Goal: Task Accomplishment & Management: Manage account settings

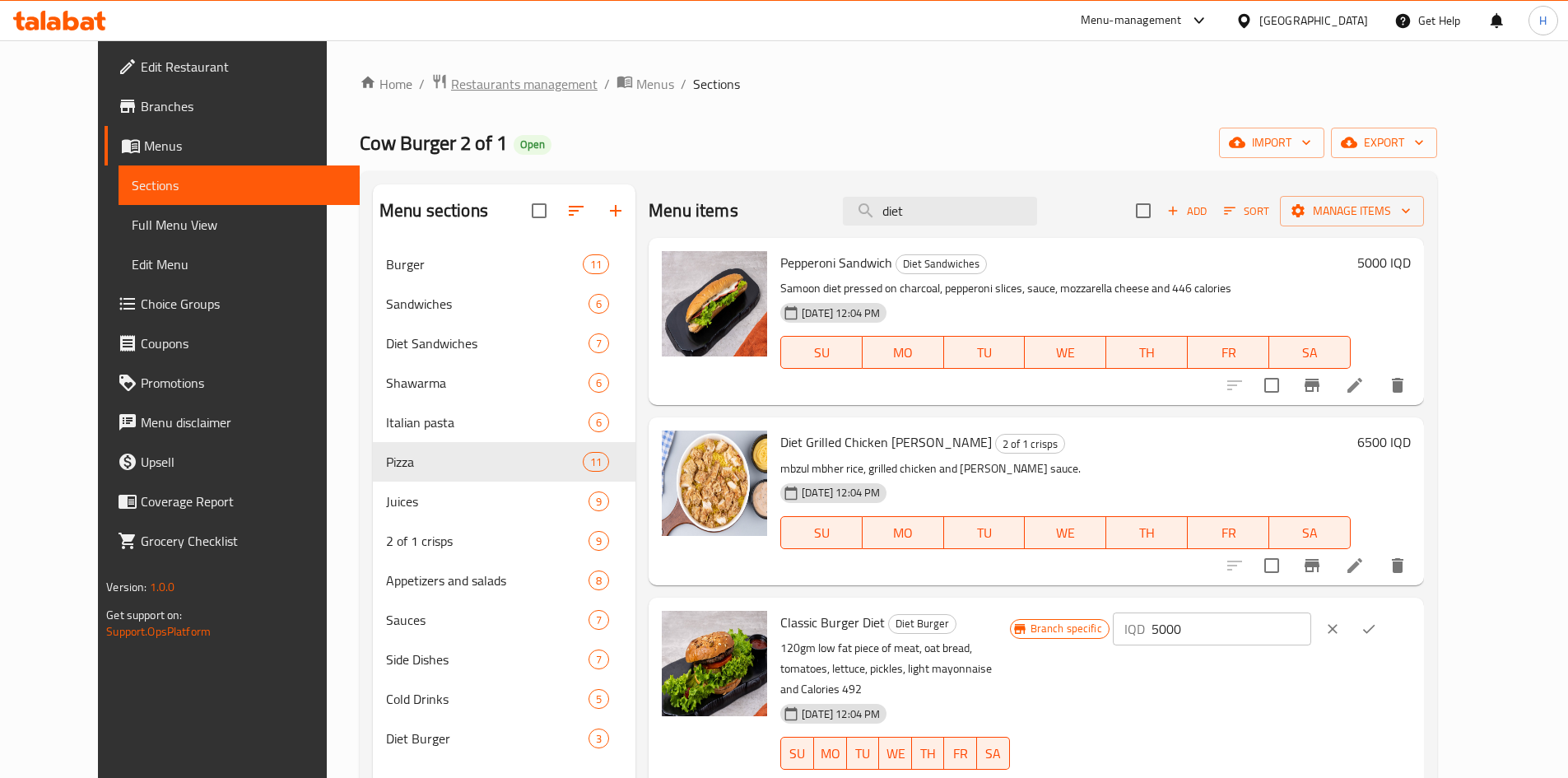
click at [475, 87] on span "Restaurants management" at bounding box center [524, 84] width 147 height 20
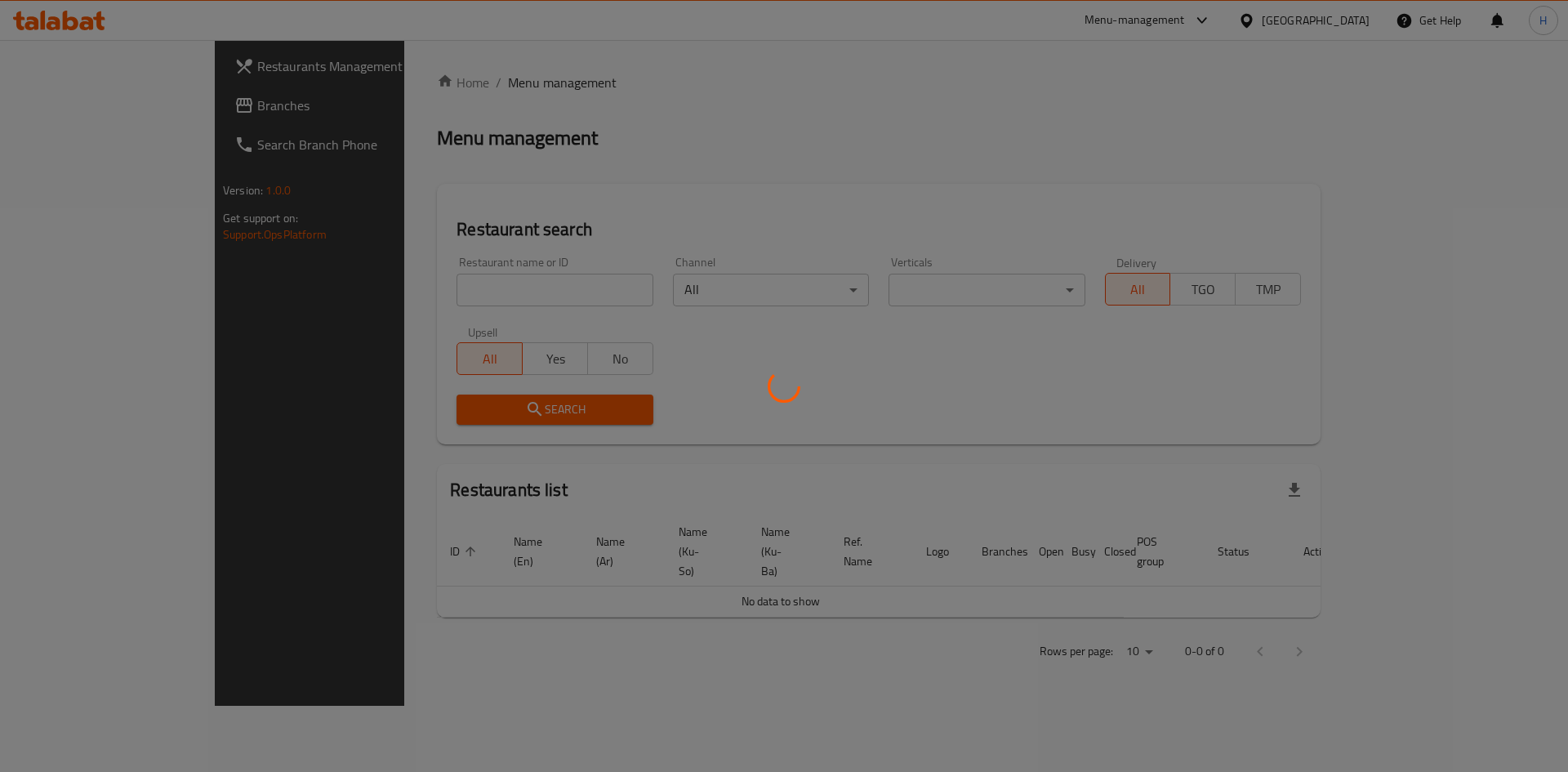
click at [417, 296] on div at bounding box center [784, 386] width 1568 height 772
click at [393, 305] on div at bounding box center [784, 386] width 1568 height 772
click at [400, 269] on div at bounding box center [784, 386] width 1568 height 772
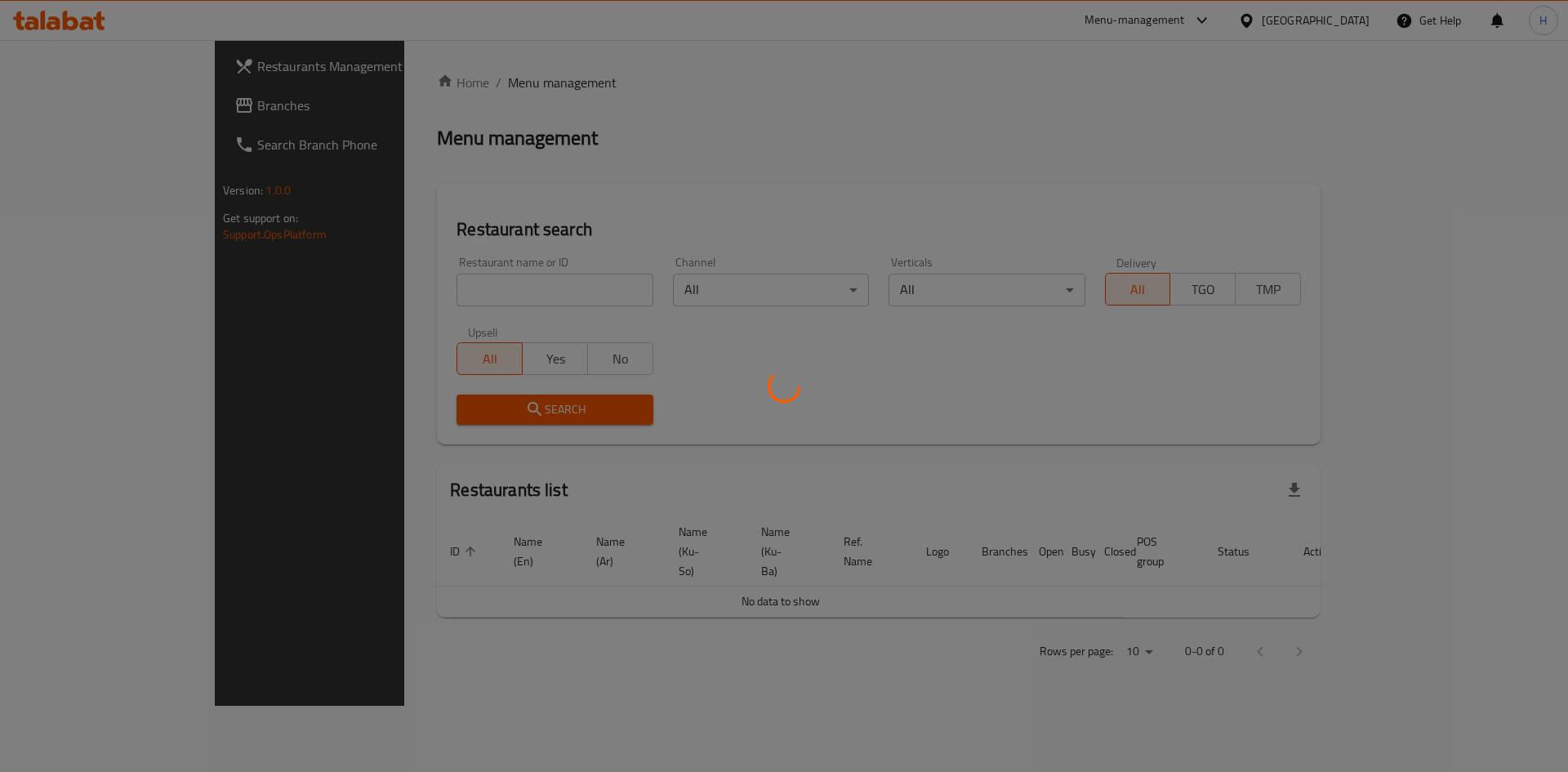
click at [366, 254] on div at bounding box center [784, 386] width 1568 height 772
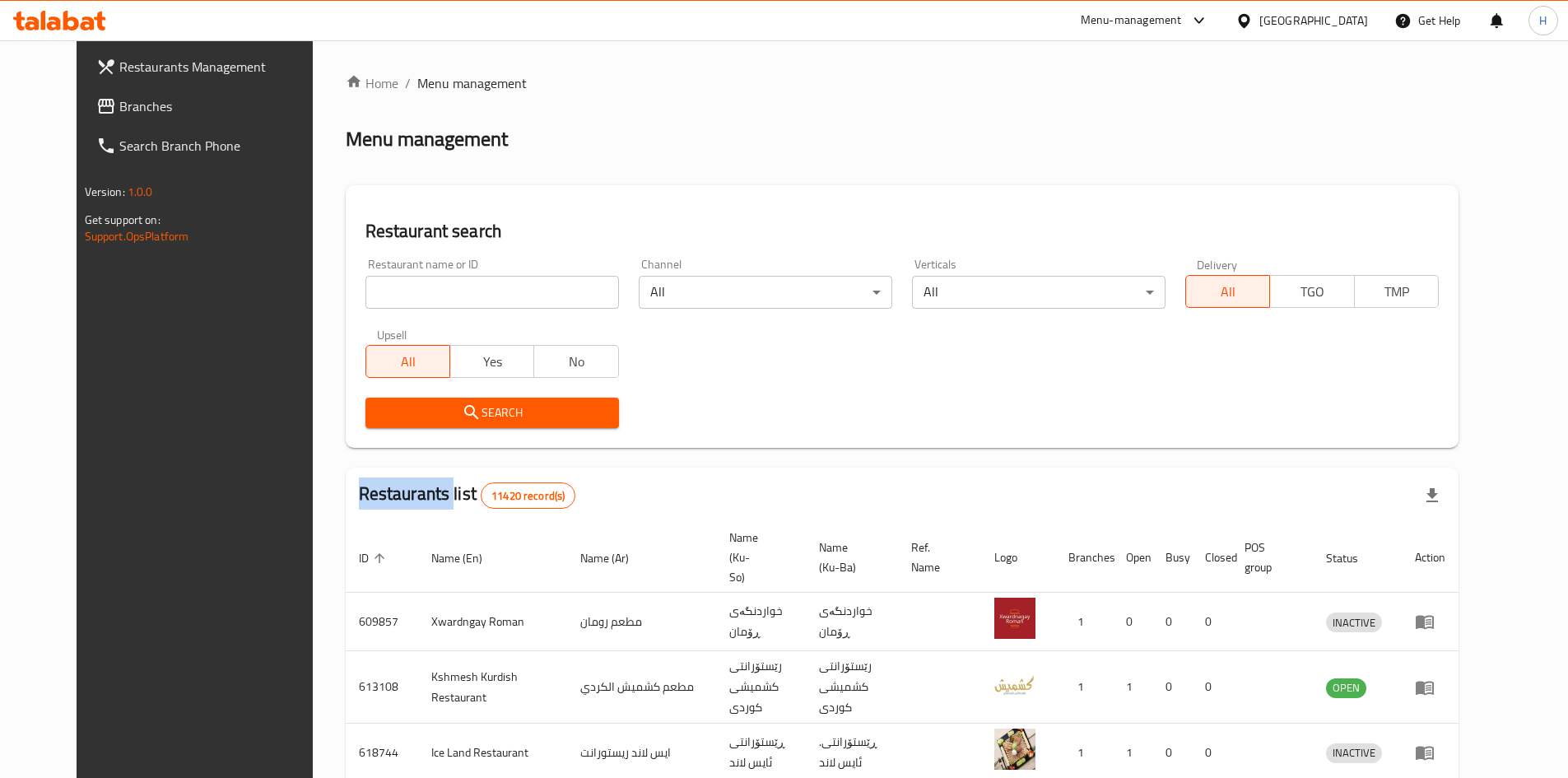
click at [368, 256] on div "Home / Menu management Menu management Restaurant search Restaurant name or ID …" at bounding box center [901, 643] width 1113 height 1142
click at [368, 256] on div "Restaurant name or ID Restaurant name or ID" at bounding box center [492, 284] width 273 height 70
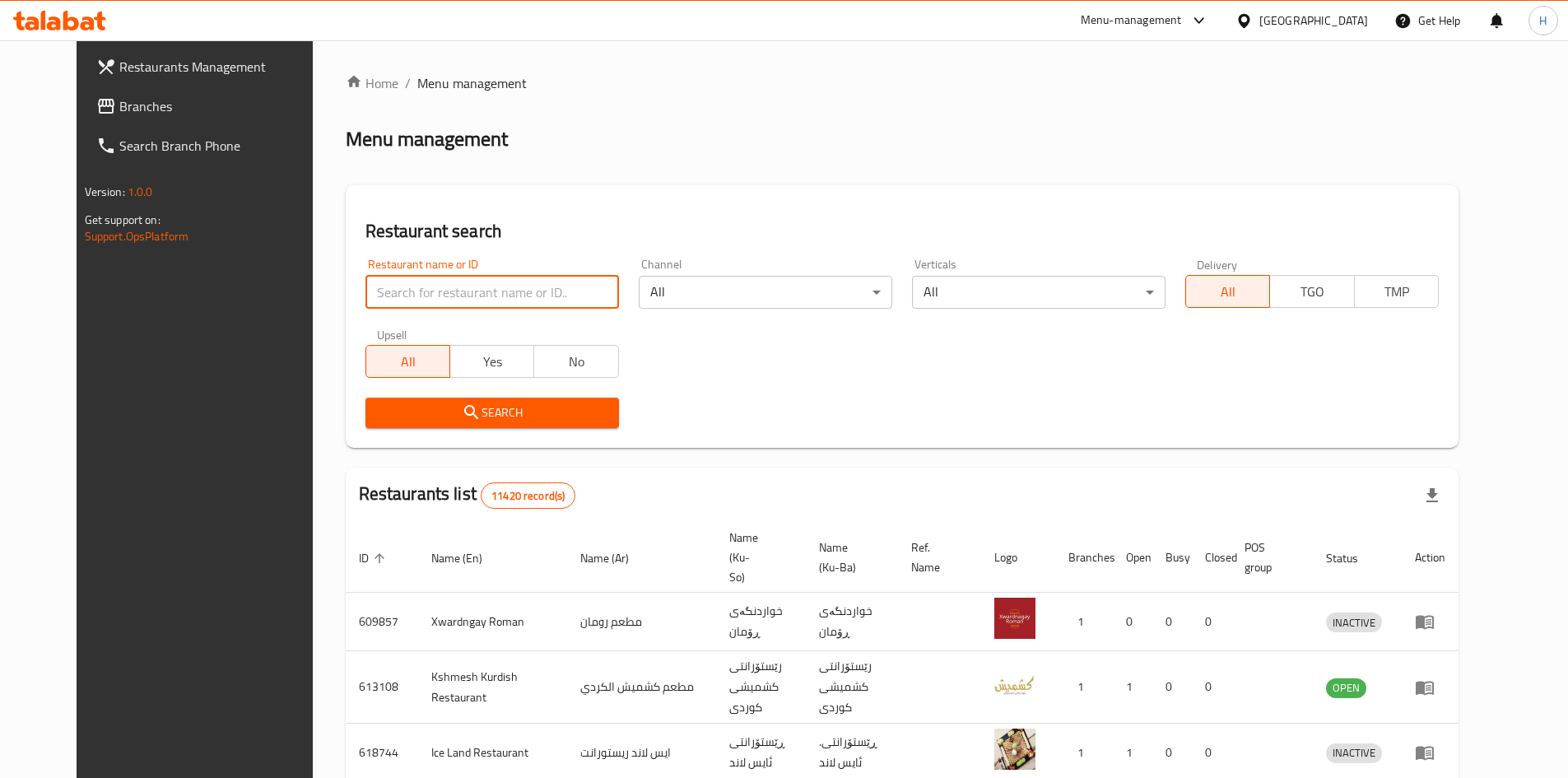
click at [406, 285] on input "search" at bounding box center [492, 292] width 254 height 33
paste input "736926"
click button "Search" at bounding box center [492, 412] width 254 height 31
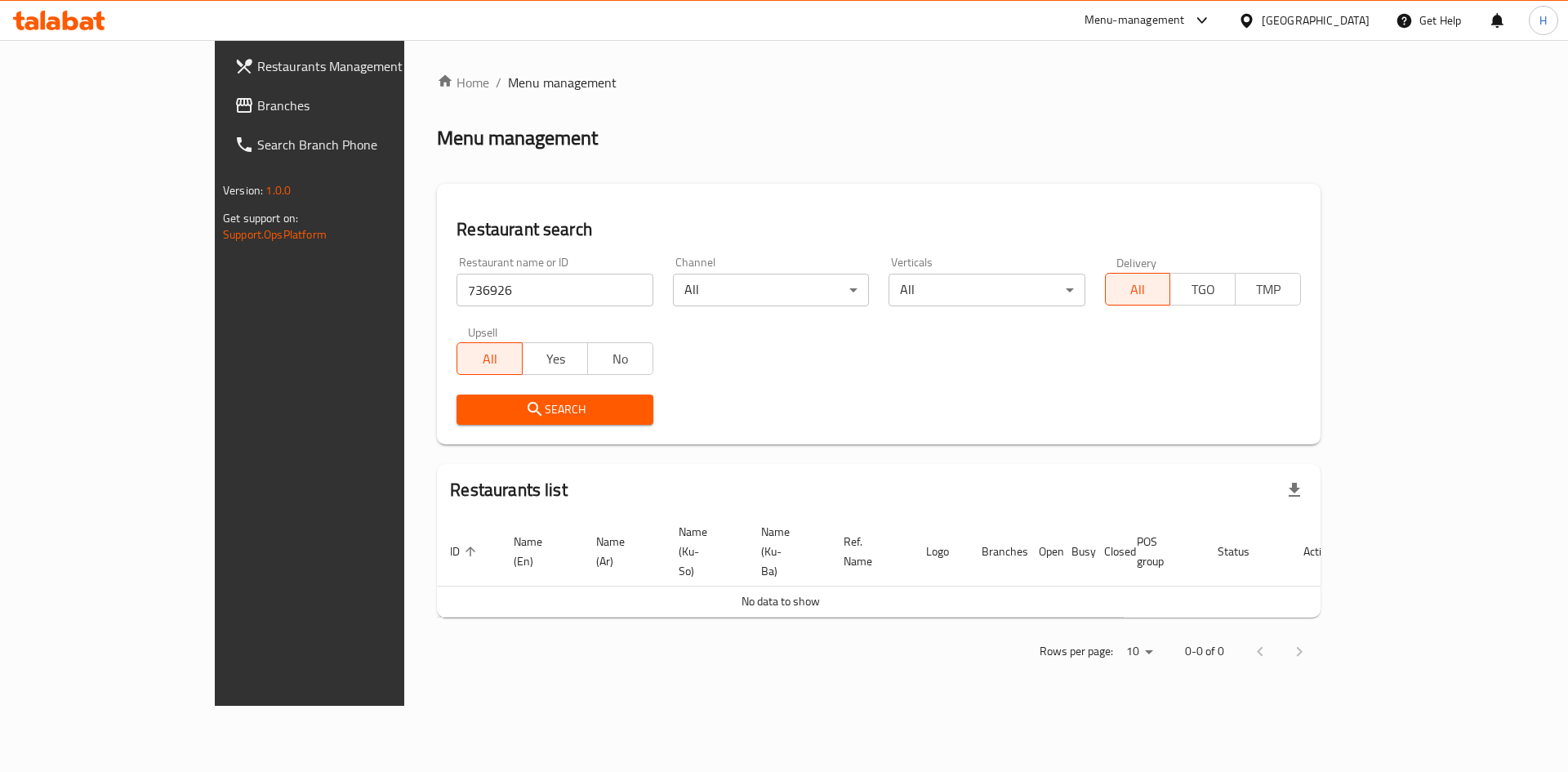
click at [447, 322] on div "Upsell All Yes No" at bounding box center [555, 350] width 216 height 68
click at [457, 293] on input "736926" at bounding box center [555, 289] width 196 height 33
click at [457, 291] on input "736926" at bounding box center [555, 289] width 196 height 33
paste input "The Breeze"
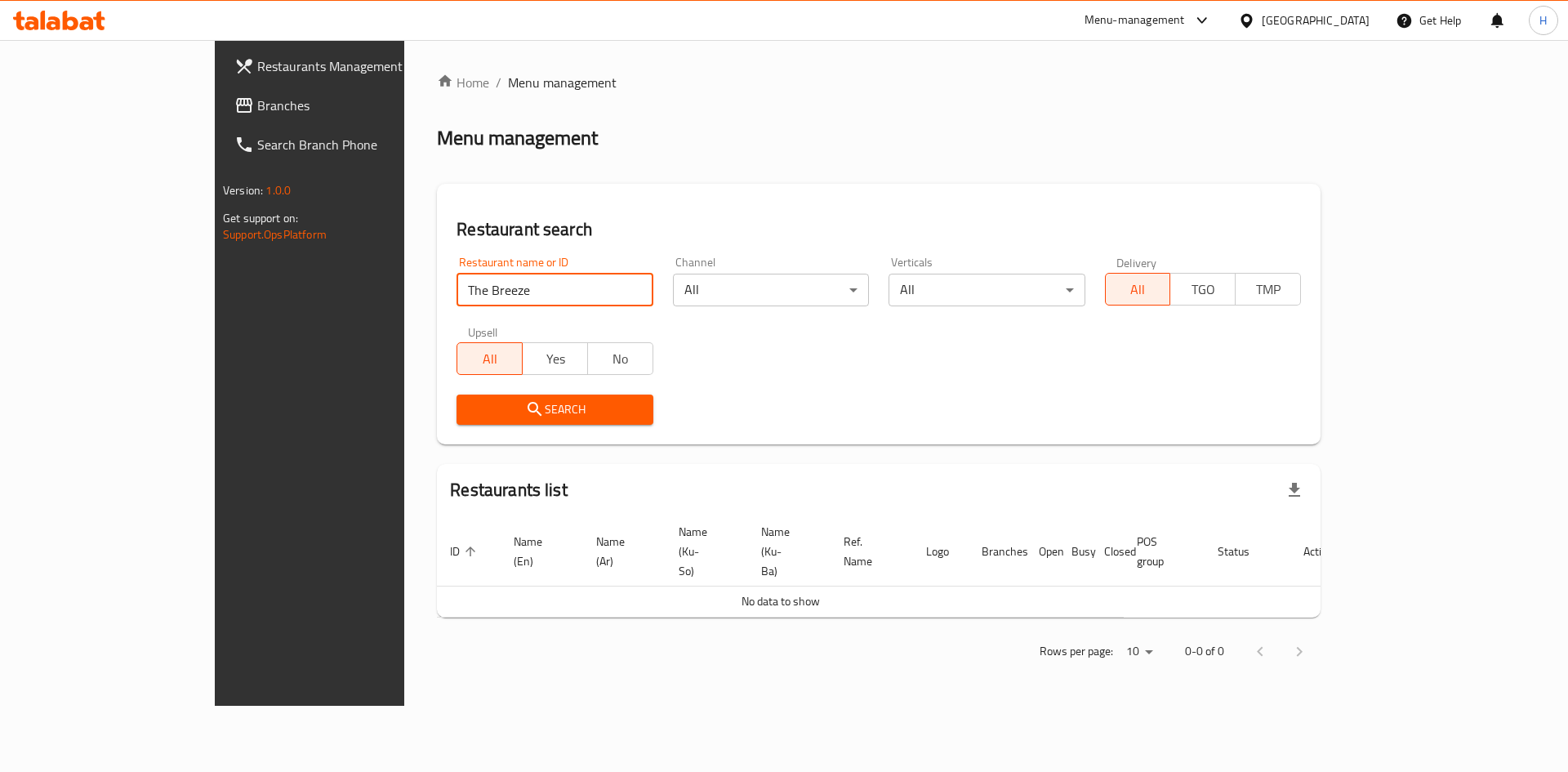
type input "The Breeze"
click button "Search" at bounding box center [555, 409] width 196 height 31
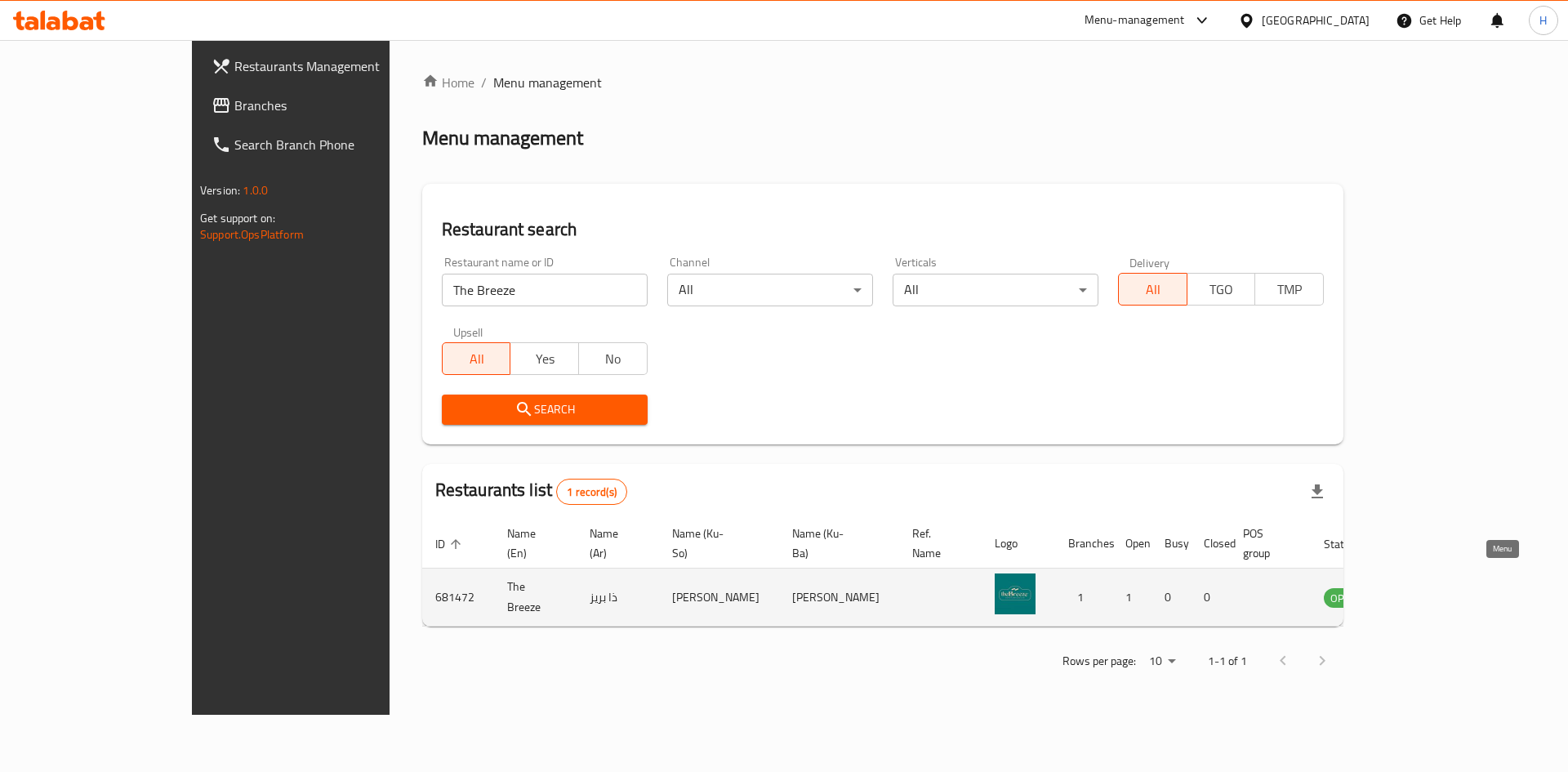
click at [1428, 592] on icon "enhanced table" at bounding box center [1419, 599] width 18 height 14
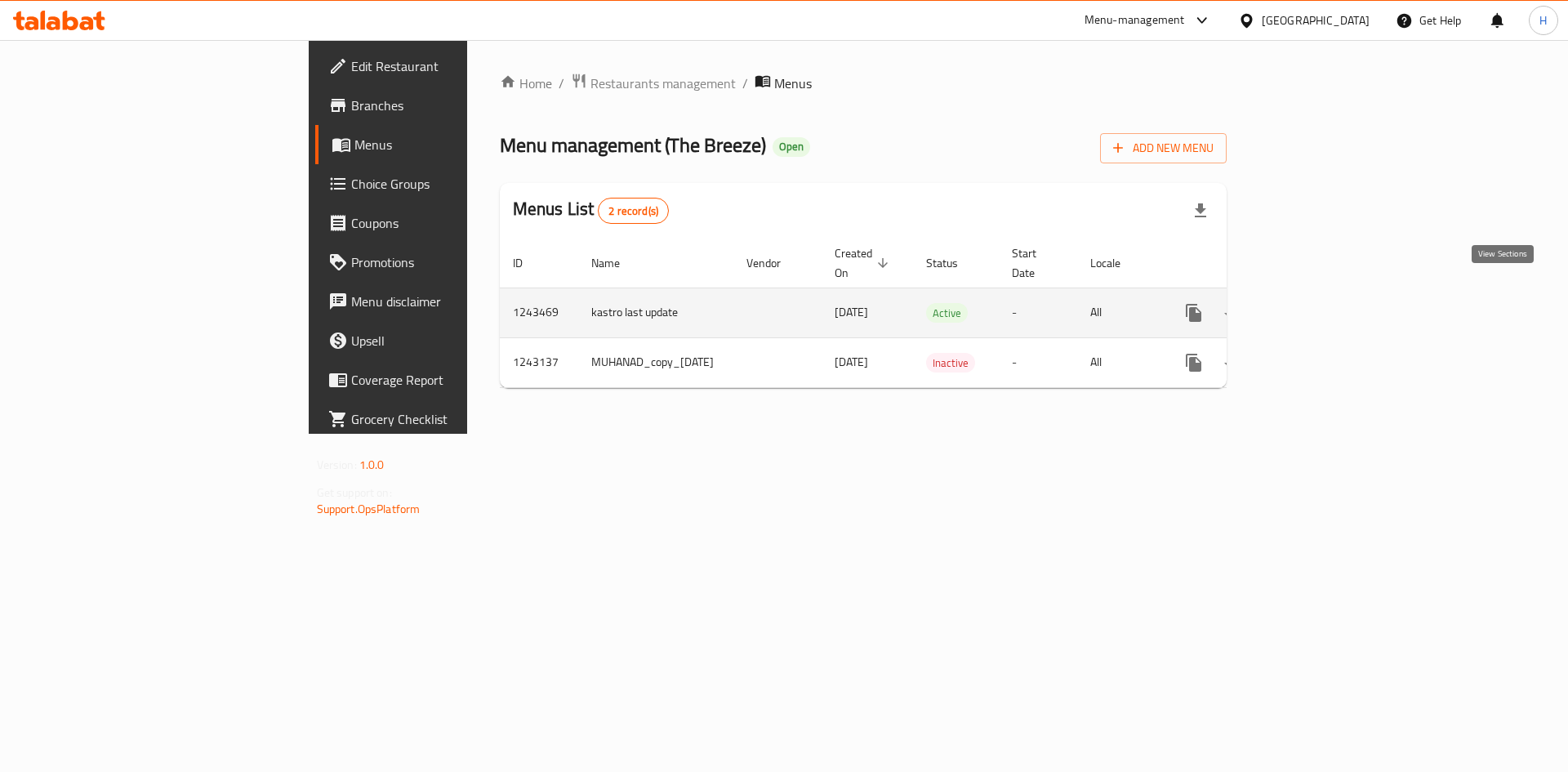
click at [1319, 305] on icon "enhanced table" at bounding box center [1311, 312] width 15 height 15
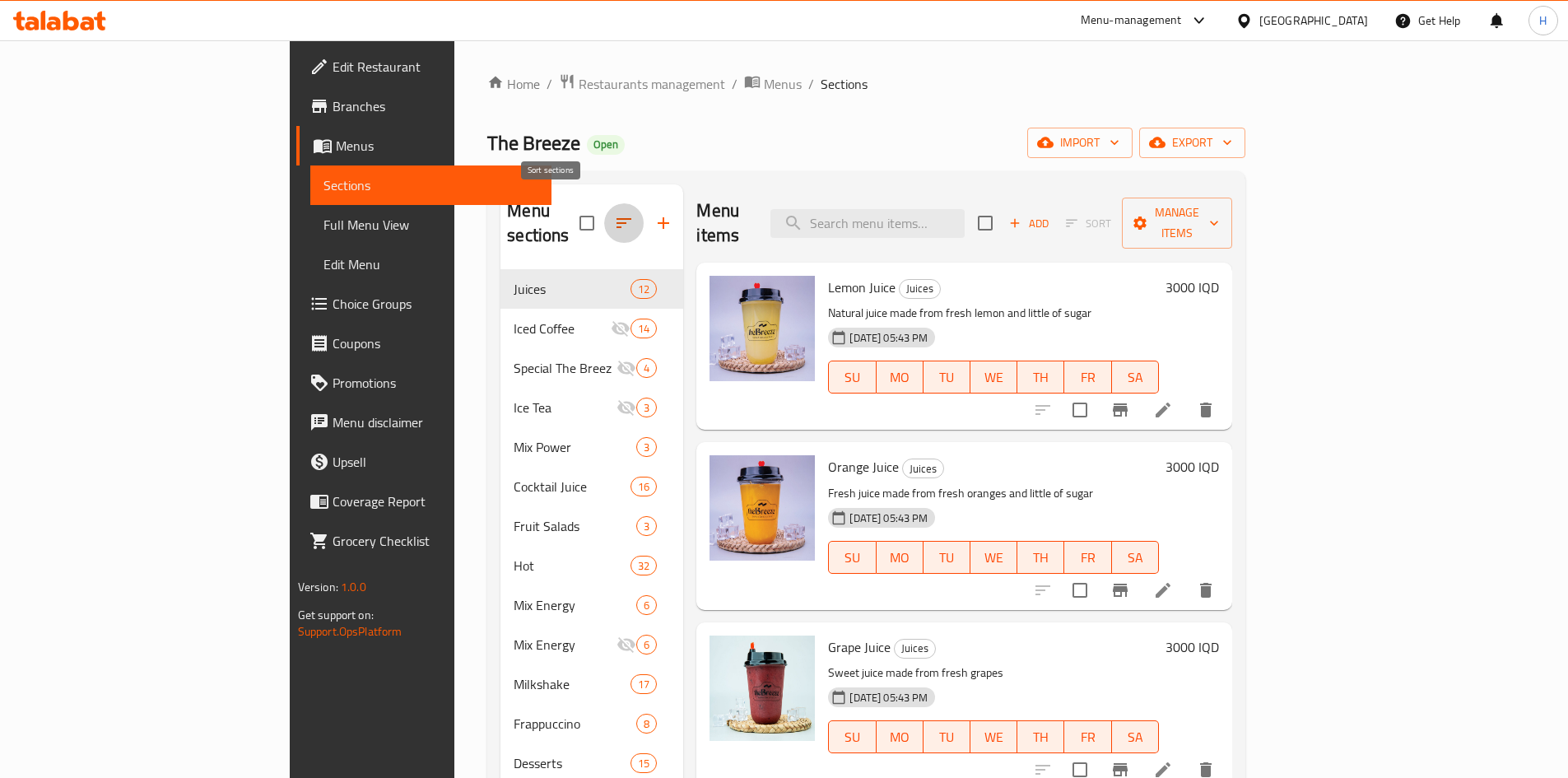
click at [614, 219] on icon "button" at bounding box center [624, 224] width 20 height 20
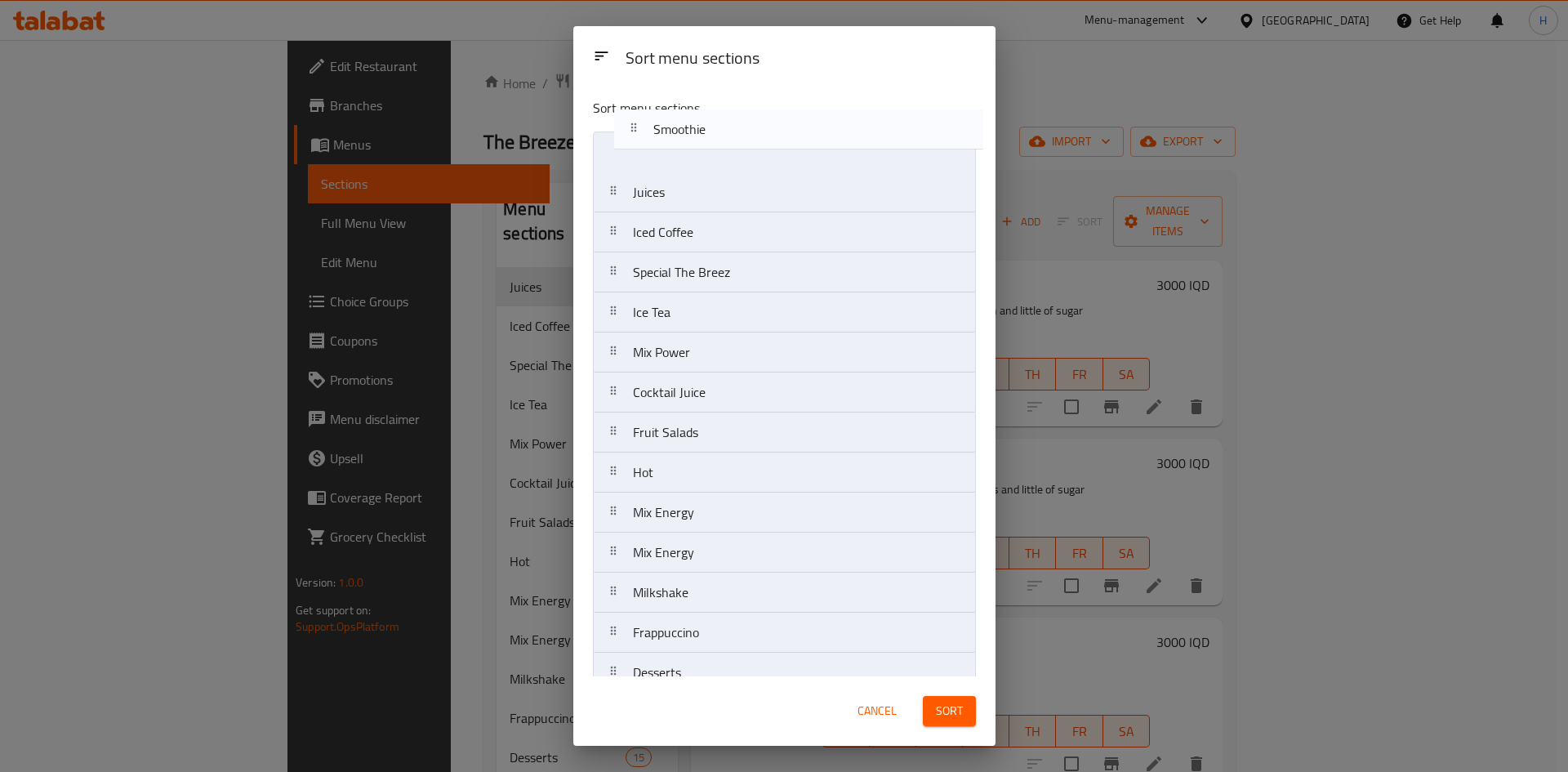
drag, startPoint x: 734, startPoint y: 655, endPoint x: 757, endPoint y: 114, distance: 541.5
click at [757, 114] on div "Sort menu sections Juices Iced Coffee Special The Breez Ice Tea Mix Power Cockt…" at bounding box center [784, 381] width 422 height 592
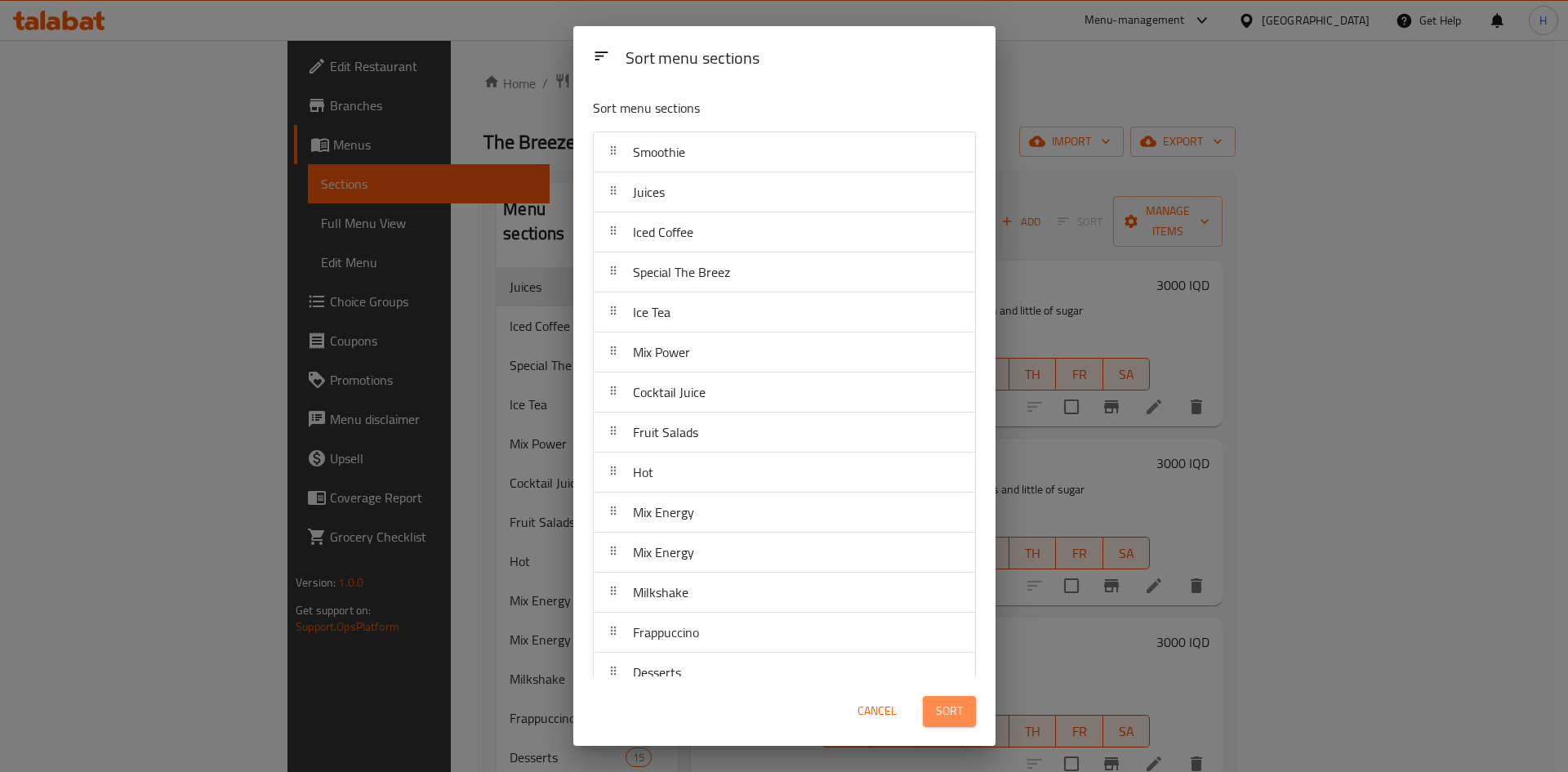
click at [962, 710] on span "Sort" at bounding box center [949, 712] width 27 height 21
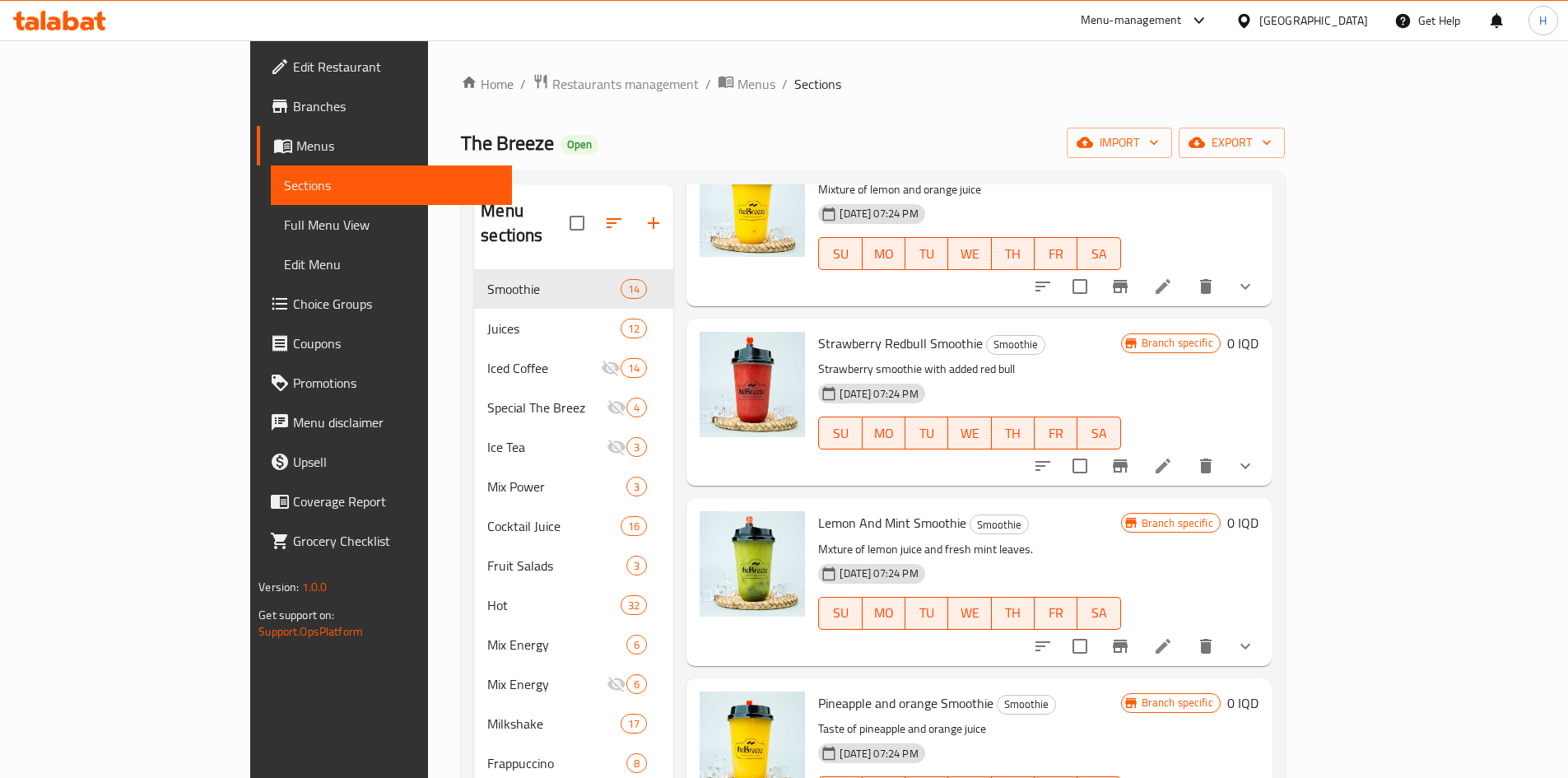
scroll to position [411, 0]
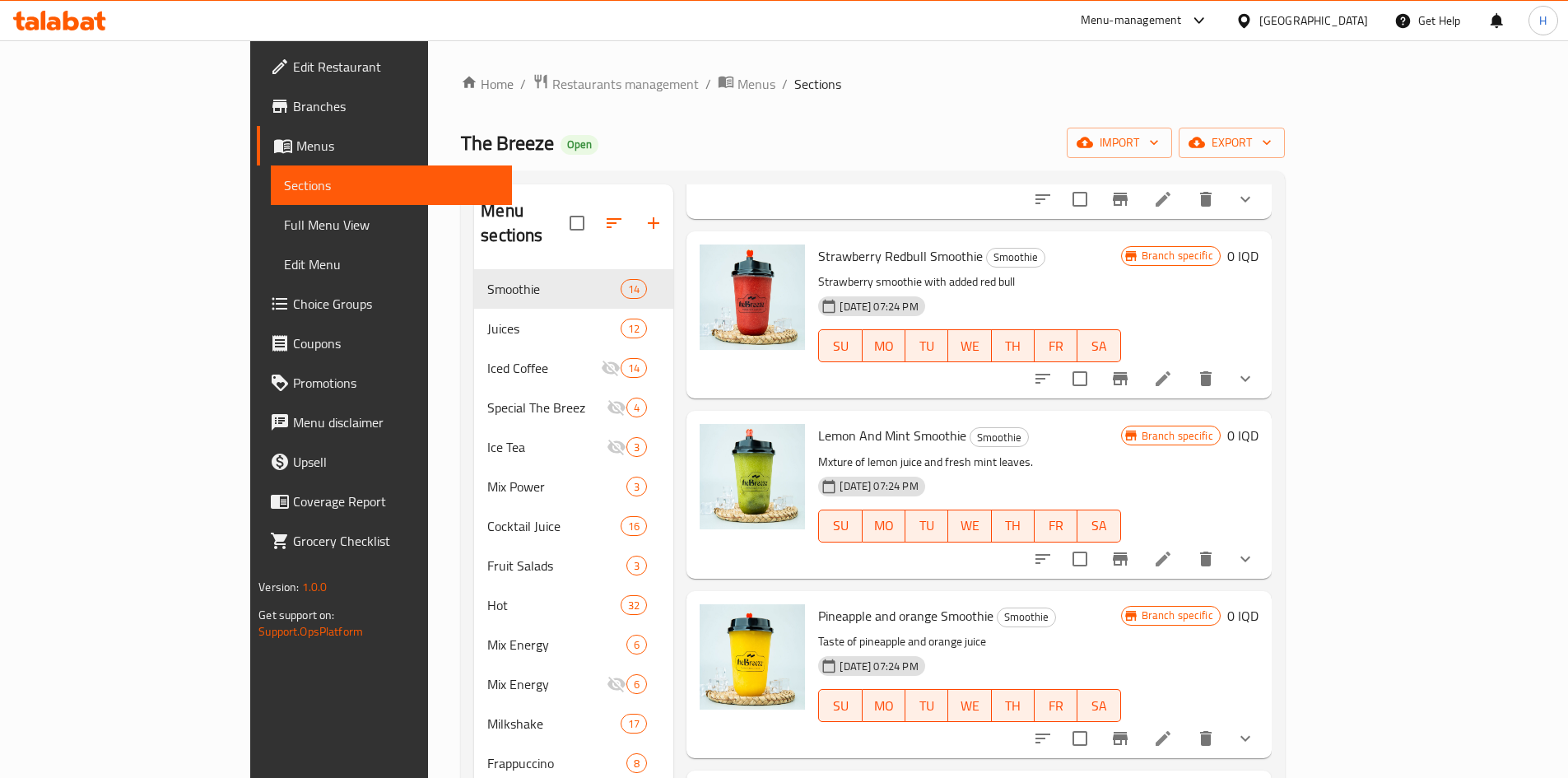
drag, startPoint x: 206, startPoint y: 626, endPoint x: 206, endPoint y: 614, distance: 12.0
drag, startPoint x: 206, startPoint y: 614, endPoint x: 679, endPoint y: 145, distance: 666.1
click at [679, 149] on div "The Breeze Open import export" at bounding box center [872, 143] width 823 height 31
click at [838, 244] on span "Strawberry Redbull Smoothie" at bounding box center [900, 256] width 165 height 25
click at [842, 244] on span "Strawberry Redbull Smoothie" at bounding box center [900, 256] width 165 height 25
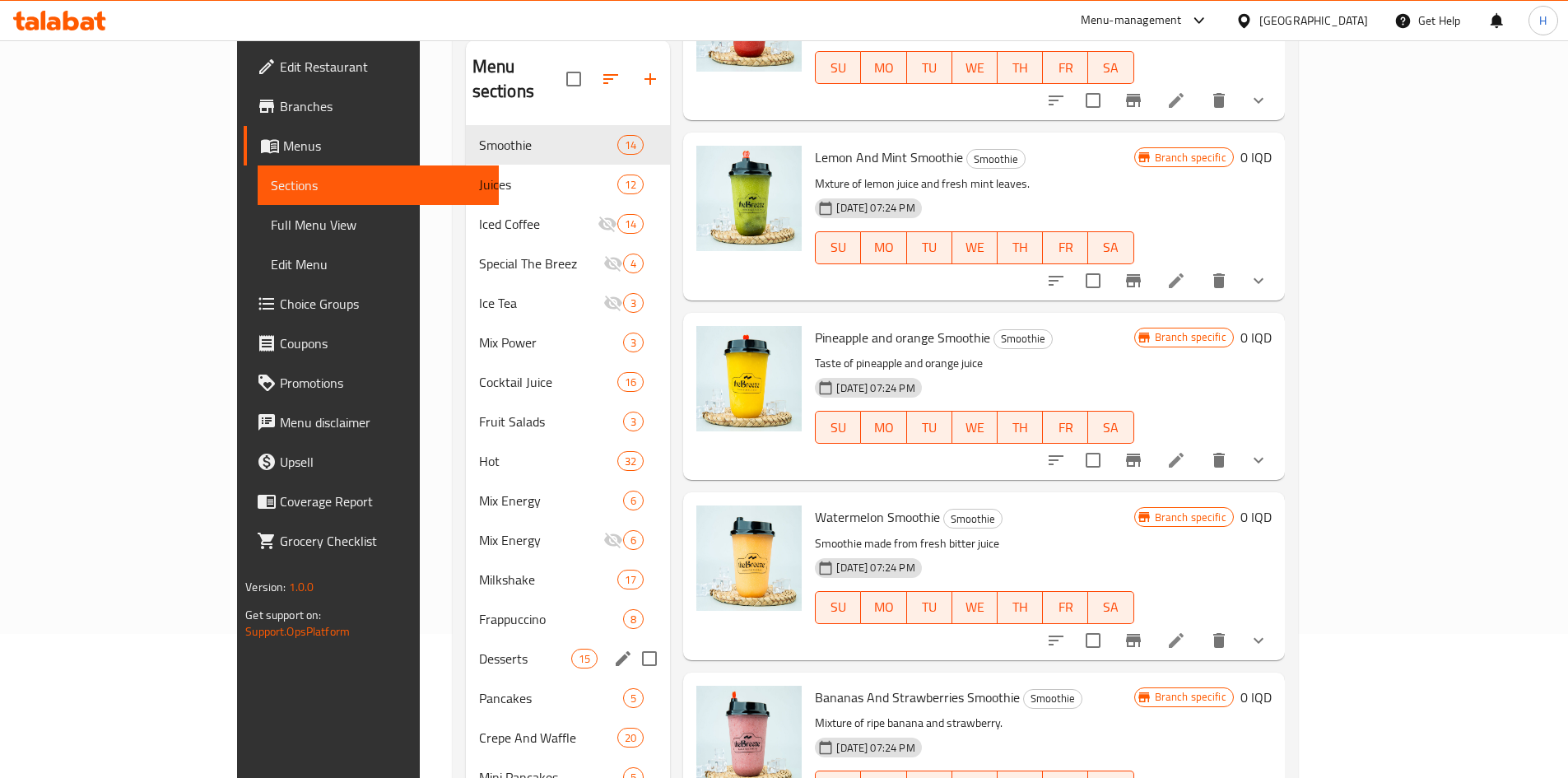
scroll to position [231, 0]
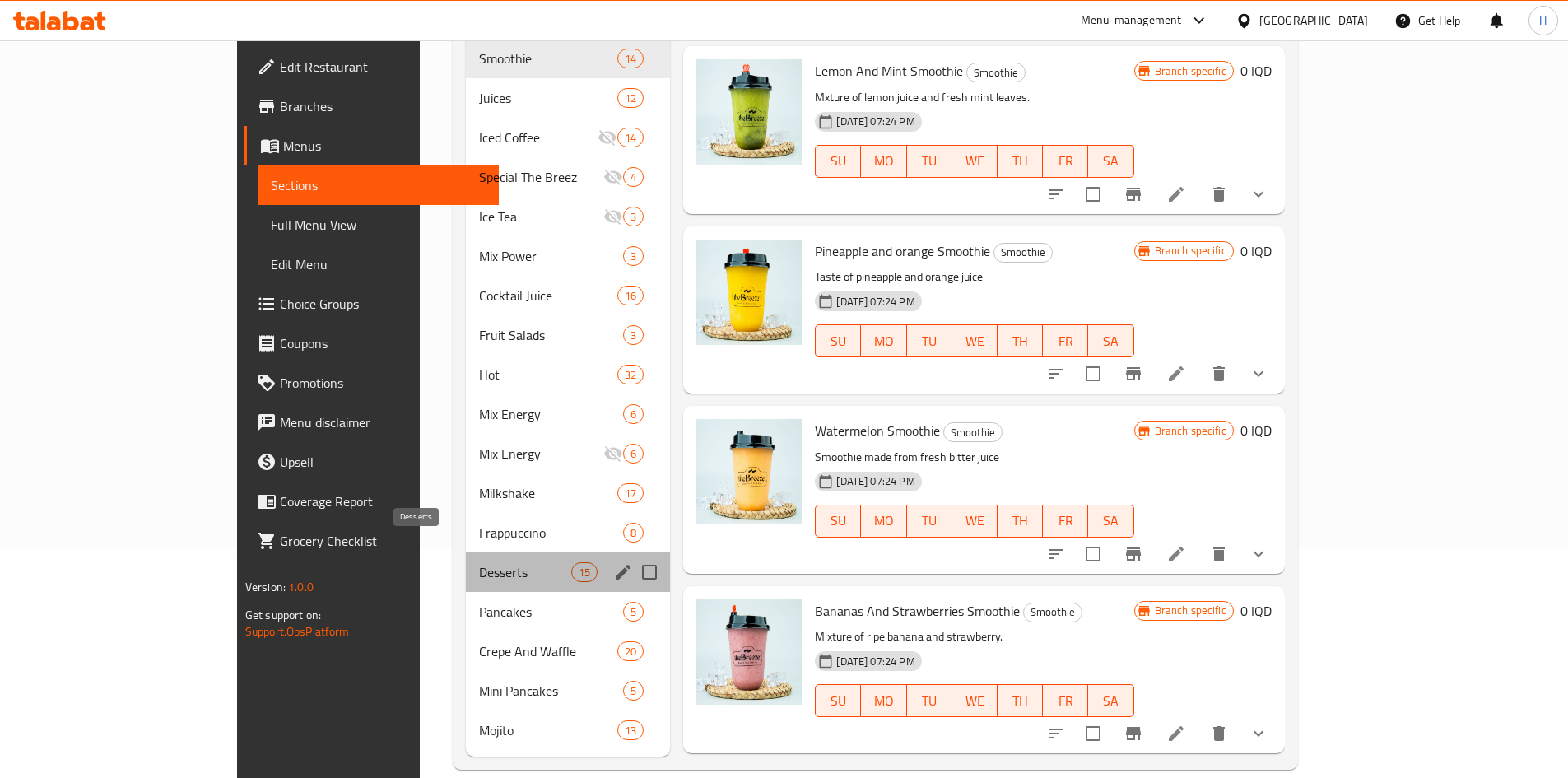
click at [479, 562] on span "Desserts" at bounding box center [525, 572] width 92 height 20
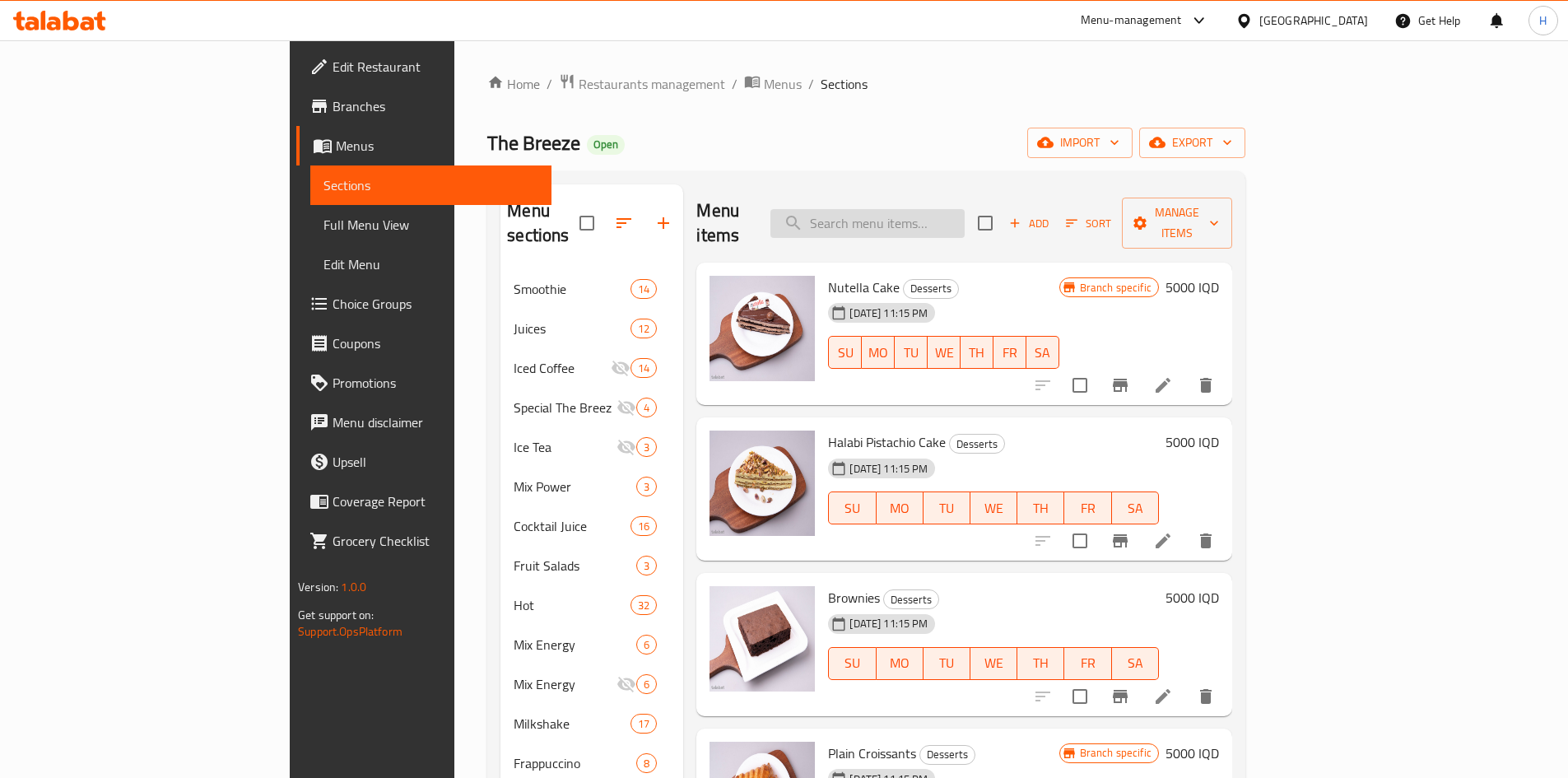
drag, startPoint x: 975, startPoint y: 188, endPoint x: 972, endPoint y: 197, distance: 9.5
click at [972, 190] on div "Menu items Add Sort Manage items" at bounding box center [964, 224] width 536 height 78
click at [964, 209] on input "search" at bounding box center [867, 223] width 195 height 29
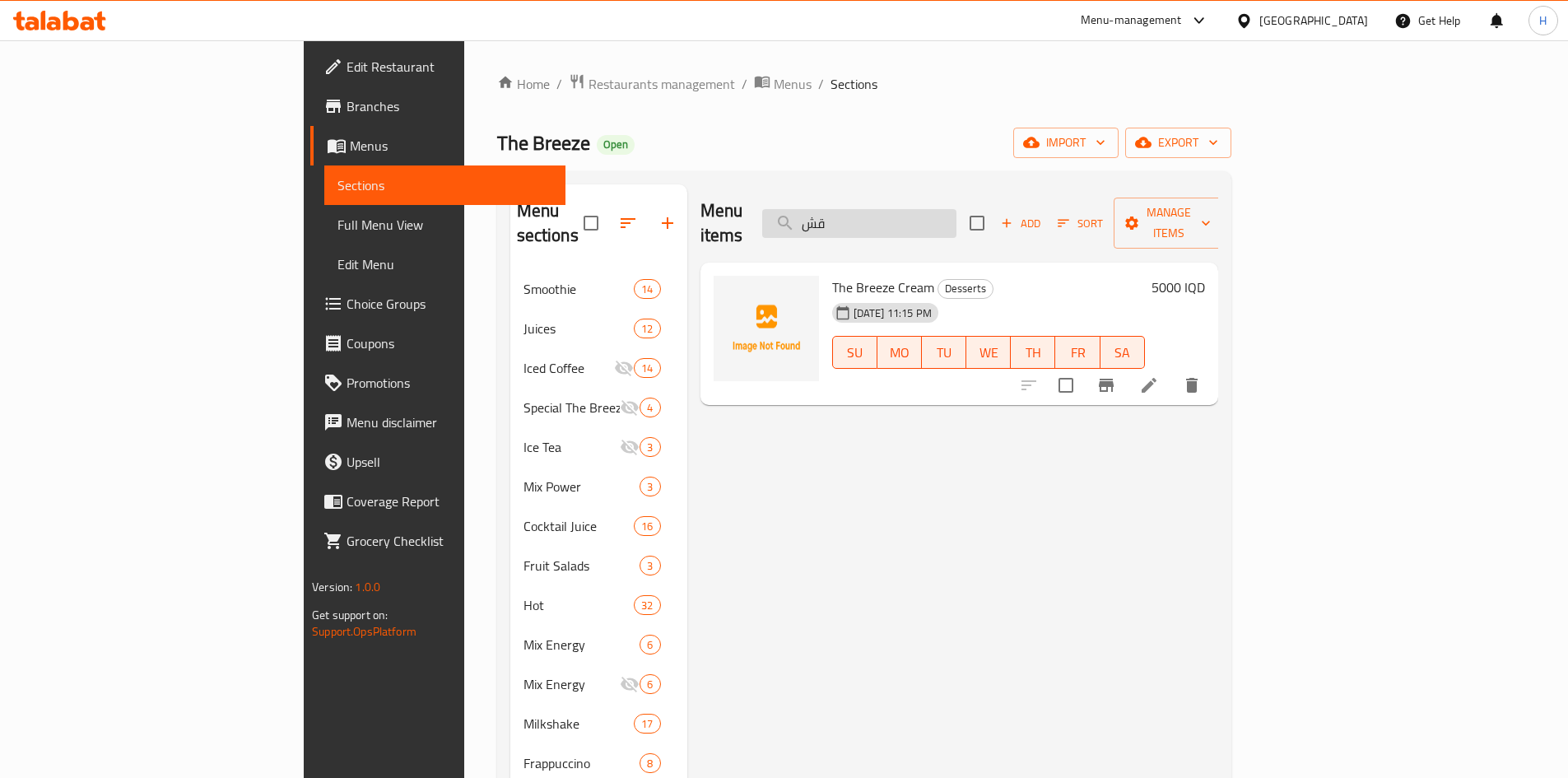
click at [956, 223] on input "قش" at bounding box center [859, 223] width 195 height 29
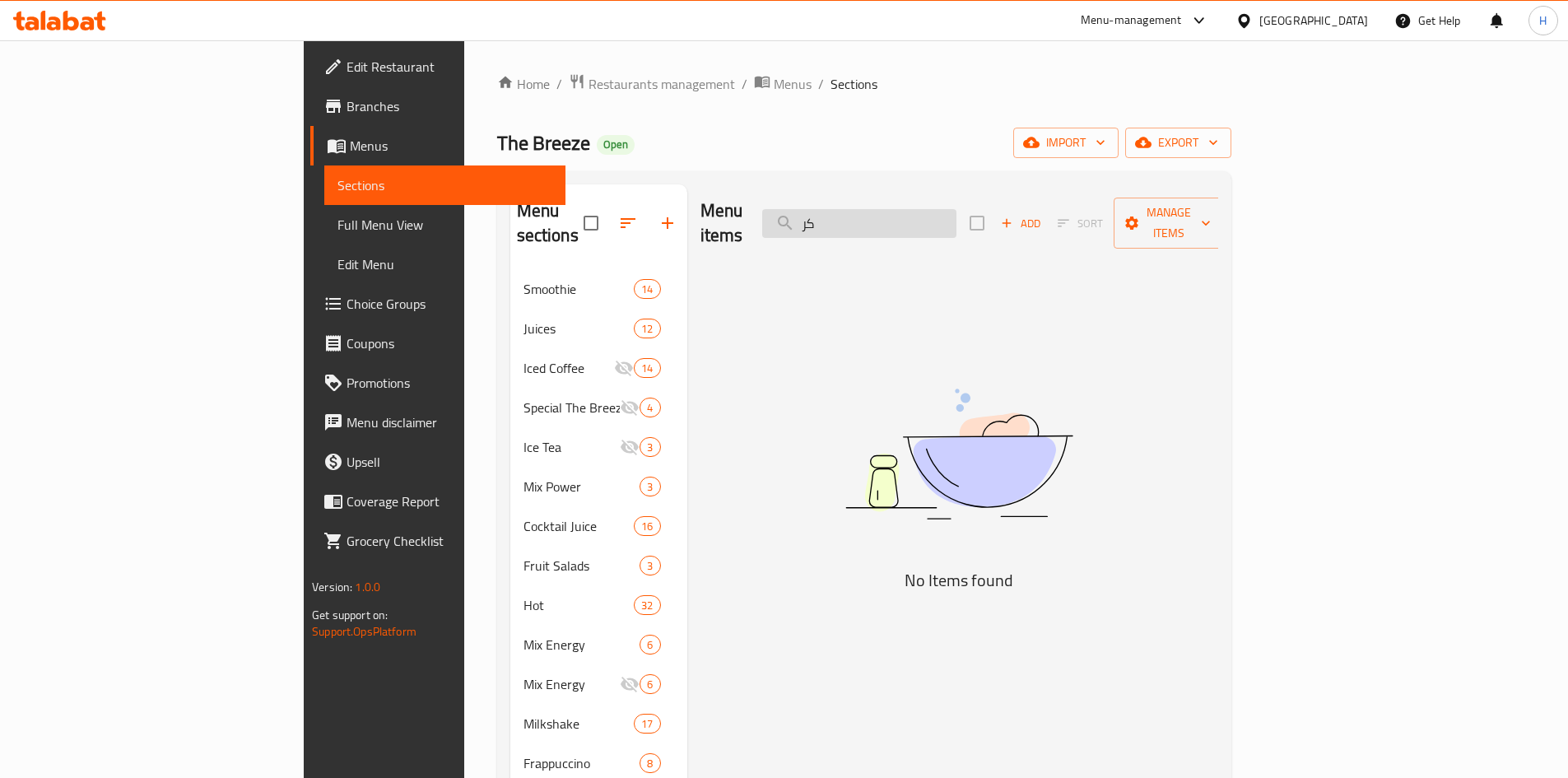
type input "ك"
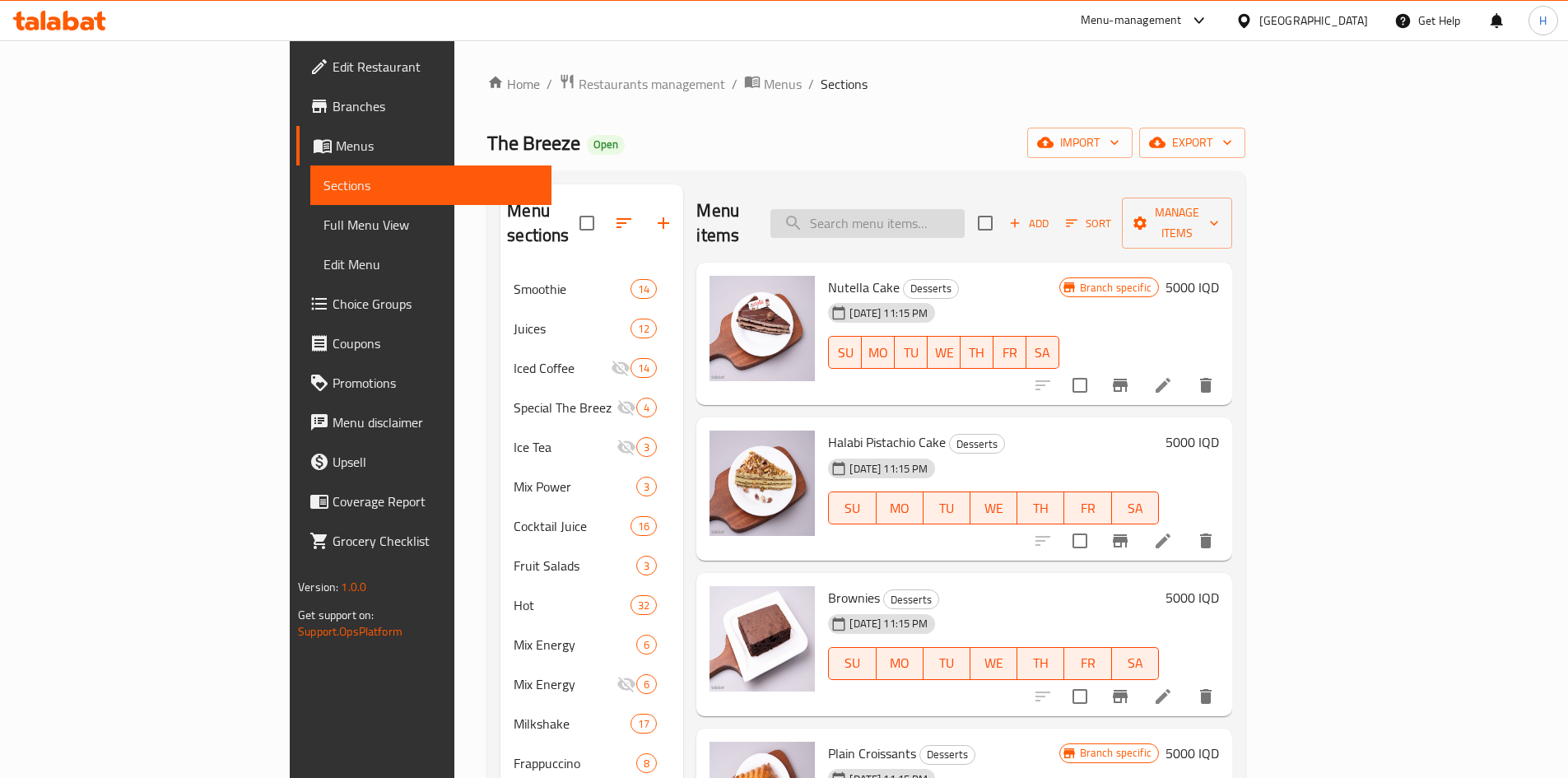
drag, startPoint x: 998, startPoint y: 212, endPoint x: 980, endPoint y: 221, distance: 20.1
click at [964, 212] on input "search" at bounding box center [867, 223] width 195 height 29
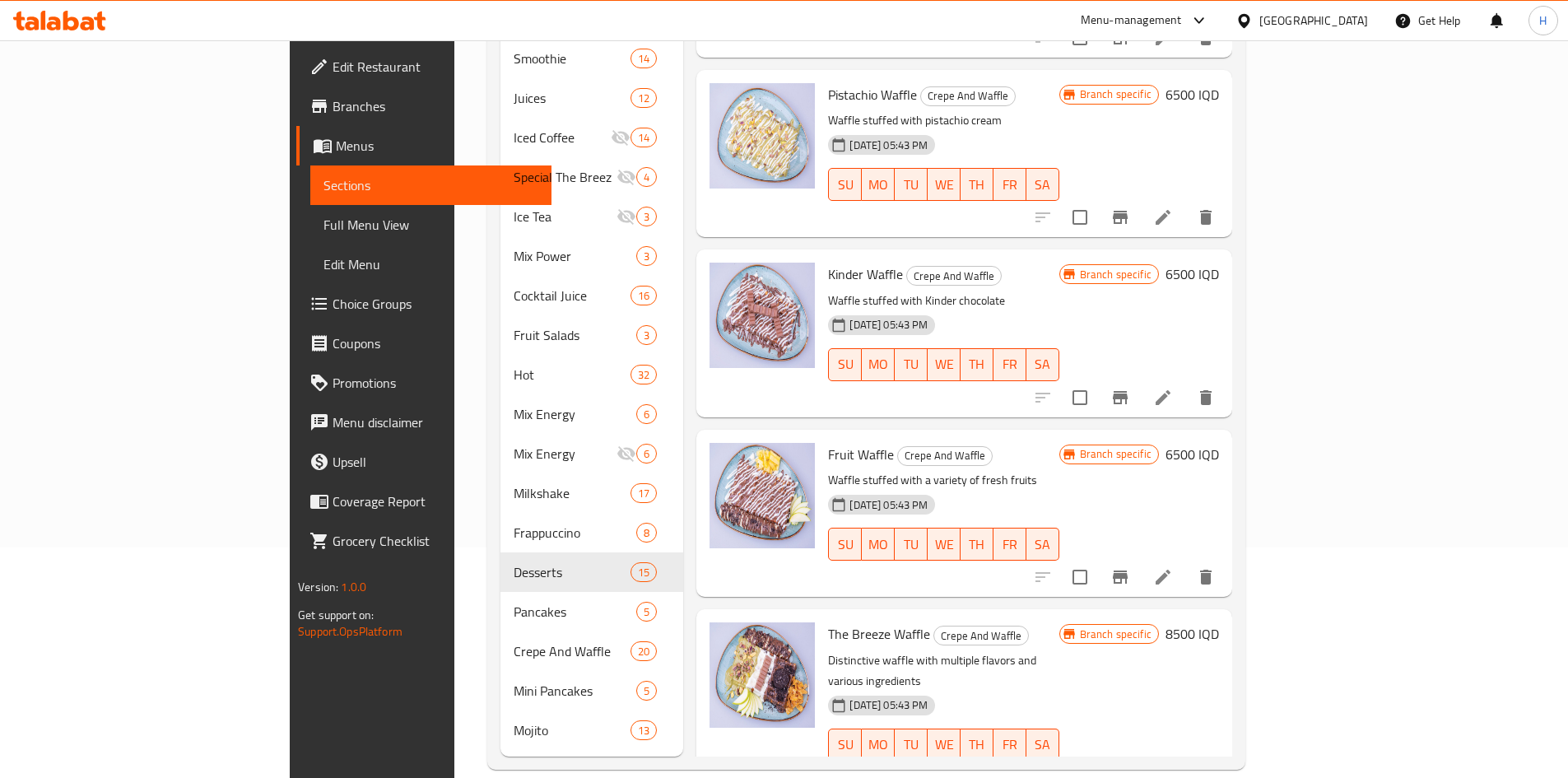
scroll to position [374, 0]
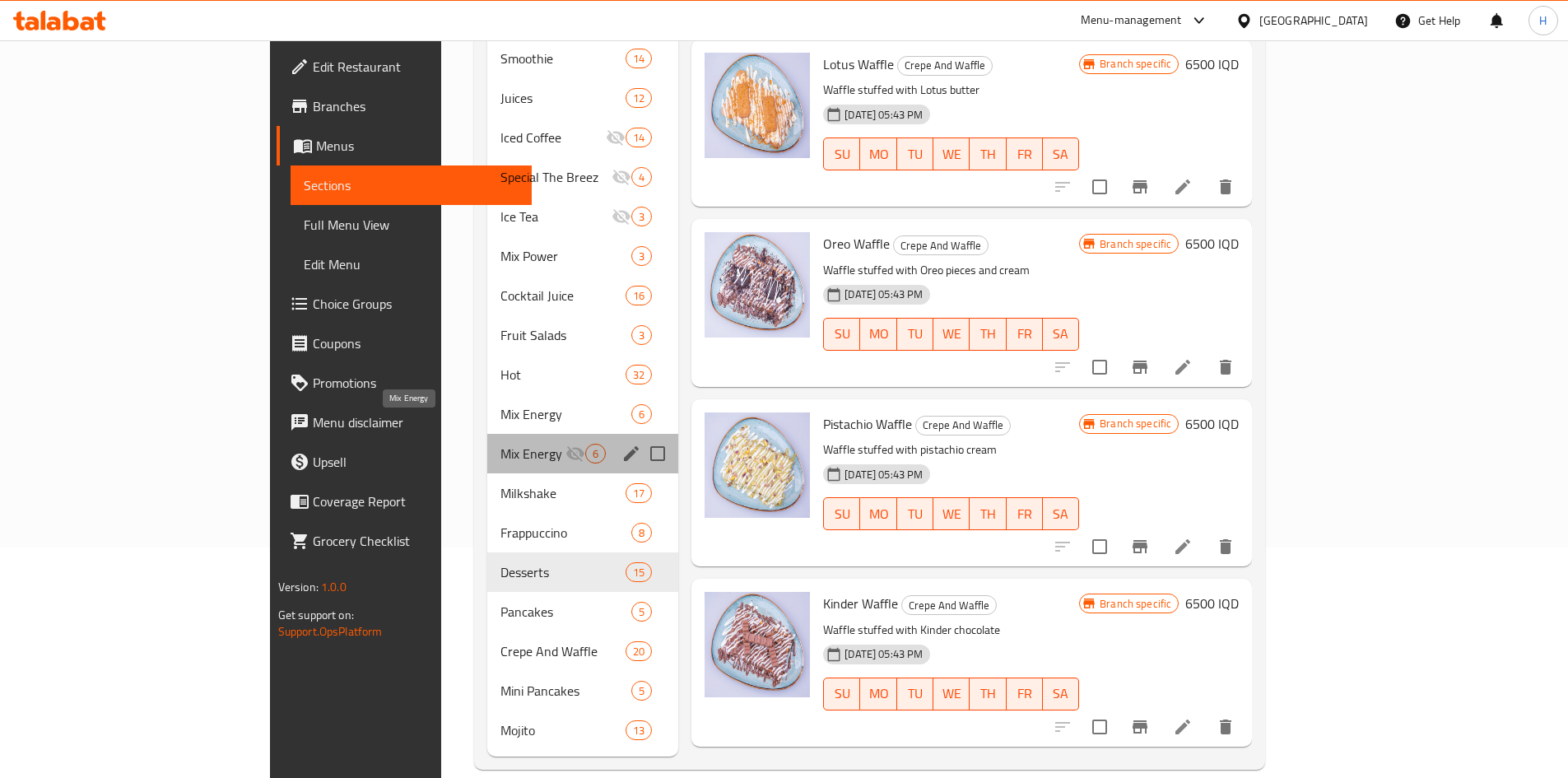
click at [500, 443] on span "Mix Energy" at bounding box center [532, 453] width 65 height 20
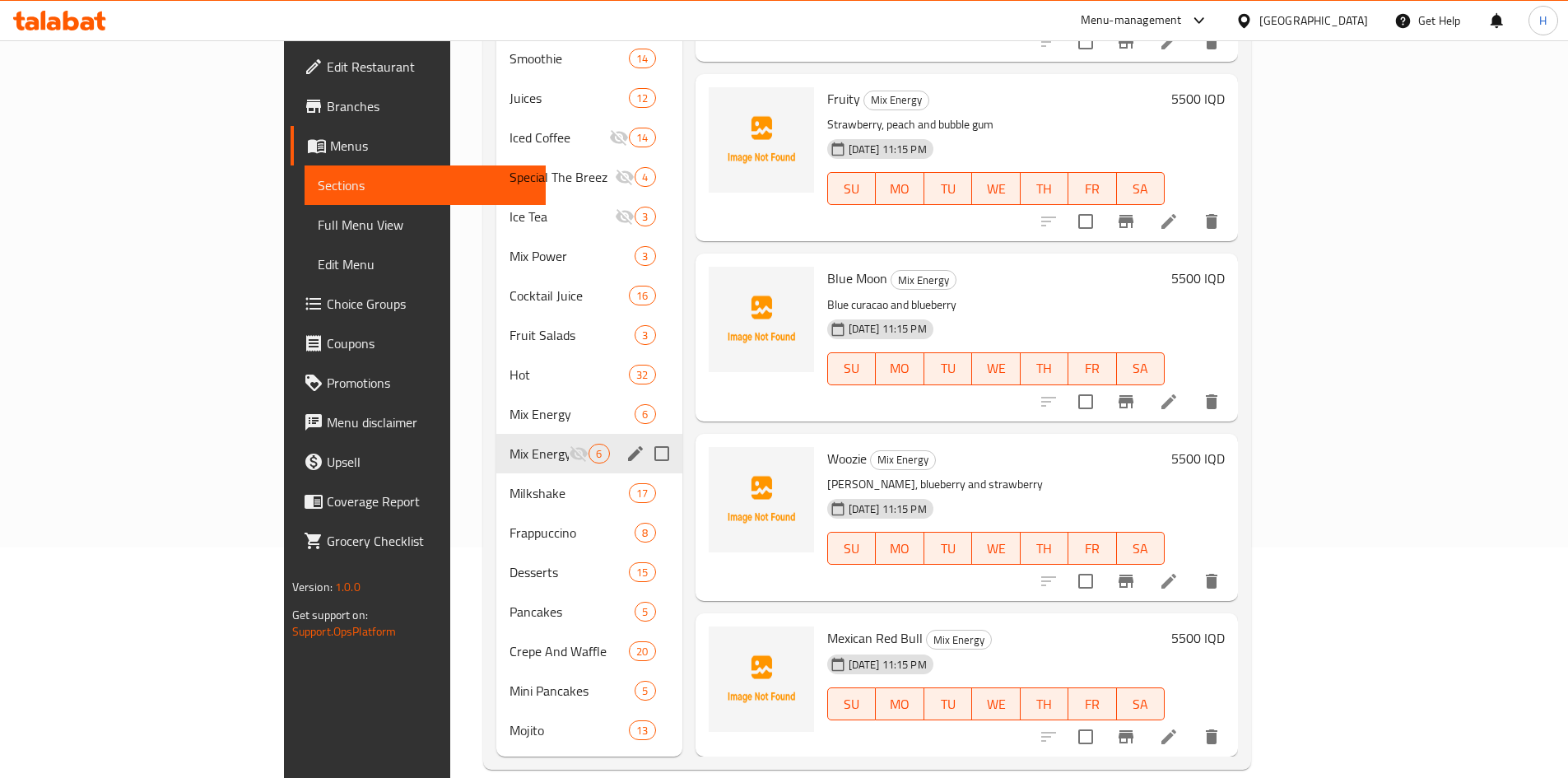
scroll to position [318, 0]
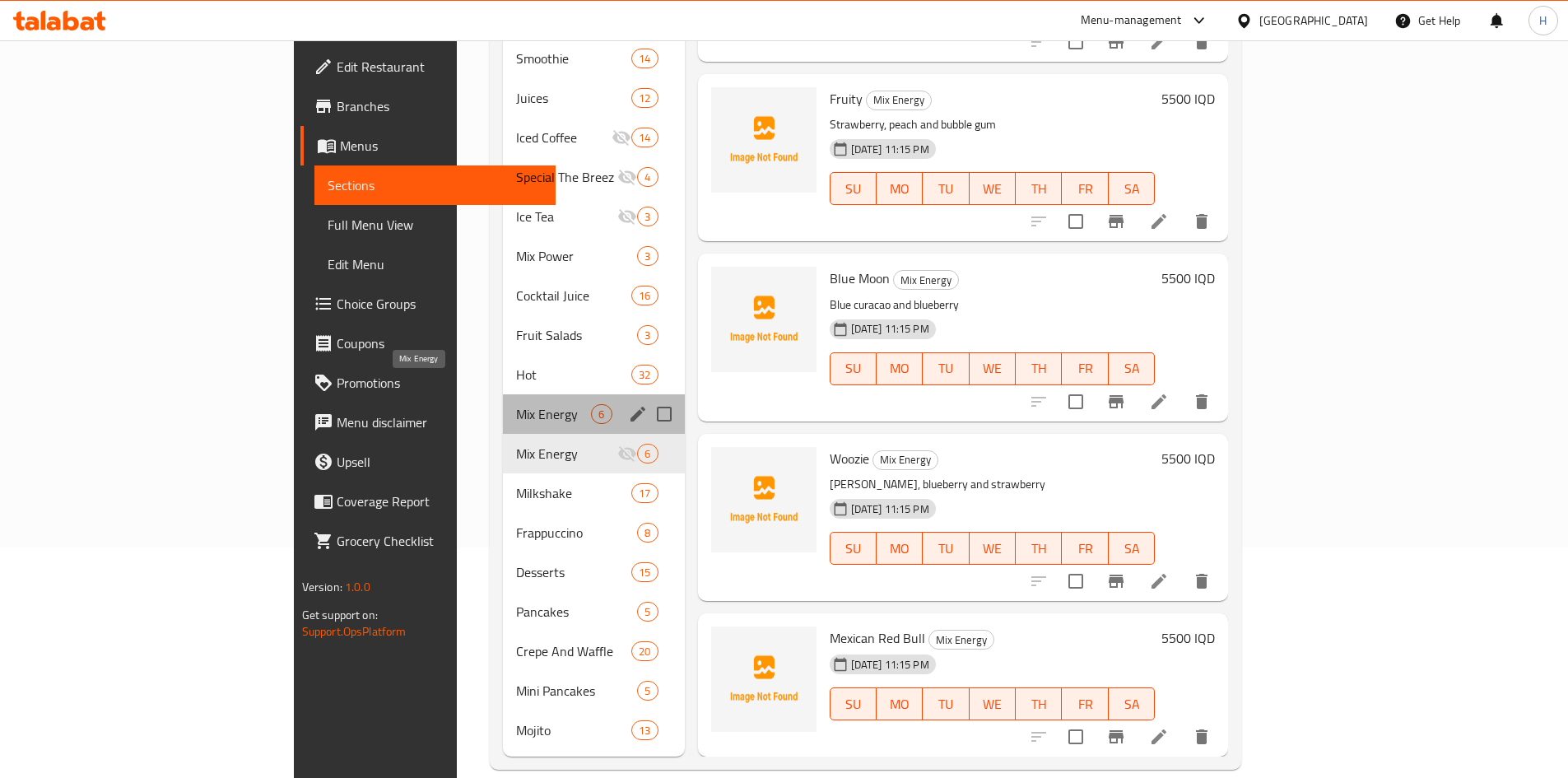
click at [516, 404] on span "Mix Energy" at bounding box center [553, 414] width 75 height 20
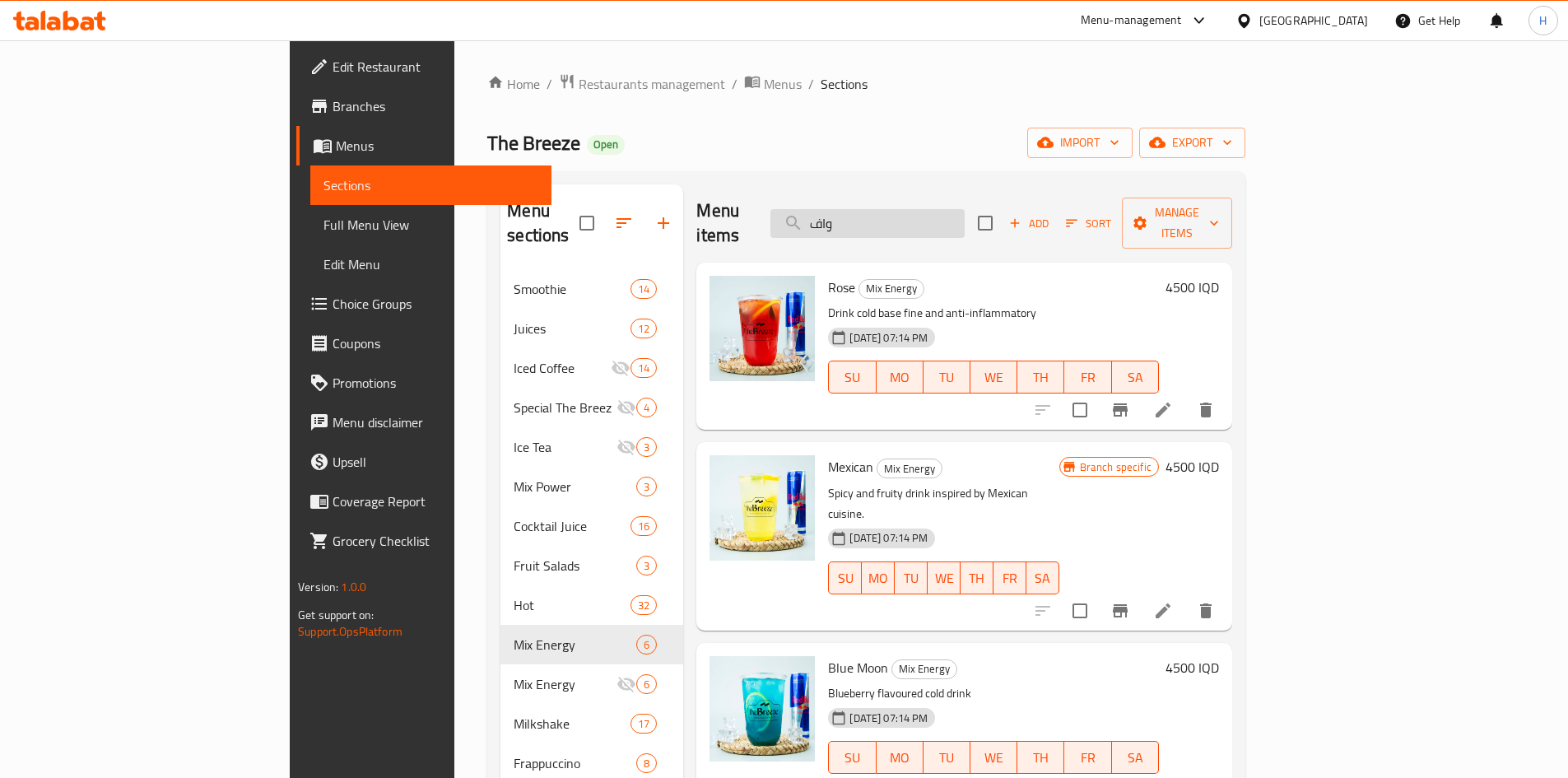
click at [964, 212] on input "واف" at bounding box center [867, 223] width 195 height 29
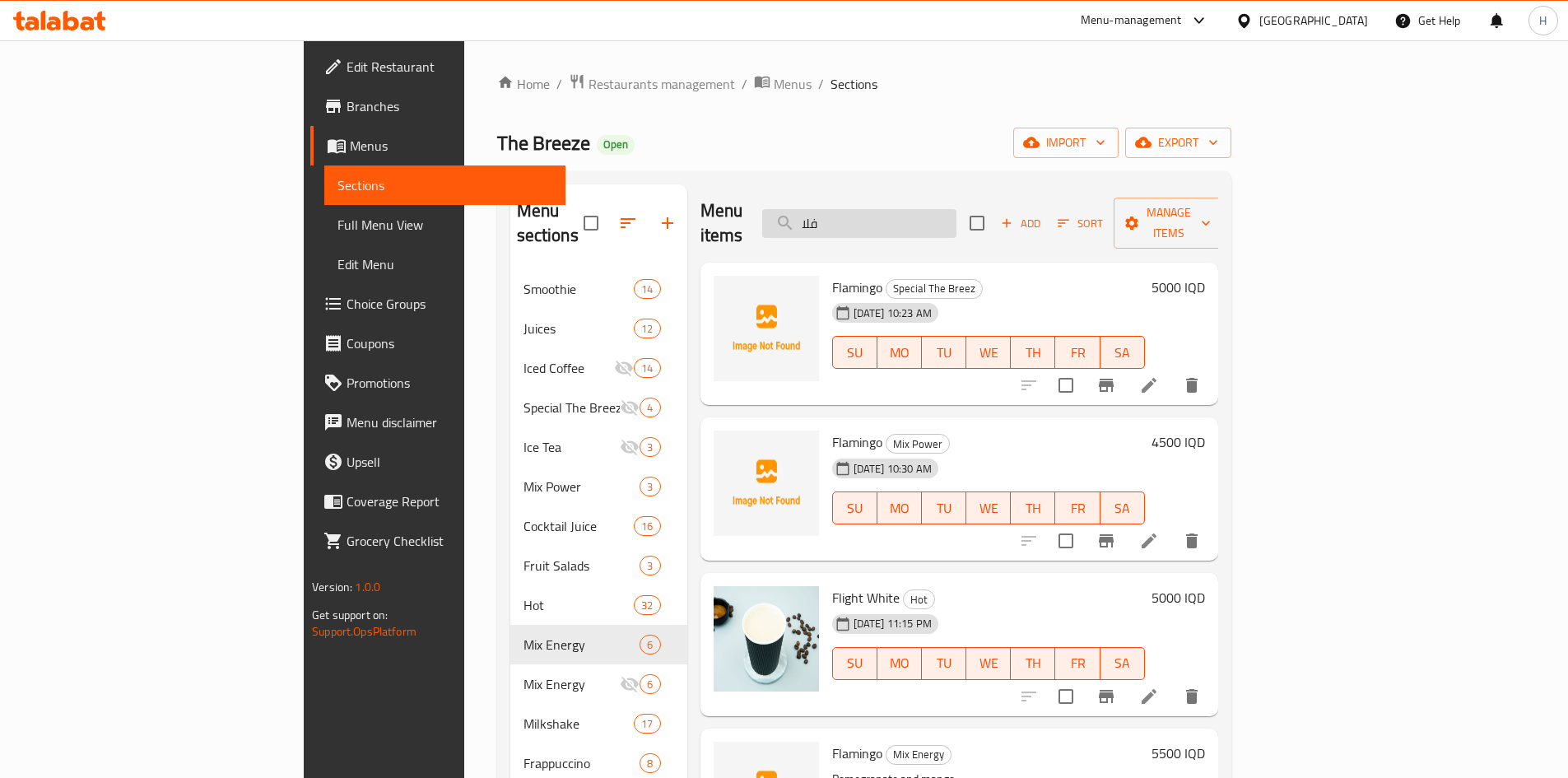
click at [956, 214] on input "فلا" at bounding box center [859, 223] width 195 height 29
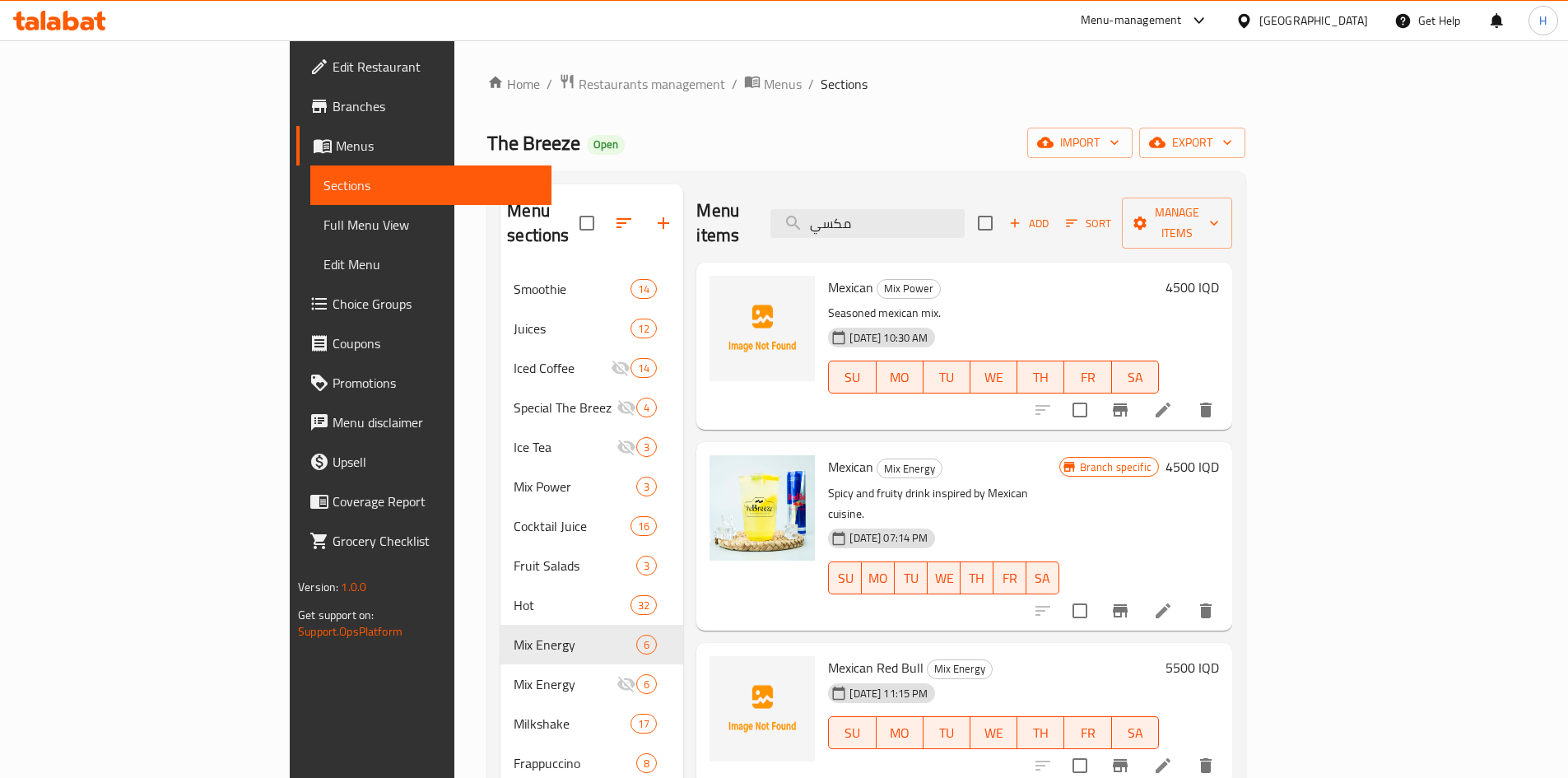
click at [993, 227] on div "Menu items مكسي Add Sort Manage items" at bounding box center [964, 224] width 536 height 78
click at [964, 220] on input "مكسي" at bounding box center [867, 223] width 195 height 29
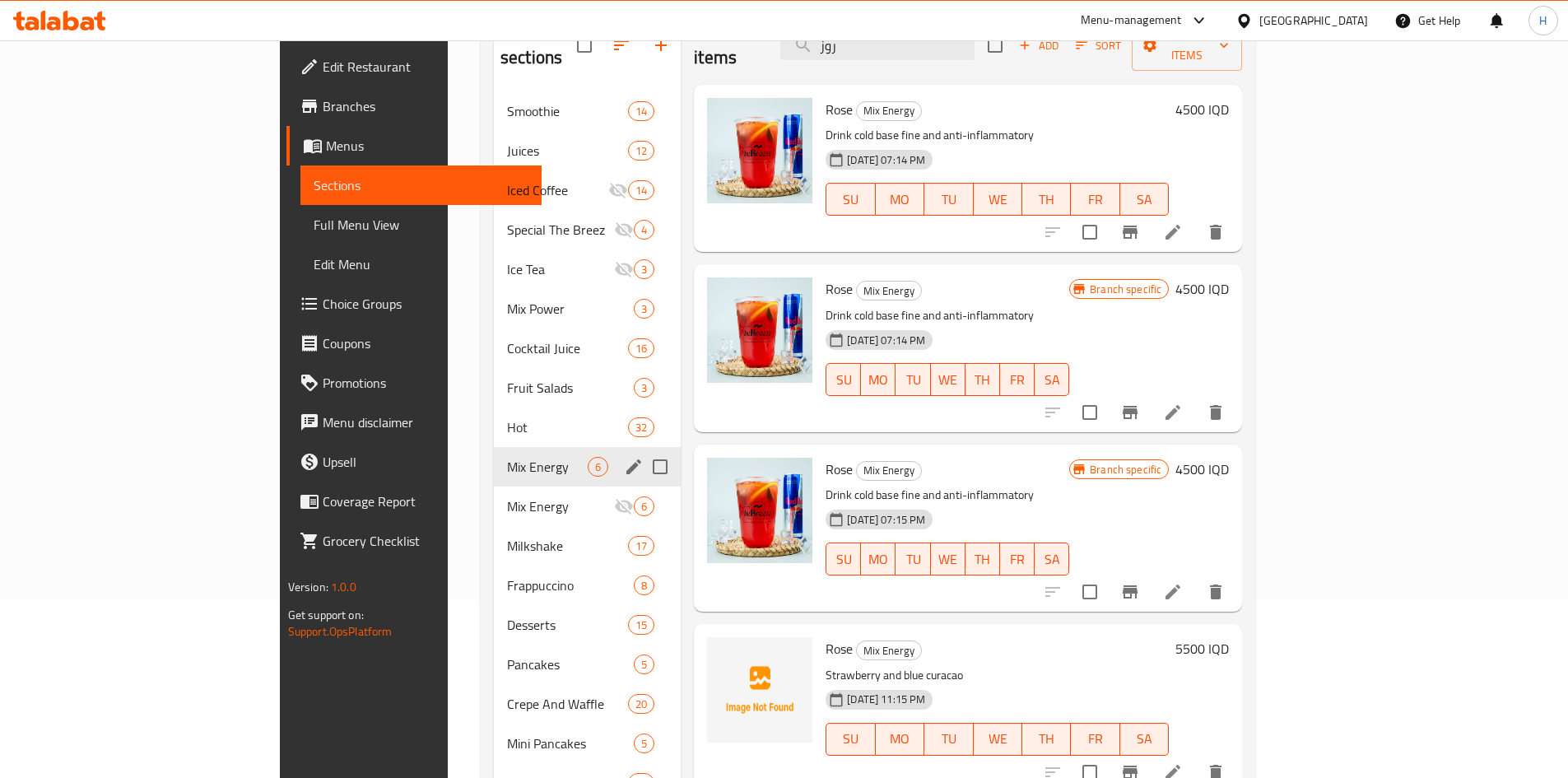
scroll to position [148, 0]
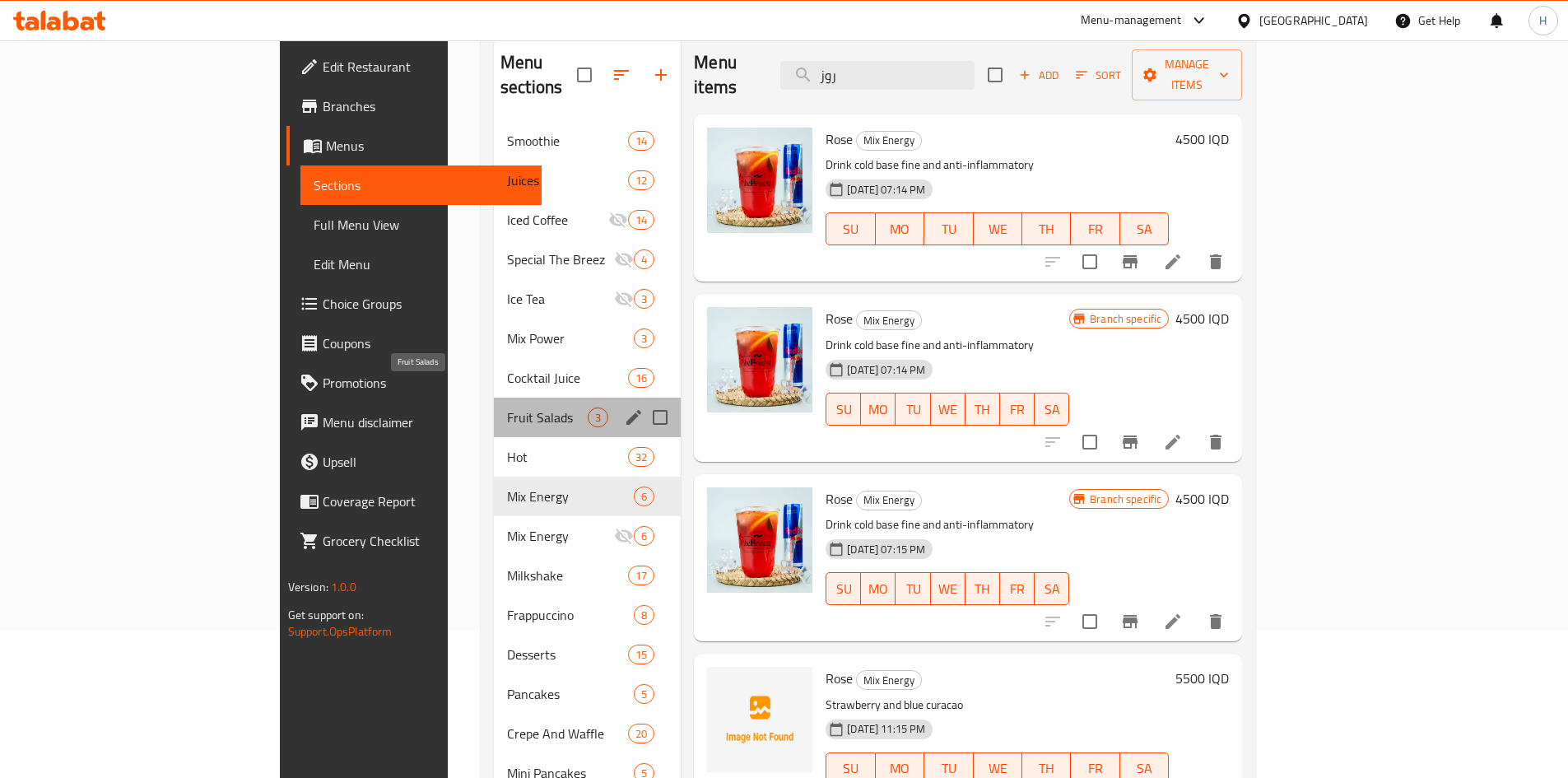
drag, startPoint x: 396, startPoint y: 401, endPoint x: 405, endPoint y: 401, distance: 9.0
click at [507, 407] on span "Fruit Salads" at bounding box center [547, 417] width 81 height 20
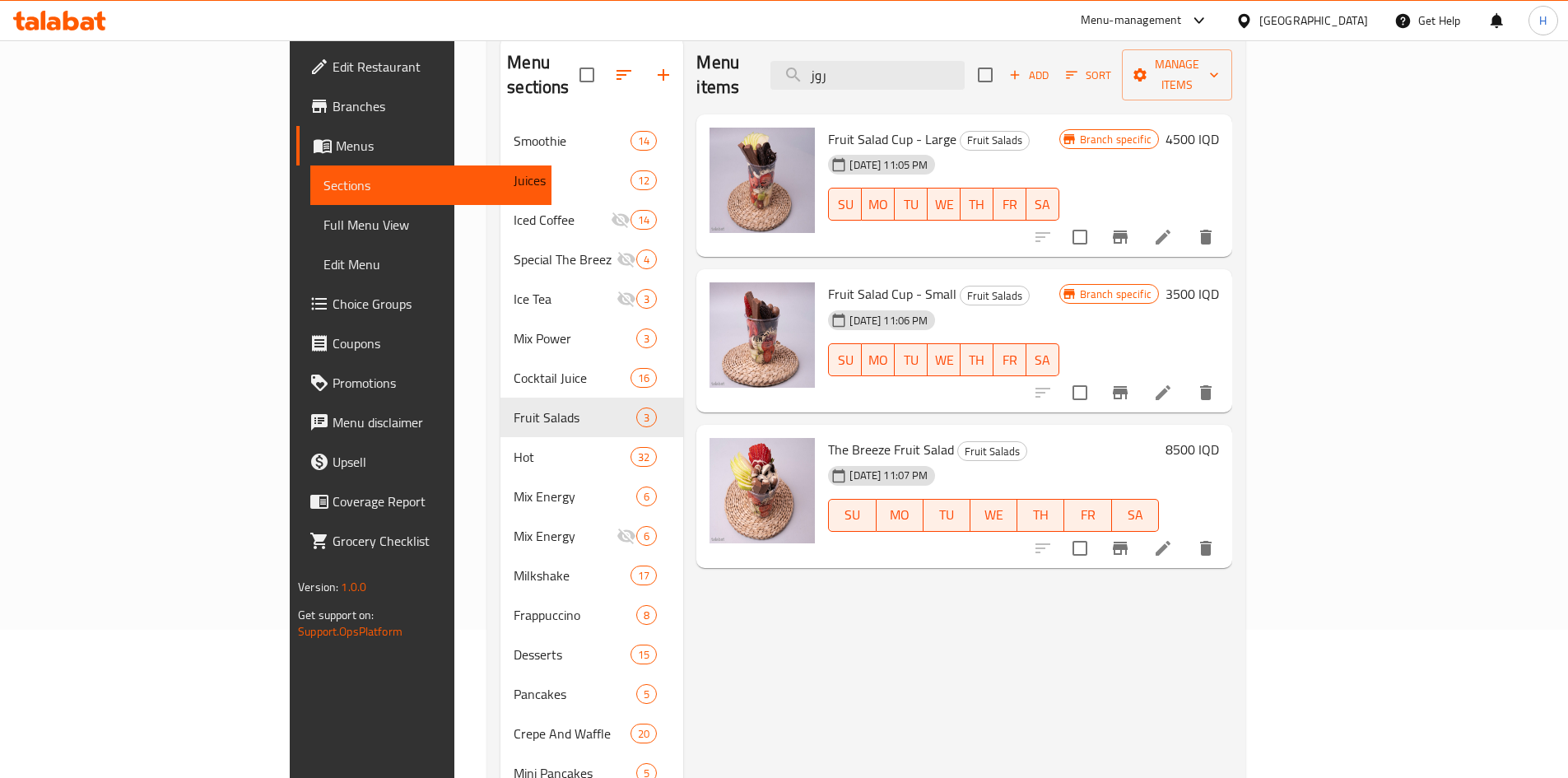
scroll to position [66, 0]
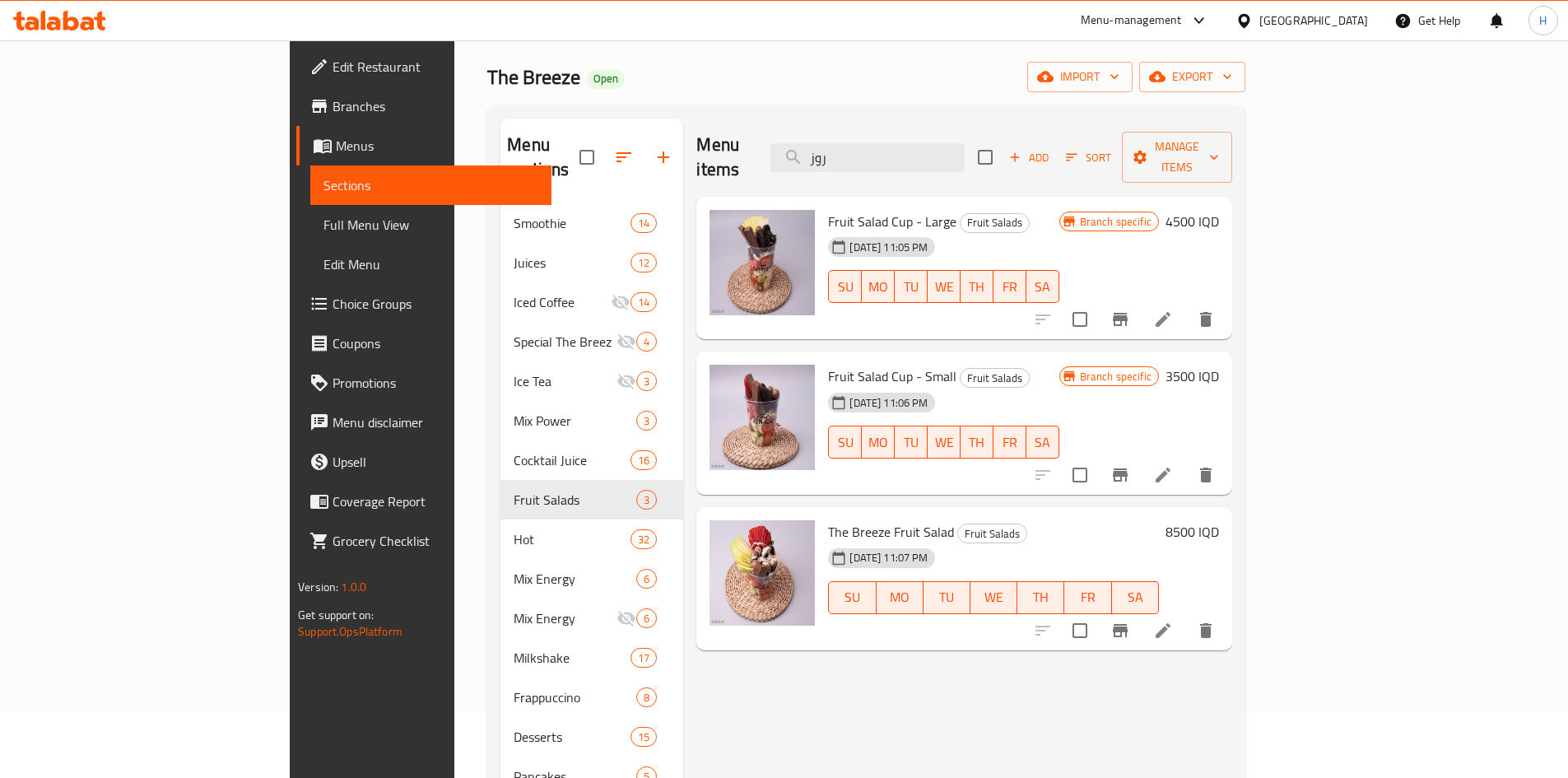
click at [514, 214] on span "Smoothie" at bounding box center [572, 224] width 117 height 20
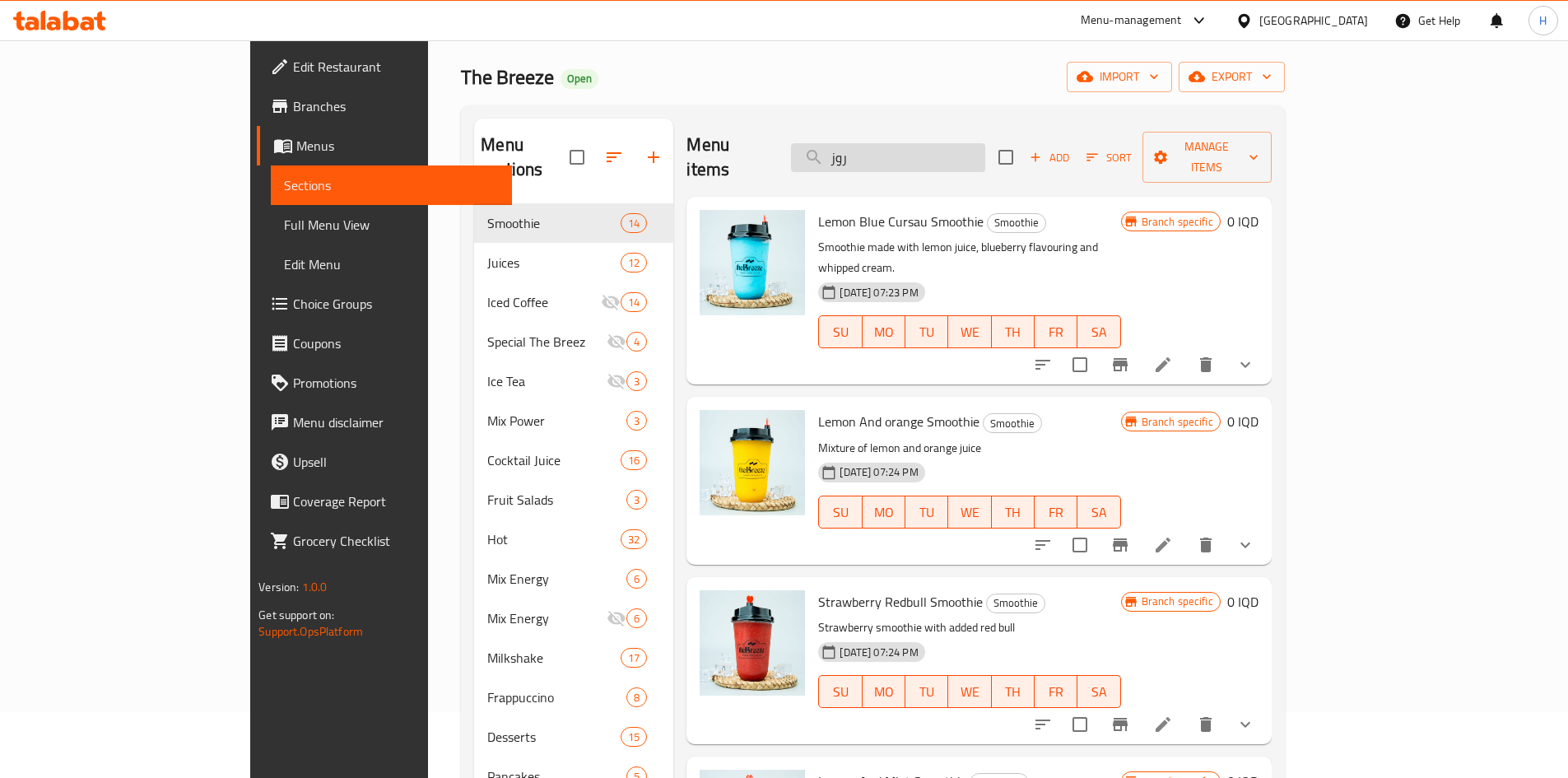
click at [961, 143] on input "روز" at bounding box center [887, 157] width 195 height 29
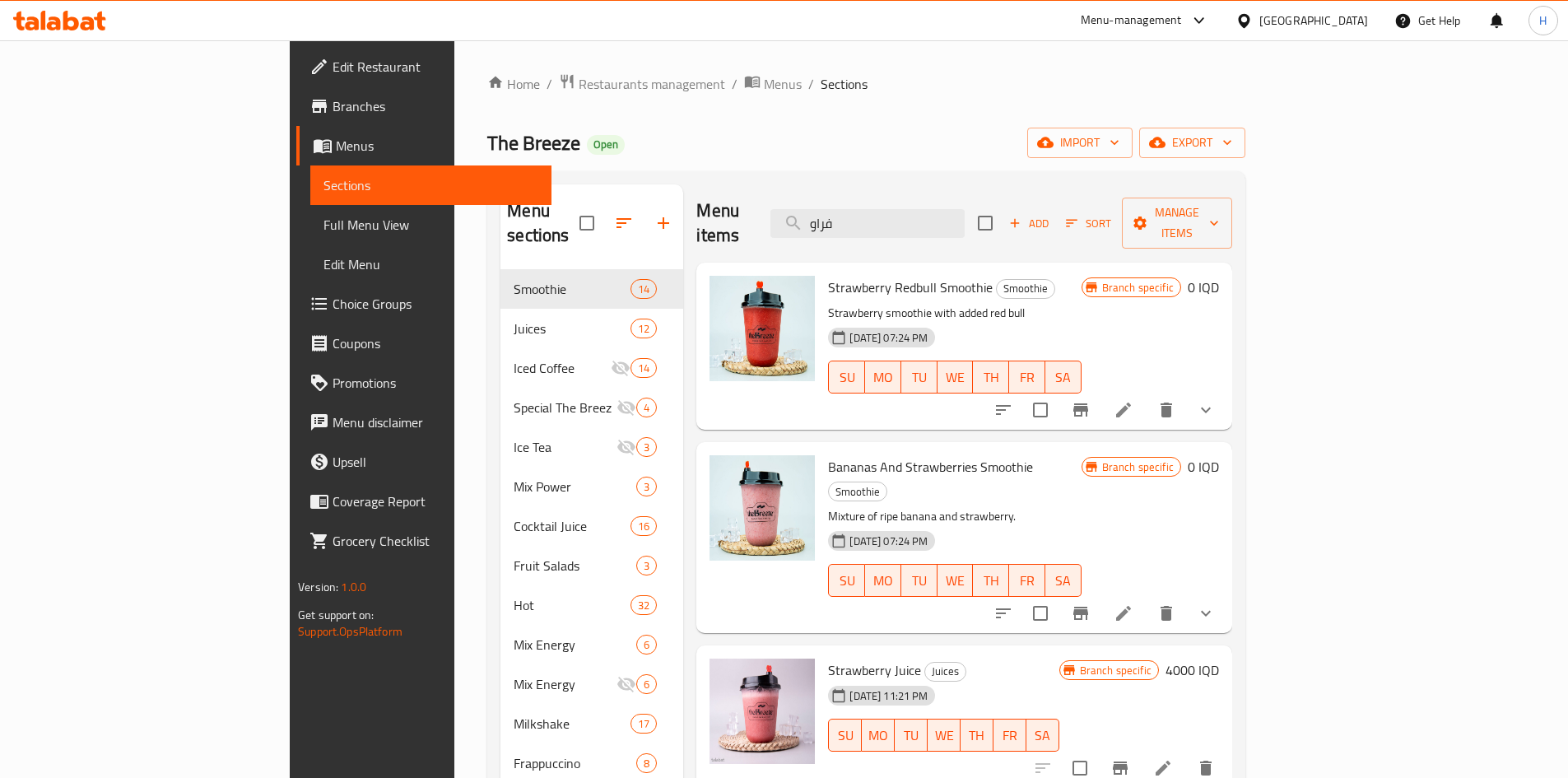
type input "فراو"
click at [1147, 599] on li at bounding box center [1124, 614] width 46 height 30
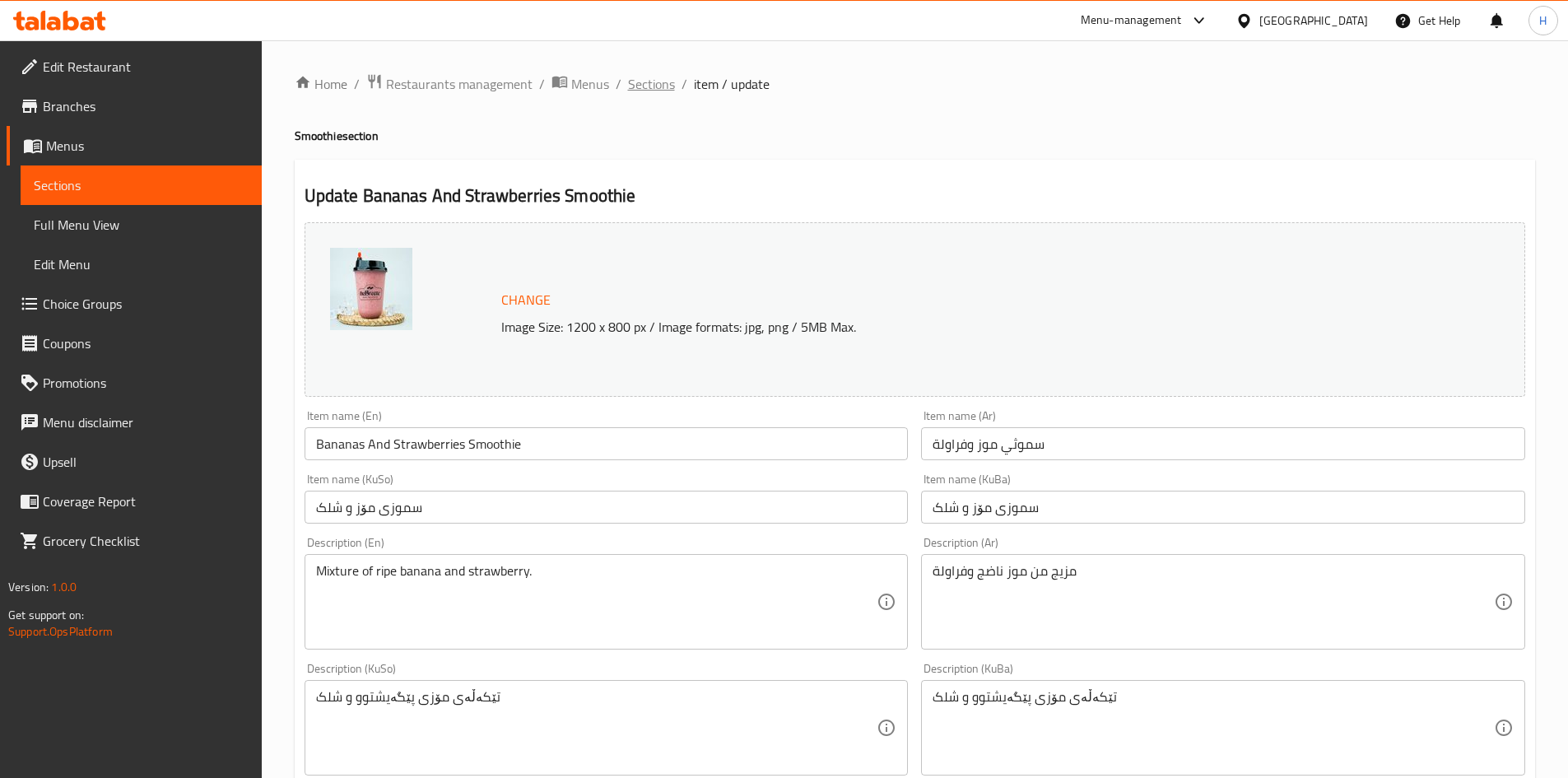
click at [639, 78] on span "Sections" at bounding box center [651, 84] width 47 height 20
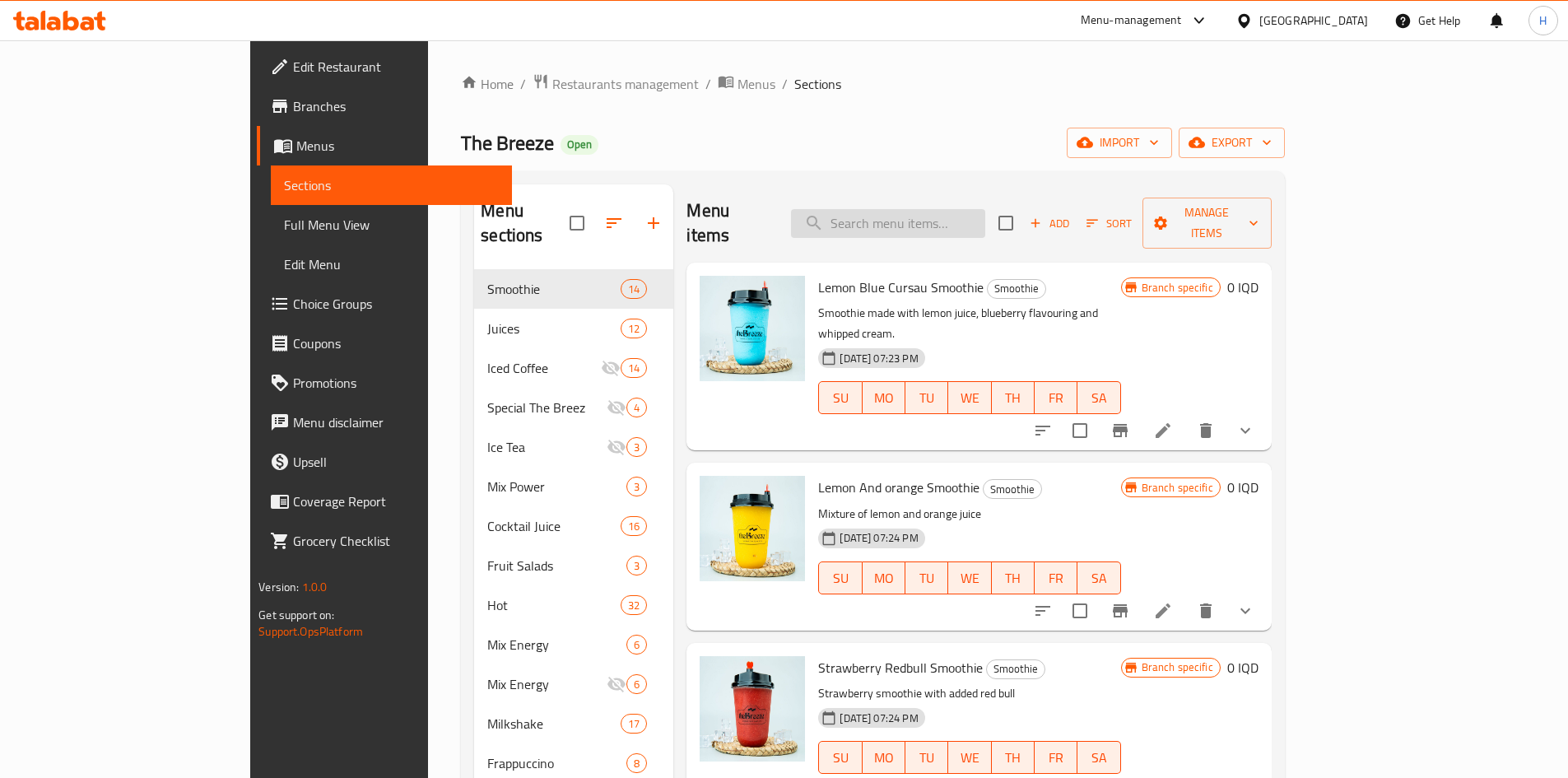
click at [928, 210] on input "search" at bounding box center [887, 223] width 195 height 29
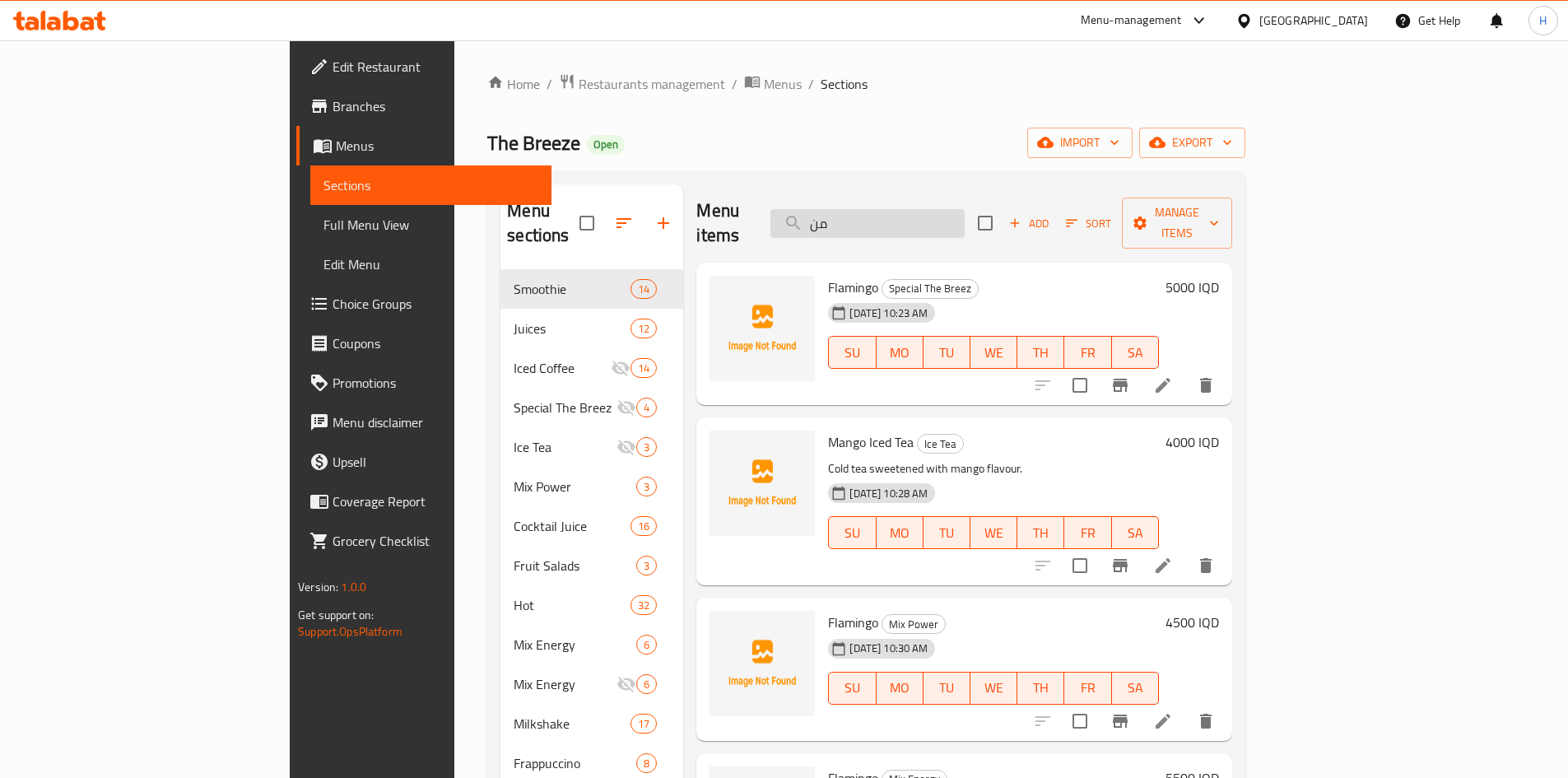
type input "م"
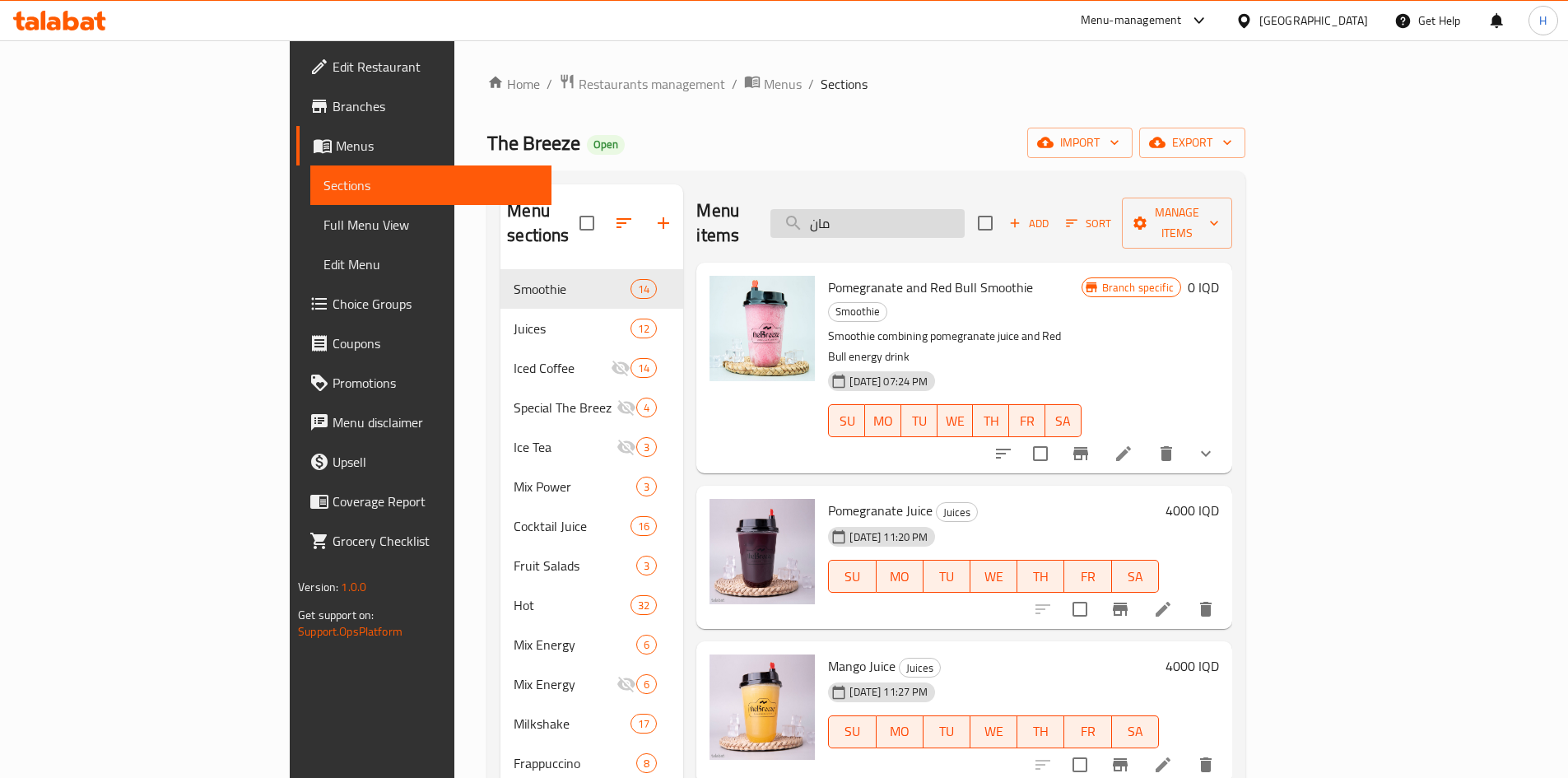
drag, startPoint x: 1267, startPoint y: 3, endPoint x: 959, endPoint y: 199, distance: 365.1
click at [959, 209] on input "مان" at bounding box center [867, 223] width 195 height 29
click at [957, 209] on input "مان" at bounding box center [867, 223] width 195 height 29
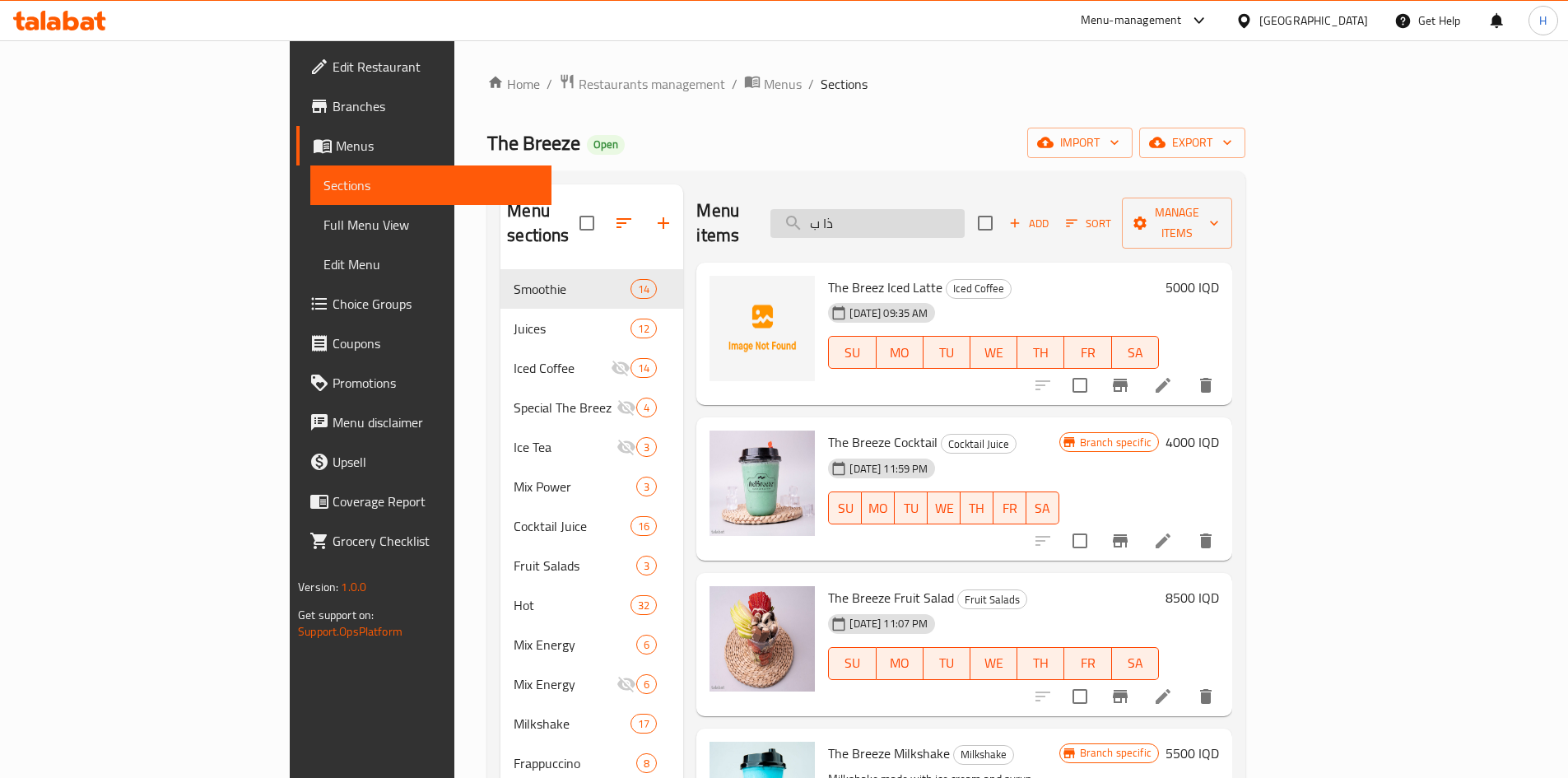
click at [964, 214] on input "ذا ب" at bounding box center [867, 223] width 195 height 29
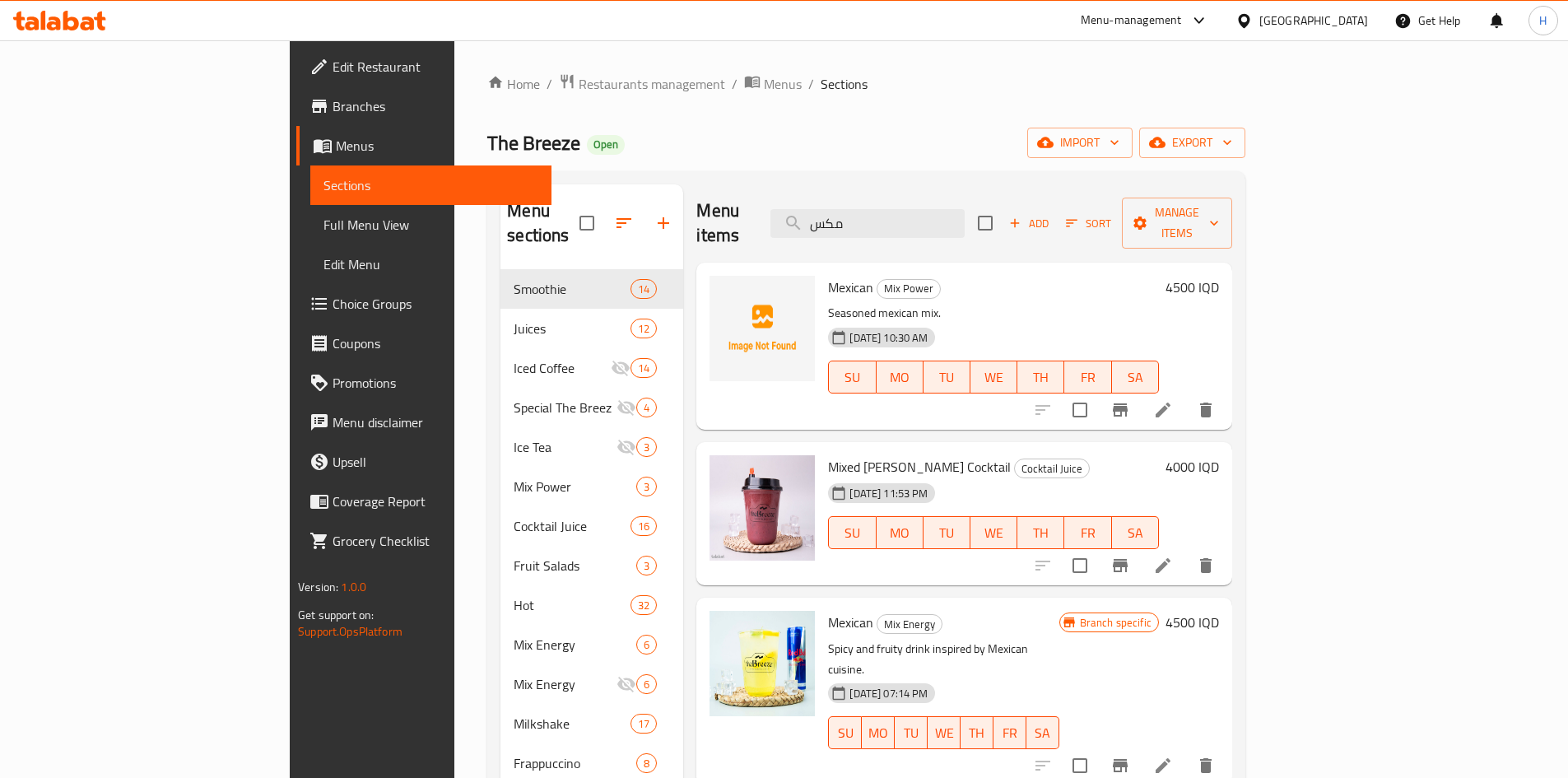
click at [979, 195] on div "Menu items مكس Add Sort Manage items" at bounding box center [964, 224] width 536 height 78
drag, startPoint x: 979, startPoint y: 195, endPoint x: 973, endPoint y: 209, distance: 15.2
click at [979, 198] on div "Menu items مكس Add Sort Manage items" at bounding box center [964, 224] width 536 height 78
click at [964, 210] on input "مكس" at bounding box center [867, 223] width 195 height 29
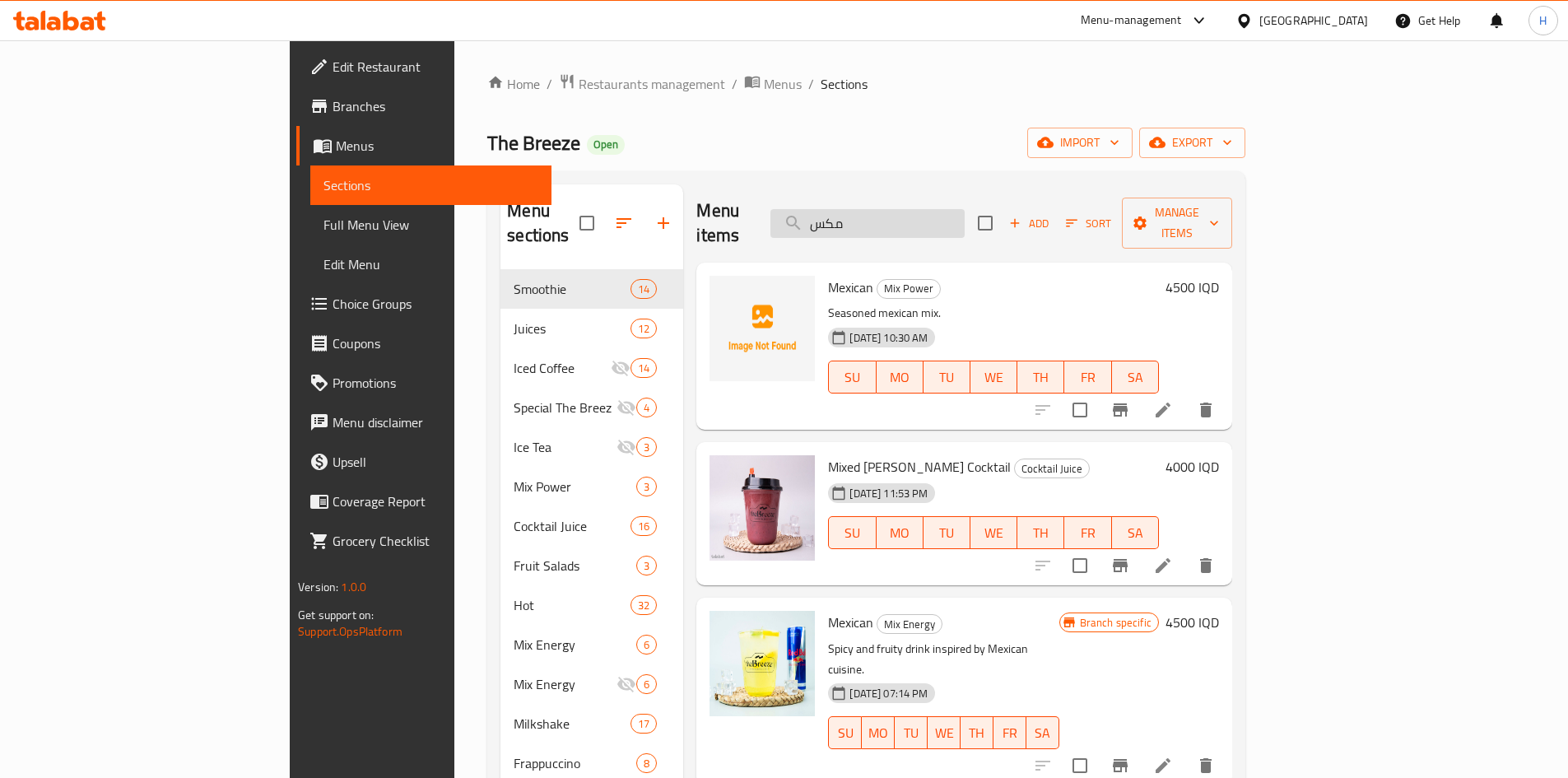
click at [964, 210] on input "مكس" at bounding box center [867, 223] width 195 height 29
type input ";"
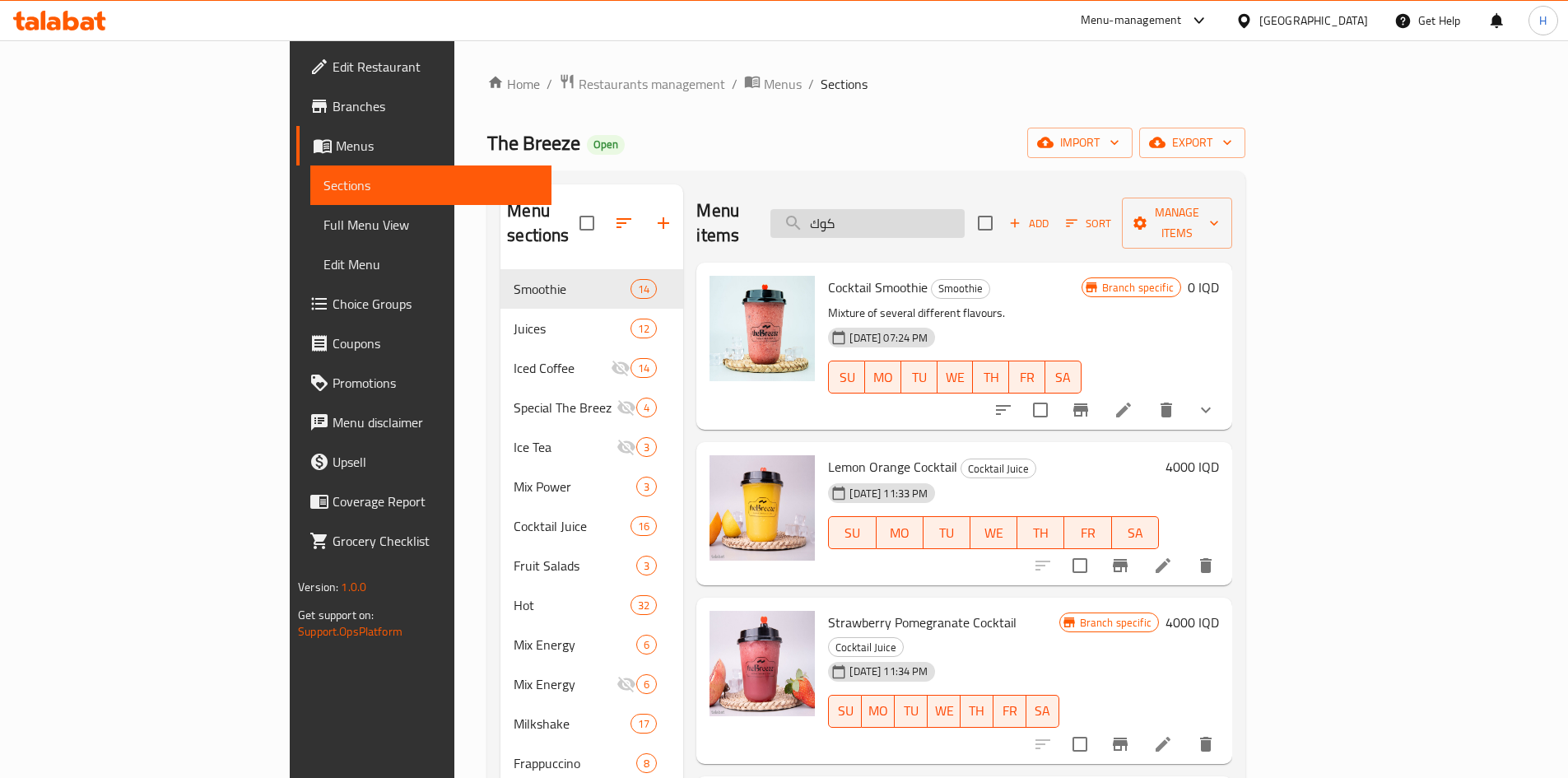
click at [928, 209] on input "كوك" at bounding box center [867, 223] width 195 height 29
click at [487, 148] on span "The Breeze" at bounding box center [533, 143] width 93 height 37
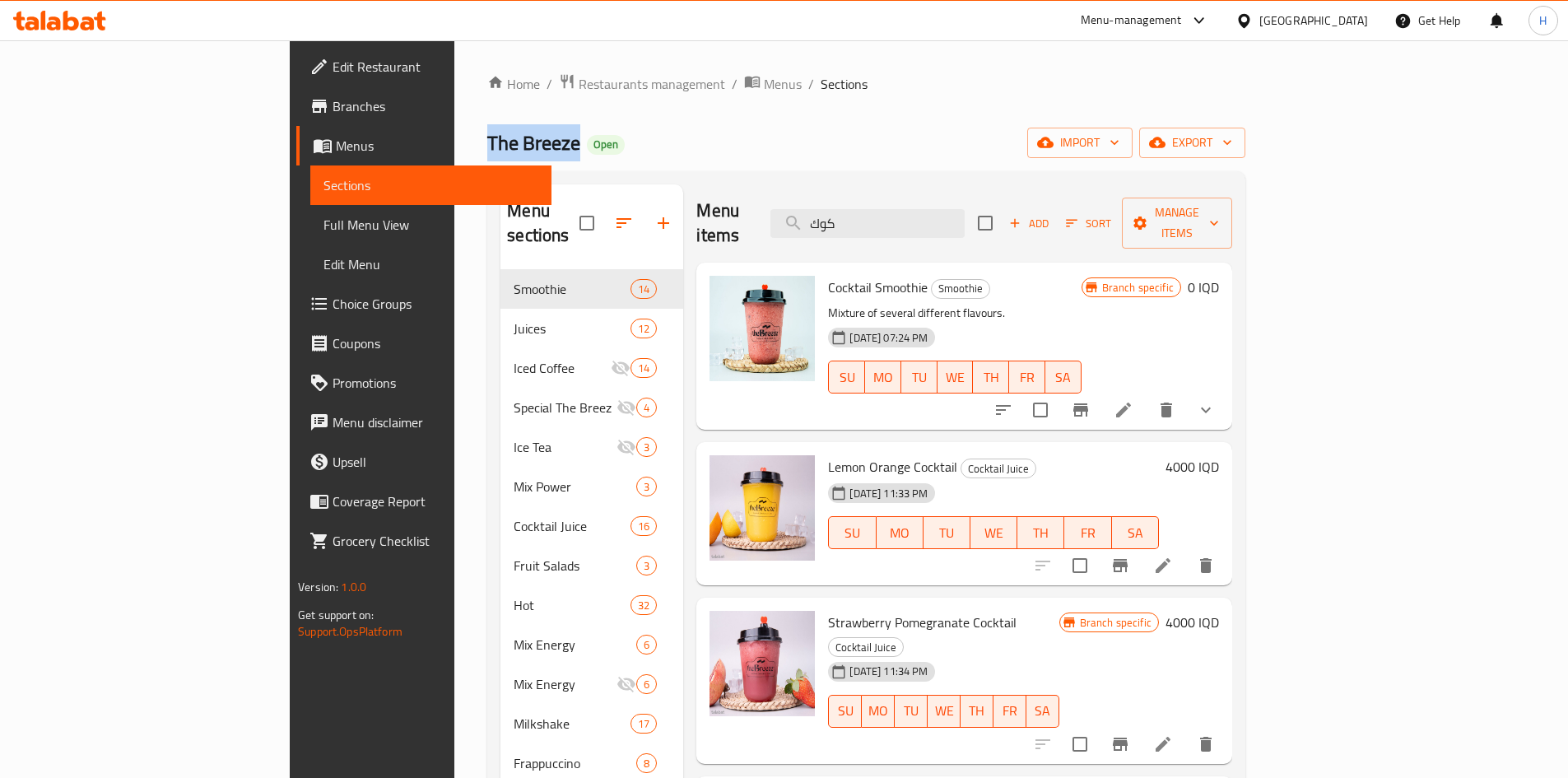
copy span "The Breeze"
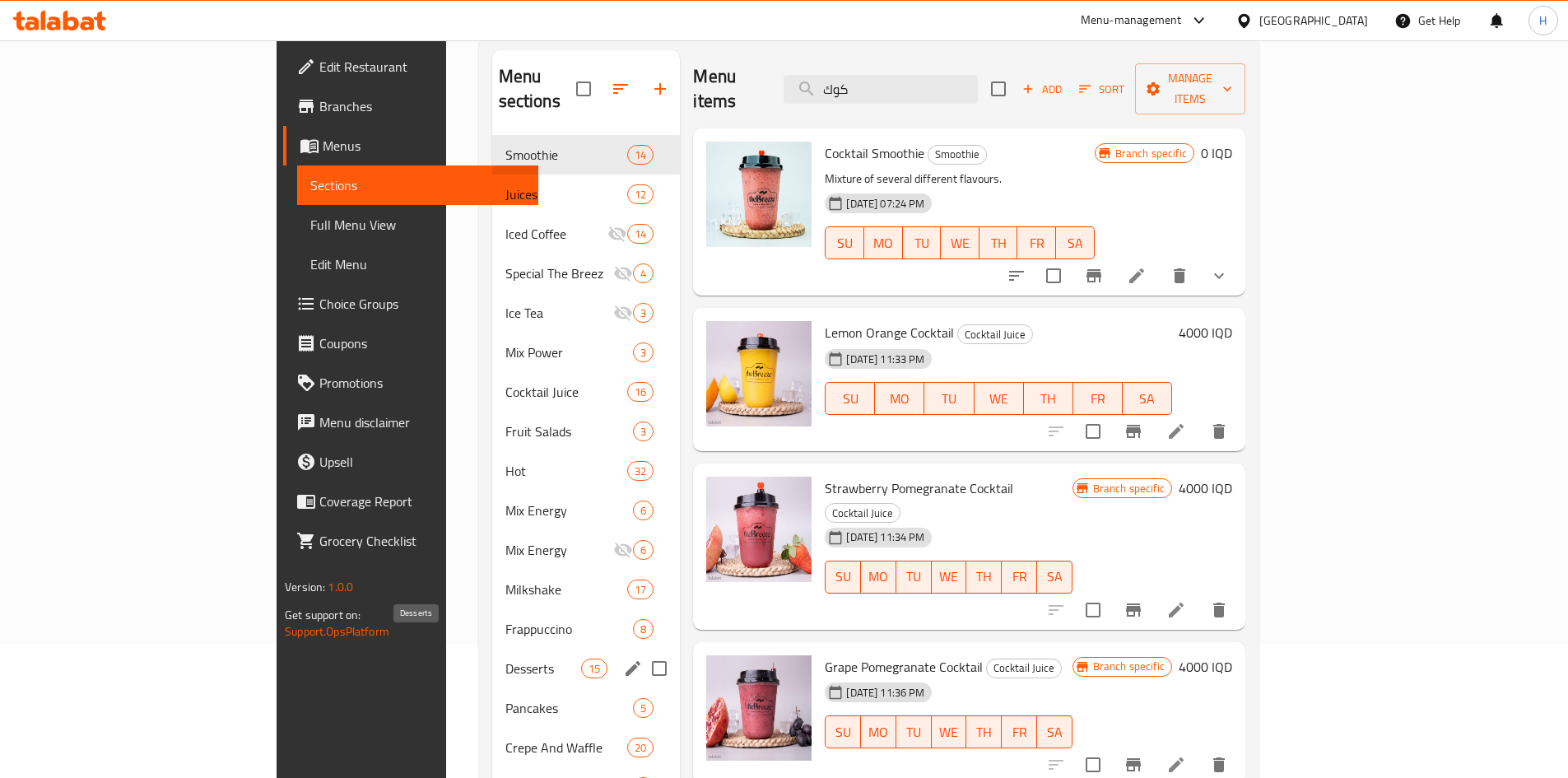
scroll to position [231, 0]
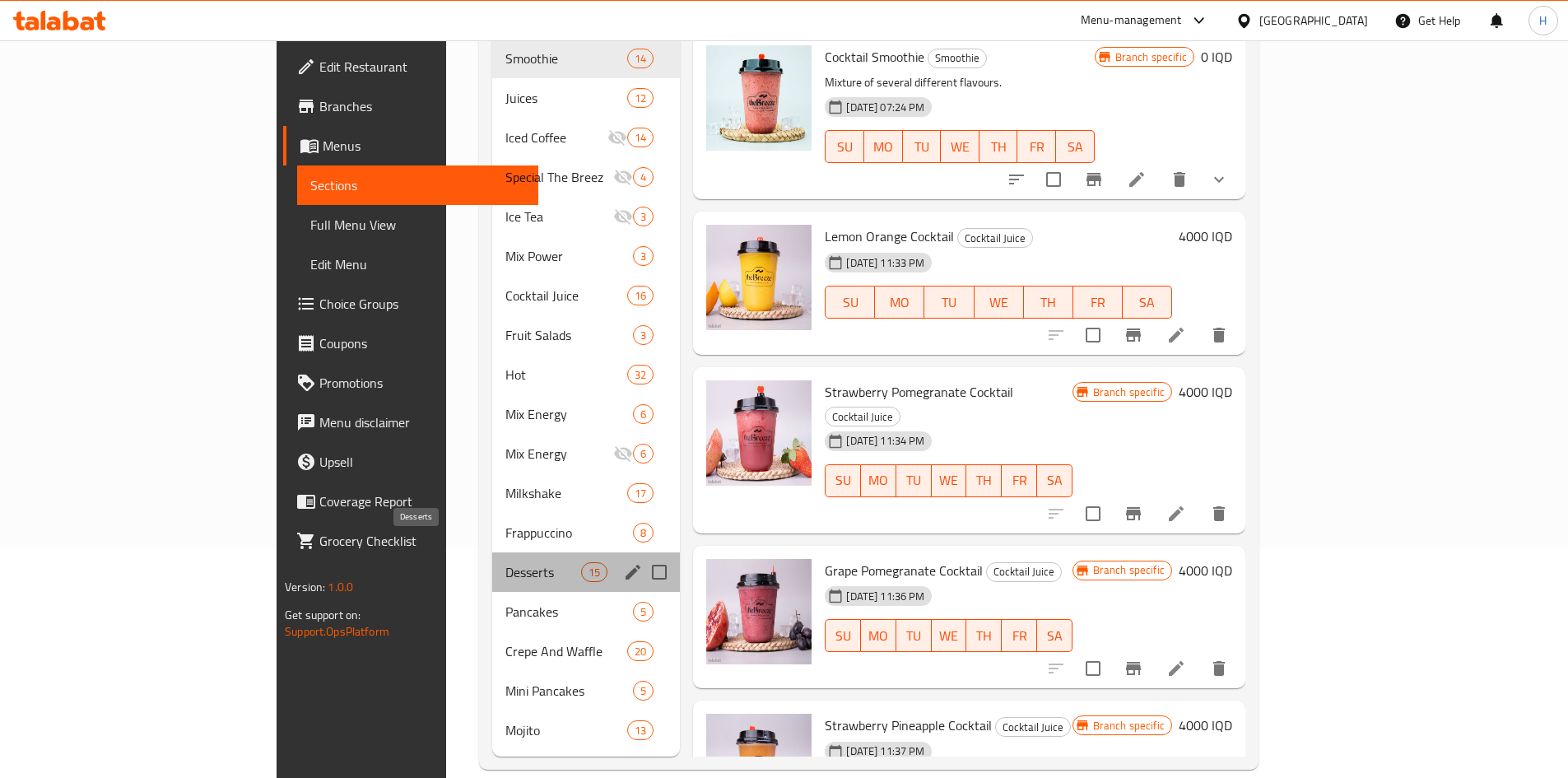
click at [505, 562] on span "Desserts" at bounding box center [543, 572] width 77 height 20
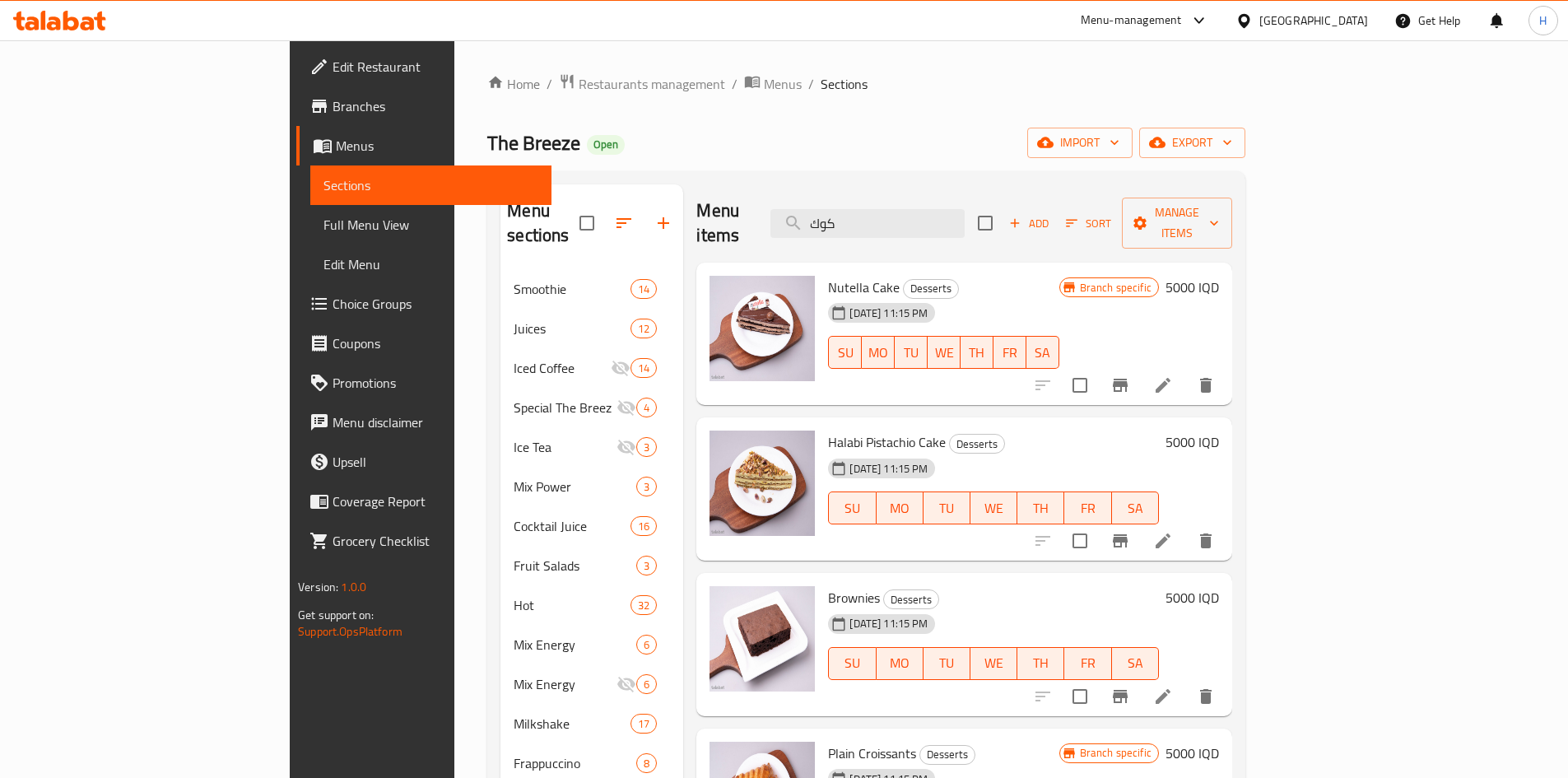
click at [980, 193] on div "Menu items كوك Add Sort Manage items" at bounding box center [964, 224] width 536 height 78
click at [964, 210] on input "كوك" at bounding box center [867, 223] width 195 height 29
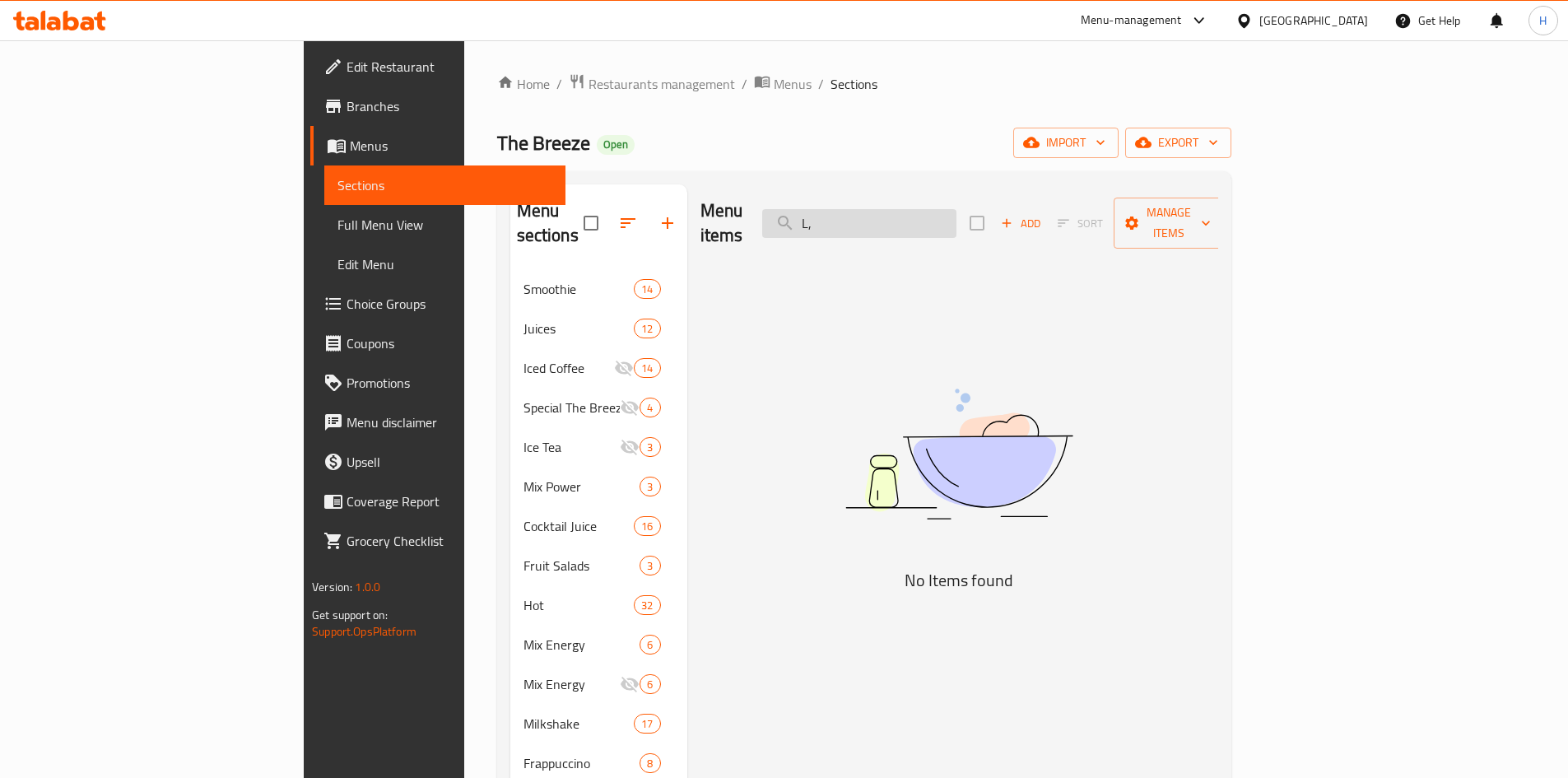
type input "L"
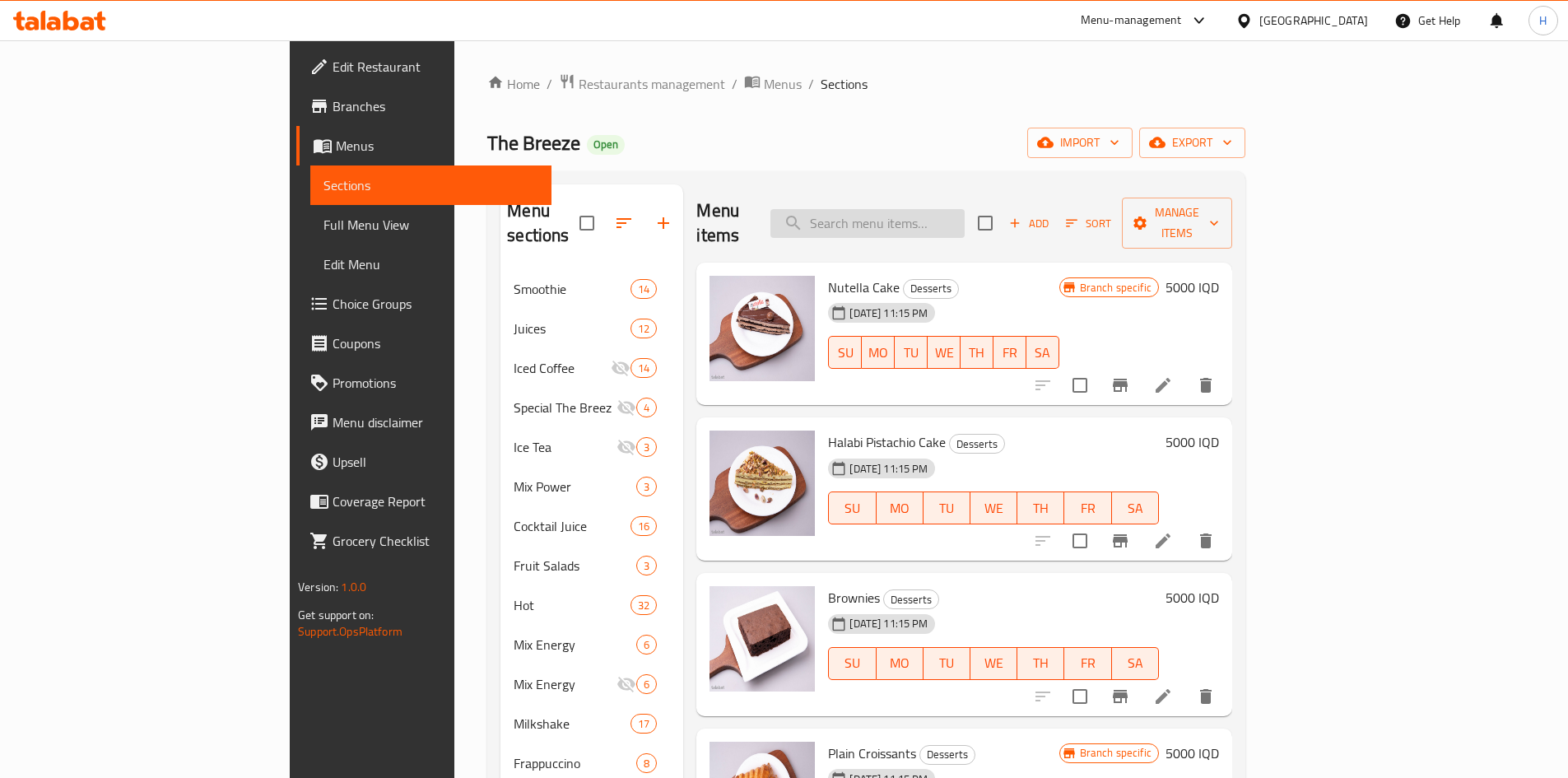
click at [964, 210] on input "search" at bounding box center [867, 223] width 195 height 29
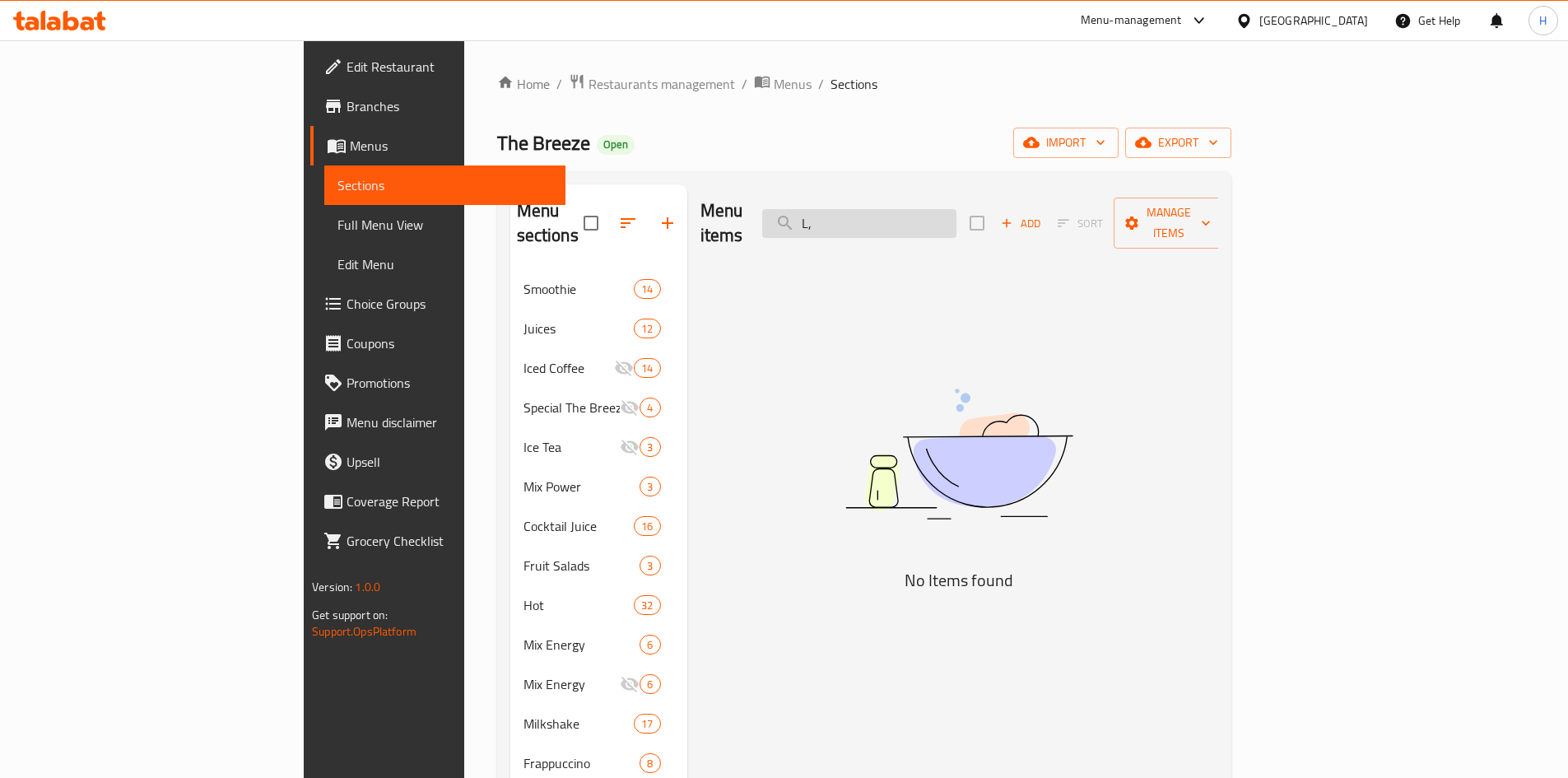
type input "L"
type input "م"
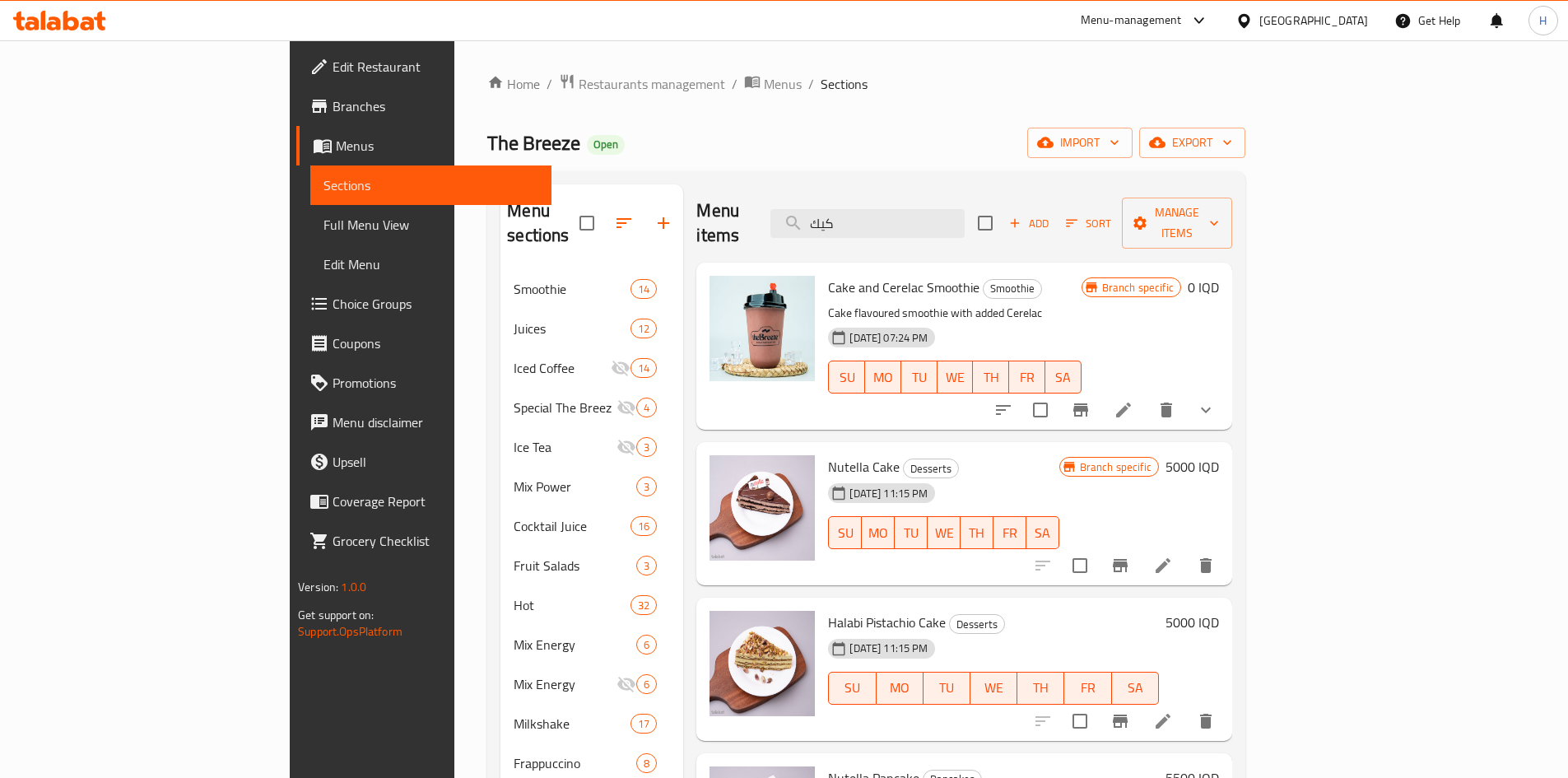
click at [961, 233] on div "Menu items كيك Add Sort Manage items" at bounding box center [964, 224] width 536 height 78
click at [963, 225] on input "كيك" at bounding box center [867, 223] width 195 height 29
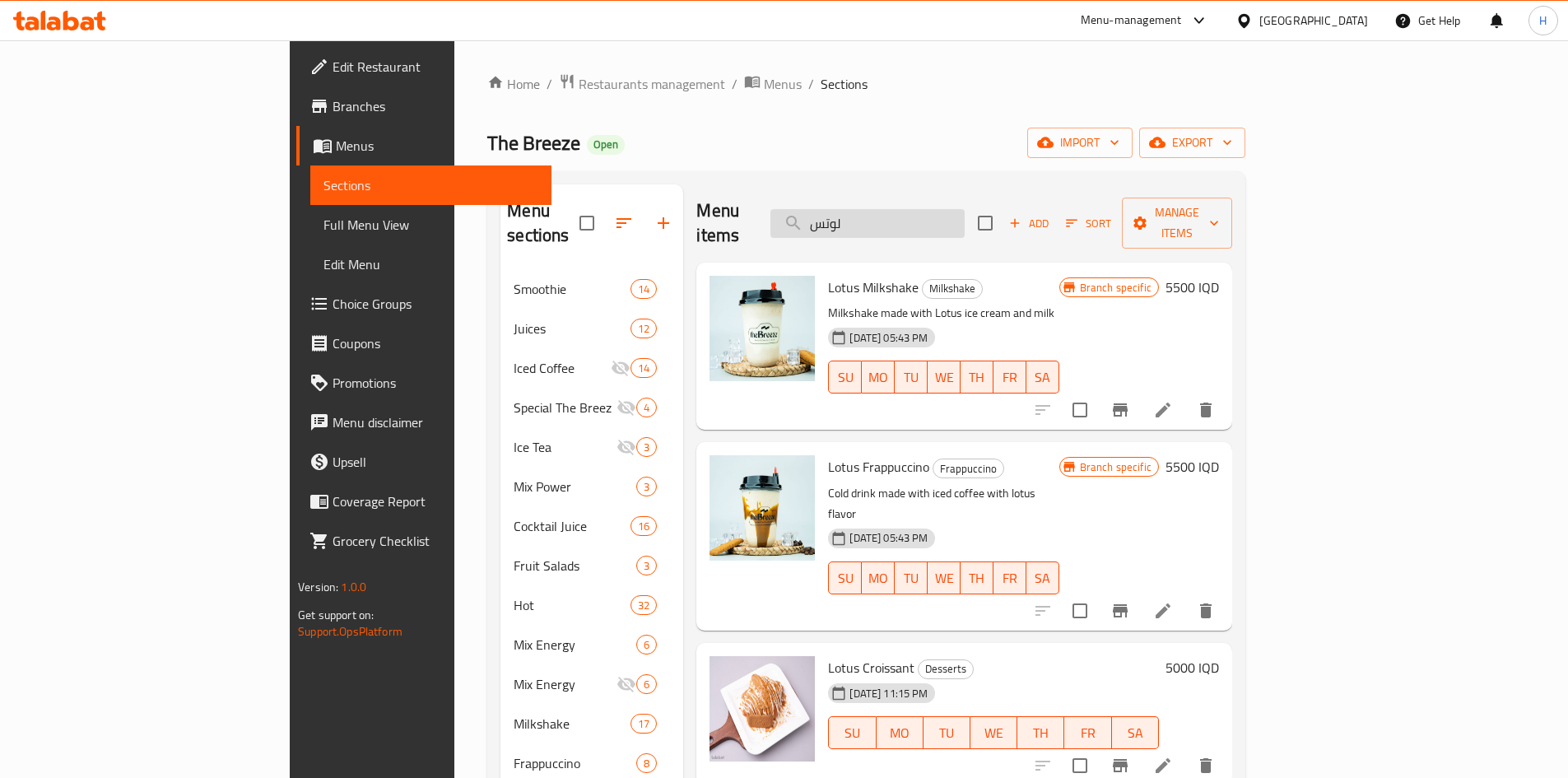
click at [964, 210] on input "لوتس" at bounding box center [867, 223] width 195 height 29
click at [950, 209] on input "لوتس" at bounding box center [867, 223] width 195 height 29
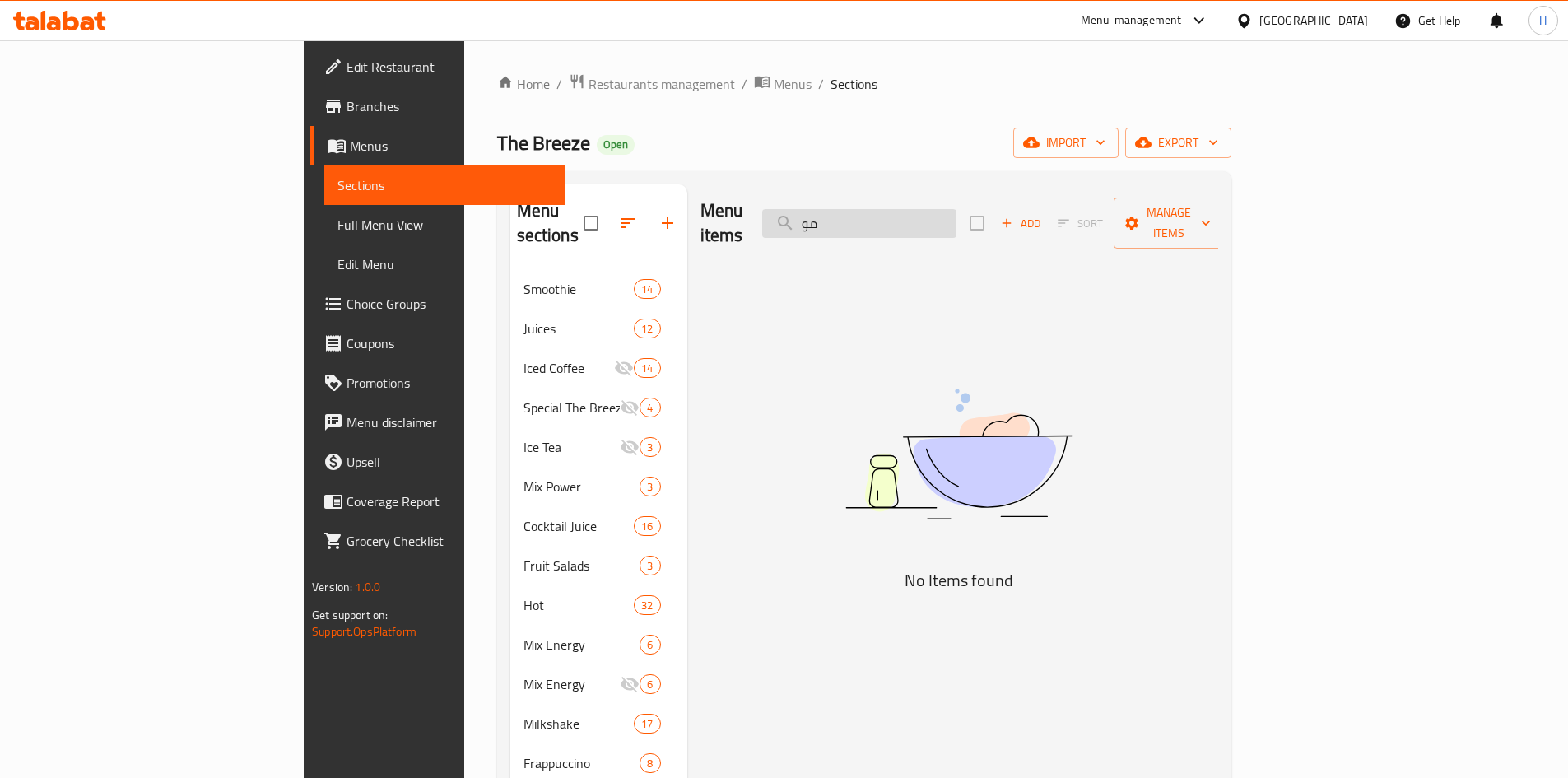
type input "م"
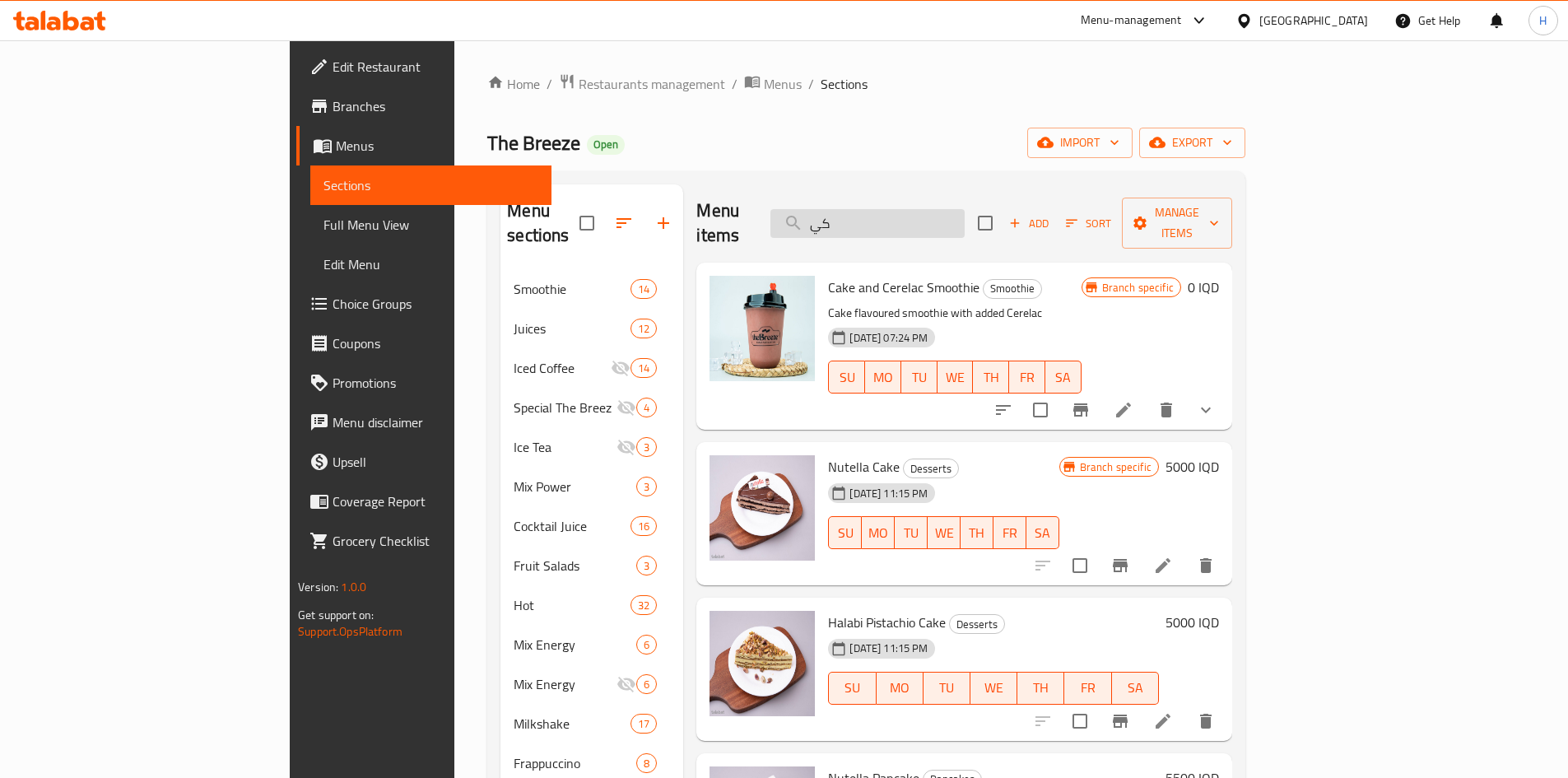
type input "ك"
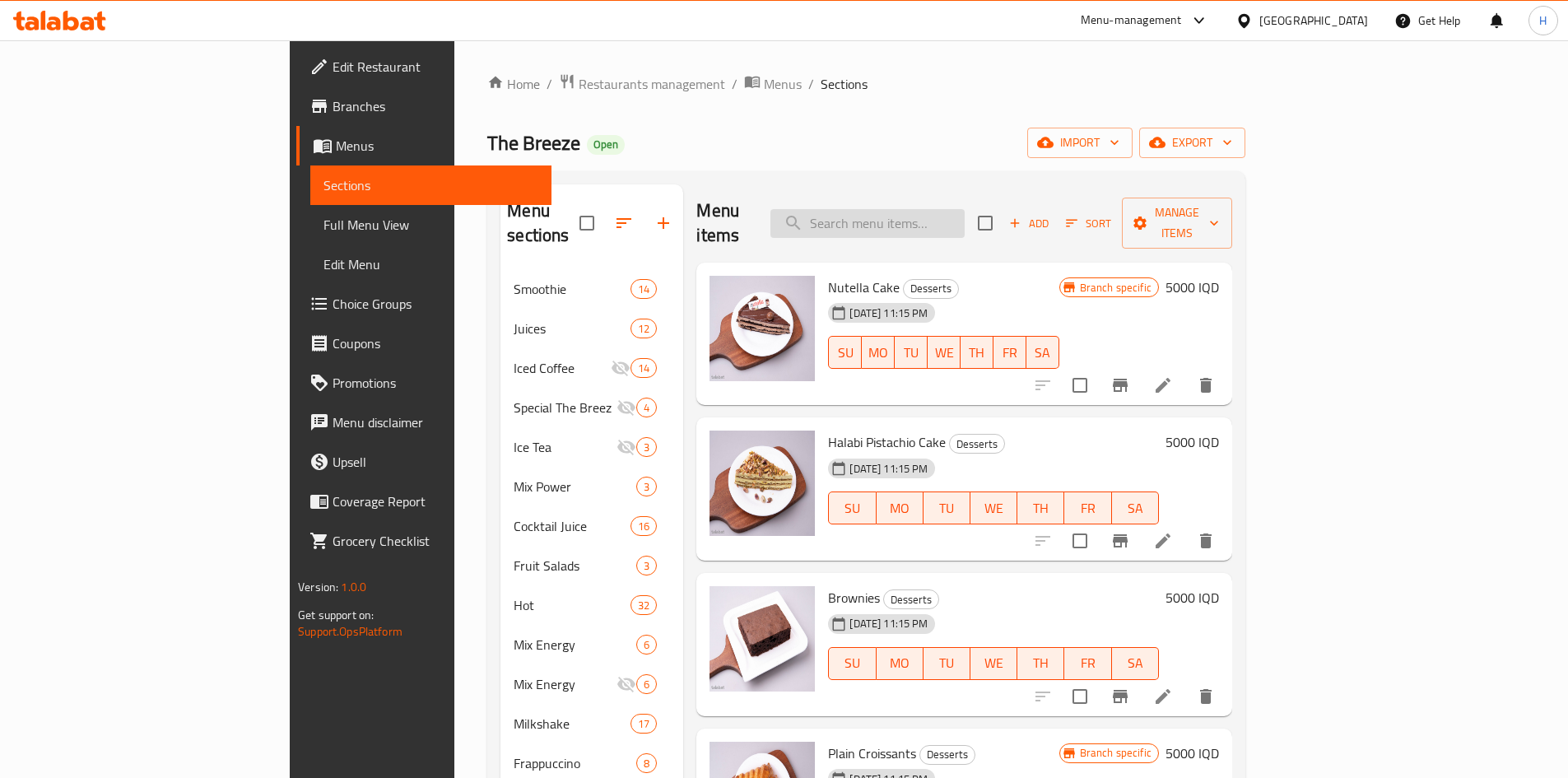
click at [964, 222] on input "search" at bounding box center [867, 223] width 195 height 29
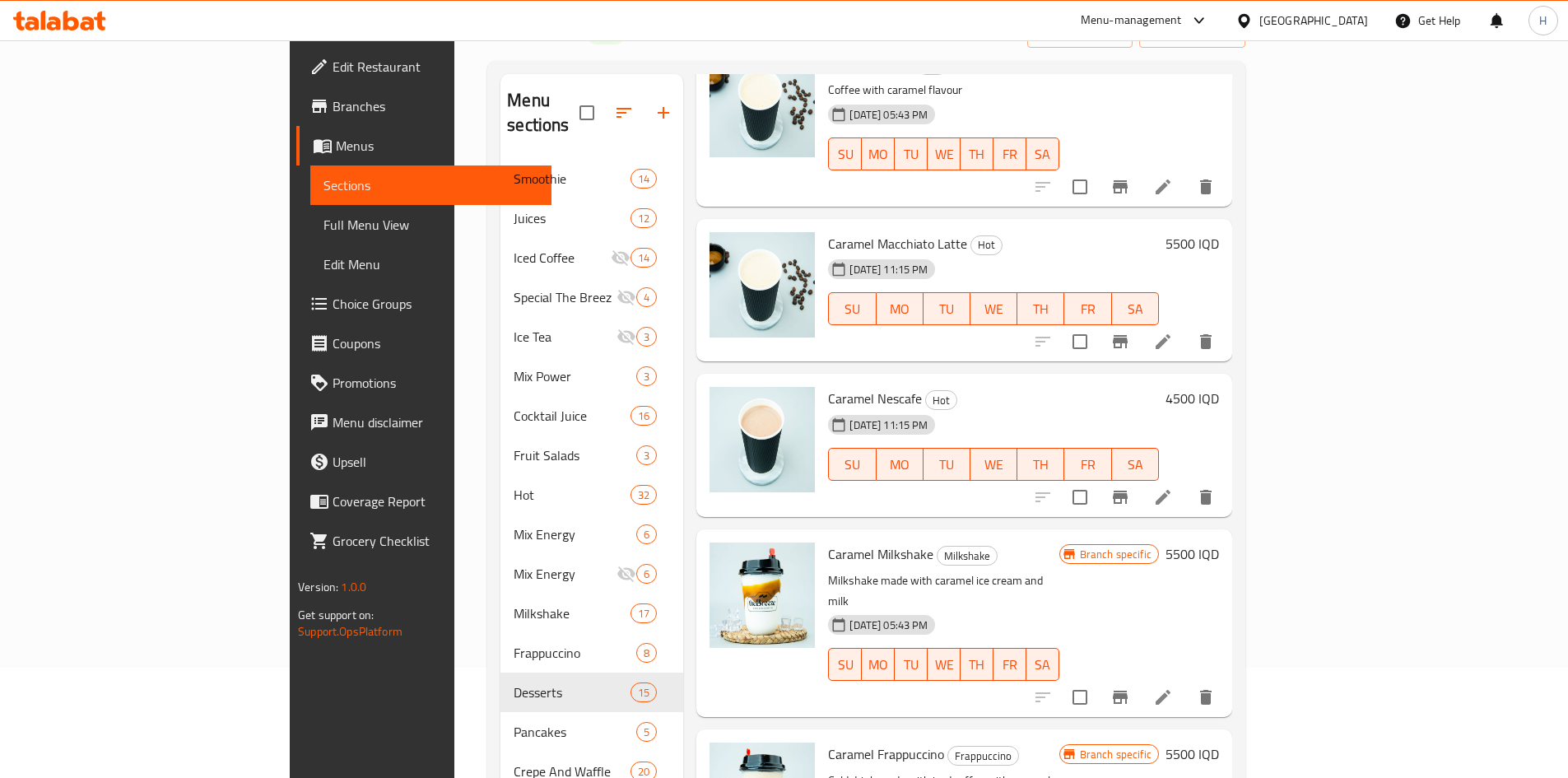
scroll to position [231, 0]
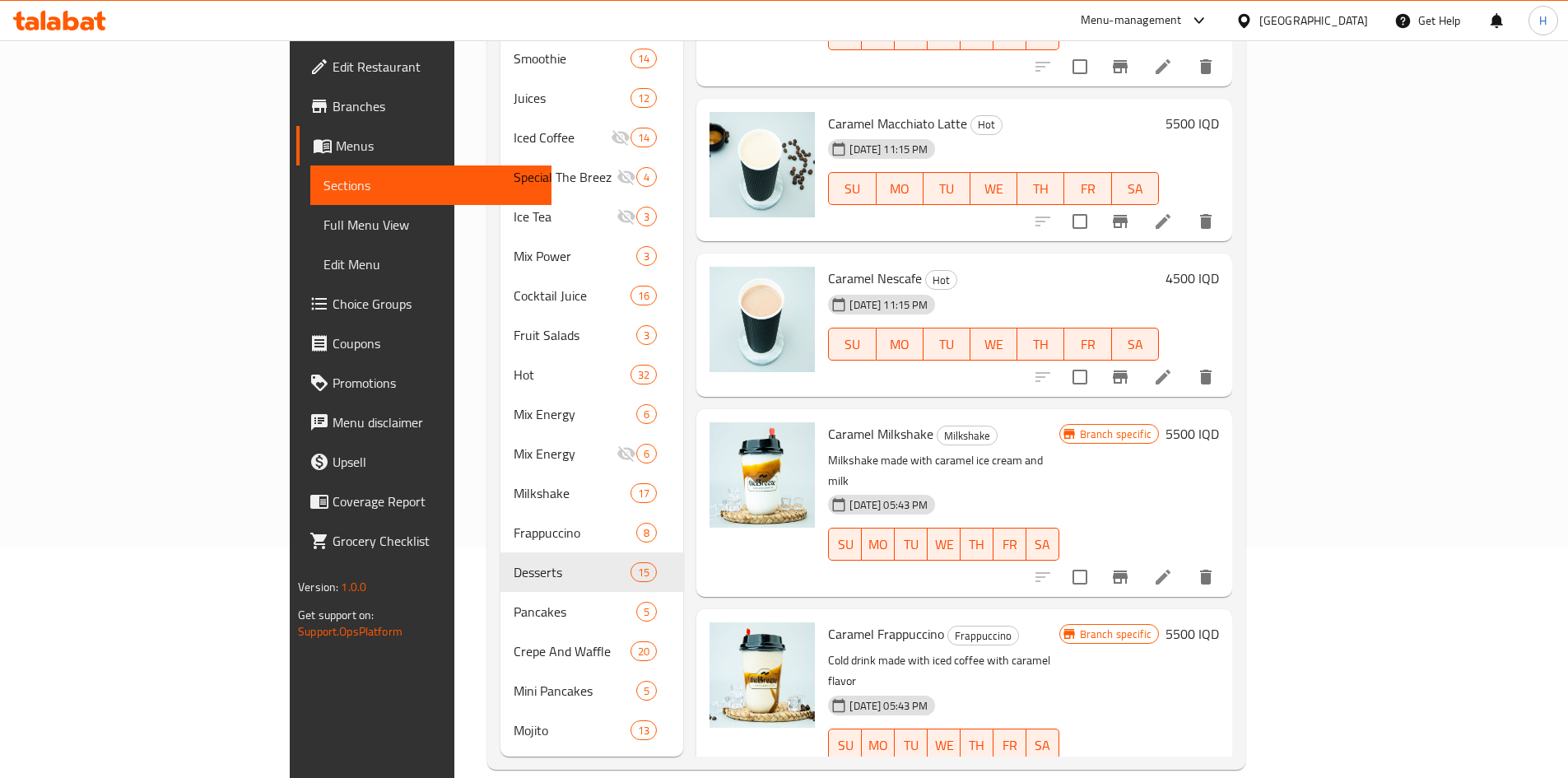
type input "كرا"
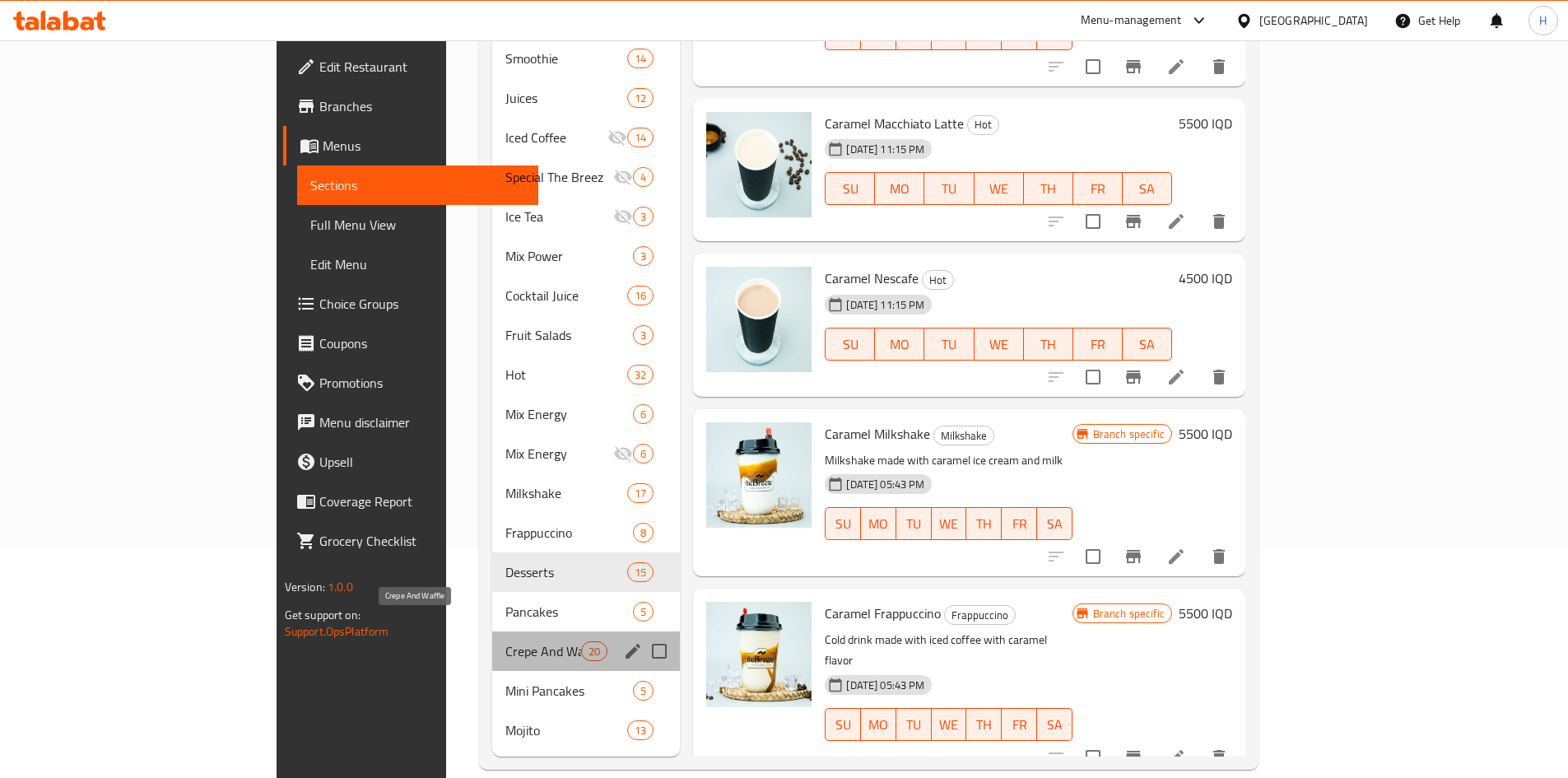
click at [505, 641] on span "Crepe And Waffle" at bounding box center [543, 651] width 77 height 20
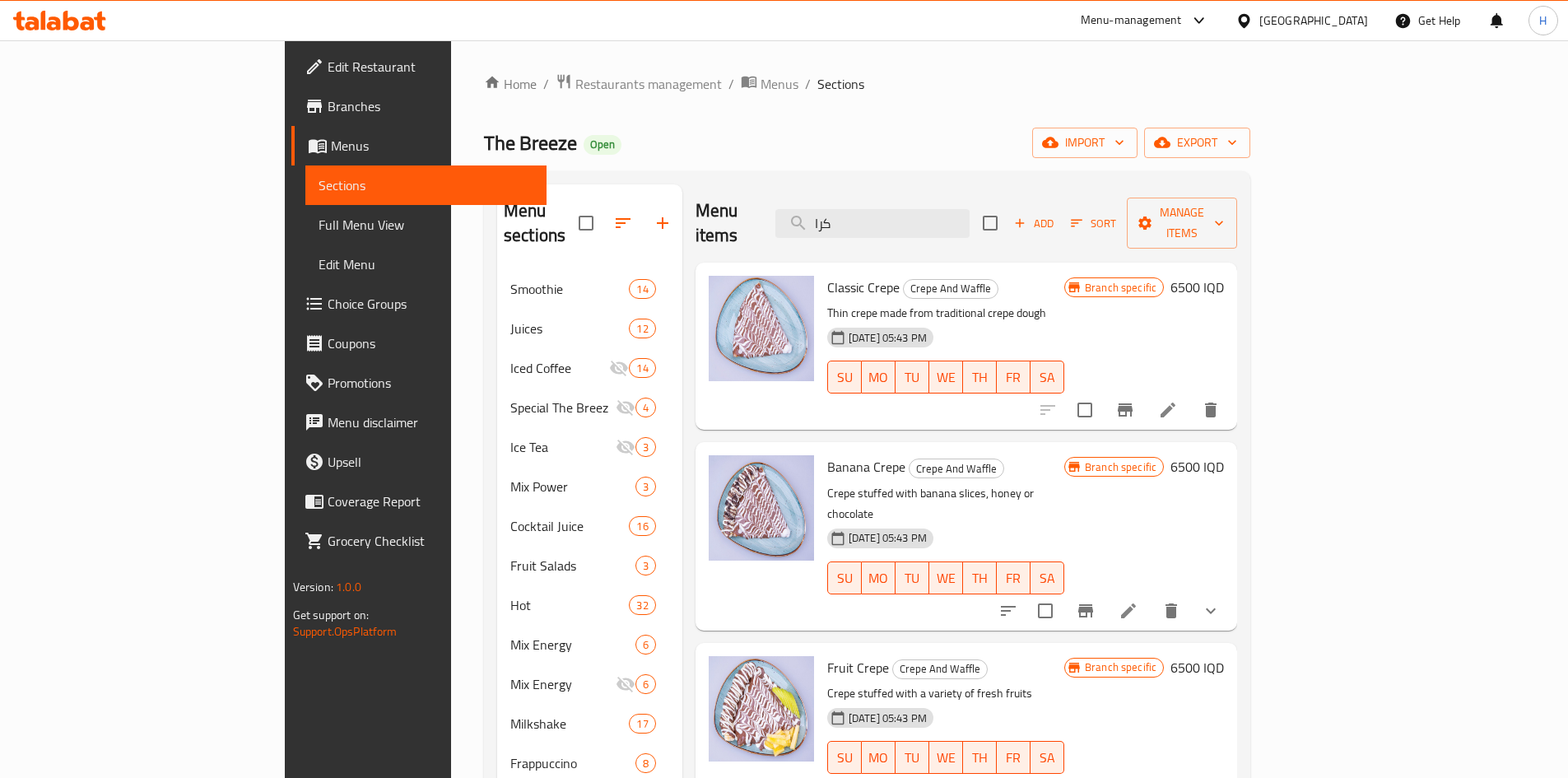
click at [1152, 596] on li at bounding box center [1129, 611] width 46 height 30
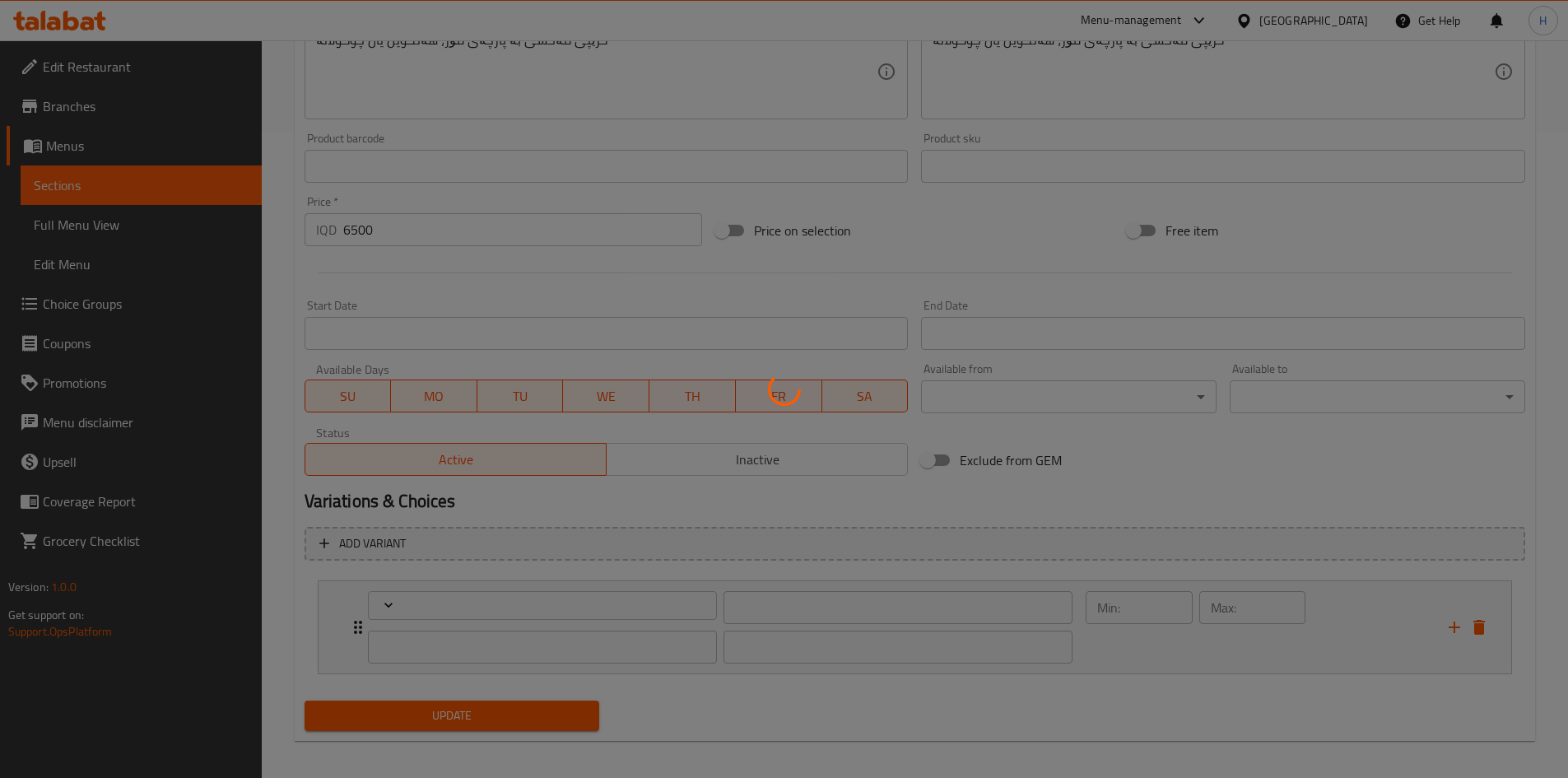
scroll to position [655, 0]
type input "إختيارك من:"
type input "هەڵبژاردنت لە:"
type input "1"
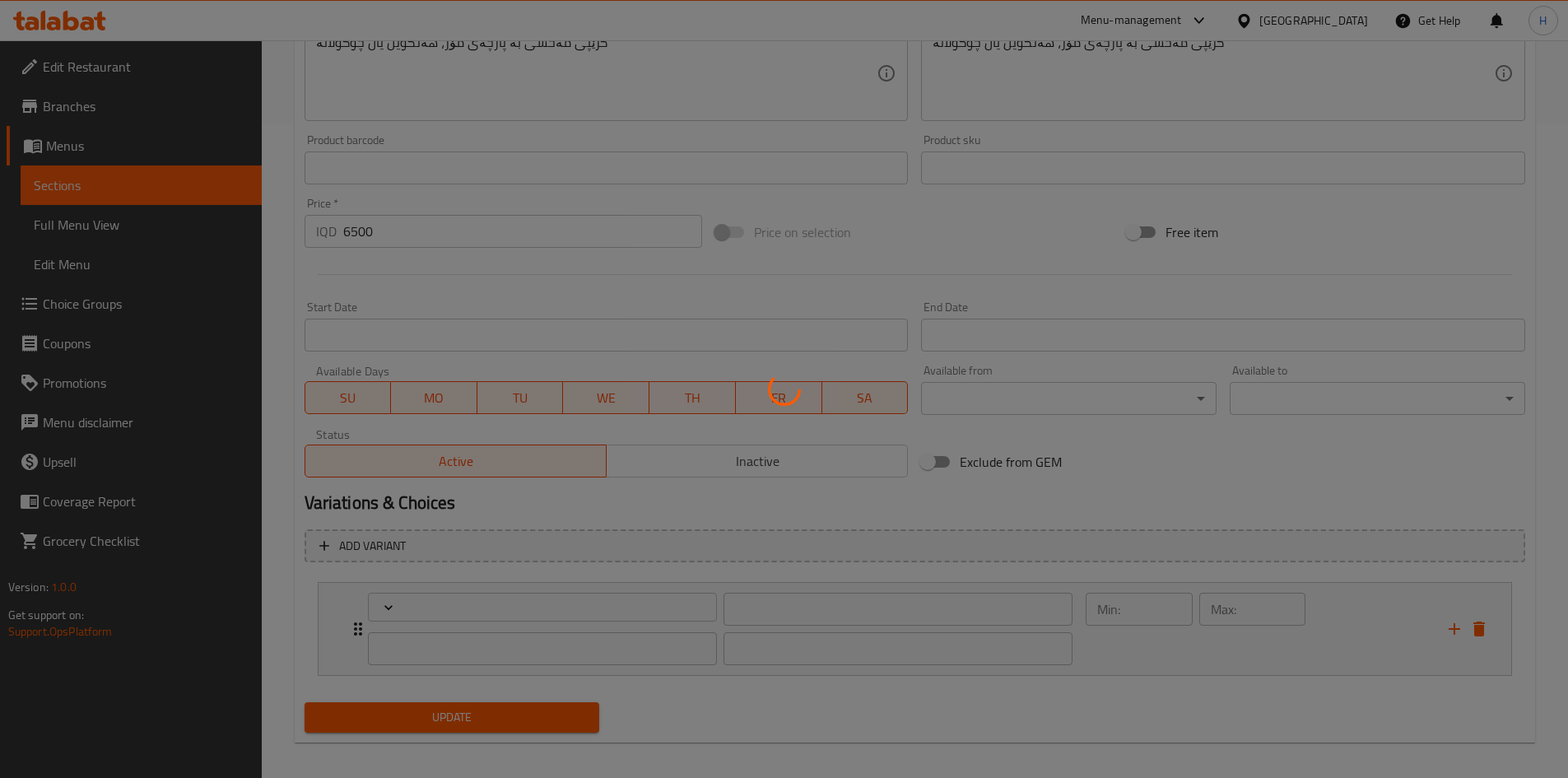
type input "1"
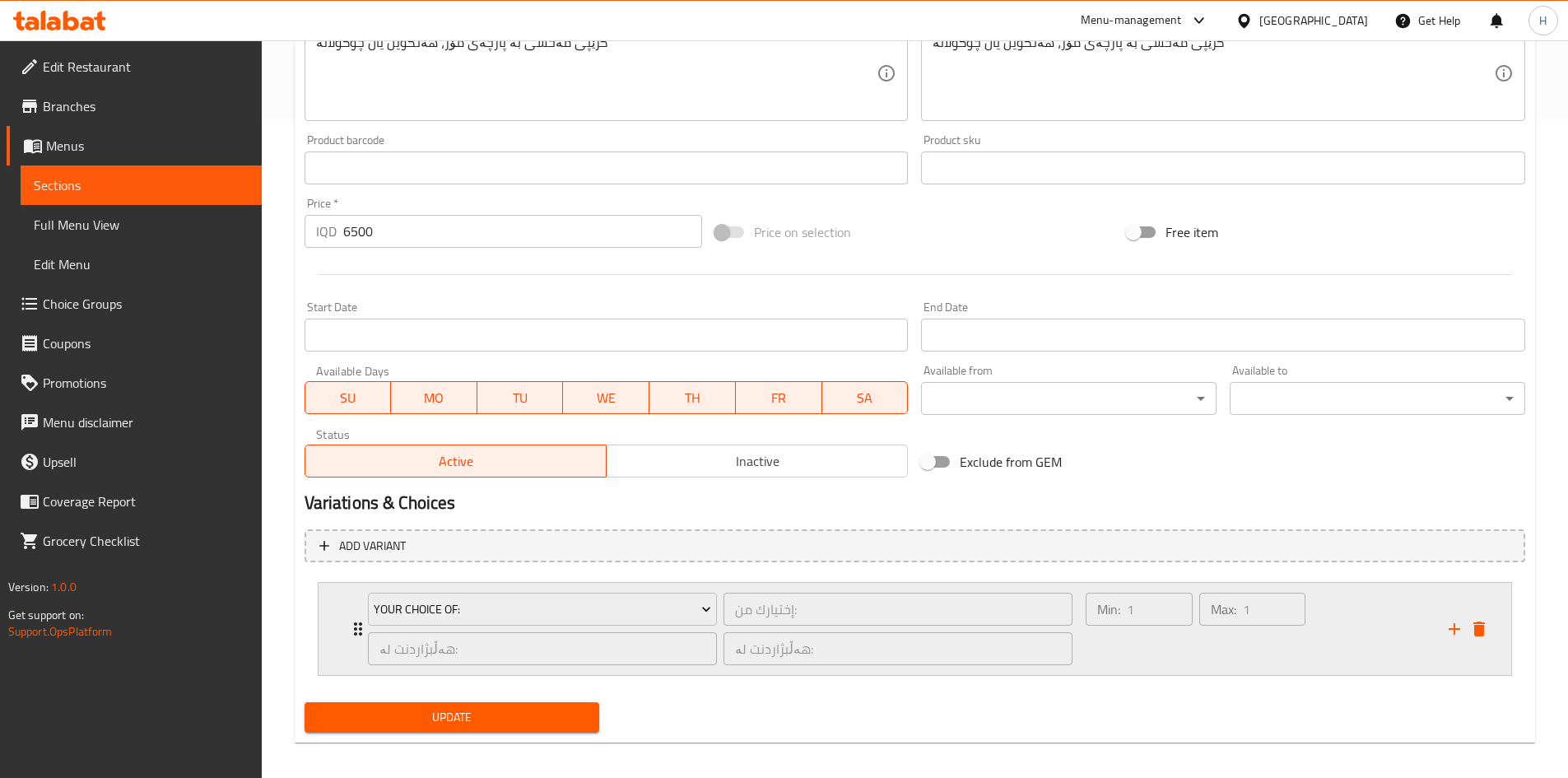
click at [345, 617] on div "Your Choice Of: إختيارك من: ​ هەڵبژاردنت لە: ​ هەڵبژاردنت لە: ​ Min: 1 ​ Max: 1…" at bounding box center [914, 629] width 1193 height 92
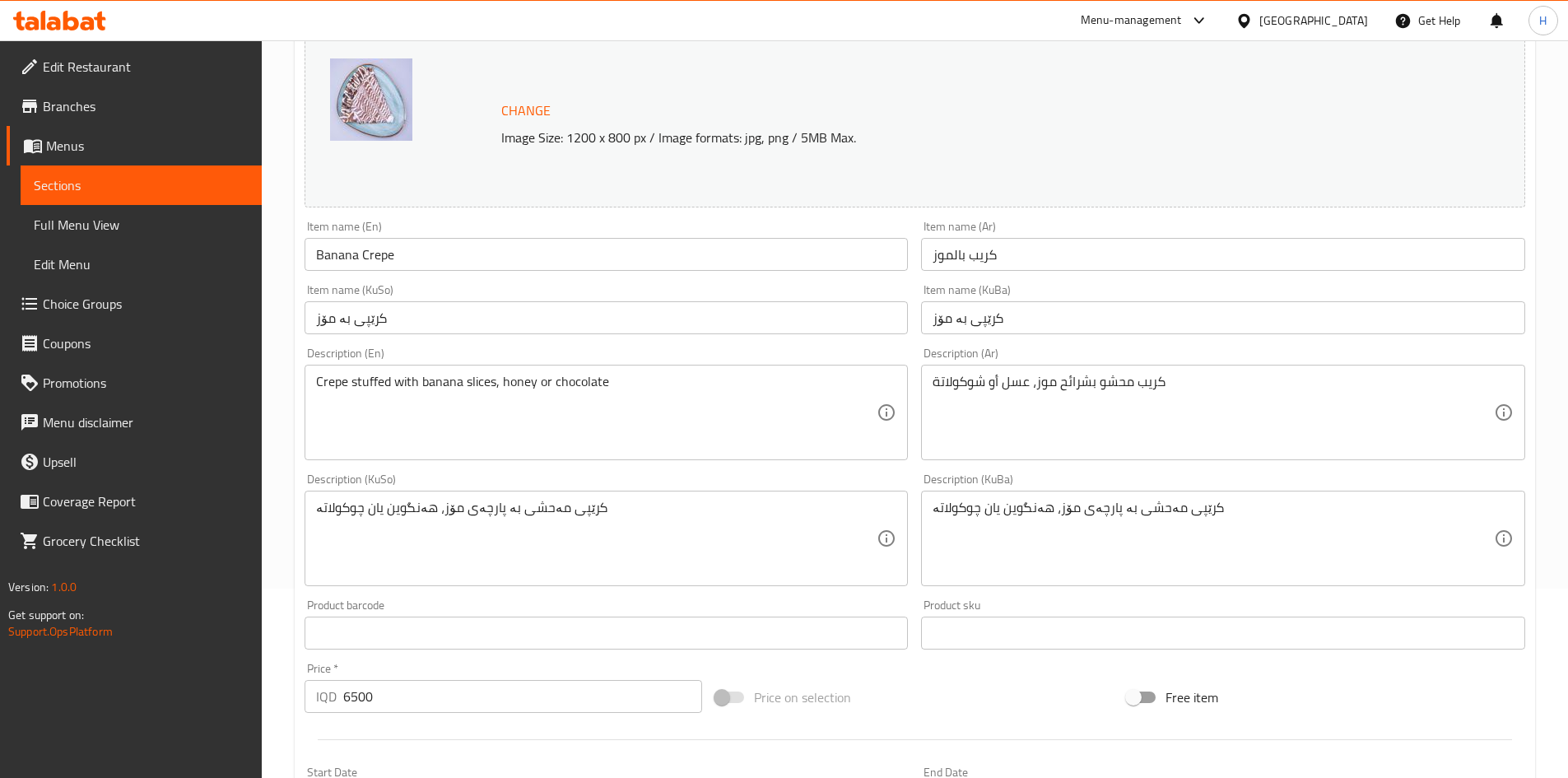
scroll to position [0, 0]
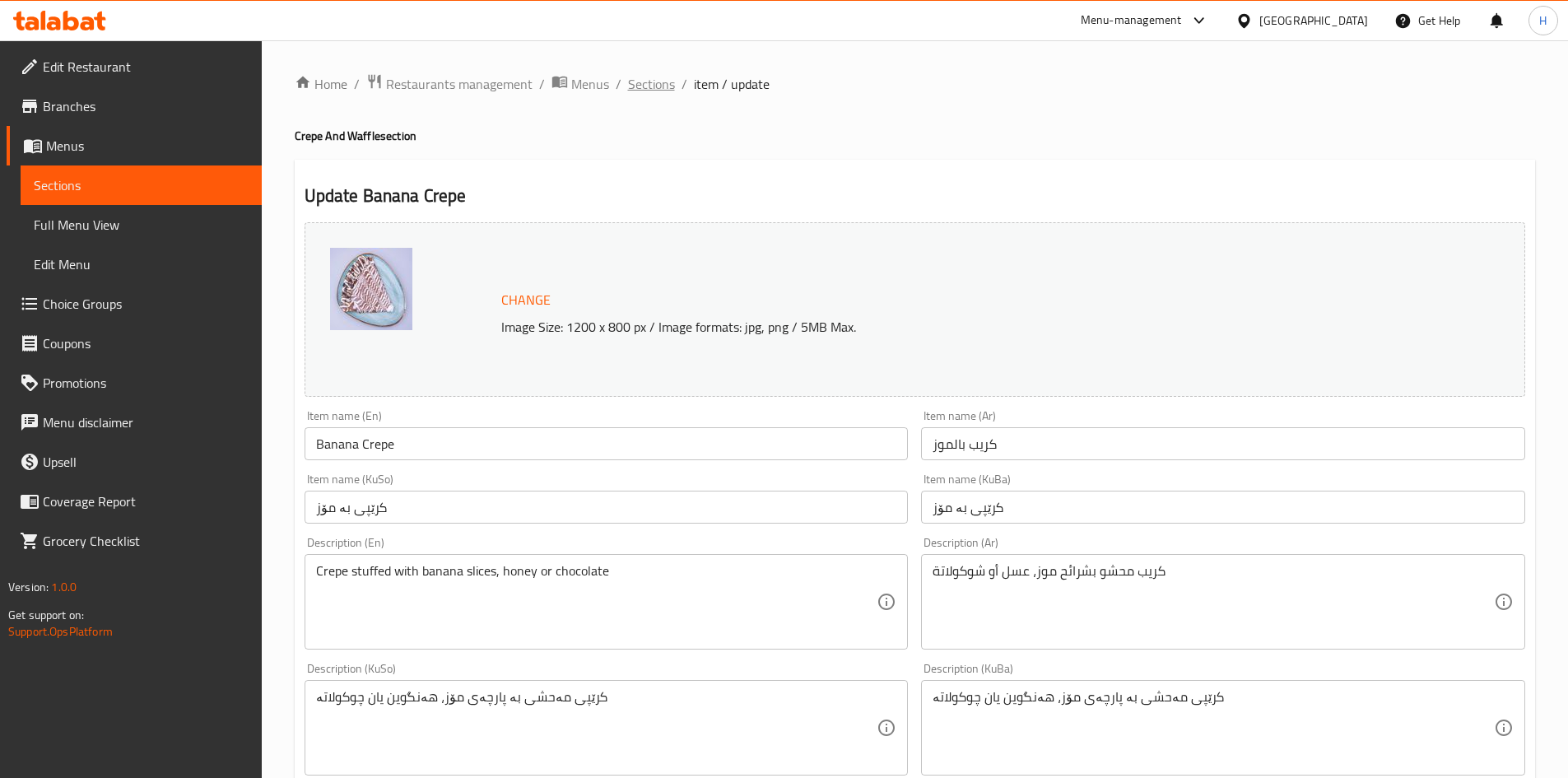
click at [636, 81] on span "Sections" at bounding box center [651, 84] width 47 height 20
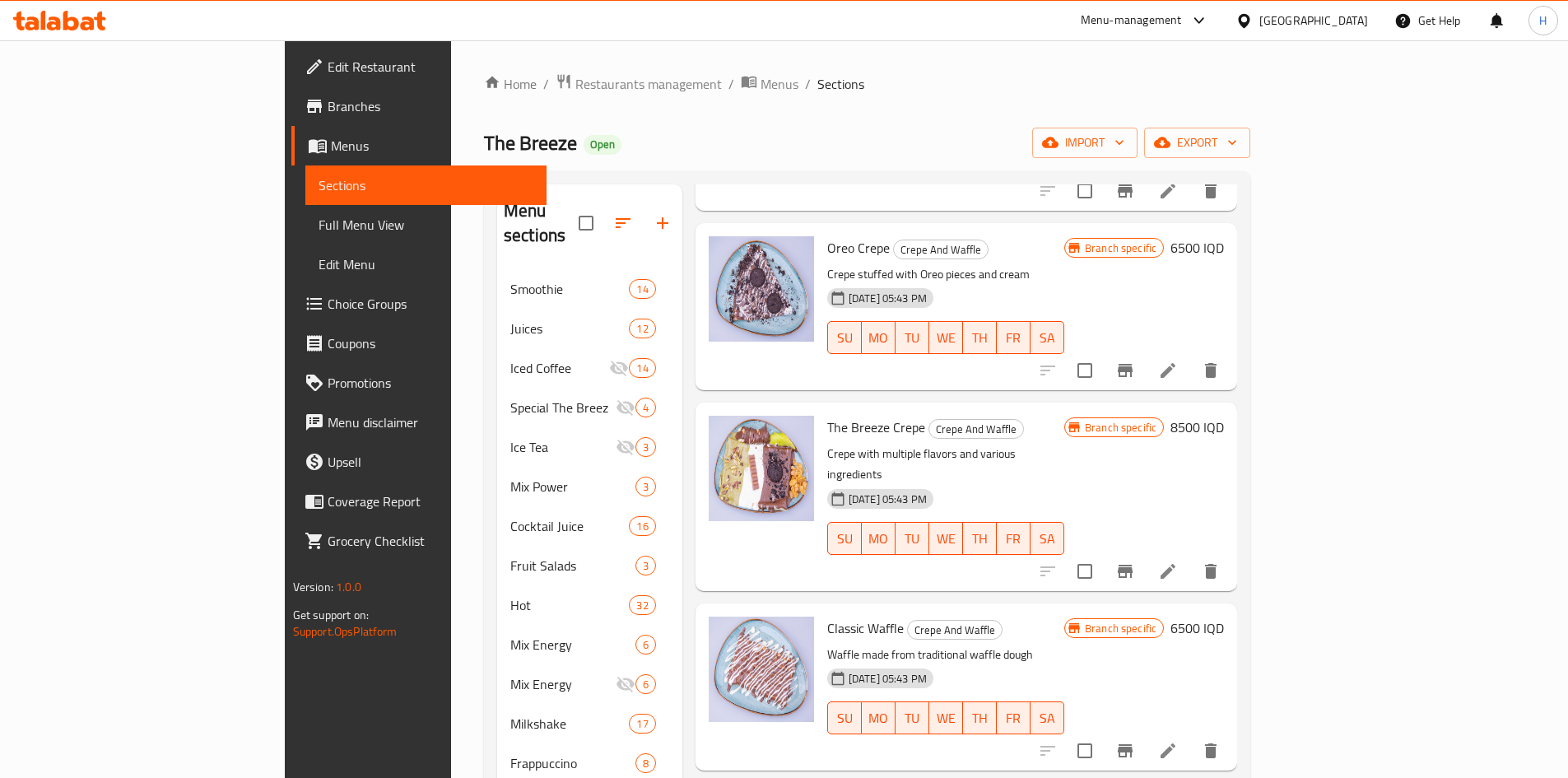
scroll to position [1730, 0]
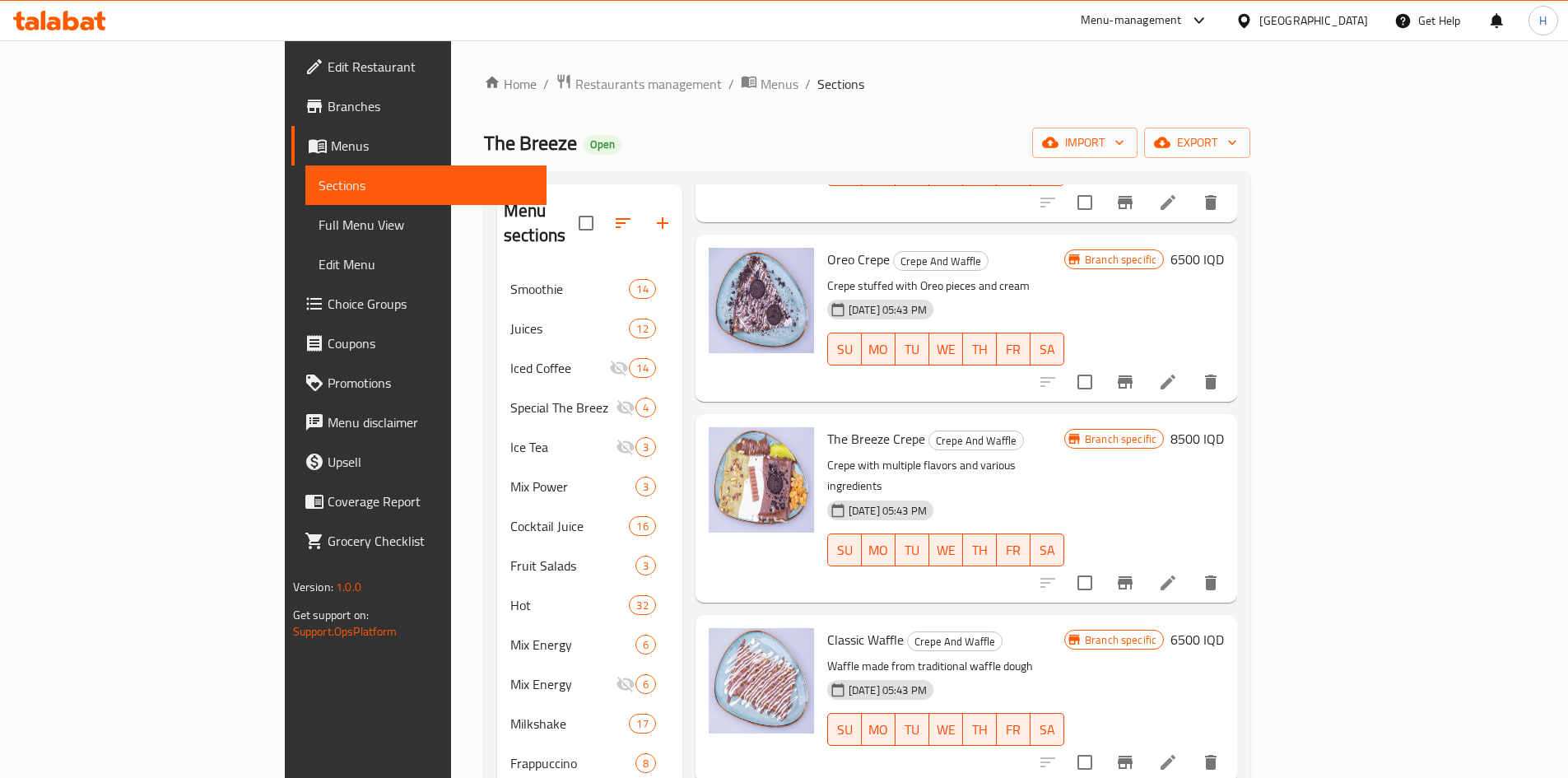
click at [1133, 756] on icon "Branch-specific-item" at bounding box center [1125, 762] width 15 height 13
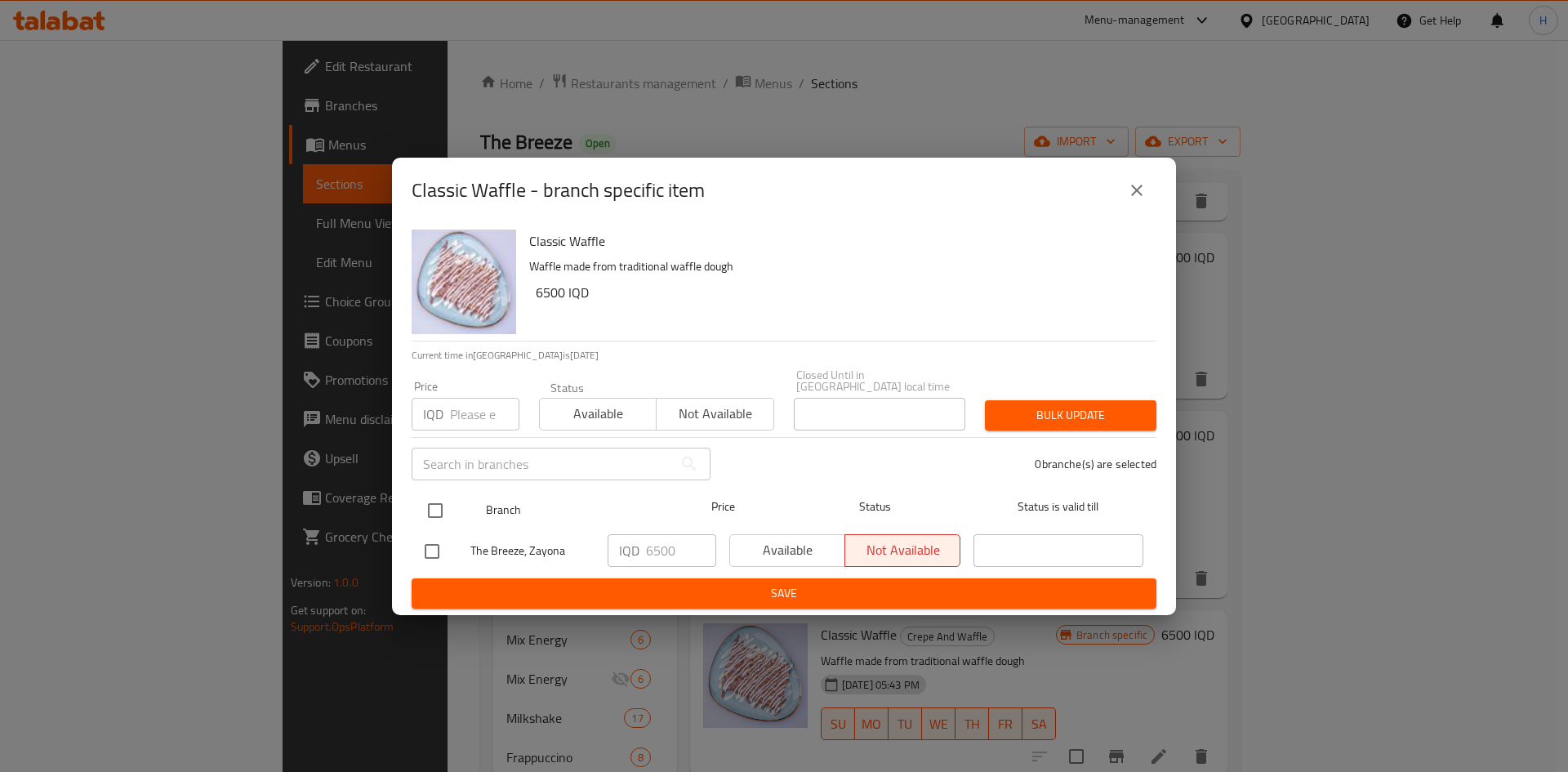
drag, startPoint x: 434, startPoint y: 498, endPoint x: 465, endPoint y: 503, distance: 31.4
click at [437, 498] on input "checkbox" at bounding box center [435, 510] width 35 height 35
checkbox input "true"
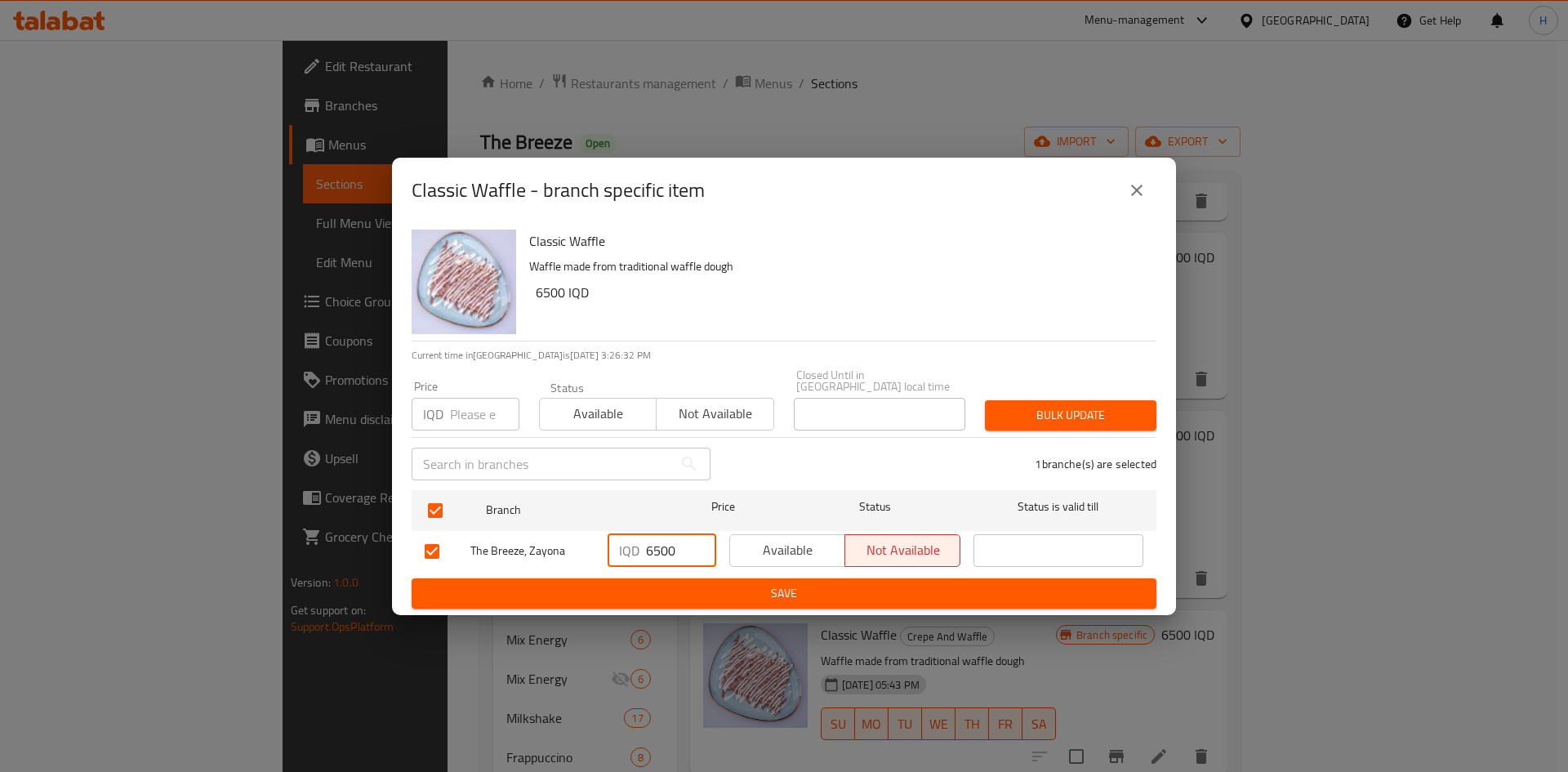
click at [659, 543] on input "6500" at bounding box center [680, 550] width 70 height 33
type input "5500"
click at [671, 594] on span "Save" at bounding box center [784, 594] width 719 height 21
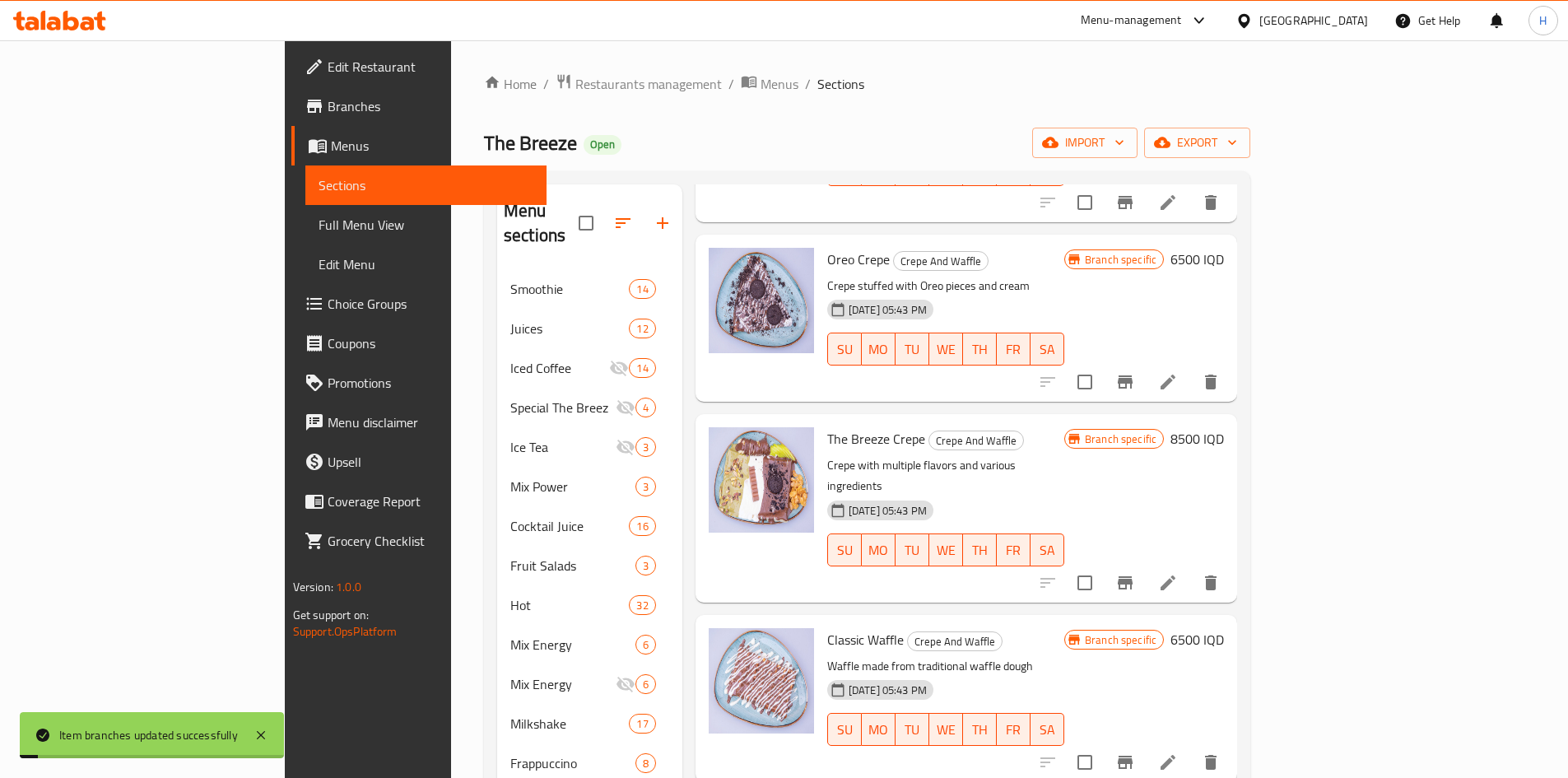
click at [1224, 628] on h6 "6500 IQD" at bounding box center [1198, 639] width 54 height 23
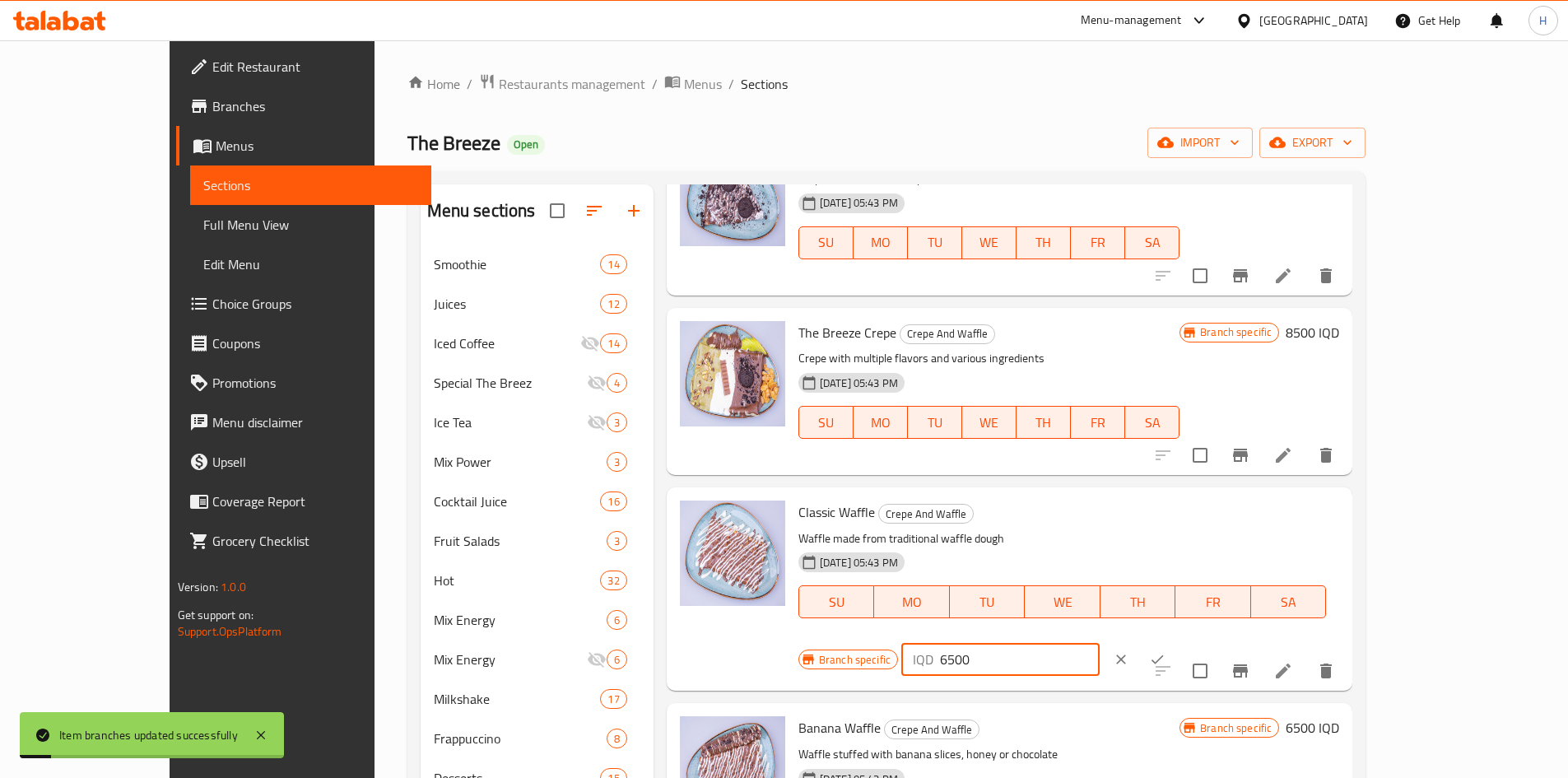
click at [1100, 643] on input "6500" at bounding box center [1020, 659] width 160 height 33
type input "5500"
click at [1176, 641] on button "ok" at bounding box center [1157, 659] width 36 height 36
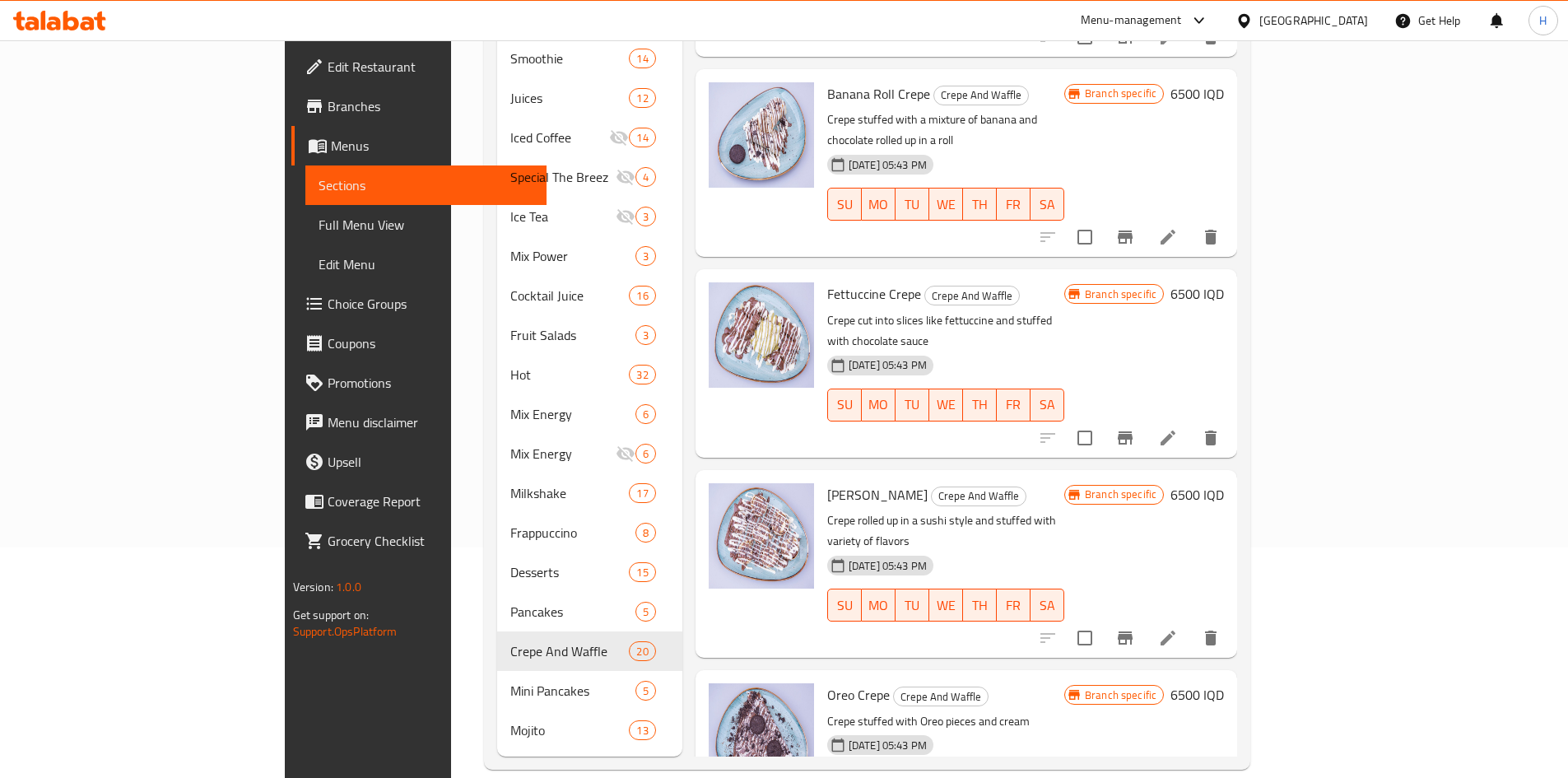
scroll to position [860, 0]
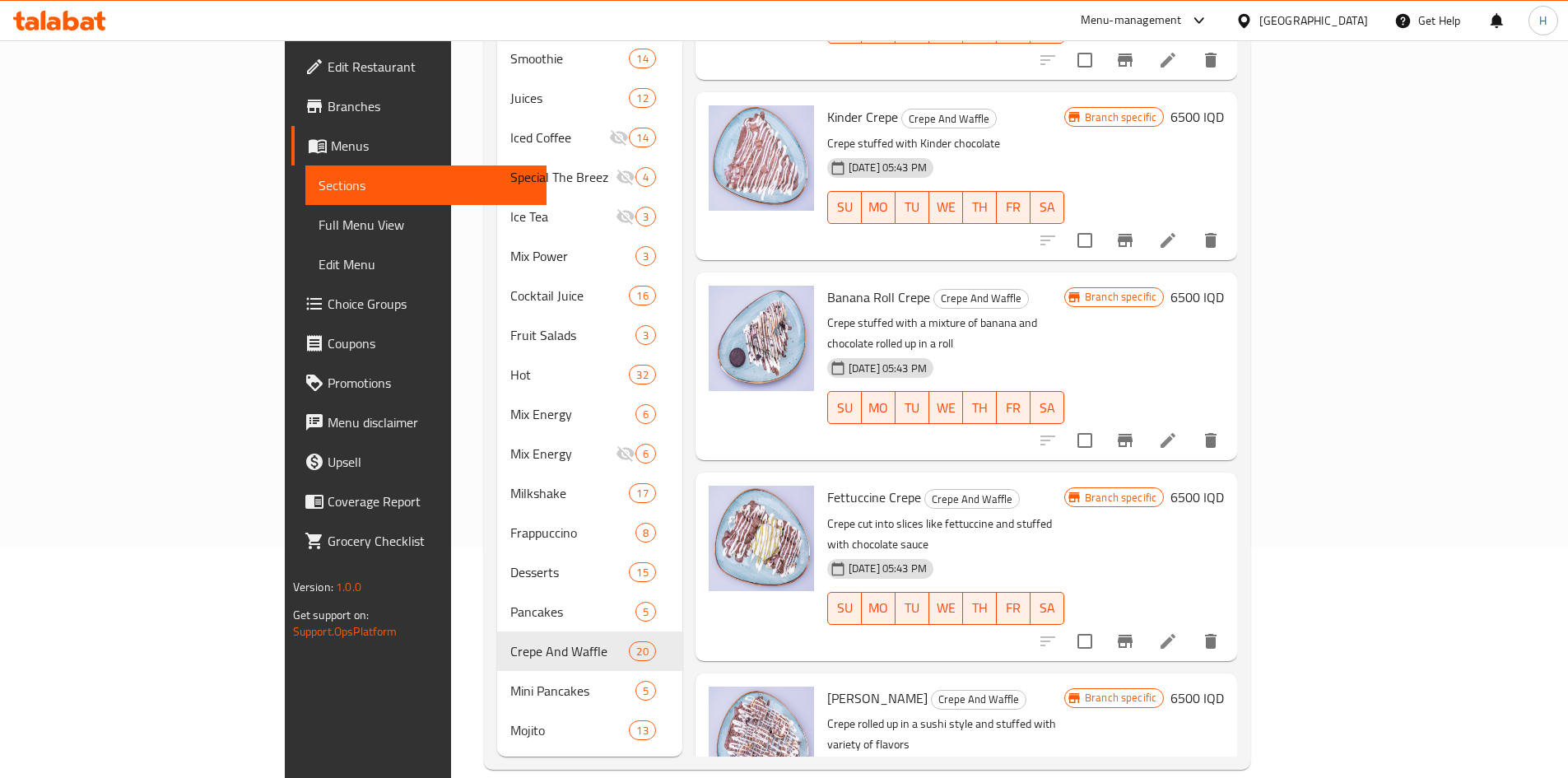
click at [1133, 635] on icon "Branch-specific-item" at bounding box center [1125, 641] width 15 height 13
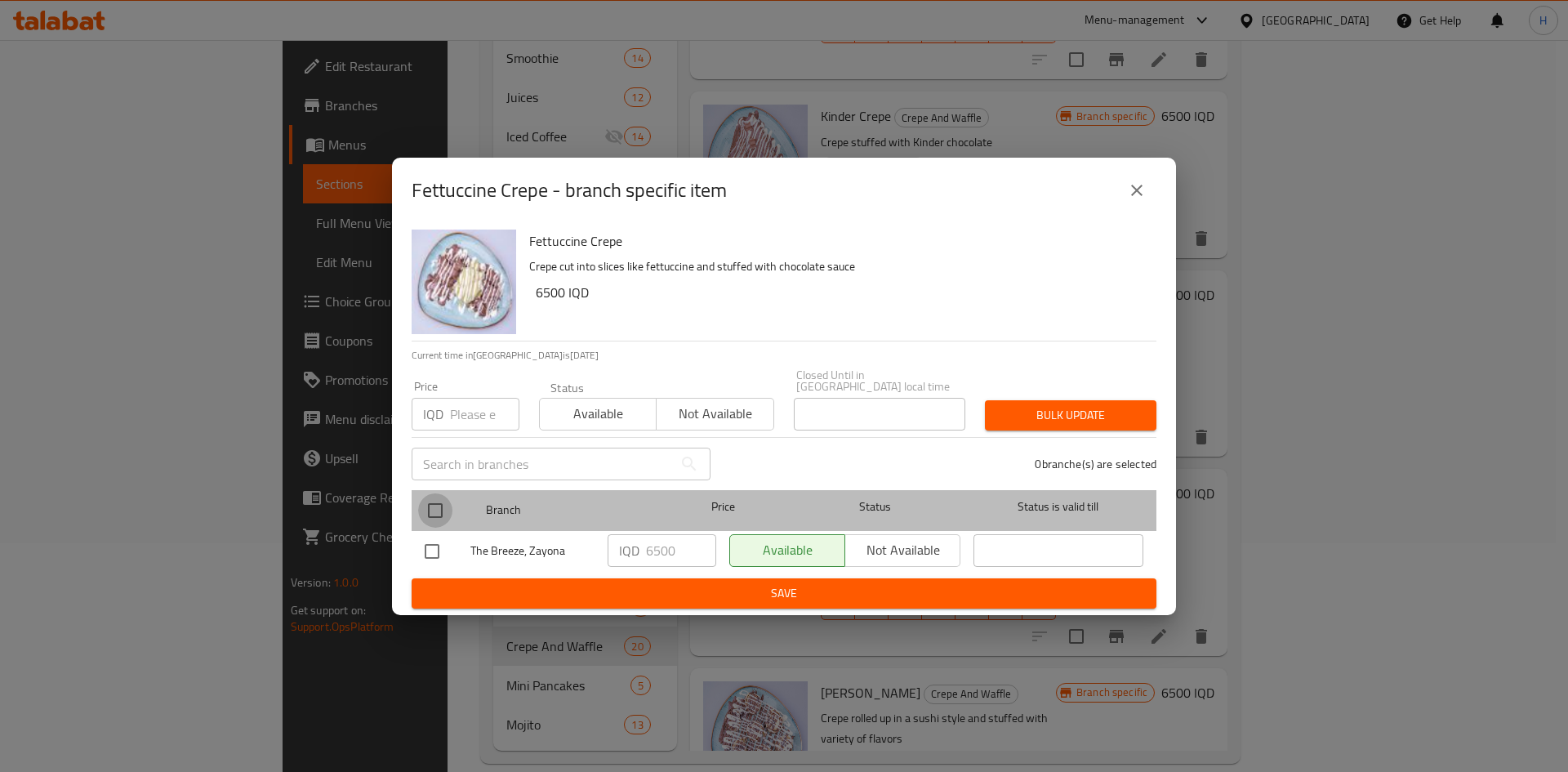
drag, startPoint x: 439, startPoint y: 503, endPoint x: 451, endPoint y: 503, distance: 12.0
click at [440, 503] on input "checkbox" at bounding box center [435, 510] width 35 height 35
checkbox input "true"
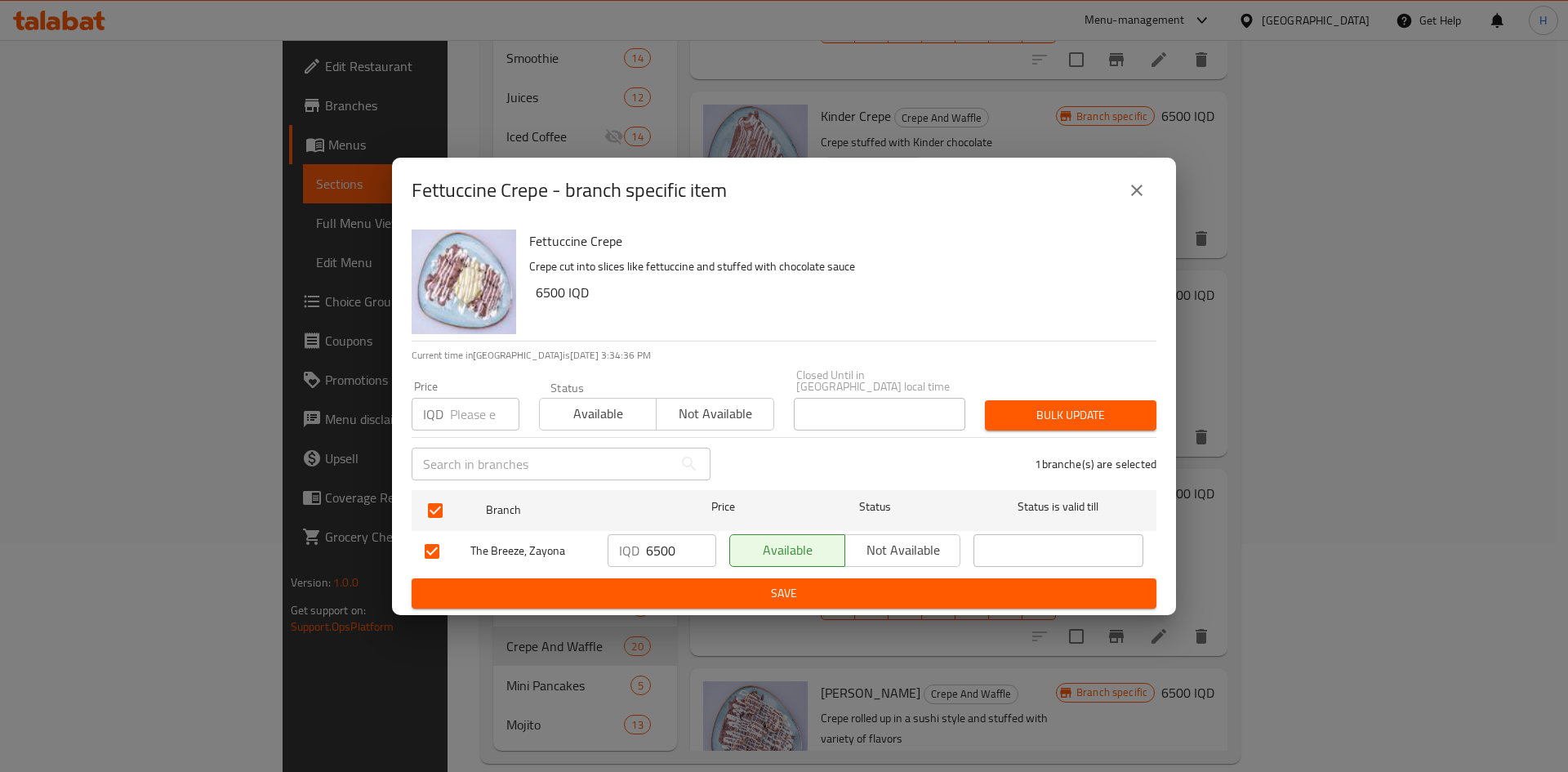
click at [687, 547] on input "6500" at bounding box center [680, 550] width 70 height 33
type input "6000"
drag, startPoint x: 684, startPoint y: 602, endPoint x: 722, endPoint y: 598, distance: 38.2
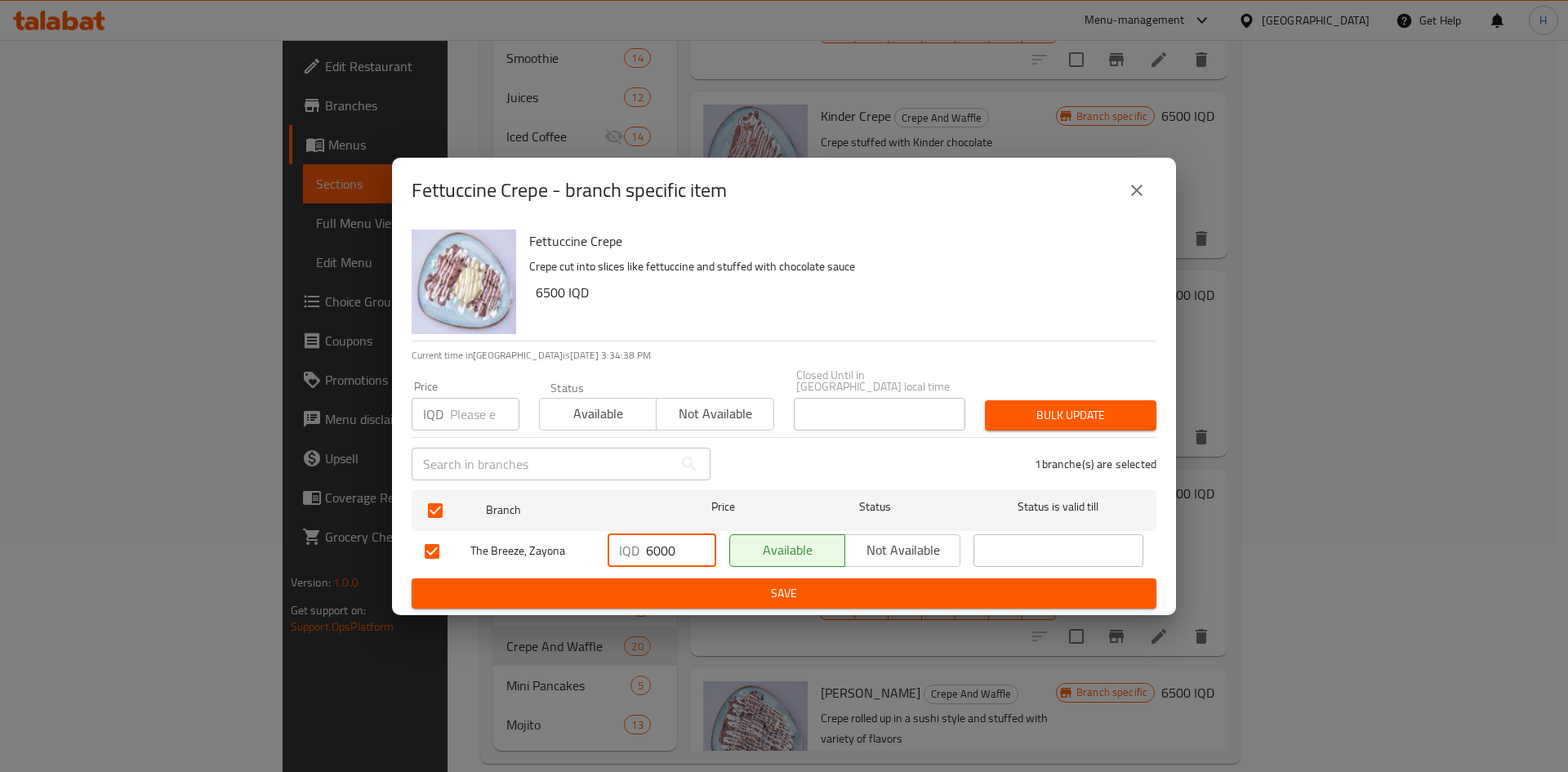
click at [687, 602] on button "Save" at bounding box center [784, 594] width 745 height 31
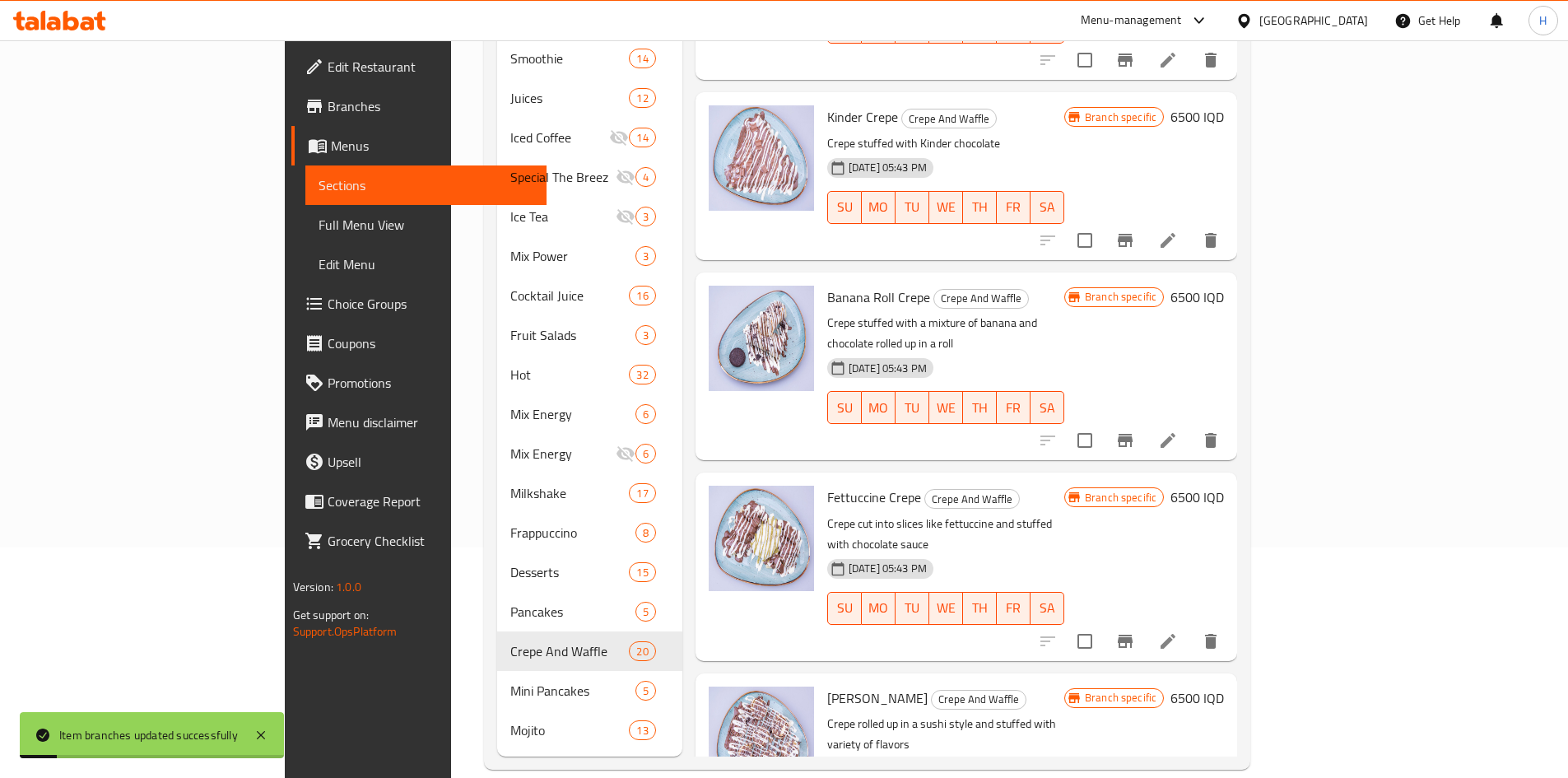
click at [1224, 486] on h6 "6500 IQD" at bounding box center [1198, 497] width 54 height 23
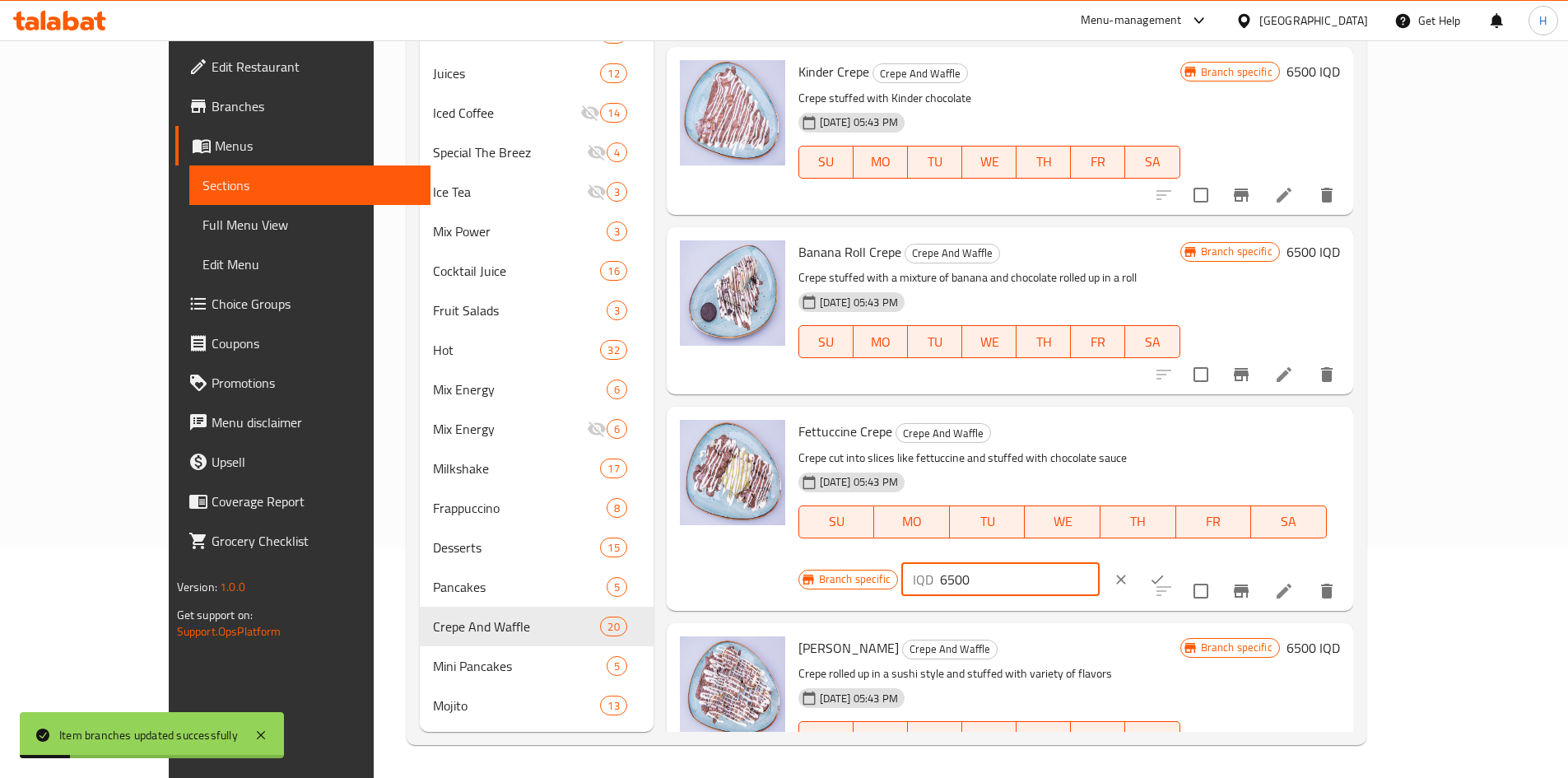
click at [1100, 563] on input "6500" at bounding box center [1020, 579] width 160 height 33
type input "6000"
click at [1166, 571] on icon "ok" at bounding box center [1157, 579] width 16 height 16
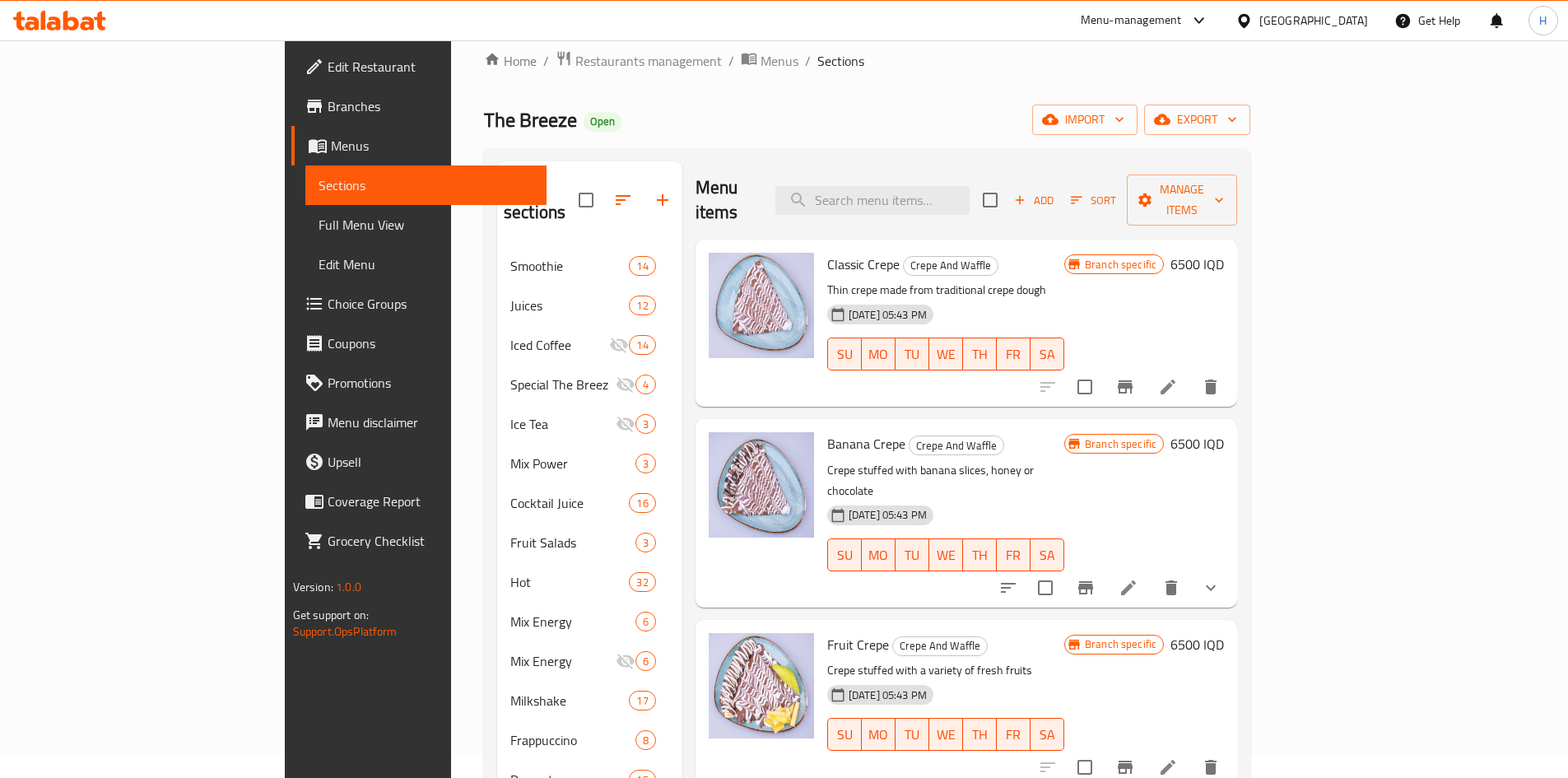
scroll to position [0, 0]
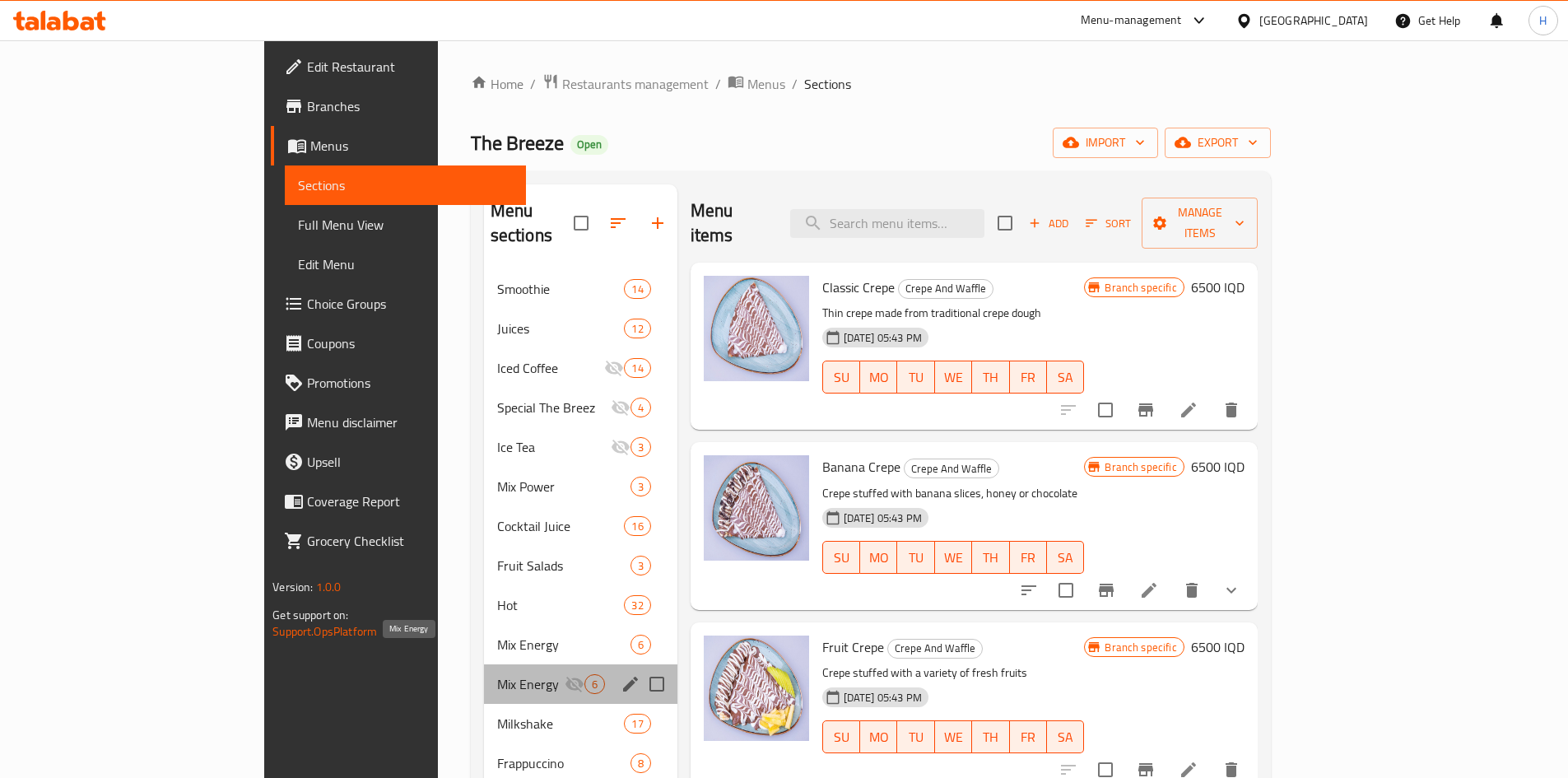
click at [497, 674] on span "Mix Energy" at bounding box center [531, 684] width 68 height 20
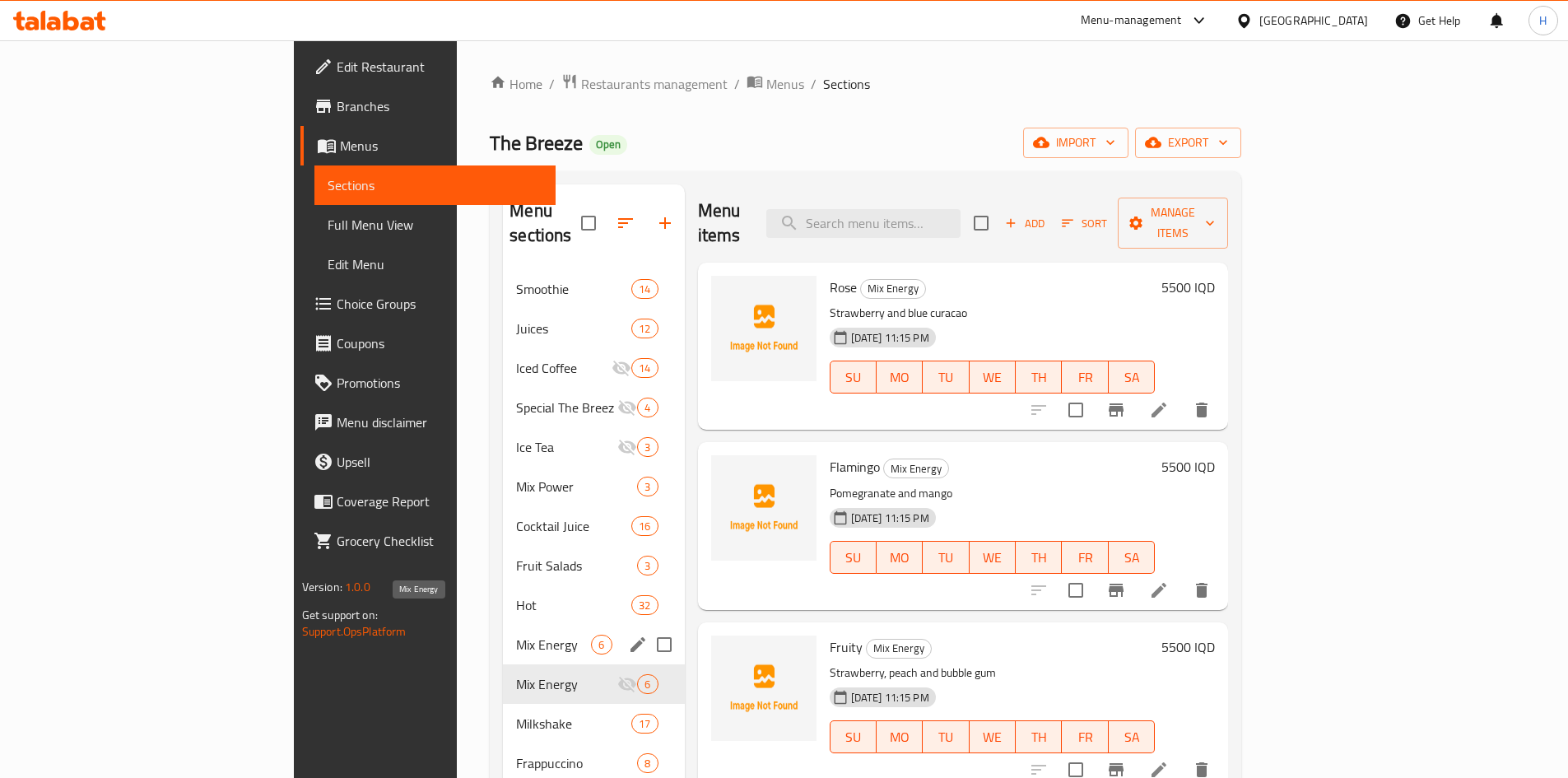
click at [516, 635] on span "Mix Energy" at bounding box center [553, 645] width 75 height 20
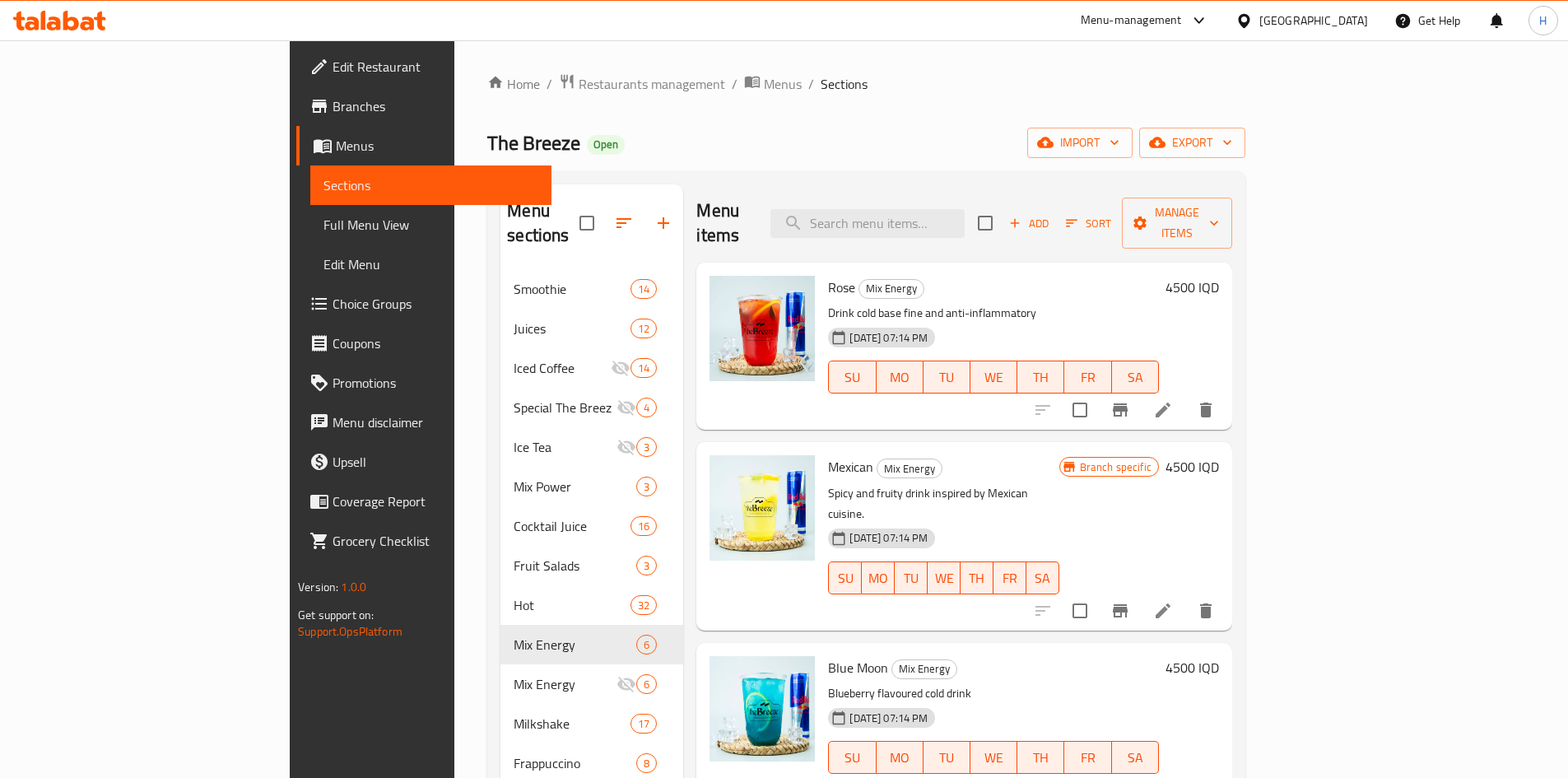
click at [1130, 400] on icon "Branch-specific-item" at bounding box center [1120, 410] width 20 height 20
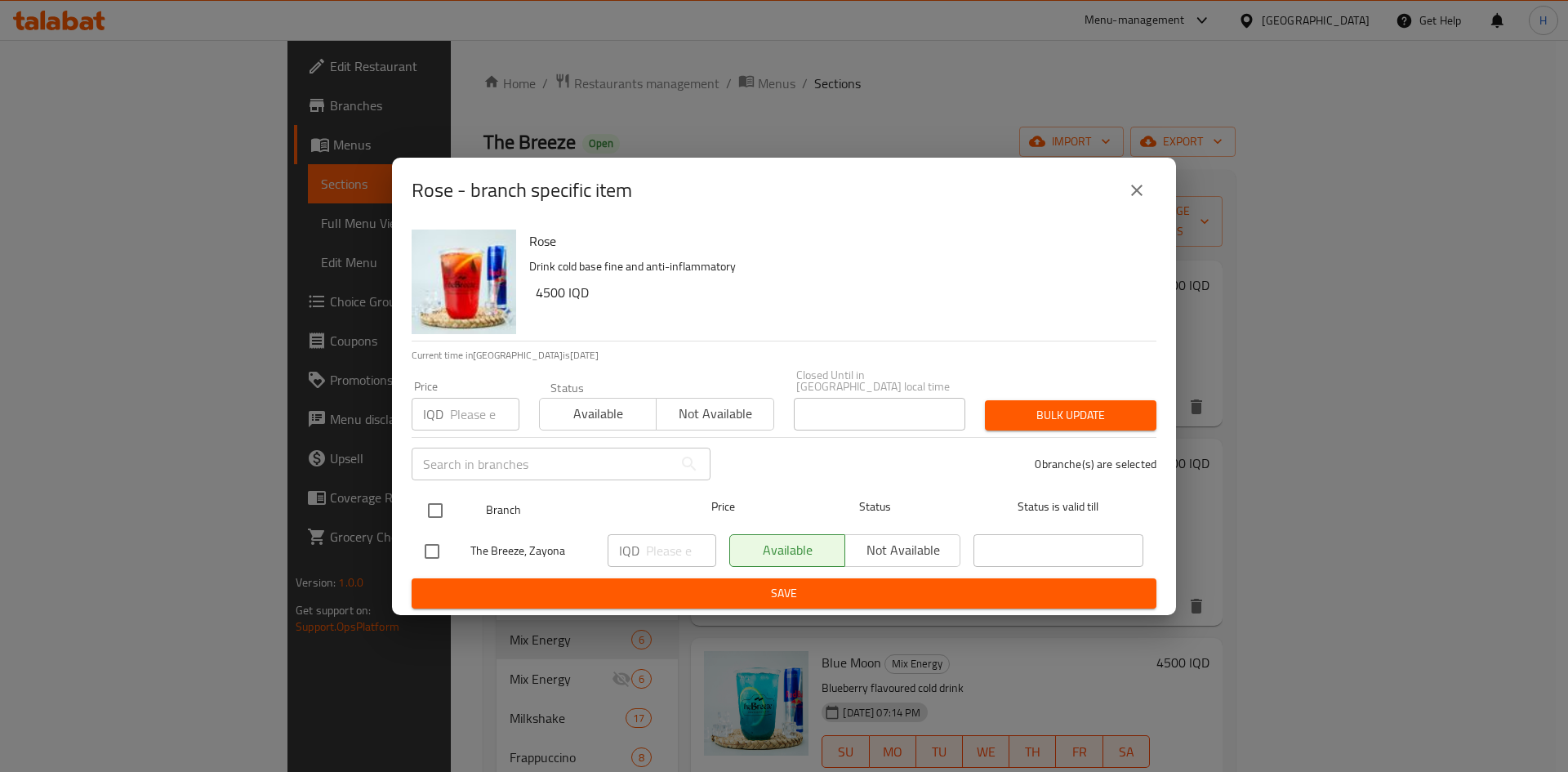
click at [440, 506] on input "checkbox" at bounding box center [435, 510] width 35 height 35
checkbox input "true"
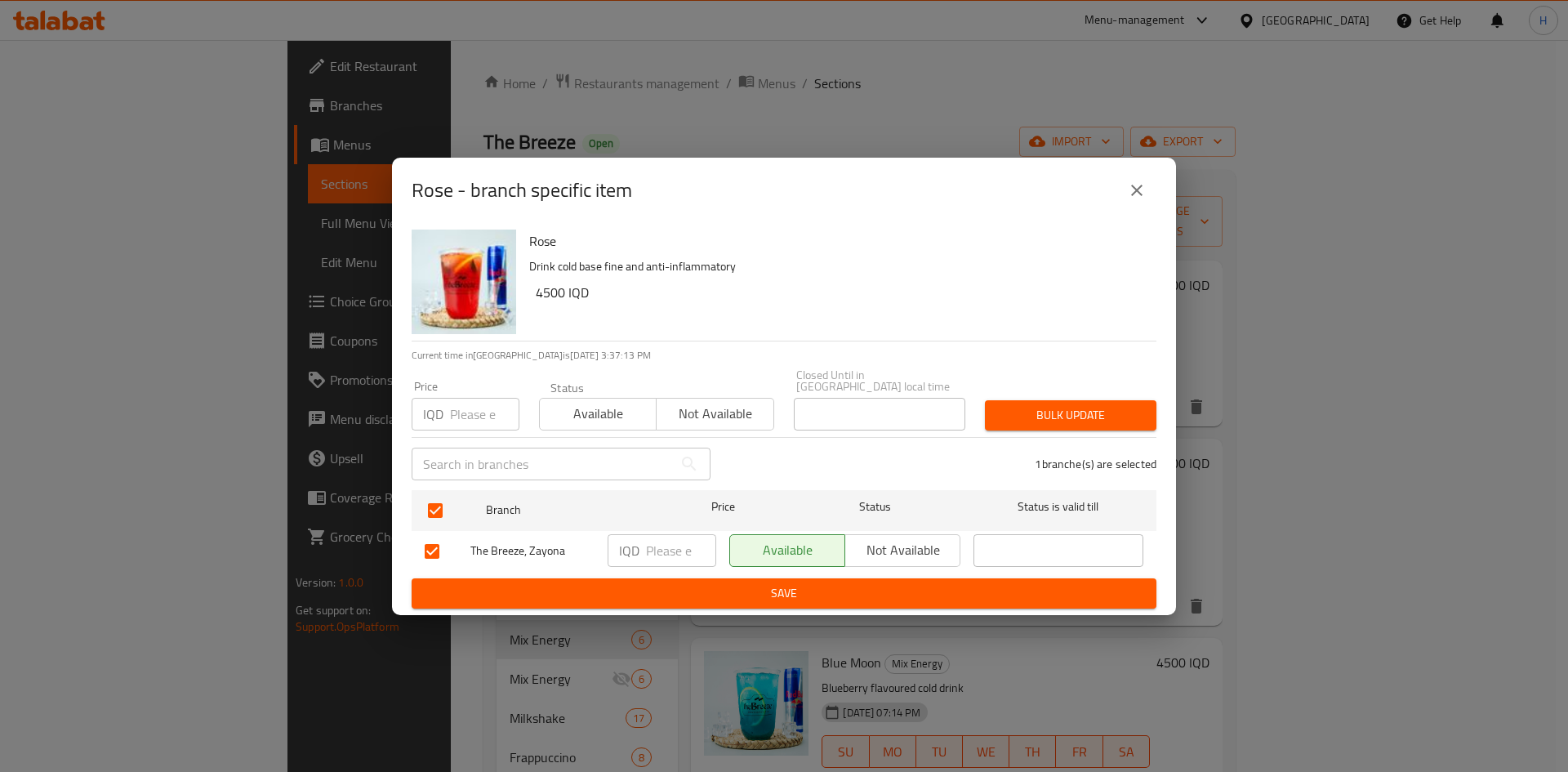
click at [664, 546] on input "number" at bounding box center [680, 550] width 70 height 33
type input "6"
type input "5000"
click at [672, 571] on ul "Branch Price Status Status is valid till The Breeze, Zayona IQD 5000 ​ Availabl…" at bounding box center [784, 531] width 745 height 95
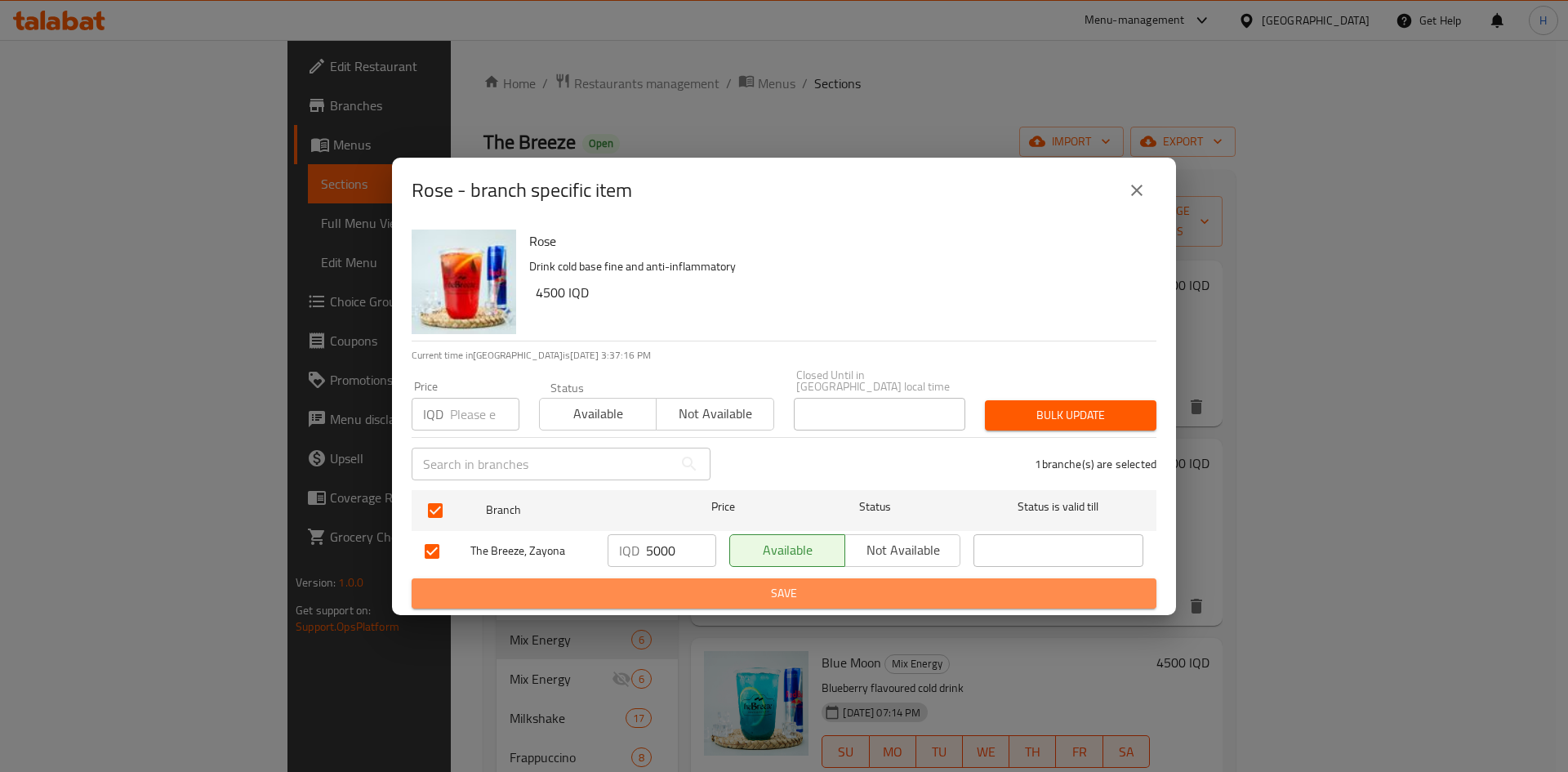
click at [674, 584] on span "Save" at bounding box center [784, 594] width 719 height 21
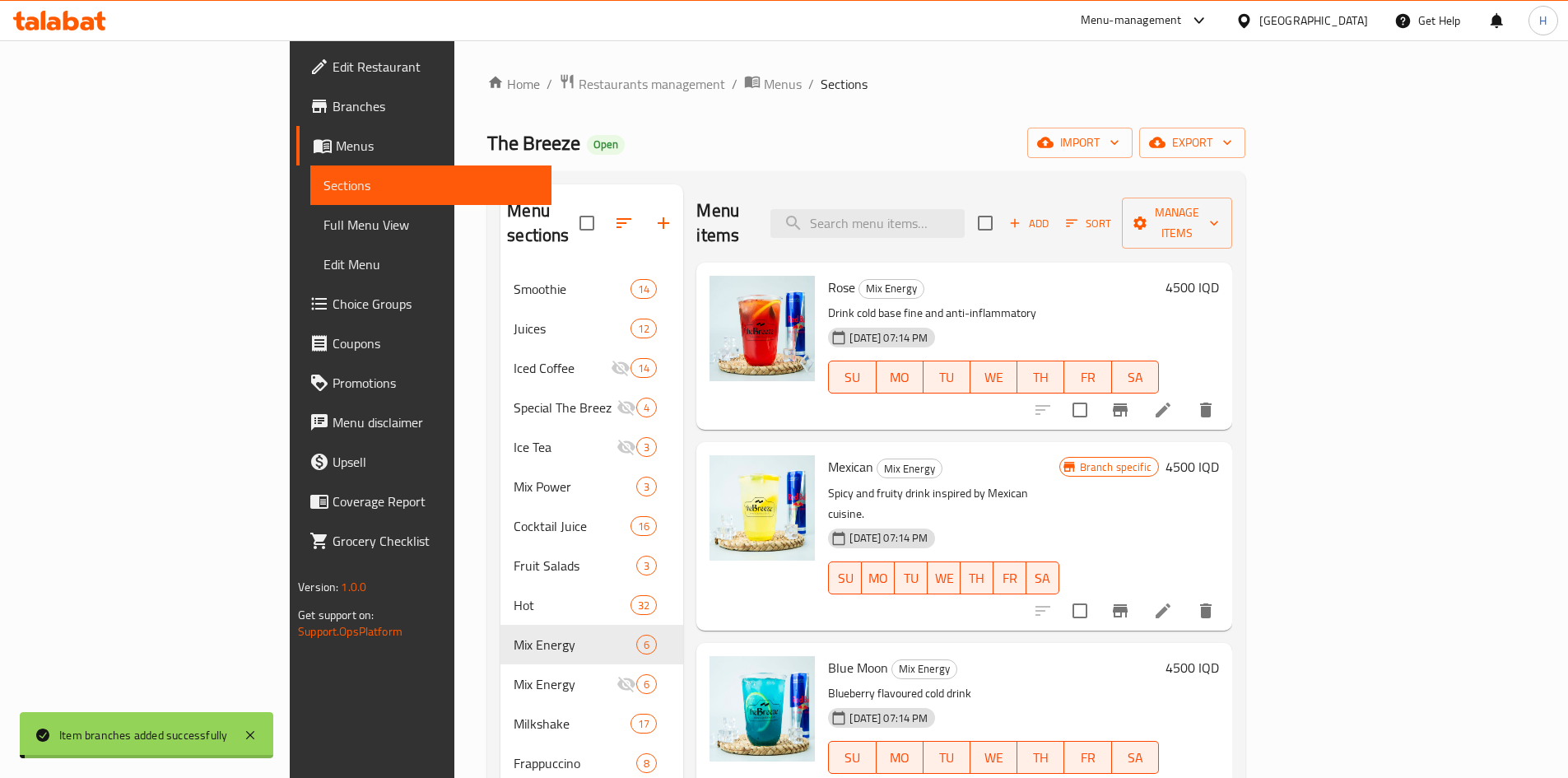
click at [1219, 276] on h6 "4500 IQD" at bounding box center [1193, 287] width 54 height 23
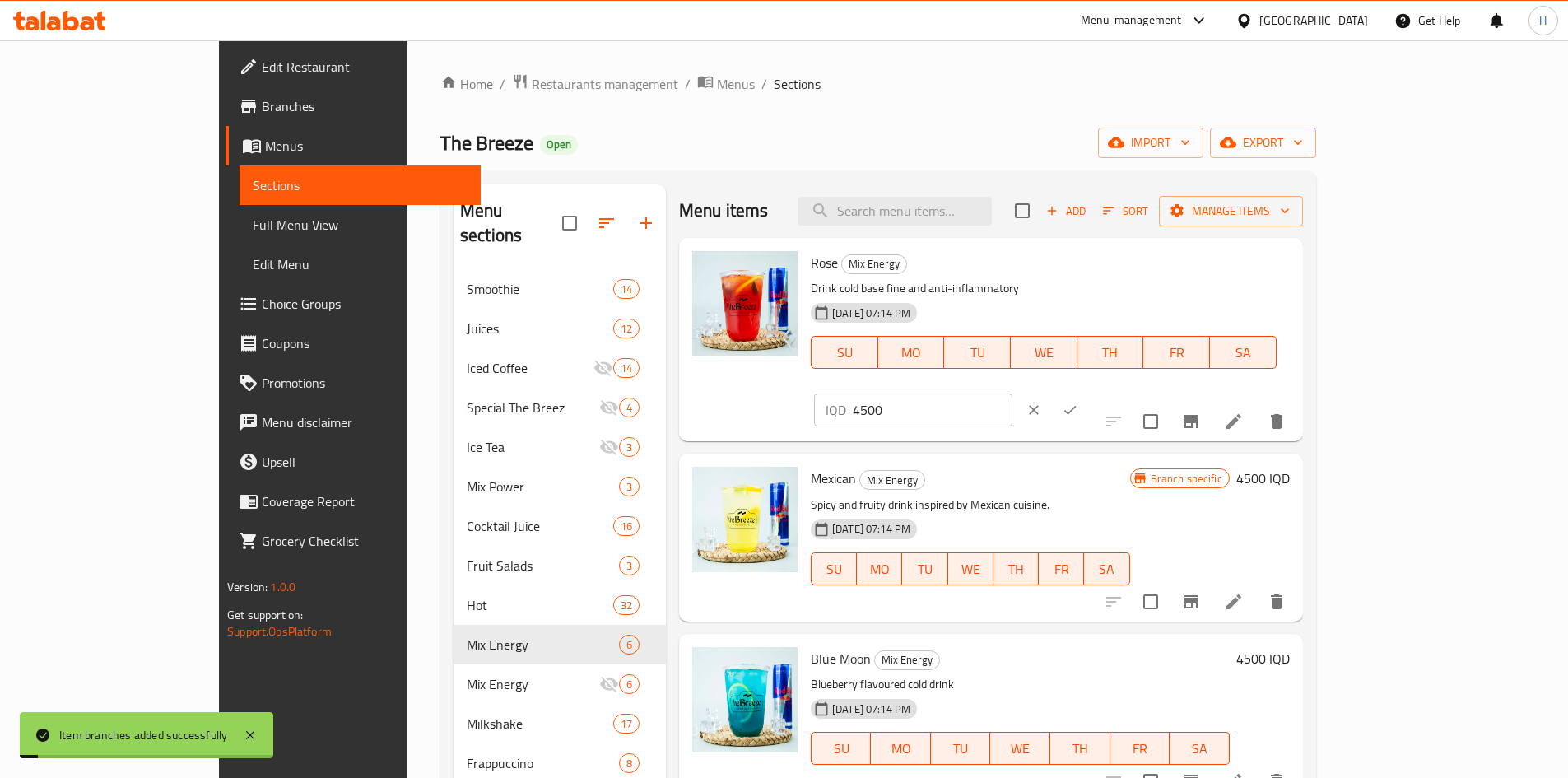
click at [1012, 393] on input "4500" at bounding box center [932, 409] width 160 height 33
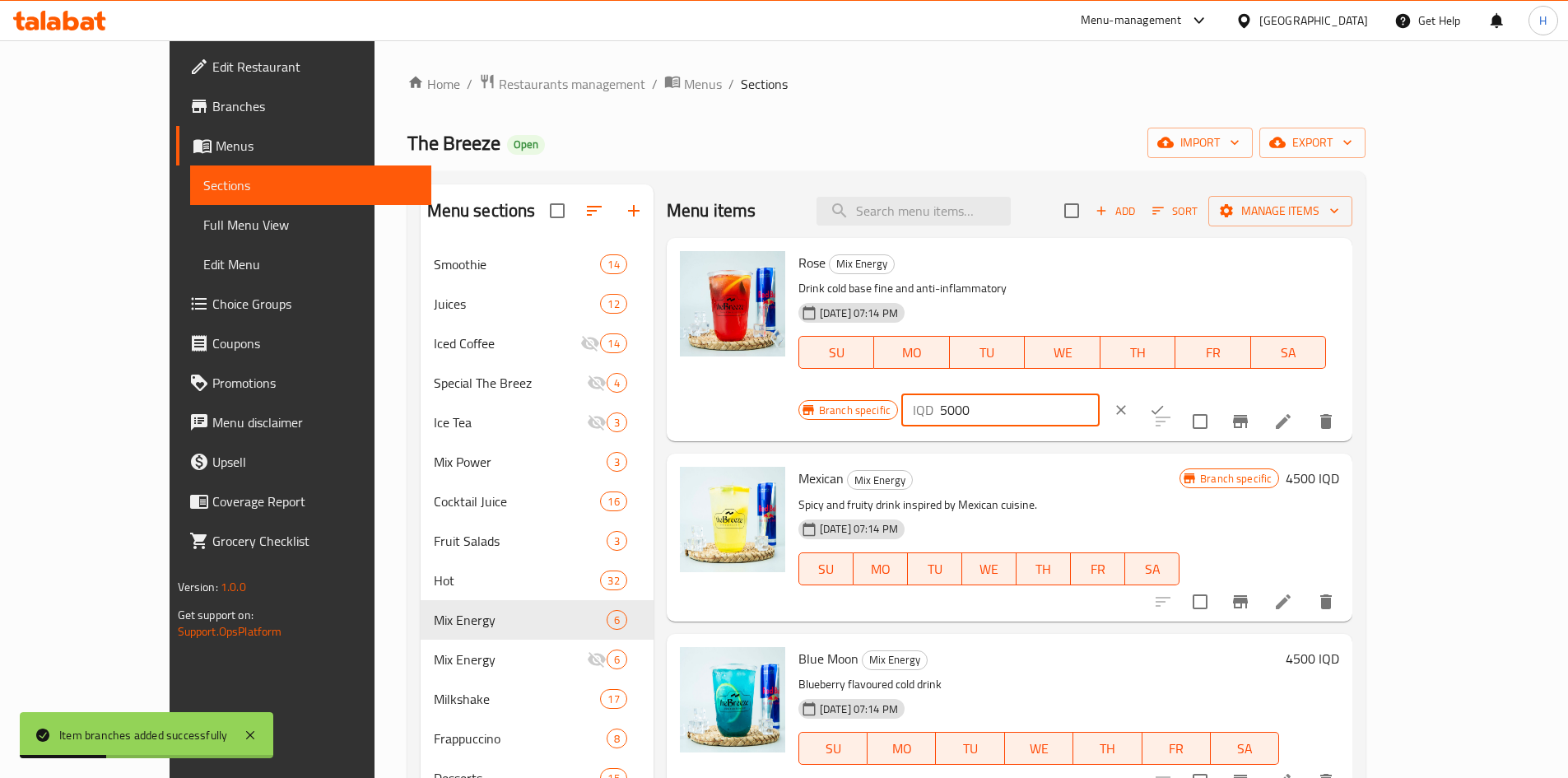
type input "5000"
click at [1176, 392] on button "ok" at bounding box center [1157, 410] width 36 height 36
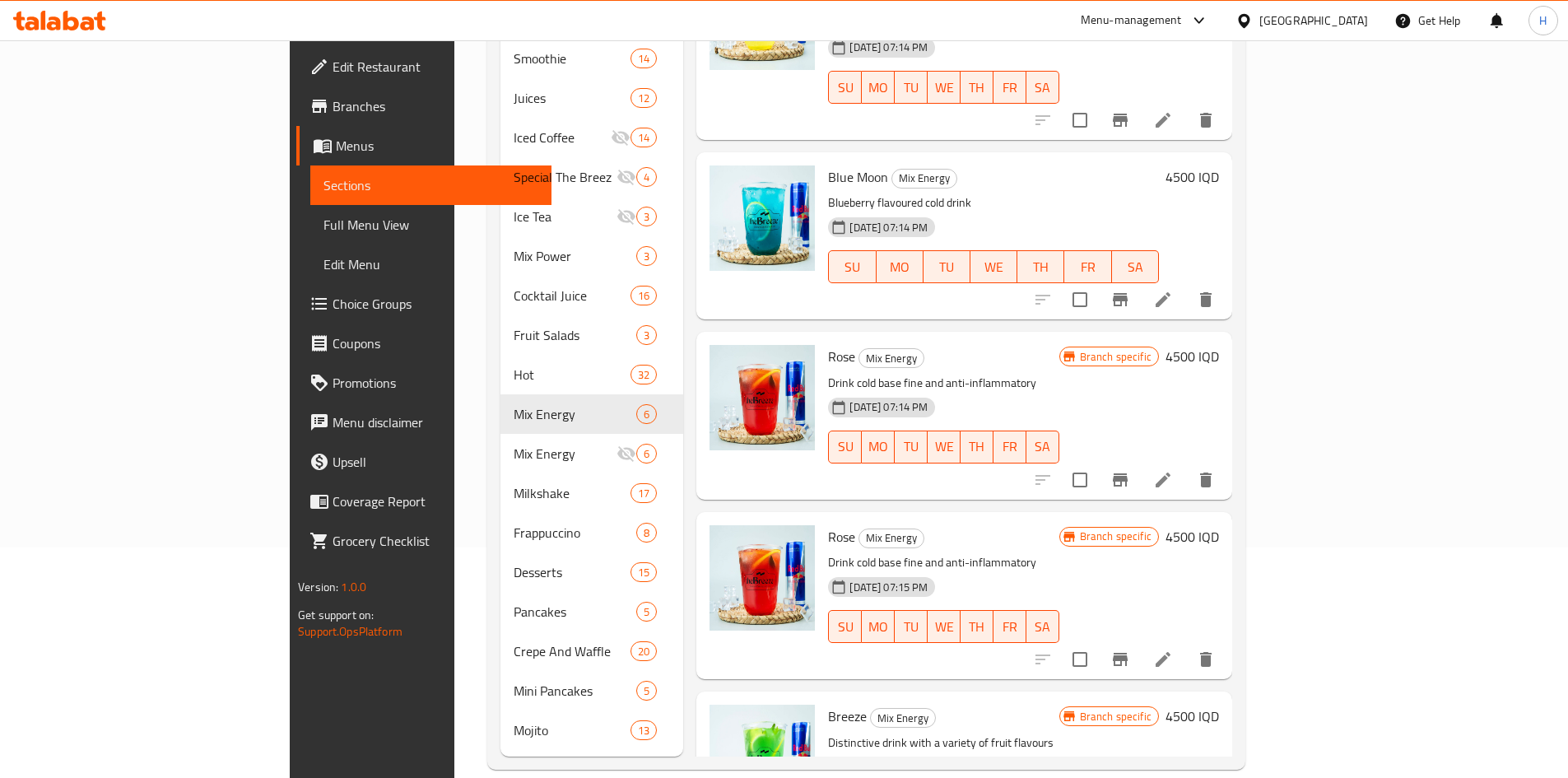
scroll to position [343, 0]
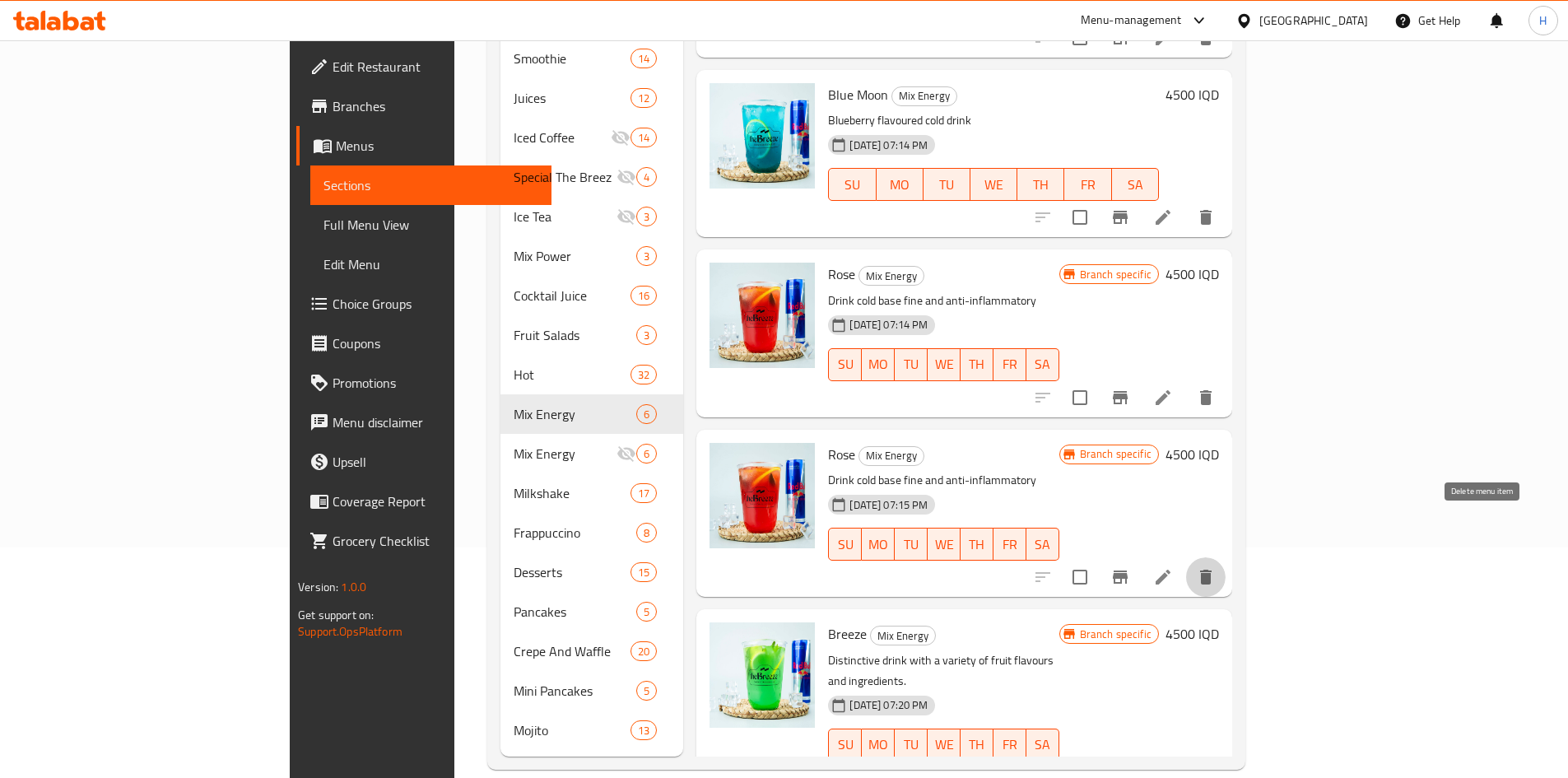
click at [1212, 570] on icon "delete" at bounding box center [1206, 577] width 12 height 15
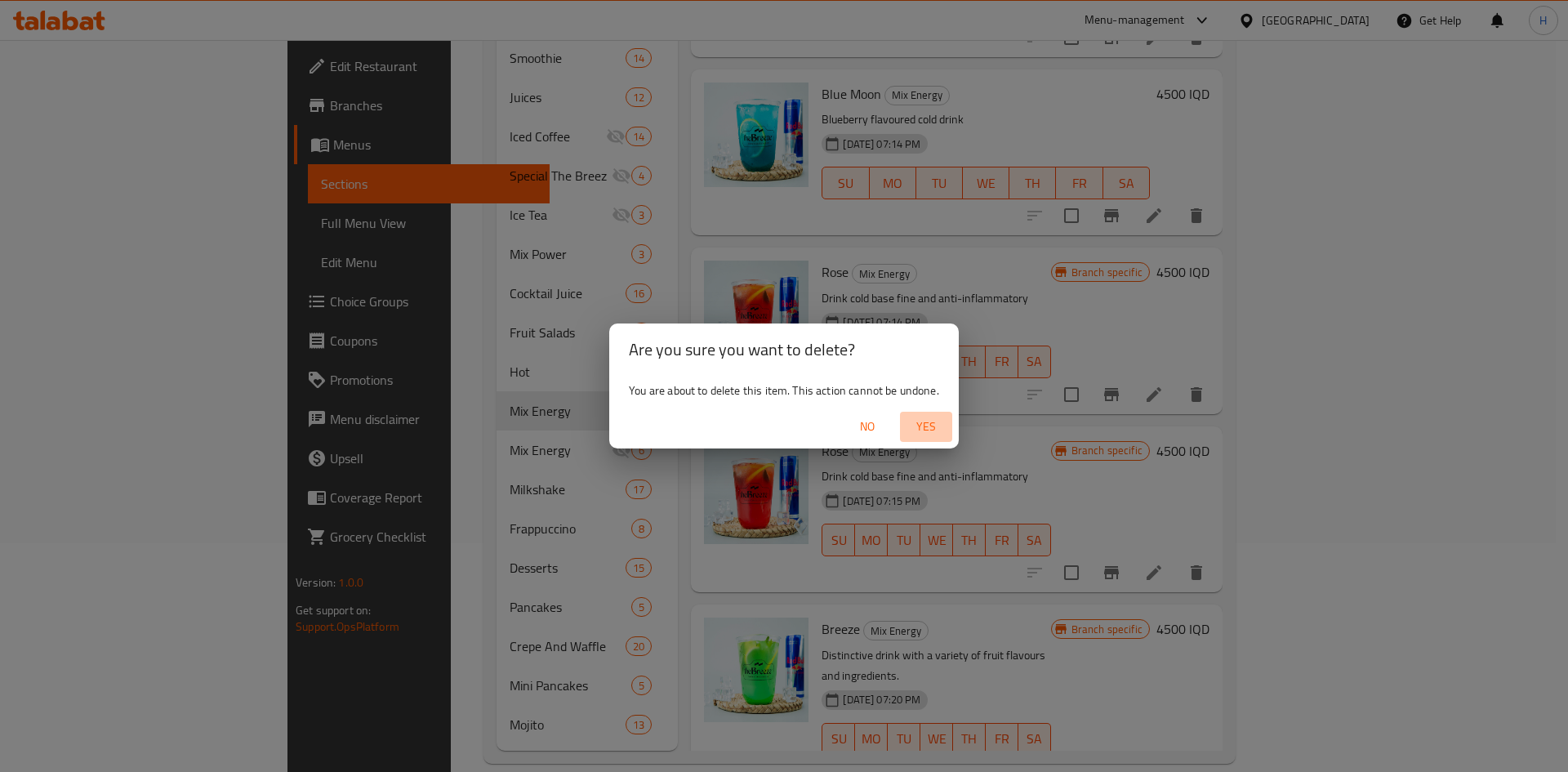
click at [948, 432] on button "Yes" at bounding box center [926, 427] width 52 height 31
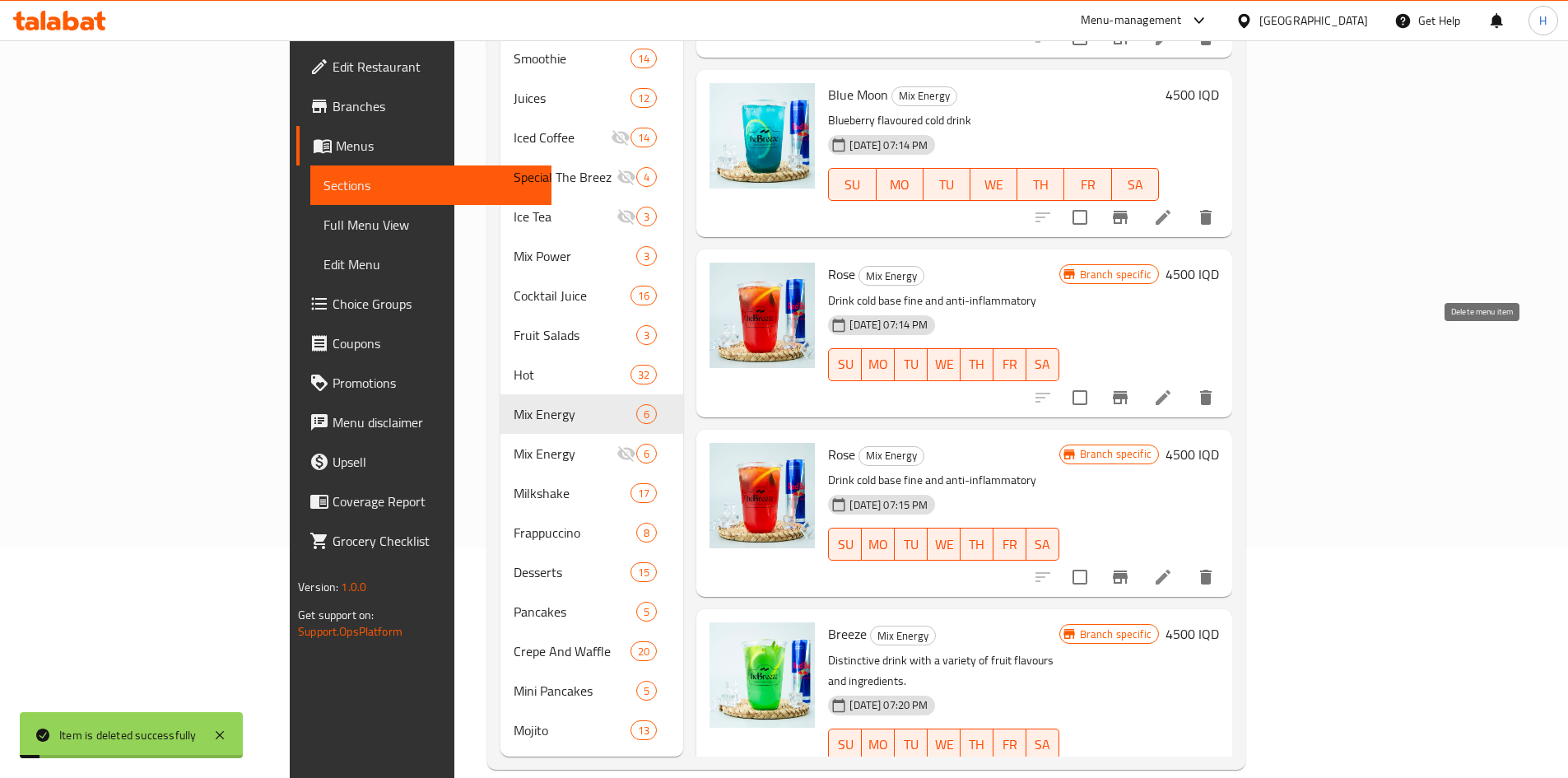
scroll to position [162, 0]
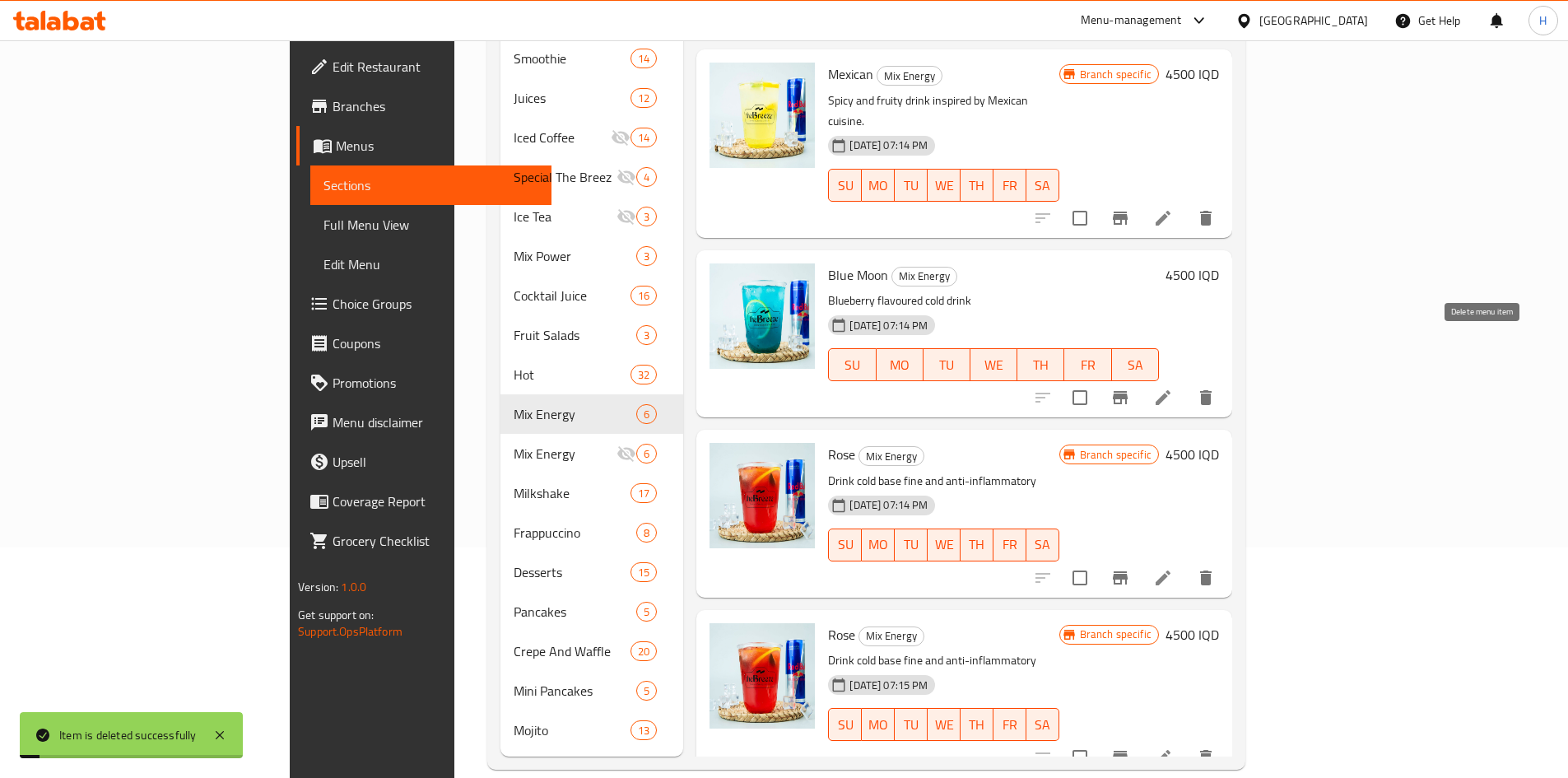
click at [1212, 390] on icon "delete" at bounding box center [1206, 397] width 12 height 15
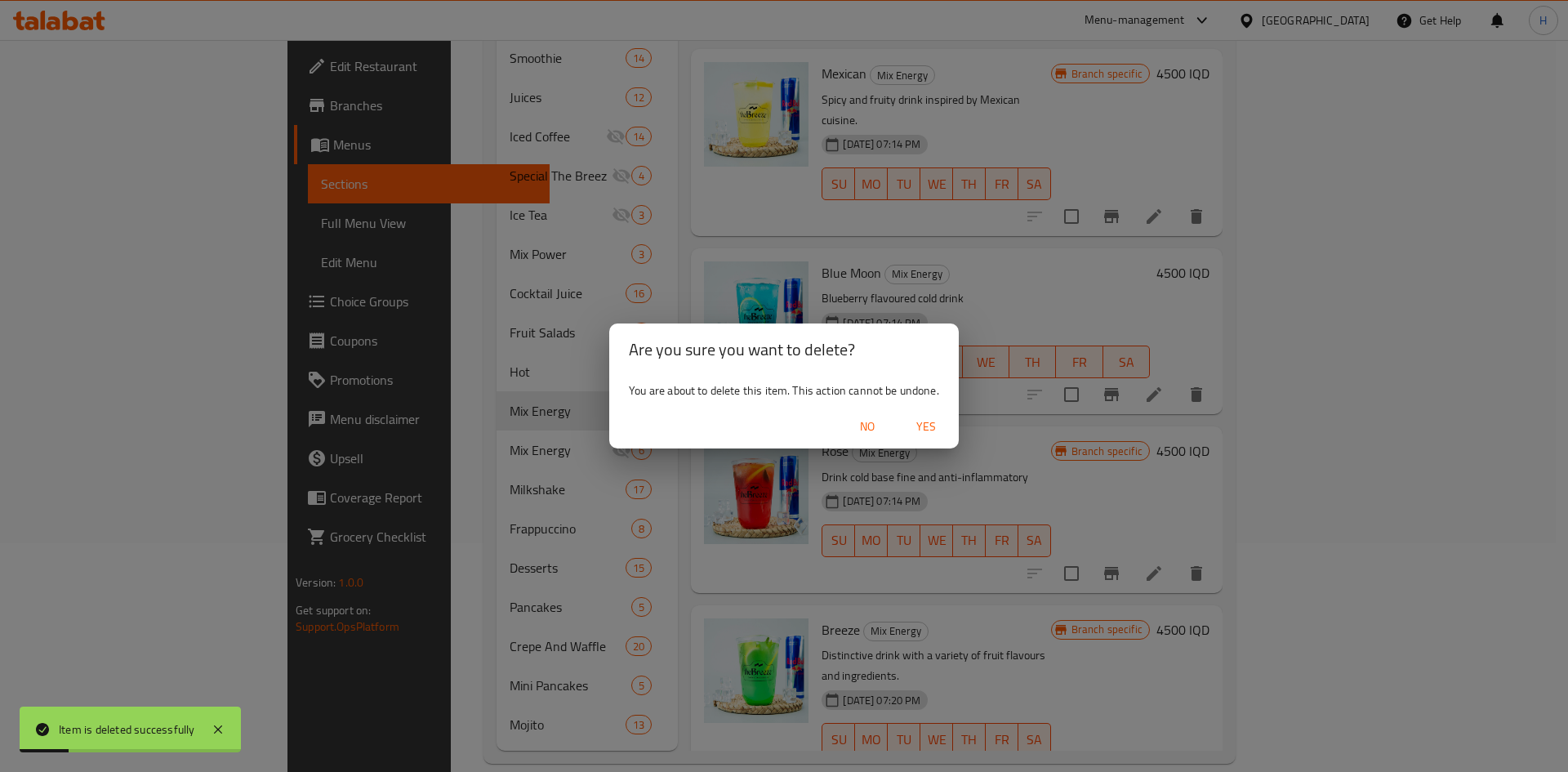
click at [862, 426] on span "No" at bounding box center [868, 427] width 40 height 21
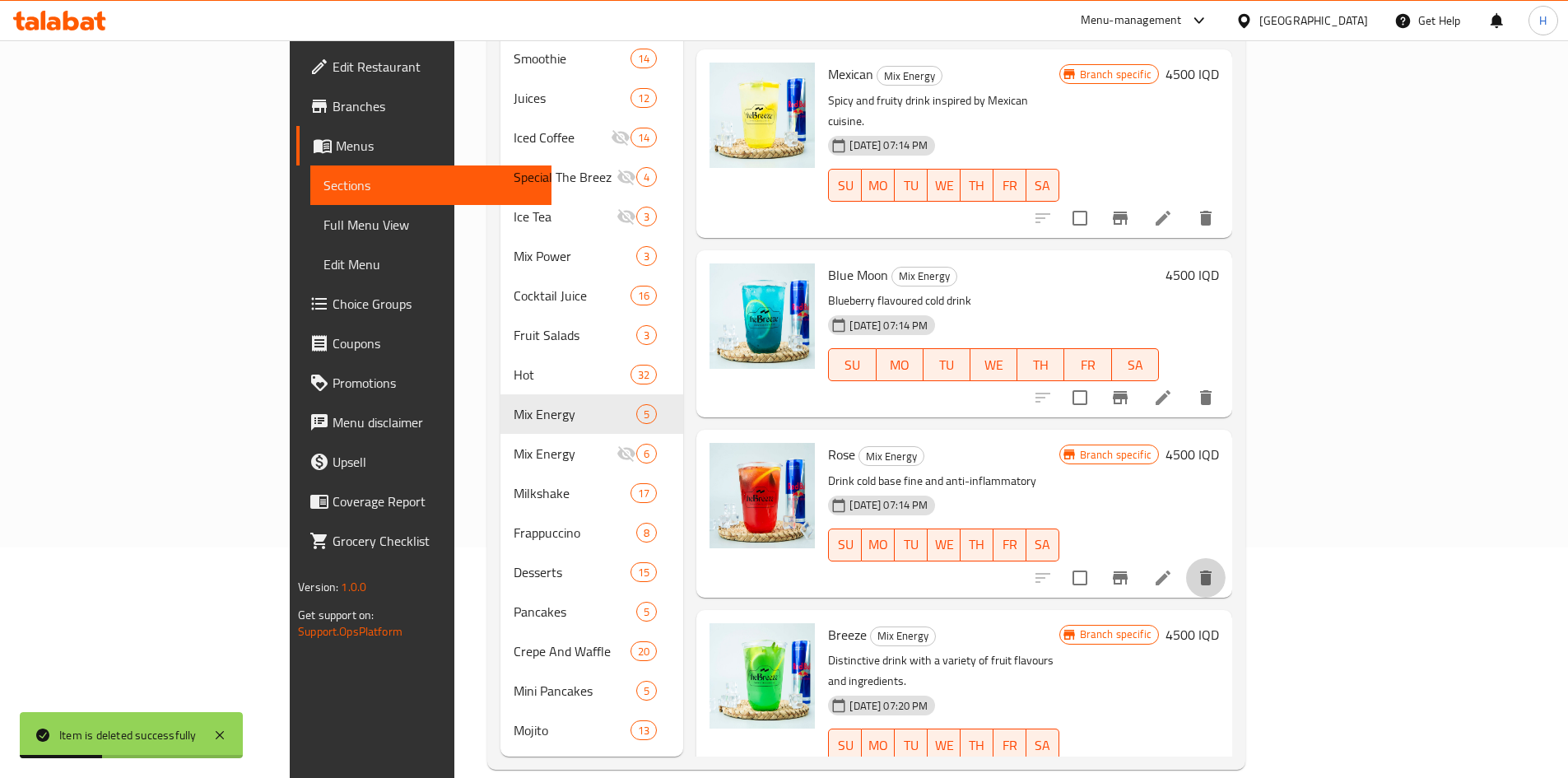
click at [1212, 570] on icon "delete" at bounding box center [1206, 577] width 12 height 15
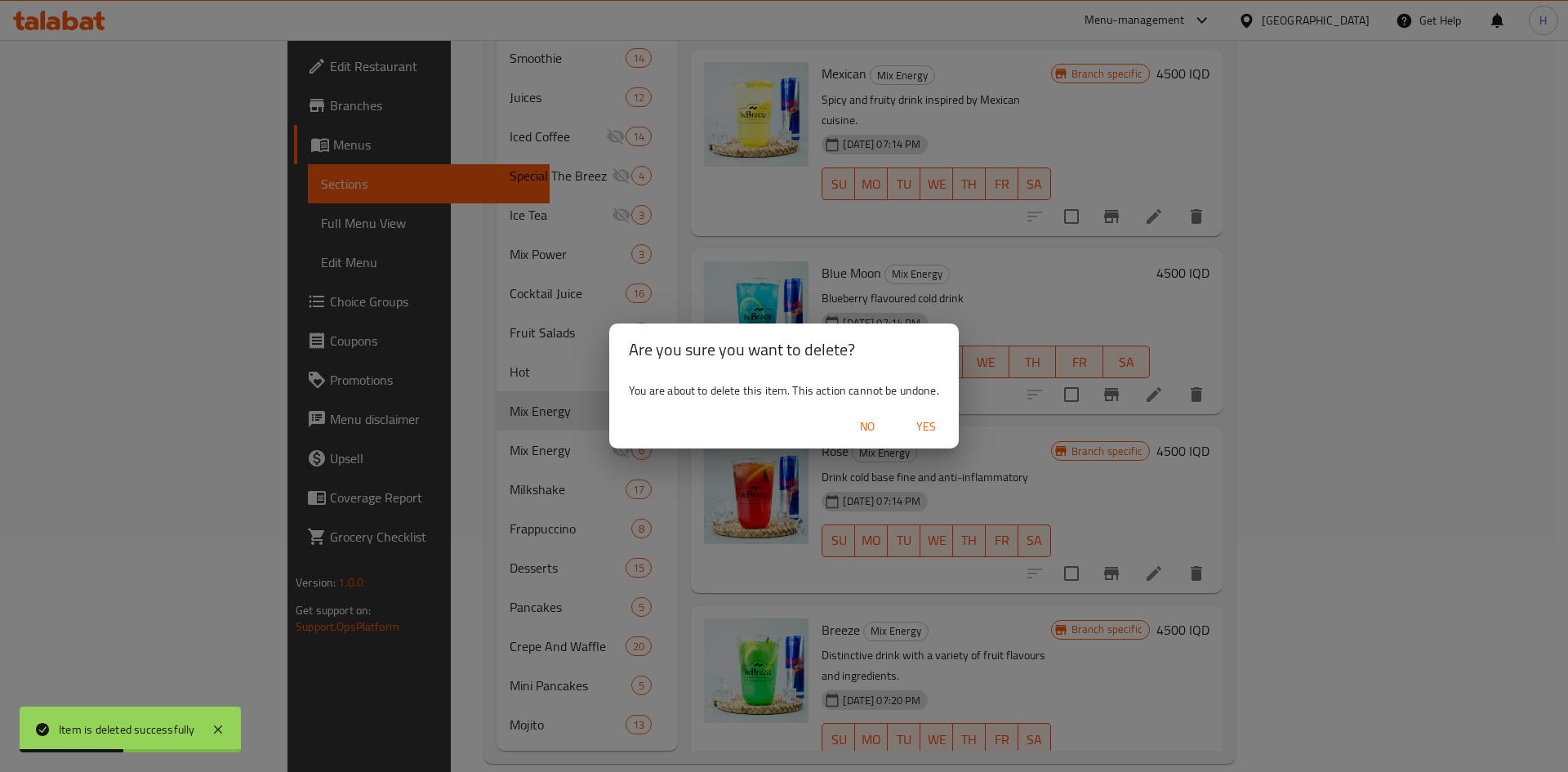
click at [939, 425] on span "Yes" at bounding box center [926, 427] width 40 height 21
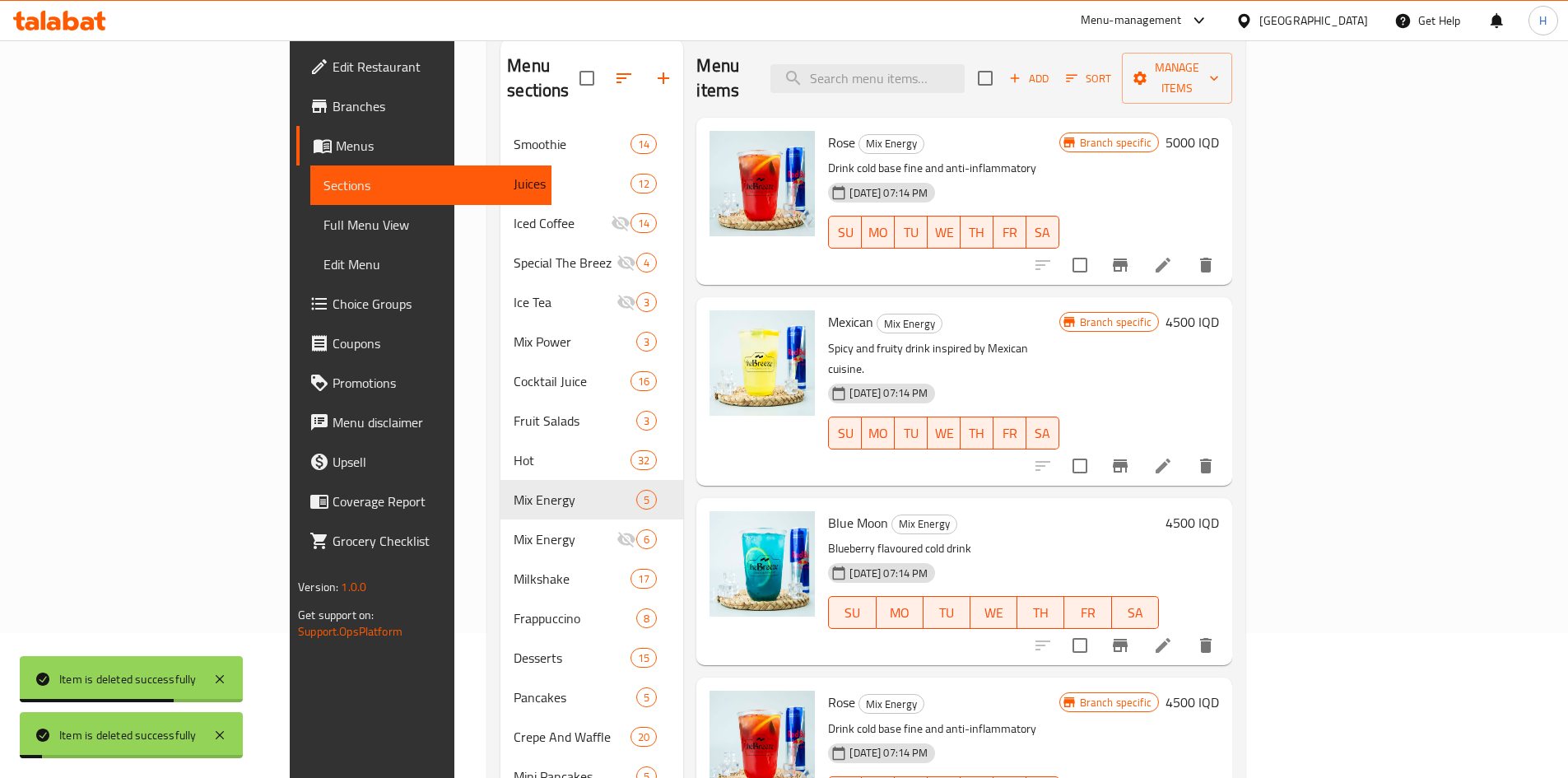
scroll to position [0, 0]
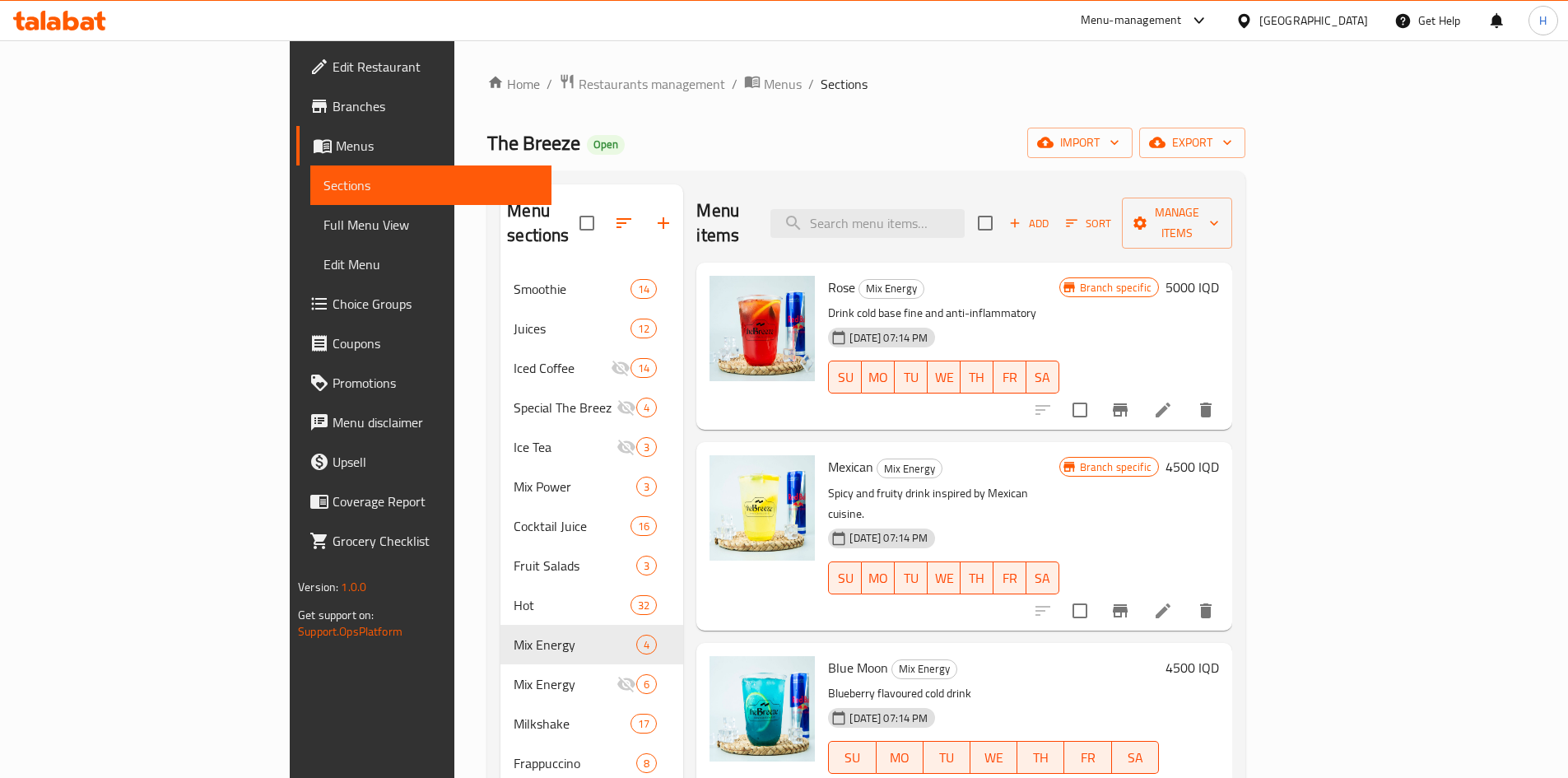
click at [1140, 390] on button "Branch-specific-item" at bounding box center [1121, 410] width 40 height 40
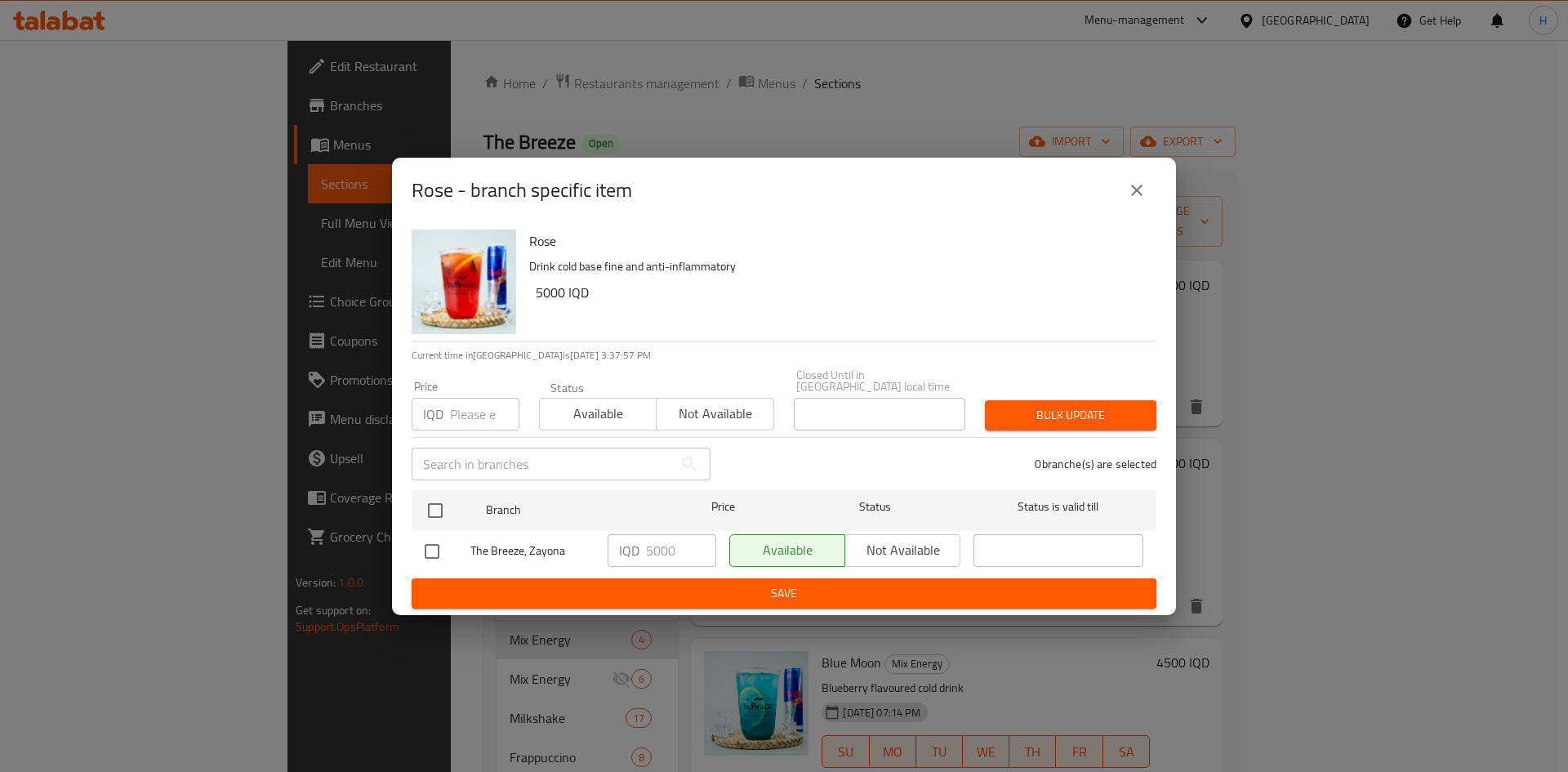
click at [1093, 193] on div "Rose - branch specific item" at bounding box center [784, 190] width 745 height 40
click at [1139, 191] on icon "close" at bounding box center [1137, 190] width 20 height 20
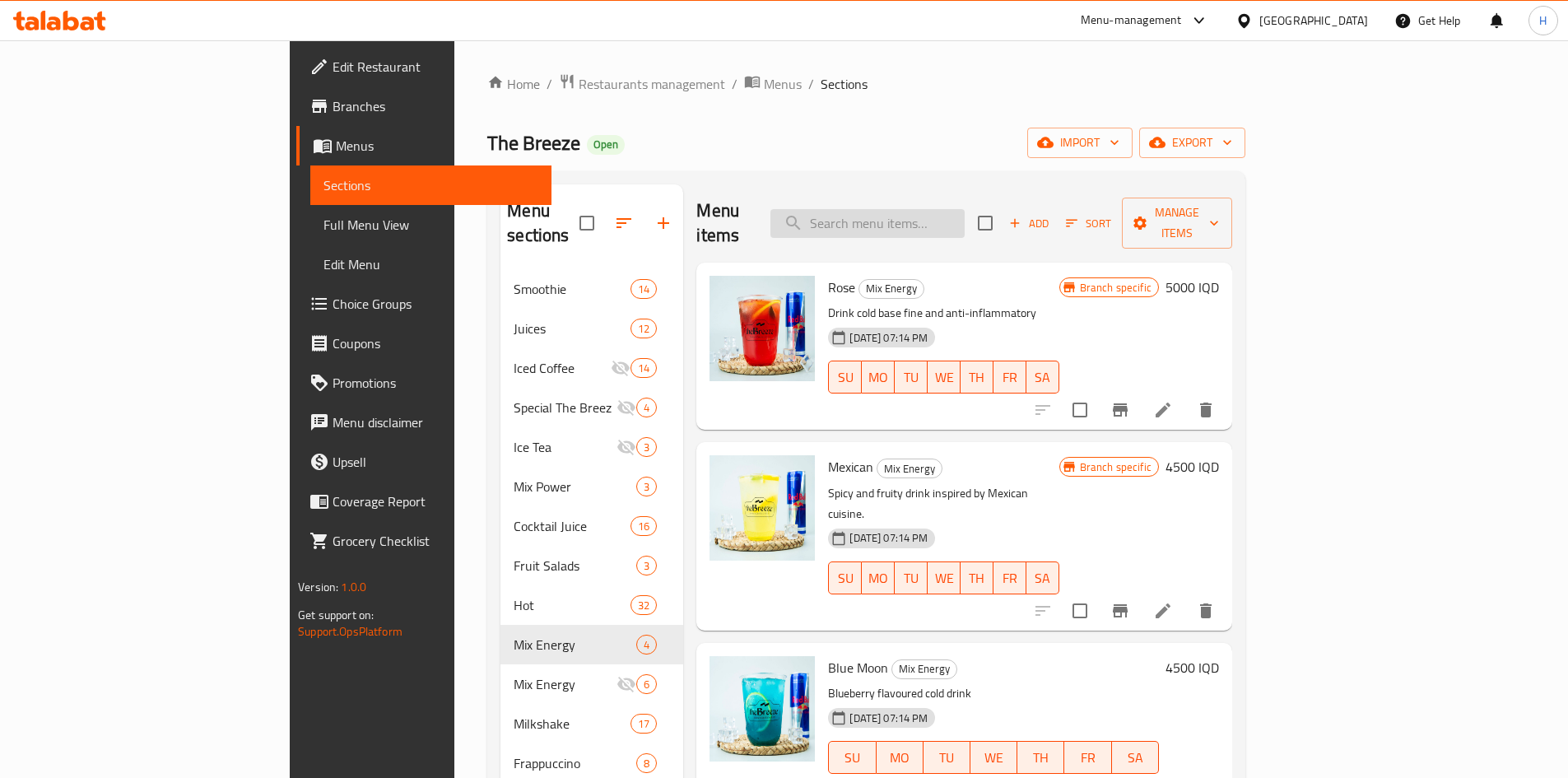
click at [964, 219] on input "search" at bounding box center [867, 223] width 195 height 29
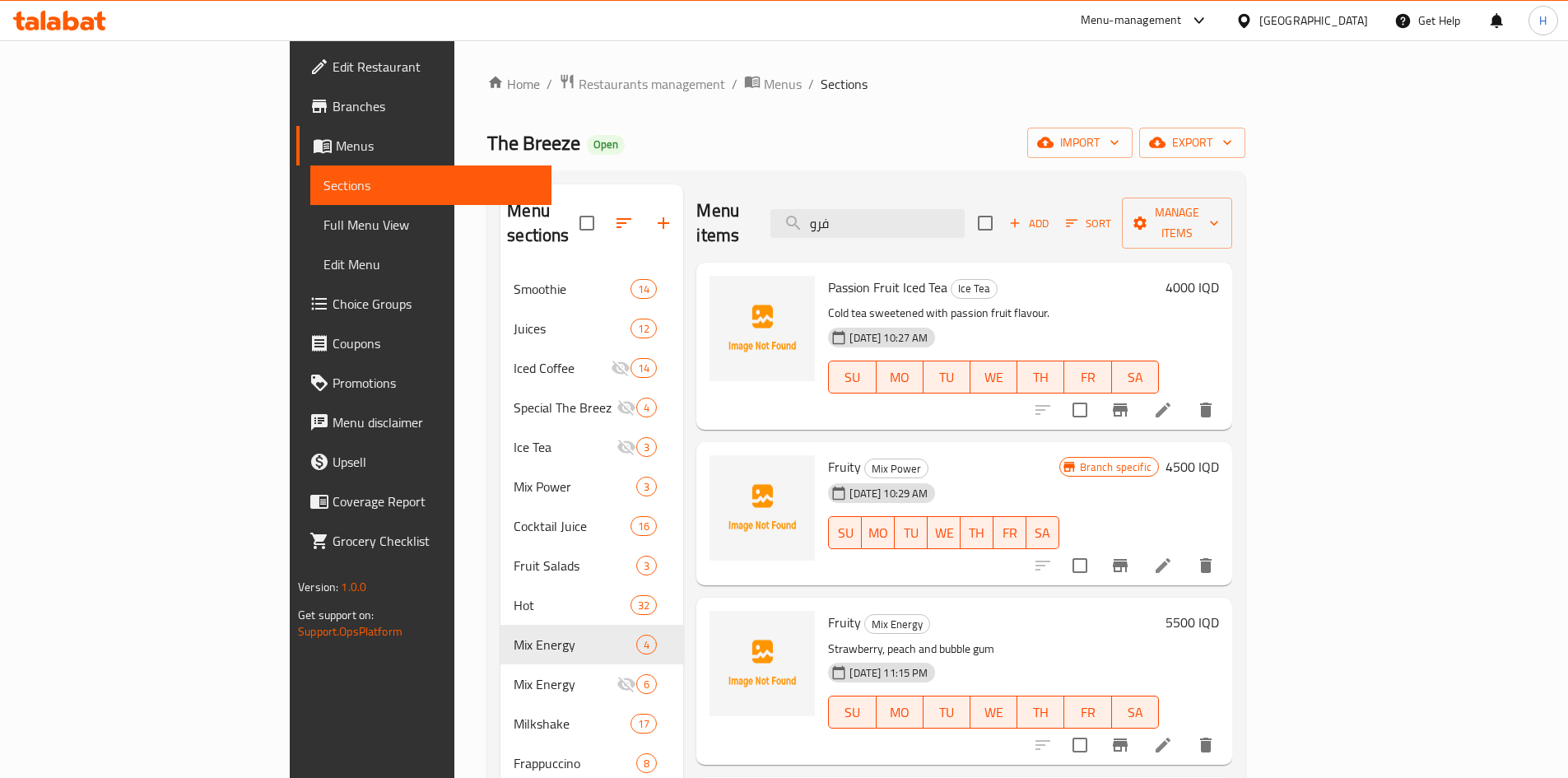
type input "فرو"
click at [1097, 548] on input "checkbox" at bounding box center [1080, 565] width 35 height 35
click at [1219, 209] on span "Manage items" at bounding box center [1177, 223] width 84 height 41
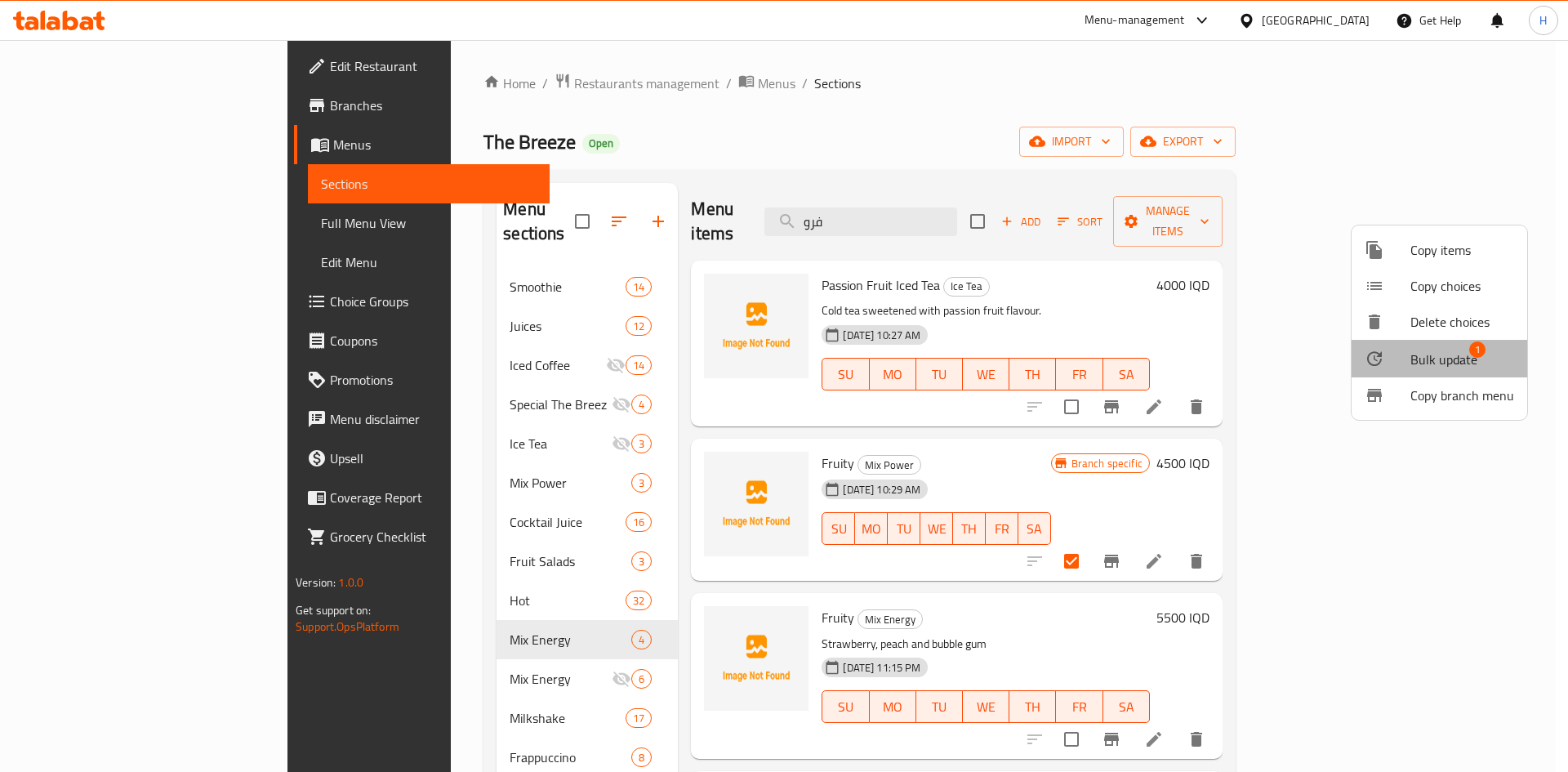
click at [1445, 357] on span "Bulk update" at bounding box center [1444, 360] width 67 height 20
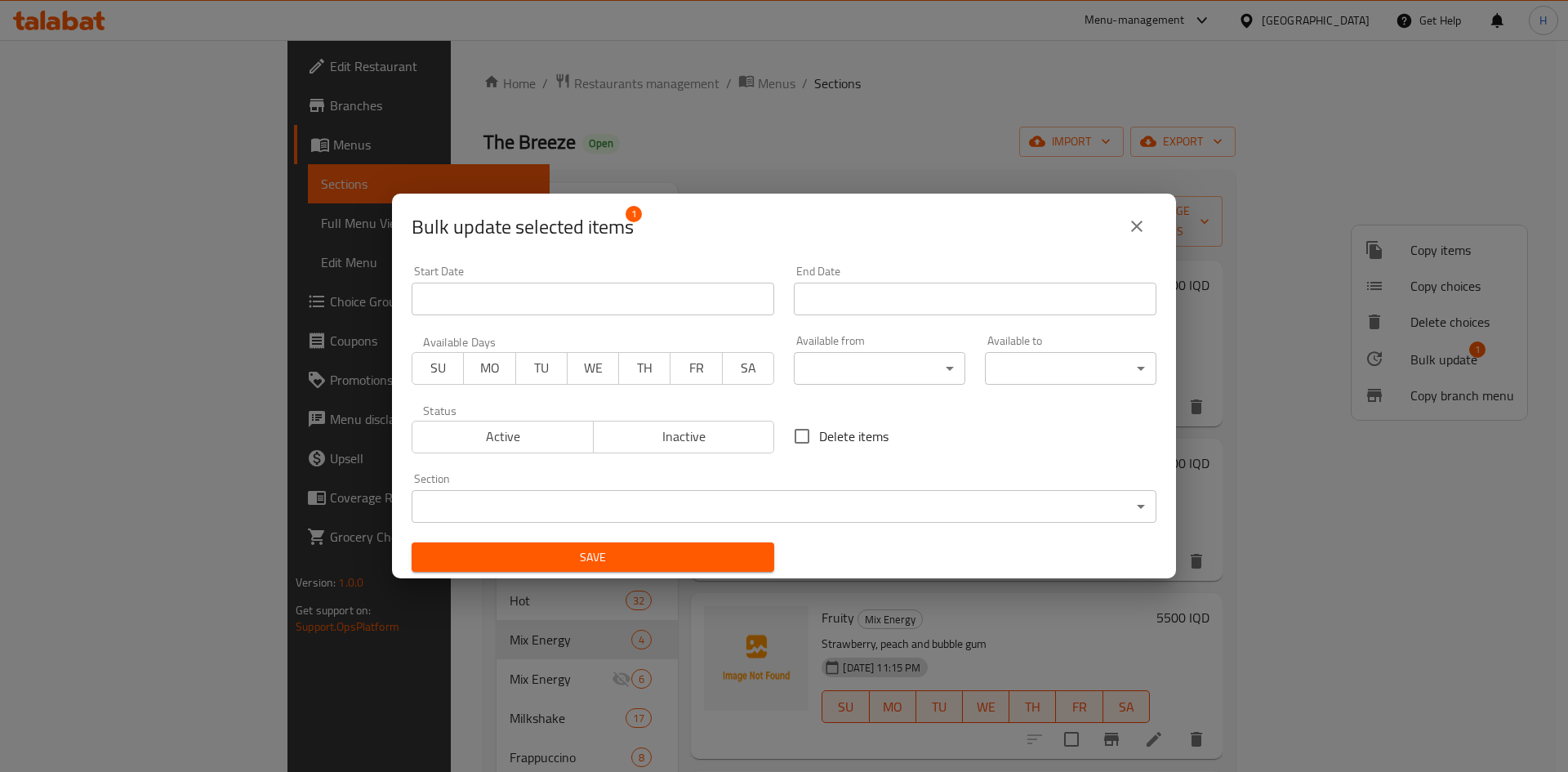
click at [629, 506] on body "​ Menu-management [GEOGRAPHIC_DATA] Get Help H Edit Restaurant Branches Menus S…" at bounding box center [784, 405] width 1568 height 732
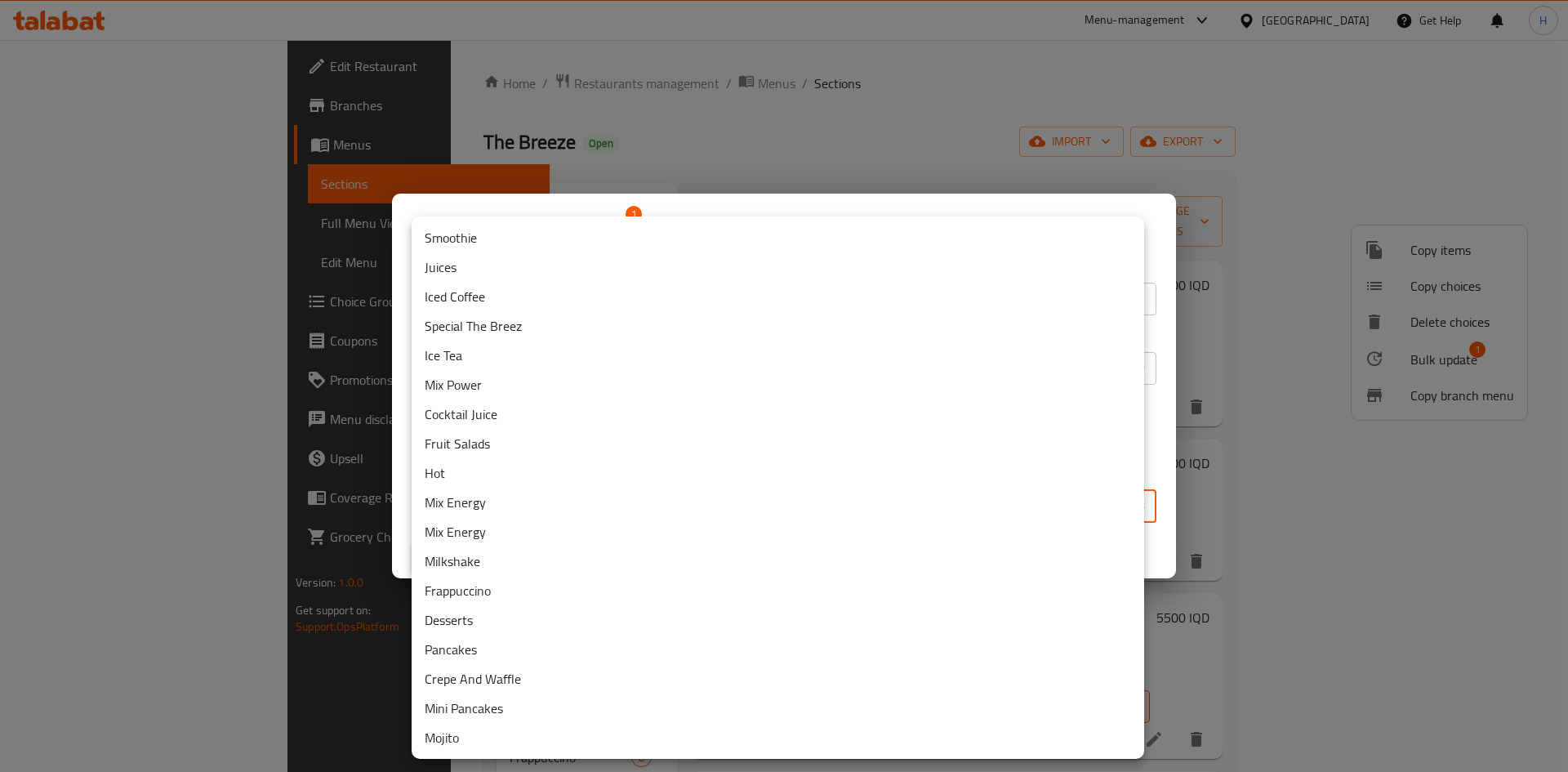
click at [512, 505] on li "Mix Energy" at bounding box center [779, 502] width 733 height 30
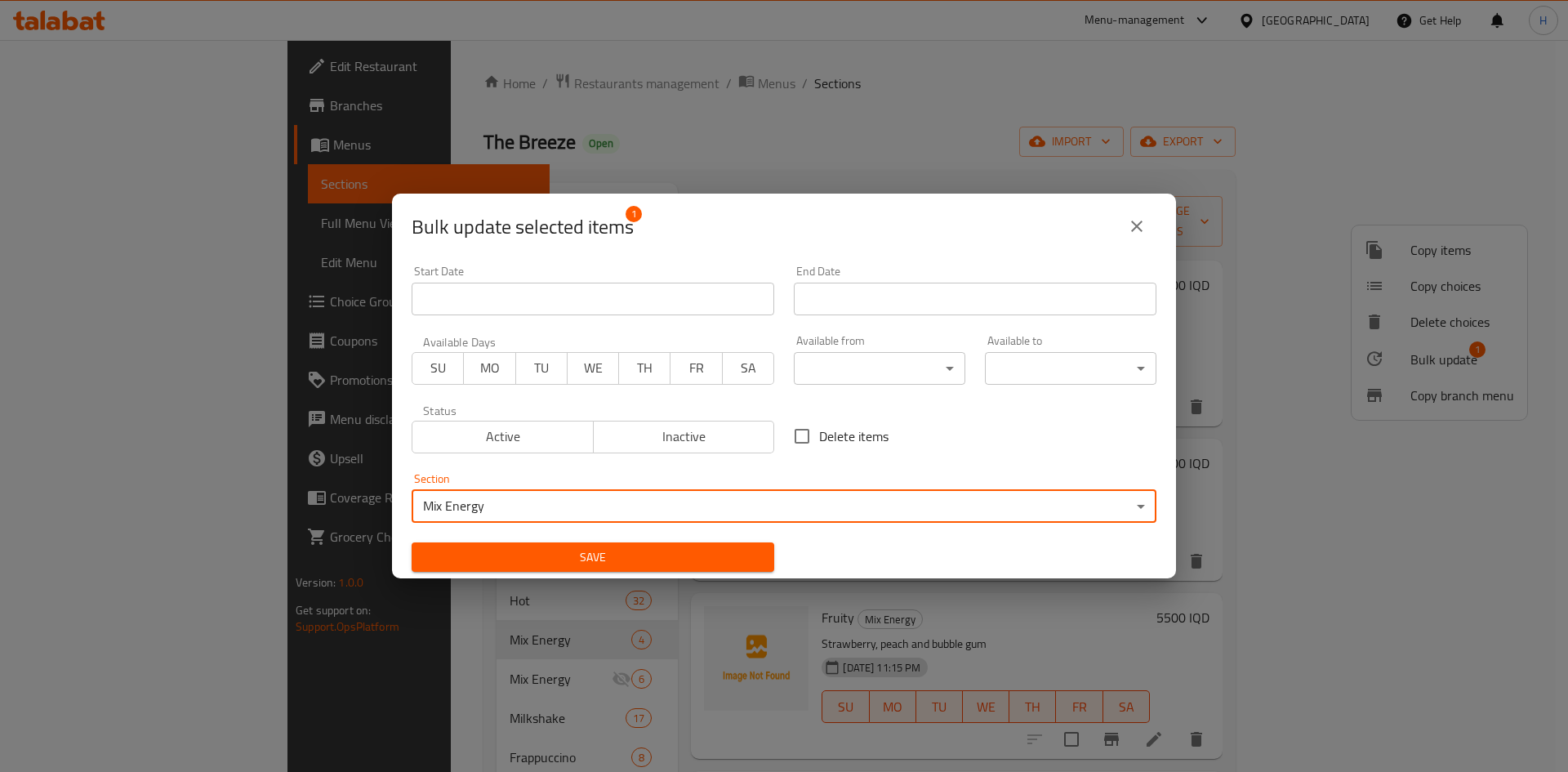
click at [709, 558] on span "Save" at bounding box center [593, 558] width 337 height 21
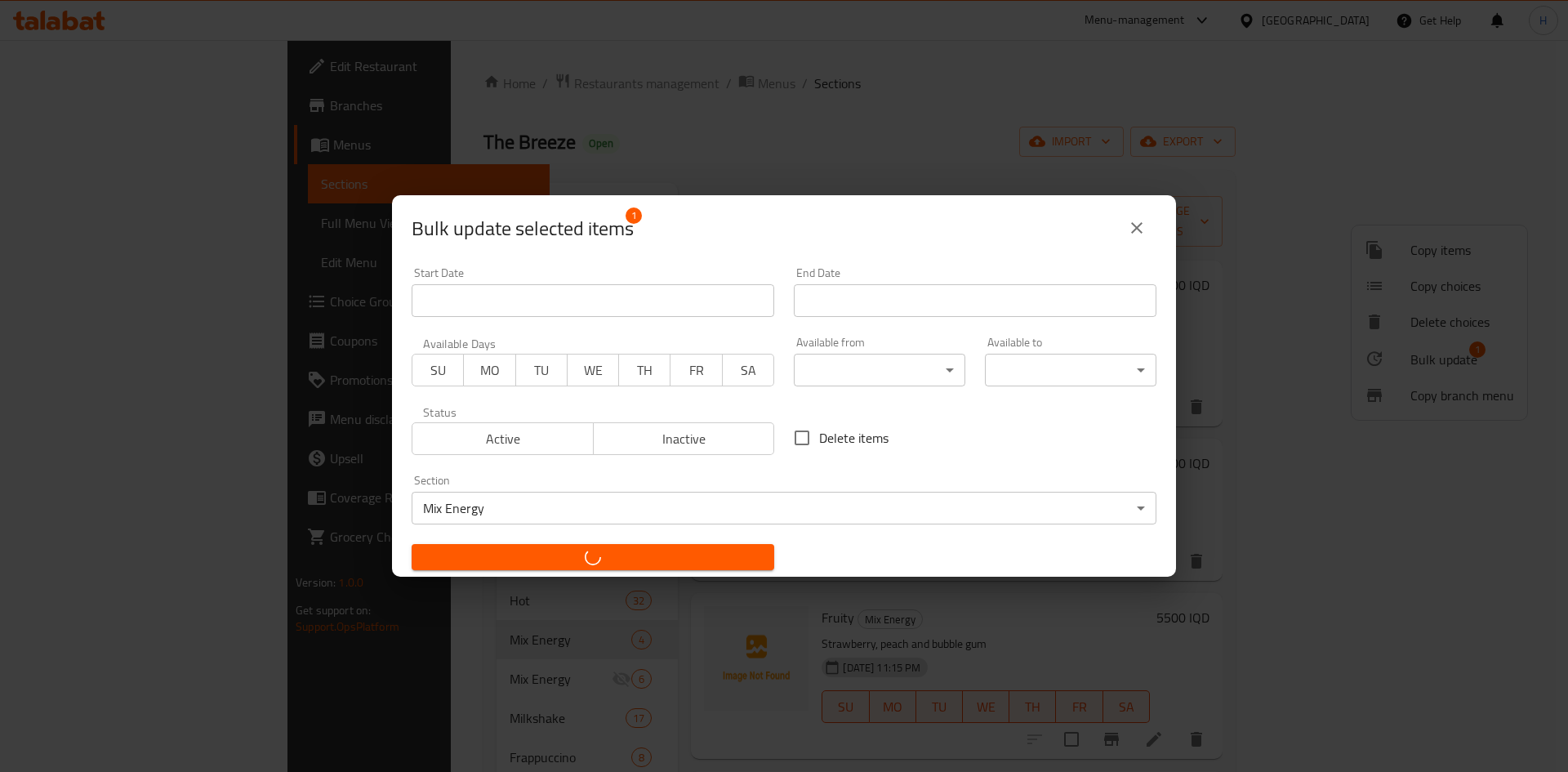
checkbox input "false"
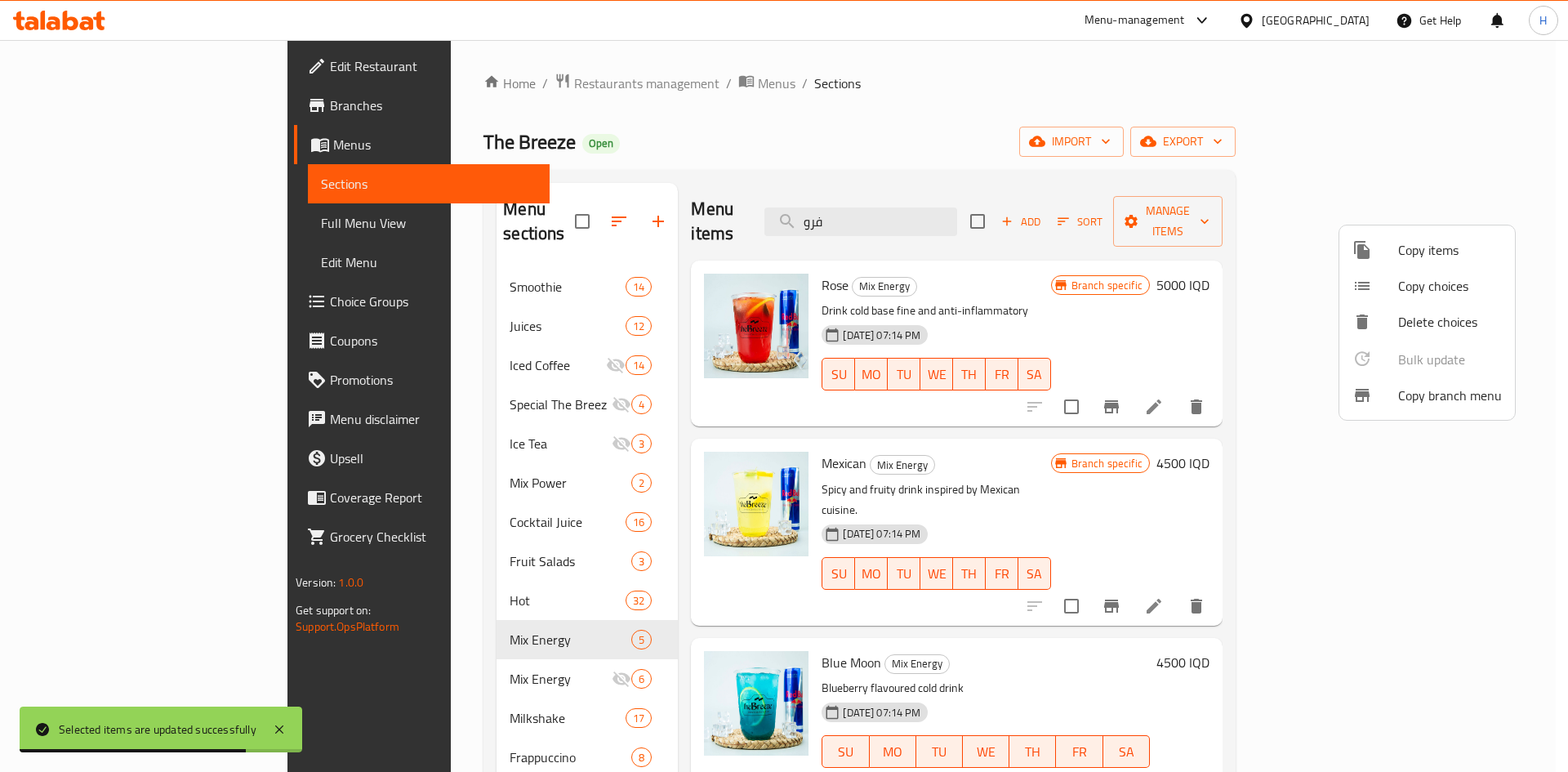
click at [939, 220] on div at bounding box center [784, 386] width 1568 height 772
click at [939, 220] on input "فرو" at bounding box center [861, 221] width 193 height 29
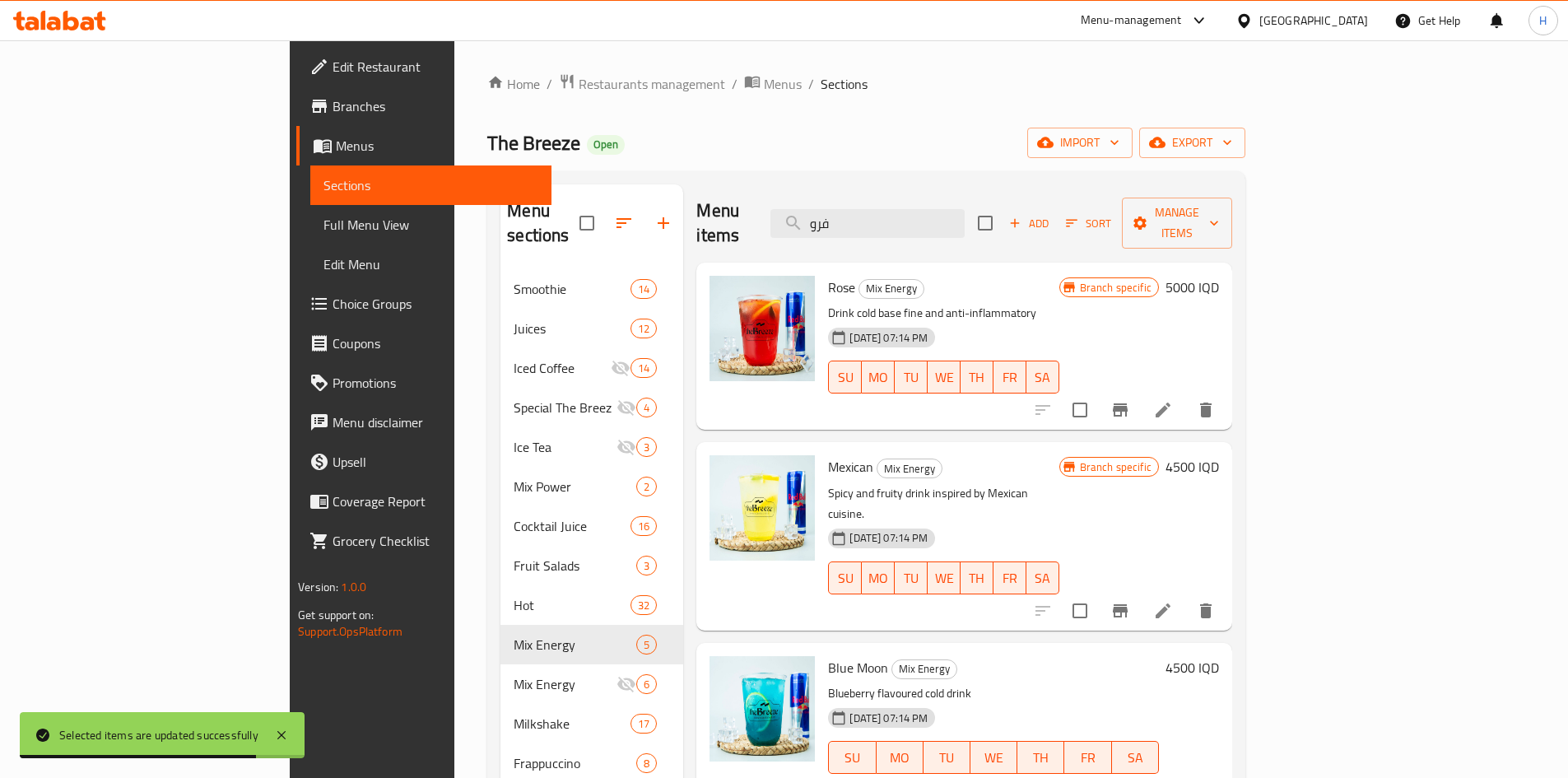
click at [946, 222] on input "فرو" at bounding box center [867, 223] width 195 height 29
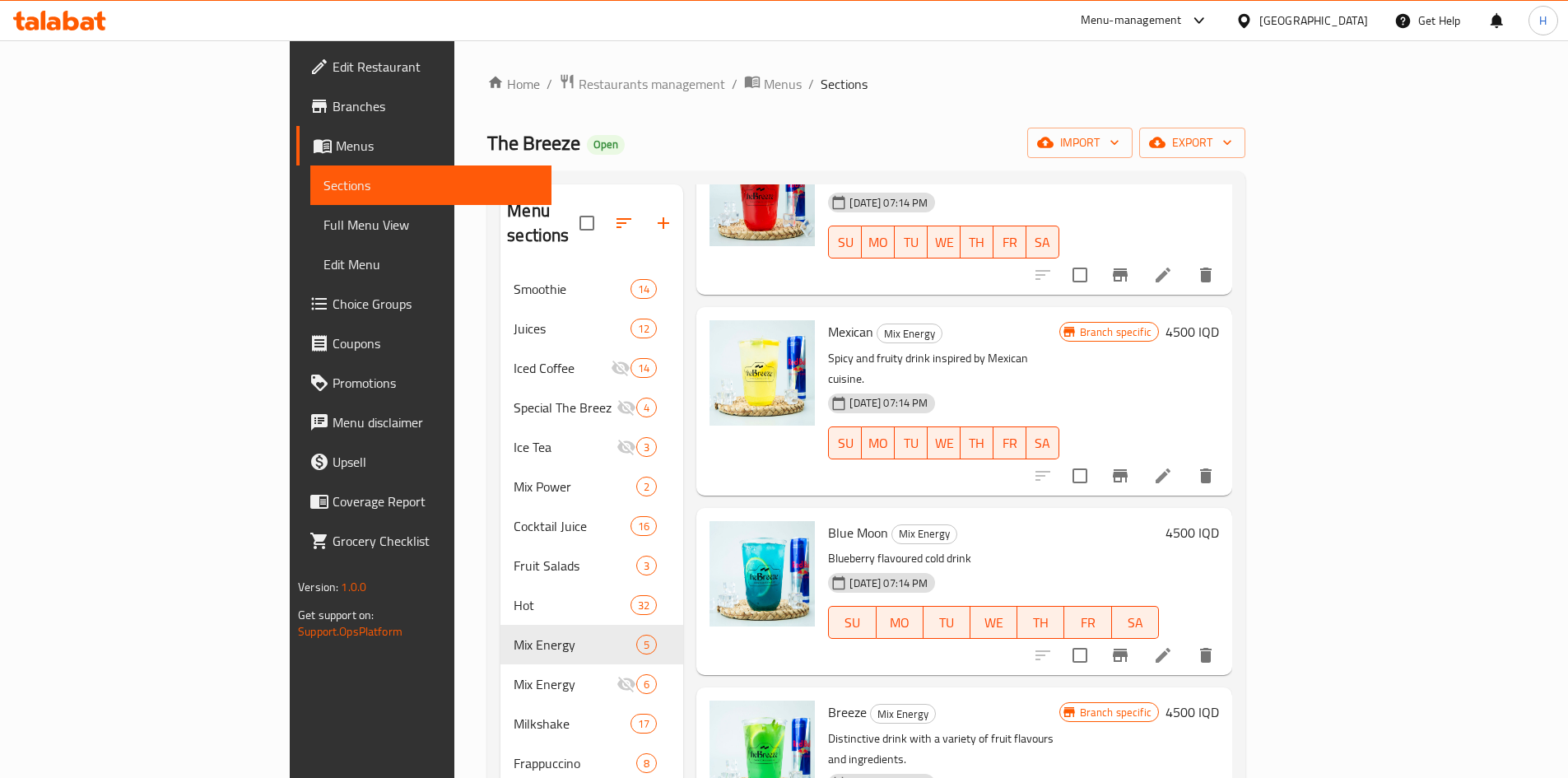
scroll to position [138, 0]
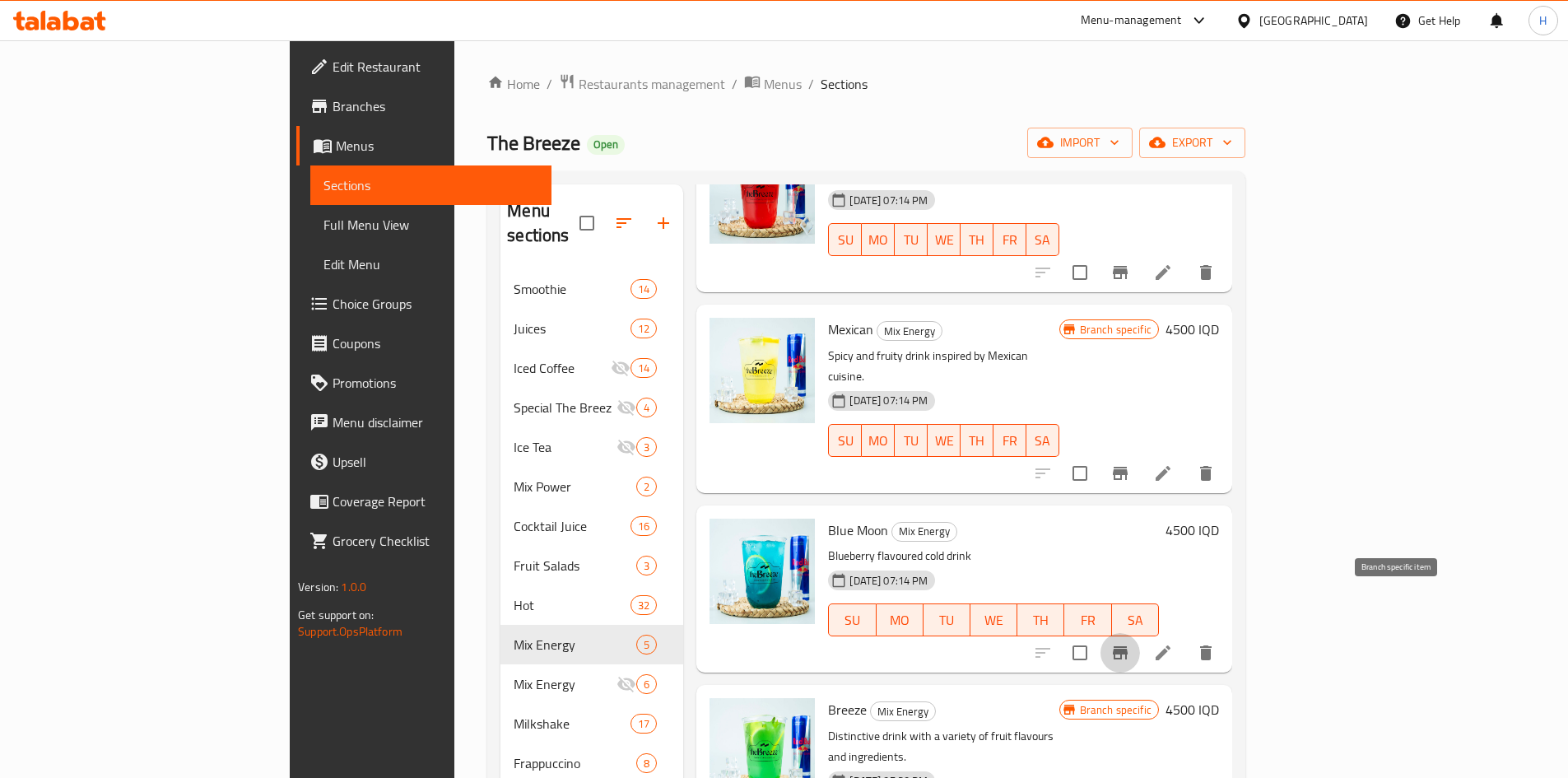
click at [1128, 646] on icon "Branch-specific-item" at bounding box center [1120, 652] width 15 height 13
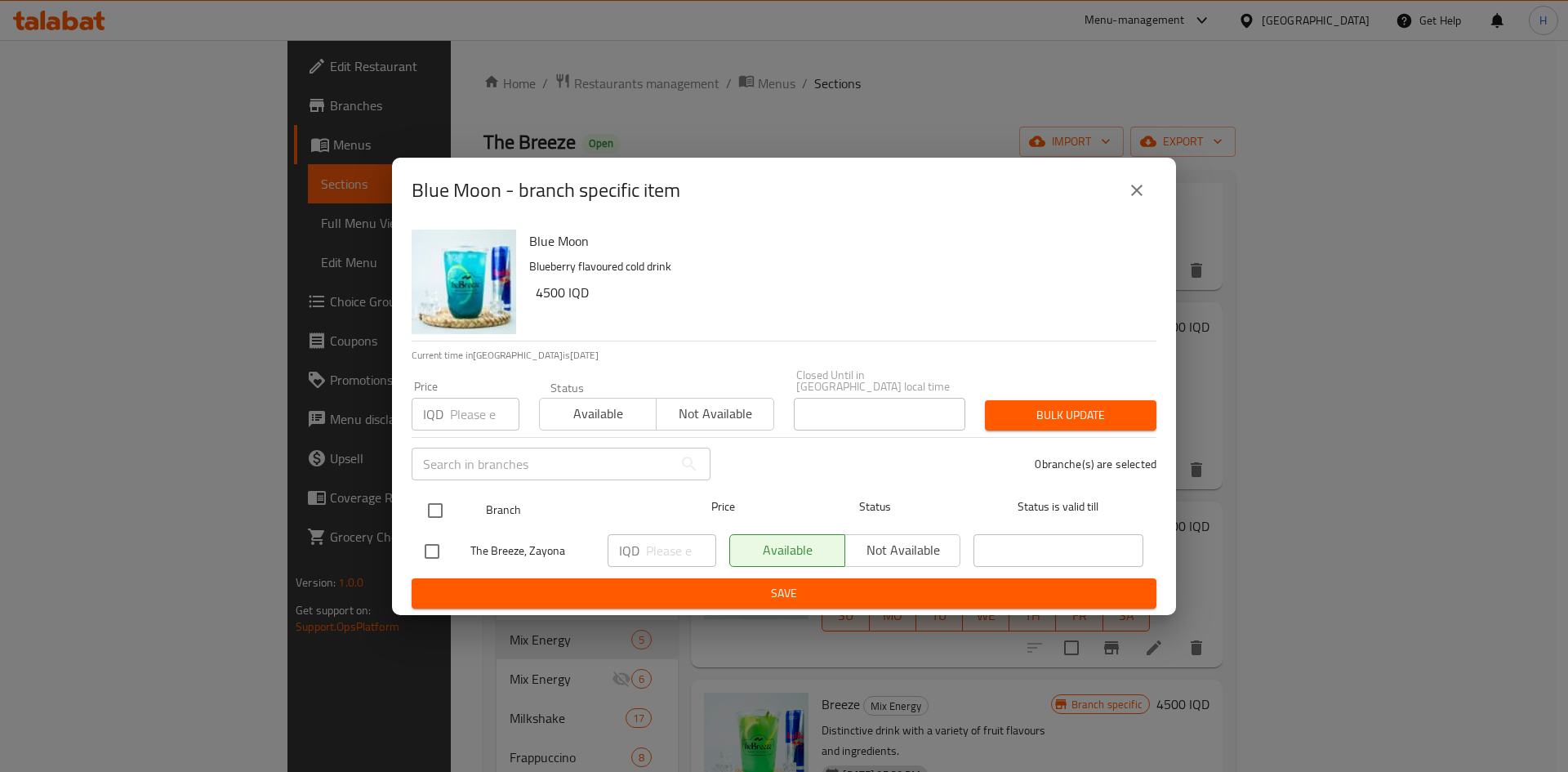
click at [431, 503] on input "checkbox" at bounding box center [435, 510] width 35 height 35
checkbox input "true"
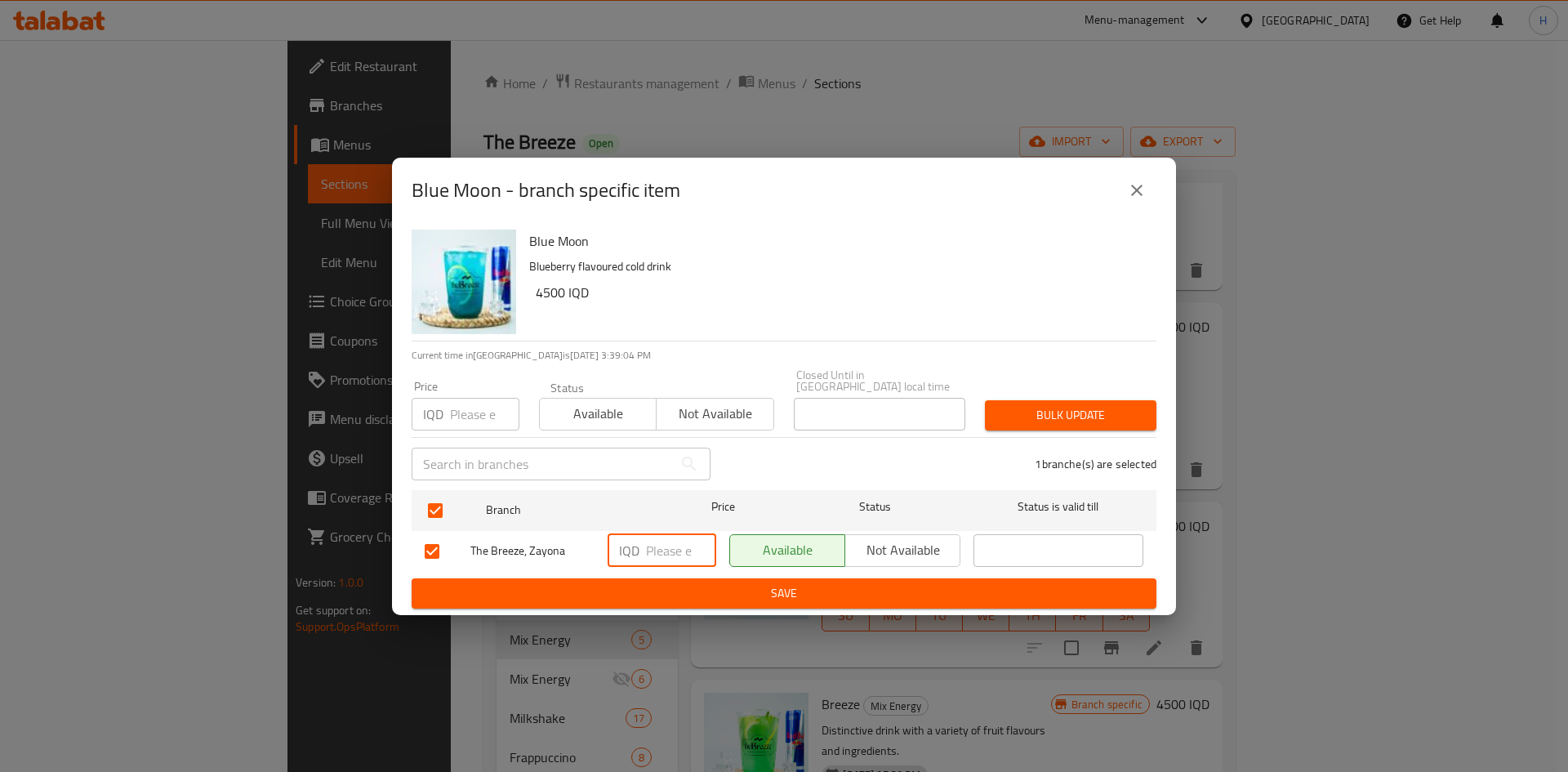
click at [679, 553] on input "number" at bounding box center [680, 550] width 70 height 33
type input "5000"
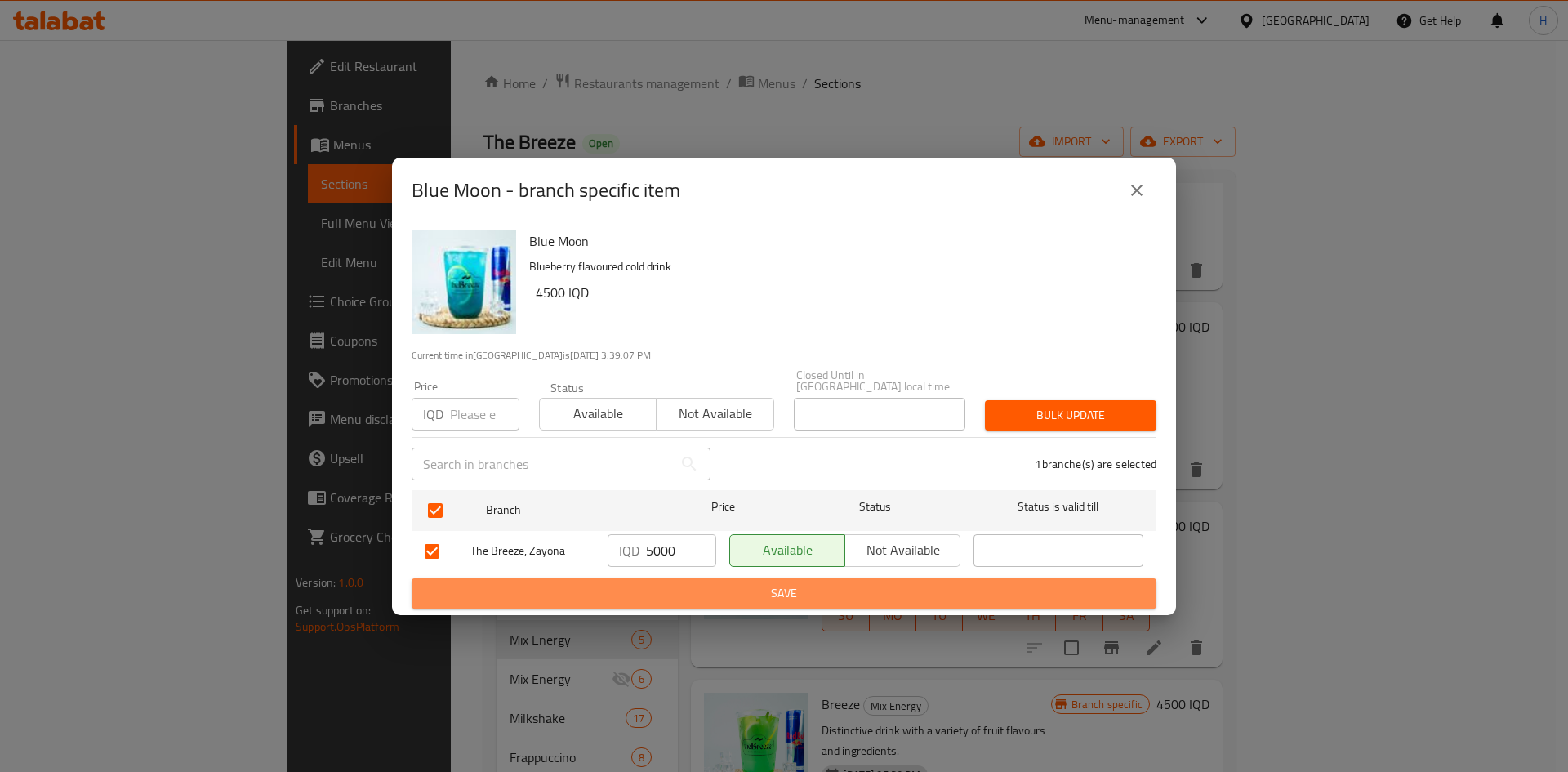
click at [742, 586] on span "Save" at bounding box center [784, 594] width 719 height 21
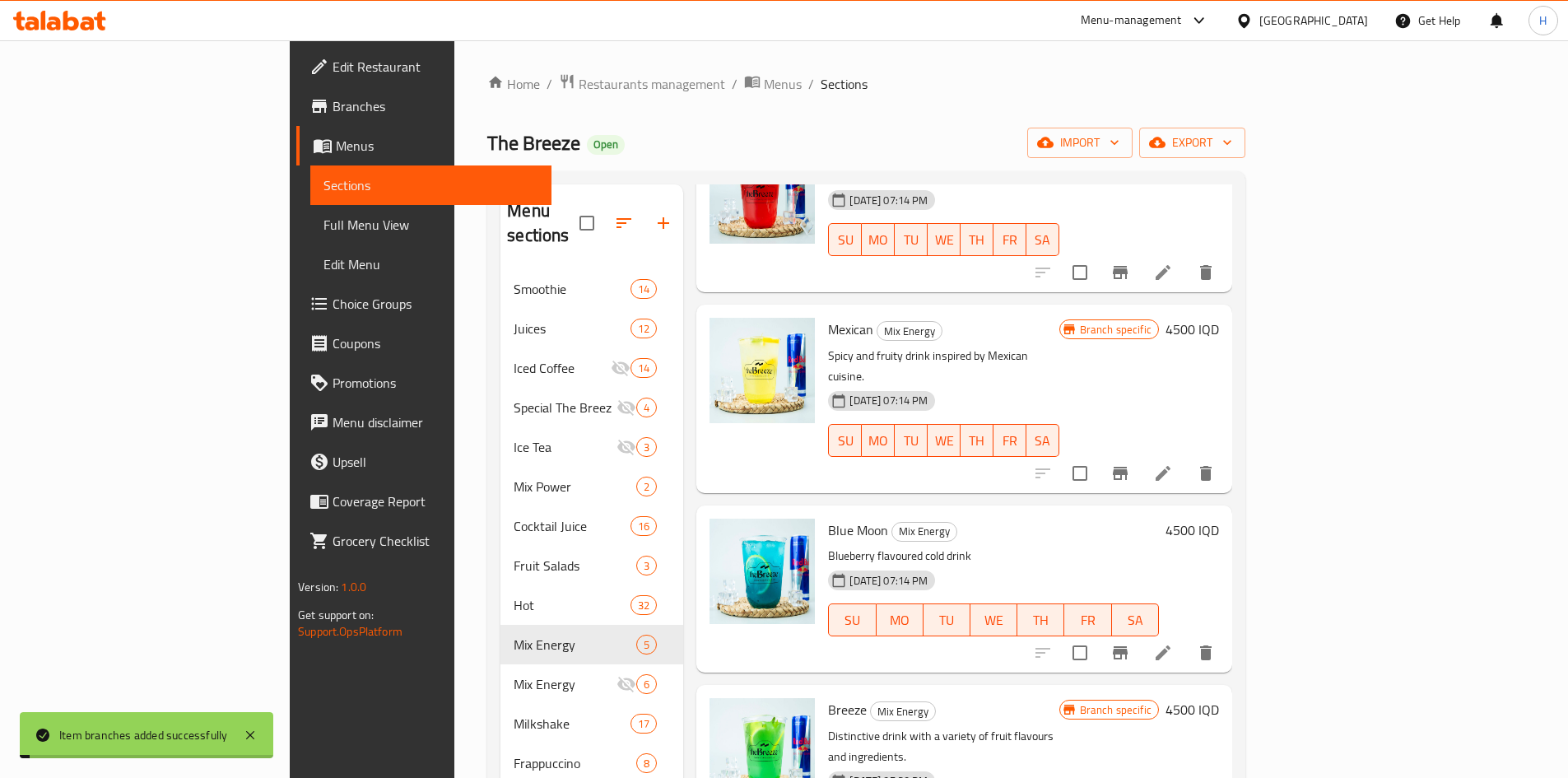
click at [1219, 519] on h6 "4500 IQD" at bounding box center [1193, 530] width 54 height 23
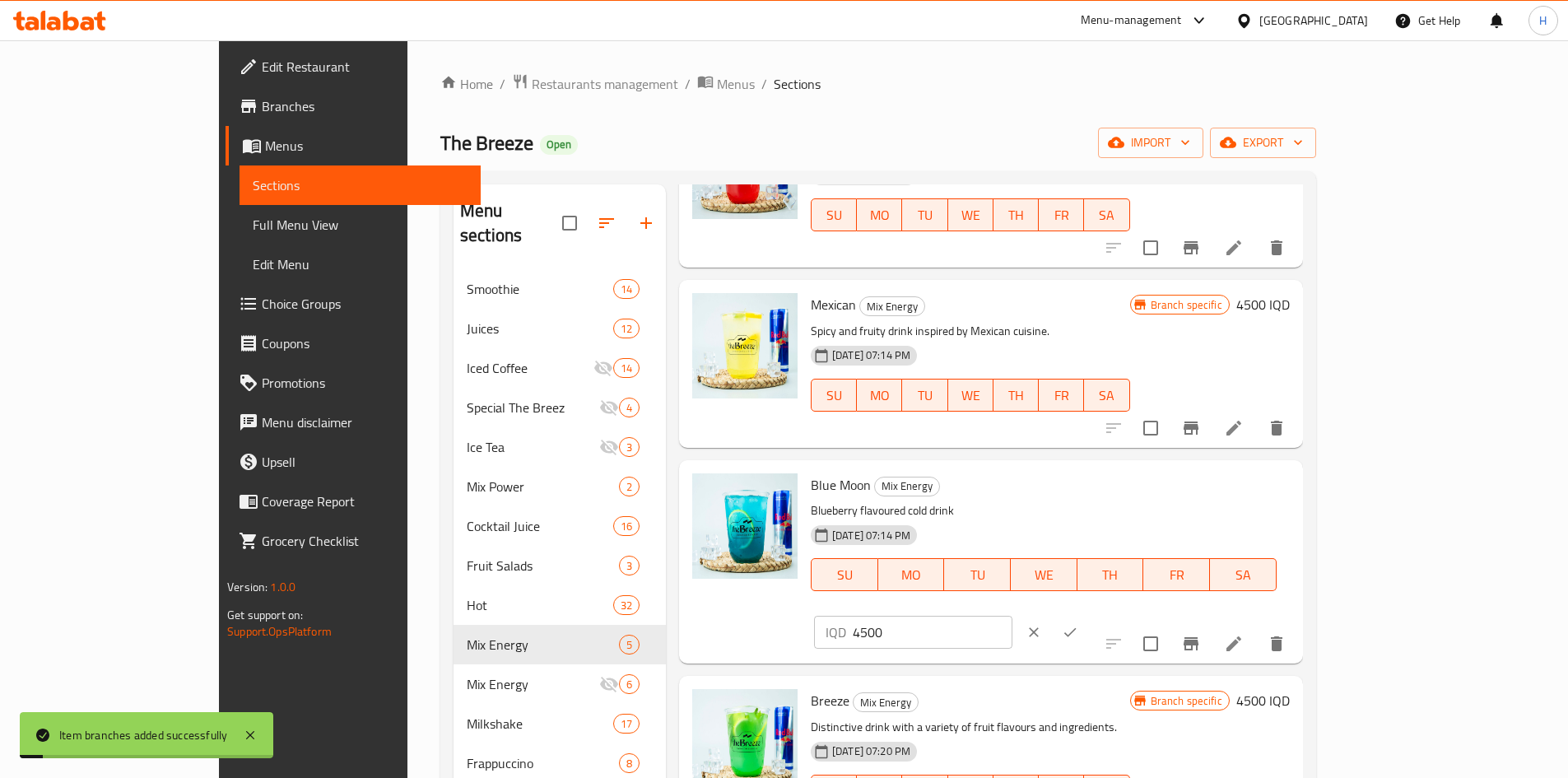
click at [1012, 616] on input "4500" at bounding box center [932, 632] width 160 height 33
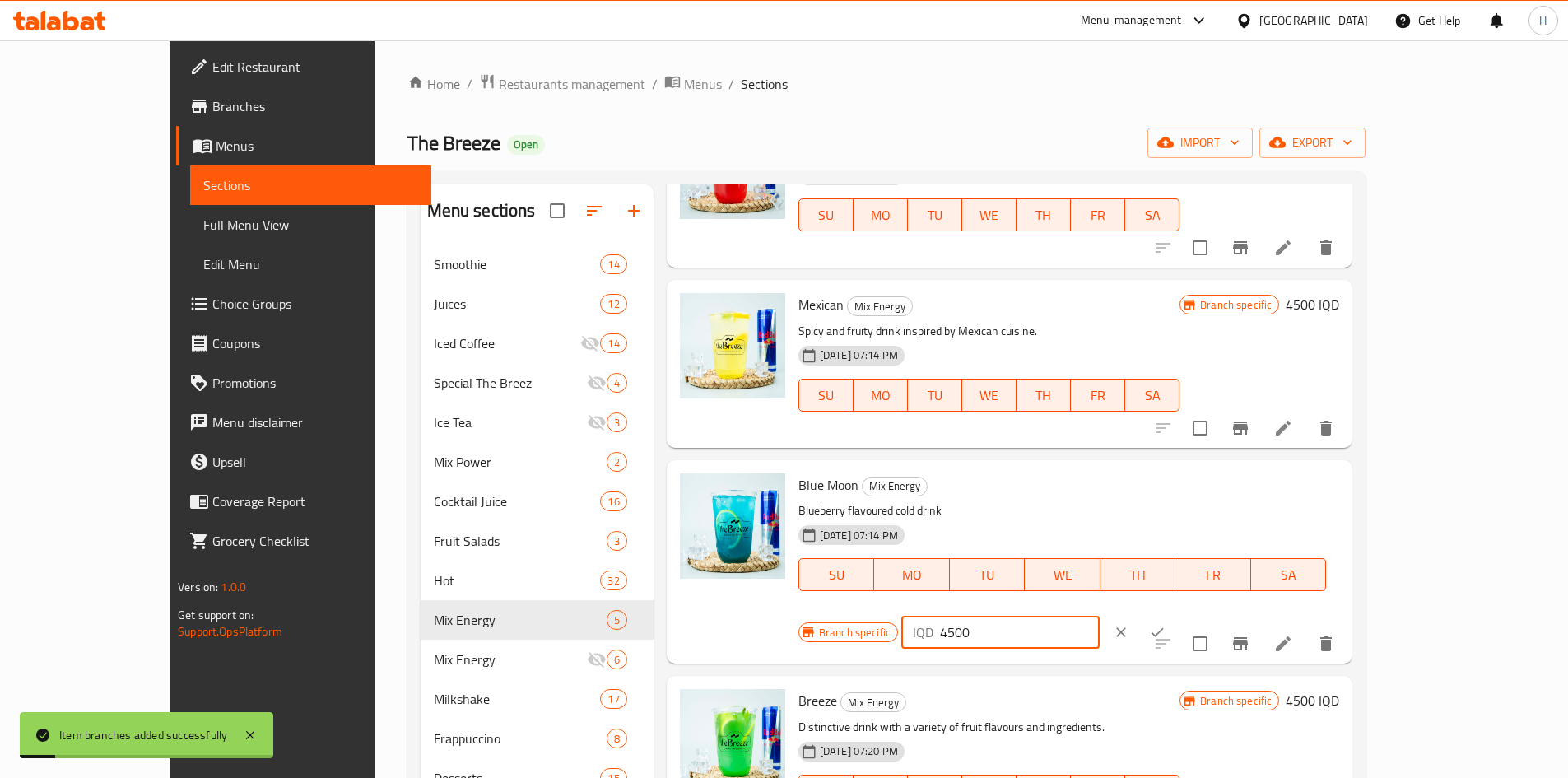
click at [1100, 616] on input "4500" at bounding box center [1020, 632] width 160 height 33
type input "5000"
click at [1166, 624] on icon "ok" at bounding box center [1157, 632] width 16 height 16
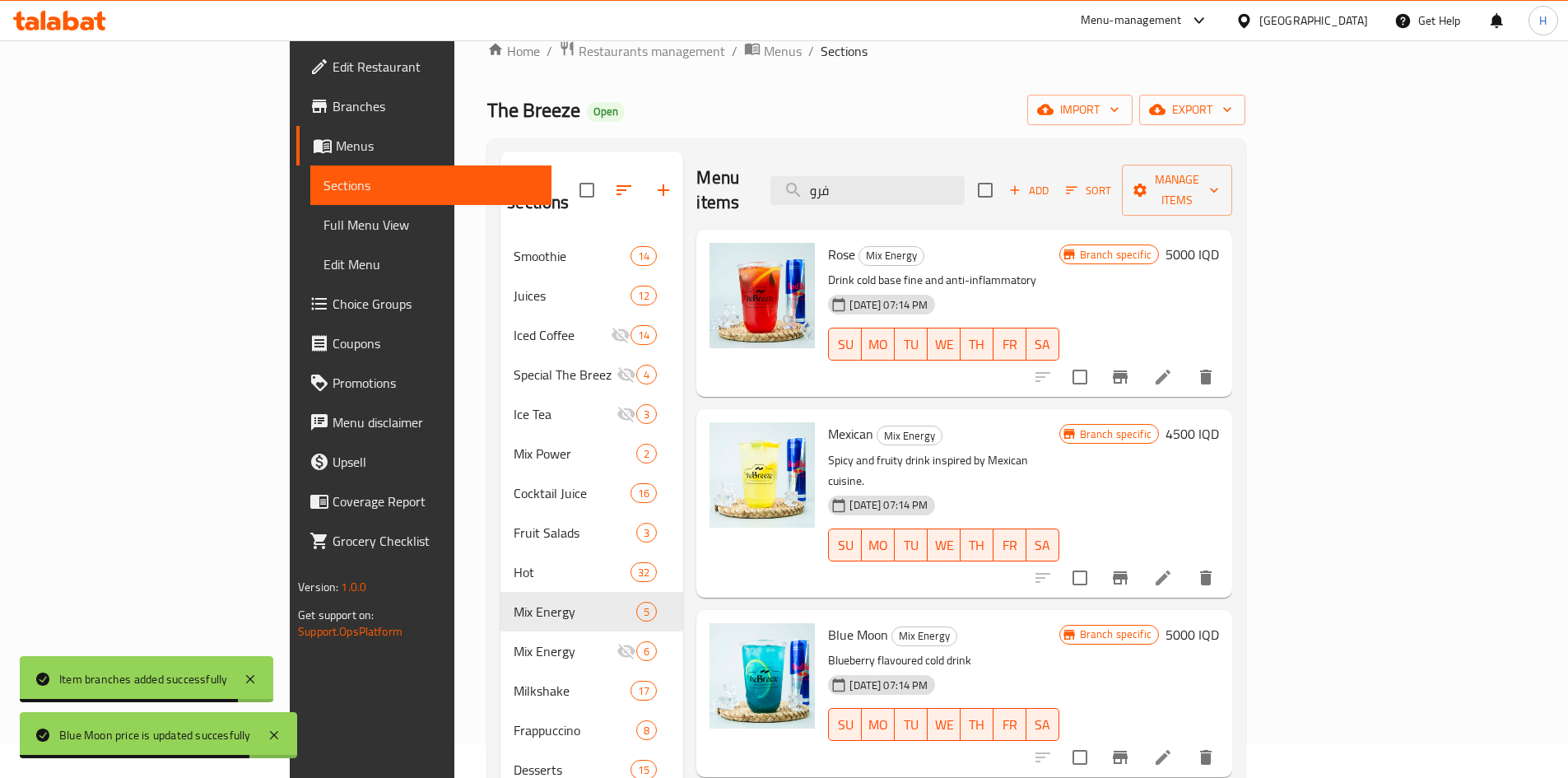
scroll to position [0, 0]
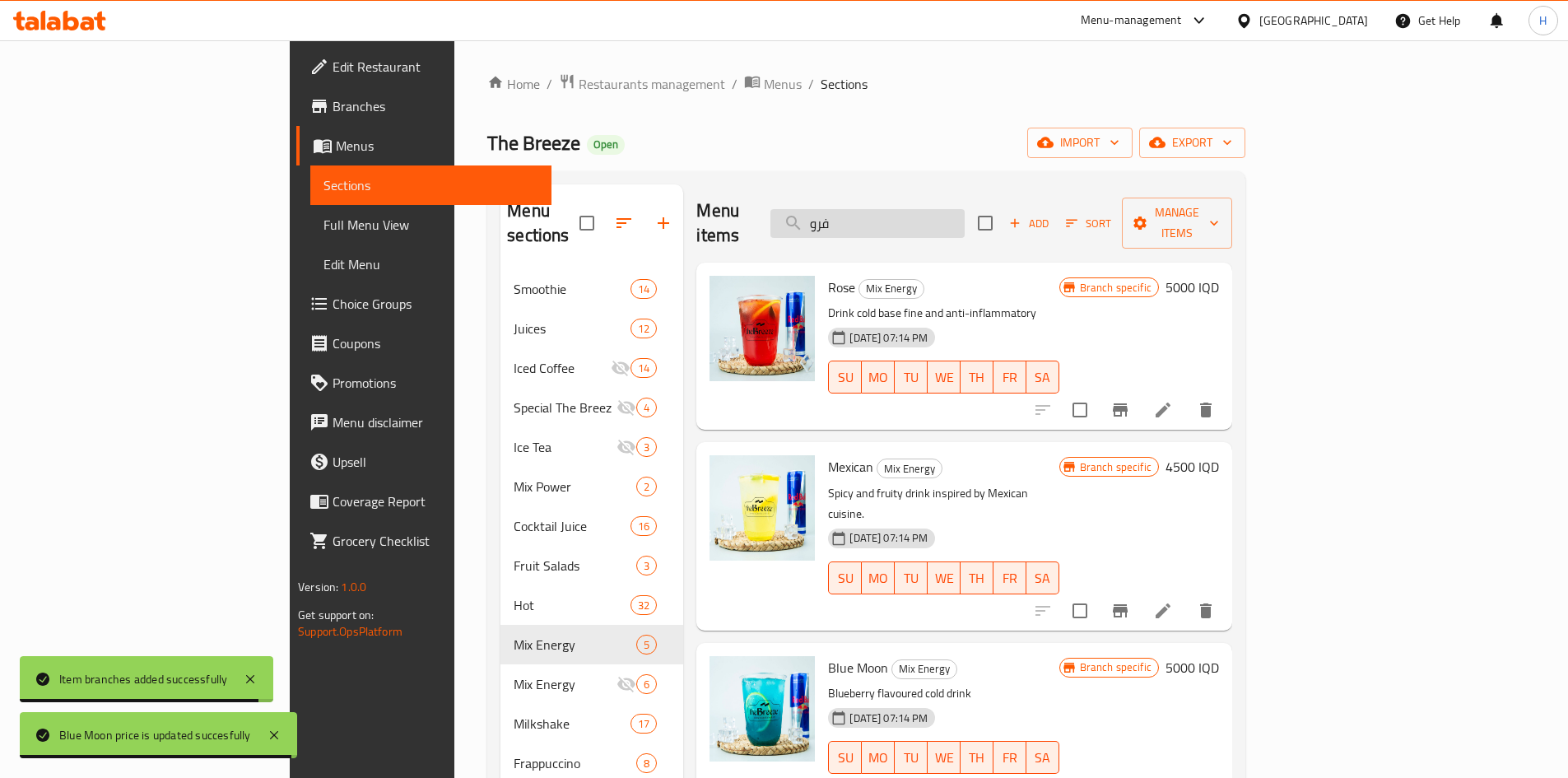
click at [931, 209] on input "فرو" at bounding box center [867, 223] width 195 height 29
click at [936, 209] on input "فرو" at bounding box center [867, 223] width 195 height 29
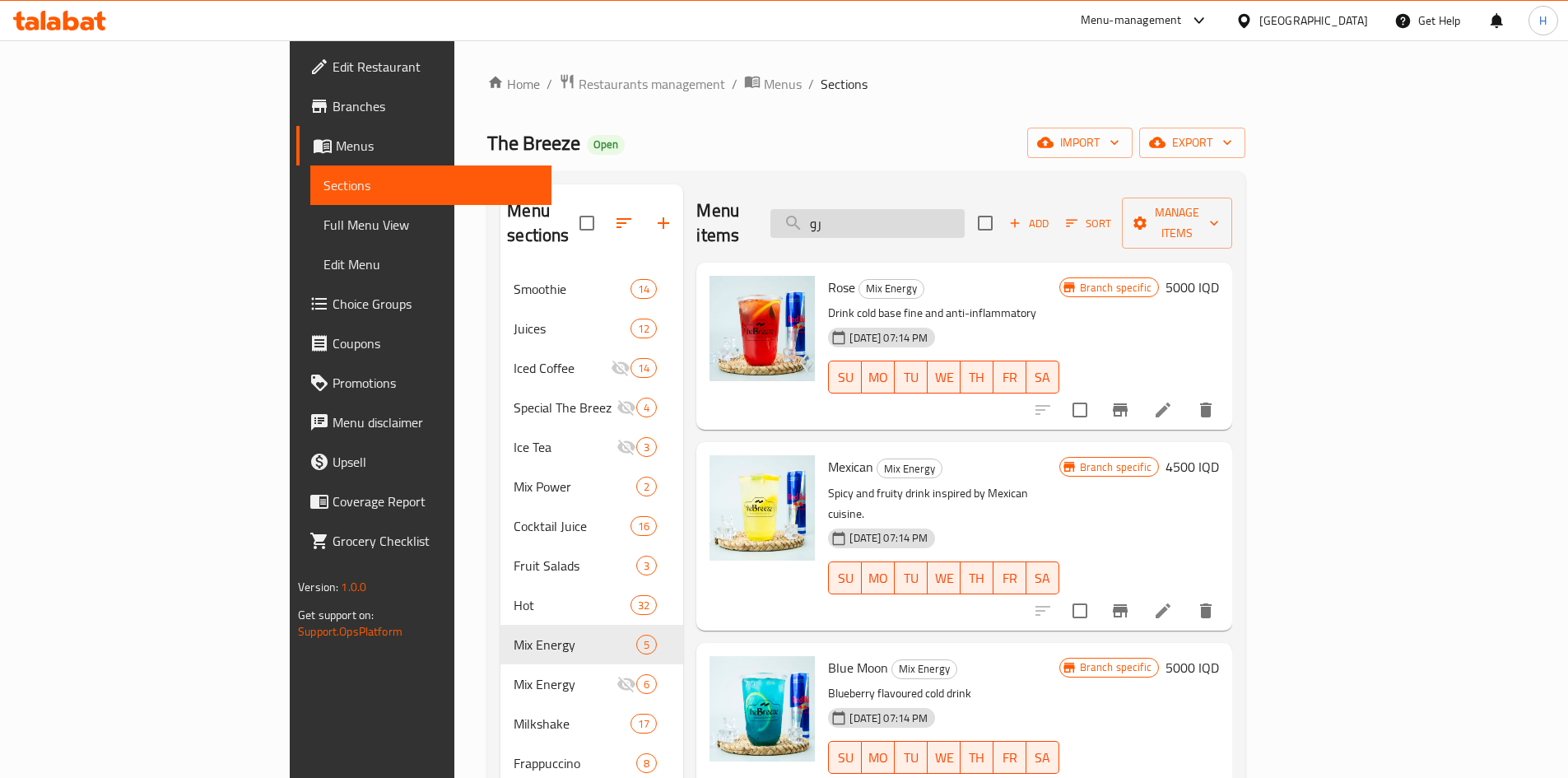
type input "ر"
click at [964, 209] on input "search" at bounding box center [867, 223] width 195 height 29
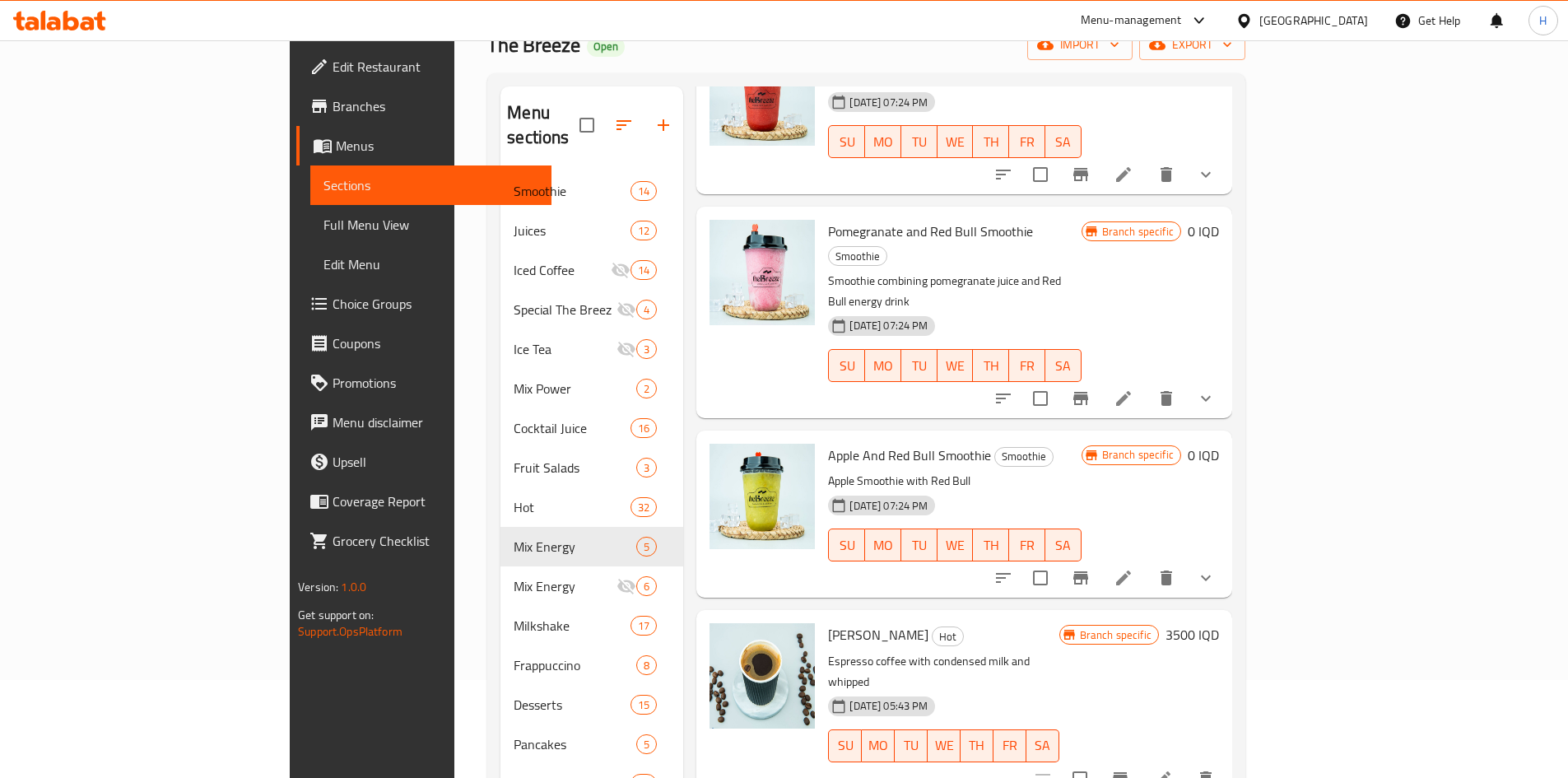
scroll to position [231, 0]
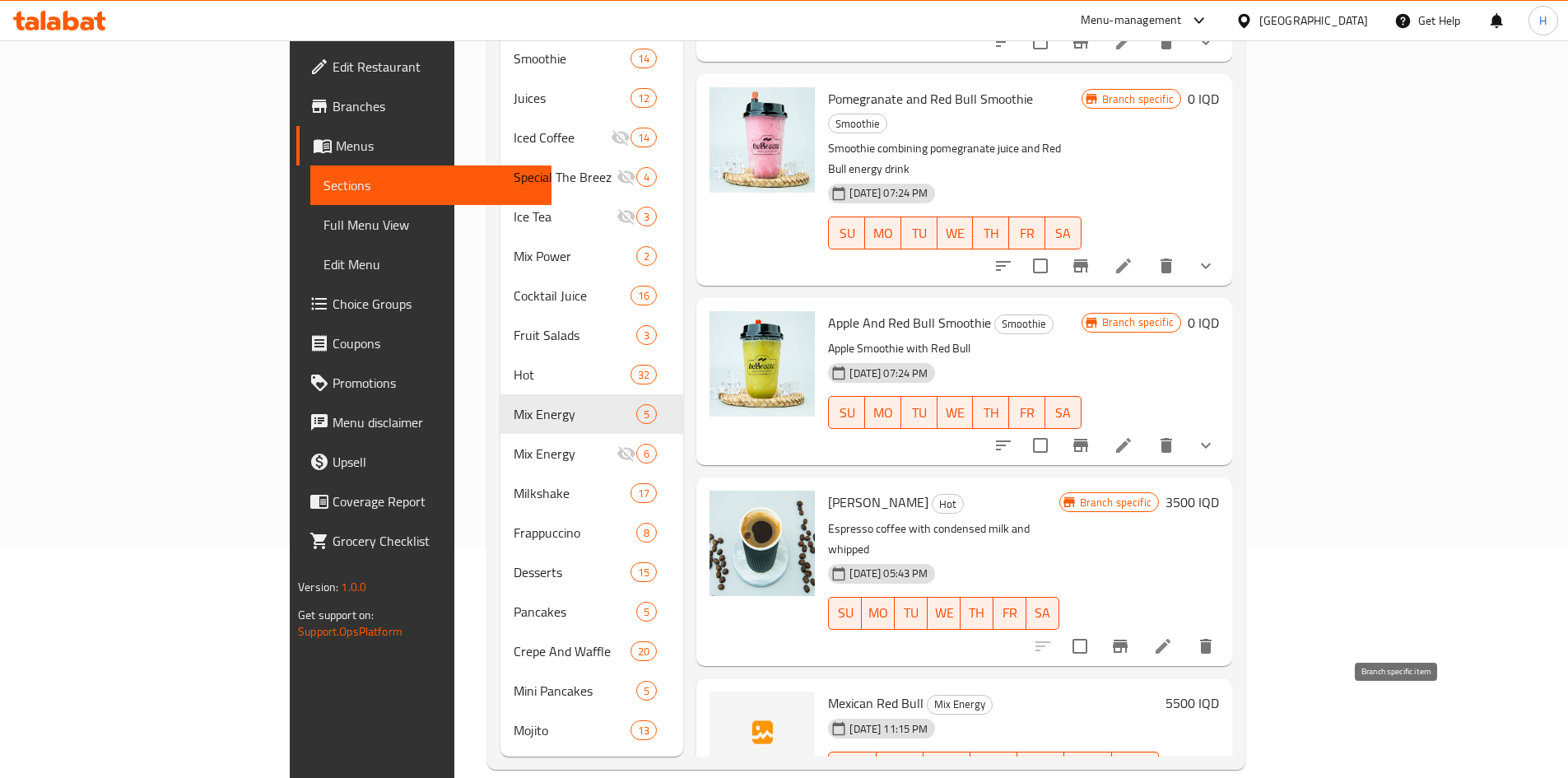
type input "ريد"
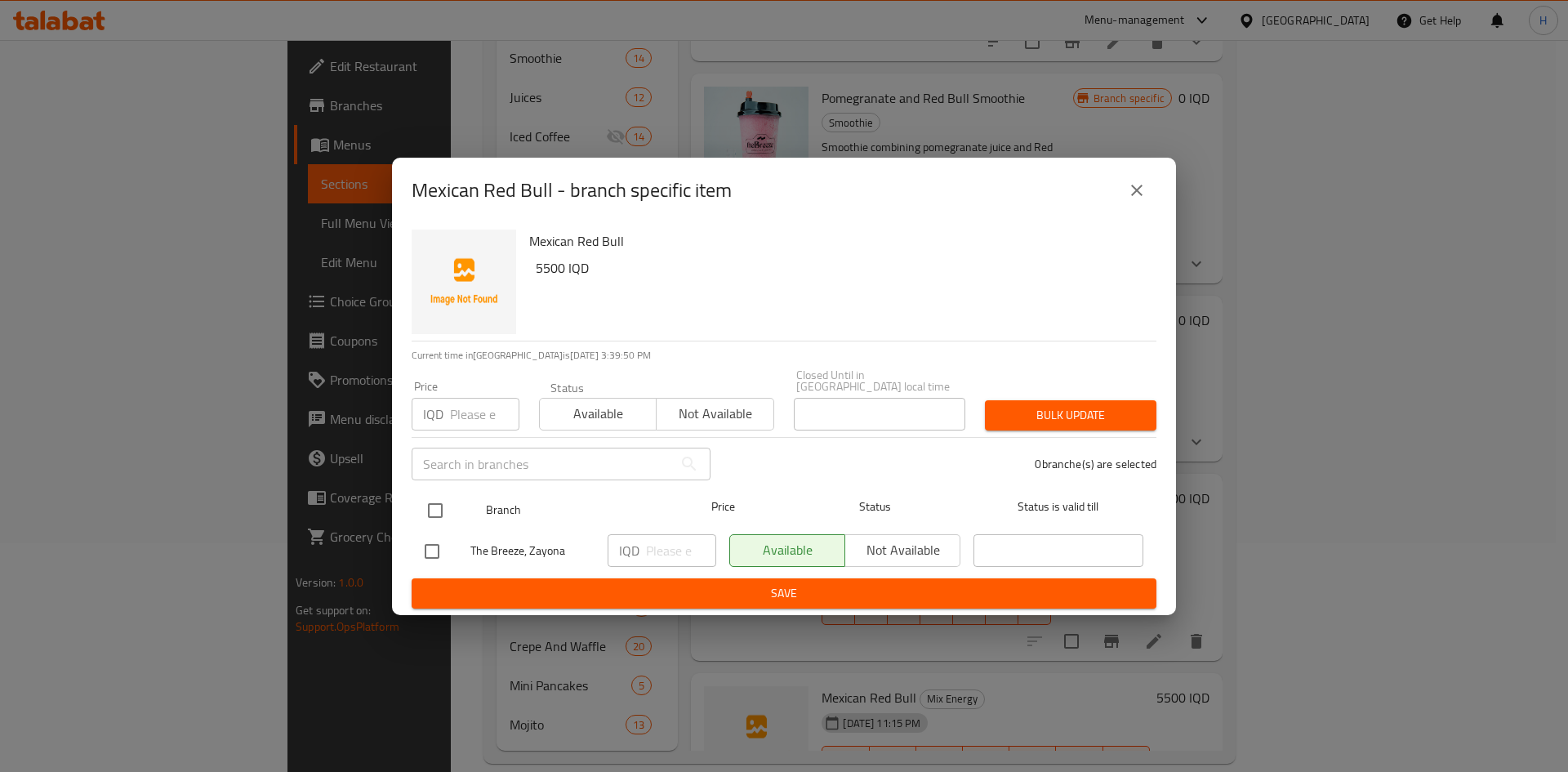
click at [434, 506] on input "checkbox" at bounding box center [435, 510] width 35 height 35
checkbox input "true"
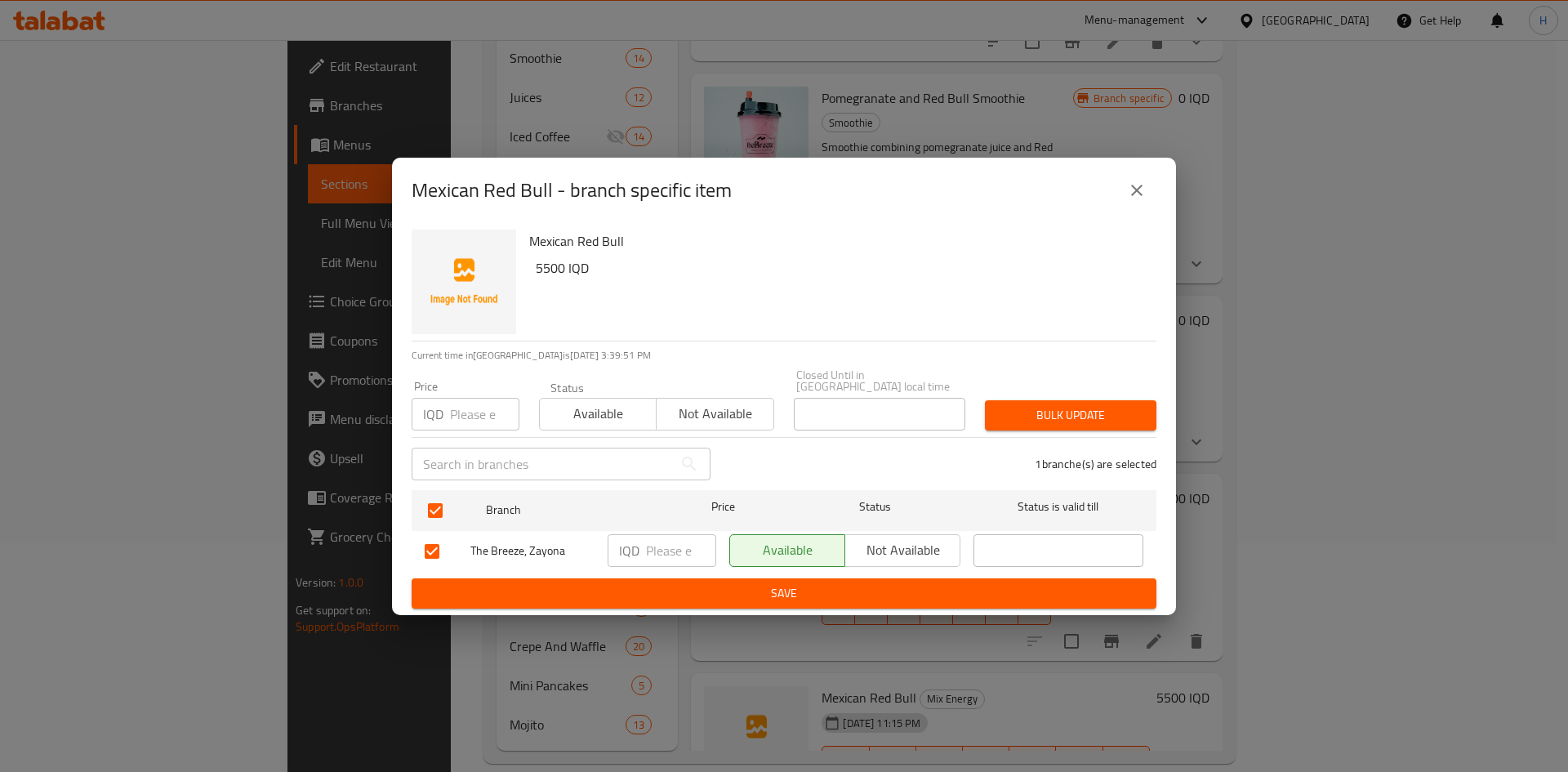
click at [634, 545] on p "IQD" at bounding box center [629, 551] width 21 height 20
click at [673, 543] on input "number" at bounding box center [680, 550] width 70 height 33
type input "5000"
click at [877, 584] on span "Save" at bounding box center [784, 594] width 719 height 21
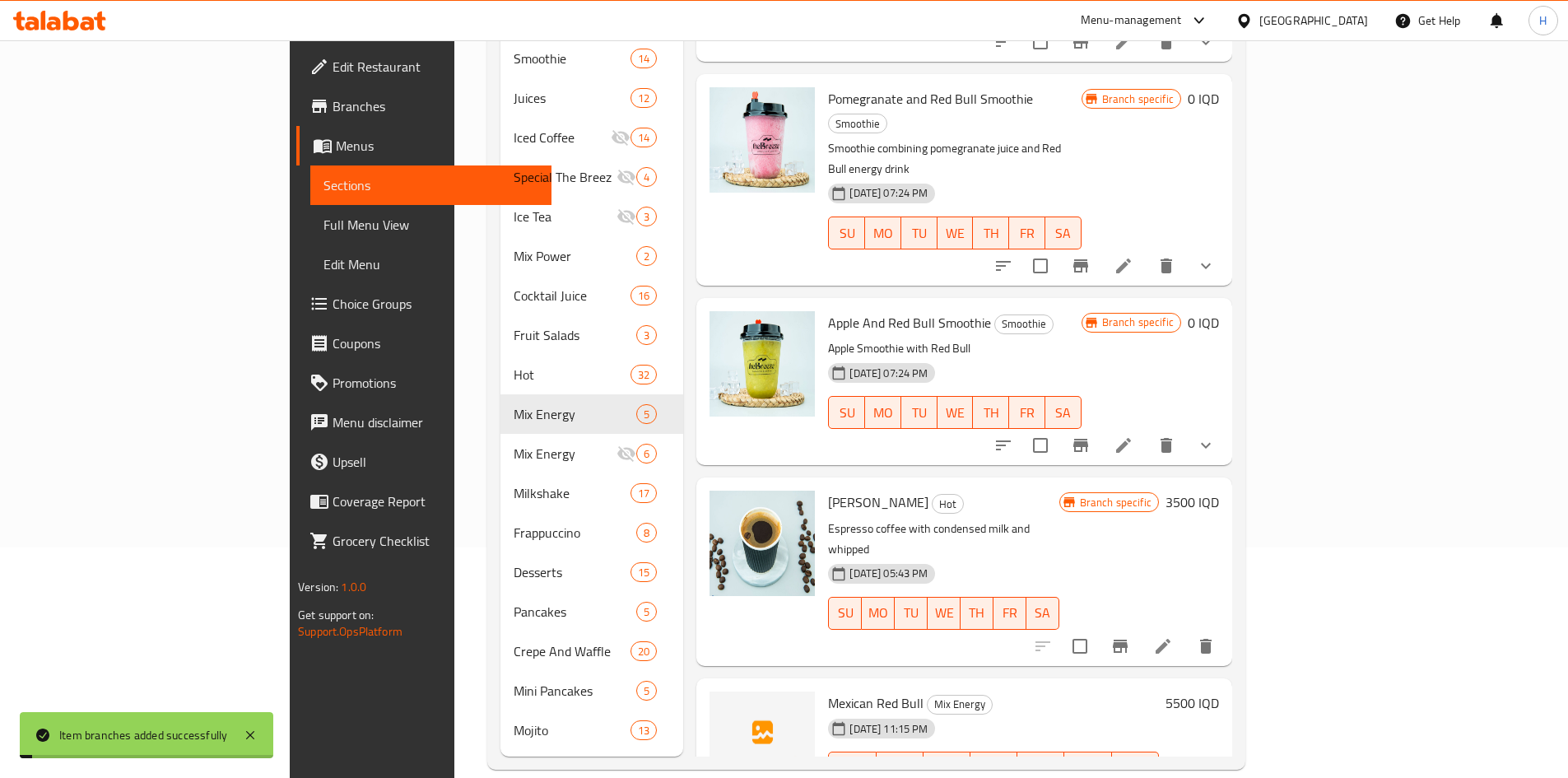
click at [1219, 692] on h6 "5500 IQD" at bounding box center [1193, 703] width 54 height 23
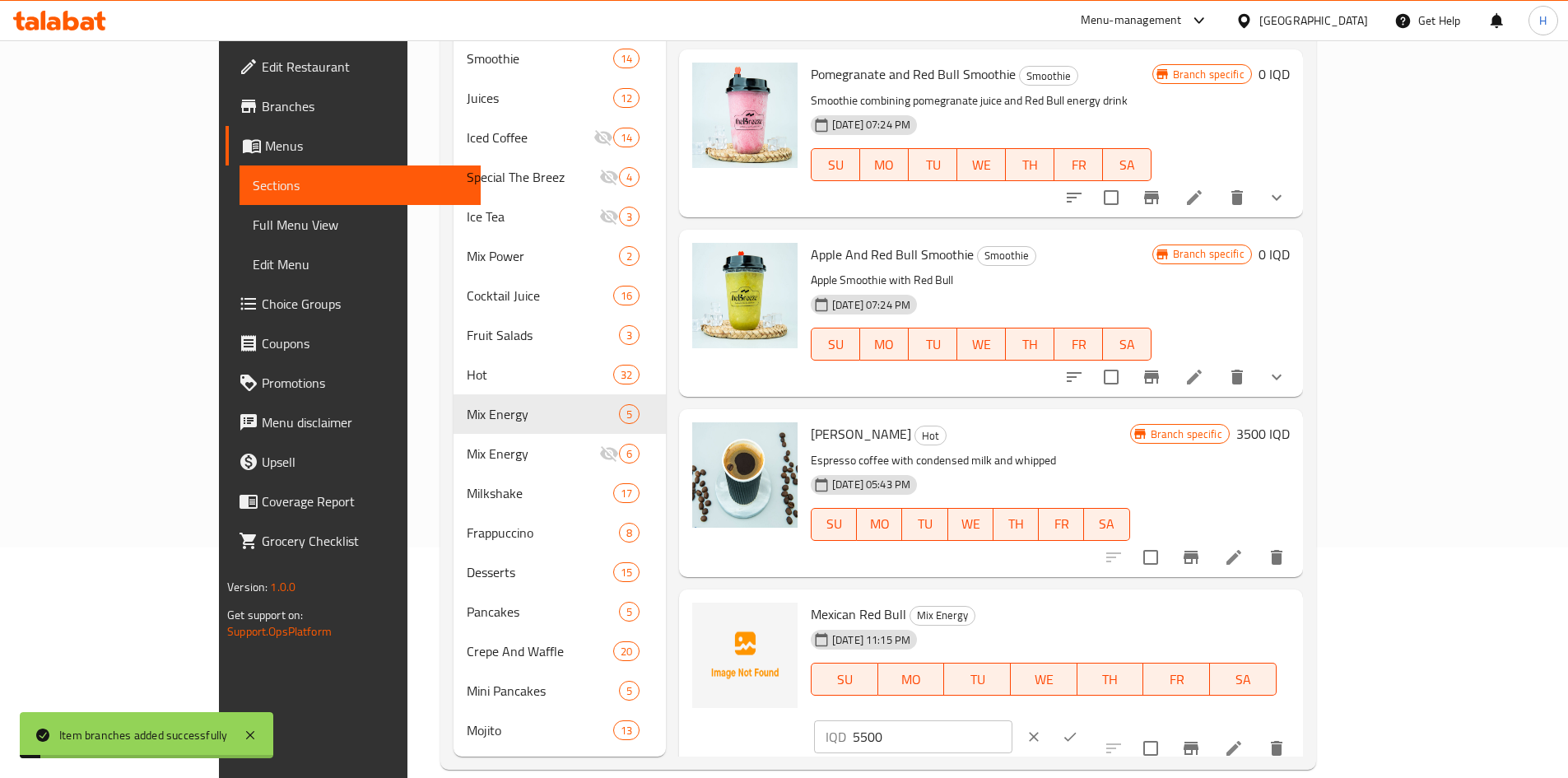
click at [1012, 721] on input "5500" at bounding box center [932, 737] width 160 height 33
type input "5000"
click at [1078, 729] on icon "ok" at bounding box center [1070, 737] width 16 height 16
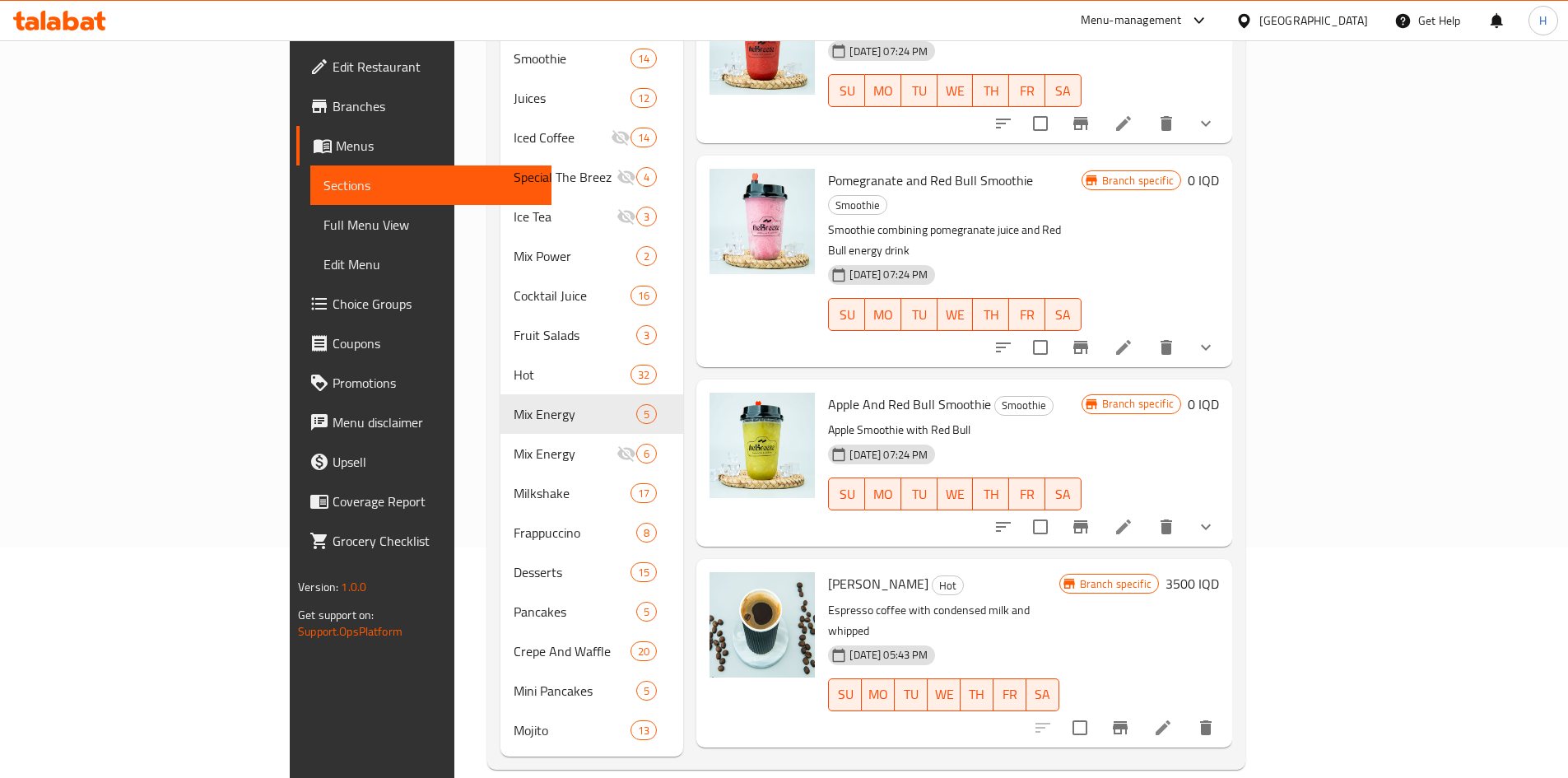
scroll to position [138, 0]
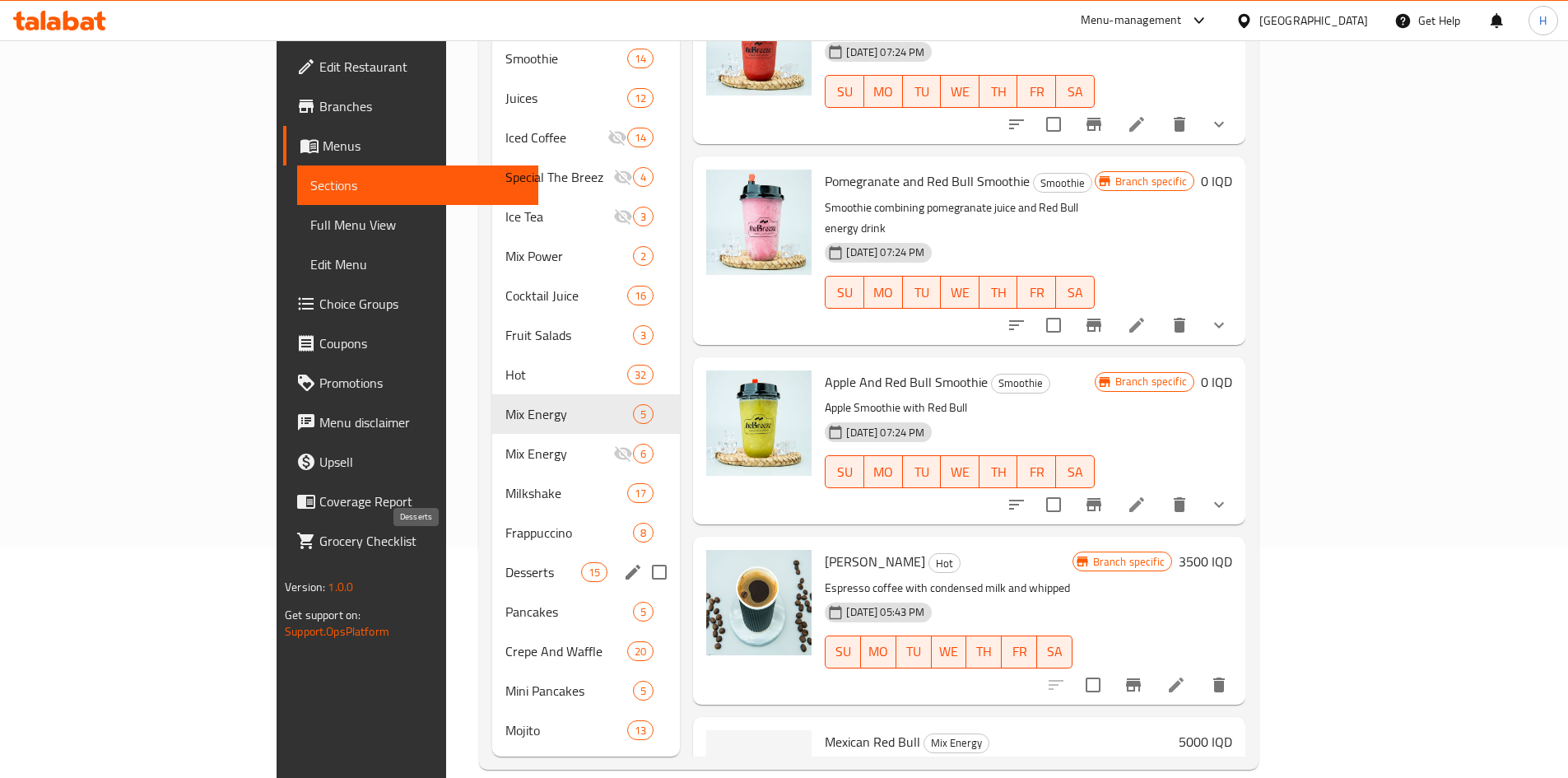
drag, startPoint x: 334, startPoint y: 546, endPoint x: 507, endPoint y: 491, distance: 181.5
click at [505, 562] on span "Desserts" at bounding box center [543, 572] width 77 height 20
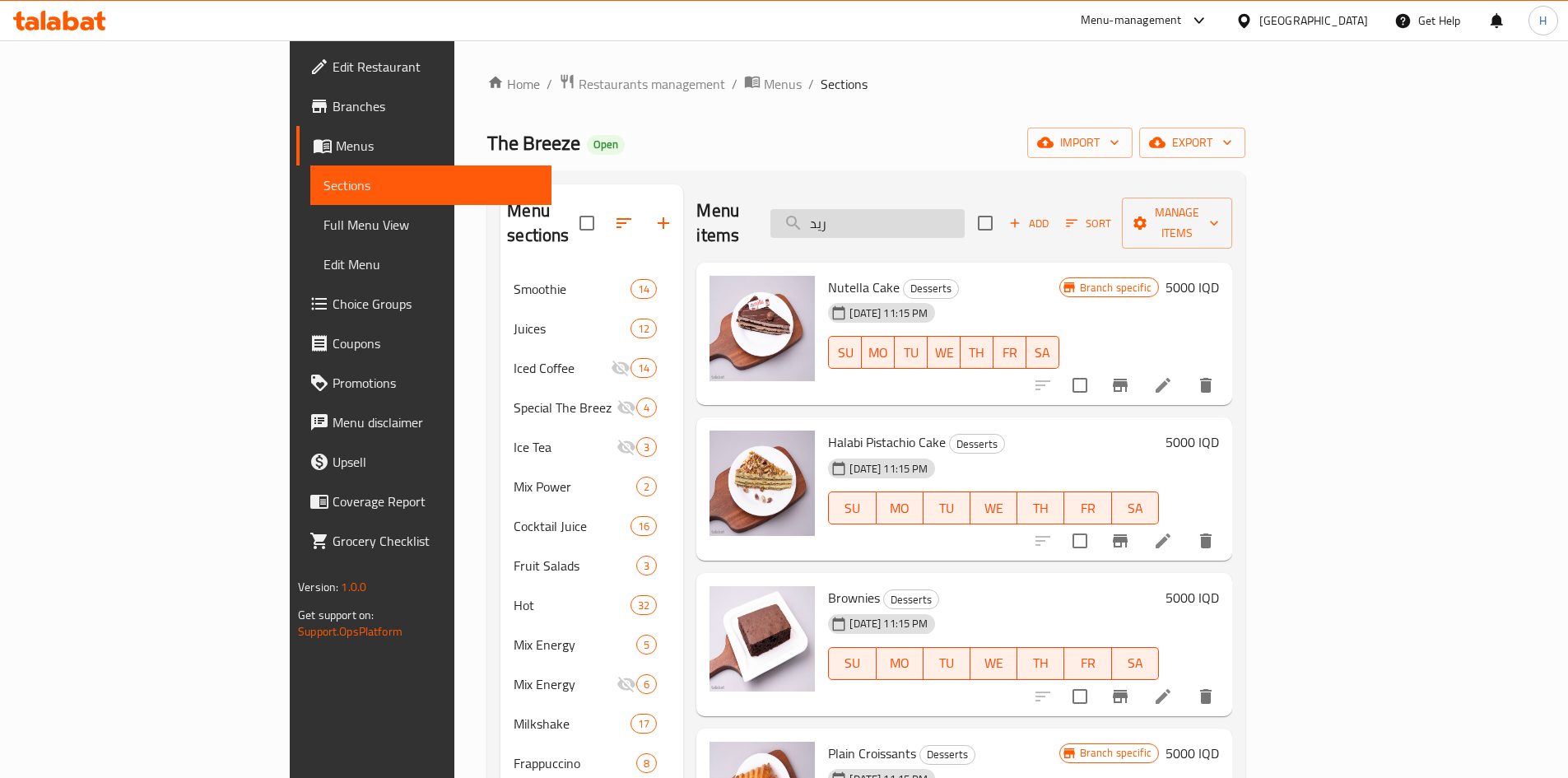
click at [960, 217] on input "ريد" at bounding box center [867, 223] width 195 height 29
click at [959, 216] on input "ريد" at bounding box center [867, 223] width 195 height 29
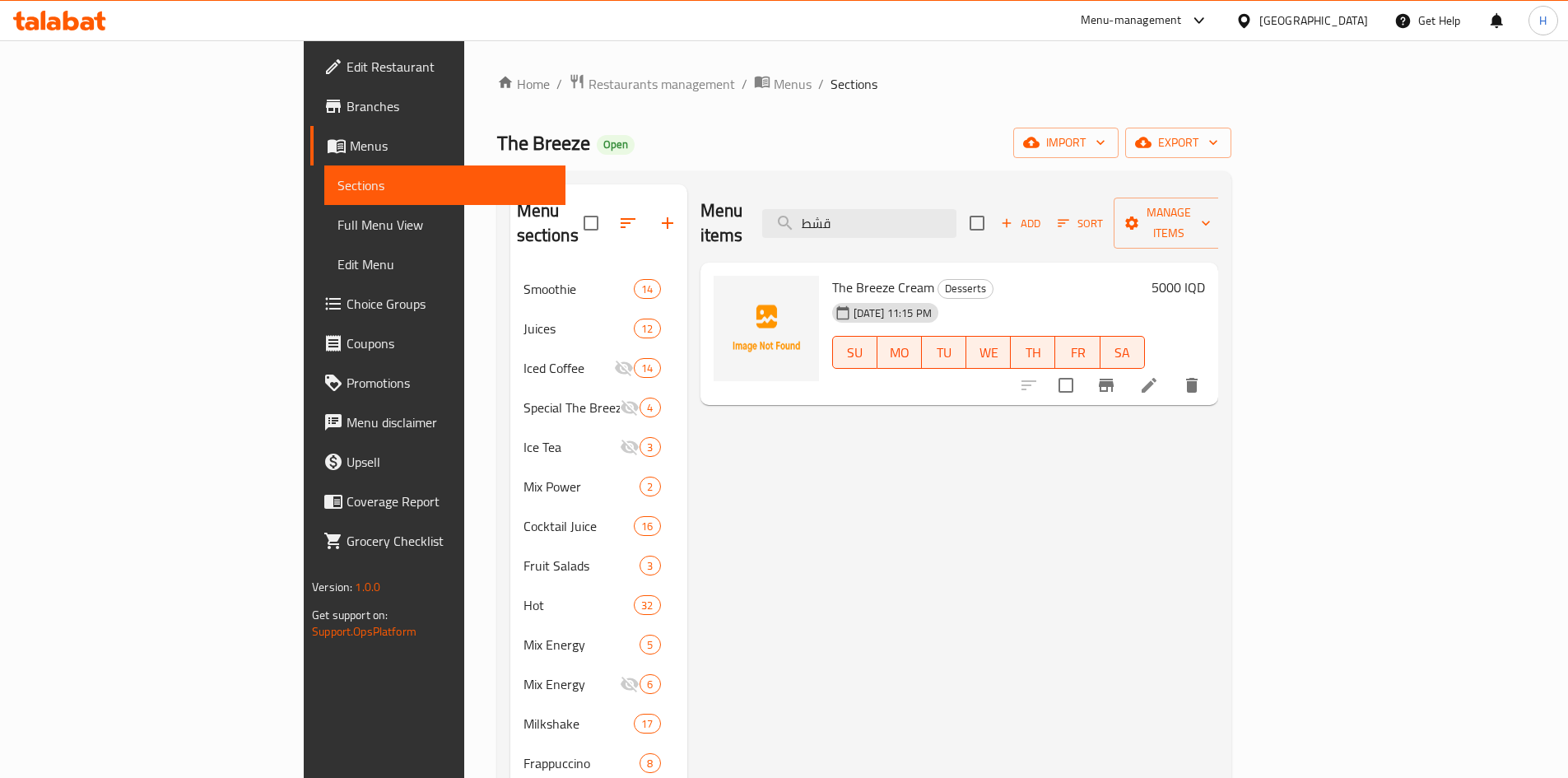
type input "قشط"
click at [1159, 376] on icon at bounding box center [1149, 386] width 20 height 20
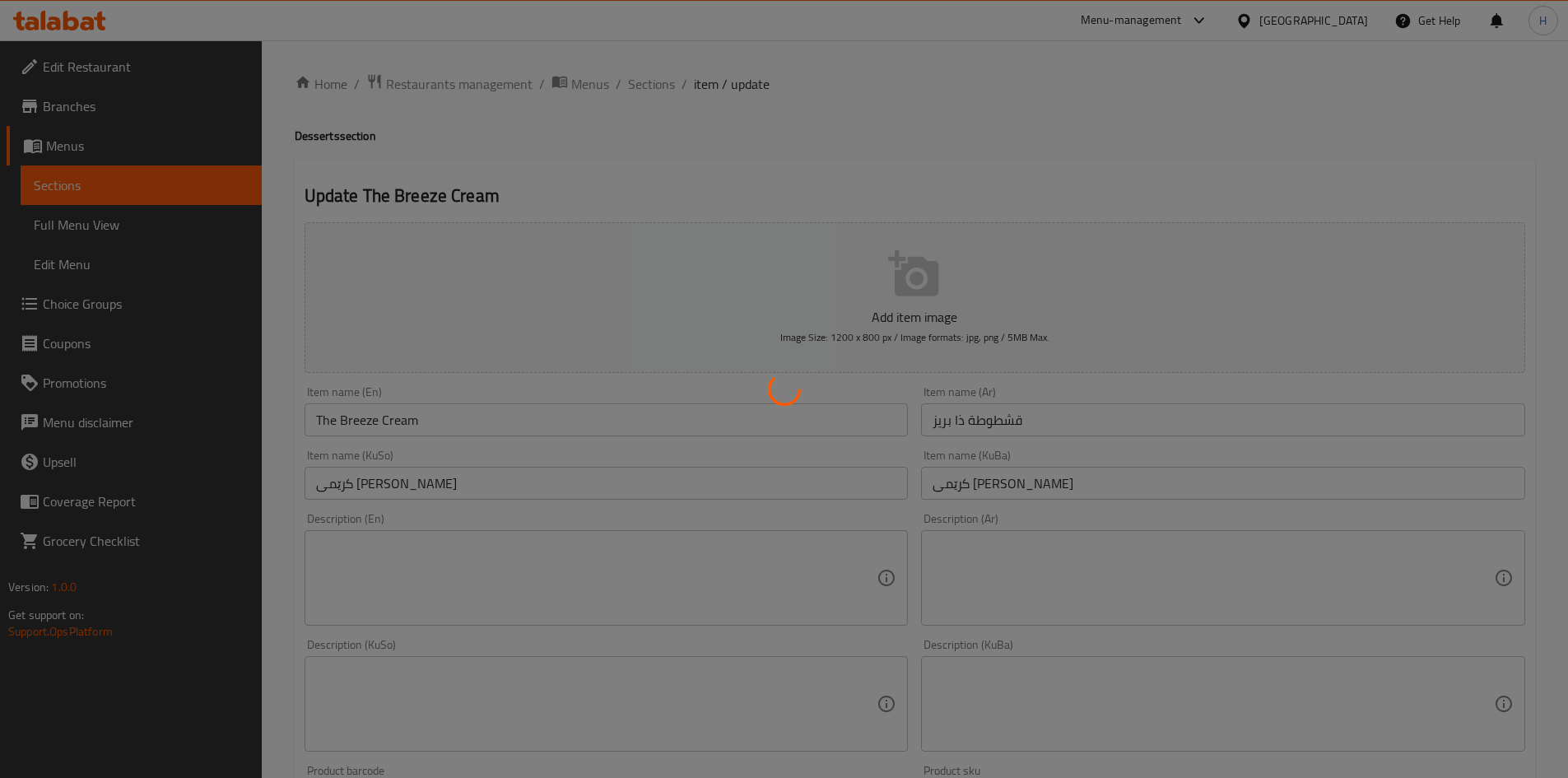
click at [653, 87] on div at bounding box center [784, 389] width 1568 height 778
drag, startPoint x: 652, startPoint y: 80, endPoint x: 372, endPoint y: 35, distance: 283.6
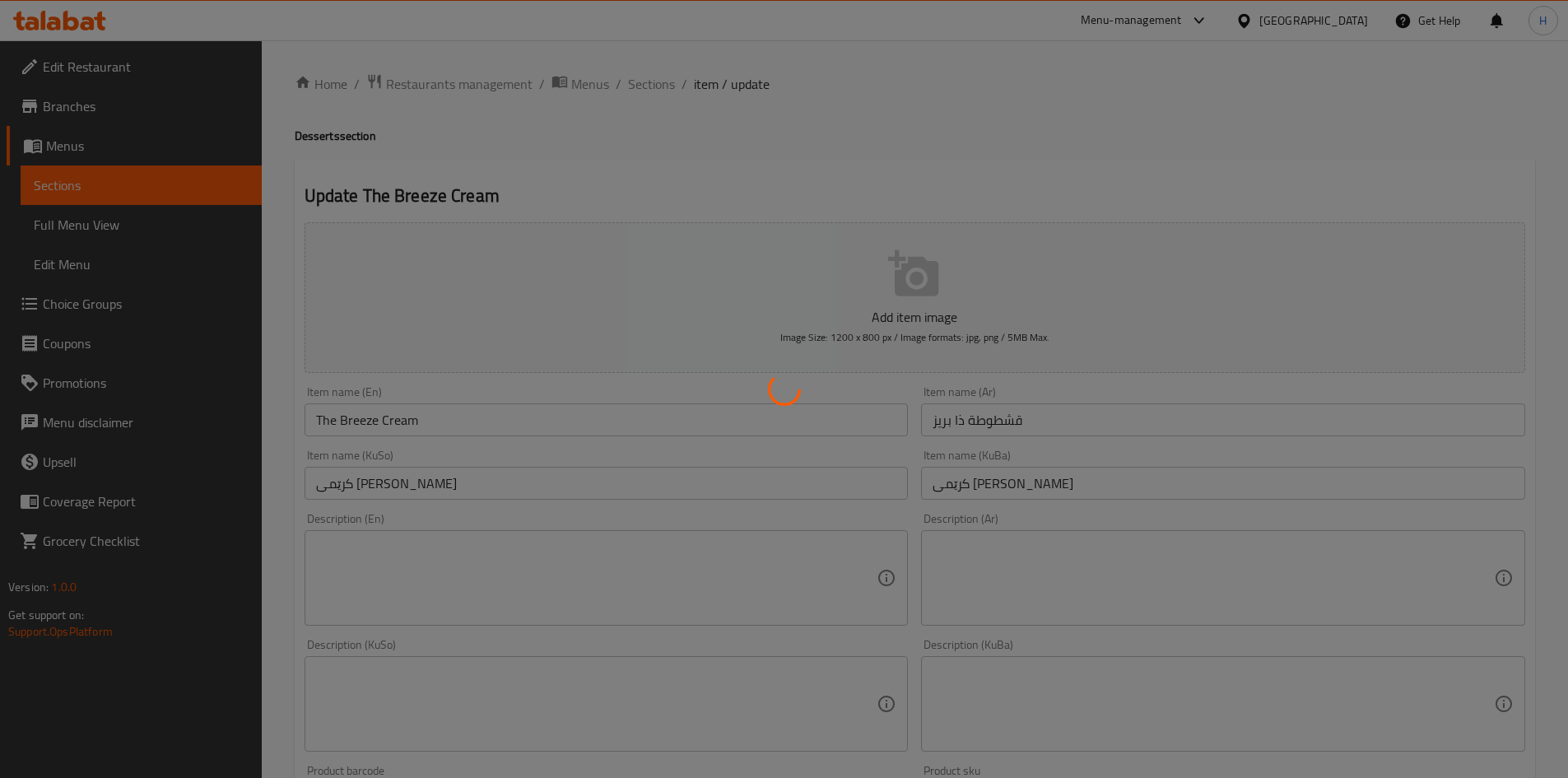
click at [653, 80] on div at bounding box center [784, 389] width 1568 height 778
click at [541, 144] on div at bounding box center [784, 389] width 1568 height 778
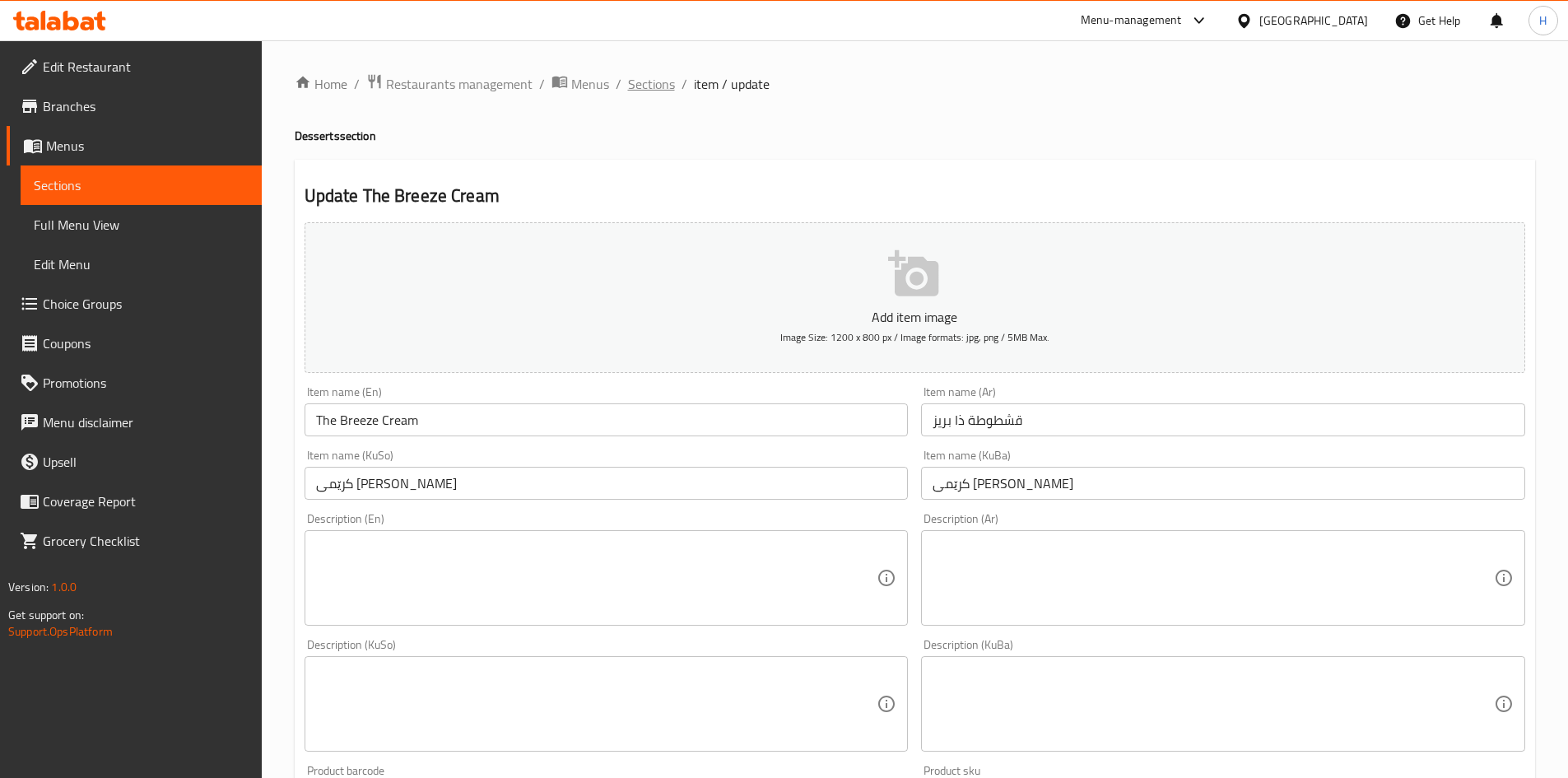
click at [659, 84] on span "Sections" at bounding box center [651, 84] width 47 height 20
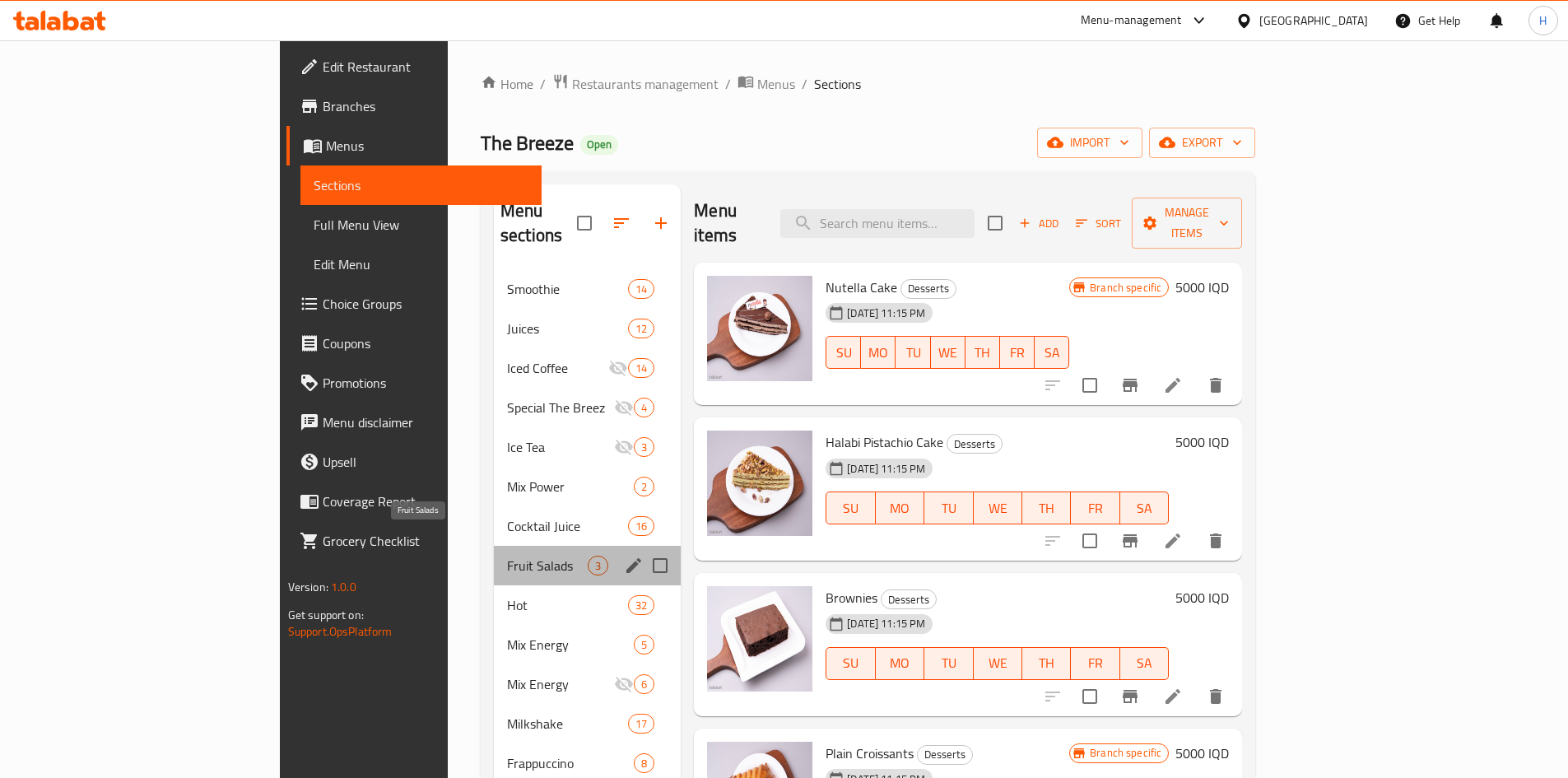
click at [507, 556] on span "Fruit Salads" at bounding box center [547, 566] width 81 height 20
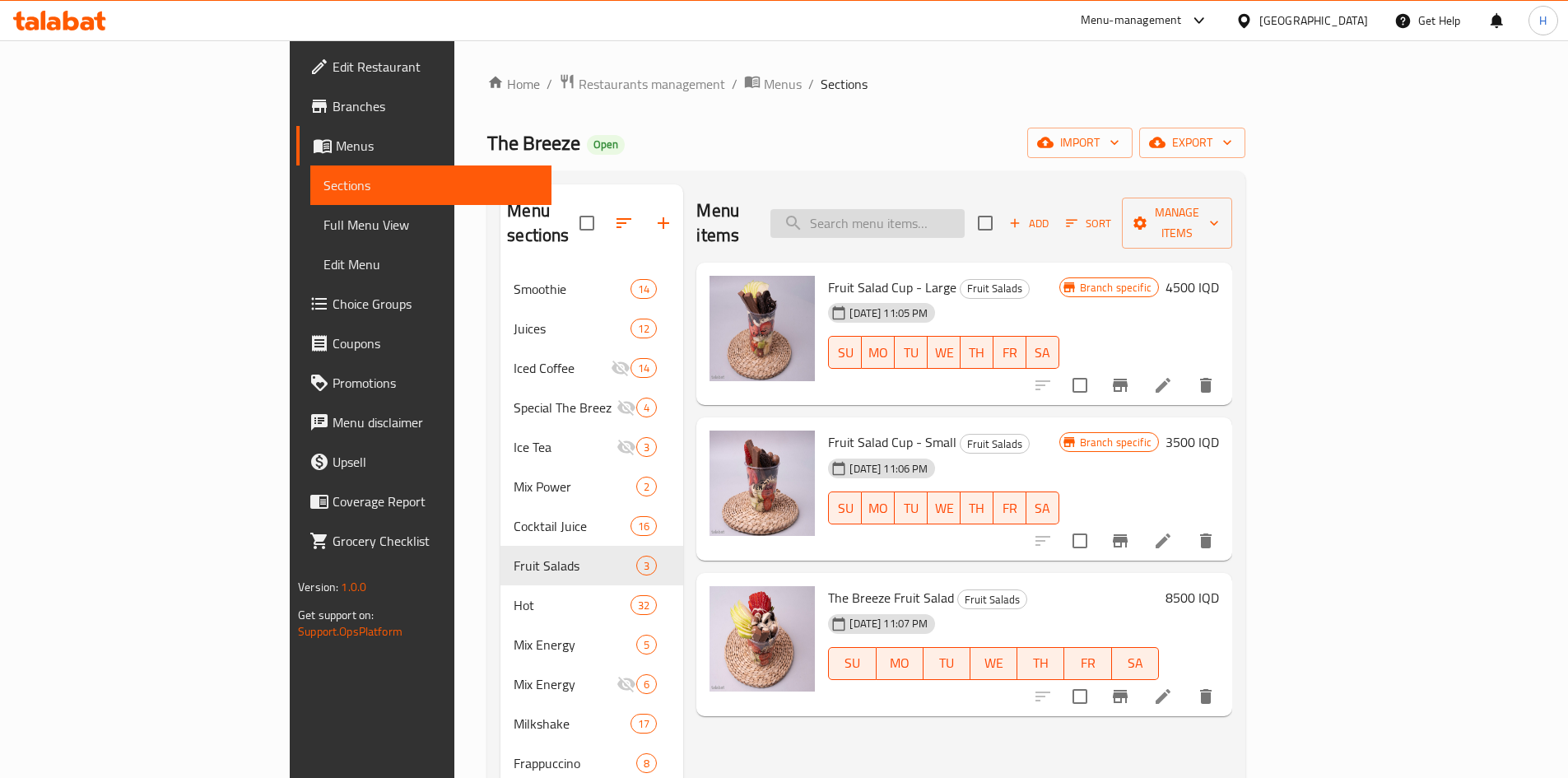
click at [959, 216] on input "search" at bounding box center [867, 223] width 195 height 29
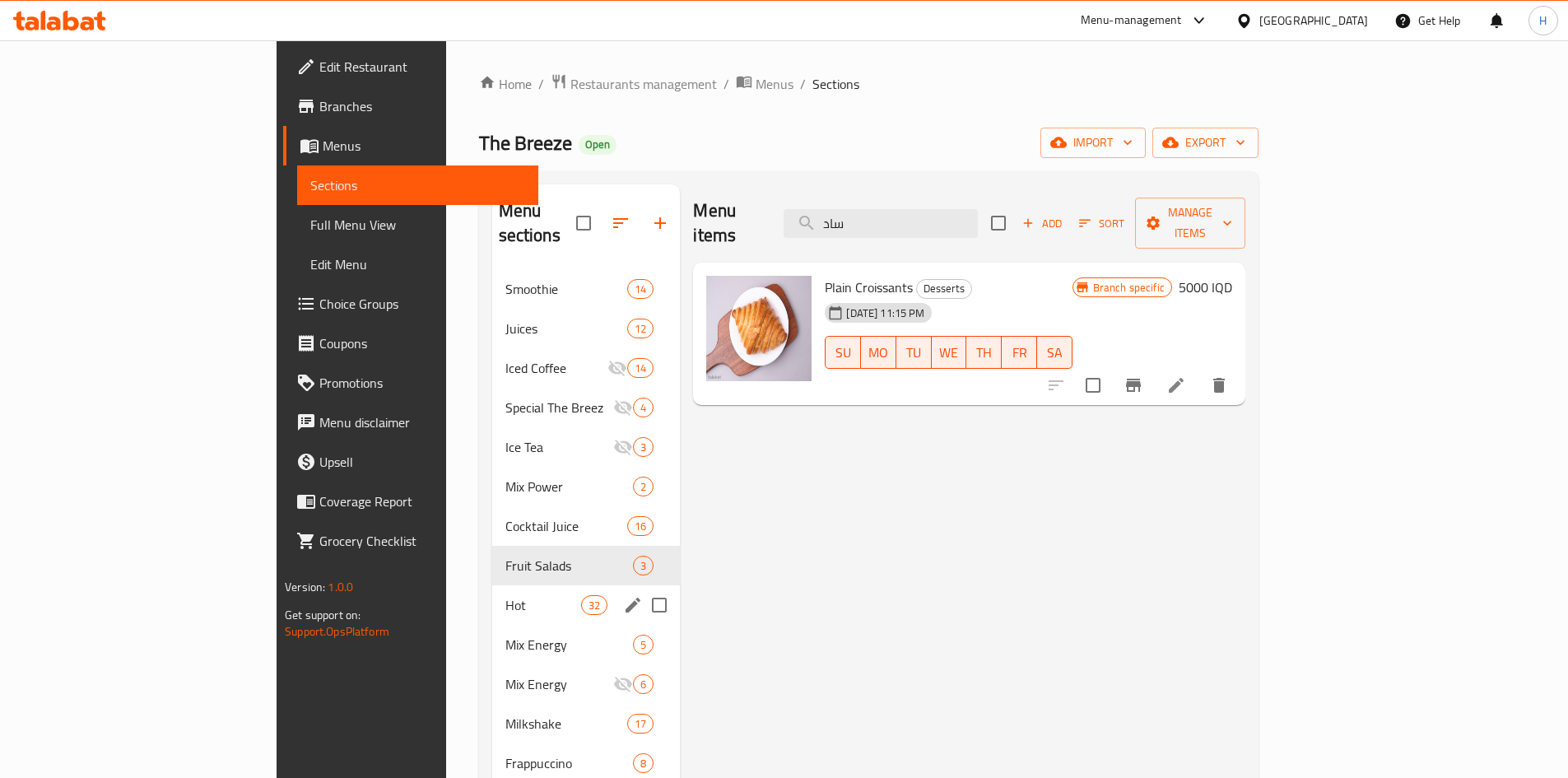
type input "ساد"
click at [505, 595] on span "Hot" at bounding box center [543, 605] width 77 height 20
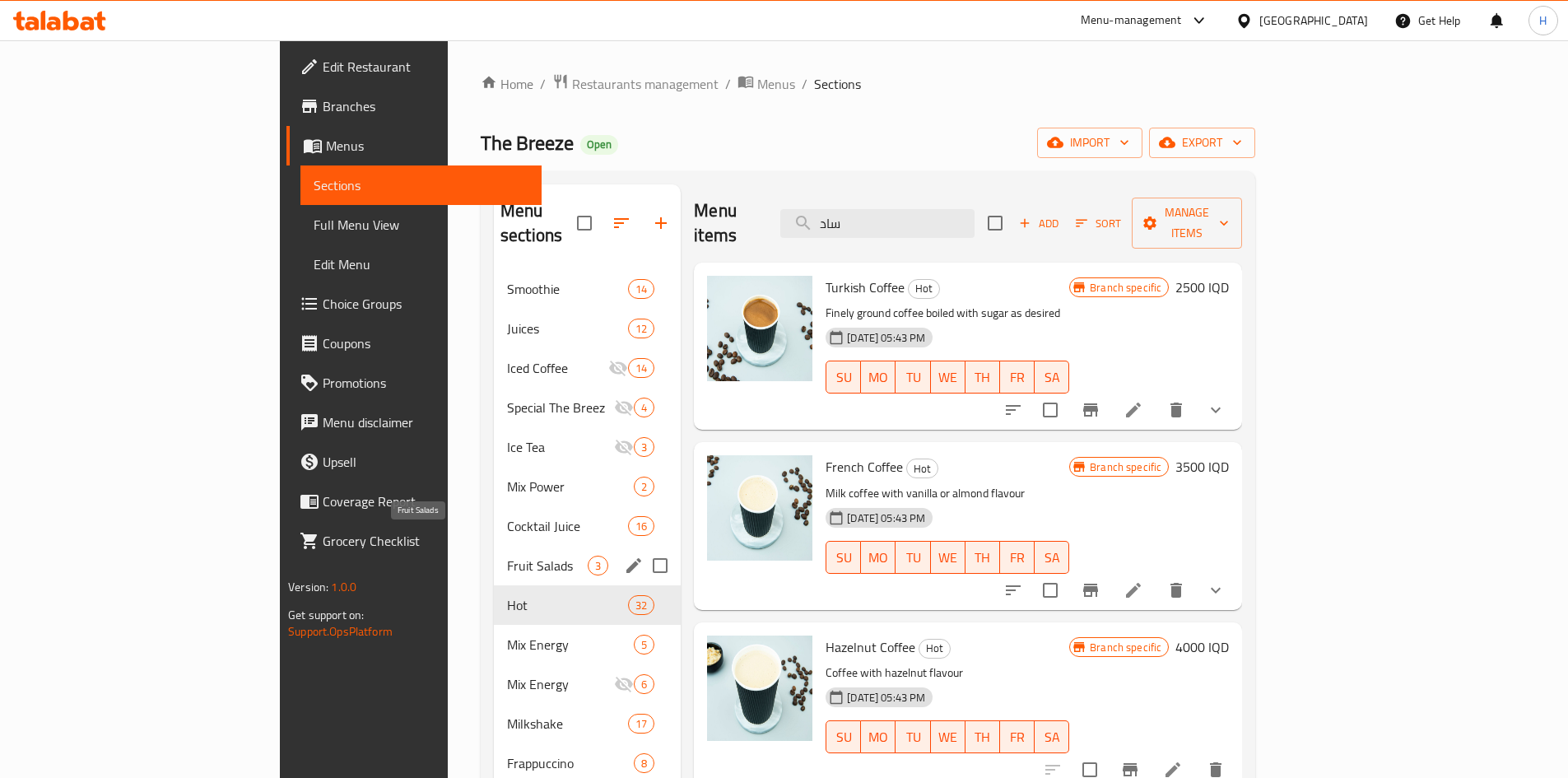
click at [507, 556] on span "Fruit Salads" at bounding box center [547, 566] width 81 height 20
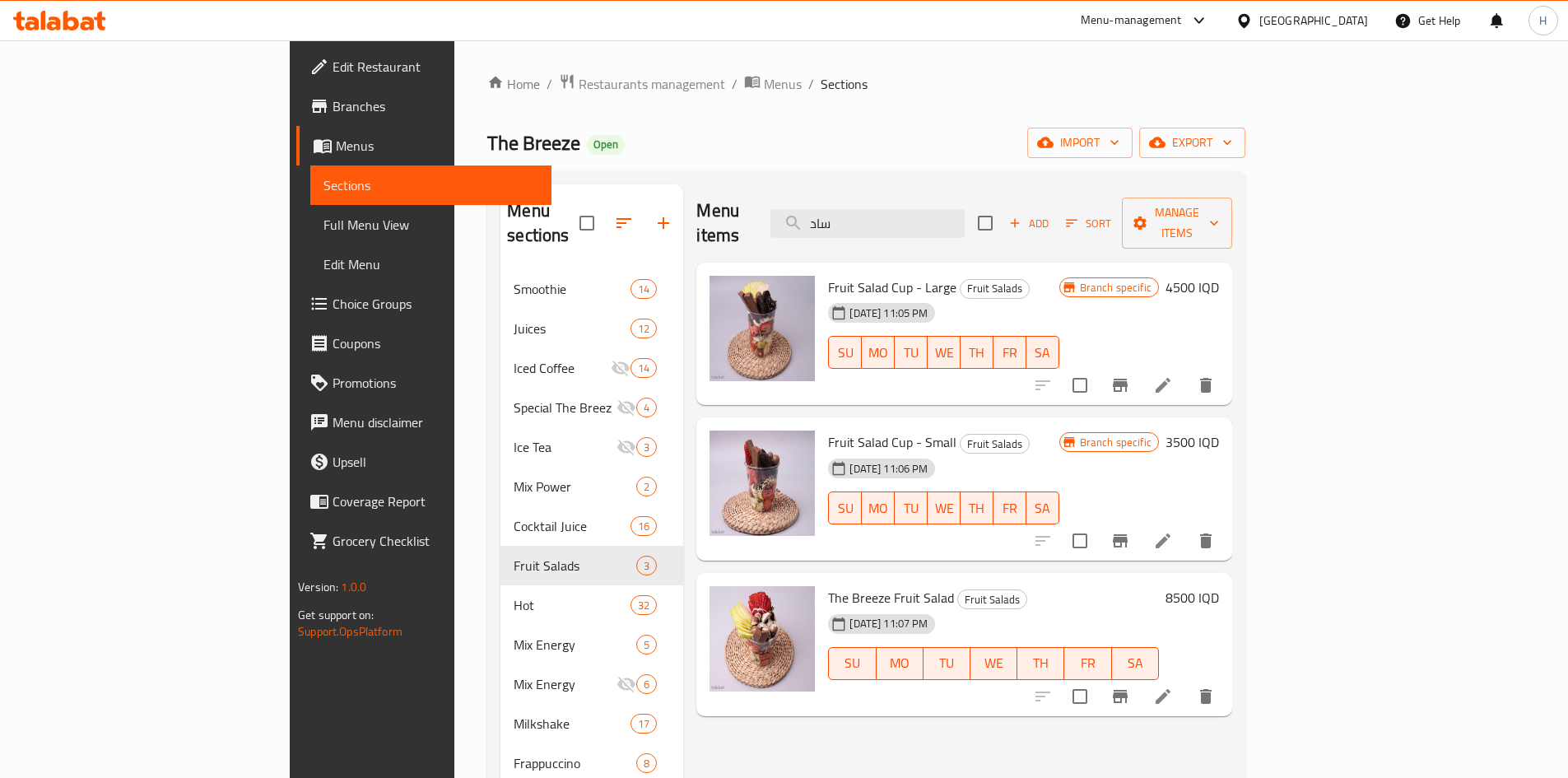
click at [1130, 687] on icon "Branch-specific-item" at bounding box center [1120, 697] width 20 height 20
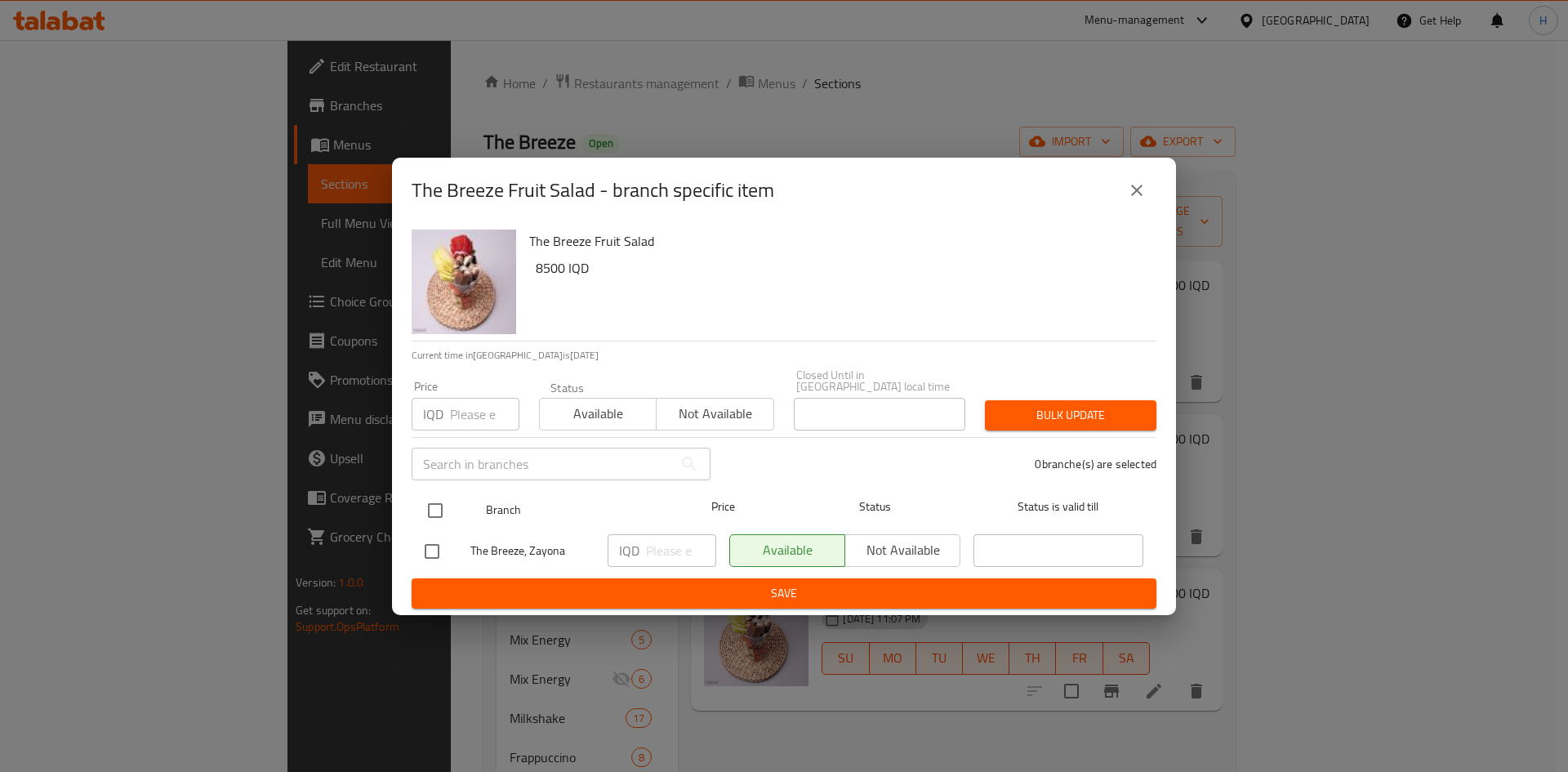
drag, startPoint x: 412, startPoint y: 496, endPoint x: 450, endPoint y: 501, distance: 38.3
click at [427, 496] on div "Branch Price Status Status is valid till" at bounding box center [784, 510] width 745 height 41
click at [436, 501] on input "checkbox" at bounding box center [435, 510] width 35 height 35
checkbox input "true"
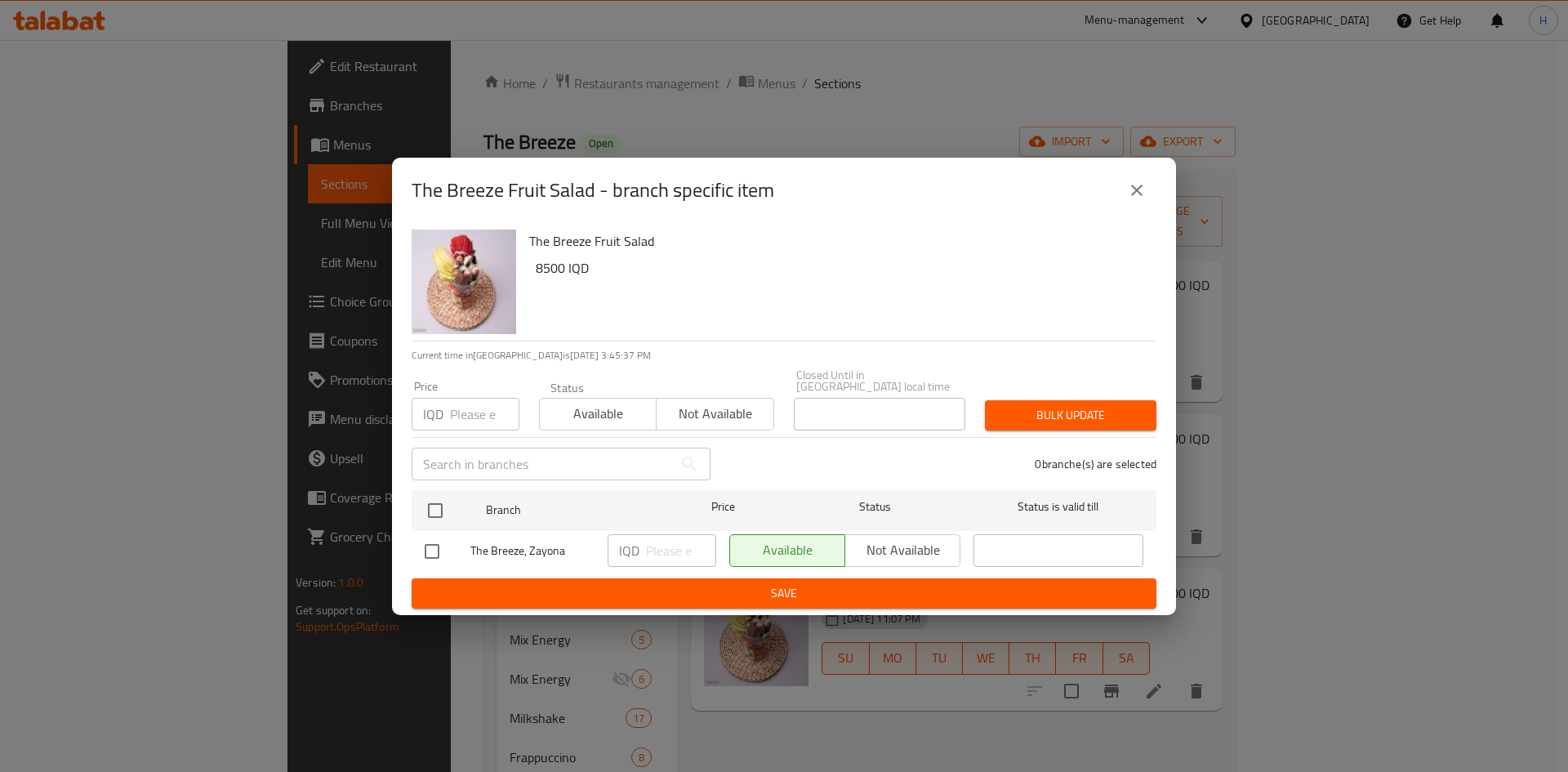
checkbox input "true"
click at [653, 545] on input "number" at bounding box center [680, 550] width 70 height 33
type input "8000"
drag, startPoint x: 695, startPoint y: 601, endPoint x: 696, endPoint y: 593, distance: 8.1
click at [695, 597] on button "Save" at bounding box center [784, 594] width 745 height 31
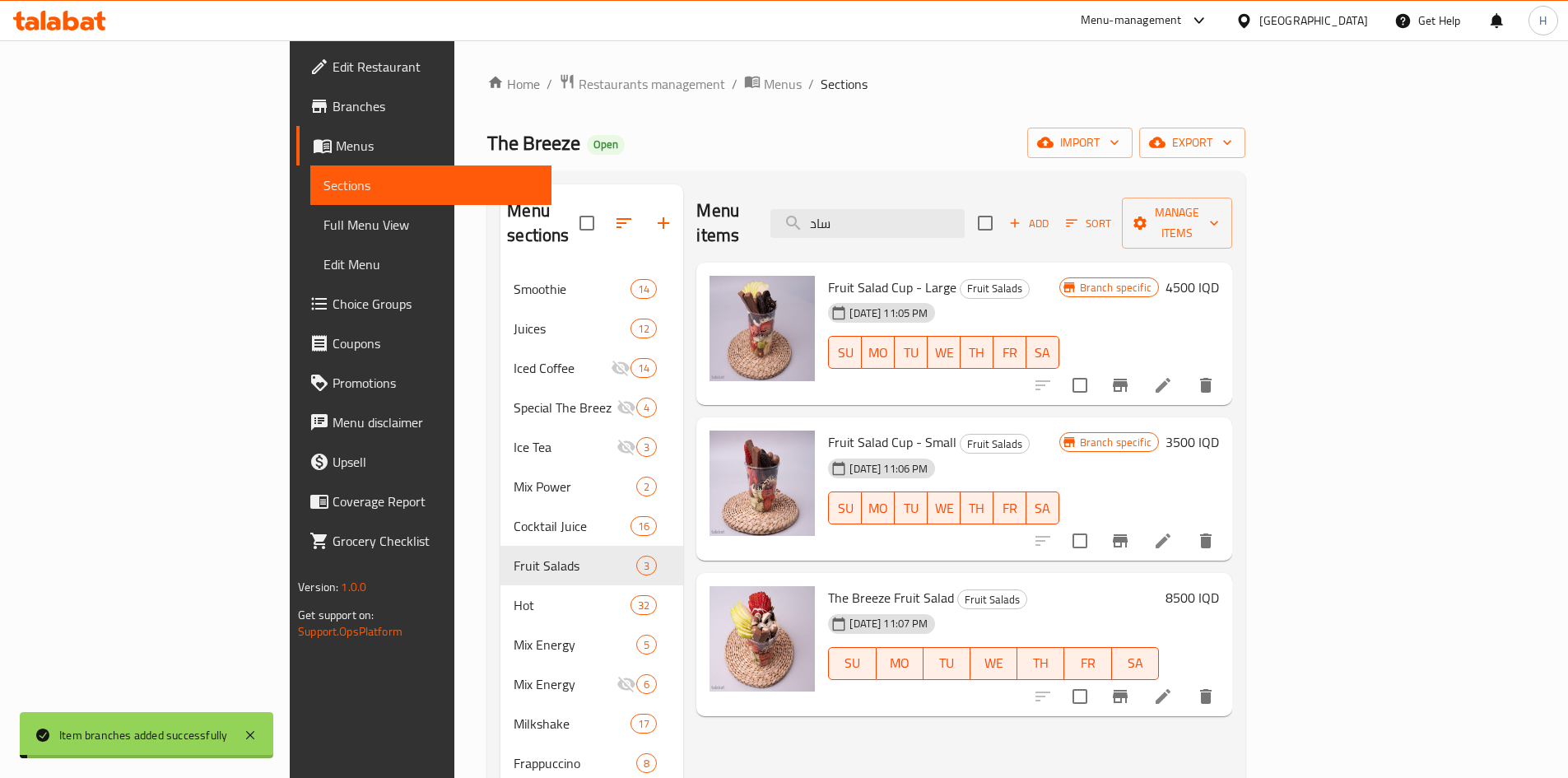
click at [1219, 586] on h6 "8500 IQD" at bounding box center [1193, 597] width 54 height 23
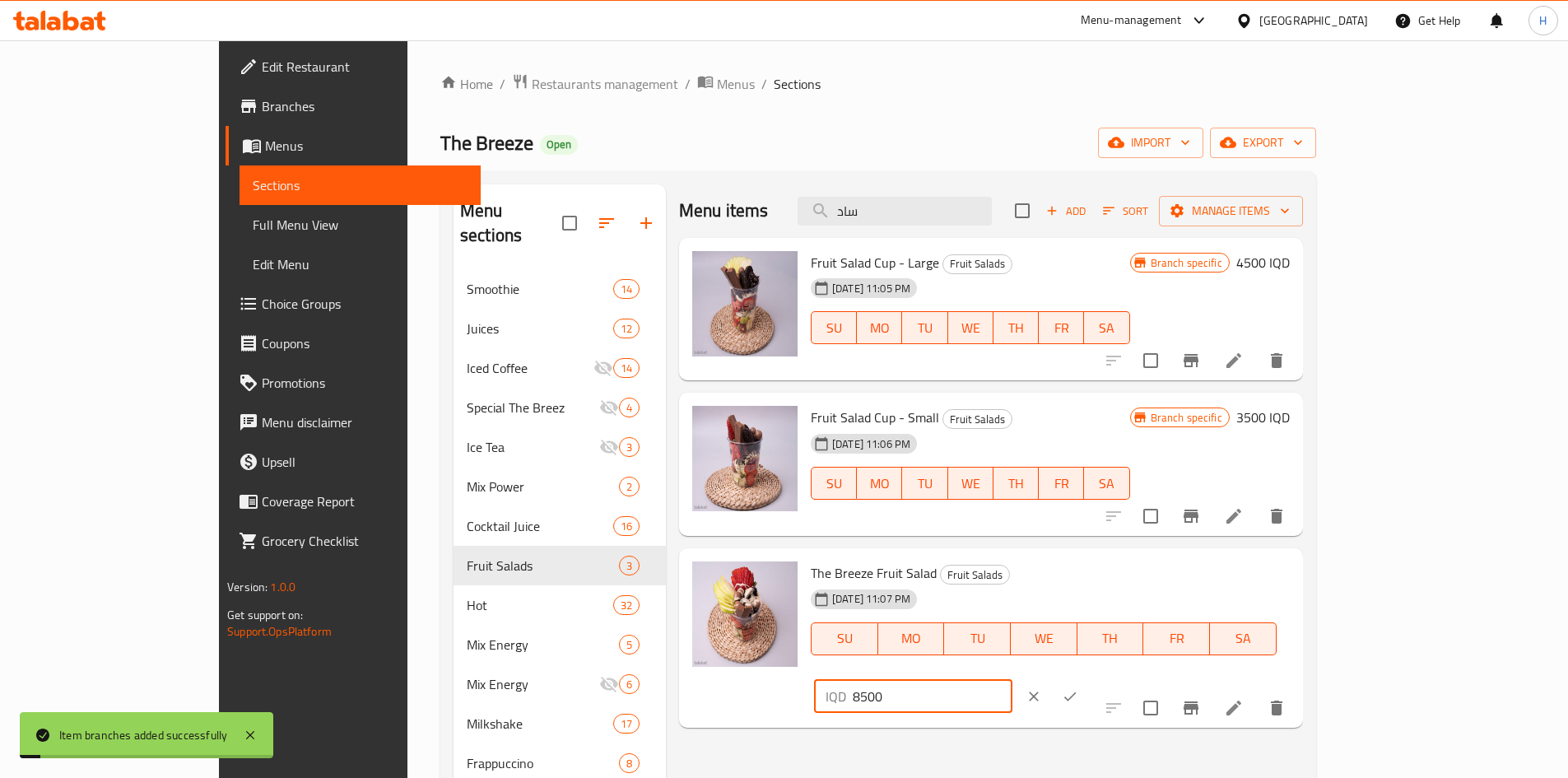
click at [1012, 680] on input "8500" at bounding box center [932, 696] width 160 height 33
type input "8000"
click at [1088, 679] on button "ok" at bounding box center [1070, 697] width 36 height 36
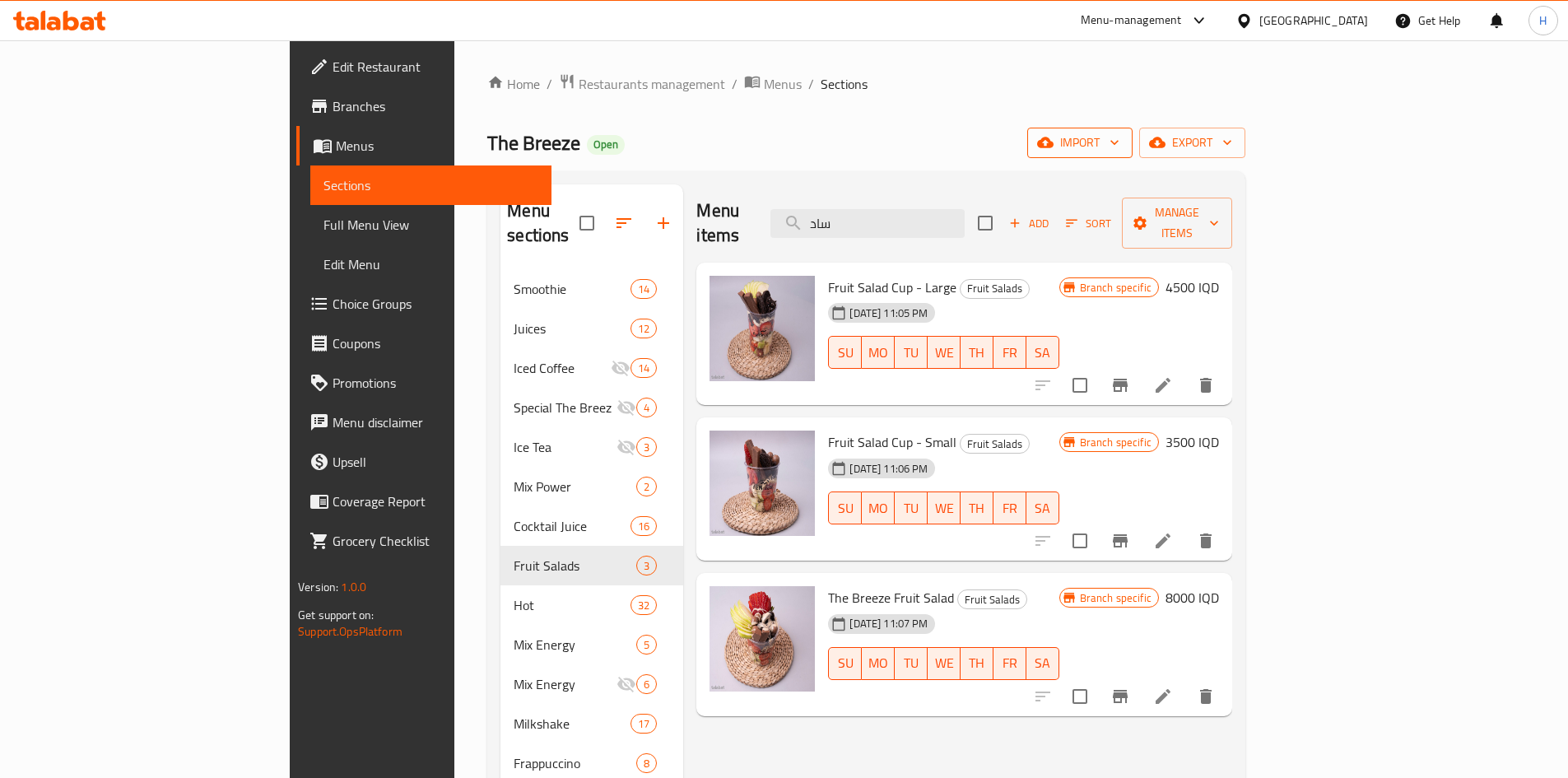
click at [1120, 143] on span "import" at bounding box center [1079, 143] width 79 height 21
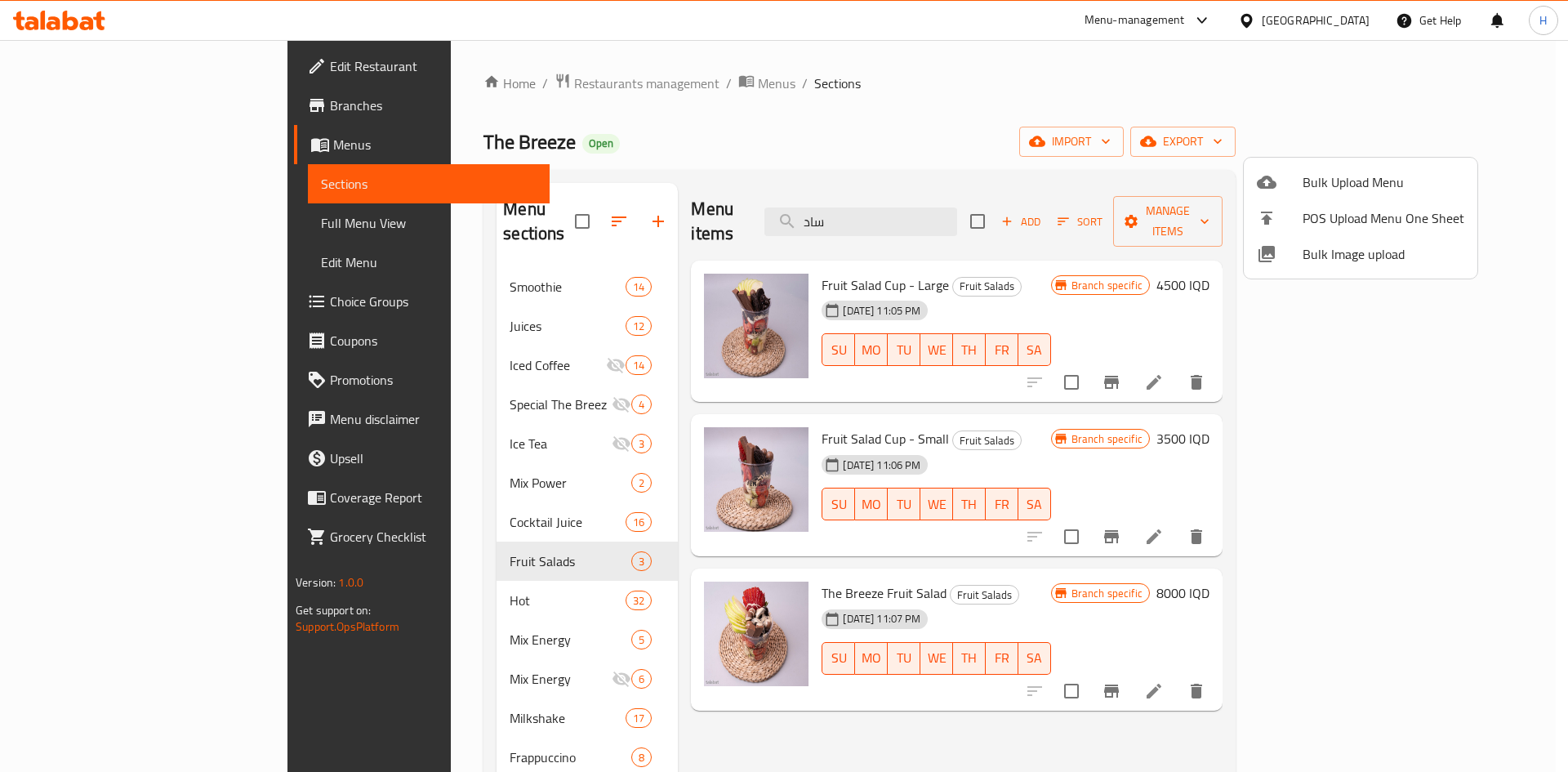
click at [1359, 181] on span "Bulk Upload Menu" at bounding box center [1383, 182] width 161 height 20
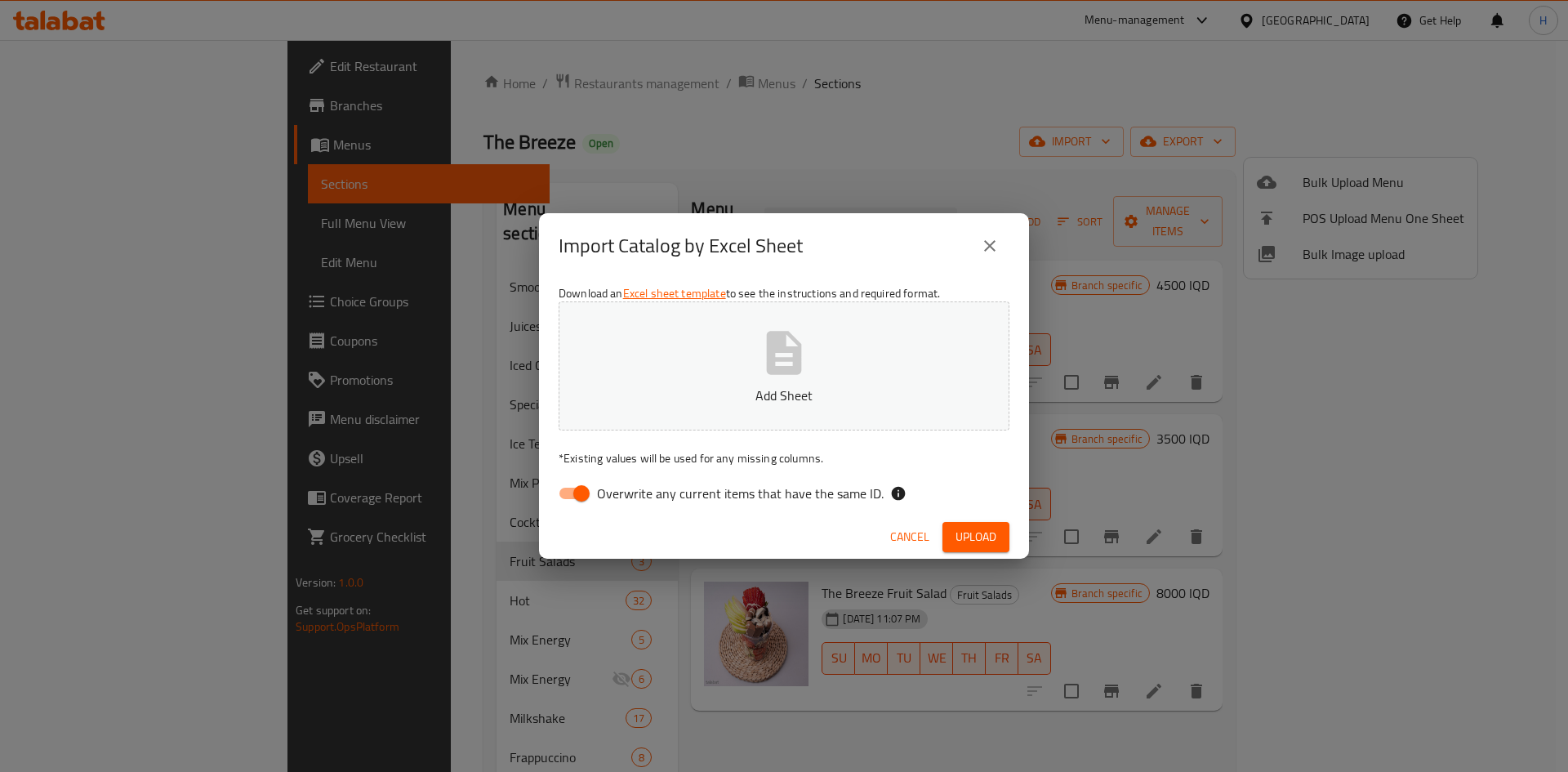
drag, startPoint x: 577, startPoint y: 486, endPoint x: 740, endPoint y: 382, distance: 193.4
click at [586, 483] on input "Overwrite any current items that have the same ID." at bounding box center [581, 493] width 93 height 31
checkbox input "false"
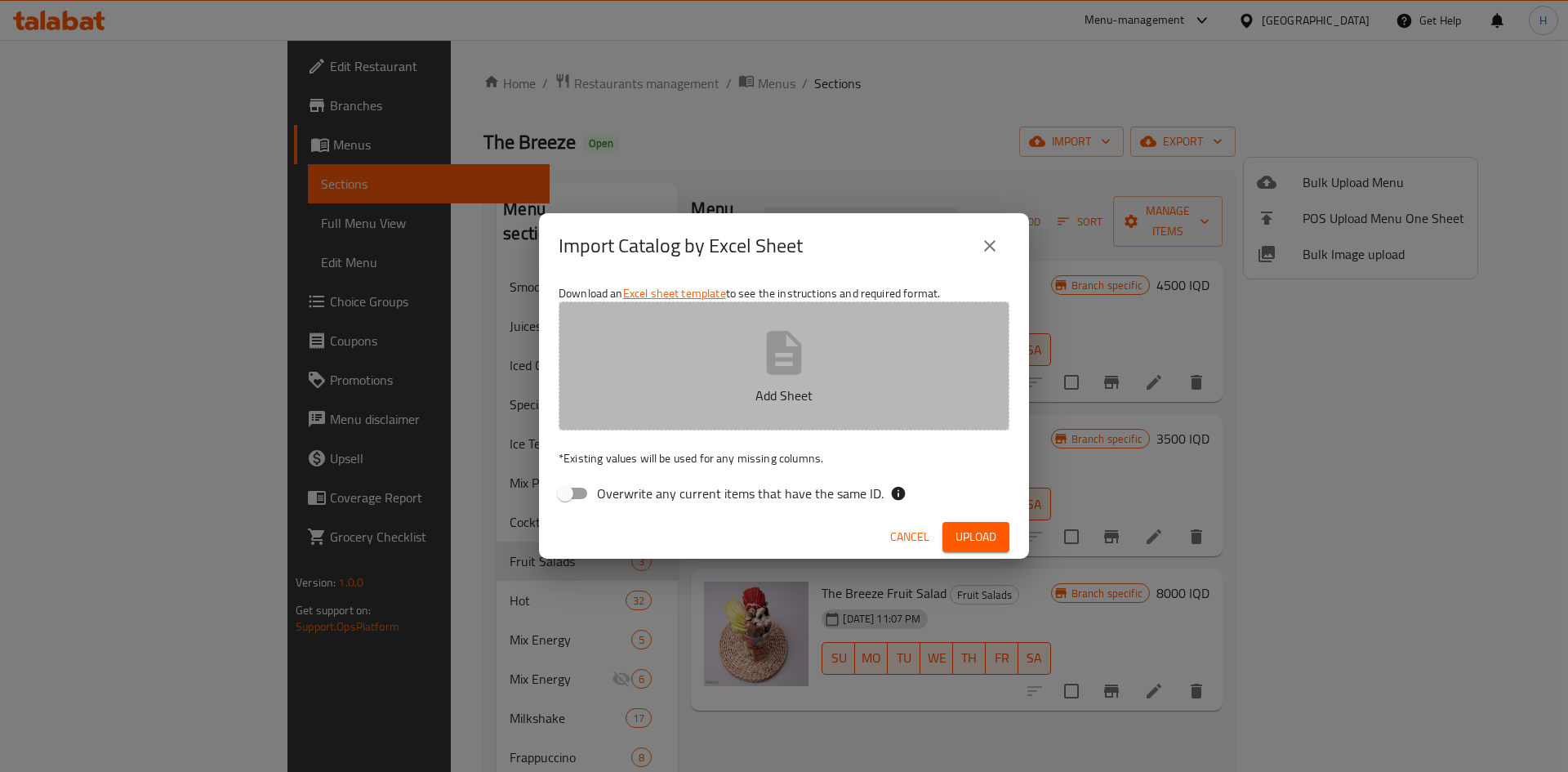
click at [740, 382] on button "Add Sheet" at bounding box center [784, 366] width 451 height 129
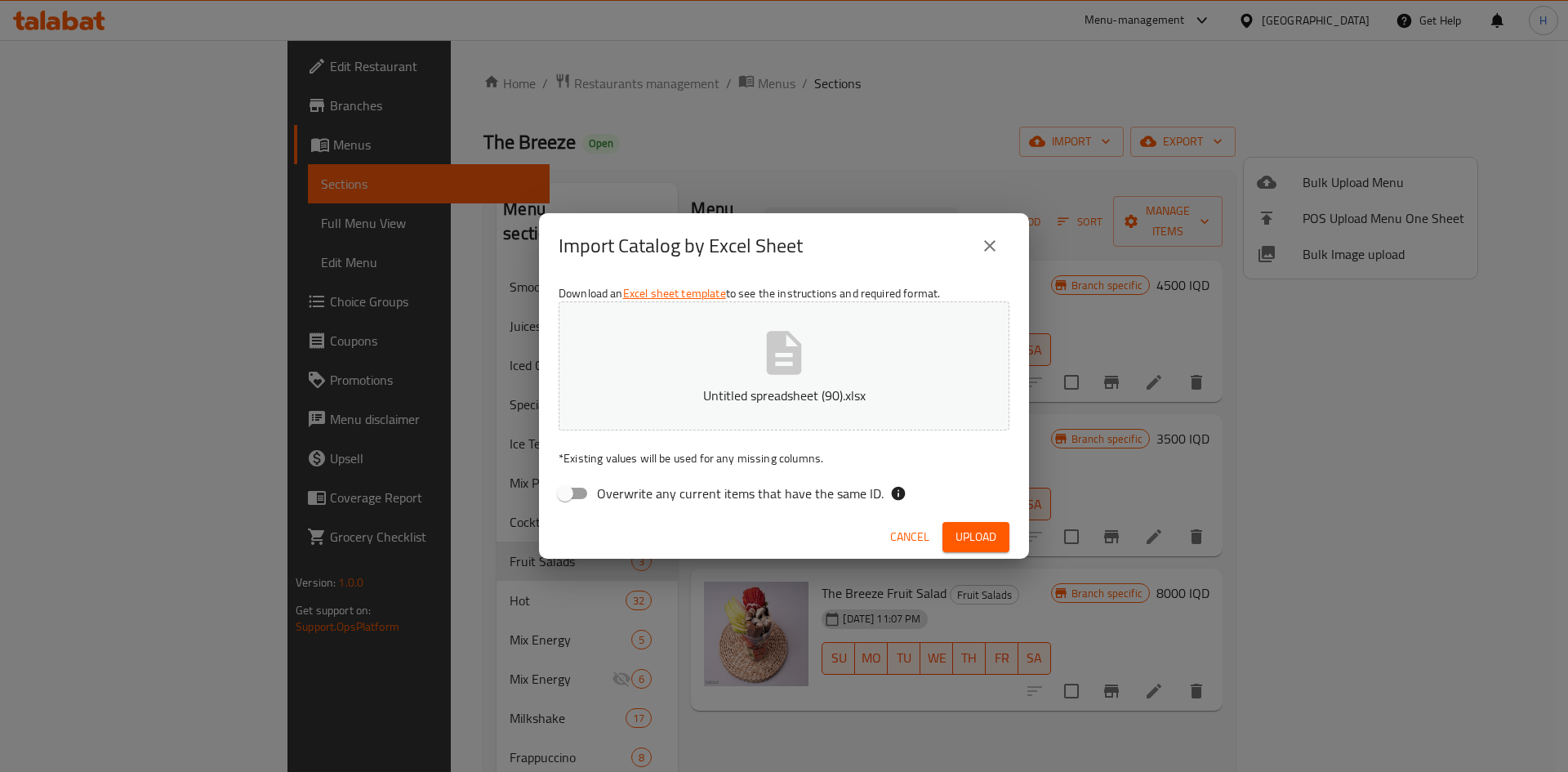
click at [998, 527] on button "Upload" at bounding box center [977, 537] width 67 height 31
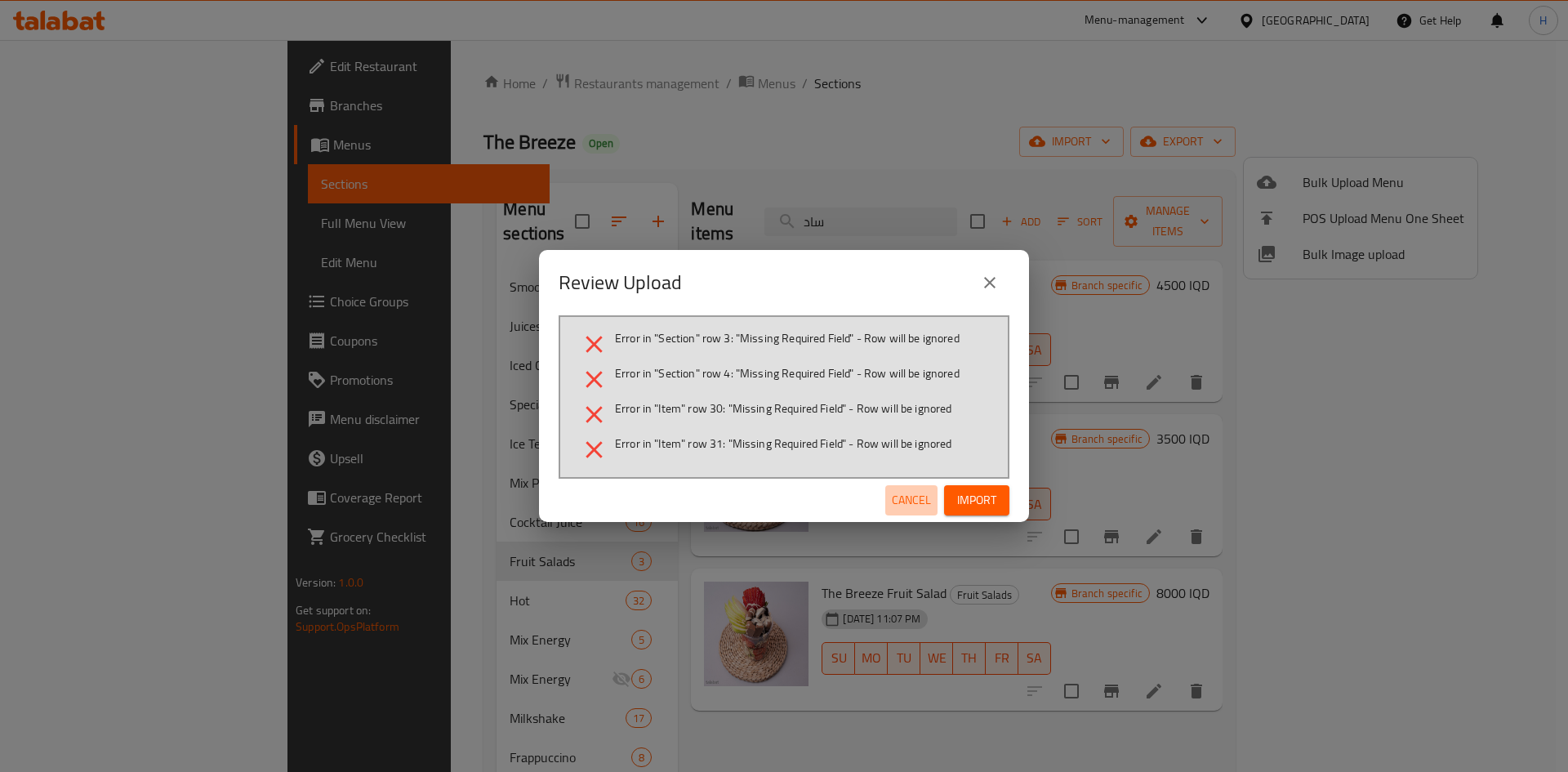
click at [901, 496] on span "Cancel" at bounding box center [912, 500] width 40 height 21
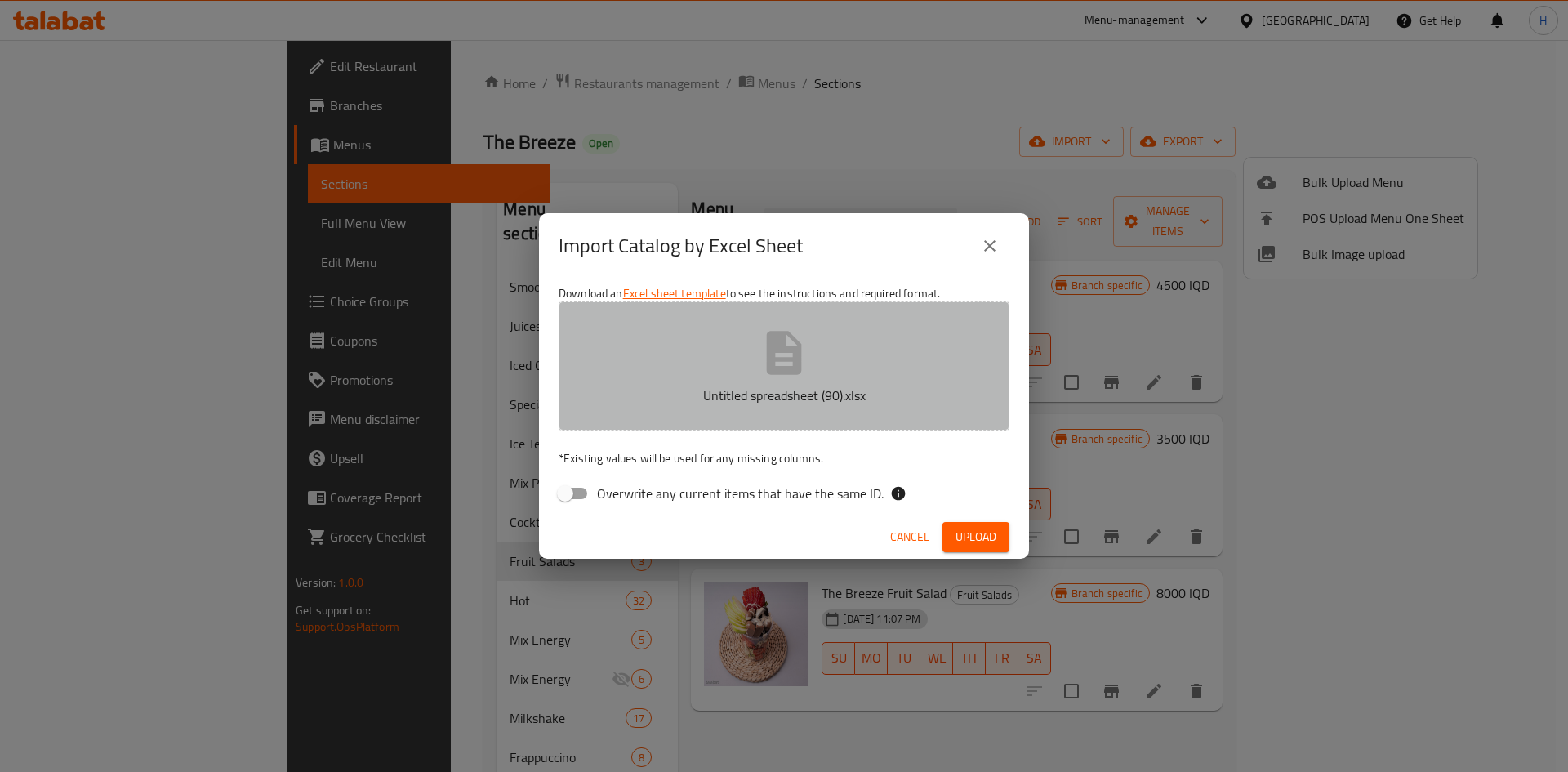
click at [680, 389] on p "Untitled spreadsheet (90).xlsx" at bounding box center [784, 395] width 400 height 20
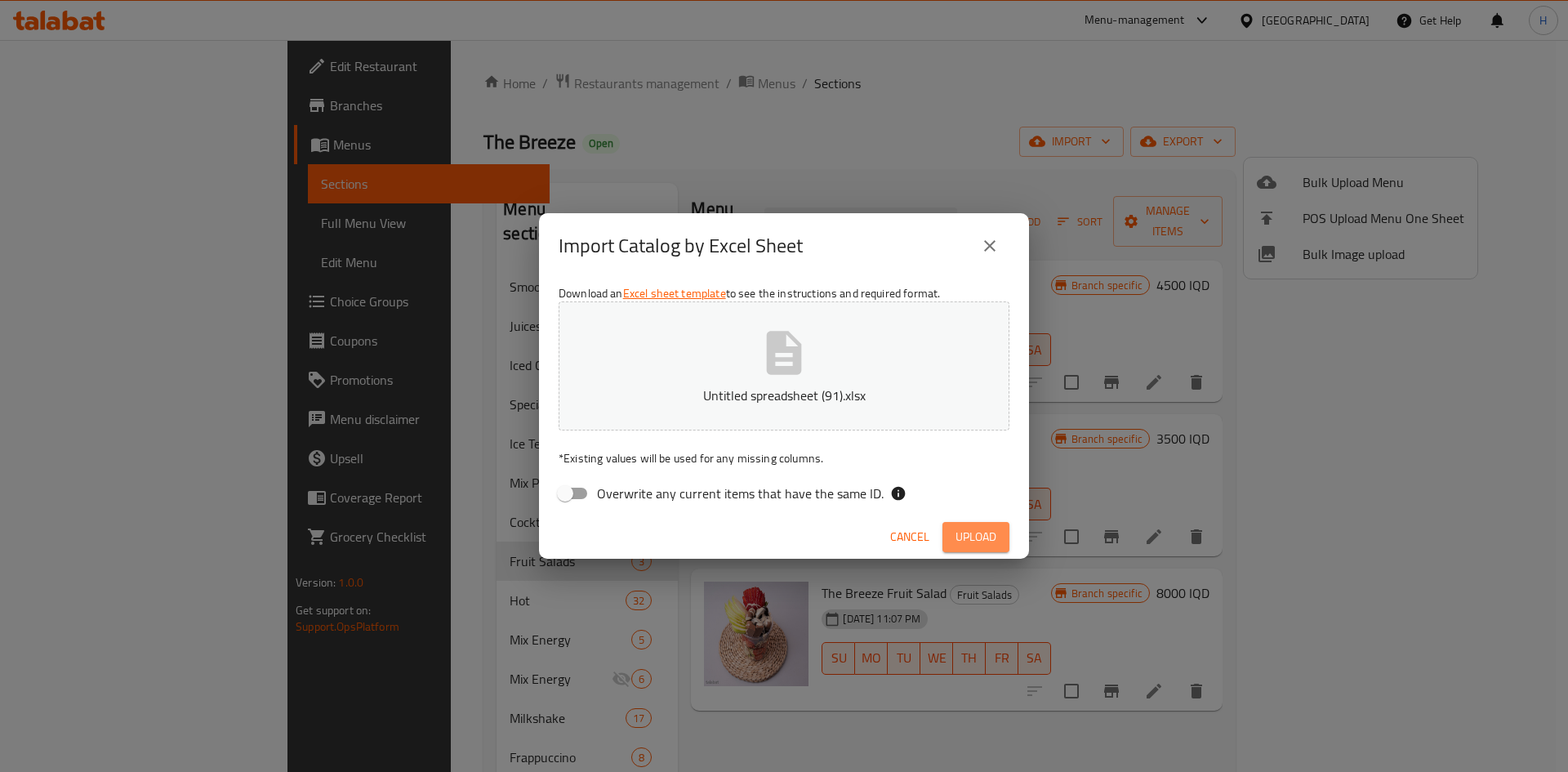
click at [994, 536] on span "Upload" at bounding box center [976, 537] width 41 height 21
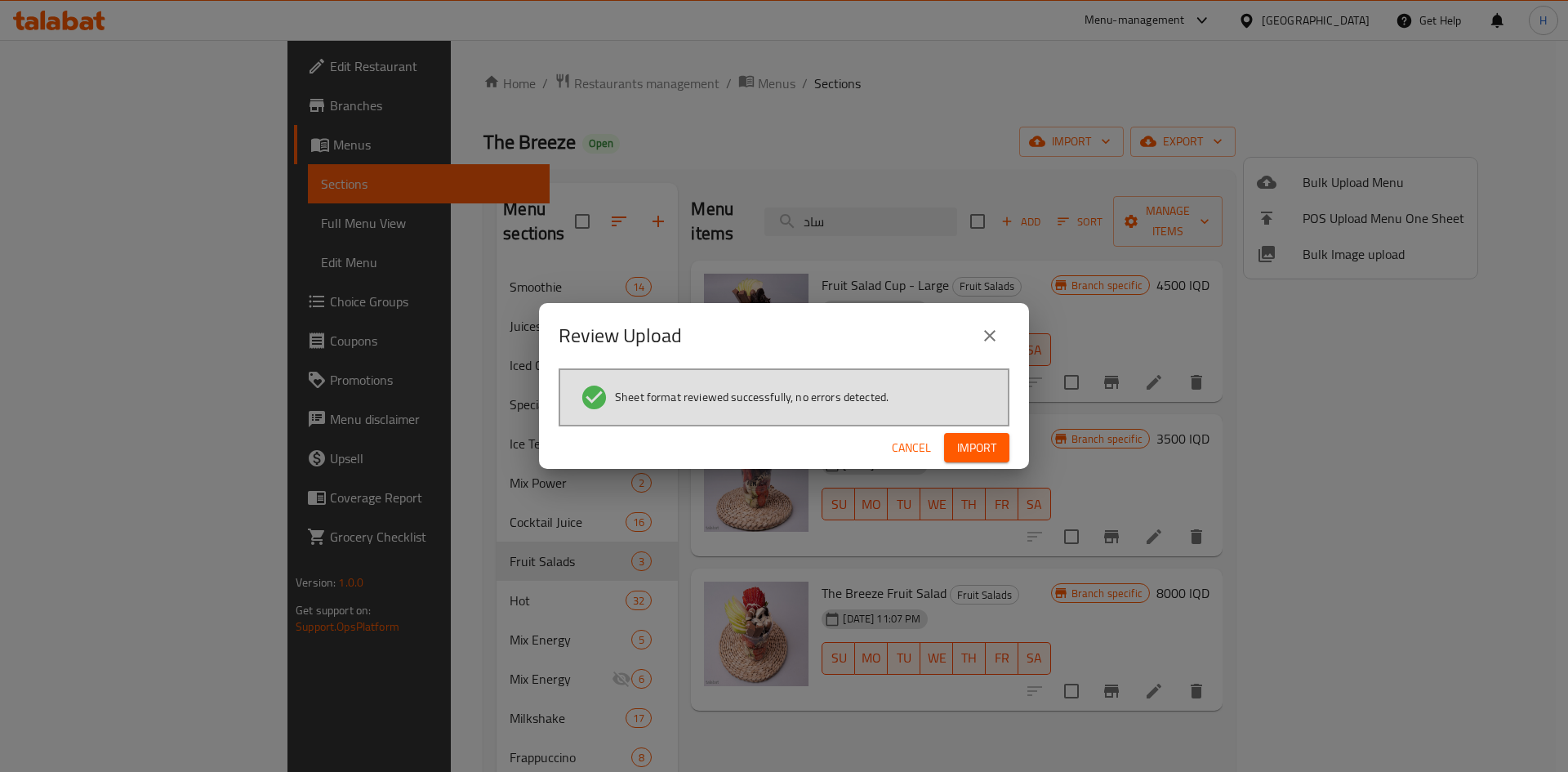
click at [990, 441] on span "Import" at bounding box center [977, 448] width 40 height 21
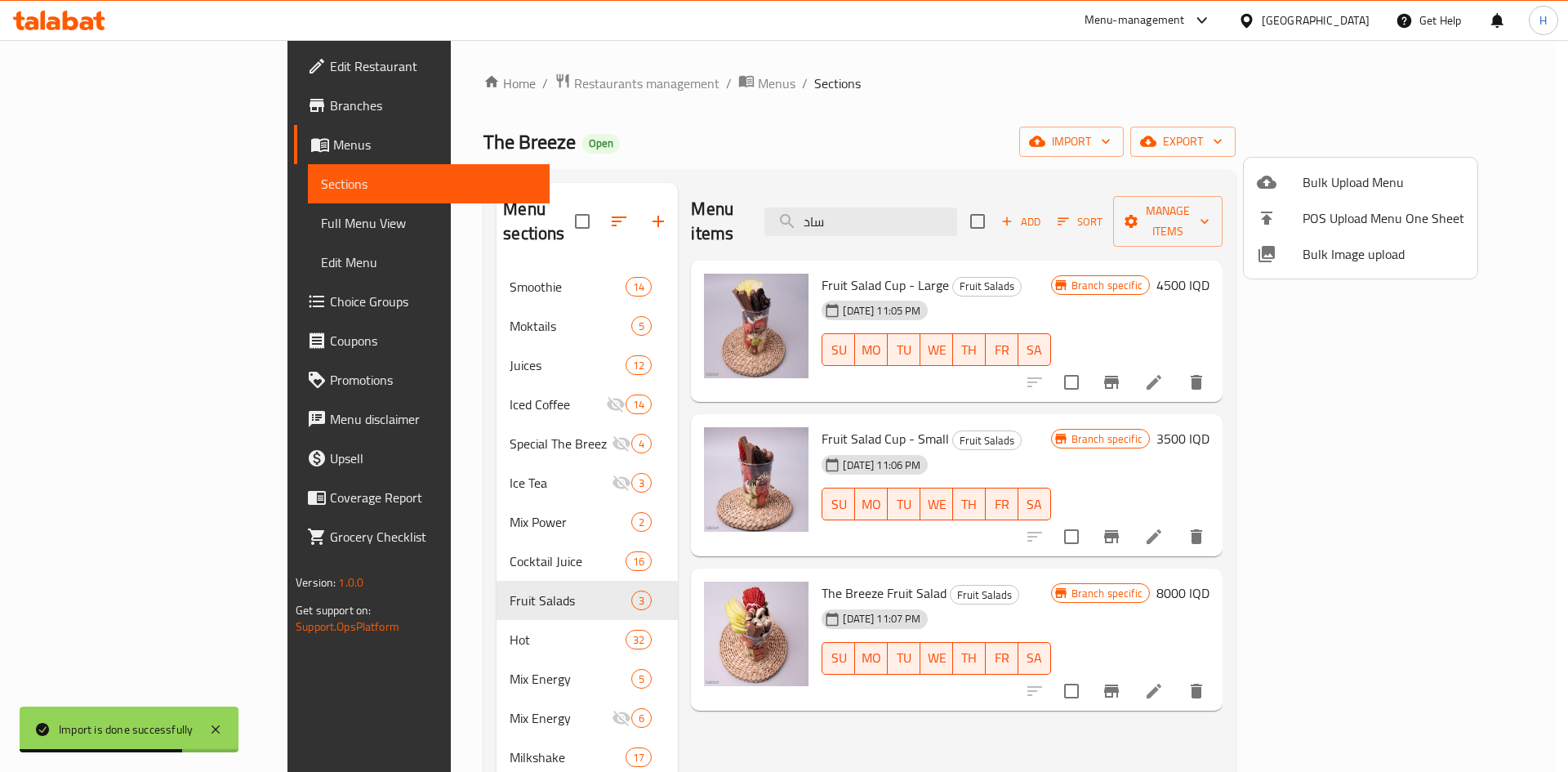
click at [407, 291] on div at bounding box center [784, 386] width 1568 height 772
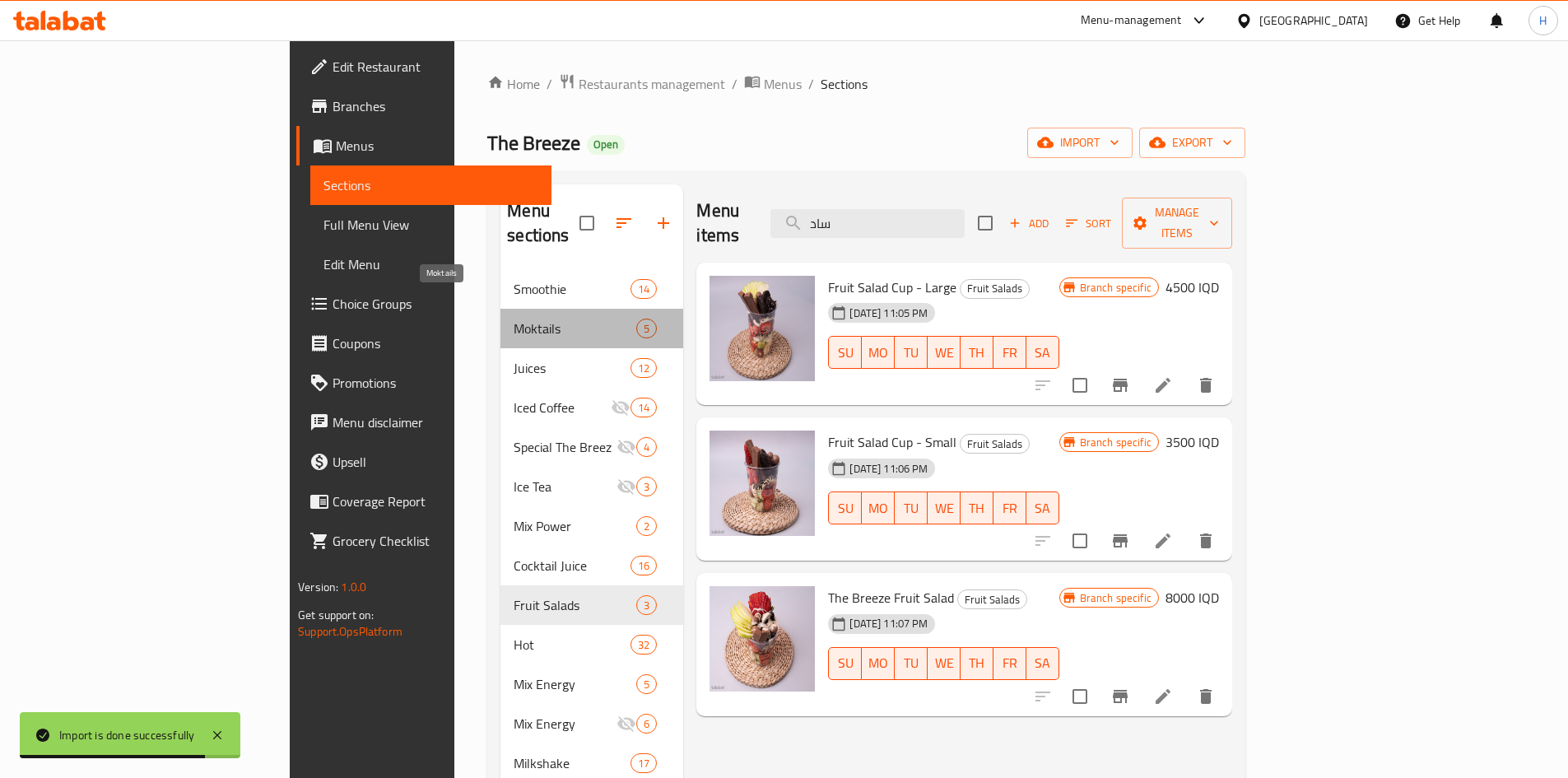
click at [514, 319] on span "Moktails" at bounding box center [575, 329] width 123 height 20
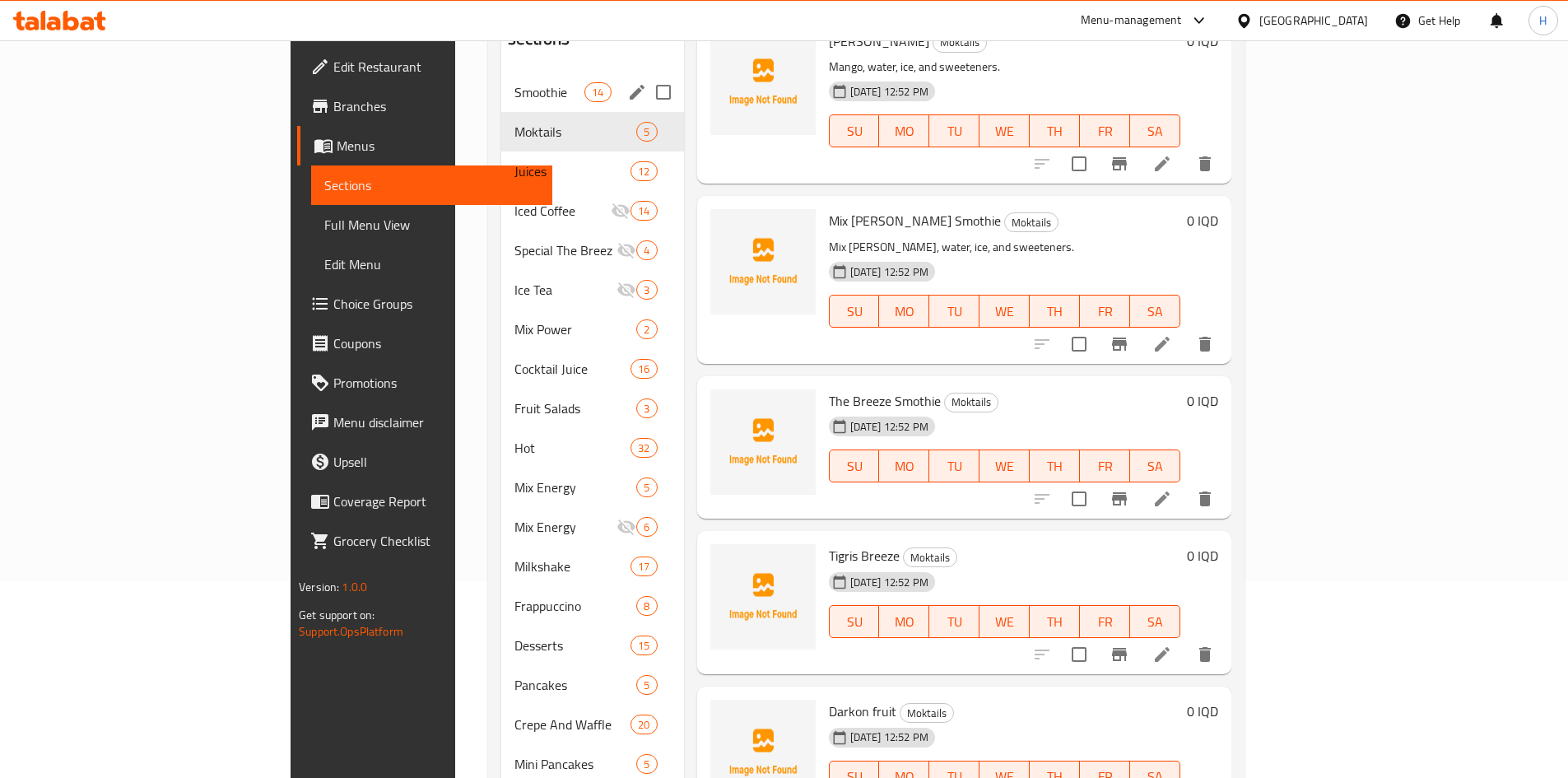
scroll to position [106, 0]
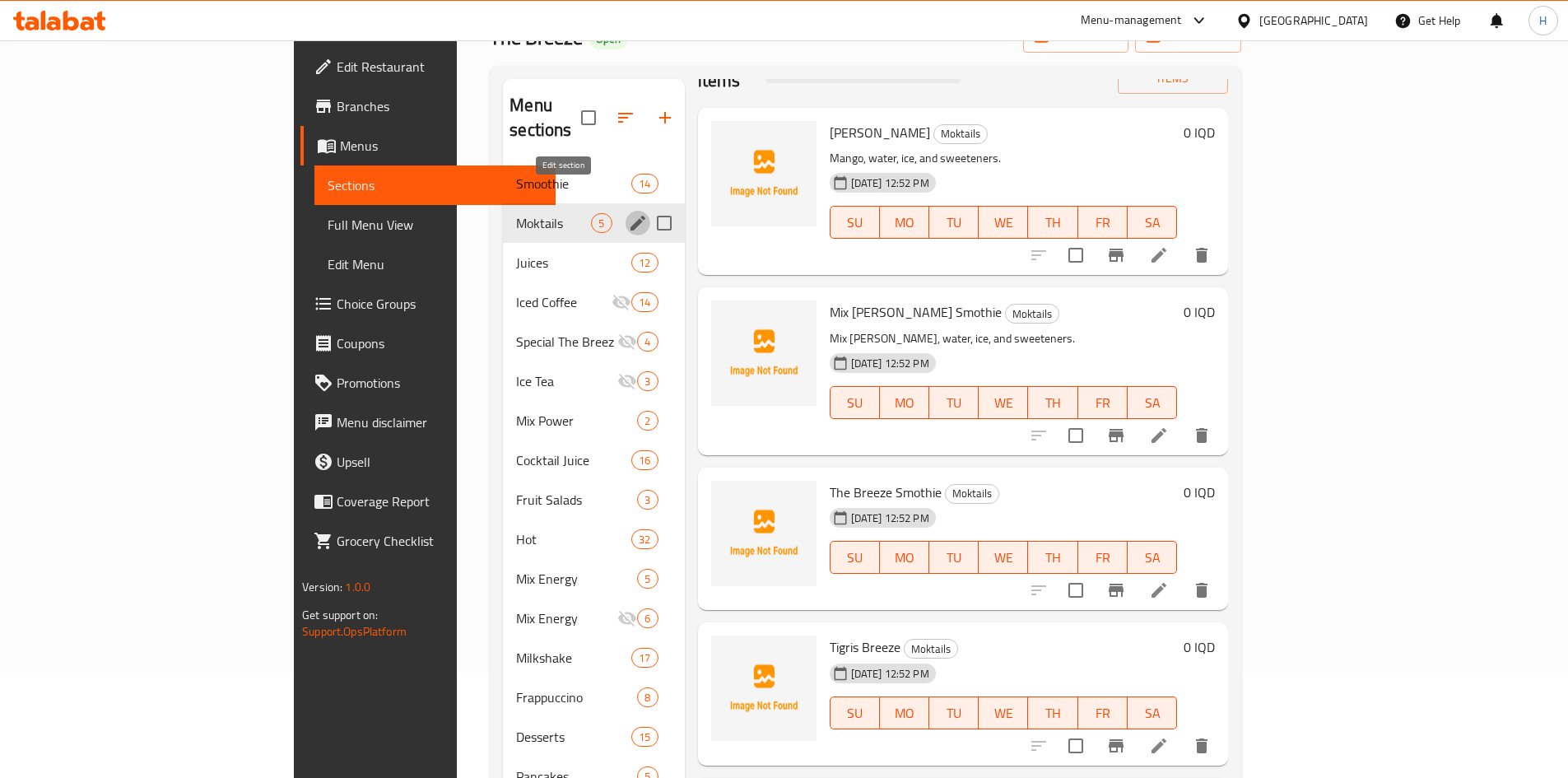
click at [631, 216] on icon "edit" at bounding box center [638, 223] width 15 height 15
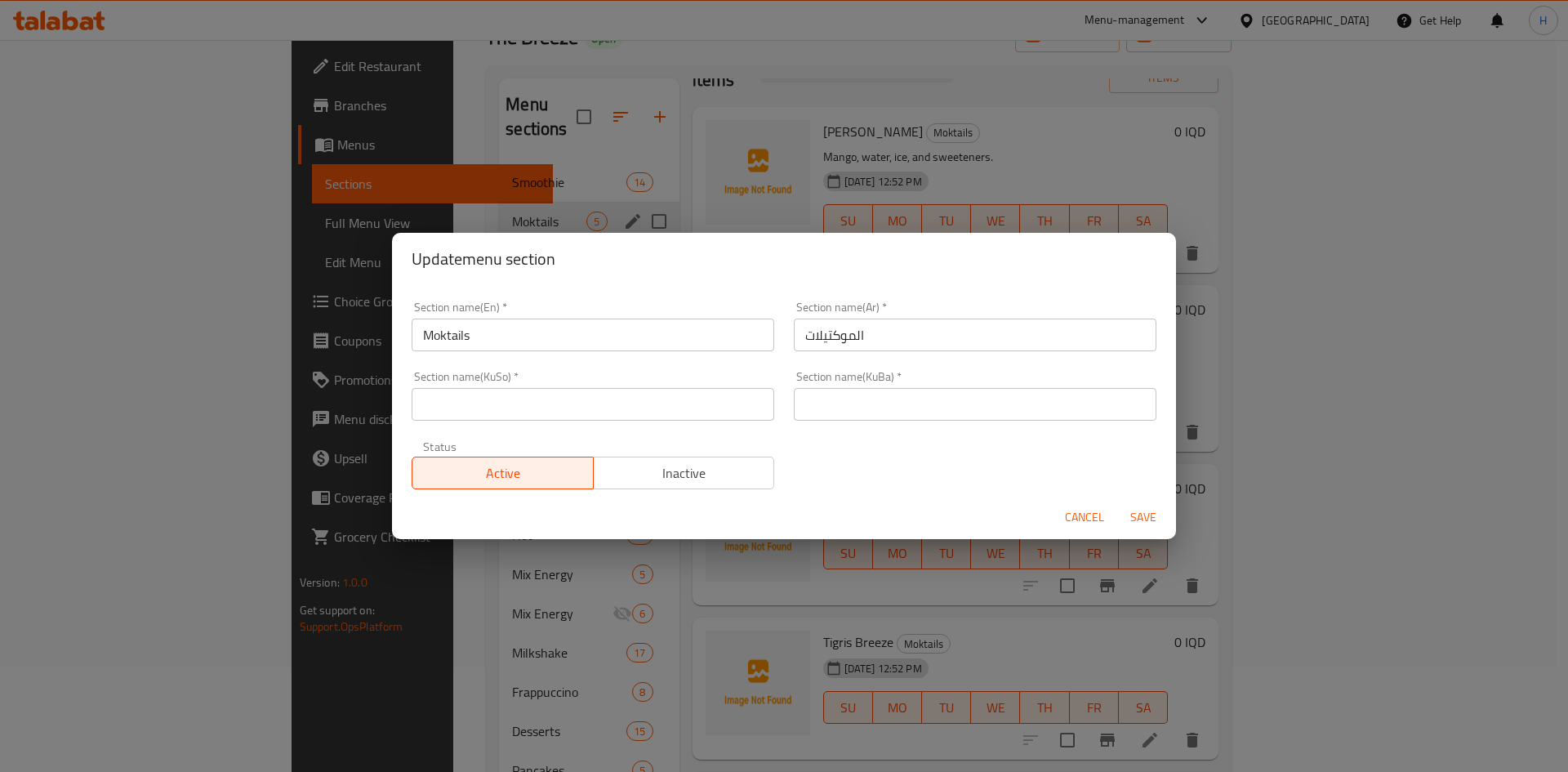
click at [657, 450] on div "Active Inactive" at bounding box center [593, 464] width 363 height 49
drag, startPoint x: 682, startPoint y: 468, endPoint x: 930, endPoint y: 501, distance: 250.2
click at [685, 469] on span "Inactive" at bounding box center [684, 474] width 168 height 24
click at [1134, 509] on span "Save" at bounding box center [1144, 517] width 40 height 21
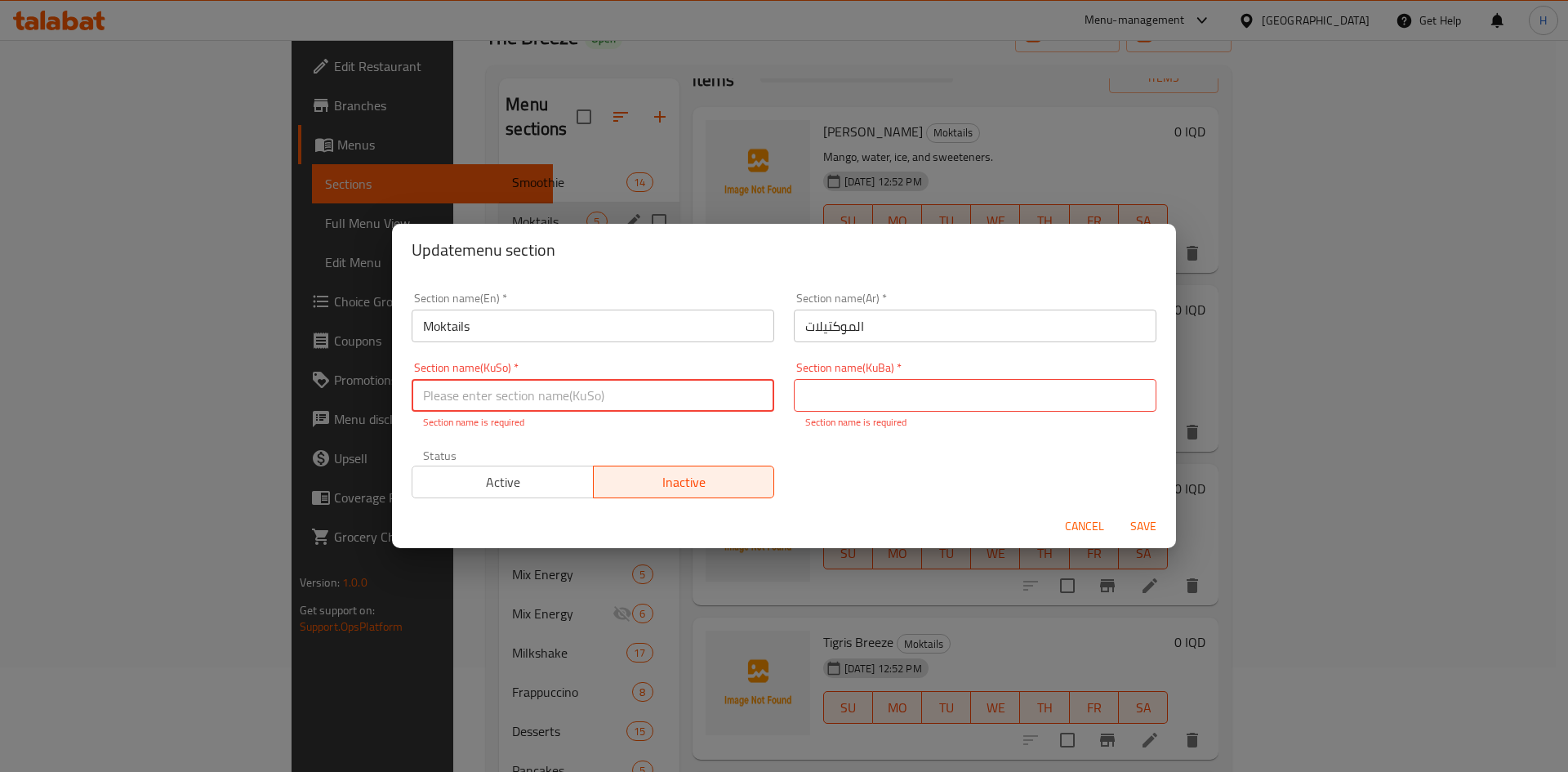
click at [588, 401] on input "text" at bounding box center [593, 395] width 363 height 33
click at [561, 398] on input "text" at bounding box center [593, 395] width 363 height 33
type input "ز"
click at [529, 425] on input "ز." at bounding box center [593, 413] width 363 height 33
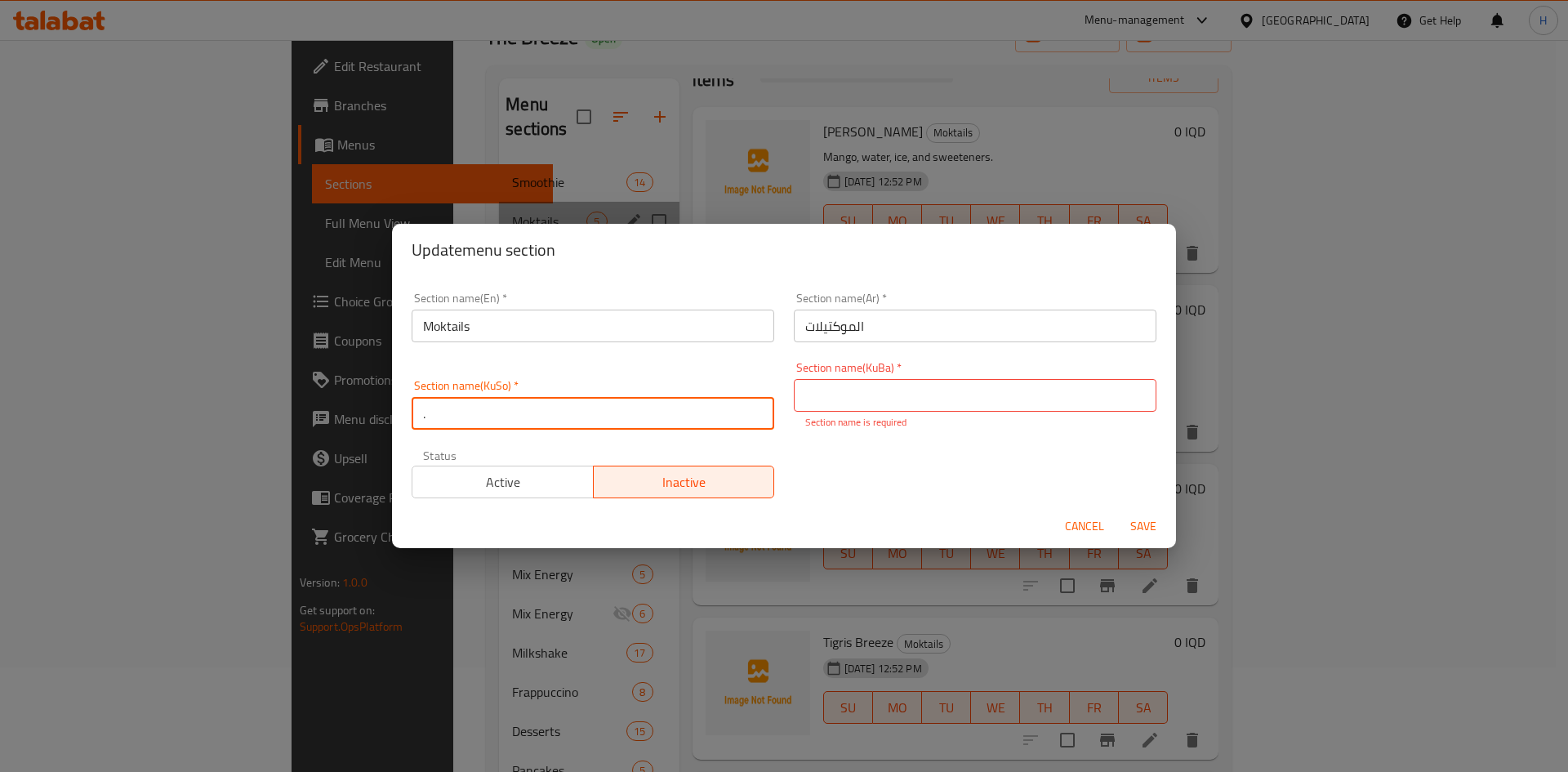
click at [529, 425] on input "." at bounding box center [593, 413] width 363 height 33
type input "."
click at [839, 398] on input "text" at bounding box center [976, 395] width 363 height 33
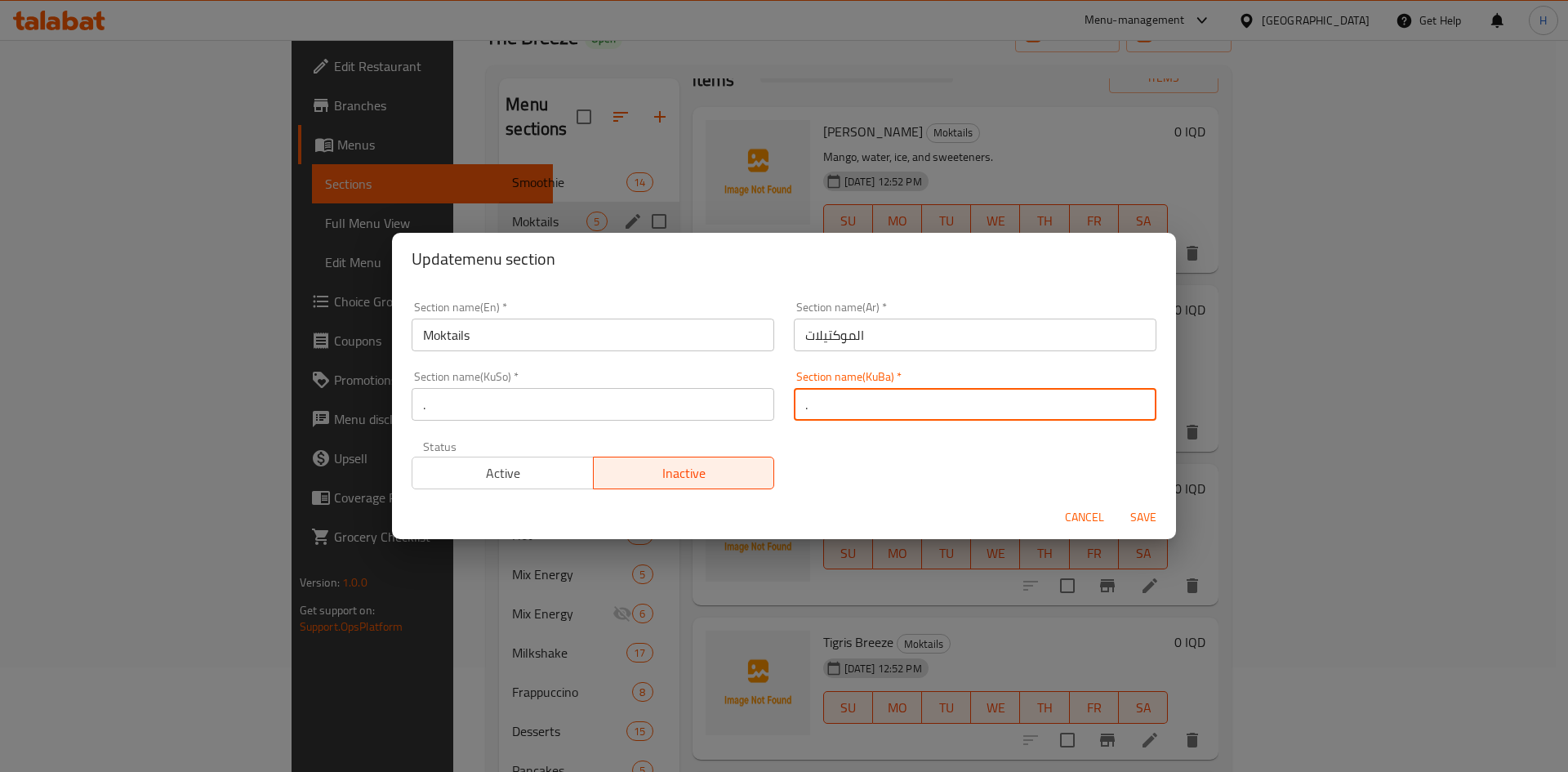
type input "."
click at [1149, 520] on span "Save" at bounding box center [1144, 517] width 40 height 21
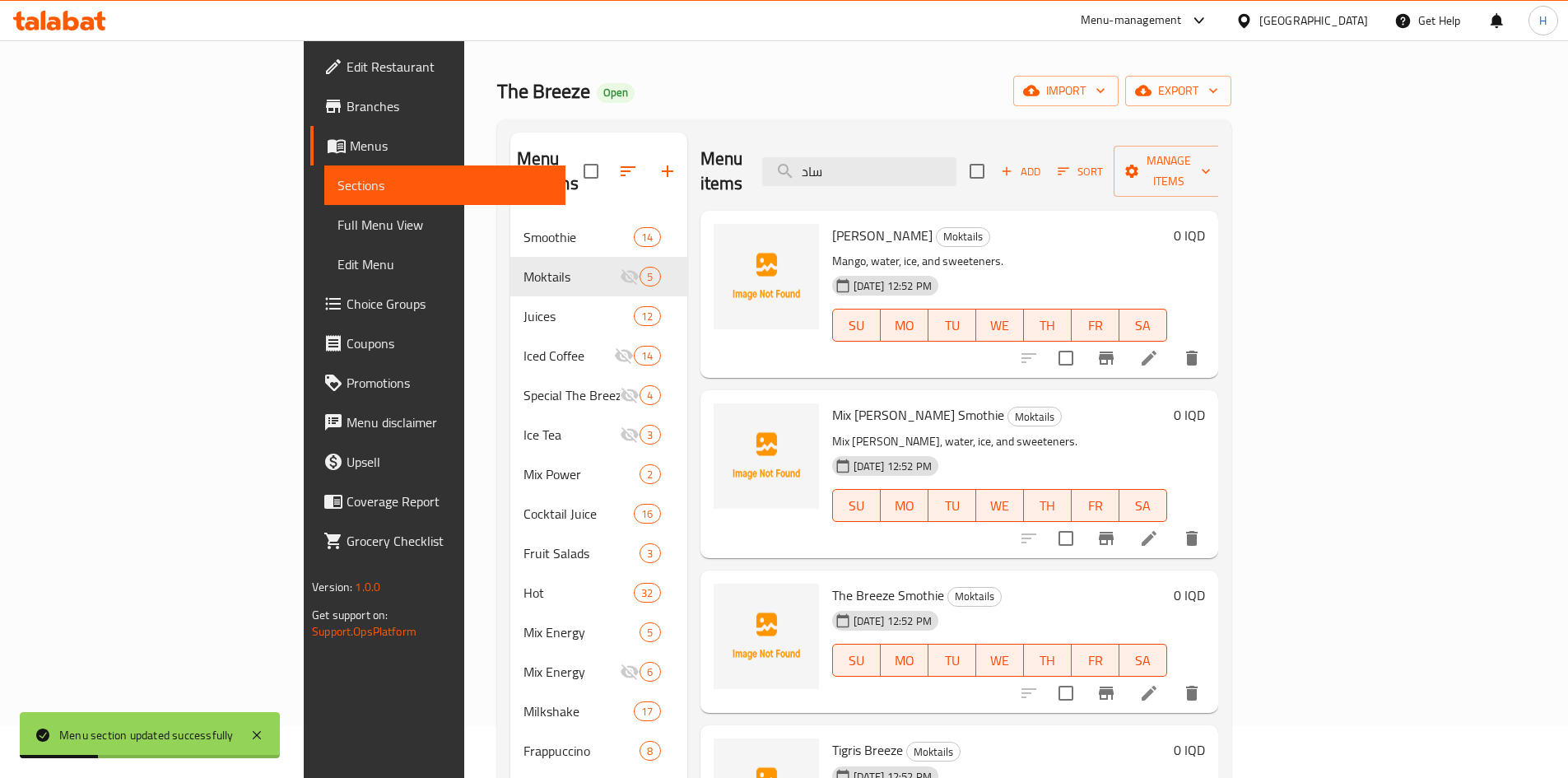
scroll to position [0, 0]
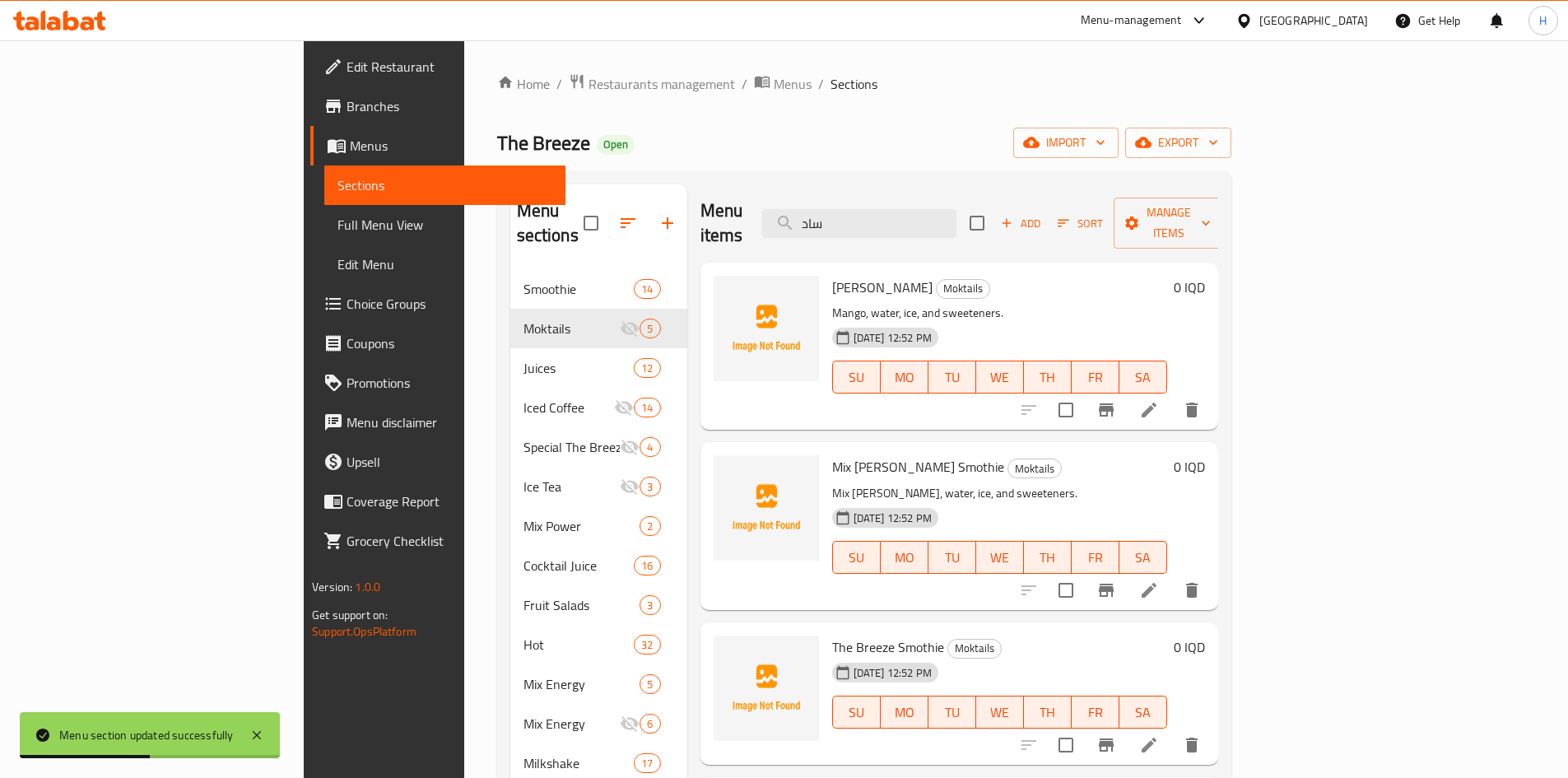
drag, startPoint x: 955, startPoint y: 133, endPoint x: 1147, endPoint y: 184, distance: 198.7
click at [955, 133] on div "The Breeze Open import export" at bounding box center [864, 143] width 735 height 31
click at [1106, 140] on span "import" at bounding box center [1065, 143] width 79 height 21
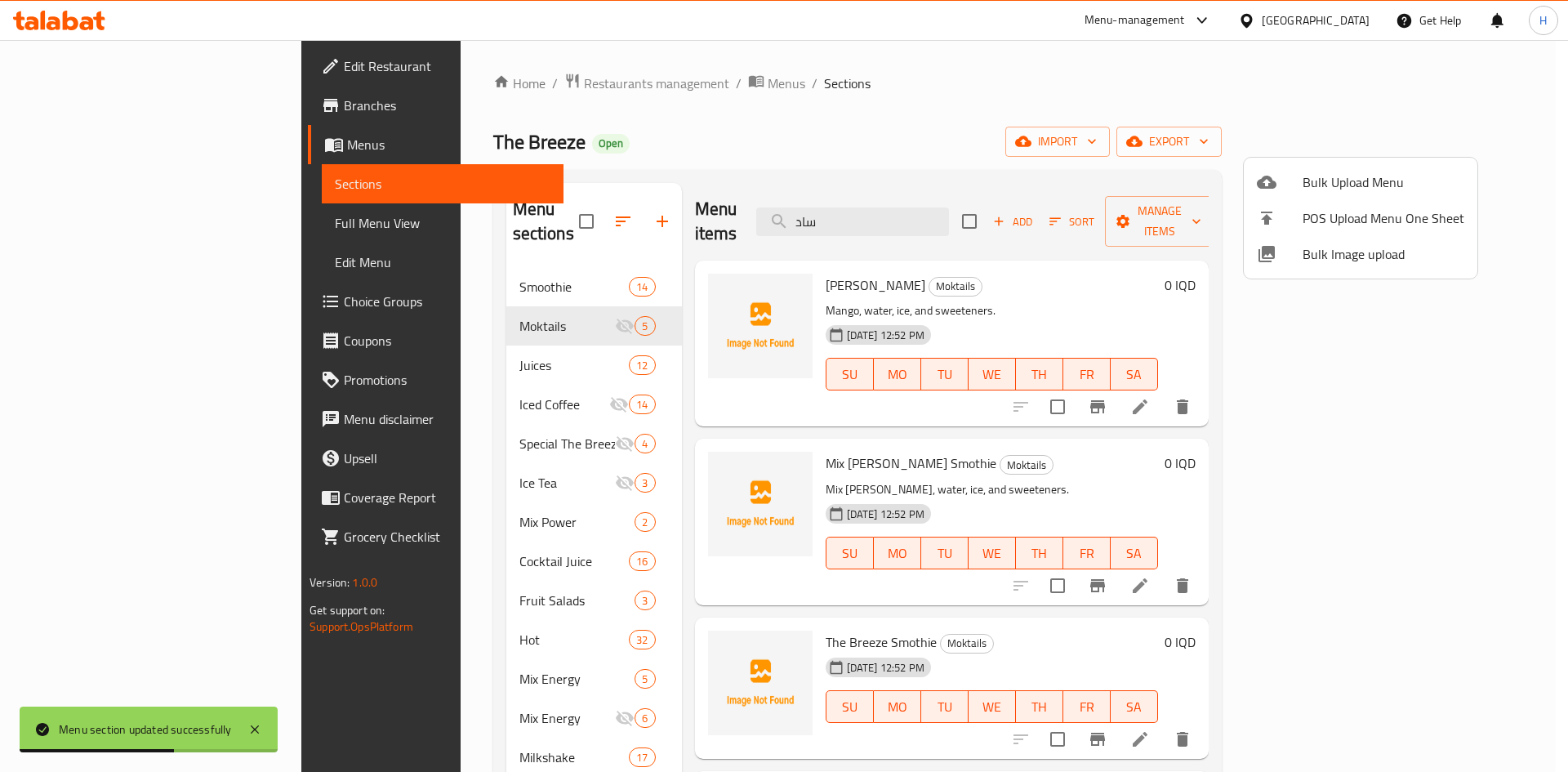
click at [1348, 179] on span "Bulk Upload Menu" at bounding box center [1383, 182] width 161 height 20
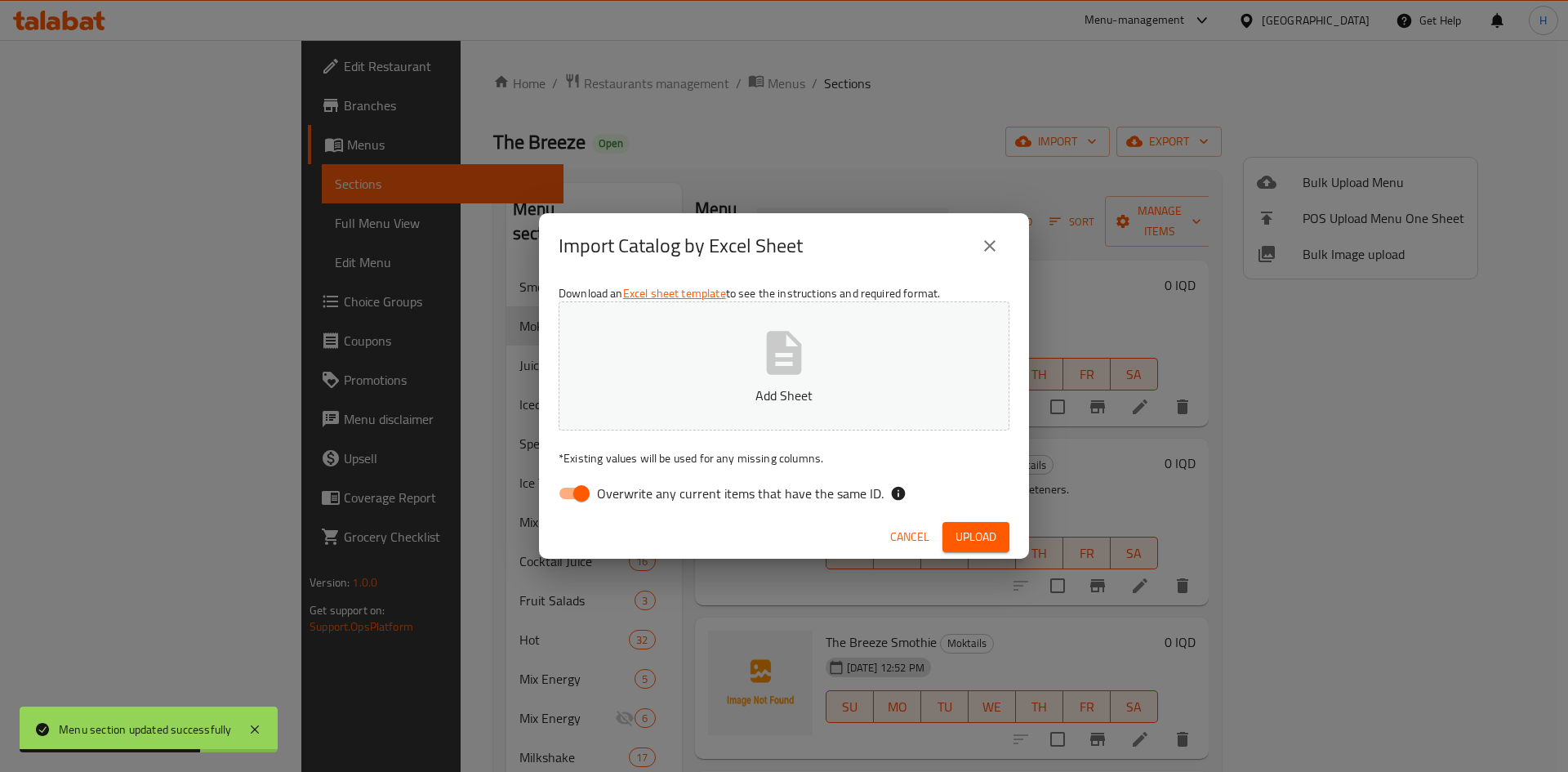
drag, startPoint x: 581, startPoint y: 503, endPoint x: 697, endPoint y: 371, distance: 175.7
click at [584, 499] on input "Overwrite any current items that have the same ID." at bounding box center [581, 493] width 93 height 31
checkbox input "false"
click at [701, 367] on button "Add Sheet" at bounding box center [784, 366] width 451 height 129
click at [966, 529] on span "Upload" at bounding box center [976, 537] width 41 height 21
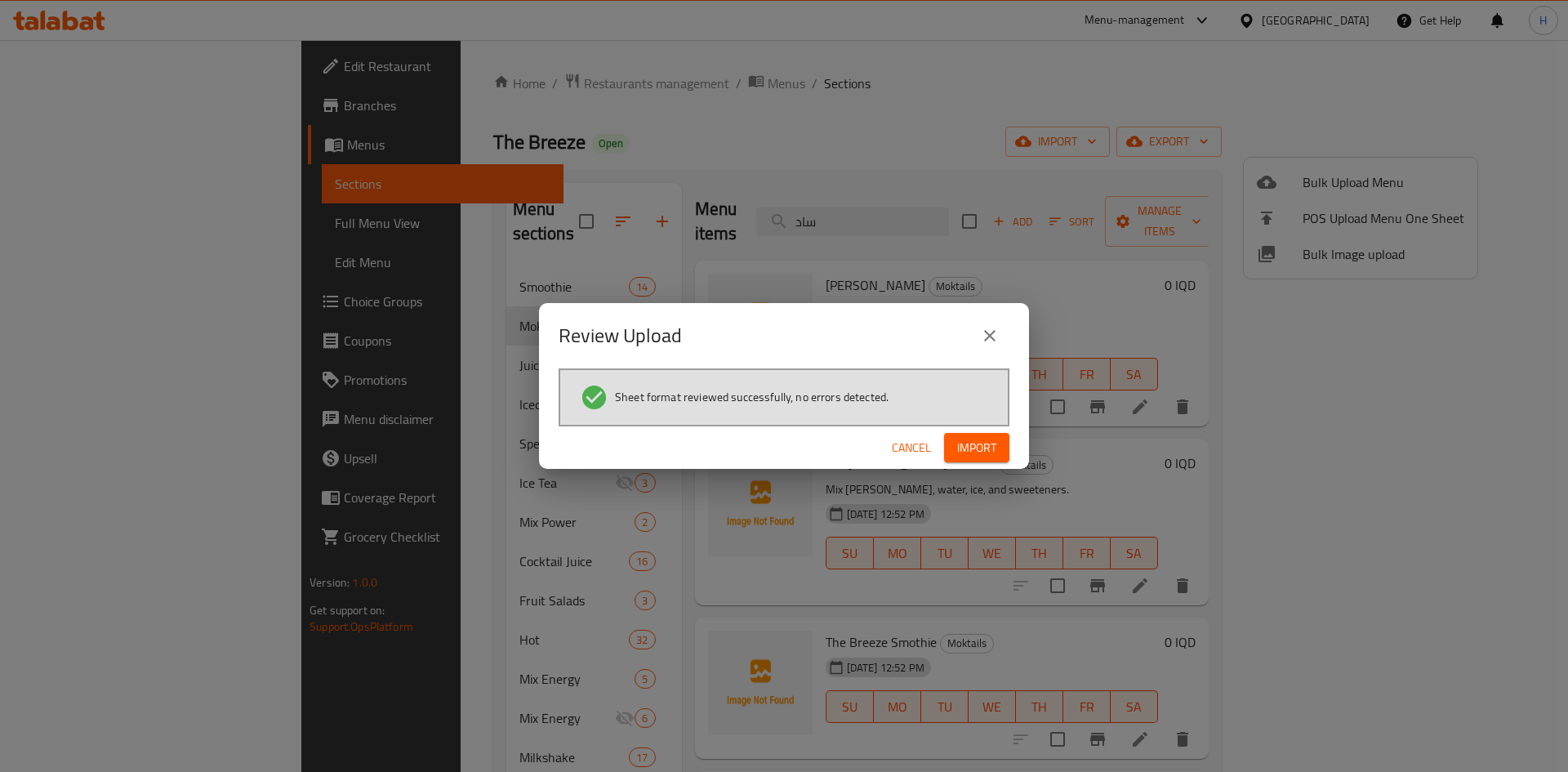
click at [976, 442] on span "Import" at bounding box center [977, 448] width 40 height 21
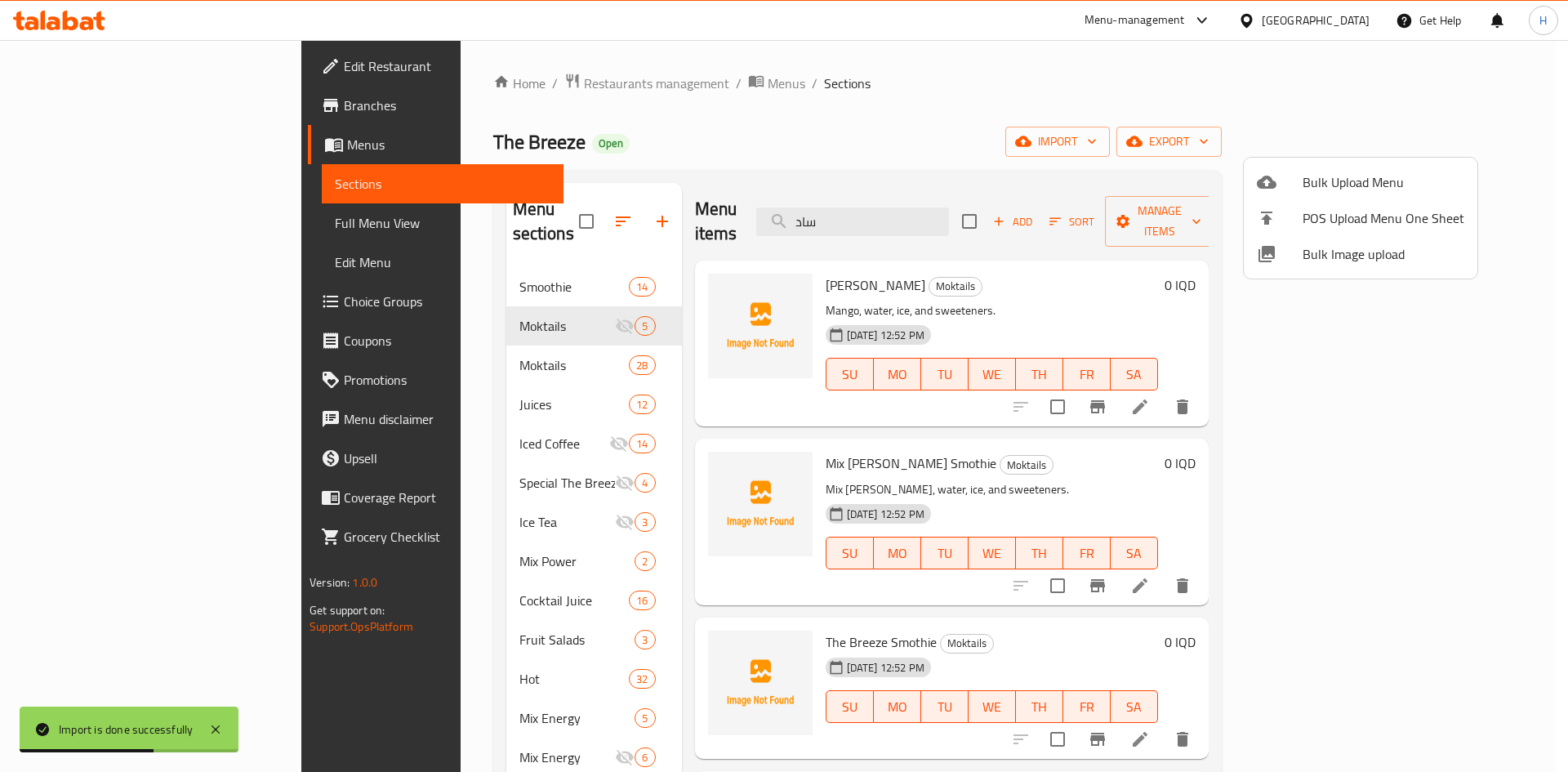
click at [427, 344] on div at bounding box center [784, 386] width 1568 height 772
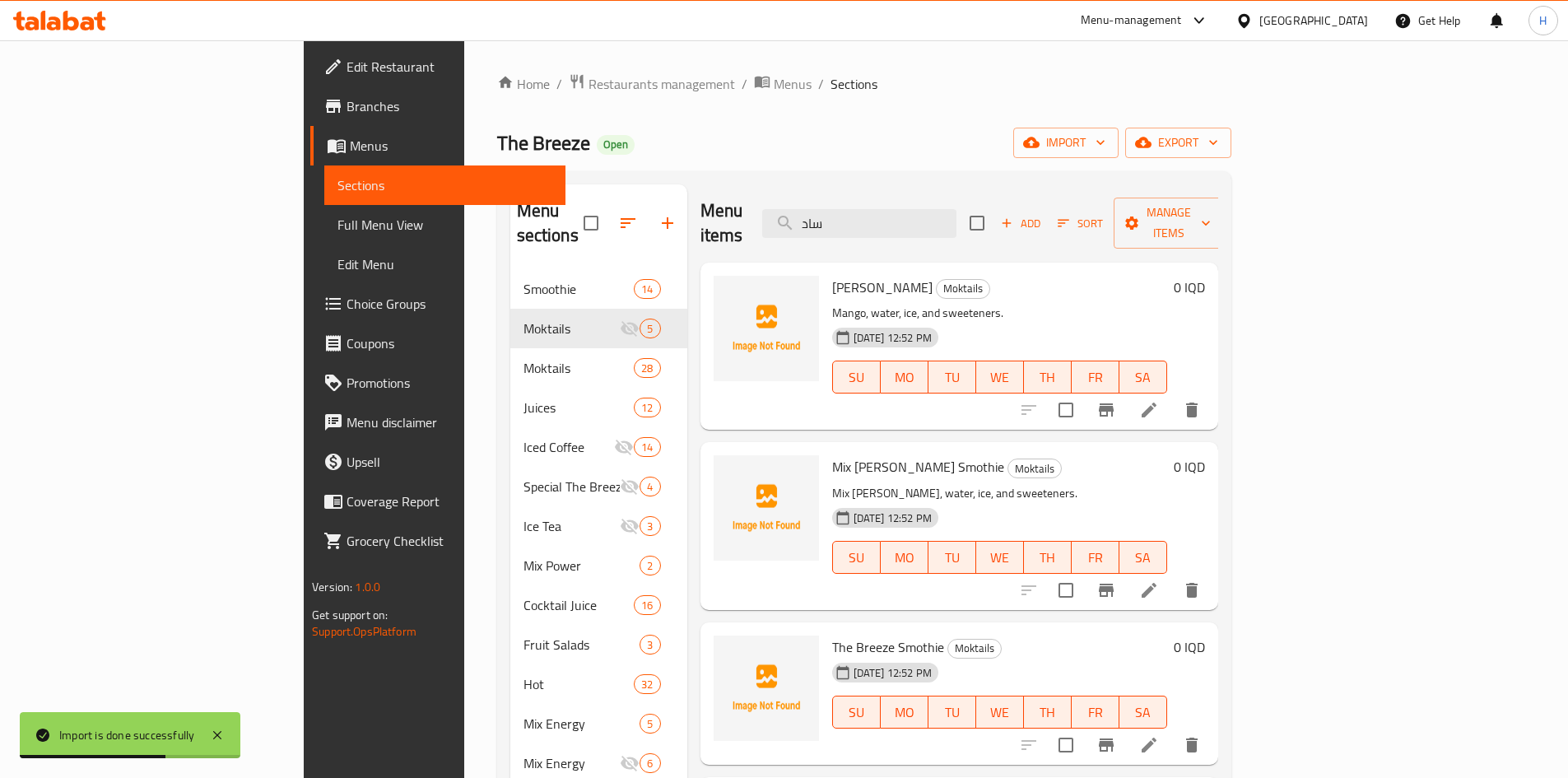
click at [523, 359] on span "Moktails" at bounding box center [578, 369] width 111 height 20
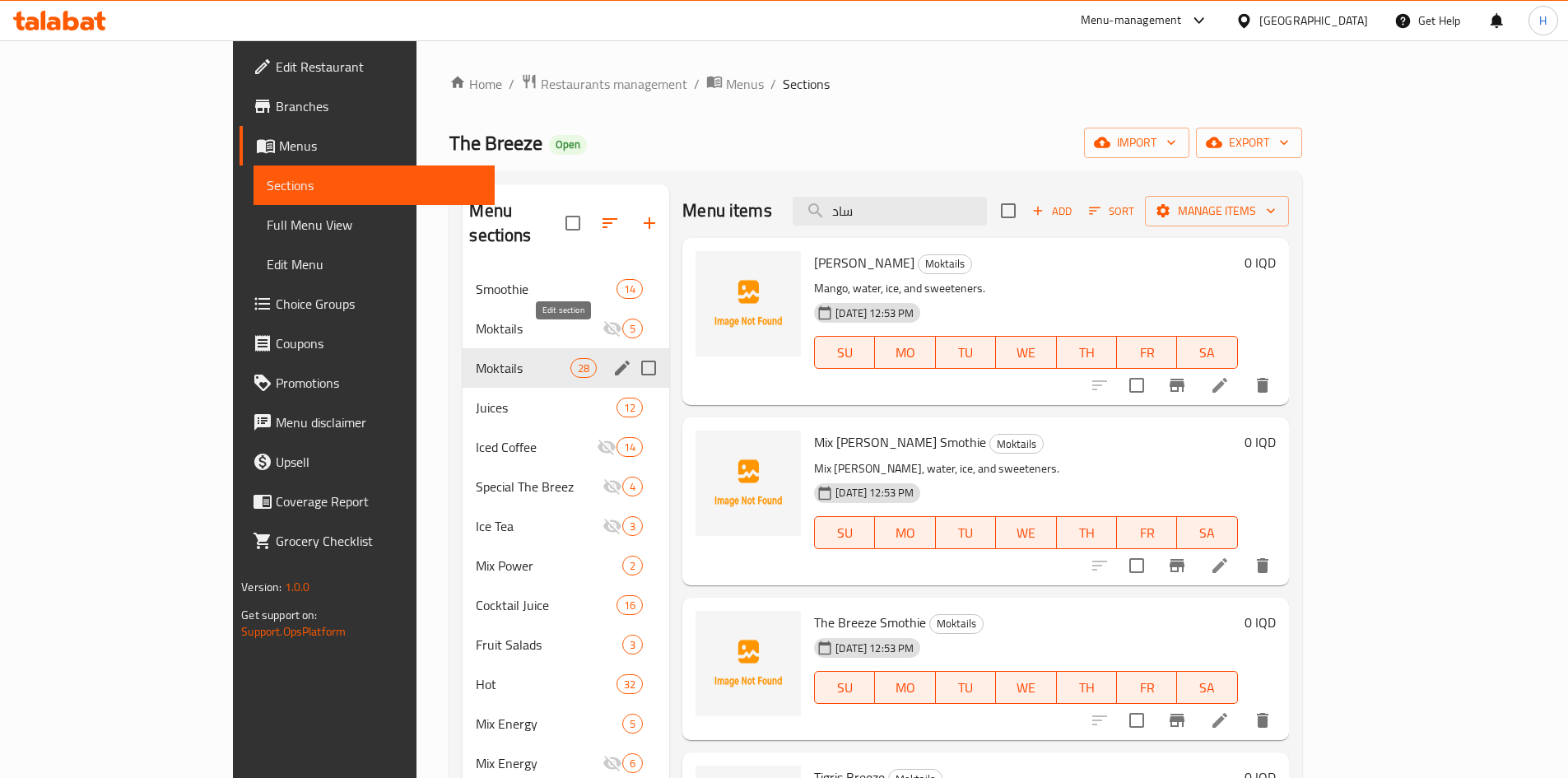
click at [613, 359] on icon "edit" at bounding box center [623, 369] width 20 height 20
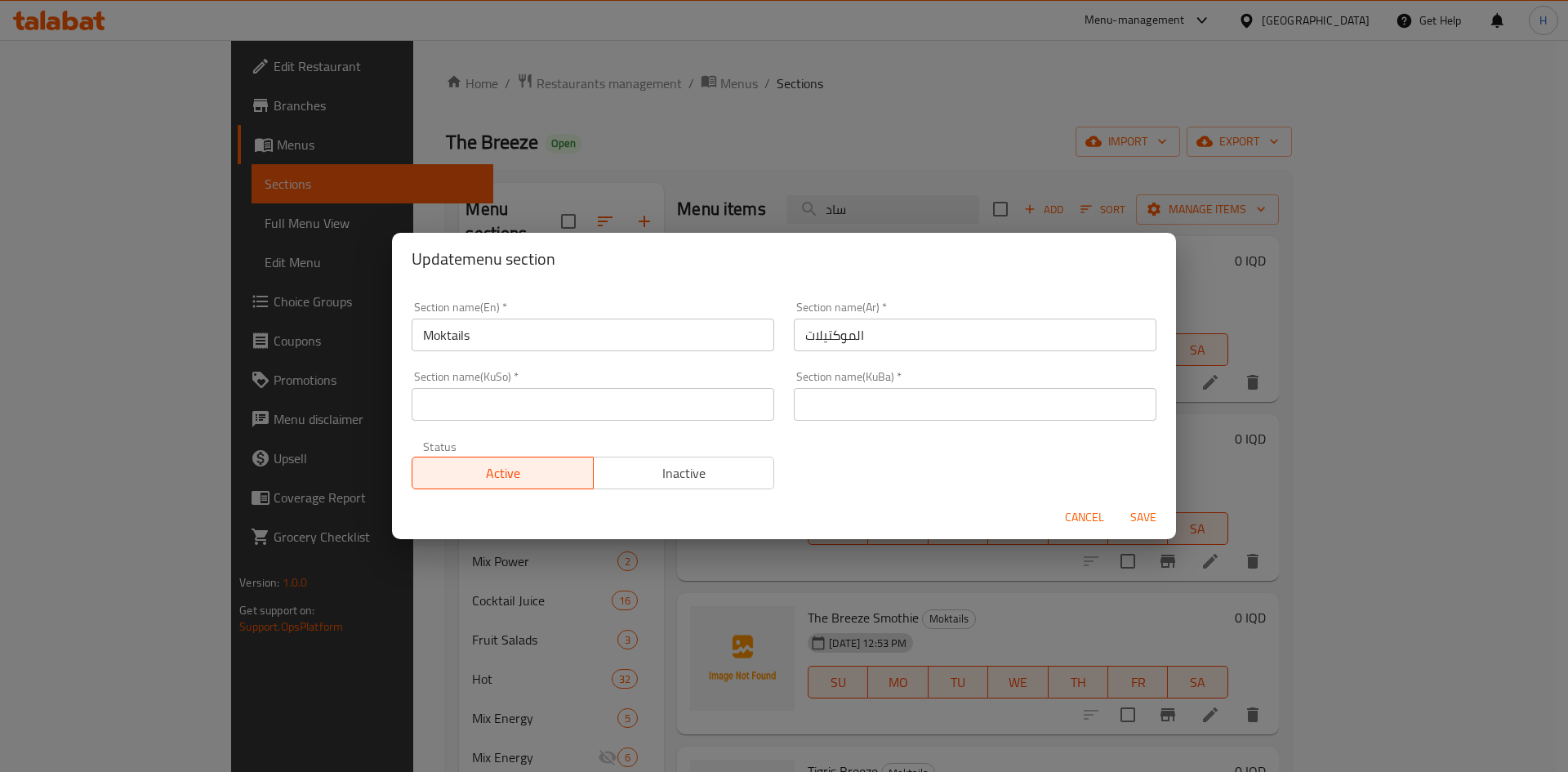
click at [662, 472] on span "Inactive" at bounding box center [684, 474] width 168 height 24
click at [1150, 517] on span "Save" at bounding box center [1144, 517] width 40 height 21
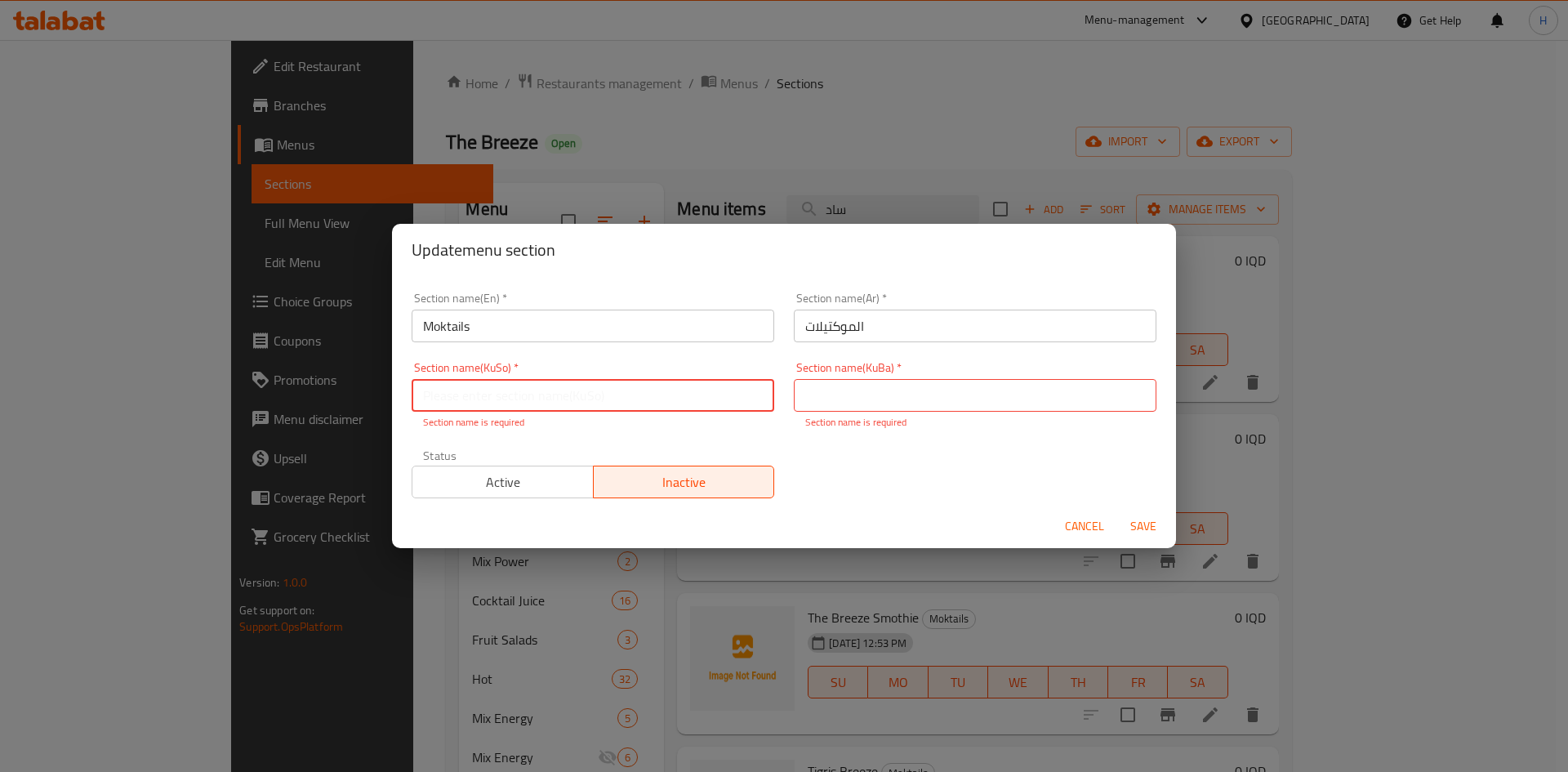
click at [533, 391] on input "text" at bounding box center [593, 395] width 363 height 33
type input "."
click at [864, 390] on input "text" at bounding box center [976, 395] width 363 height 33
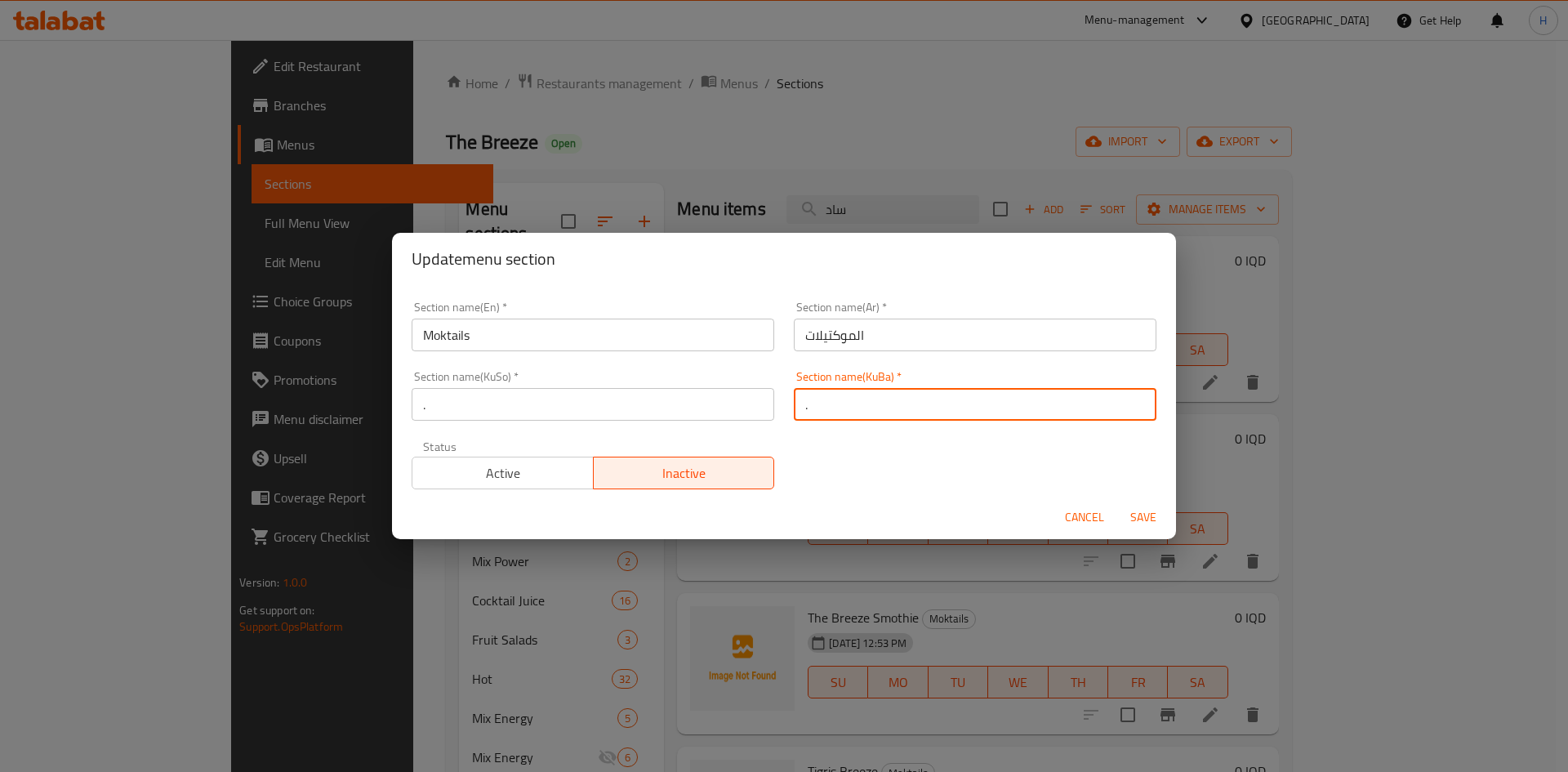
type input "."
click at [1158, 516] on span "Save" at bounding box center [1144, 517] width 40 height 21
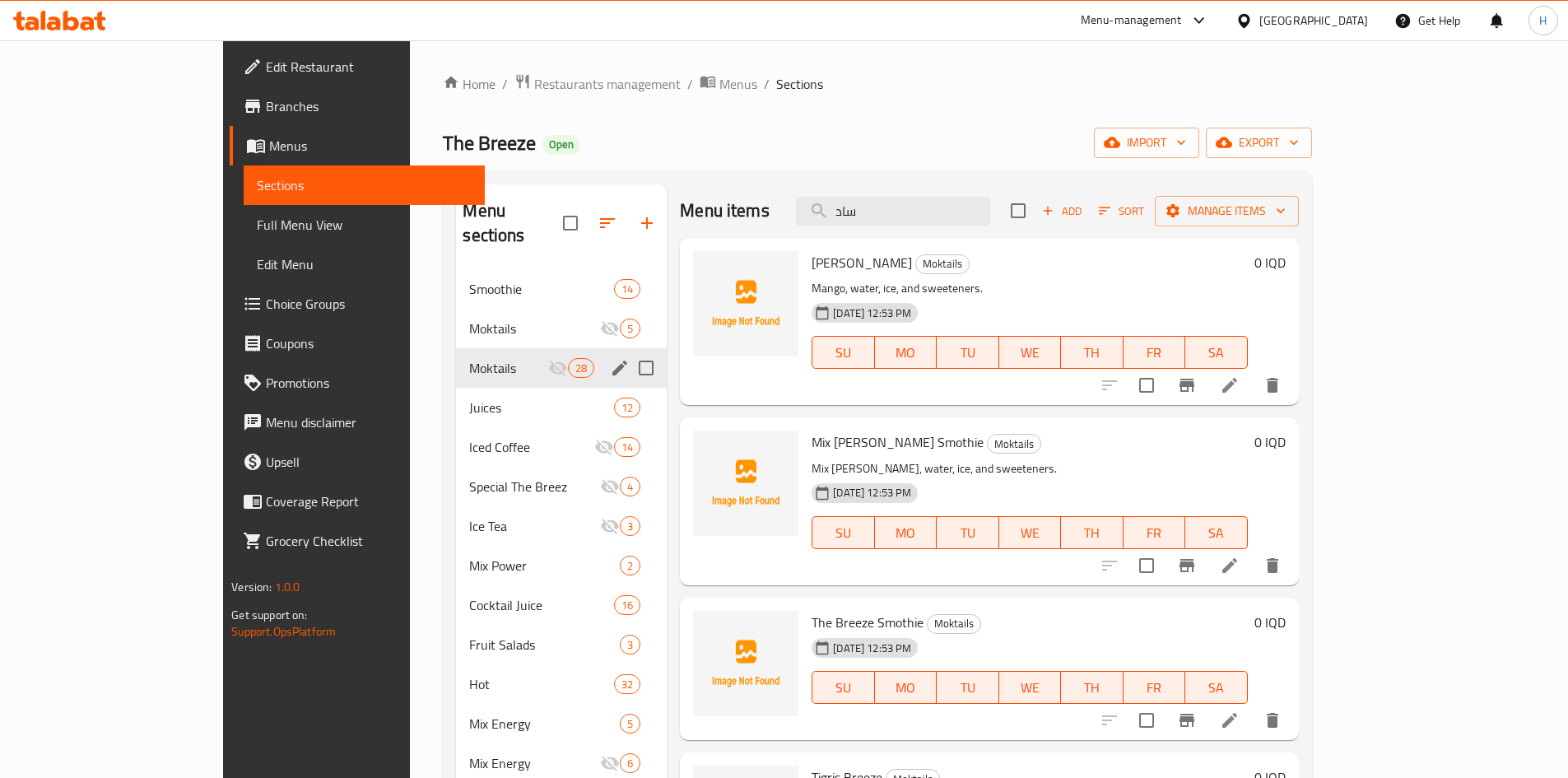
click at [1240, 383] on icon at bounding box center [1230, 386] width 20 height 20
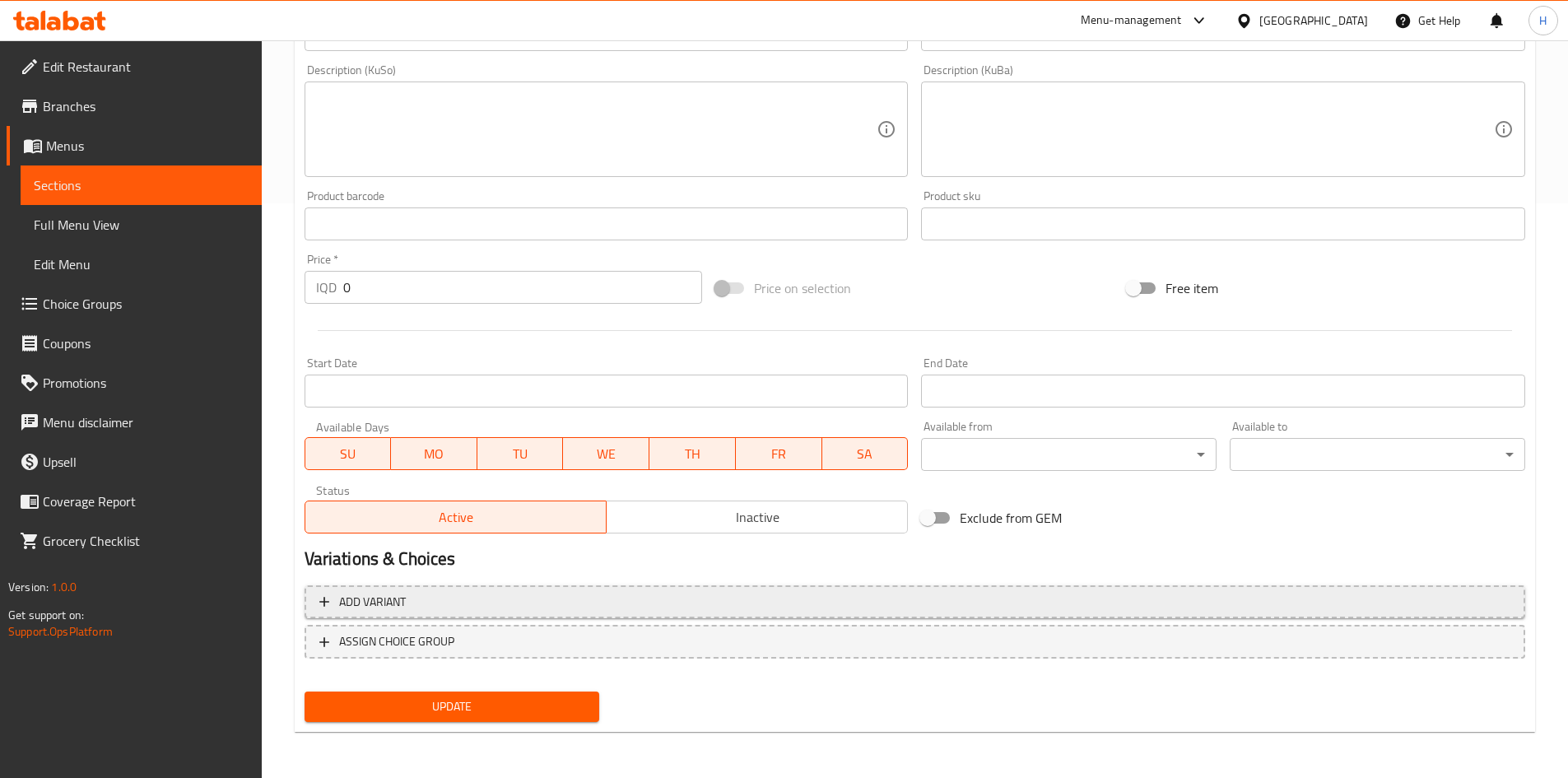
click at [396, 589] on button "Add variant" at bounding box center [914, 602] width 1221 height 34
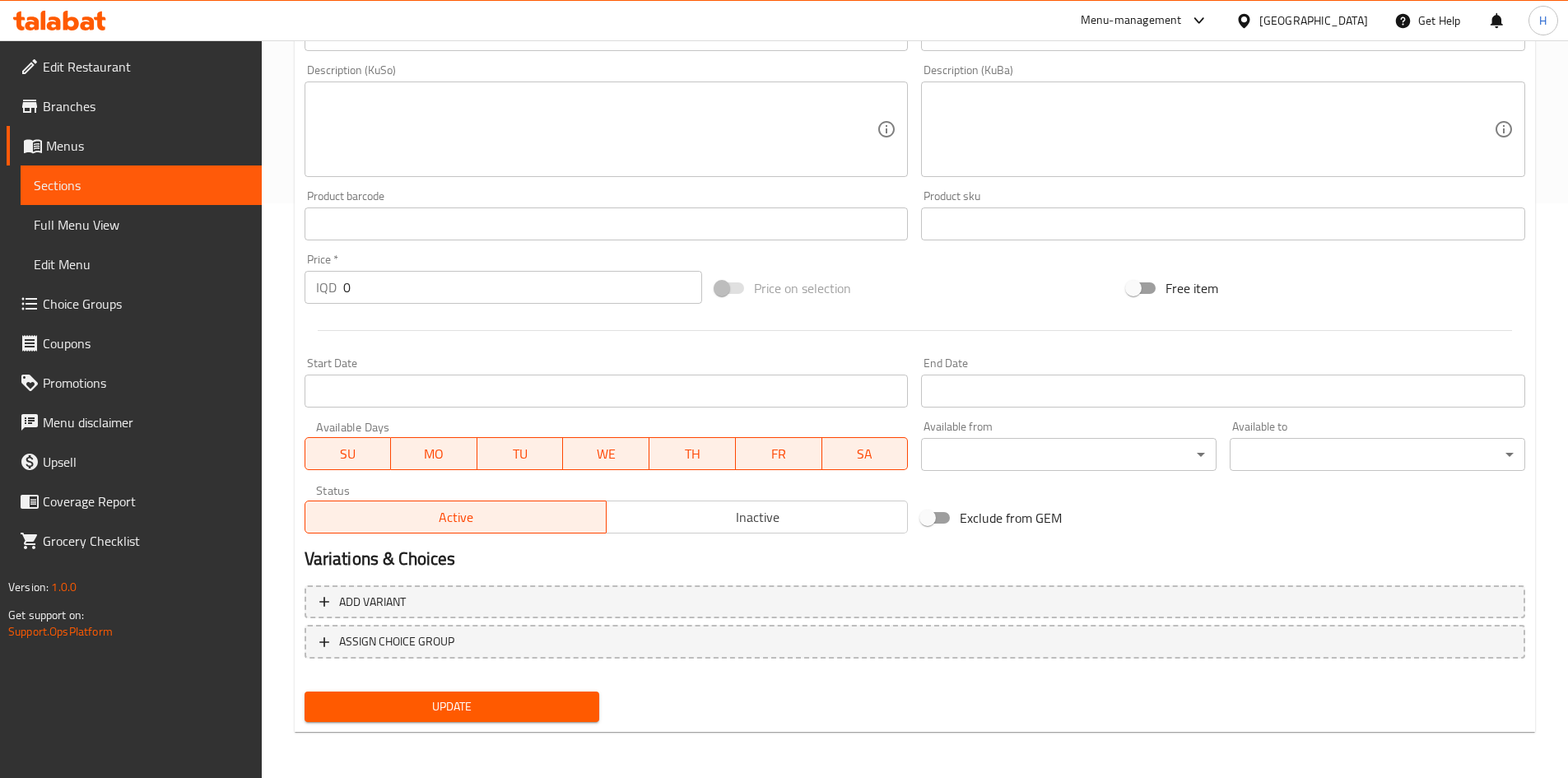
scroll to position [564, 0]
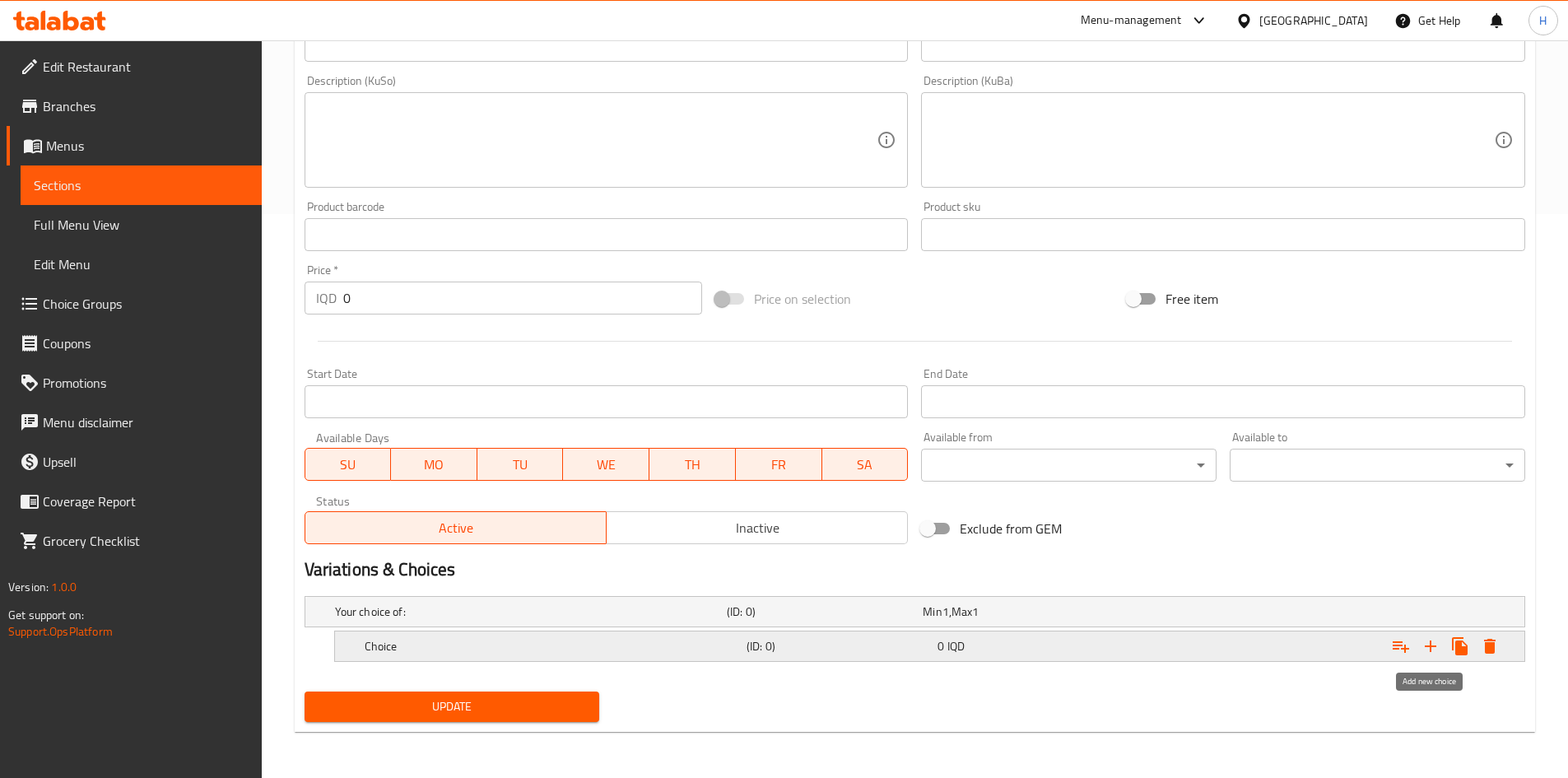
drag, startPoint x: 1434, startPoint y: 637, endPoint x: 1407, endPoint y: 638, distance: 27.0
click at [1434, 638] on icon "Expand" at bounding box center [1430, 646] width 20 height 20
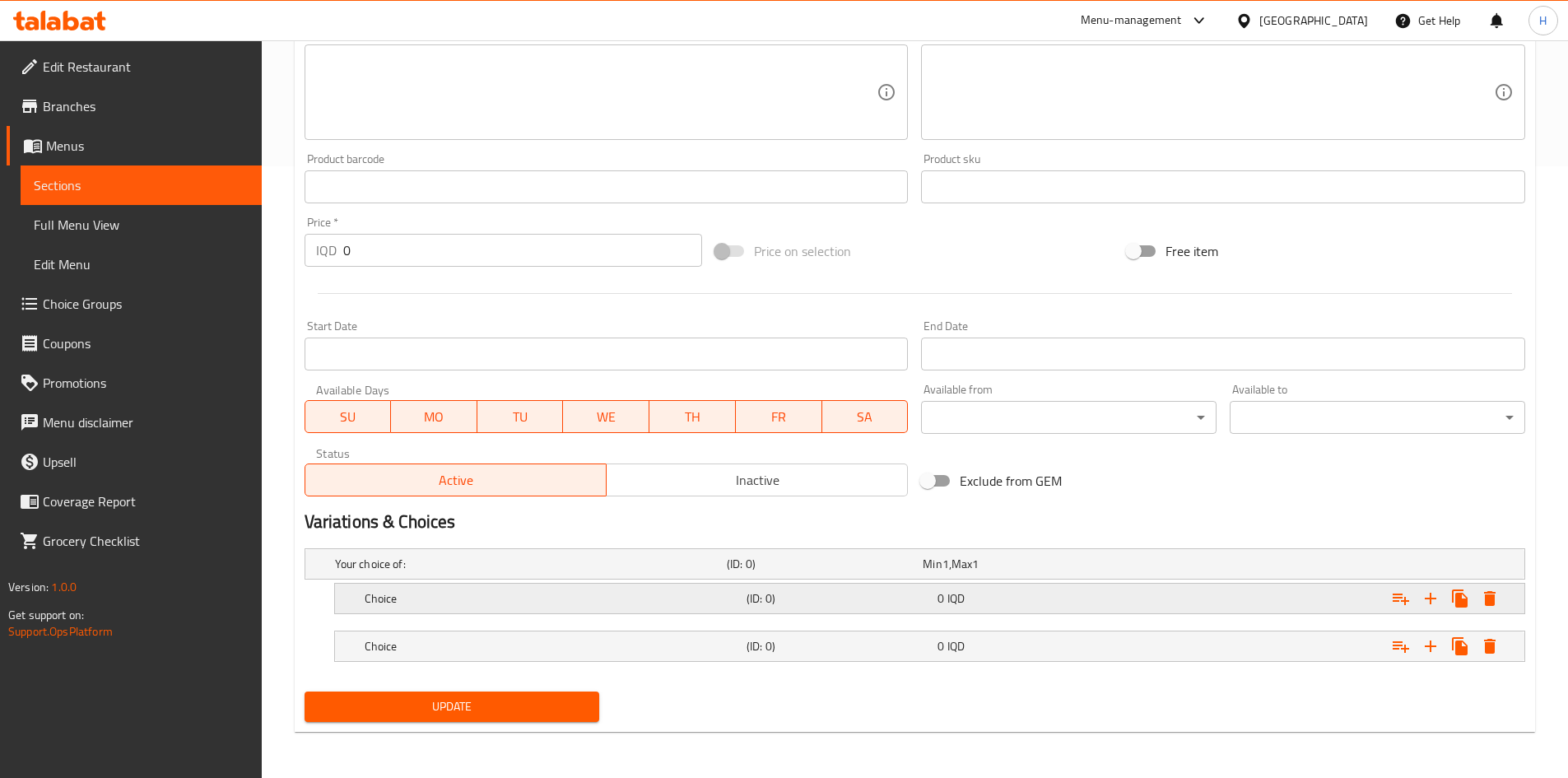
click at [408, 575] on div "Choice" at bounding box center [527, 563] width 392 height 23
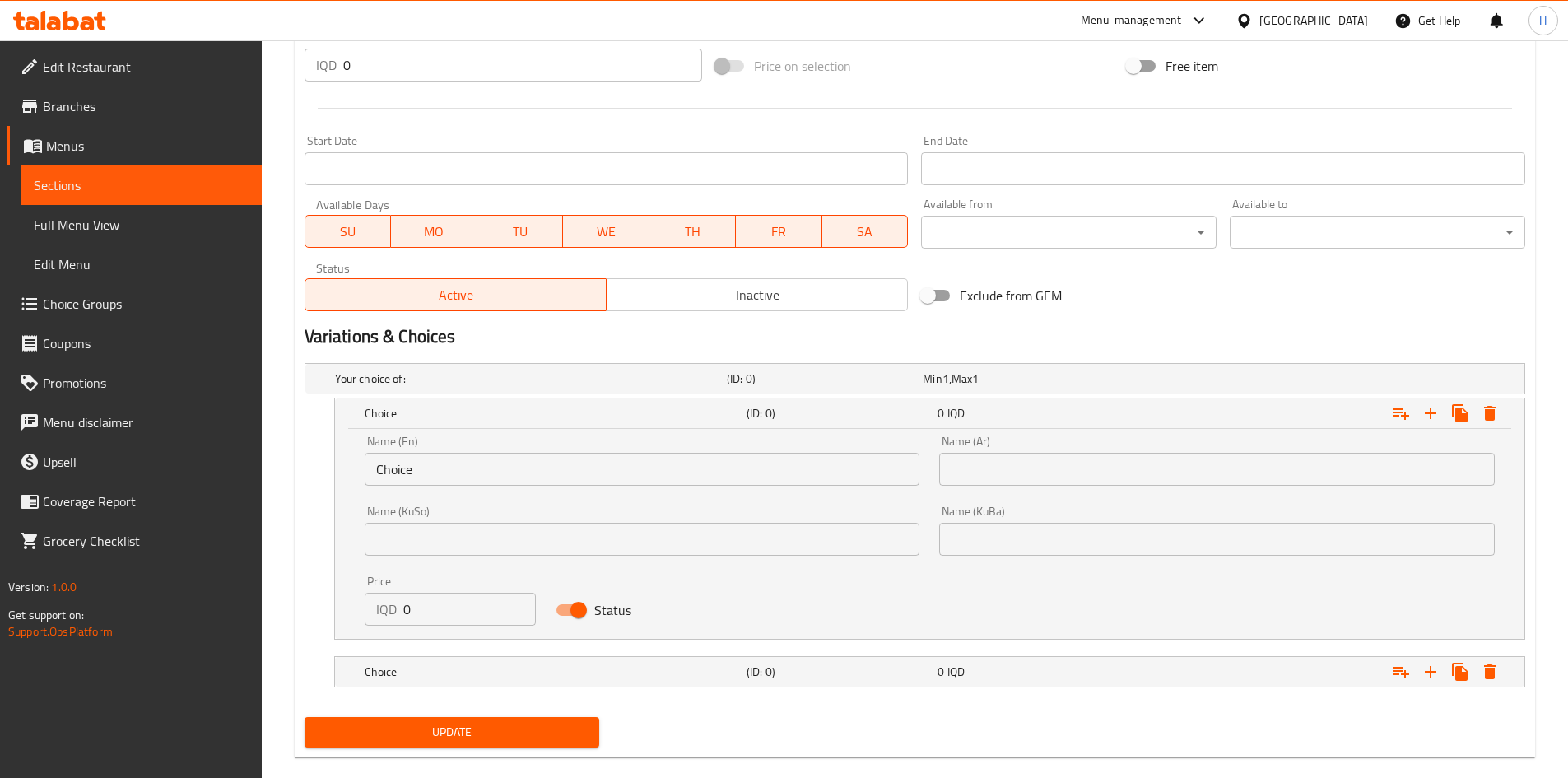
scroll to position [798, 0]
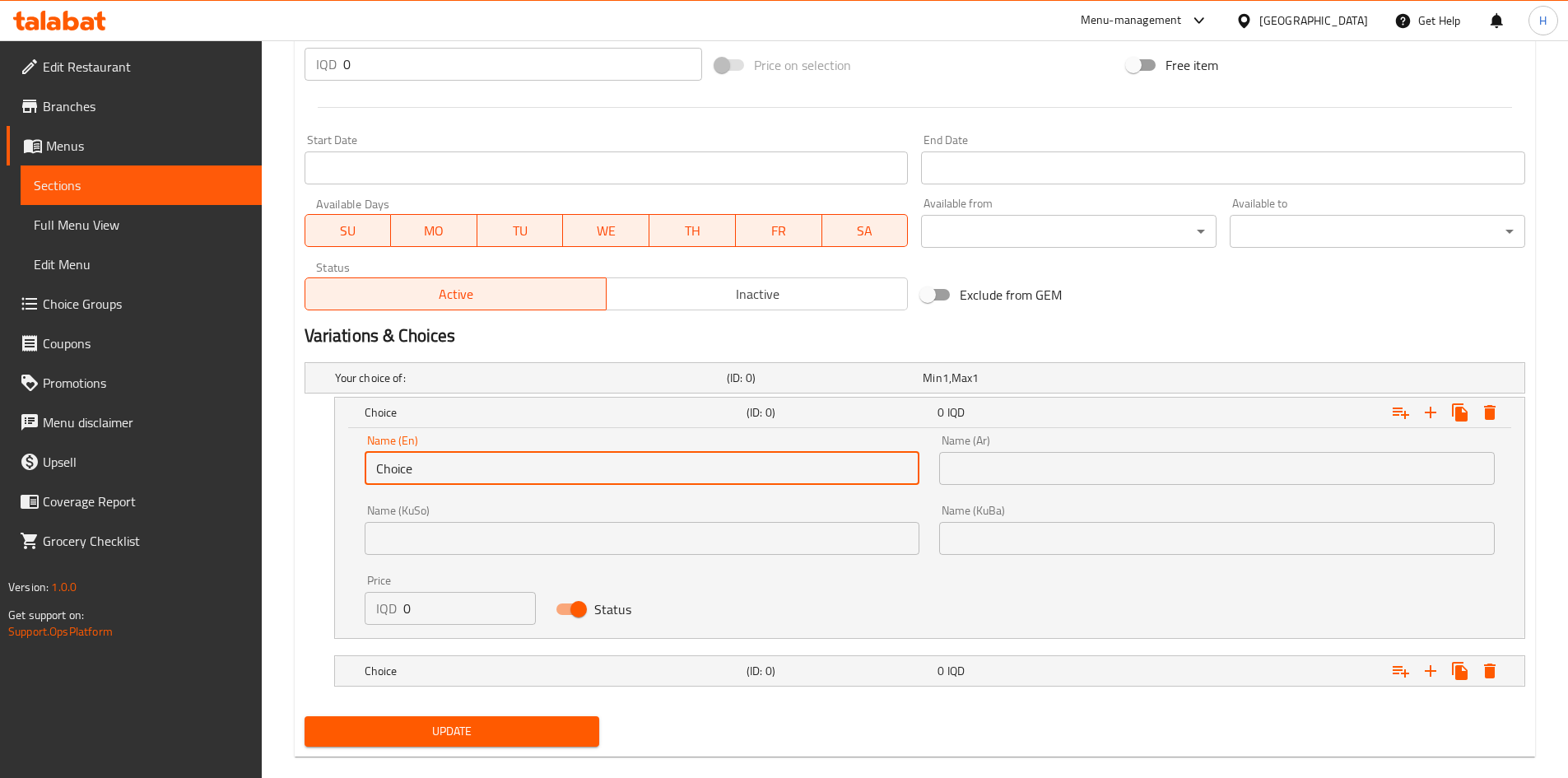
click at [409, 462] on input "Choice" at bounding box center [642, 468] width 556 height 33
click at [408, 462] on input "text" at bounding box center [642, 468] width 556 height 33
type input "Small"
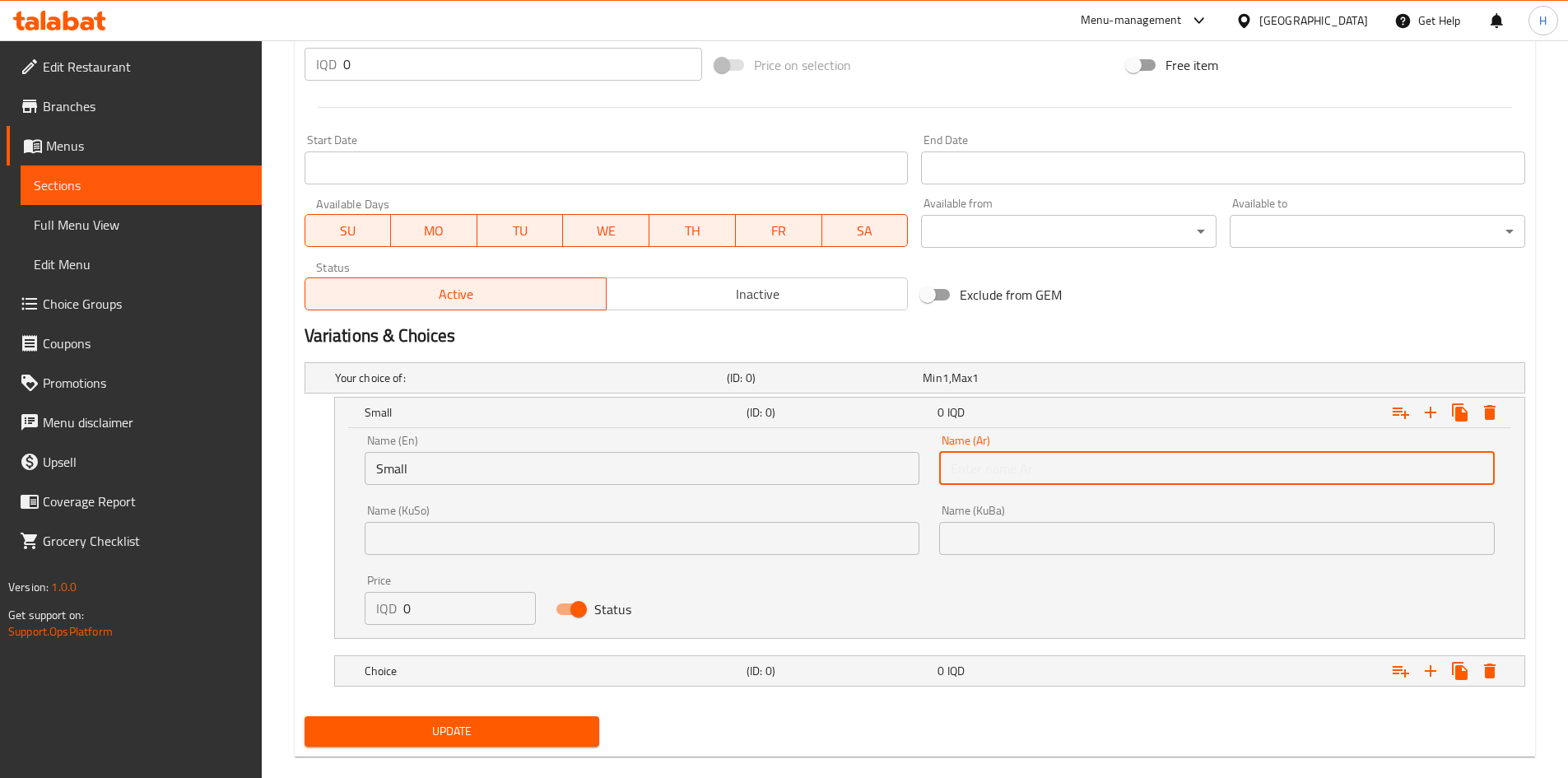
drag, startPoint x: 984, startPoint y: 471, endPoint x: 1004, endPoint y: 492, distance: 29.0
click at [984, 471] on input "text" at bounding box center [1217, 468] width 556 height 33
type input "صغير"
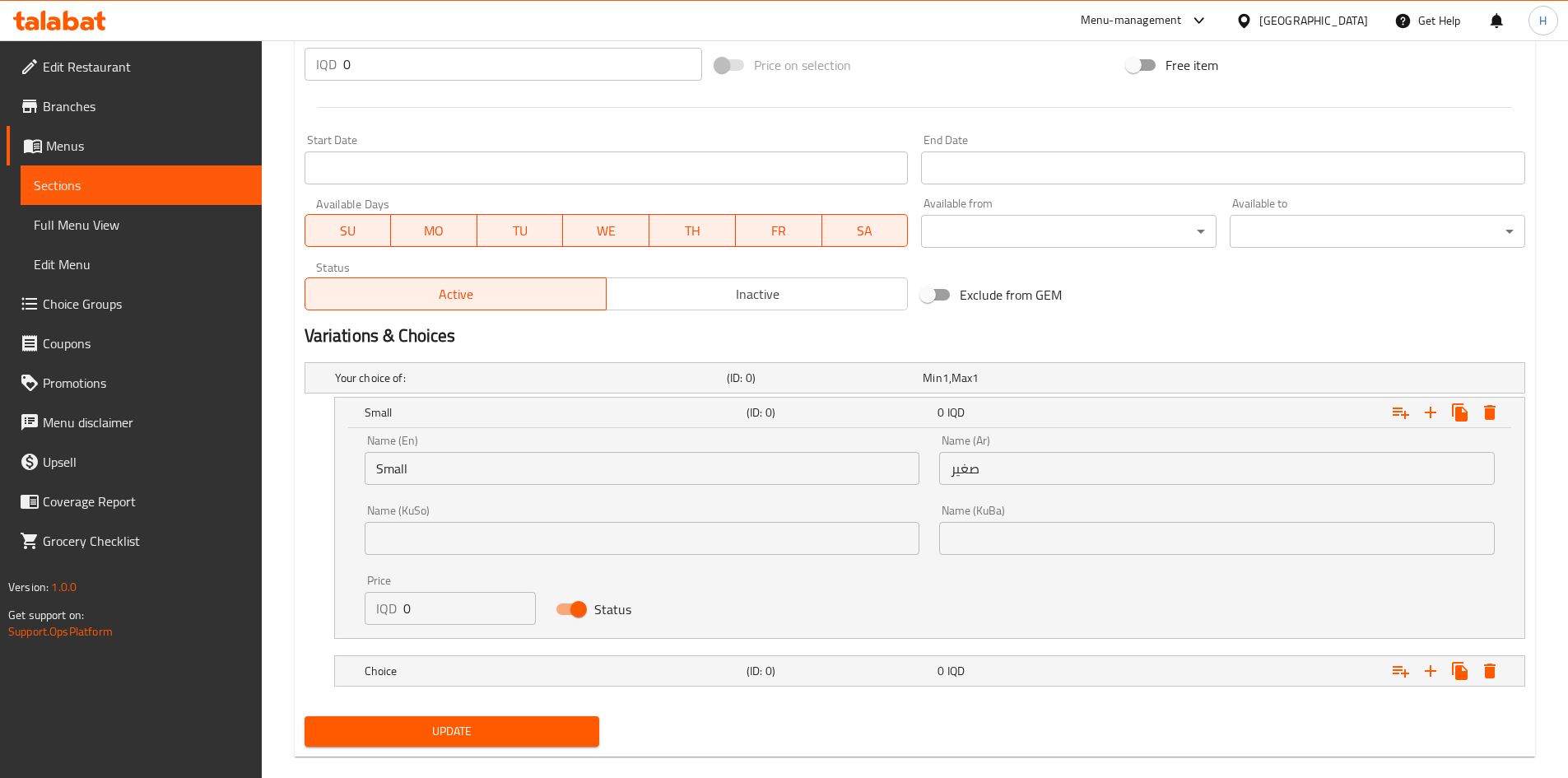
click at [436, 587] on div "Price IQD 0 Price" at bounding box center [450, 600] width 172 height 50
click at [438, 599] on input "0" at bounding box center [470, 608] width 134 height 33
type input "3500"
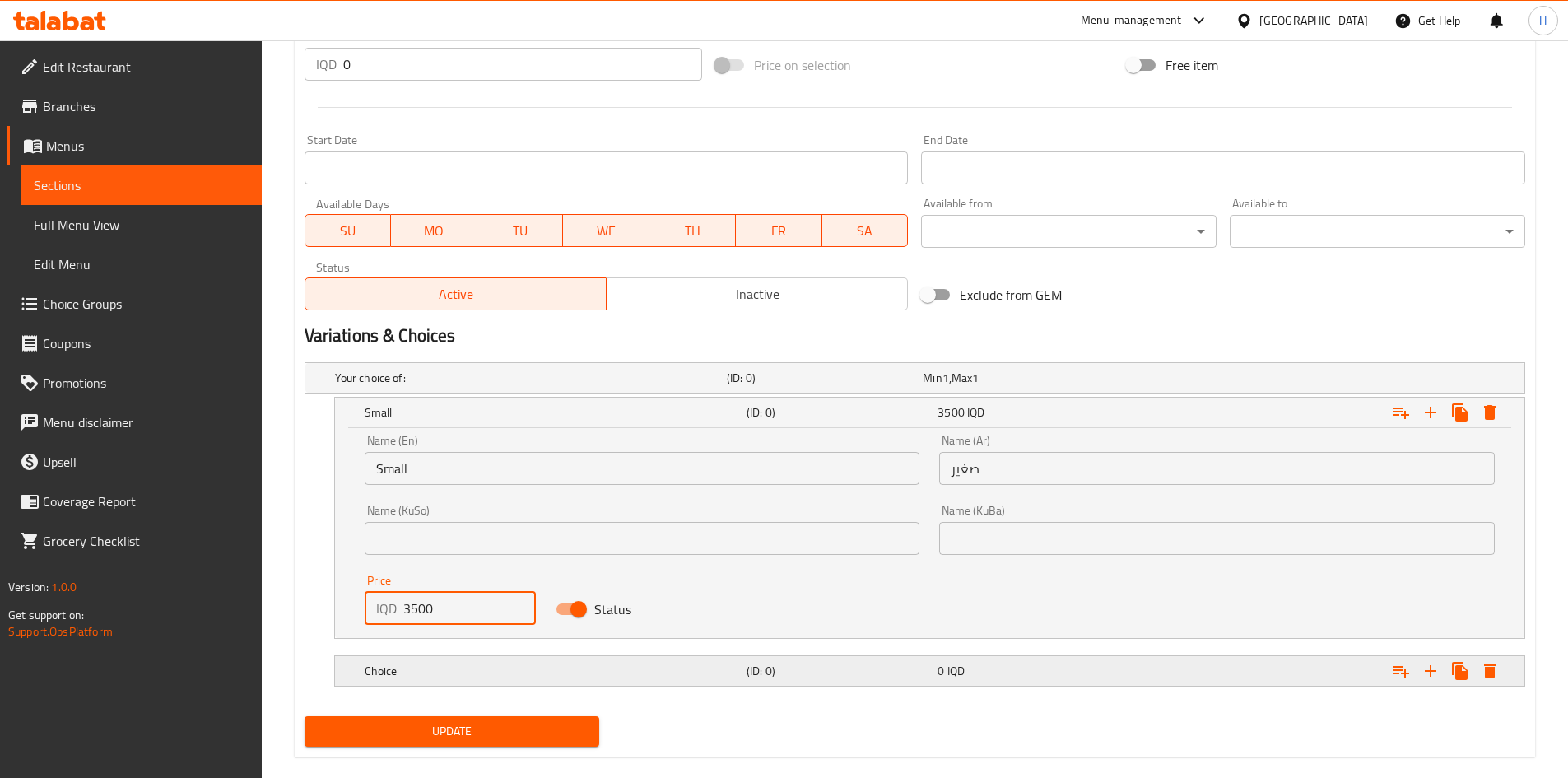
click at [458, 396] on div "Choice (ID: 0) 0 IQD" at bounding box center [919, 378] width 1176 height 36
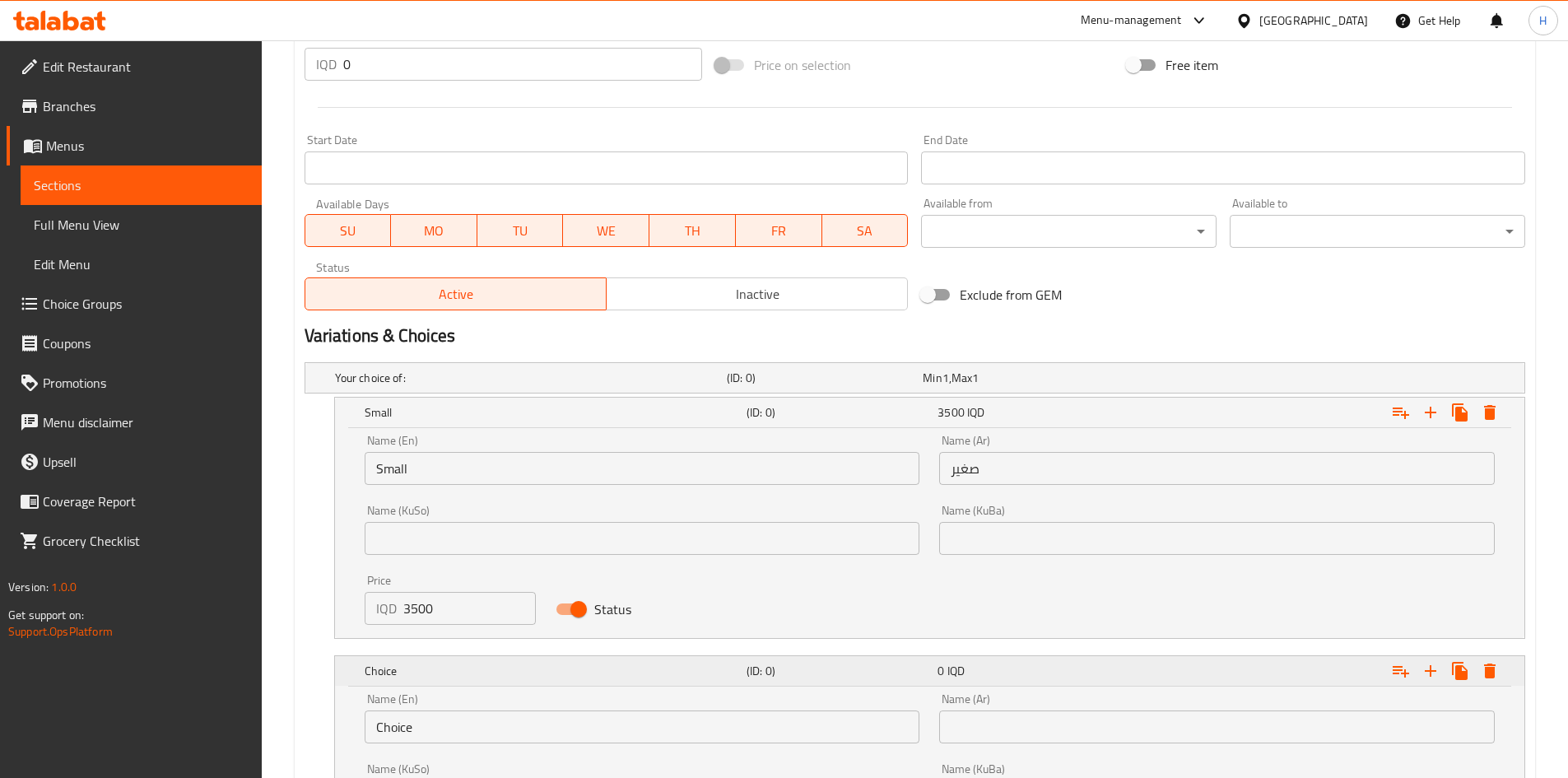
click at [460, 420] on h5 "Choice" at bounding box center [552, 412] width 375 height 16
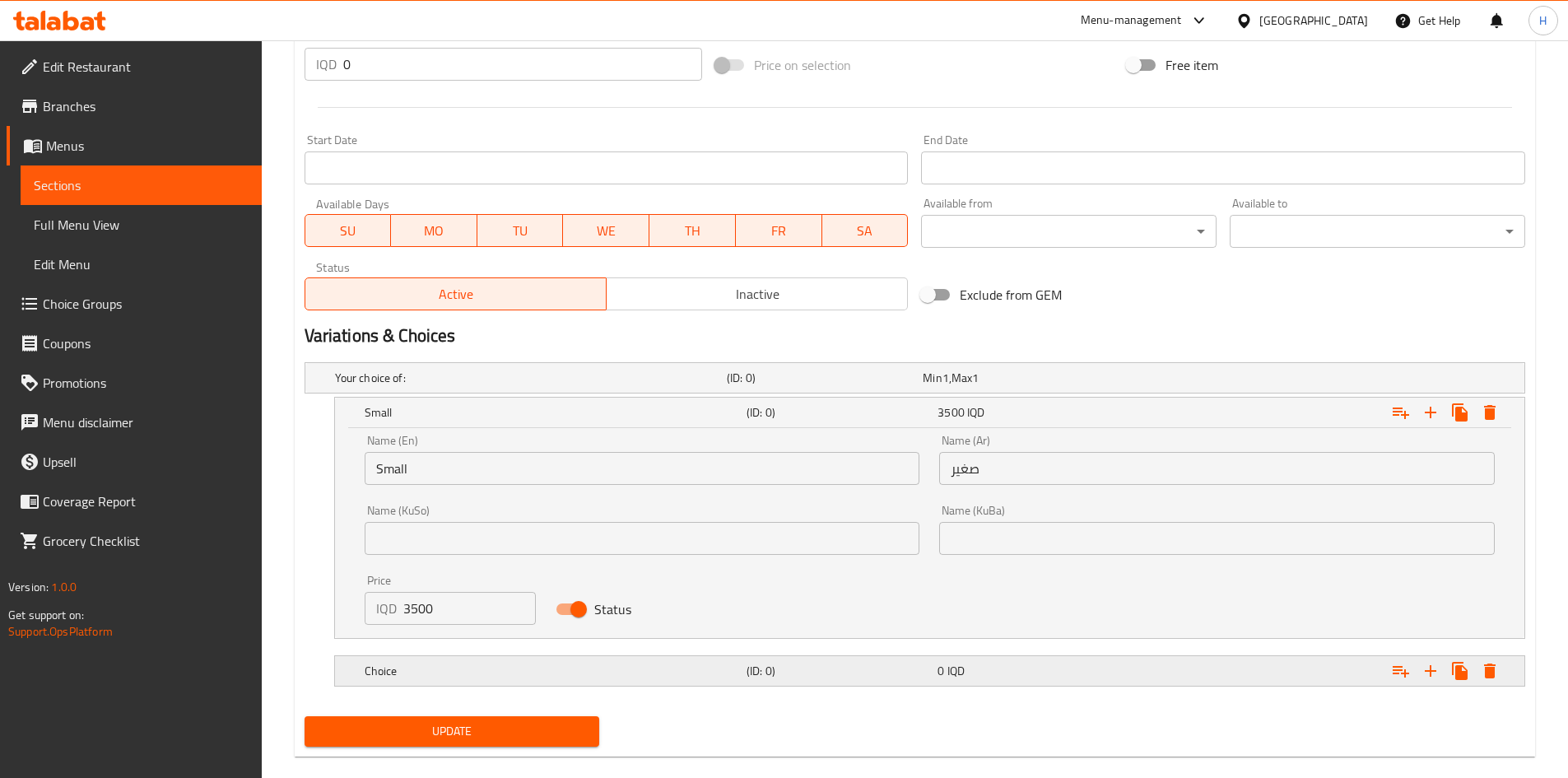
click at [450, 387] on h5 "Choice" at bounding box center [528, 378] width 385 height 16
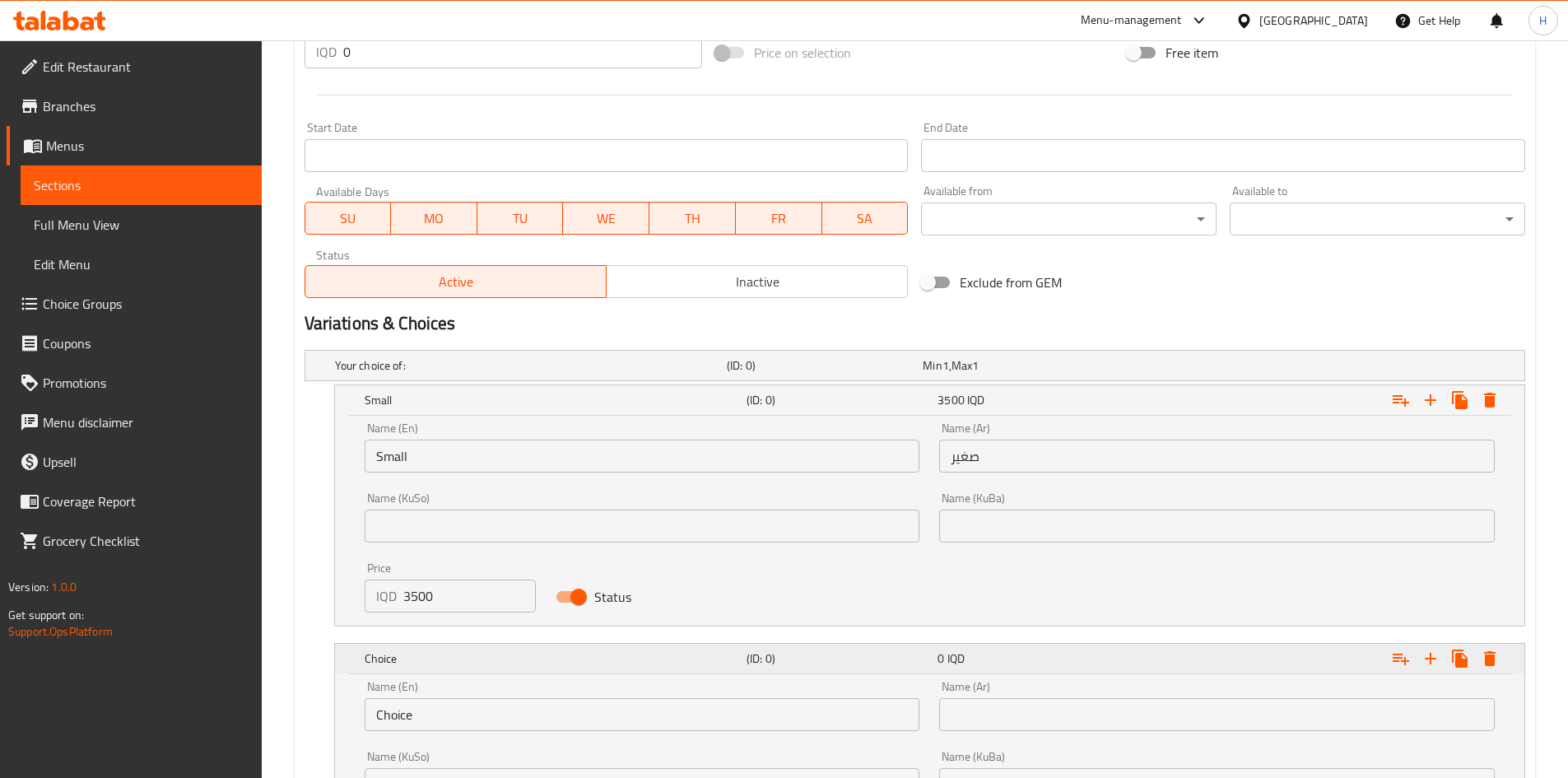
scroll to position [963, 0]
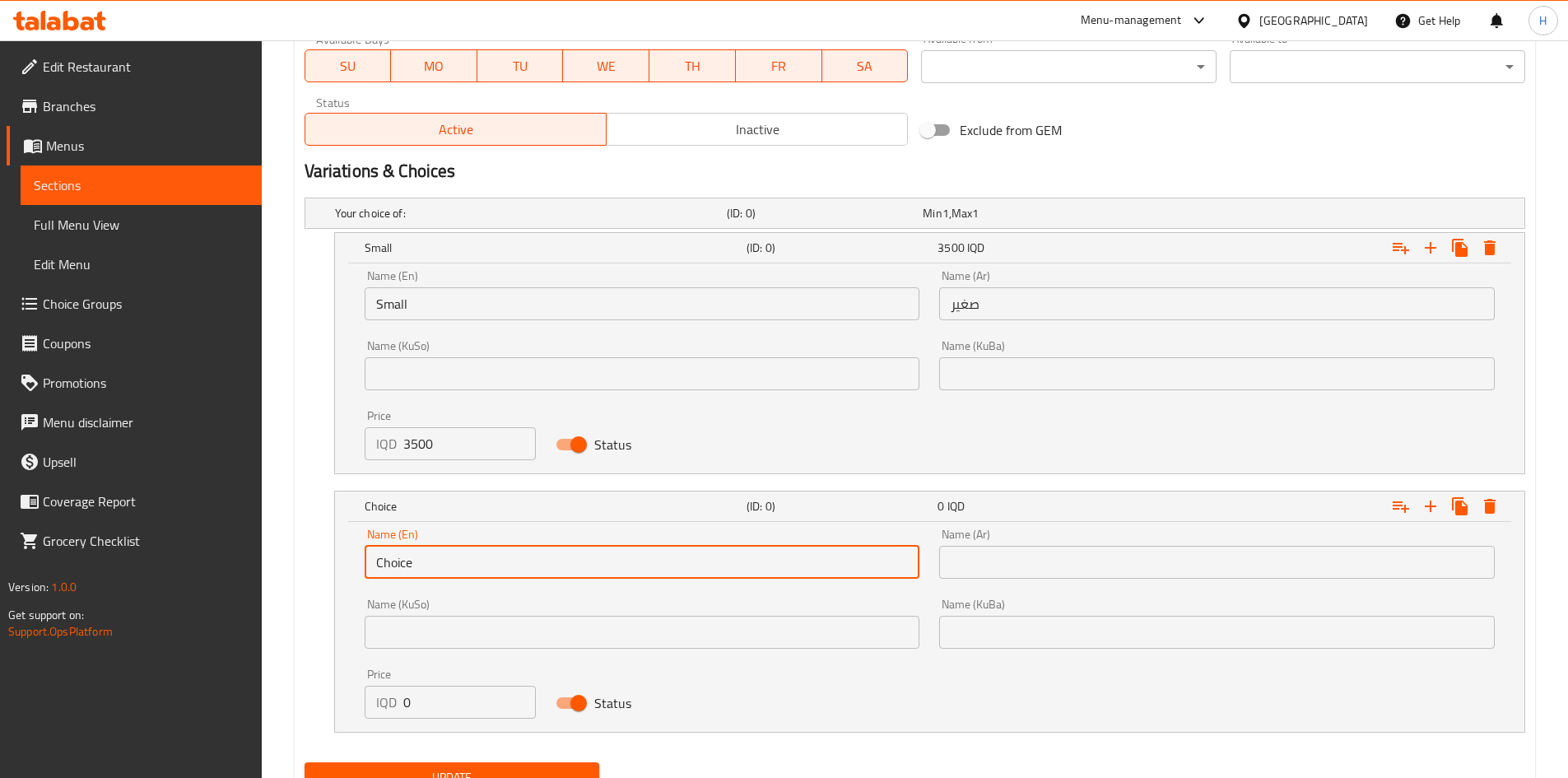
click at [423, 556] on input "Choice" at bounding box center [642, 562] width 556 height 33
click at [423, 556] on input "text" at bounding box center [642, 562] width 556 height 33
type input "Large"
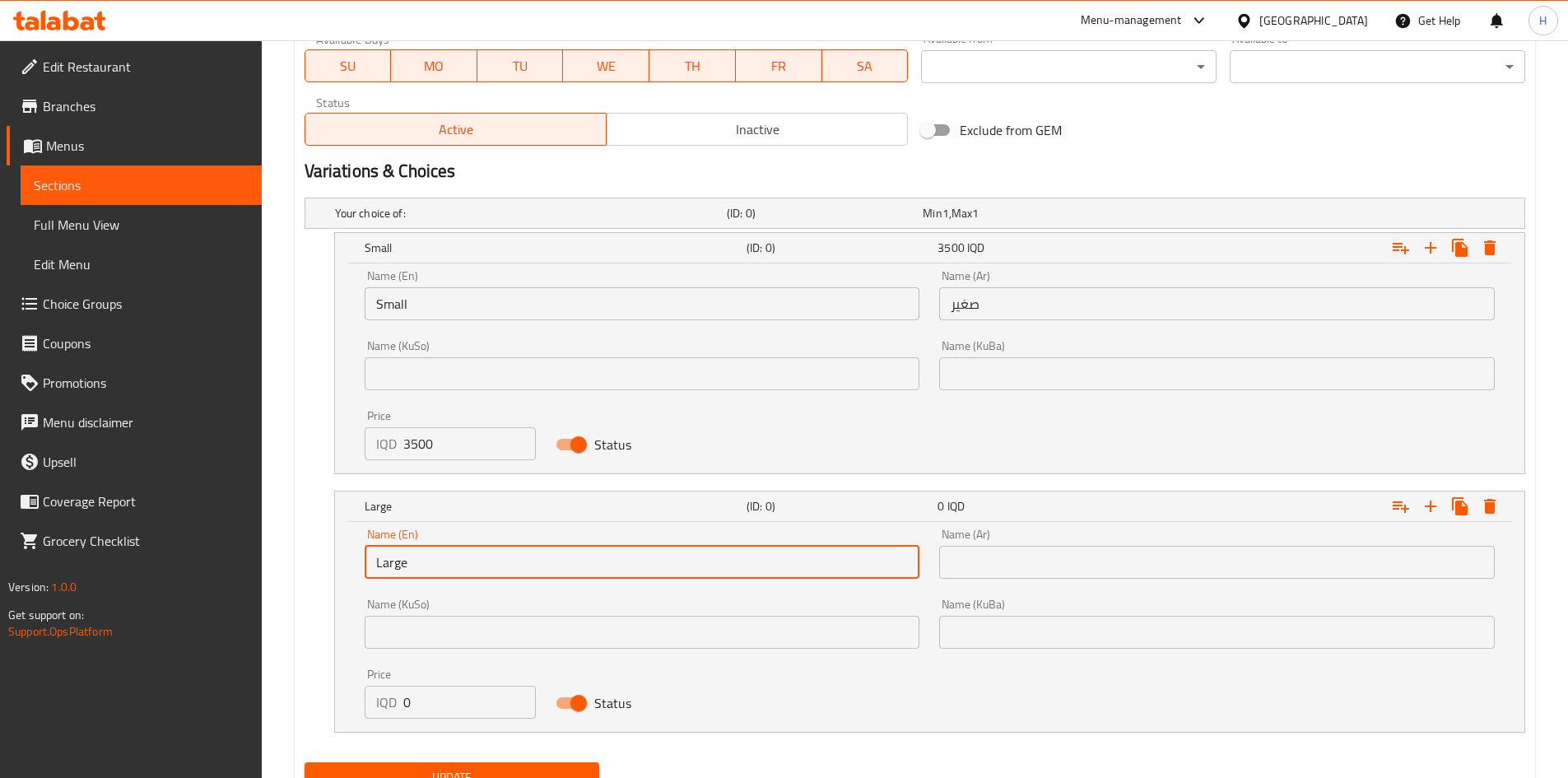
drag, startPoint x: 991, startPoint y: 548, endPoint x: 1030, endPoint y: 577, distance: 48.6
click at [991, 548] on input "text" at bounding box center [1217, 562] width 556 height 33
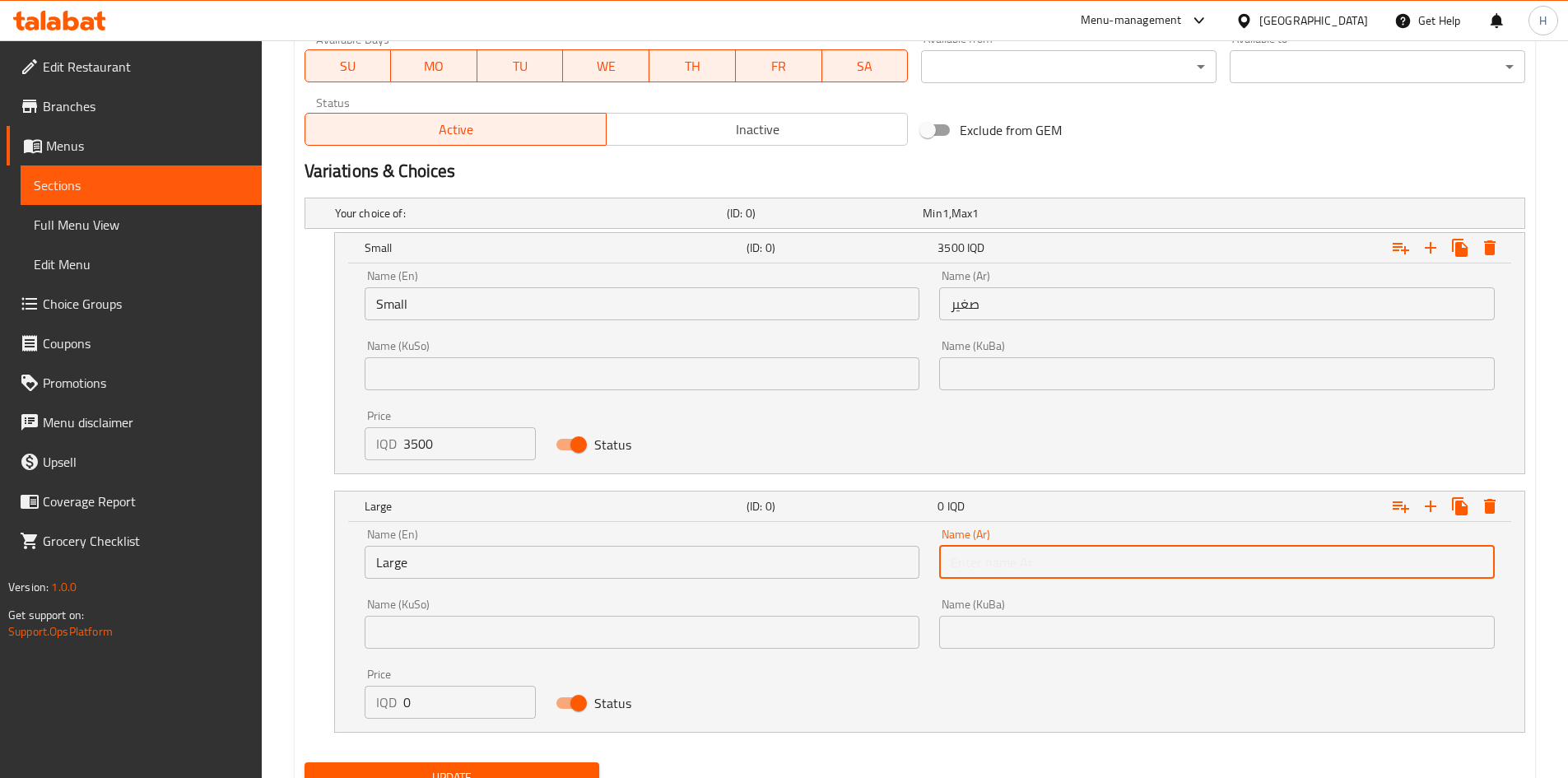
type input "كبير"
click at [436, 693] on input "0" at bounding box center [470, 702] width 134 height 33
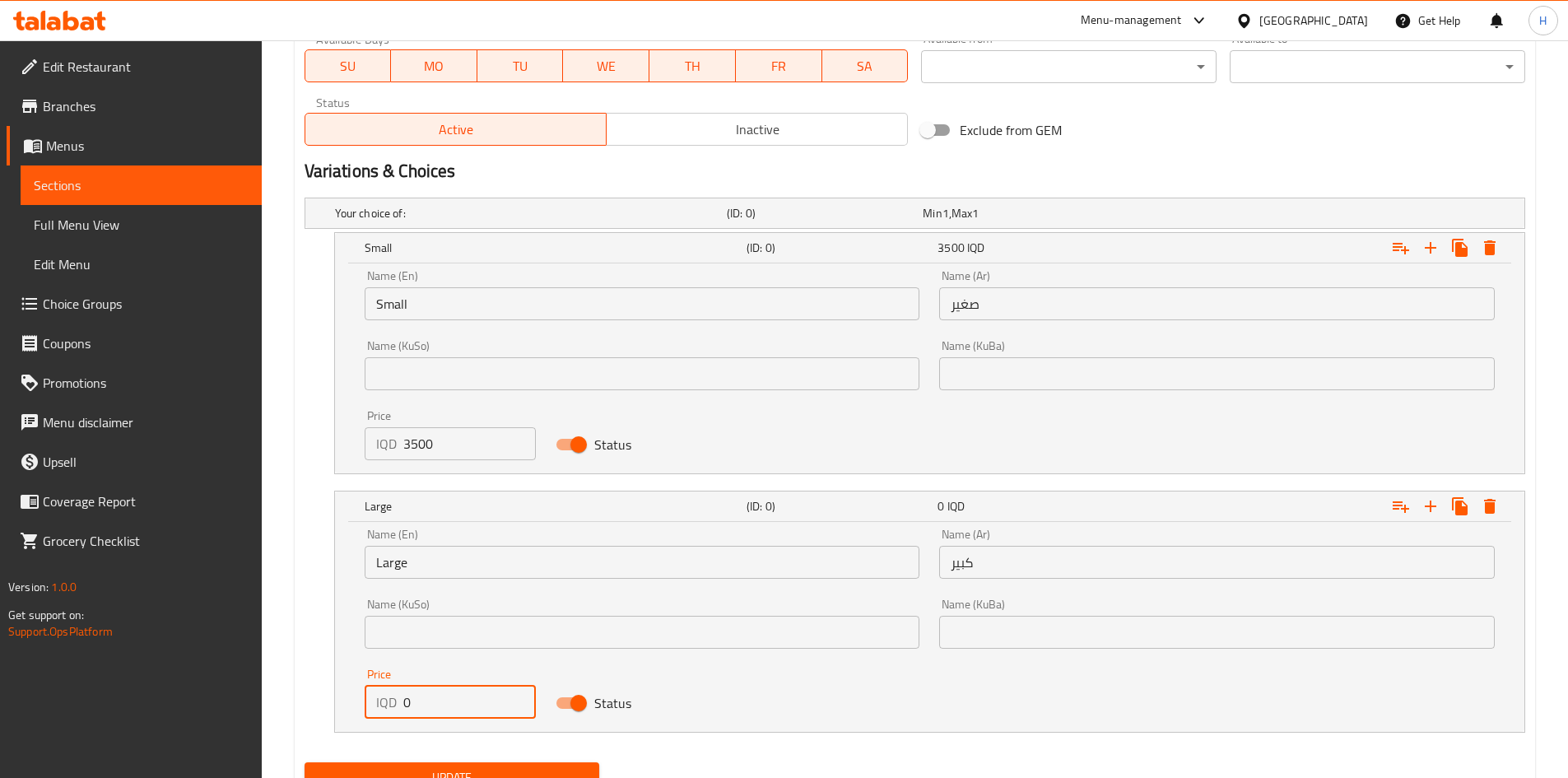
click at [439, 698] on input "0" at bounding box center [470, 702] width 134 height 33
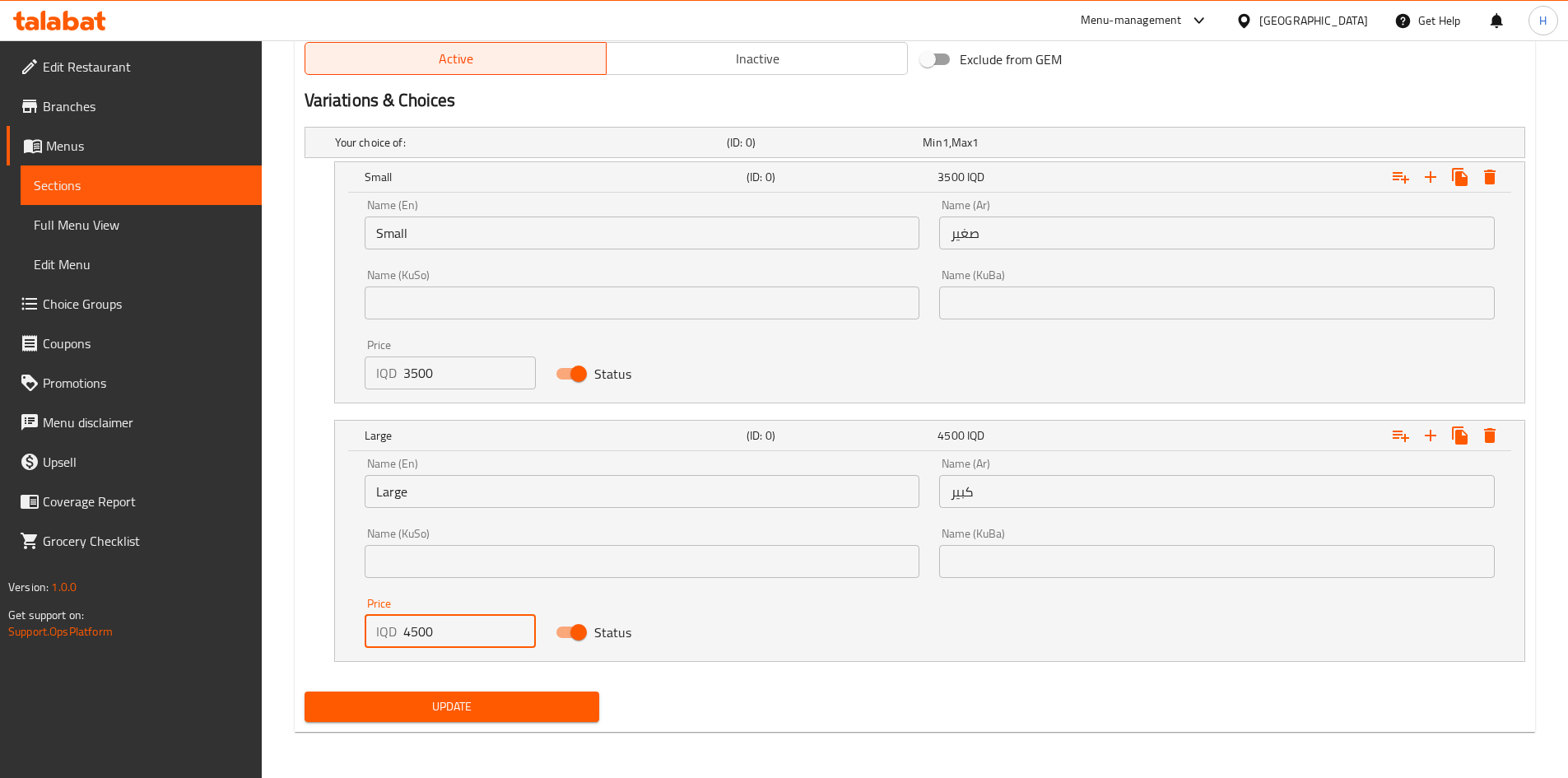
type input "4500"
drag, startPoint x: 509, startPoint y: 707, endPoint x: 730, endPoint y: 594, distance: 248.2
click at [510, 707] on span "Update" at bounding box center [452, 707] width 269 height 21
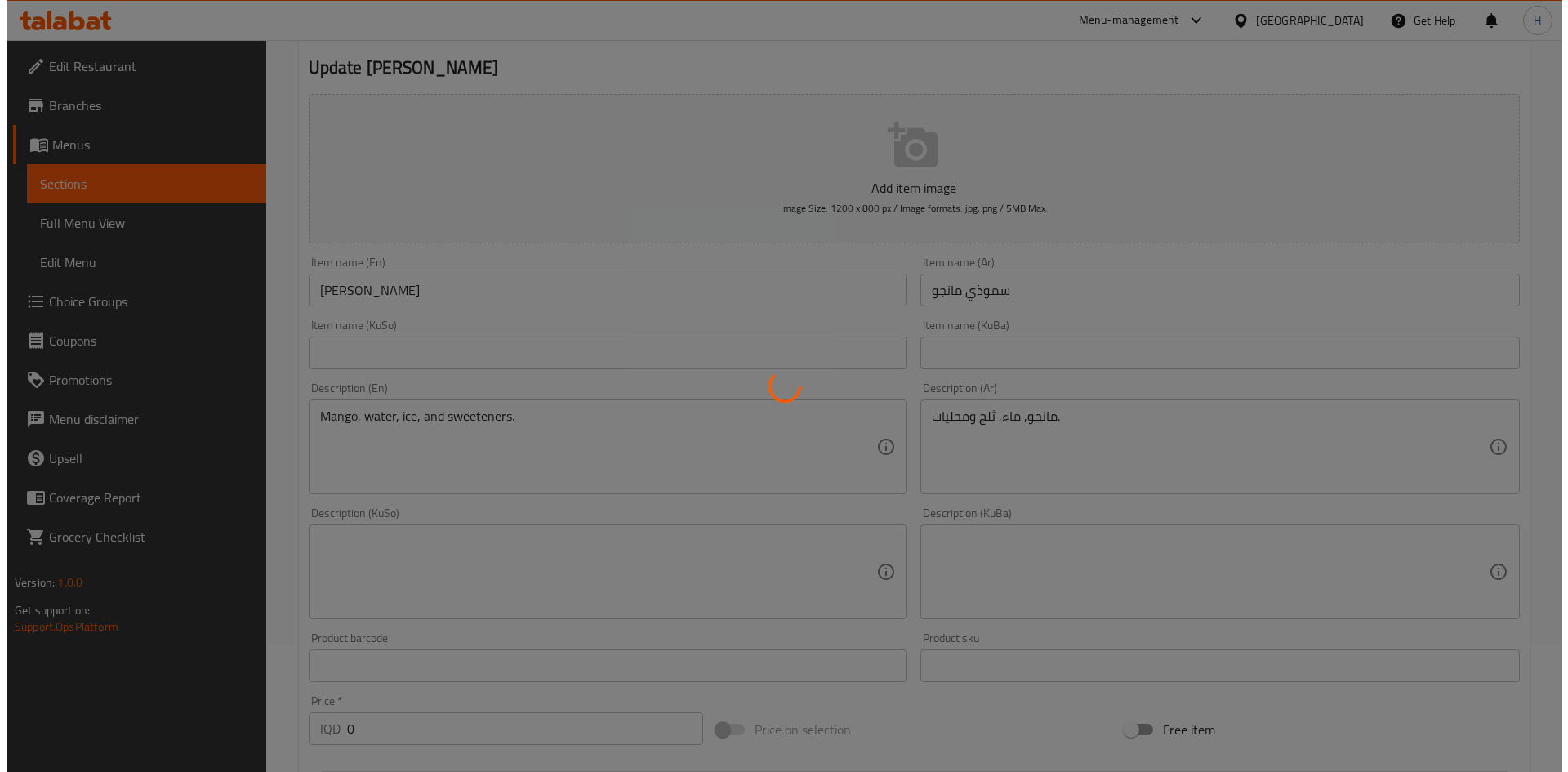
scroll to position [0, 0]
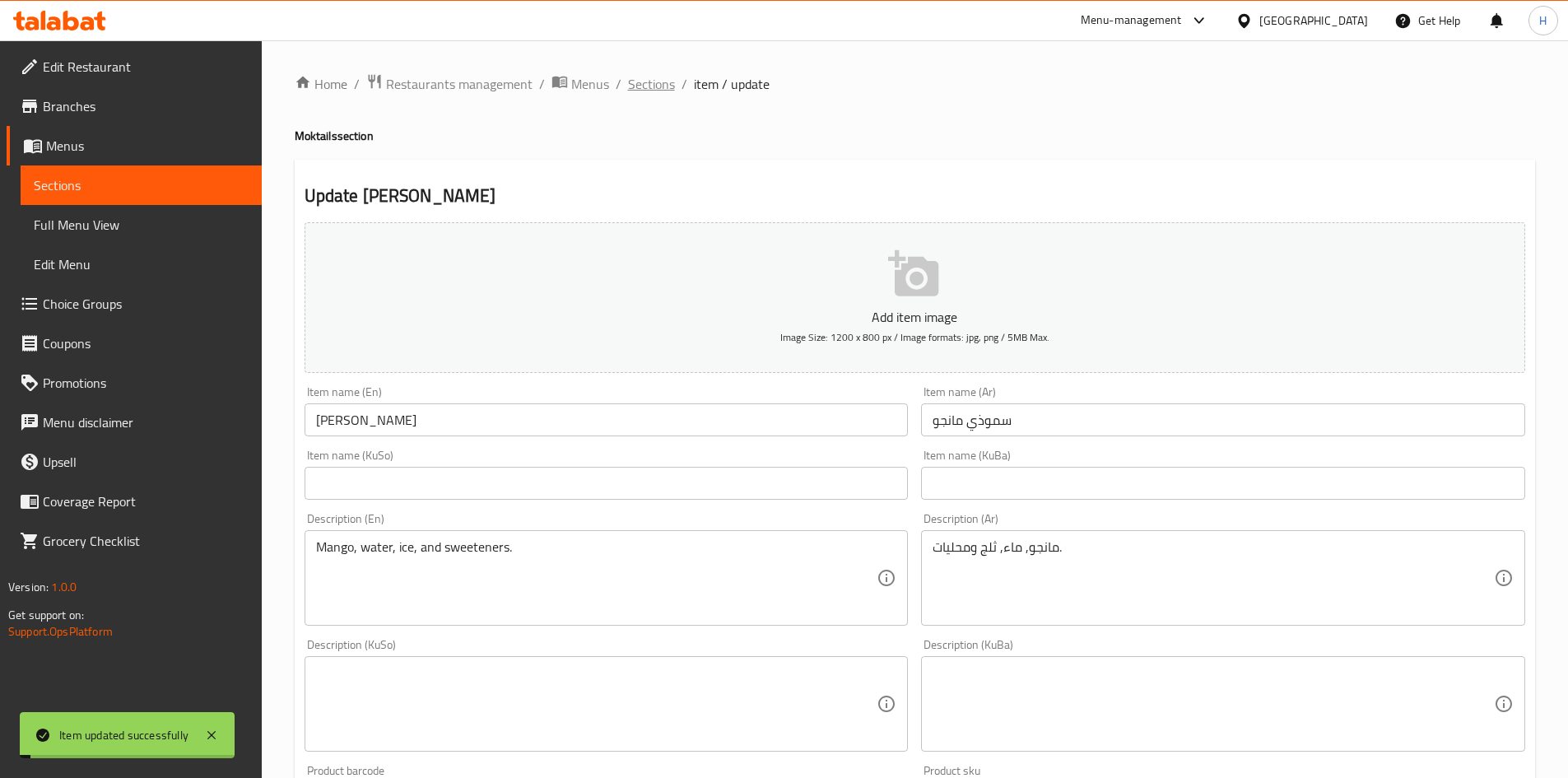
click at [659, 76] on span "Sections" at bounding box center [651, 84] width 47 height 20
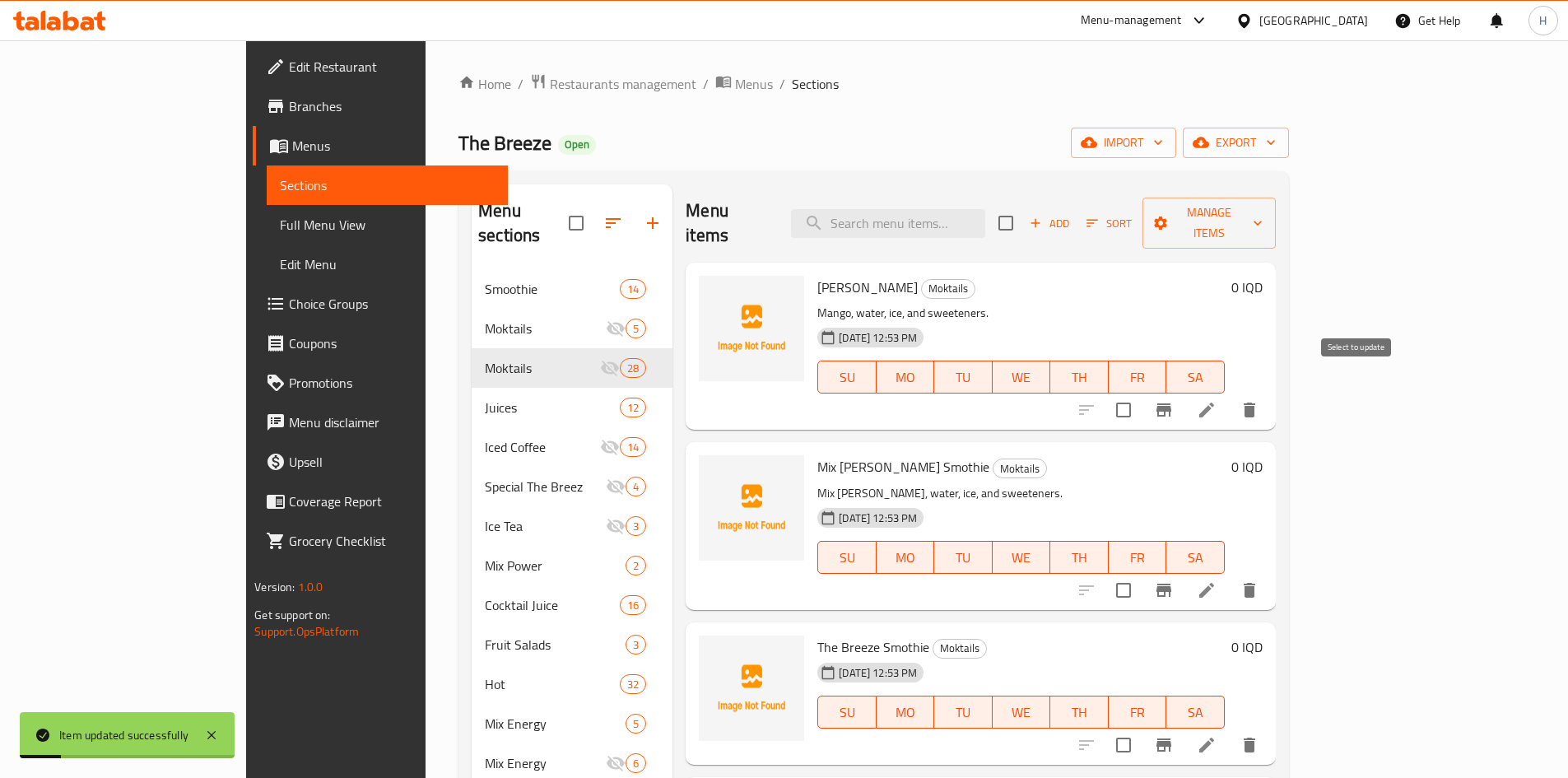
click at [1141, 392] on input "checkbox" at bounding box center [1123, 409] width 35 height 35
checkbox input "true"
click at [1262, 214] on span "Manage items" at bounding box center [1209, 223] width 106 height 41
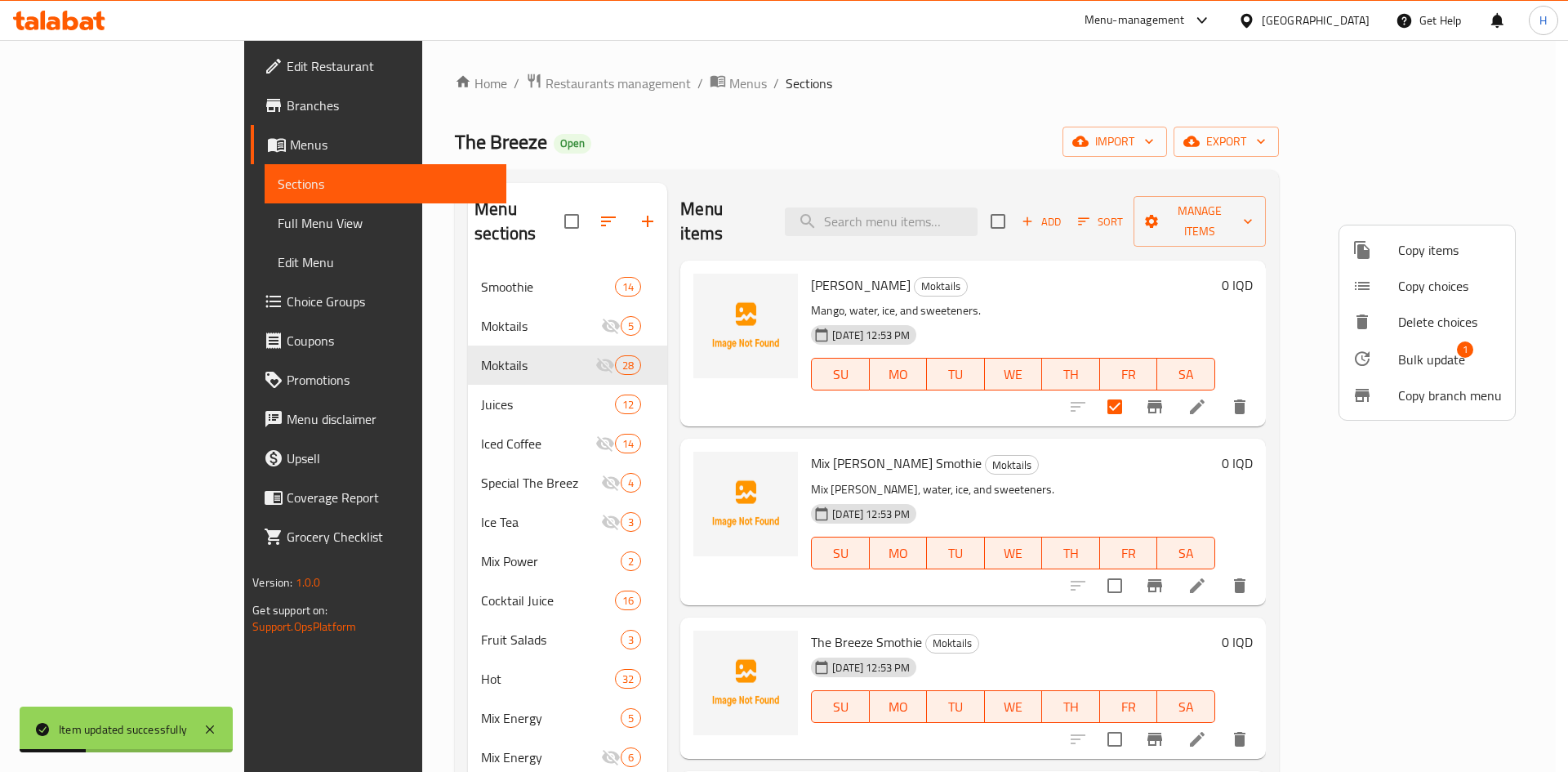
click at [1431, 354] on span "Bulk update" at bounding box center [1432, 360] width 67 height 20
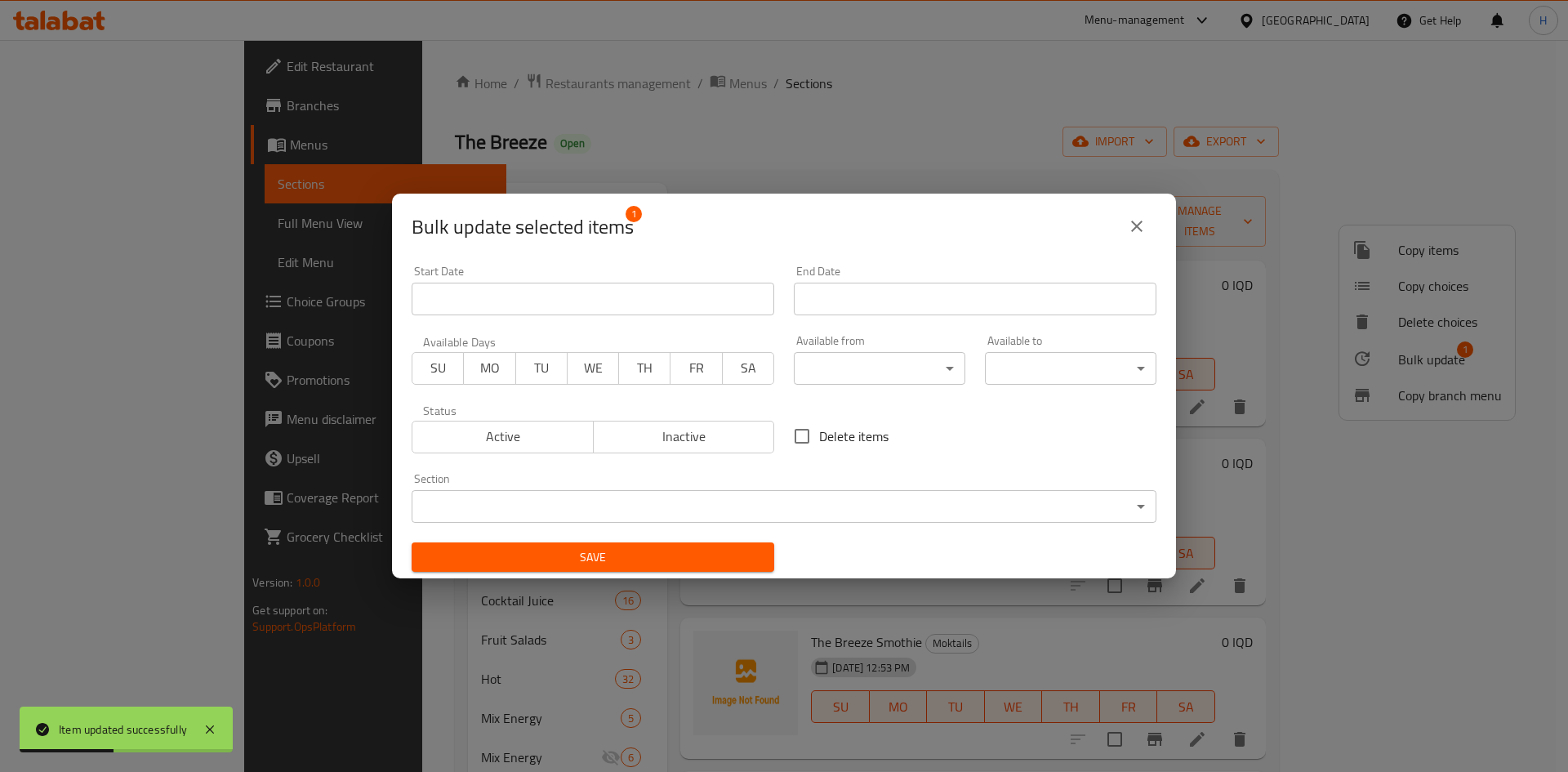
drag, startPoint x: 1122, startPoint y: 217, endPoint x: 1134, endPoint y: 217, distance: 12.0
click at [1128, 217] on button "close" at bounding box center [1137, 227] width 40 height 40
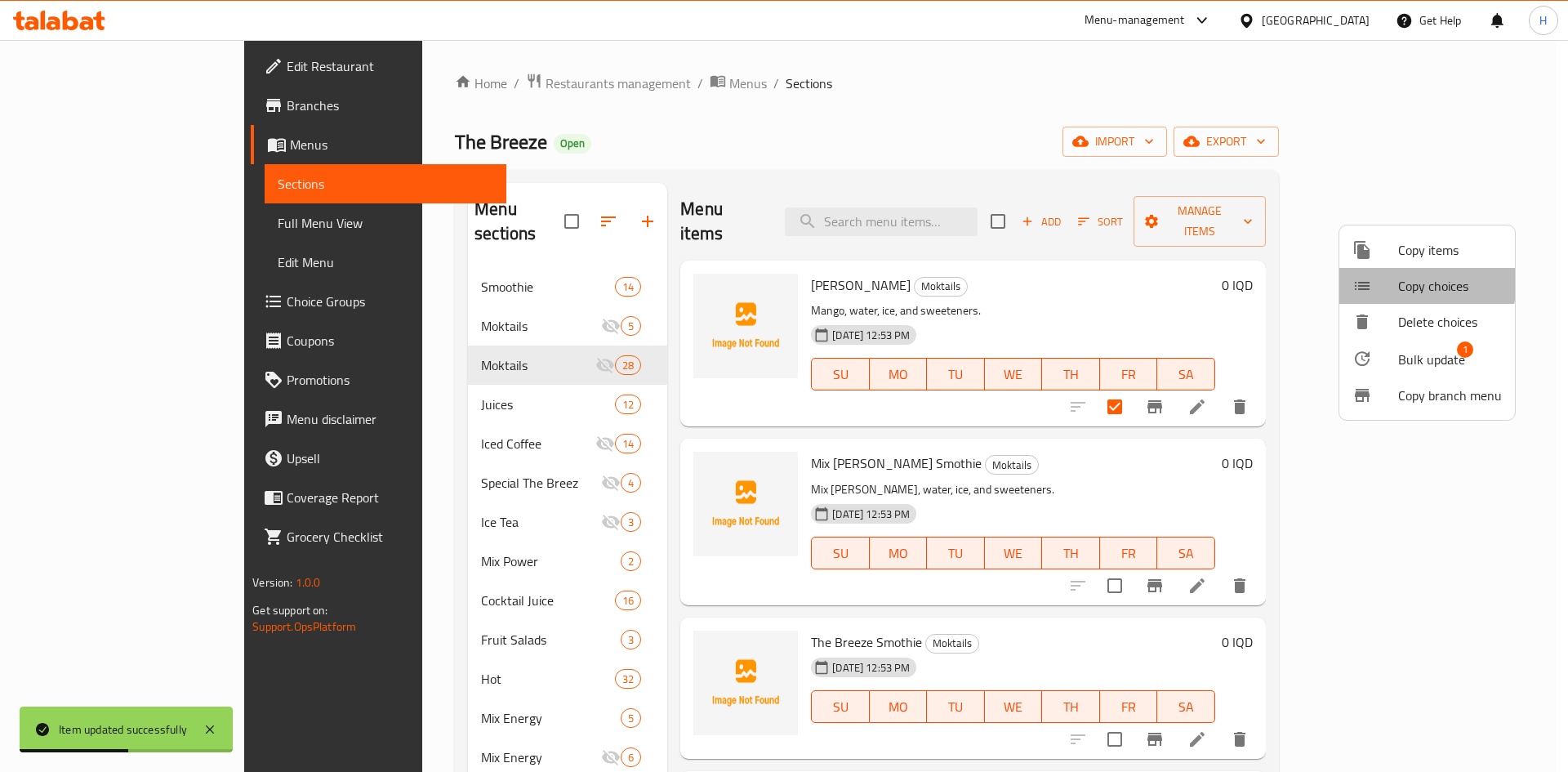
click at [1410, 277] on span "Copy choices" at bounding box center [1450, 286] width 104 height 20
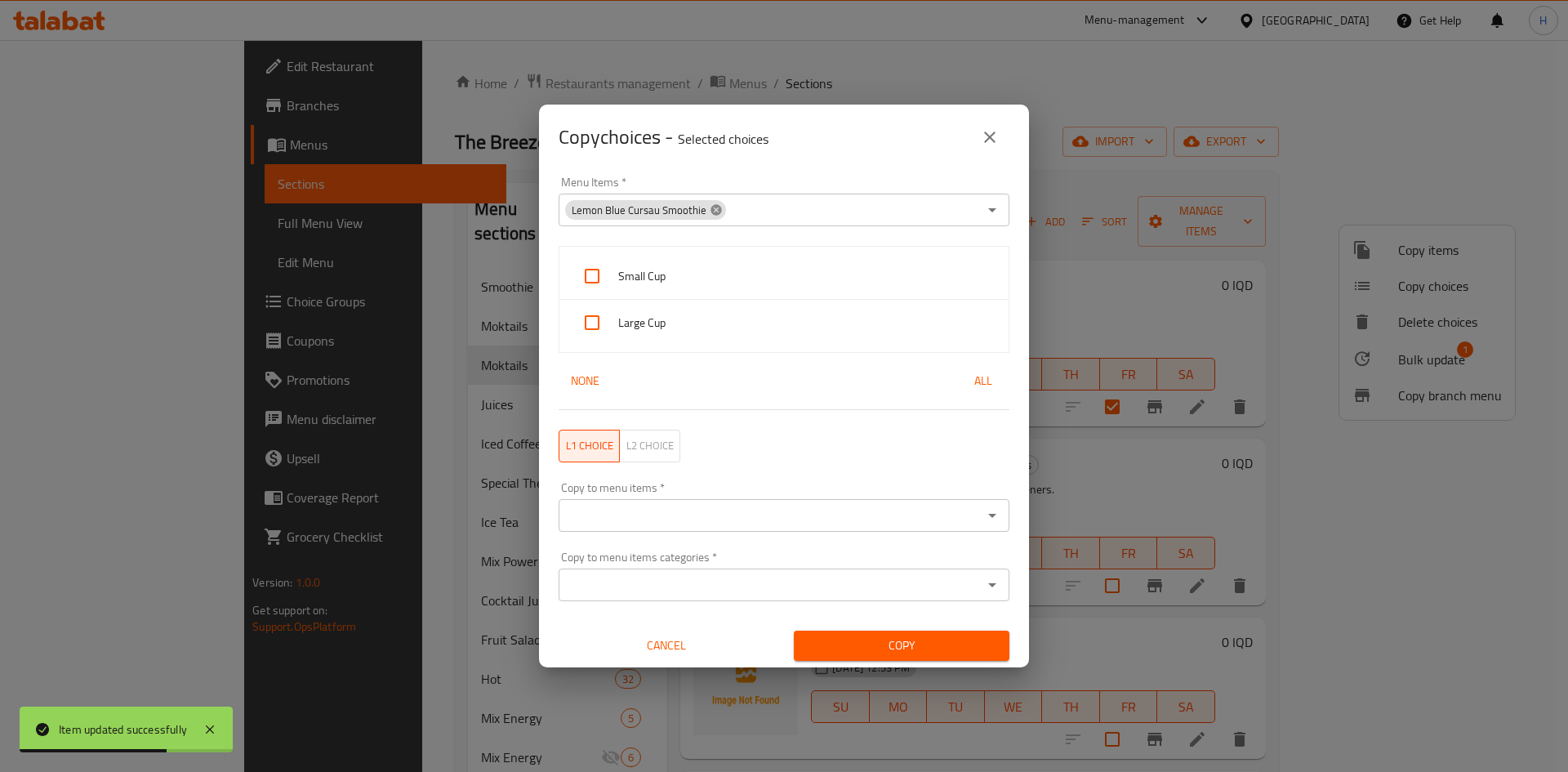
click at [712, 207] on icon at bounding box center [715, 209] width 11 height 11
click at [691, 207] on input "Menu Items   *" at bounding box center [771, 209] width 414 height 23
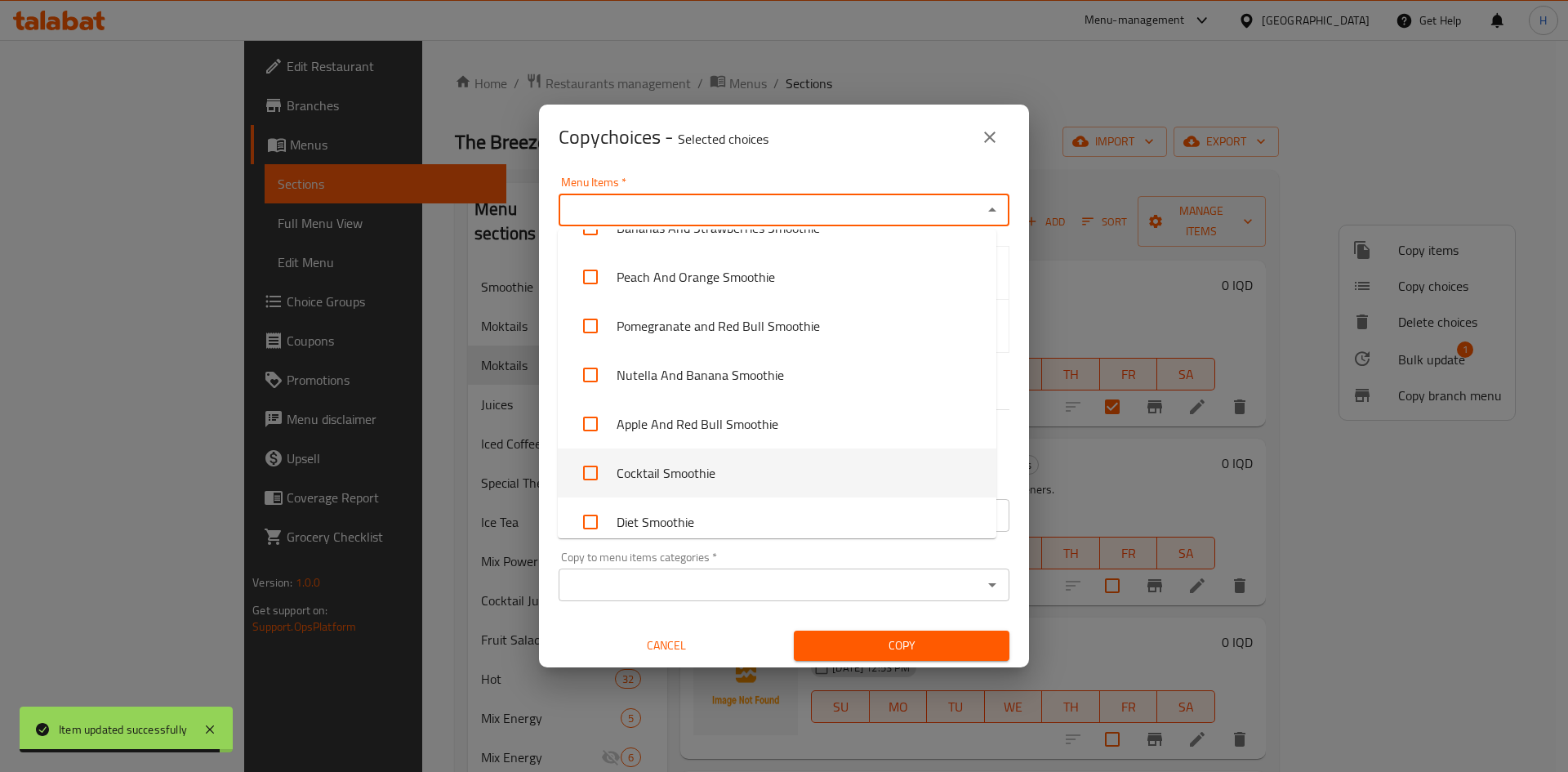
checkbox input "true"
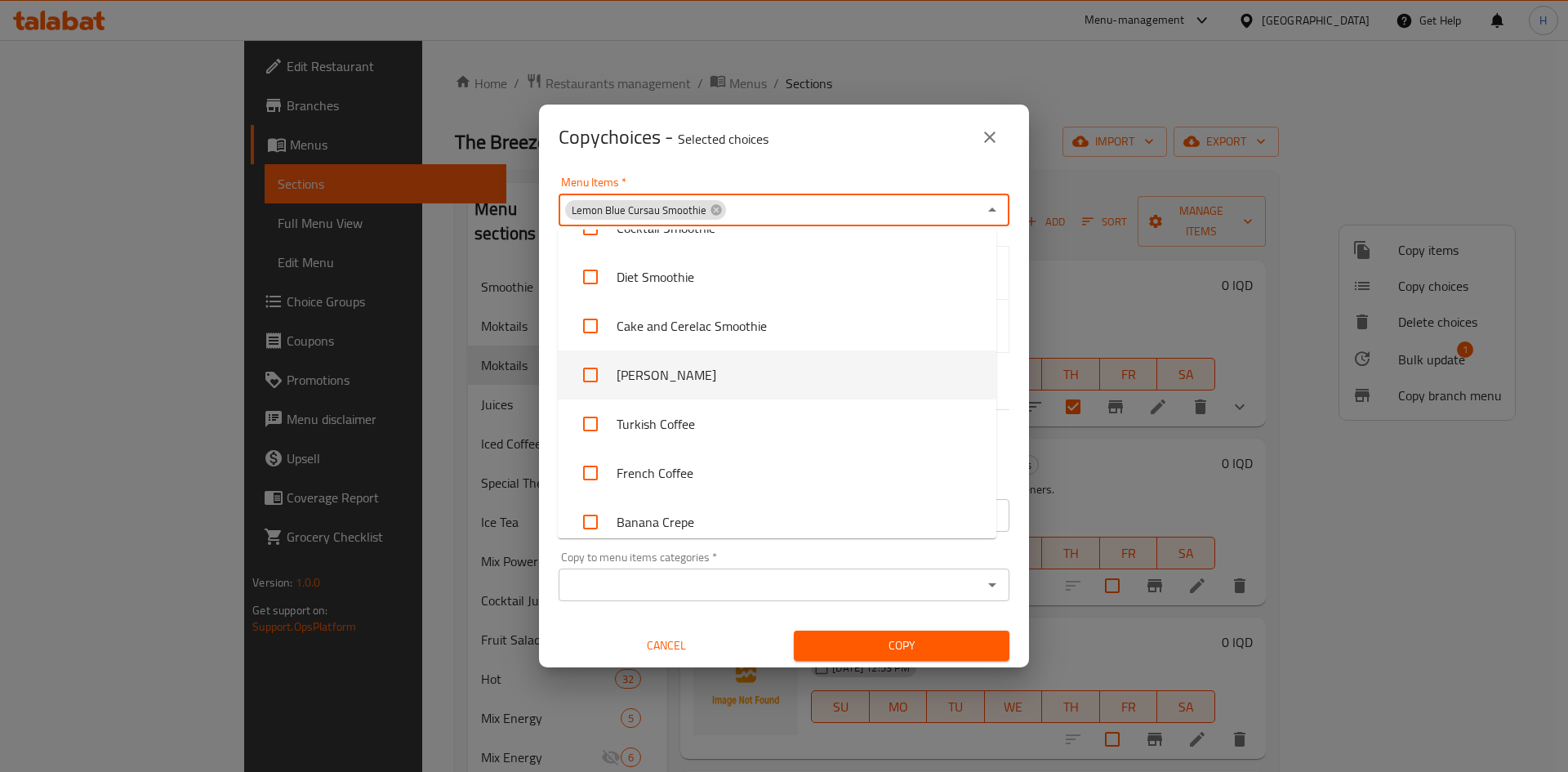
click at [641, 381] on li "[PERSON_NAME]" at bounding box center [777, 375] width 439 height 49
checkbox input "true"
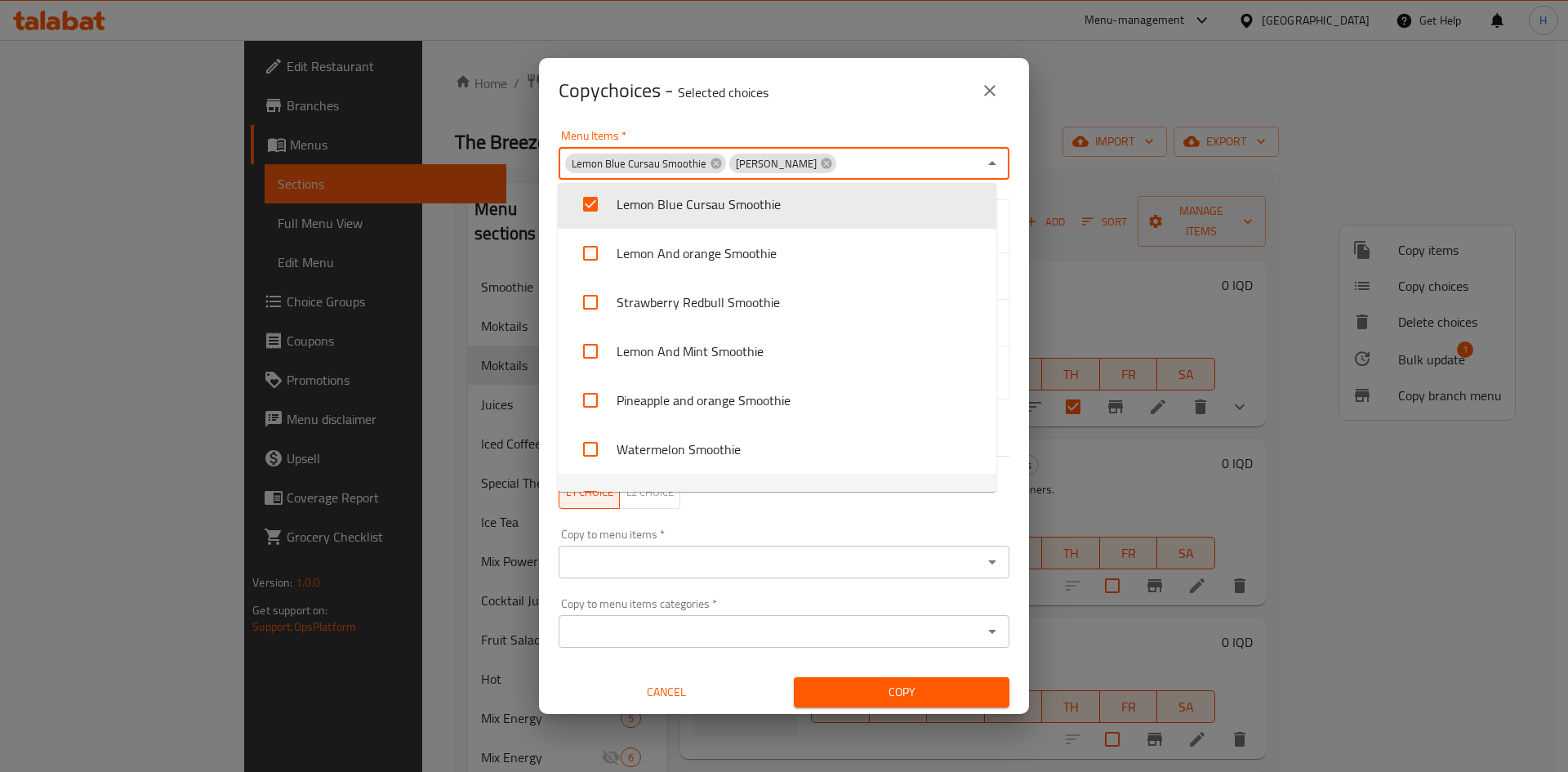
click at [940, 521] on div "Copy to menu items   * Copy to menu items *" at bounding box center [784, 554] width 470 height 69
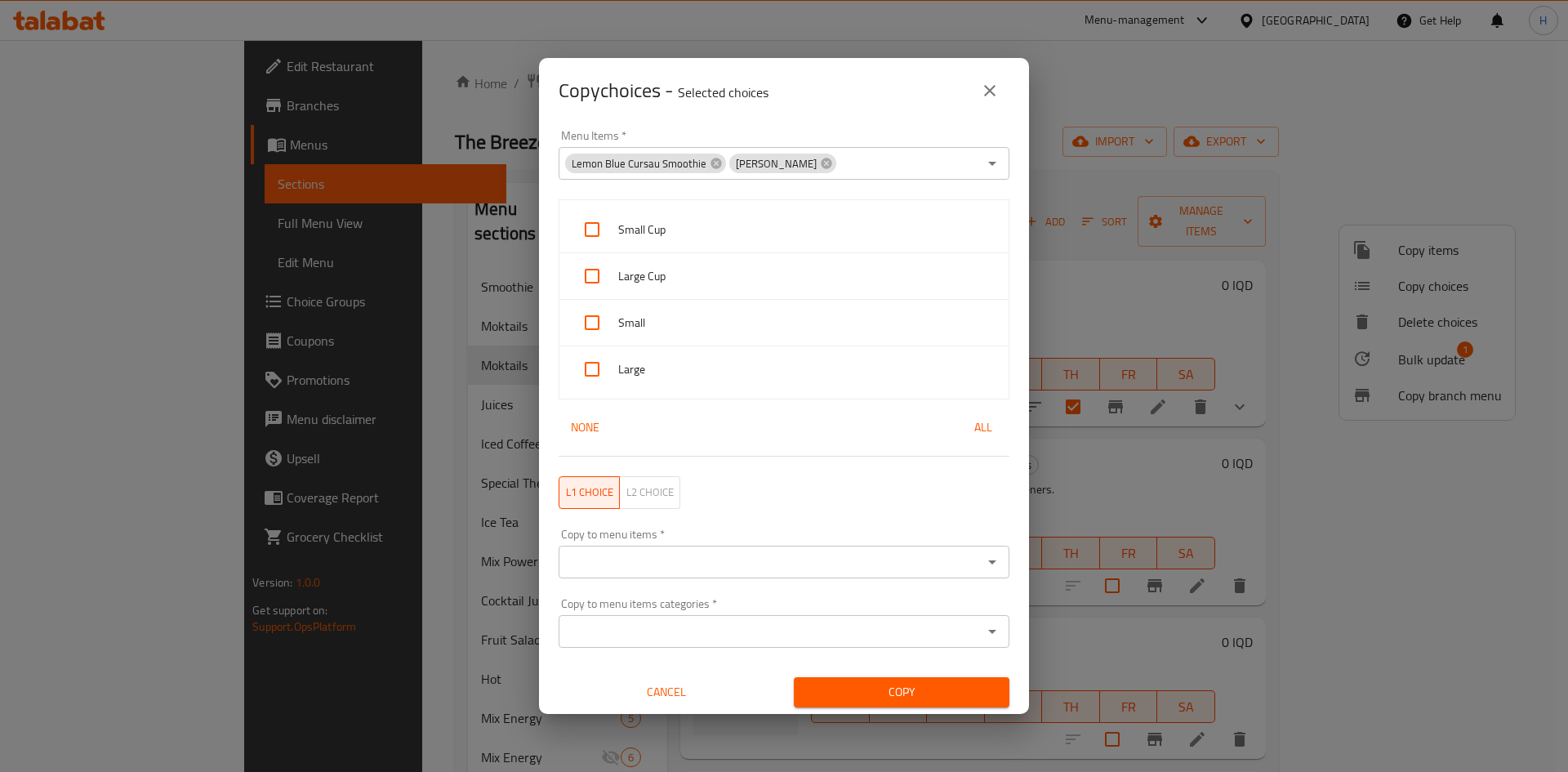
drag, startPoint x: 684, startPoint y: 228, endPoint x: 682, endPoint y: 243, distance: 15.1
click at [683, 230] on span "Small Cup" at bounding box center [806, 230] width 377 height 21
checkbox input "true"
click at [713, 166] on icon at bounding box center [715, 163] width 11 height 11
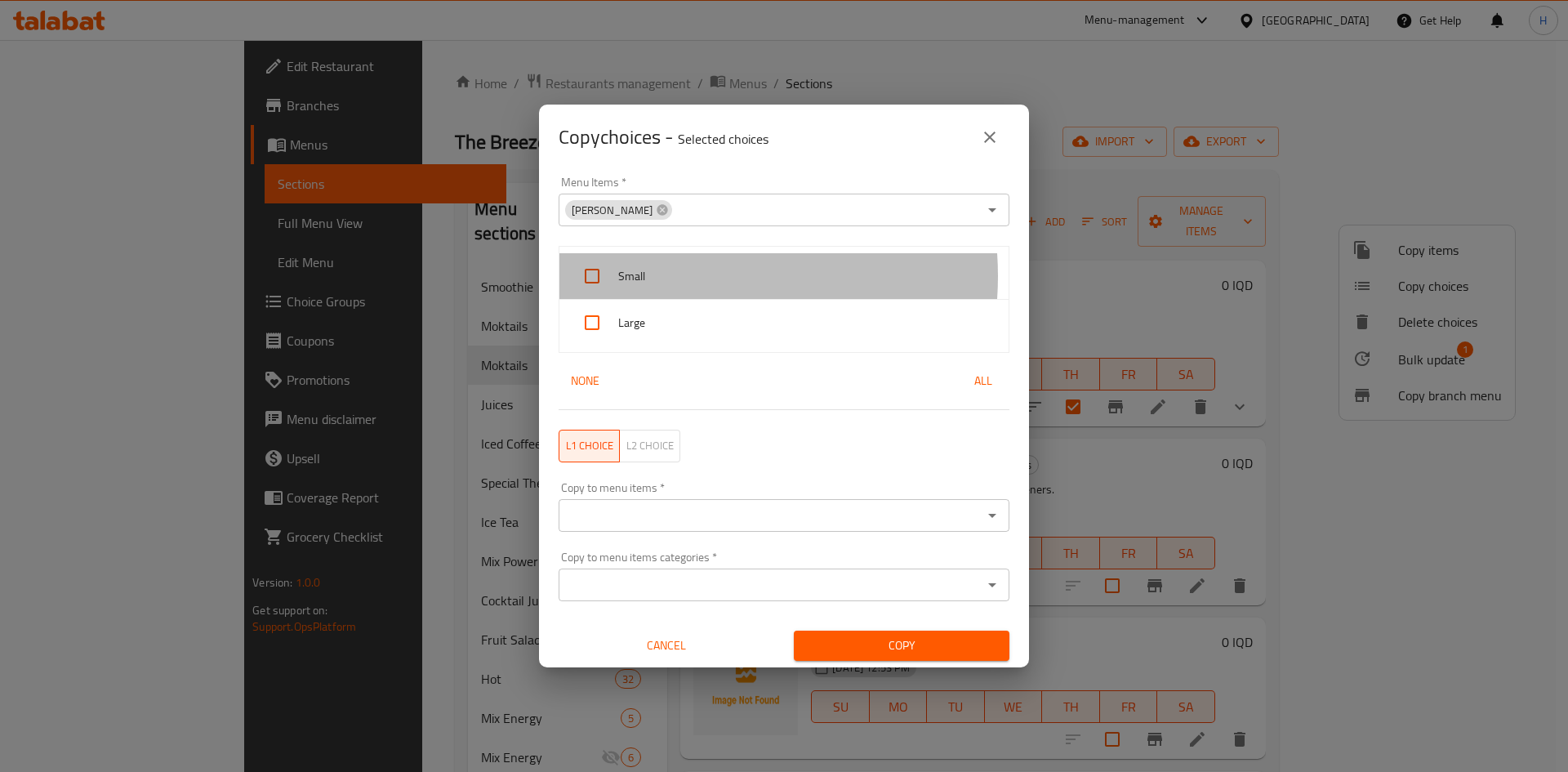
click at [673, 276] on span "Small" at bounding box center [806, 276] width 377 height 21
checkbox input "true"
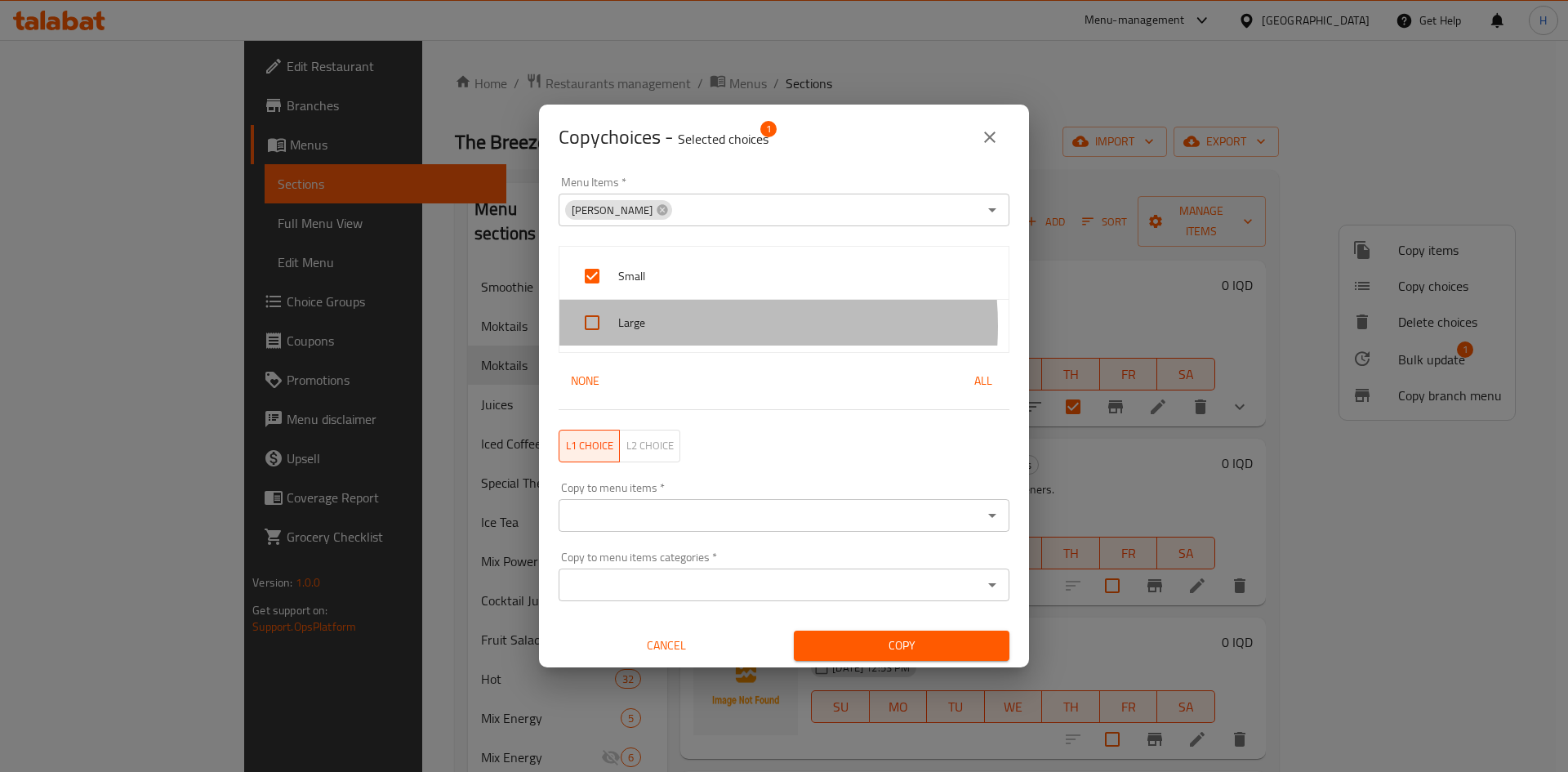
click at [670, 326] on span "Large" at bounding box center [806, 323] width 377 height 21
checkbox input "true"
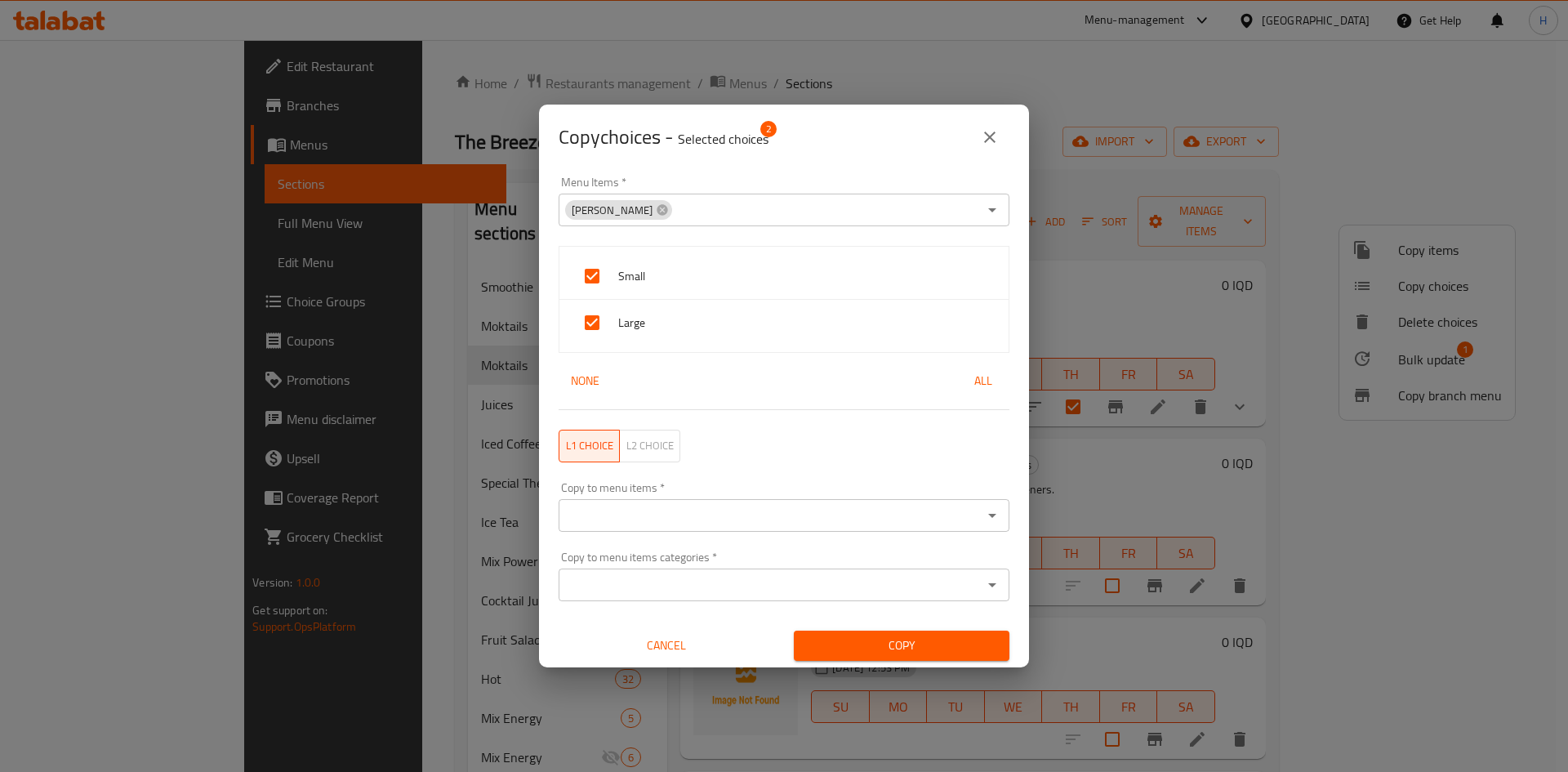
click at [778, 519] on input "Copy to menu items   *" at bounding box center [771, 515] width 414 height 23
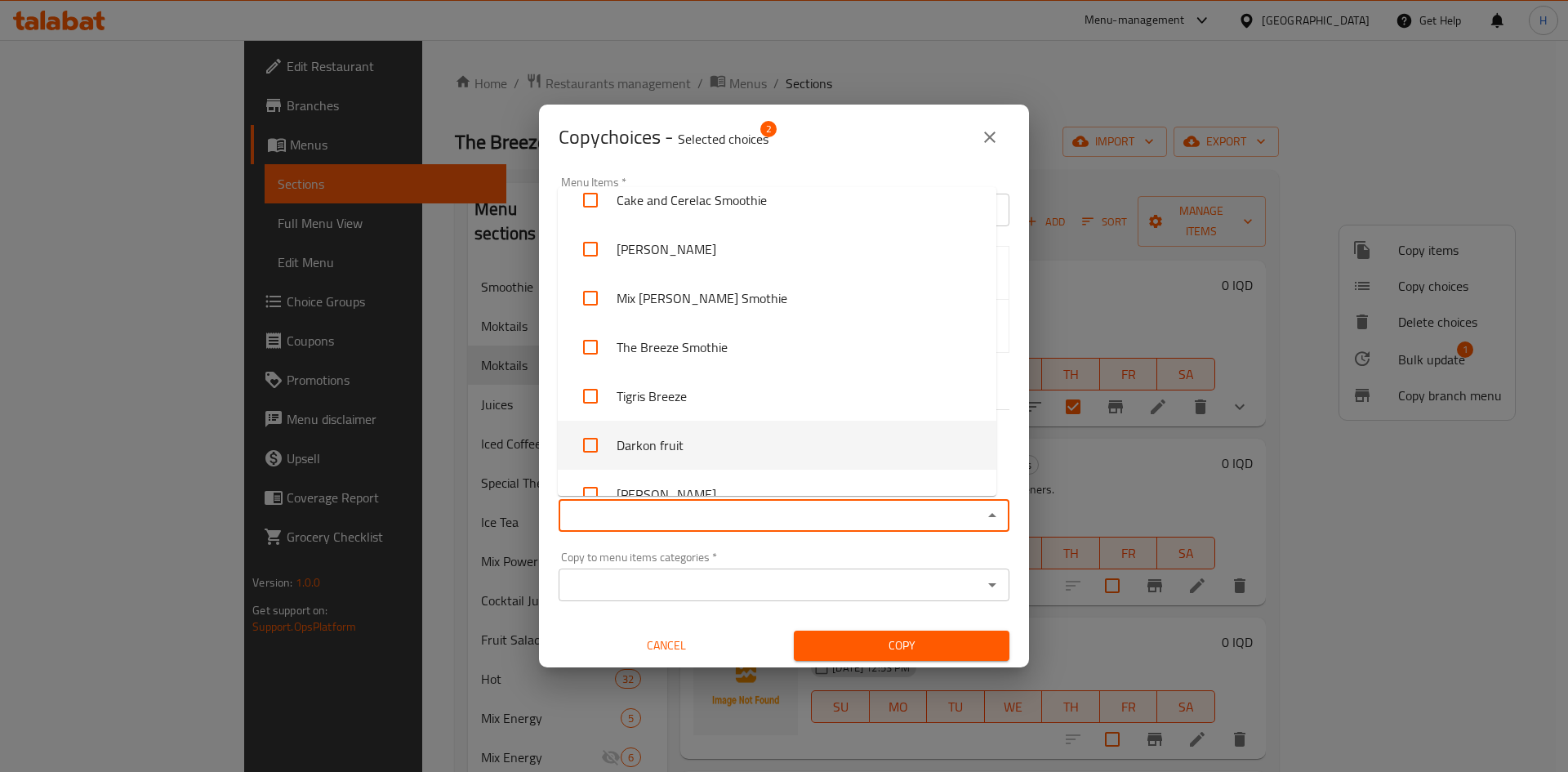
scroll to position [654, 0]
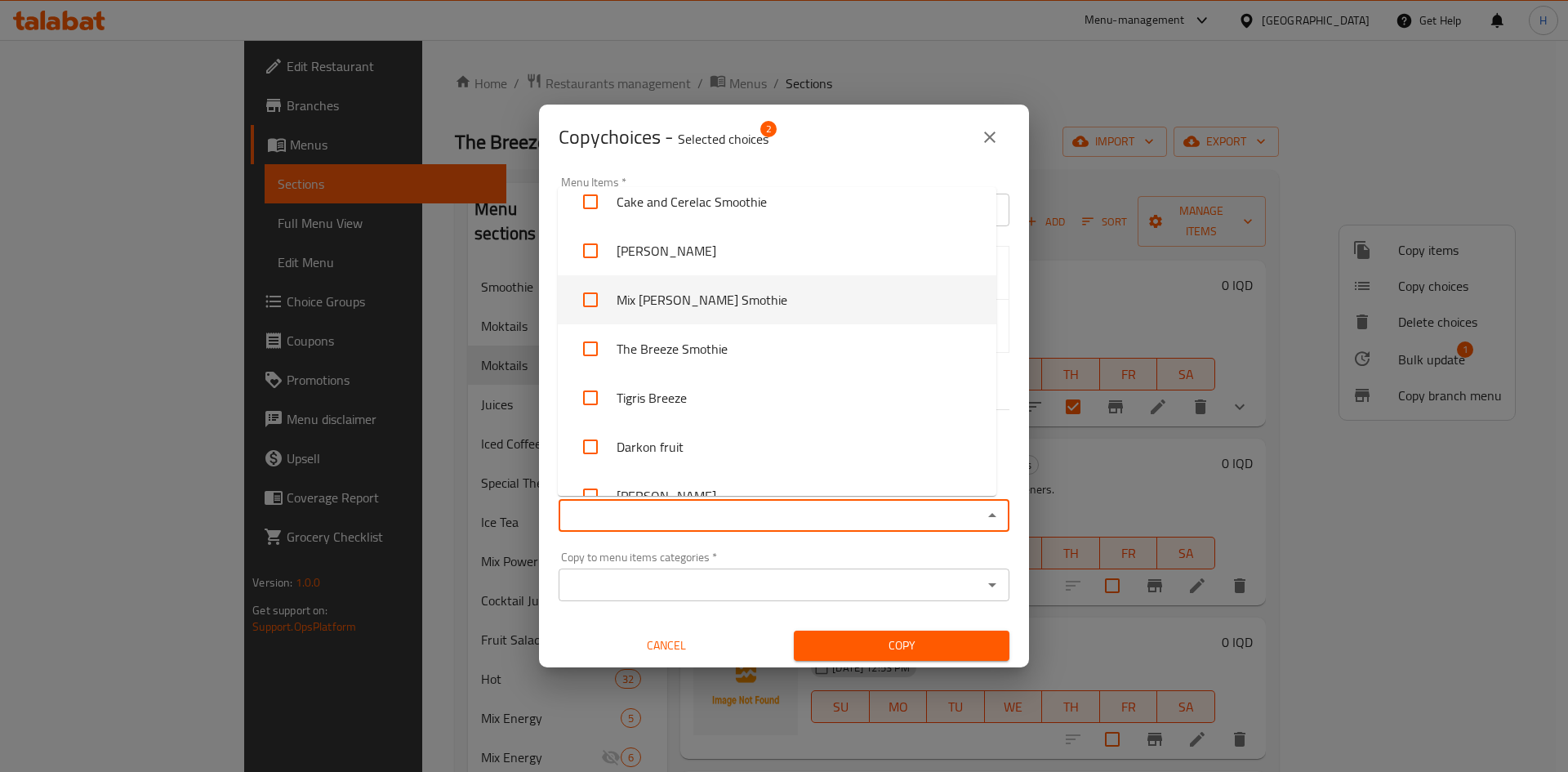
click at [710, 292] on li "Mix [PERSON_NAME] Smothie" at bounding box center [777, 299] width 439 height 49
checkbox input "true"
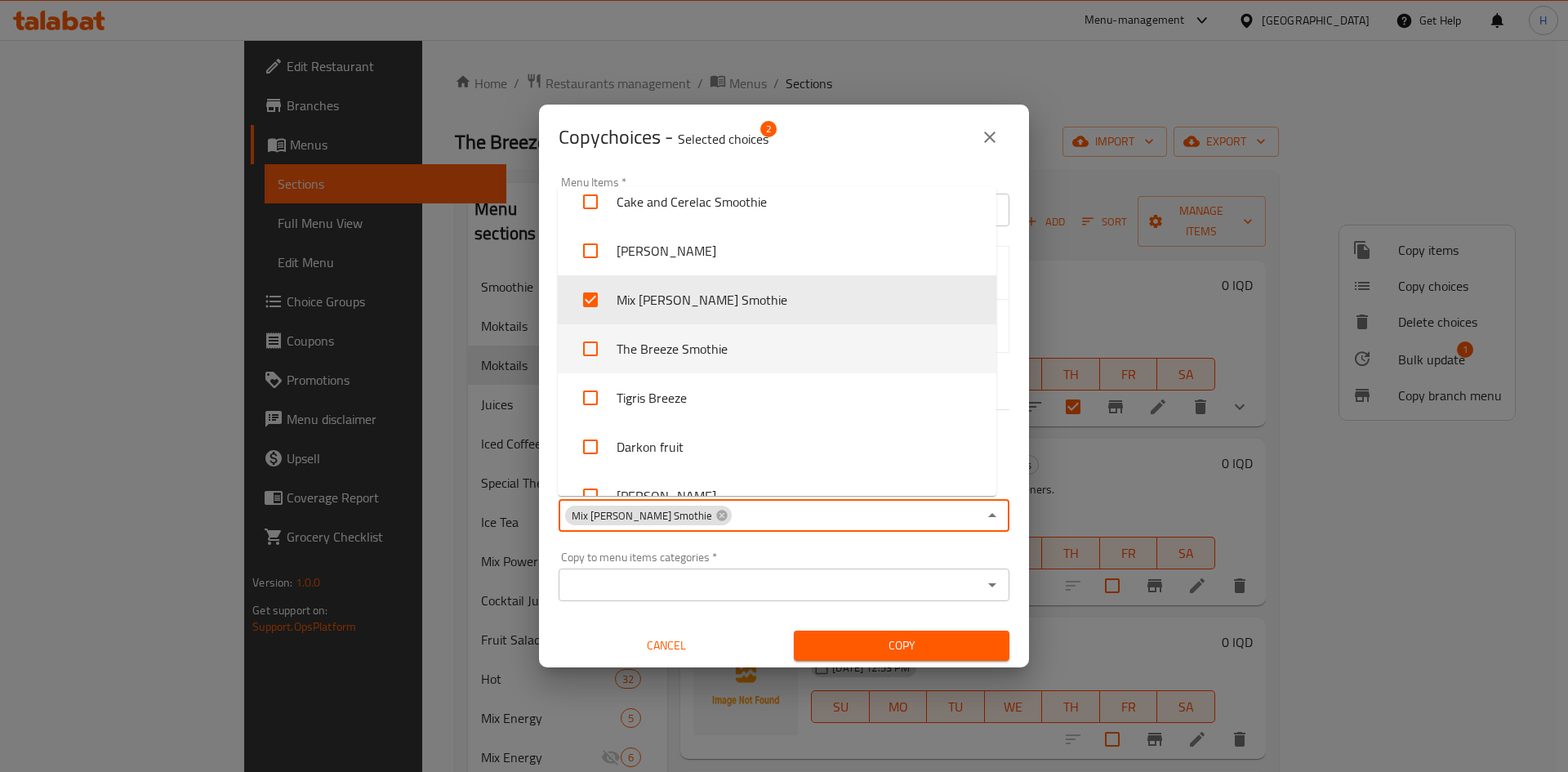
drag, startPoint x: 697, startPoint y: 333, endPoint x: 697, endPoint y: 354, distance: 21.0
click at [697, 334] on li "The Breeze Smothie" at bounding box center [777, 348] width 439 height 49
checkbox input "true"
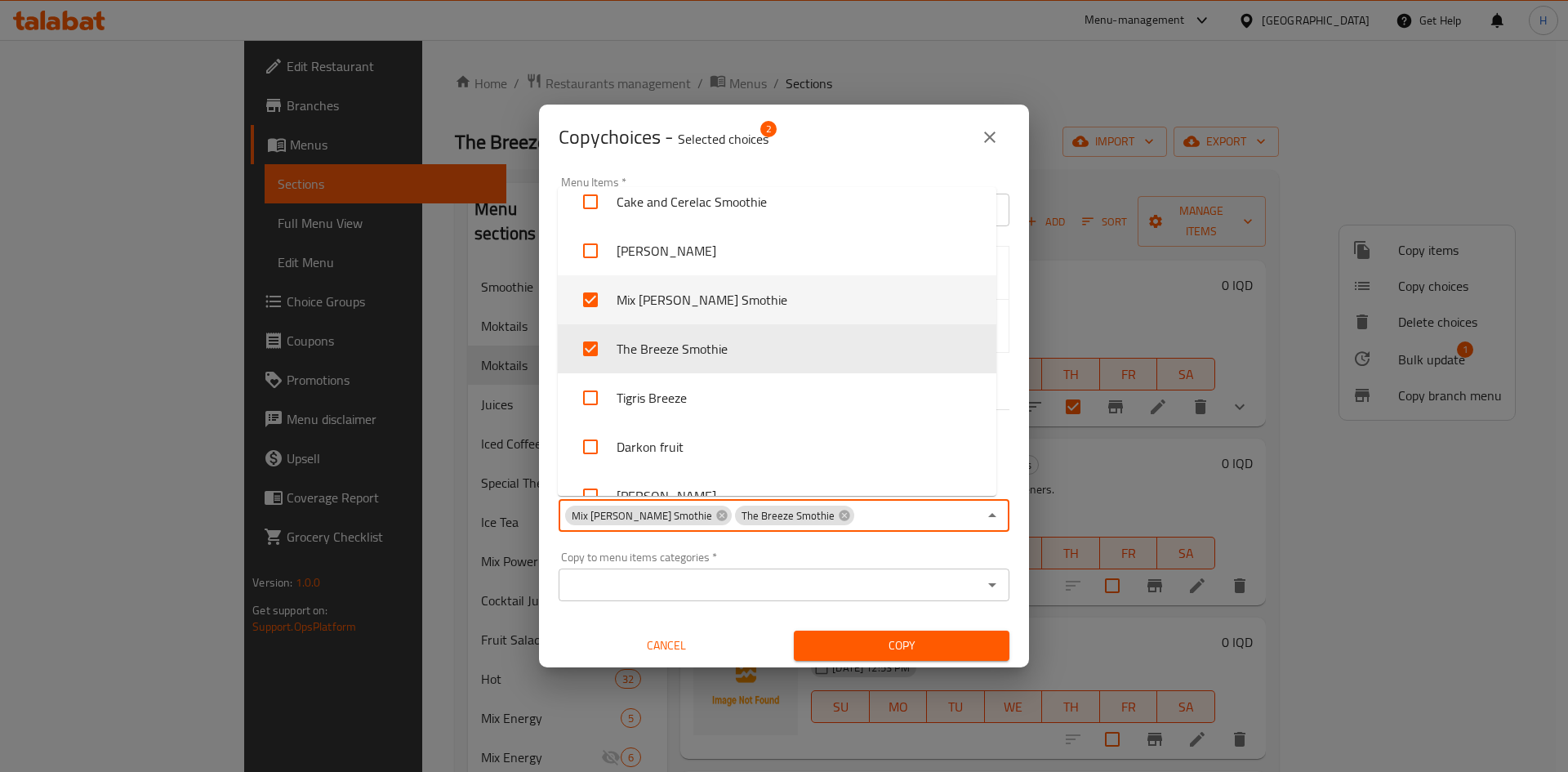
click at [691, 398] on li "Tigris Breeze" at bounding box center [777, 397] width 439 height 49
checkbox input "true"
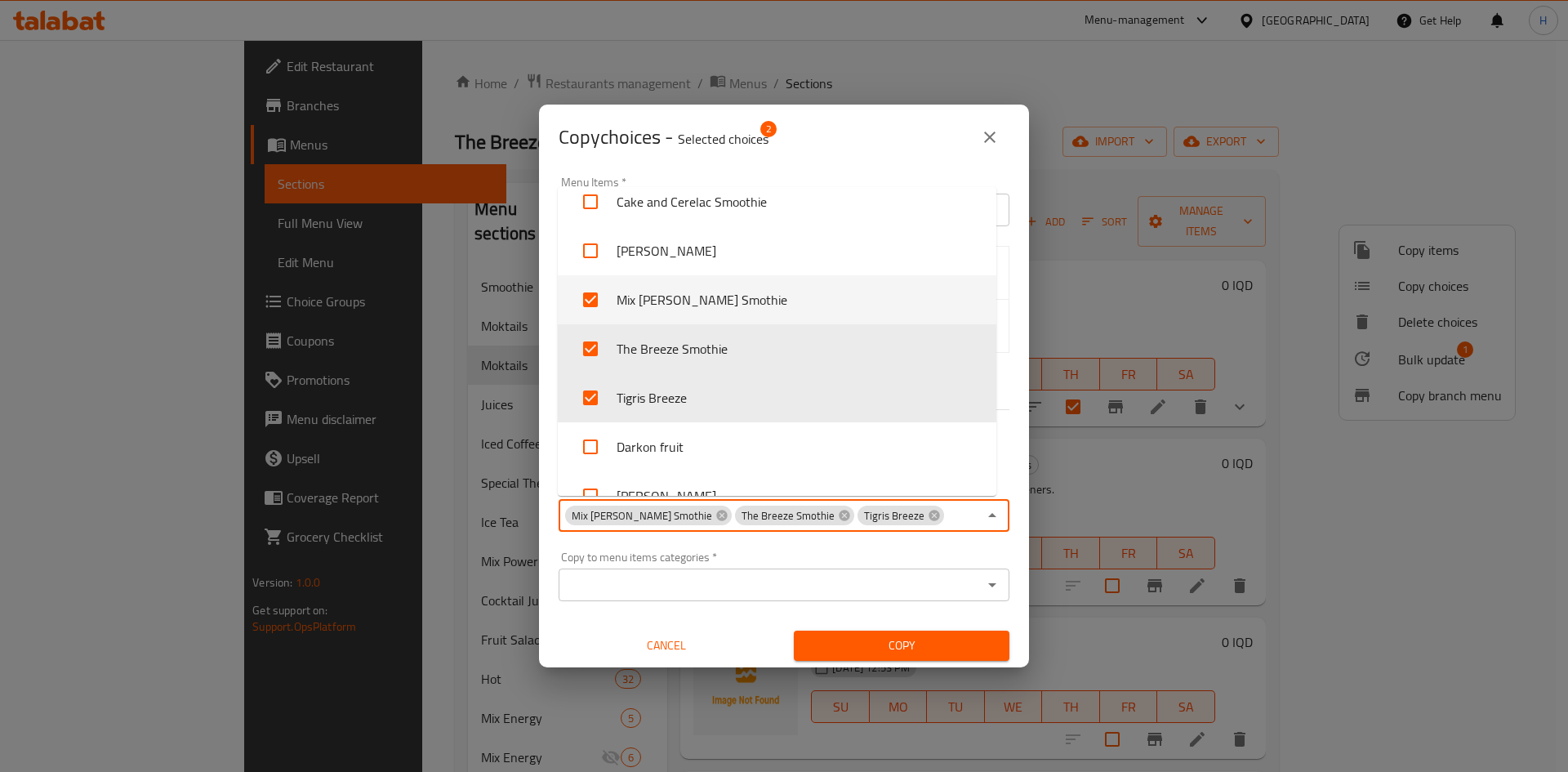
click at [679, 445] on li "Darkon fruit" at bounding box center [777, 446] width 439 height 49
checkbox input "true"
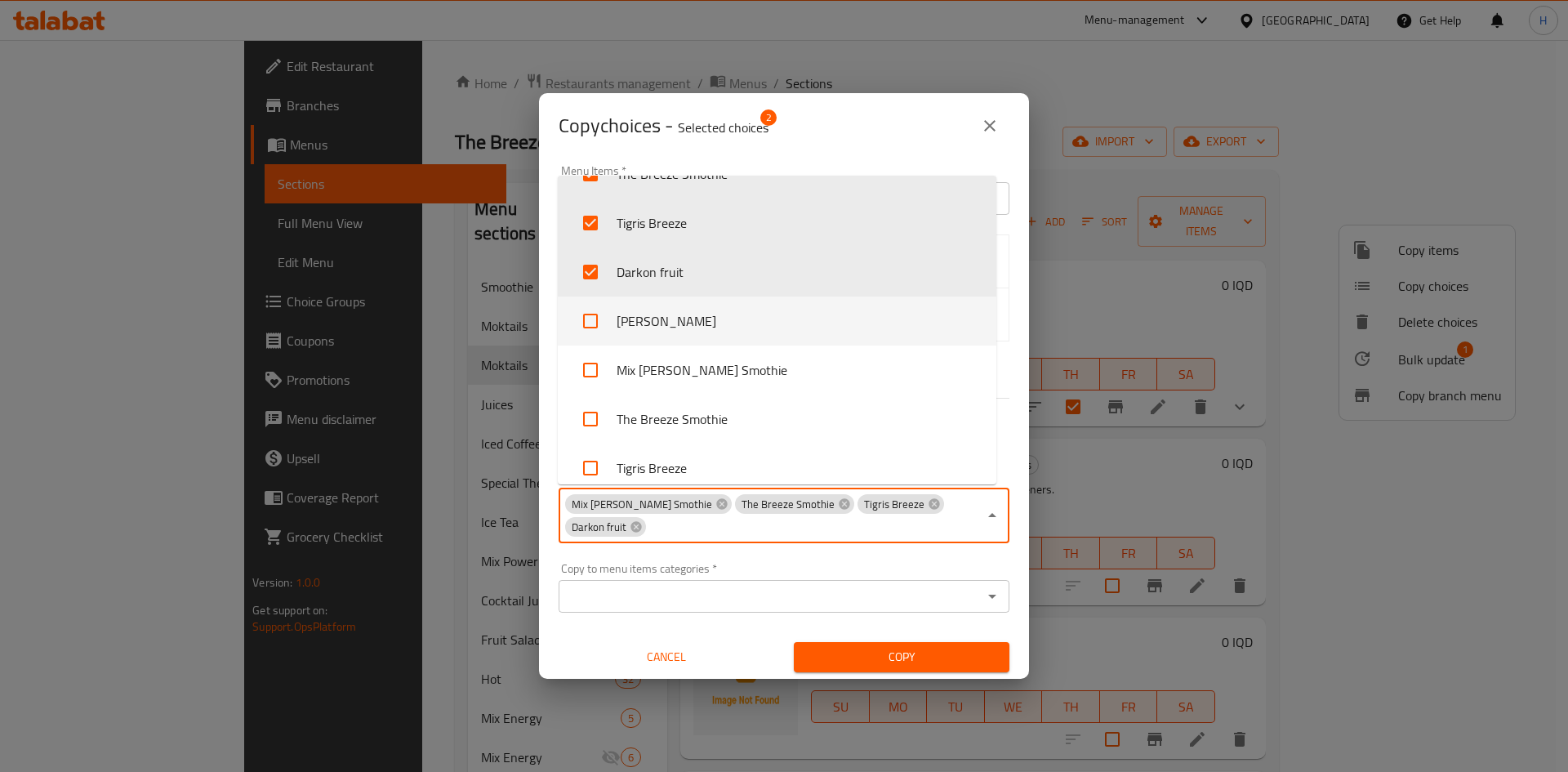
click at [682, 324] on li "[PERSON_NAME]" at bounding box center [777, 320] width 439 height 49
checkbox input "true"
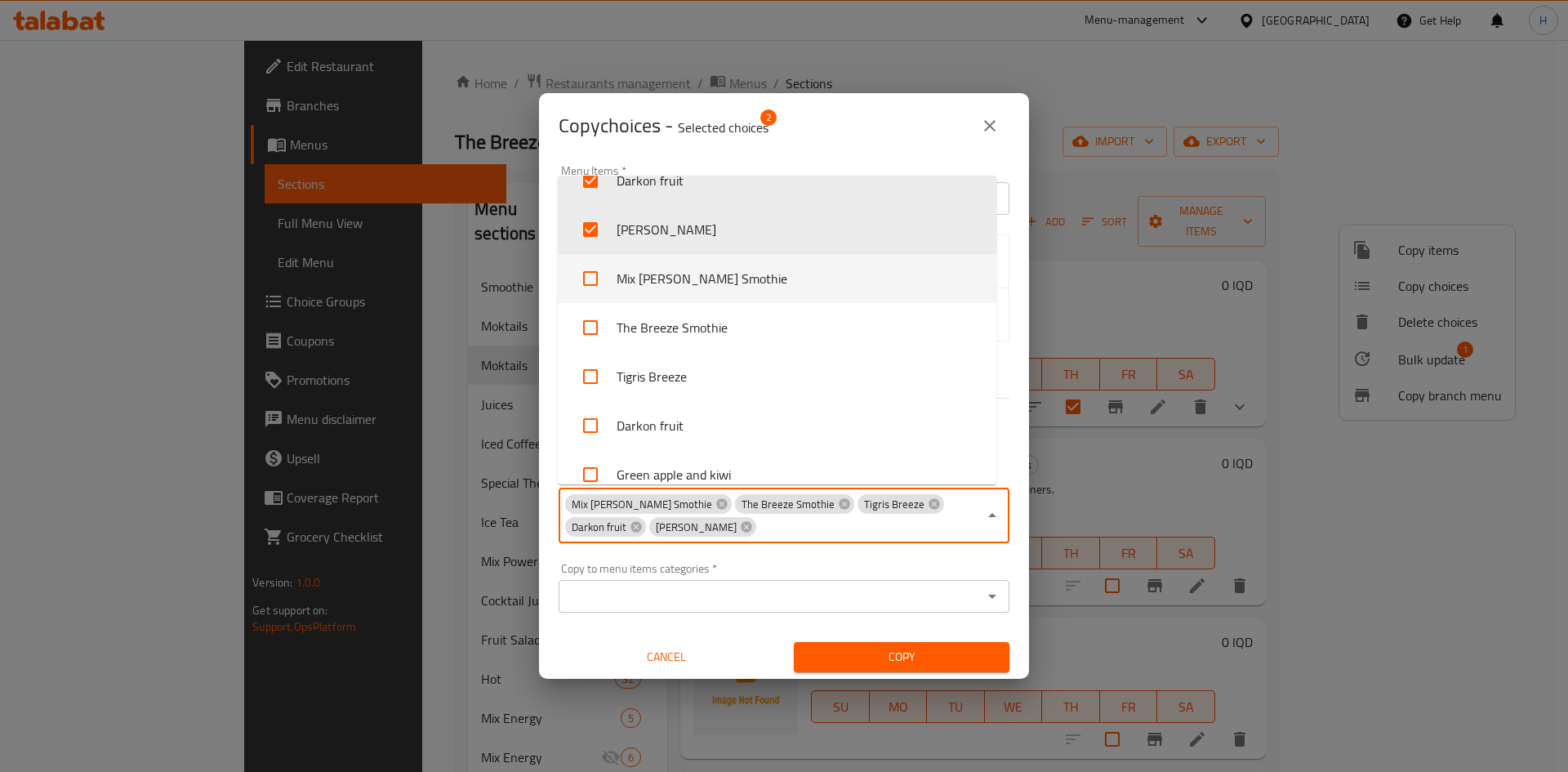
click at [669, 281] on li "Mix [PERSON_NAME] Smothie" at bounding box center [777, 277] width 439 height 49
checkbox input "true"
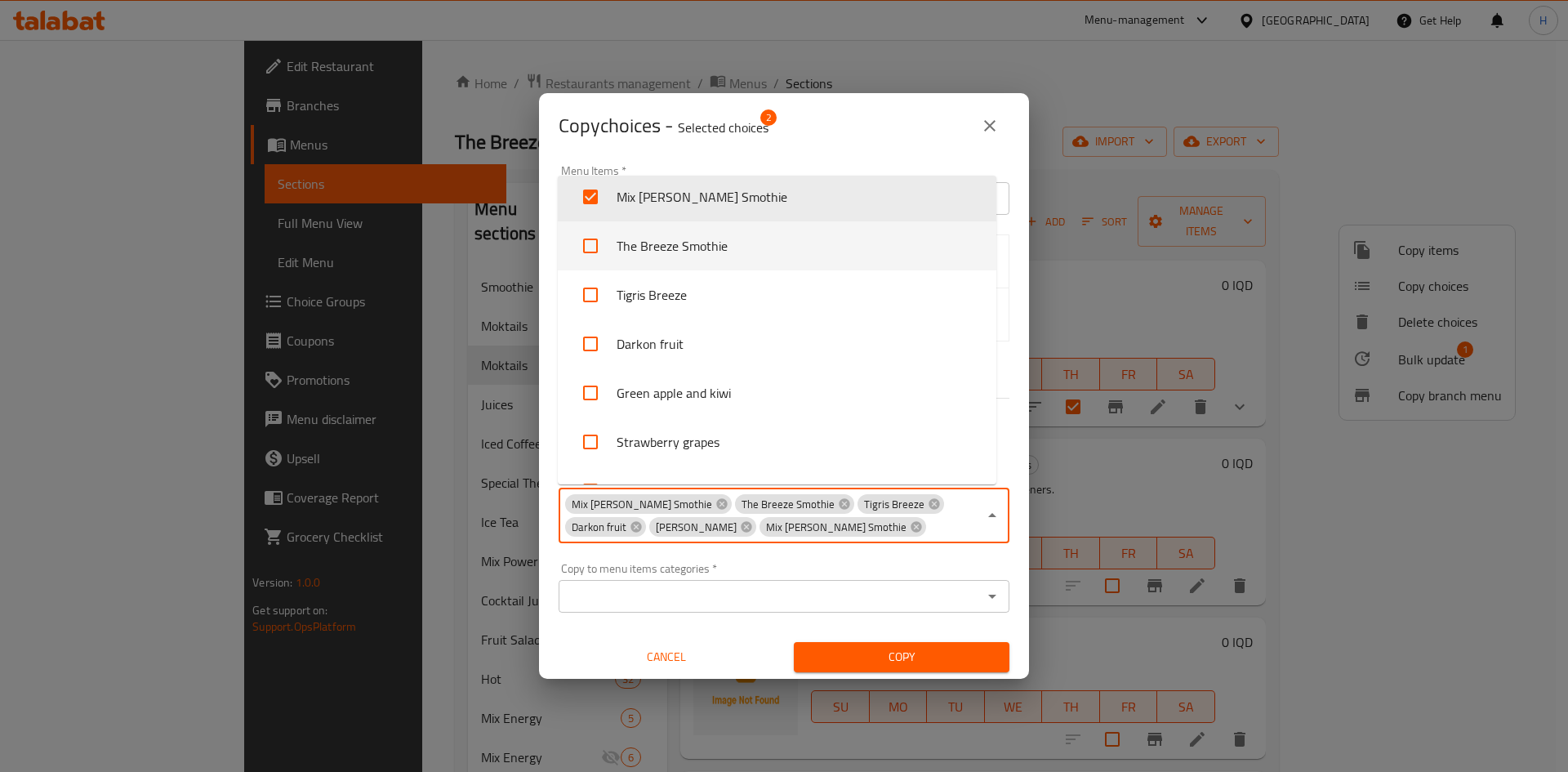
click at [674, 258] on li "The Breeze Smothie" at bounding box center [777, 245] width 439 height 49
checkbox input "true"
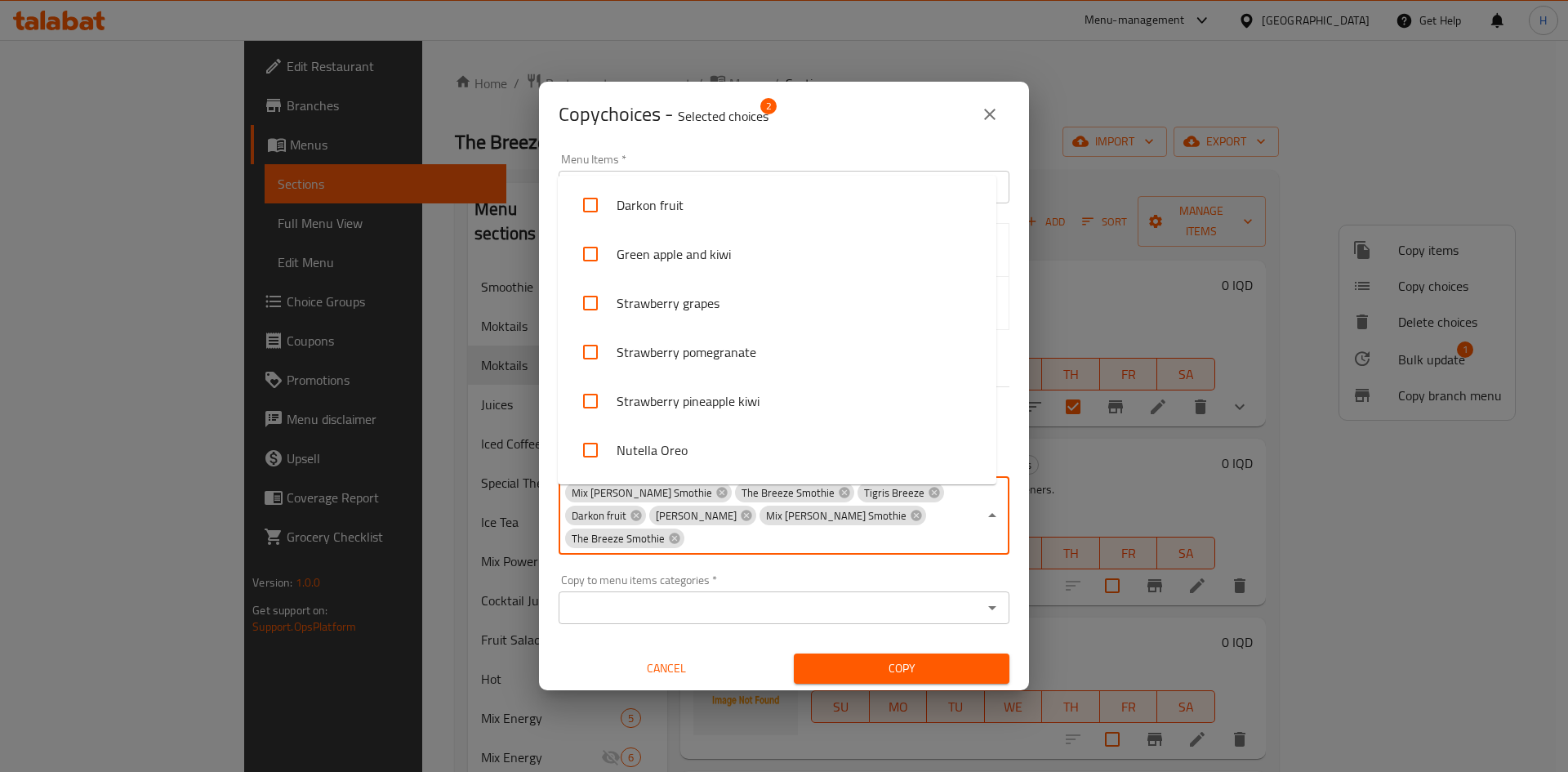
scroll to position [1154, 0]
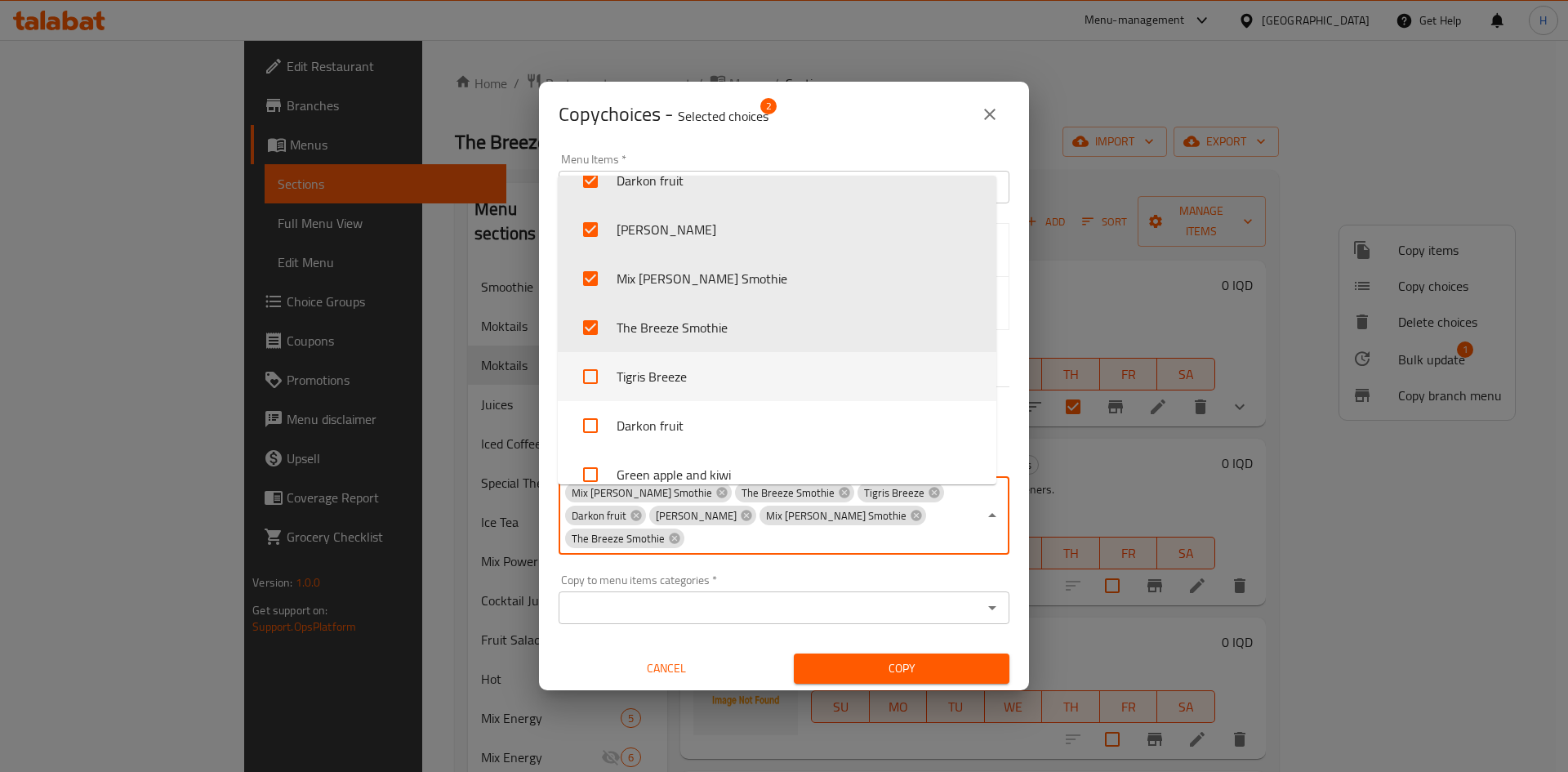
click at [701, 369] on li "Tigris Breeze" at bounding box center [777, 376] width 439 height 49
checkbox input "true"
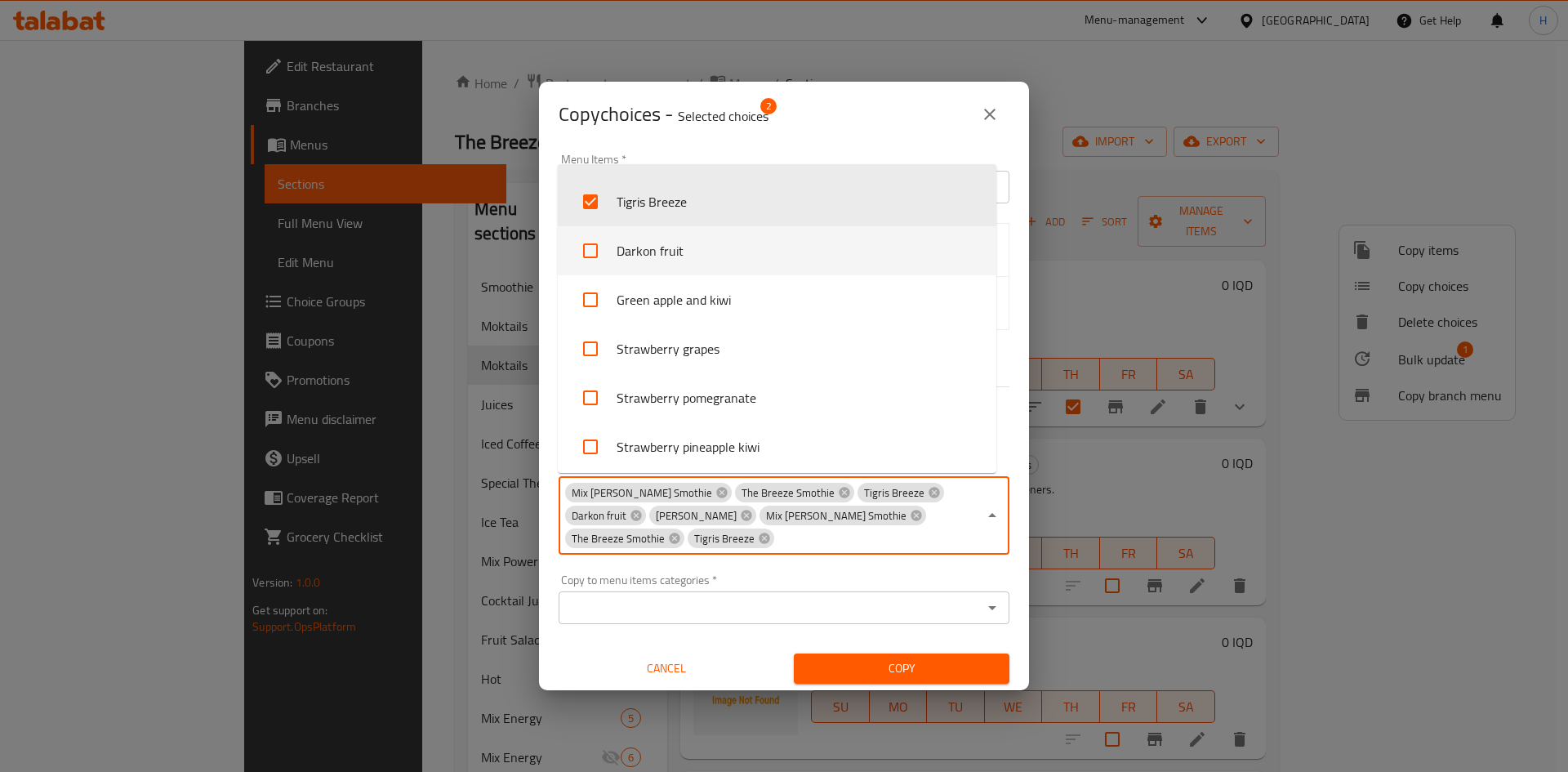
click at [669, 235] on li "Darkon fruit" at bounding box center [777, 250] width 439 height 49
checkbox input "true"
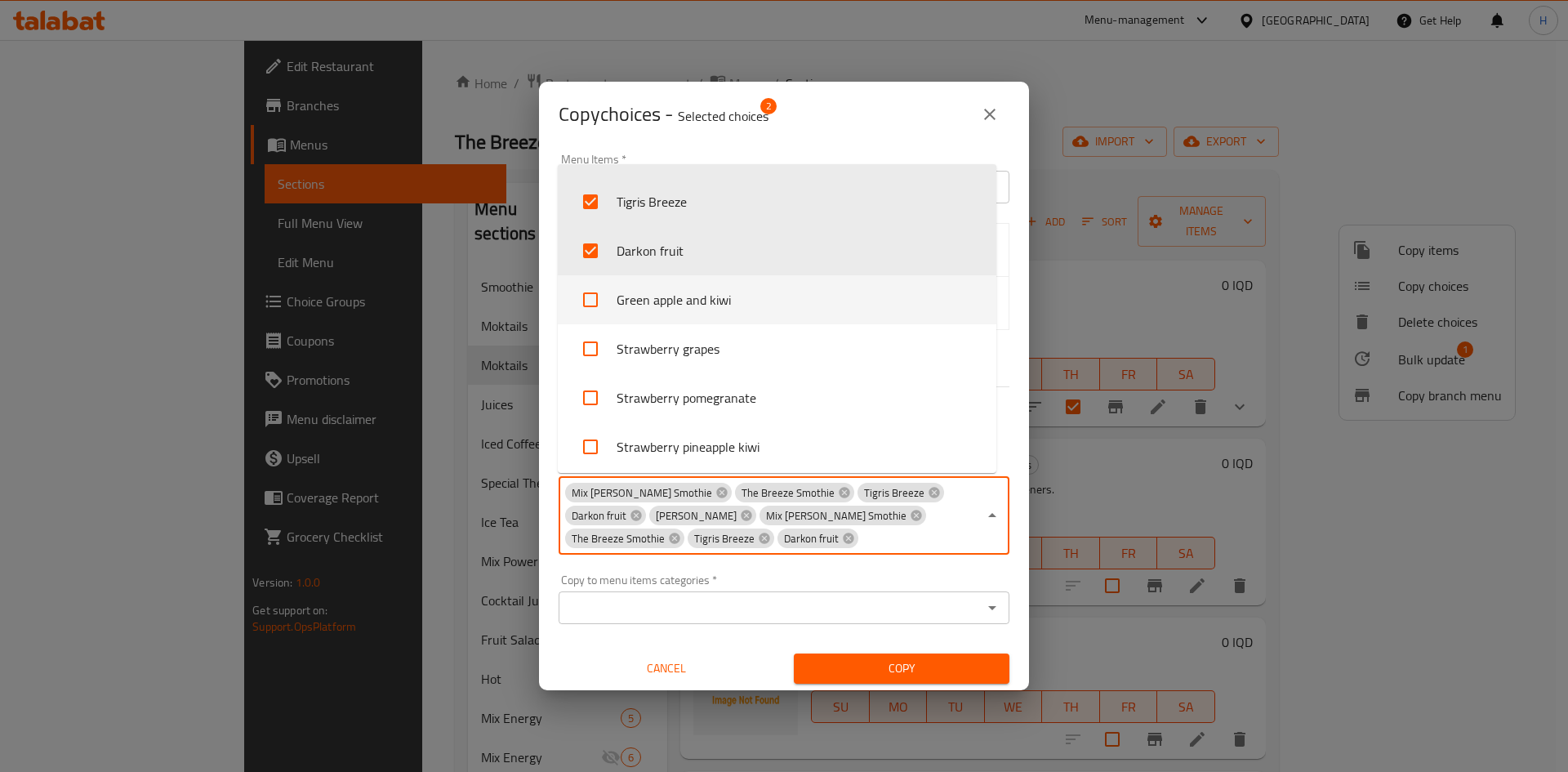
click at [681, 296] on li "Green apple and kiwi" at bounding box center [777, 299] width 439 height 49
checkbox input "true"
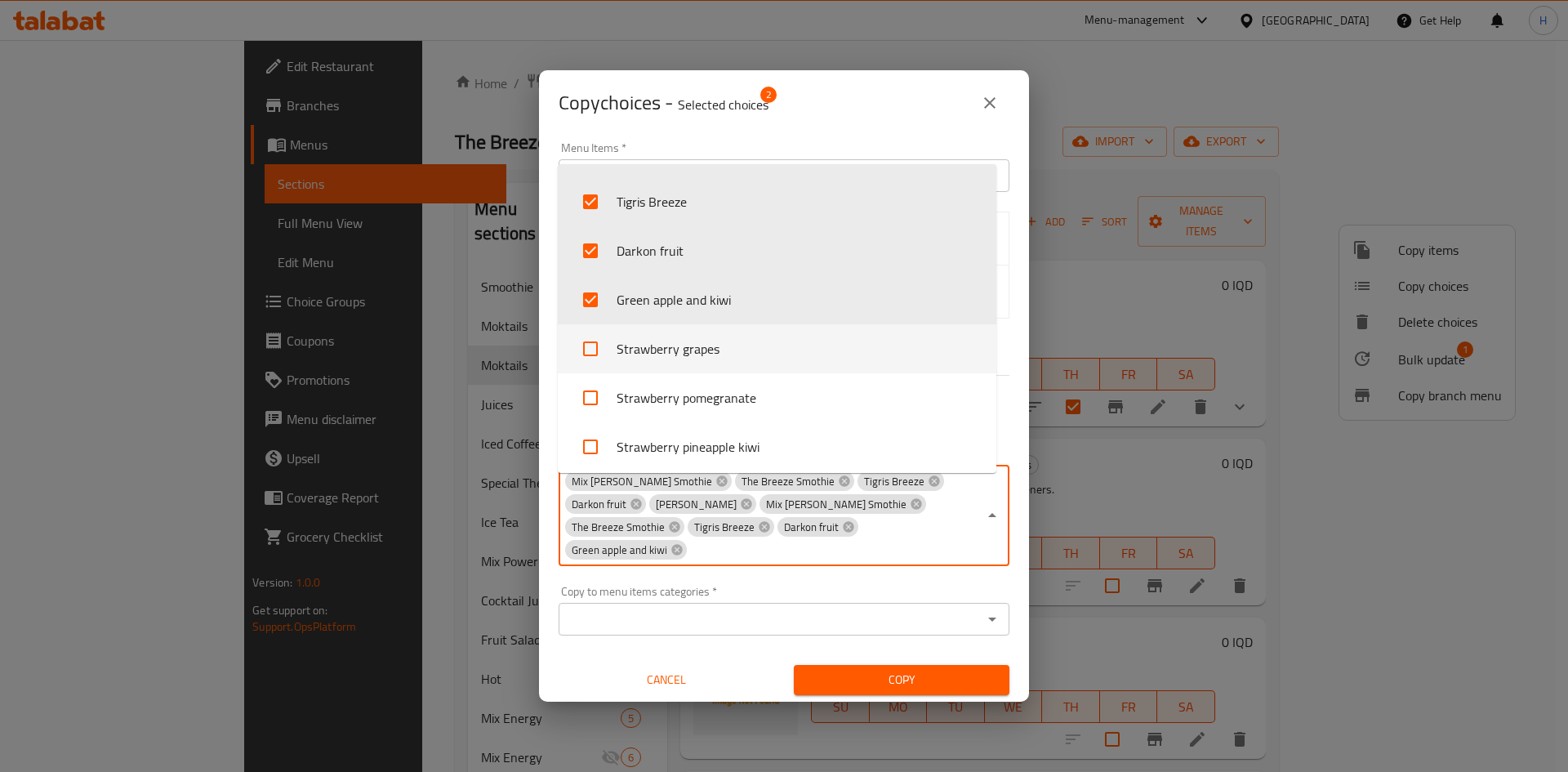
click at [690, 331] on li "Strawberry grapes" at bounding box center [777, 348] width 439 height 49
checkbox input "true"
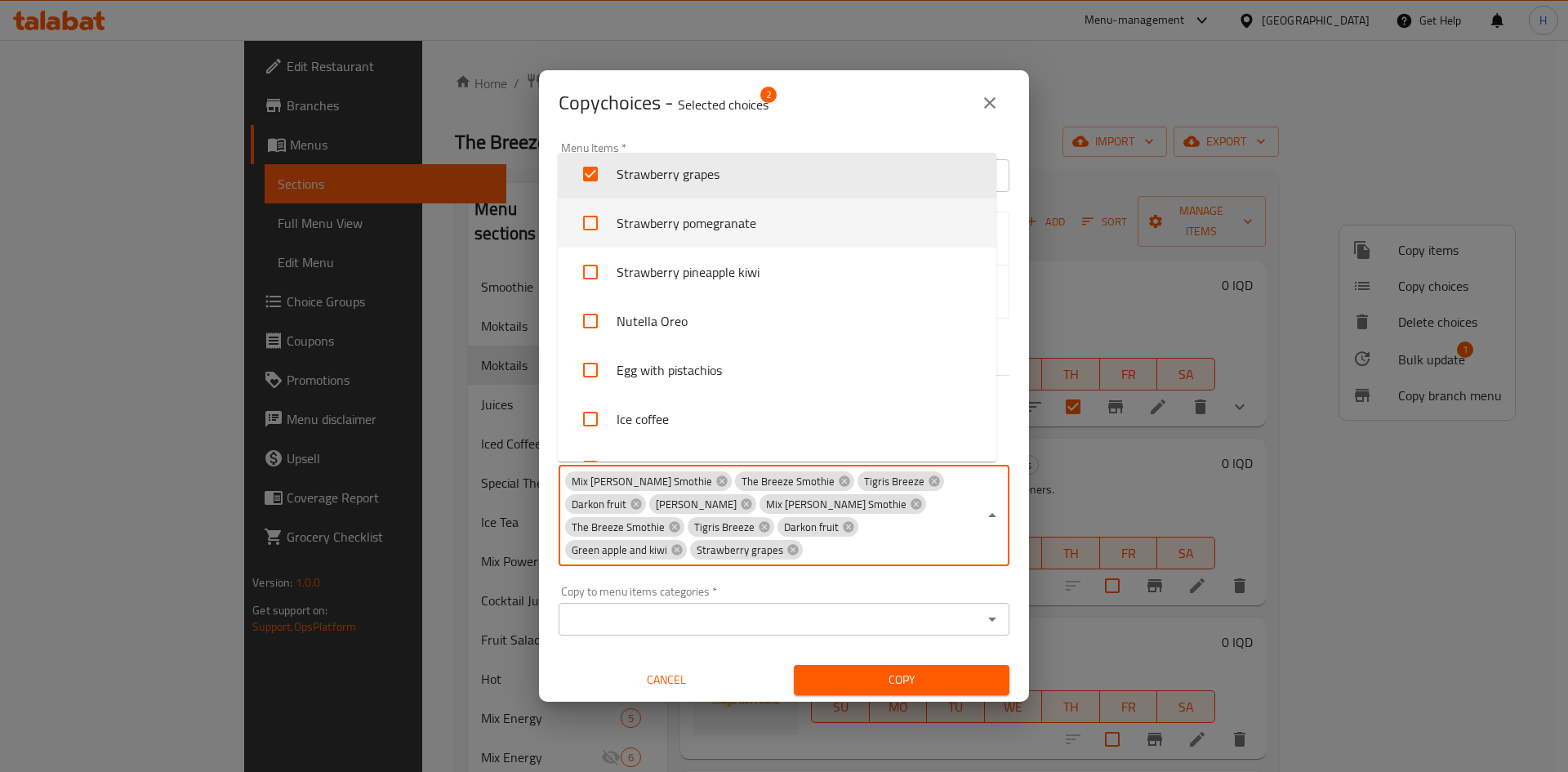
click at [667, 224] on li "Strawberry pomegranate" at bounding box center [777, 222] width 439 height 49
checkbox input "true"
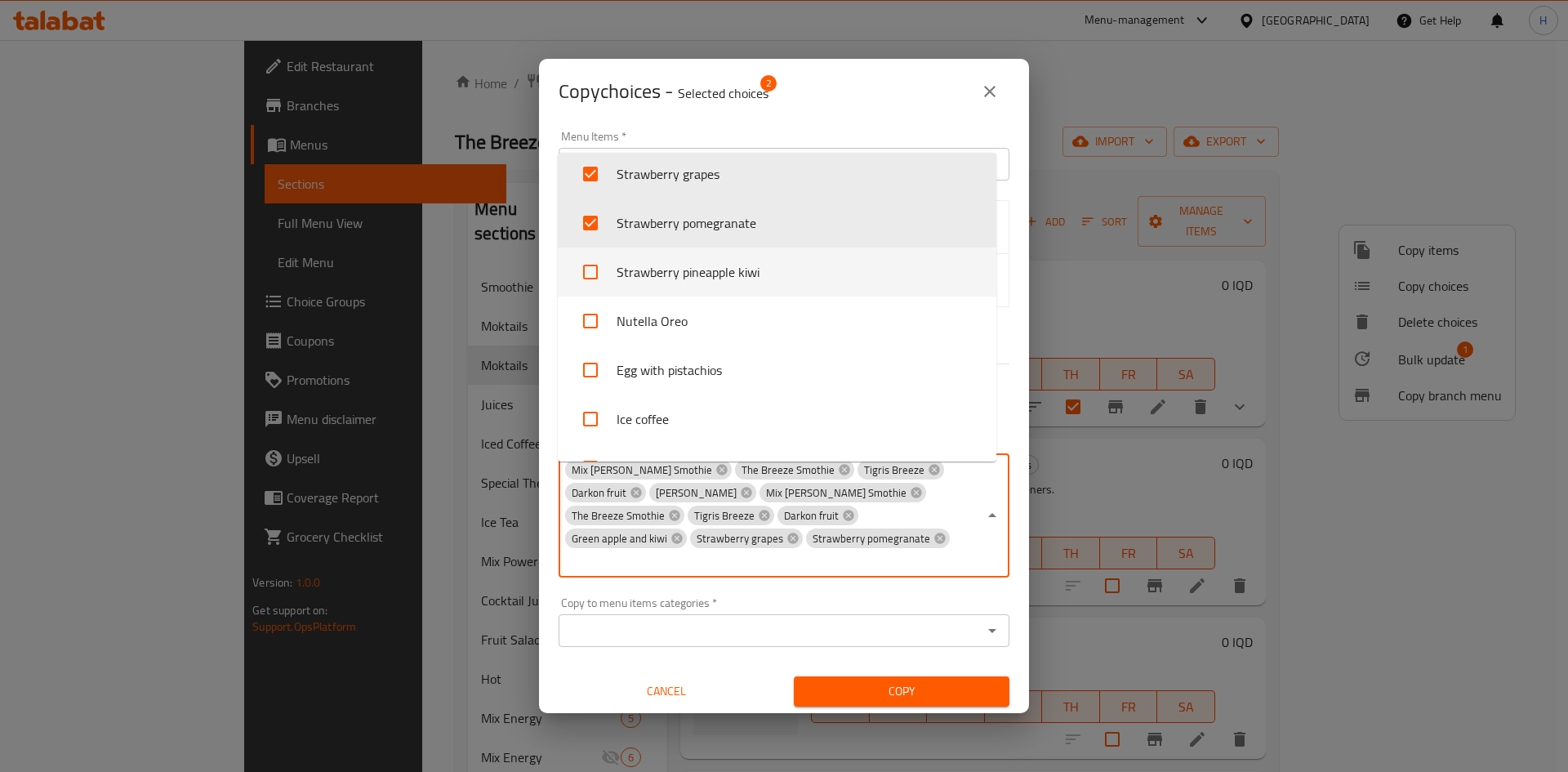
click at [703, 273] on li "Strawberry pineapple kiwi" at bounding box center [777, 272] width 439 height 49
checkbox input "true"
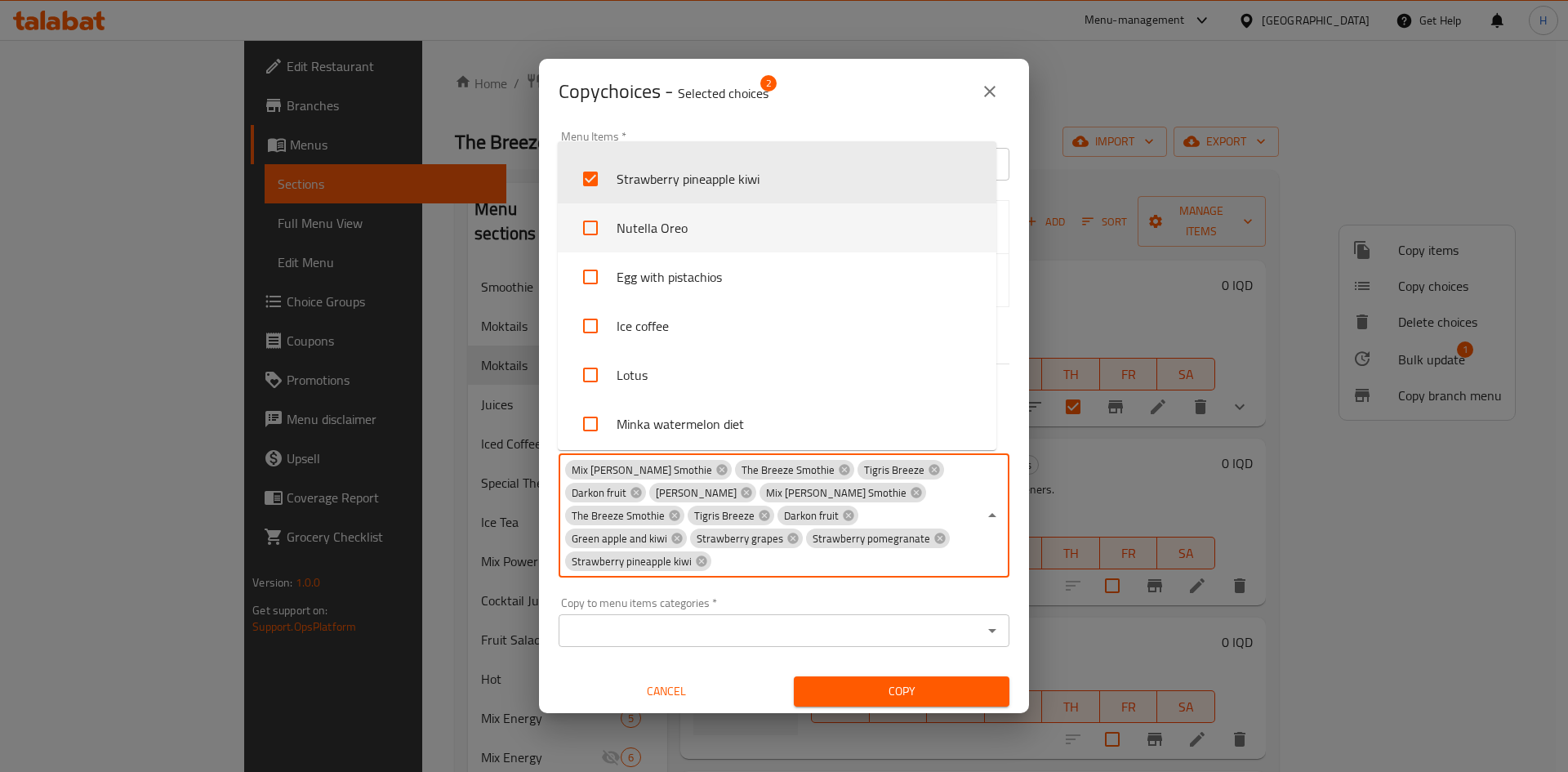
click at [666, 231] on li "Nutella Oreo" at bounding box center [777, 227] width 439 height 49
checkbox input "true"
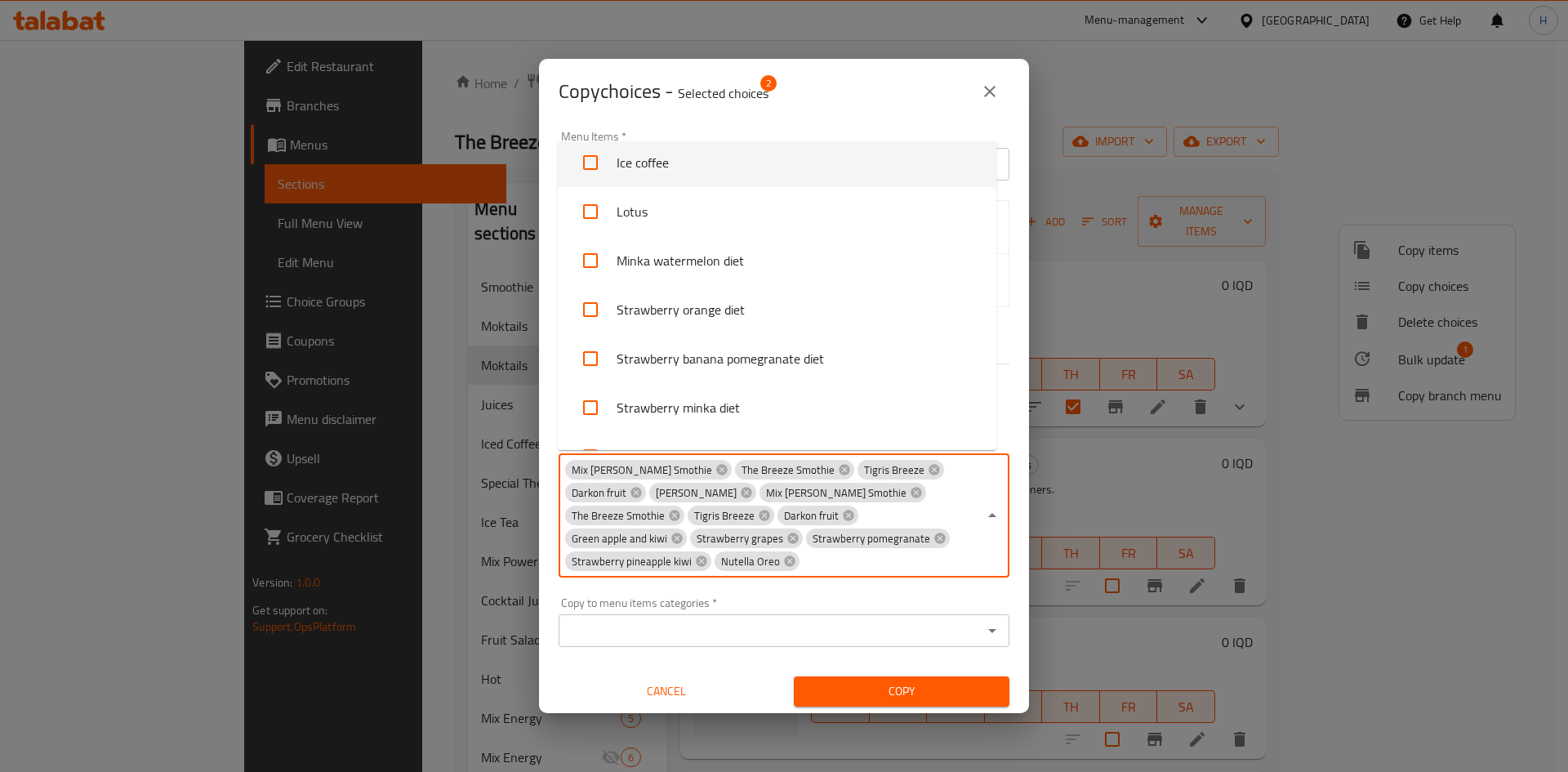
click at [678, 181] on li "Ice coffee" at bounding box center [777, 162] width 439 height 49
checkbox input "true"
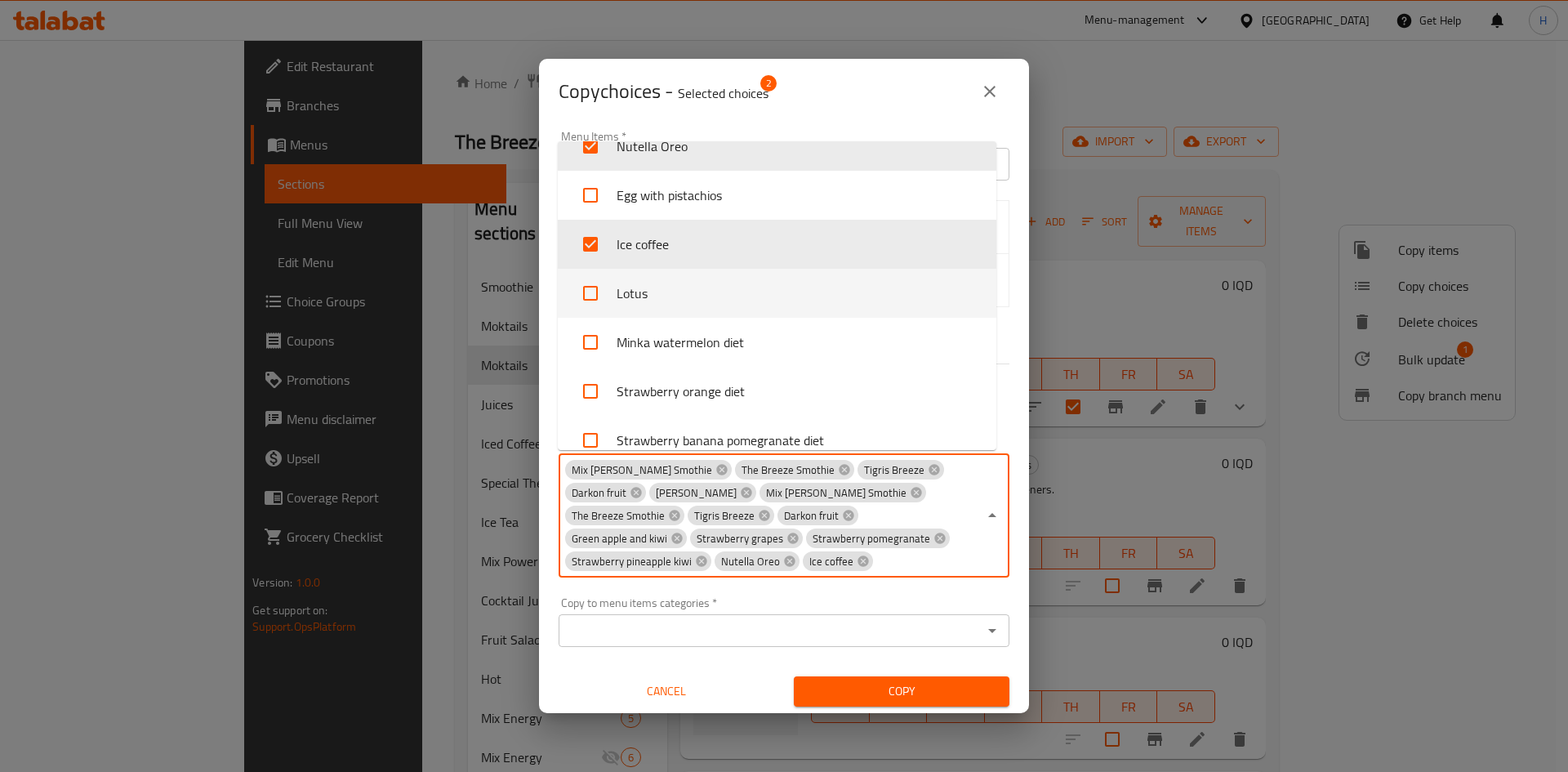
click at [720, 279] on li "Lotus" at bounding box center [777, 292] width 439 height 49
checkbox input "true"
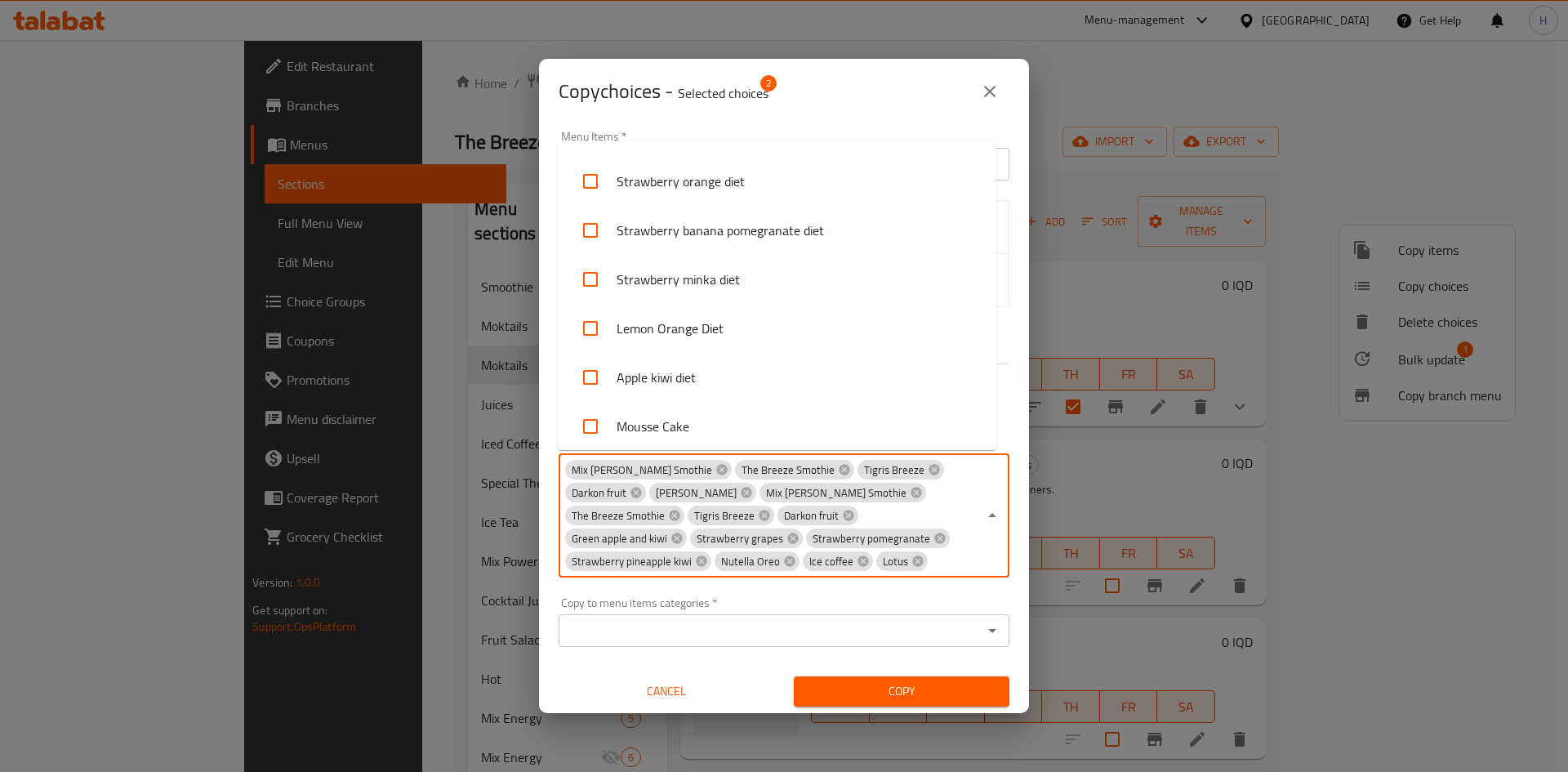
scroll to position [1808, 0]
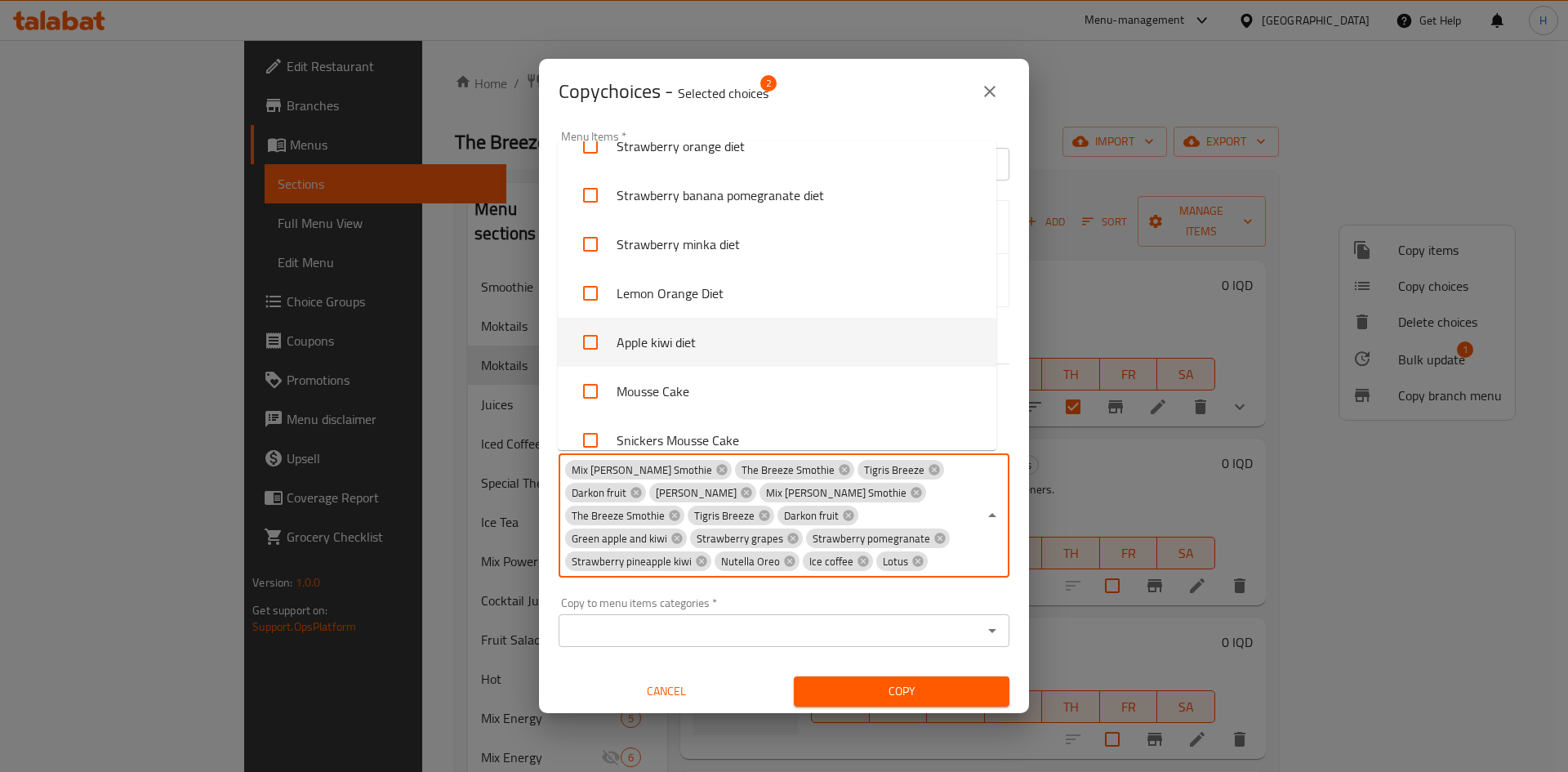
click at [730, 340] on li "Apple kiwi diet" at bounding box center [777, 342] width 439 height 49
checkbox input "true"
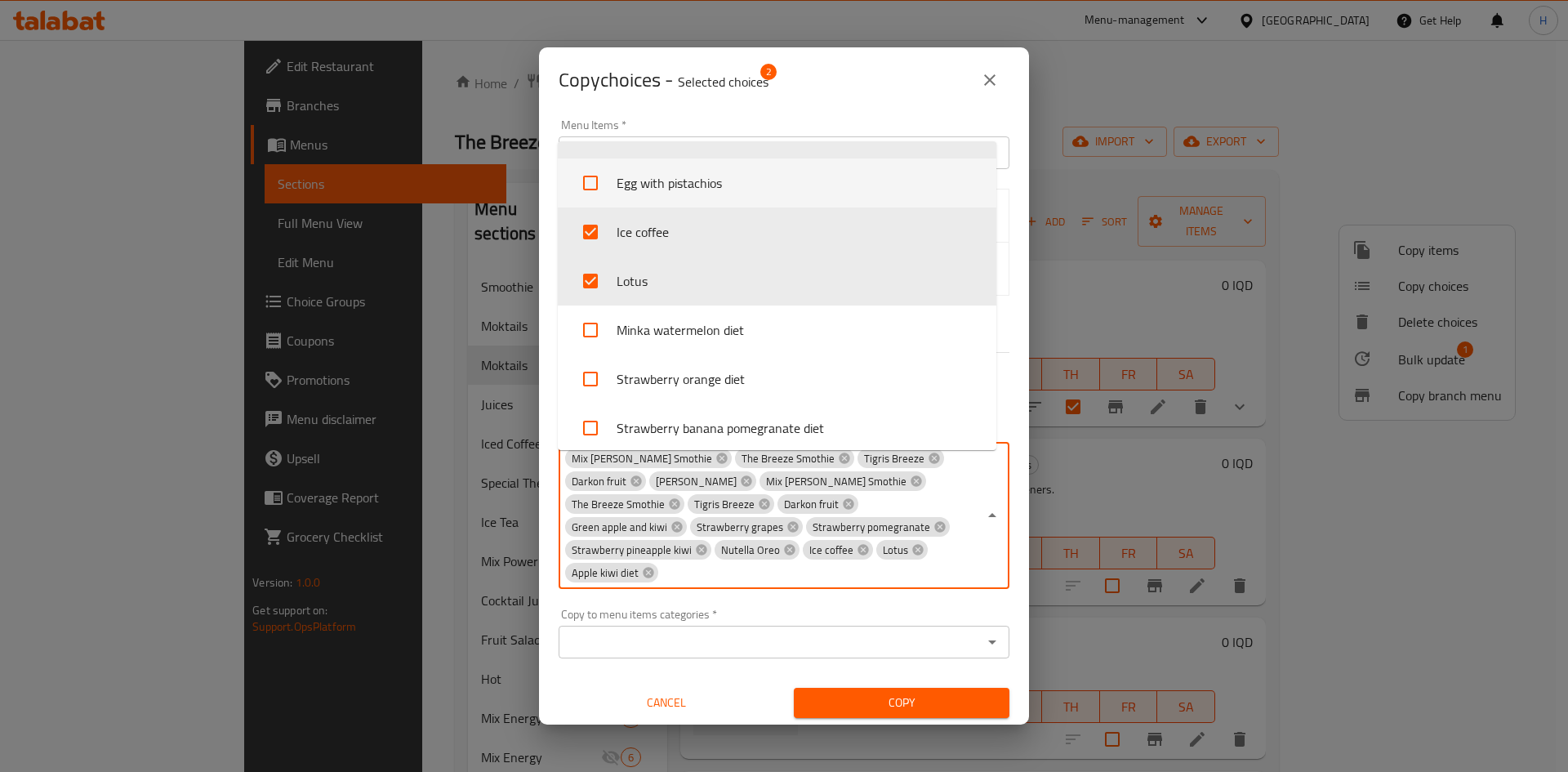
scroll to position [1563, 0]
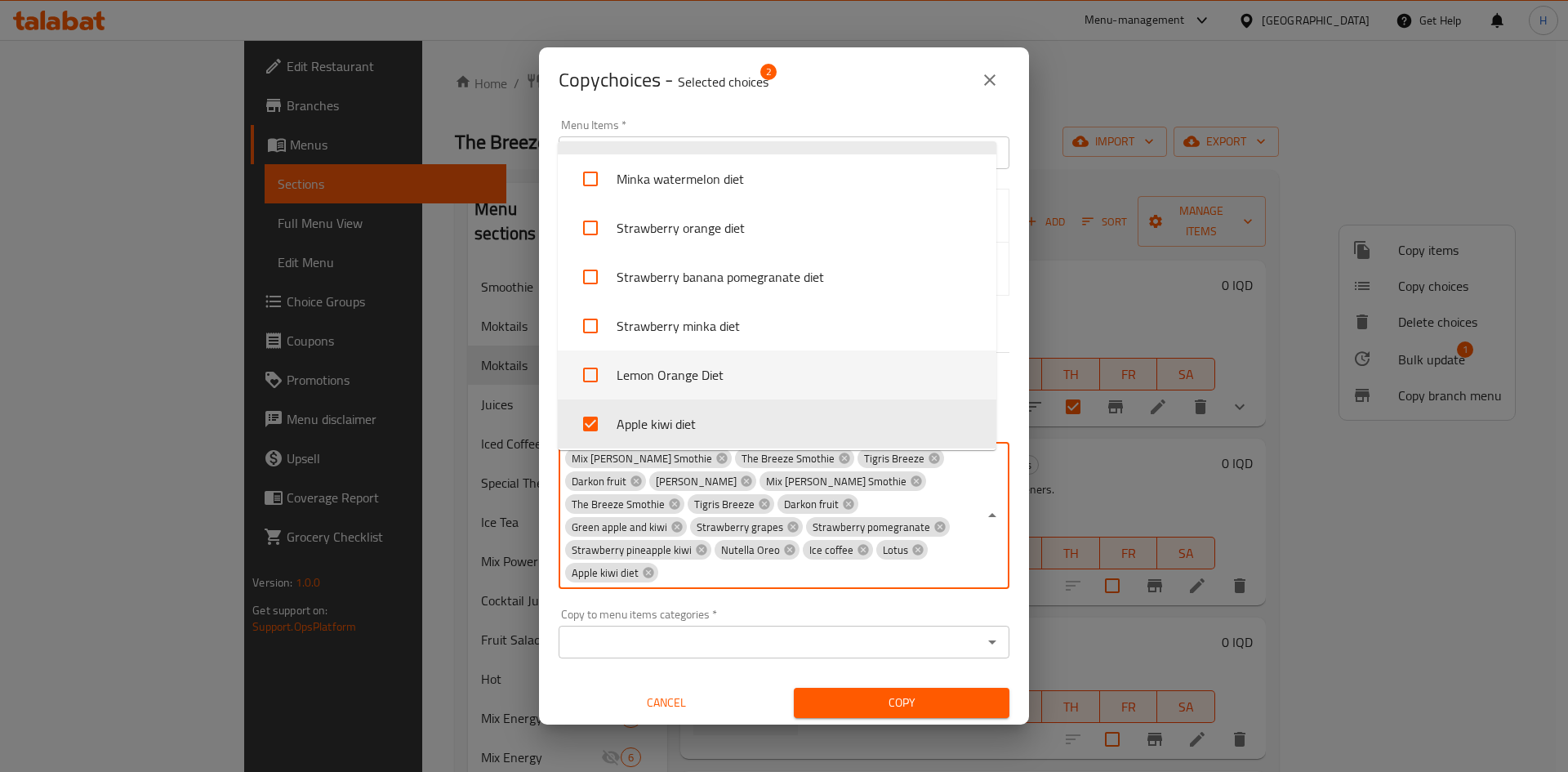
click at [720, 372] on li "Lemon Orange Diet" at bounding box center [777, 375] width 439 height 49
checkbox input "true"
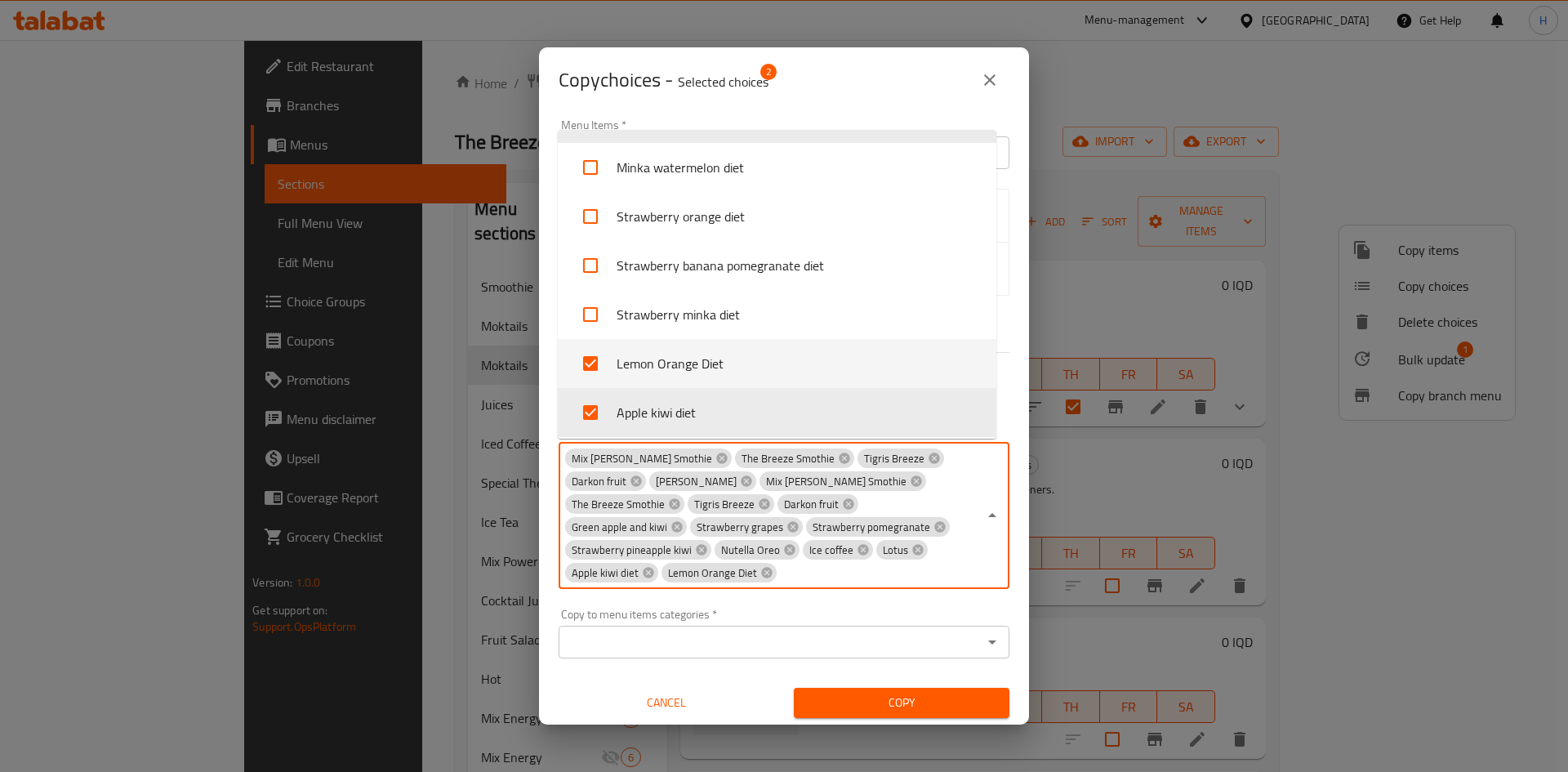
click at [700, 301] on li "Strawberry minka diet" at bounding box center [777, 314] width 439 height 49
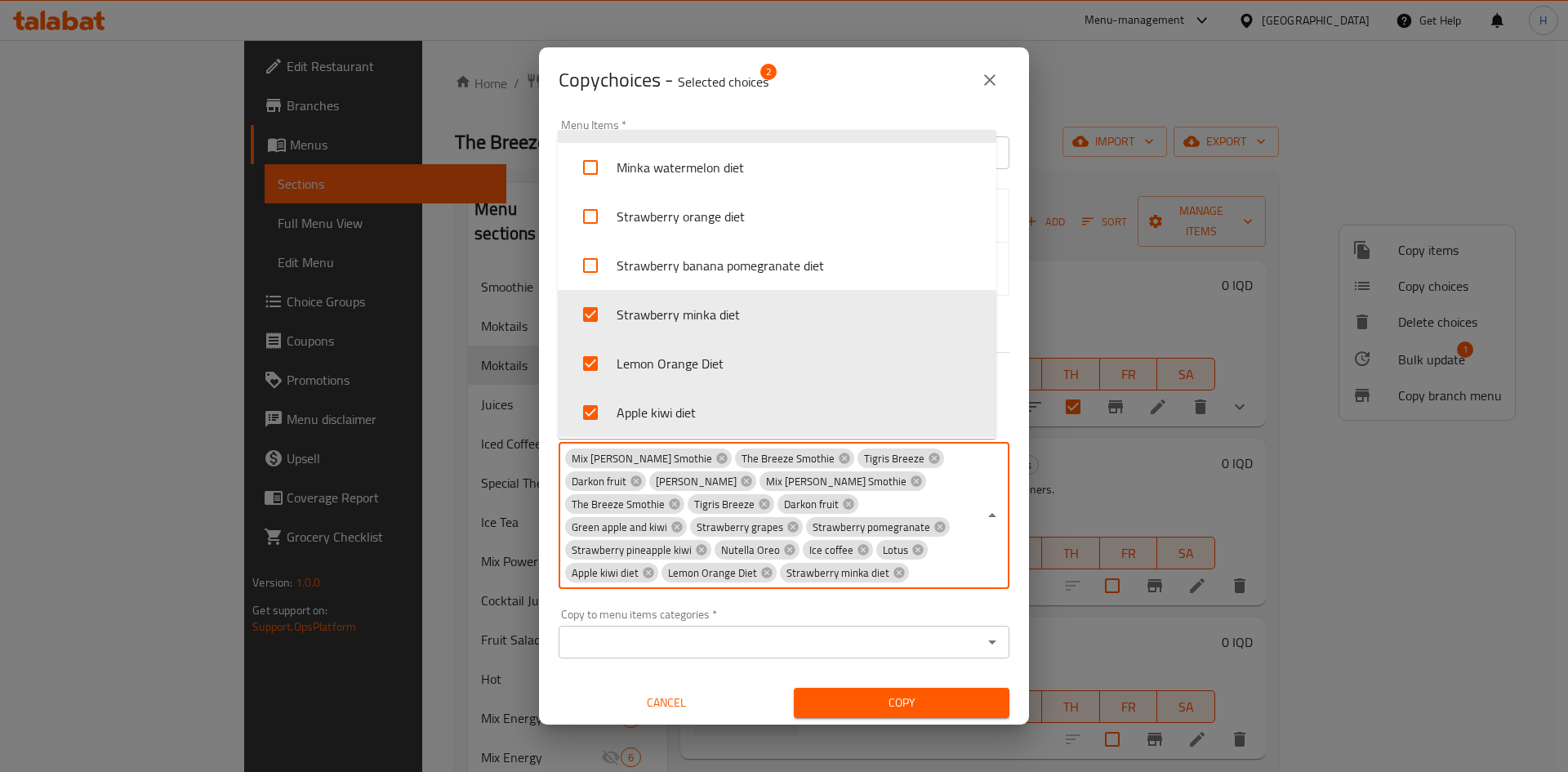
checkbox input "true"
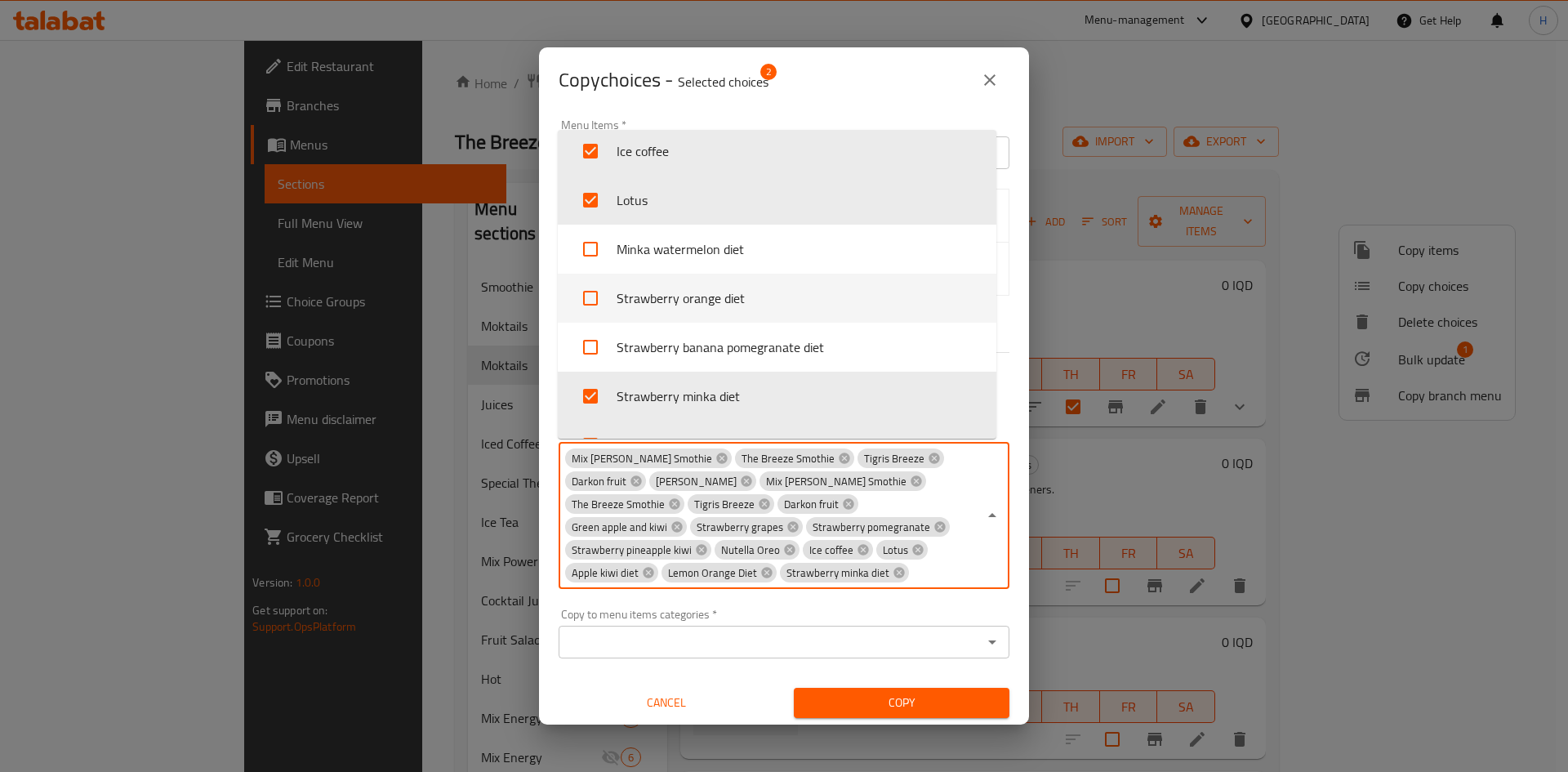
click at [686, 321] on li "Strawberry orange diet" at bounding box center [777, 297] width 439 height 49
checkbox input "true"
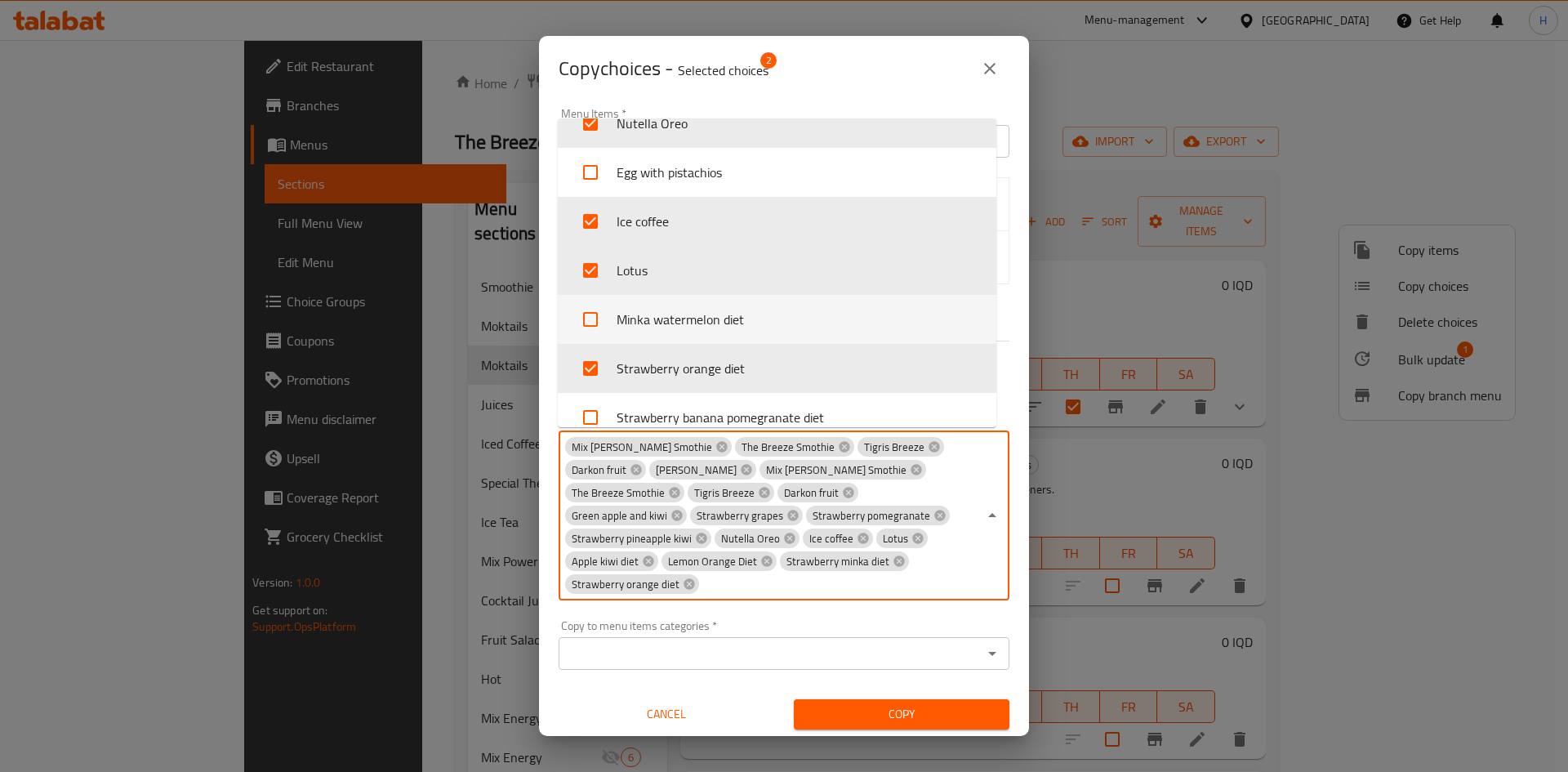
click at [695, 319] on li "Minka watermelon diet" at bounding box center [777, 319] width 439 height 49
checkbox input "true"
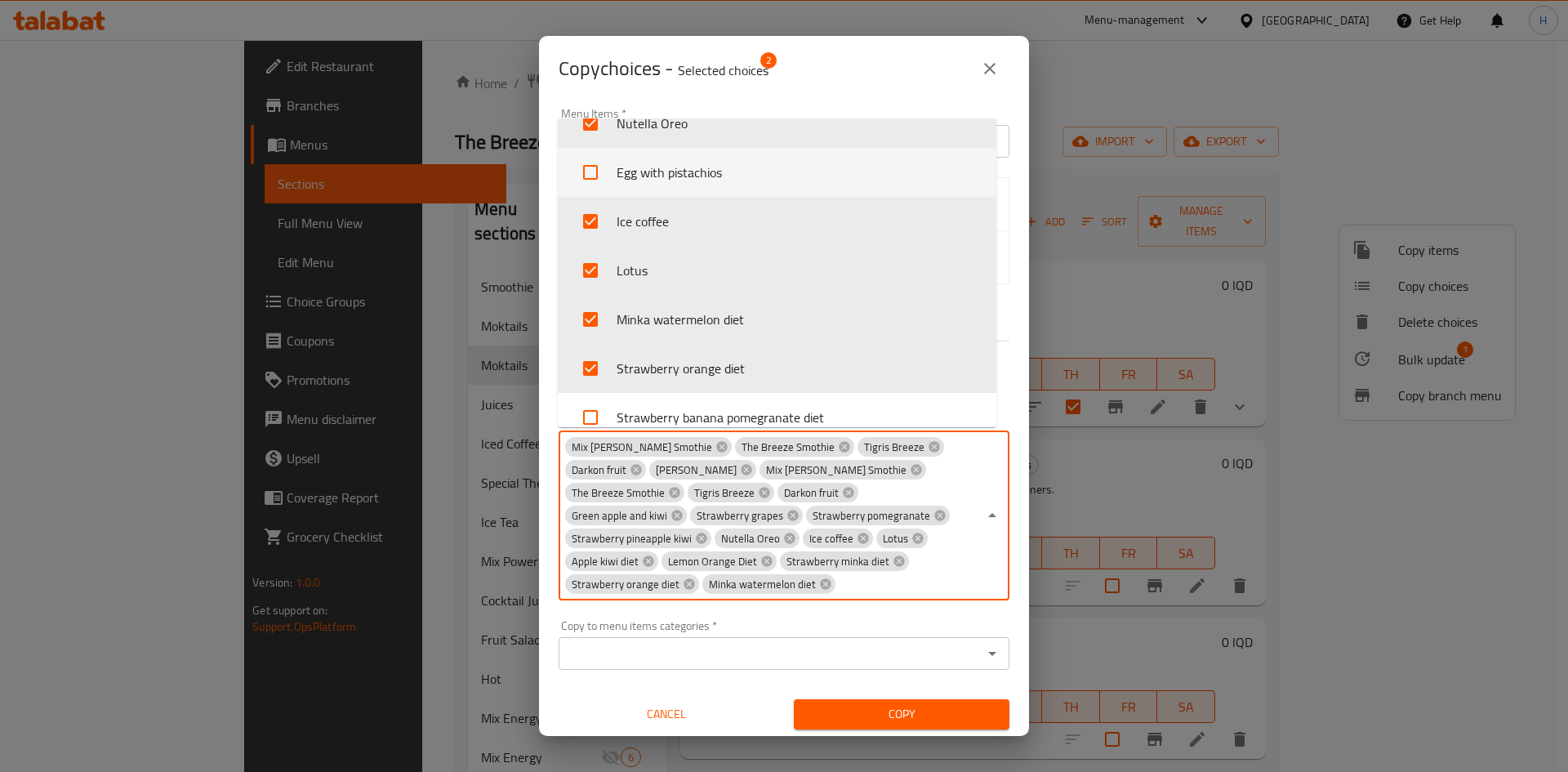
click at [690, 179] on li "Egg with pistachios" at bounding box center [777, 171] width 439 height 49
checkbox input "true"
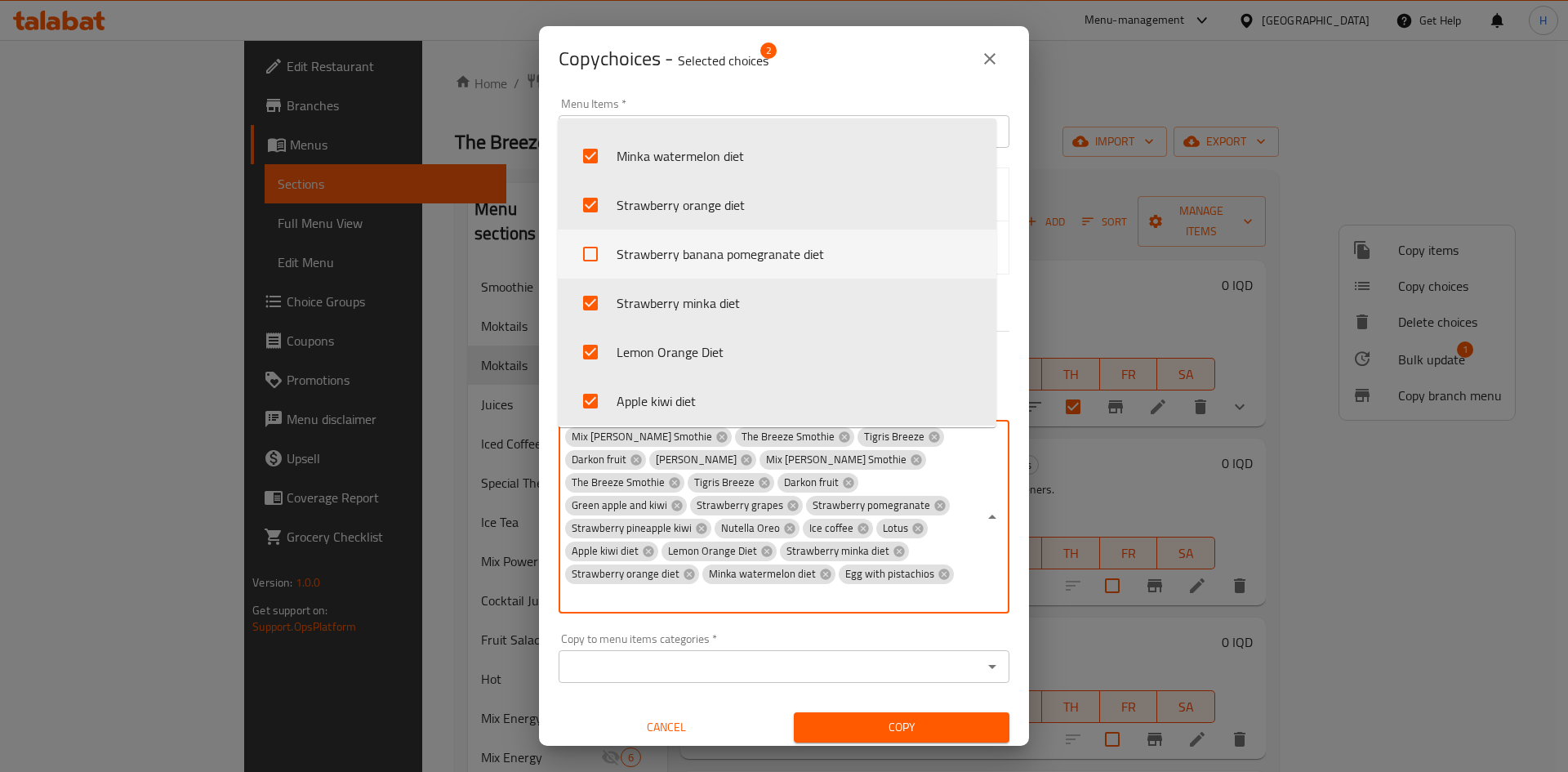
click at [779, 251] on li "Strawberry banana pomegranate diet" at bounding box center [777, 254] width 439 height 49
checkbox input "true"
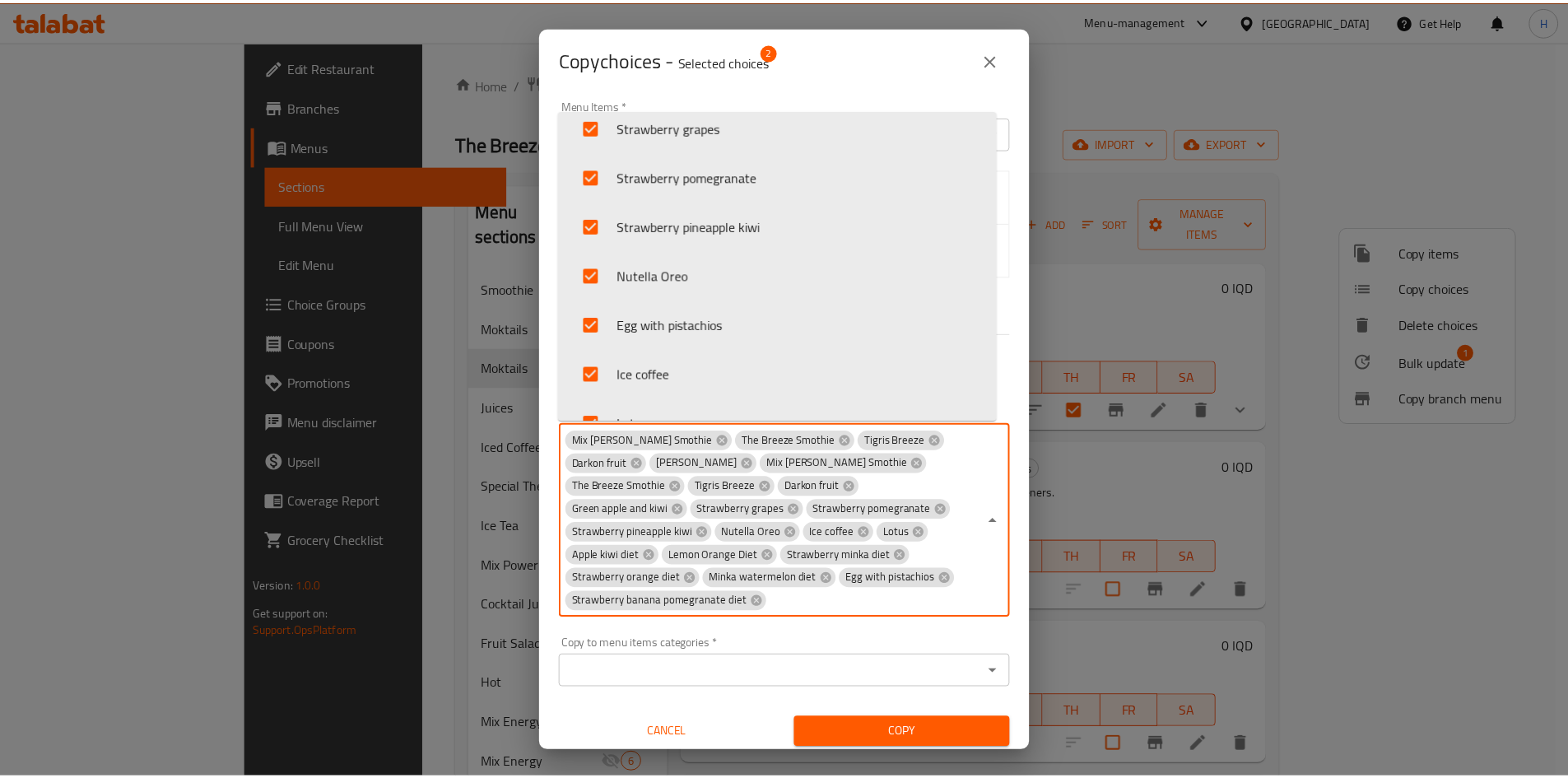
scroll to position [1245, 0]
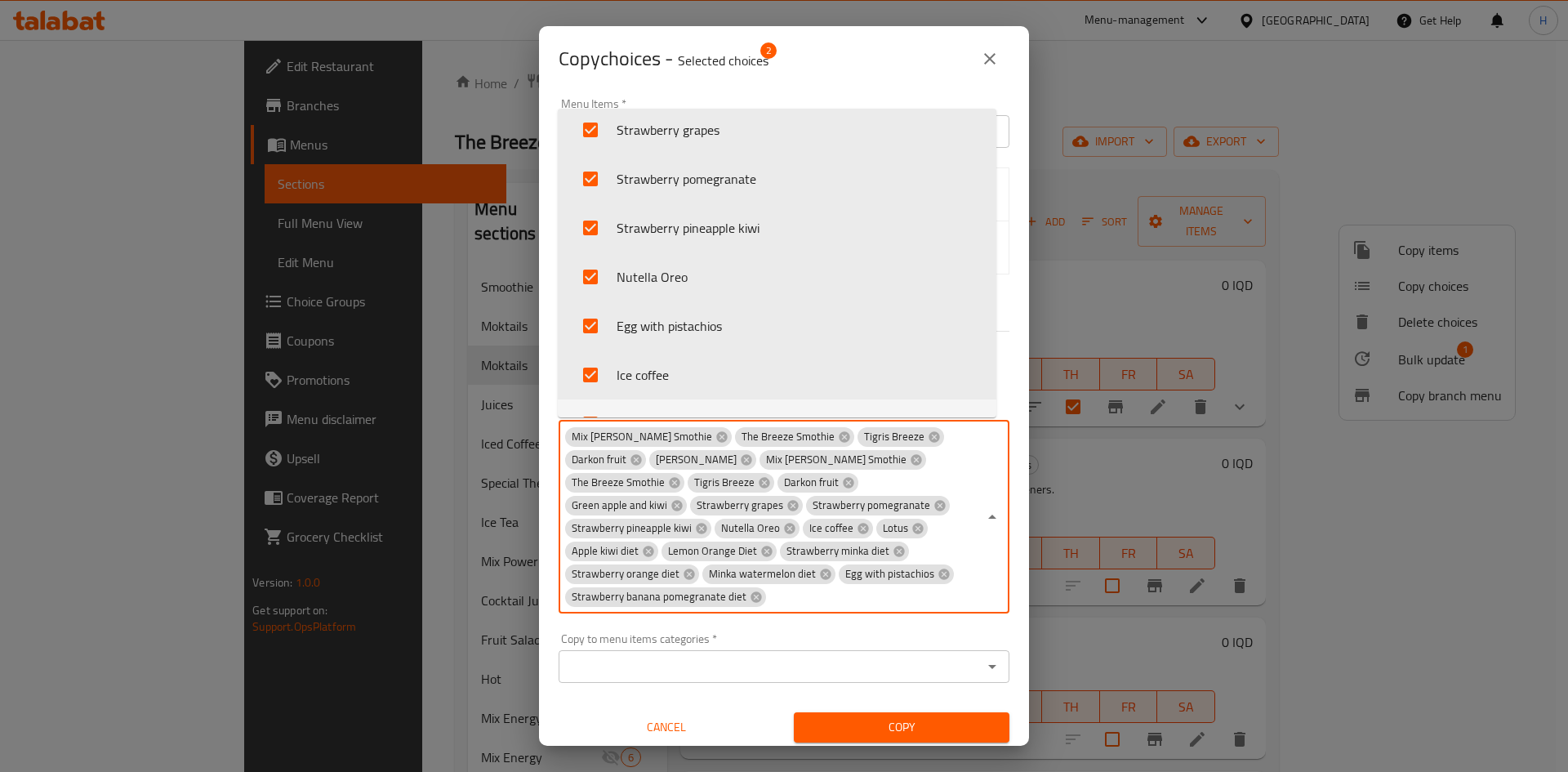
click at [886, 730] on div "Copy choices - Selected choices 2 Menu Items   * Mango Smoothie Menu Items * Sm…" at bounding box center [784, 386] width 1568 height 772
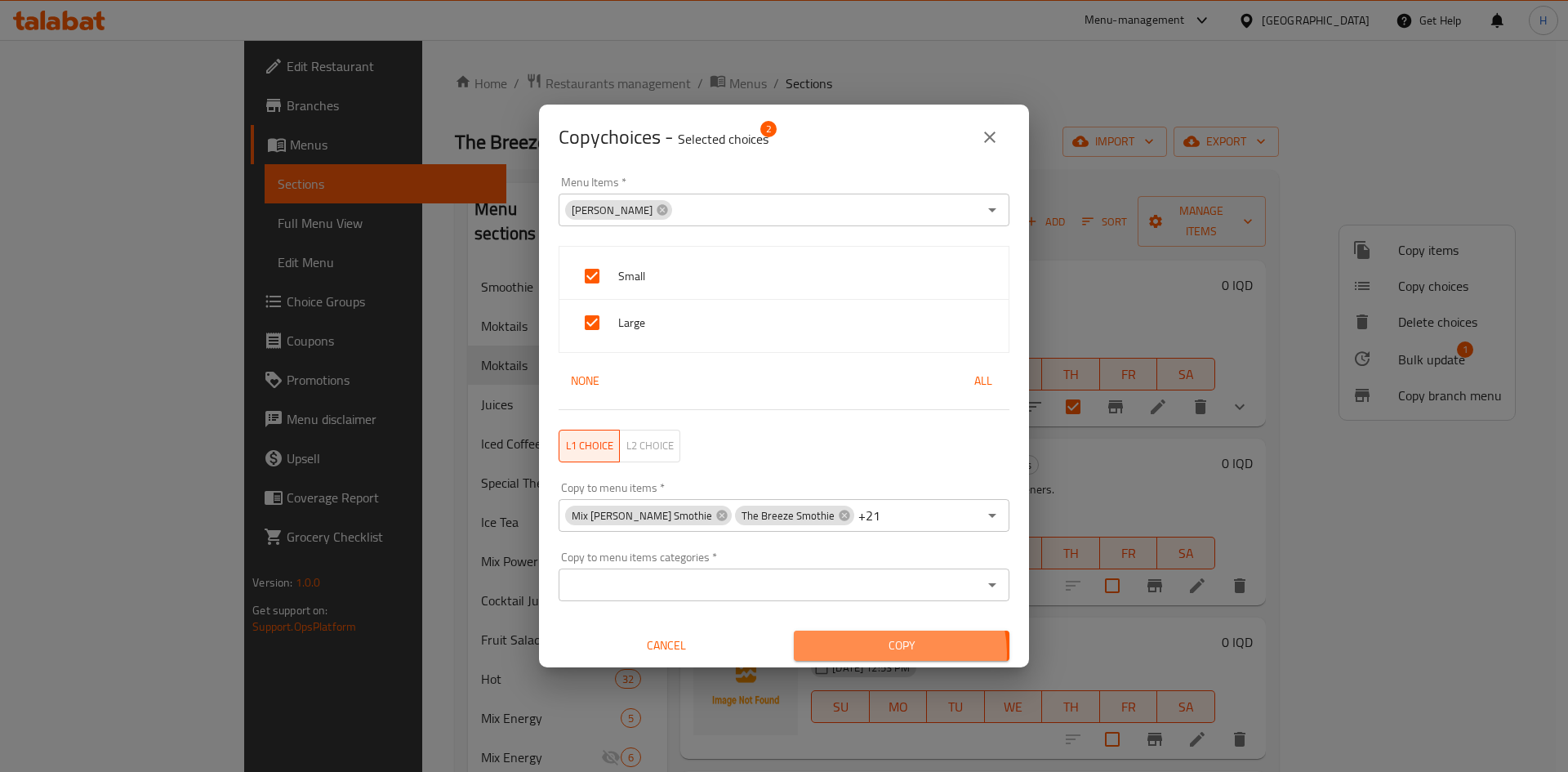
click at [888, 654] on span "Copy" at bounding box center [901, 646] width 189 height 21
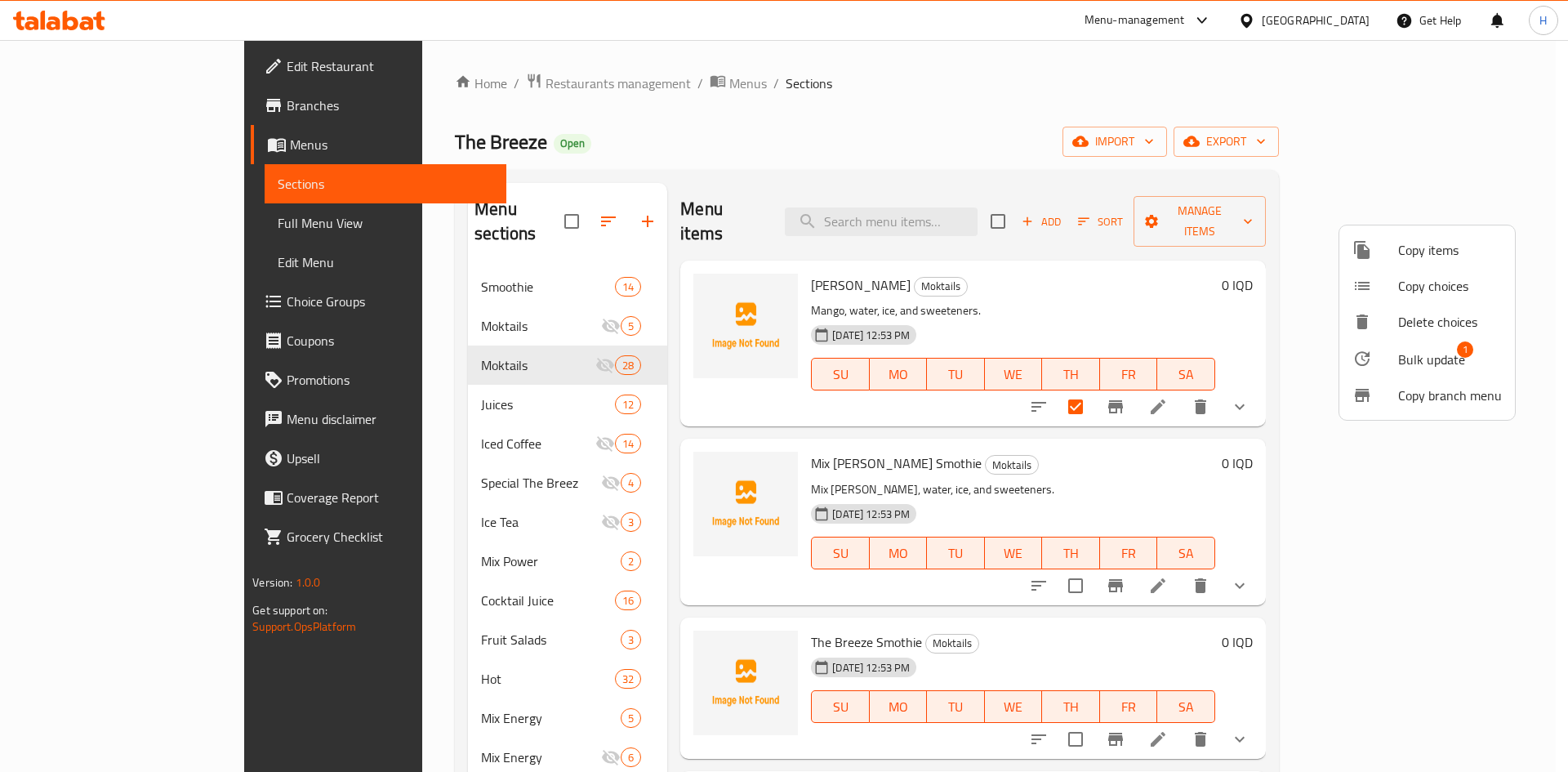
click at [842, 156] on div at bounding box center [784, 386] width 1568 height 772
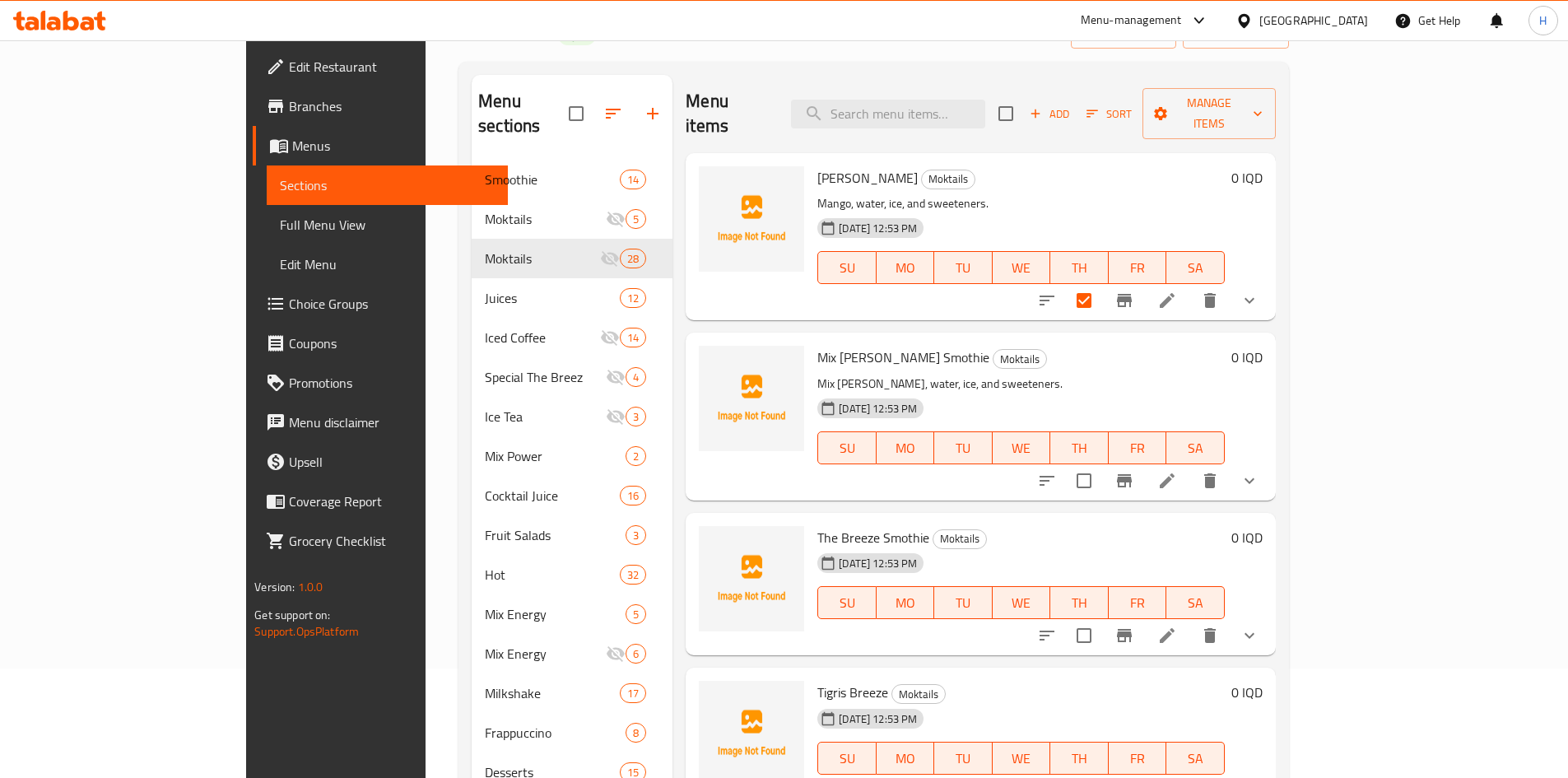
scroll to position [0, 0]
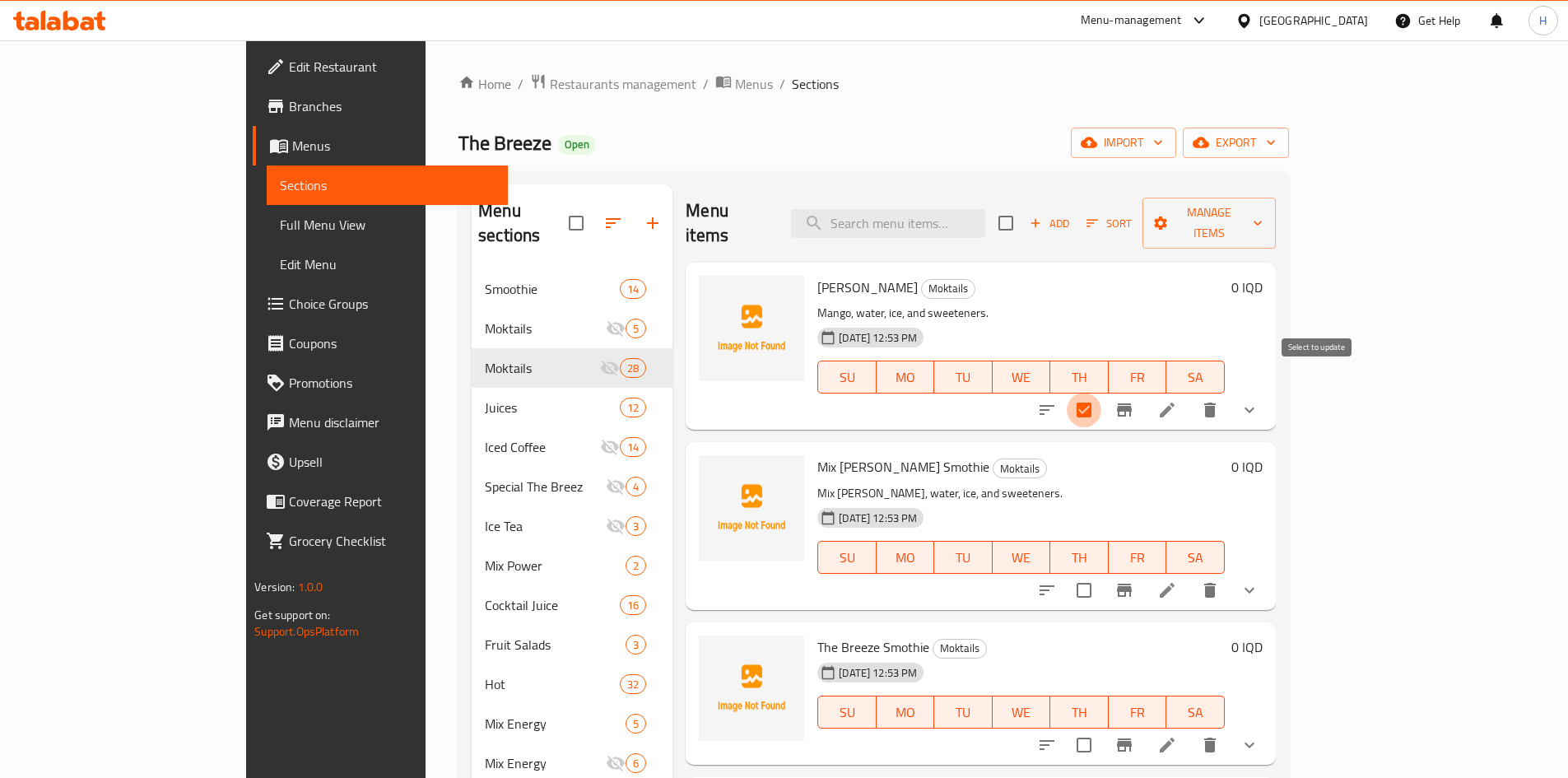
click at [1101, 392] on input "checkbox" at bounding box center [1084, 409] width 35 height 35
checkbox input "true"
click at [1101, 573] on input "checkbox" at bounding box center [1084, 590] width 35 height 35
checkbox input "true"
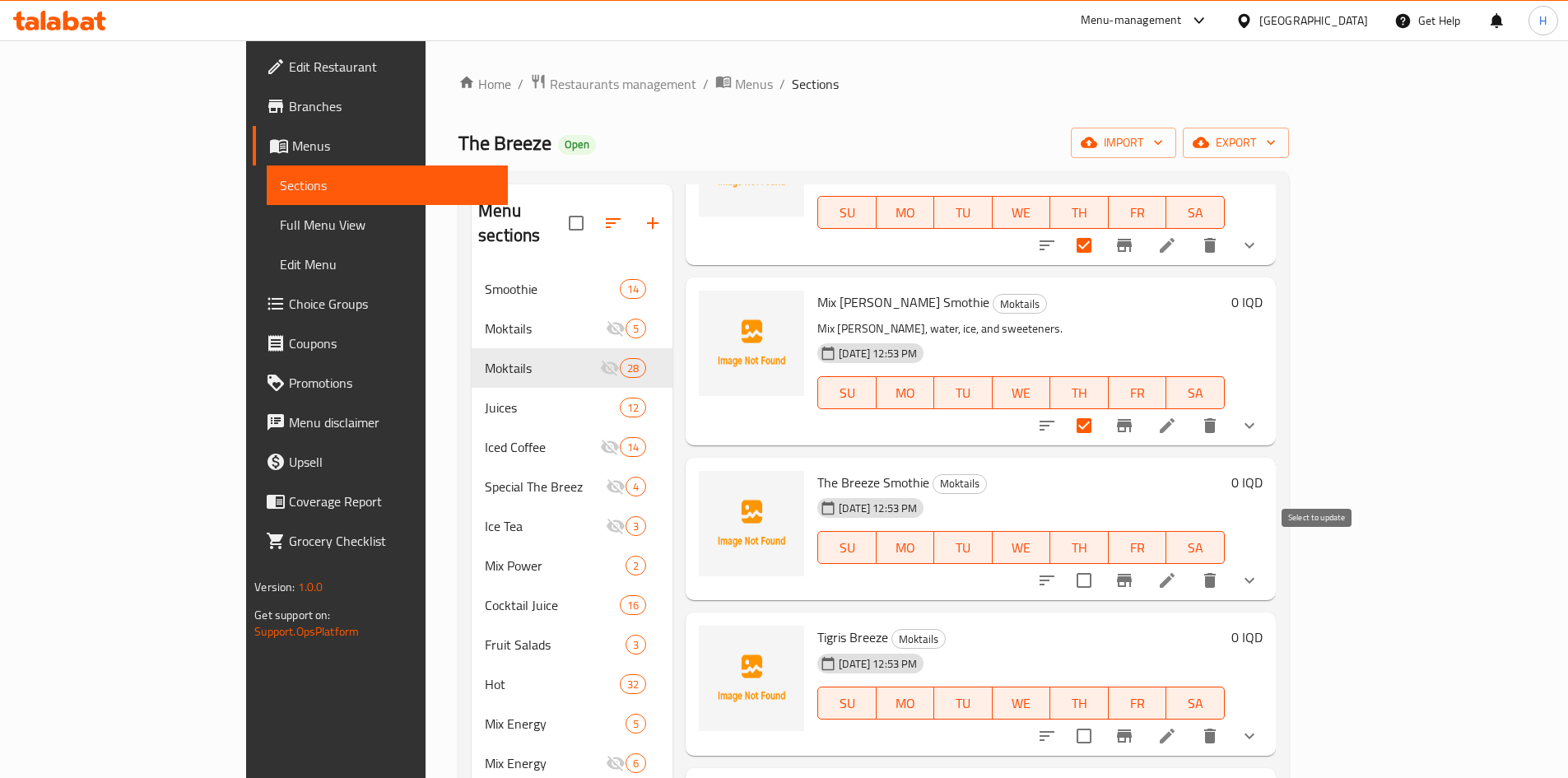
click at [1101, 563] on input "checkbox" at bounding box center [1084, 580] width 35 height 35
checkbox input "true"
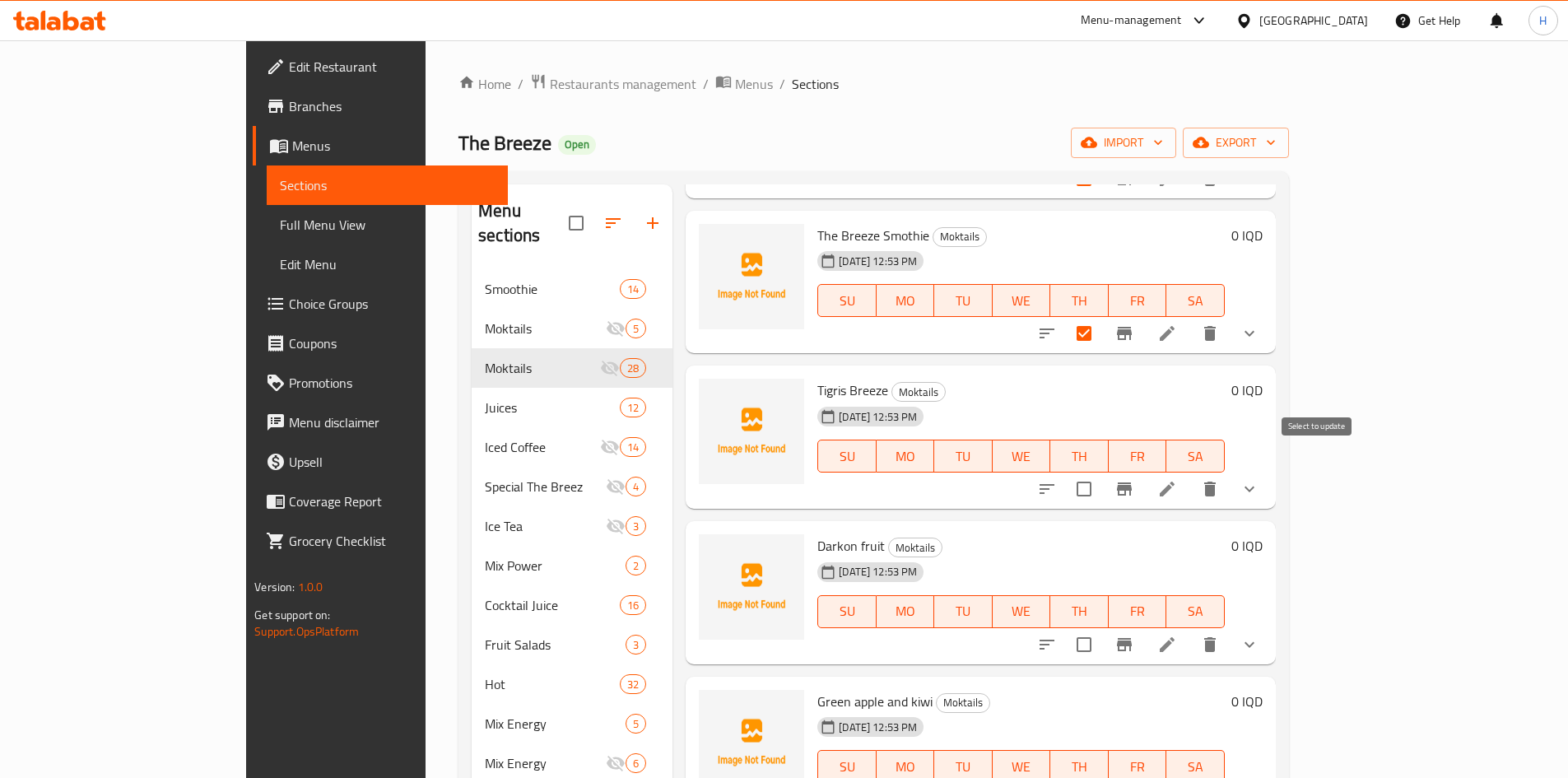
click at [1101, 472] on input "checkbox" at bounding box center [1084, 489] width 35 height 35
checkbox input "true"
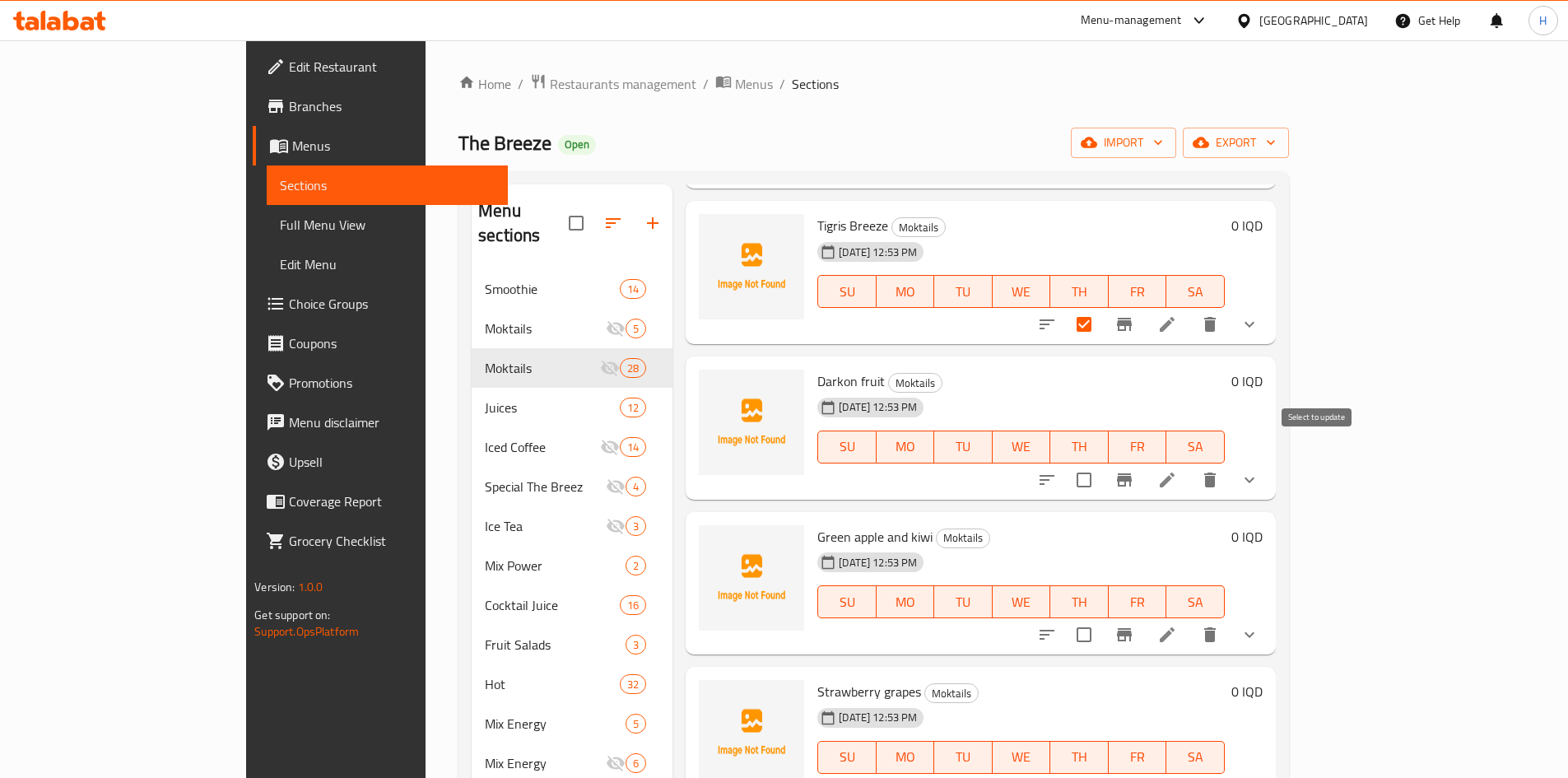
click at [1101, 467] on input "checkbox" at bounding box center [1084, 479] width 35 height 35
checkbox input "true"
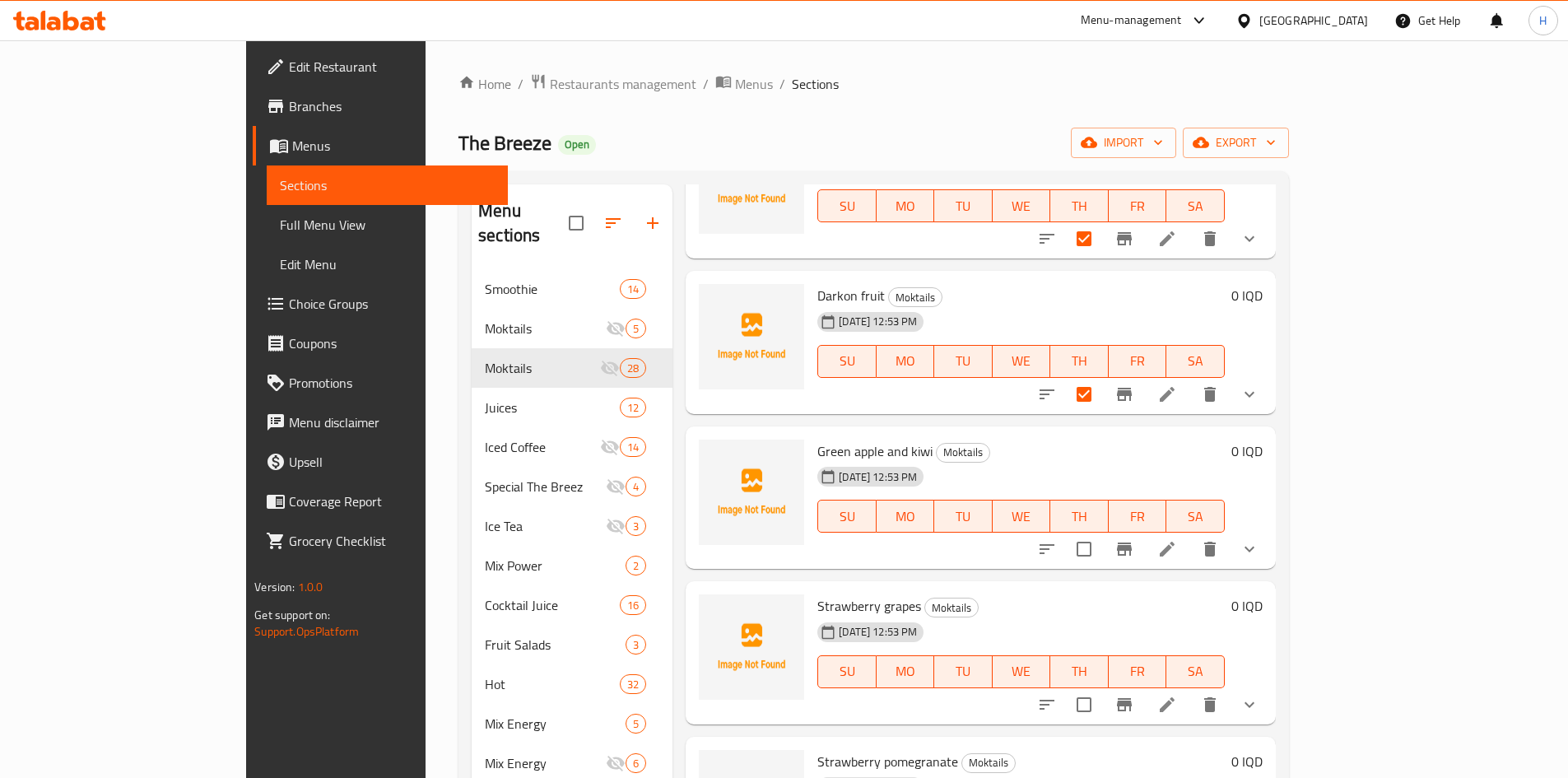
scroll to position [824, 0]
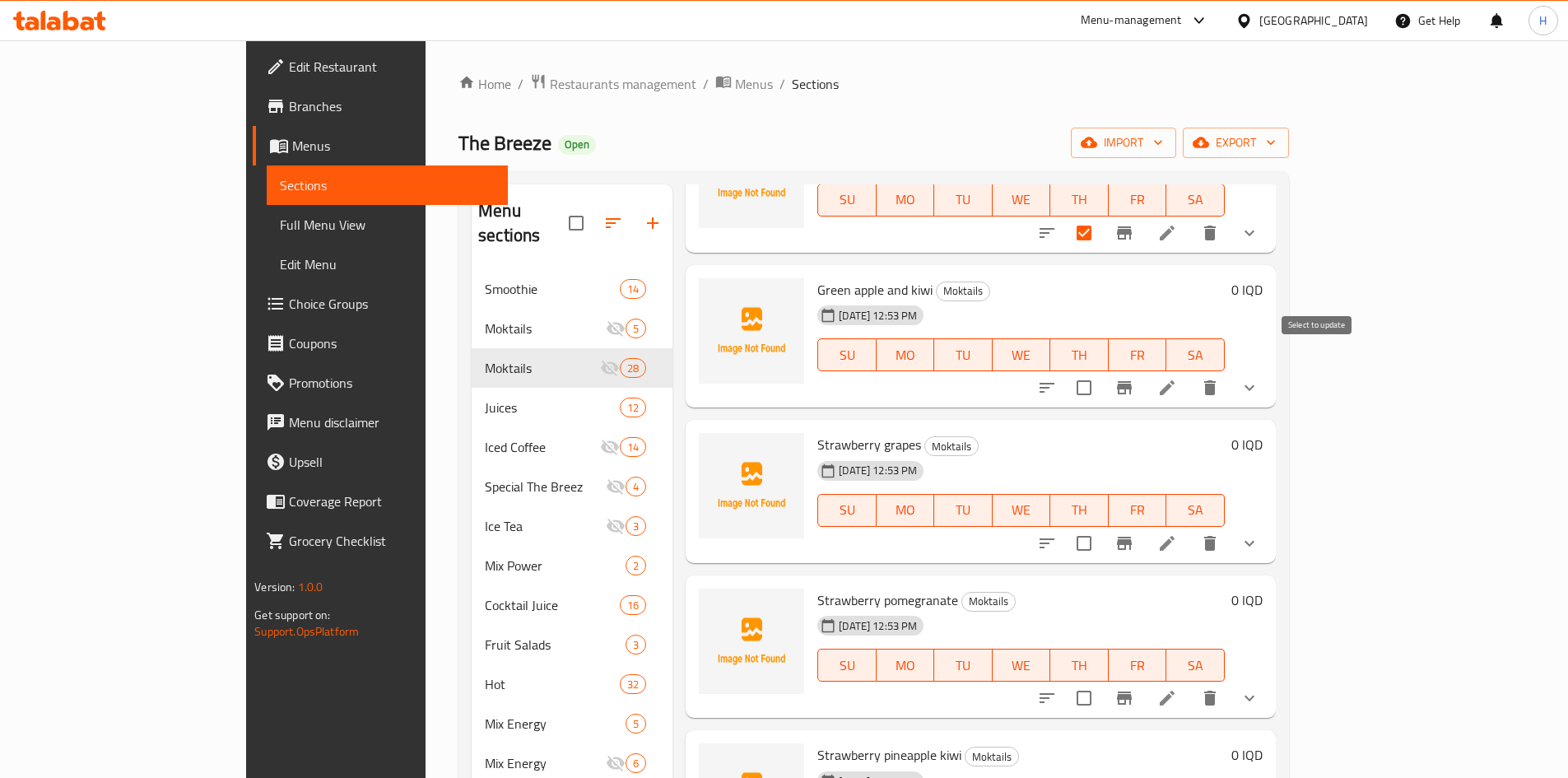
click at [1101, 371] on input "checkbox" at bounding box center [1084, 388] width 35 height 35
checkbox input "true"
drag, startPoint x: 1321, startPoint y: 520, endPoint x: 1321, endPoint y: 548, distance: 28.0
click at [1101, 526] on input "checkbox" at bounding box center [1084, 543] width 35 height 35
checkbox input "true"
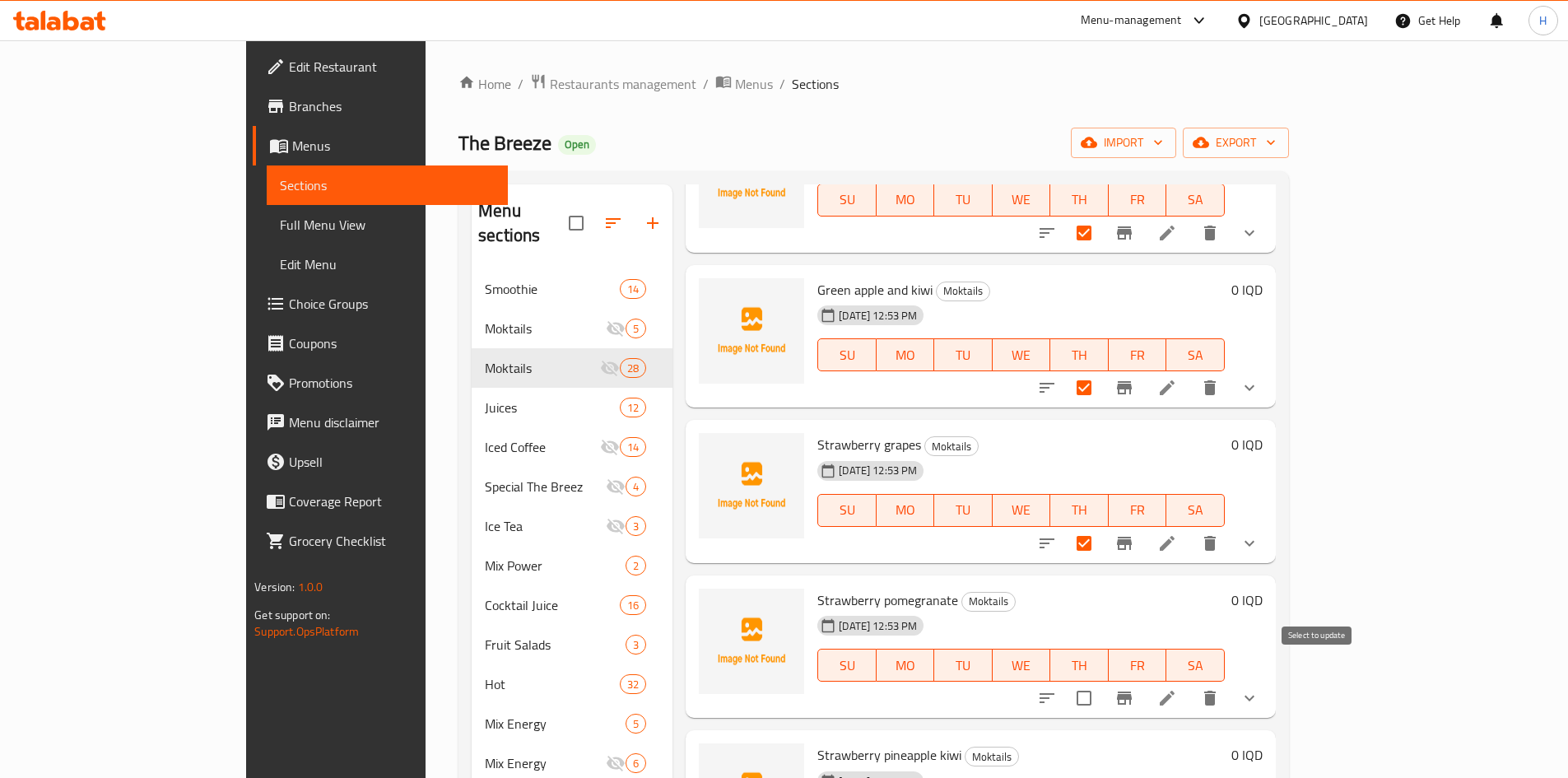
click at [1101, 681] on input "checkbox" at bounding box center [1084, 698] width 35 height 35
checkbox input "true"
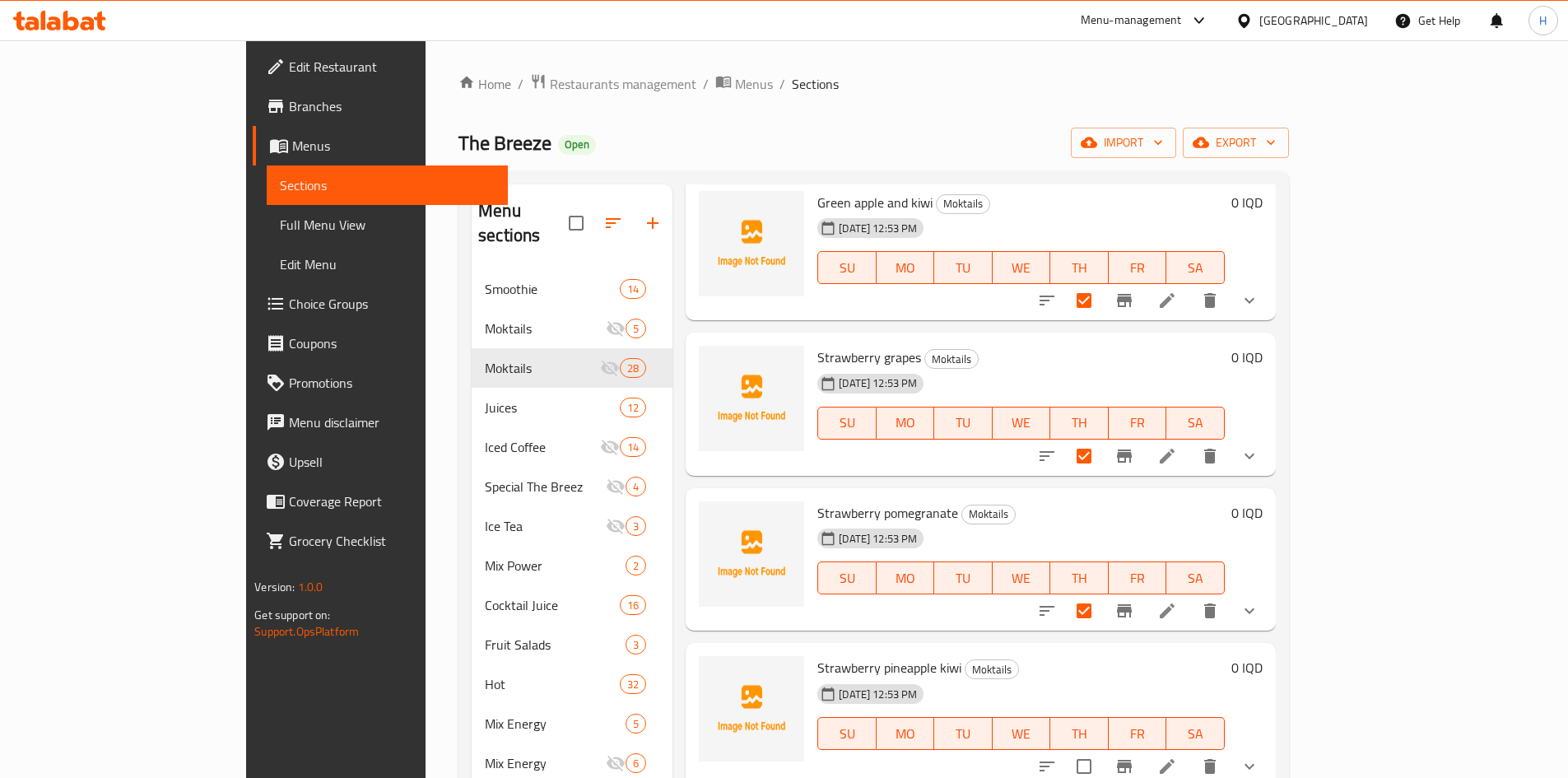
scroll to position [1071, 0]
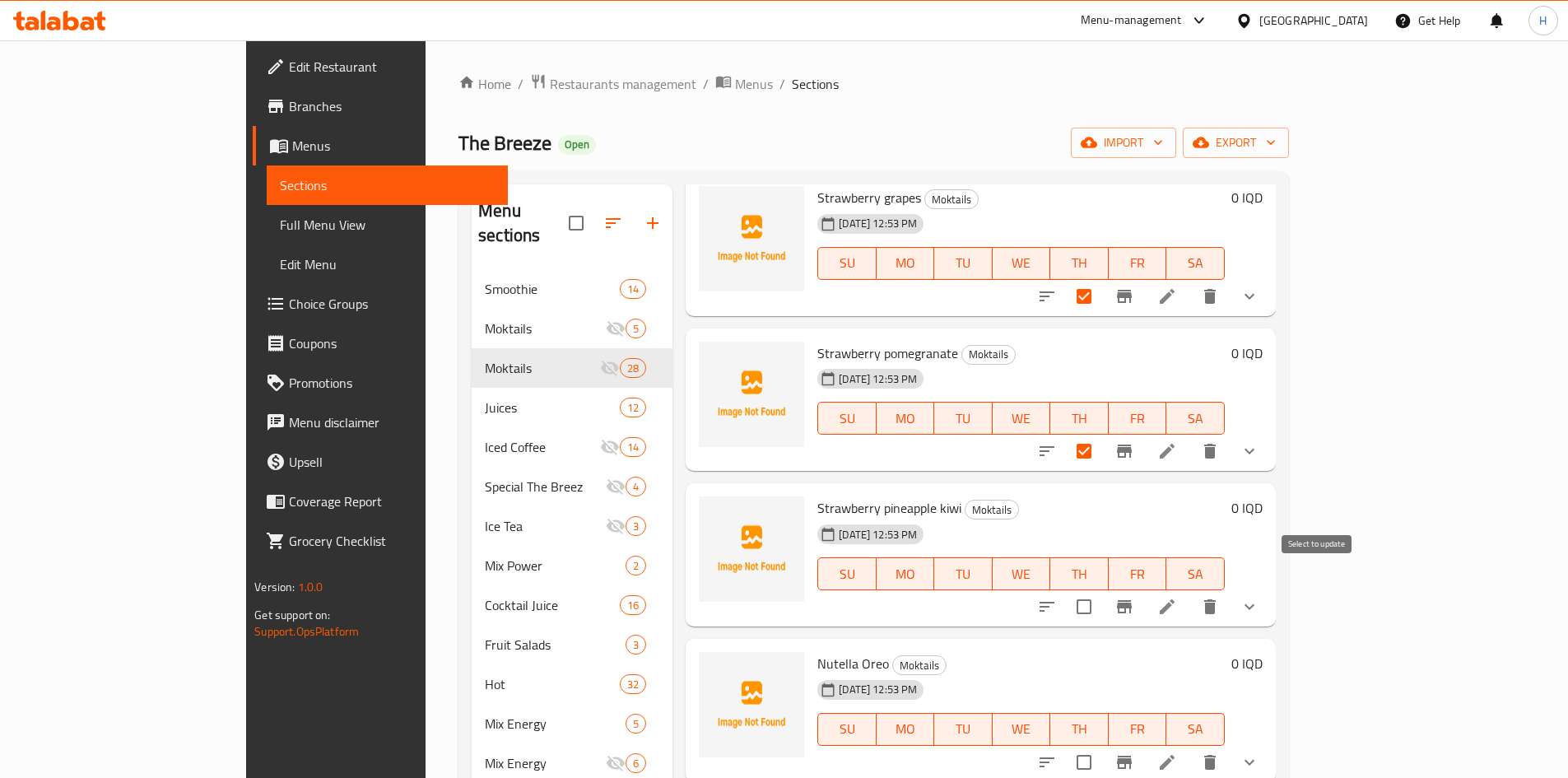
click at [1101, 599] on input "checkbox" at bounding box center [1084, 606] width 35 height 35
checkbox input "true"
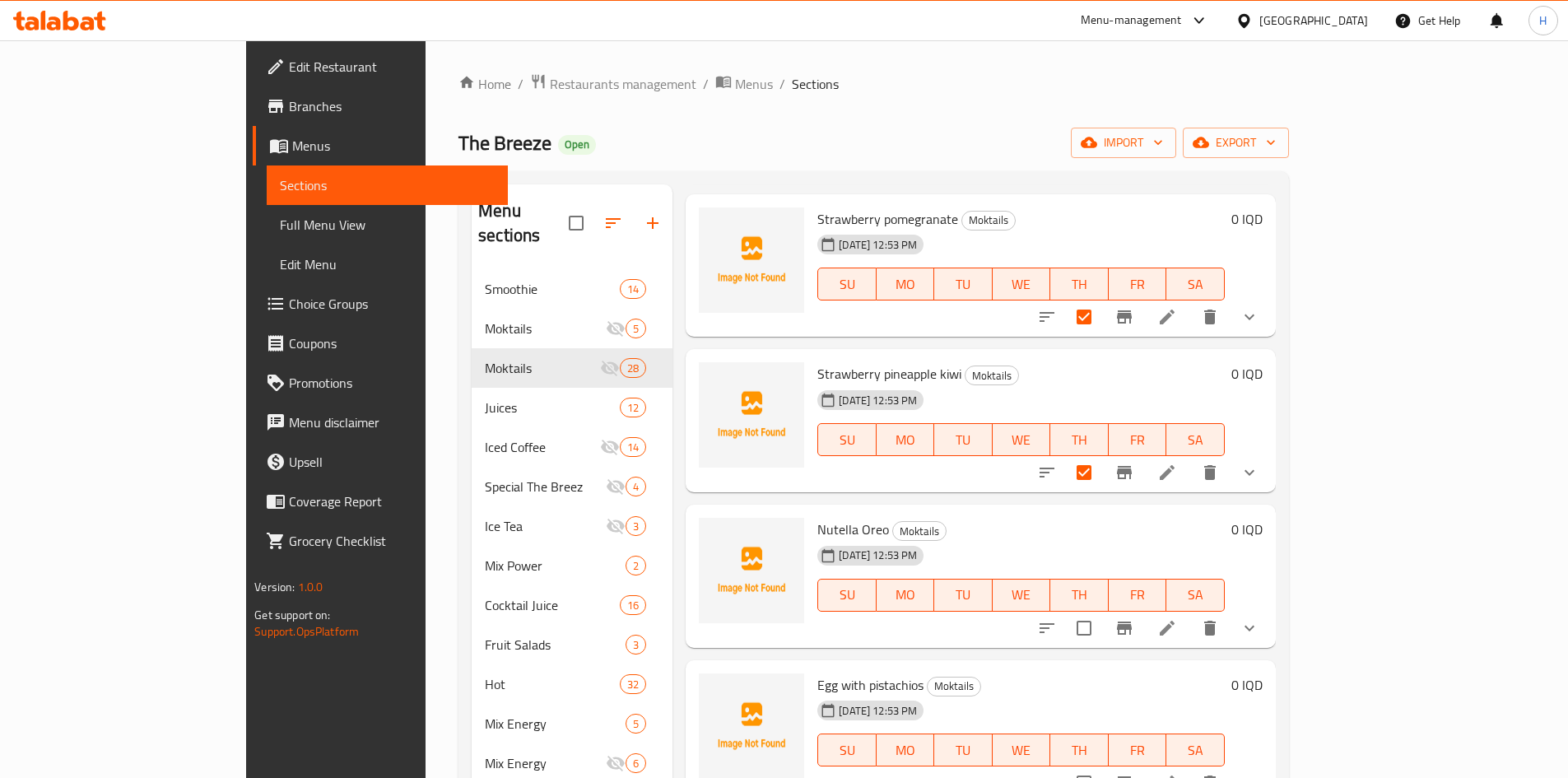
scroll to position [1317, 0]
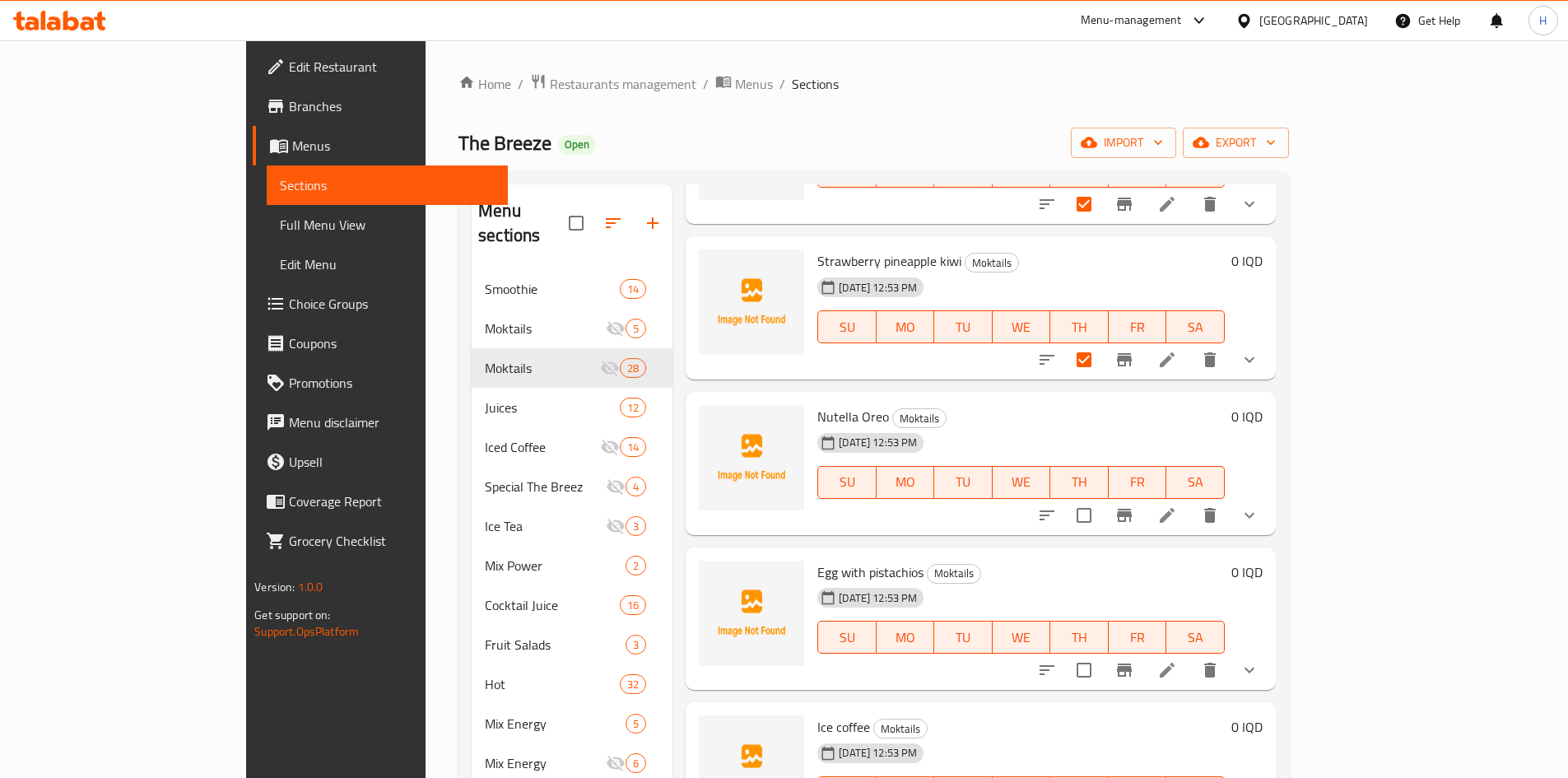
drag, startPoint x: 1312, startPoint y: 496, endPoint x: 1316, endPoint y: 592, distance: 96.1
click at [1101, 653] on input "checkbox" at bounding box center [1084, 670] width 35 height 35
checkbox input "true"
click at [1101, 498] on input "checkbox" at bounding box center [1084, 515] width 35 height 35
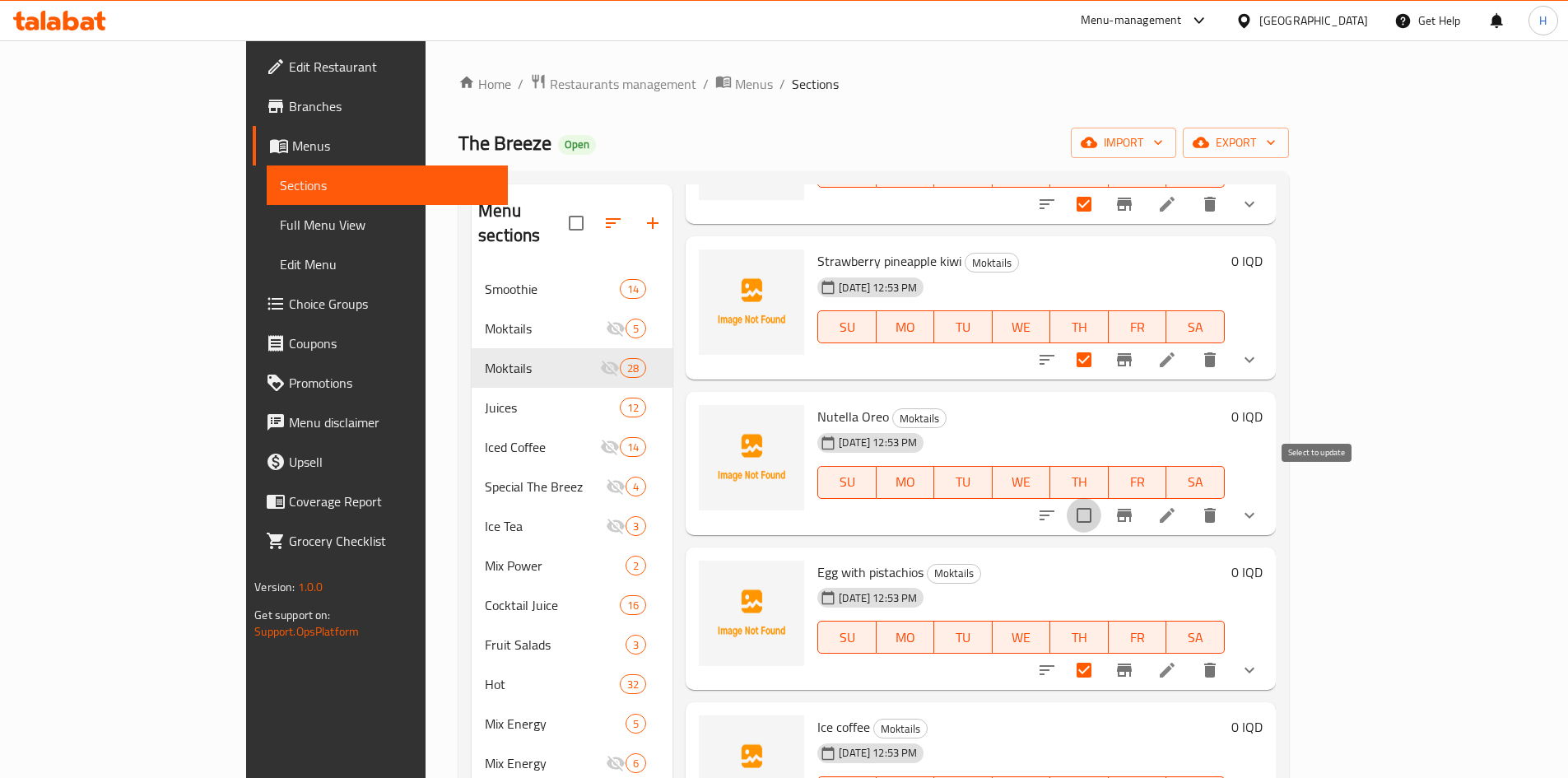
checkbox input "true"
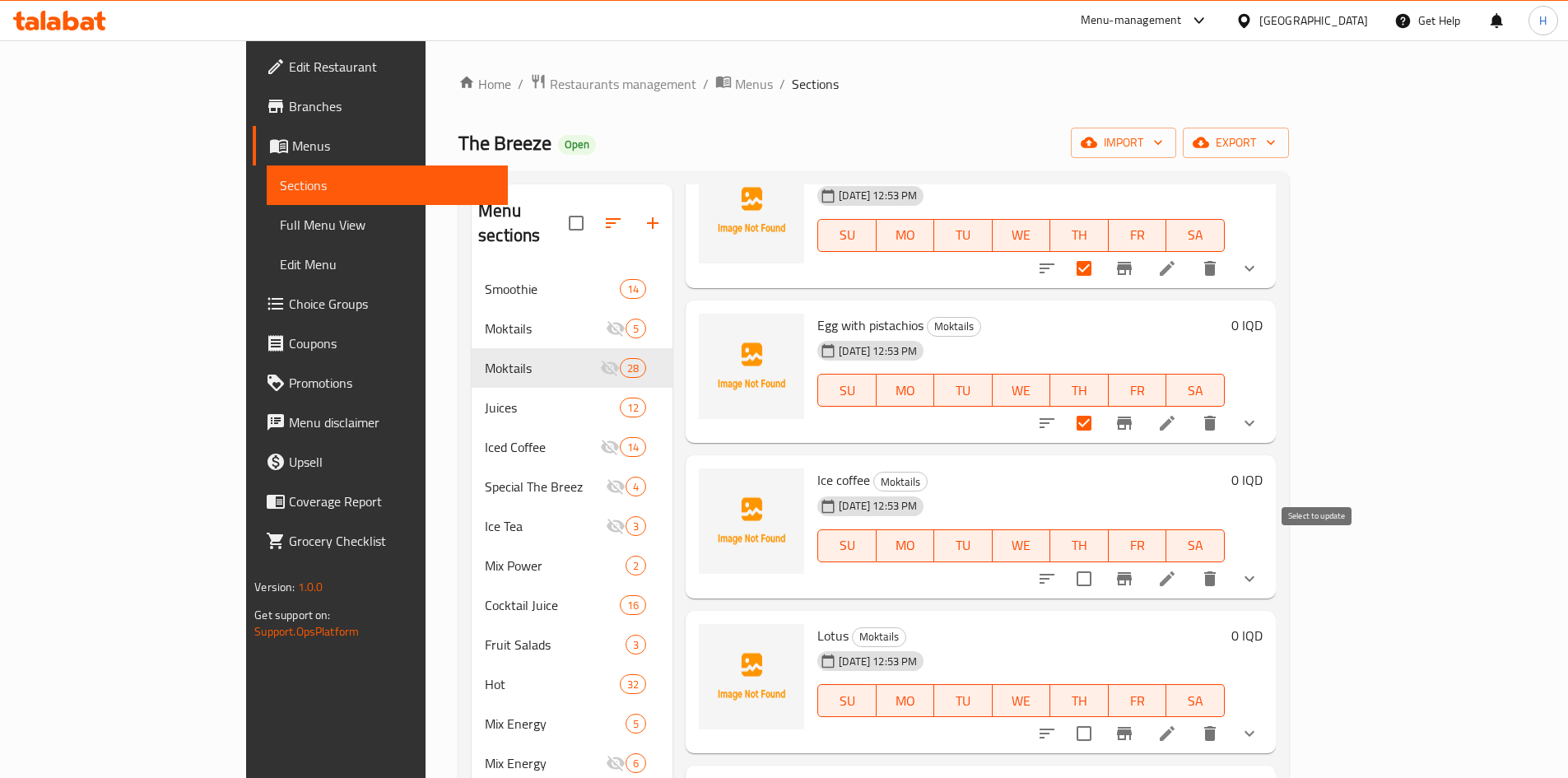
click at [1101, 561] on input "checkbox" at bounding box center [1084, 578] width 35 height 35
checkbox input "true"
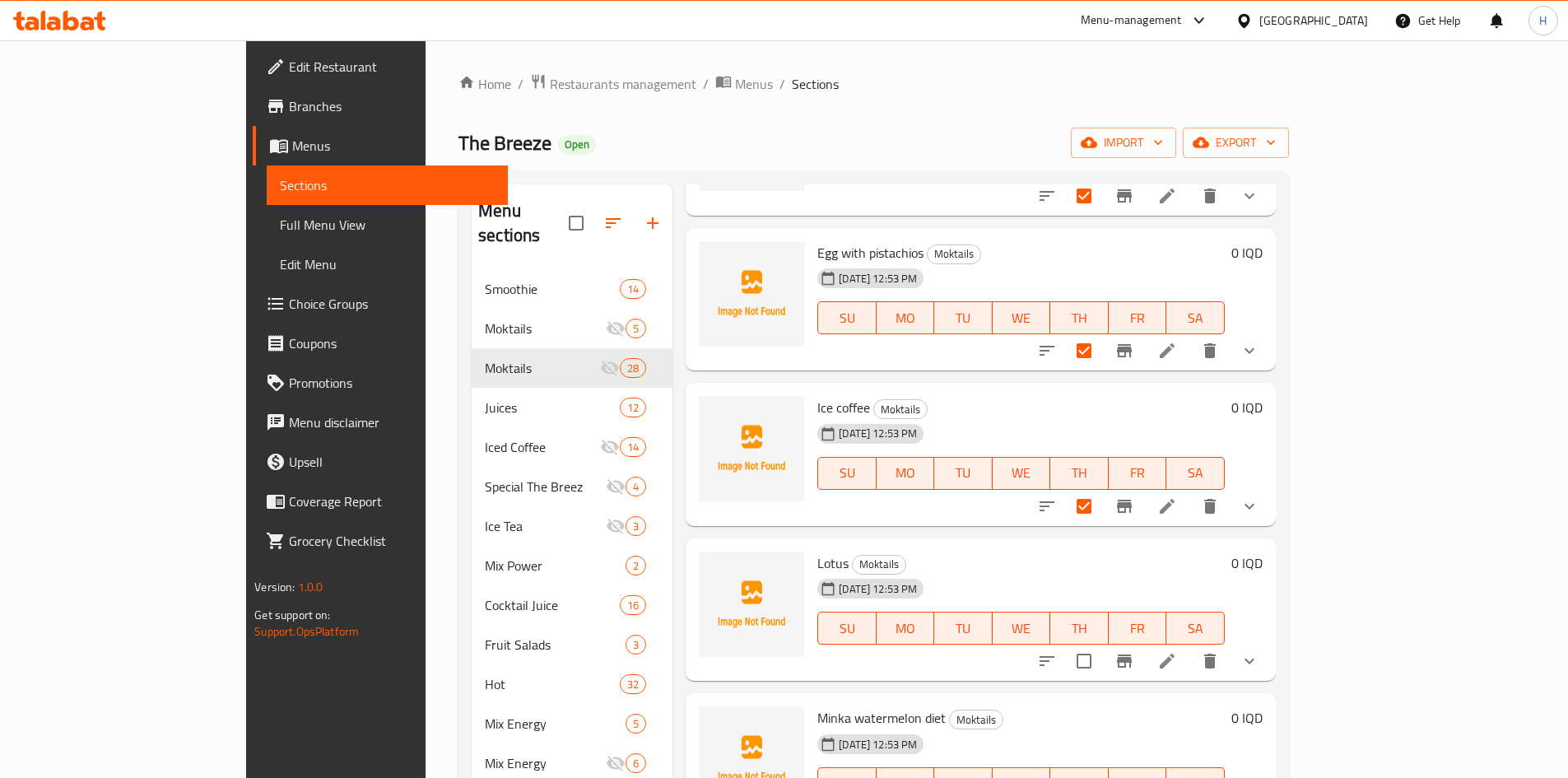
scroll to position [1812, 0]
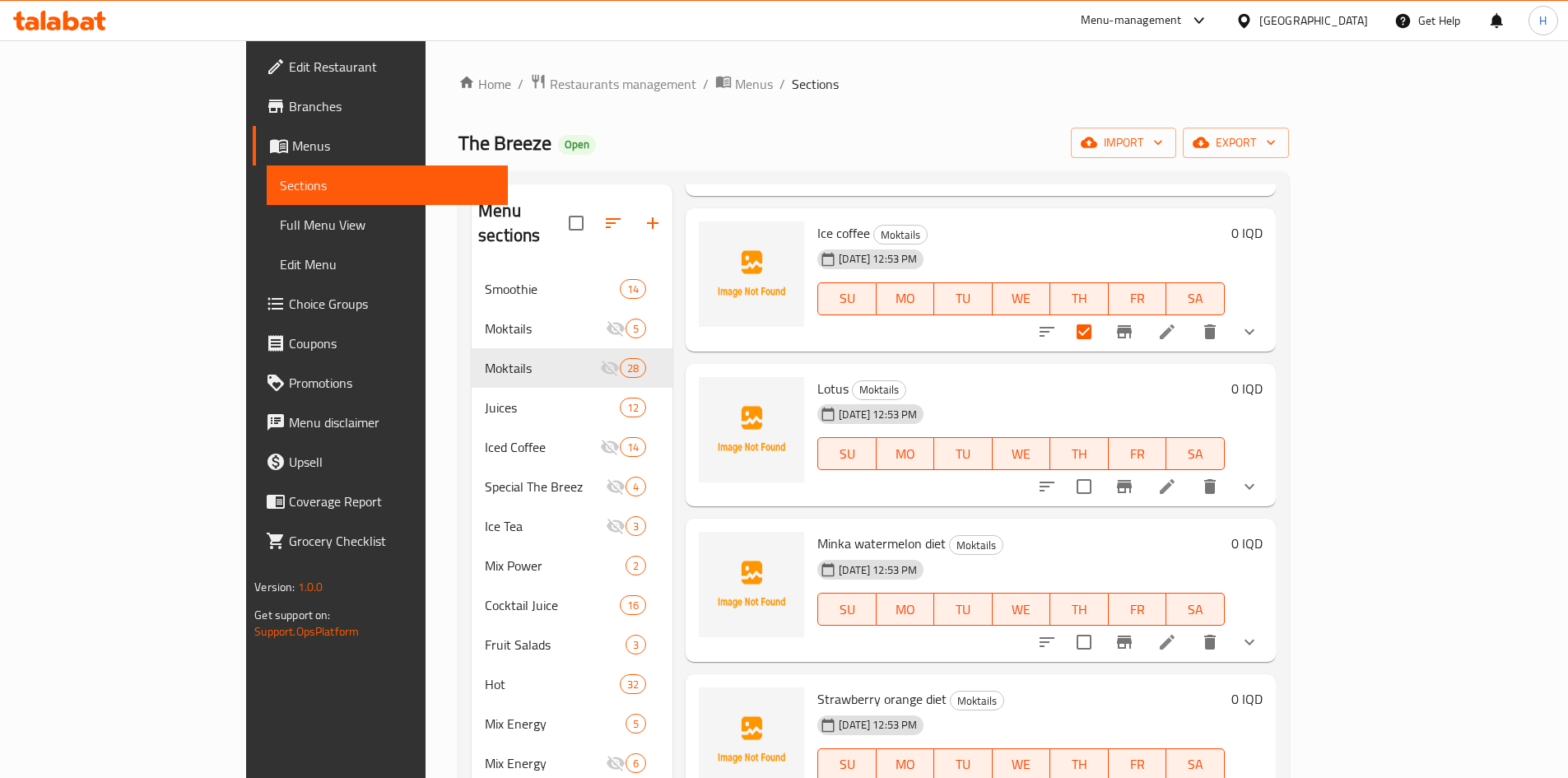
click at [1101, 473] on input "checkbox" at bounding box center [1084, 486] width 35 height 35
checkbox input "true"
click at [1101, 631] on input "checkbox" at bounding box center [1084, 642] width 35 height 35
checkbox input "true"
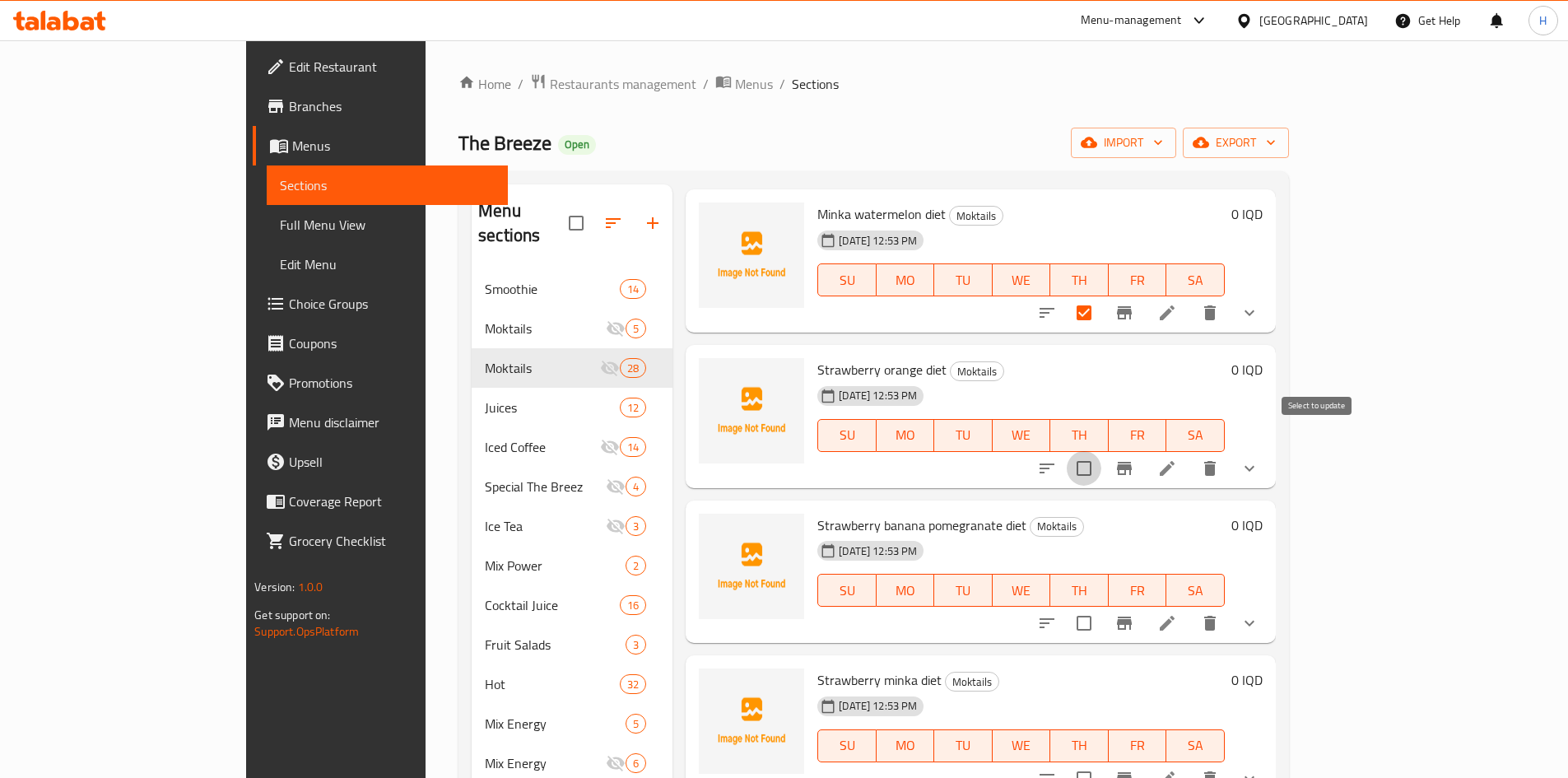
click at [1101, 451] on input "checkbox" at bounding box center [1084, 468] width 35 height 35
checkbox input "true"
click at [1101, 606] on input "checkbox" at bounding box center [1084, 623] width 35 height 35
checkbox input "true"
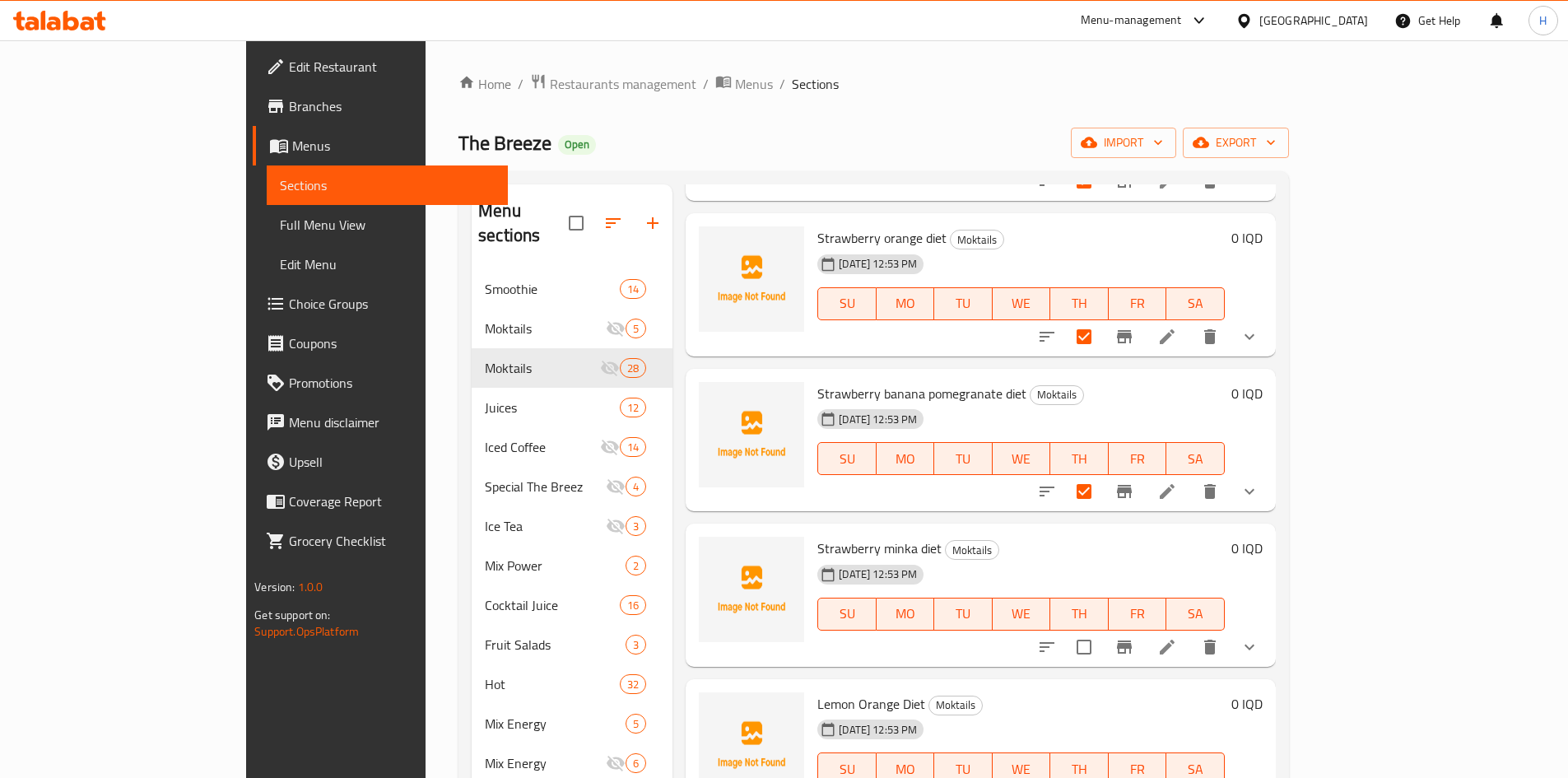
scroll to position [2471, 0]
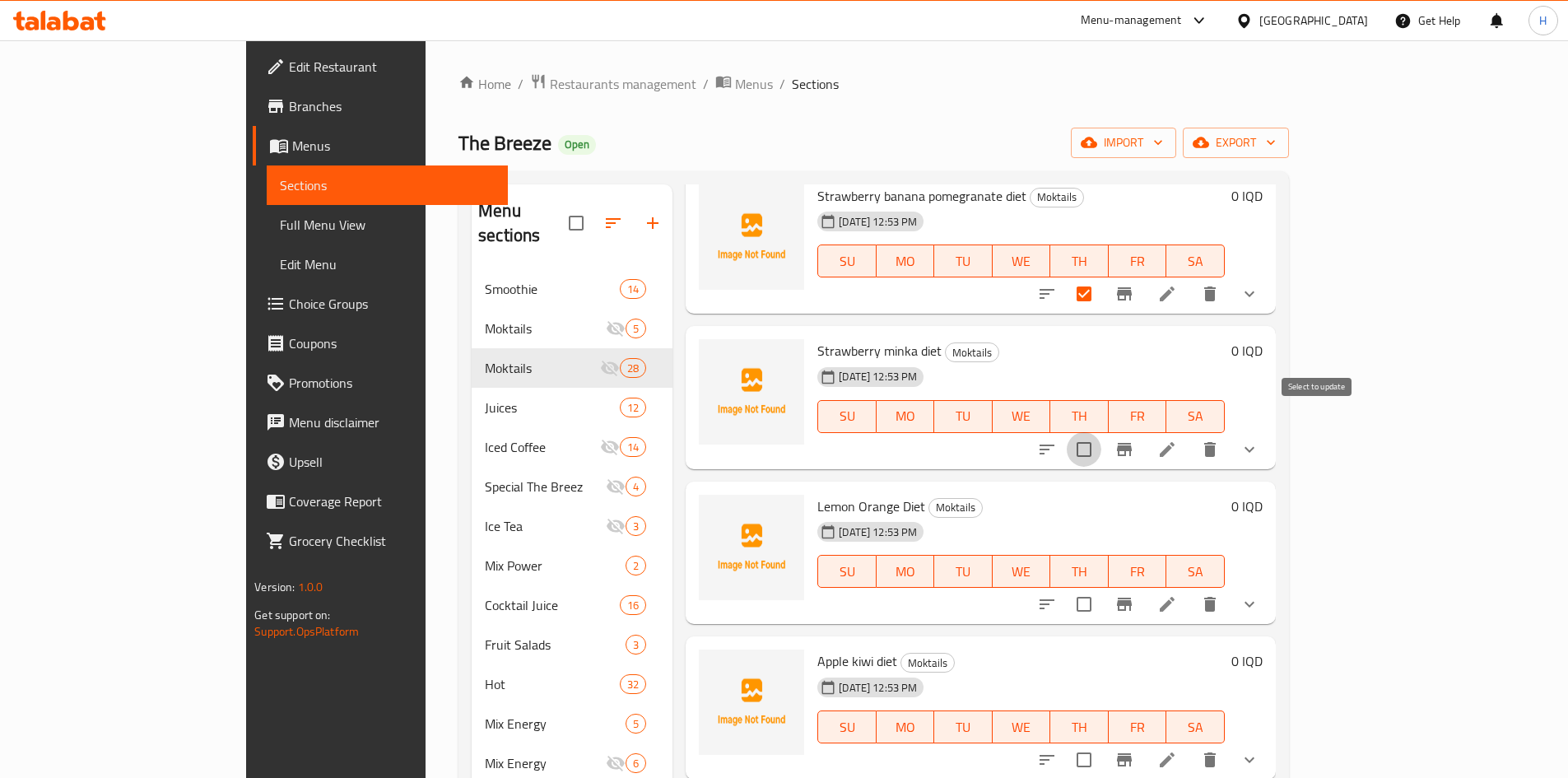
click at [1101, 432] on input "checkbox" at bounding box center [1084, 449] width 35 height 35
checkbox input "true"
click at [1101, 587] on input "checkbox" at bounding box center [1084, 604] width 35 height 35
checkbox input "true"
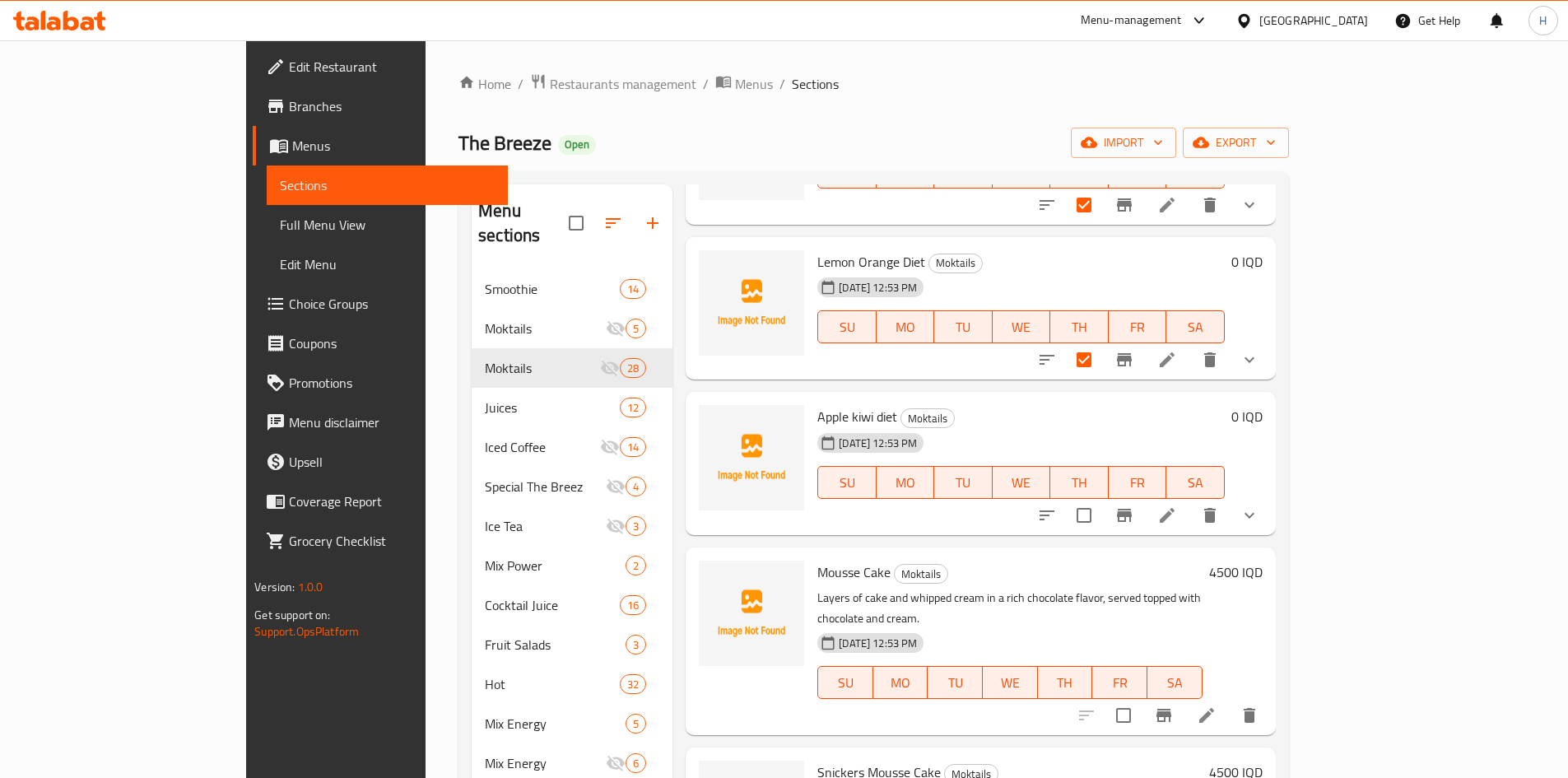
scroll to position [2718, 0]
click at [1101, 495] on input "checkbox" at bounding box center [1084, 512] width 35 height 35
checkbox input "true"
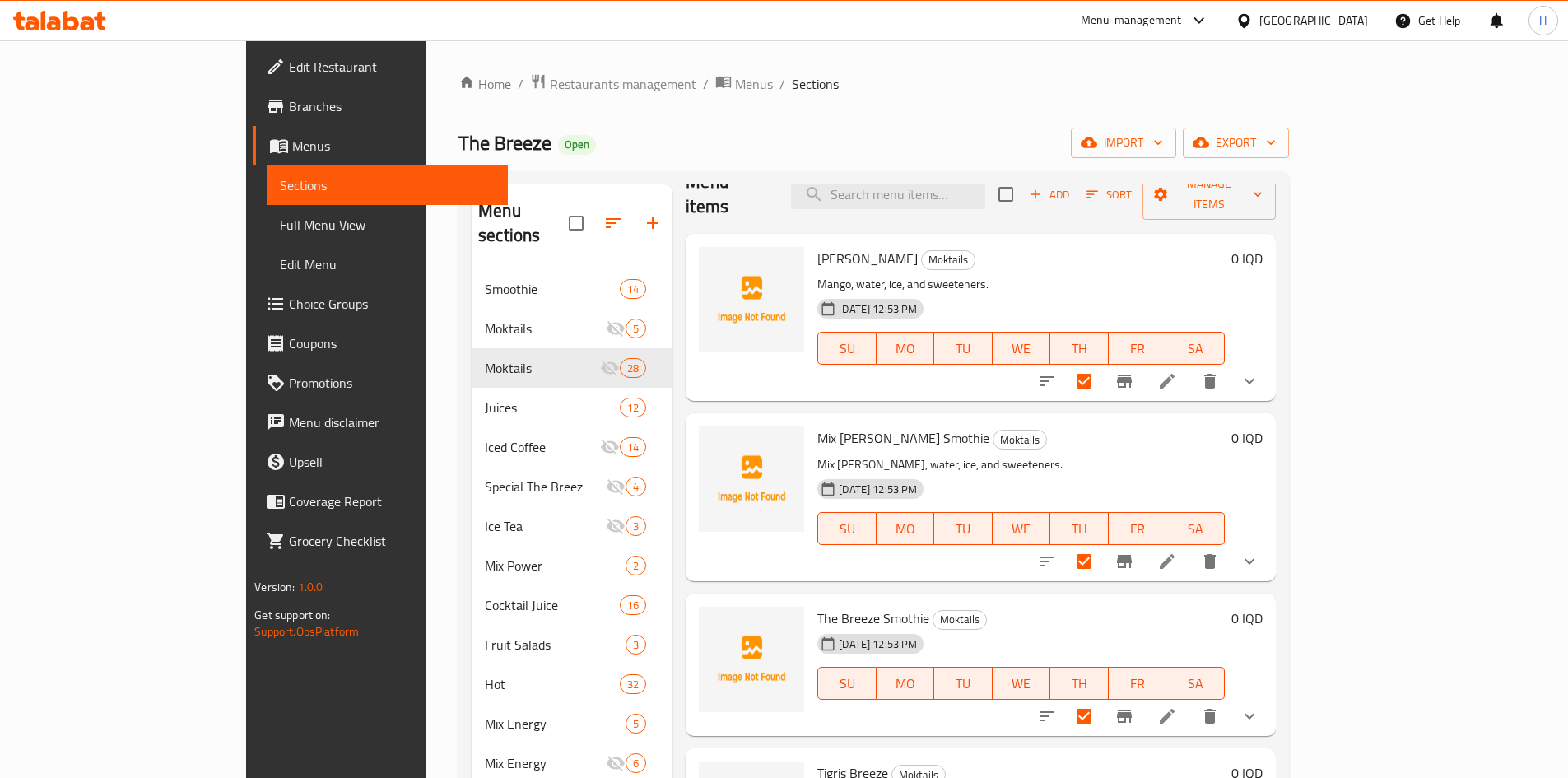
scroll to position [0, 0]
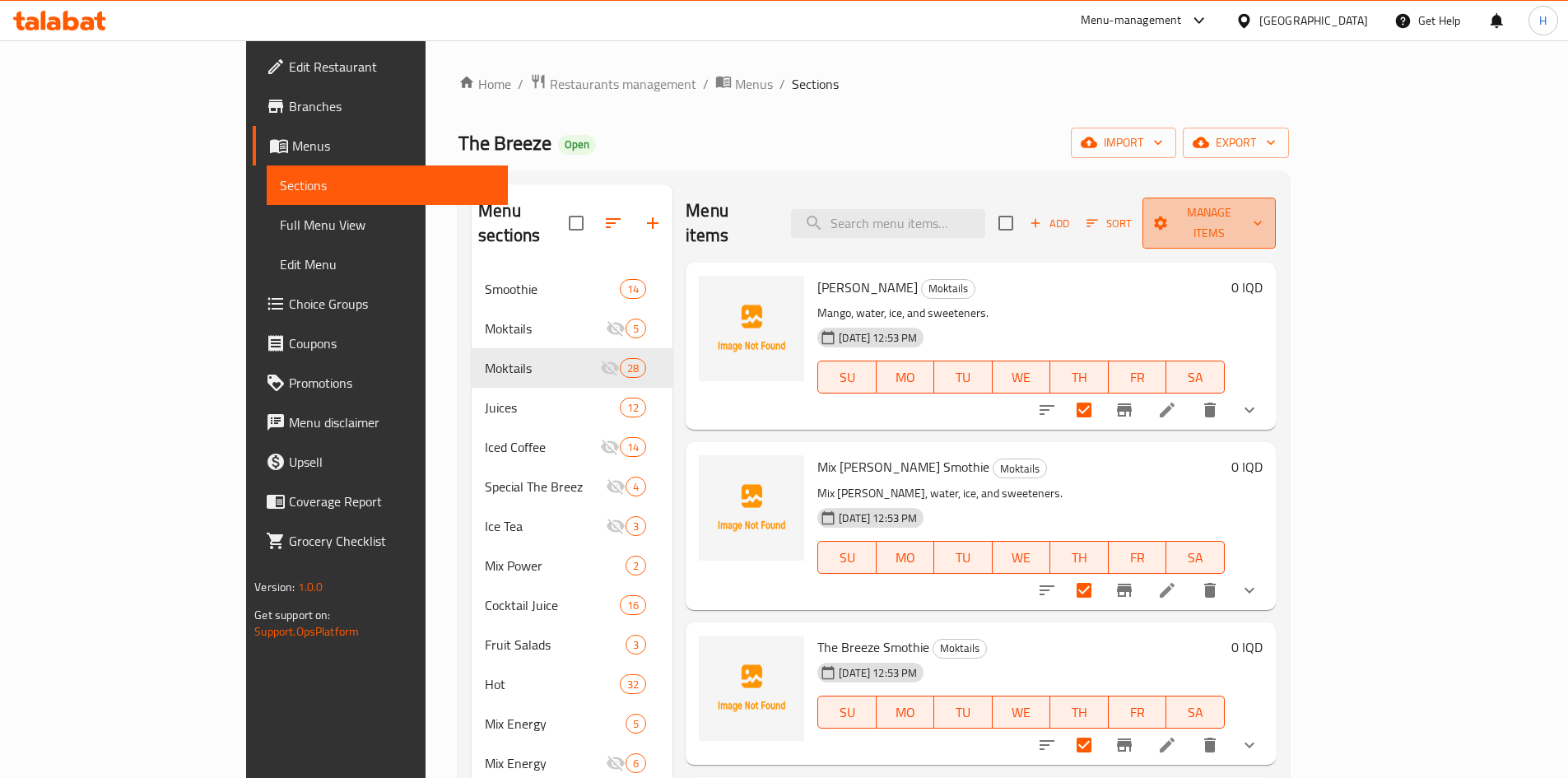
click at [1262, 218] on span "Manage items" at bounding box center [1209, 223] width 106 height 41
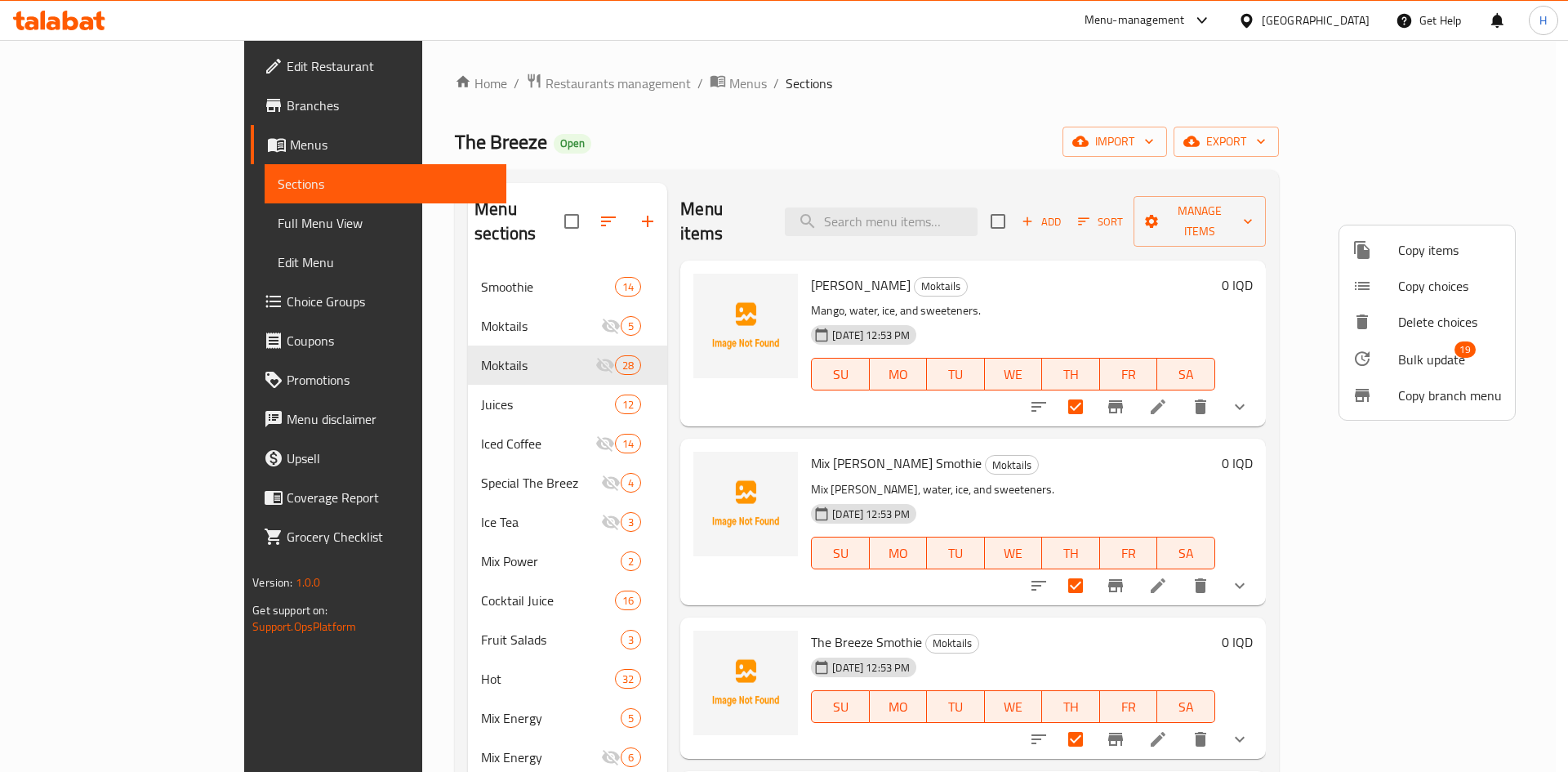
click at [1408, 357] on span "Bulk update" at bounding box center [1432, 360] width 67 height 20
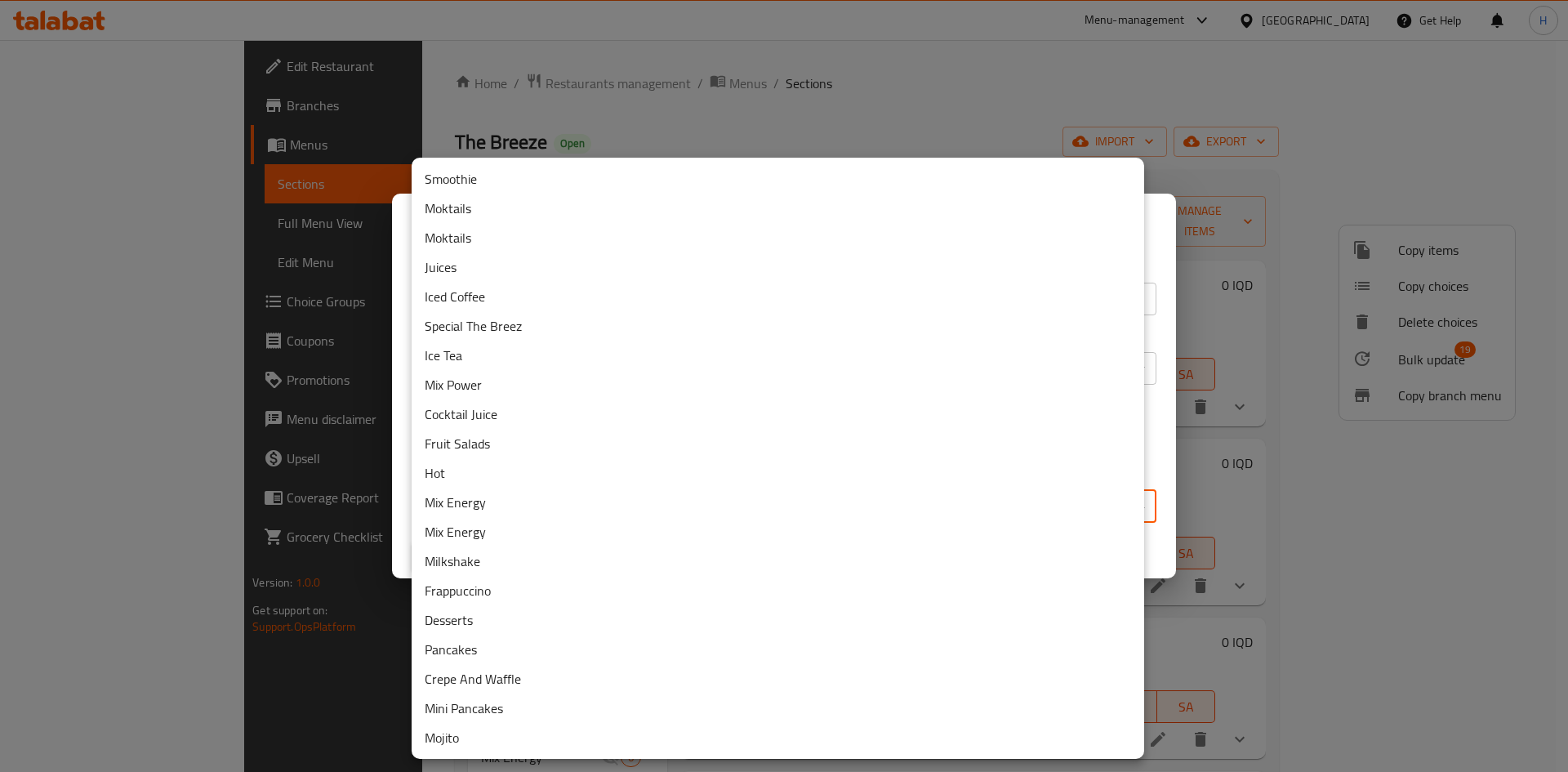
click at [562, 504] on body "​ Menu-management [GEOGRAPHIC_DATA] Get Help H Edit Restaurant Branches Menus S…" at bounding box center [784, 405] width 1568 height 732
click at [517, 183] on li "Smoothie" at bounding box center [779, 179] width 733 height 30
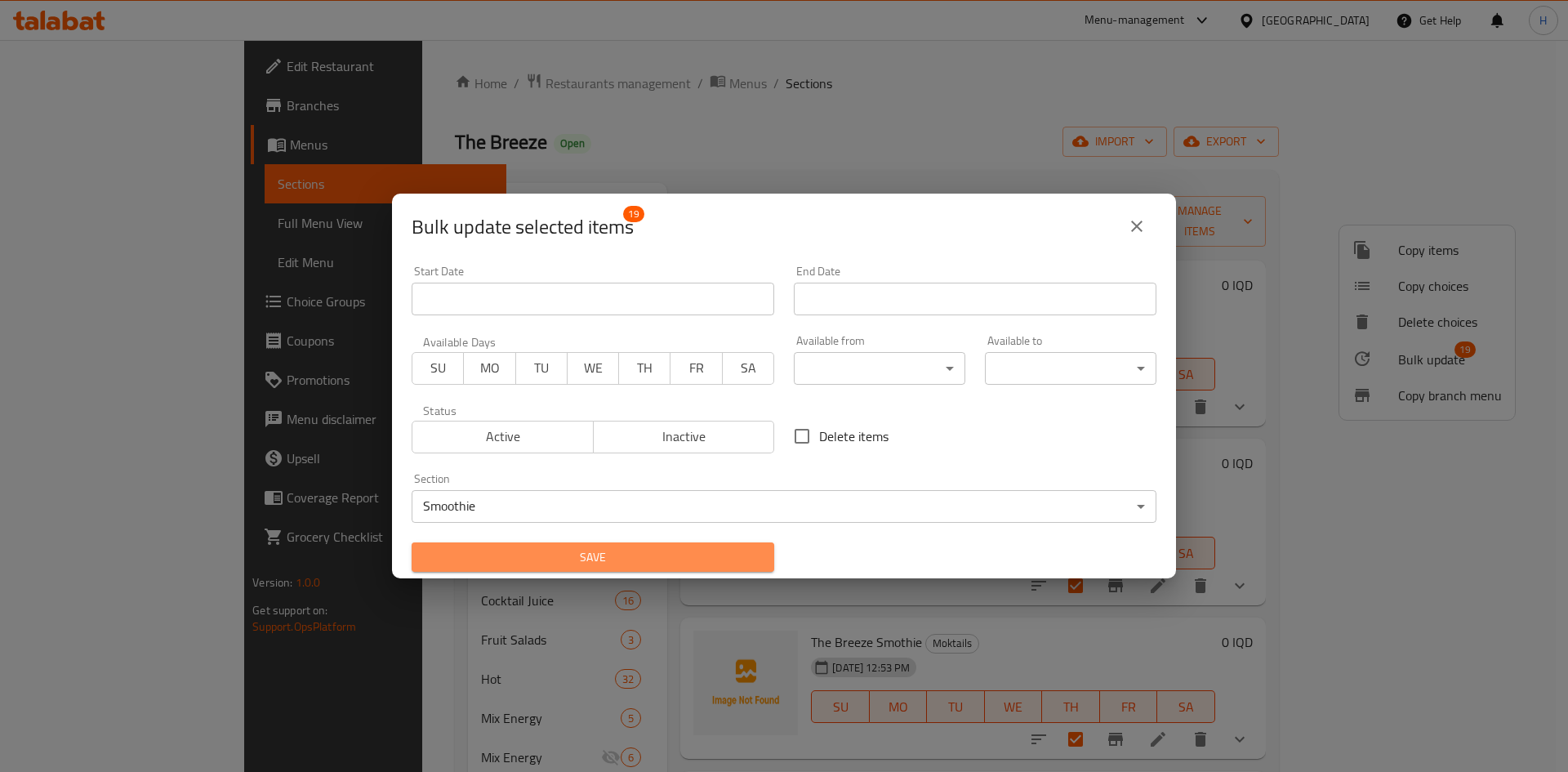
click at [695, 543] on button "Save" at bounding box center [593, 558] width 363 height 31
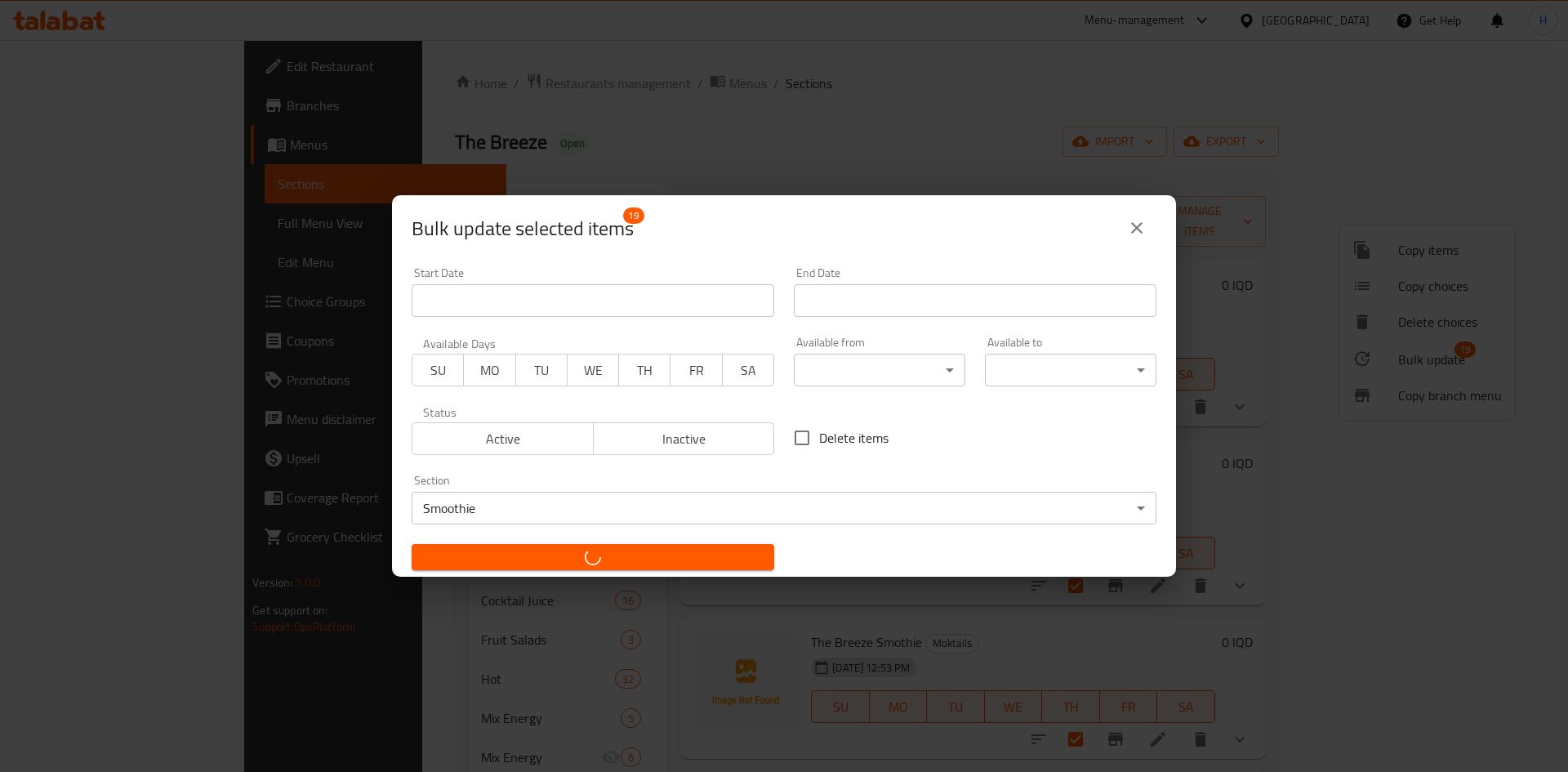
checkbox input "false"
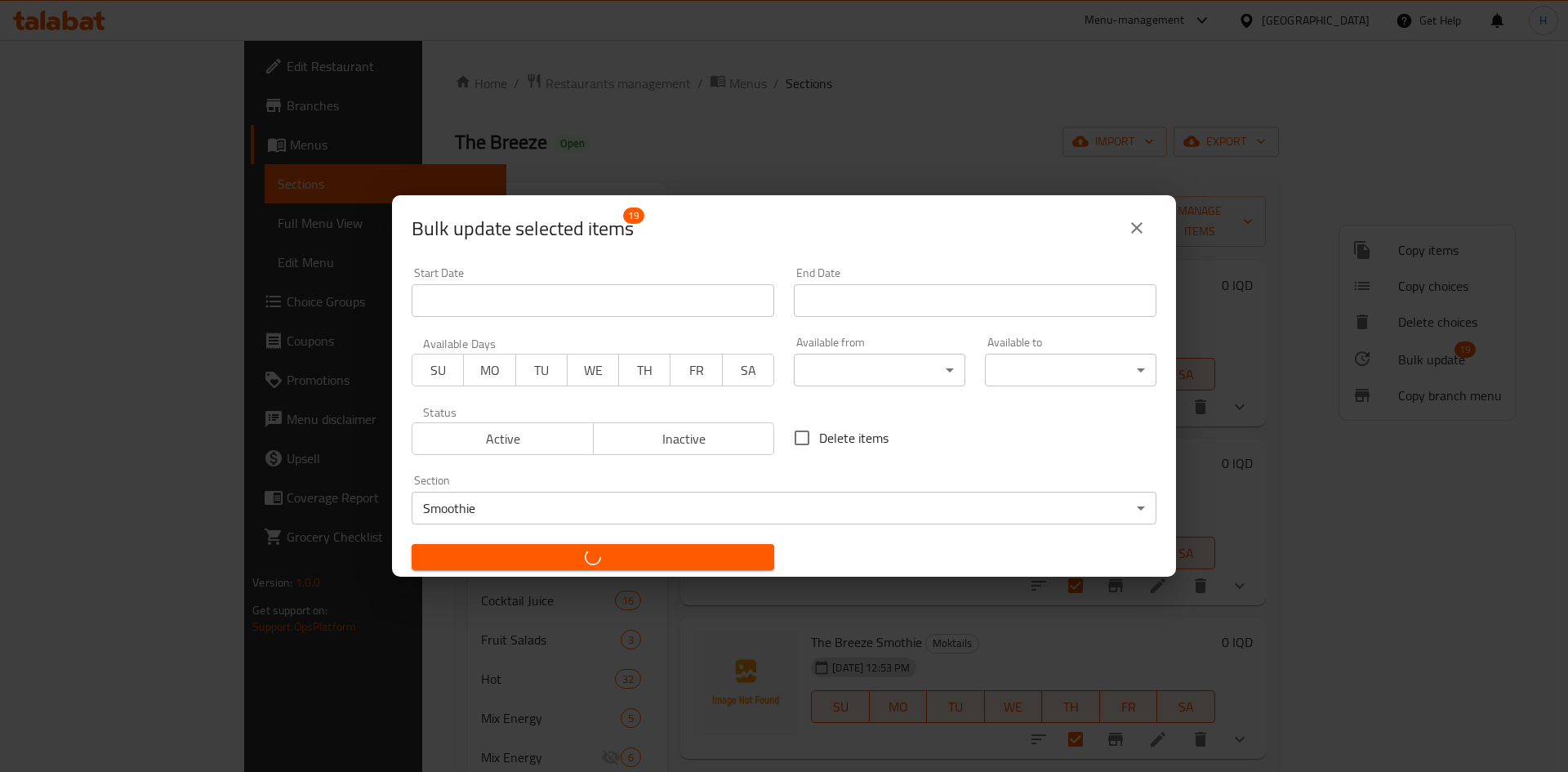
checkbox input "false"
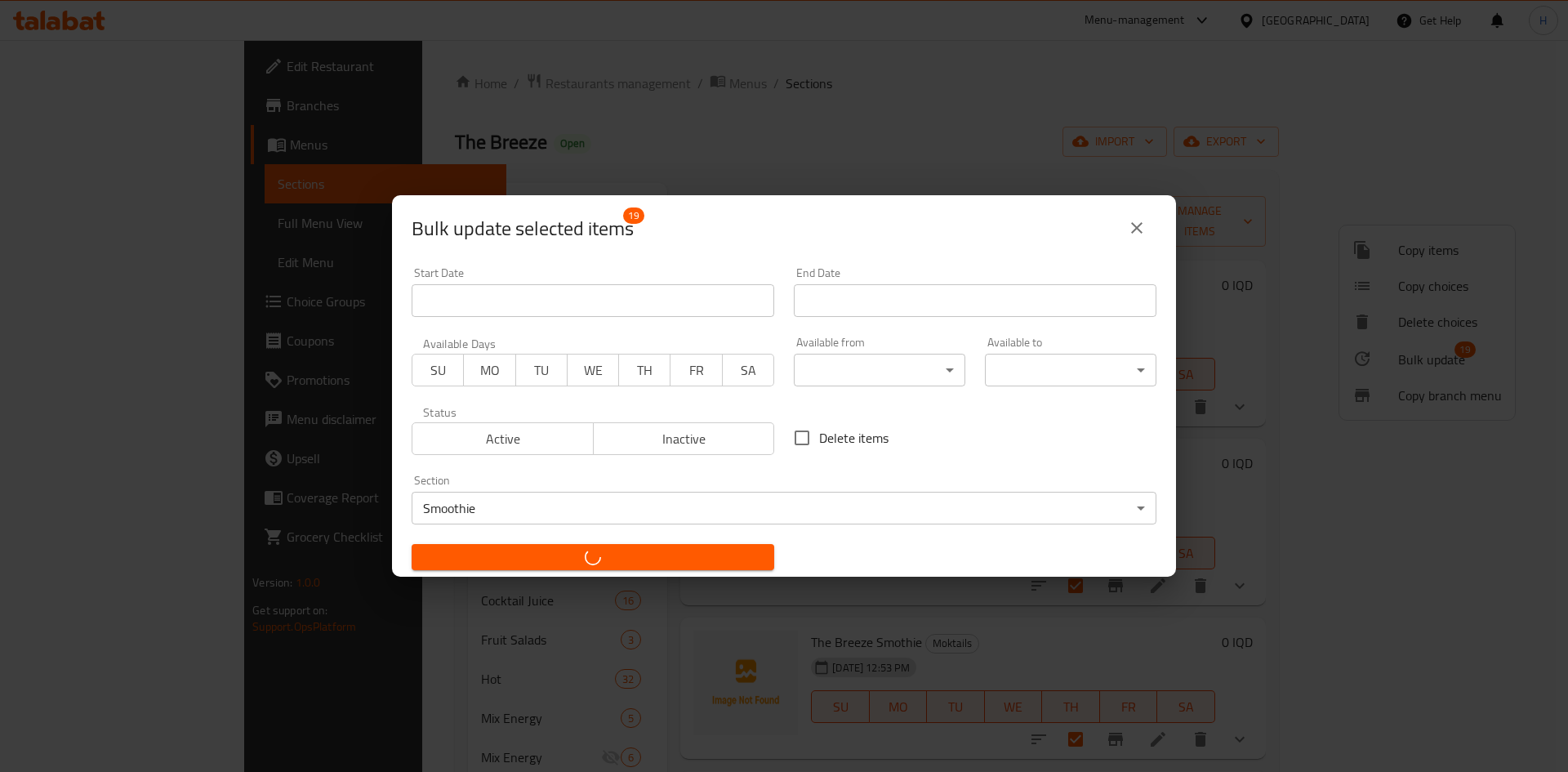
checkbox input "false"
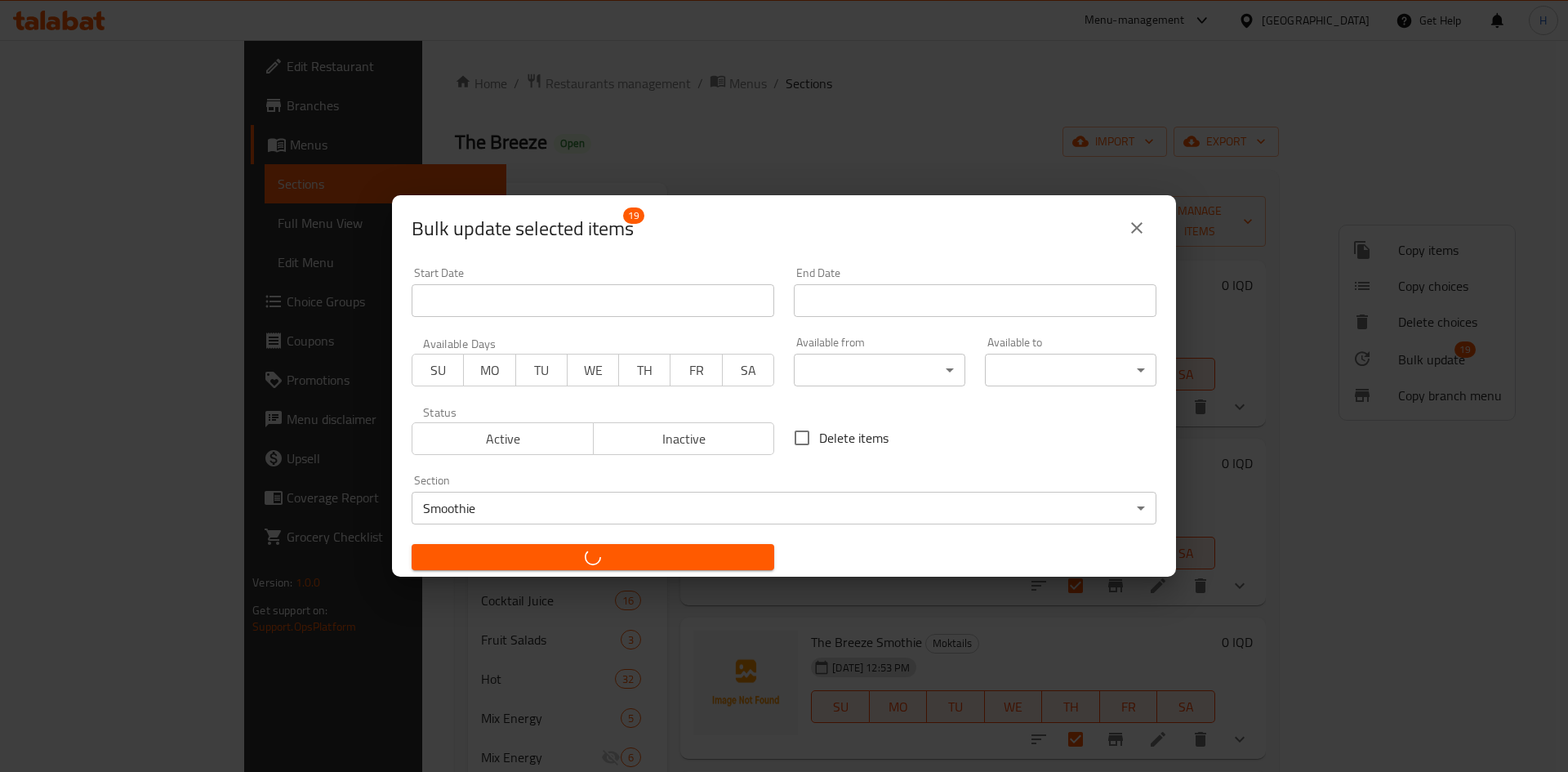
checkbox input "false"
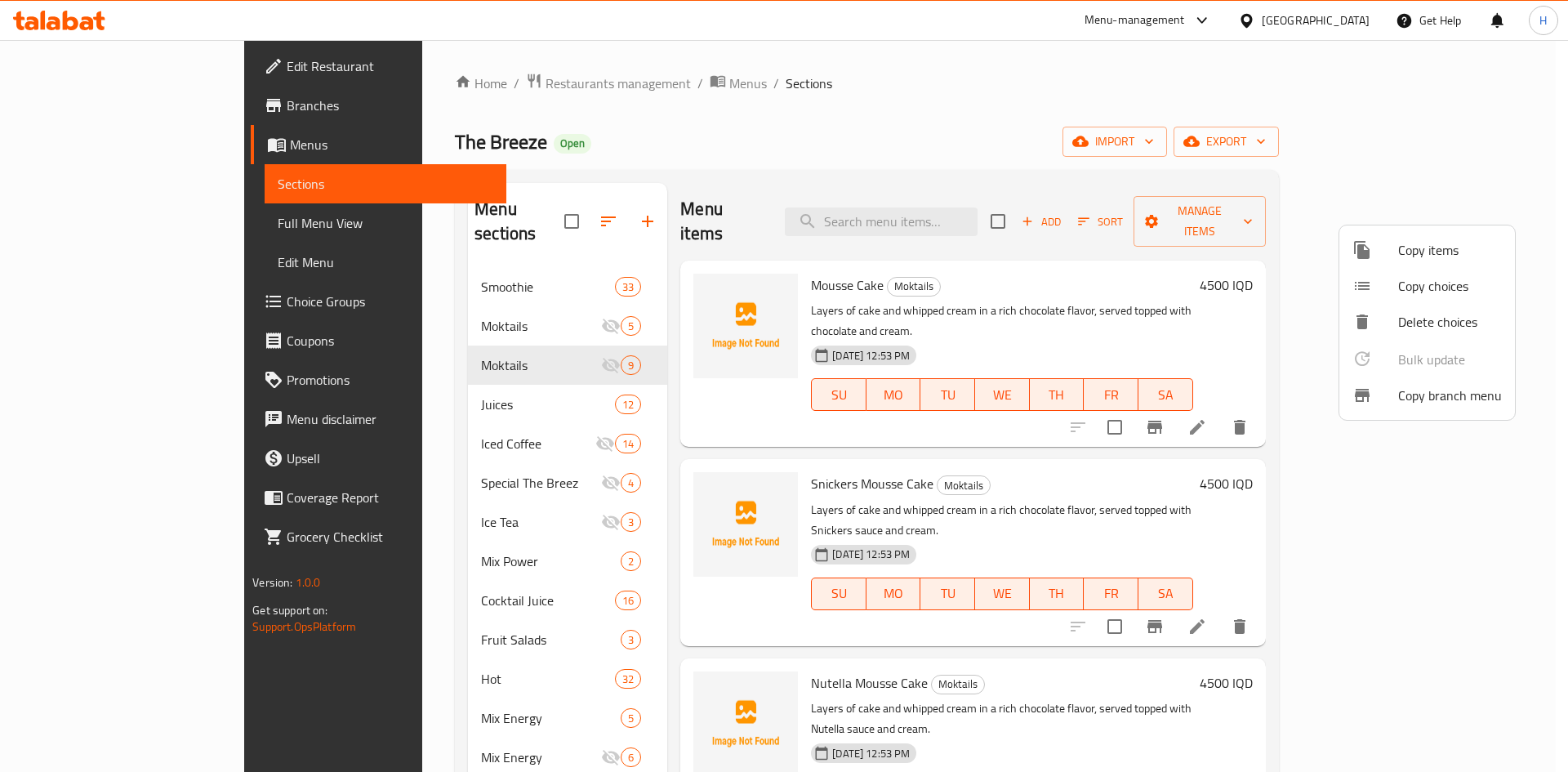
click at [1176, 142] on div at bounding box center [784, 386] width 1568 height 772
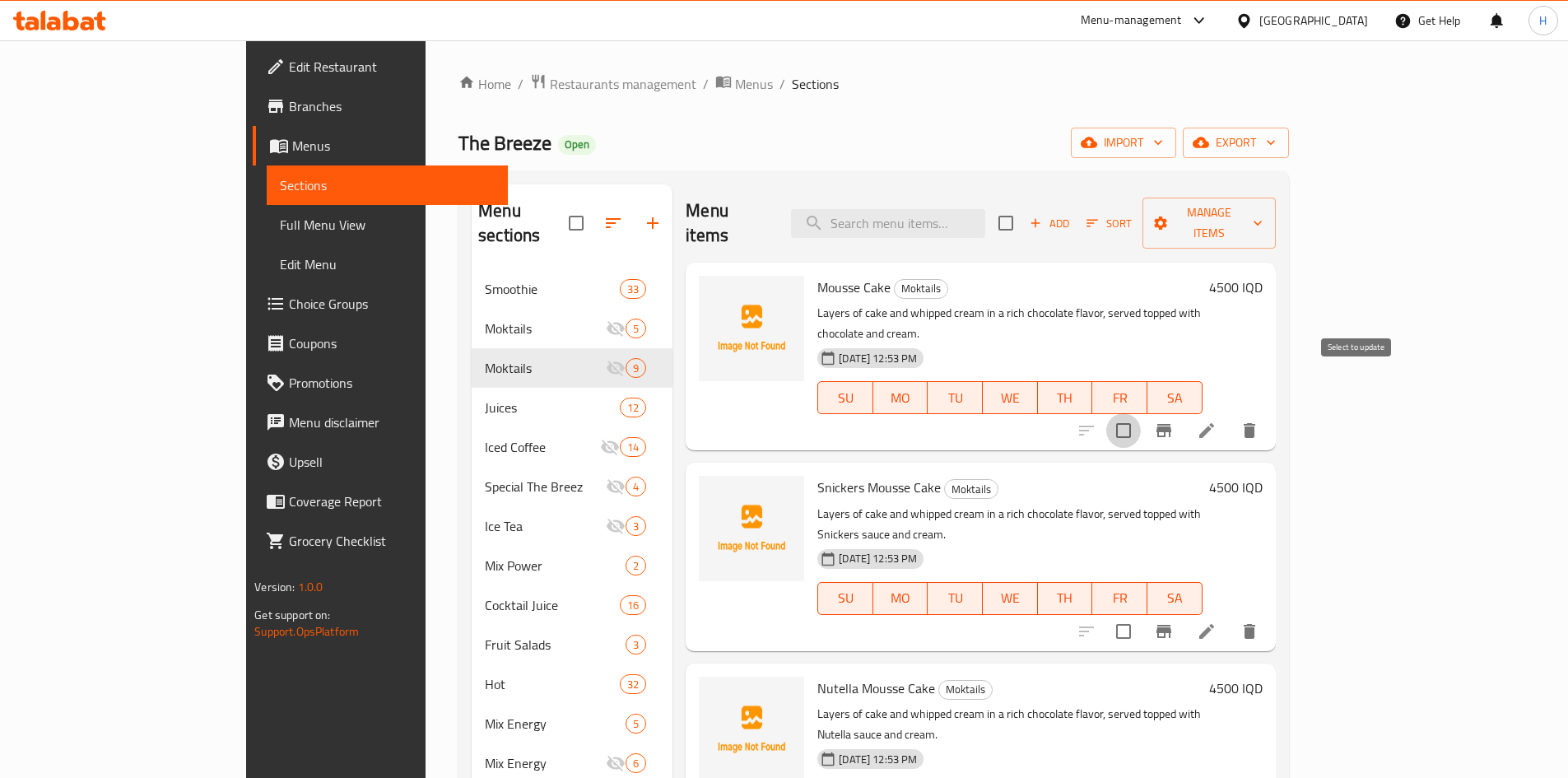
click at [1141, 413] on input "checkbox" at bounding box center [1123, 430] width 35 height 35
checkbox input "true"
click at [1141, 614] on input "checkbox" at bounding box center [1123, 631] width 35 height 35
checkbox input "true"
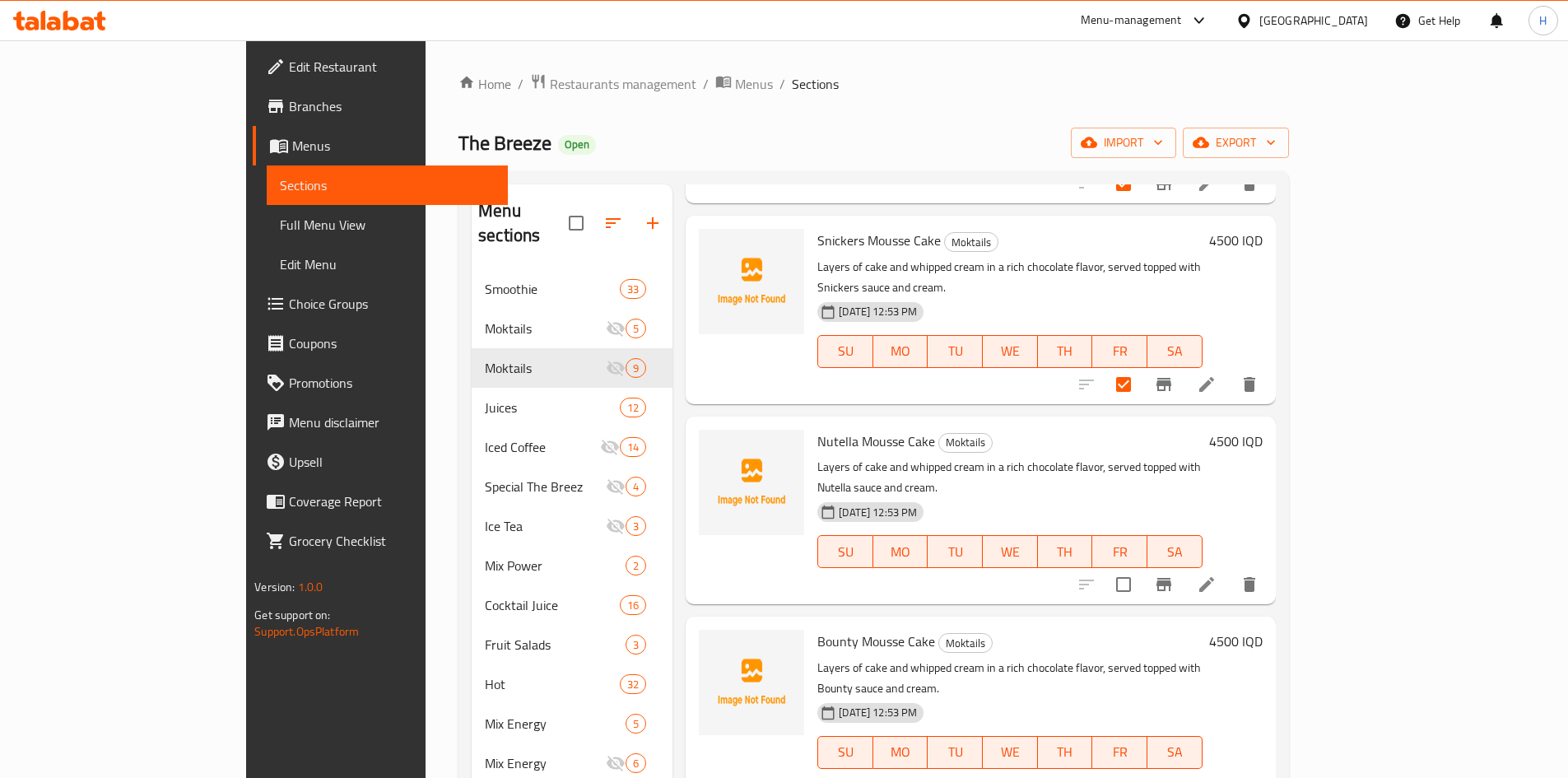
click at [1141, 567] on input "checkbox" at bounding box center [1123, 584] width 35 height 35
checkbox input "true"
drag, startPoint x: 1355, startPoint y: 674, endPoint x: 1347, endPoint y: 678, distance: 8.9
click at [1141, 768] on input "checkbox" at bounding box center [1123, 785] width 35 height 35
checkbox input "true"
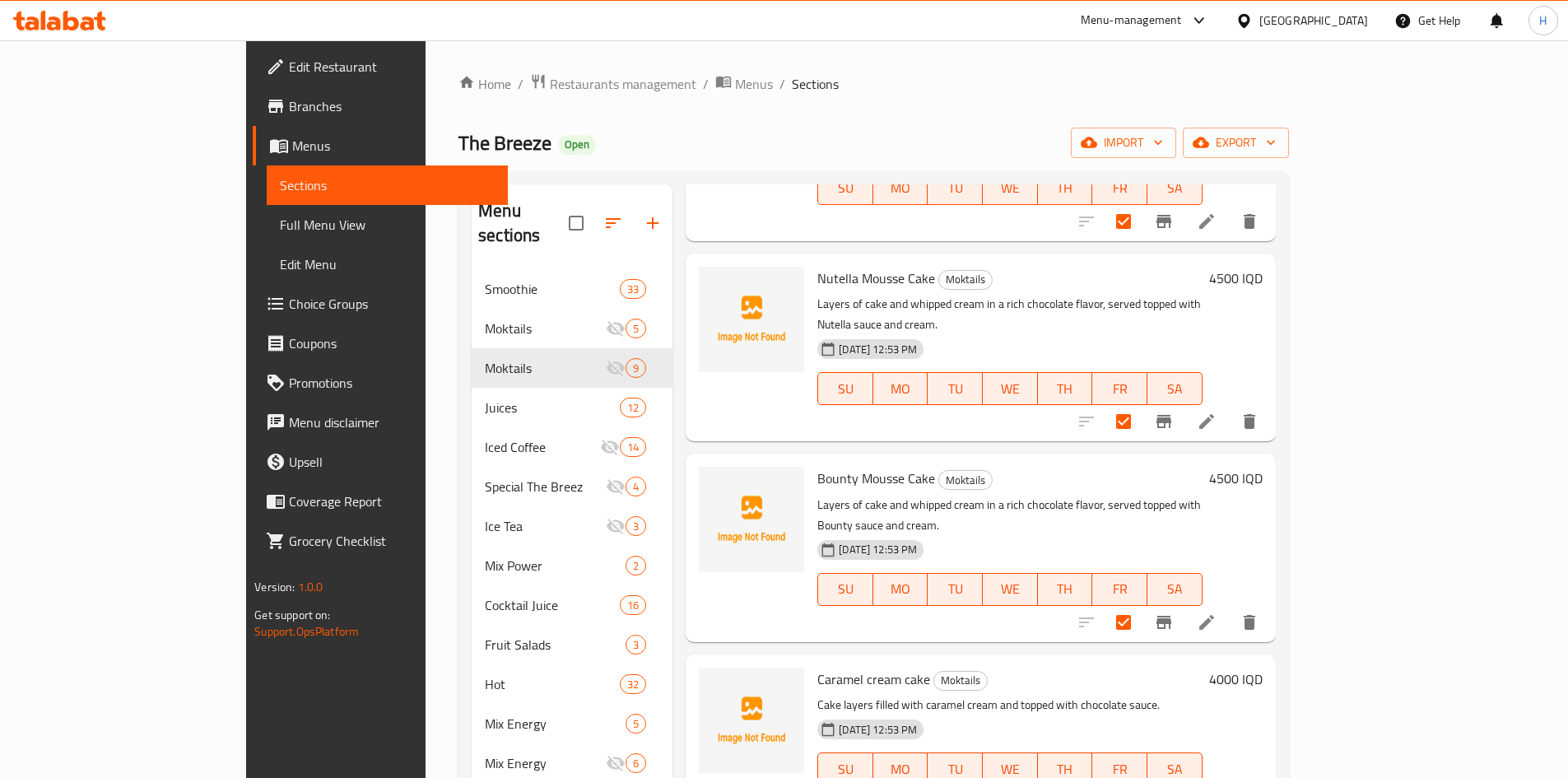
scroll to position [411, 0]
drag, startPoint x: 1366, startPoint y: 689, endPoint x: 1281, endPoint y: 675, distance: 86.1
checkbox input "true"
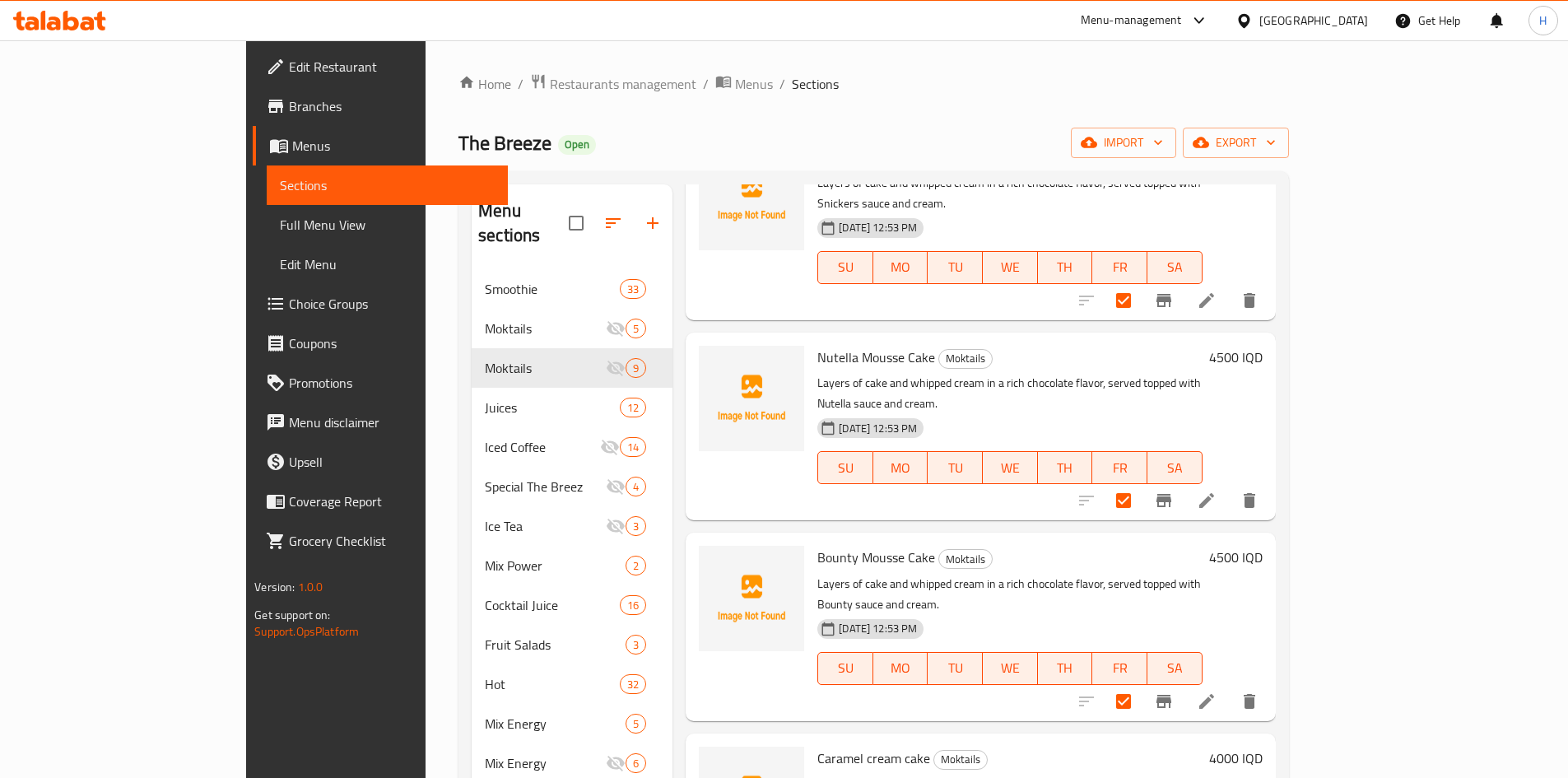
scroll to position [0, 0]
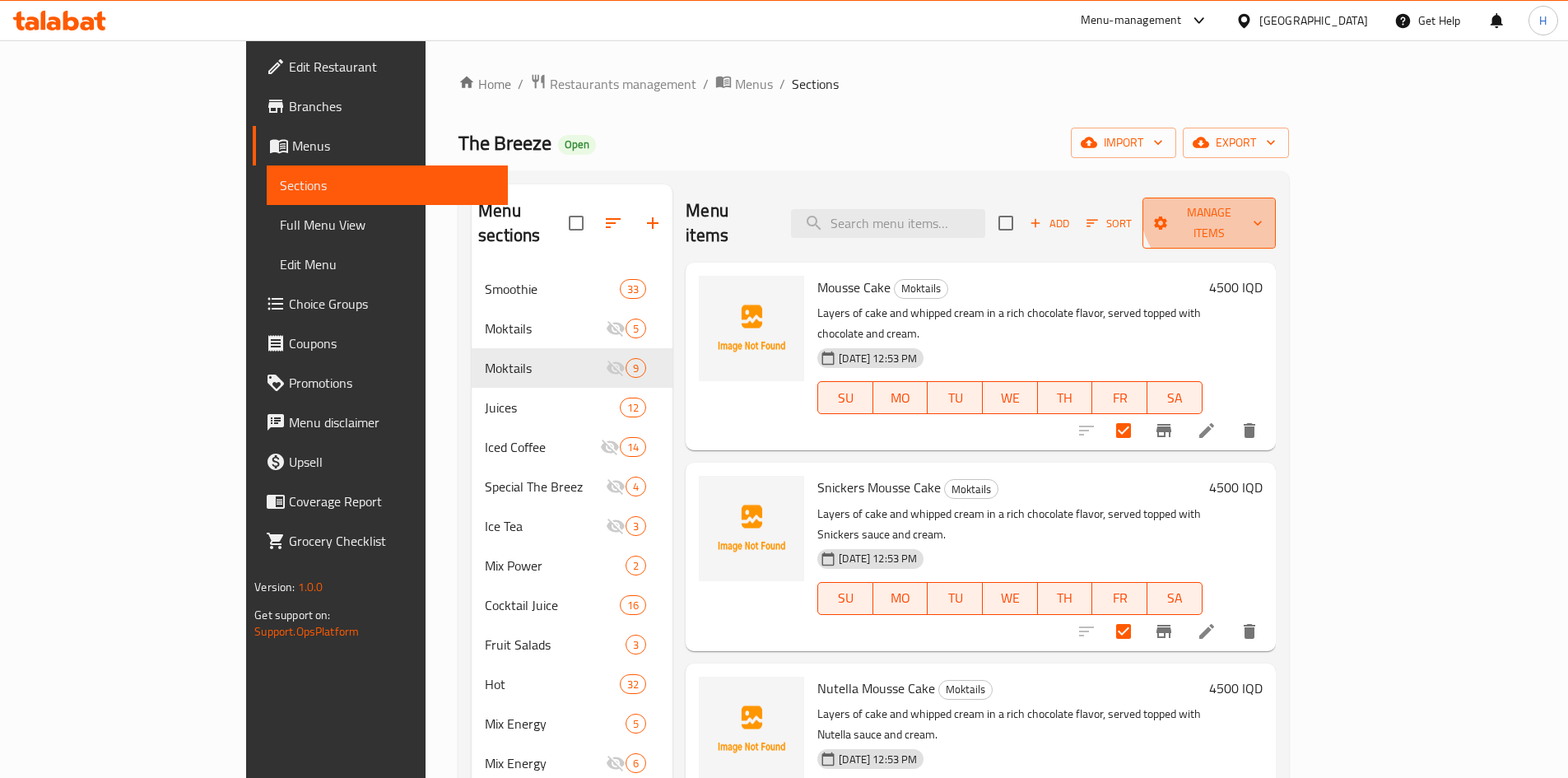
click at [1262, 205] on span "Manage items" at bounding box center [1209, 223] width 106 height 41
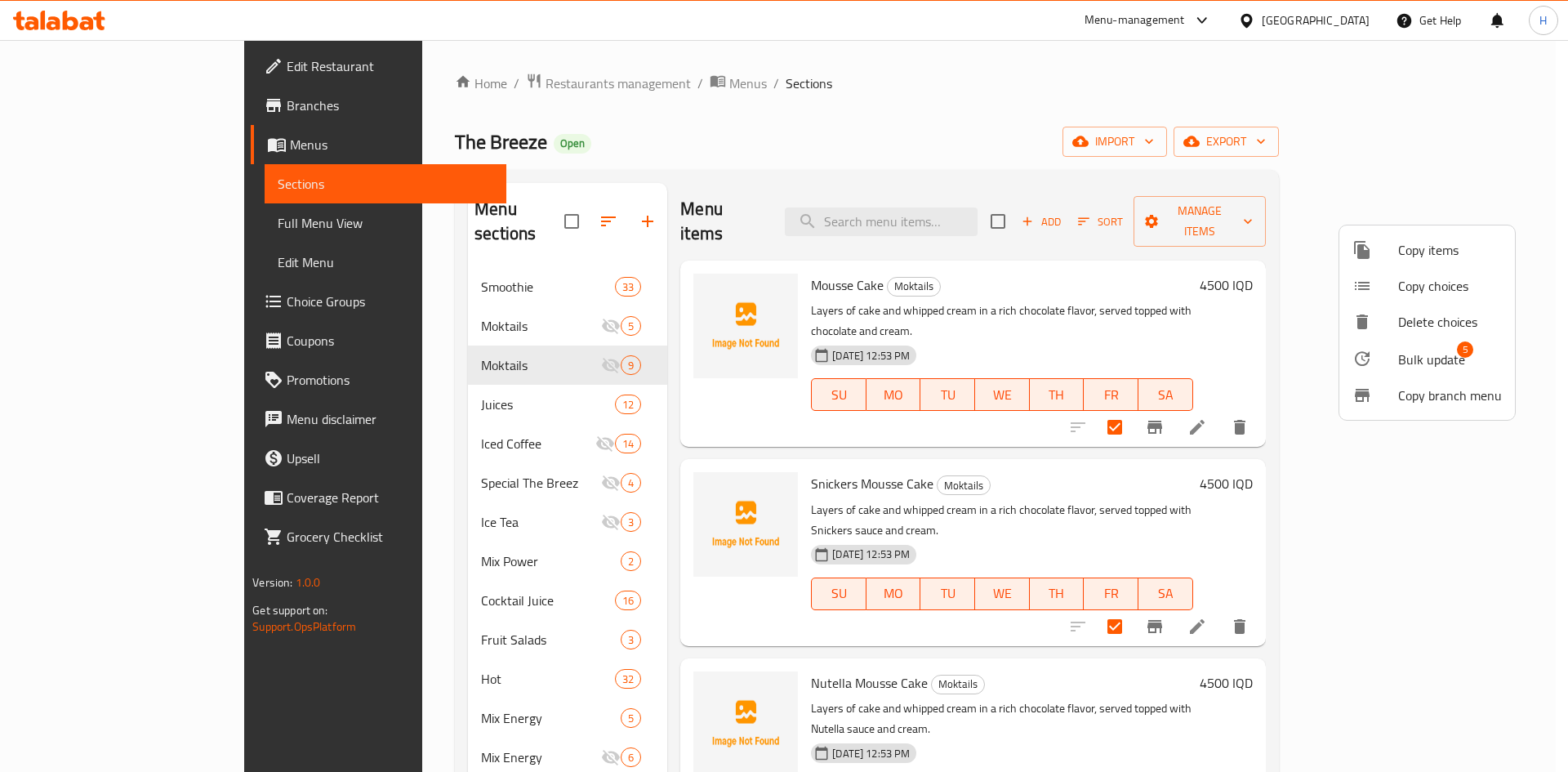
click at [1410, 354] on span "Bulk update" at bounding box center [1432, 360] width 67 height 20
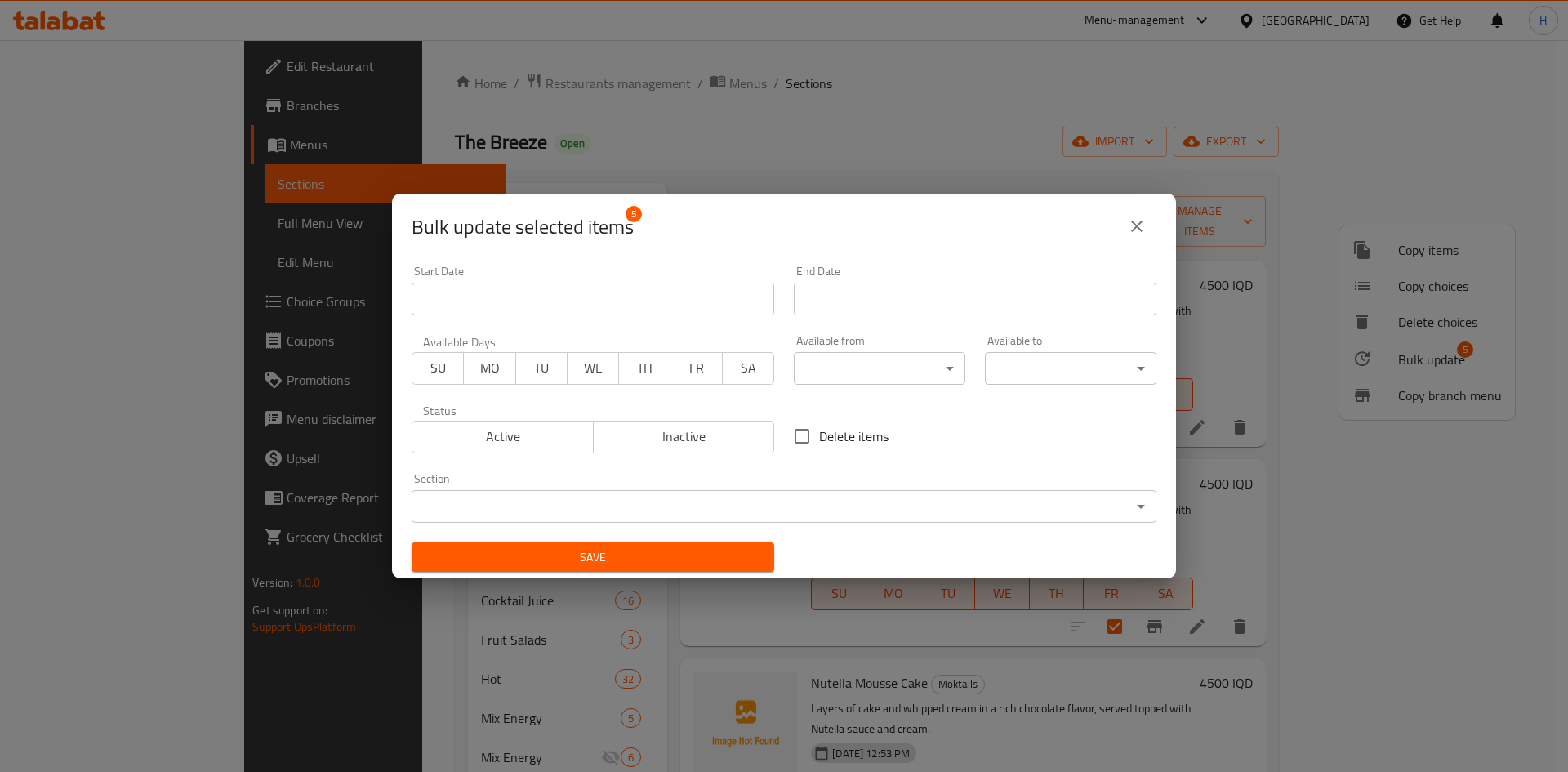
click at [580, 505] on body "​ Menu-management [GEOGRAPHIC_DATA] Get Help H Edit Restaurant Branches Menus S…" at bounding box center [784, 405] width 1568 height 732
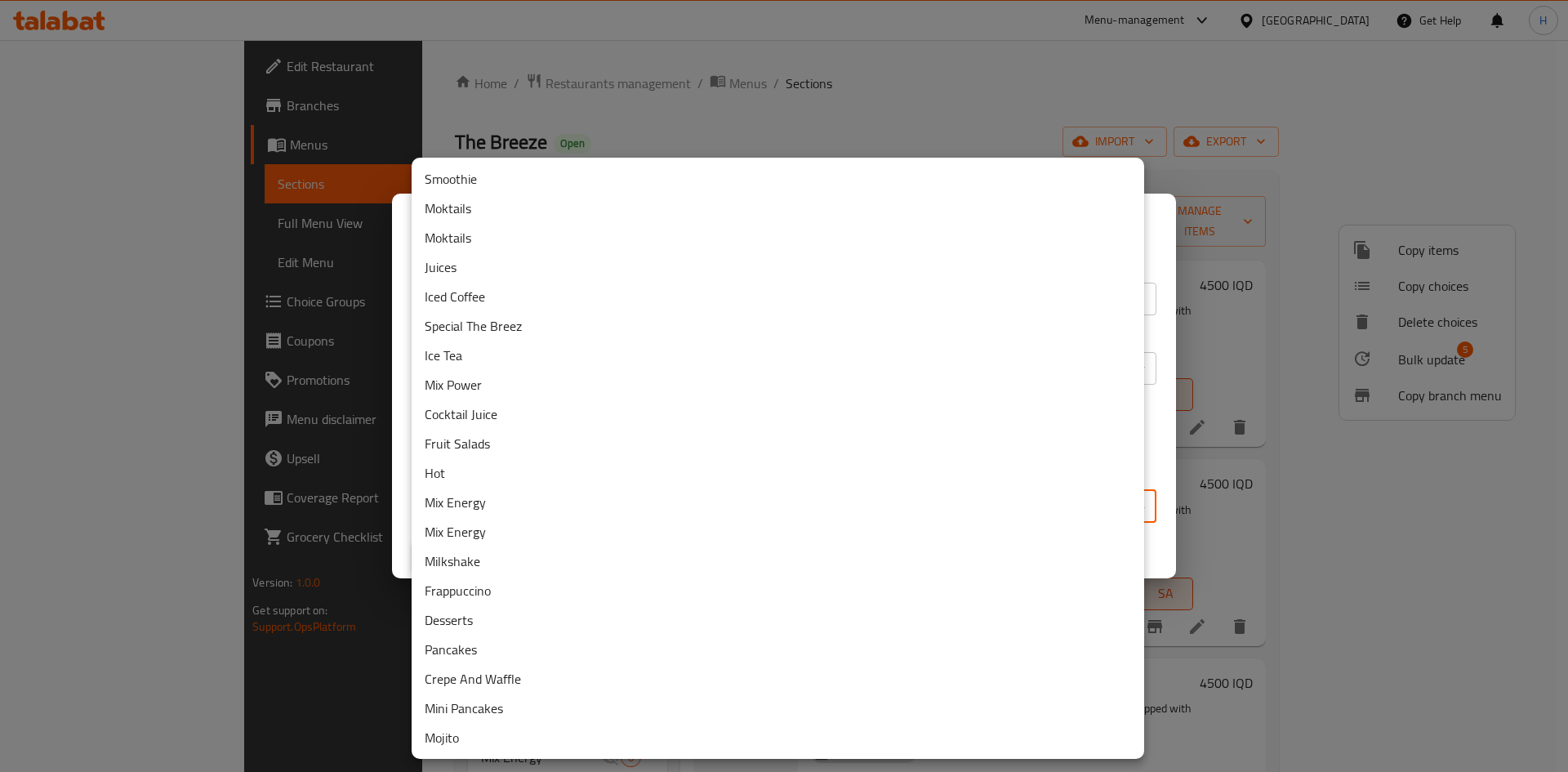
click at [510, 627] on li "Desserts" at bounding box center [779, 620] width 733 height 30
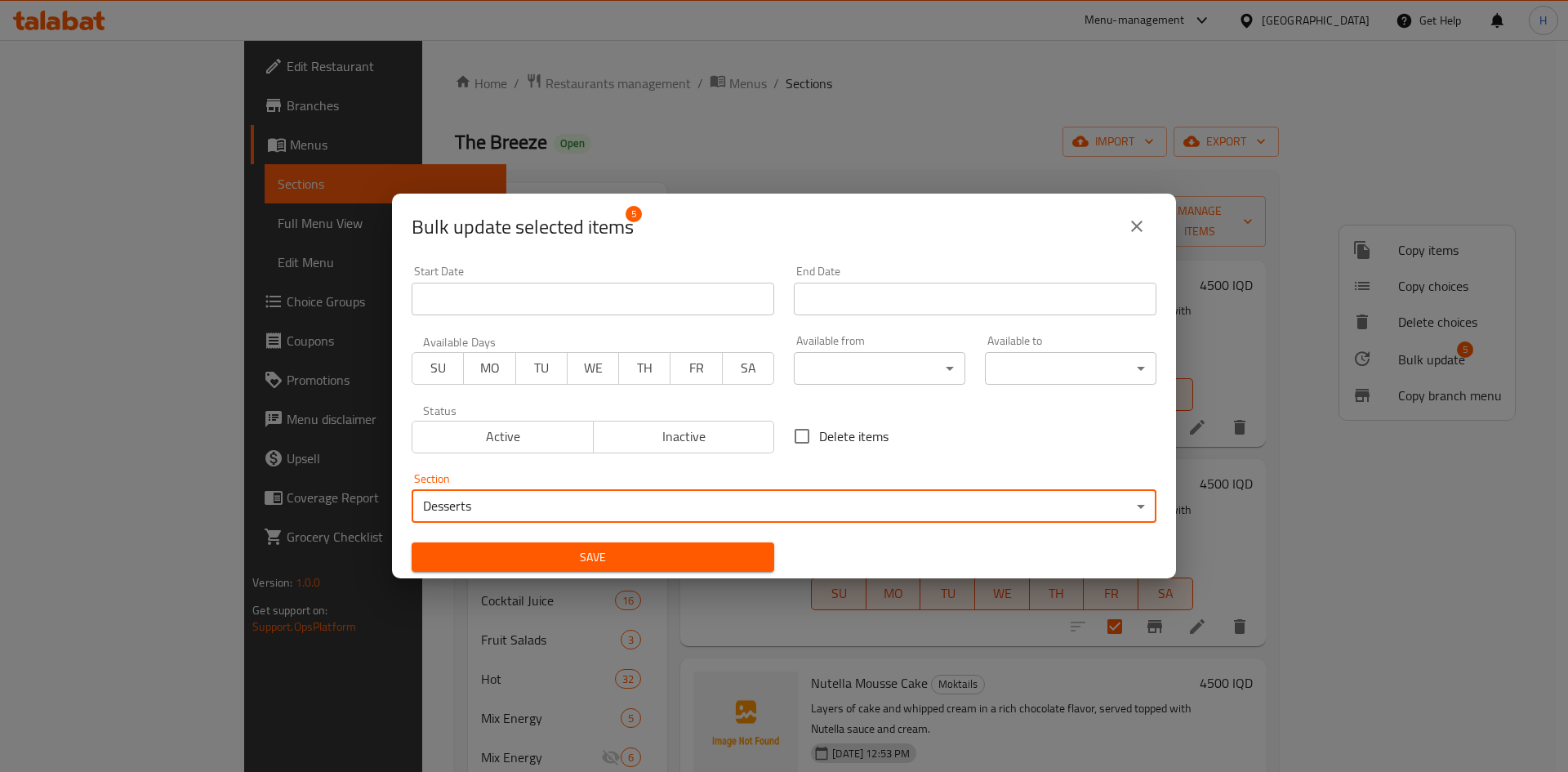
click at [738, 550] on span "Save" at bounding box center [593, 558] width 337 height 21
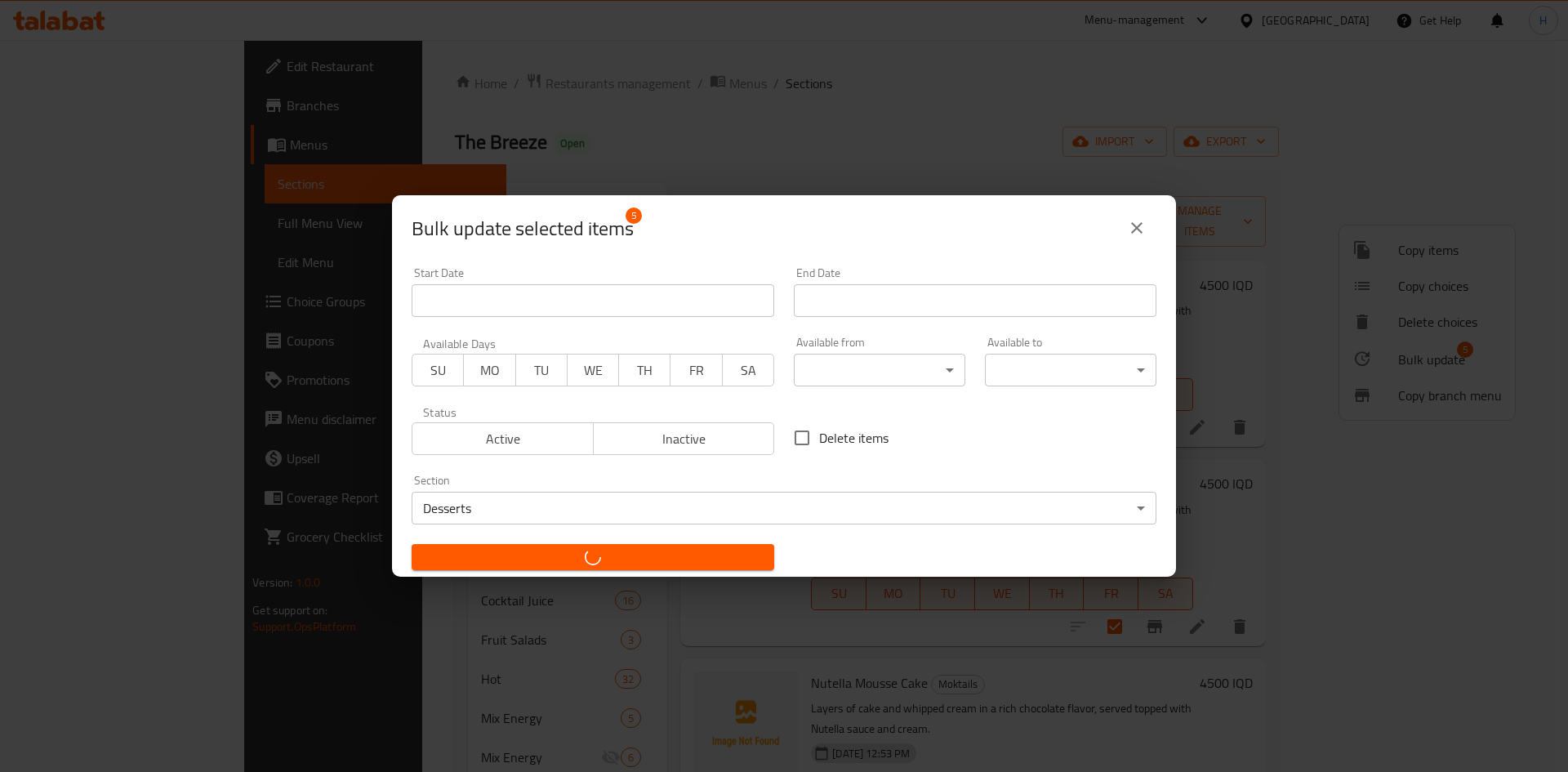
checkbox input "false"
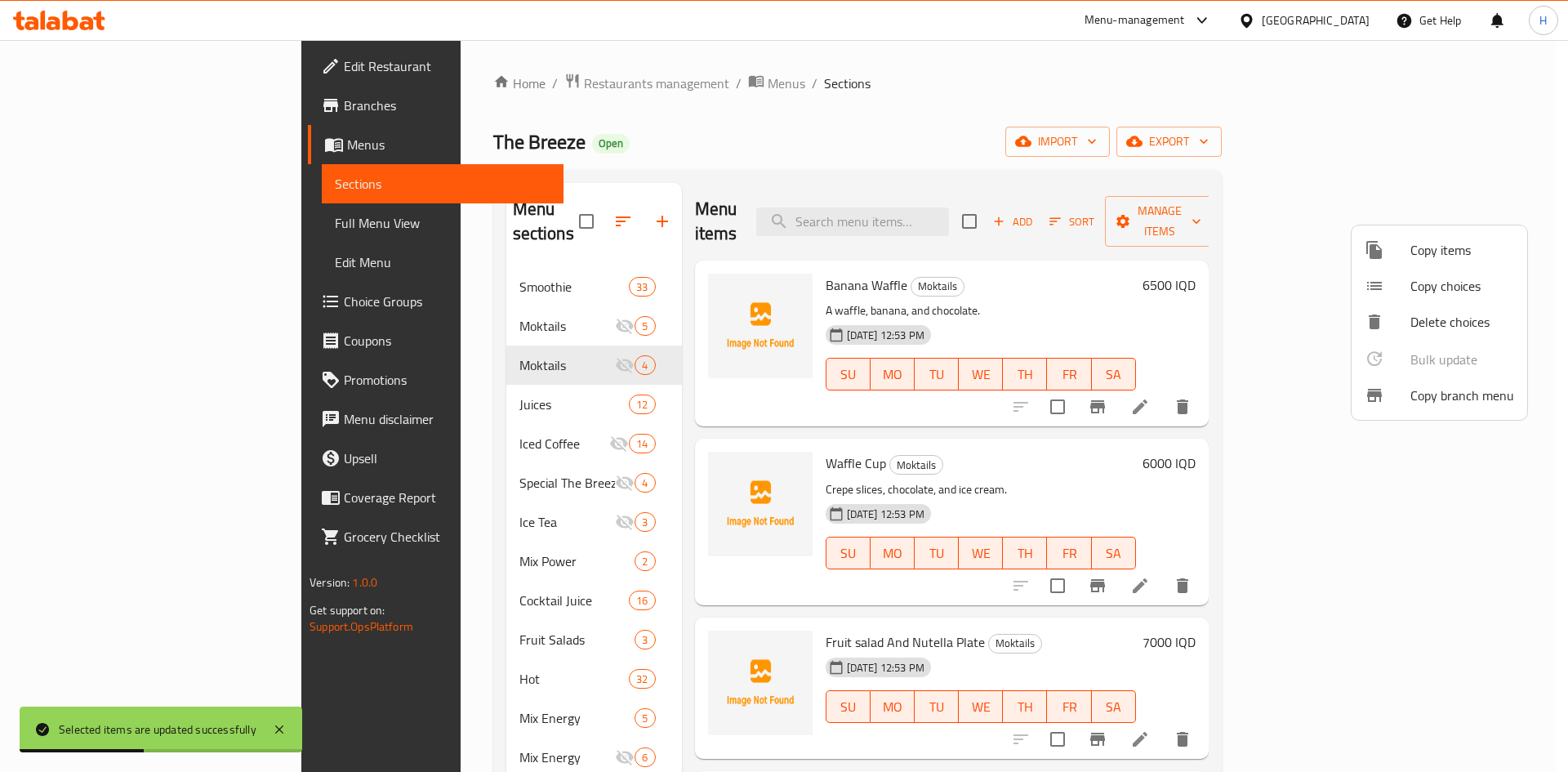
click at [1126, 163] on div at bounding box center [784, 386] width 1568 height 772
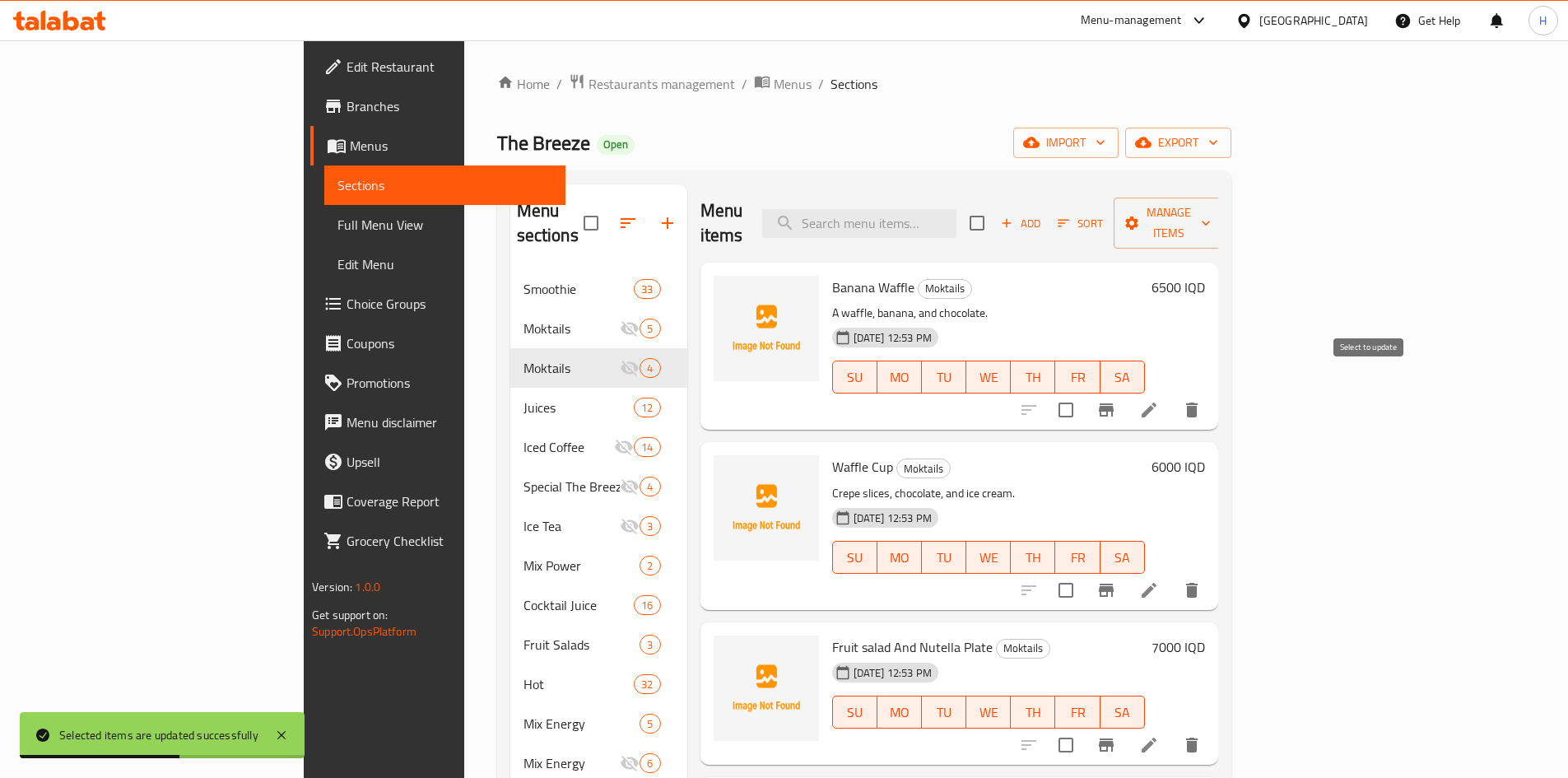
click at [1083, 392] on input "checkbox" at bounding box center [1066, 409] width 35 height 35
checkbox input "true"
click at [1083, 573] on input "checkbox" at bounding box center [1066, 590] width 35 height 35
checkbox input "true"
click at [1211, 209] on span "Manage items" at bounding box center [1169, 223] width 84 height 41
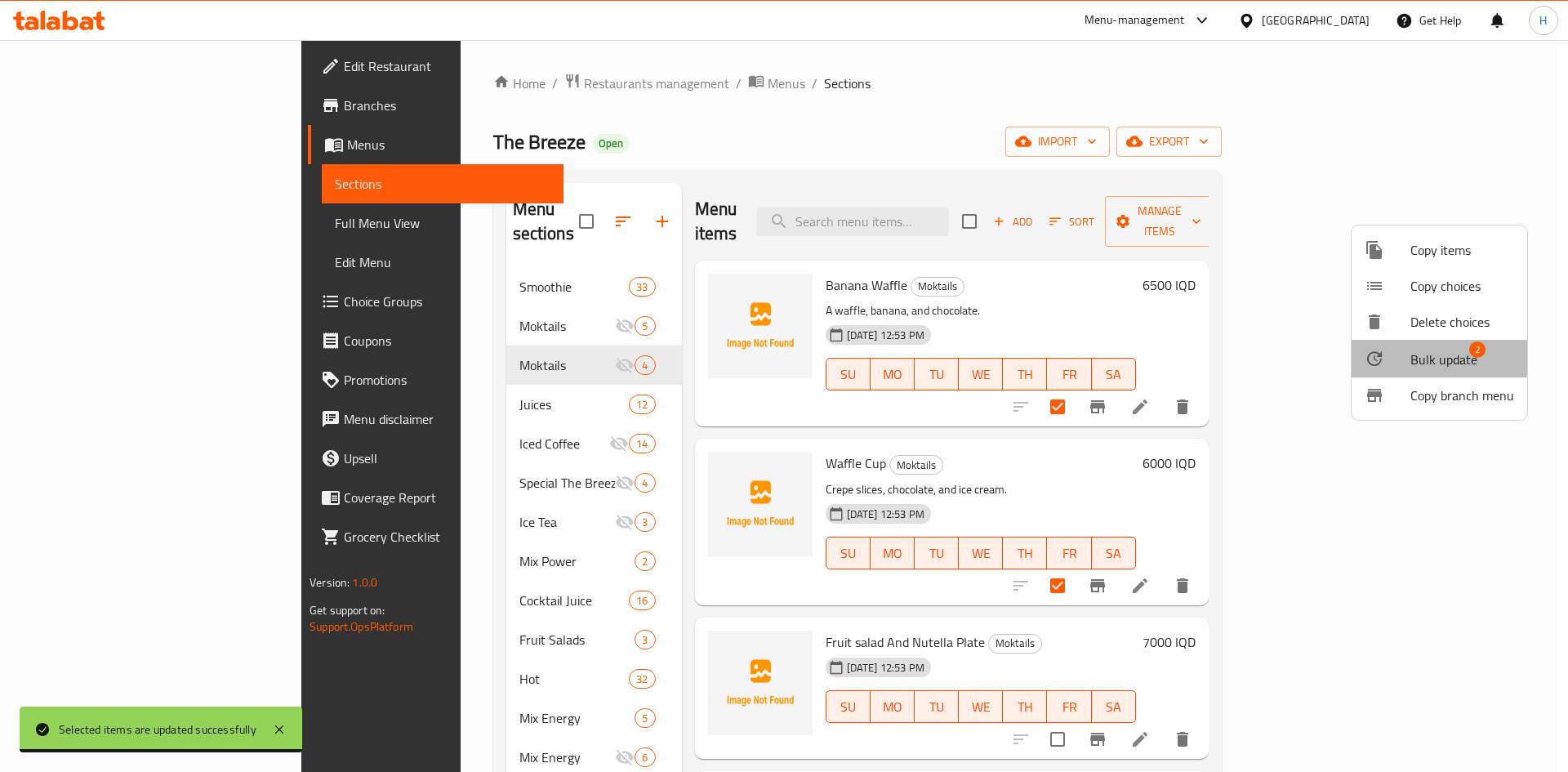
click at [1437, 353] on span "Bulk update" at bounding box center [1444, 360] width 67 height 20
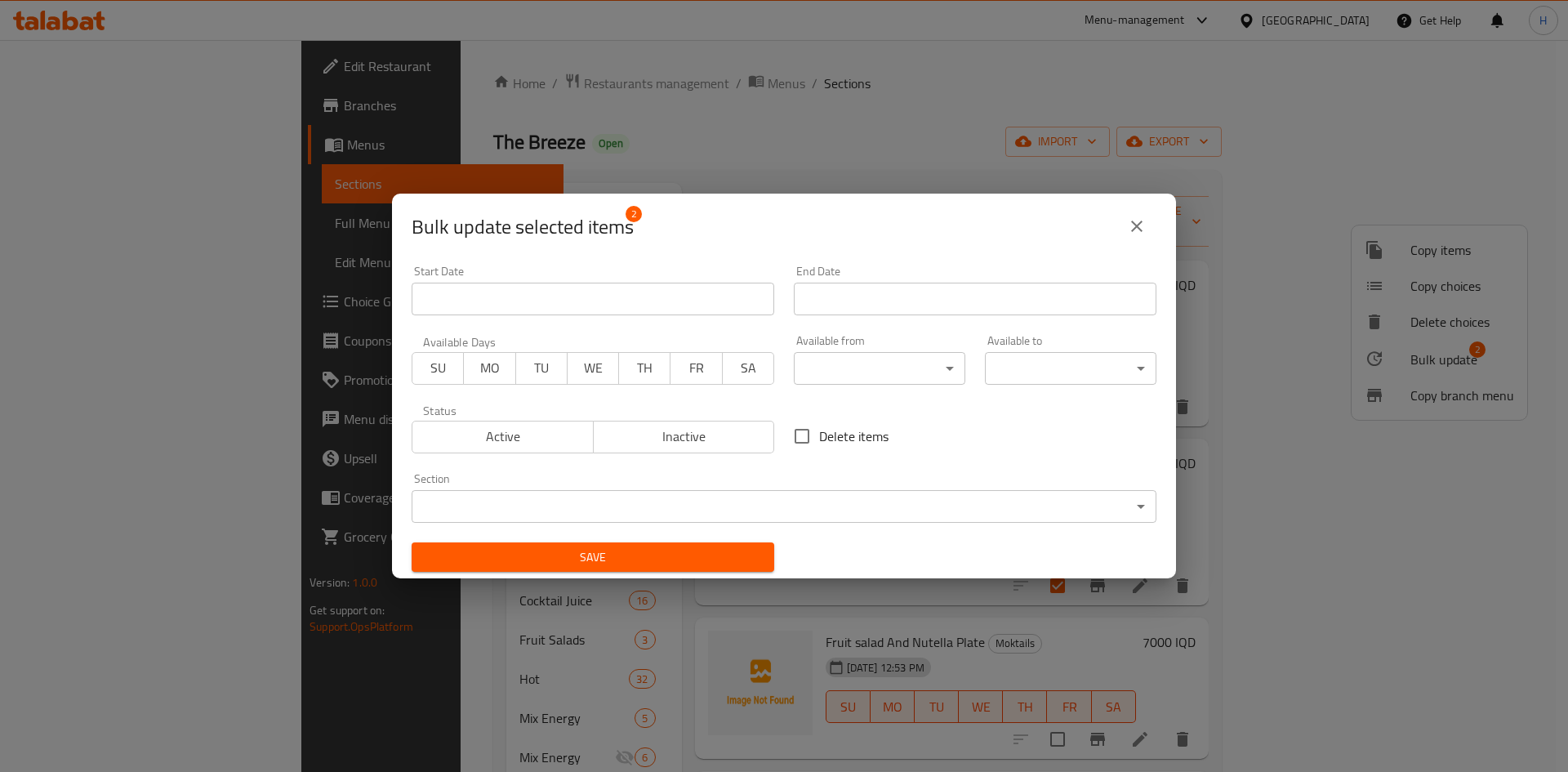
click at [662, 502] on body "​ Menu-management [GEOGRAPHIC_DATA] Get Help H Edit Restaurant Branches Menus S…" at bounding box center [784, 405] width 1568 height 732
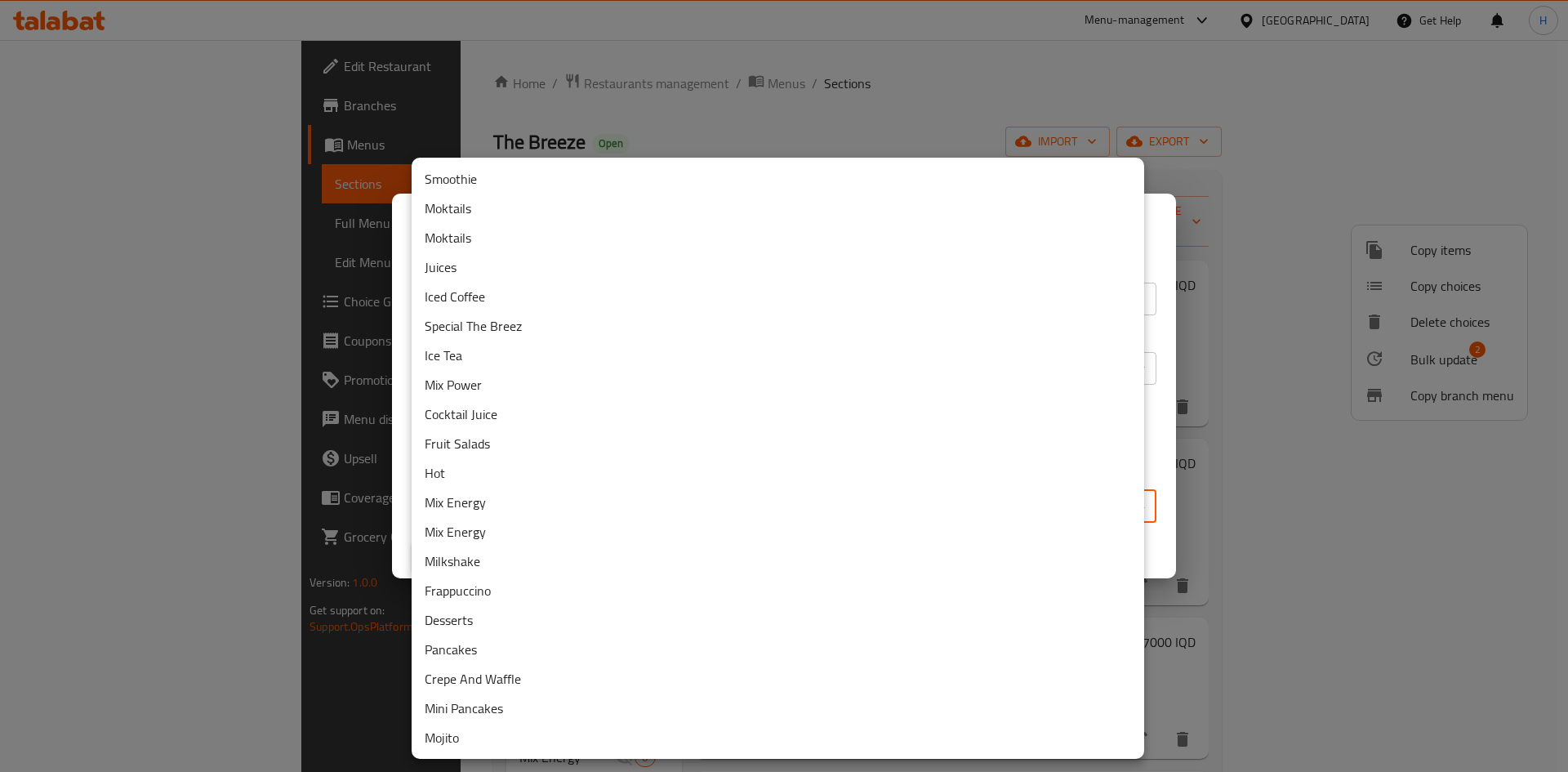
click at [522, 664] on li "Pancakes" at bounding box center [779, 650] width 733 height 30
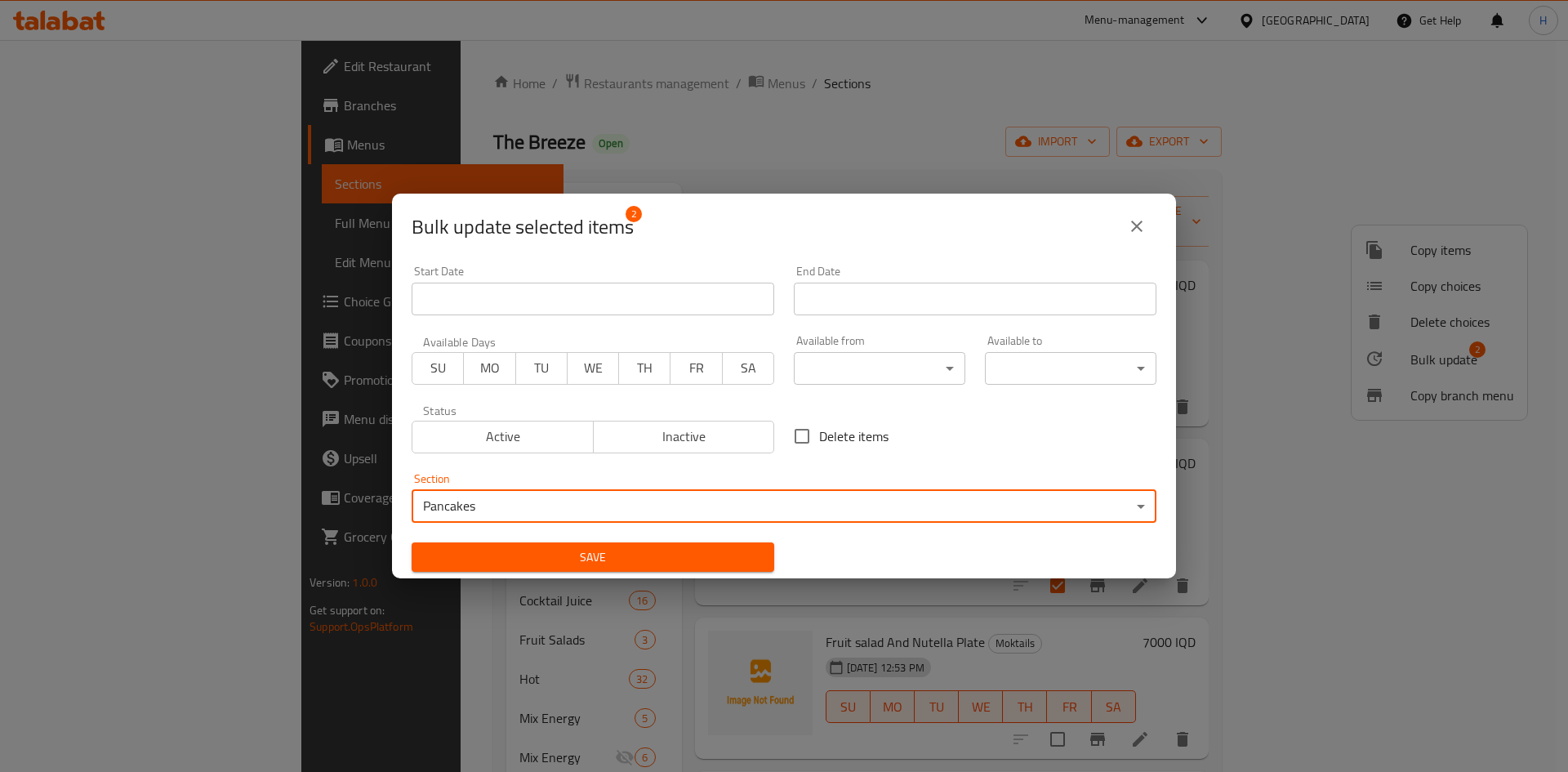
click at [645, 505] on body "​ Menu-management [GEOGRAPHIC_DATA] Get Help H Edit Restaurant Branches Menus S…" at bounding box center [784, 405] width 1568 height 732
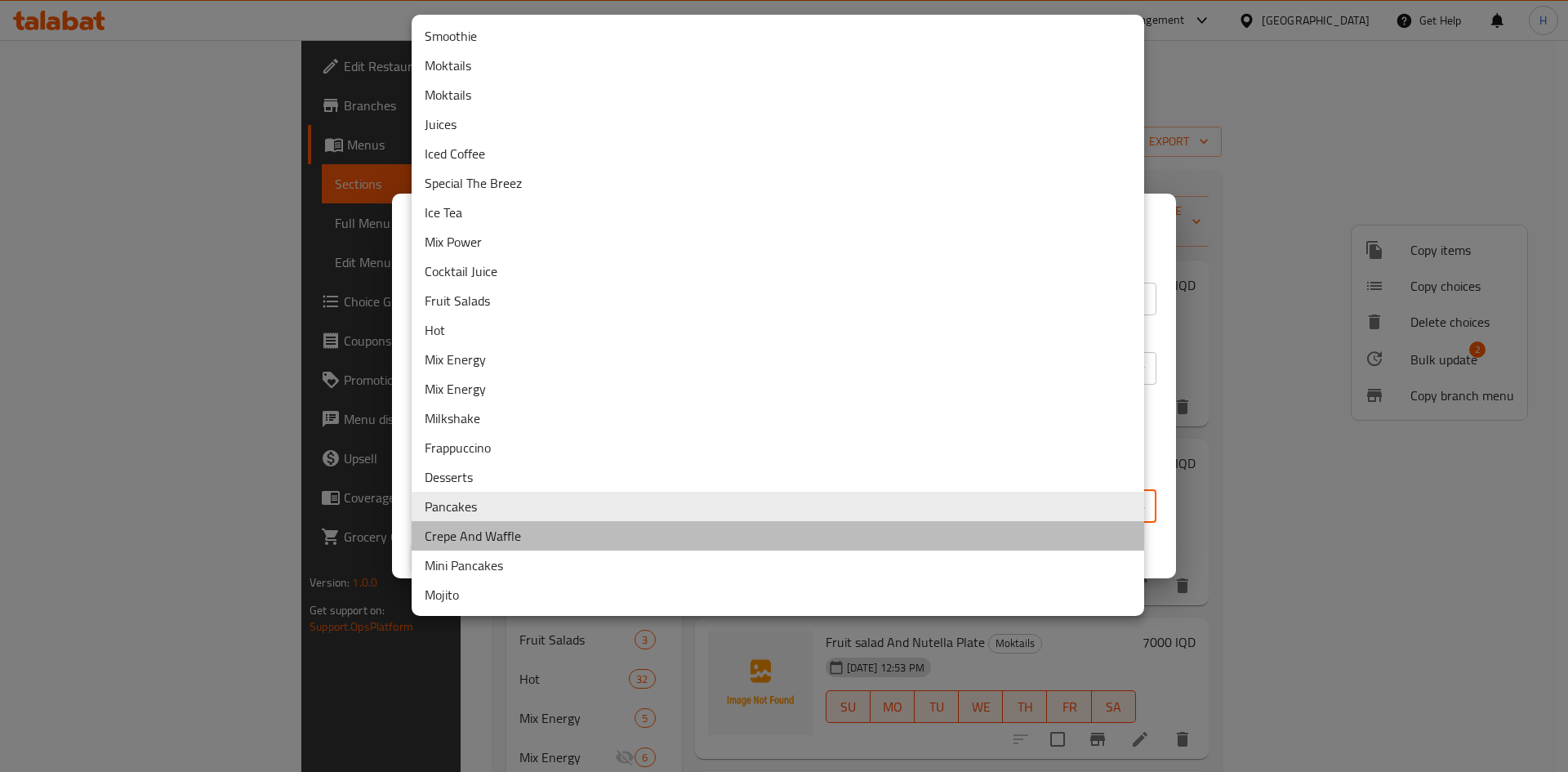
click at [562, 535] on li "Crepe And Waffle" at bounding box center [779, 536] width 733 height 30
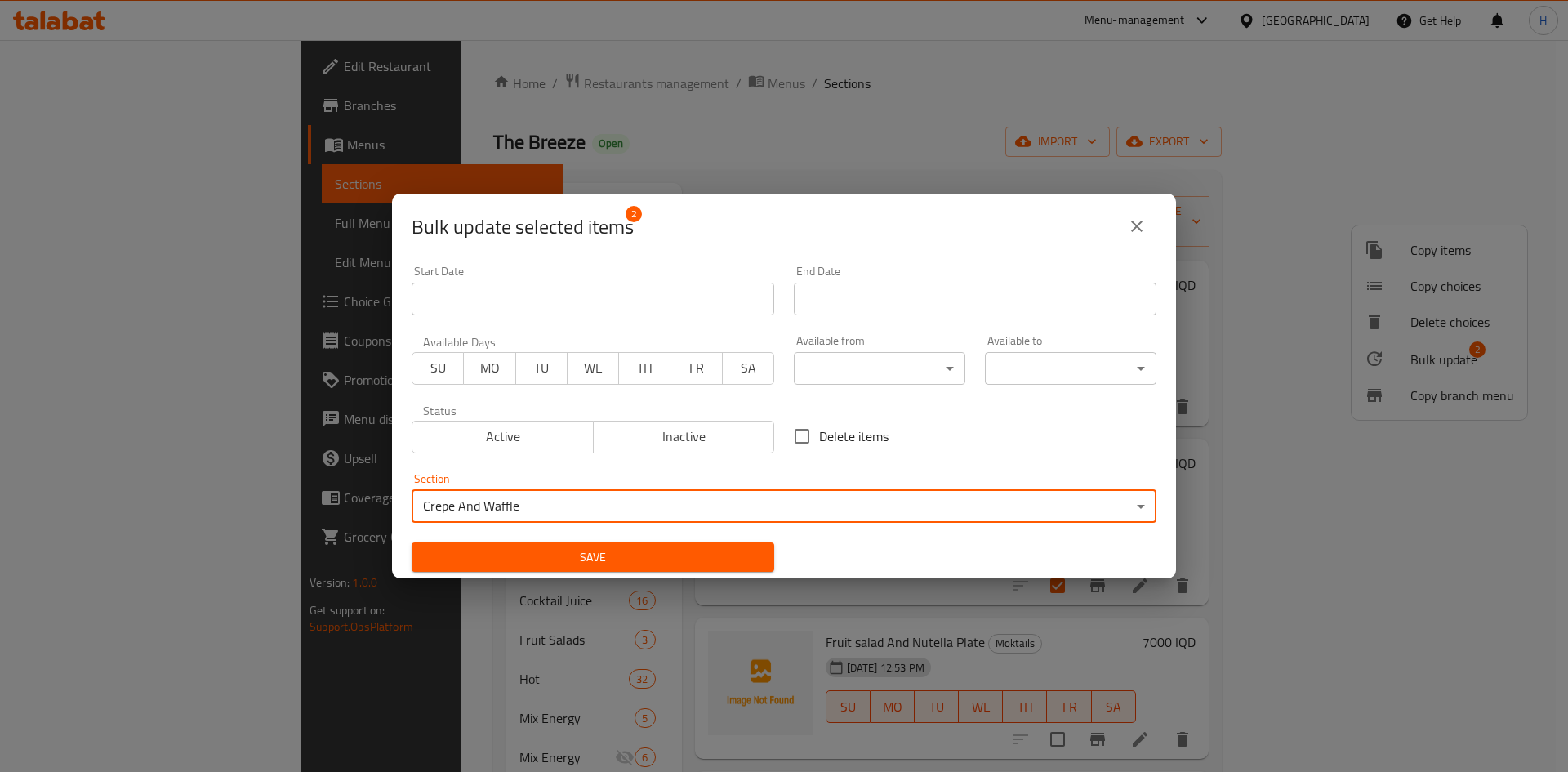
click at [589, 552] on span "Save" at bounding box center [593, 558] width 337 height 21
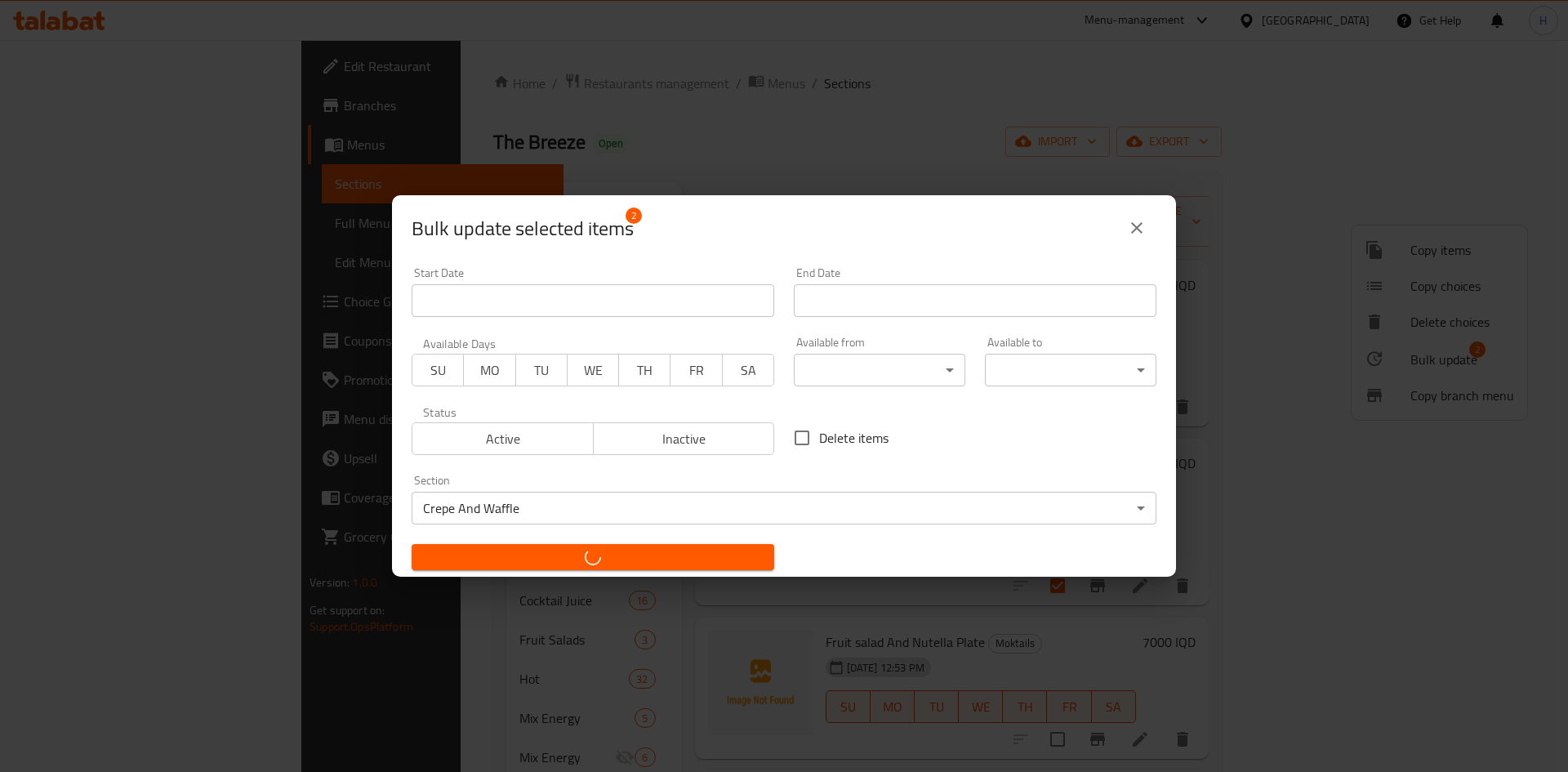
checkbox input "false"
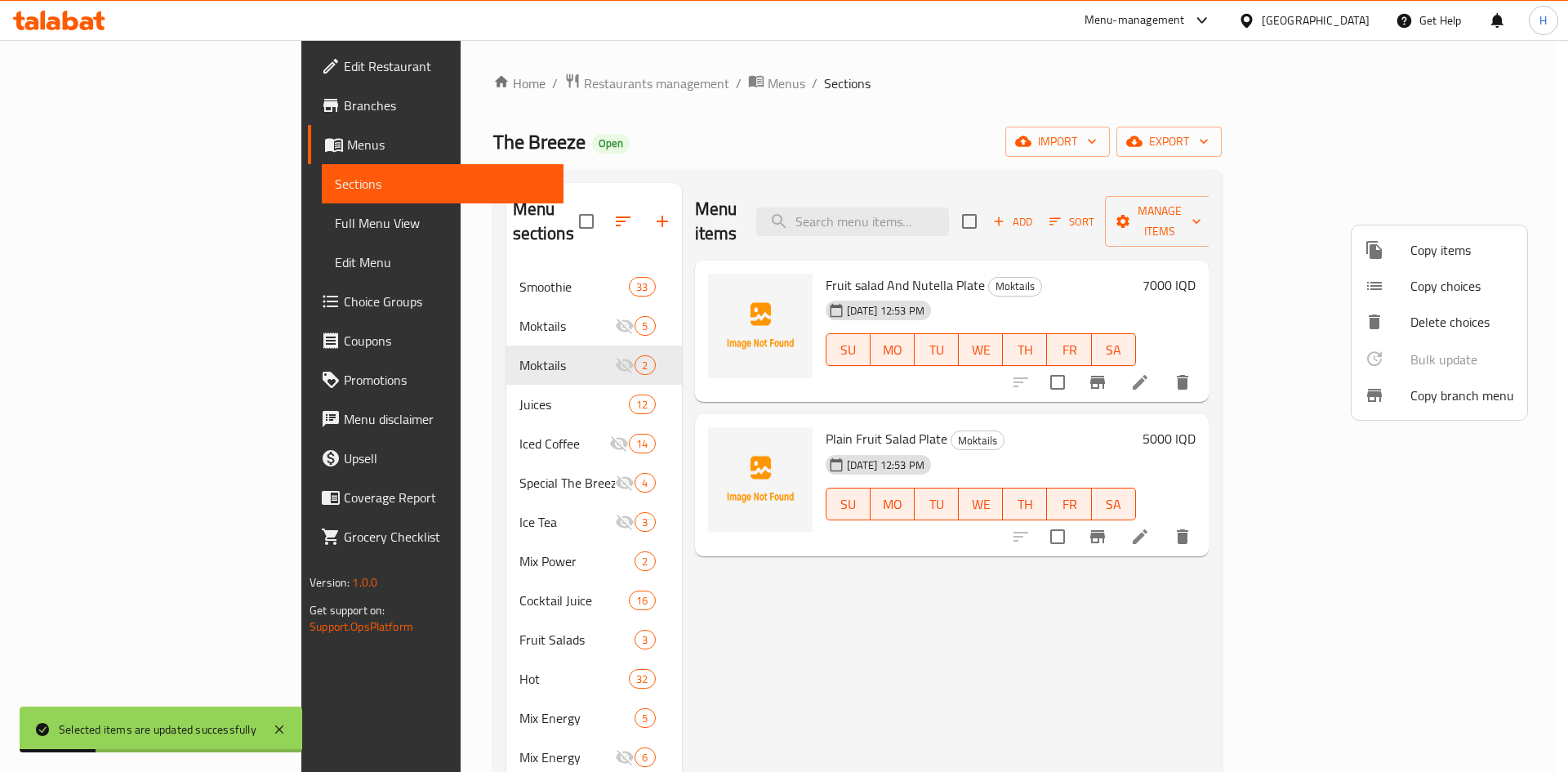
drag, startPoint x: 1171, startPoint y: 105, endPoint x: 1214, endPoint y: 152, distance: 63.7
click at [1170, 105] on div at bounding box center [784, 386] width 1568 height 772
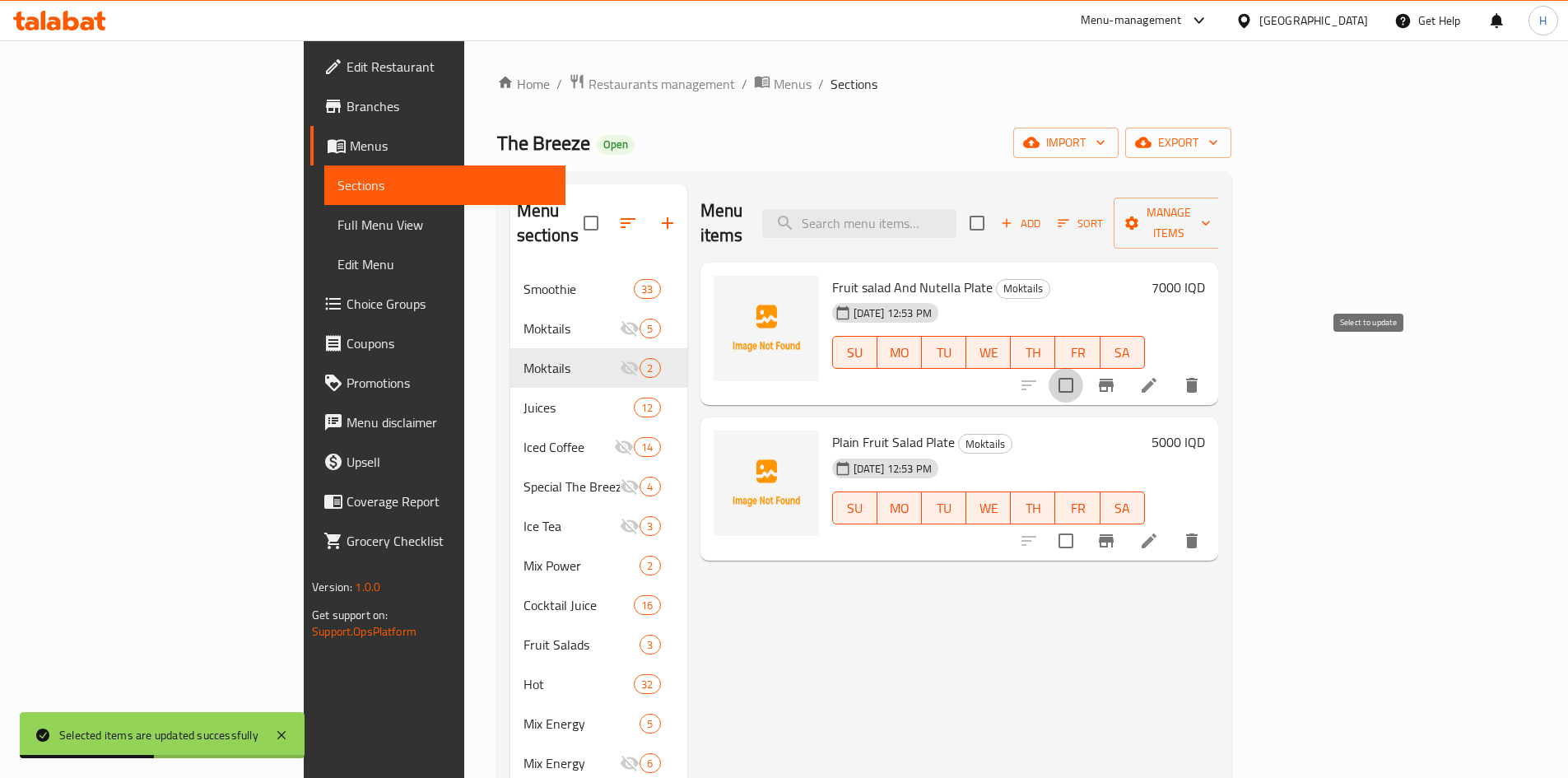
drag, startPoint x: 1370, startPoint y: 360, endPoint x: 1370, endPoint y: 369, distance: 9.0
click at [1083, 369] on input "checkbox" at bounding box center [1066, 386] width 35 height 35
checkbox input "true"
click at [1083, 523] on input "checkbox" at bounding box center [1066, 540] width 35 height 35
checkbox input "true"
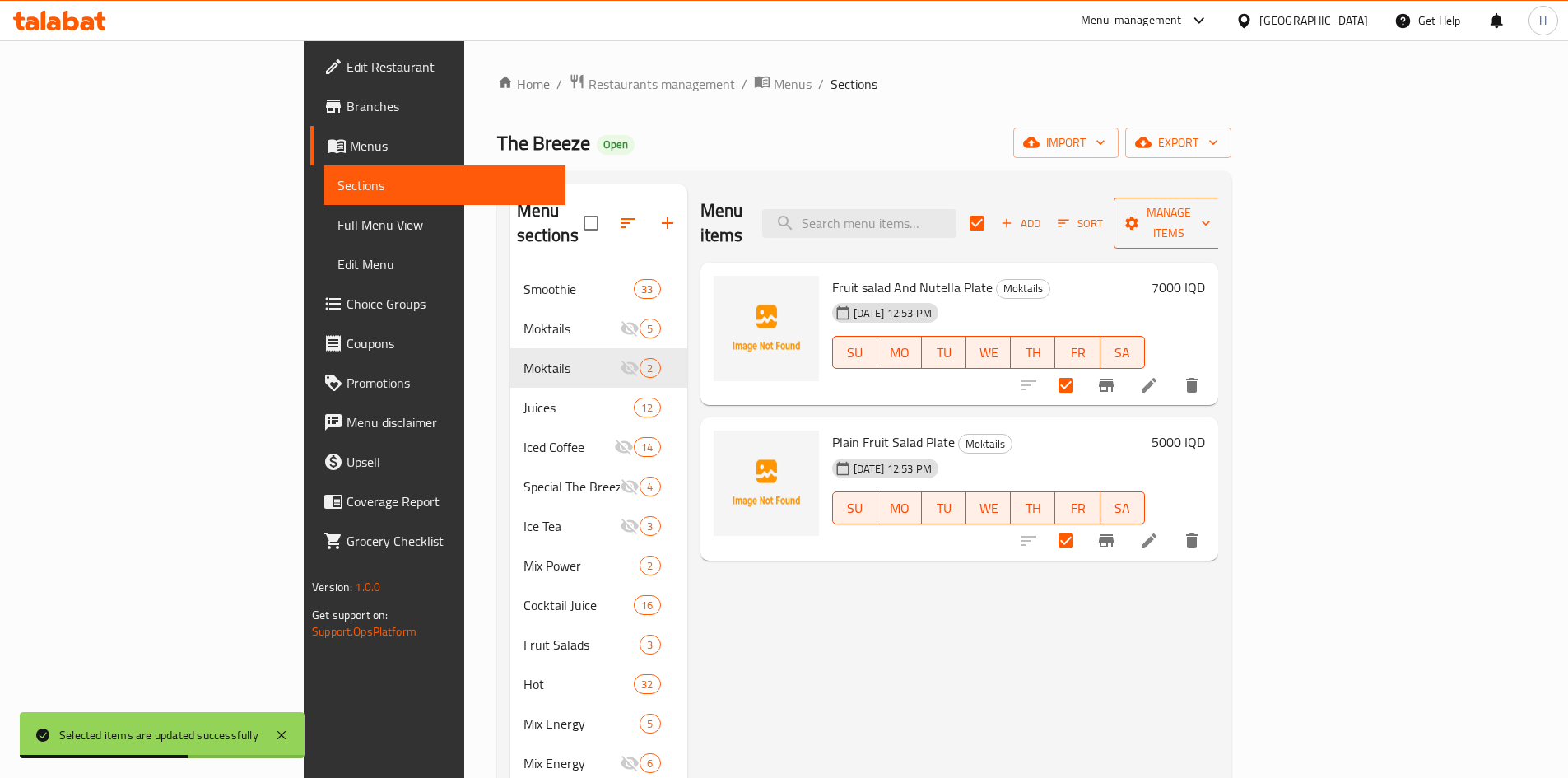
click at [1218, 192] on div "Menu items Add Sort Manage items" at bounding box center [959, 224] width 518 height 78
click at [1211, 210] on span "Manage items" at bounding box center [1169, 223] width 84 height 41
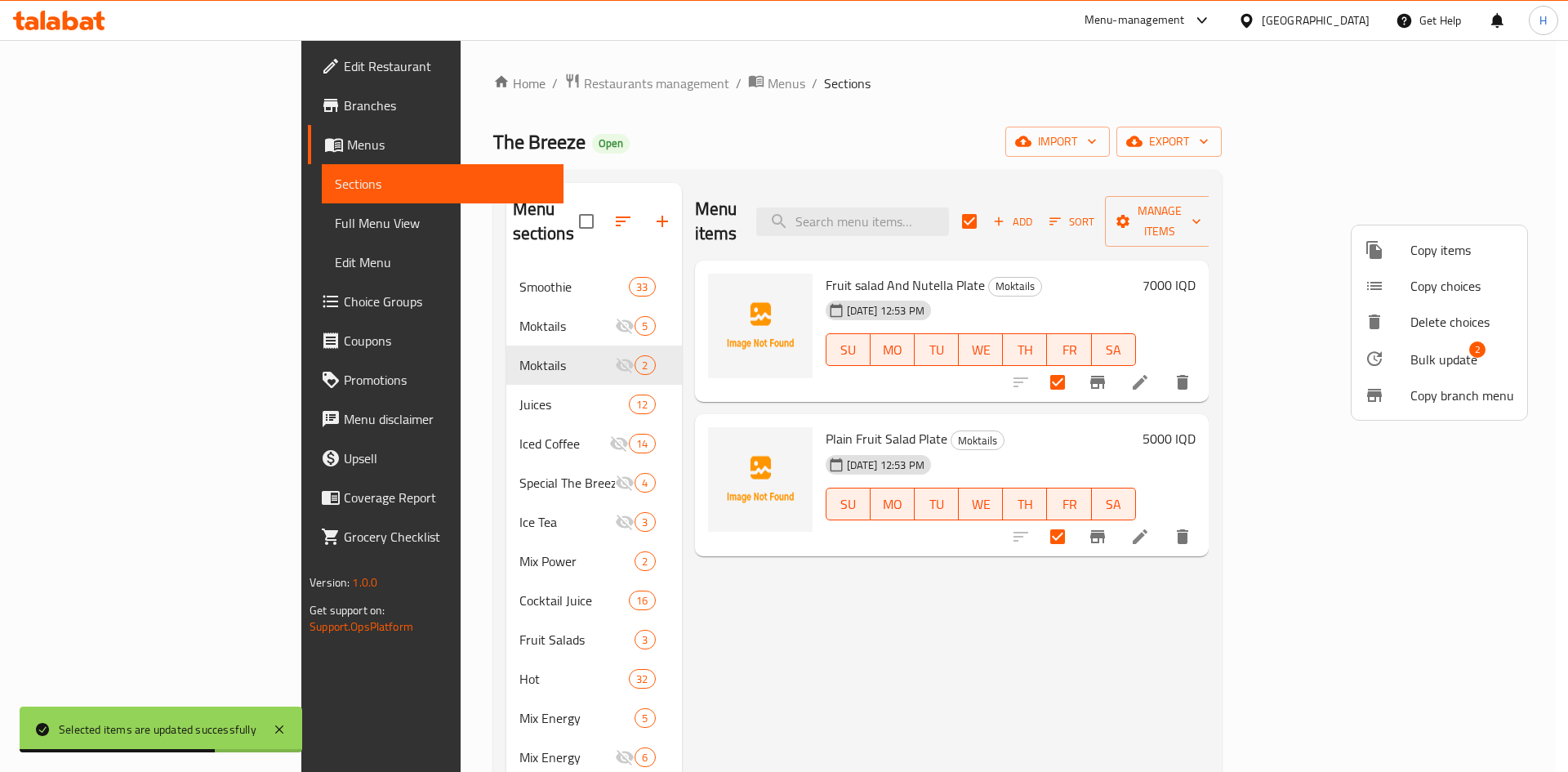
click at [1426, 355] on span "Bulk update" at bounding box center [1444, 360] width 67 height 20
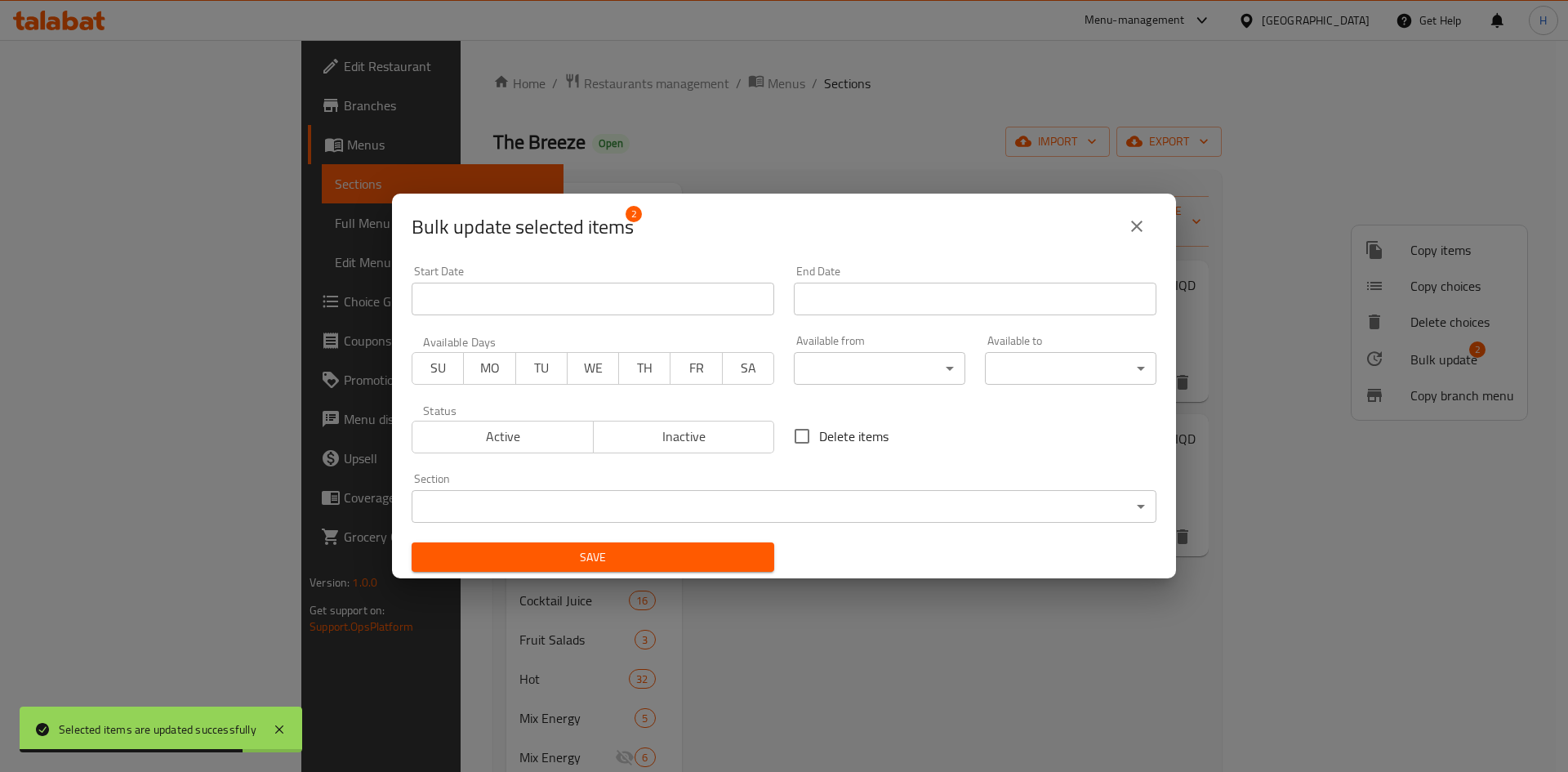
click at [529, 496] on body "Selected items are updated successfully ​ Menu-management [GEOGRAPHIC_DATA] Get…" at bounding box center [784, 405] width 1568 height 732
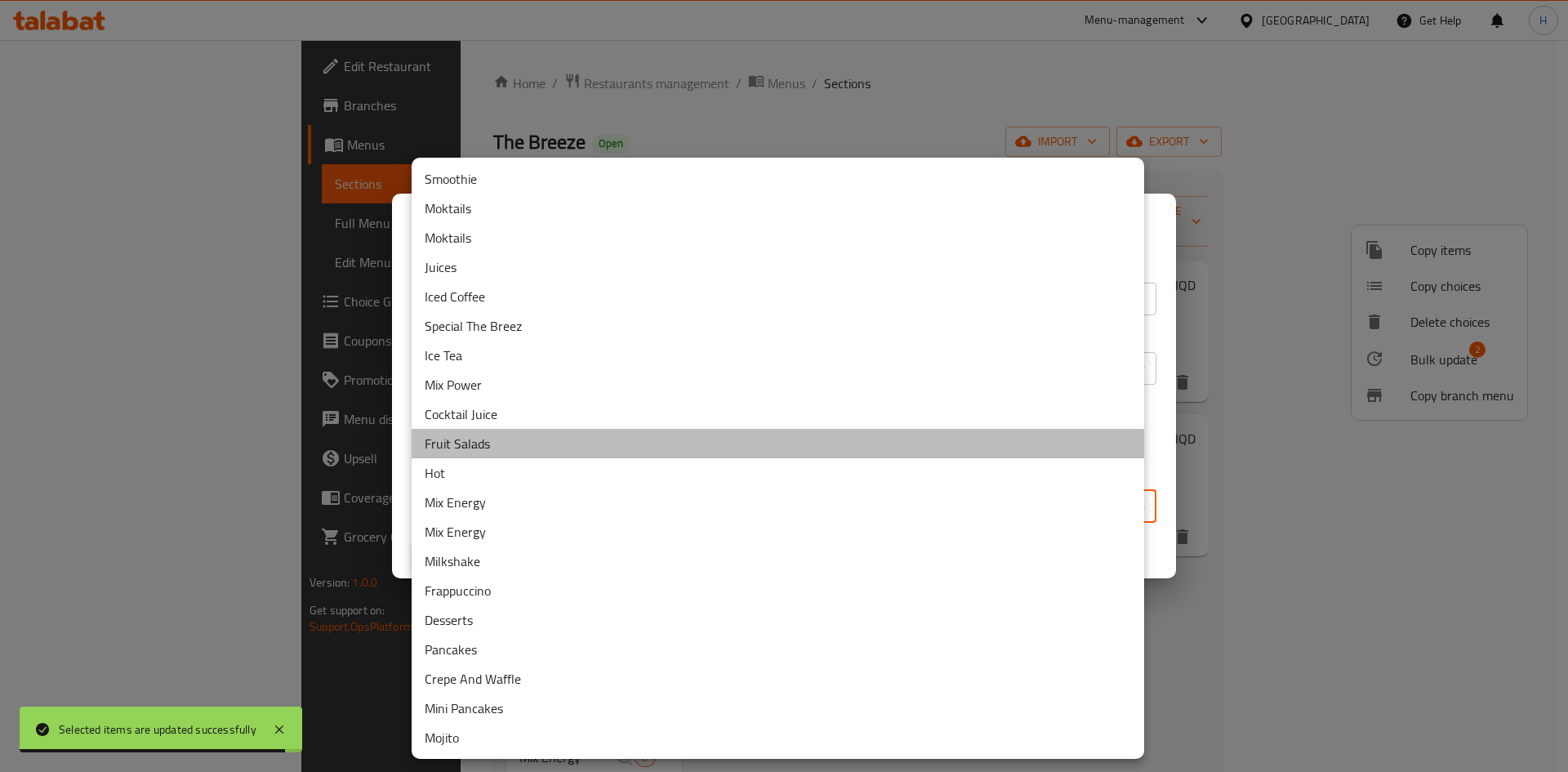
click at [510, 448] on li "Fruit Salads" at bounding box center [779, 444] width 733 height 30
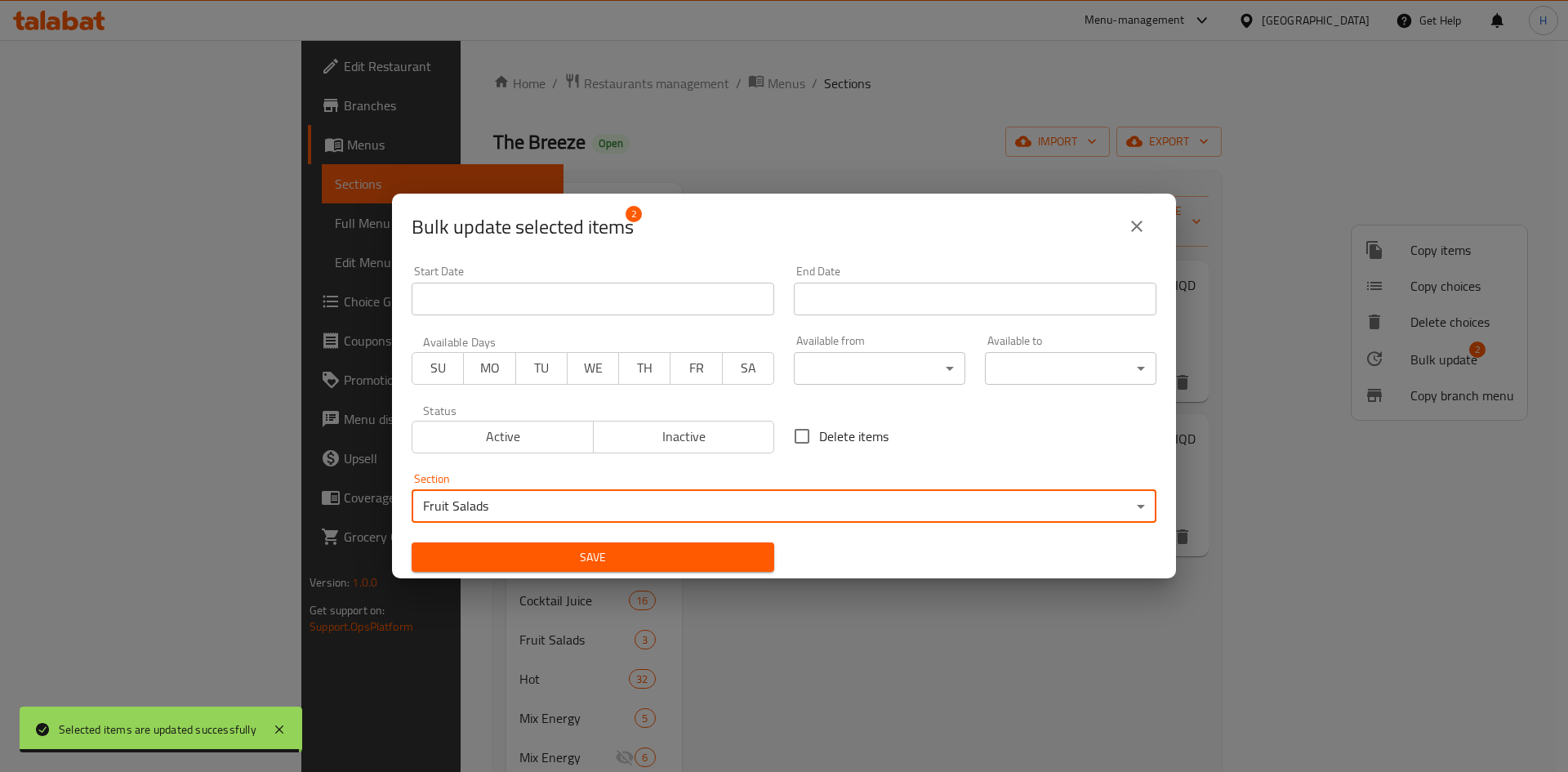
click at [587, 540] on div "Save" at bounding box center [593, 558] width 382 height 50
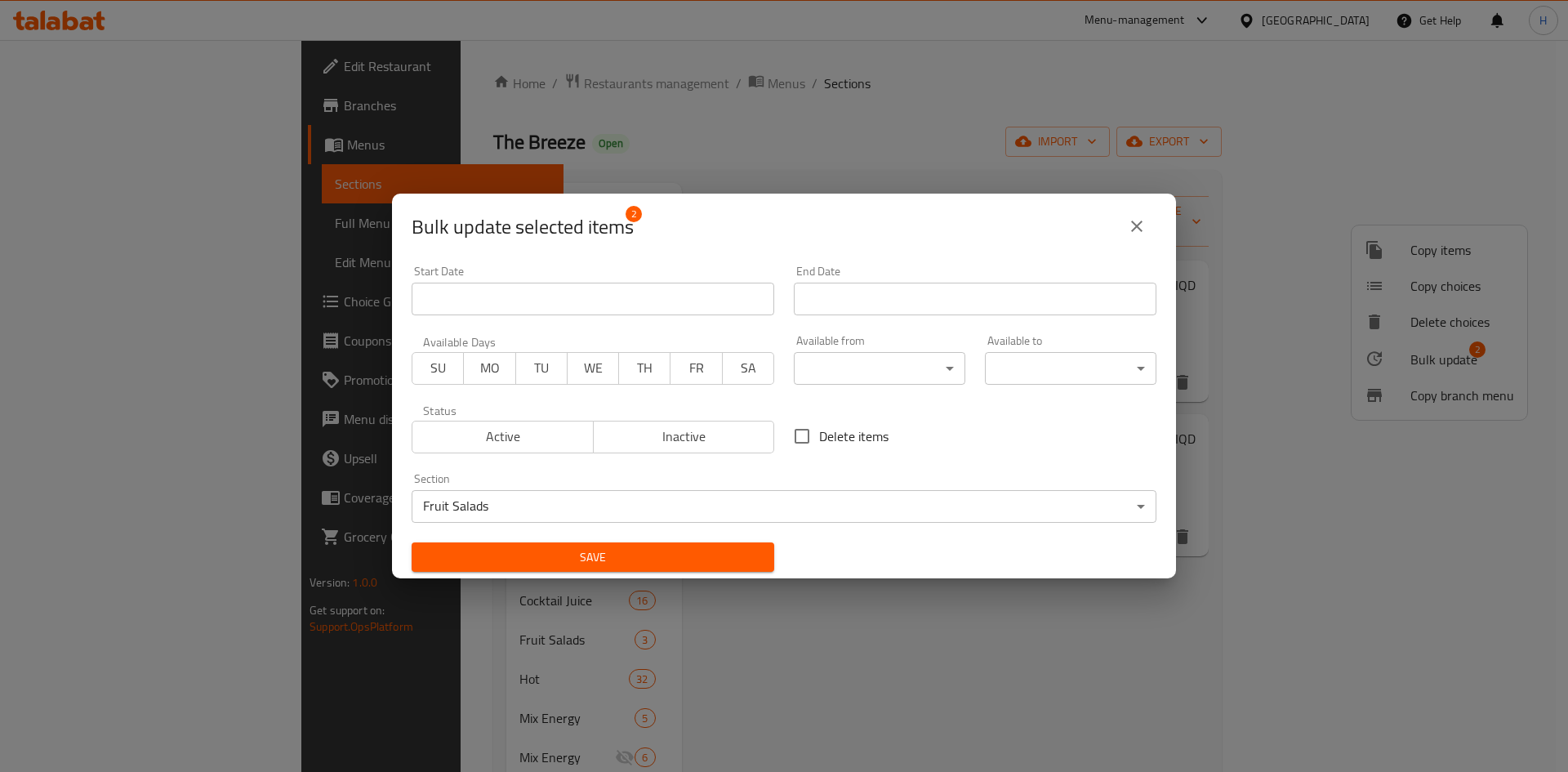
click at [590, 557] on span "Save" at bounding box center [593, 558] width 337 height 21
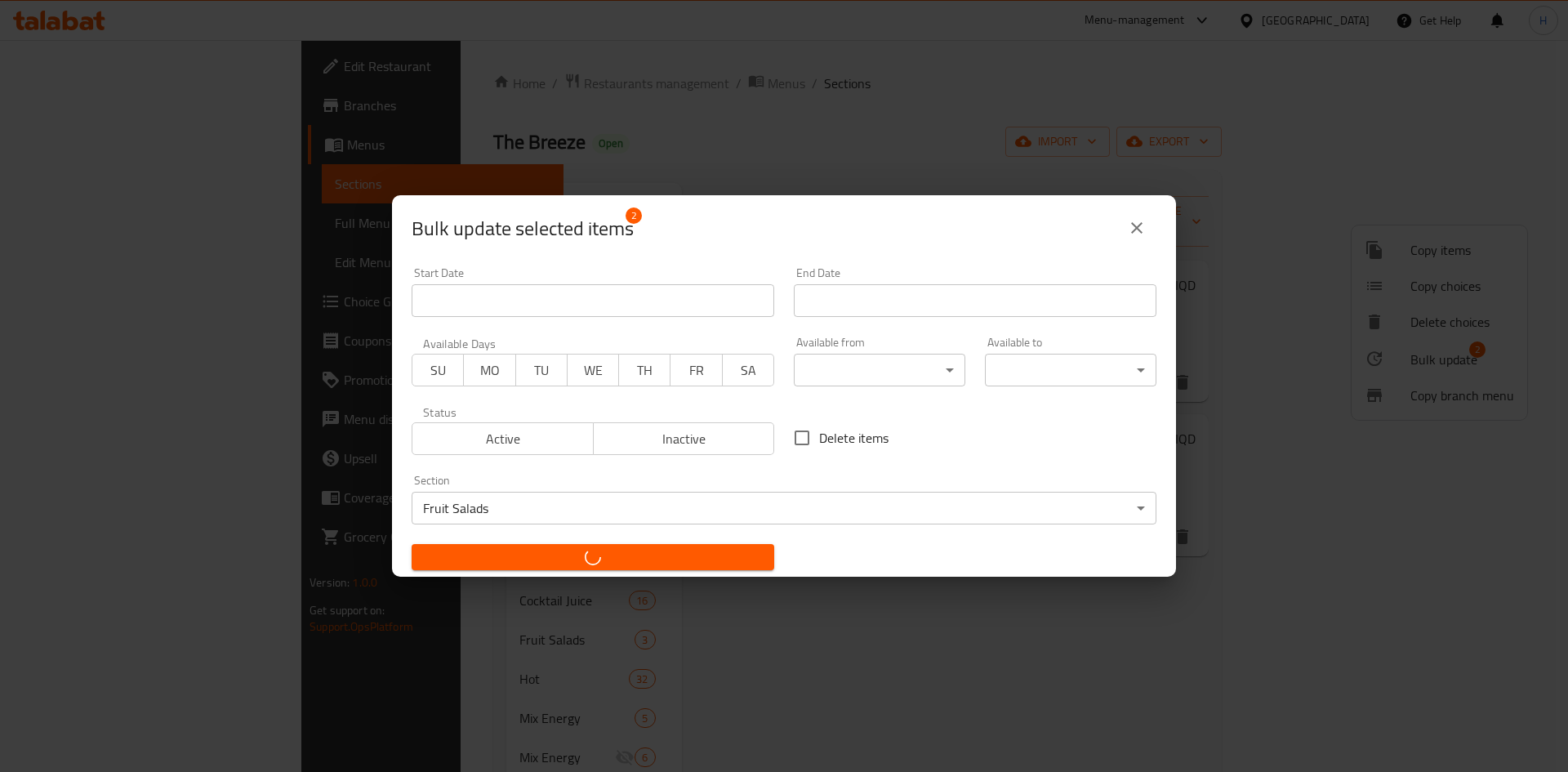
checkbox input "false"
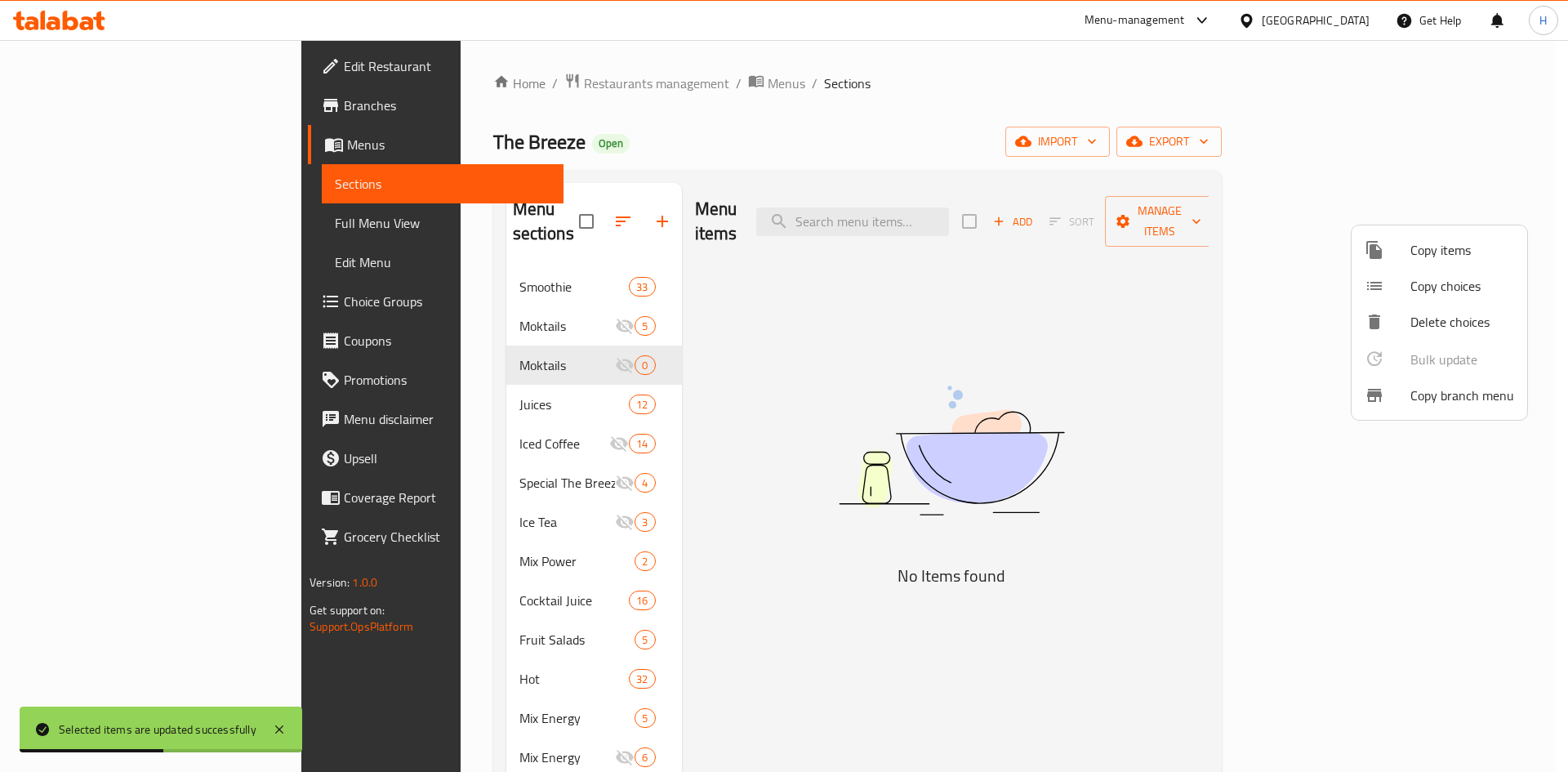
click at [822, 310] on div at bounding box center [784, 386] width 1568 height 772
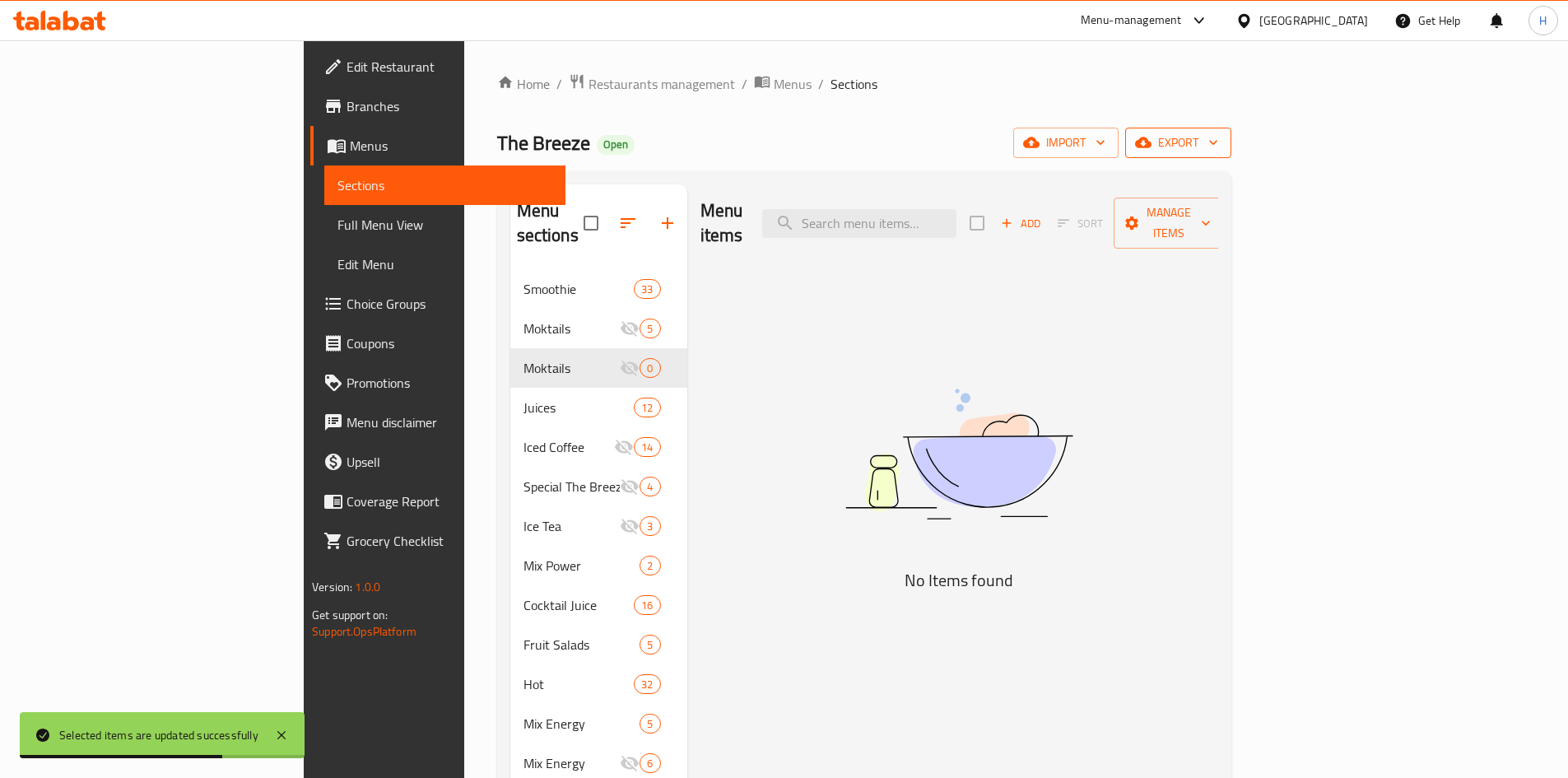
click at [1152, 145] on icon "button" at bounding box center [1143, 143] width 16 height 11
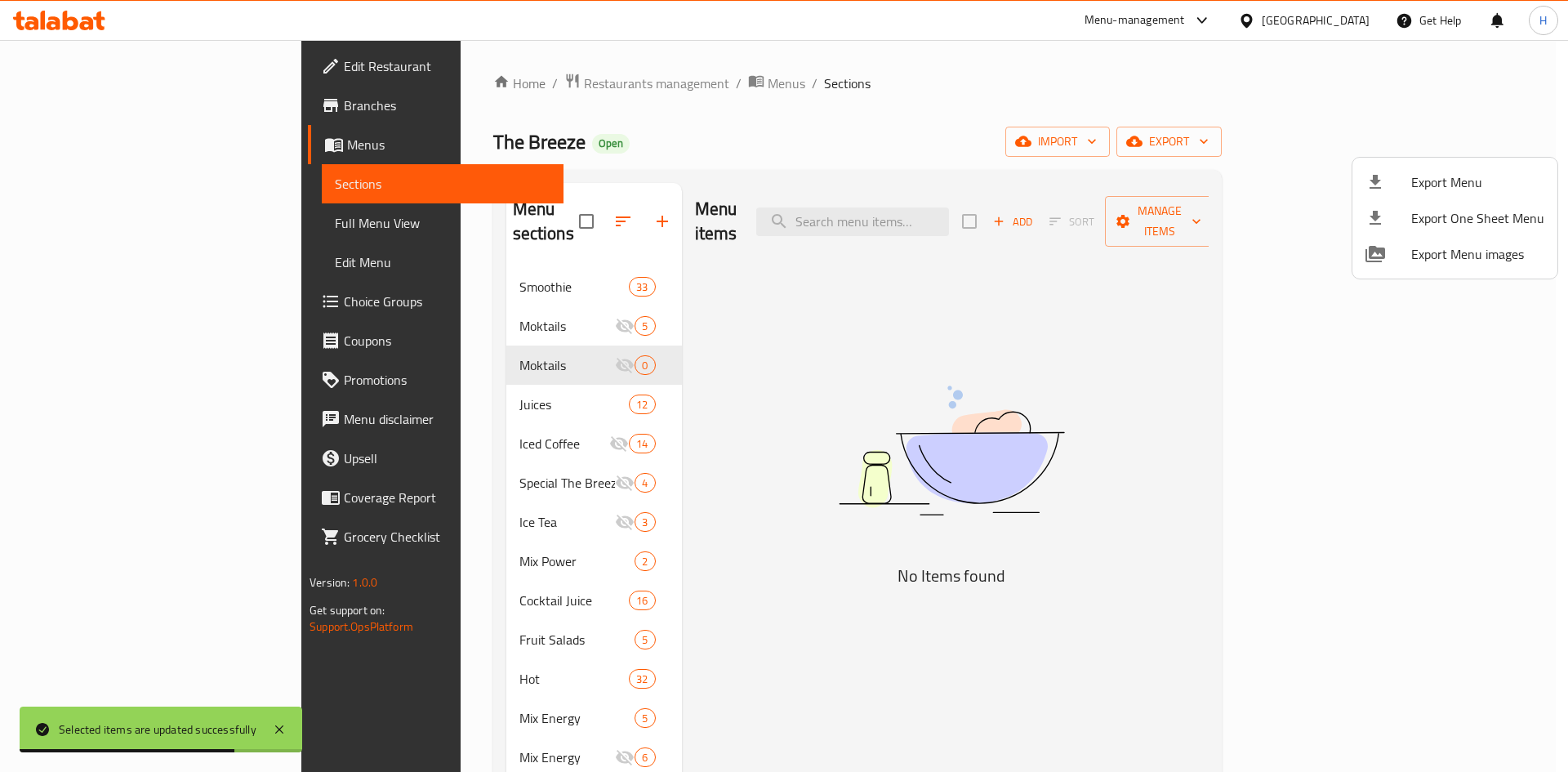
click at [1449, 176] on span "Export Menu" at bounding box center [1478, 182] width 133 height 20
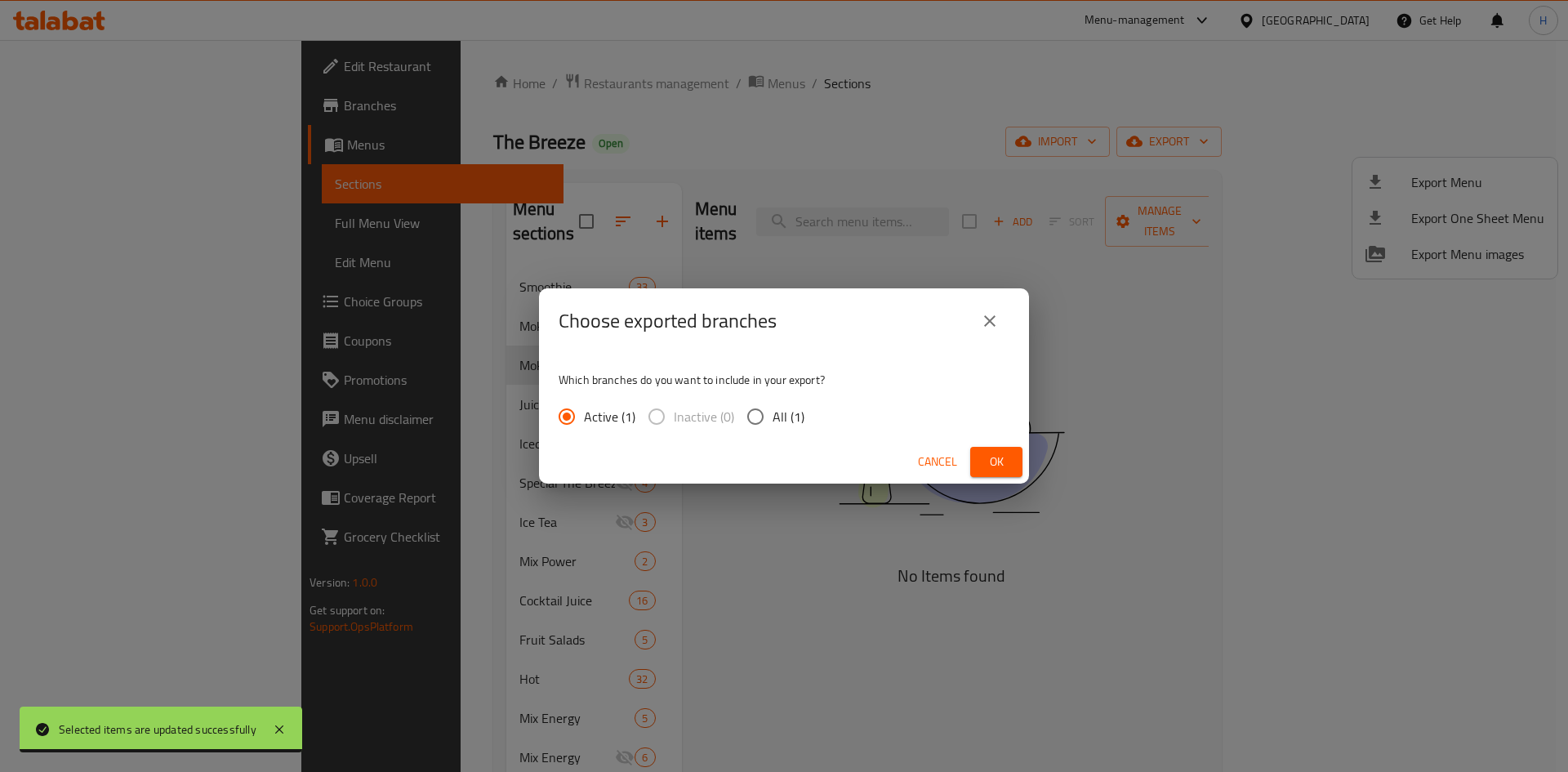
drag, startPoint x: 992, startPoint y: 459, endPoint x: 775, endPoint y: 386, distance: 228.9
click at [775, 387] on div "Choose exported branches Which branches do you want to include in your export? …" at bounding box center [784, 386] width 490 height 195
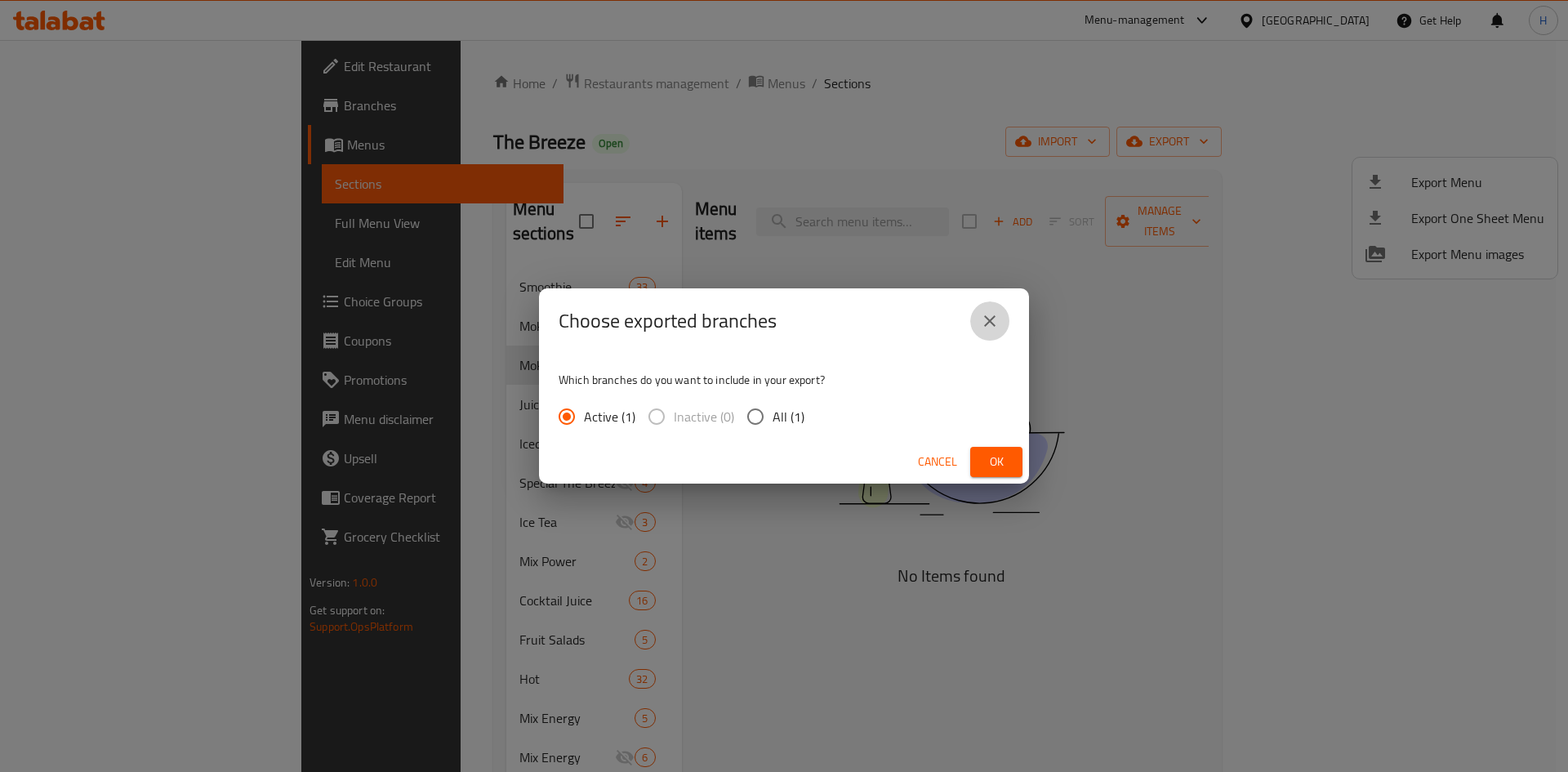
click at [986, 313] on icon "close" at bounding box center [991, 321] width 20 height 20
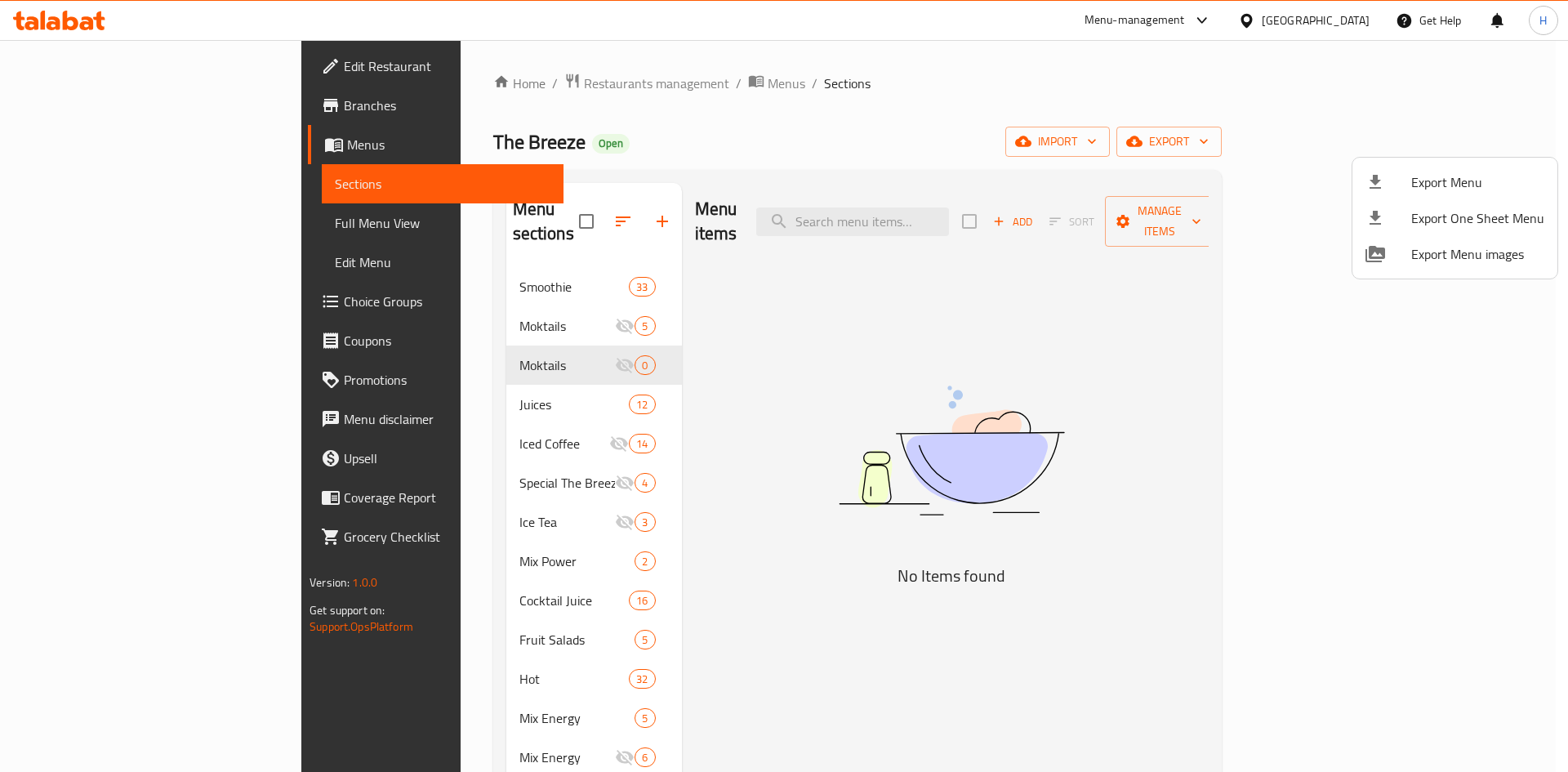
click at [412, 254] on div at bounding box center [784, 386] width 1568 height 772
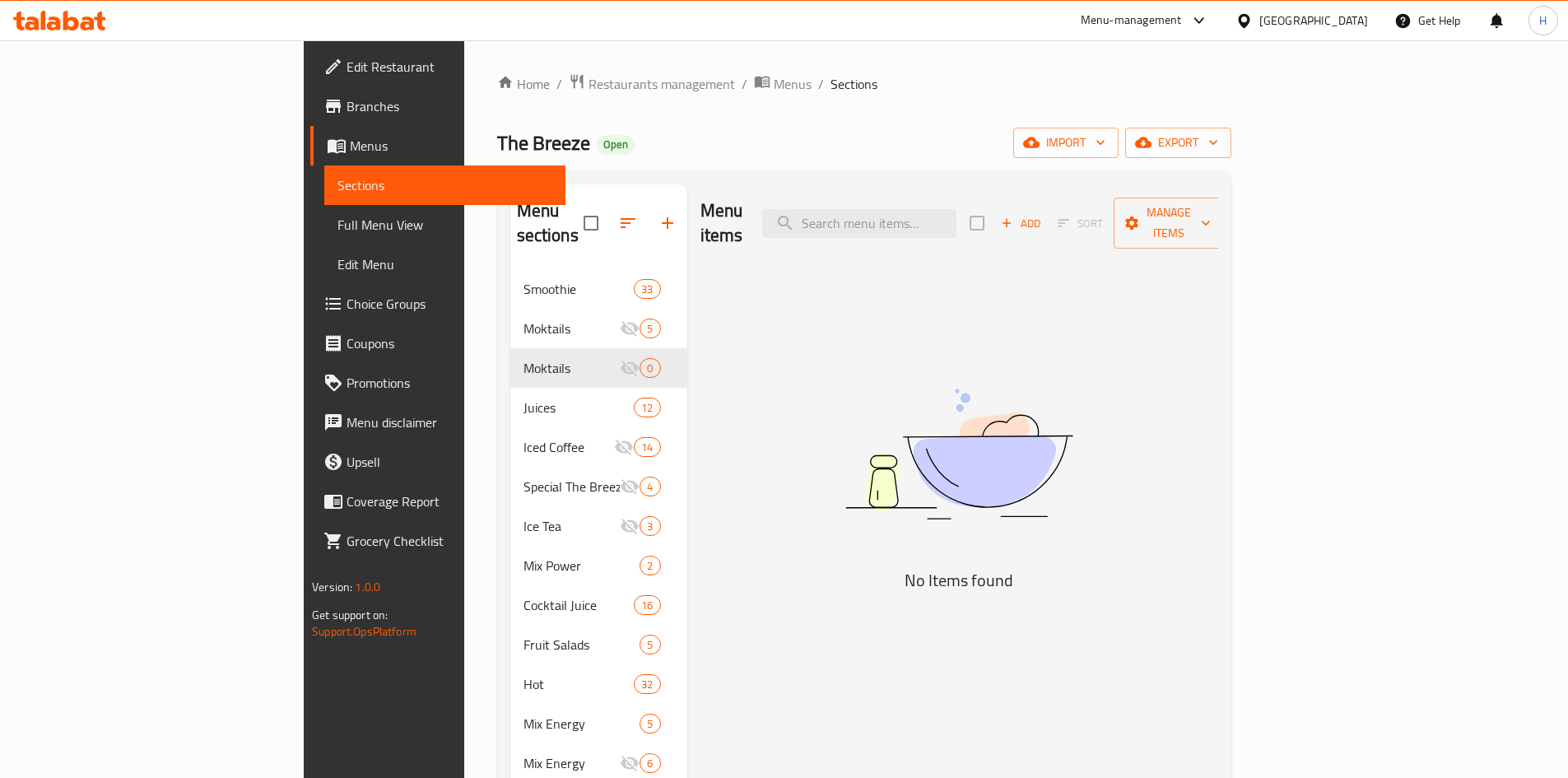
click at [523, 280] on span "Smoothie" at bounding box center [578, 290] width 111 height 20
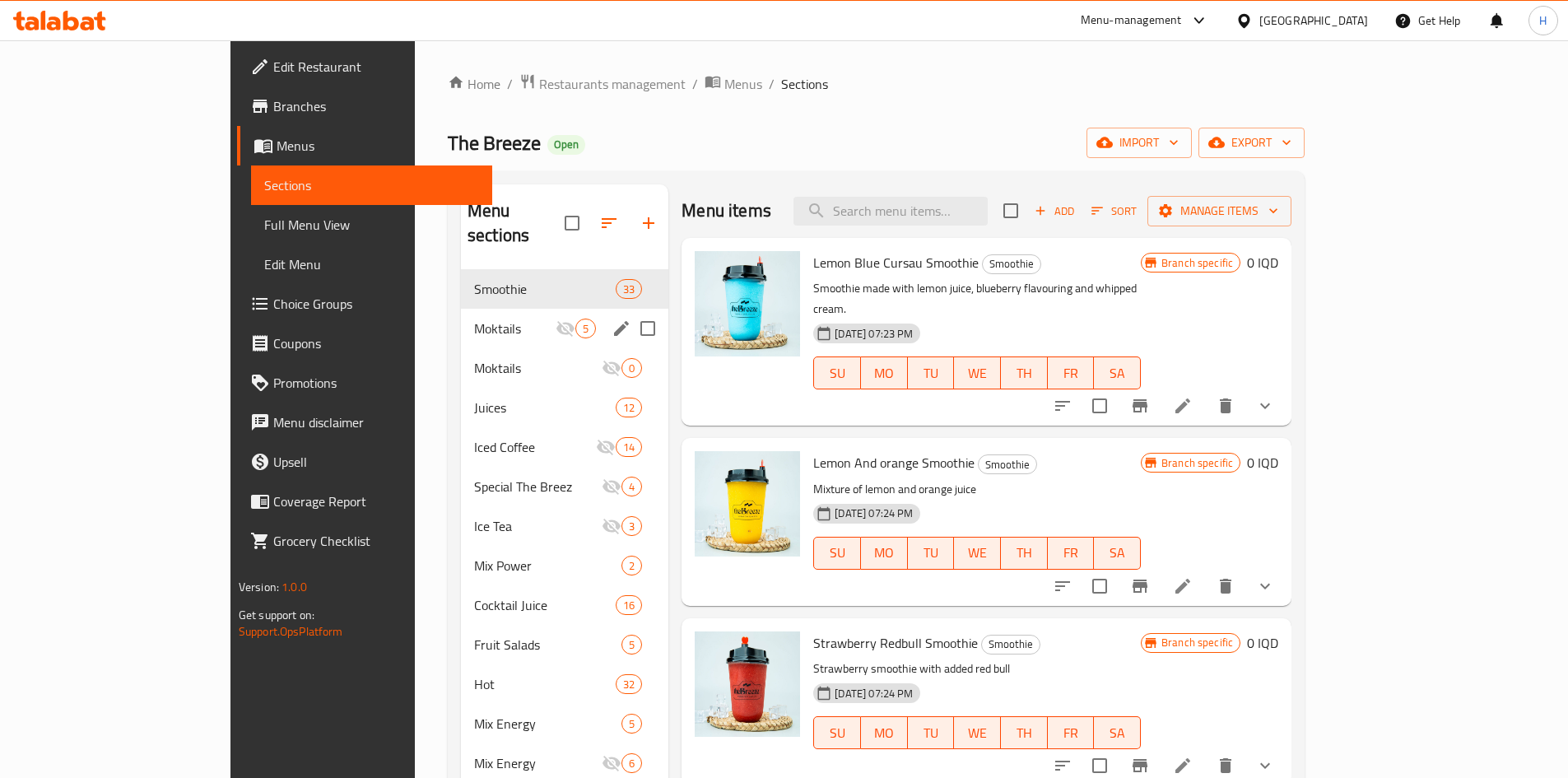
click at [461, 317] on div "Moktails 5" at bounding box center [565, 329] width 208 height 40
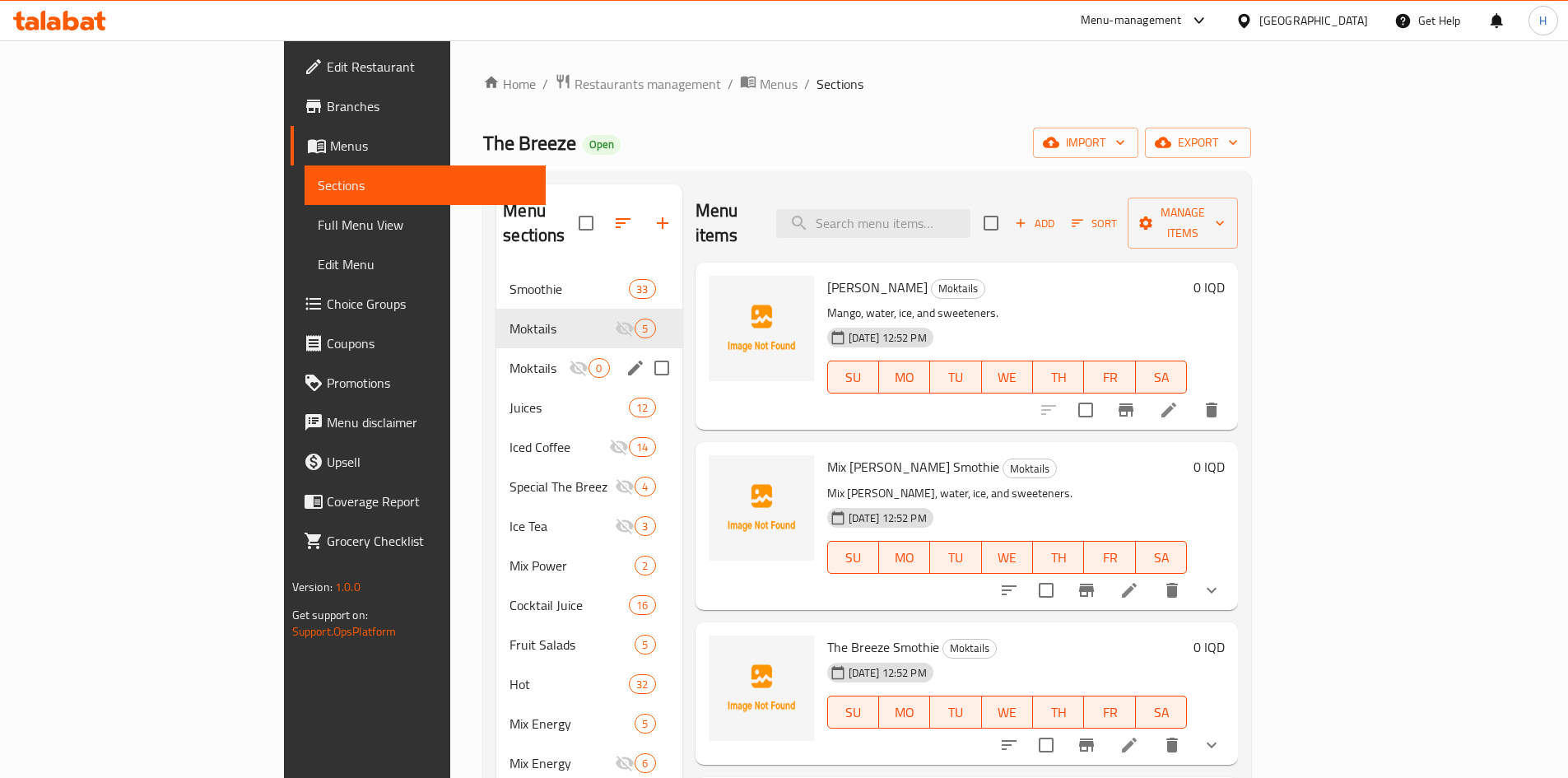
click at [496, 355] on div "Moktails 0" at bounding box center [589, 369] width 186 height 40
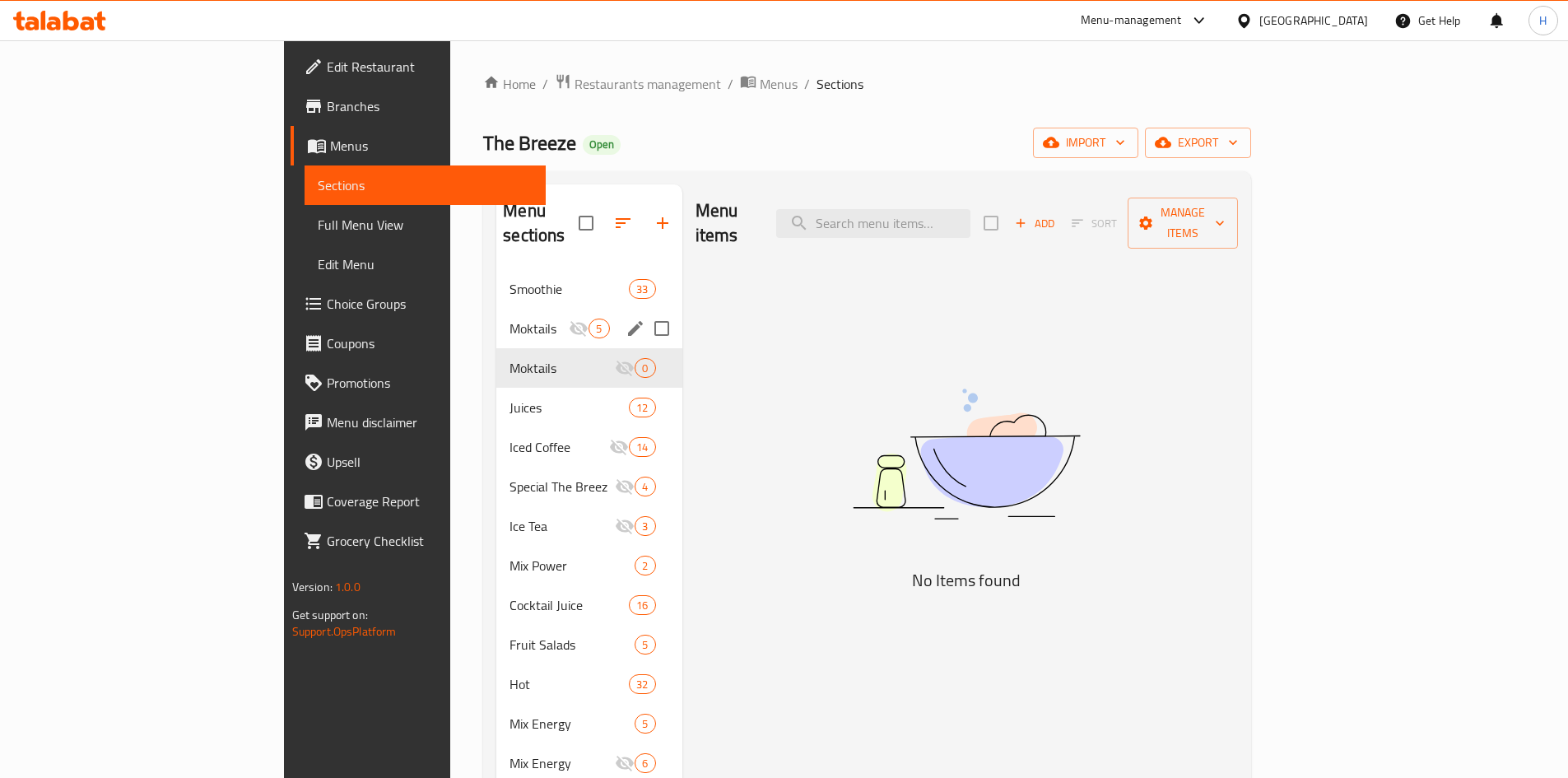
click at [645, 312] on input "Menu sections" at bounding box center [662, 329] width 35 height 35
checkbox input "true"
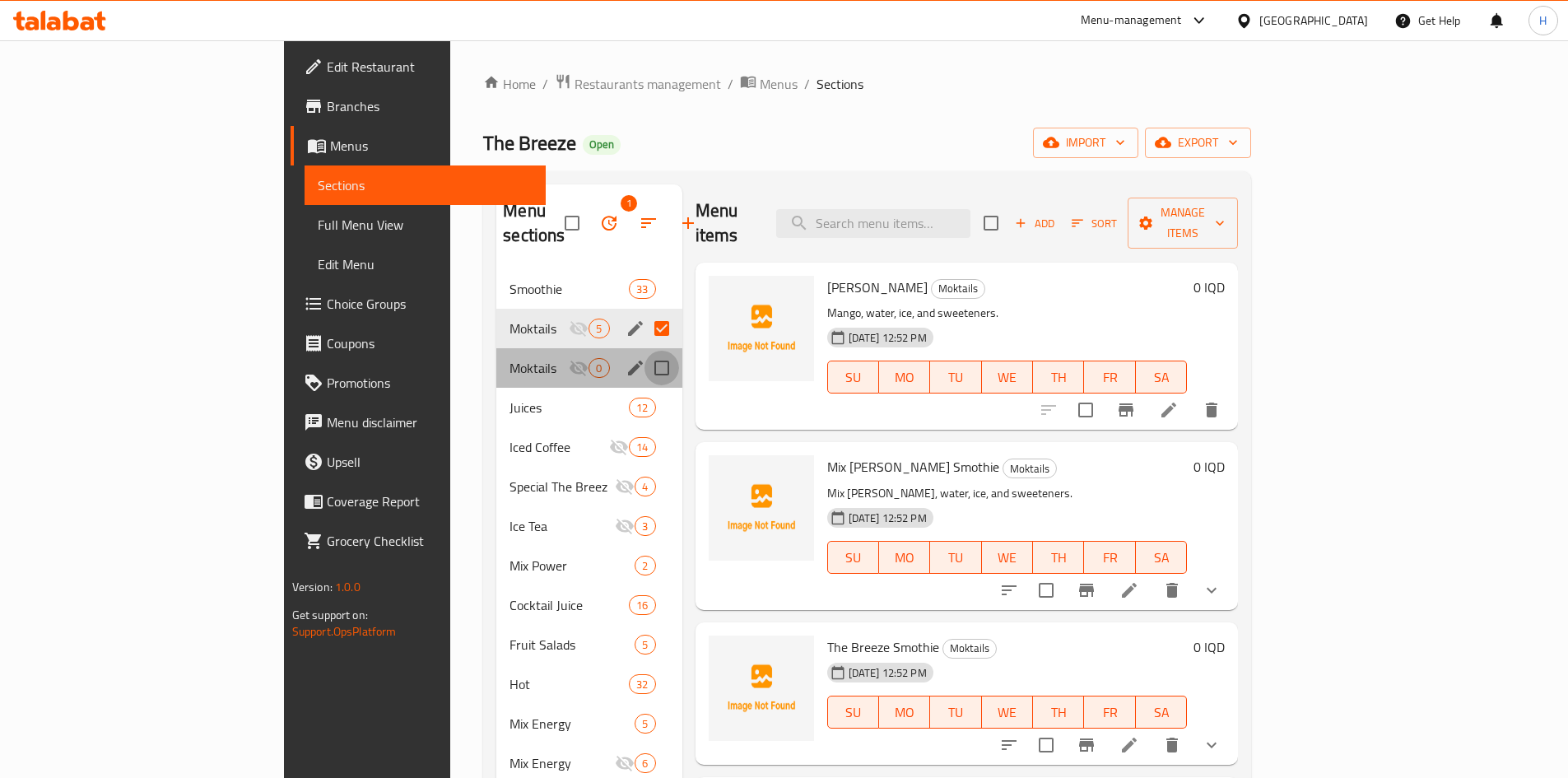
click at [645, 351] on input "Menu sections" at bounding box center [662, 368] width 35 height 35
checkbox input "true"
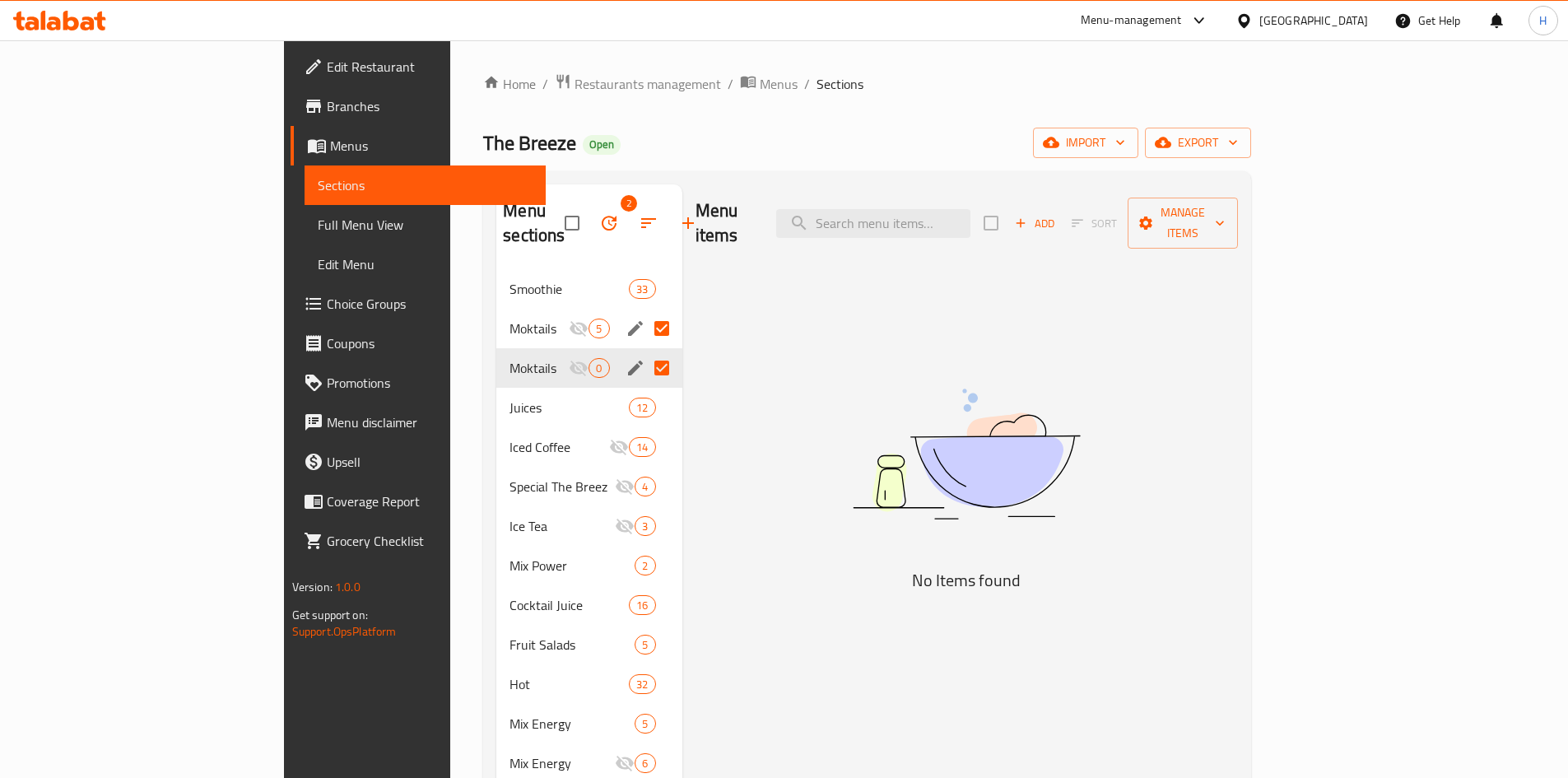
click at [509, 319] on span "Moktails" at bounding box center [538, 329] width 59 height 20
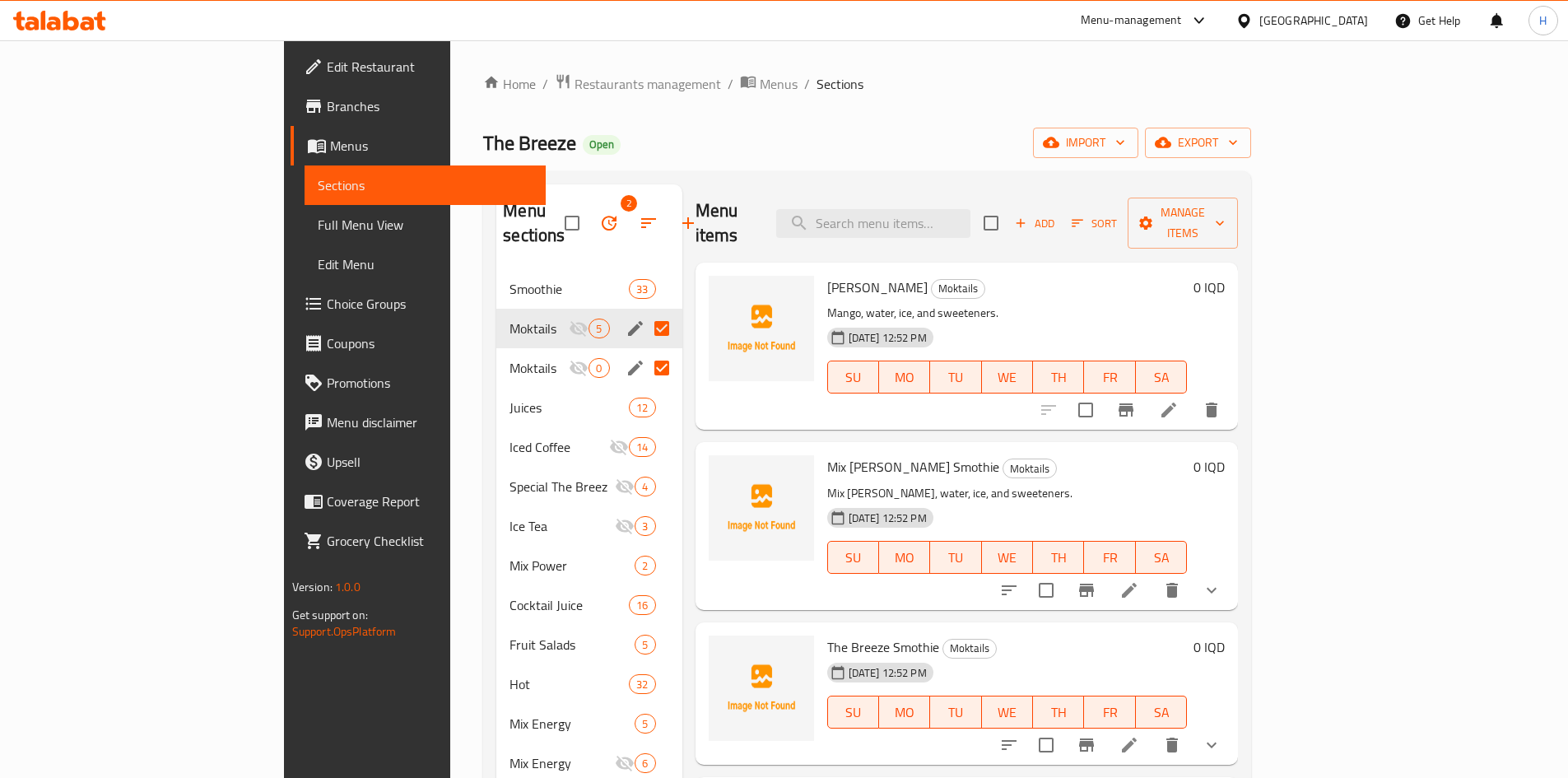
click at [496, 349] on div "Moktails 0" at bounding box center [589, 369] width 186 height 40
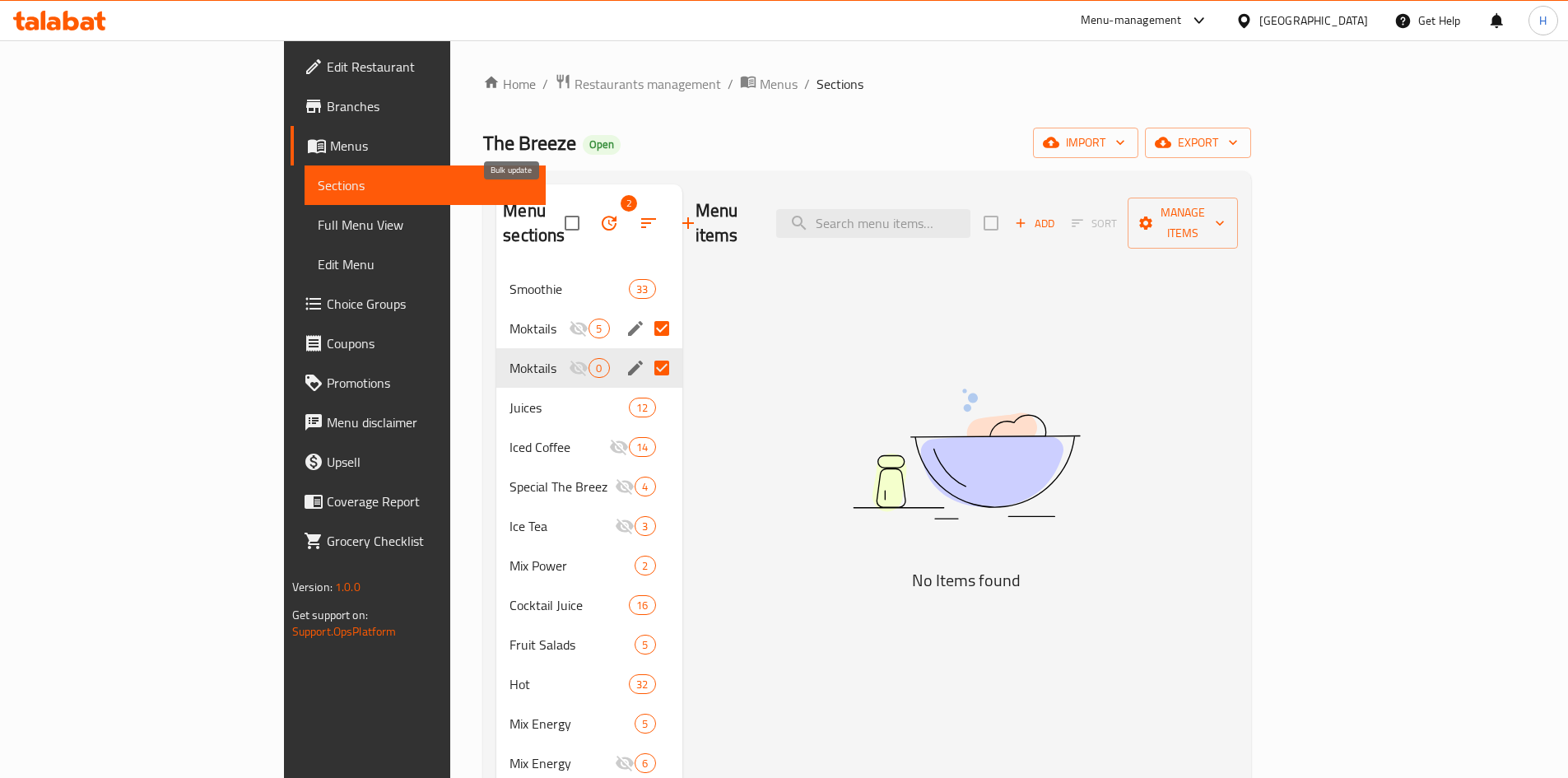
click at [599, 214] on icon "button" at bounding box center [609, 224] width 20 height 20
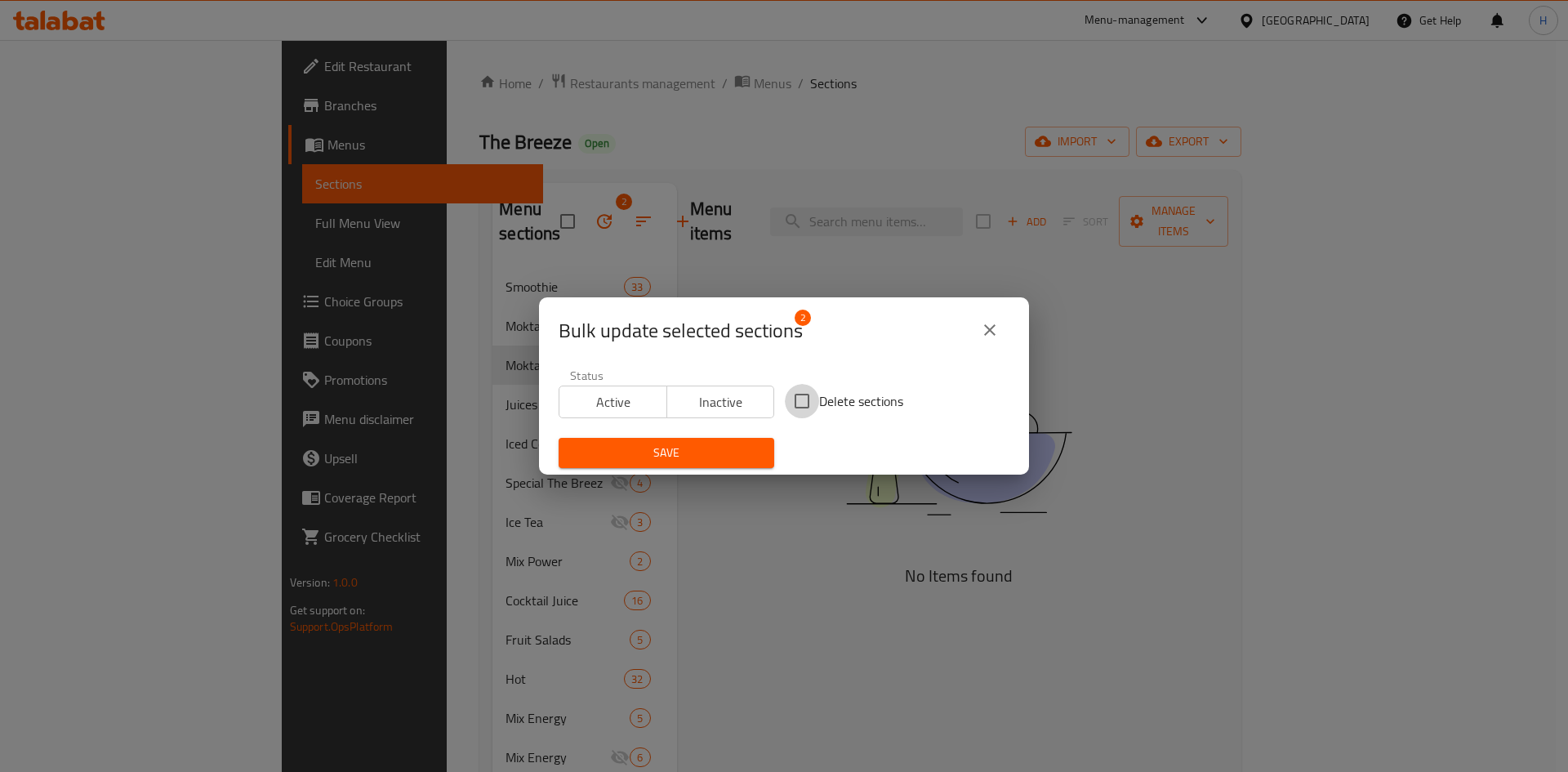
click at [795, 399] on input "Delete sections" at bounding box center [801, 401] width 35 height 35
checkbox input "true"
click at [715, 442] on button "Save" at bounding box center [667, 453] width 216 height 31
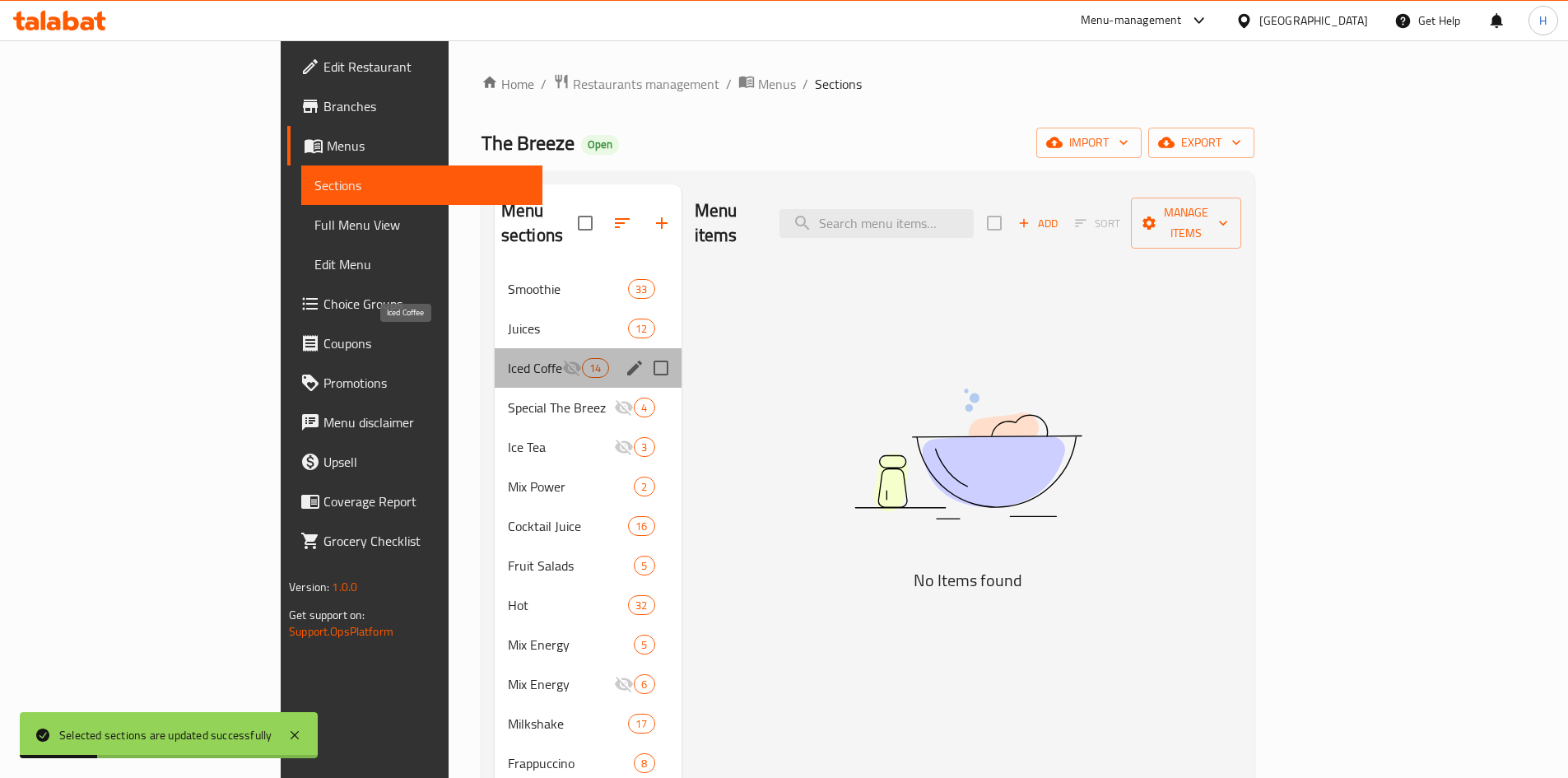
click at [508, 359] on span "Iced Coffee" at bounding box center [535, 369] width 54 height 20
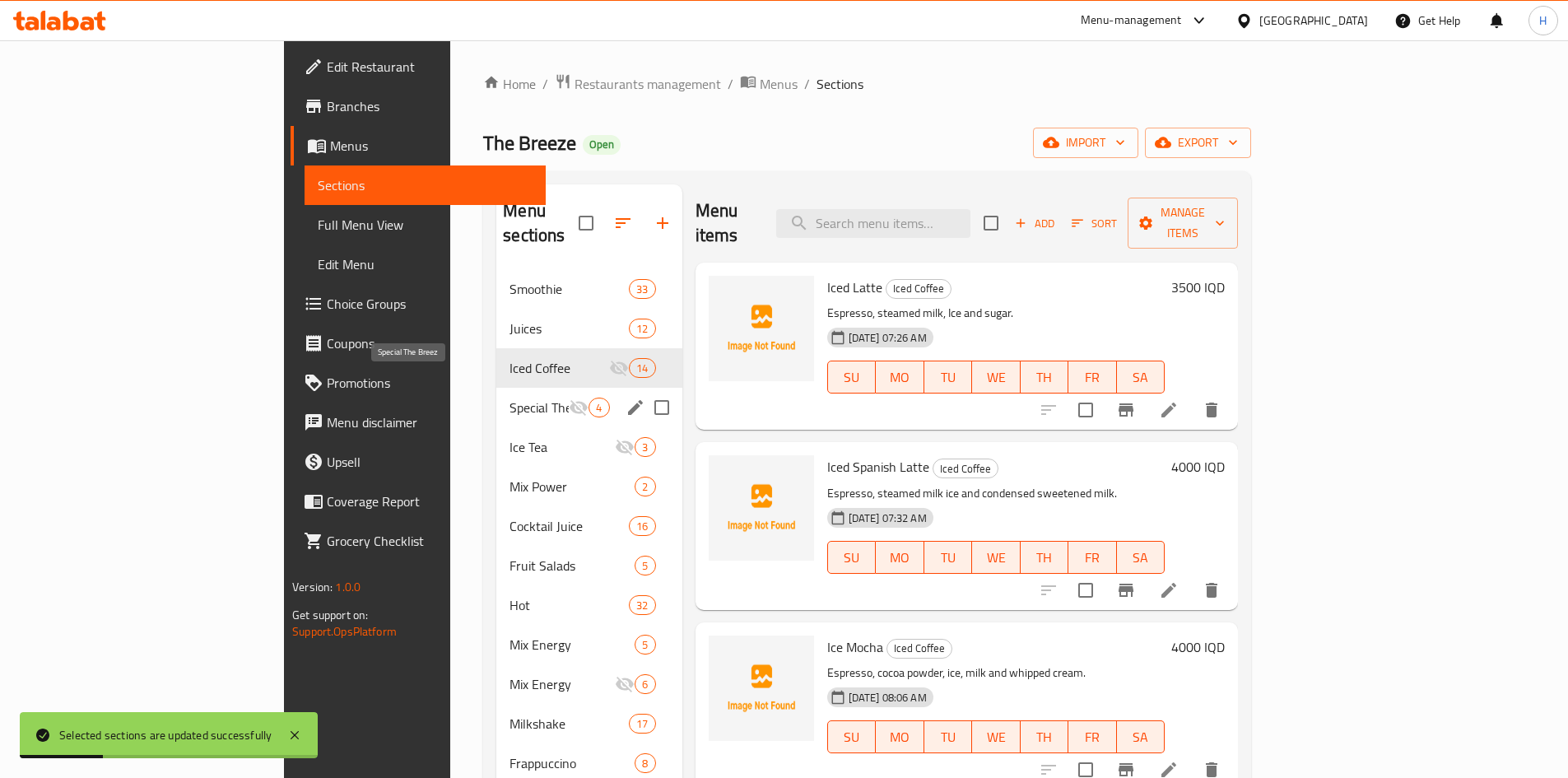
click at [509, 397] on span "Special The Breez" at bounding box center [538, 407] width 59 height 20
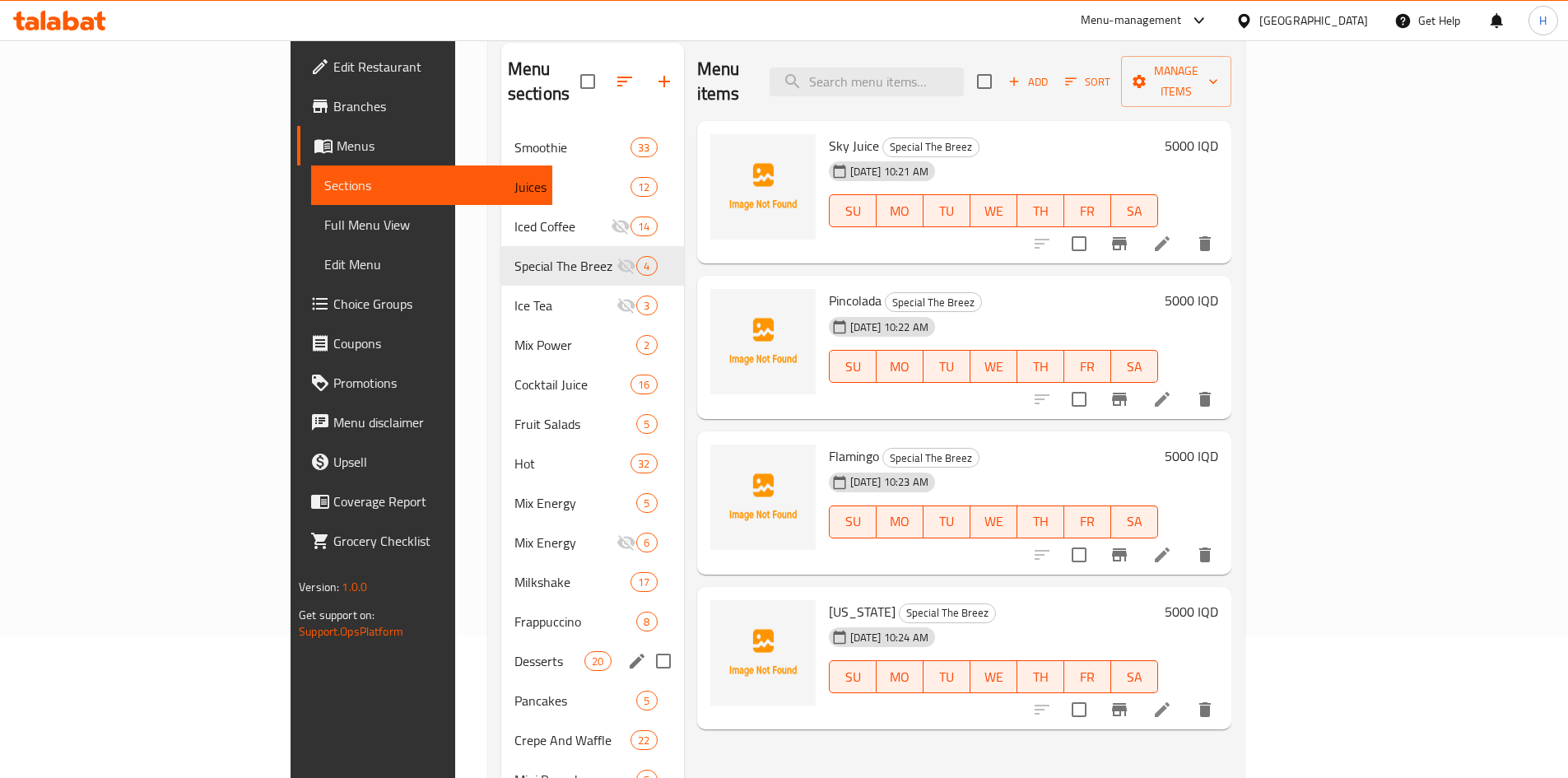
scroll to position [231, 0]
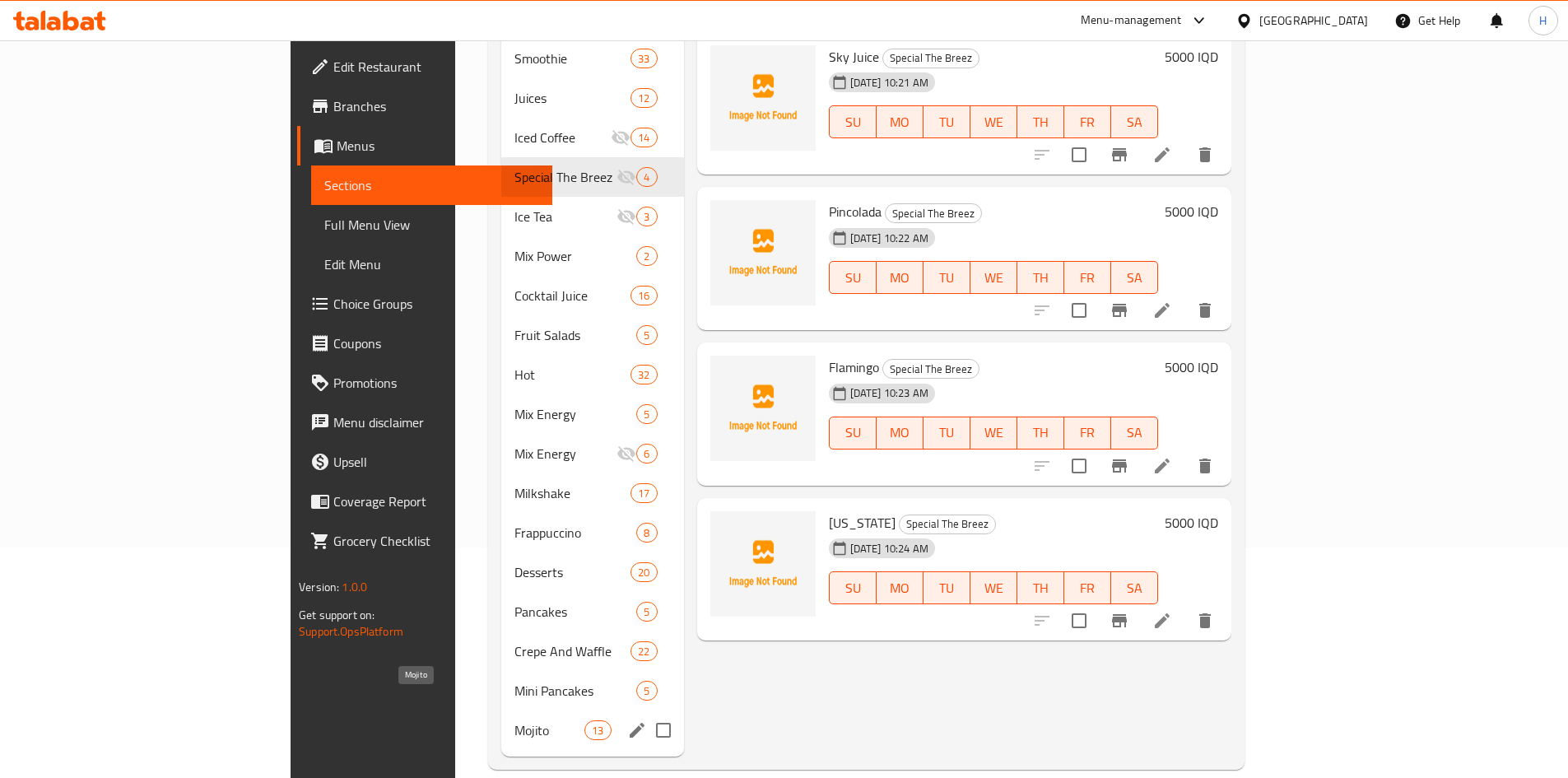
click at [514, 721] on span "Mojito" at bounding box center [549, 731] width 70 height 20
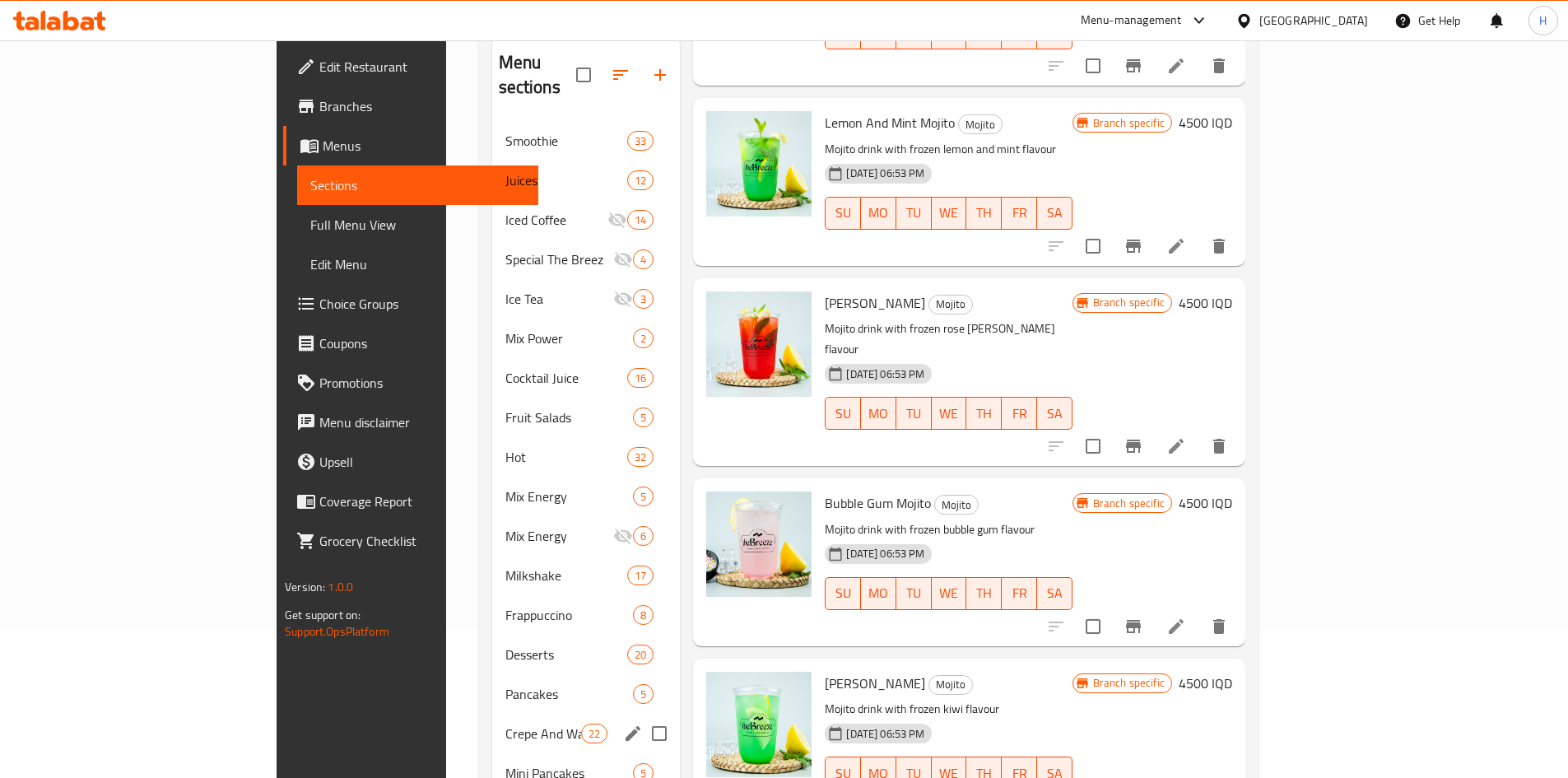
scroll to position [231, 0]
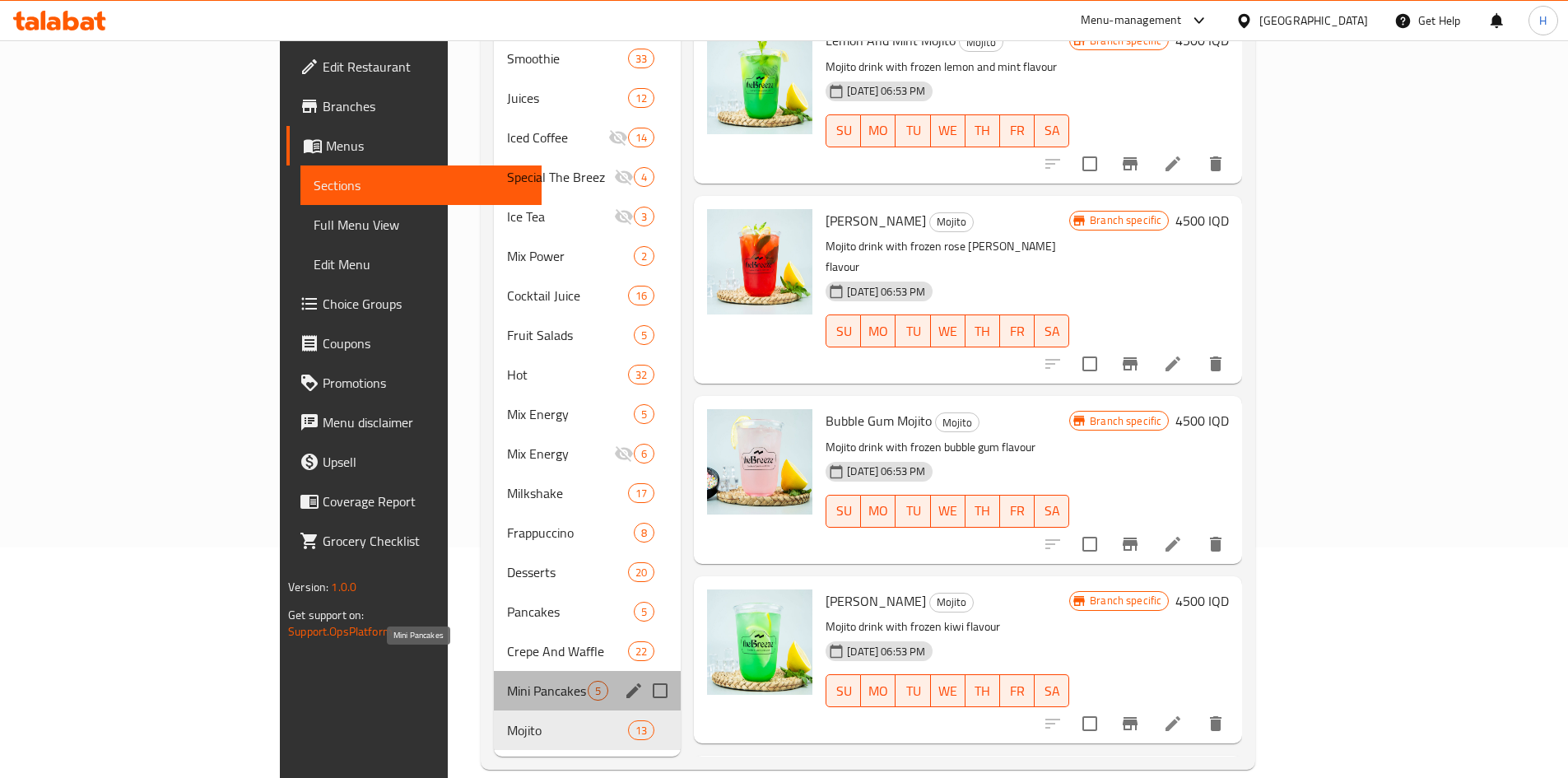
click at [507, 681] on span "Mini Pancakes" at bounding box center [547, 691] width 81 height 20
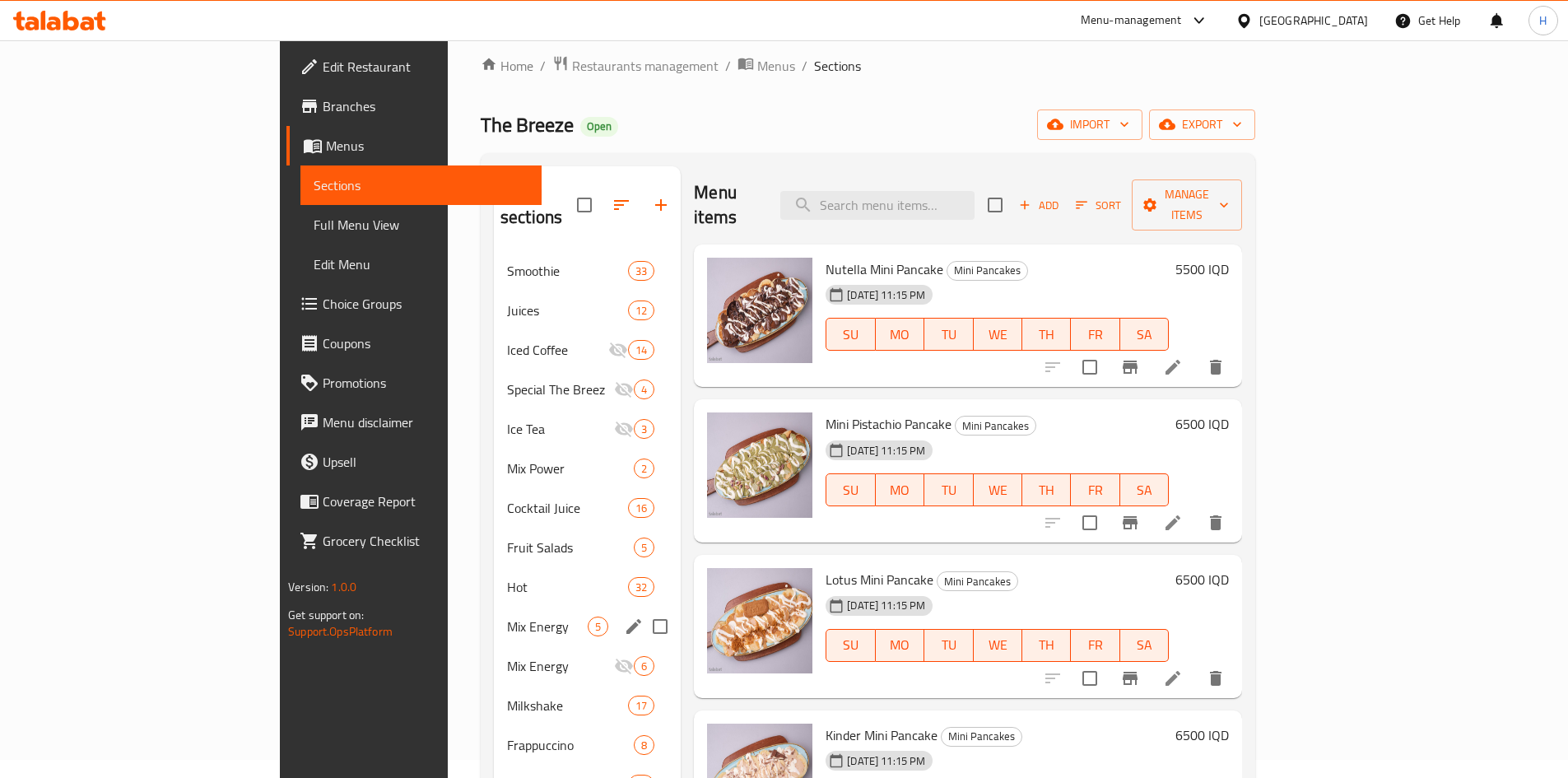
scroll to position [231, 0]
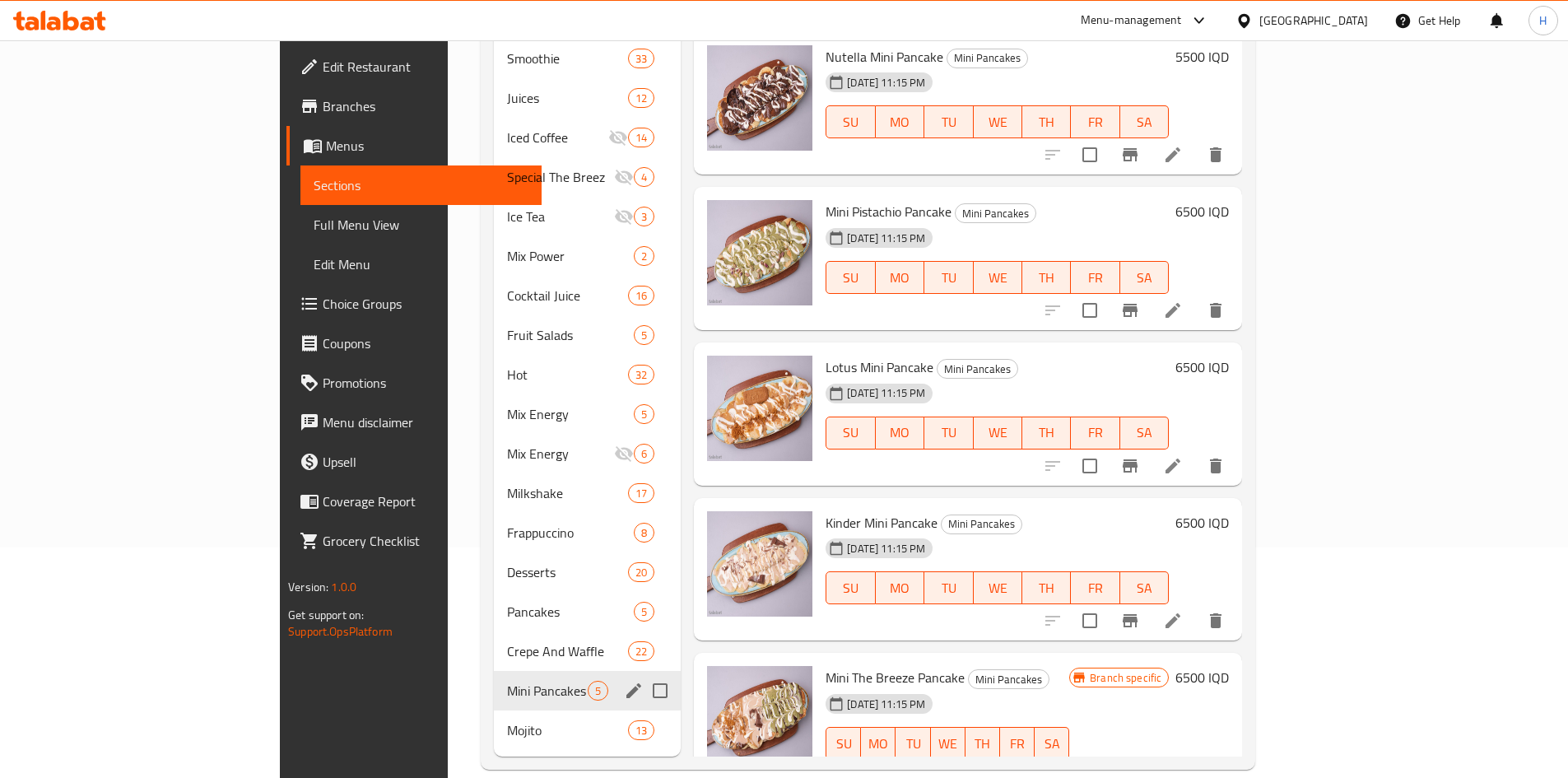
click at [507, 641] on span "Crepe And Waffle" at bounding box center [567, 651] width 121 height 20
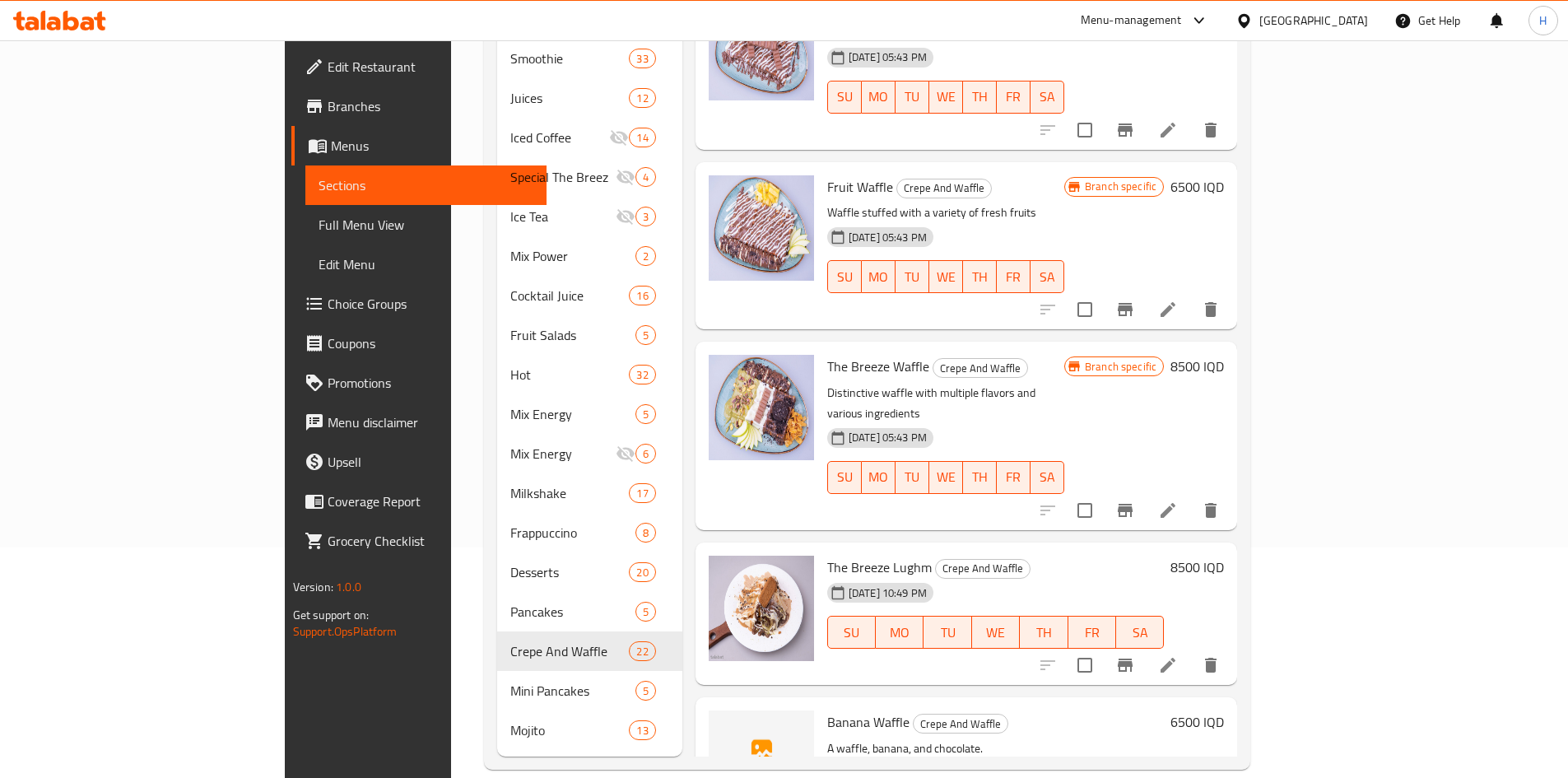
scroll to position [3196, 0]
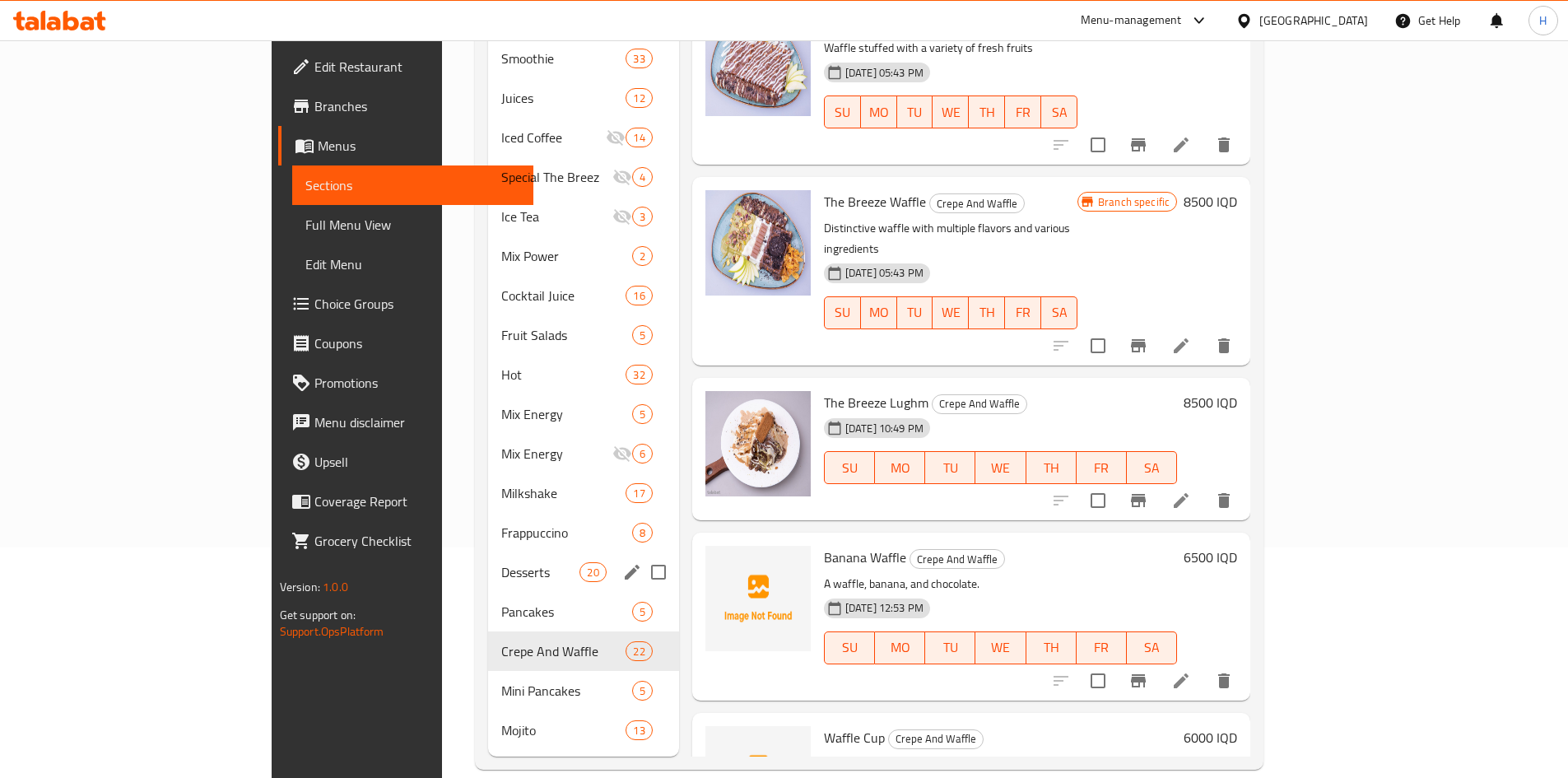
drag, startPoint x: 355, startPoint y: 593, endPoint x: 374, endPoint y: 589, distance: 19.4
click at [501, 602] on span "Pancakes" at bounding box center [566, 612] width 130 height 20
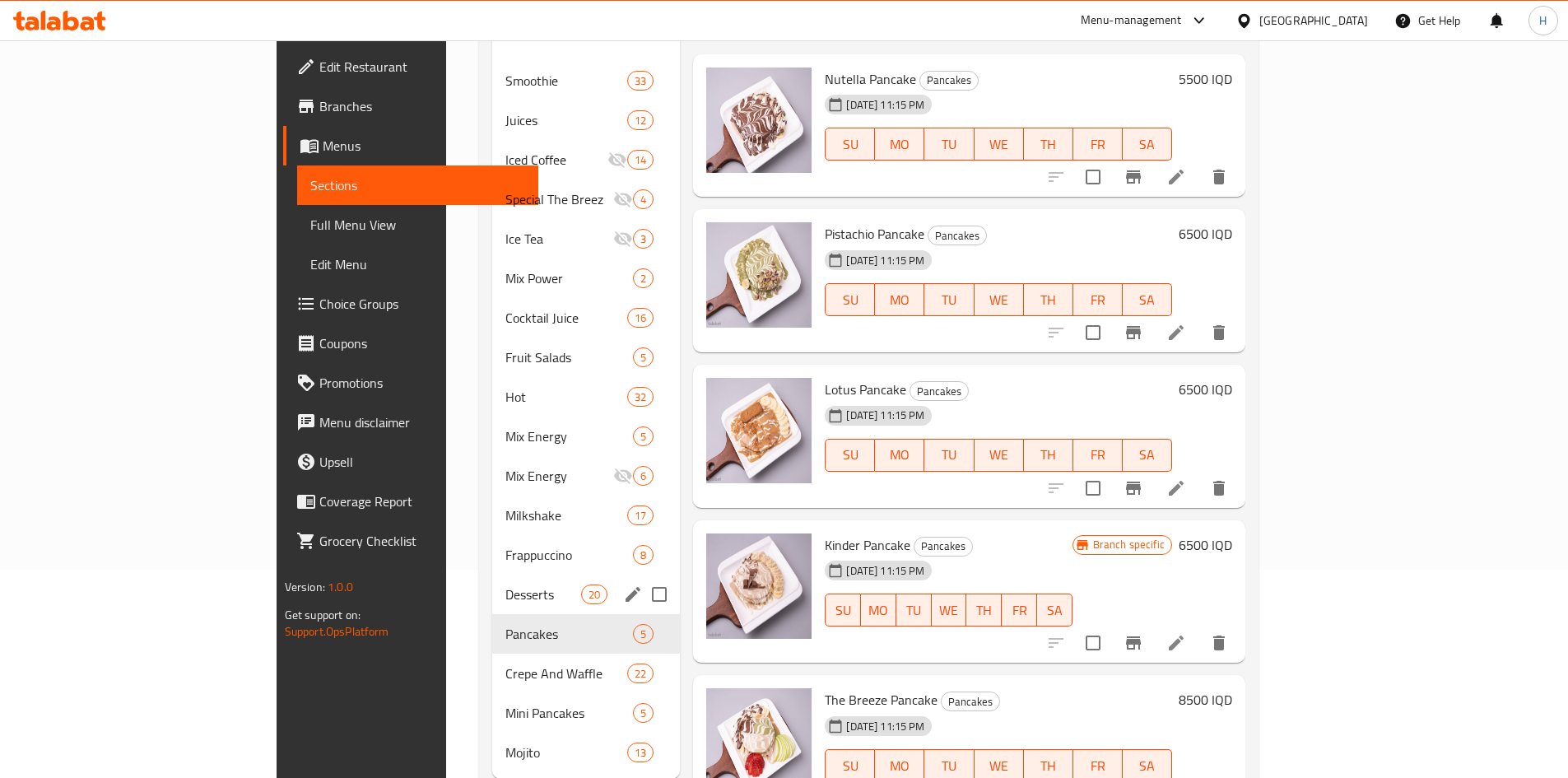
scroll to position [231, 0]
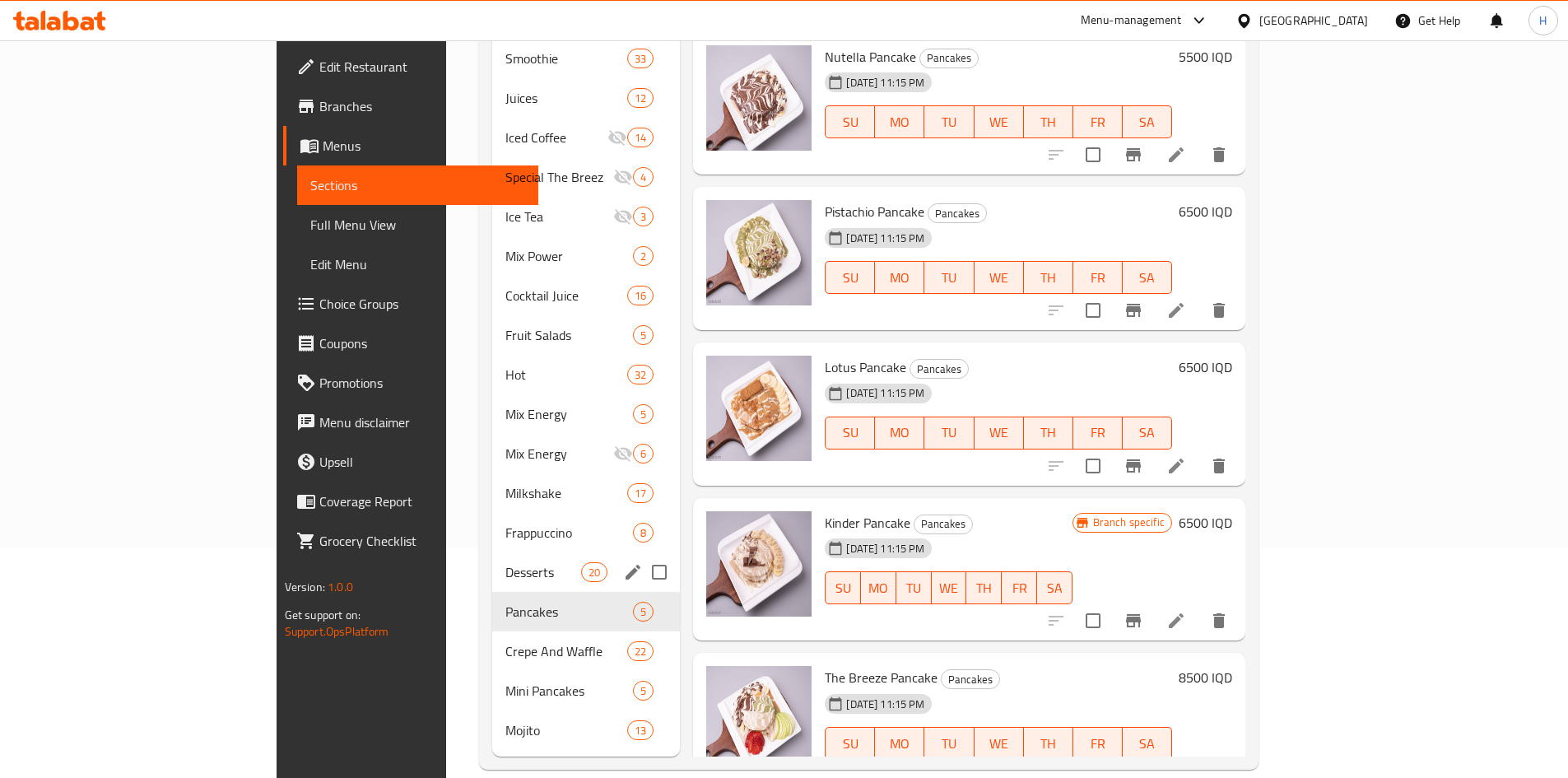
click at [505, 562] on span "Desserts" at bounding box center [543, 572] width 77 height 20
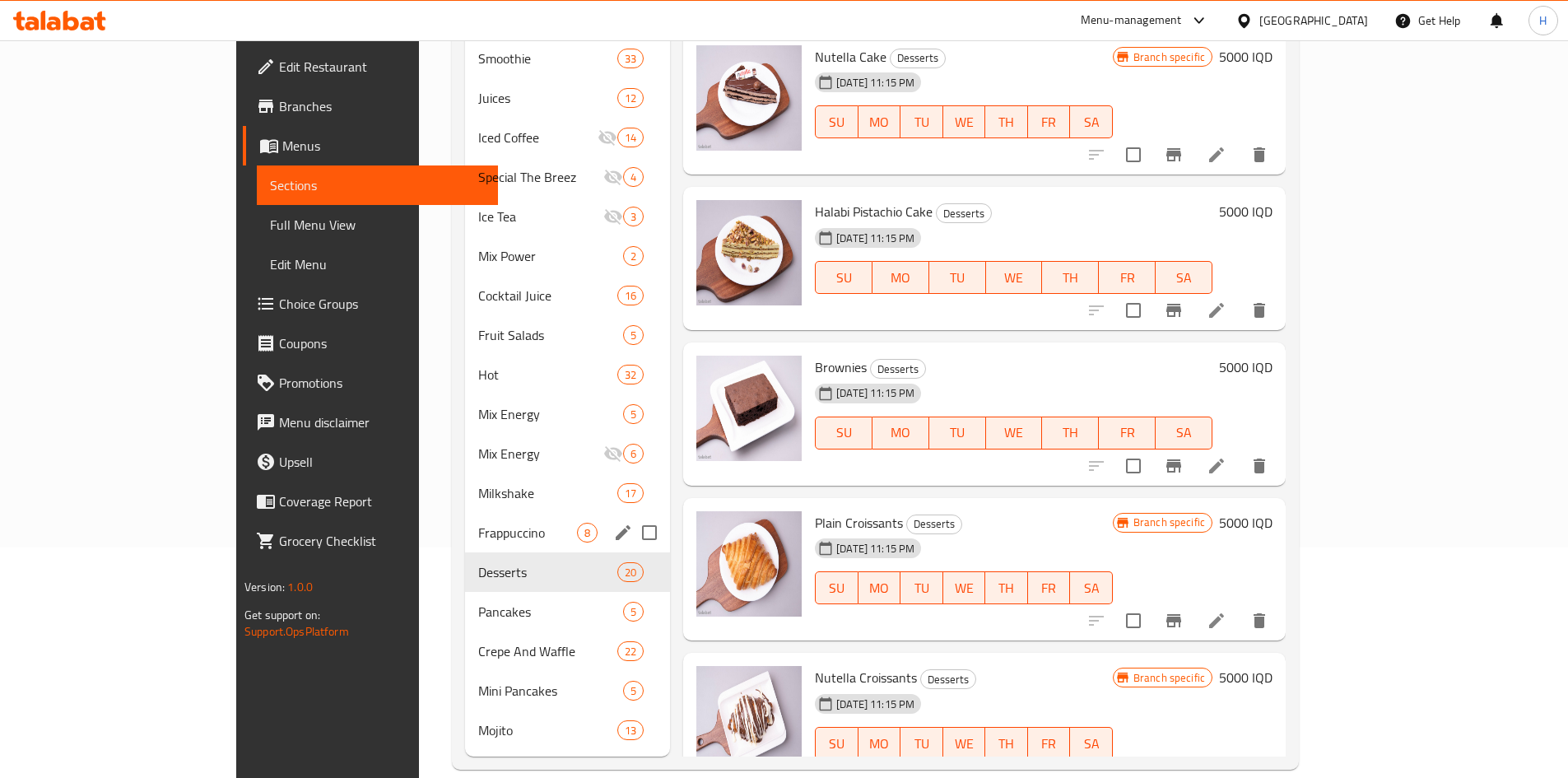
click at [478, 523] on span "Frappuccino" at bounding box center [527, 533] width 99 height 20
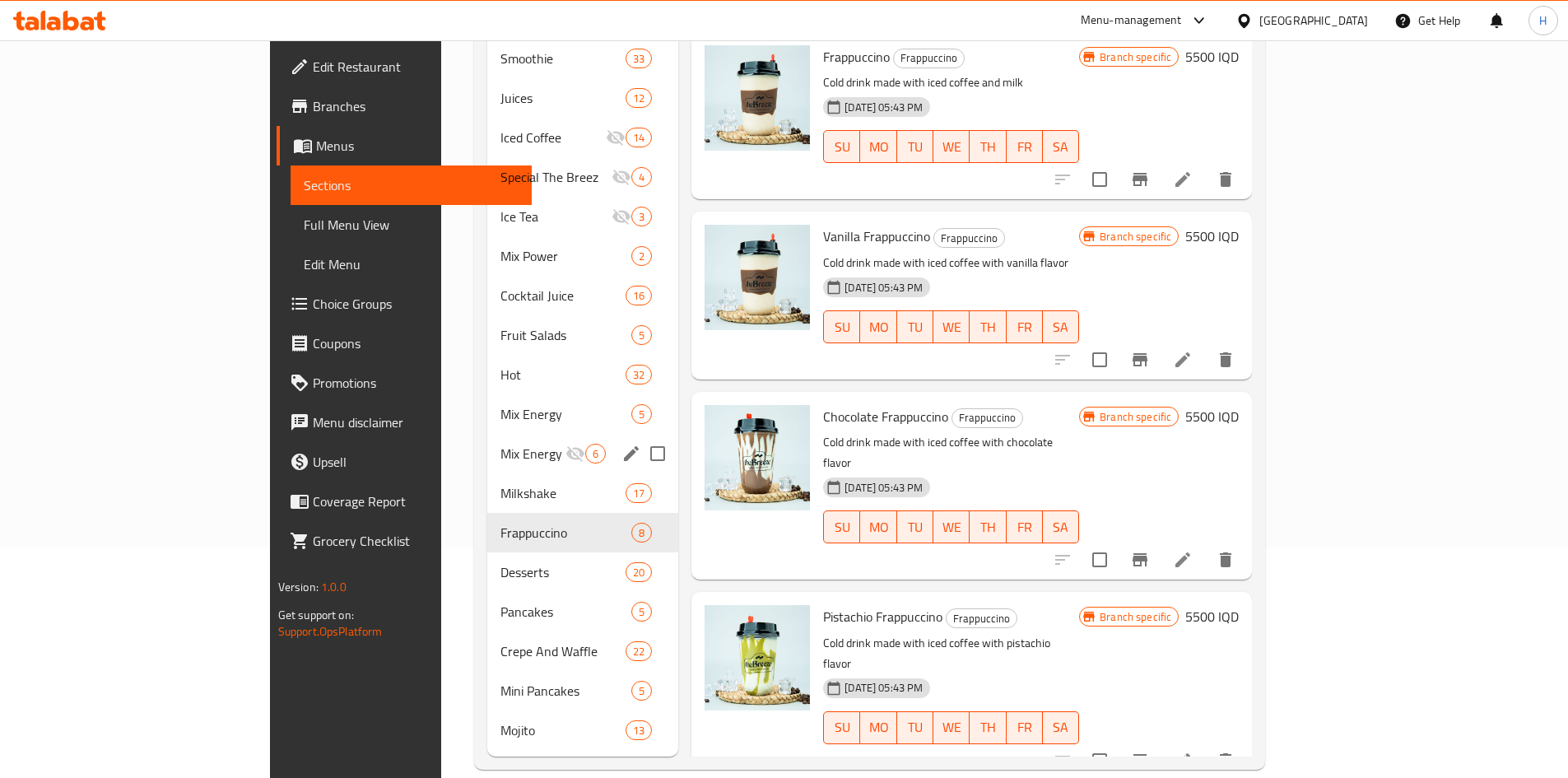
click at [487, 443] on div "Mix Energy 6" at bounding box center [582, 454] width 191 height 40
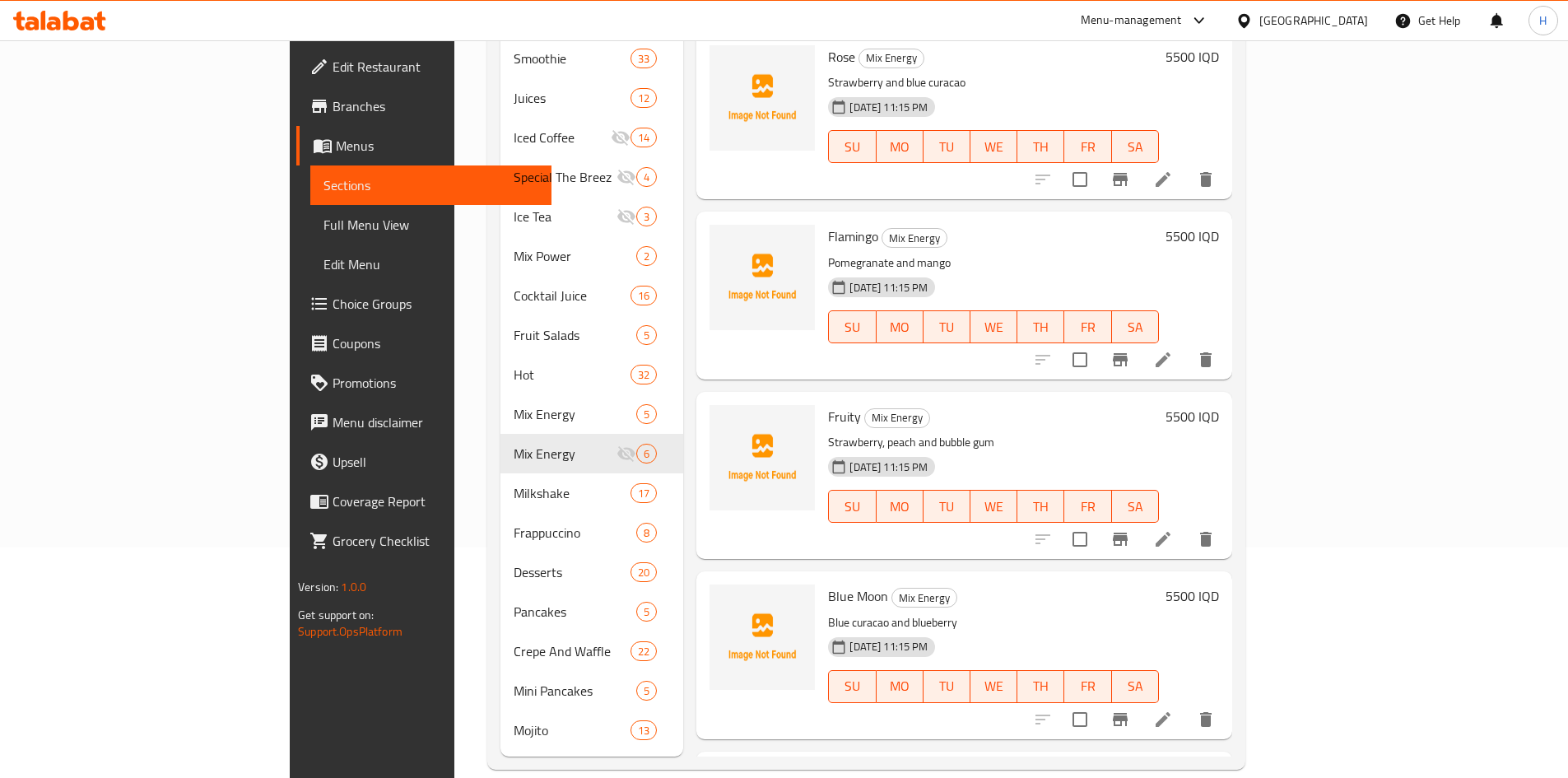
scroll to position [318, 0]
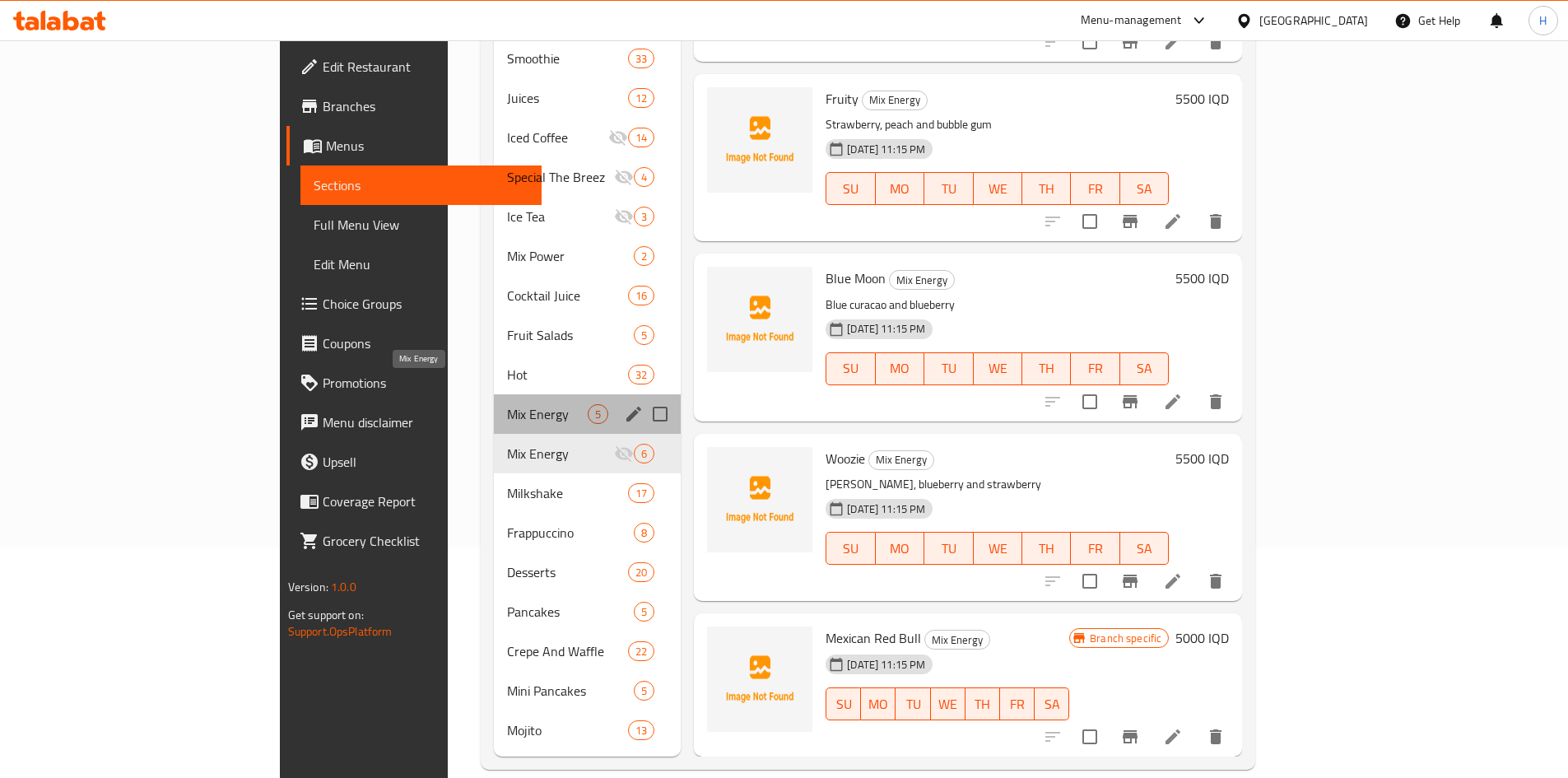
click at [507, 404] on span "Mix Energy" at bounding box center [547, 414] width 81 height 20
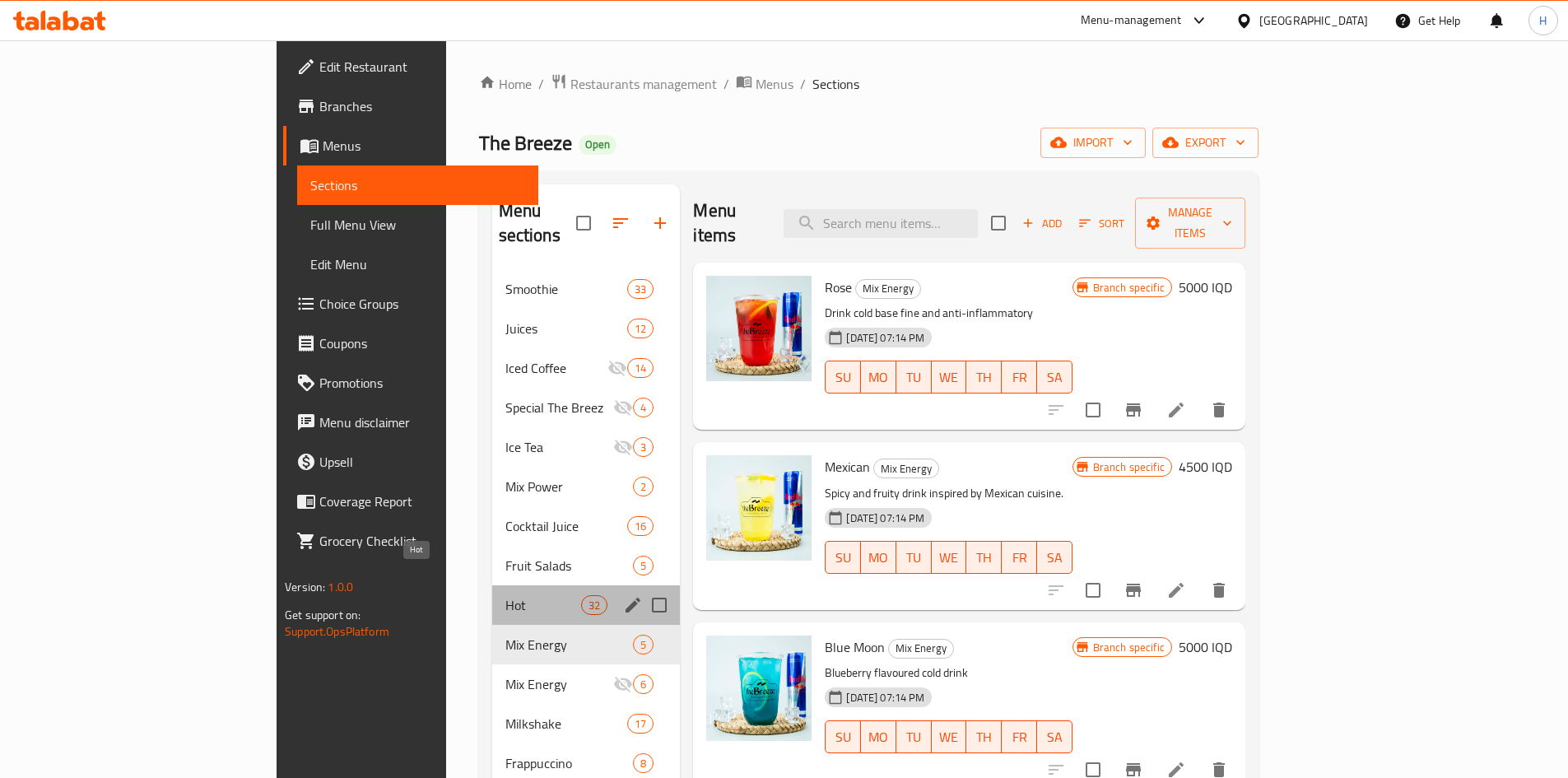
click at [505, 595] on span "Hot" at bounding box center [543, 605] width 77 height 20
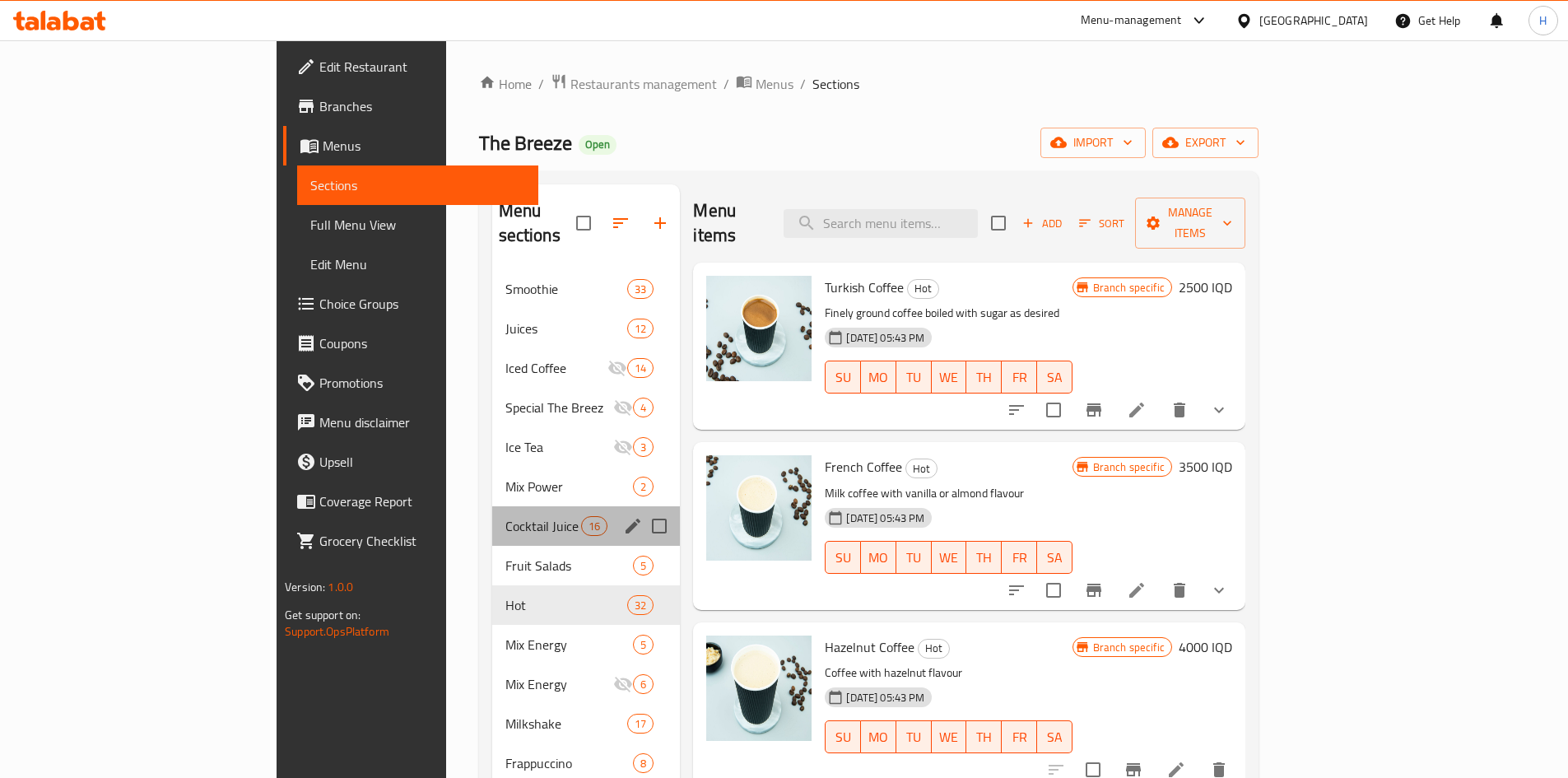
click at [492, 518] on div "Cocktail Juice 16" at bounding box center [586, 526] width 189 height 40
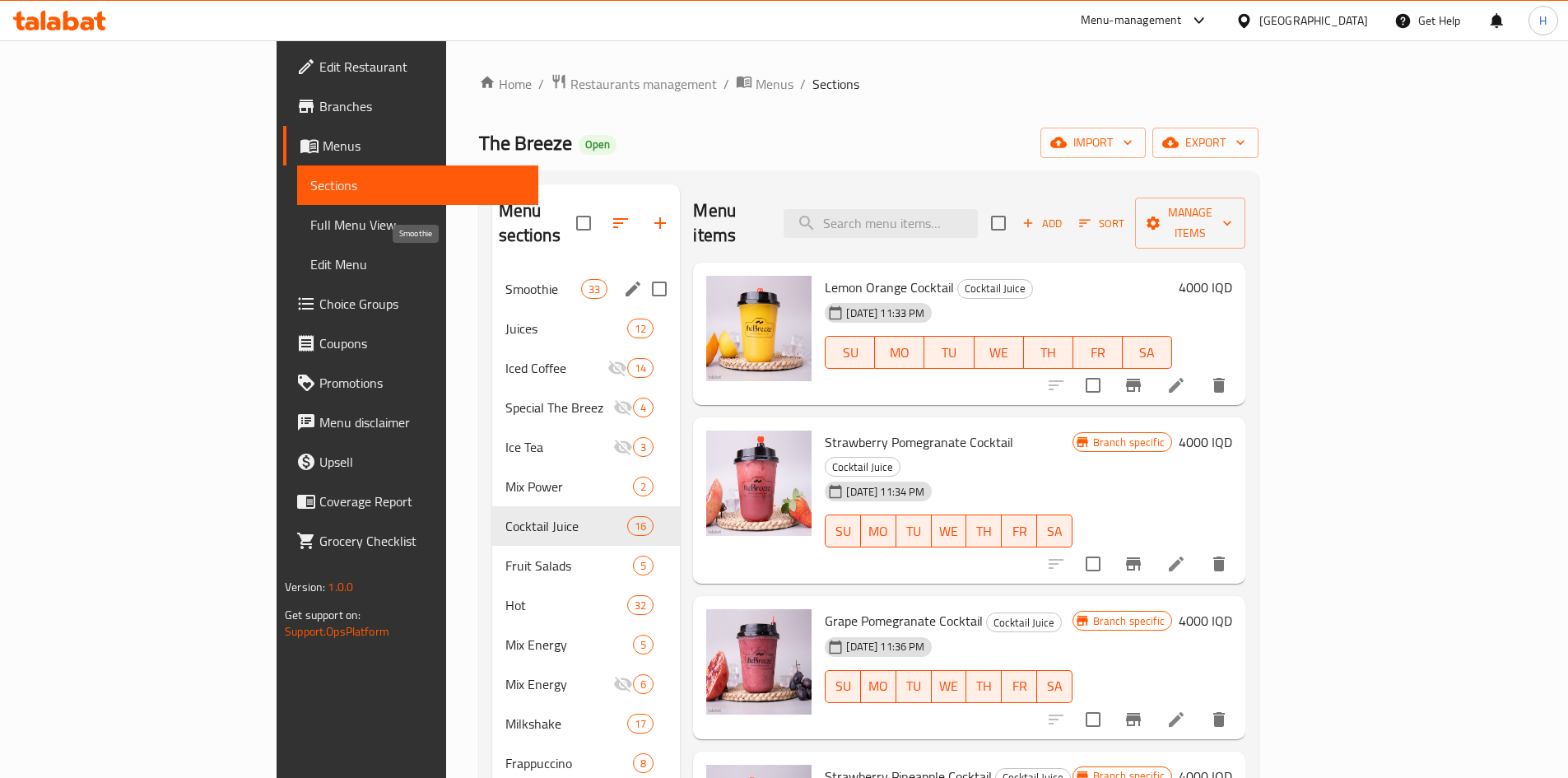
drag, startPoint x: 408, startPoint y: 260, endPoint x: 430, endPoint y: 260, distance: 22.0
click at [505, 280] on span "Smoothie" at bounding box center [543, 290] width 77 height 20
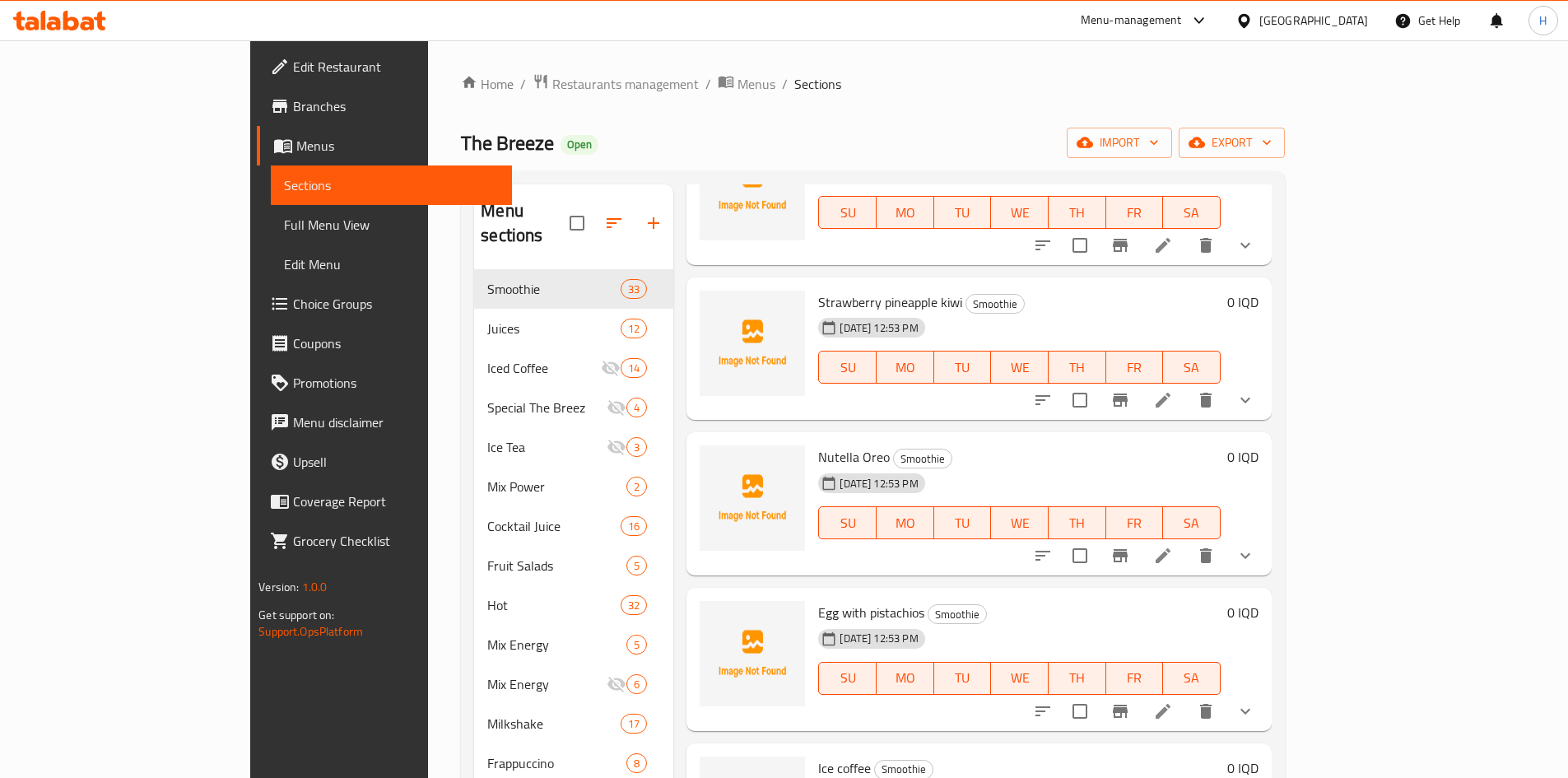
scroll to position [3871, 0]
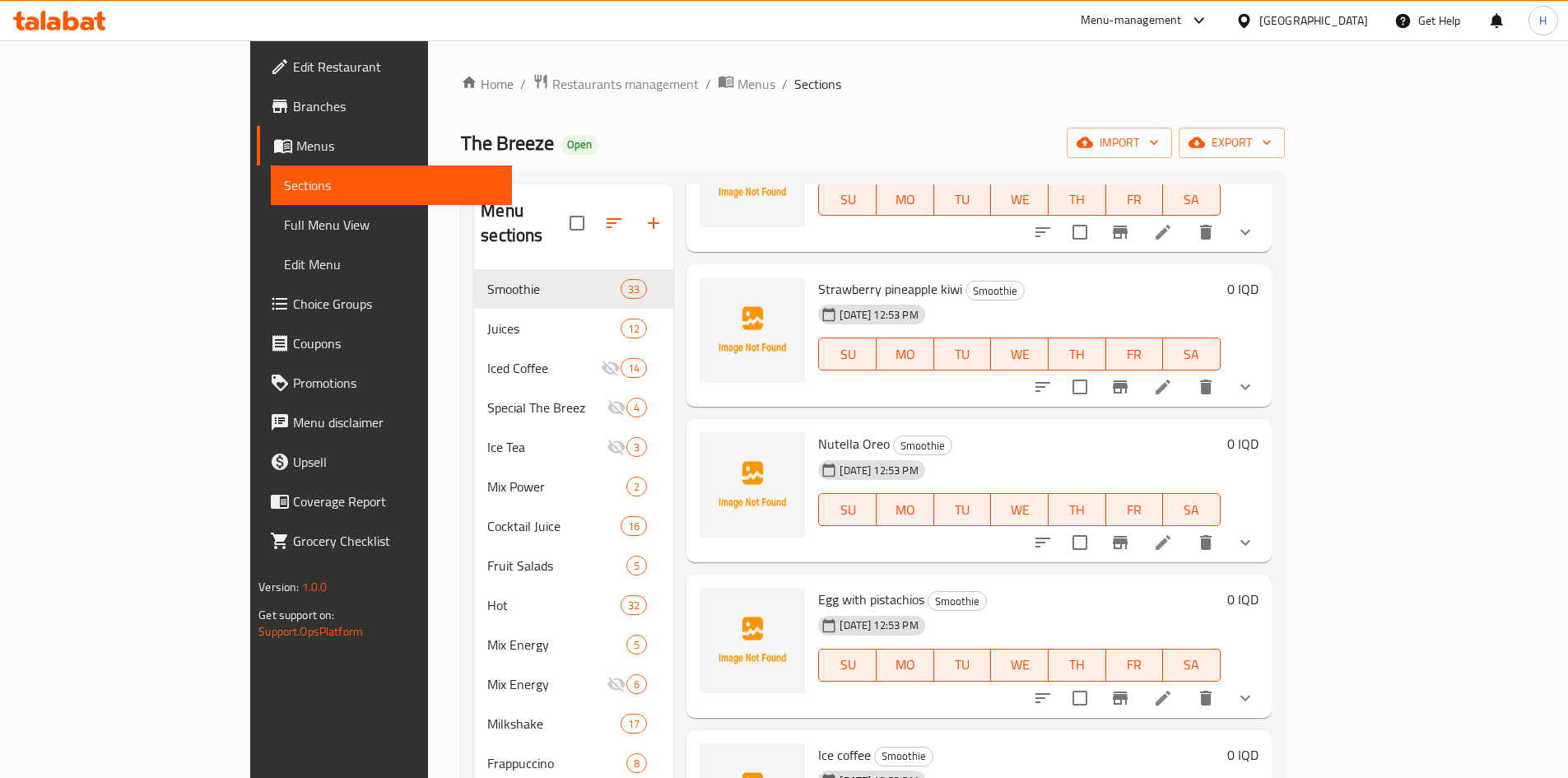
click at [1171, 691] on icon at bounding box center [1163, 698] width 15 height 15
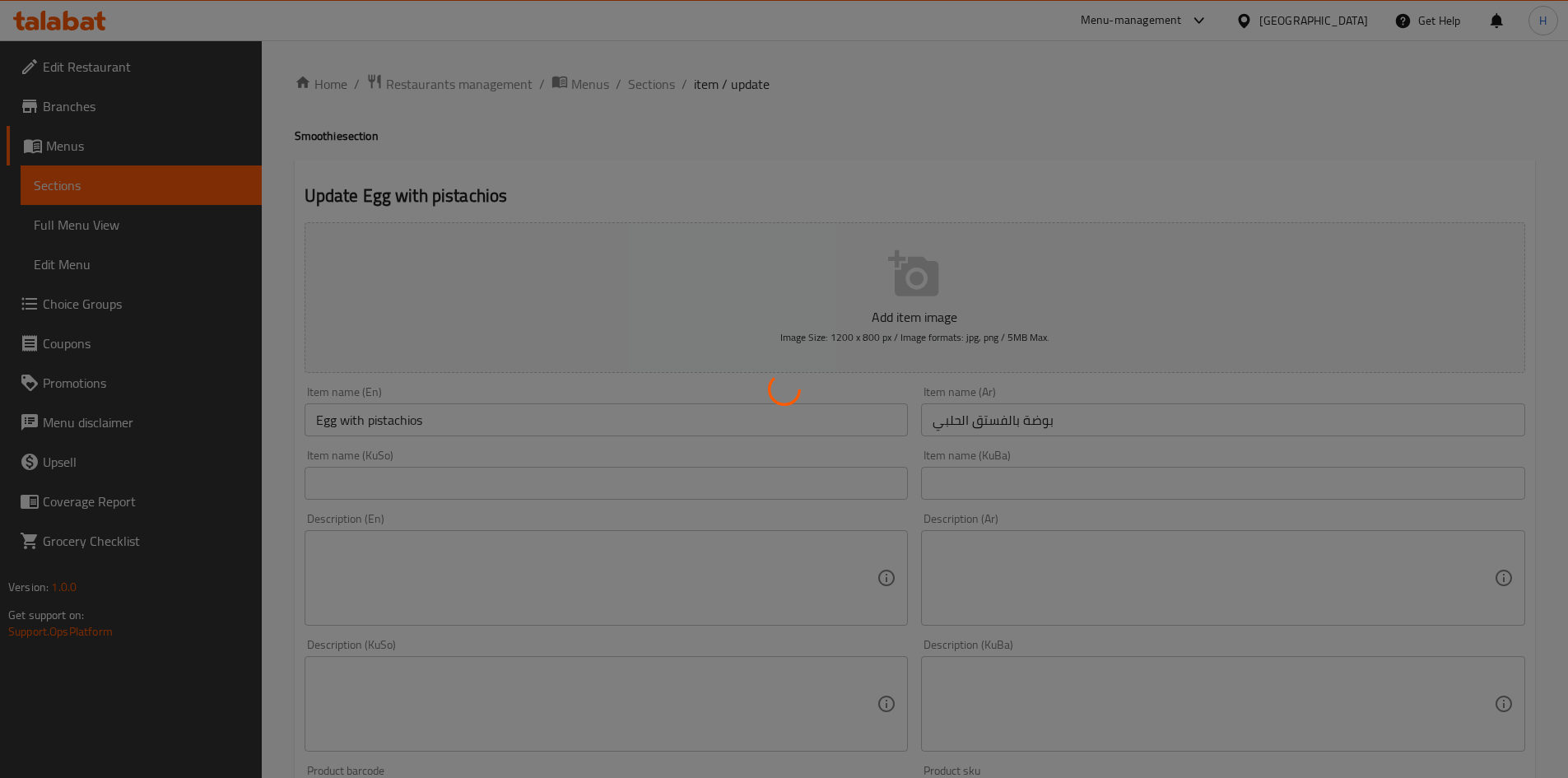
click at [374, 419] on div at bounding box center [784, 389] width 1568 height 778
click at [338, 422] on div at bounding box center [784, 389] width 1568 height 778
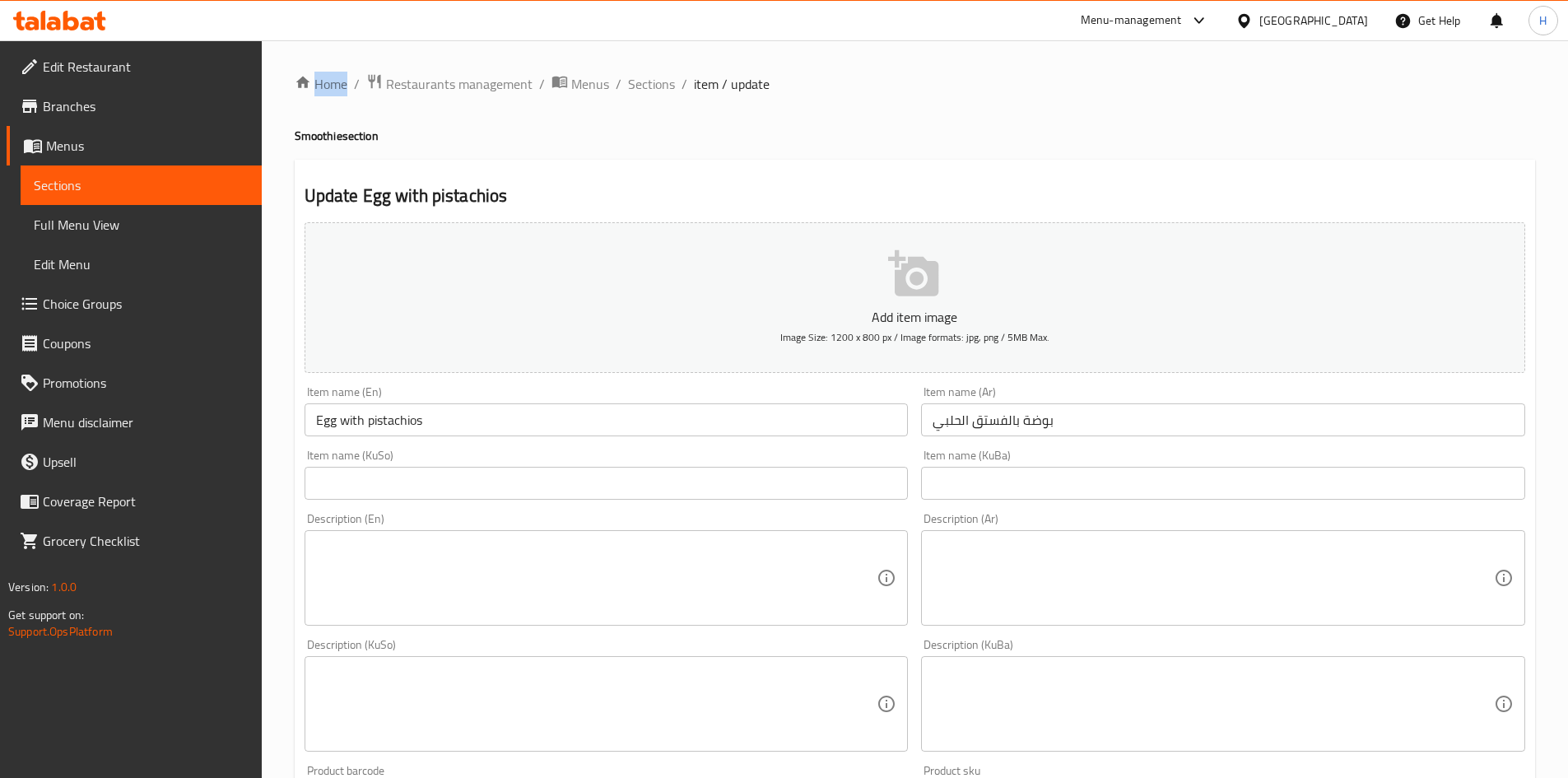
click at [338, 422] on div at bounding box center [784, 389] width 1568 height 778
click at [325, 429] on input "Egg with pistachios" at bounding box center [606, 419] width 604 height 33
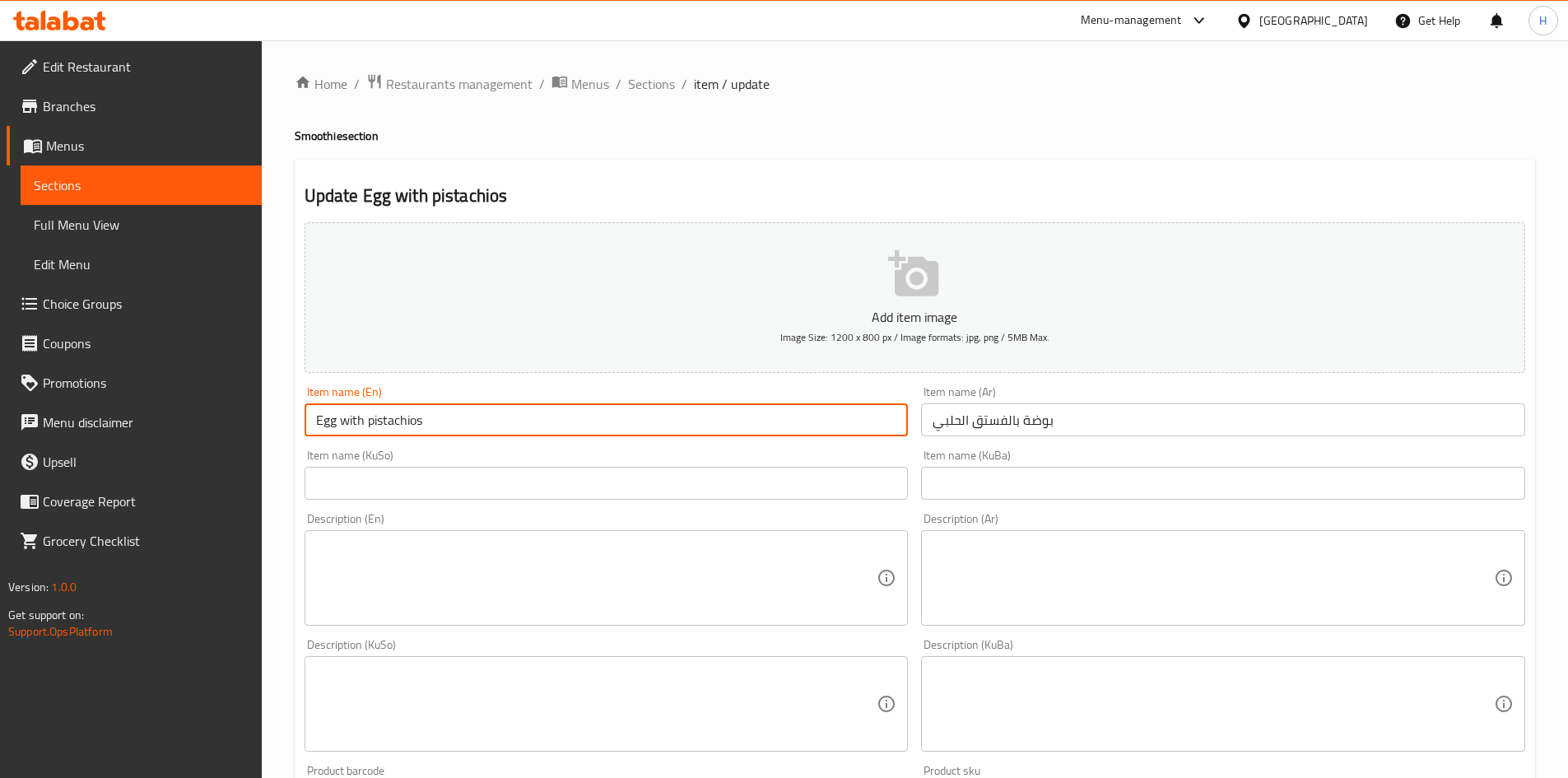
click at [324, 426] on input "Egg with pistachios" at bounding box center [606, 419] width 604 height 33
drag, startPoint x: 370, startPoint y: 425, endPoint x: 378, endPoint y: 434, distance: 12.0
click at [378, 434] on input "Ice Cream with pistachios" at bounding box center [606, 419] width 604 height 33
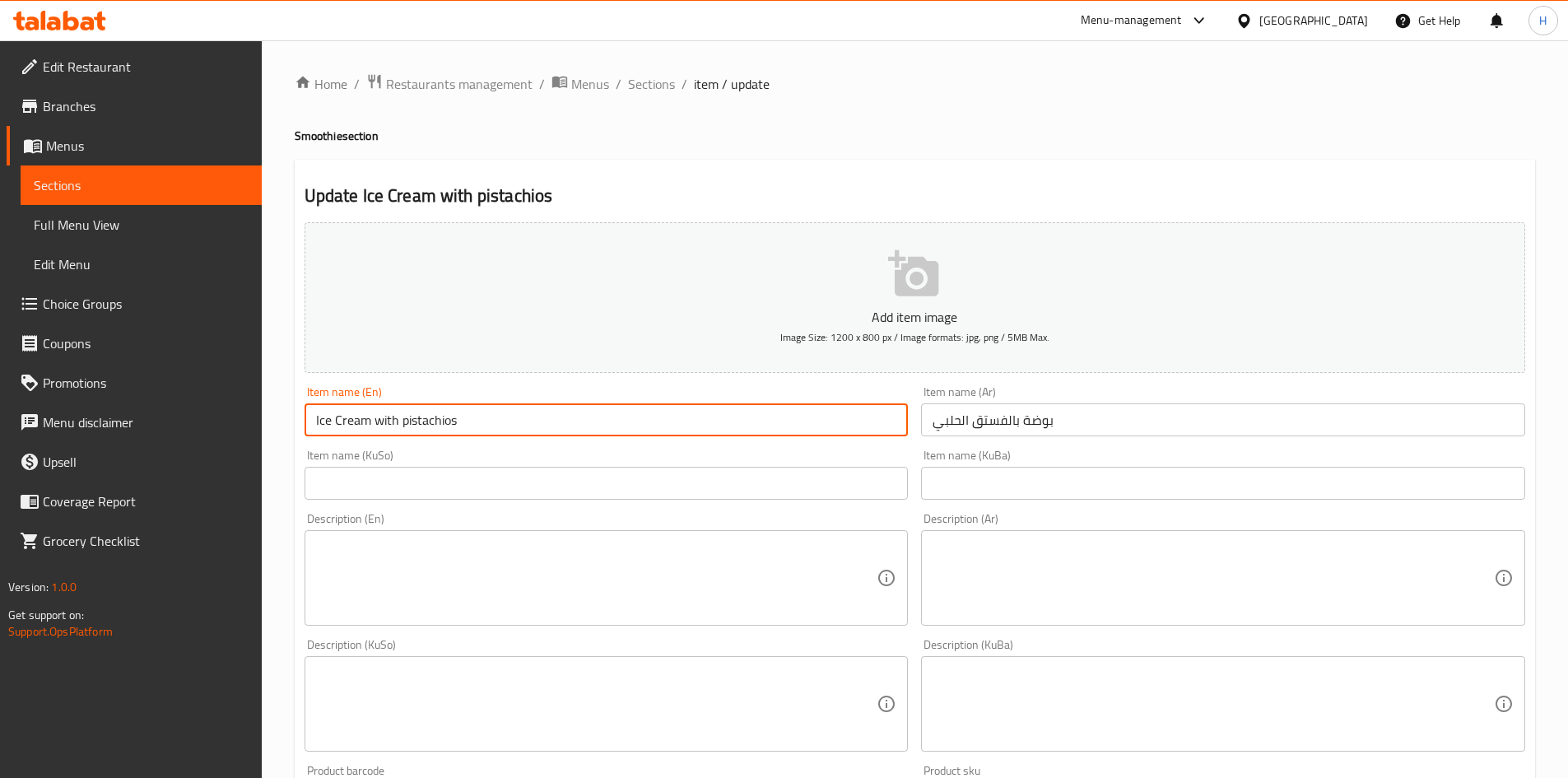
drag, startPoint x: 377, startPoint y: 419, endPoint x: 378, endPoint y: 429, distance: 10.0
click at [378, 429] on input "Ice Cream with pistachios" at bounding box center [606, 419] width 604 height 33
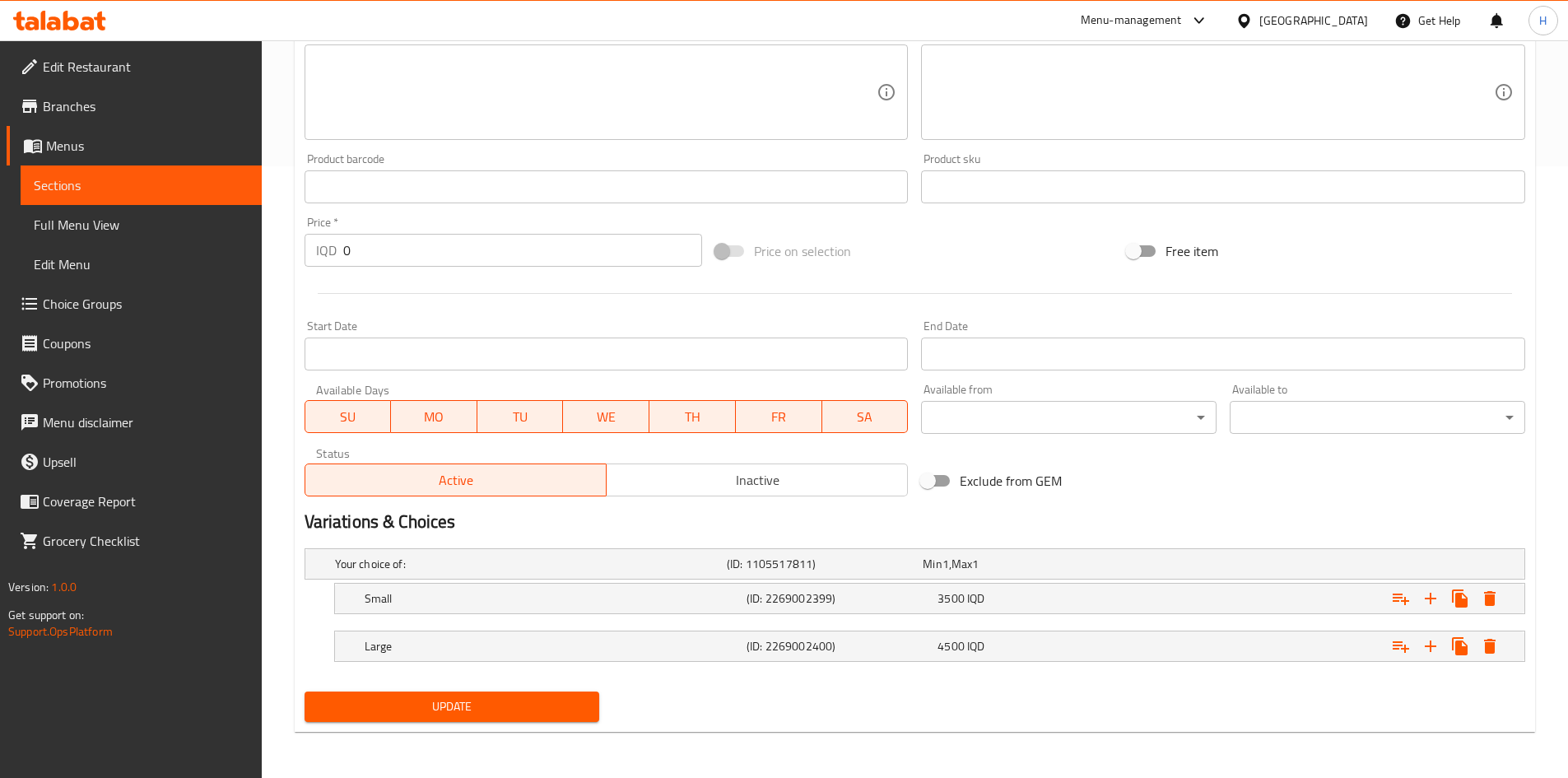
type input "Ice Cream With pistachios"
click at [521, 717] on button "Update" at bounding box center [452, 707] width 295 height 31
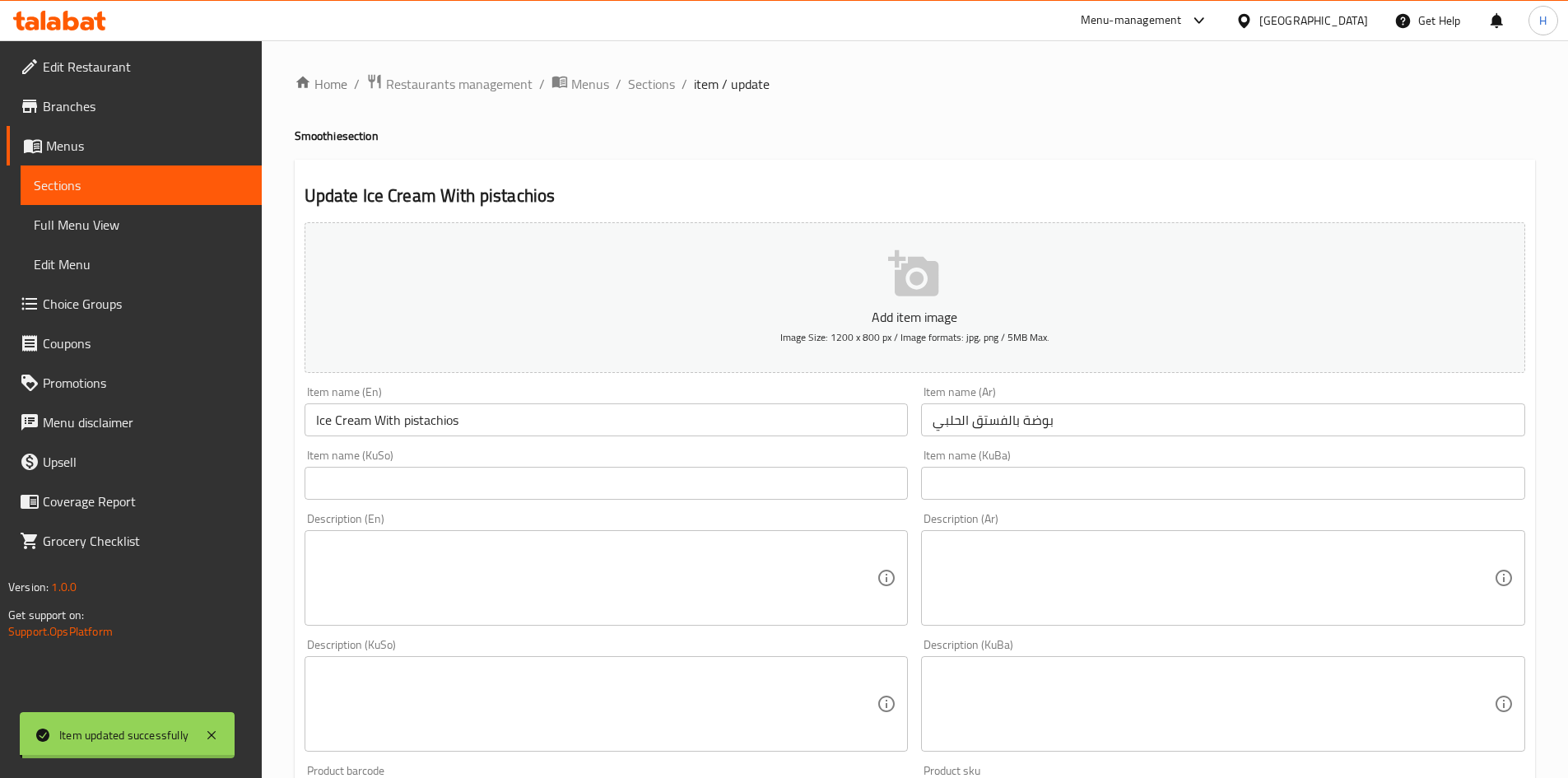
drag, startPoint x: 637, startPoint y: 95, endPoint x: 660, endPoint y: 124, distance: 37.0
click at [637, 94] on span "Sections" at bounding box center [651, 84] width 47 height 20
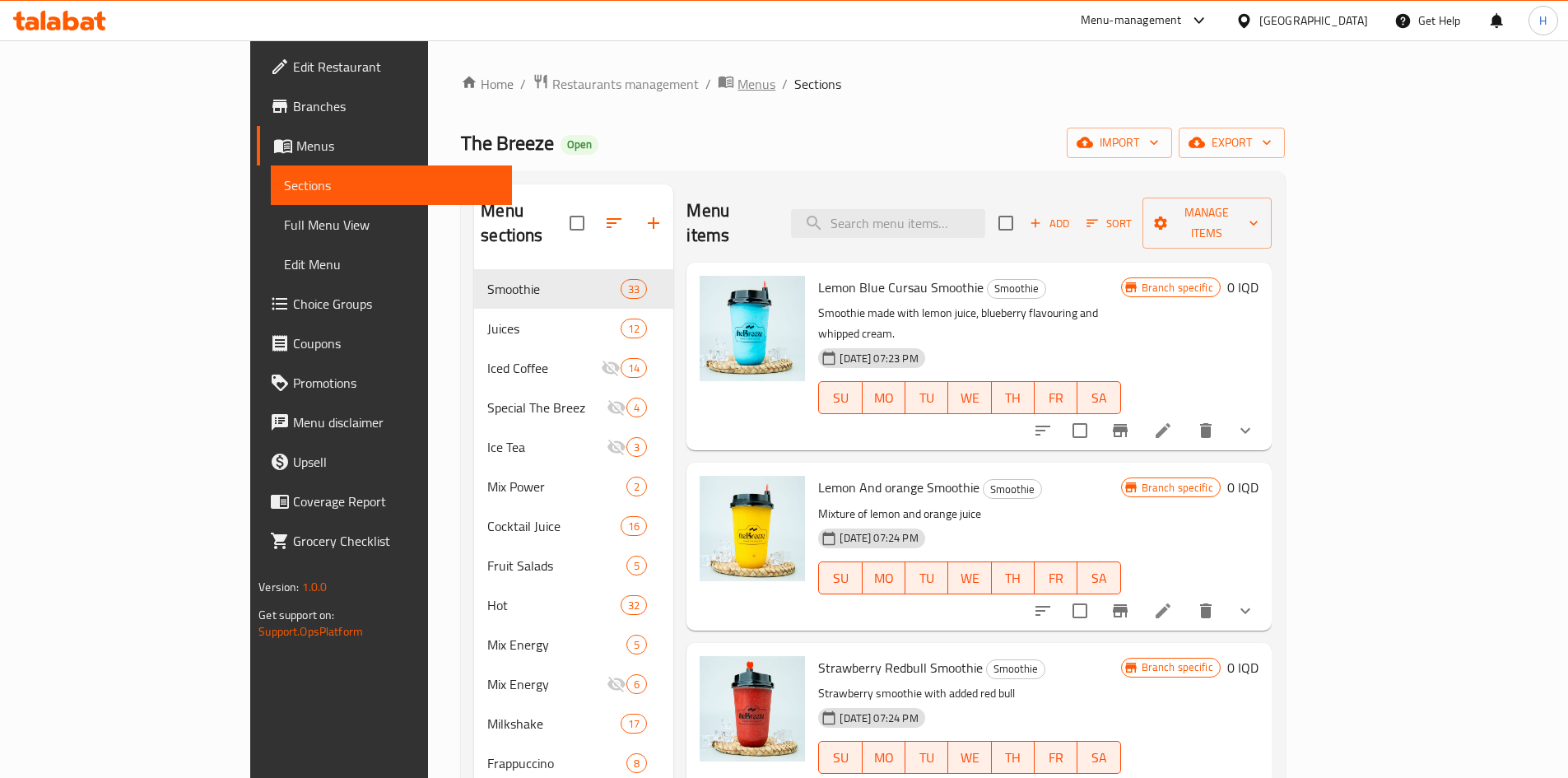
click at [738, 79] on span "Menus" at bounding box center [757, 84] width 38 height 20
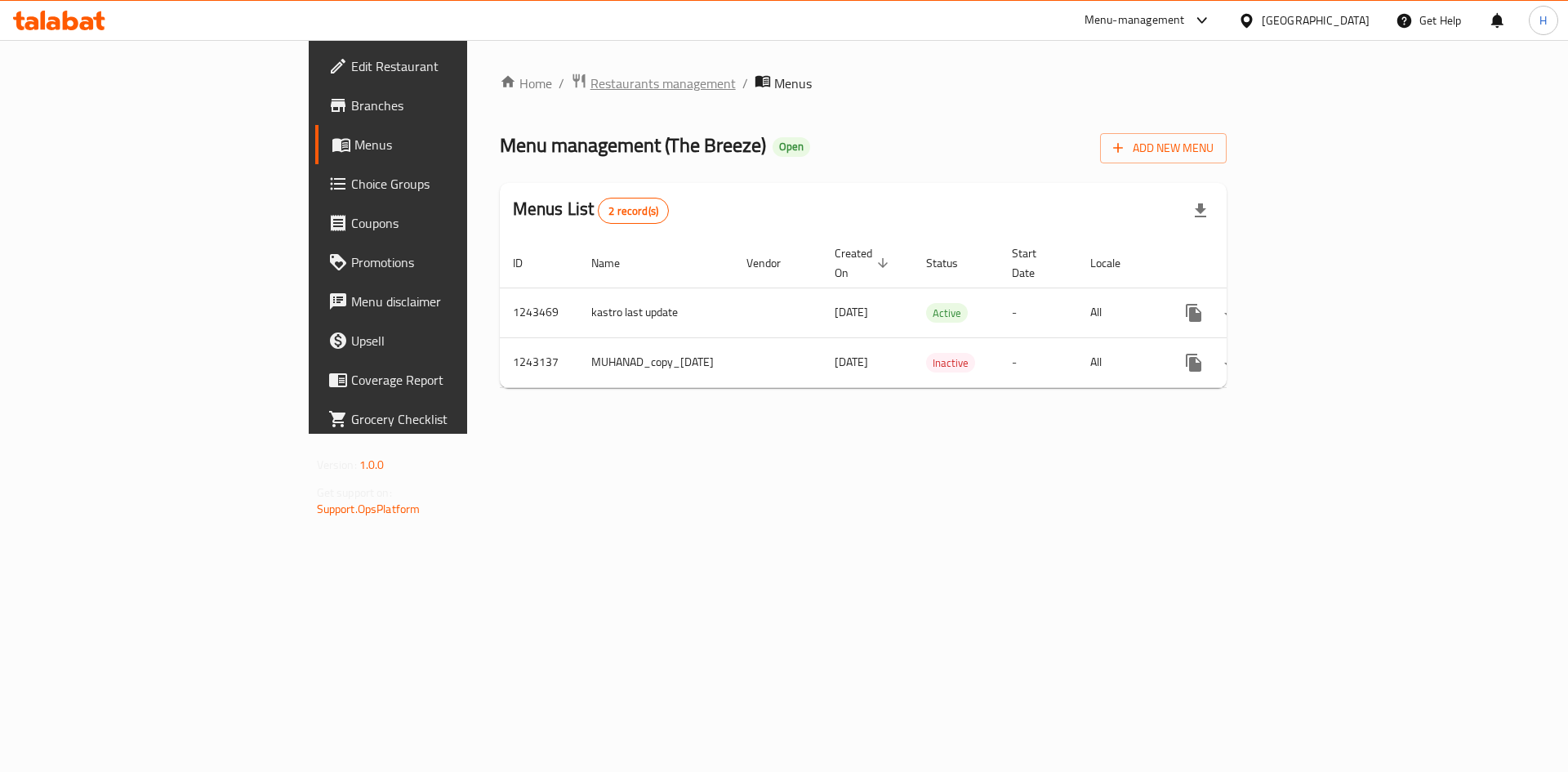
click at [590, 92] on span "Restaurants management" at bounding box center [663, 83] width 146 height 20
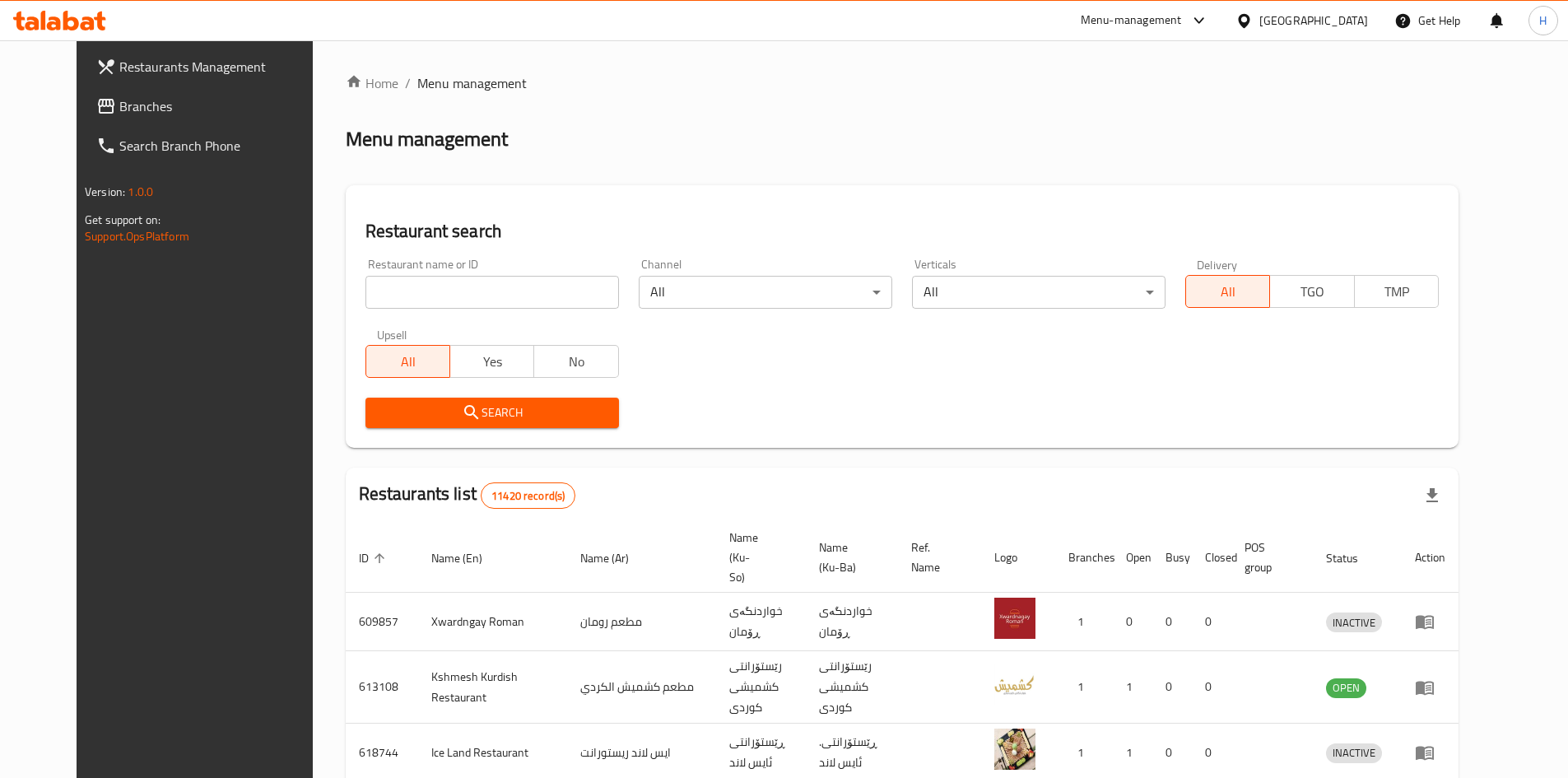
click at [405, 294] on div "Home / Menu management Menu management Restaurant search Restaurant name or ID …" at bounding box center [901, 643] width 1113 height 1142
click at [405, 294] on input "search" at bounding box center [492, 292] width 254 height 33
paste input "704398"
type input "704398"
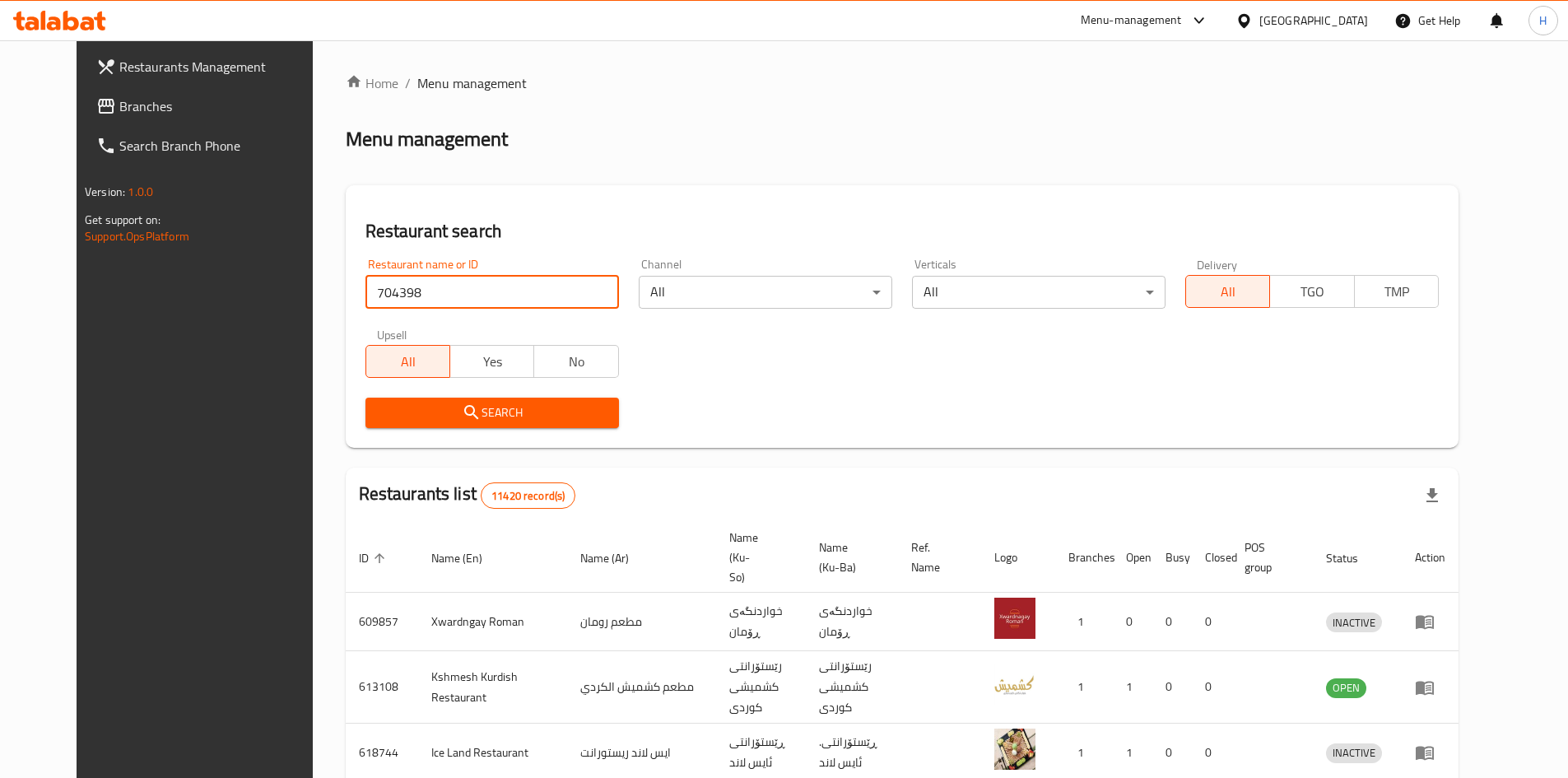
click button "Search" at bounding box center [492, 412] width 254 height 31
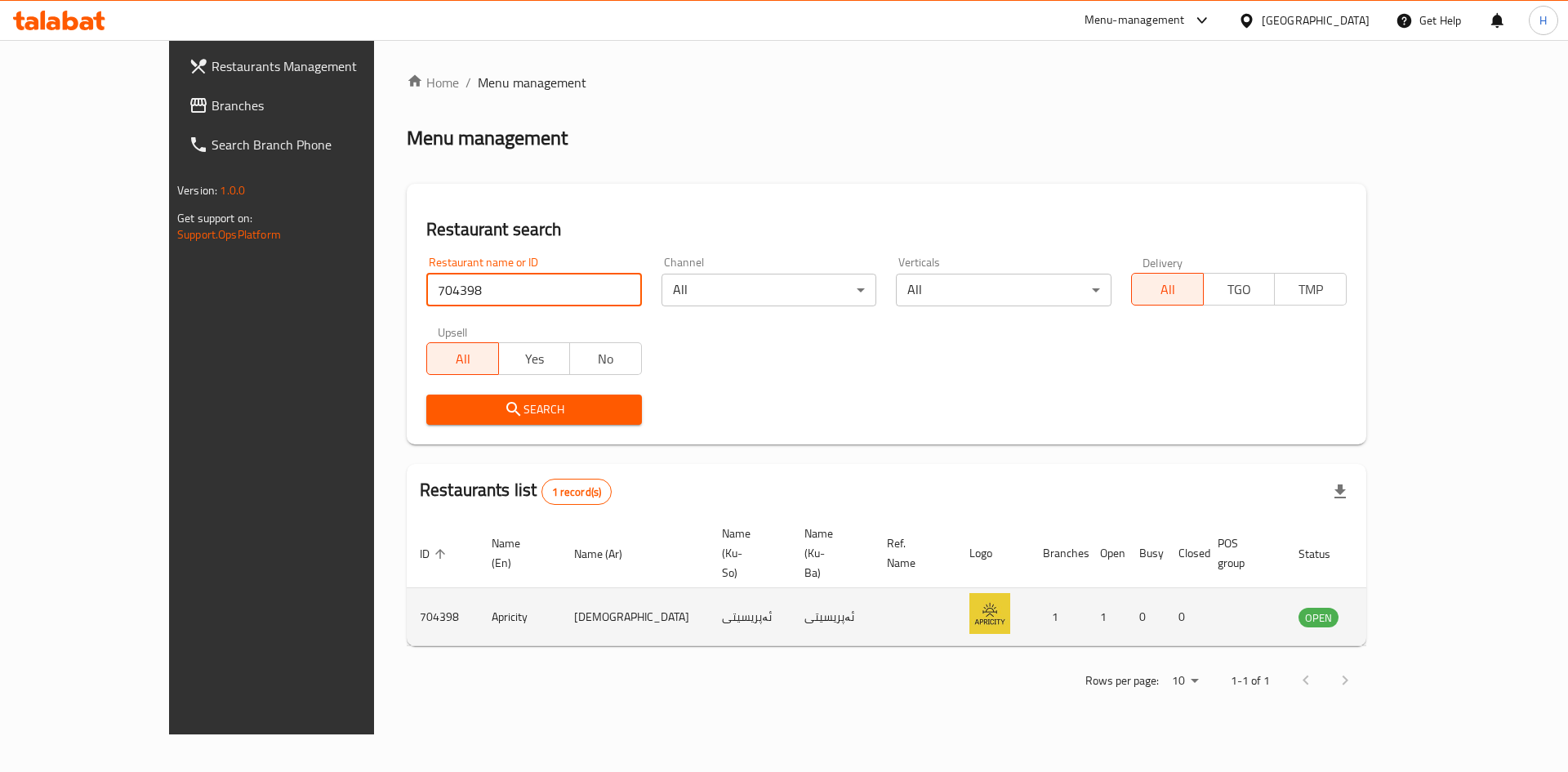
click at [1404, 611] on icon "enhanced table" at bounding box center [1395, 618] width 18 height 14
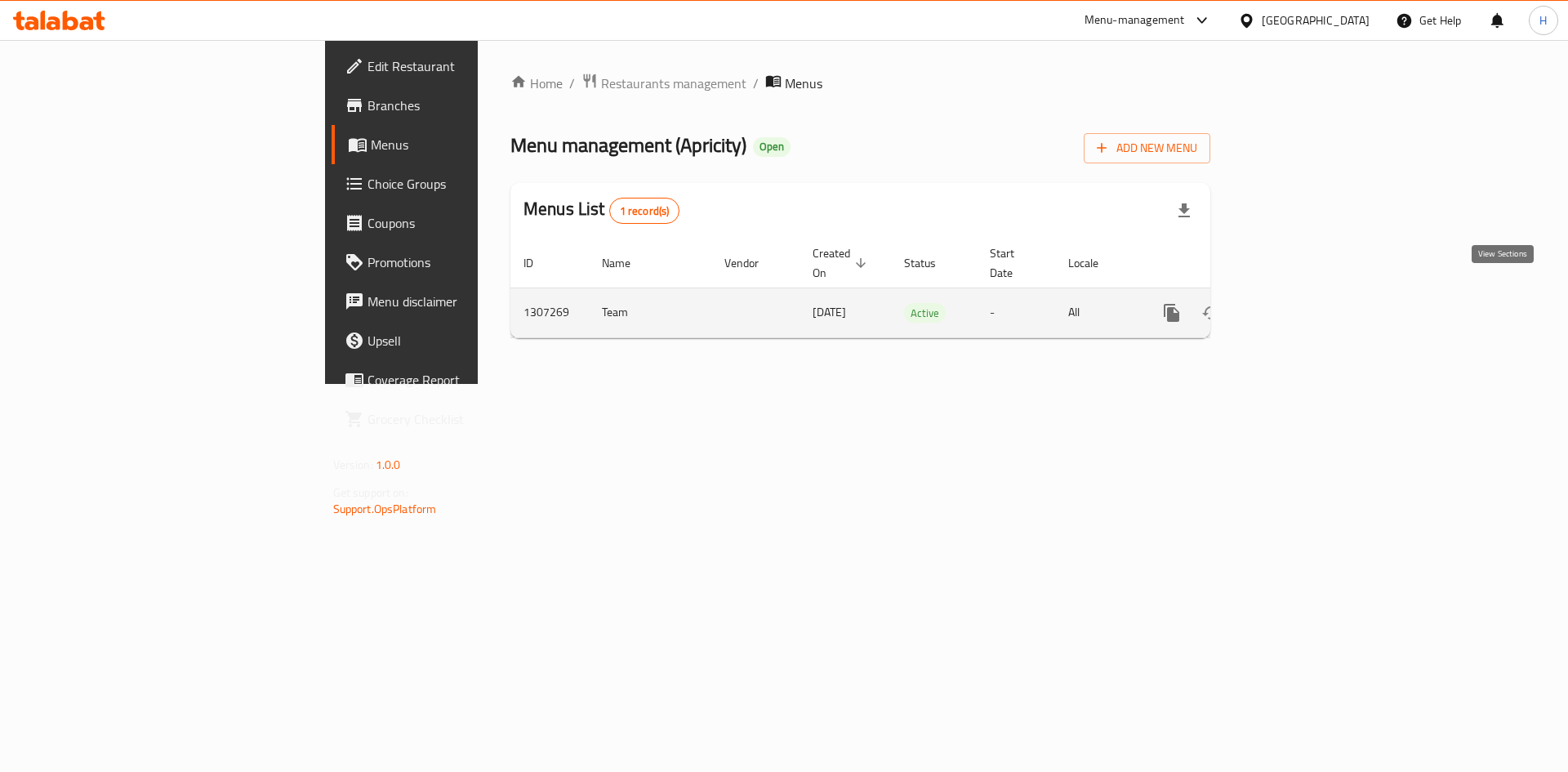
click at [1300, 303] on icon "enhanced table" at bounding box center [1290, 313] width 20 height 20
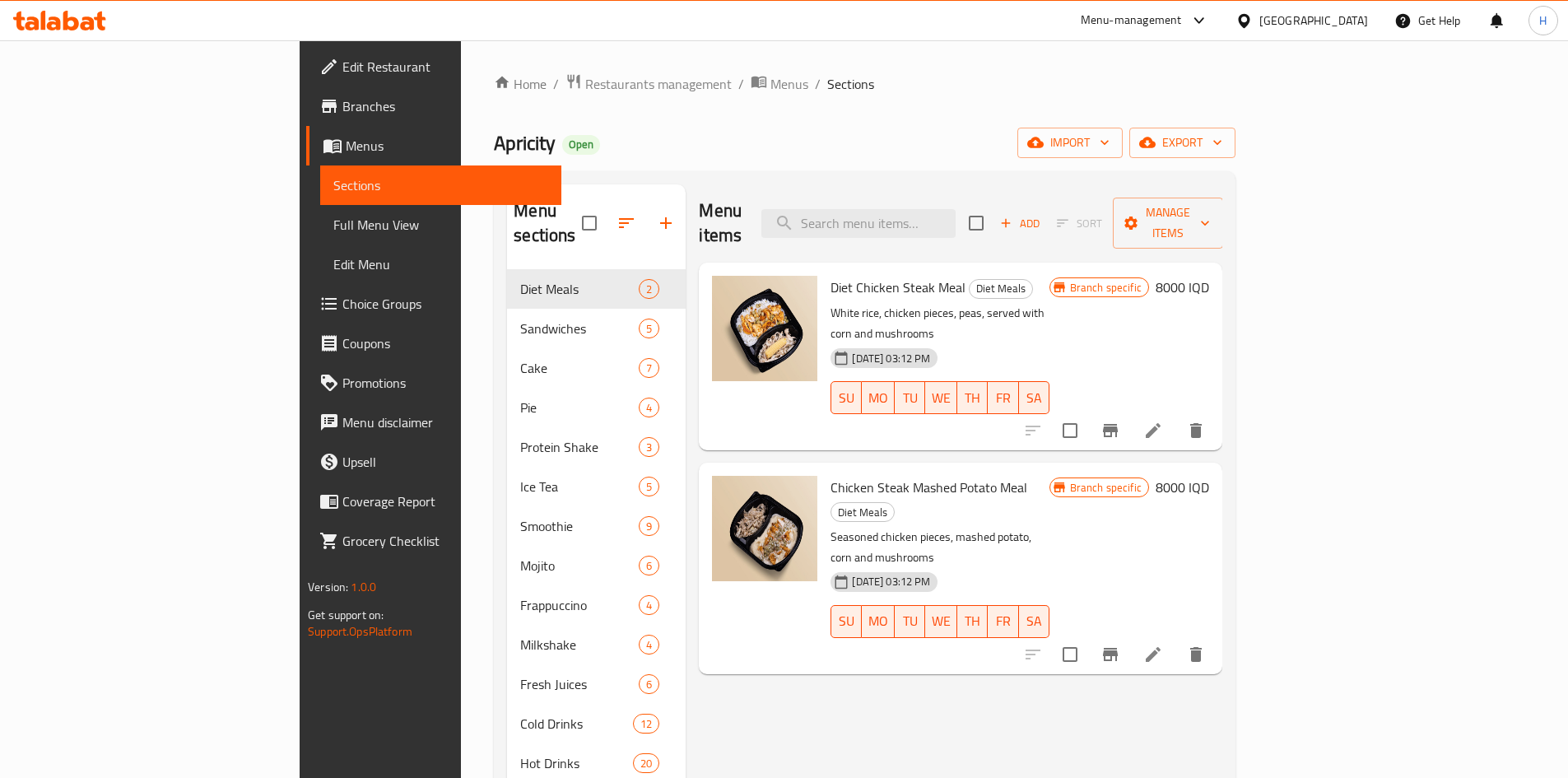
drag, startPoint x: 942, startPoint y: 186, endPoint x: 941, endPoint y: 195, distance: 9.1
click at [942, 186] on div "Menu items Add Sort Manage items" at bounding box center [960, 224] width 523 height 78
click at [935, 210] on input "search" at bounding box center [858, 223] width 195 height 29
type input "'"
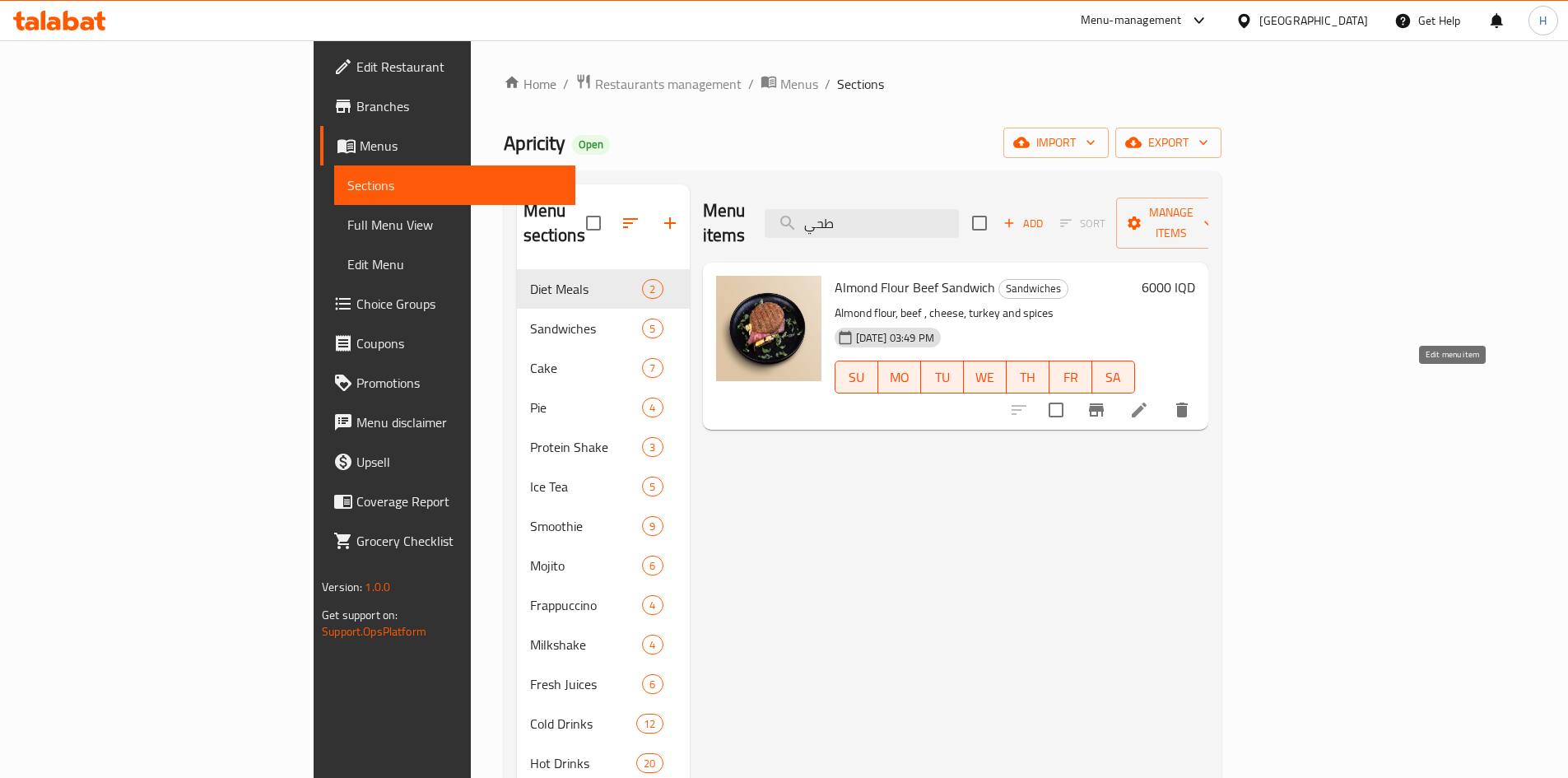
type input "طحي"
click at [1149, 400] on icon at bounding box center [1139, 410] width 20 height 20
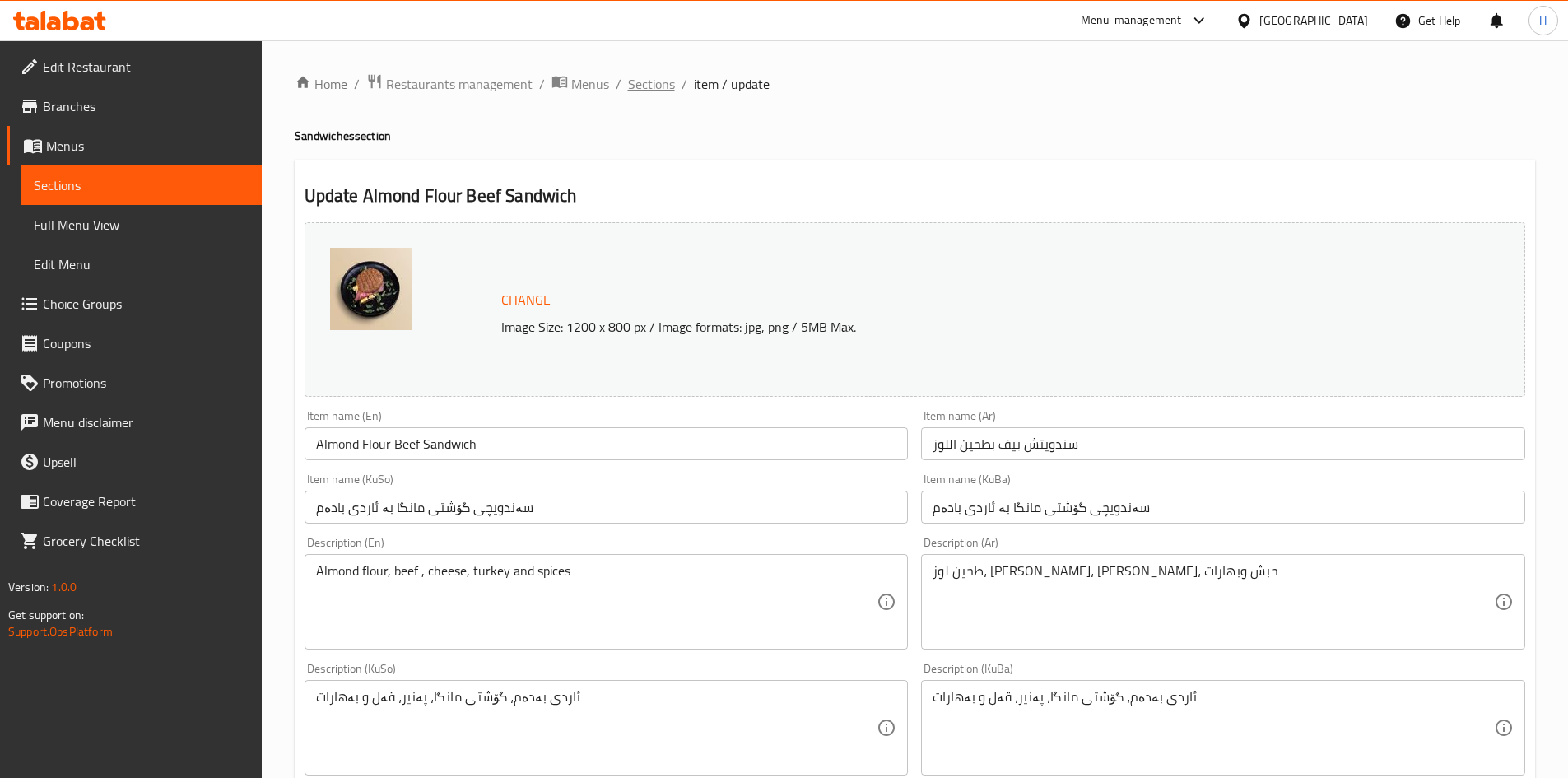
click at [659, 85] on span "Sections" at bounding box center [651, 84] width 47 height 20
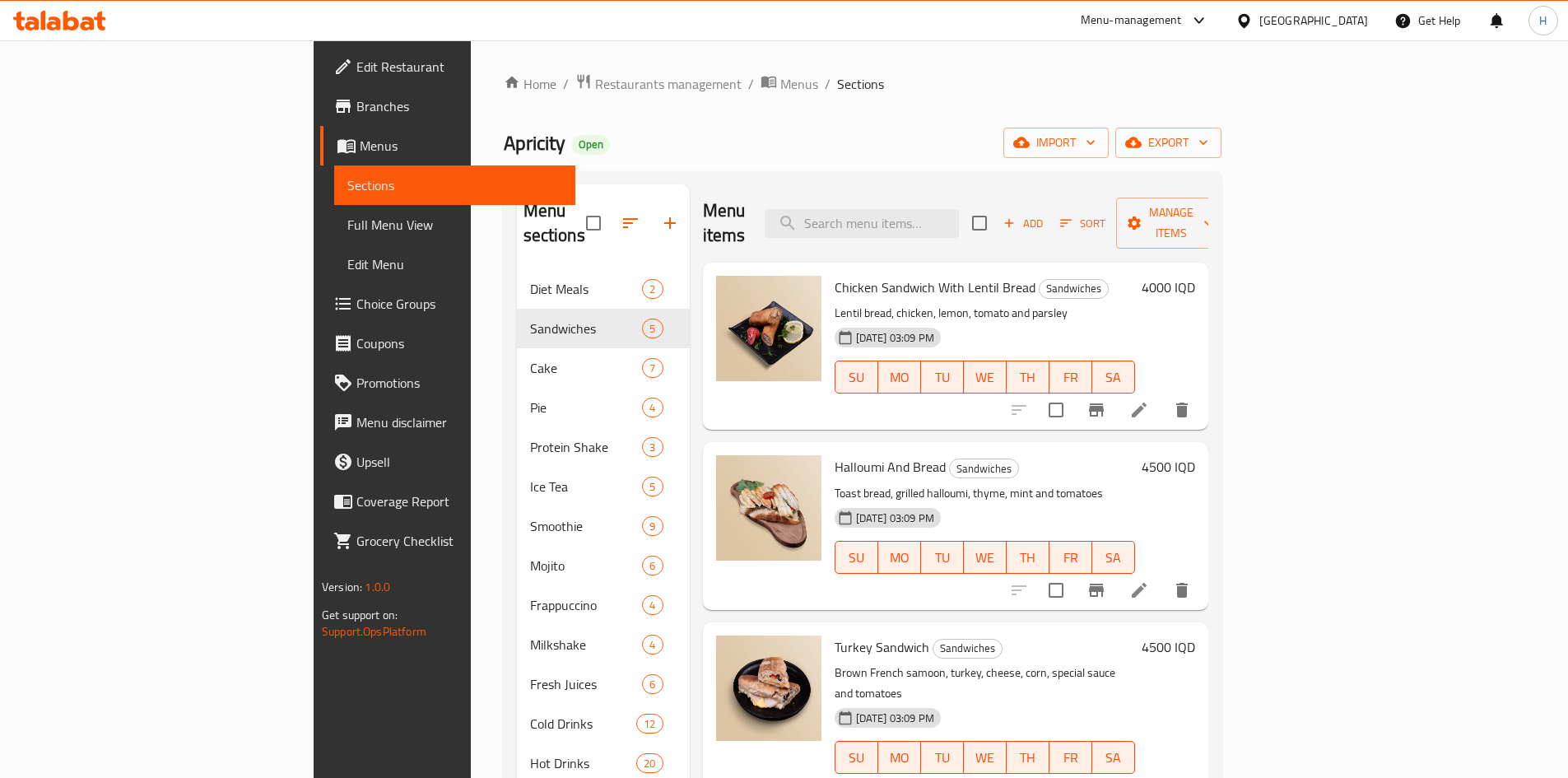
click at [927, 186] on div "Menu items Add Sort Manage items" at bounding box center [955, 224] width 505 height 78
click at [936, 209] on input "search" at bounding box center [861, 223] width 195 height 29
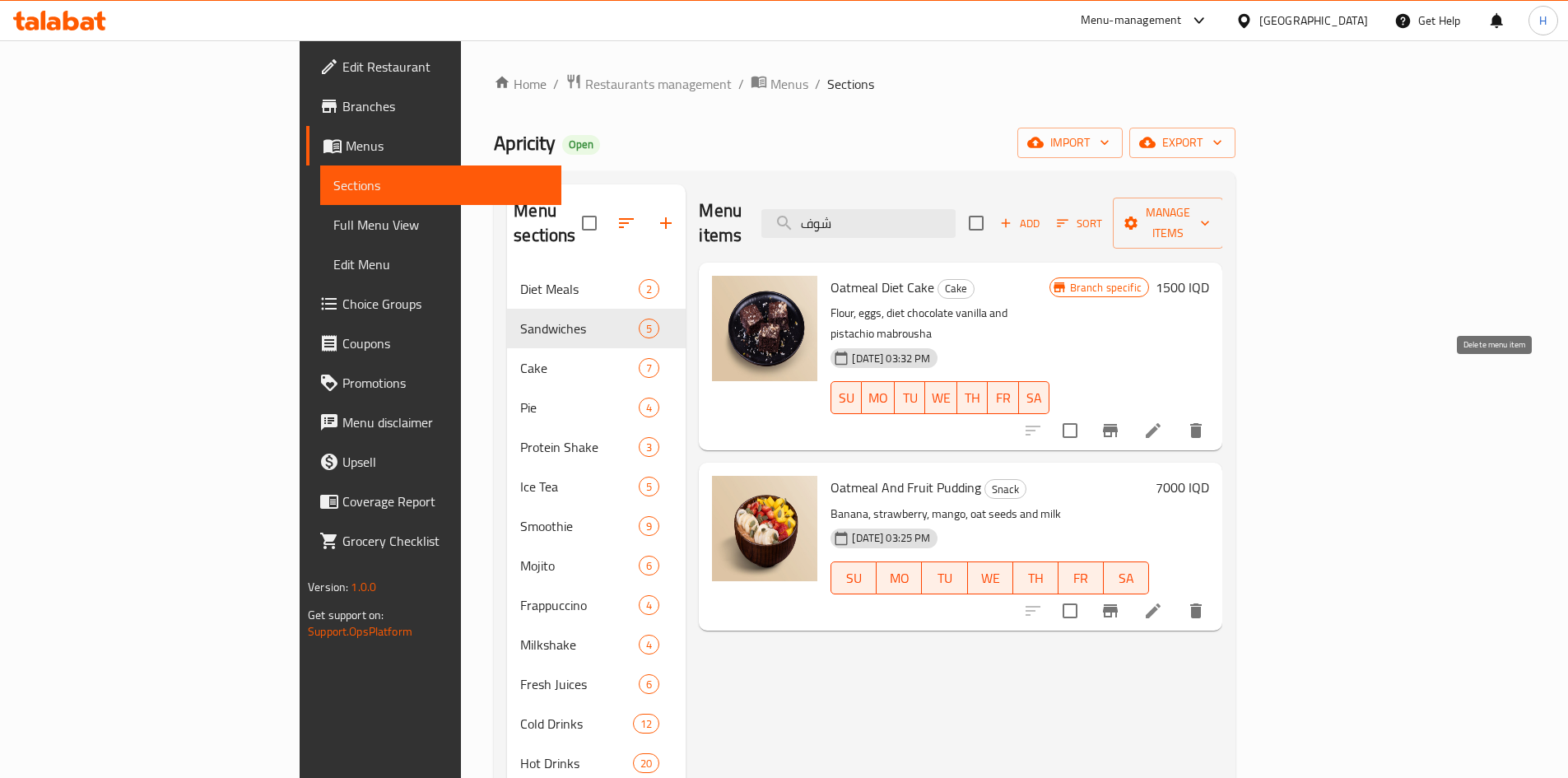
click at [1202, 423] on icon "delete" at bounding box center [1196, 430] width 12 height 15
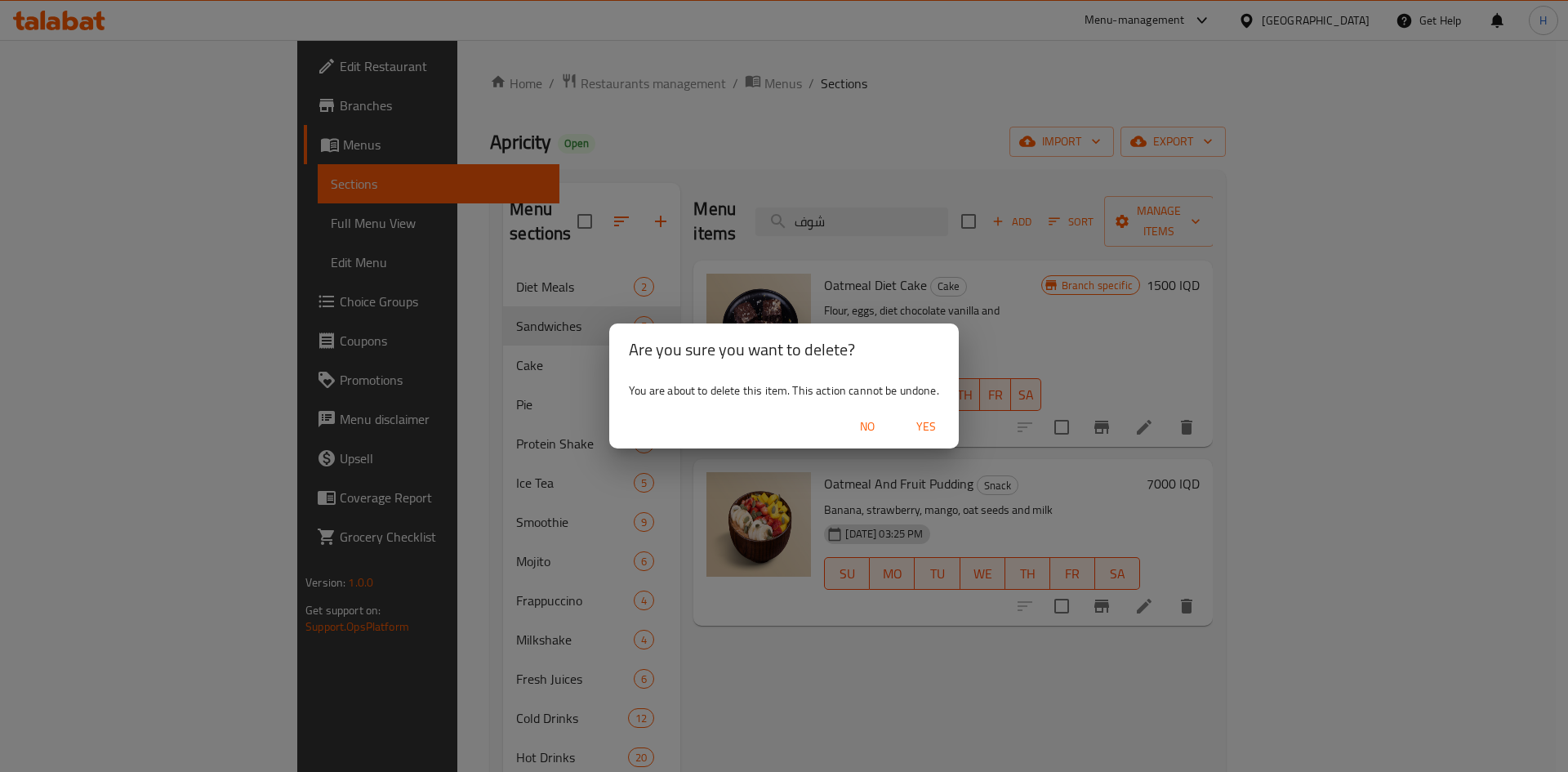
click at [939, 422] on span "Yes" at bounding box center [926, 427] width 40 height 21
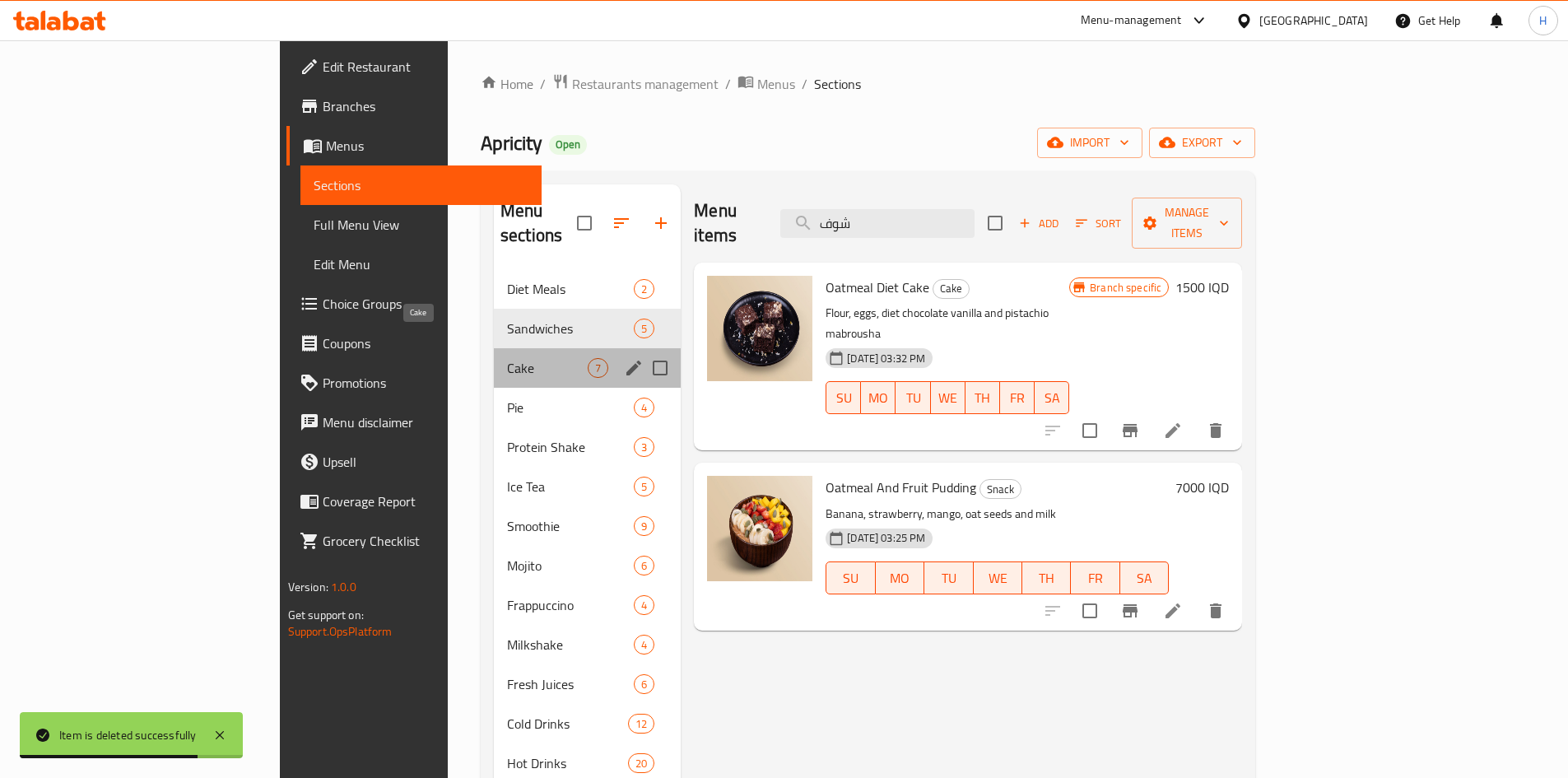
click at [507, 359] on span "Cake" at bounding box center [547, 369] width 81 height 20
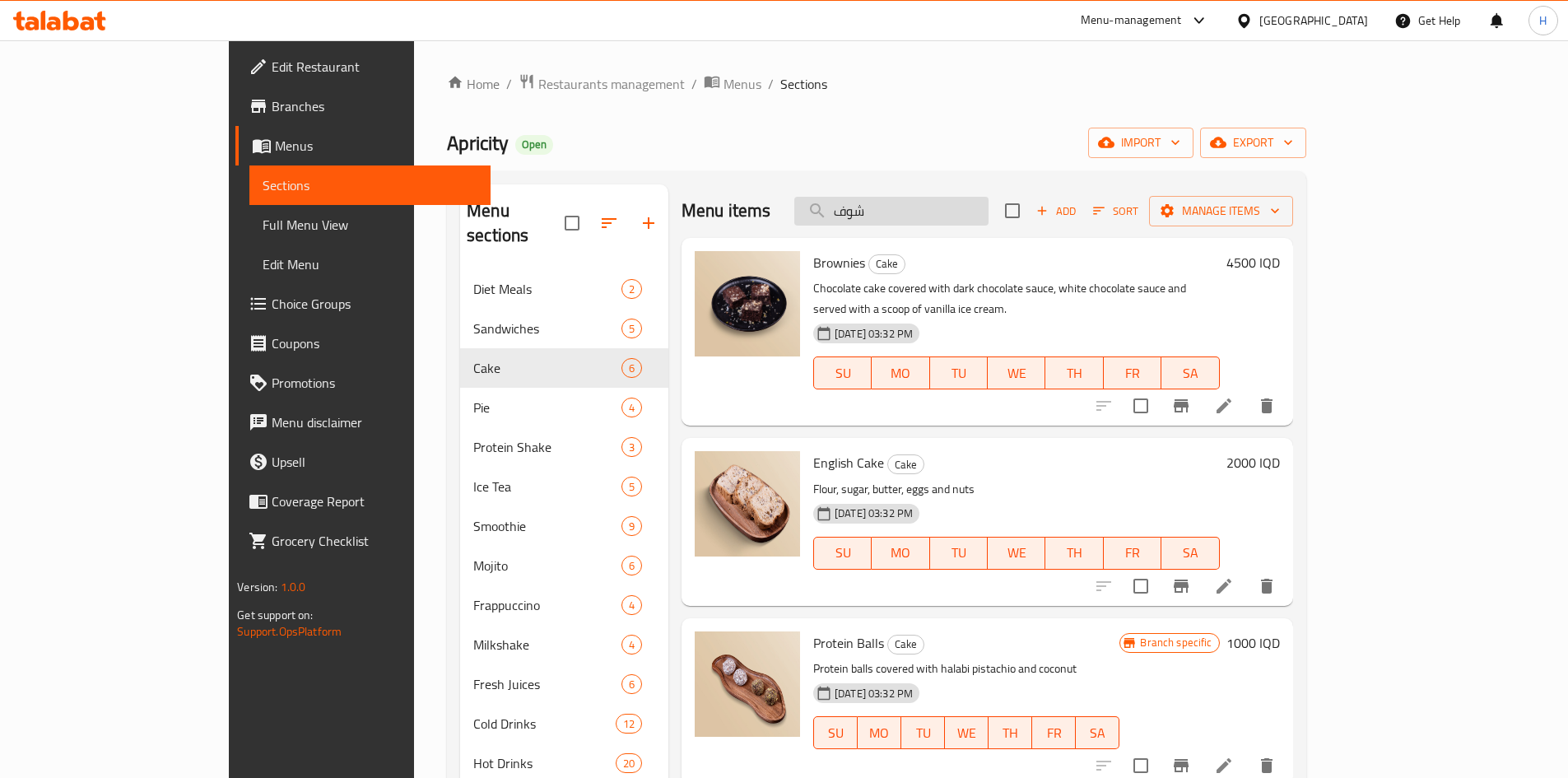
click at [962, 212] on input "شوف" at bounding box center [891, 211] width 195 height 29
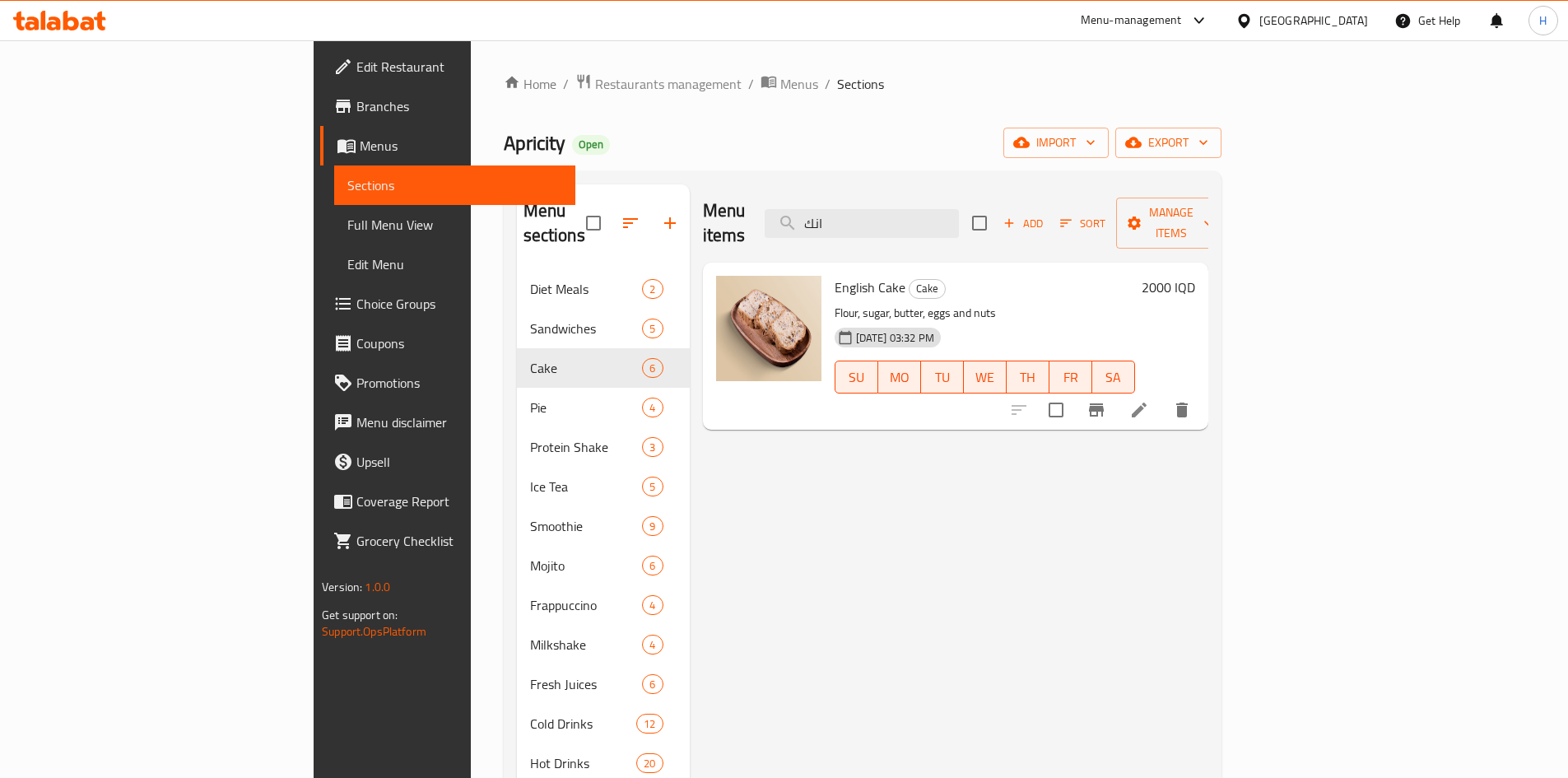
type input "انك"
click at [1149, 400] on icon at bounding box center [1139, 410] width 20 height 20
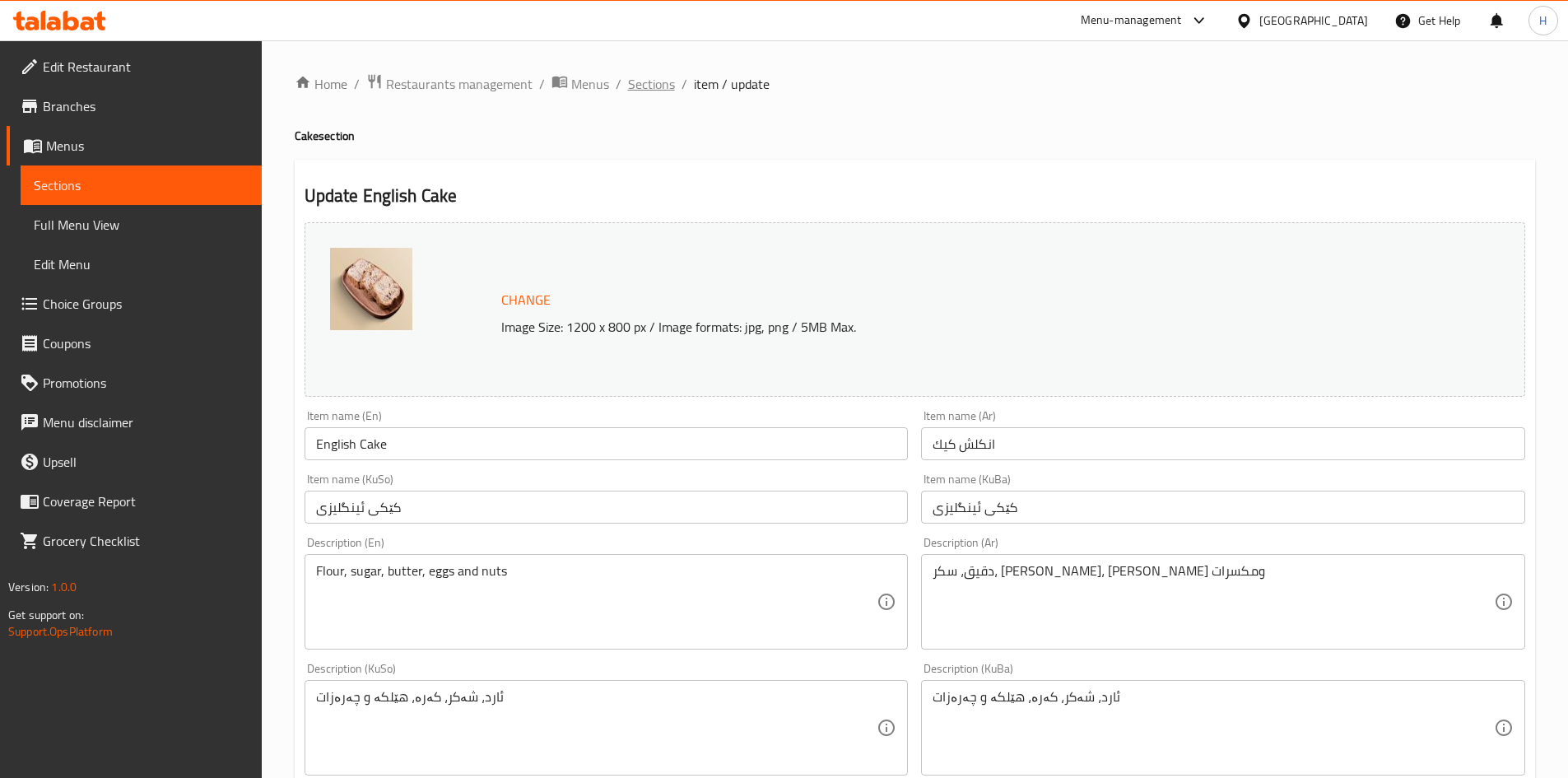
click at [650, 87] on span "Sections" at bounding box center [651, 84] width 47 height 20
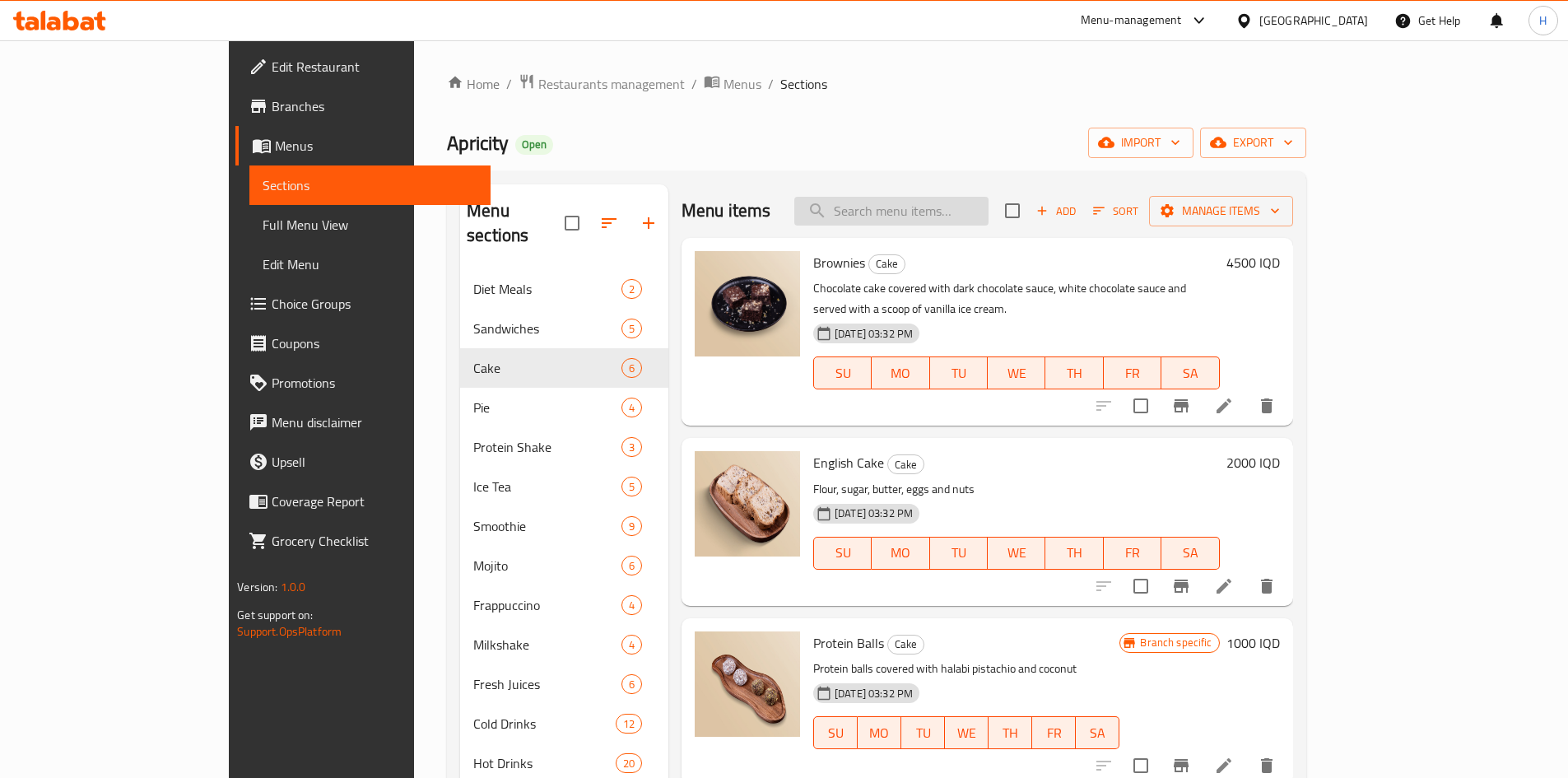
click at [981, 203] on input "search" at bounding box center [891, 211] width 195 height 29
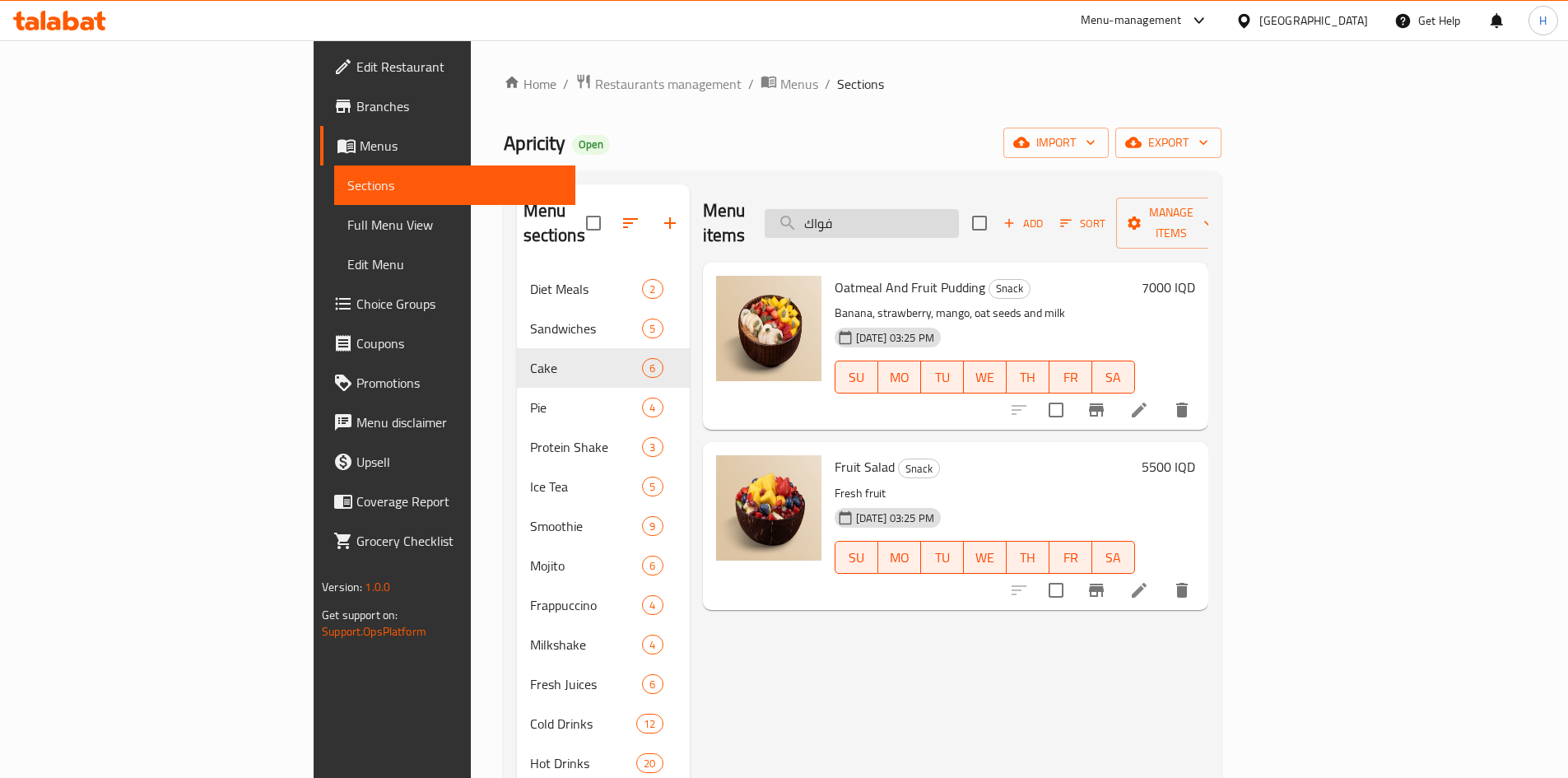
click at [959, 209] on input "فواك" at bounding box center [861, 223] width 195 height 29
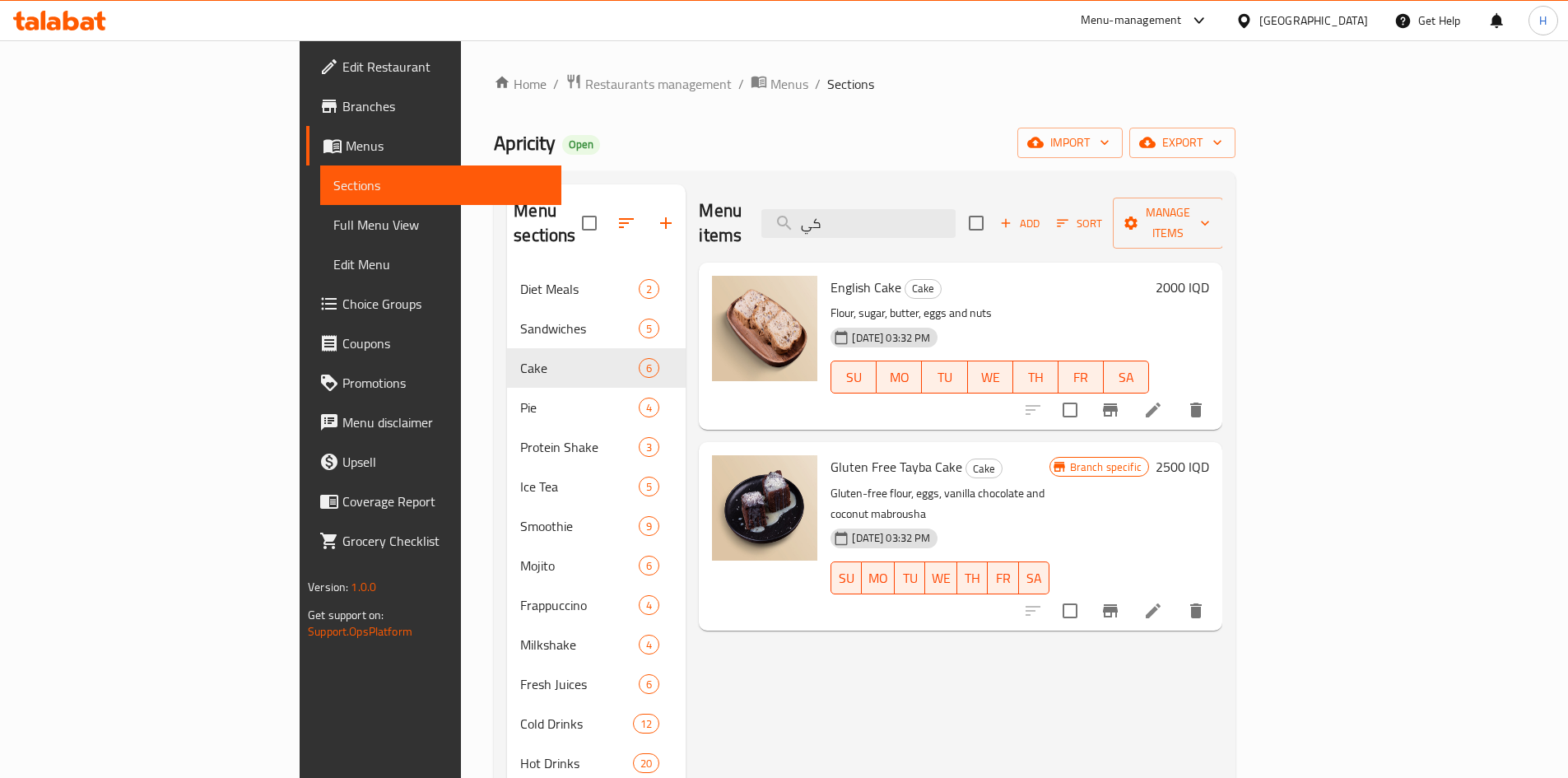
type input "ك"
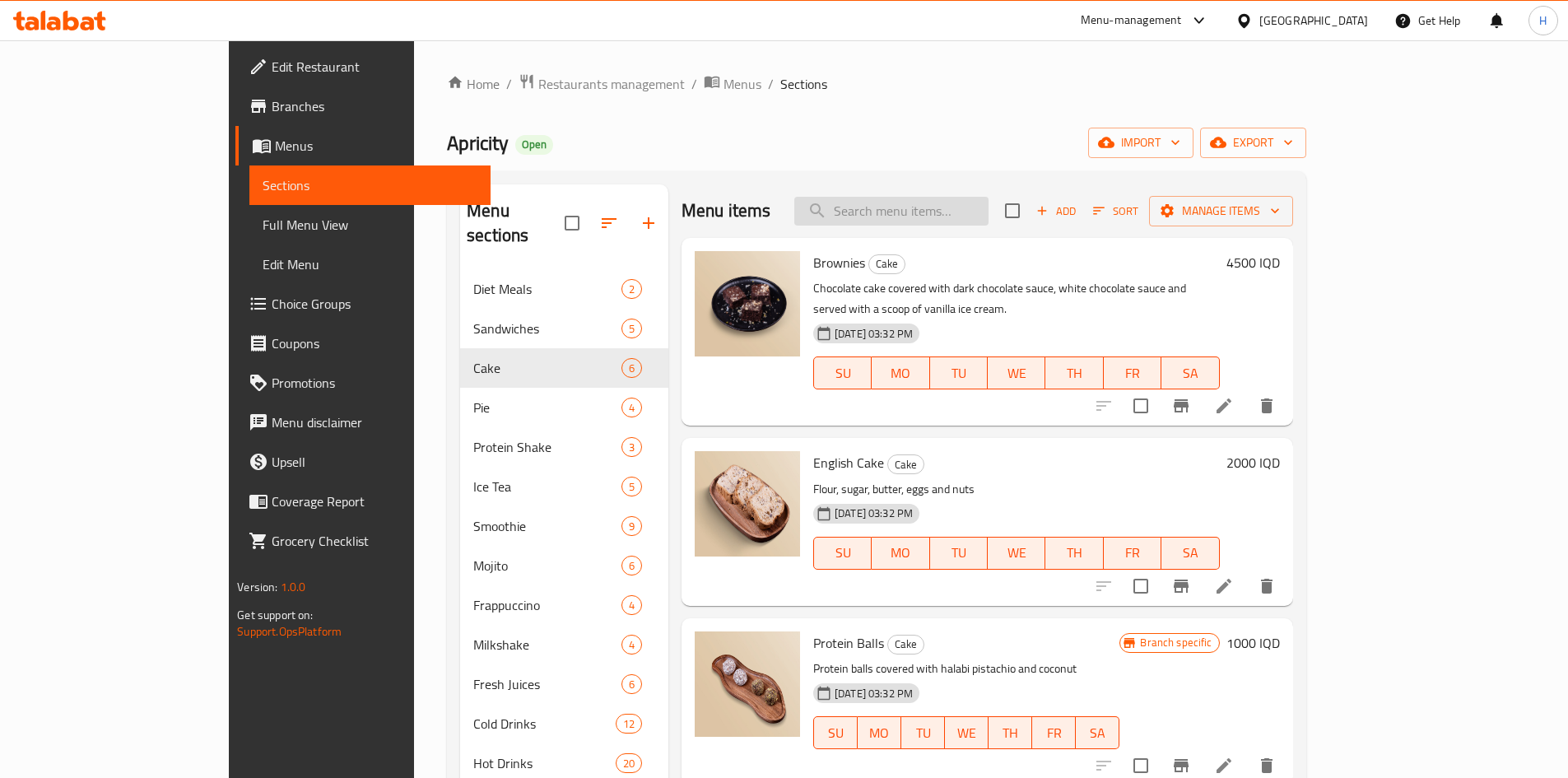
click at [981, 212] on input "search" at bounding box center [891, 211] width 195 height 29
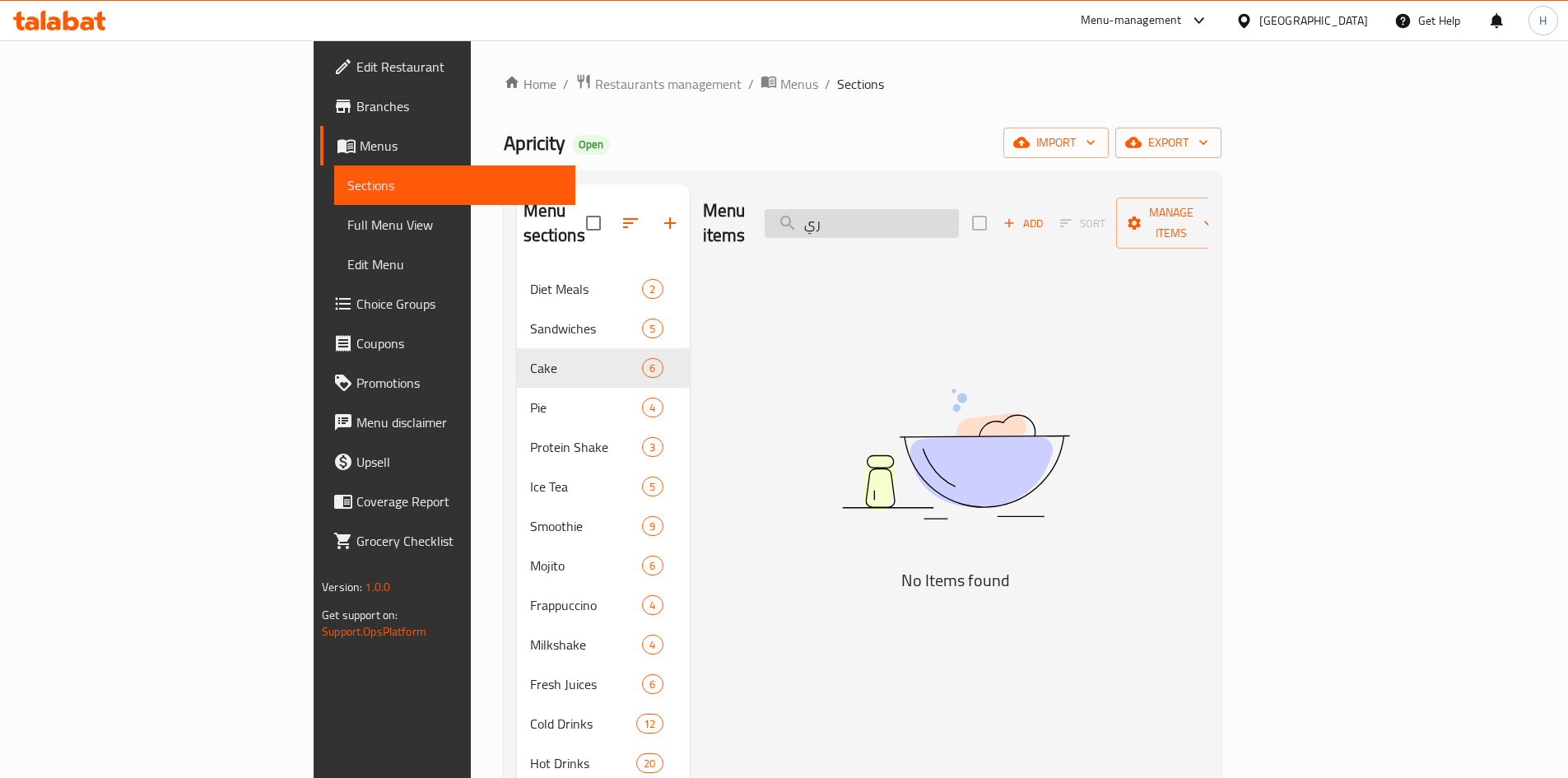
type input "ر"
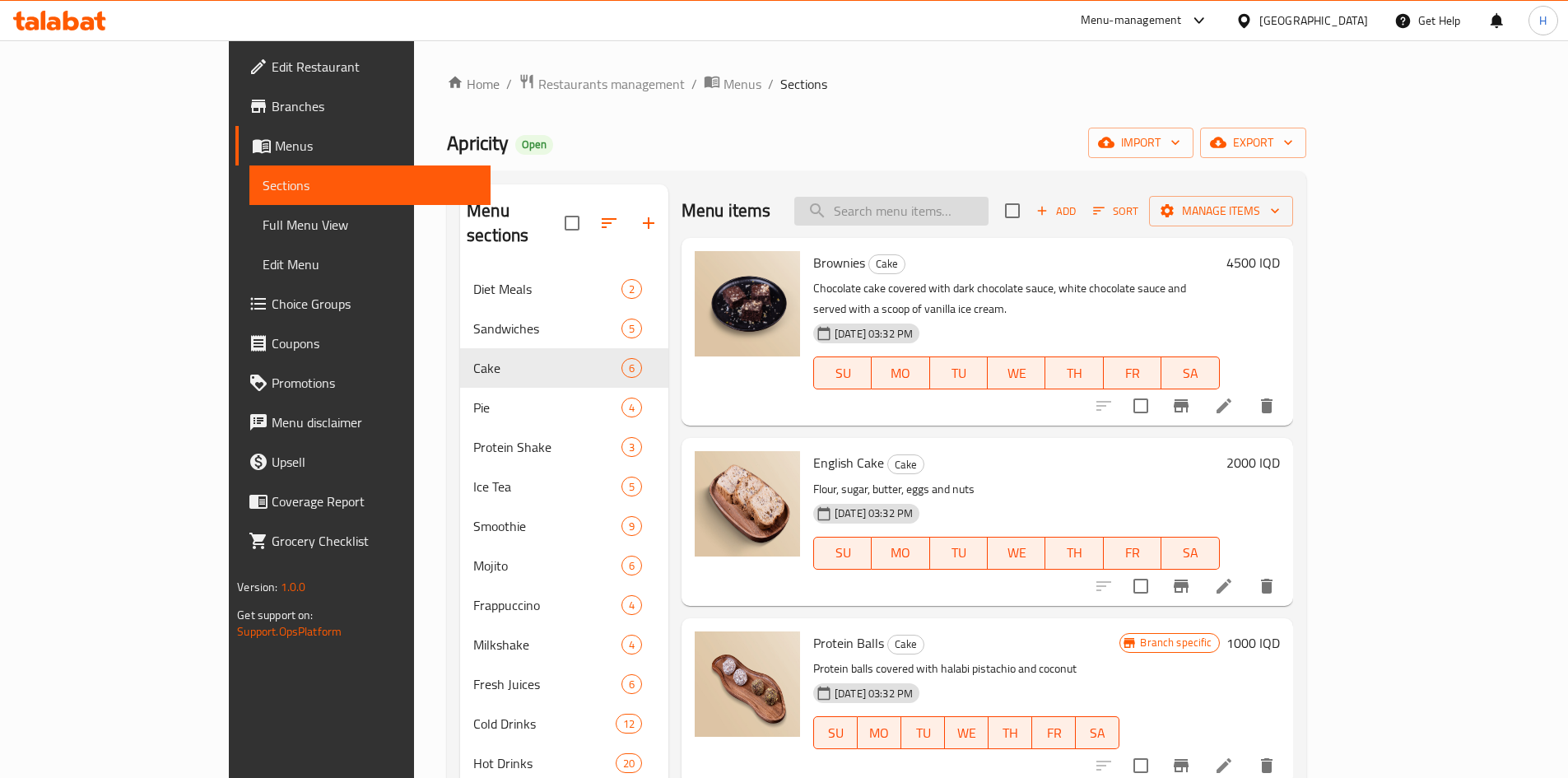
click at [988, 217] on input "search" at bounding box center [891, 211] width 195 height 29
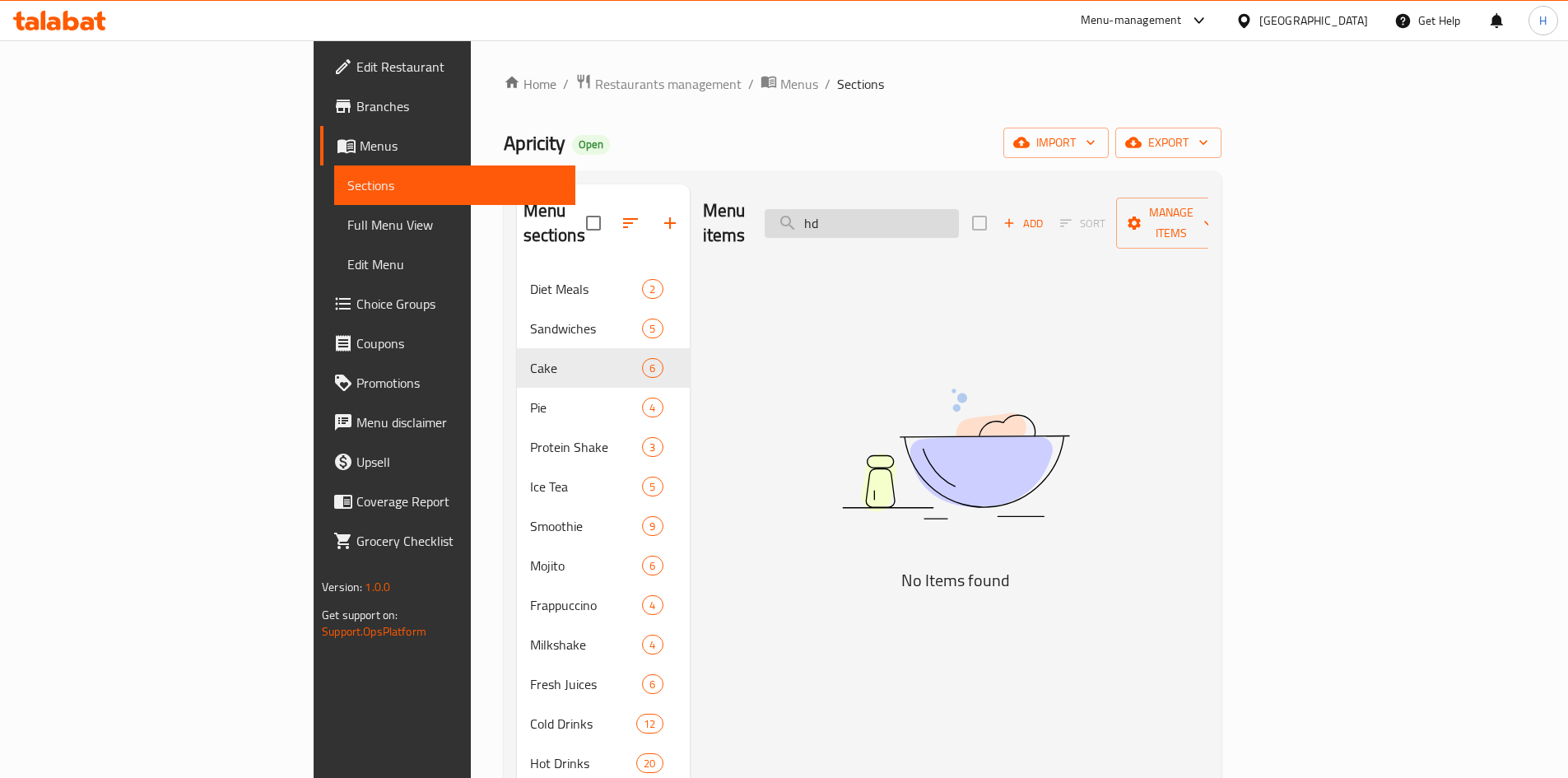
type input "h"
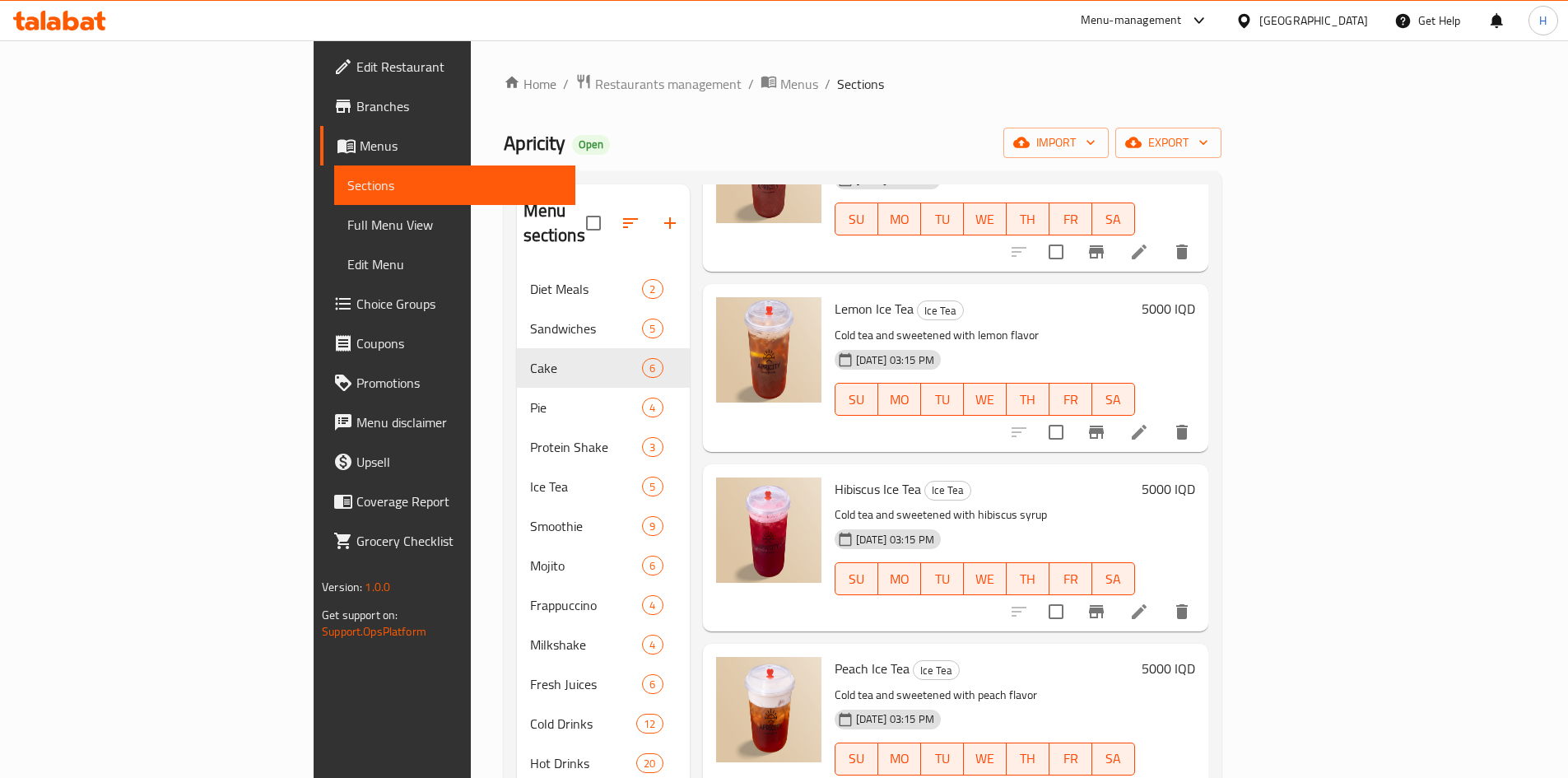
scroll to position [165, 0]
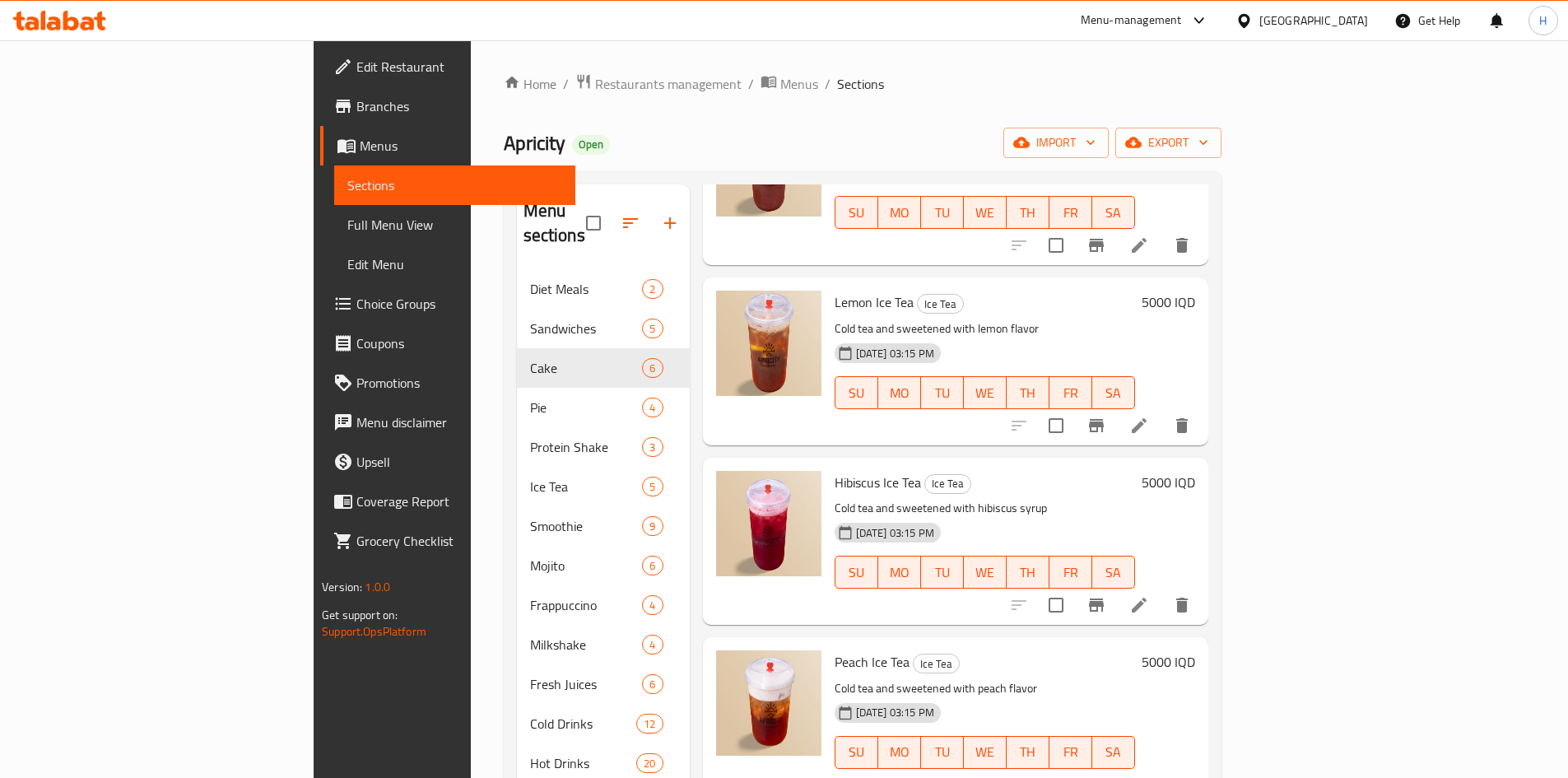
type input "ايس"
click at [1162, 590] on li at bounding box center [1139, 605] width 46 height 30
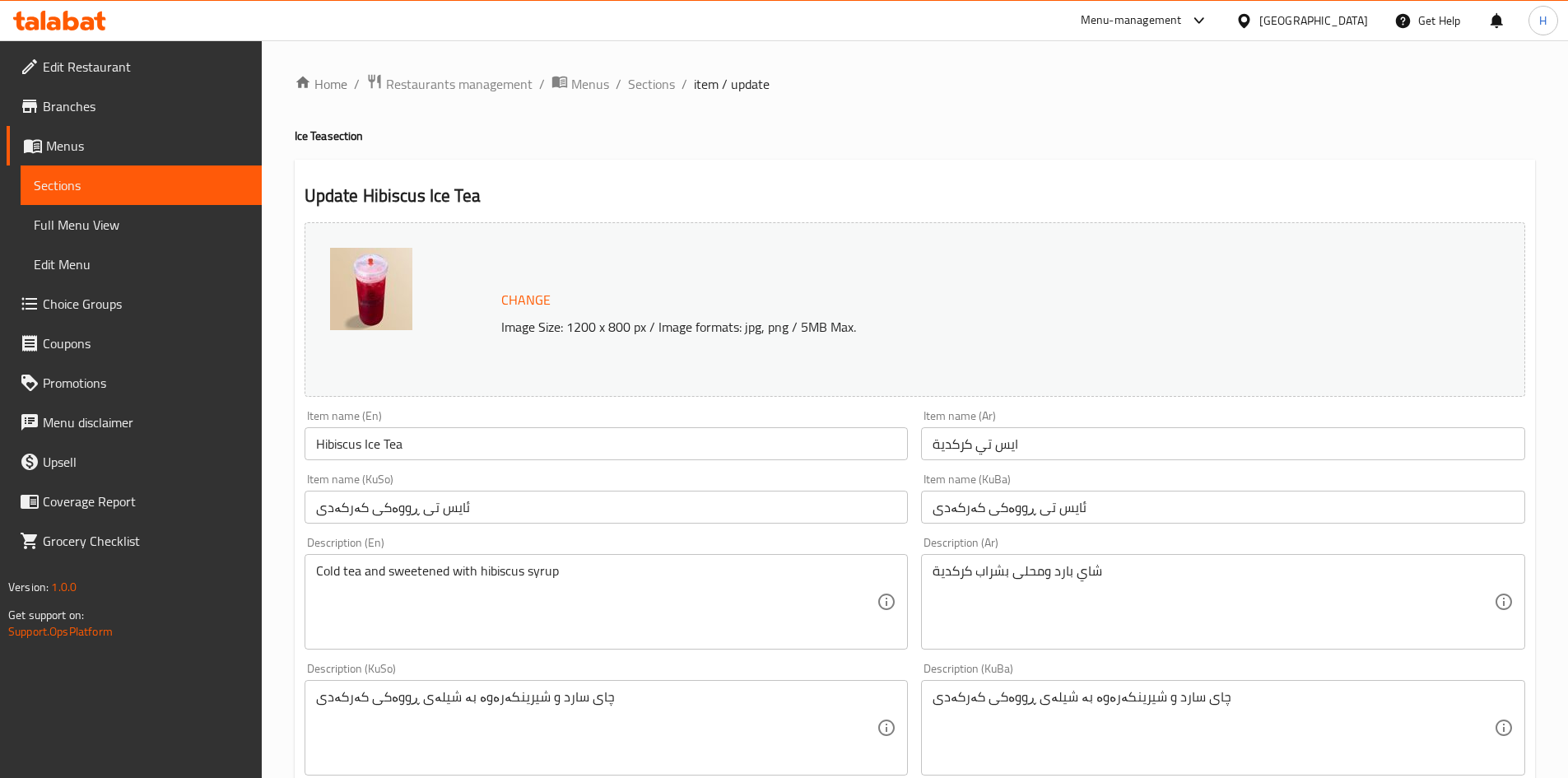
click at [979, 439] on input "ايس تي كركدية" at bounding box center [1223, 443] width 604 height 33
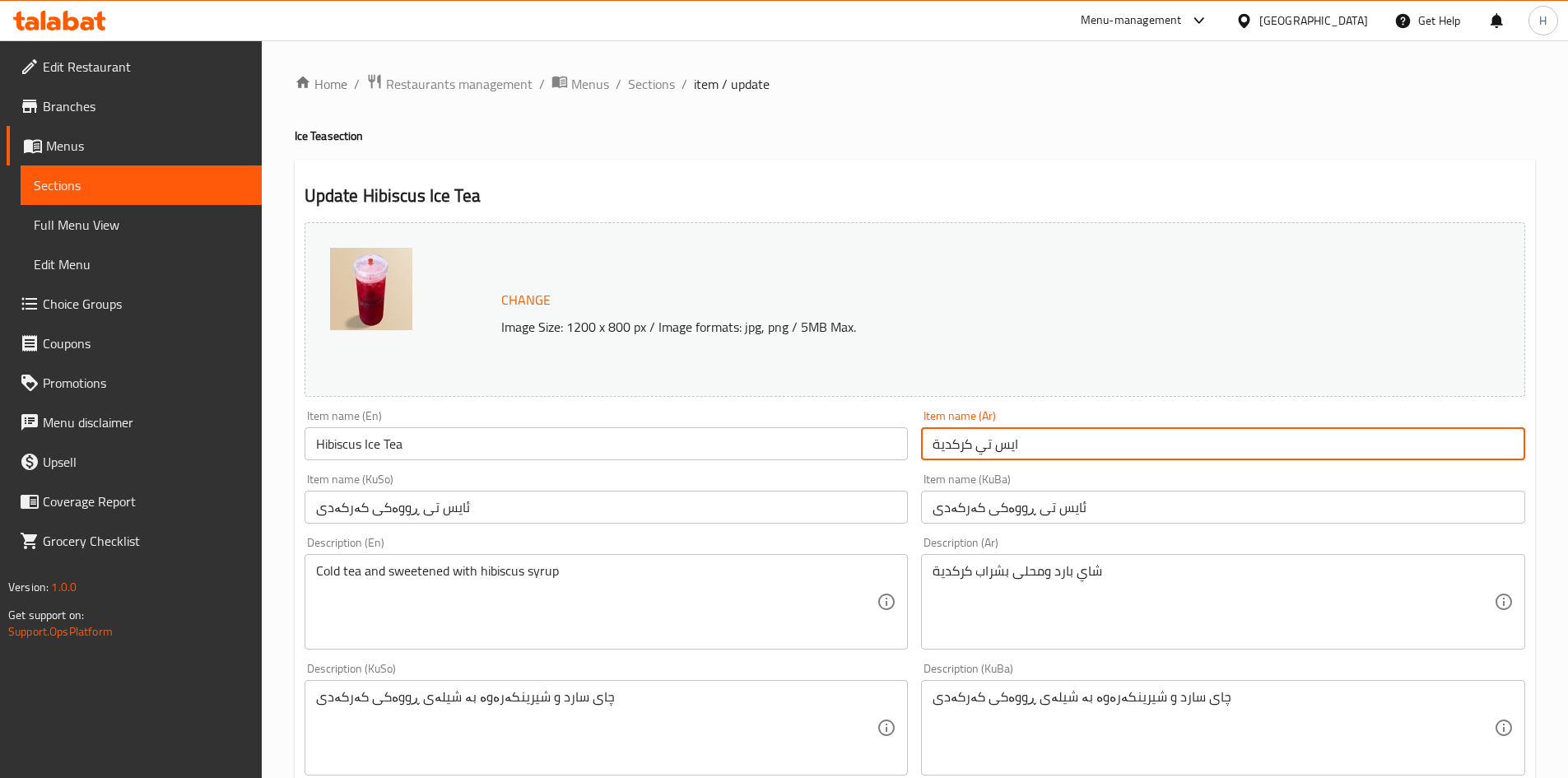
click at [979, 439] on input "ايس تي كركدية" at bounding box center [1223, 443] width 604 height 33
click at [979, 443] on input "ايس تي كركدية" at bounding box center [1223, 443] width 604 height 33
click at [983, 444] on input "ايس تي كركدية" at bounding box center [1223, 443] width 604 height 33
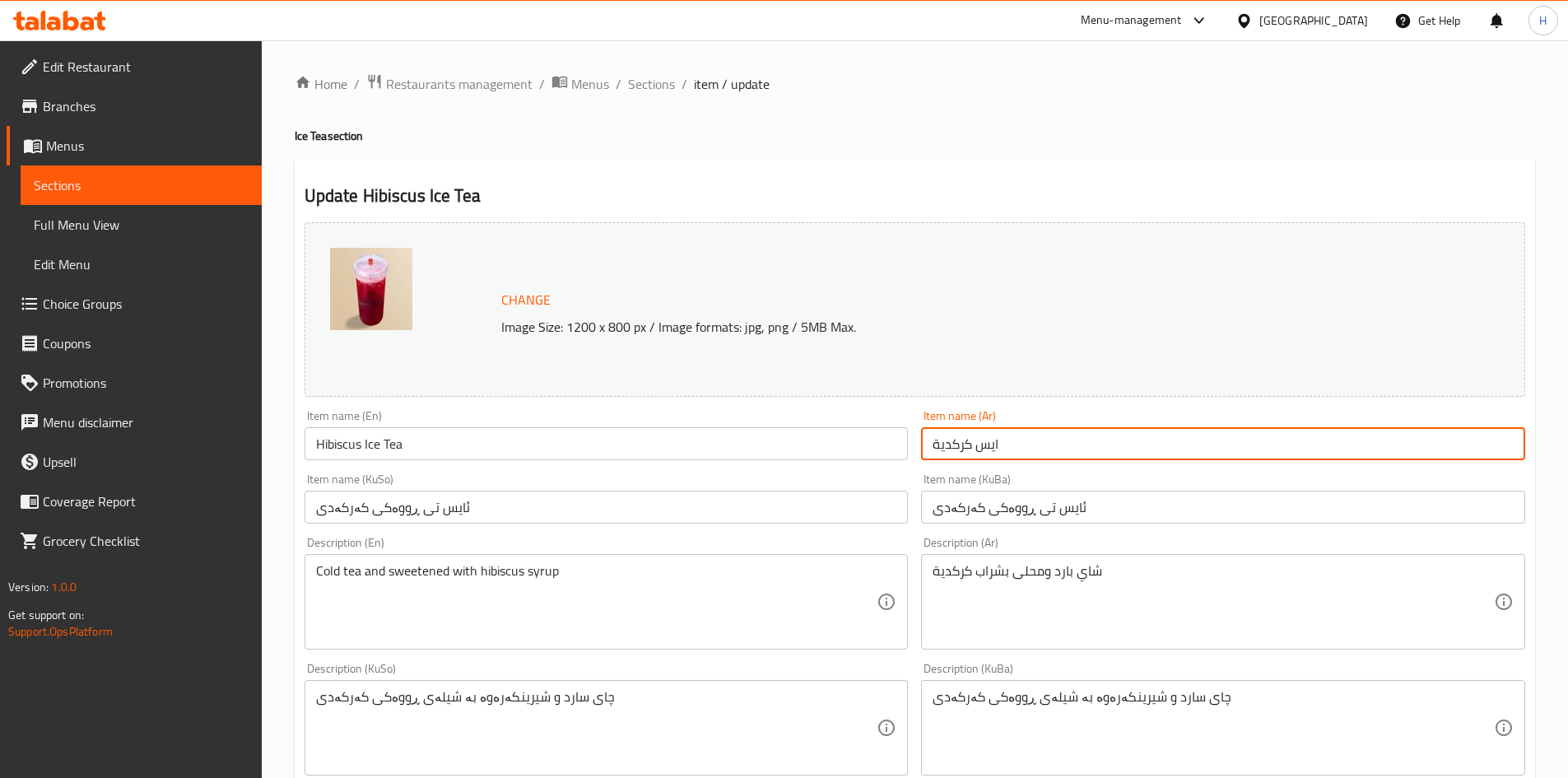
type input "ايس كركدية"
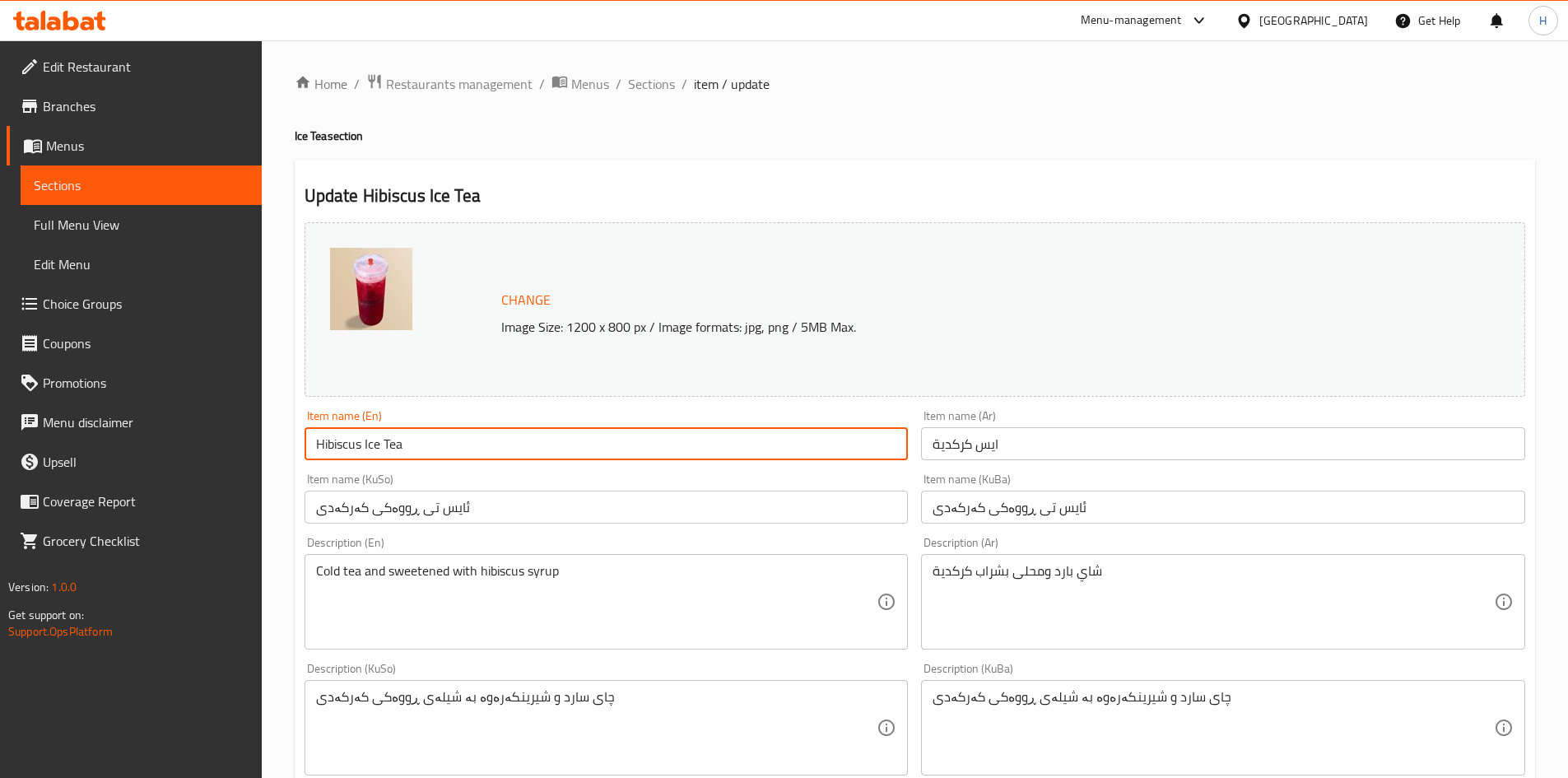
click at [396, 447] on input "Hibiscus Ice Tea" at bounding box center [606, 443] width 604 height 33
click at [373, 450] on input "Hibiscus Ice" at bounding box center [606, 443] width 604 height 33
click at [316, 445] on input "Hibiscus" at bounding box center [606, 443] width 604 height 33
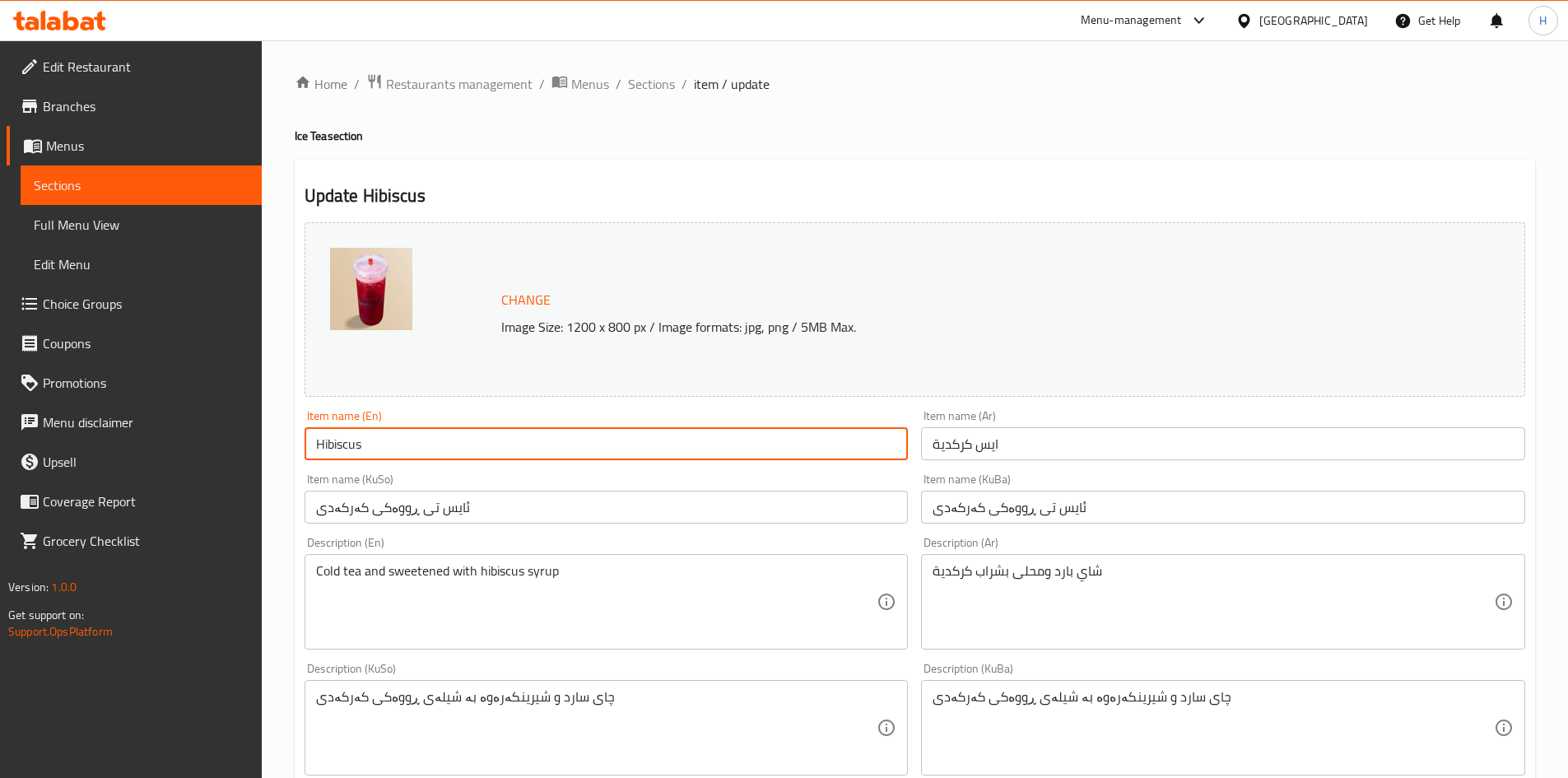
paste input "Ice"
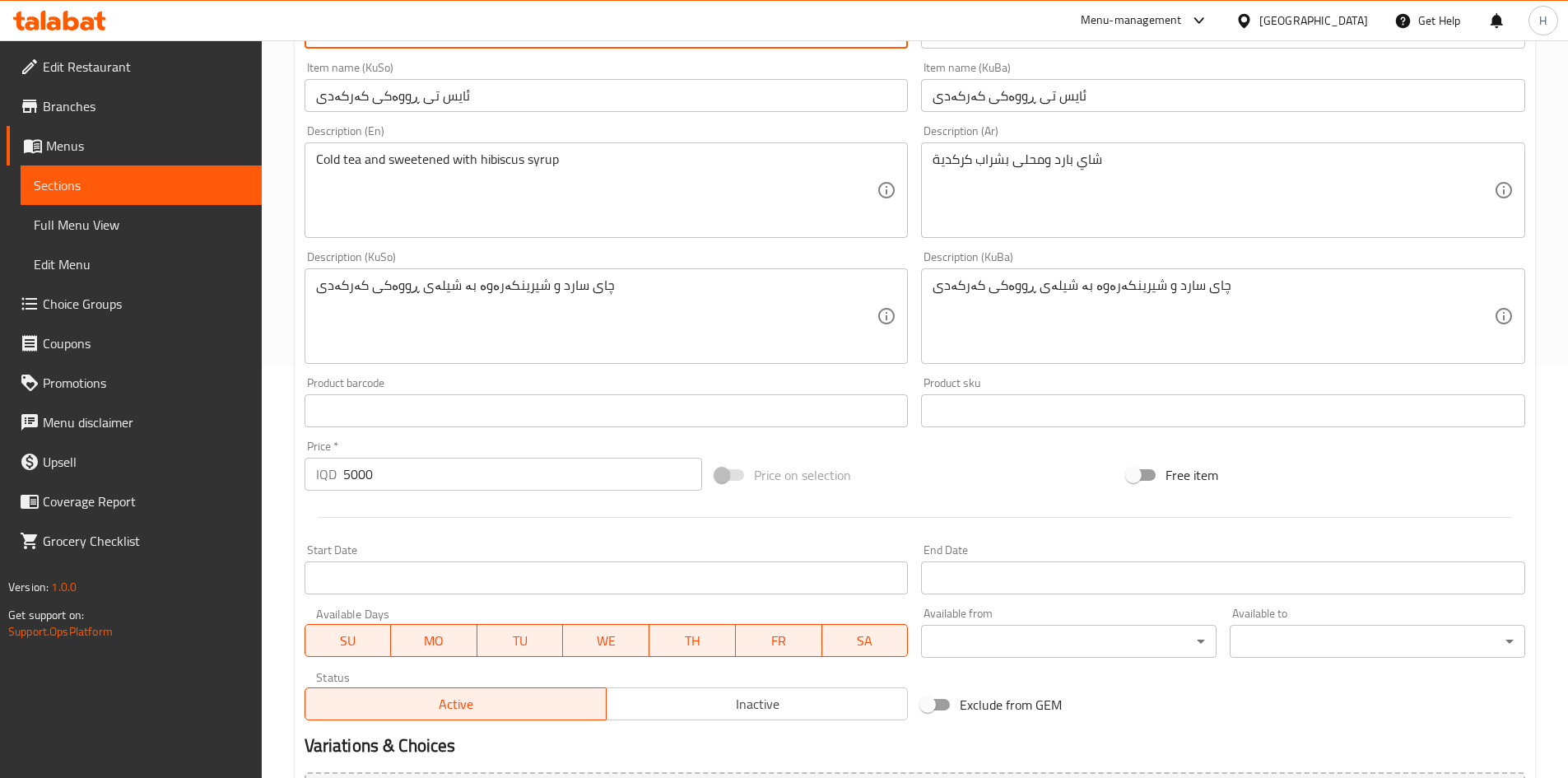
scroll to position [599, 0]
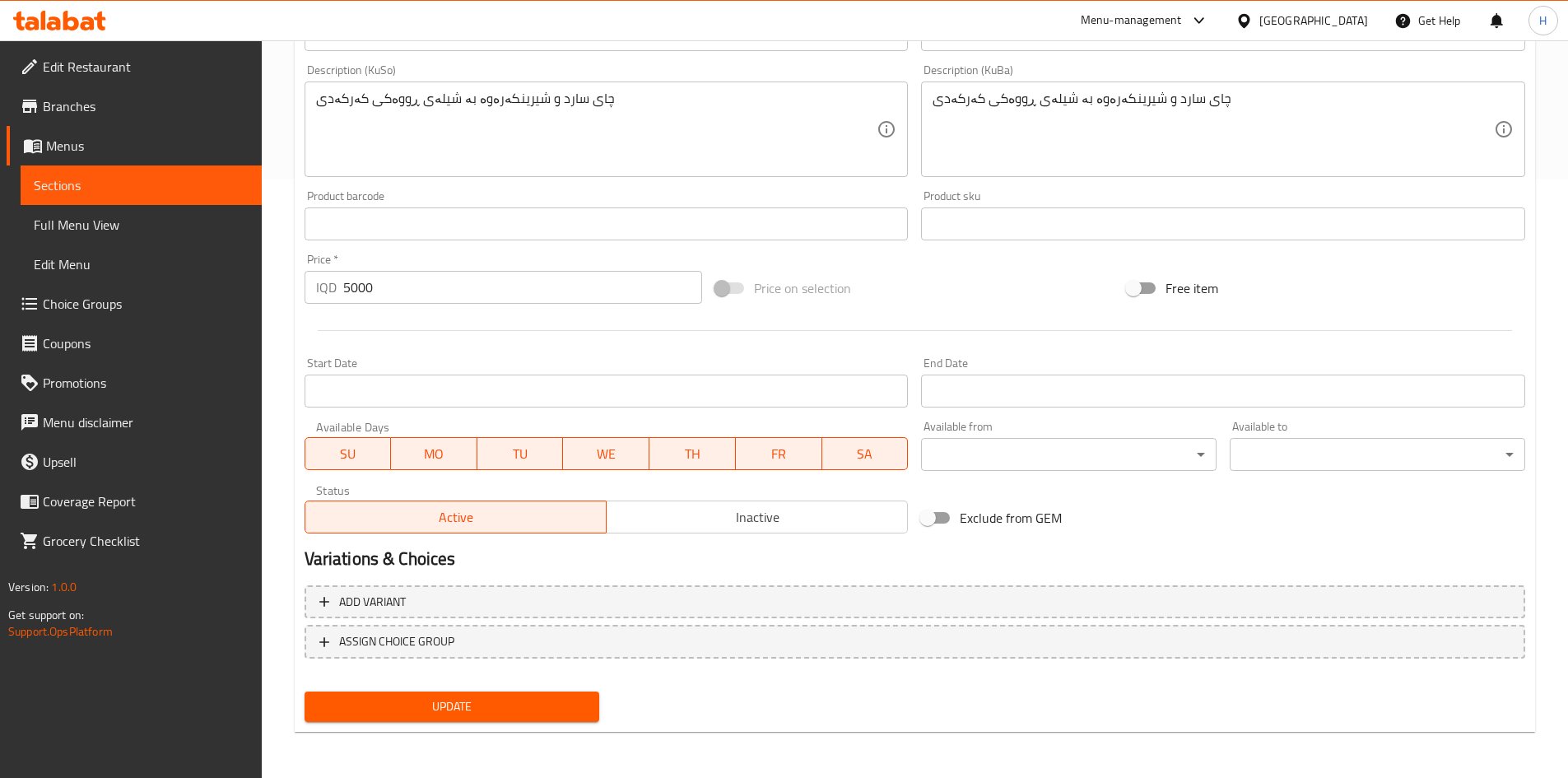
type input "Ice Hibiscus"
click at [535, 713] on span "Update" at bounding box center [452, 707] width 269 height 21
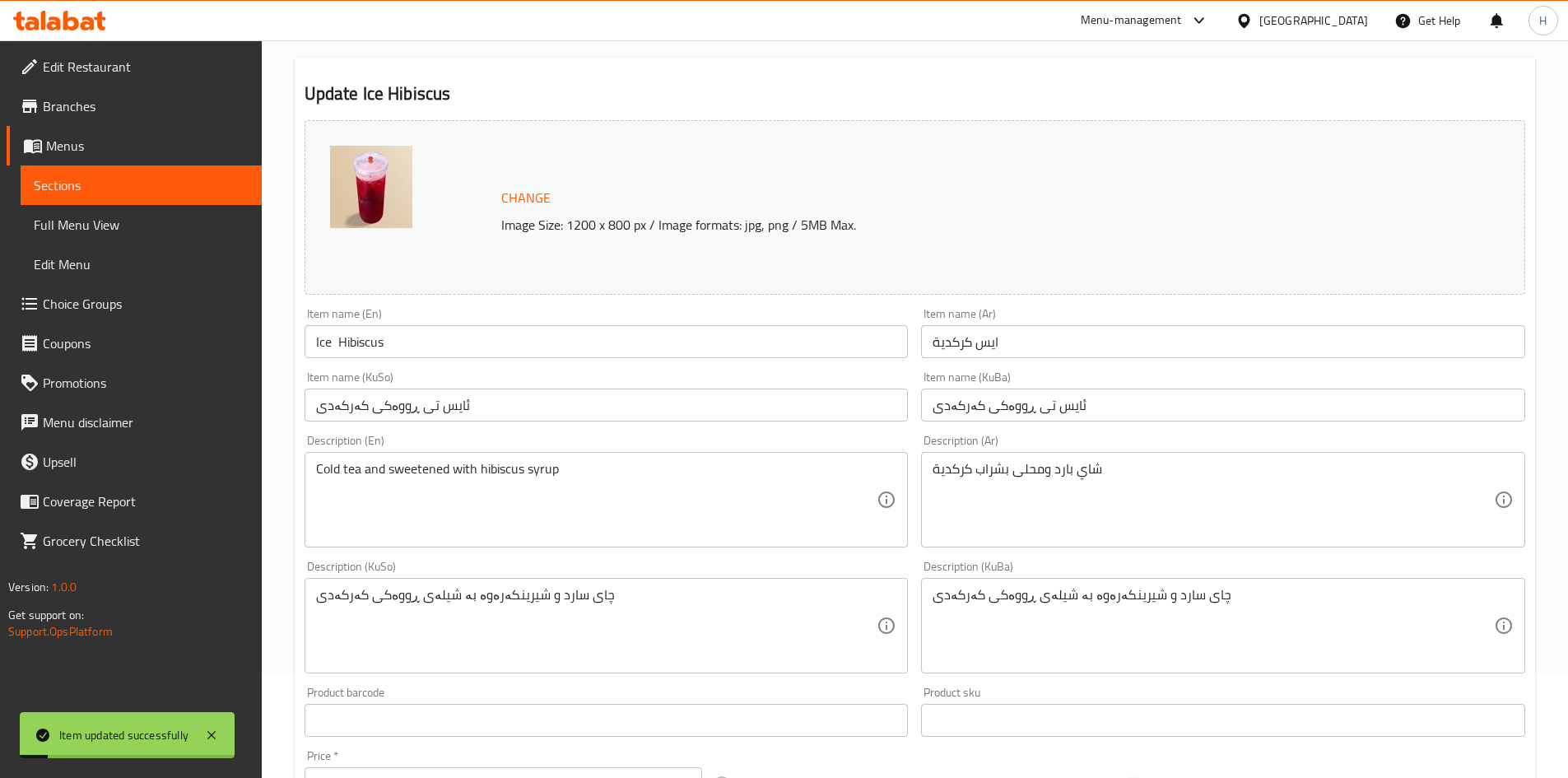
scroll to position [0, 0]
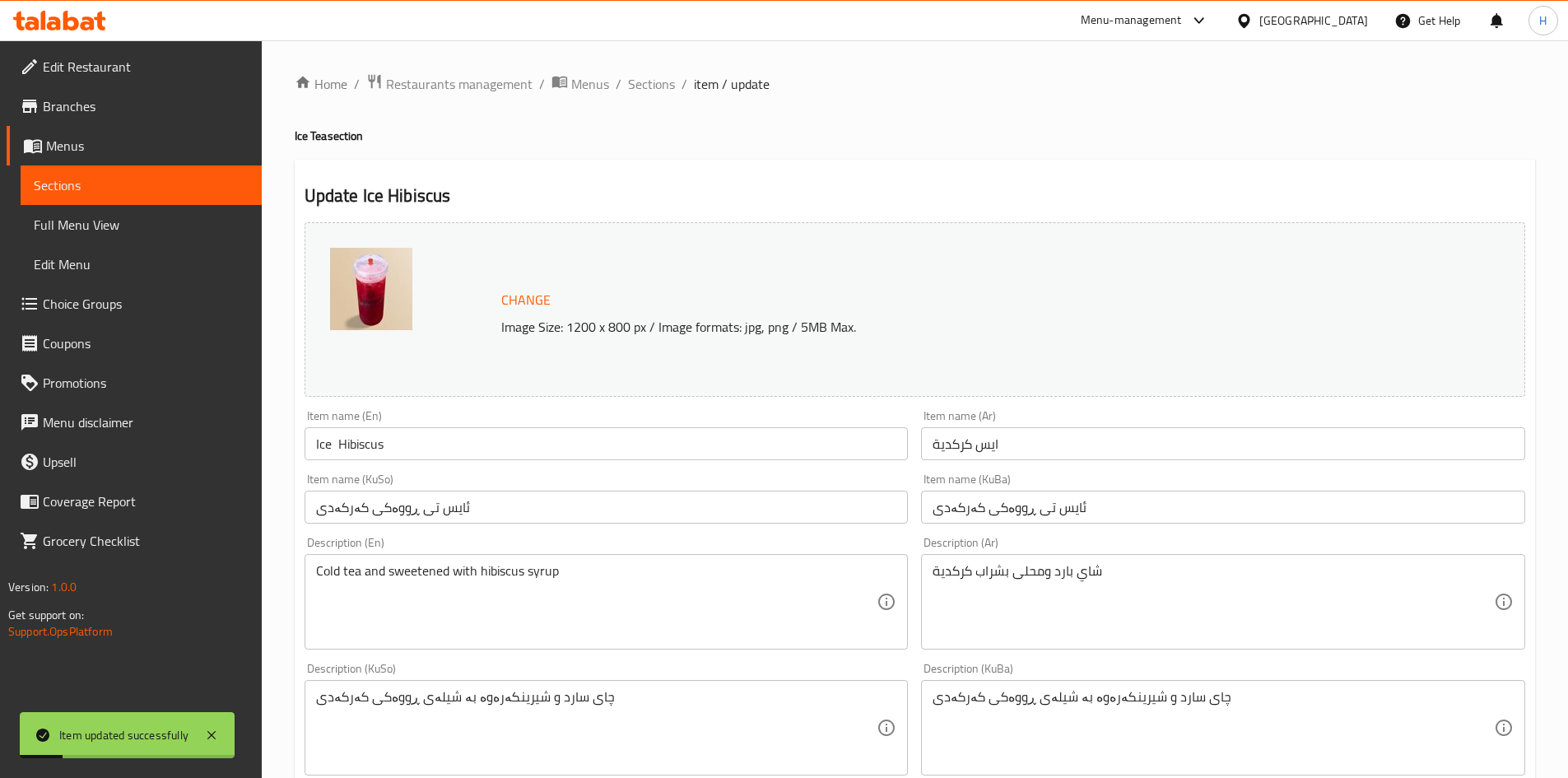
click at [657, 82] on span "Sections" at bounding box center [651, 84] width 47 height 20
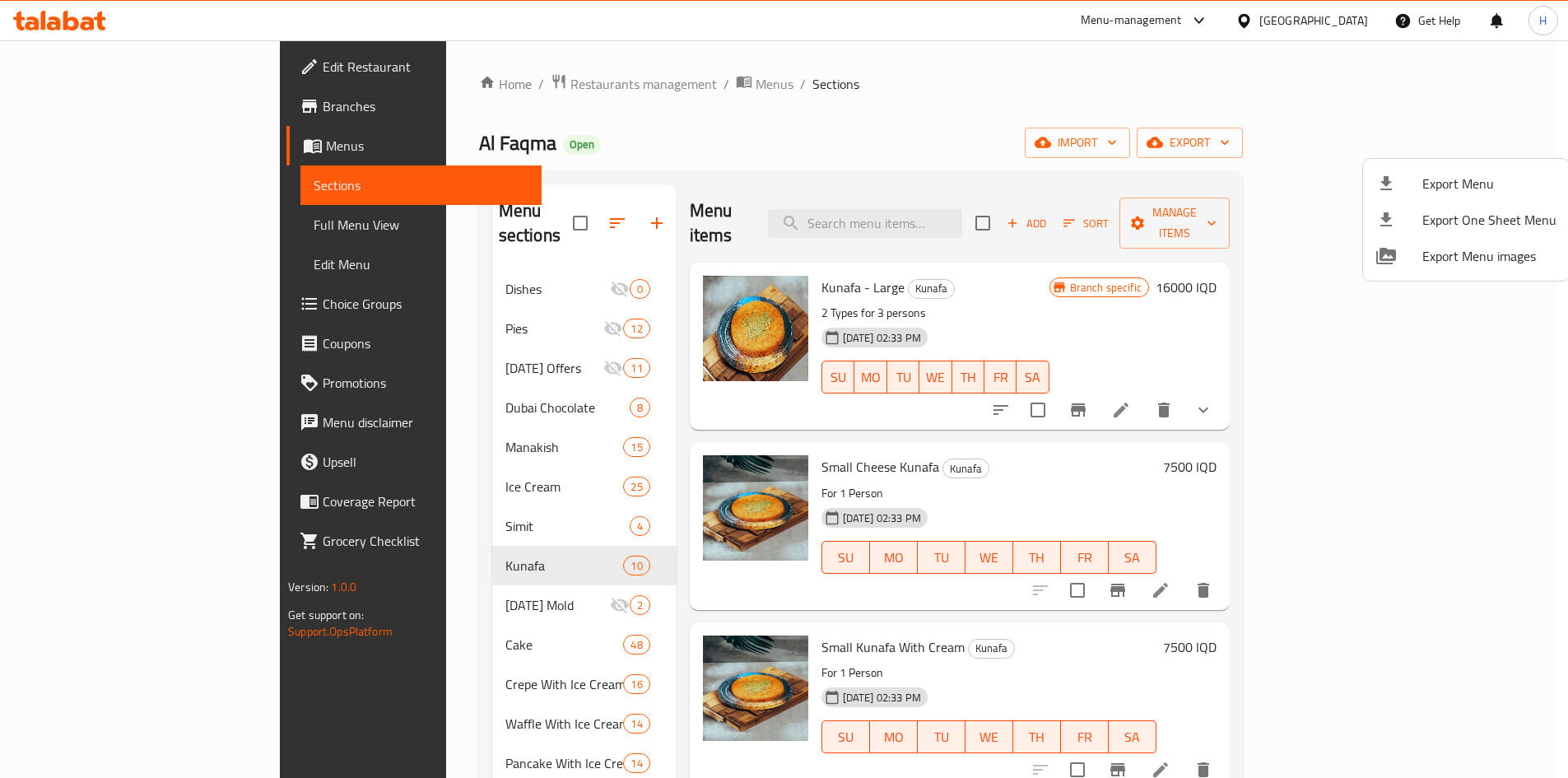
click at [452, 84] on div at bounding box center [784, 389] width 1568 height 778
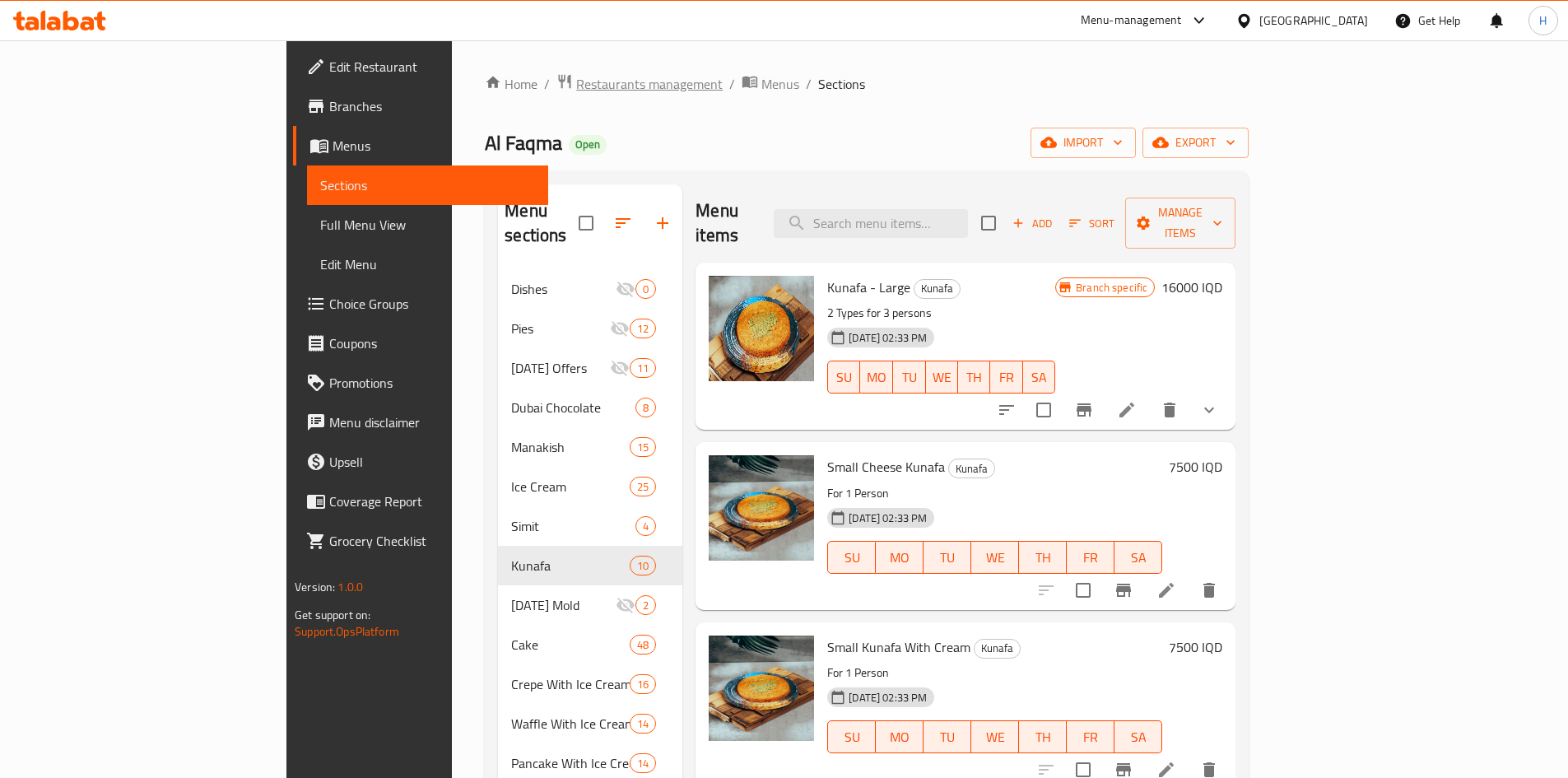
click at [576, 82] on span "Restaurants management" at bounding box center [649, 84] width 147 height 20
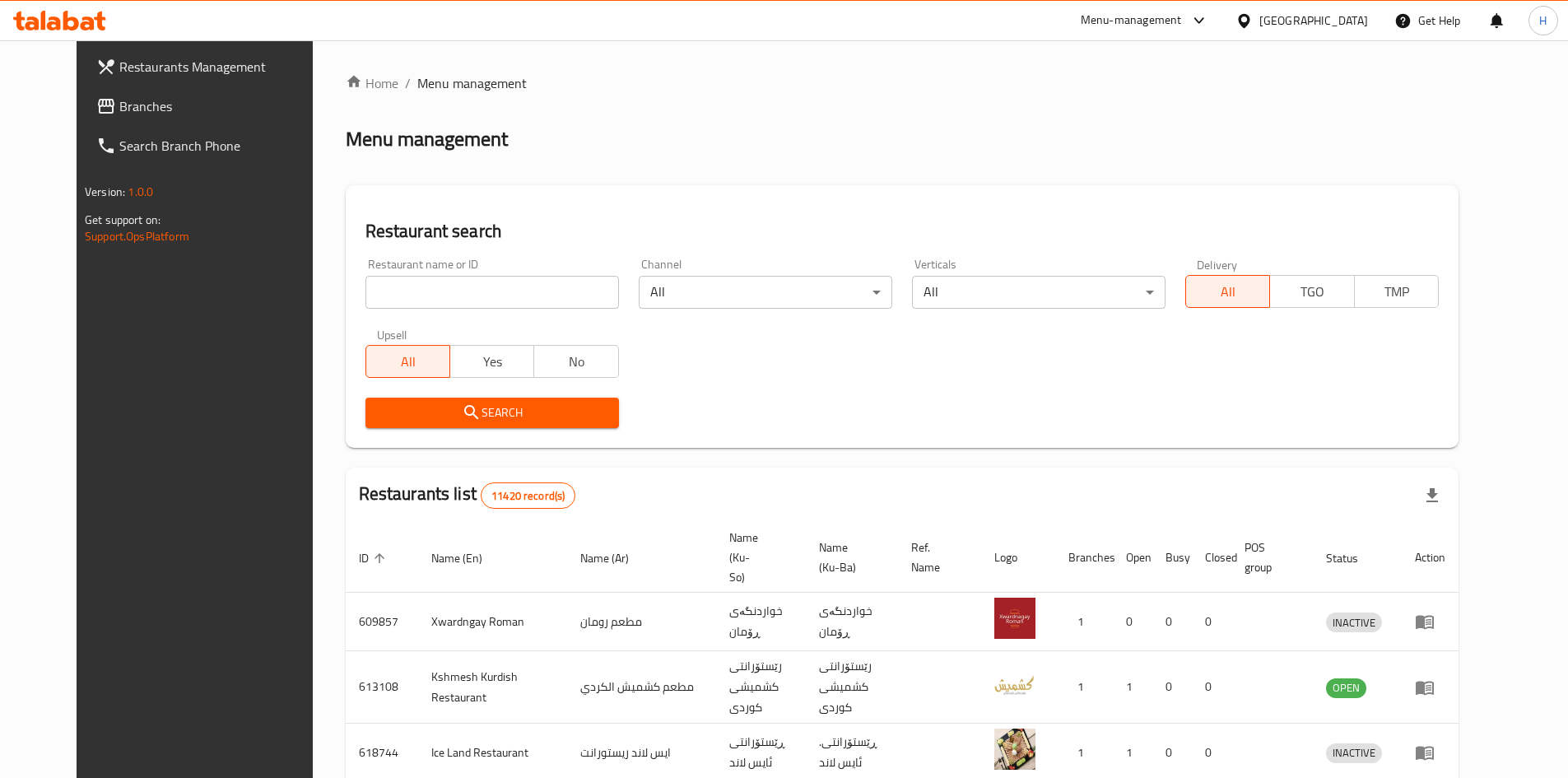
click at [469, 294] on input "search" at bounding box center [492, 292] width 254 height 33
type input "x"
type input "سوبر صوص"
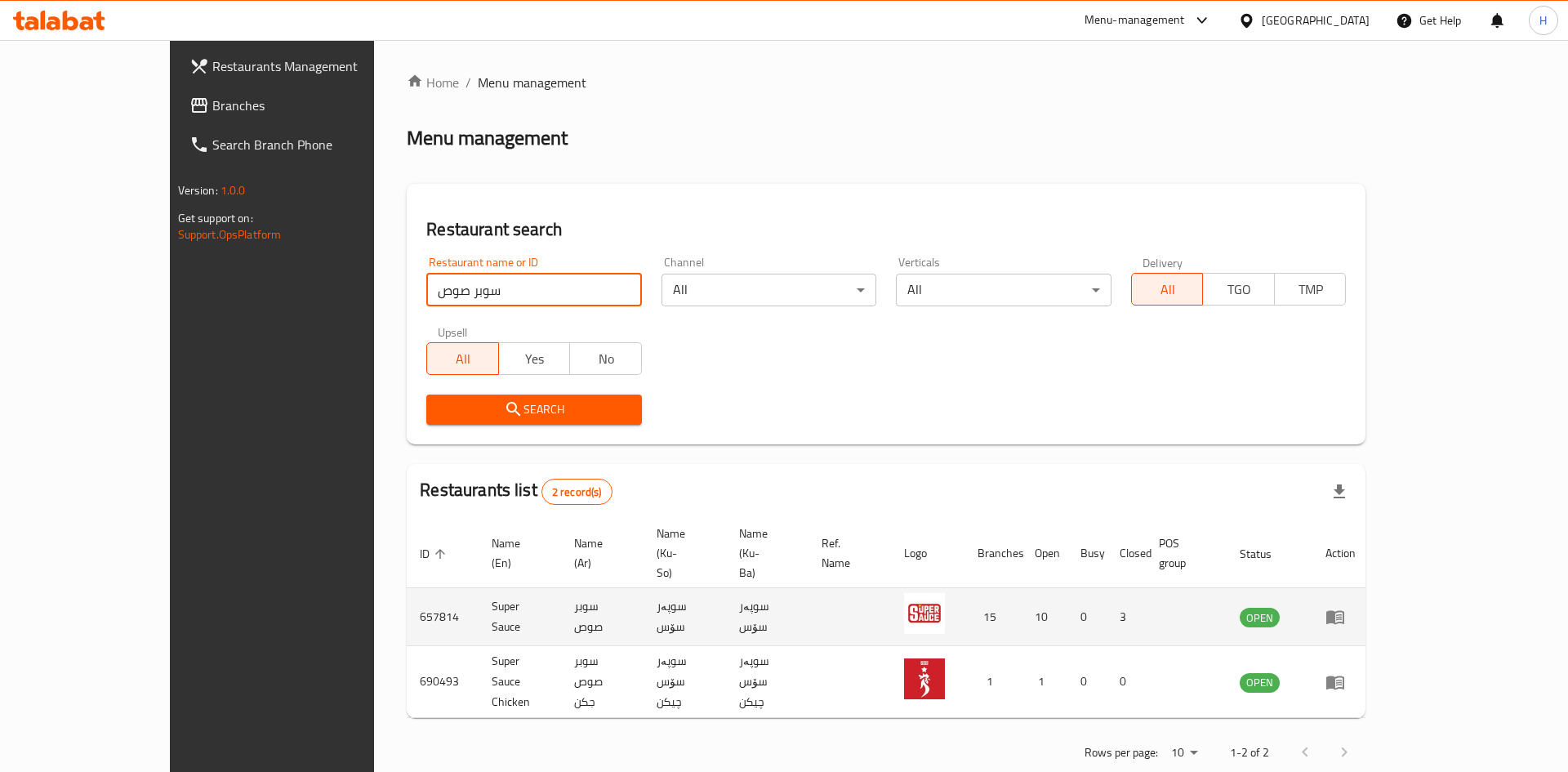
click at [1344, 611] on icon "enhanced table" at bounding box center [1335, 618] width 18 height 14
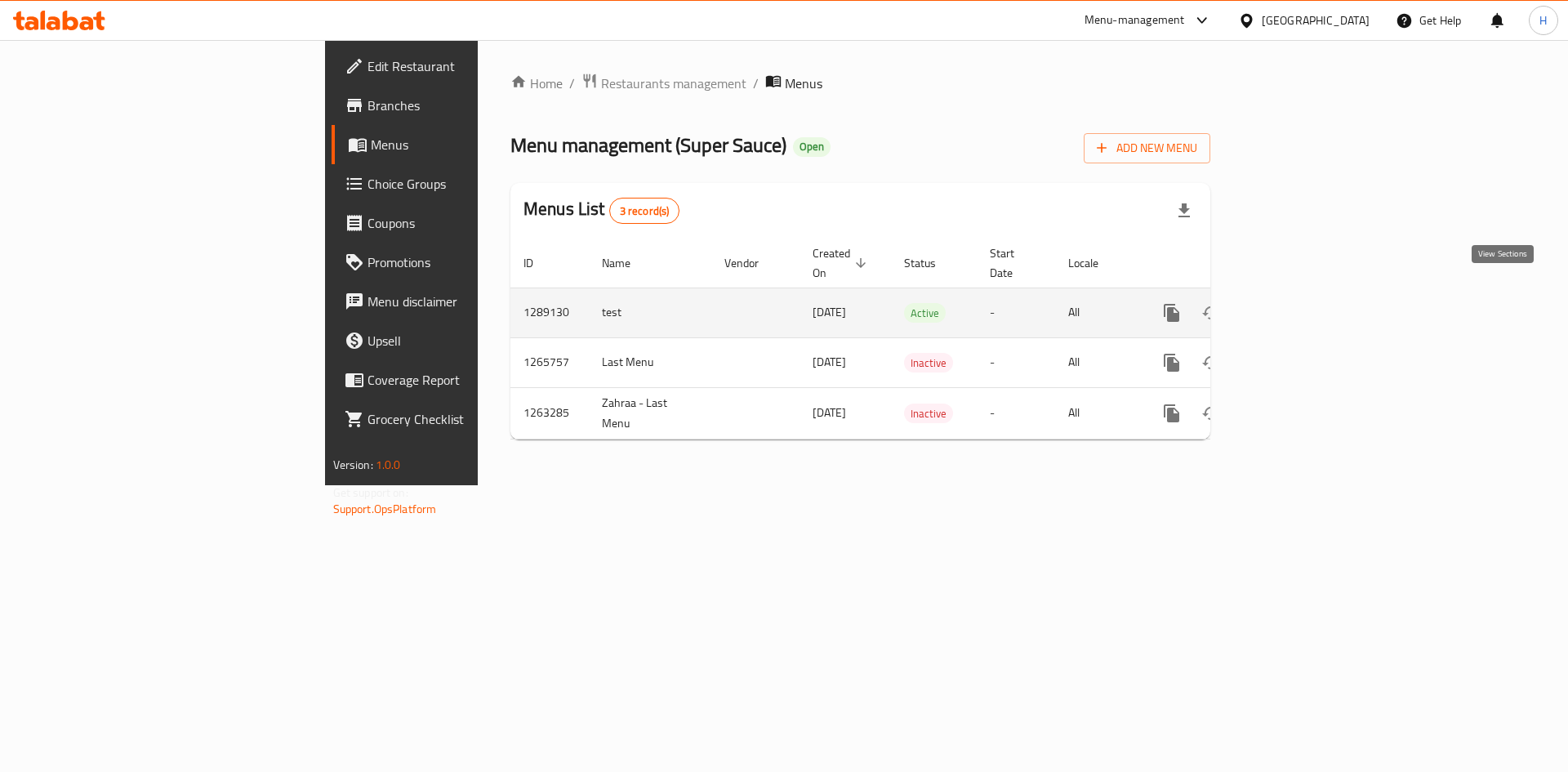
click at [1300, 303] on icon "enhanced table" at bounding box center [1290, 313] width 20 height 20
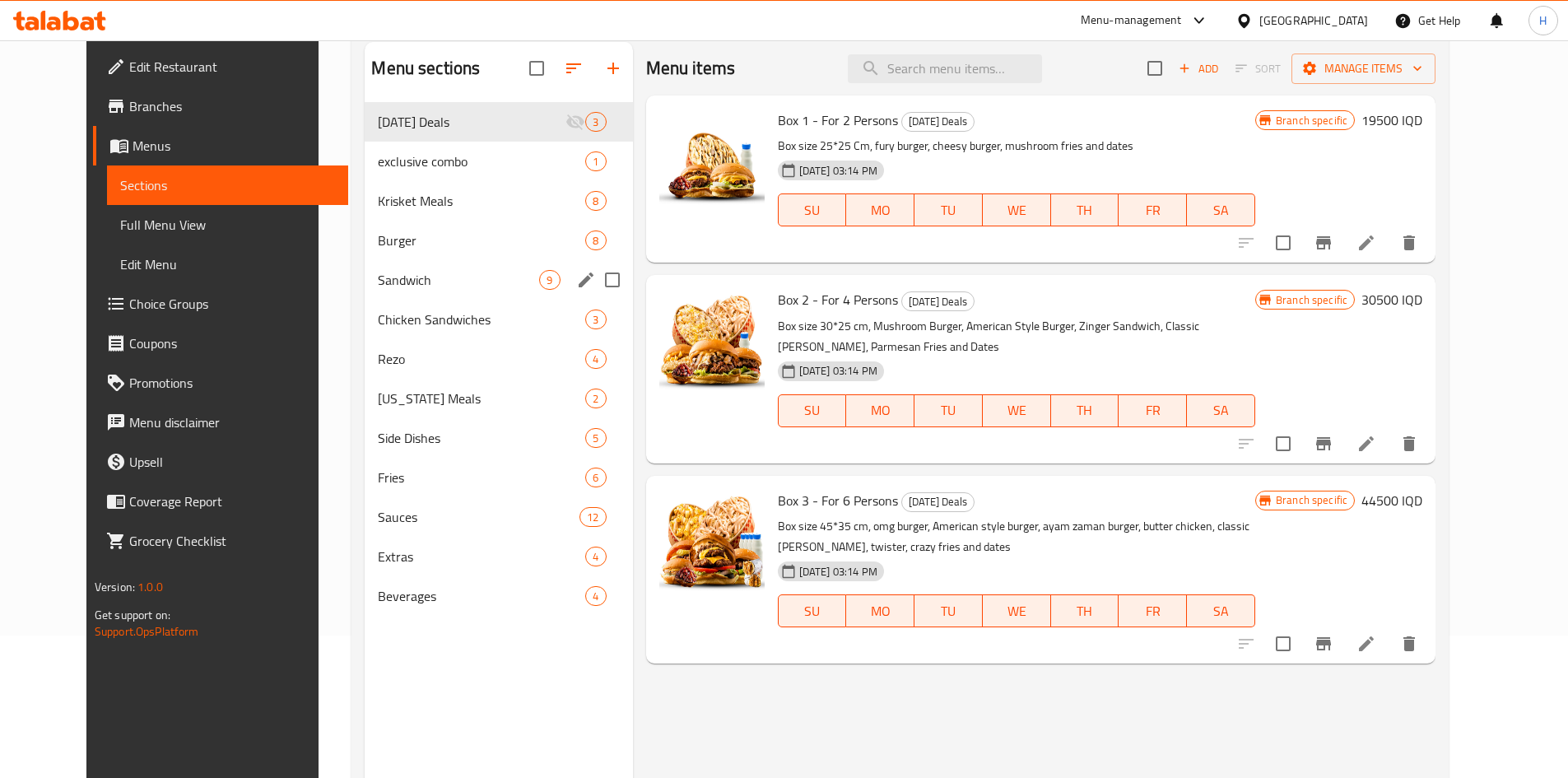
scroll to position [231, 0]
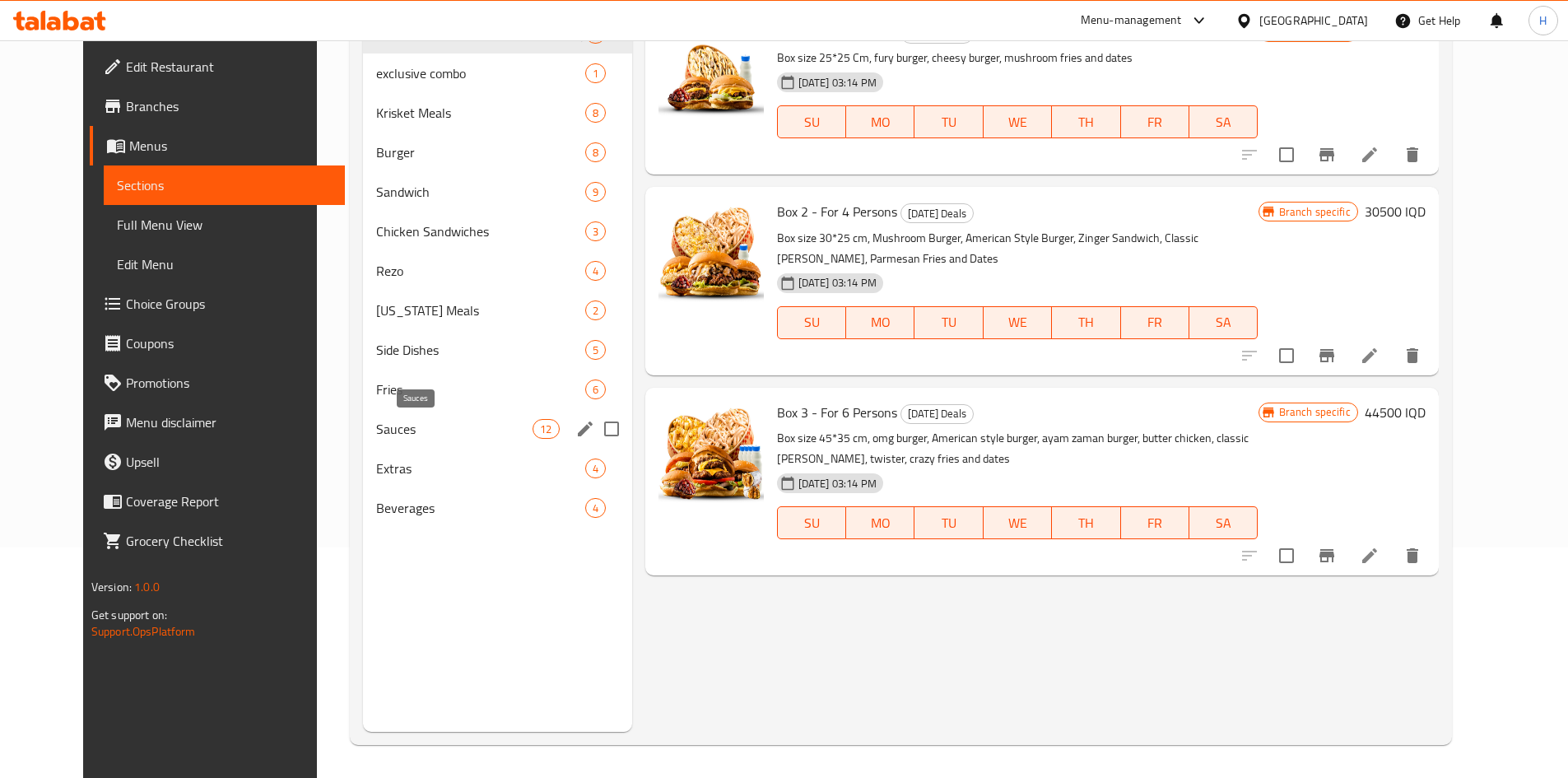
click at [401, 430] on span "Sauces" at bounding box center [454, 429] width 157 height 20
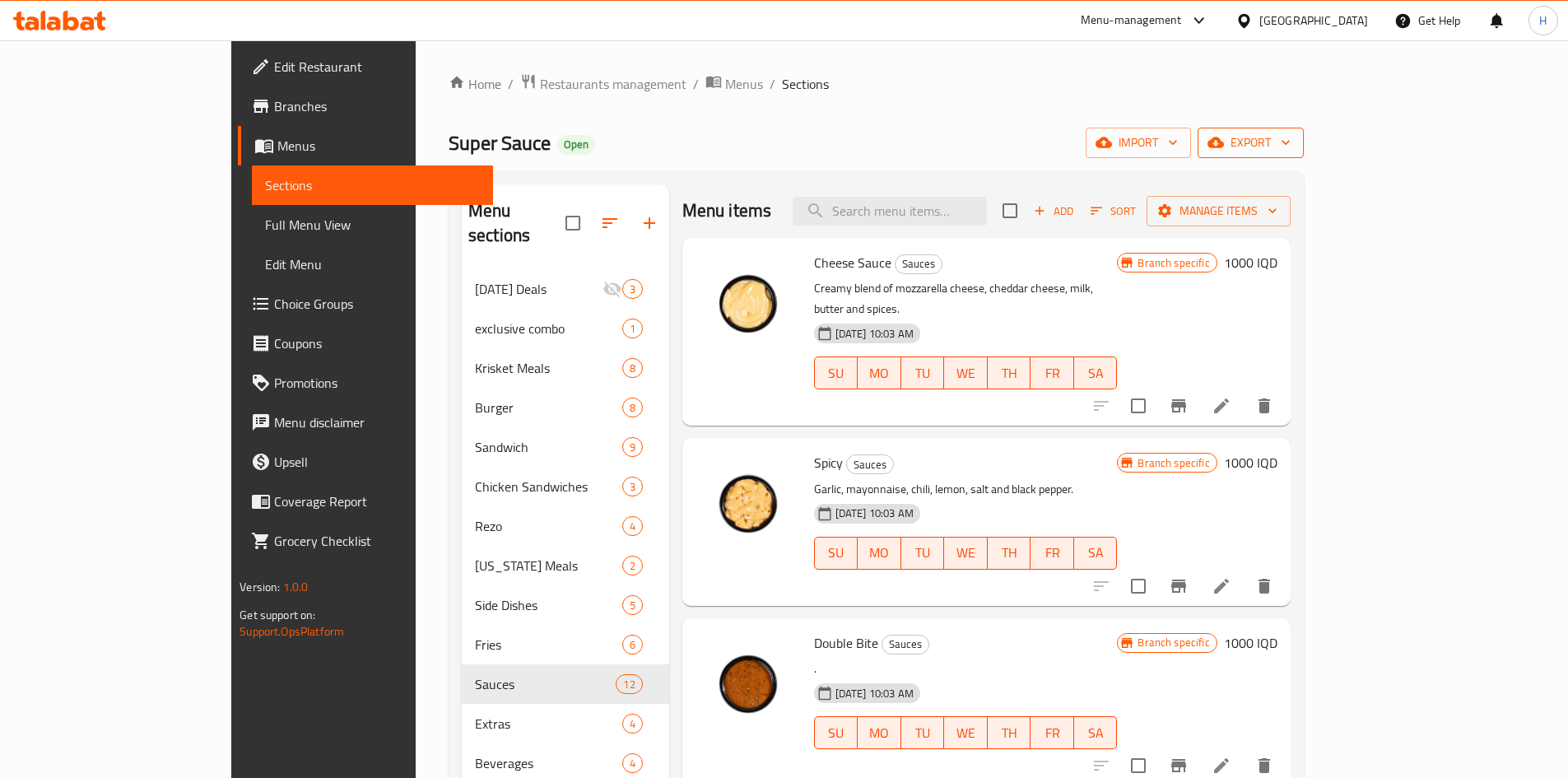
click at [1291, 133] on span "export" at bounding box center [1251, 143] width 80 height 21
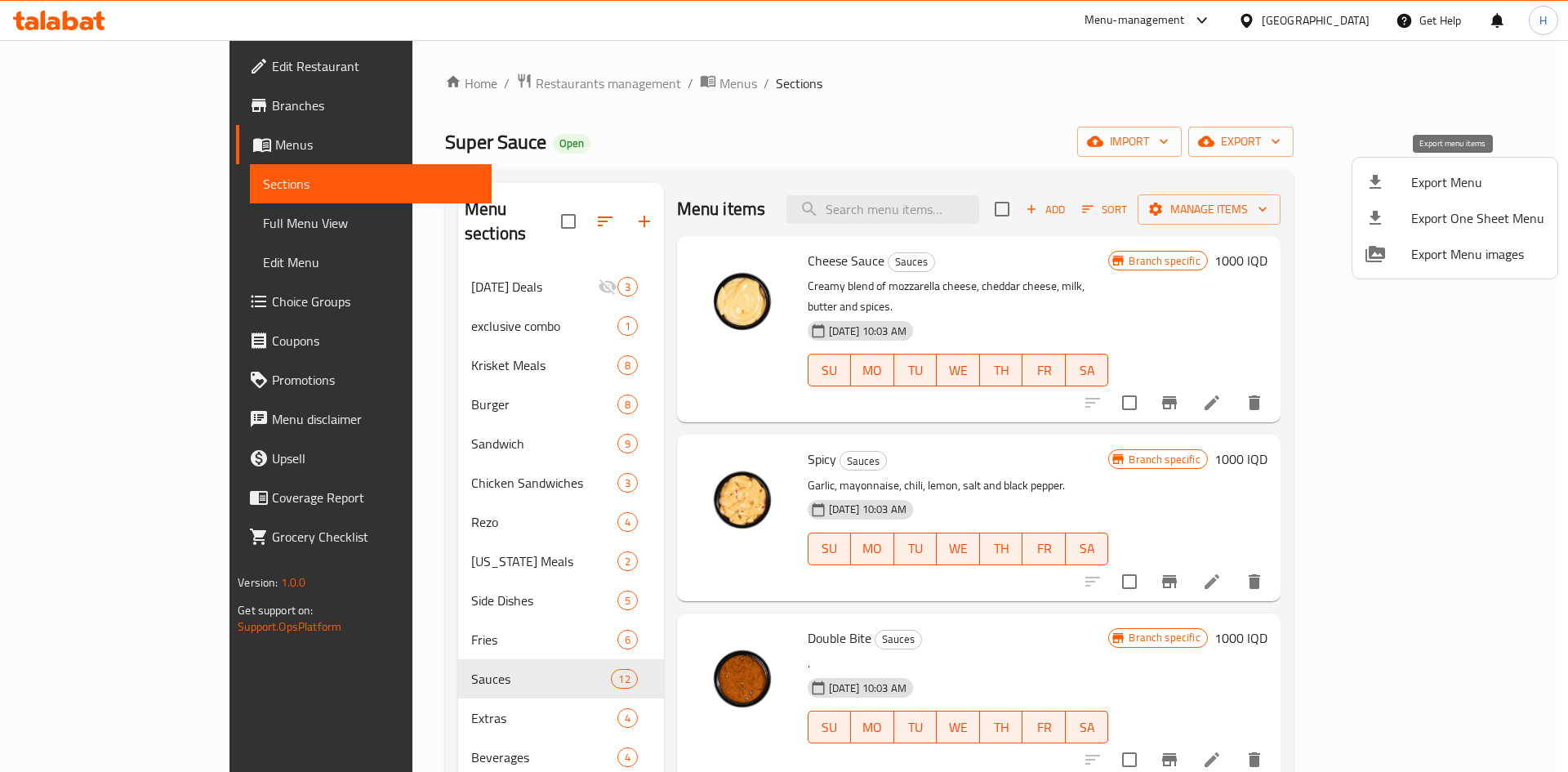
click at [1464, 178] on span "Export Menu" at bounding box center [1478, 182] width 133 height 20
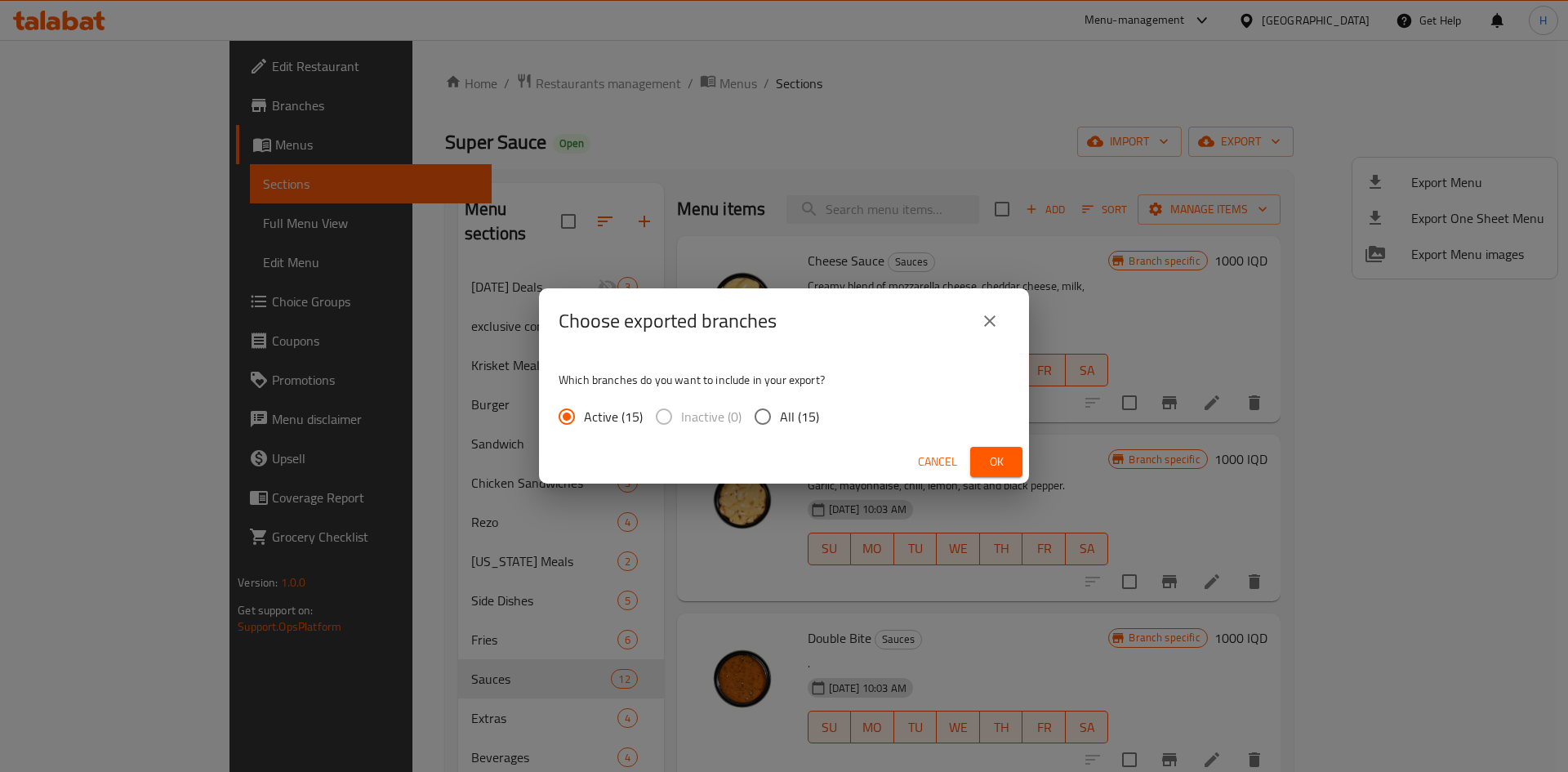
click at [997, 463] on span "Ok" at bounding box center [996, 462] width 26 height 21
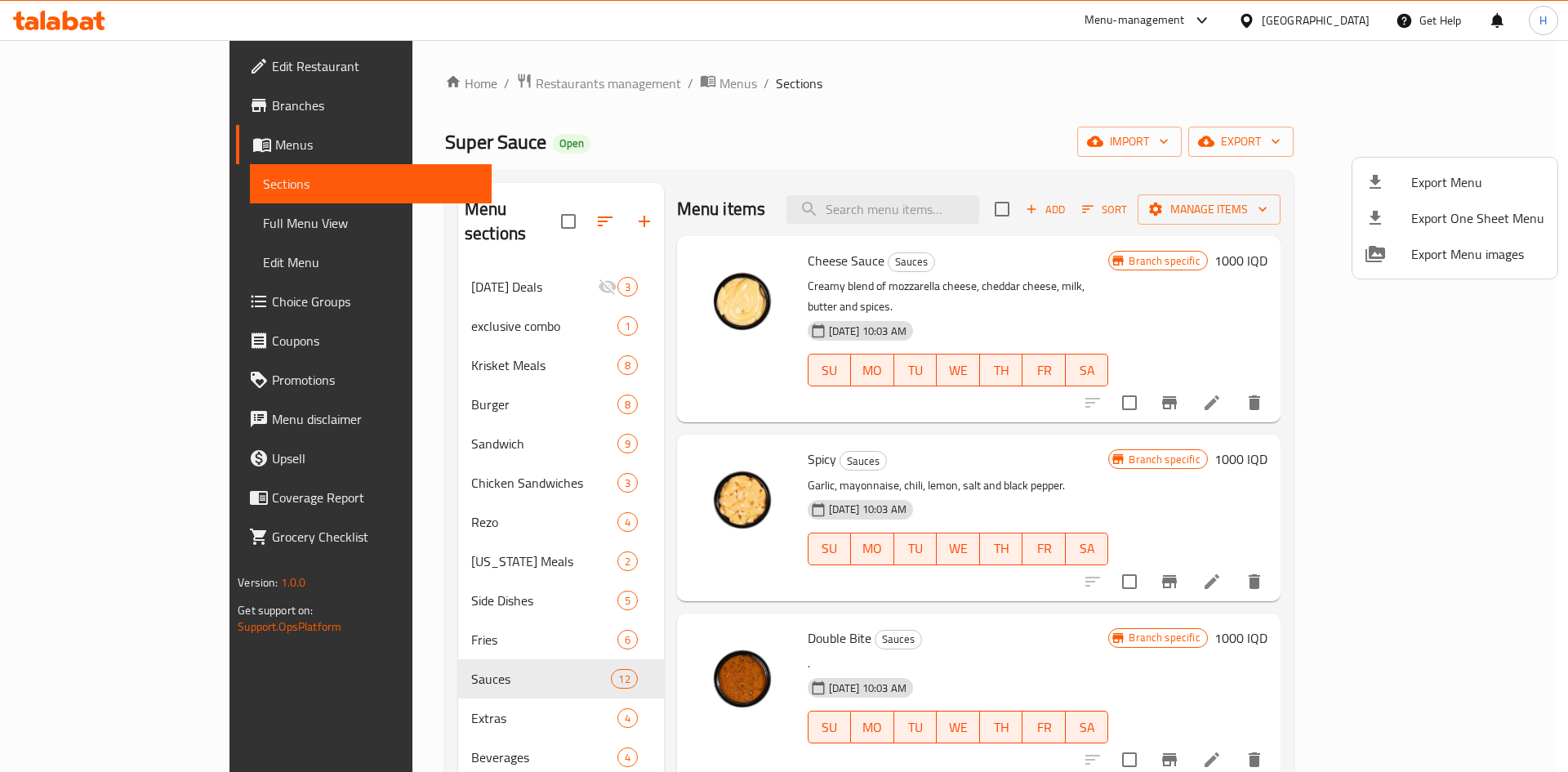
click at [375, 576] on div at bounding box center [784, 386] width 1568 height 772
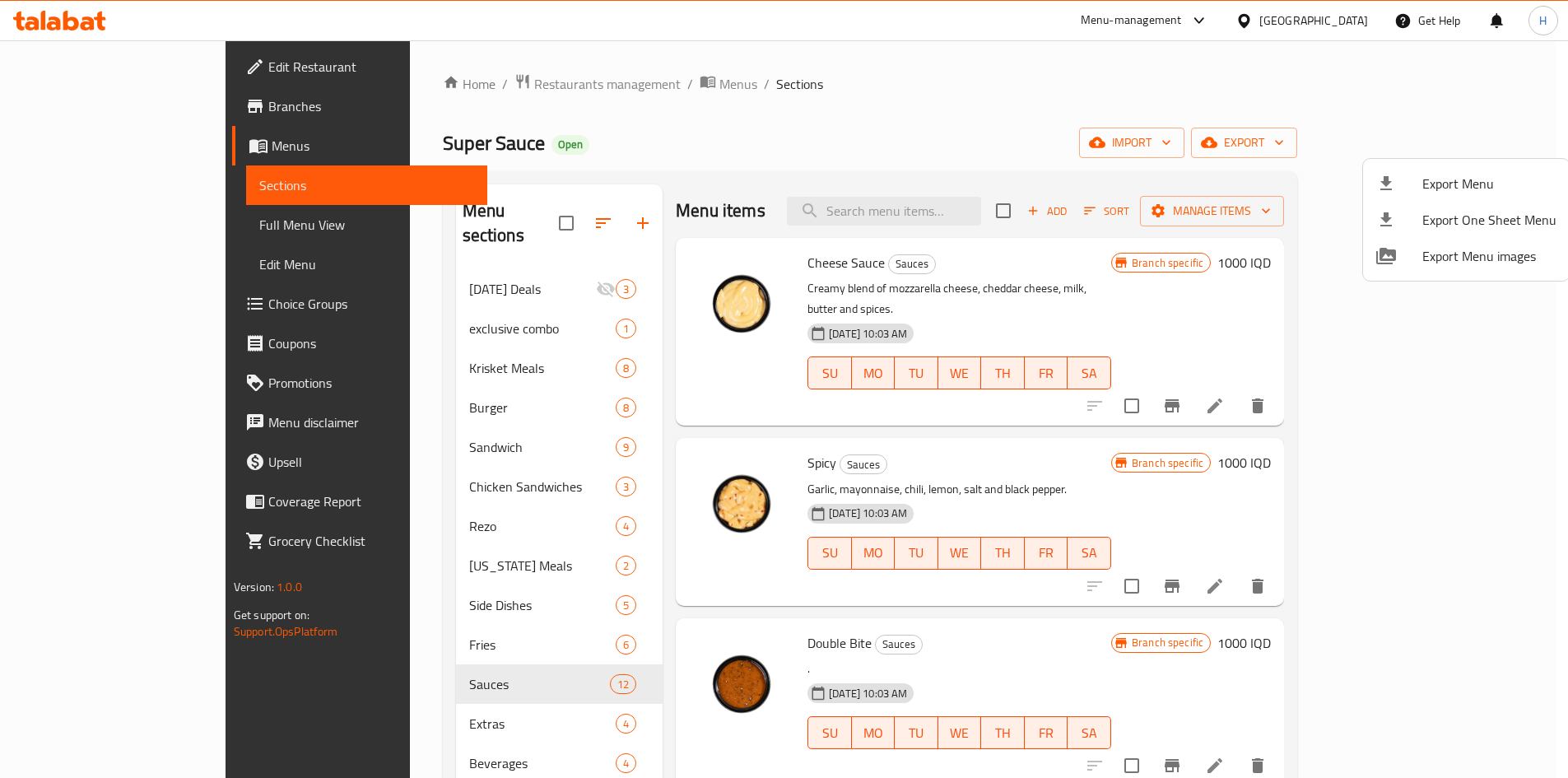
click at [469, 595] on span "Side Dishes" at bounding box center [543, 605] width 148 height 20
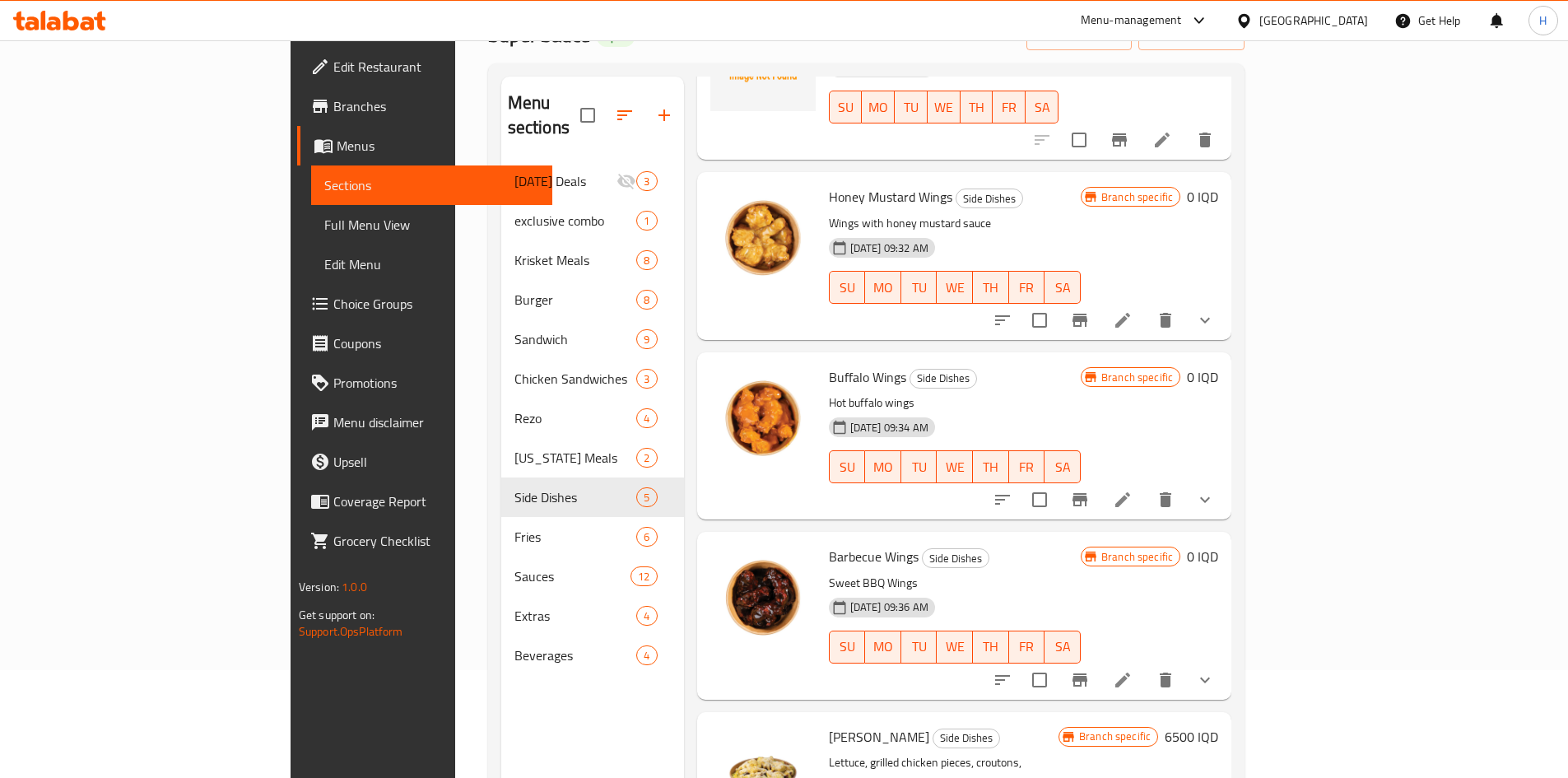
scroll to position [231, 0]
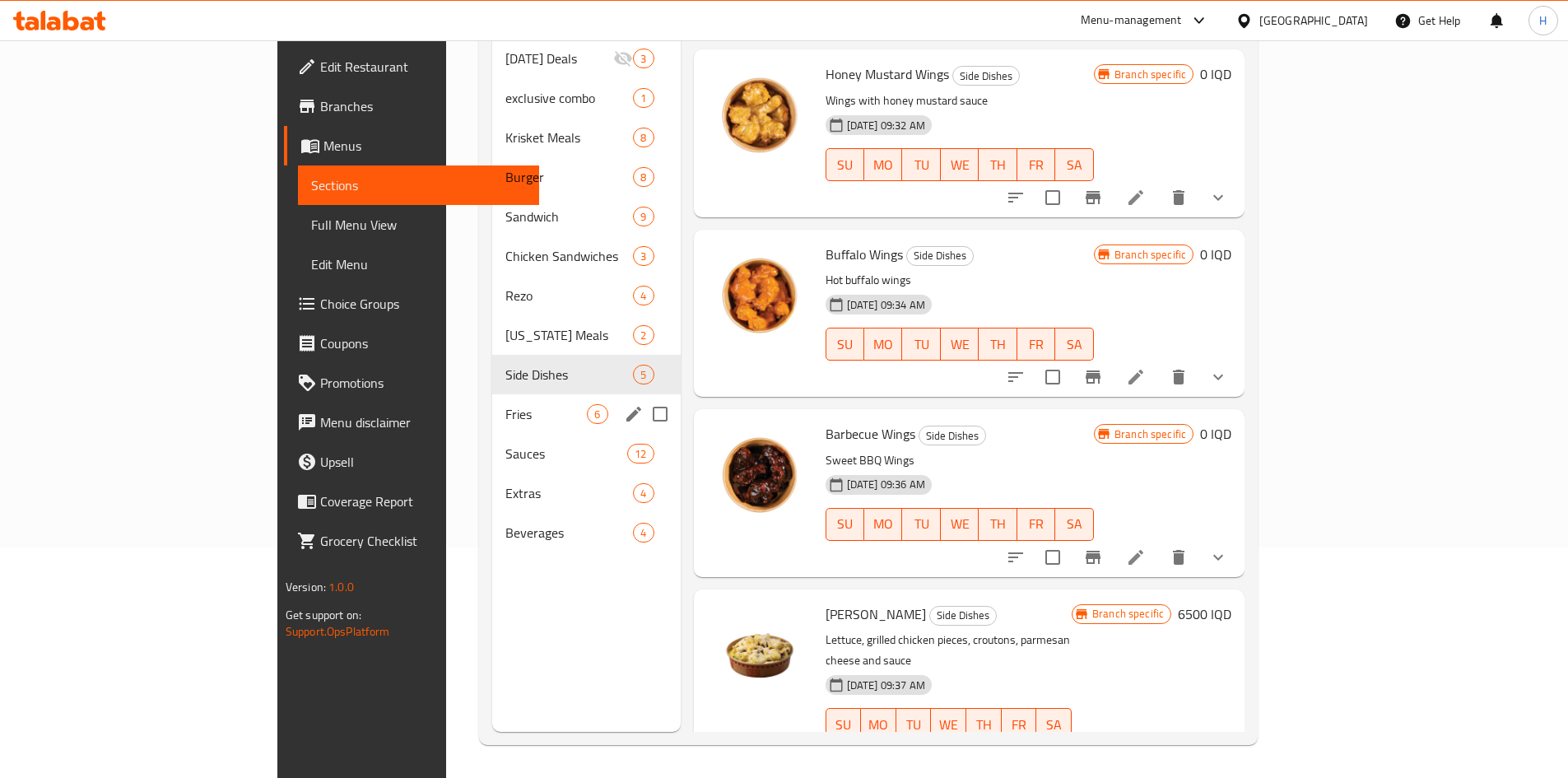
drag, startPoint x: 405, startPoint y: 390, endPoint x: 470, endPoint y: 389, distance: 65.0
click at [505, 404] on span "Fries" at bounding box center [546, 414] width 82 height 20
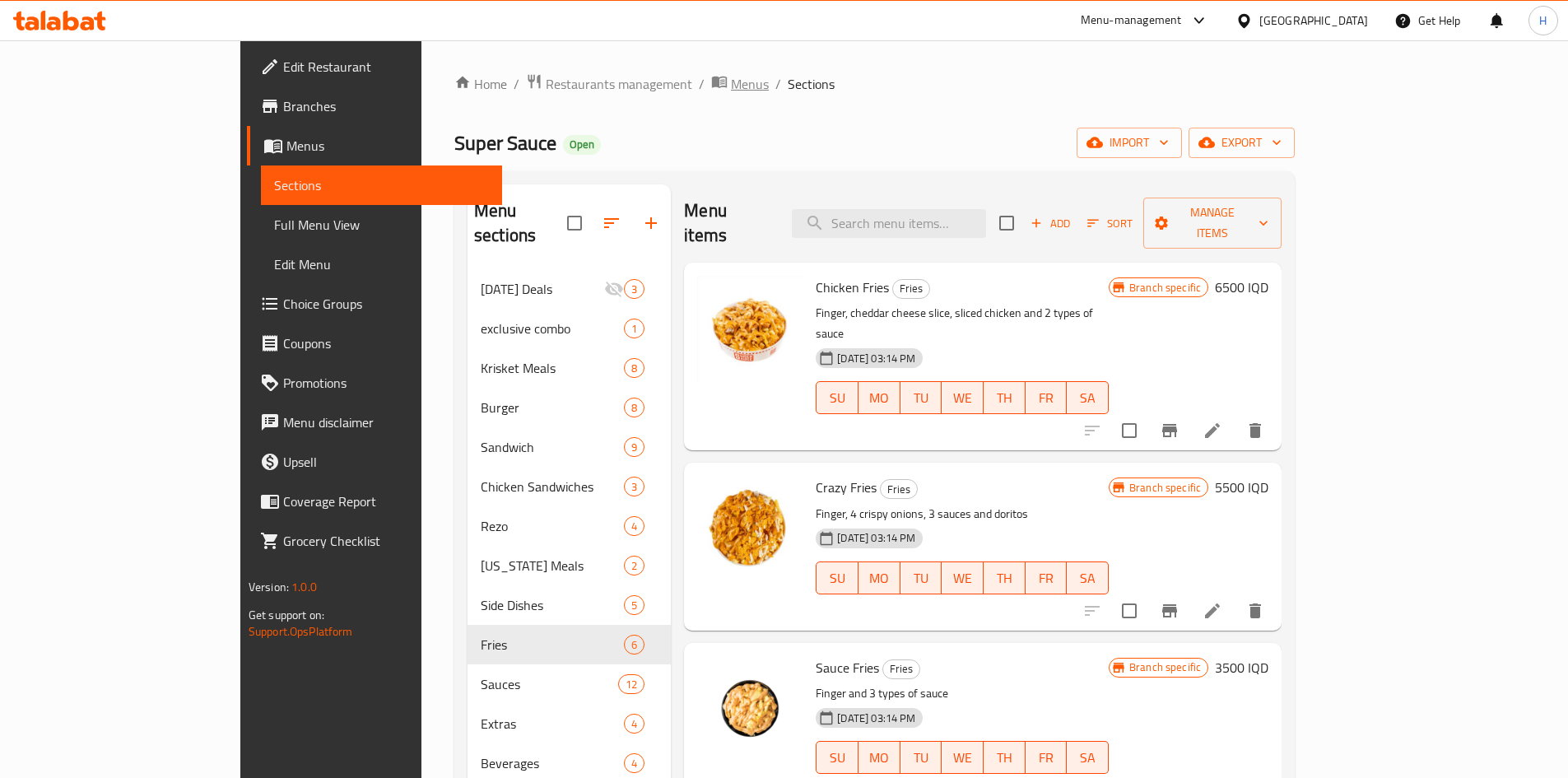
click at [731, 87] on span "Menus" at bounding box center [750, 84] width 38 height 20
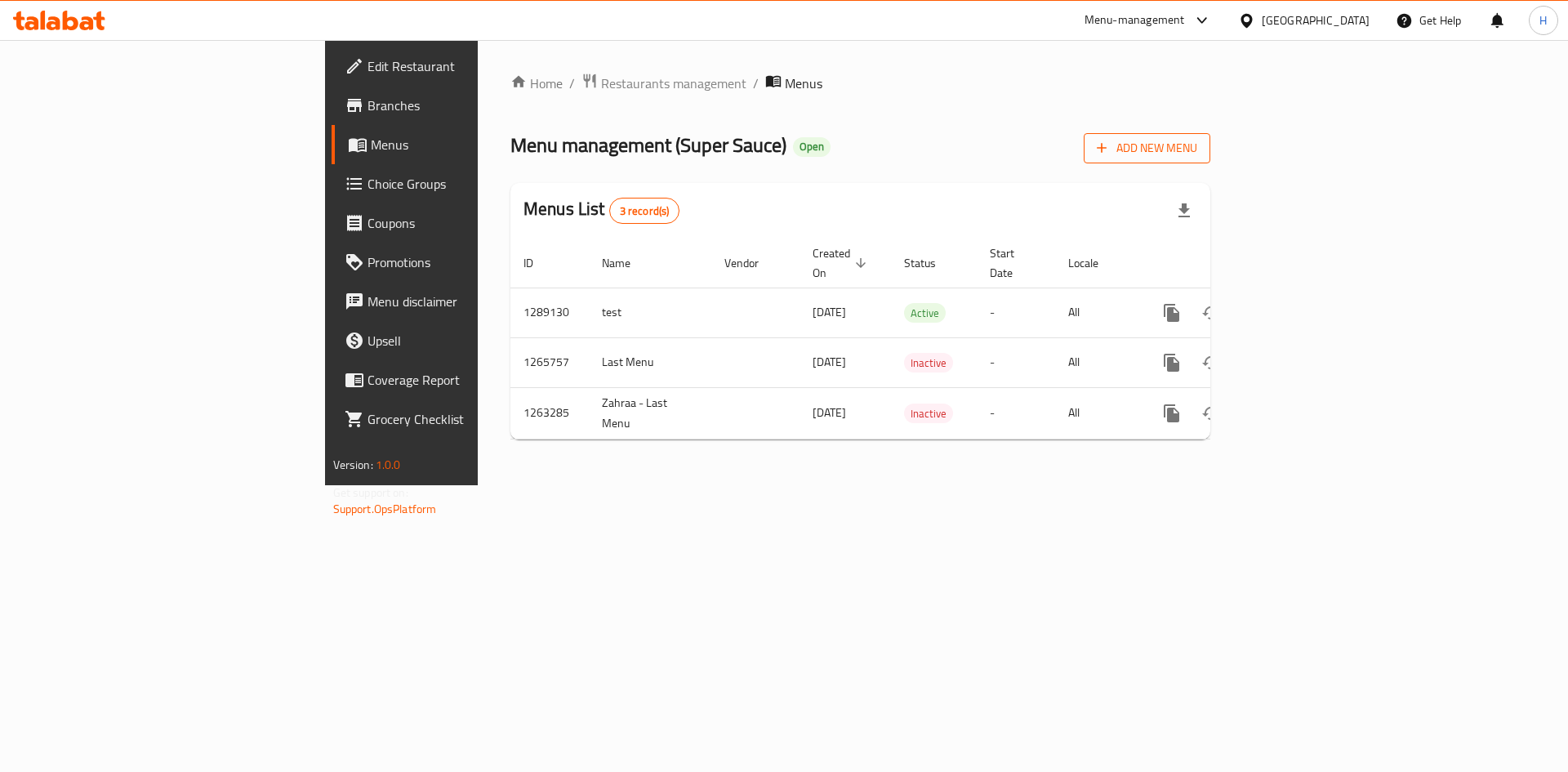
drag, startPoint x: 1498, startPoint y: 142, endPoint x: 1483, endPoint y: 145, distance: 15.3
click at [1198, 145] on span "Add New Menu" at bounding box center [1147, 148] width 100 height 21
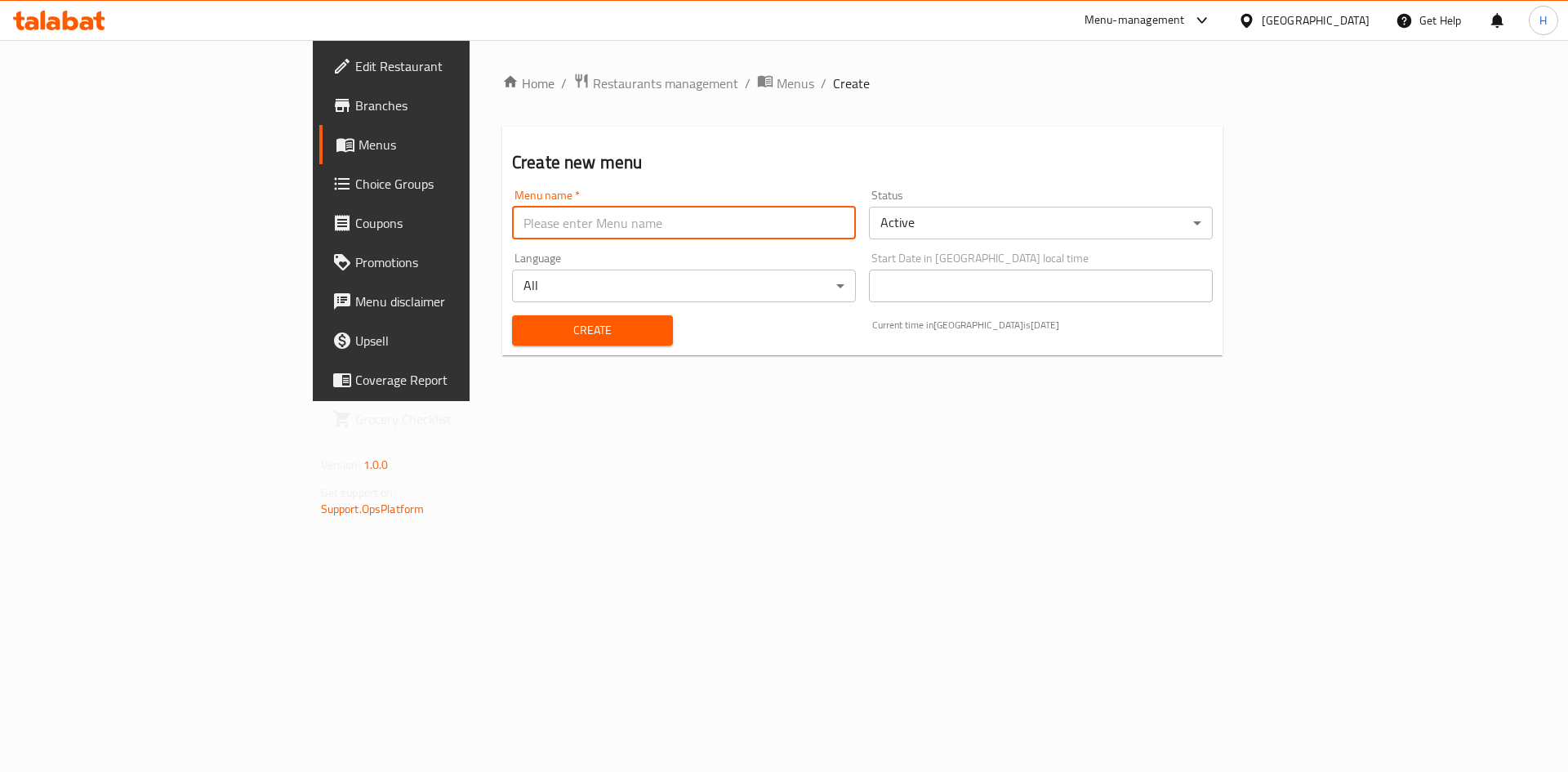
click at [512, 212] on input "text" at bounding box center [683, 223] width 344 height 33
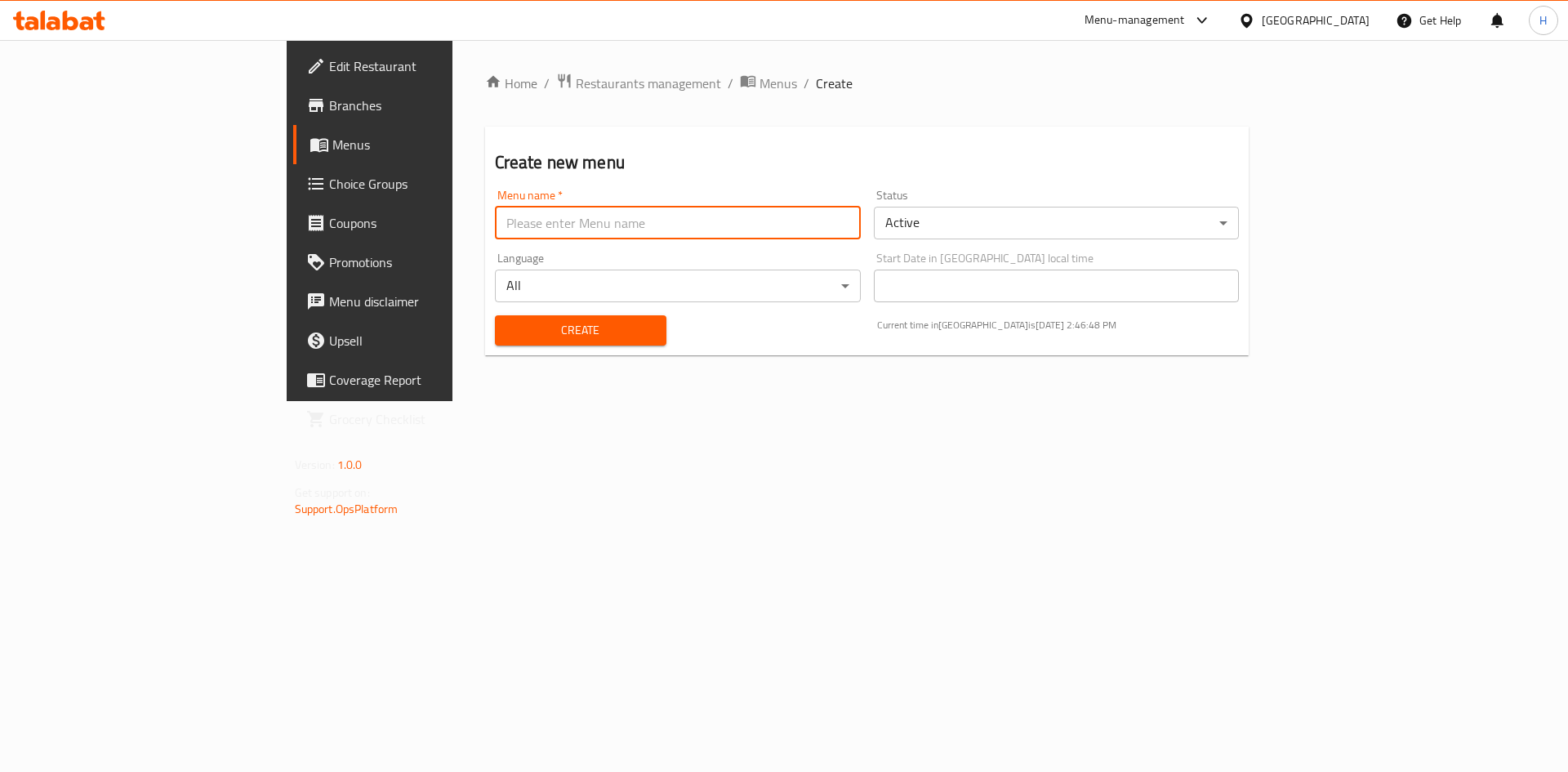
type input "test"
click at [981, 230] on body "​ Menu-management Iraq Get Help H Edit Restaurant Branches Menus Choice Groups …" at bounding box center [784, 405] width 1568 height 732
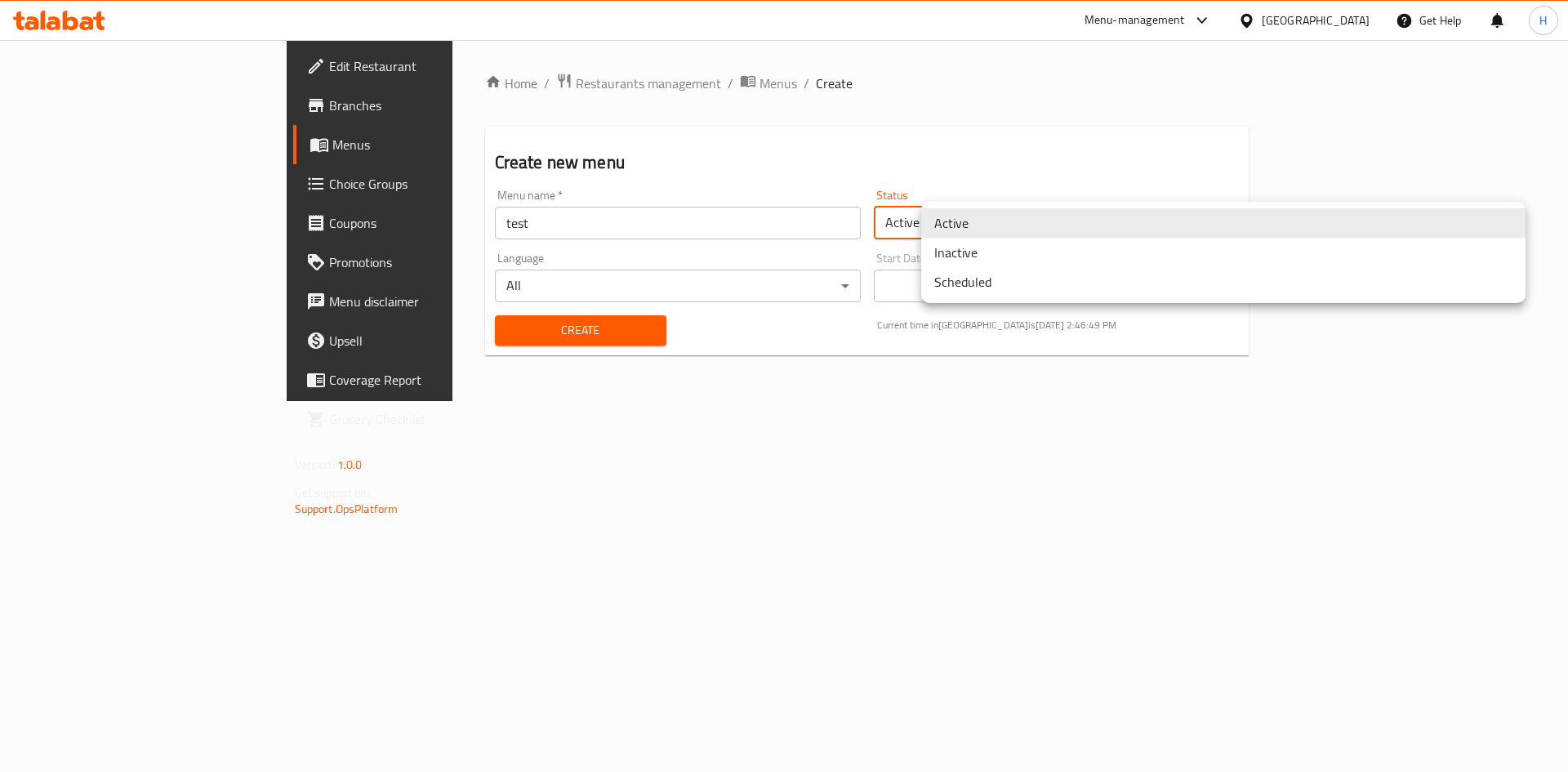
click at [987, 264] on li "Inactive" at bounding box center [1223, 253] width 604 height 30
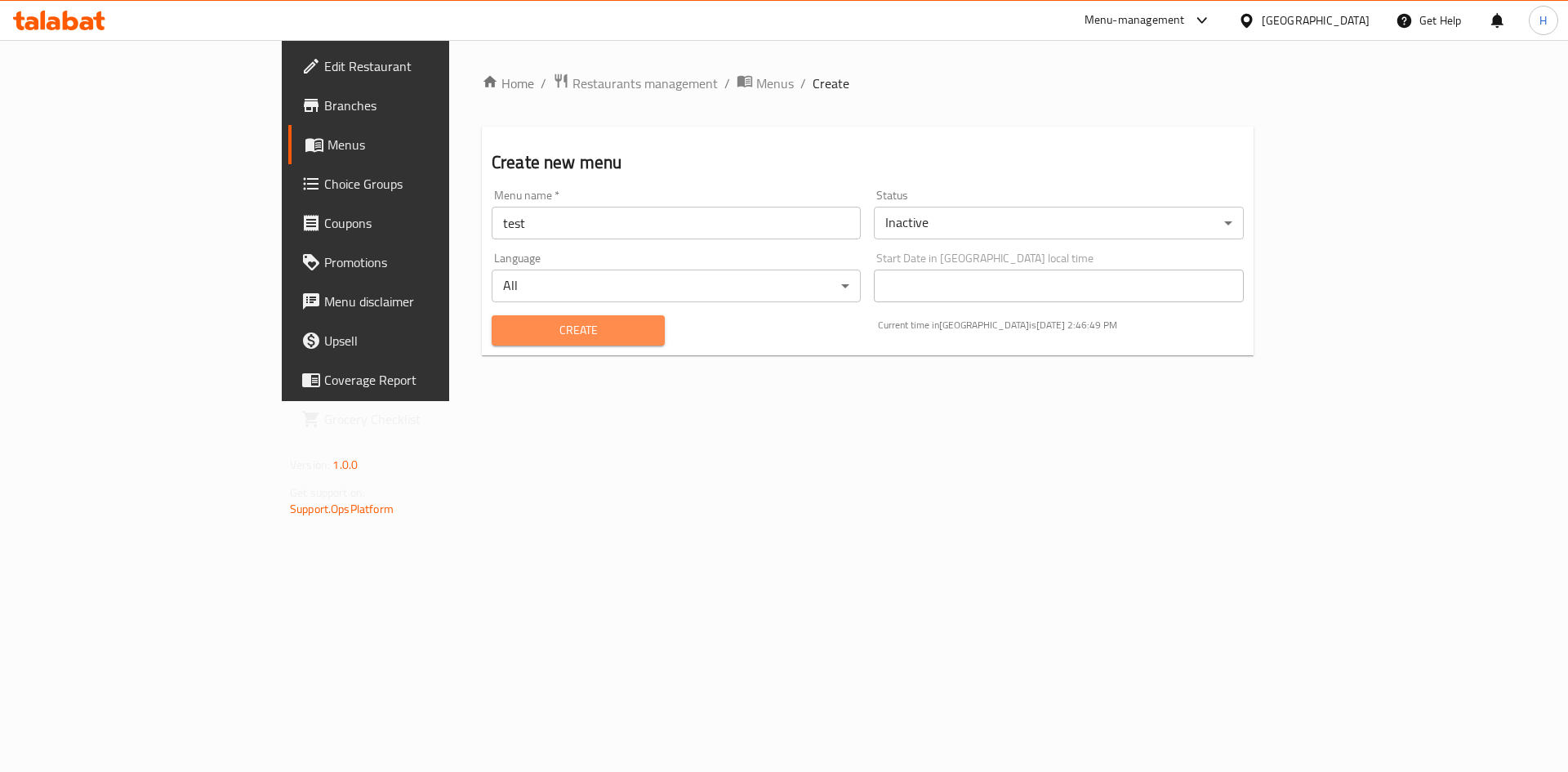
click at [505, 339] on span "Create" at bounding box center [578, 330] width 147 height 21
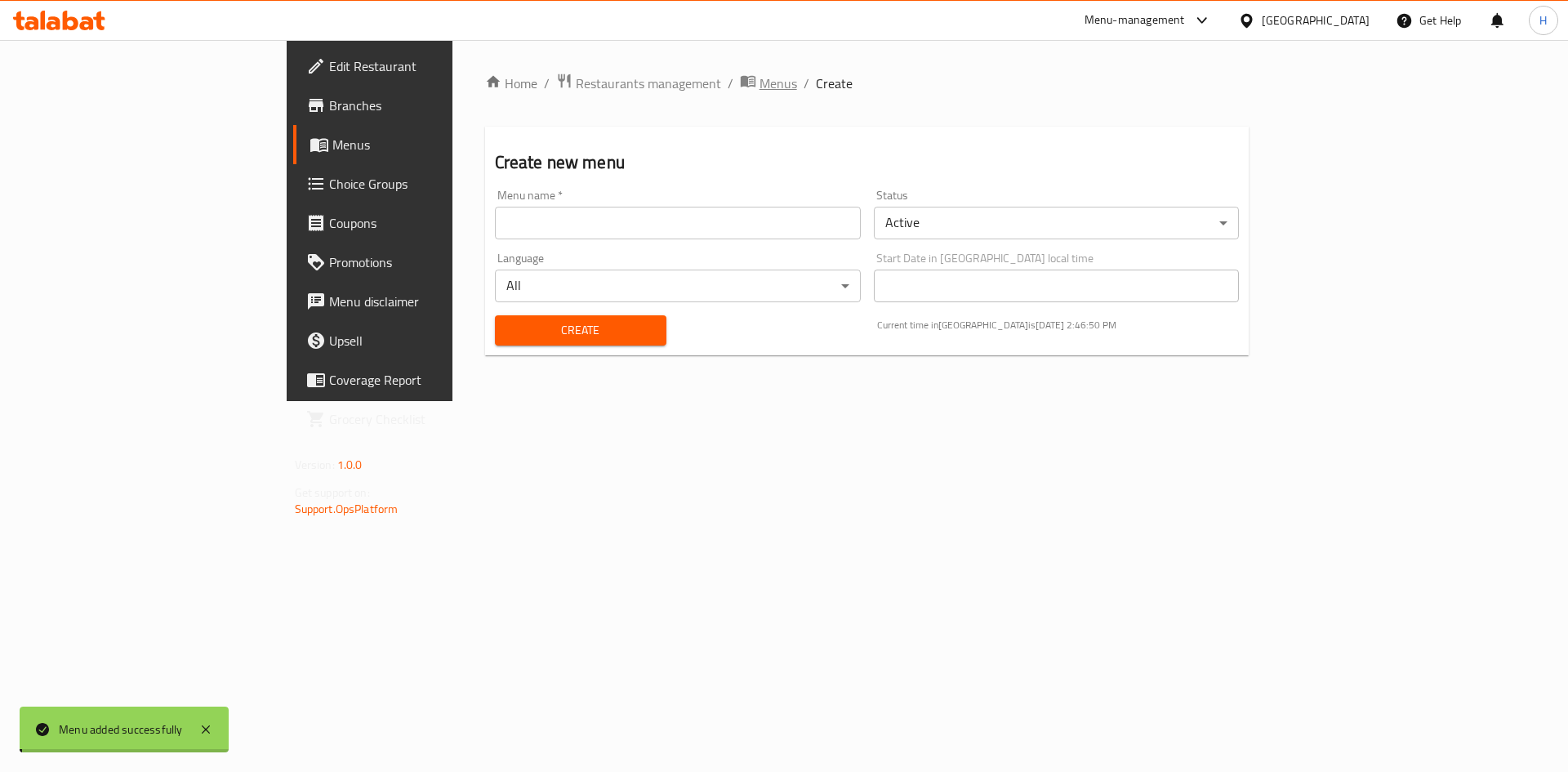
click at [760, 87] on span "Menus" at bounding box center [779, 83] width 38 height 20
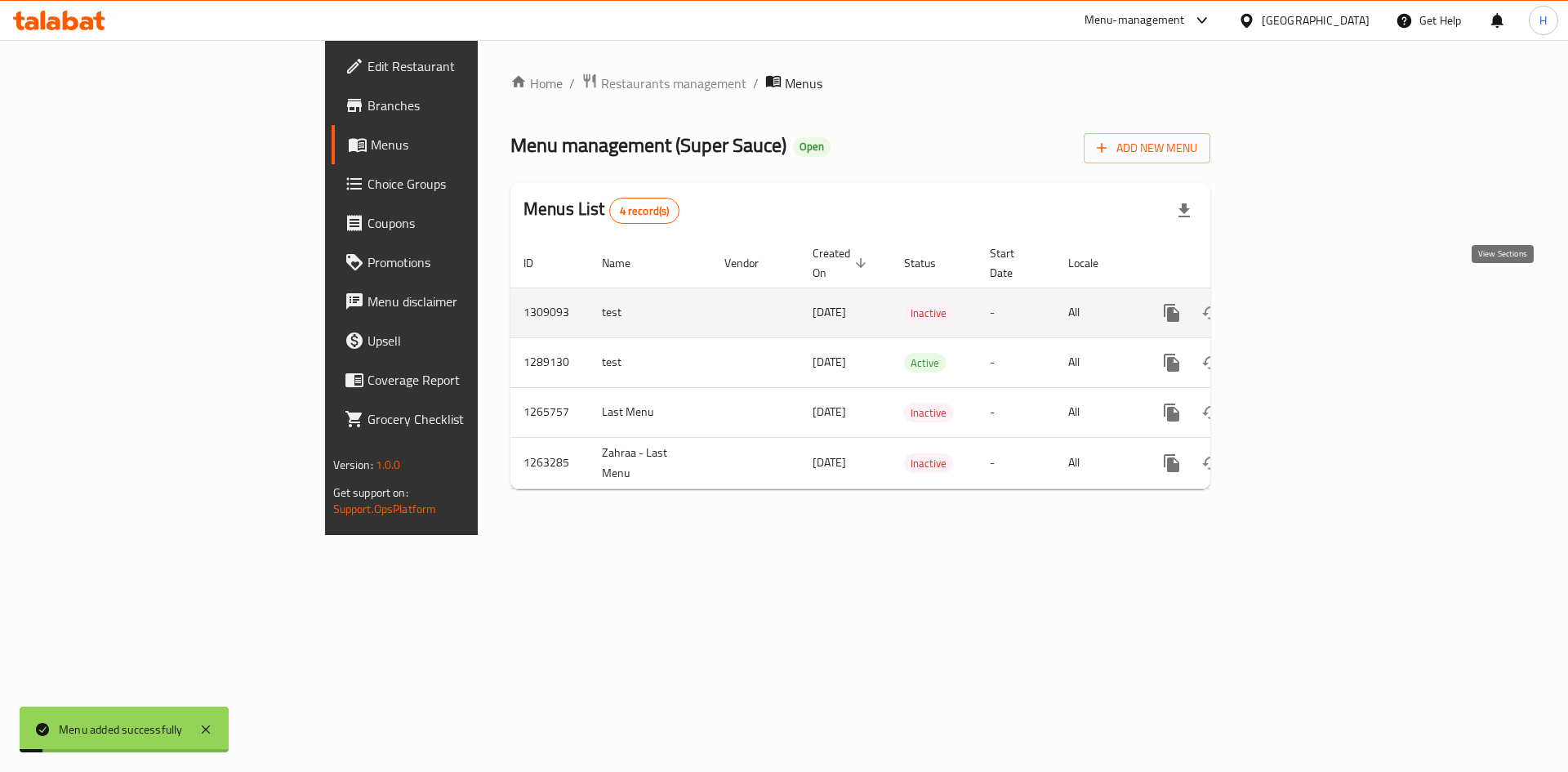
click at [1300, 303] on icon "enhanced table" at bounding box center [1290, 313] width 20 height 20
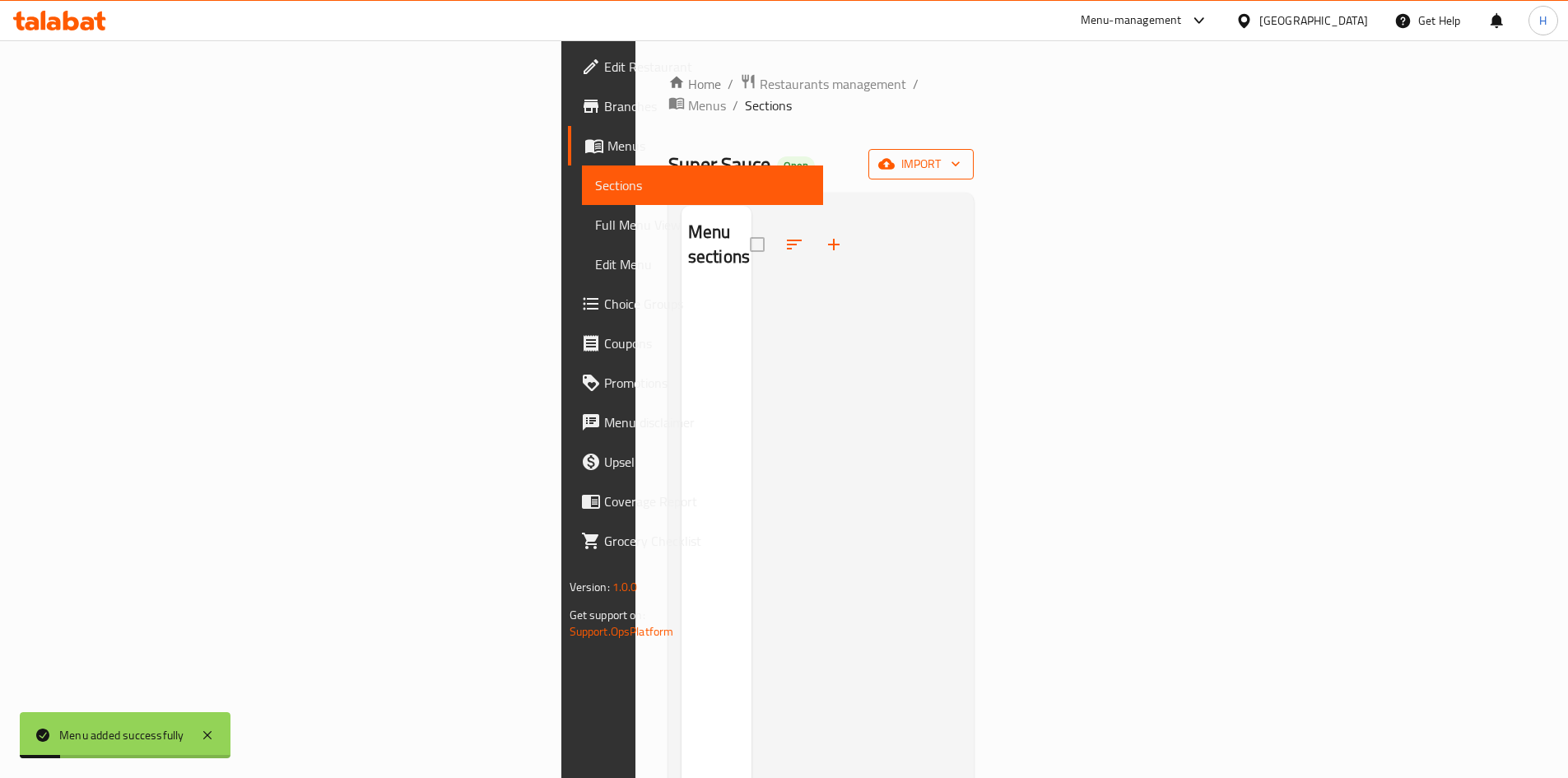
click at [960, 154] on span "import" at bounding box center [920, 164] width 79 height 21
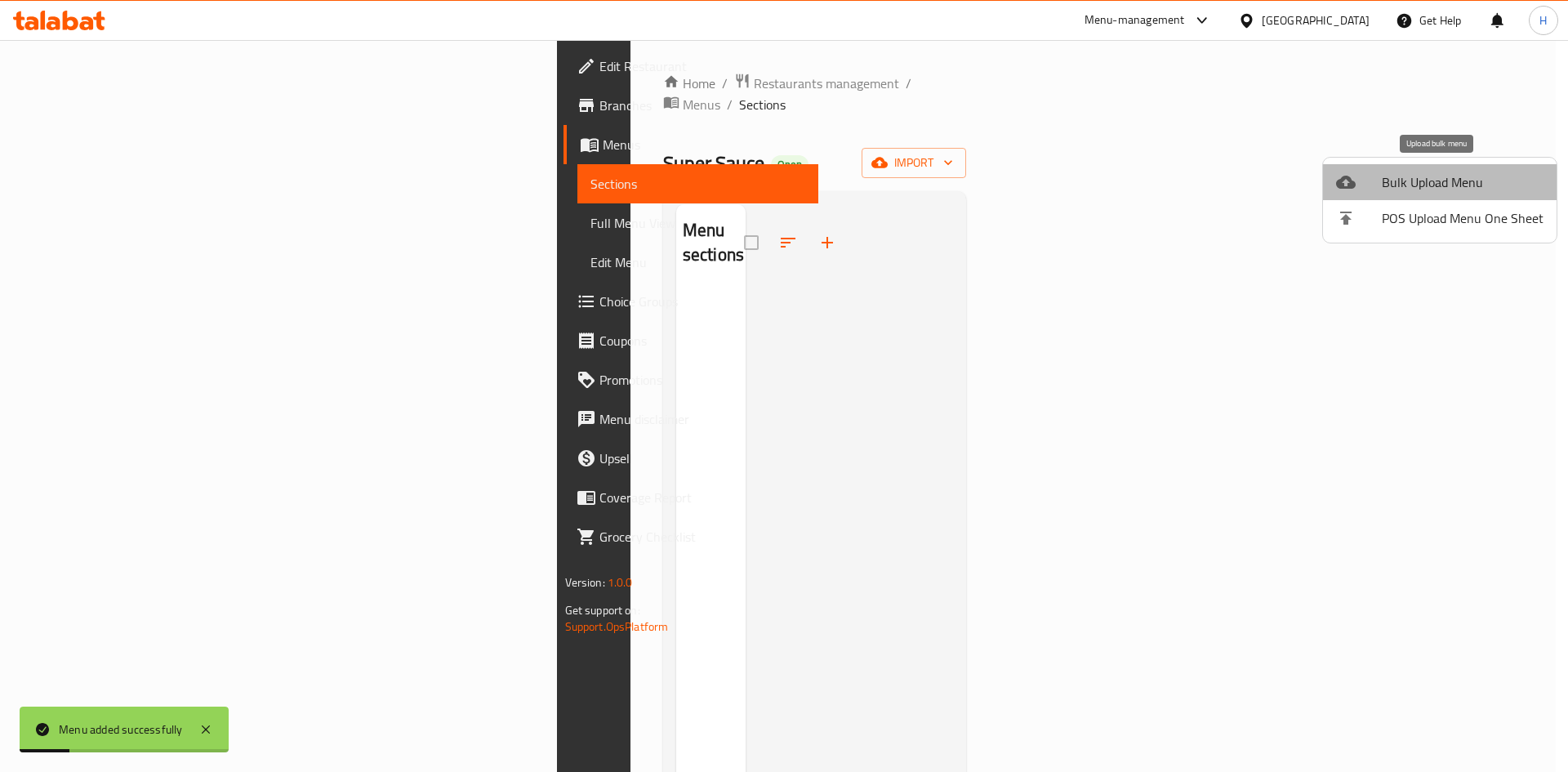
click at [1458, 176] on span "Bulk Upload Menu" at bounding box center [1462, 182] width 161 height 20
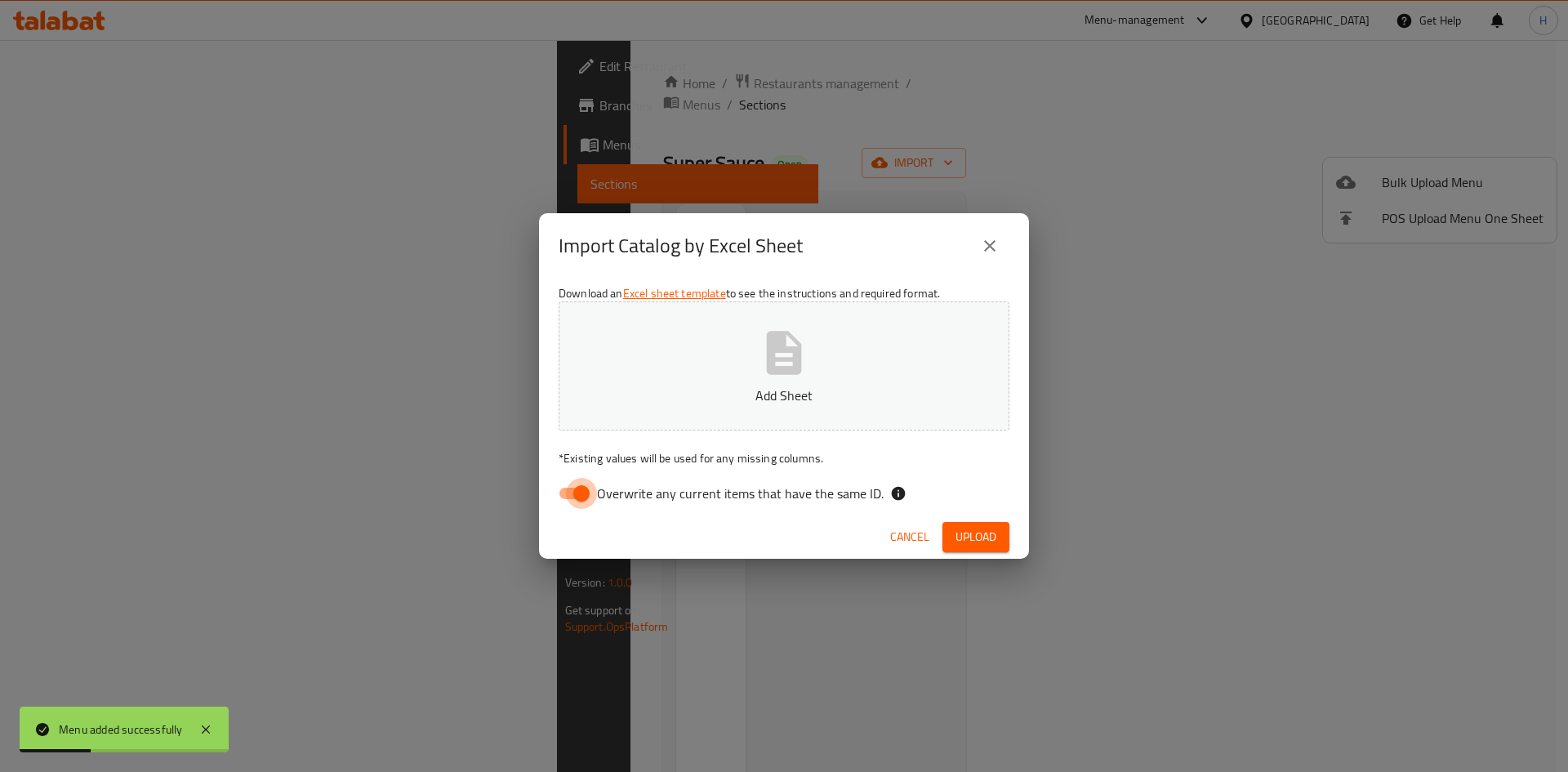
drag, startPoint x: 570, startPoint y: 488, endPoint x: 688, endPoint y: 379, distance: 160.6
click at [571, 484] on input "Overwrite any current items that have the same ID." at bounding box center [581, 493] width 93 height 31
checkbox input "false"
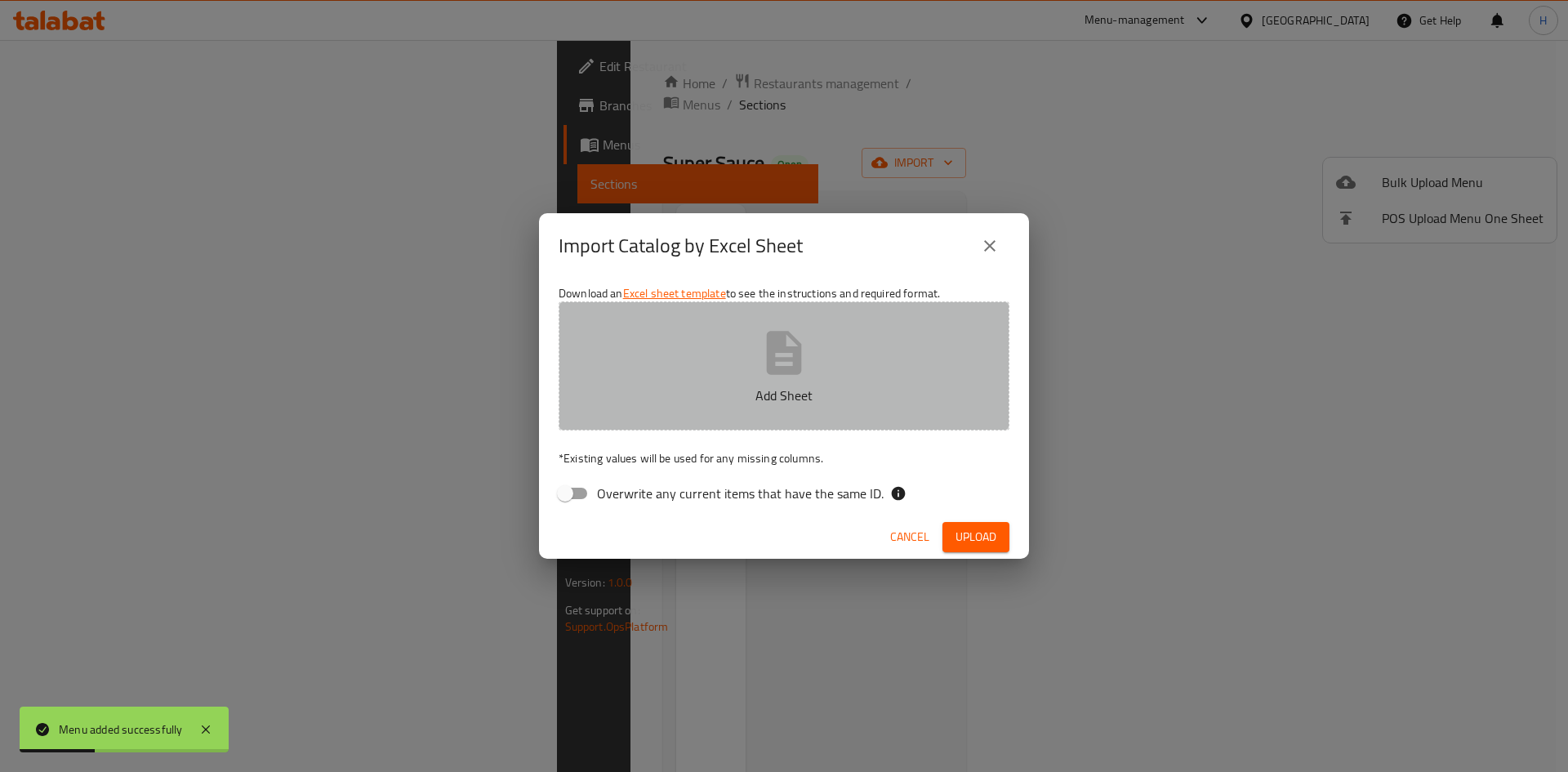
click at [697, 377] on button "Add Sheet" at bounding box center [784, 366] width 451 height 129
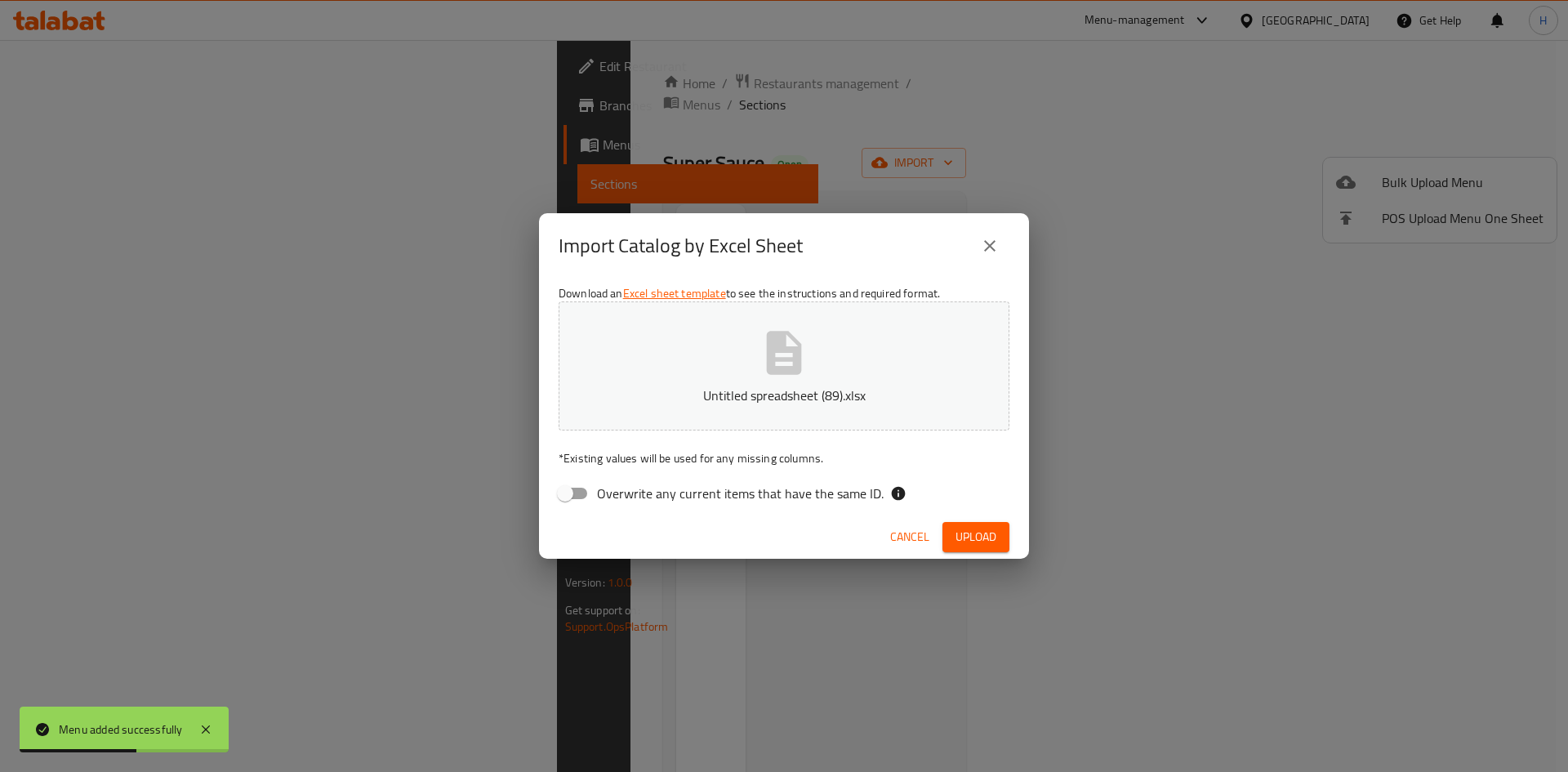
click at [1001, 534] on button "Upload" at bounding box center [977, 537] width 67 height 31
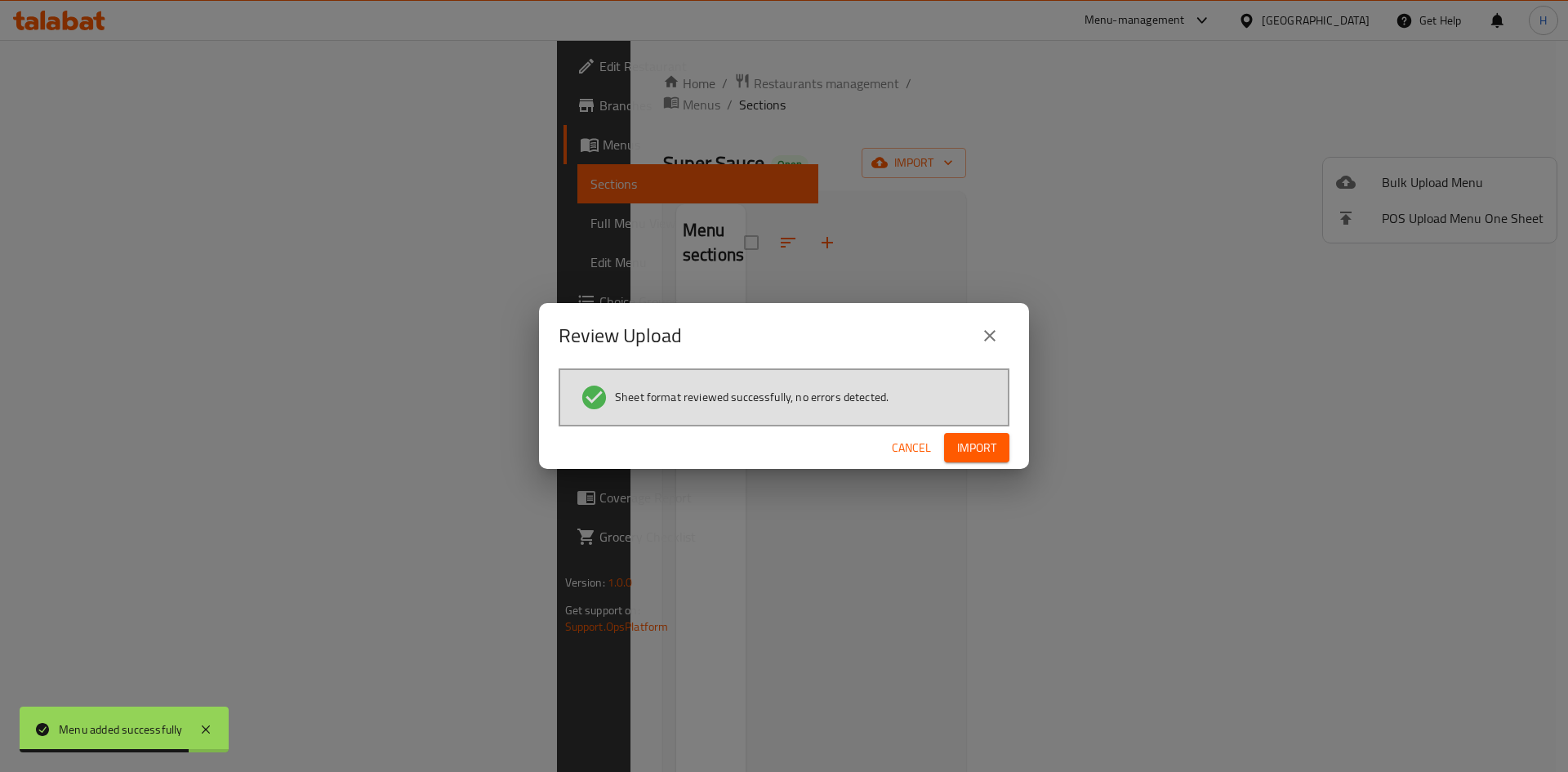
click at [972, 419] on div "Sheet format reviewed successfully, no errors detected." at bounding box center [784, 397] width 451 height 58
click at [969, 445] on span "Import" at bounding box center [977, 448] width 40 height 21
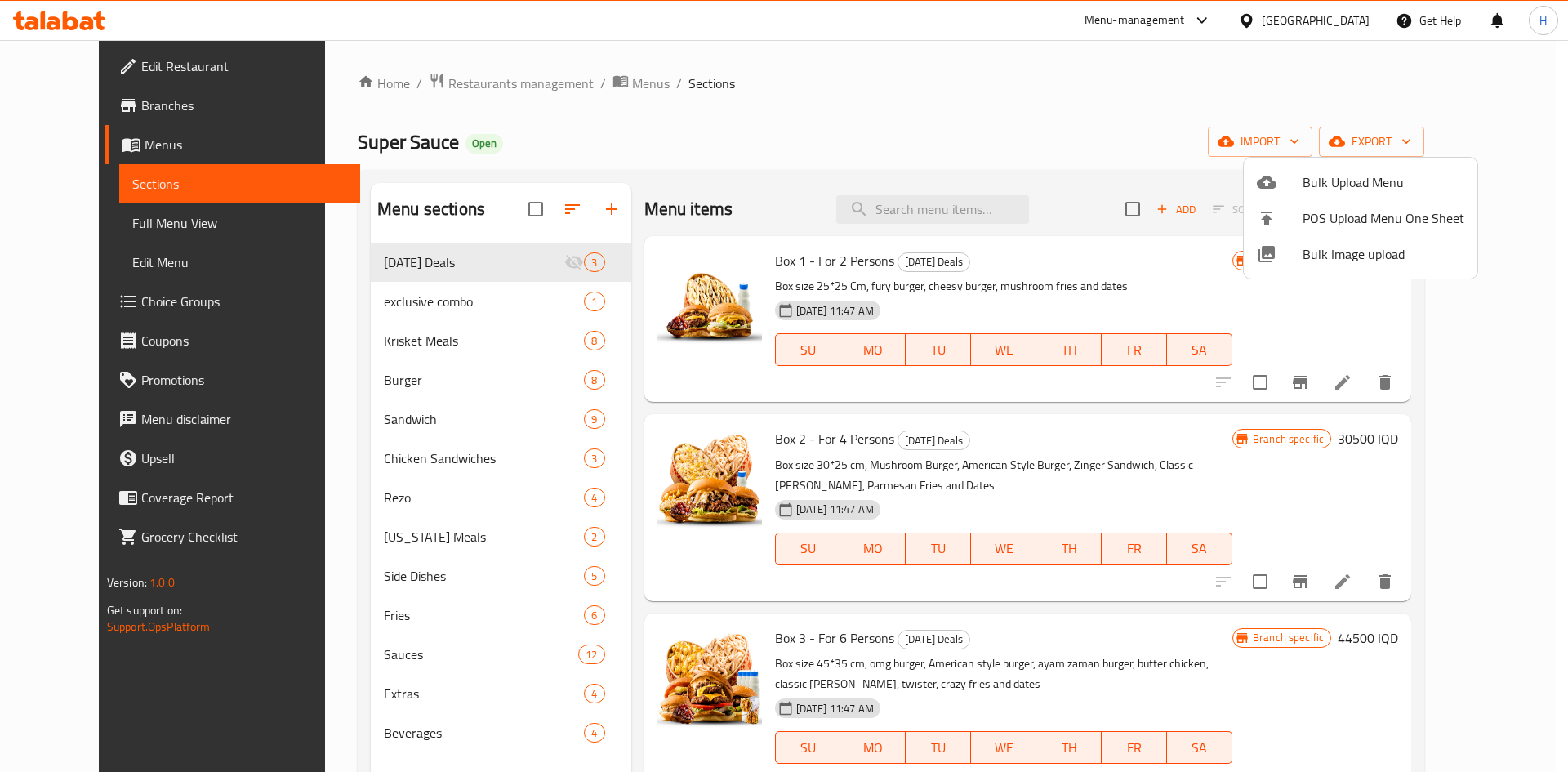
click at [588, 90] on div at bounding box center [784, 386] width 1568 height 772
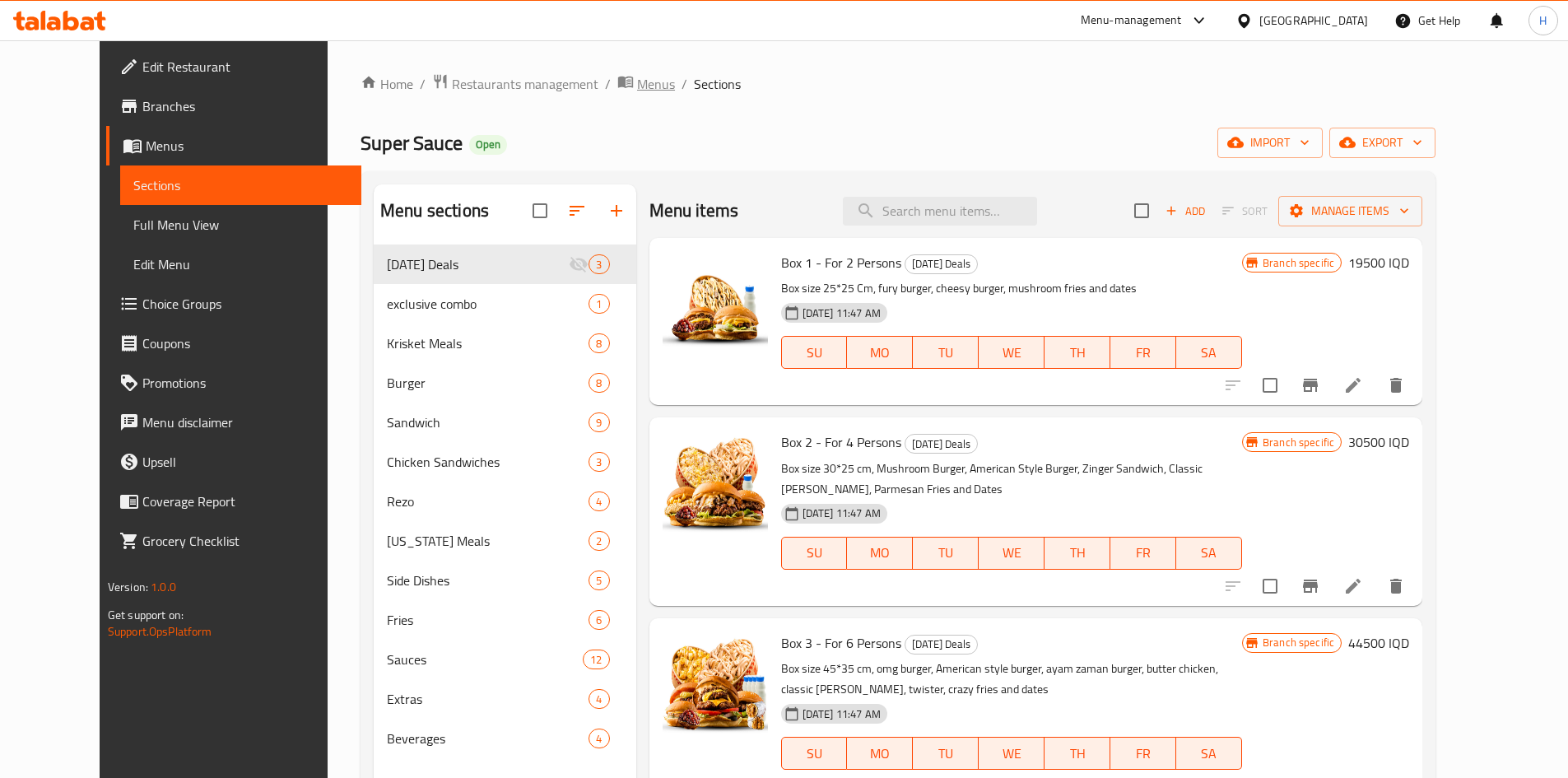
click at [637, 90] on span "Menus" at bounding box center [656, 84] width 38 height 20
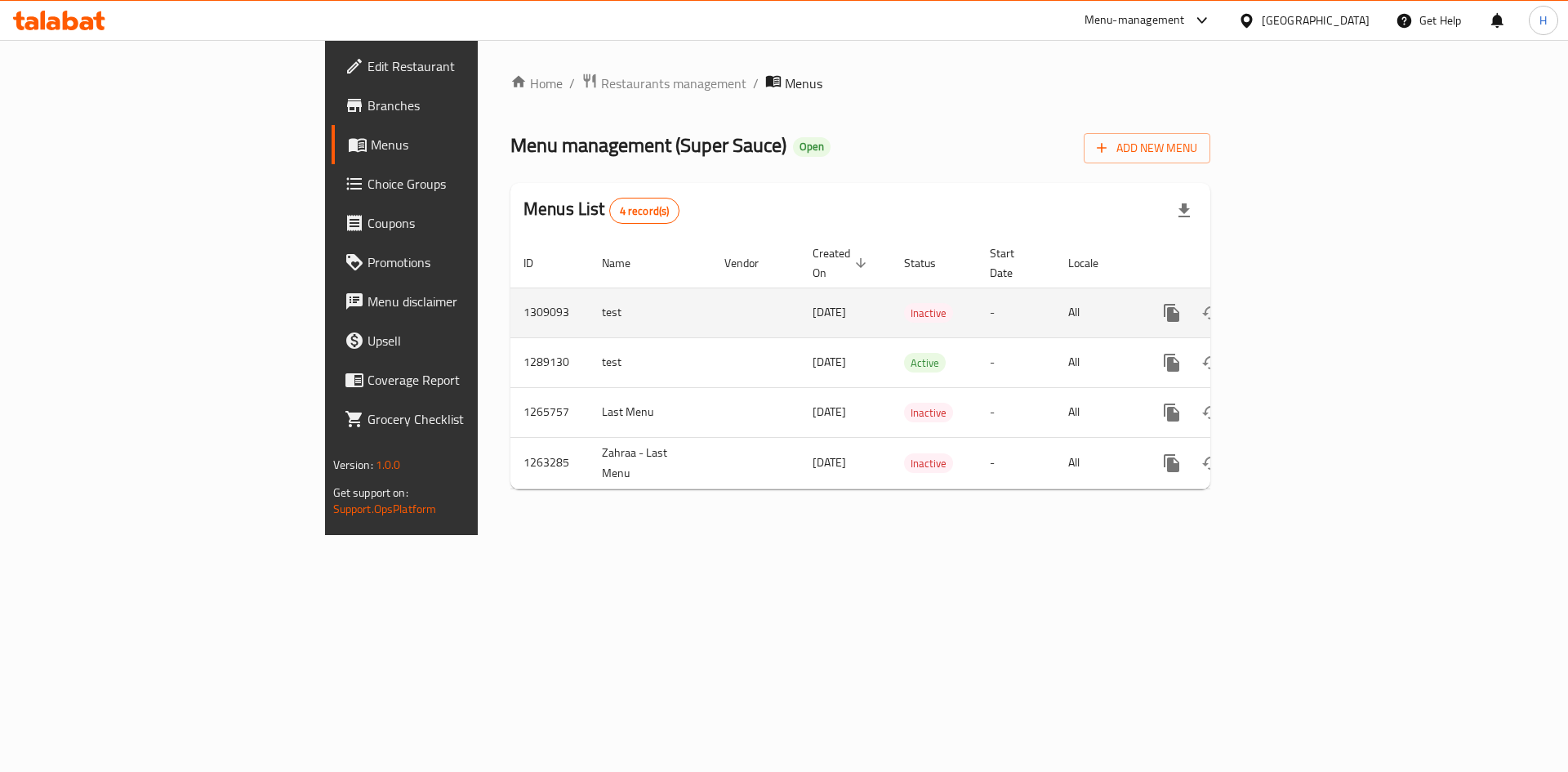
click at [1221, 303] on icon "enhanced table" at bounding box center [1211, 313] width 20 height 20
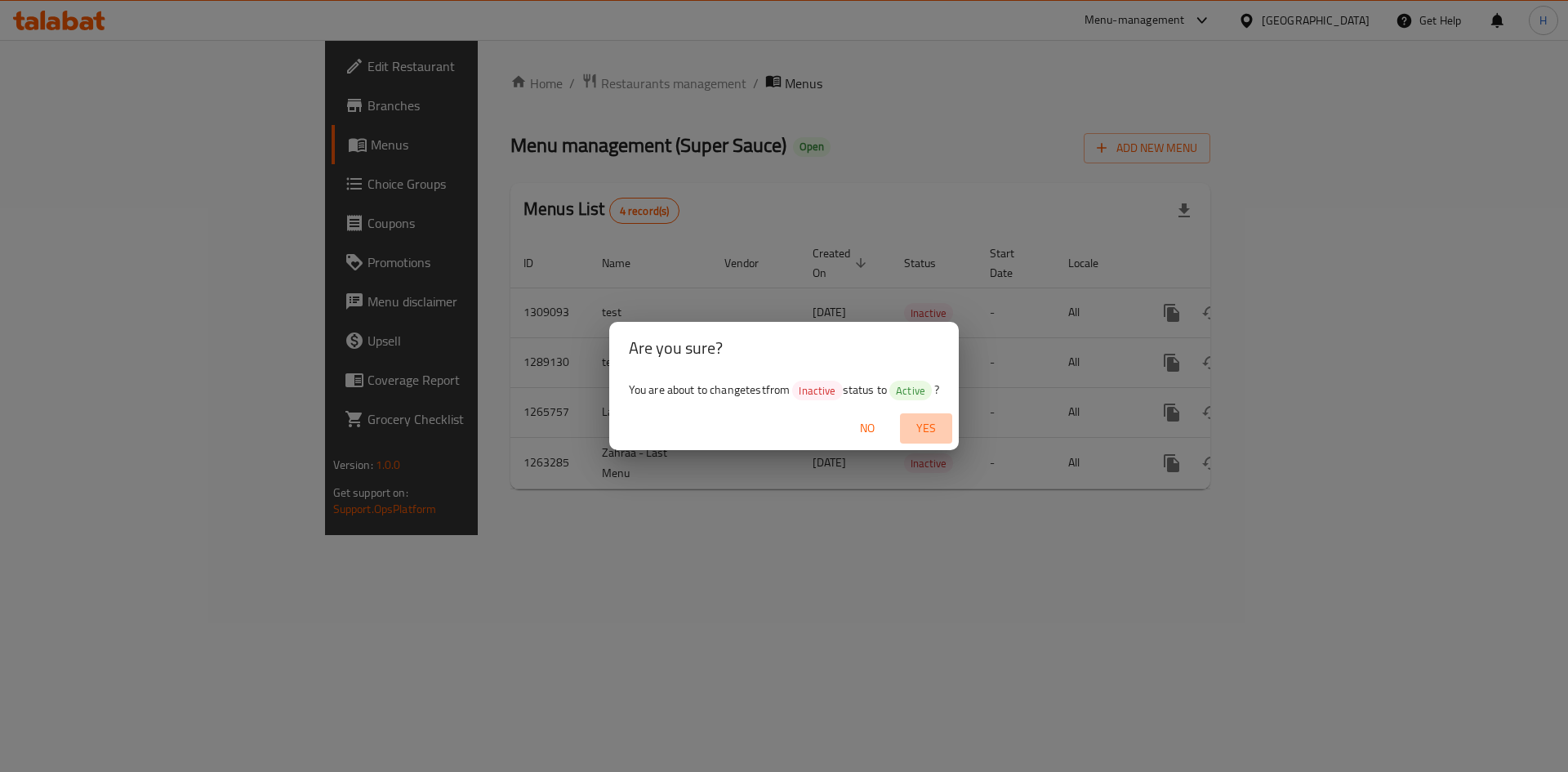
click at [939, 420] on span "Yes" at bounding box center [926, 428] width 40 height 21
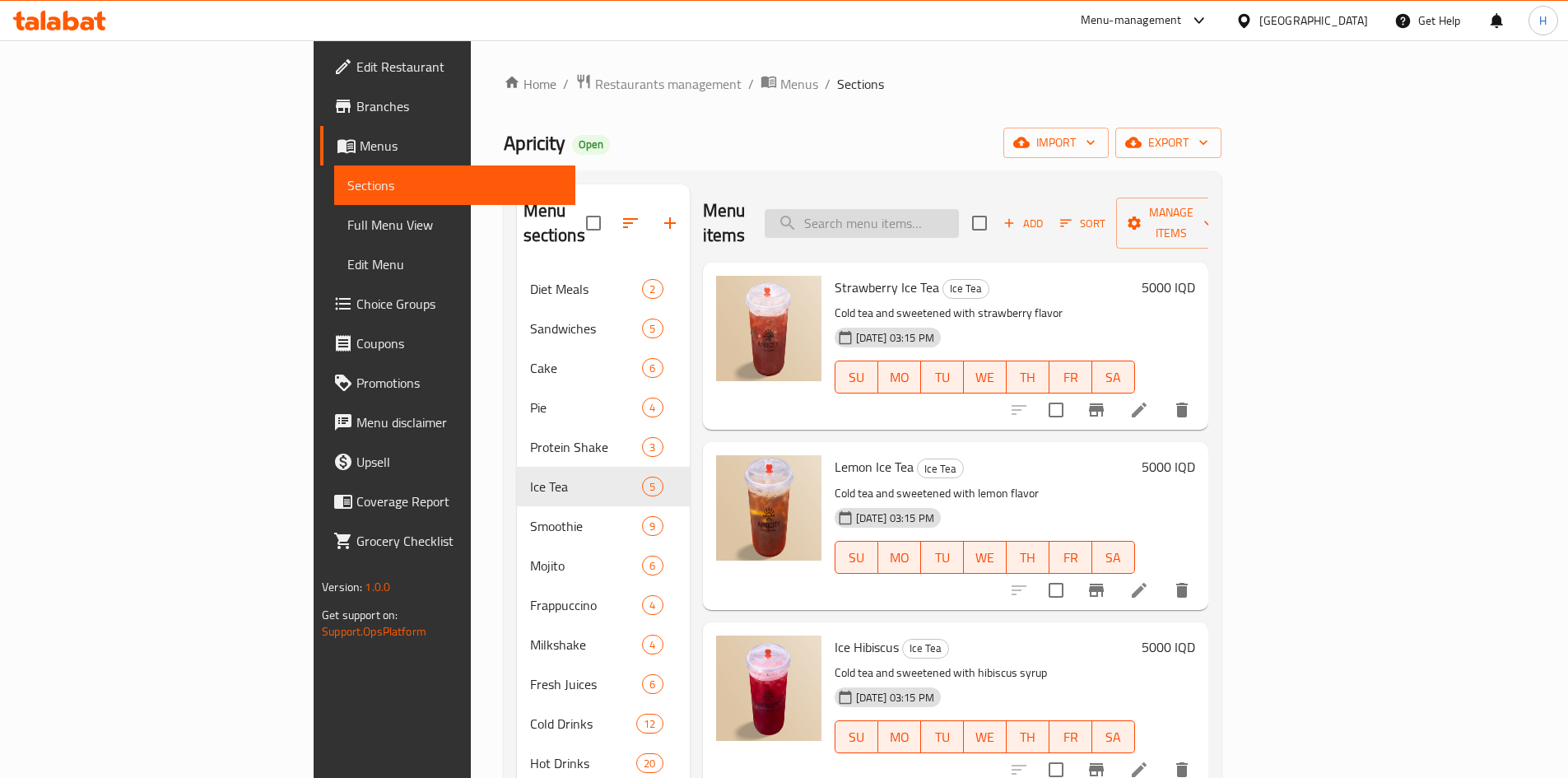
click at [959, 212] on input "search" at bounding box center [861, 223] width 195 height 29
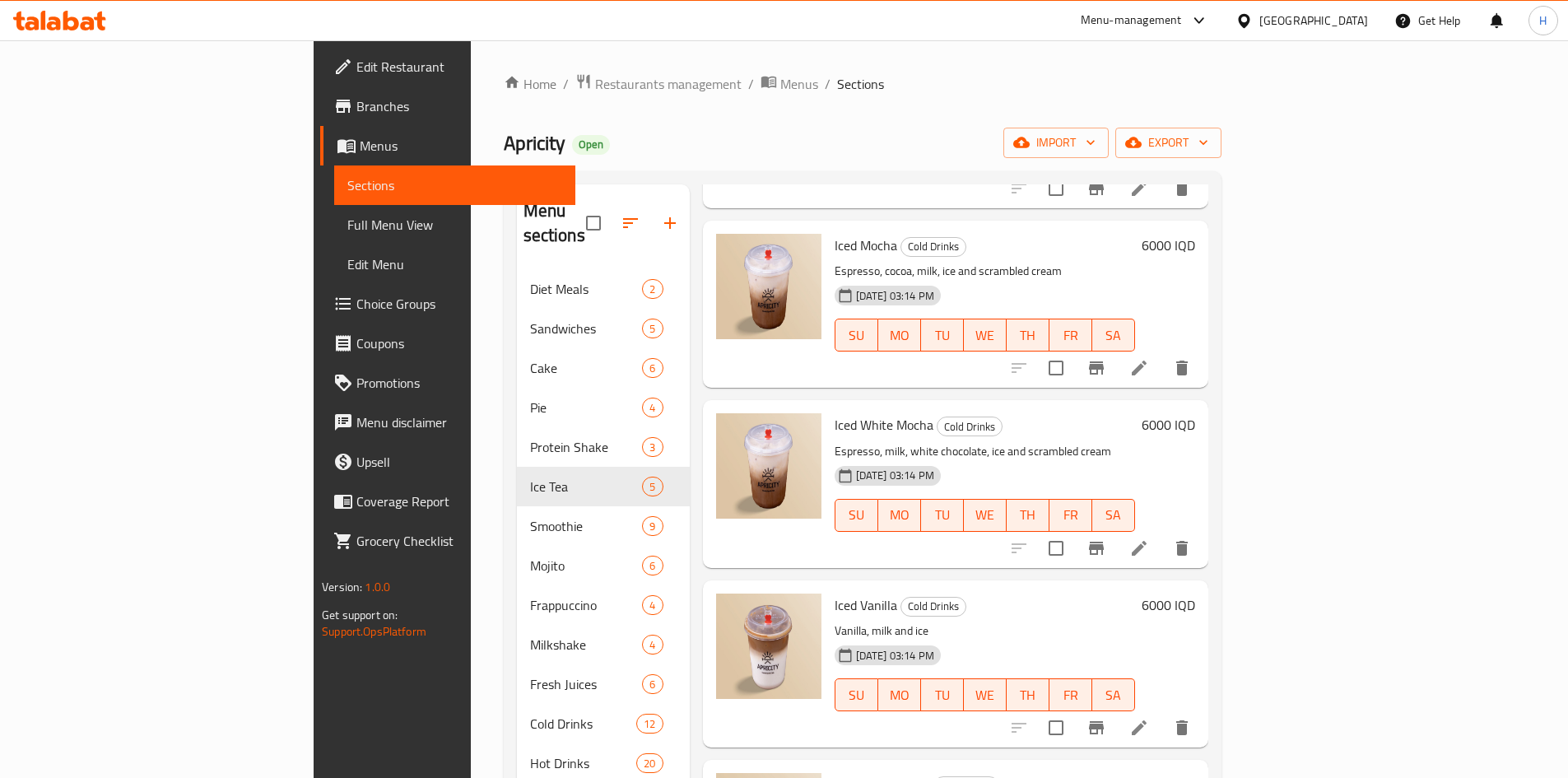
scroll to position [1482, 0]
click at [1188, 720] on icon "delete" at bounding box center [1182, 727] width 12 height 15
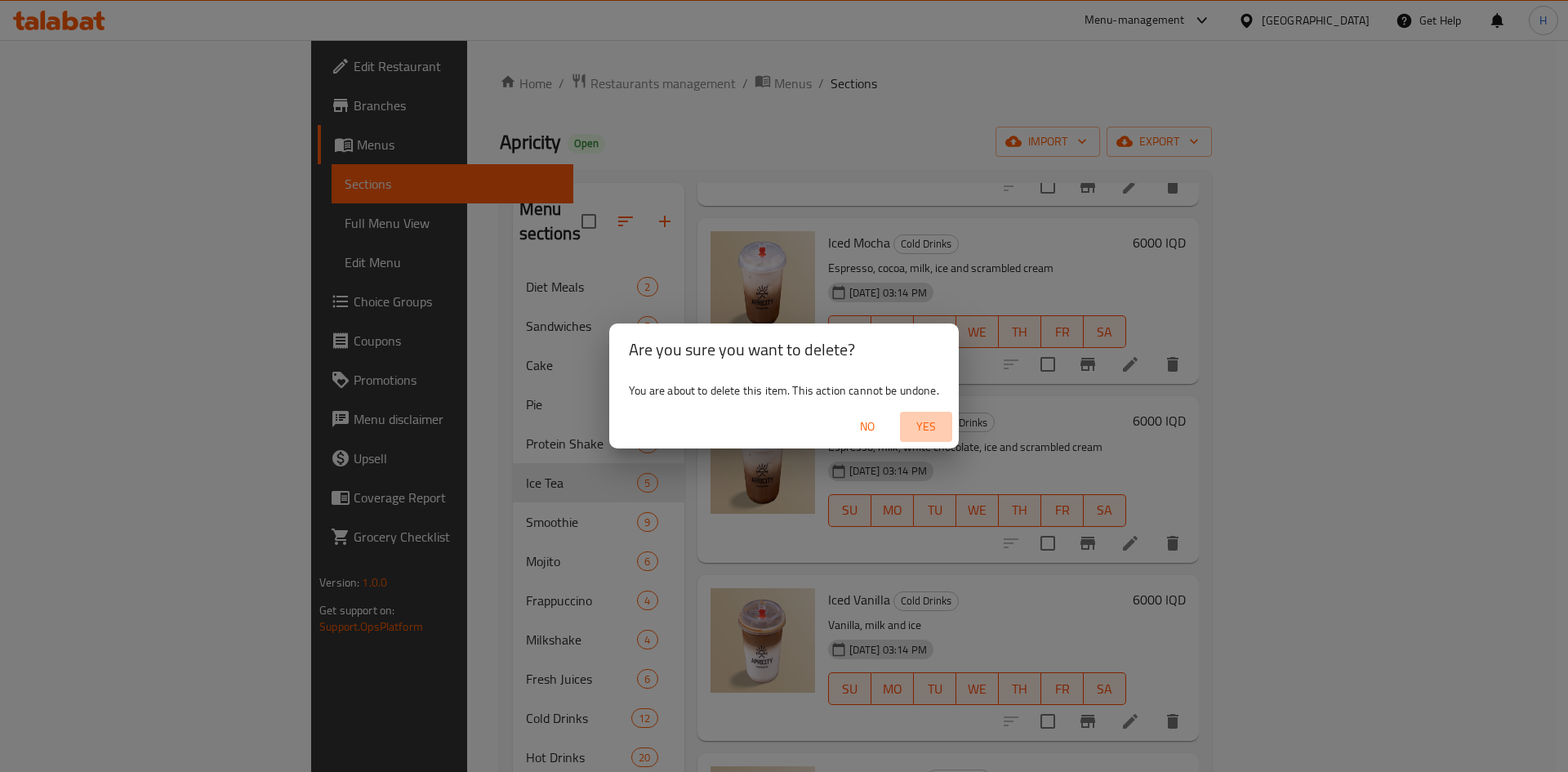
click at [918, 421] on span "Yes" at bounding box center [926, 427] width 40 height 21
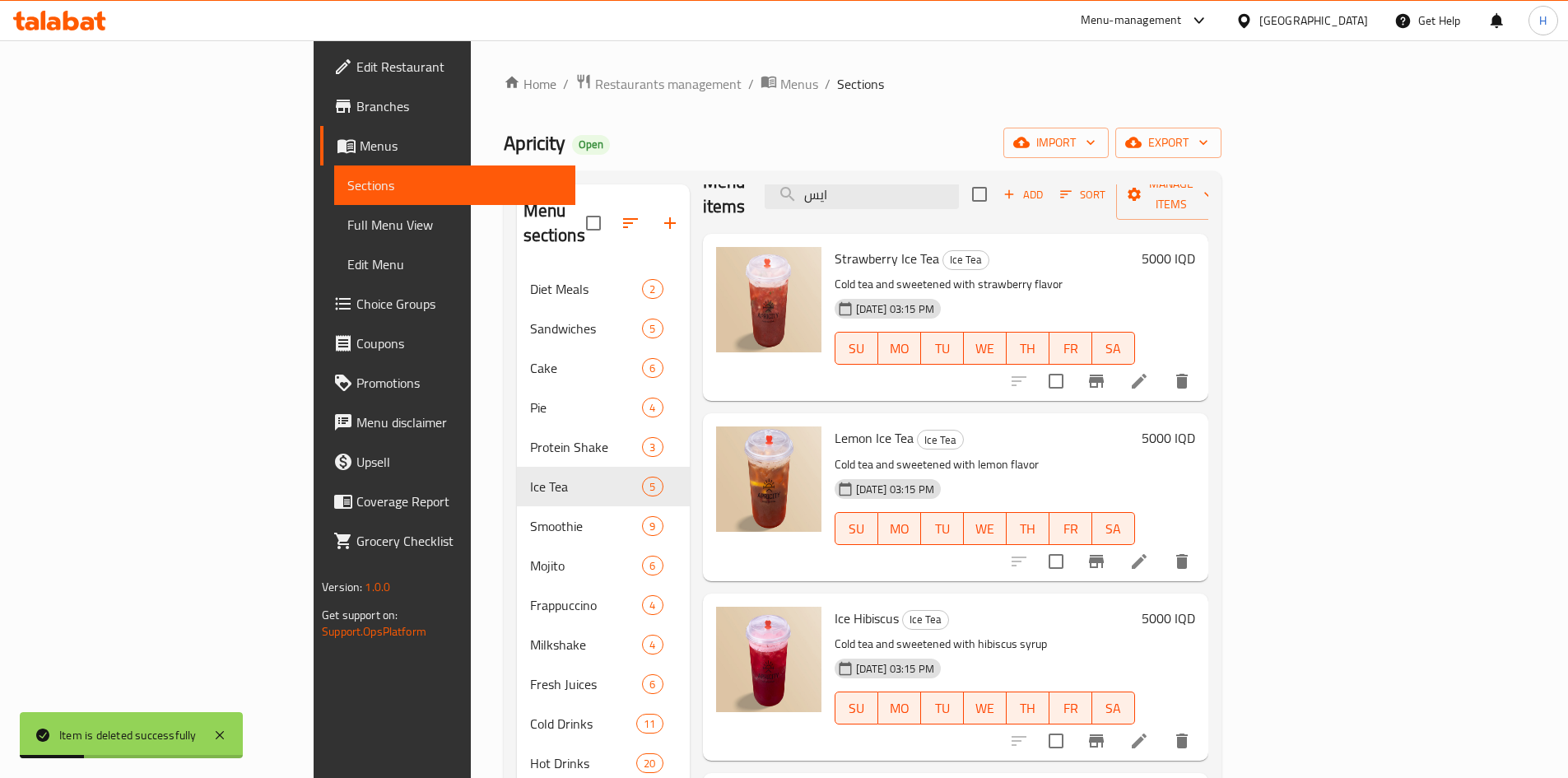
scroll to position [0, 0]
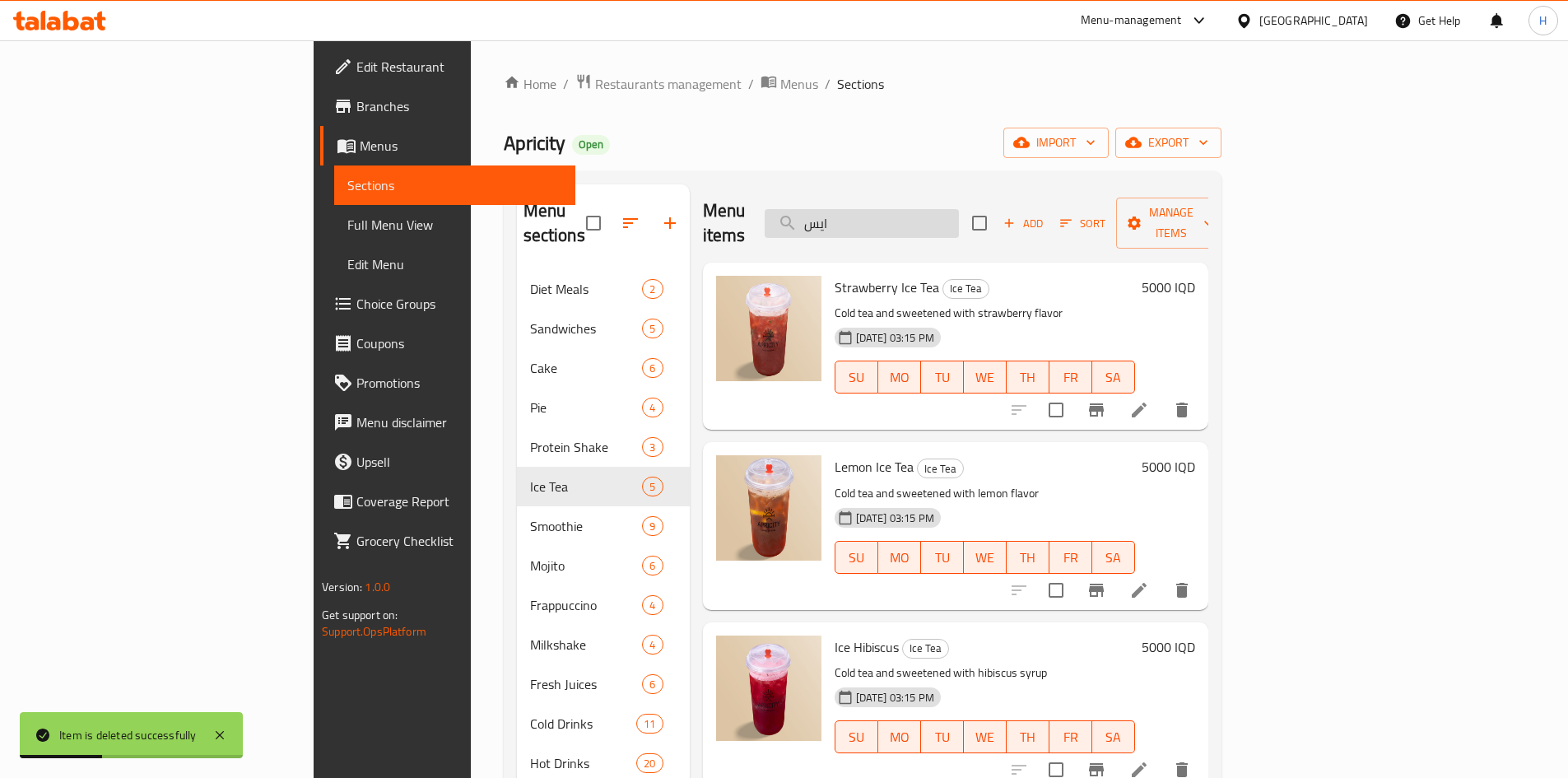
click at [959, 214] on input "ايس" at bounding box center [861, 223] width 195 height 29
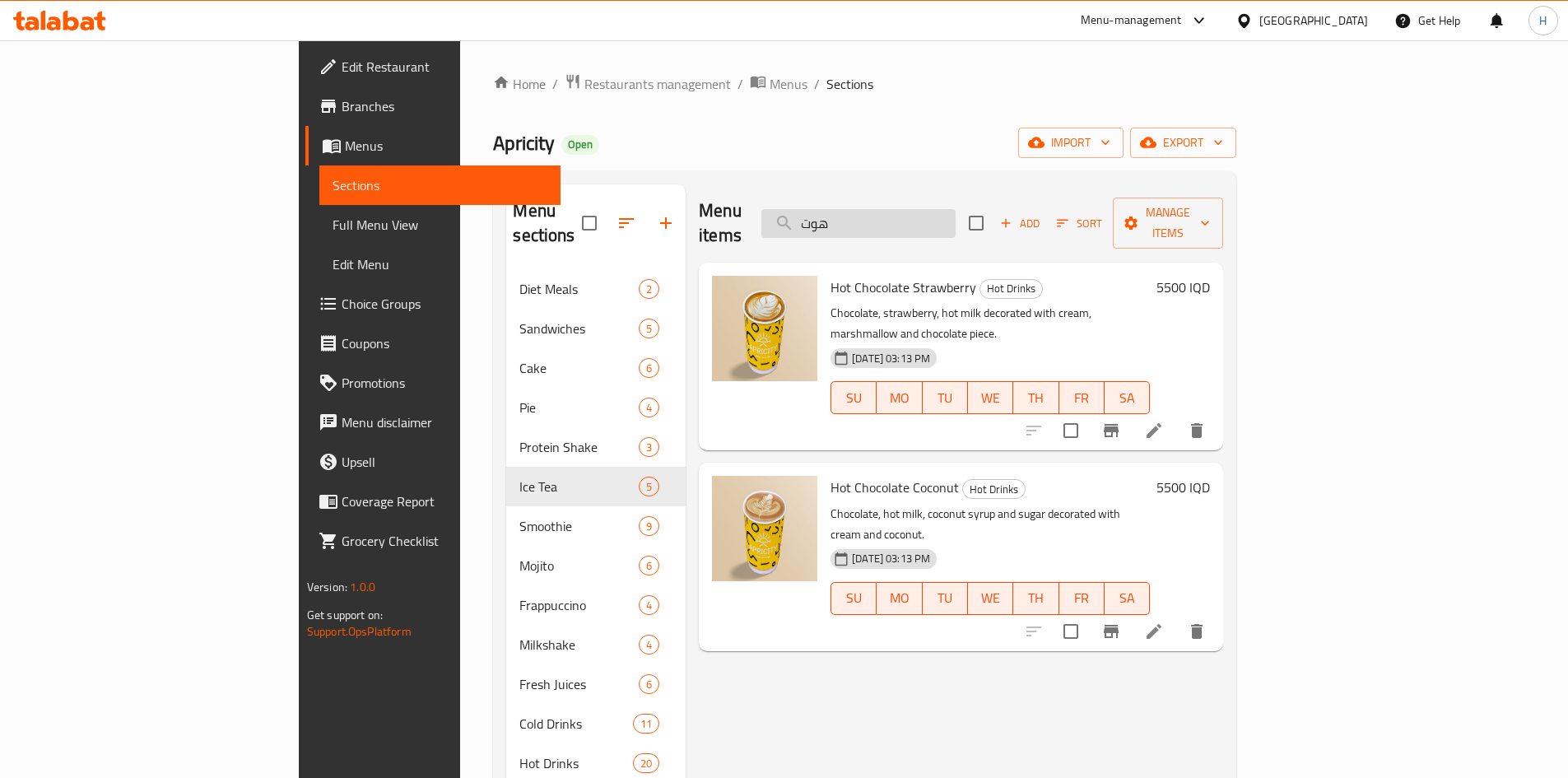
click at [955, 214] on input "هوت" at bounding box center [858, 223] width 195 height 29
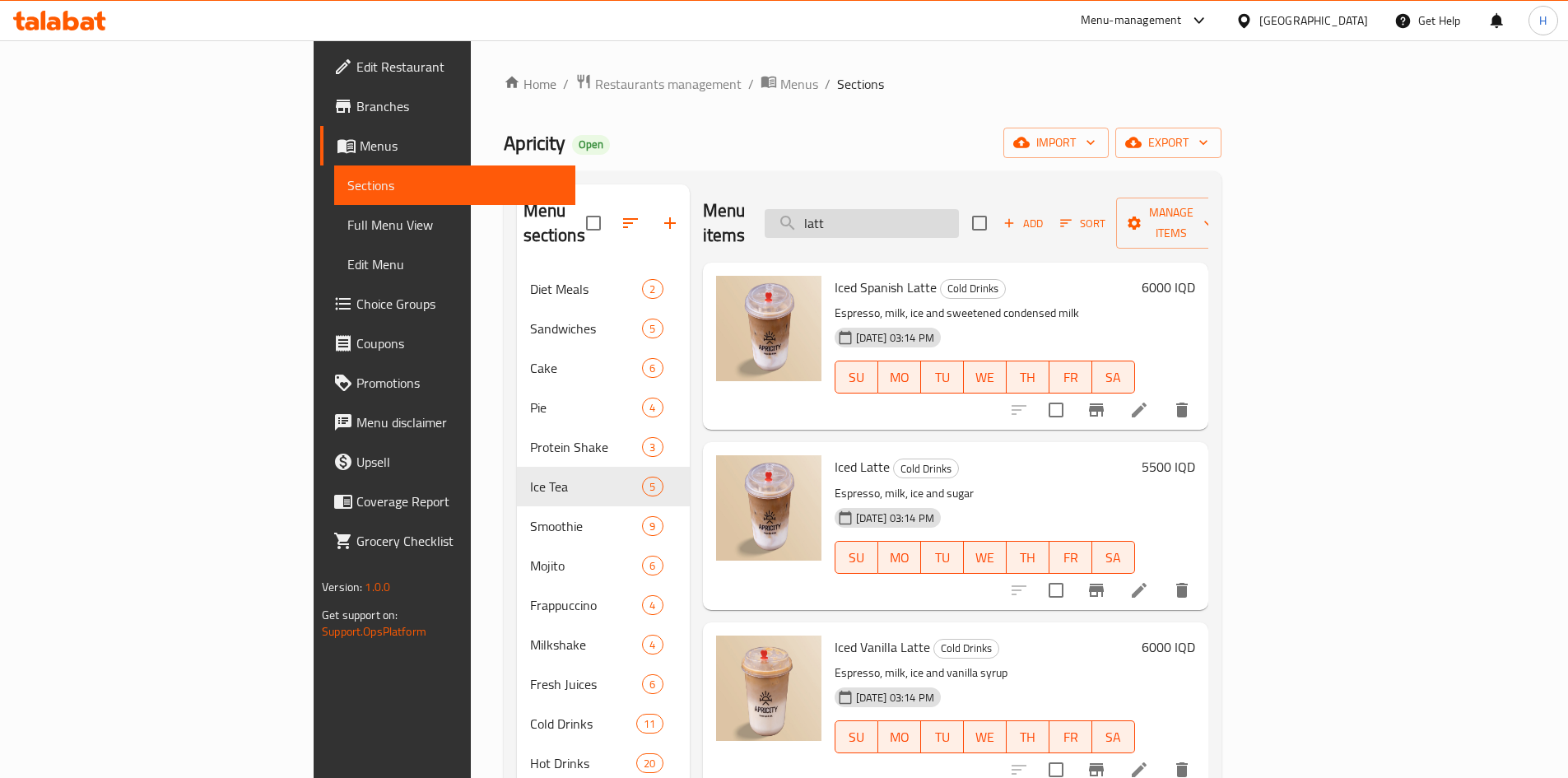
click at [959, 209] on input "latt" at bounding box center [861, 223] width 195 height 29
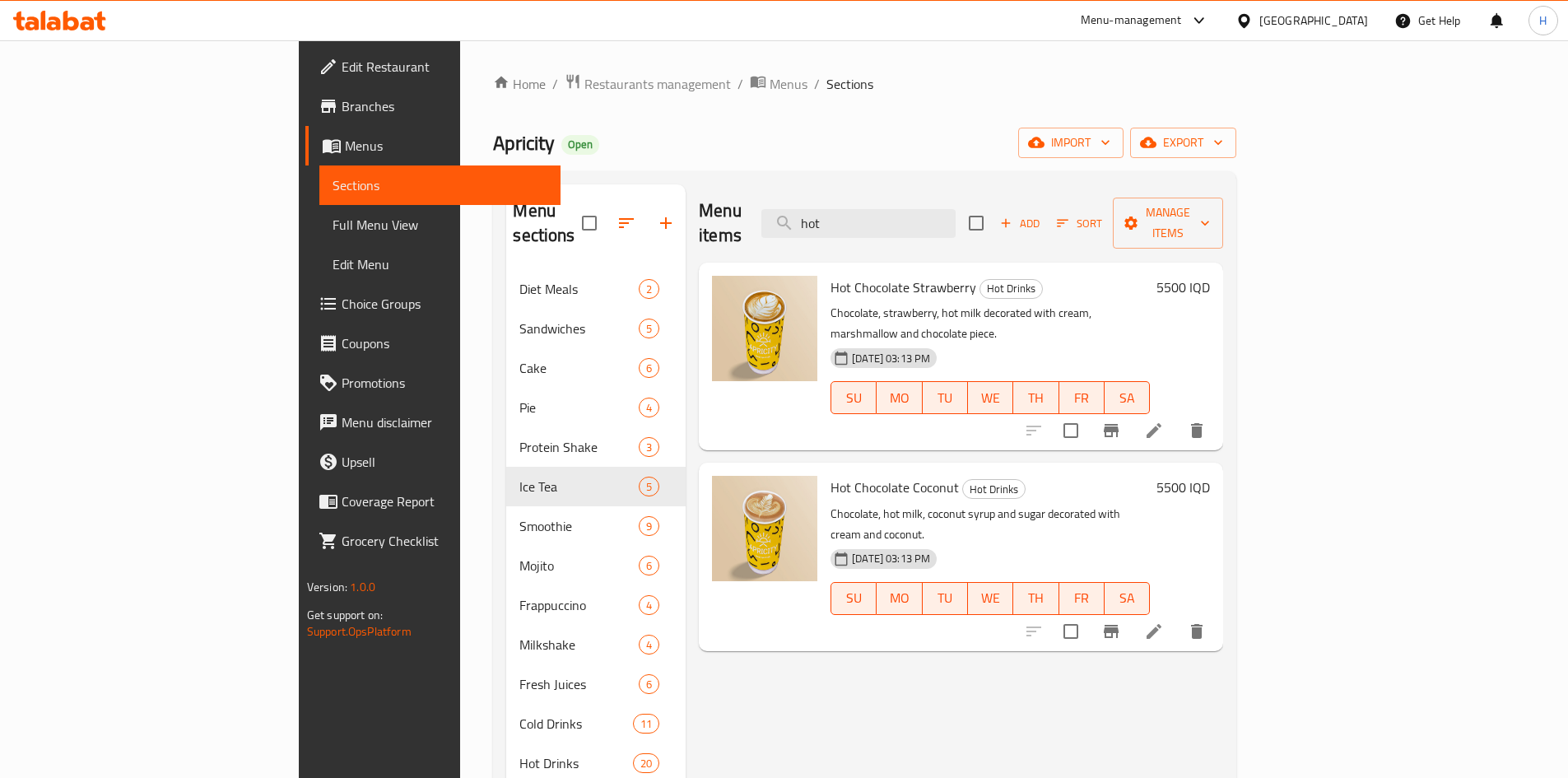
type input "hot"
click at [1042, 214] on span "Add" at bounding box center [1019, 223] width 45 height 19
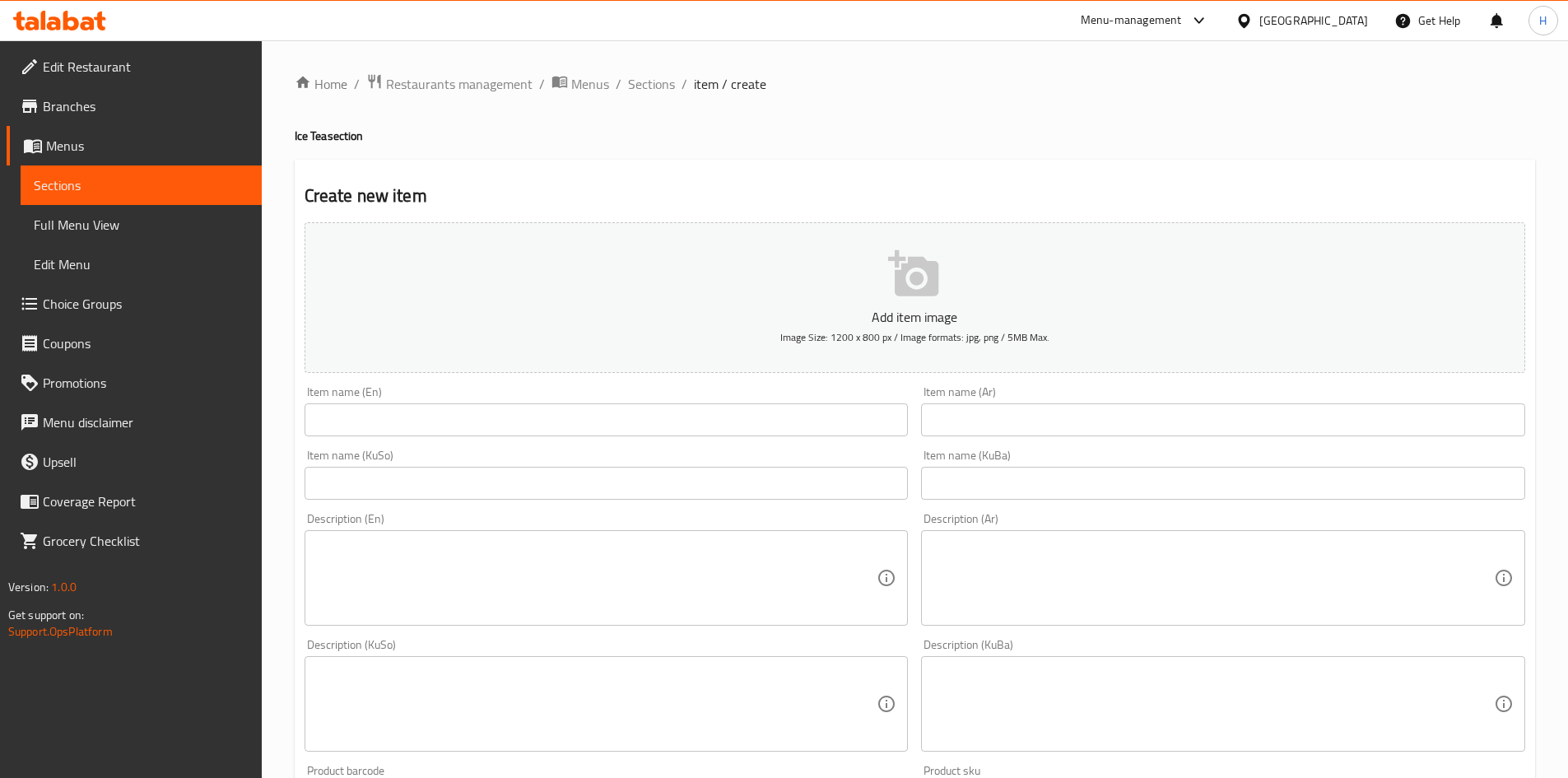
drag, startPoint x: 973, startPoint y: 428, endPoint x: 962, endPoint y: 426, distance: 11.2
click at [969, 428] on input "text" at bounding box center [1223, 419] width 604 height 33
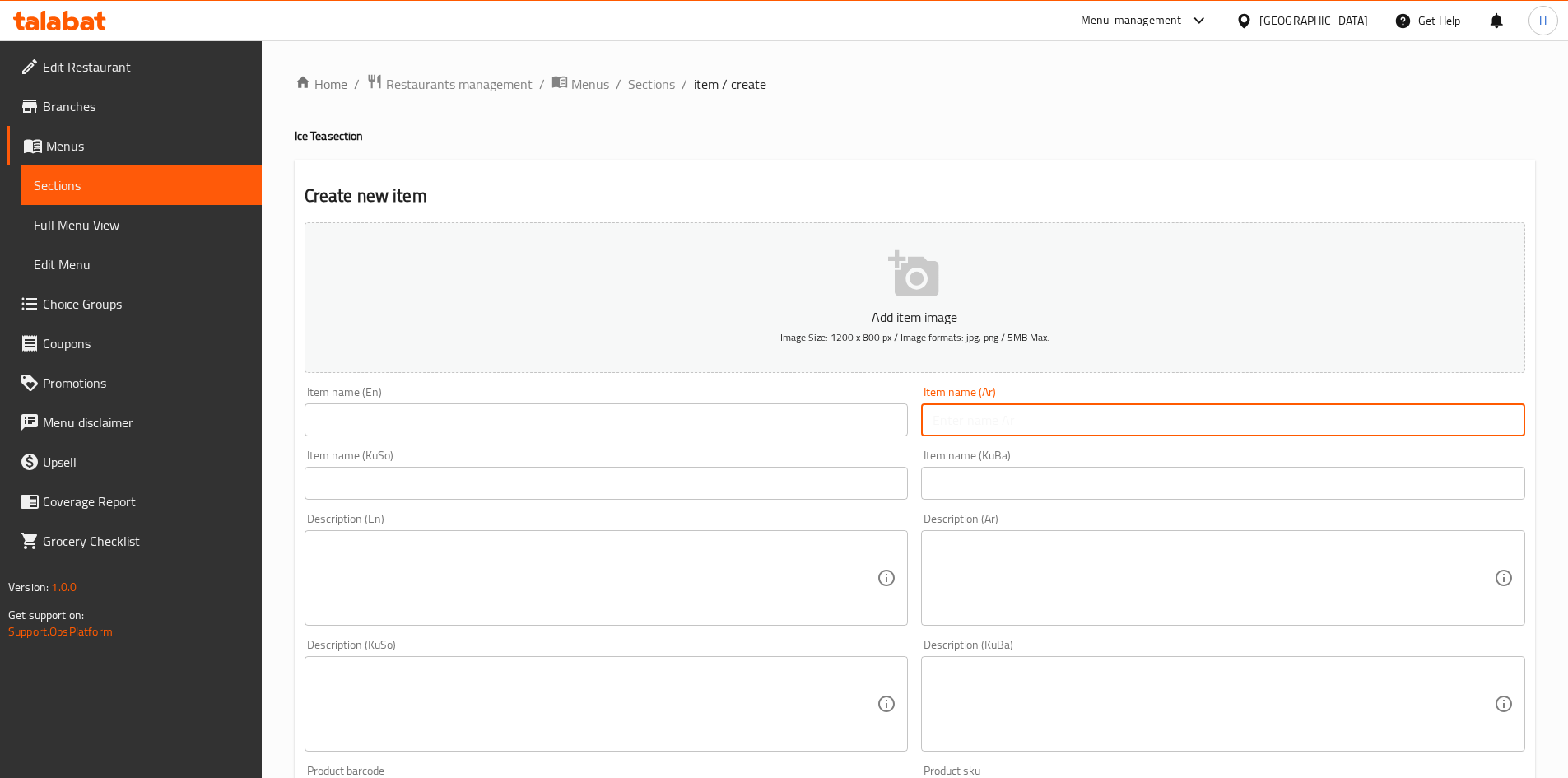
type input "i"
click at [1021, 421] on input "text" at bounding box center [1223, 419] width 604 height 33
type input "o"
type input "هوت جوكليت اورجنال"
click at [734, 433] on input "text" at bounding box center [606, 419] width 604 height 33
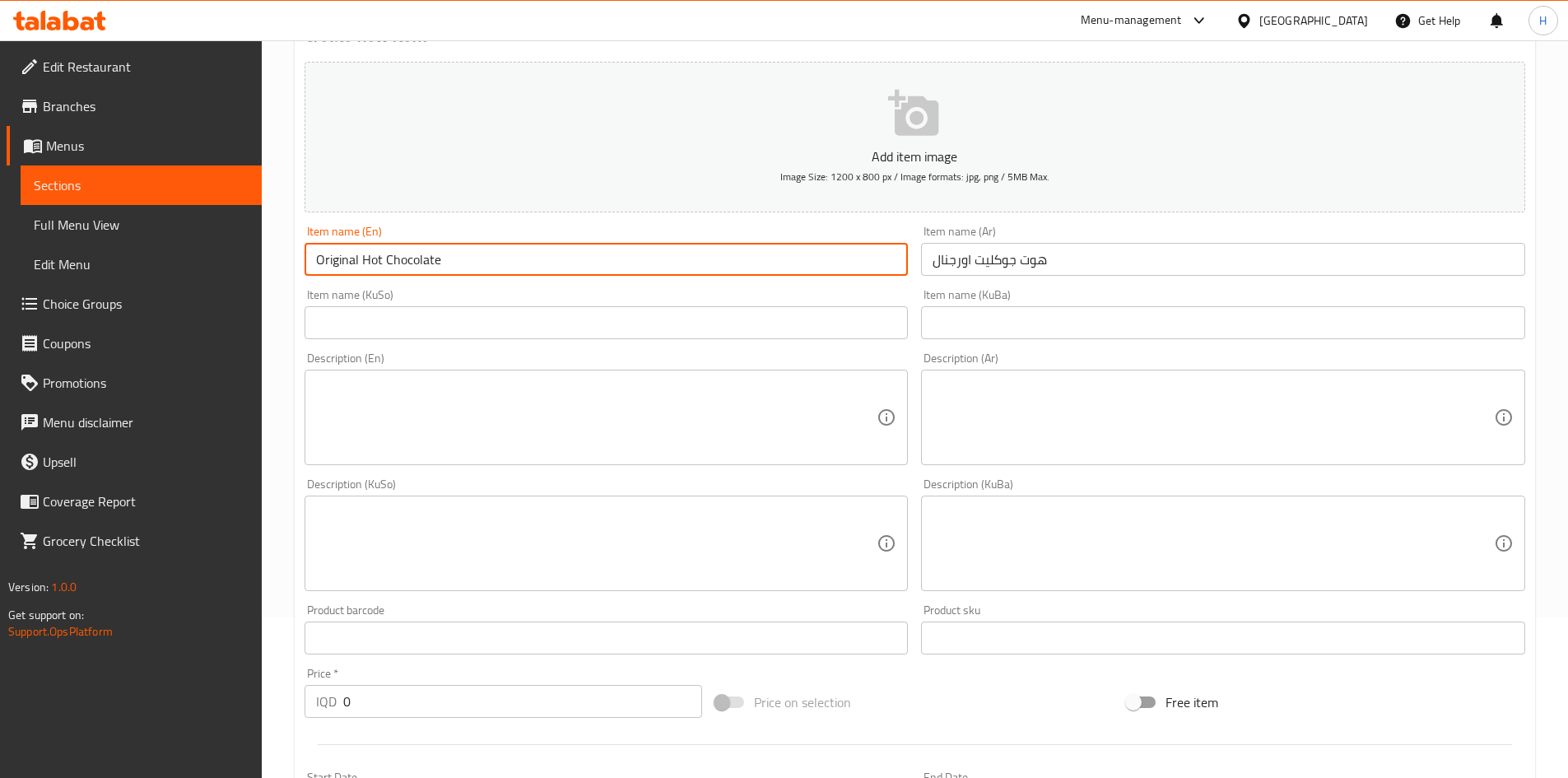
scroll to position [411, 0]
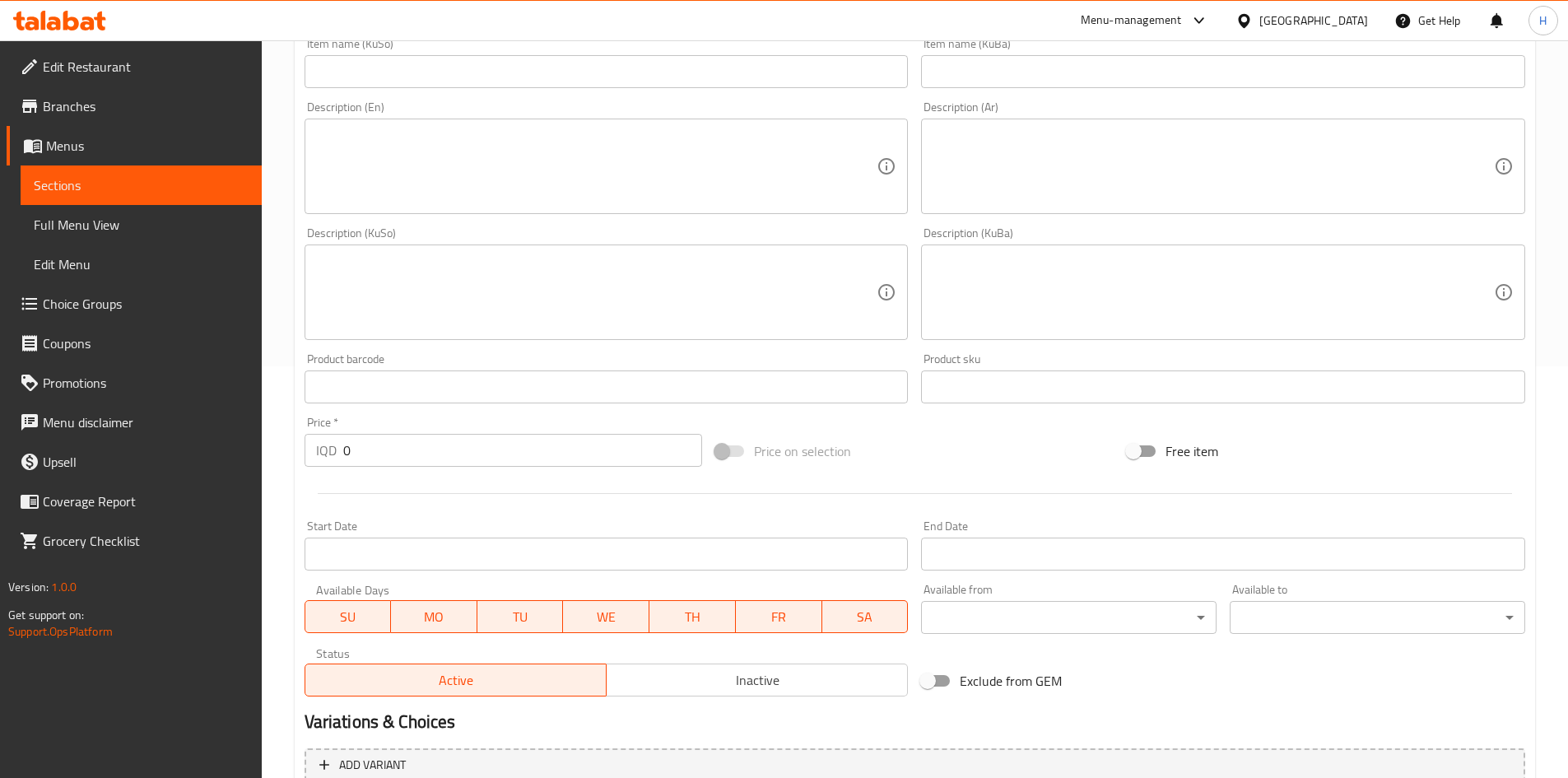
type input "Original Hot Chocolate"
click at [379, 460] on input "0" at bounding box center [523, 450] width 359 height 33
click at [378, 460] on input "0" at bounding box center [523, 450] width 359 height 33
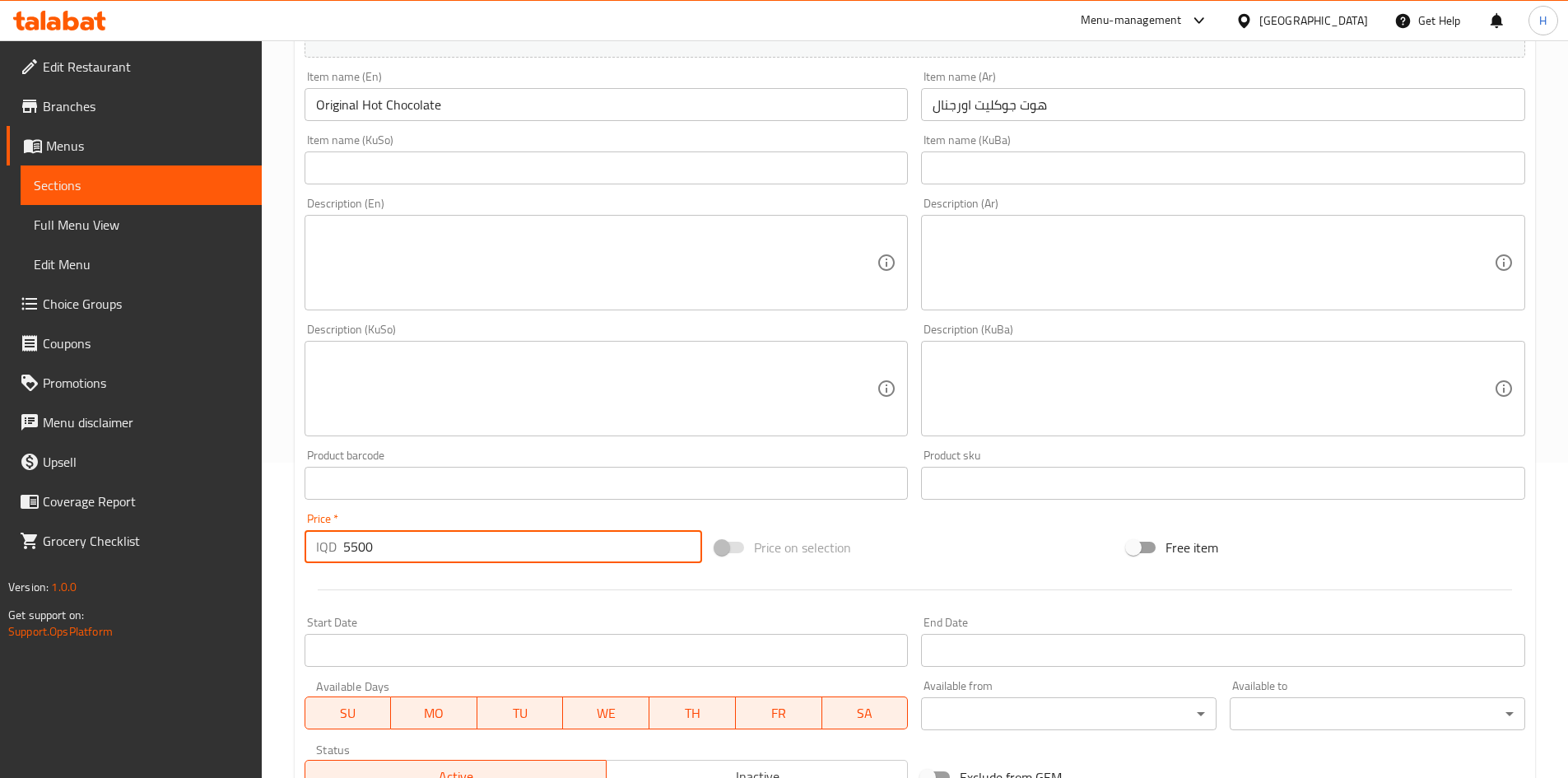
scroll to position [575, 0]
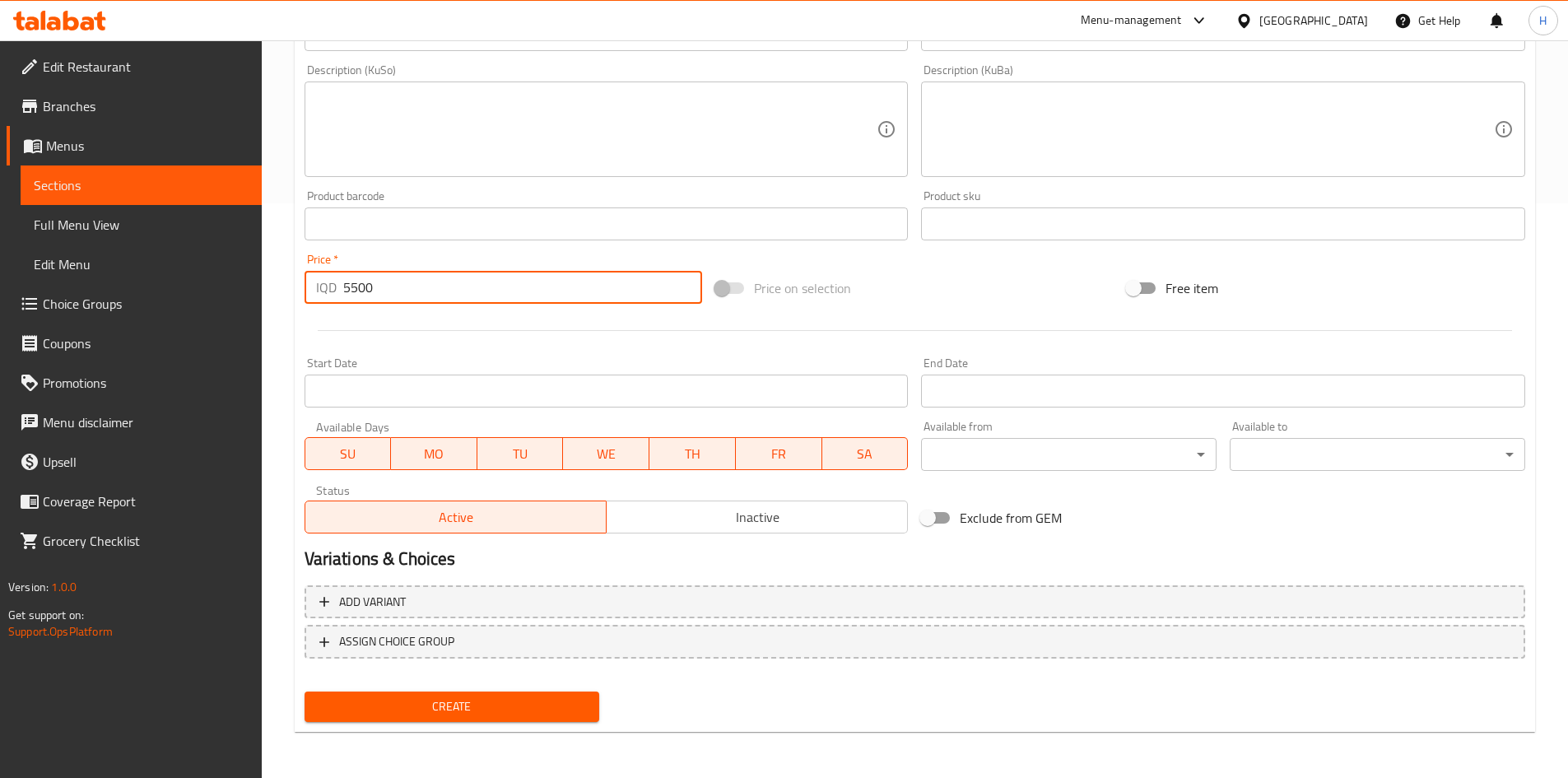
type input "5500"
drag, startPoint x: 350, startPoint y: 707, endPoint x: 359, endPoint y: 704, distance: 9.5
click at [351, 707] on span "Create" at bounding box center [452, 707] width 269 height 21
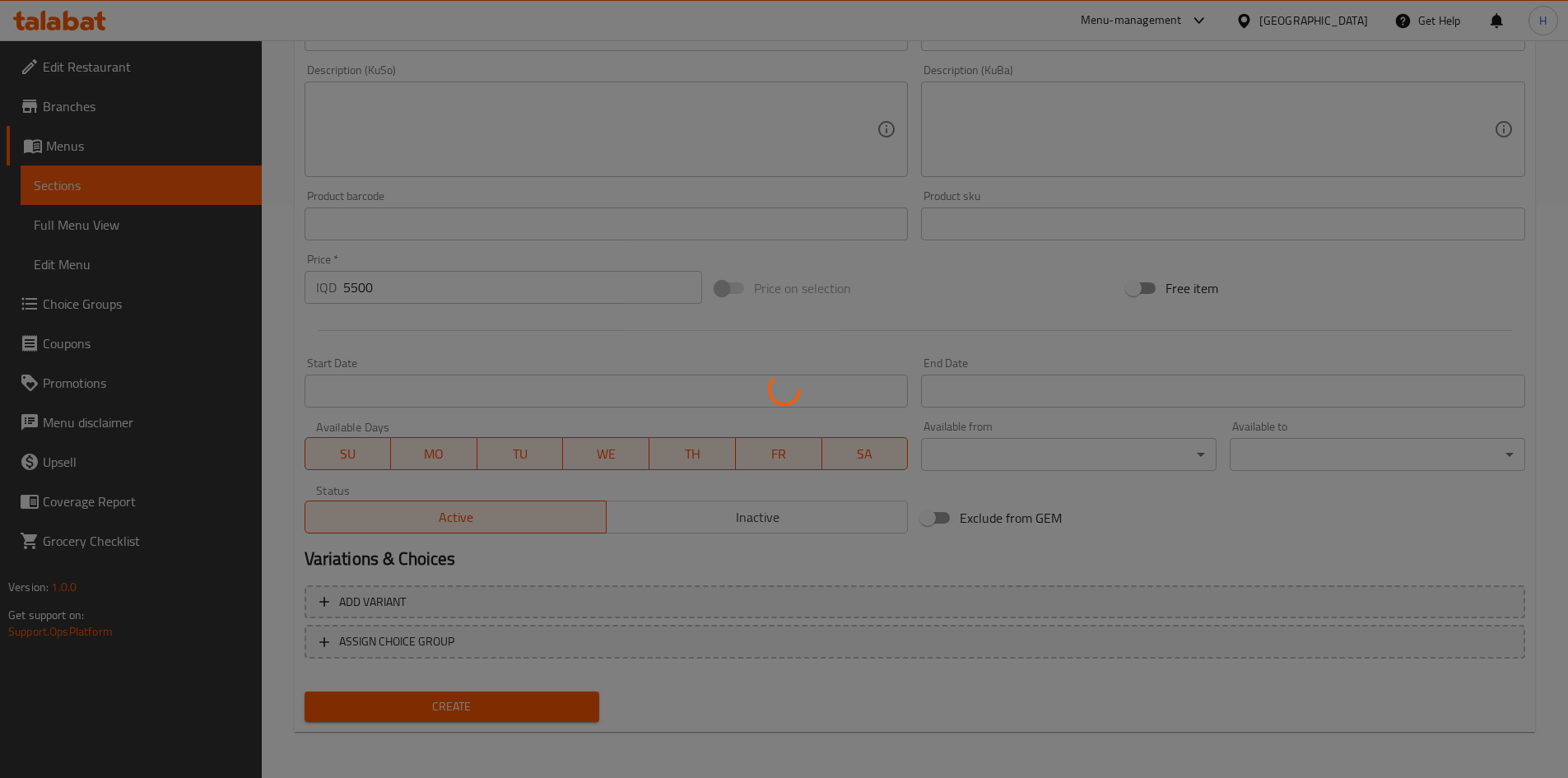
type input "0"
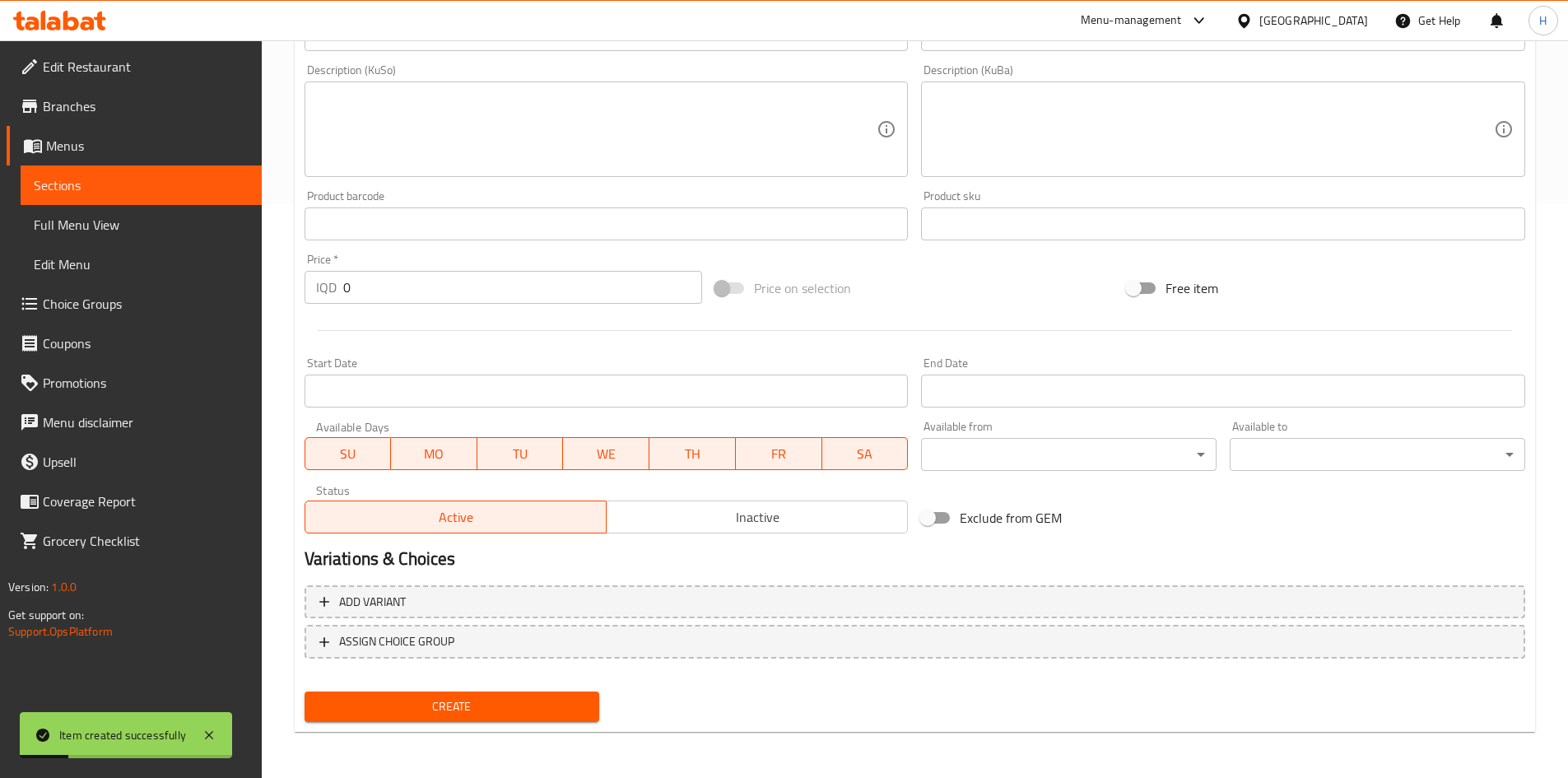
scroll to position [81, 0]
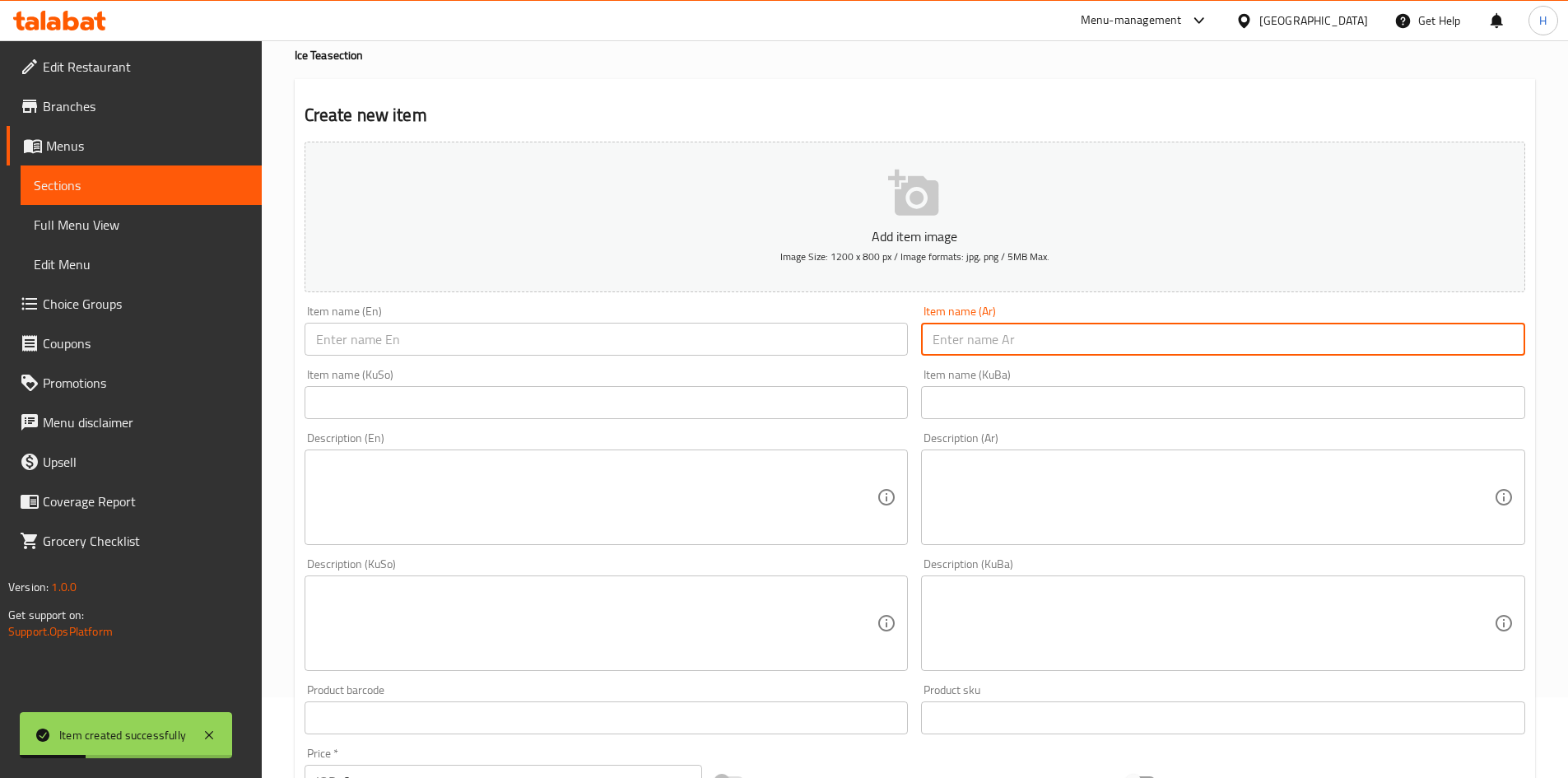
click at [1000, 343] on input "text" at bounding box center [1223, 339] width 604 height 33
type input "i"
click at [1000, 342] on input "هوت جوكليت منت" at bounding box center [1223, 339] width 604 height 33
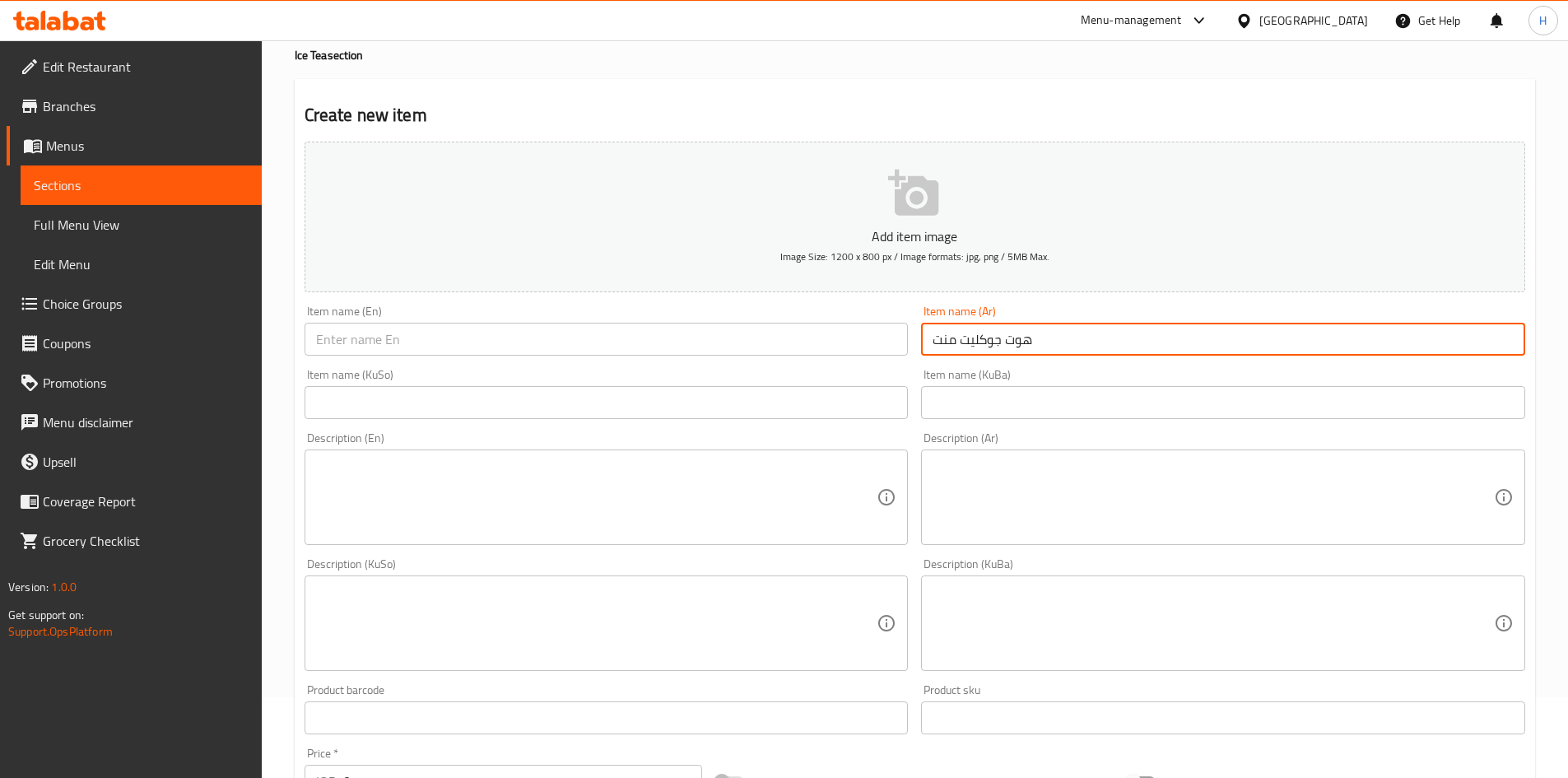
type input "هوت جوكليت منت"
click at [672, 329] on input "text" at bounding box center [606, 339] width 604 height 33
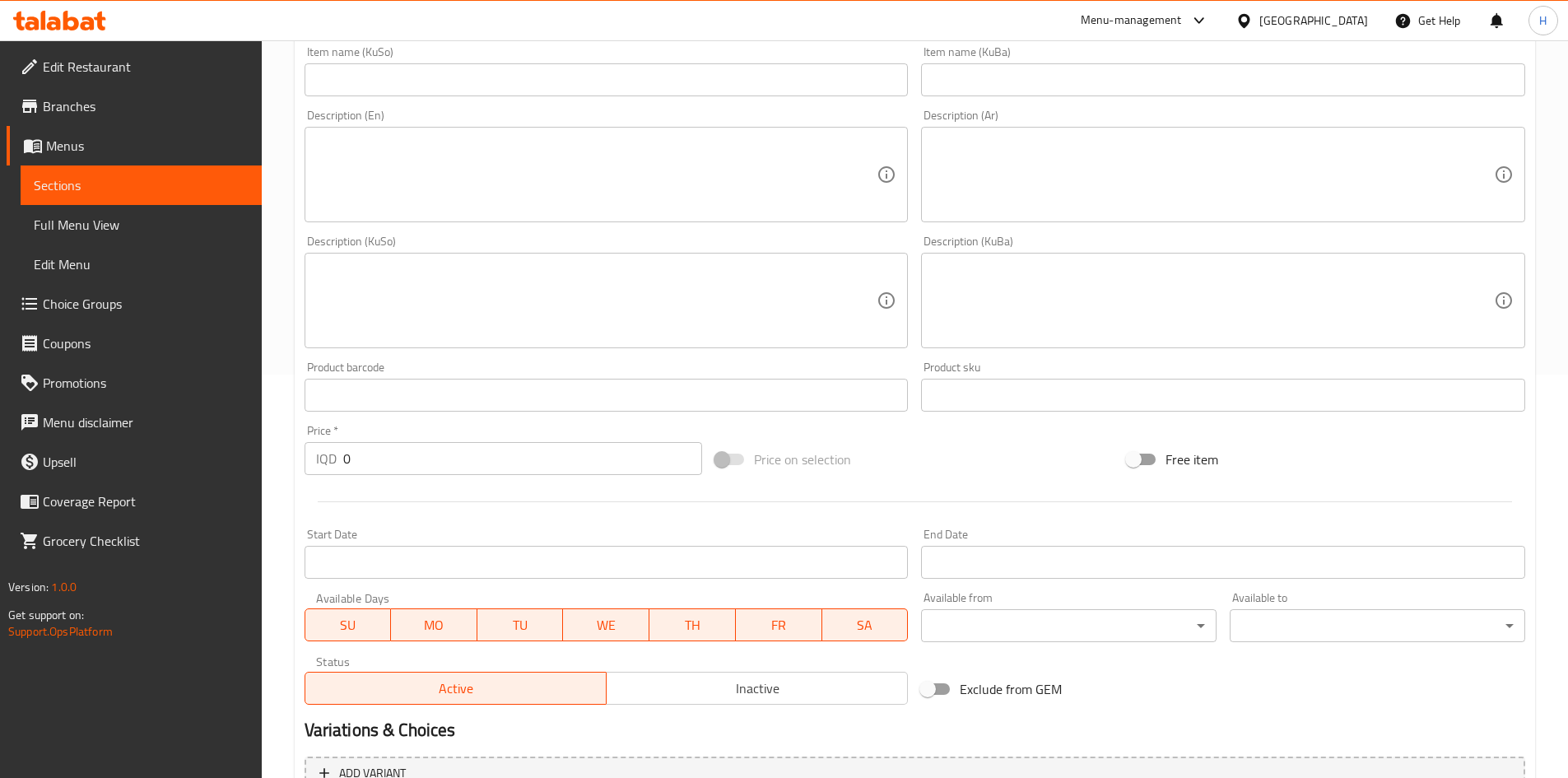
scroll to position [575, 0]
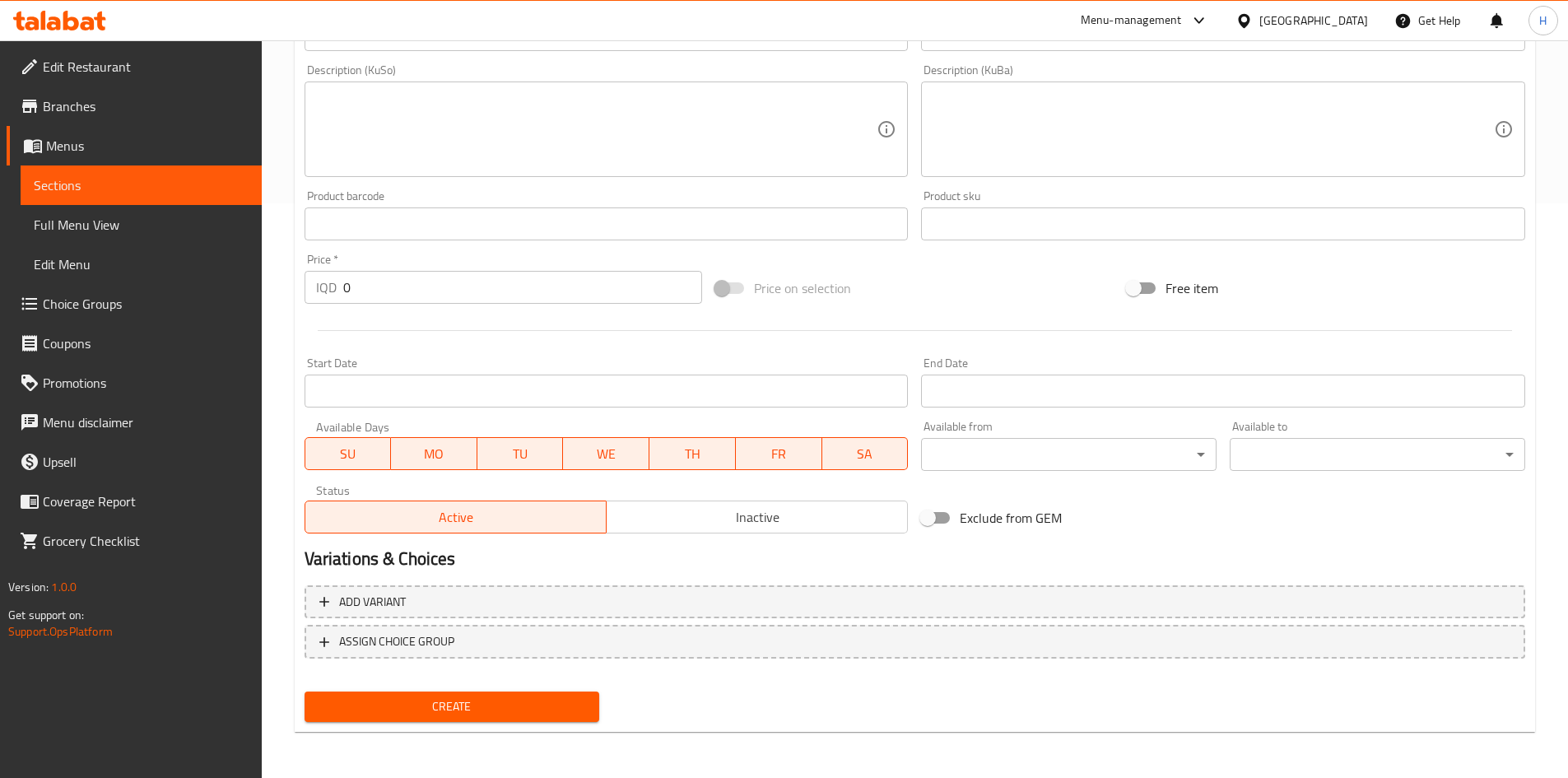
type input "Hot Chocolate Mint"
click at [411, 306] on div "Price   * IQD 0 Price *" at bounding box center [504, 278] width 411 height 63
click at [419, 287] on input "0" at bounding box center [523, 287] width 359 height 33
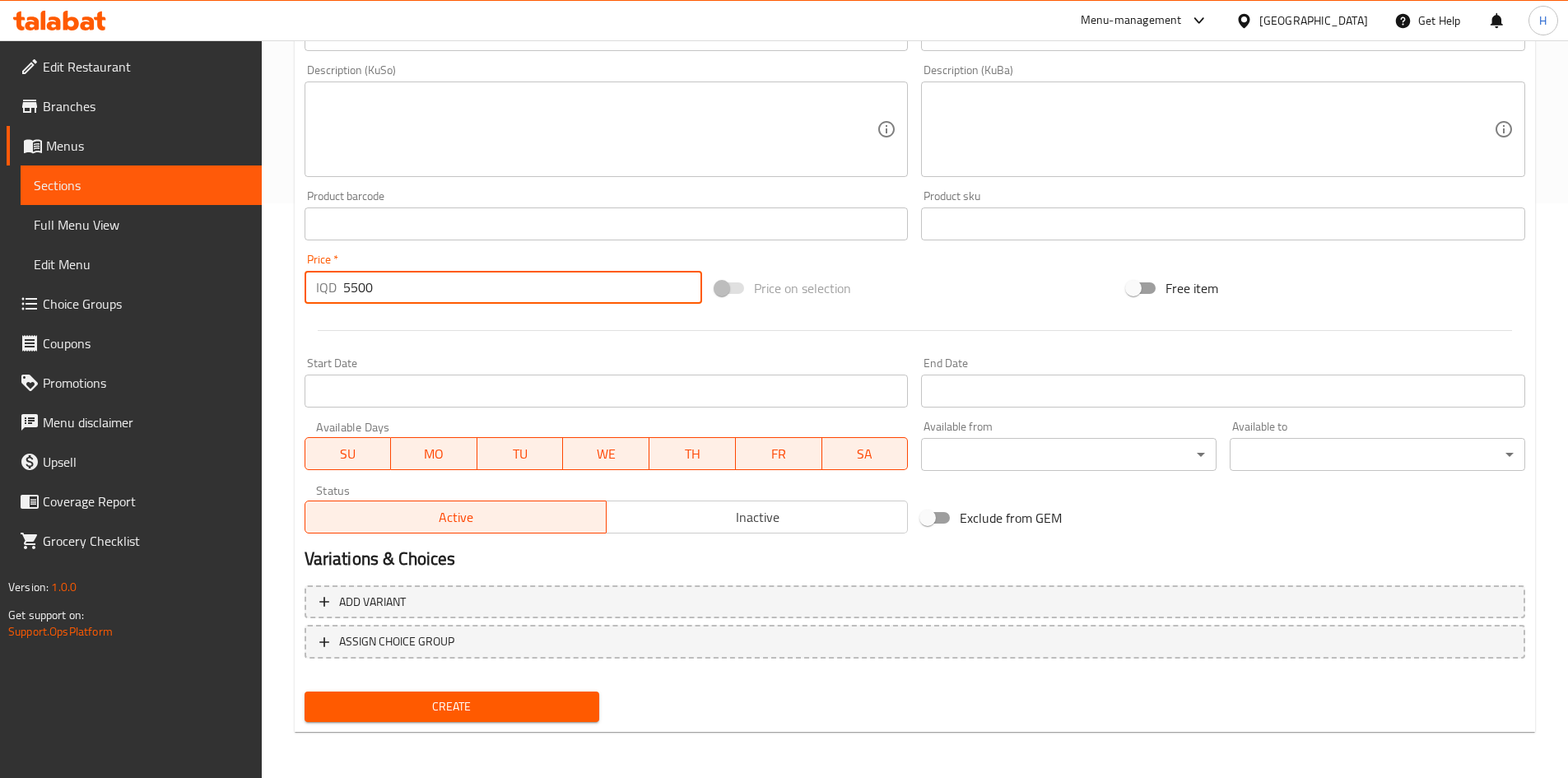
type input "5500"
click at [453, 687] on div "Create" at bounding box center [452, 707] width 308 height 44
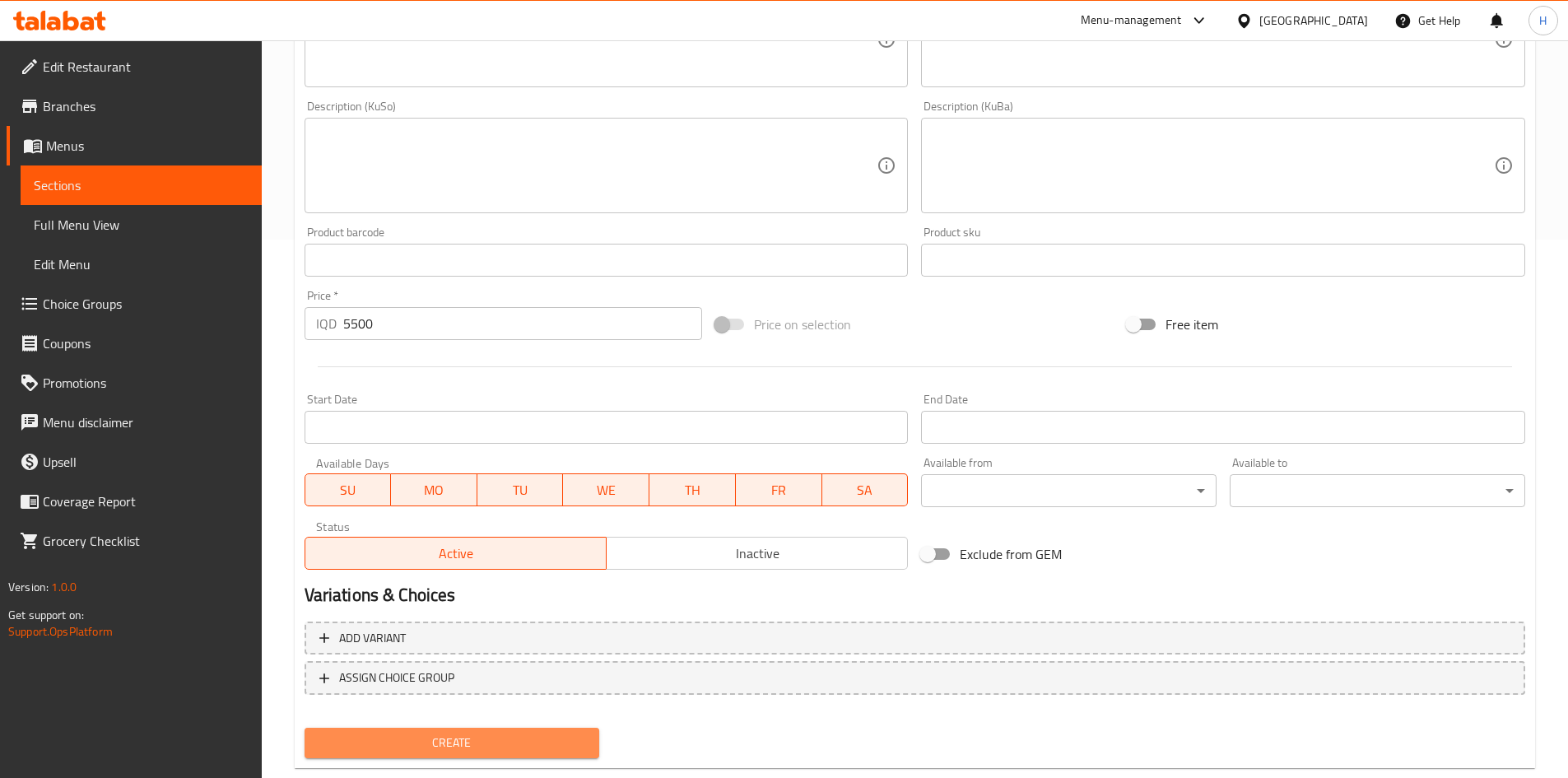
click at [471, 705] on div "Add item image Image Size: 1200 x 800 px / Image formats: jpg, png / 5MB Max. I…" at bounding box center [915, 221] width 1234 height 1088
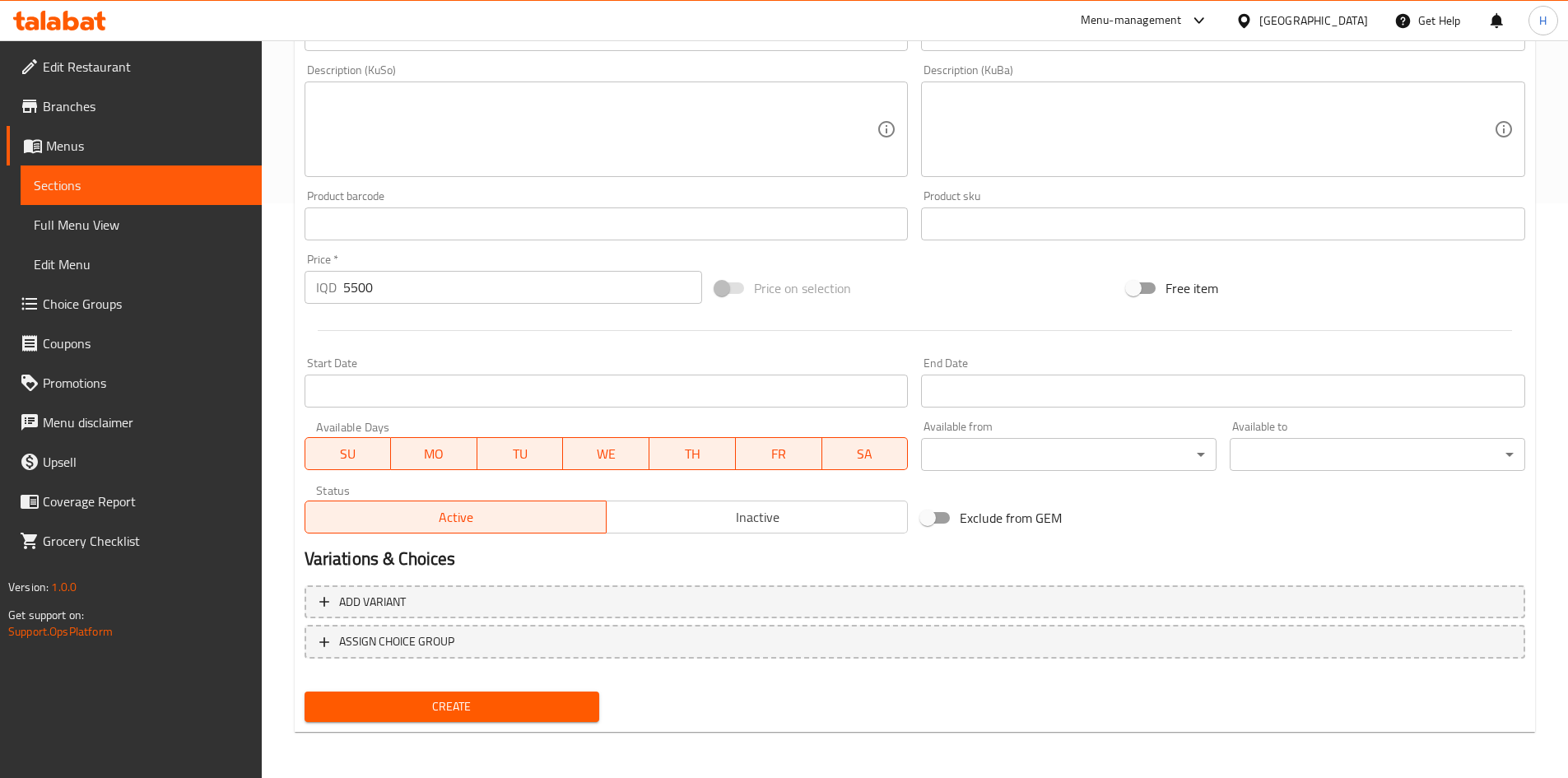
click at [503, 707] on span "Create" at bounding box center [452, 707] width 269 height 21
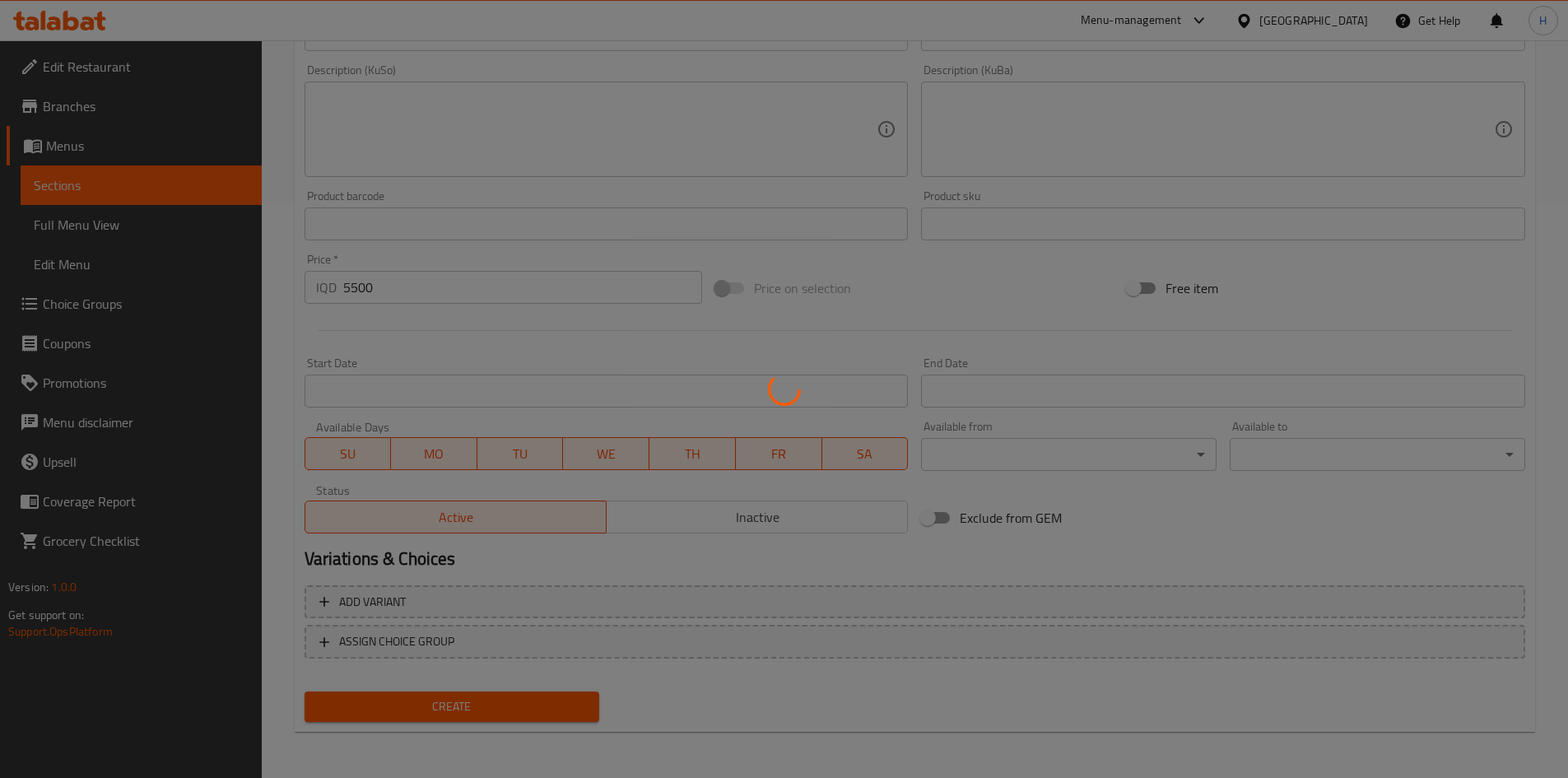
type input "0"
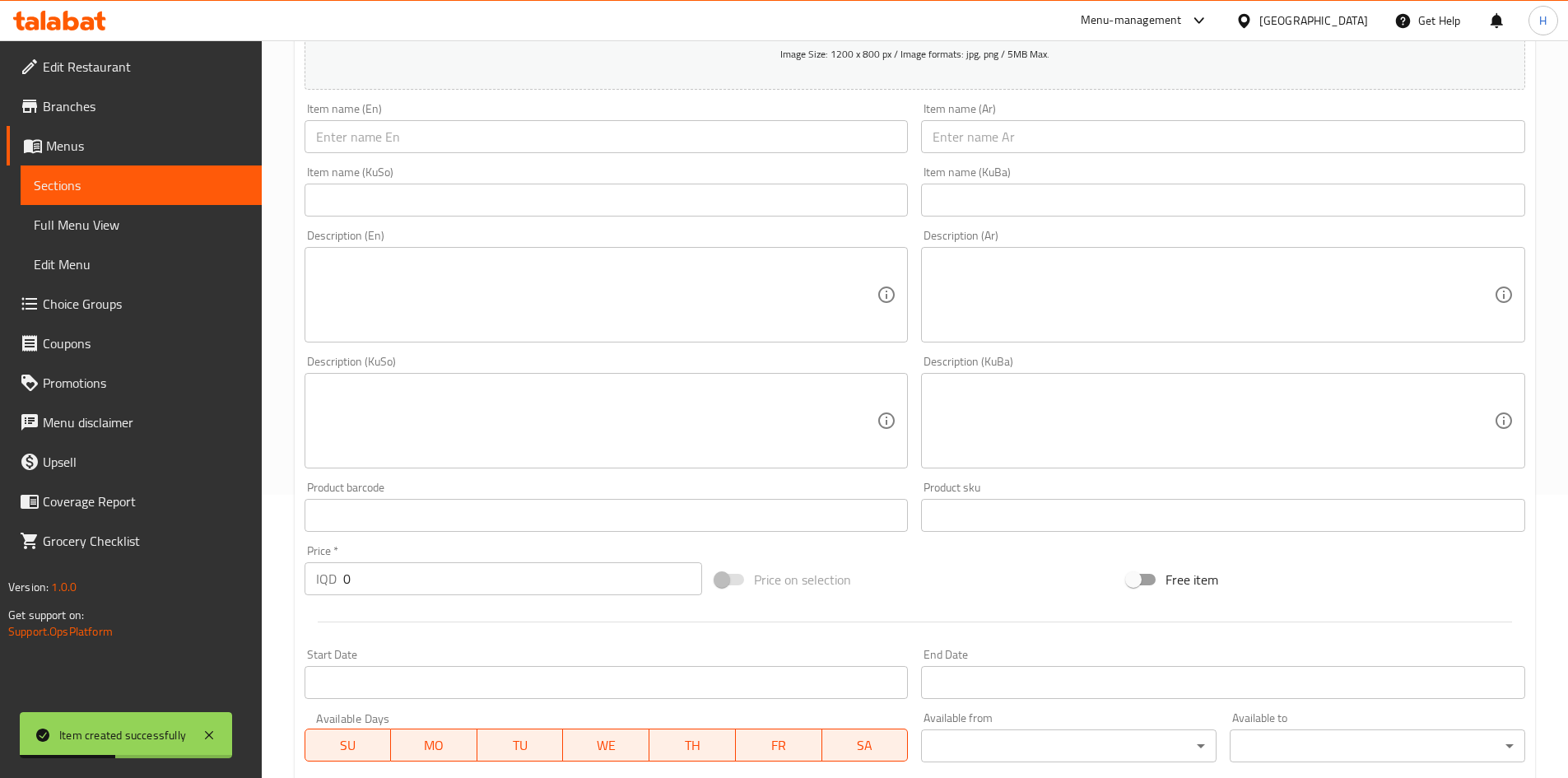
scroll to position [0, 0]
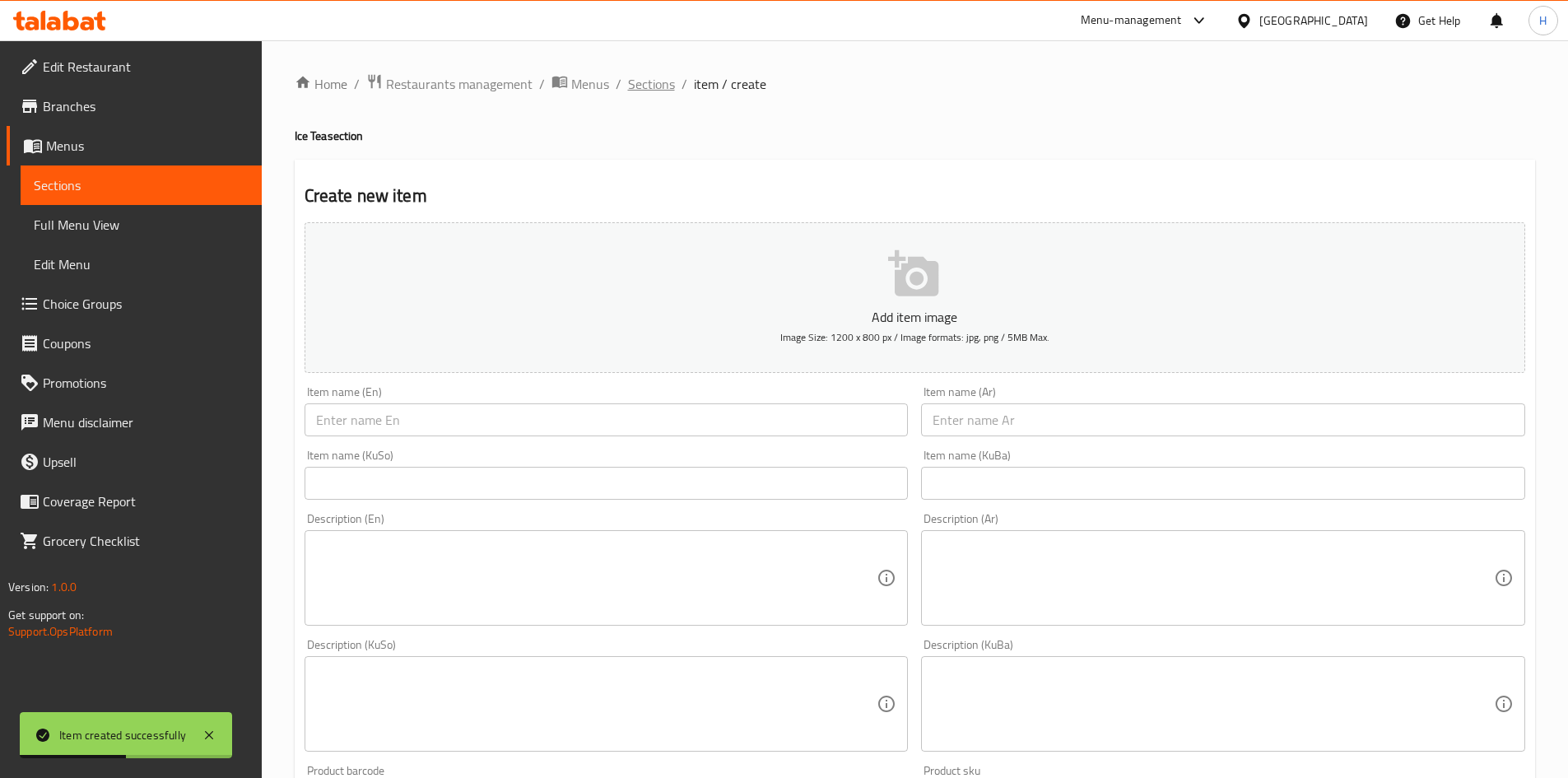
click at [655, 82] on span "Sections" at bounding box center [651, 84] width 47 height 20
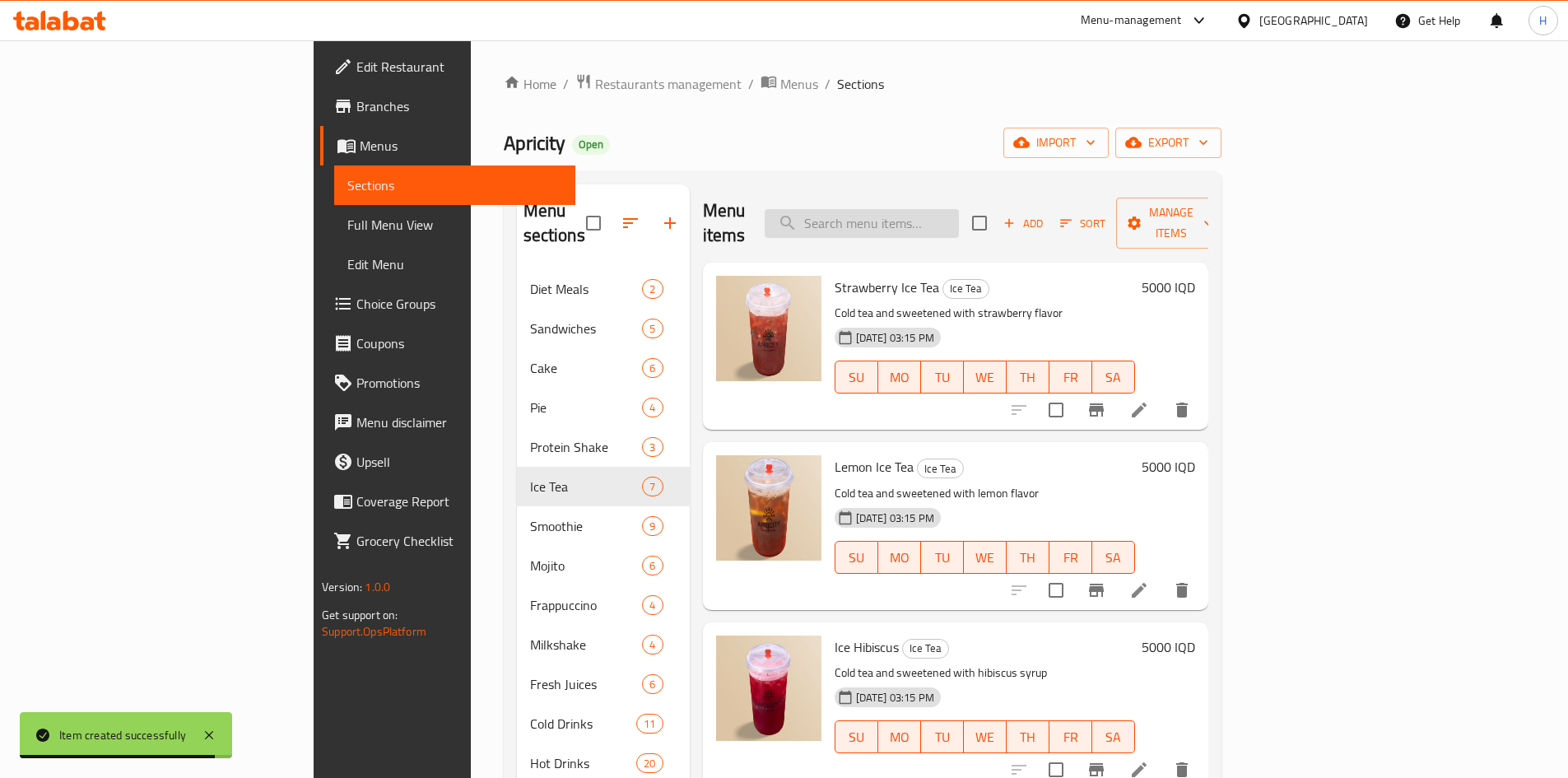
click at [959, 209] on input "search" at bounding box center [861, 223] width 195 height 29
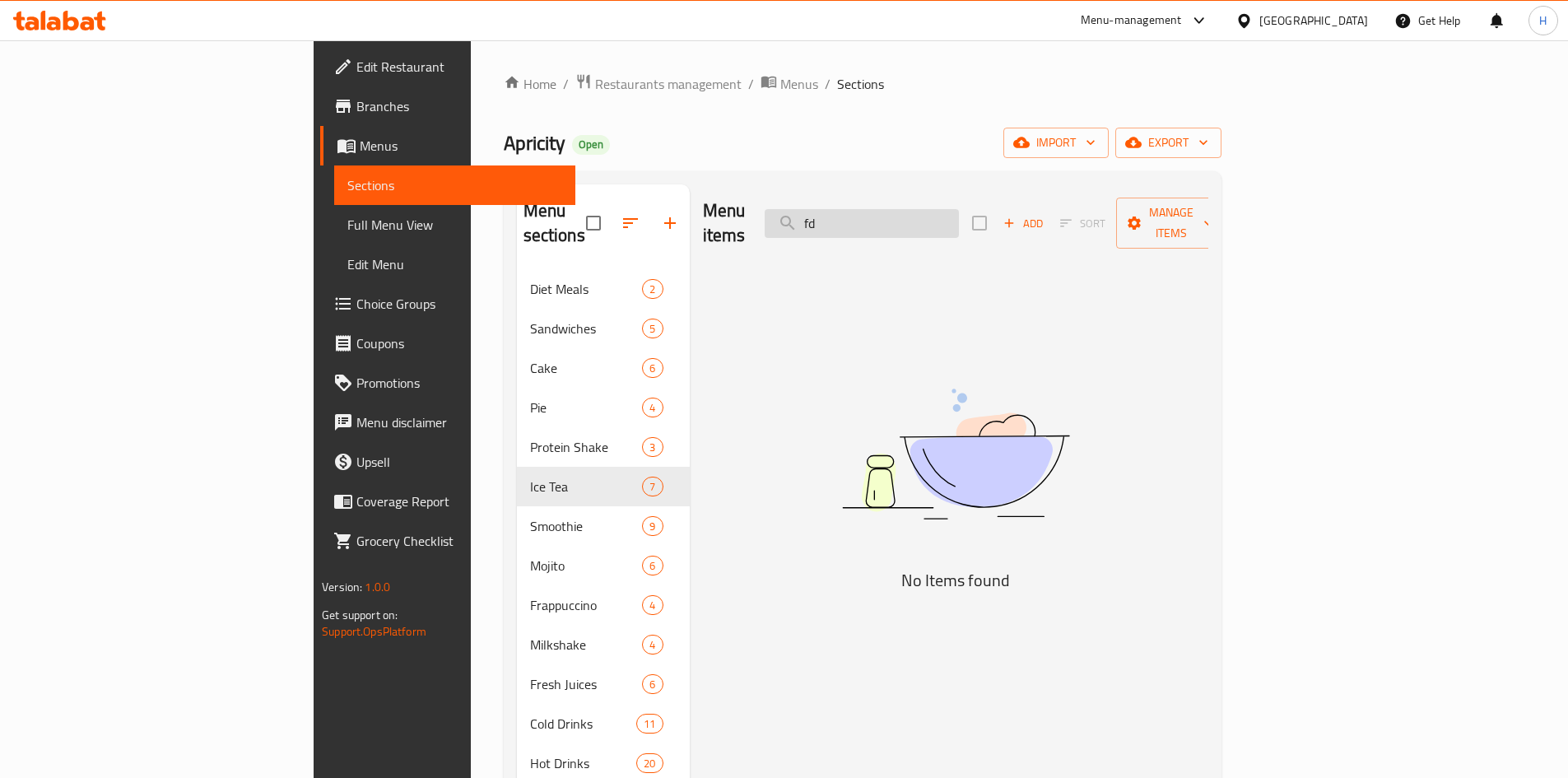
type input "f"
type input "ب"
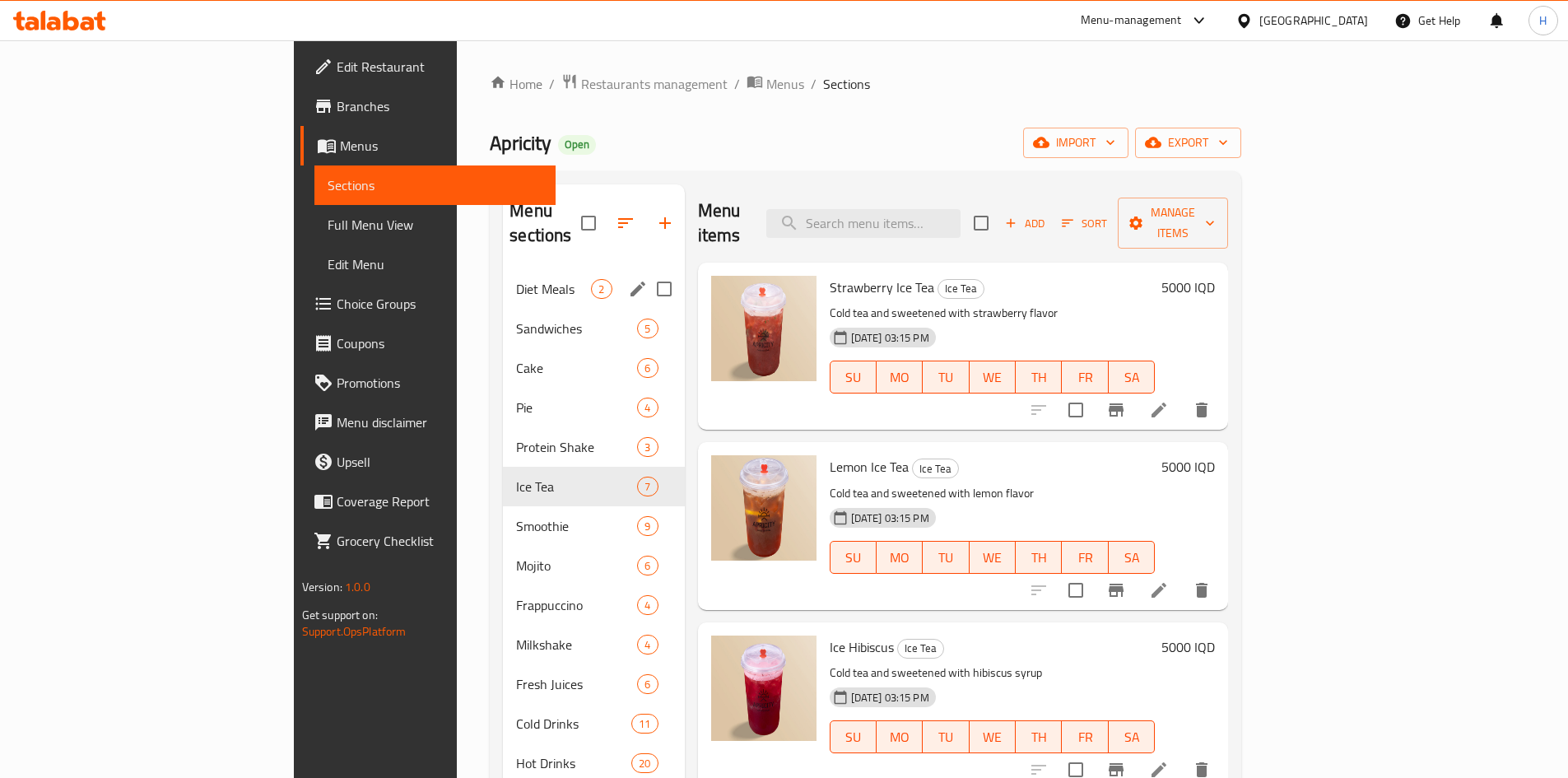
click at [503, 270] on div "Diet Meals 2" at bounding box center [593, 290] width 181 height 40
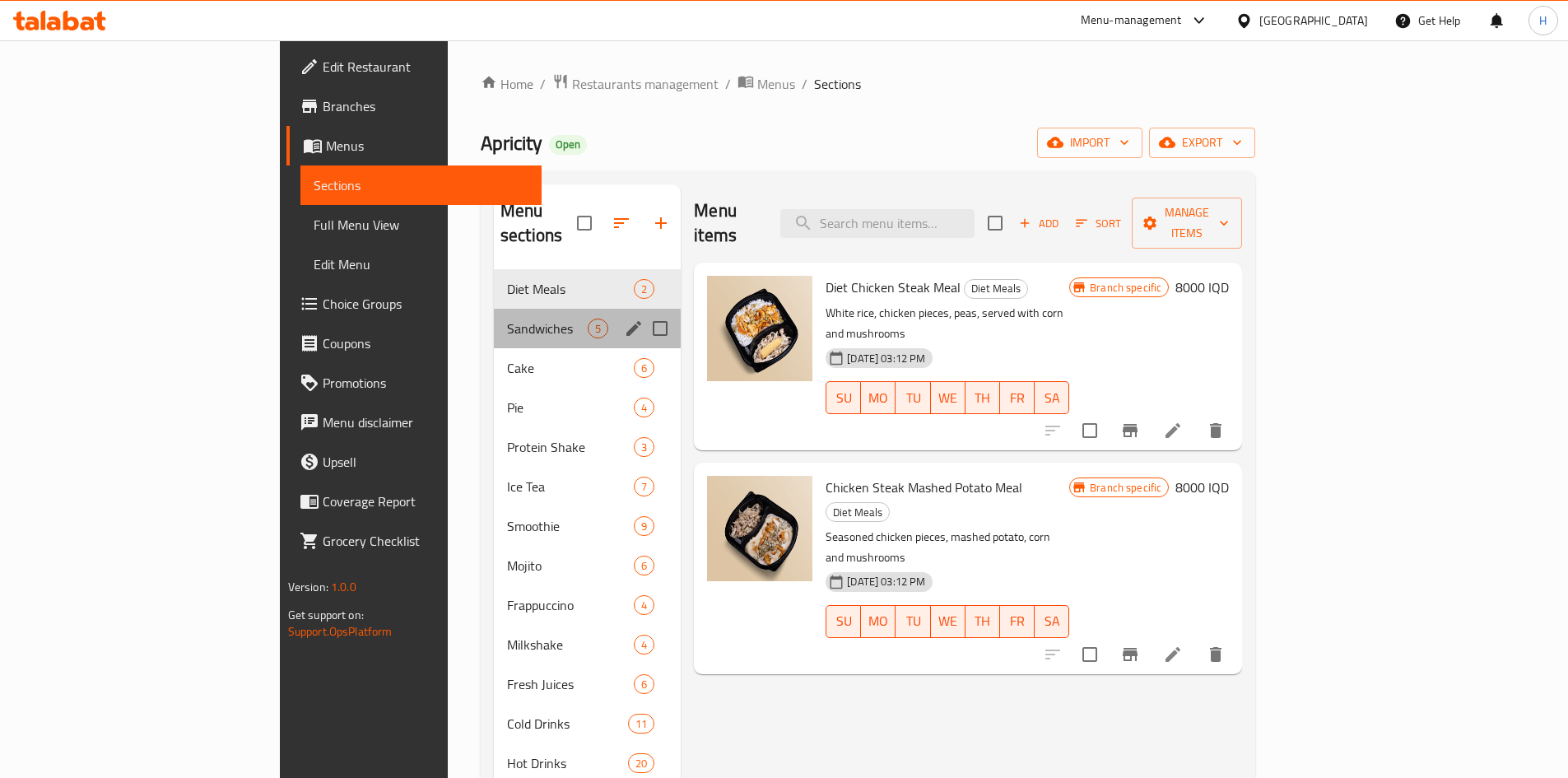
click at [494, 309] on div "Sandwiches 5" at bounding box center [587, 329] width 187 height 40
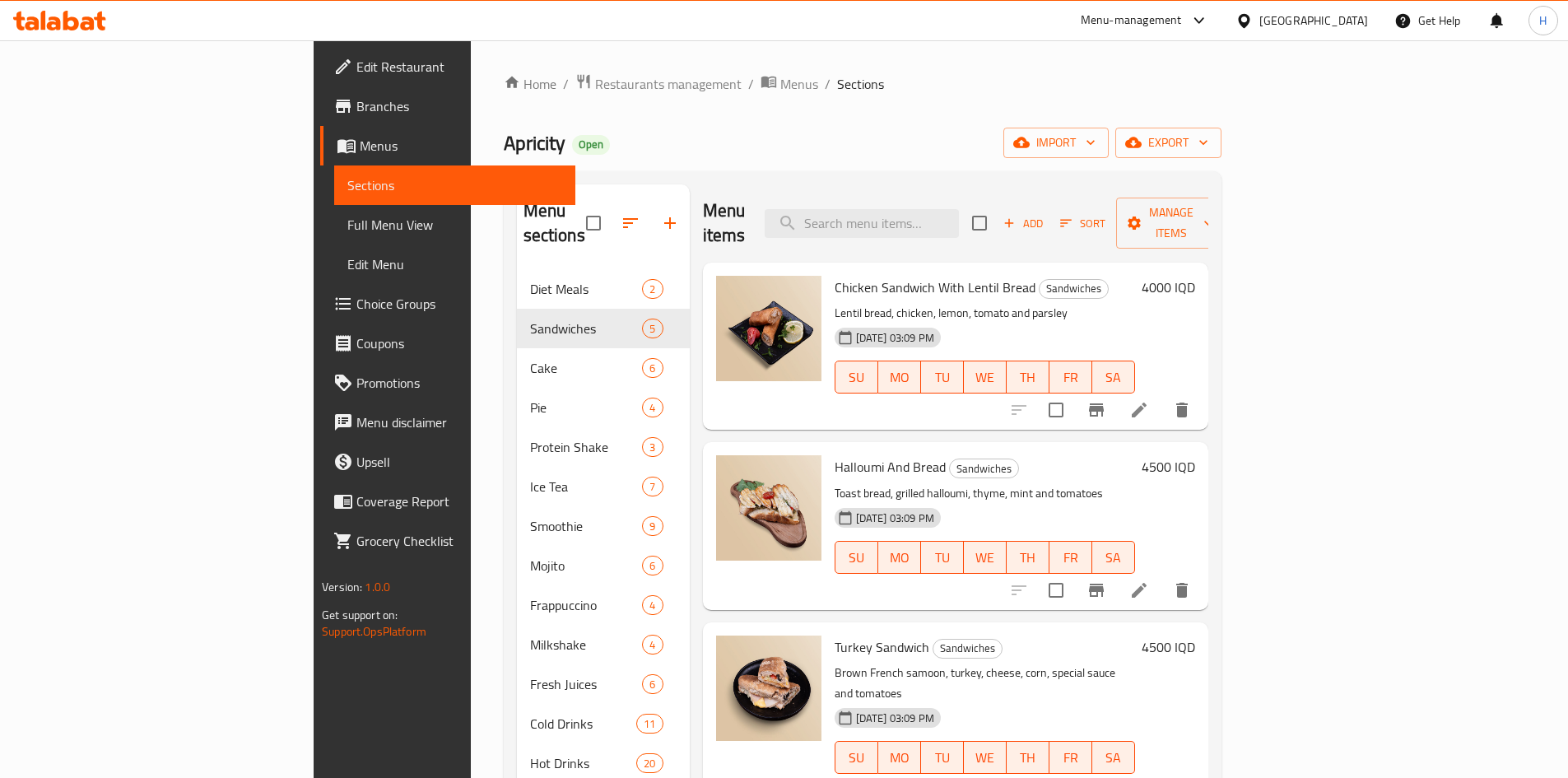
drag, startPoint x: 899, startPoint y: 857, endPoint x: 1303, endPoint y: 1250, distance: 563.6
click at [946, 209] on input "search" at bounding box center [861, 223] width 195 height 29
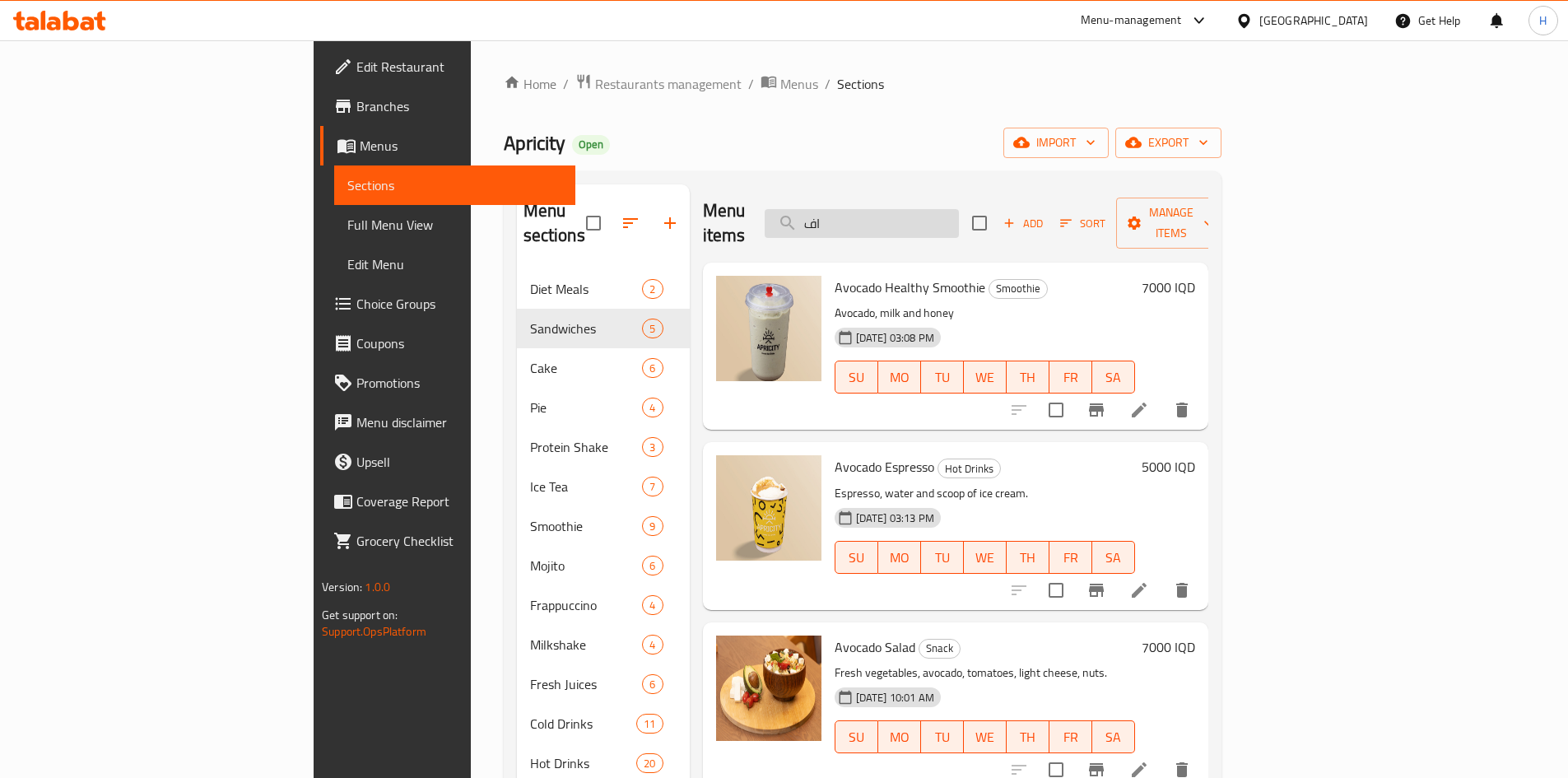
click at [959, 218] on input "اف" at bounding box center [861, 223] width 195 height 29
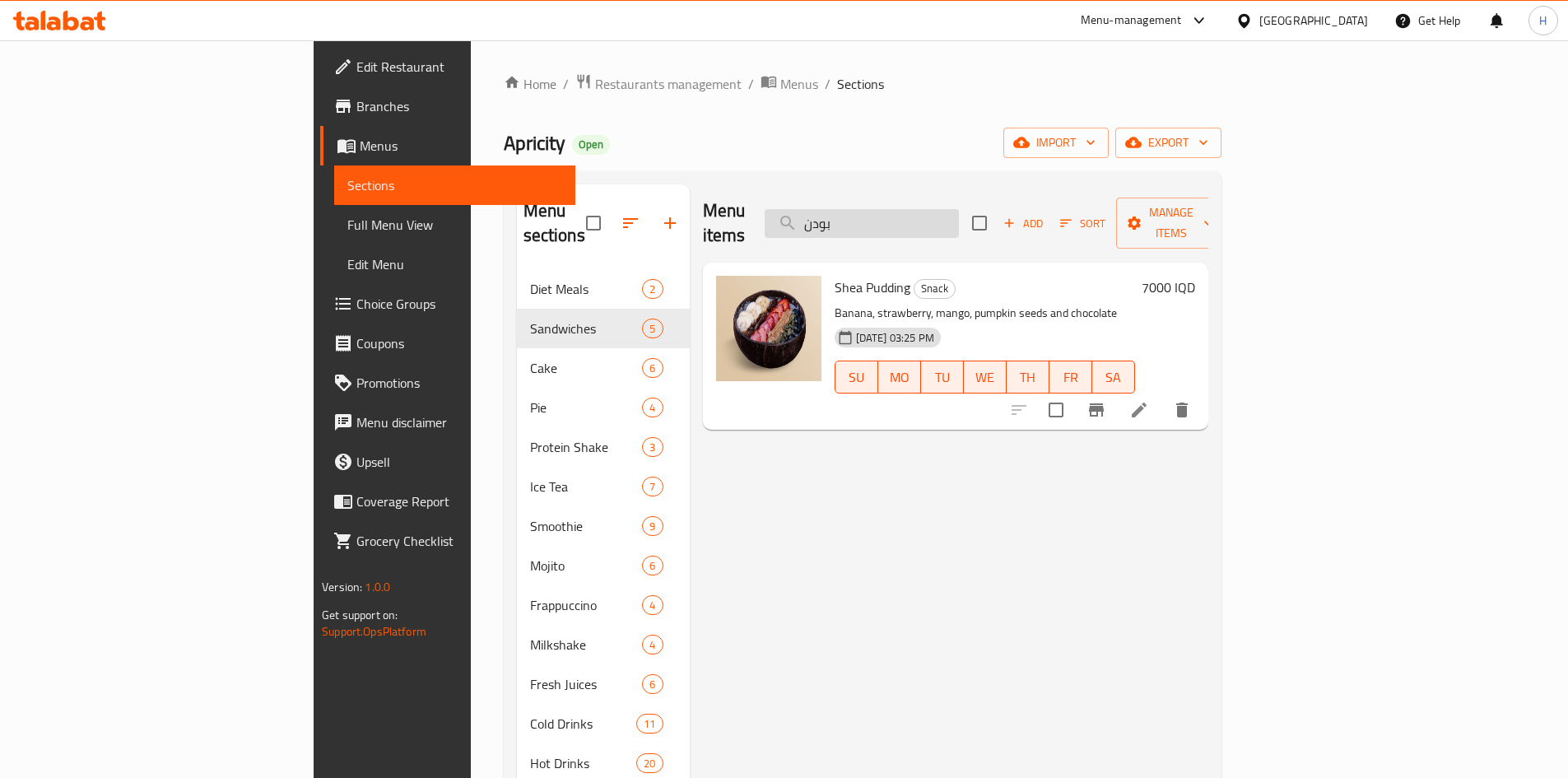
click at [959, 221] on input "بودن" at bounding box center [861, 223] width 195 height 29
click at [997, 189] on div "Menu items لبنا Add Sort Manage items" at bounding box center [955, 224] width 505 height 78
click at [959, 210] on input "لبنا" at bounding box center [861, 223] width 195 height 29
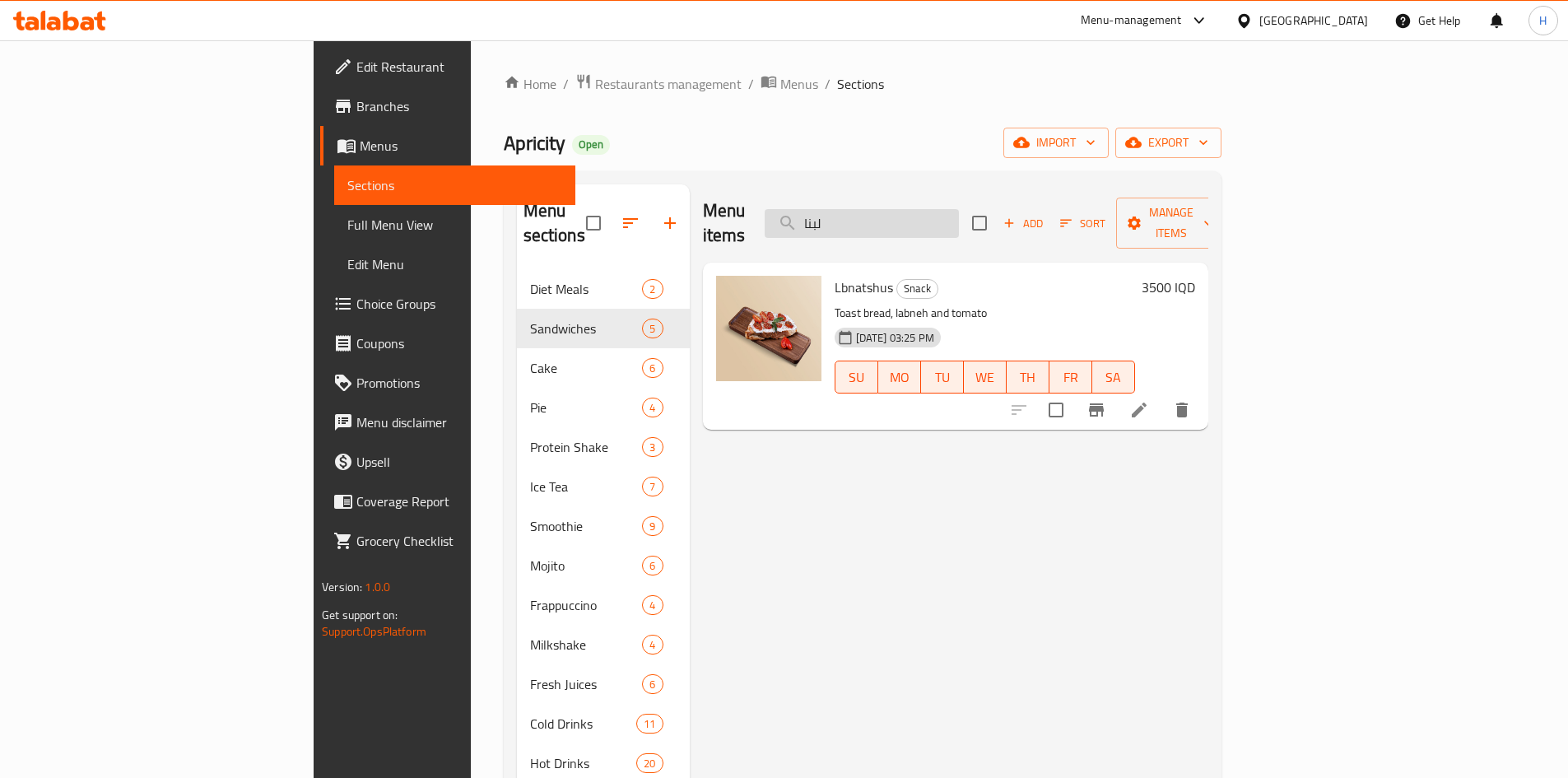
click at [959, 210] on input "لبنا" at bounding box center [861, 223] width 195 height 29
click at [959, 211] on input "لبنا" at bounding box center [861, 223] width 195 height 29
type input "بودنك"
click at [1162, 395] on li at bounding box center [1139, 410] width 46 height 30
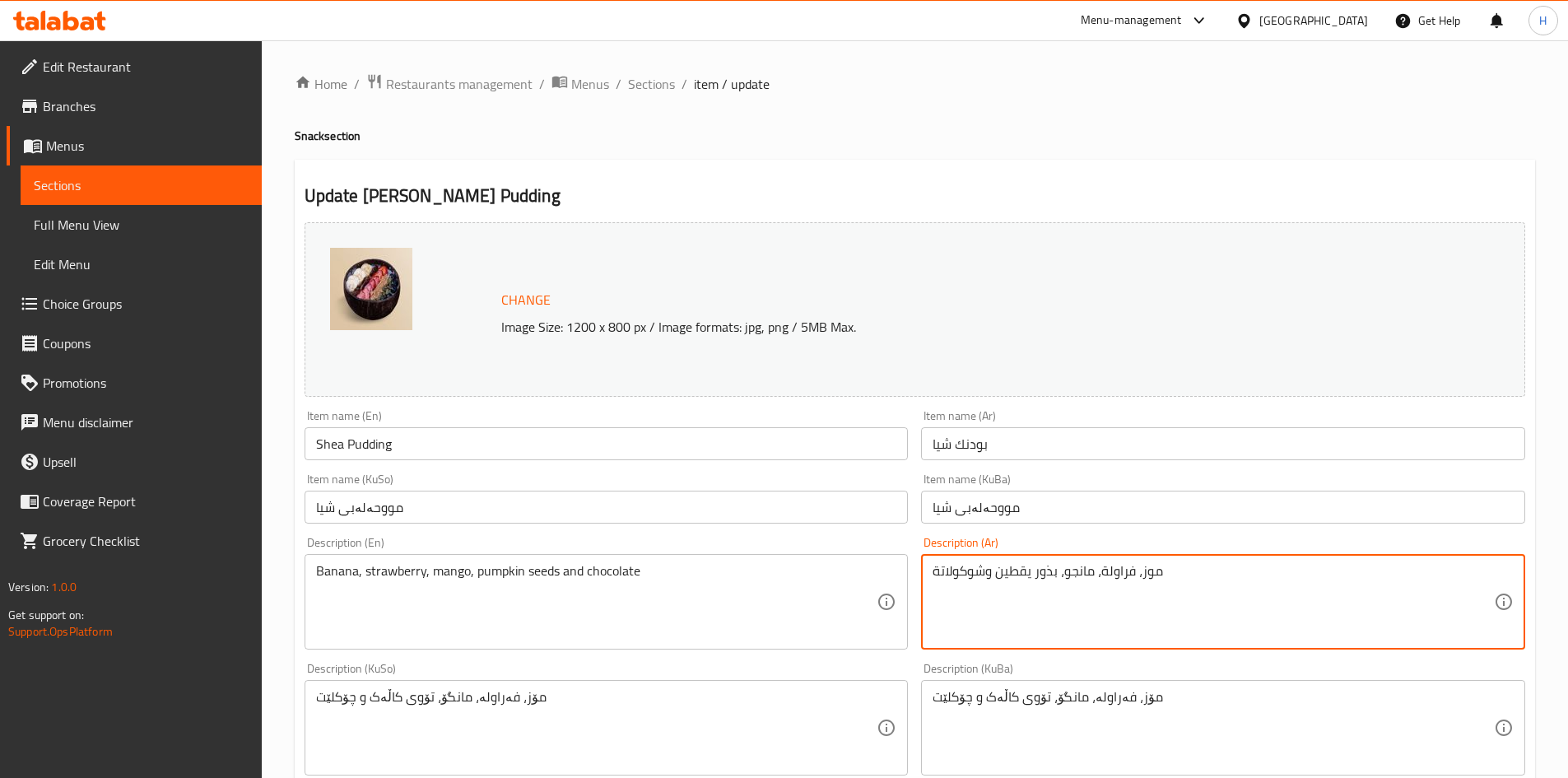
click at [974, 589] on textarea "موز، فراولة، مانجو، بذور يقطين وشوكولاتة" at bounding box center [1213, 602] width 561 height 78
click at [977, 587] on textarea "مجموعة من الفواكه الموسمية مع بذور الشوفان والحليب" at bounding box center [1213, 602] width 561 height 78
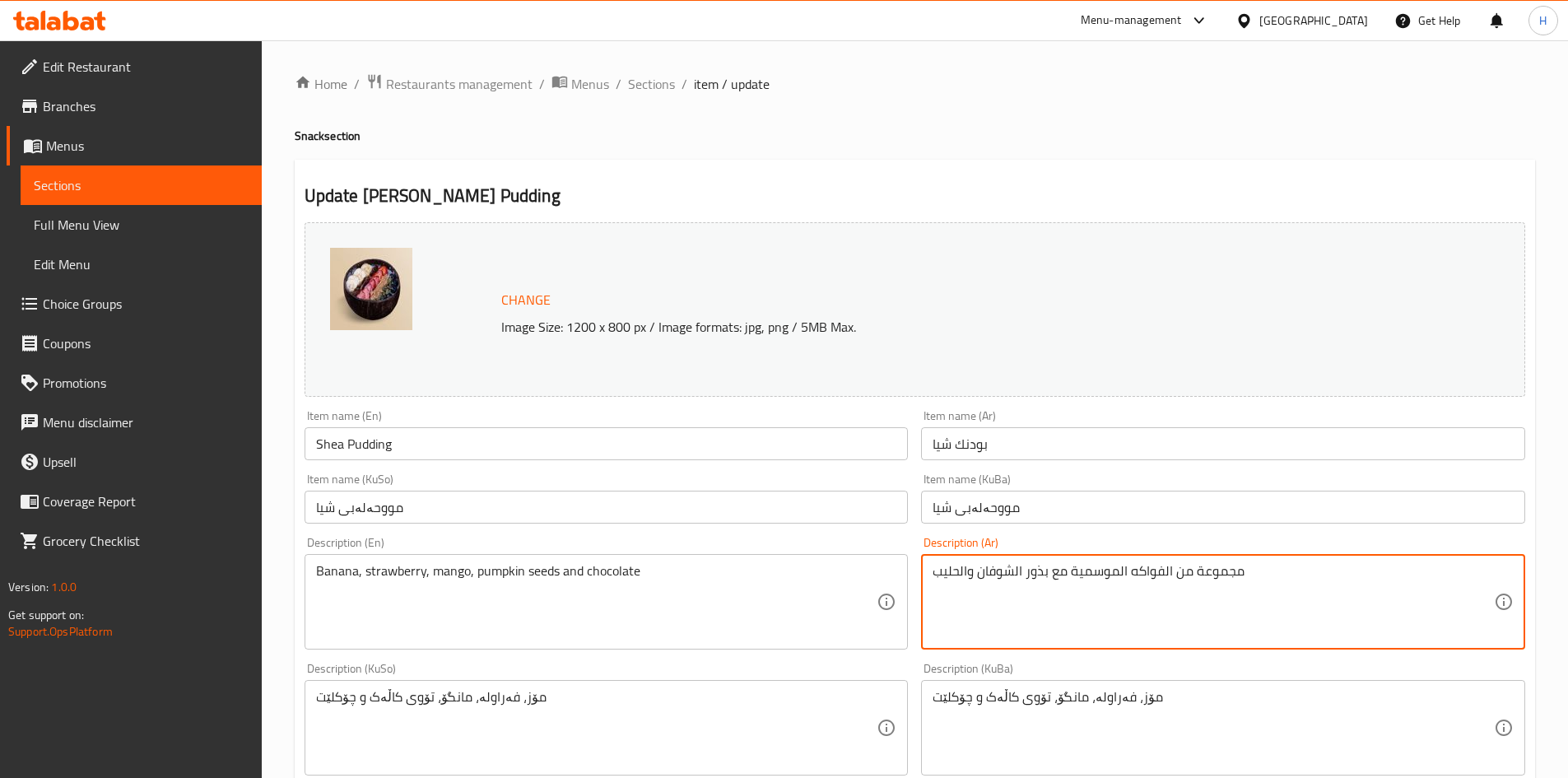
click at [977, 587] on textarea "مجموعة من الفواكه الموسمية مع بذور الشوفان والحليب" at bounding box center [1213, 602] width 561 height 78
type textarea "مجموعة من الفواكه الموسمية مع بذور الشوفان والحليب"
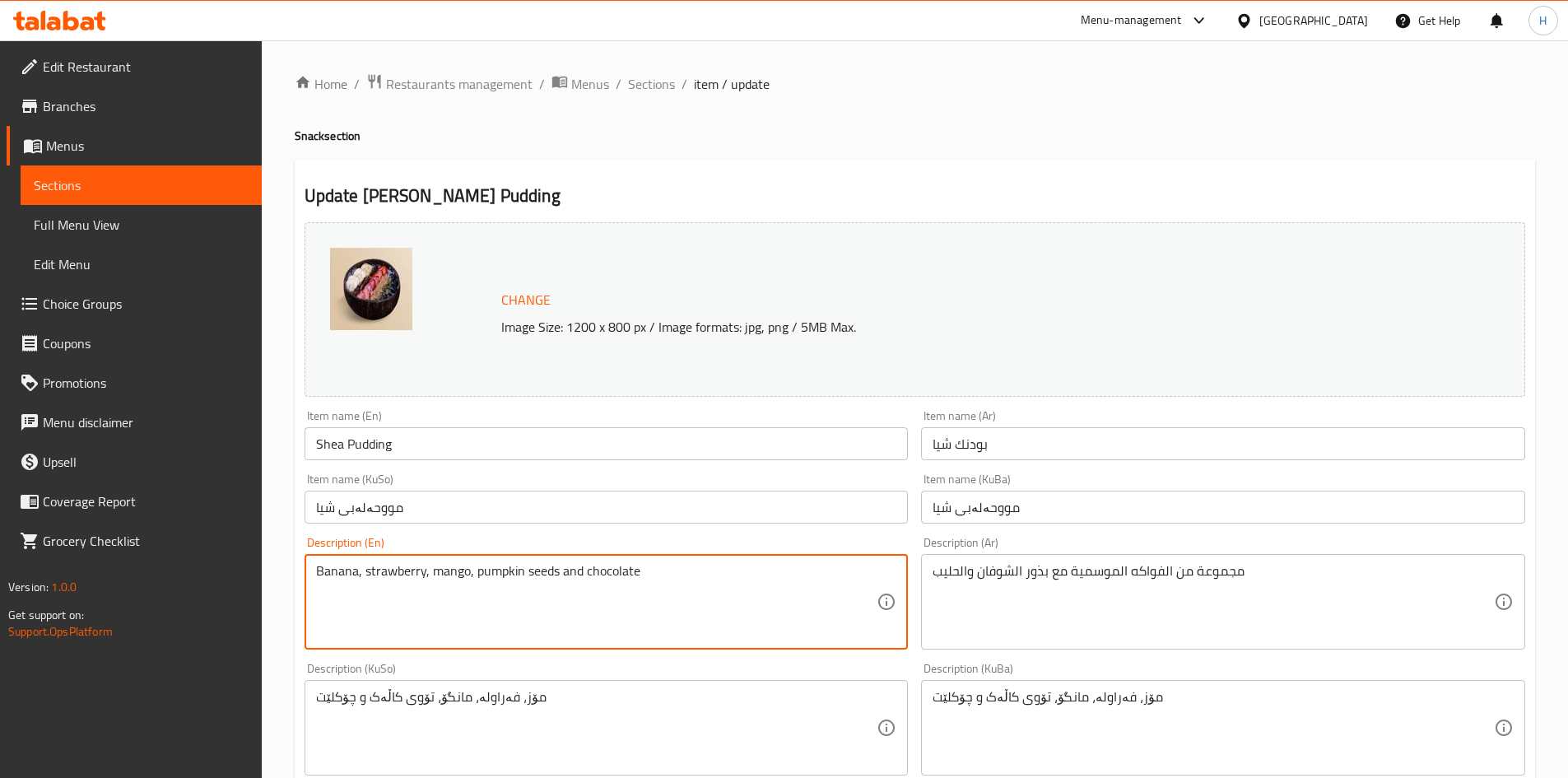
click at [443, 592] on textarea "Banana, strawberry, mango, pumpkin seeds and chocolate" at bounding box center [597, 602] width 561 height 78
paste textarea "A selection of seasonal fruits with oatmeal and milk"
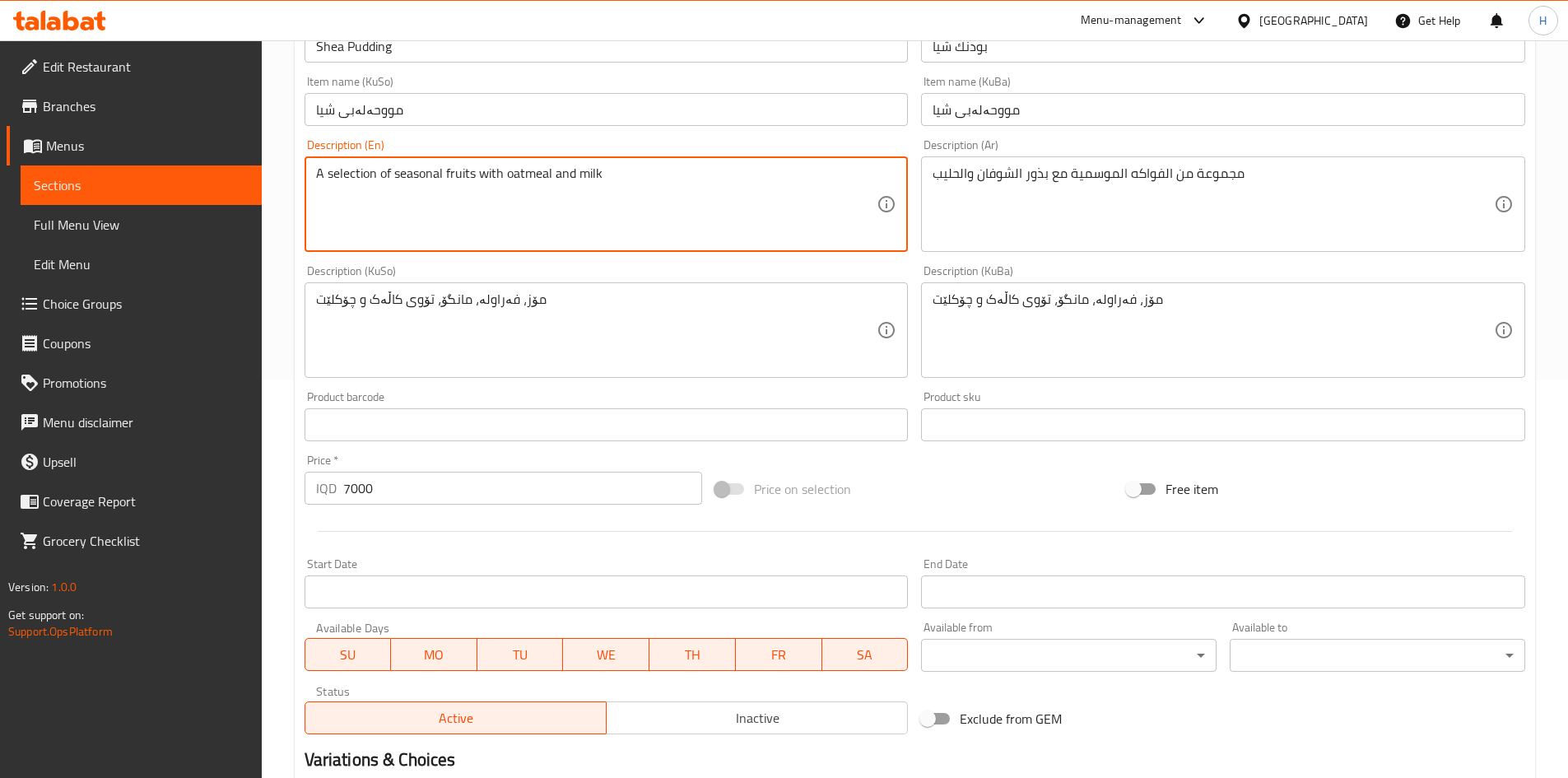
scroll to position [576, 0]
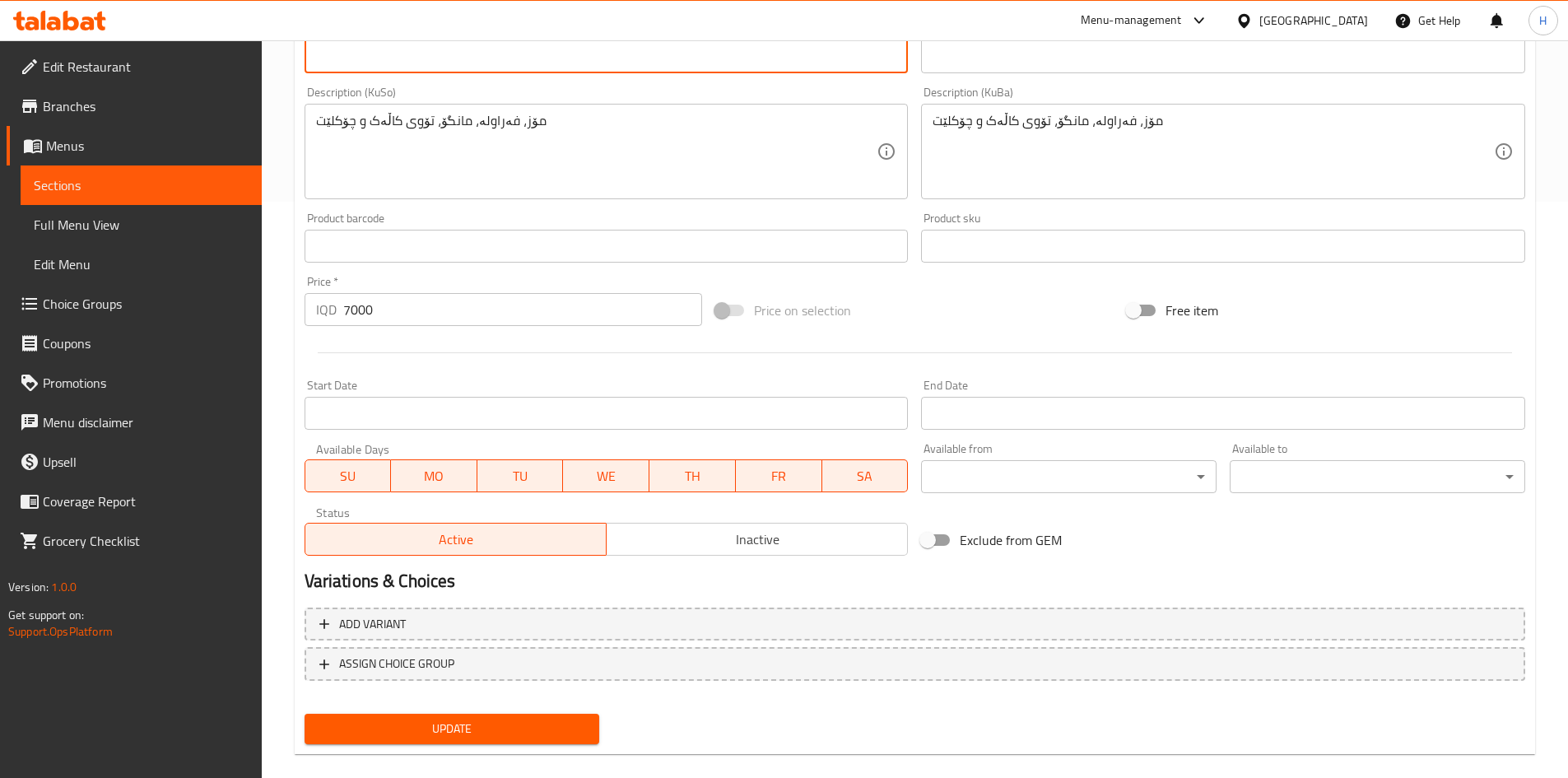
type textarea "A selection of seasonal fruits with oatmeal and milk"
click at [401, 720] on span "Update" at bounding box center [452, 729] width 269 height 21
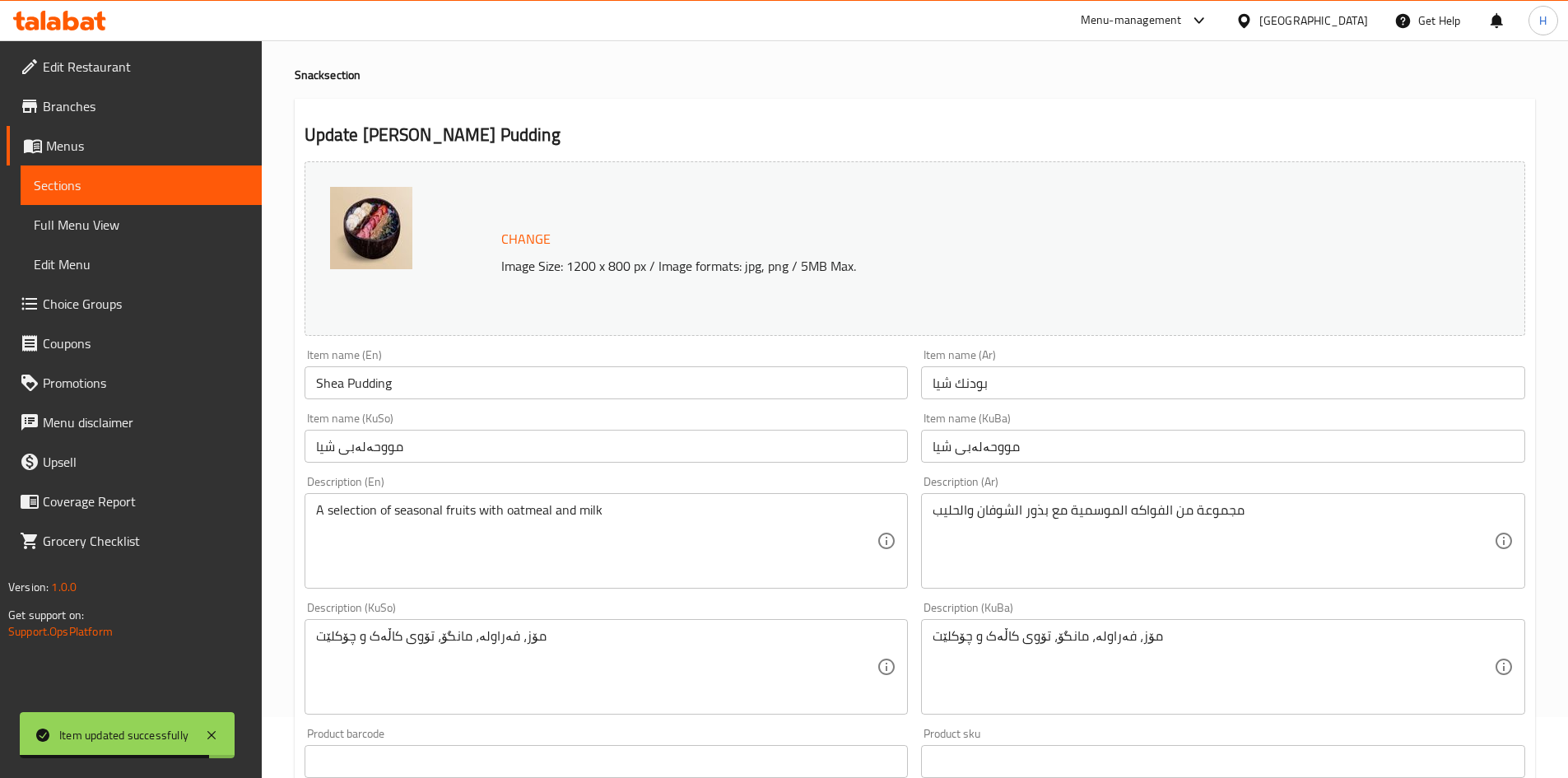
scroll to position [0, 0]
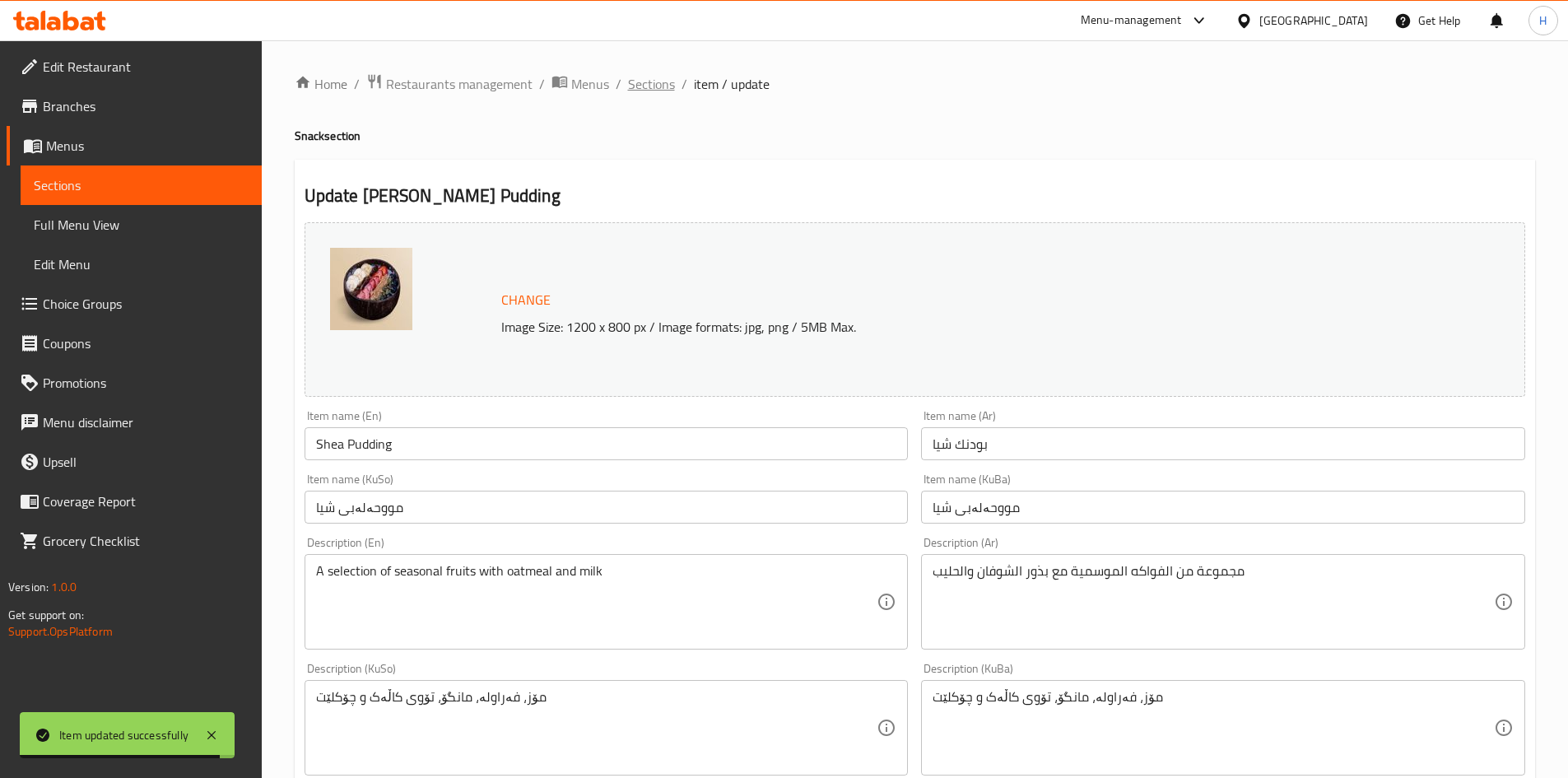
click at [649, 78] on span "Sections" at bounding box center [651, 84] width 47 height 20
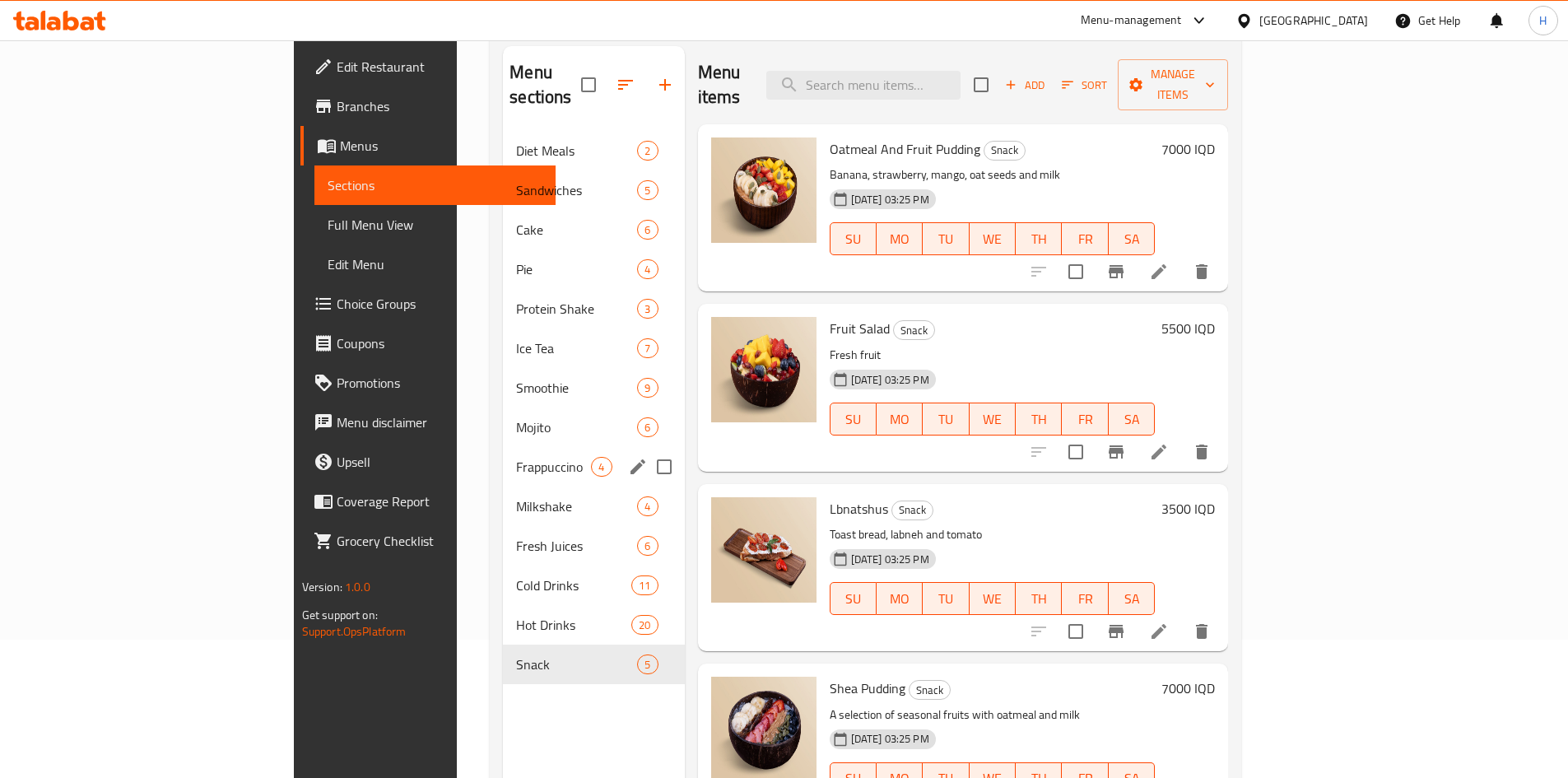
scroll to position [231, 0]
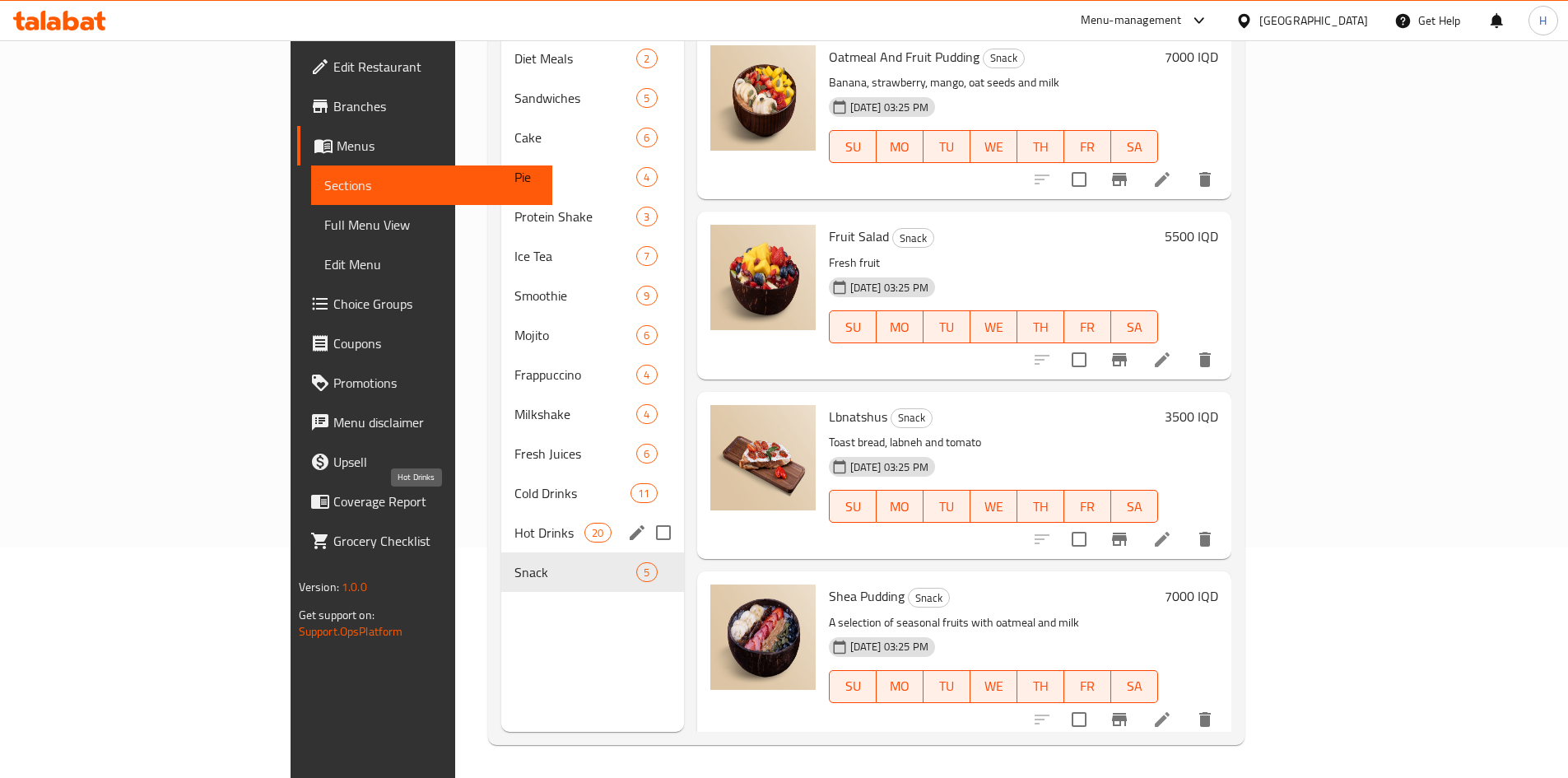
click at [514, 523] on span "Hot Drinks" at bounding box center [549, 533] width 70 height 20
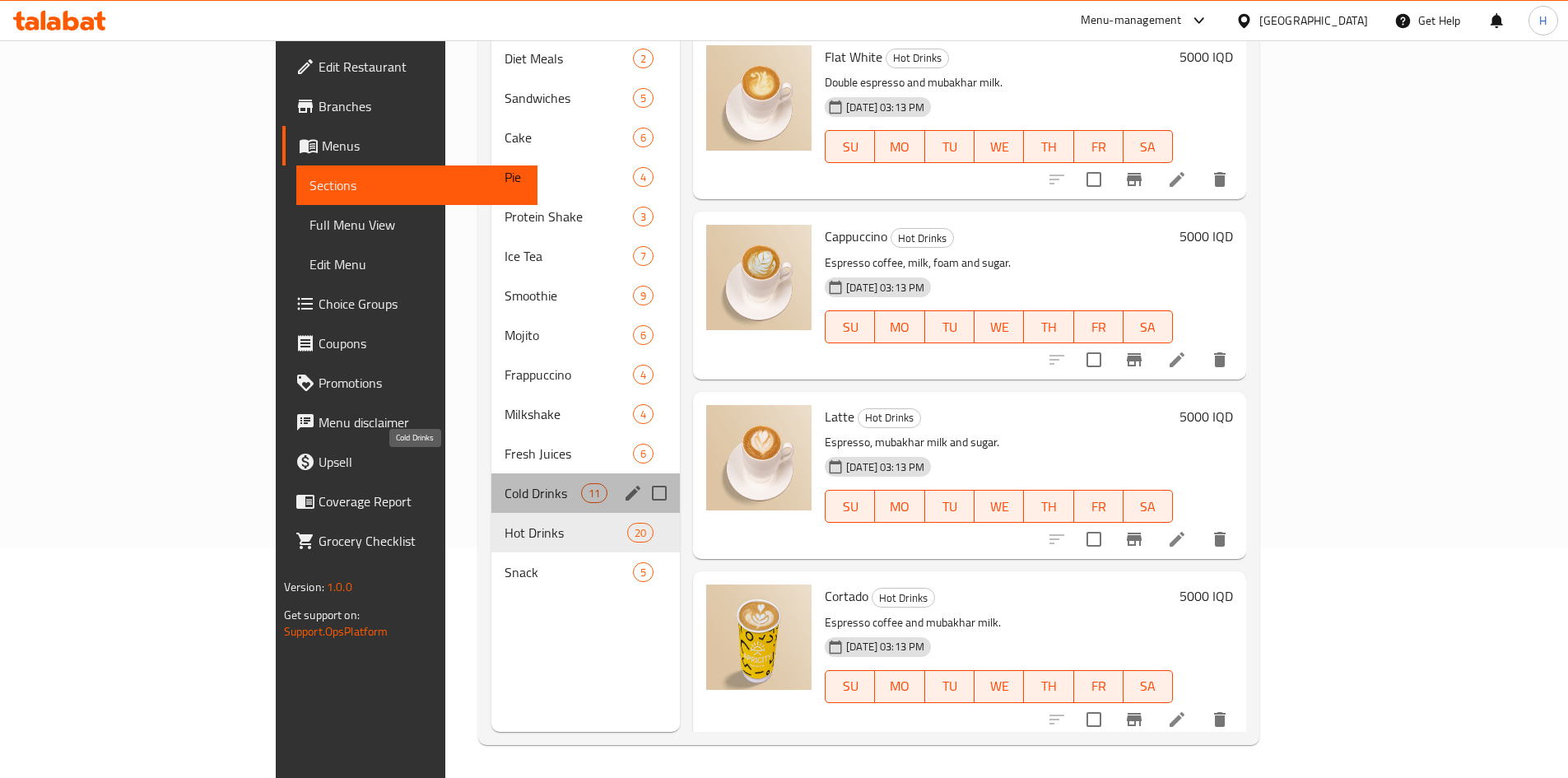
click at [505, 483] on span "Cold Drinks" at bounding box center [543, 493] width 77 height 20
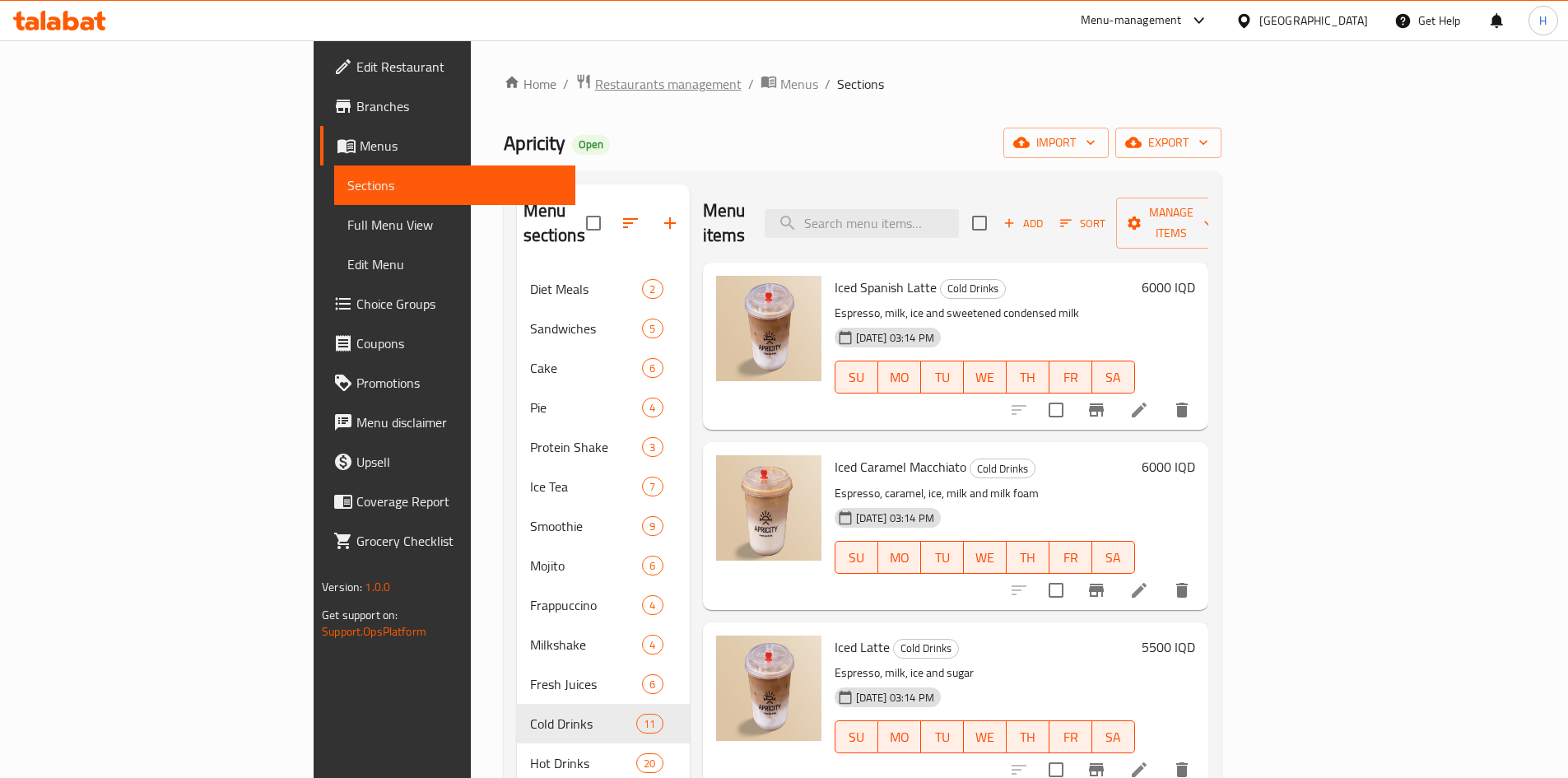
click at [595, 88] on span "Restaurants management" at bounding box center [668, 84] width 147 height 20
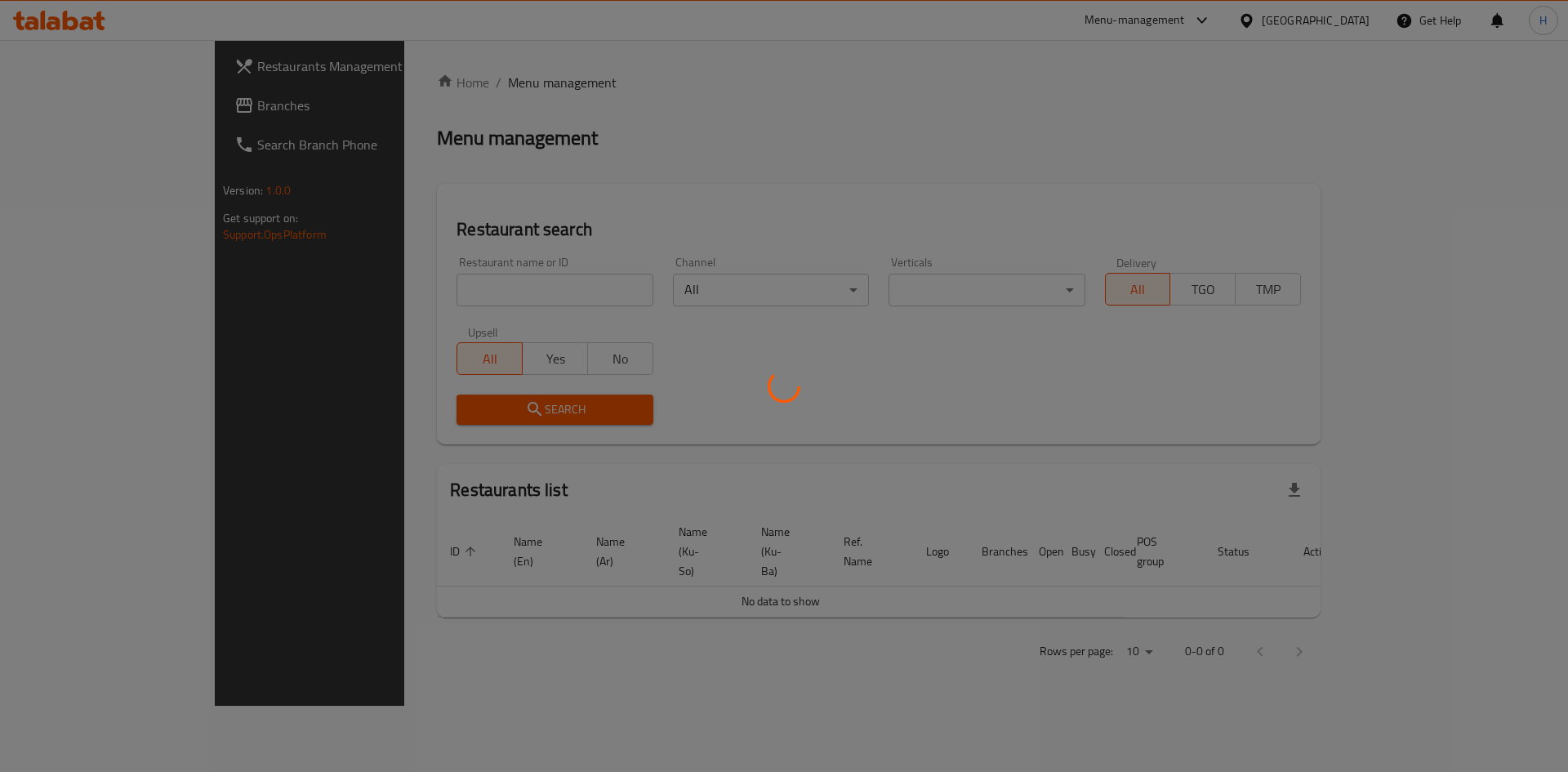
click at [435, 287] on div at bounding box center [784, 386] width 1568 height 772
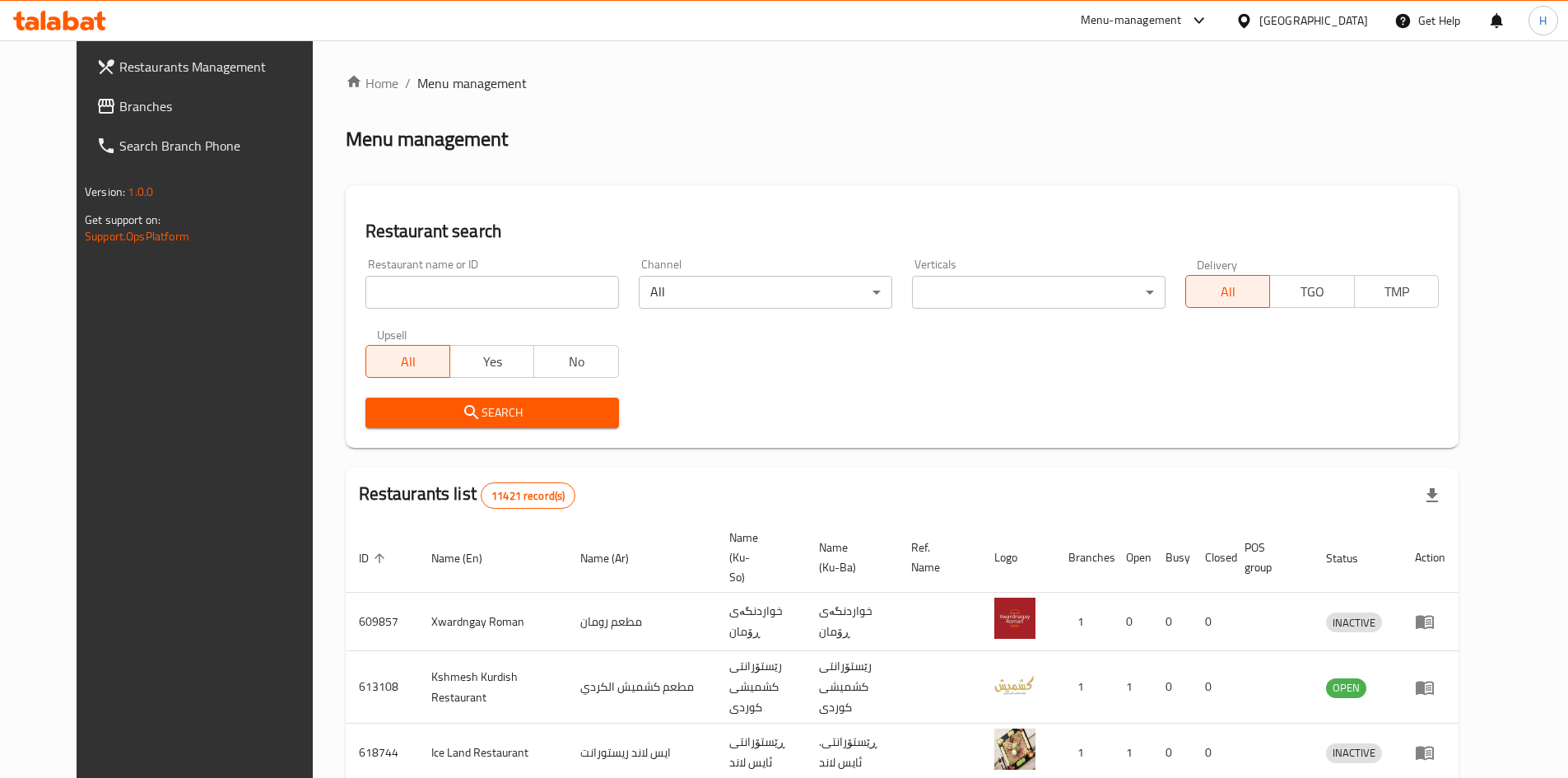
drag, startPoint x: 465, startPoint y: 316, endPoint x: 449, endPoint y: 285, distance: 34.9
click at [463, 312] on div at bounding box center [784, 389] width 1568 height 778
click at [449, 285] on input "search" at bounding box center [492, 292] width 254 height 33
paste input "679708"
type input "679708"
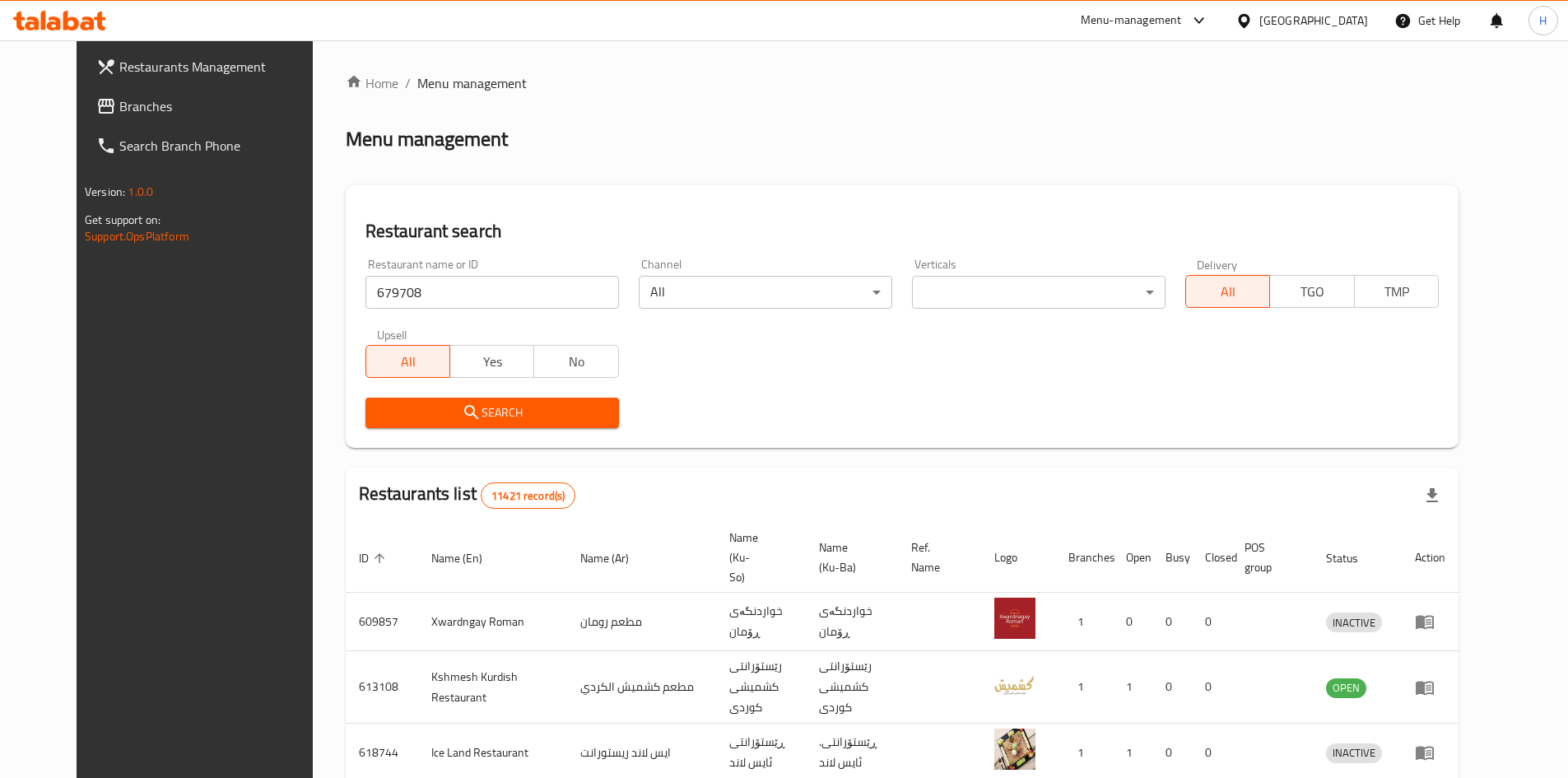
click at [549, 416] on span "Search" at bounding box center [492, 412] width 228 height 21
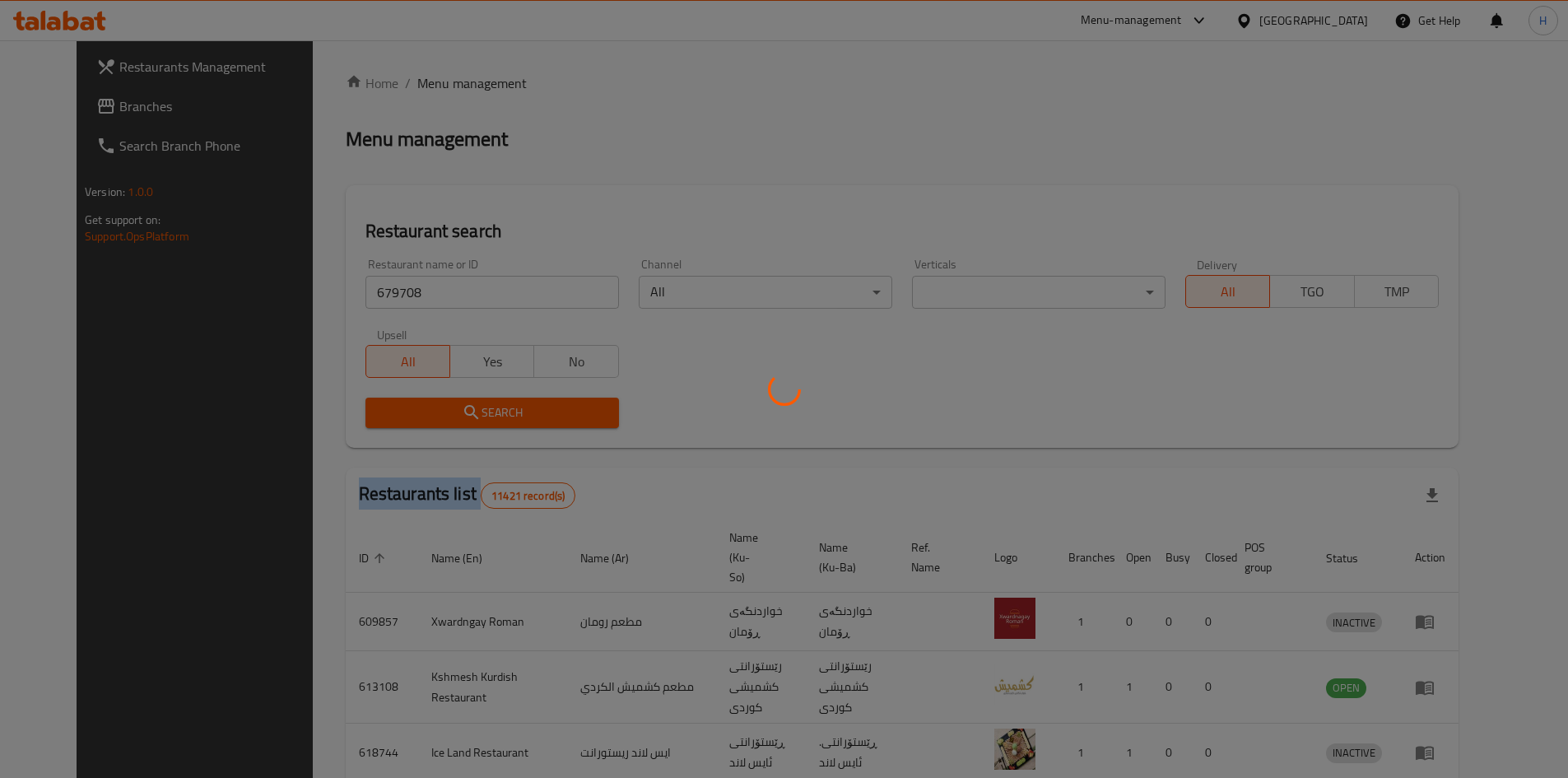
click at [549, 416] on div at bounding box center [784, 389] width 1568 height 778
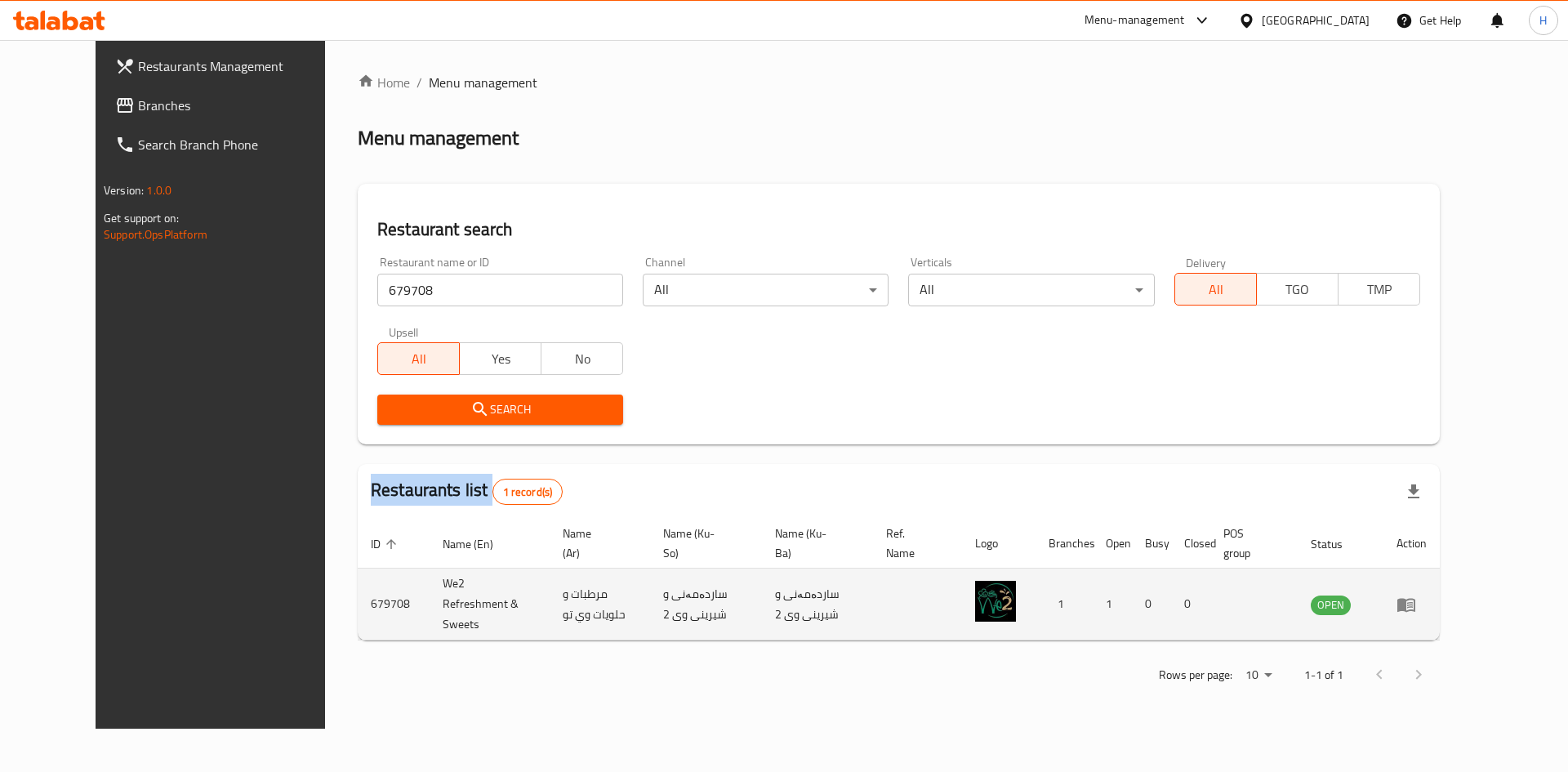
click at [1416, 595] on icon "enhanced table" at bounding box center [1407, 605] width 20 height 20
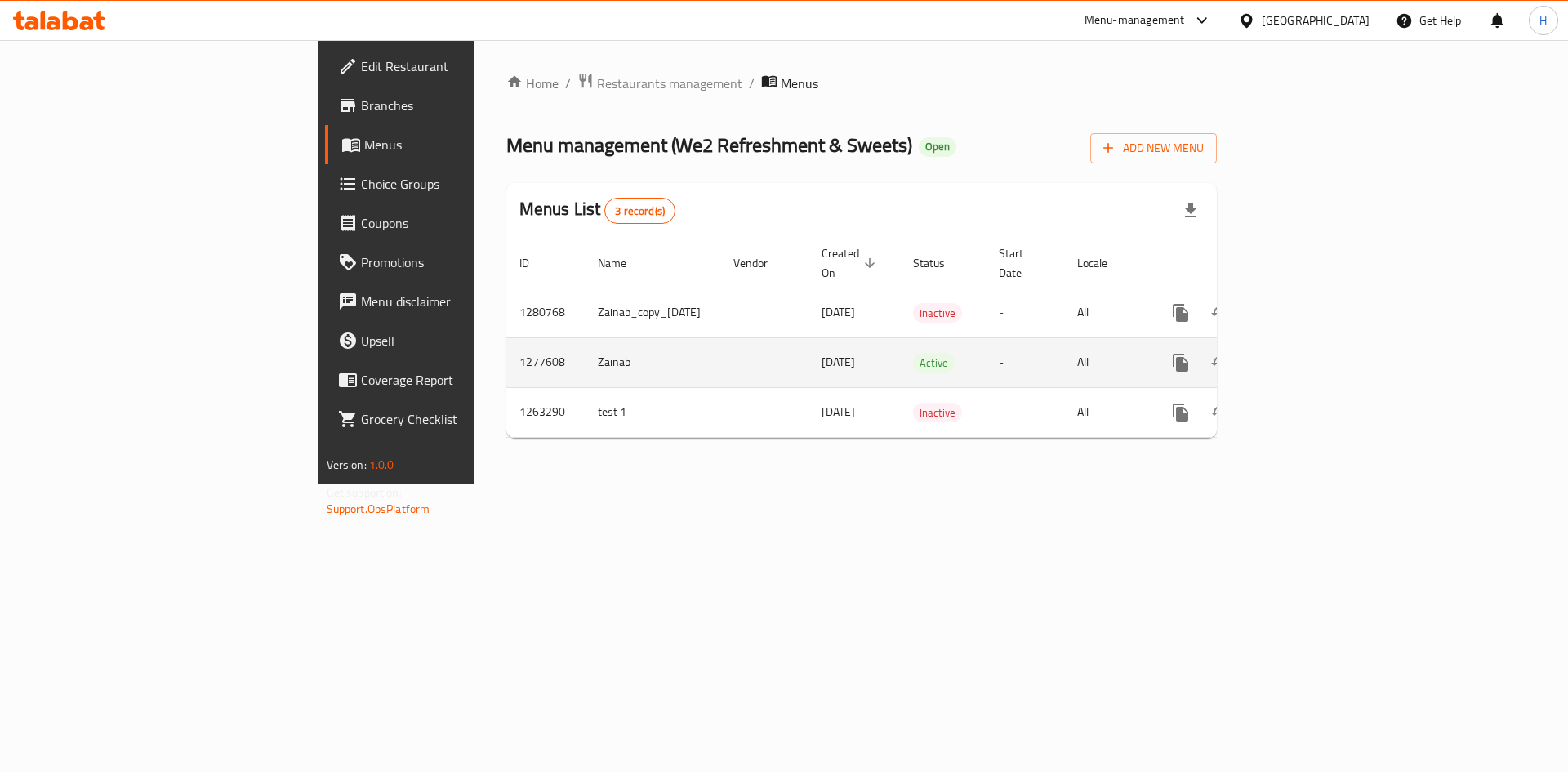
click at [1318, 349] on link "enhanced table" at bounding box center [1299, 363] width 40 height 40
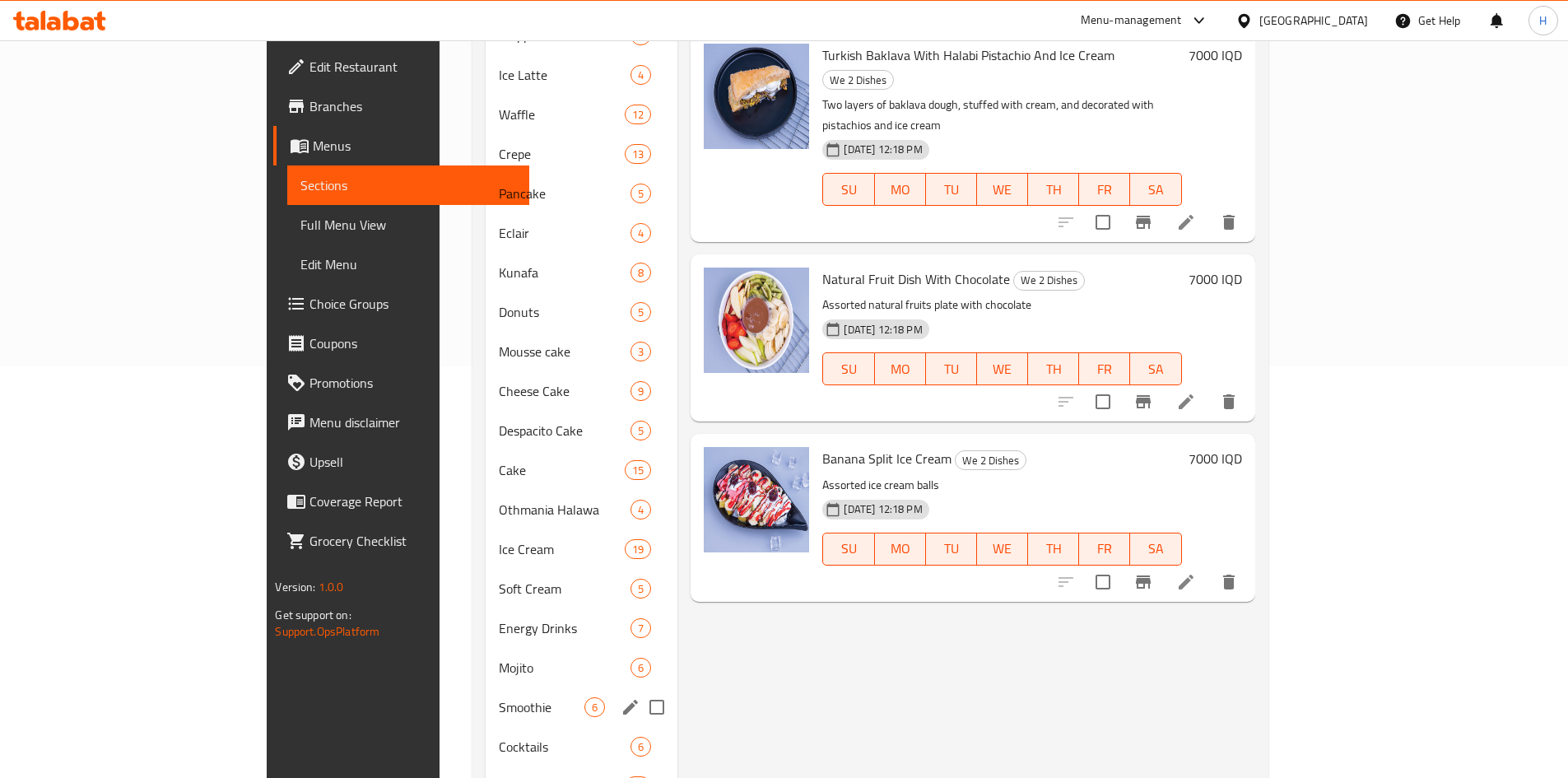
scroll to position [547, 0]
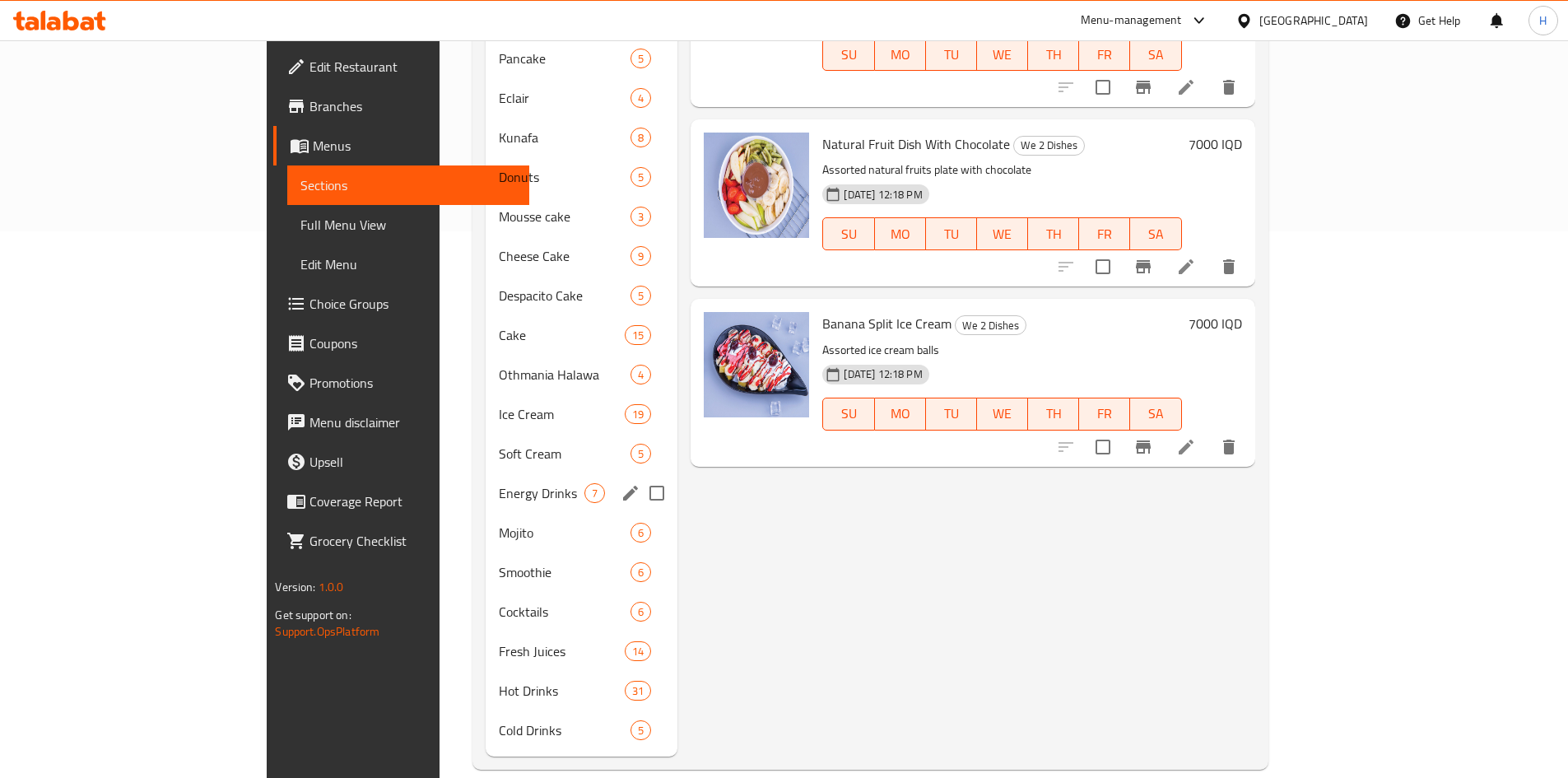
click at [486, 481] on div "Energy Drinks 7" at bounding box center [582, 493] width 193 height 40
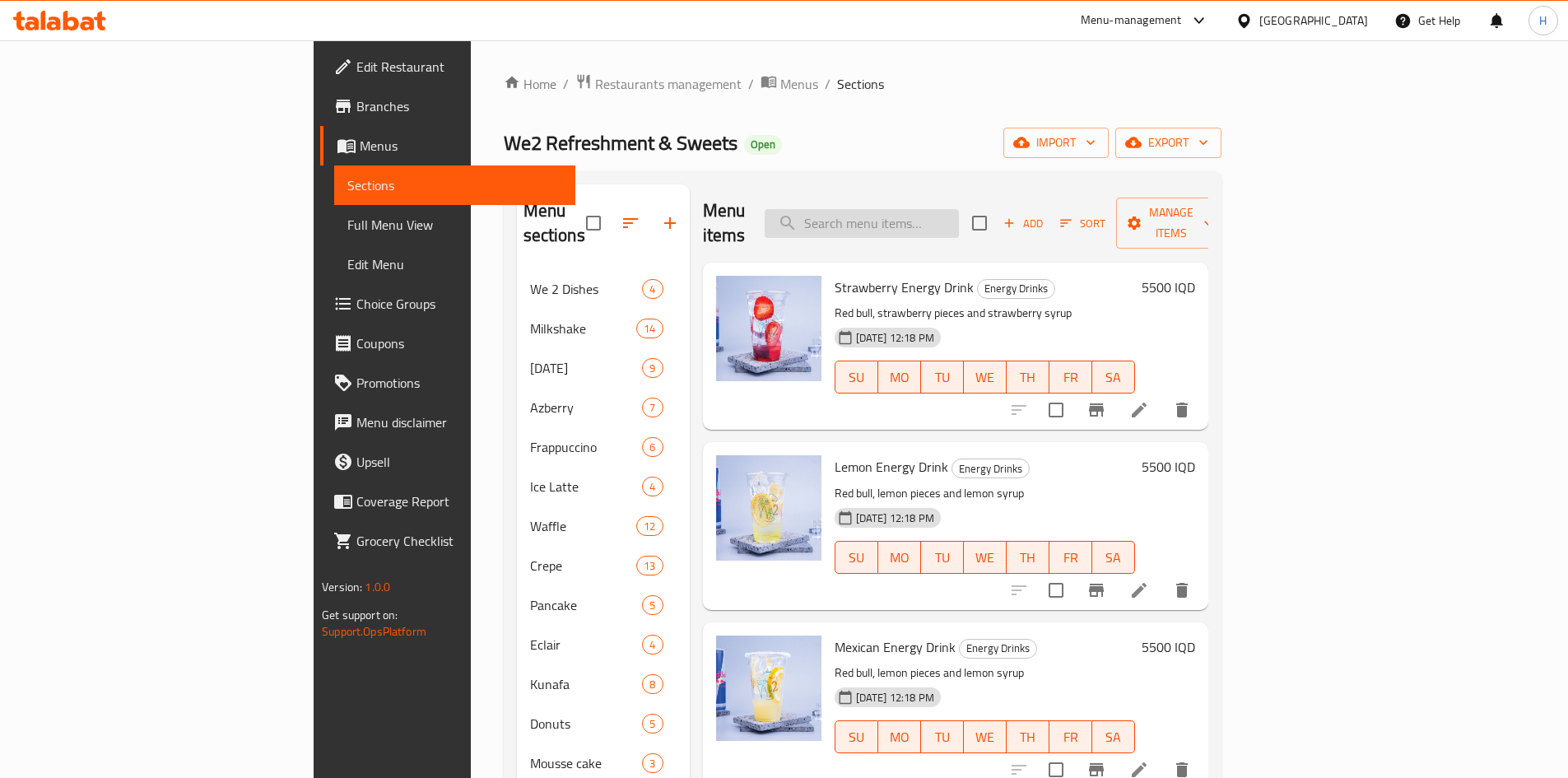
click at [946, 209] on input "search" at bounding box center [861, 223] width 195 height 29
type input "u"
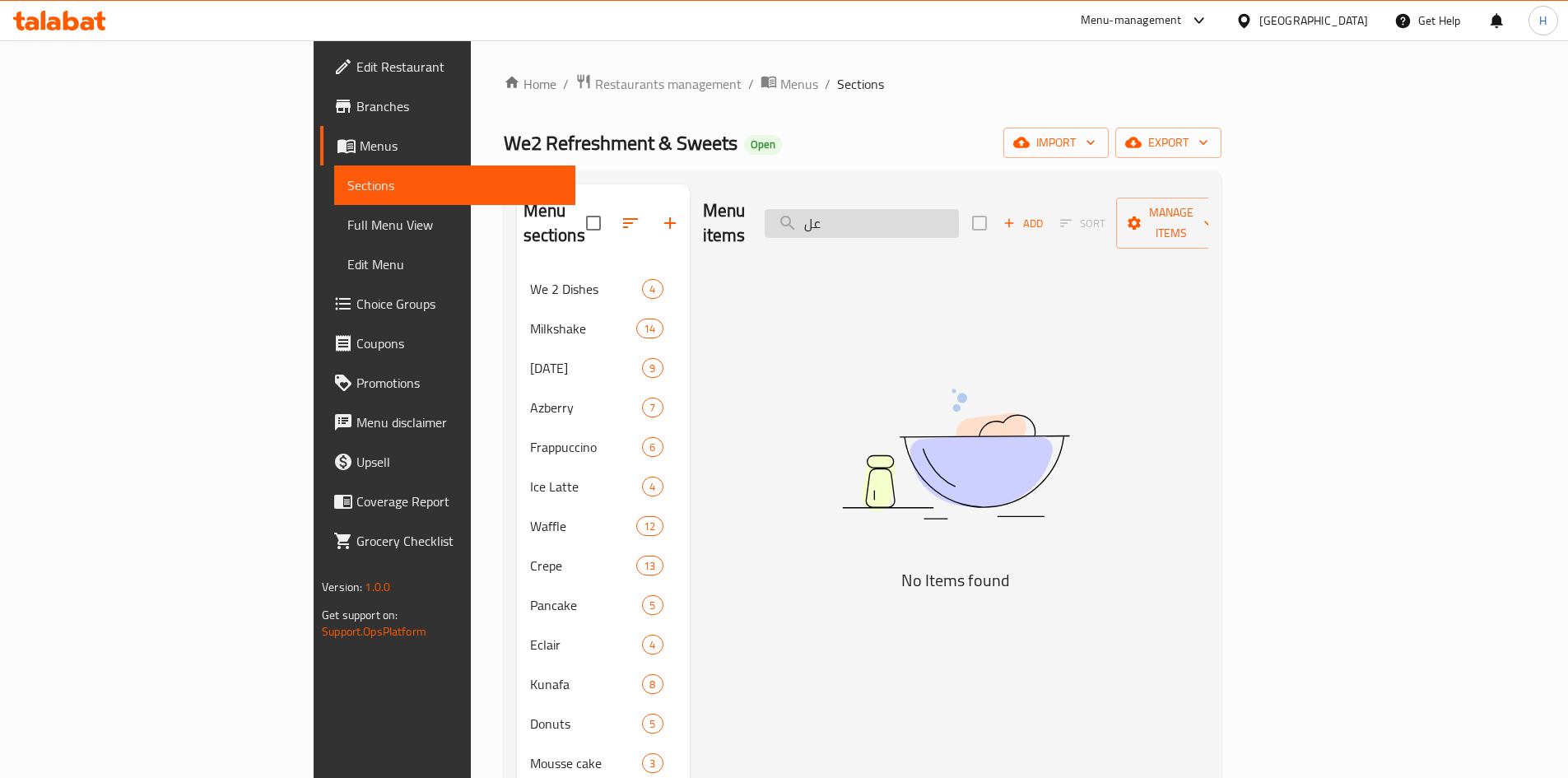
type input "ع"
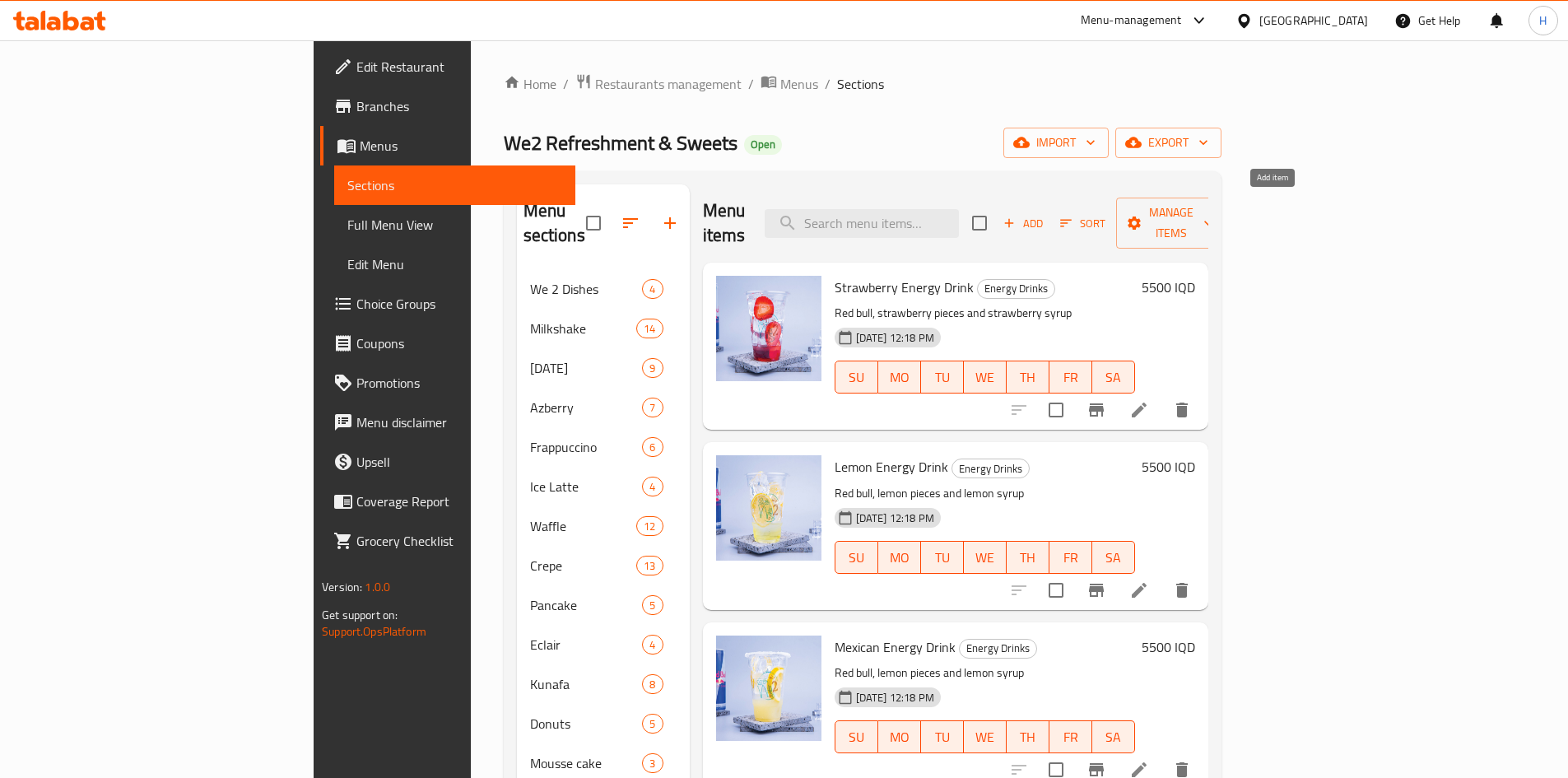
click at [1045, 216] on span "Add" at bounding box center [1023, 223] width 45 height 19
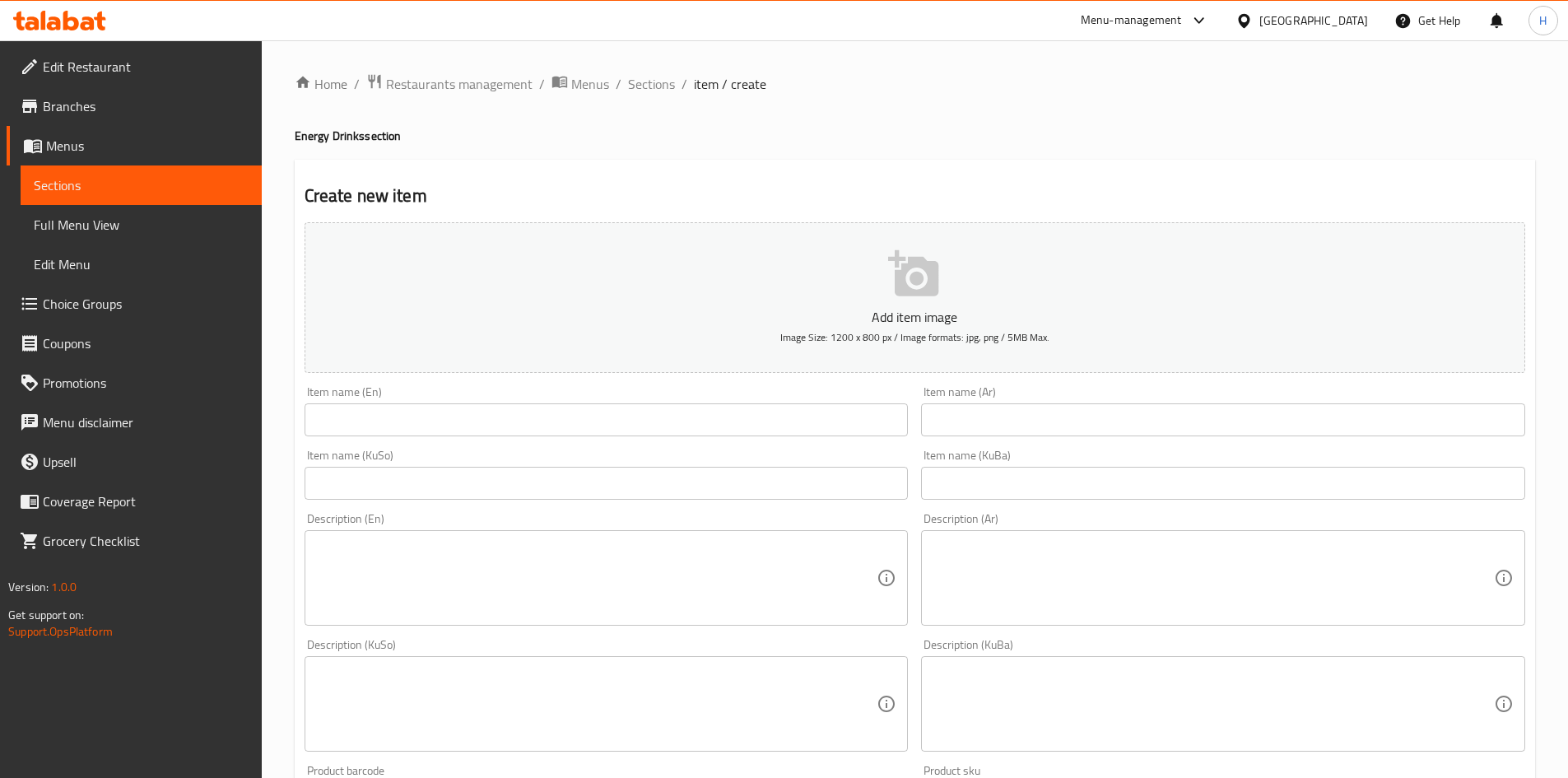
click at [997, 418] on div "Home / Restaurants management / Menus / Sections / item / create Energy Drinks …" at bounding box center [914, 696] width 1241 height 1247
click at [997, 418] on input "text" at bounding box center [1223, 419] width 604 height 33
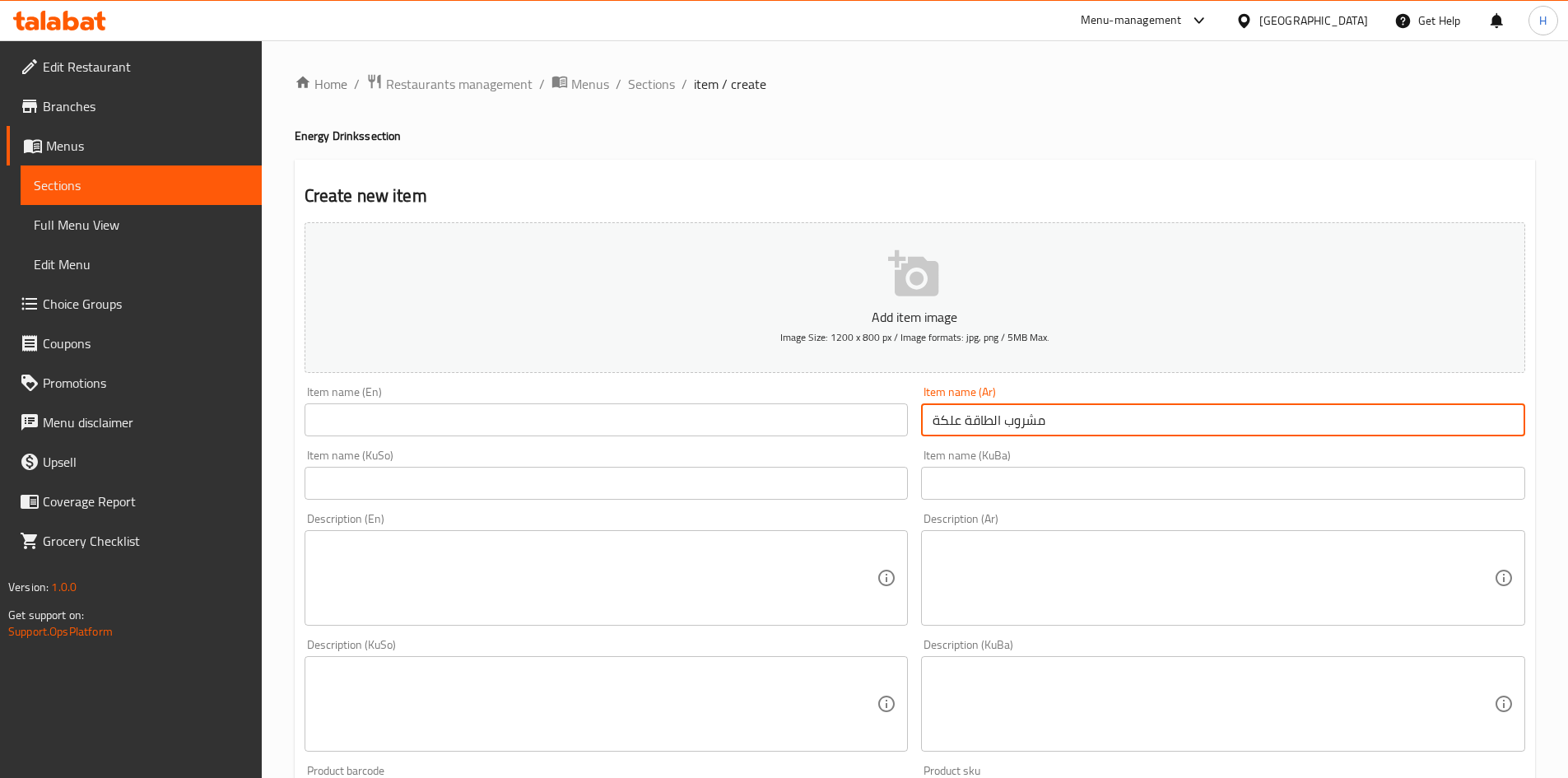
type input "مشروب الطاقة علكة"
click at [641, 412] on input "text" at bounding box center [606, 419] width 604 height 33
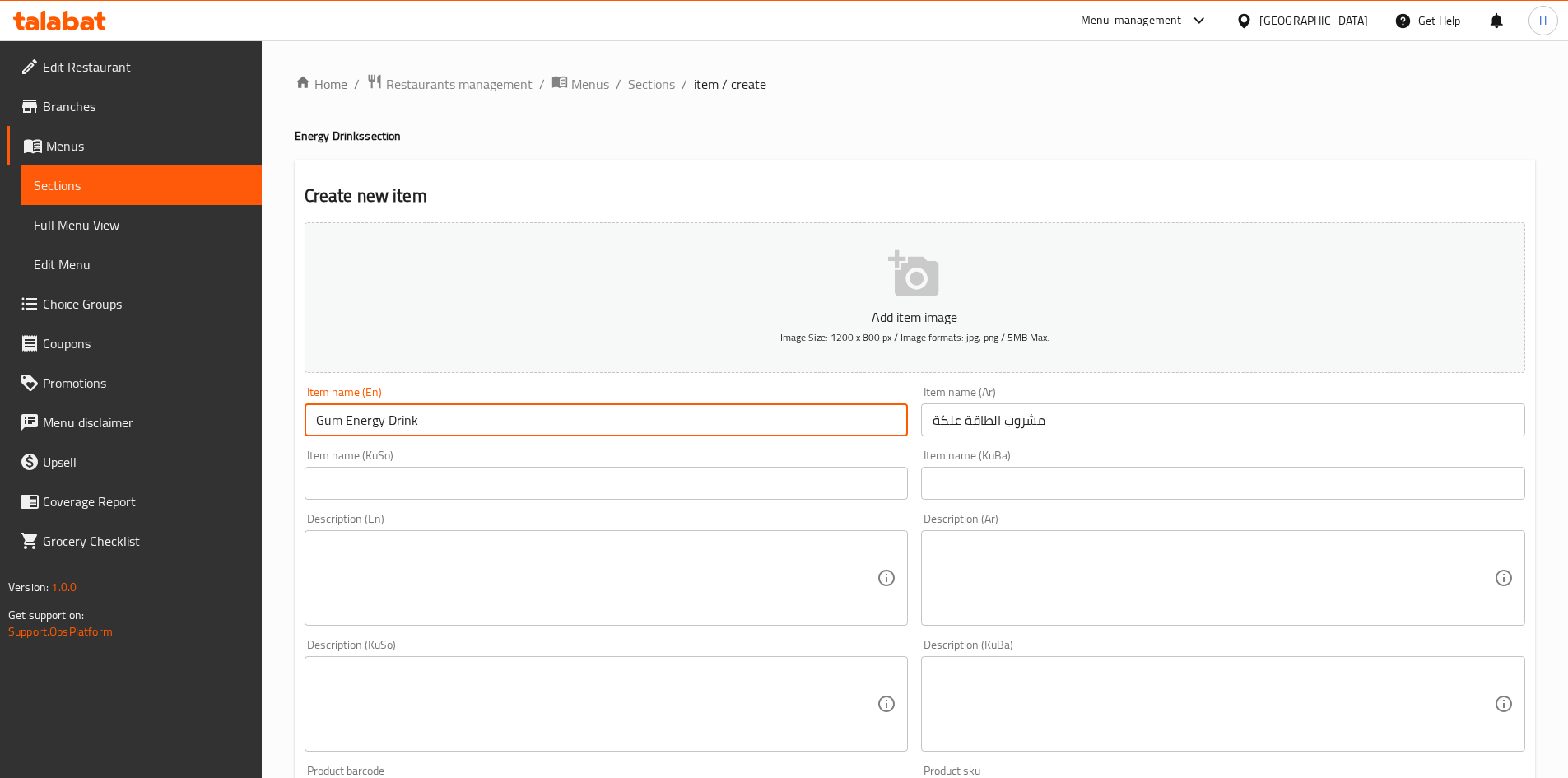
type input "Gum Energy Drink"
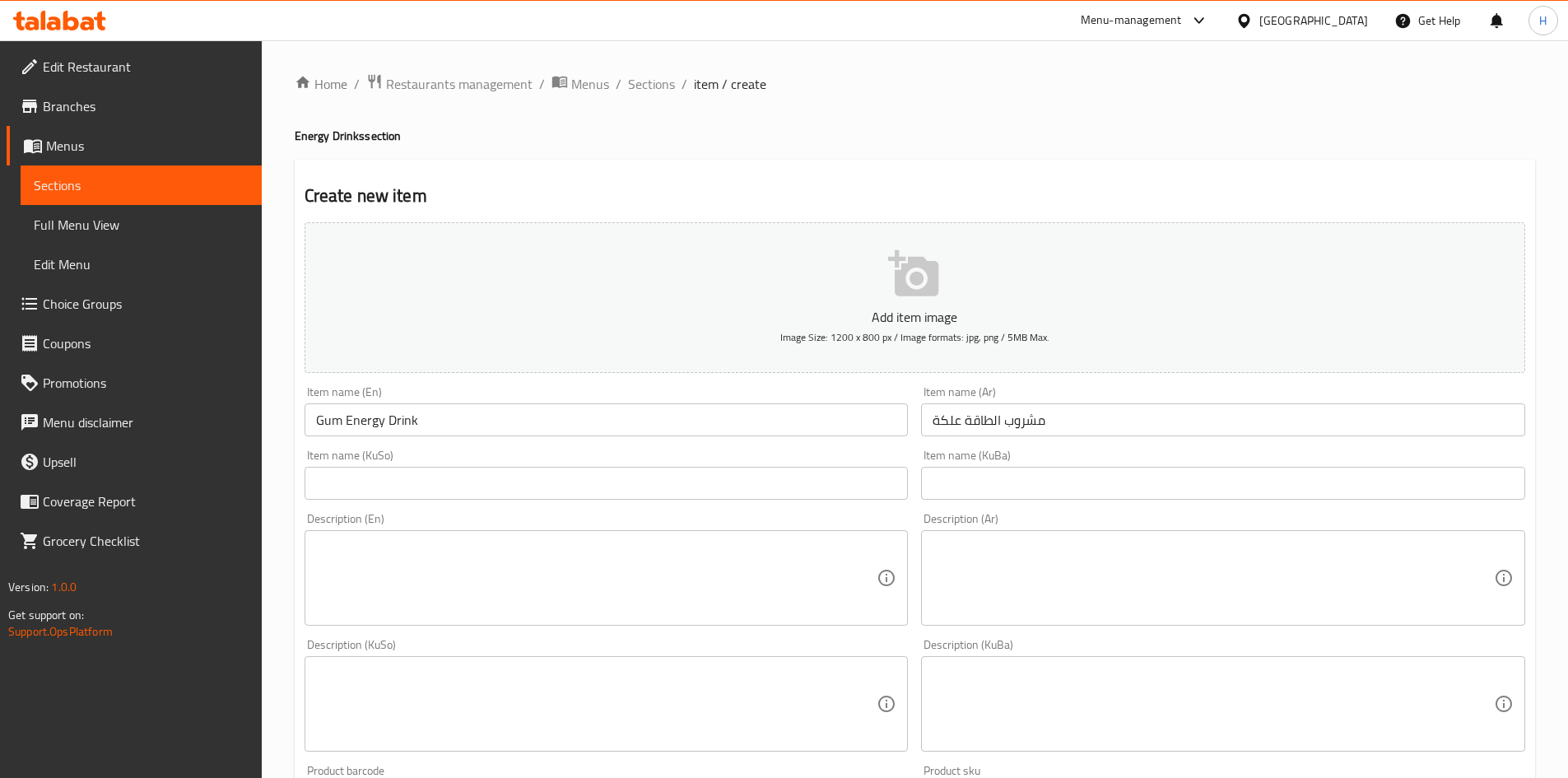
drag, startPoint x: 1053, startPoint y: 627, endPoint x: 1054, endPoint y: 575, distance: 52.0
click at [1053, 626] on div "Description (Ar) Description (Ar)" at bounding box center [1223, 569] width 617 height 126
click at [1054, 574] on textarea at bounding box center [1213, 578] width 561 height 78
paste textarea "مشروب طاقة، سيروب علكة، ثلج"
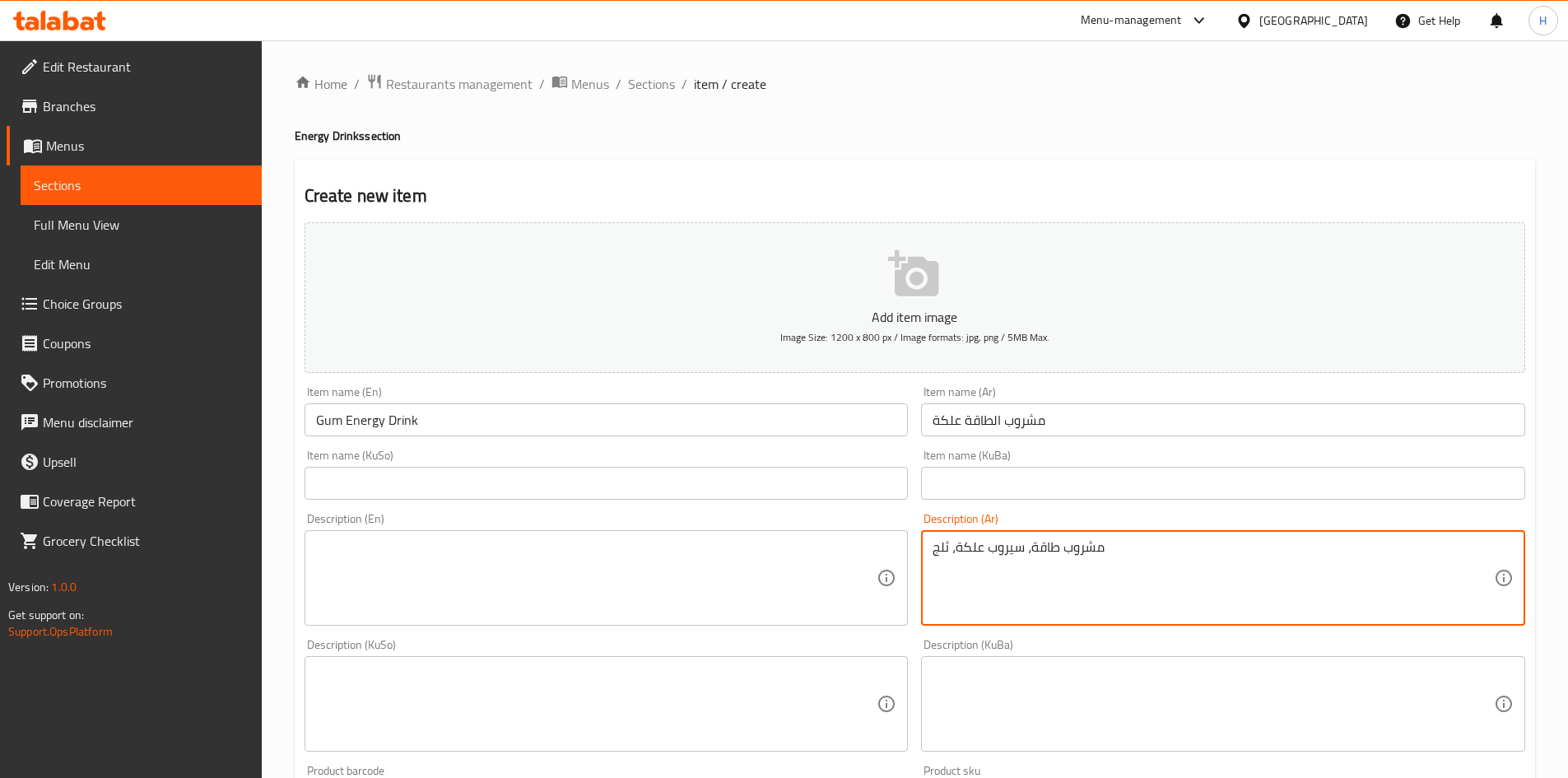
click at [950, 555] on textarea "مشروب طاقة، سيروب علكة، ثلج" at bounding box center [1213, 578] width 561 height 78
click at [1044, 589] on textarea "مشروب طاقة، سيروب علكة و ثلج" at bounding box center [1213, 578] width 561 height 78
type textarea "مشروب طاقة، سيروب علكة و ثلج"
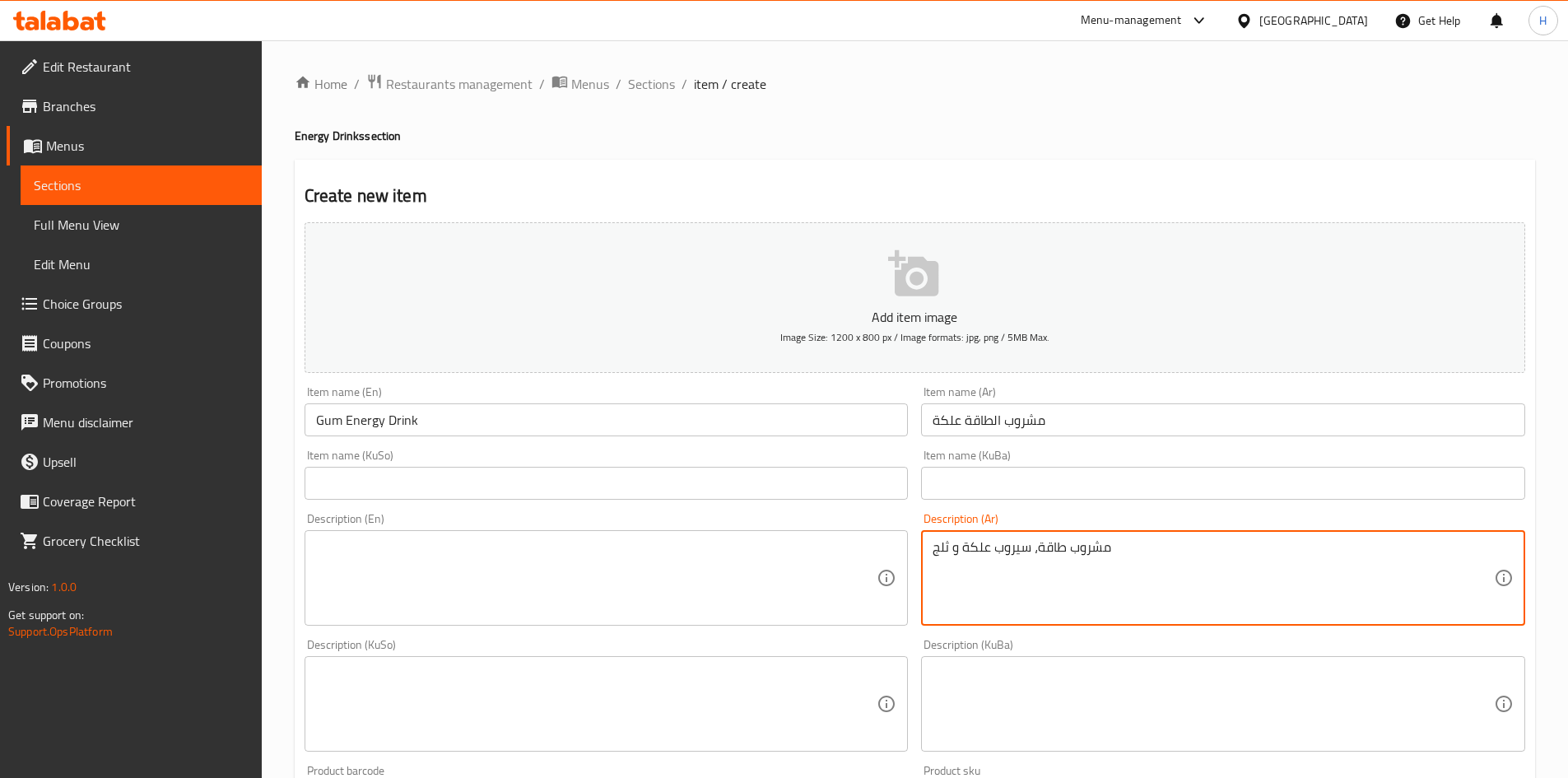
click at [404, 559] on textarea at bounding box center [597, 578] width 561 height 78
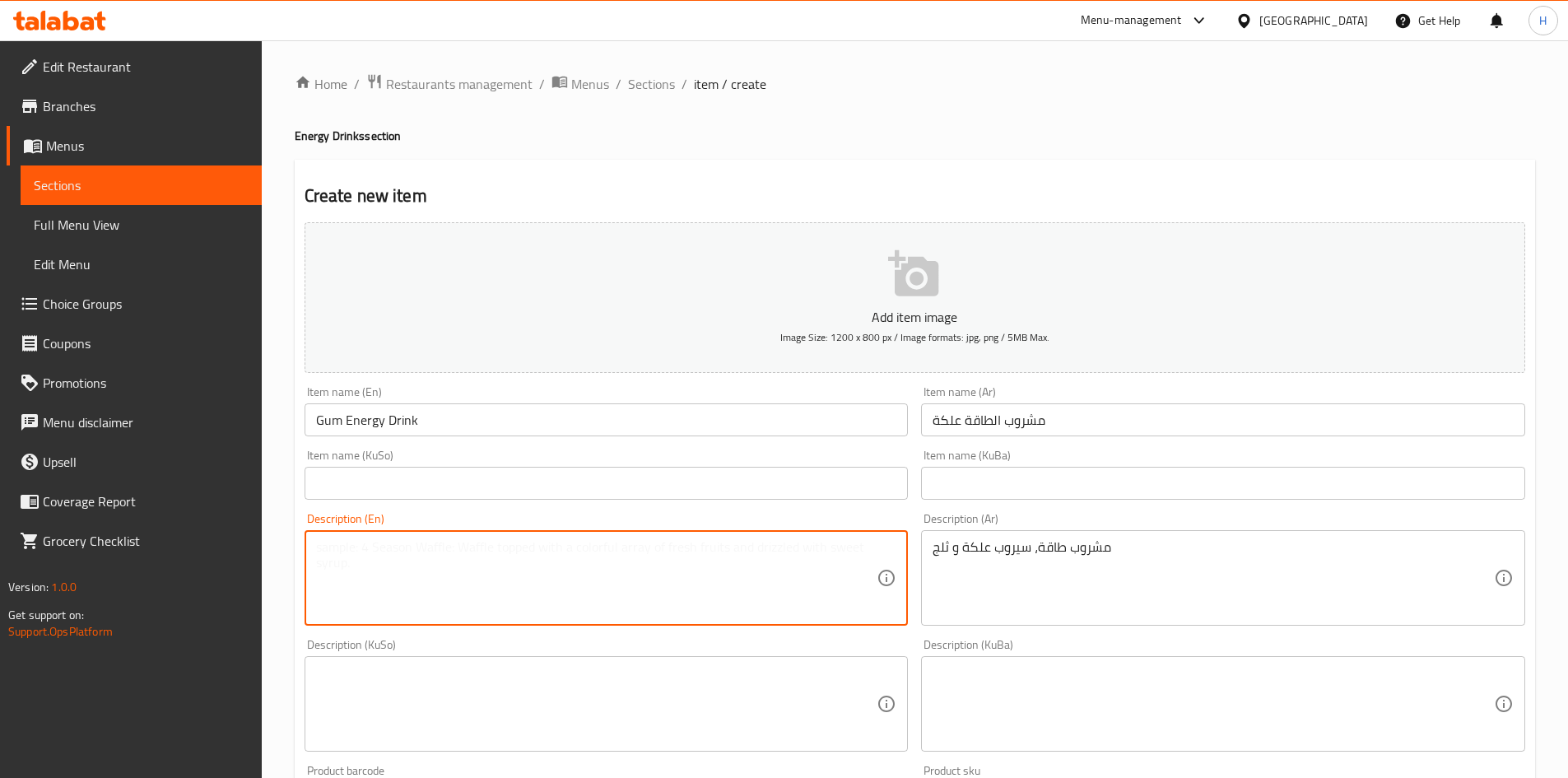
paste textarea "Energy drink, bubble gum syrup and ice"
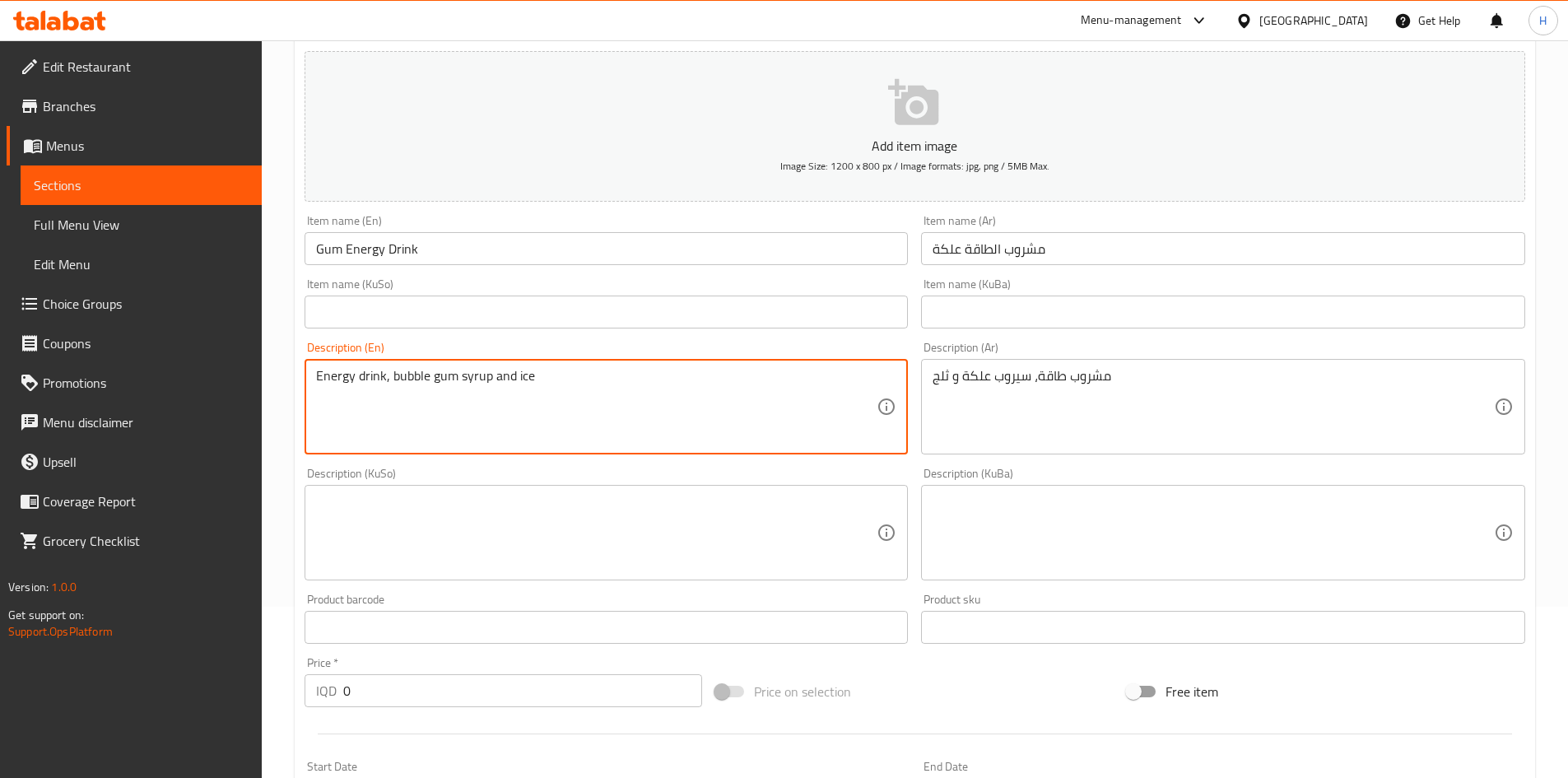
scroll to position [411, 0]
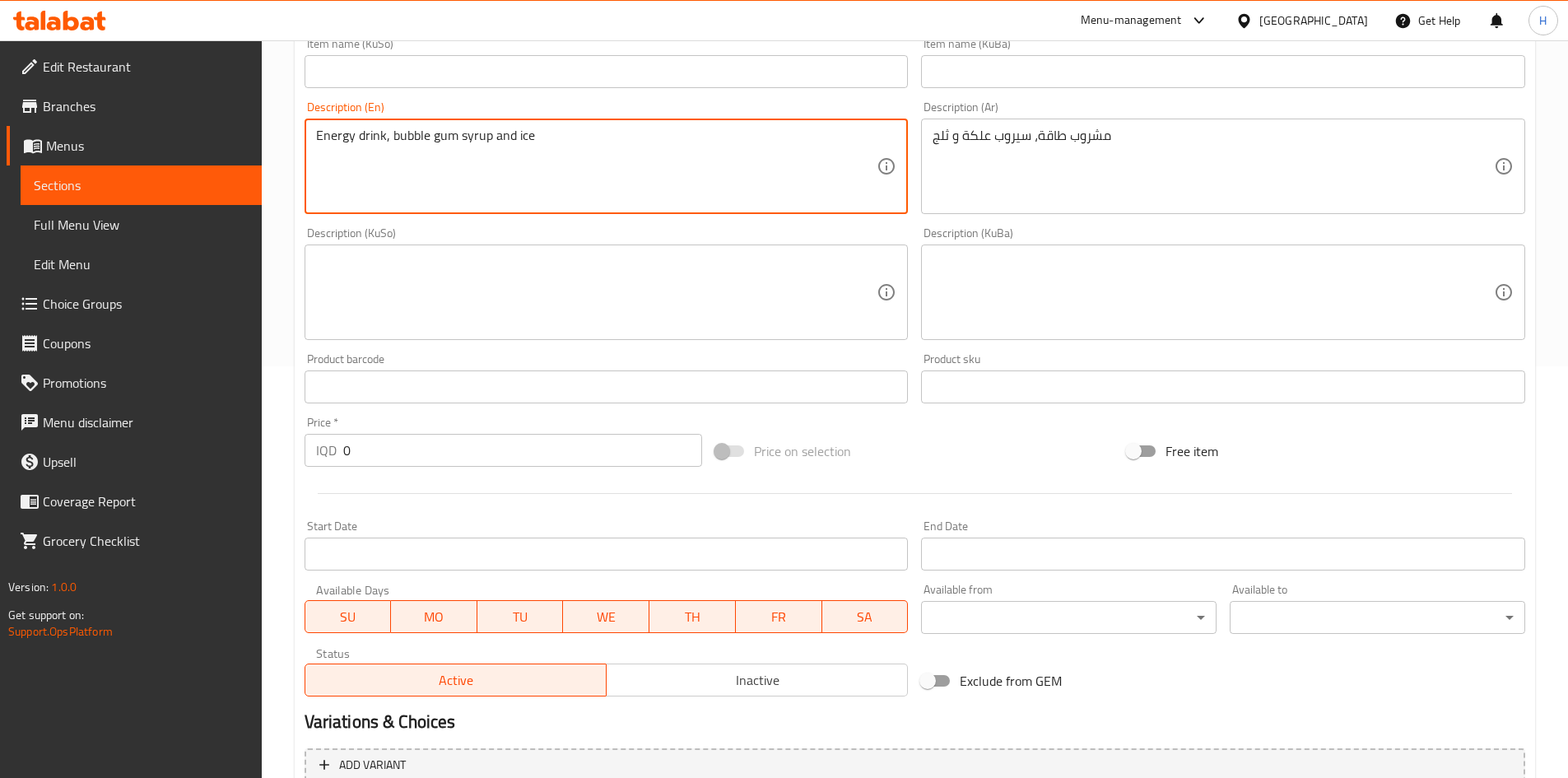
type textarea "Energy drink, bubble gum syrup and ice"
click at [385, 451] on input "0" at bounding box center [523, 450] width 359 height 33
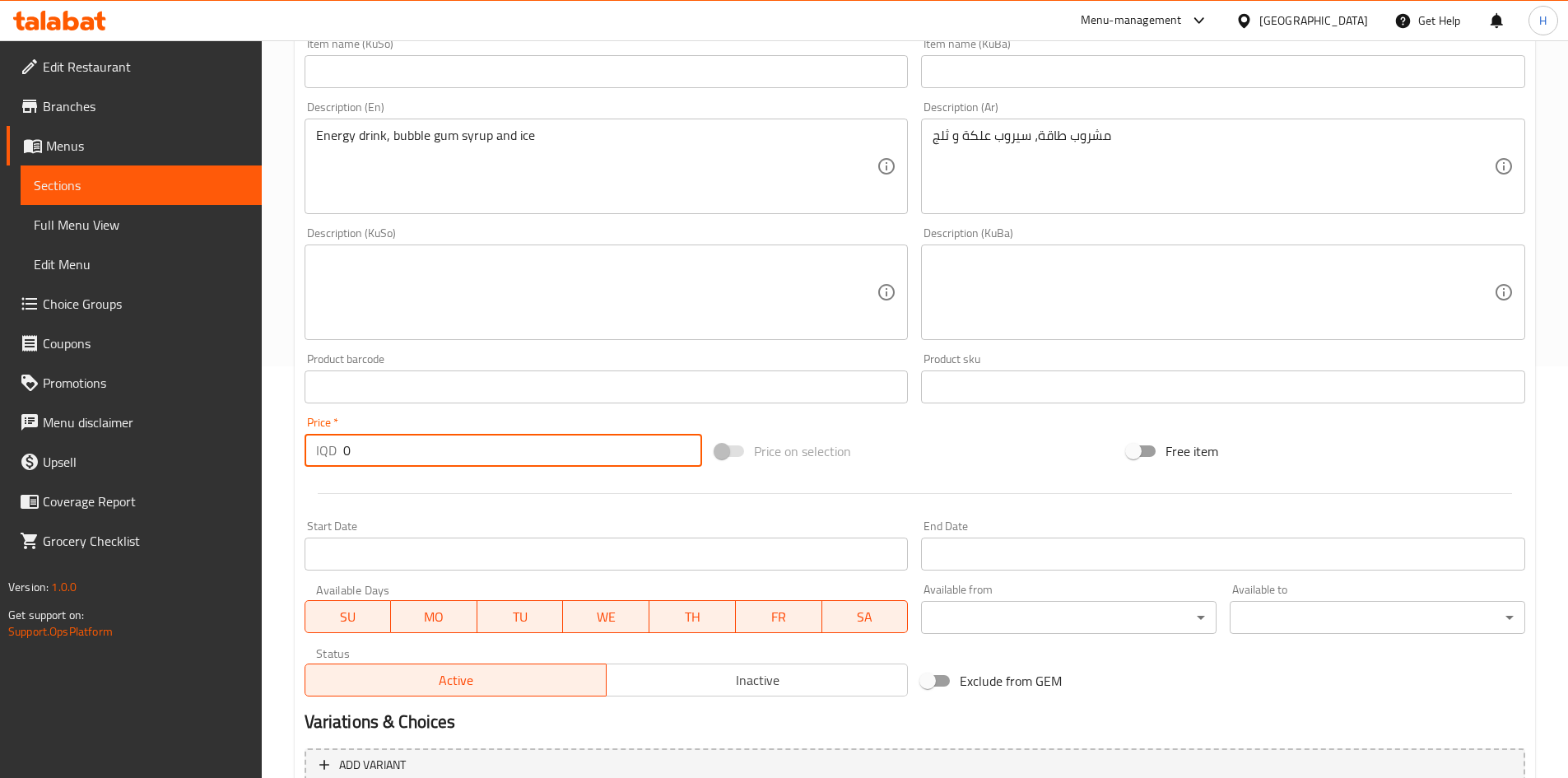
click at [385, 451] on input "0" at bounding box center [523, 450] width 359 height 33
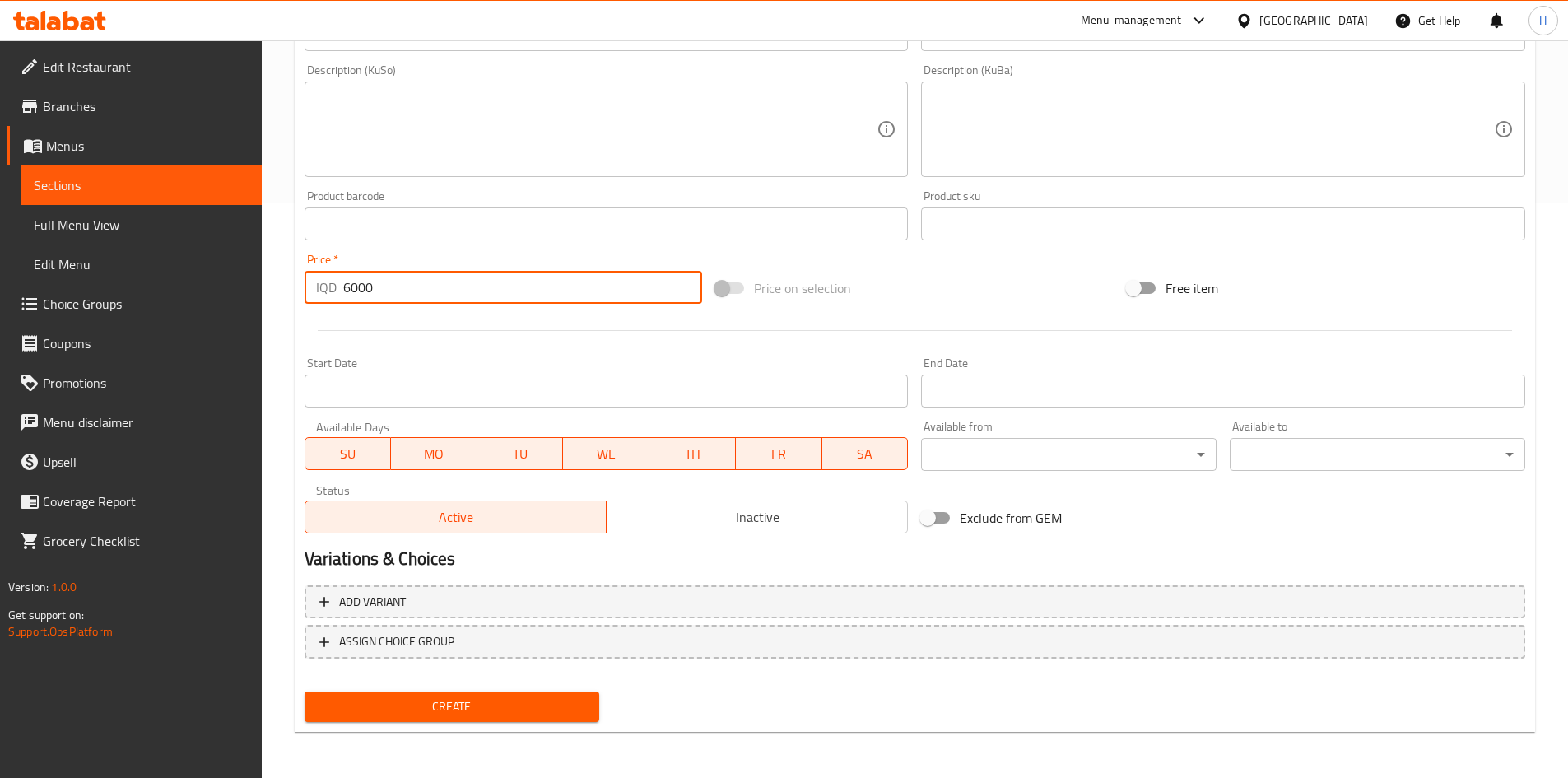
type input "6000"
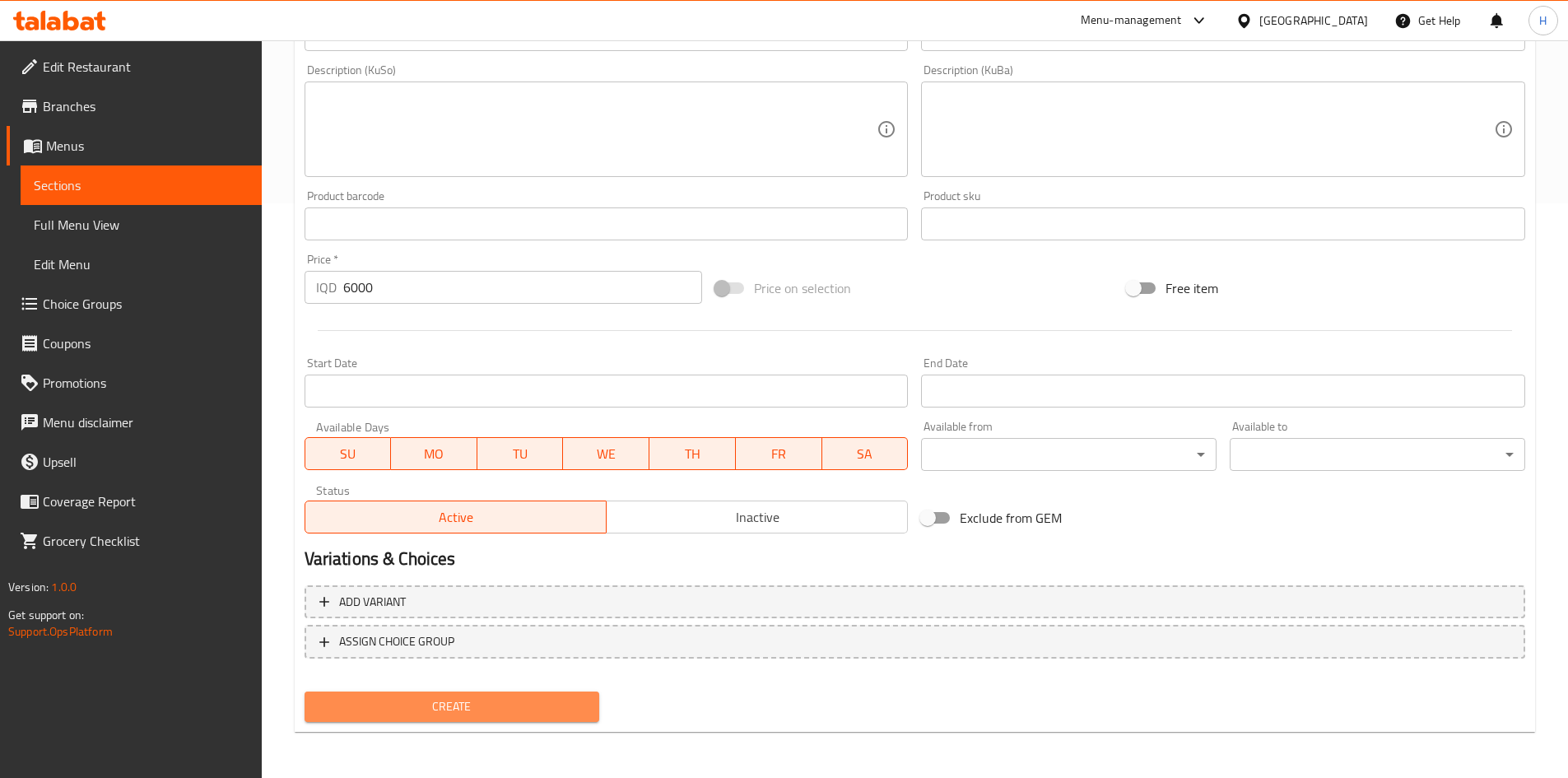
click at [462, 700] on span "Create" at bounding box center [452, 707] width 269 height 21
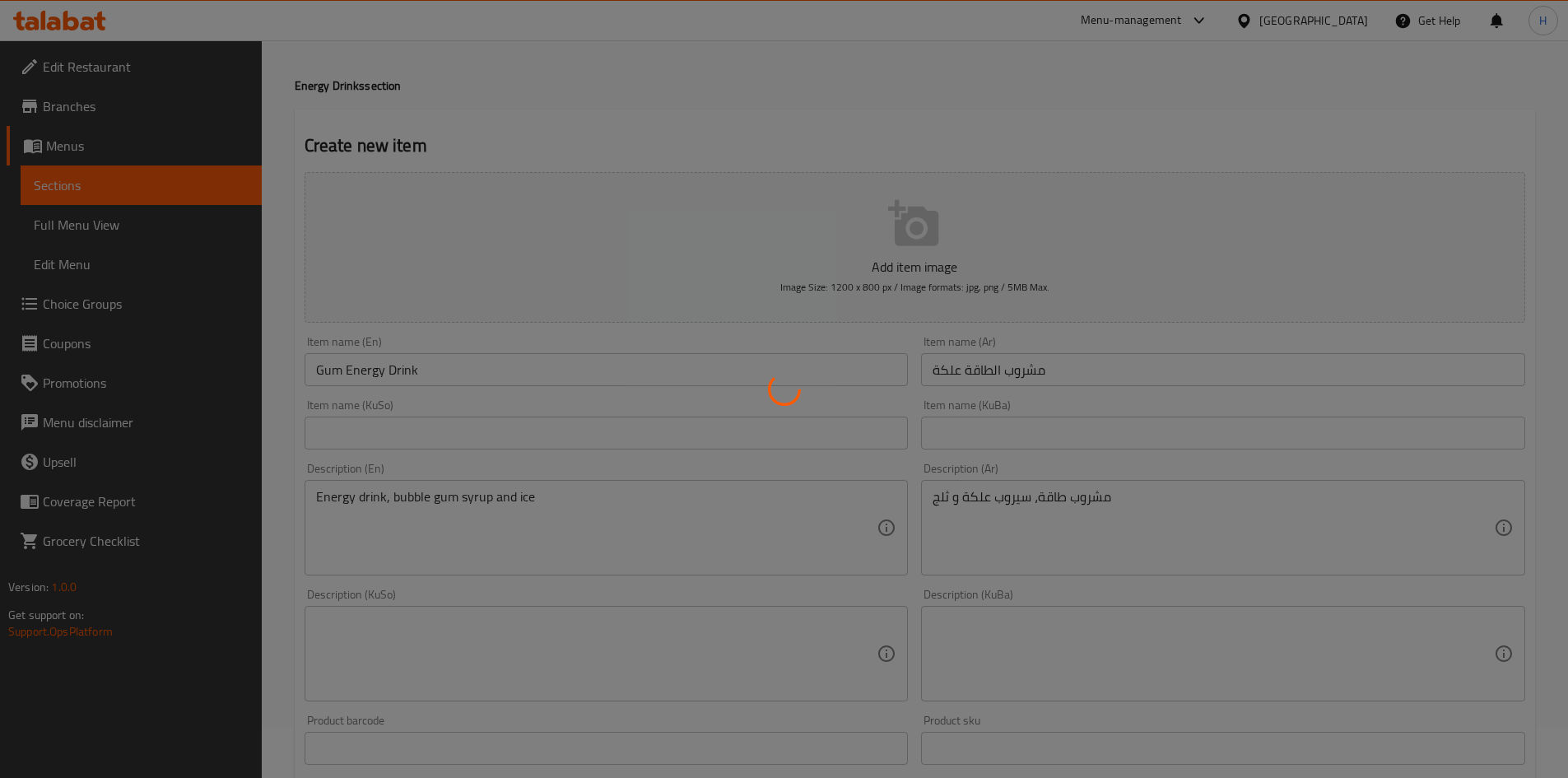
scroll to position [0, 0]
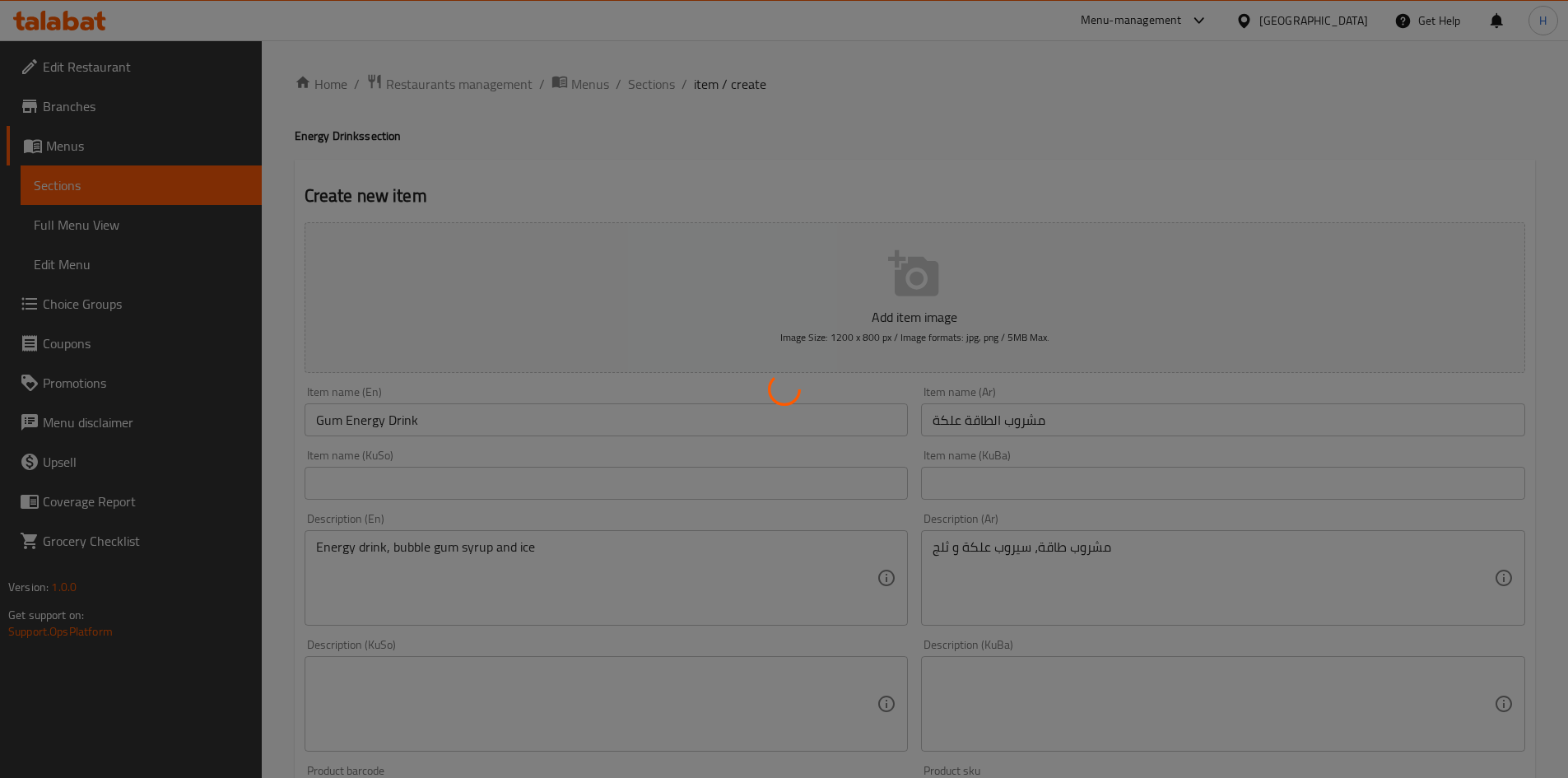
type input "0"
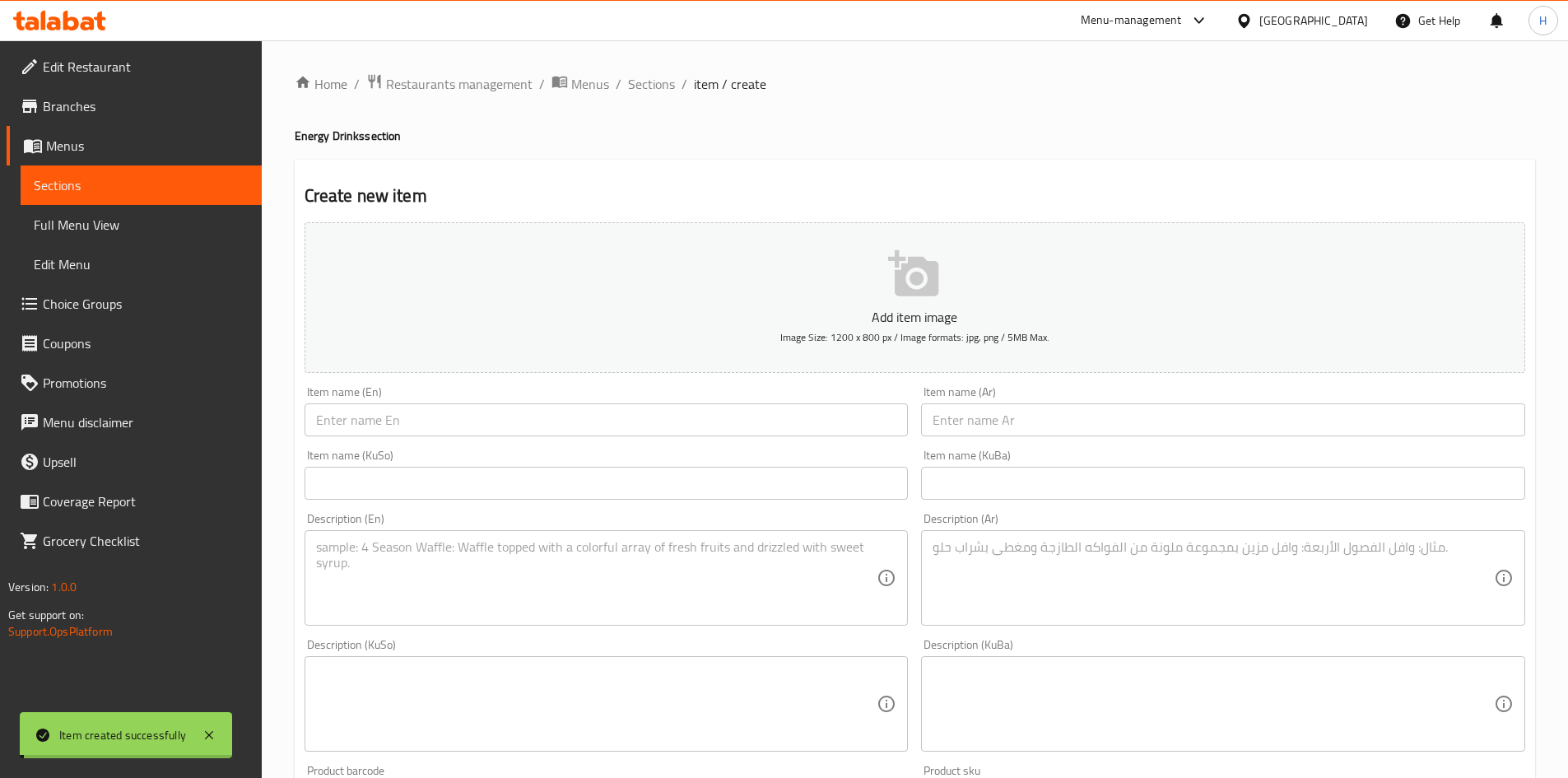
drag, startPoint x: 643, startPoint y: 87, endPoint x: 660, endPoint y: 106, distance: 25.5
click at [643, 87] on span "Sections" at bounding box center [651, 84] width 47 height 20
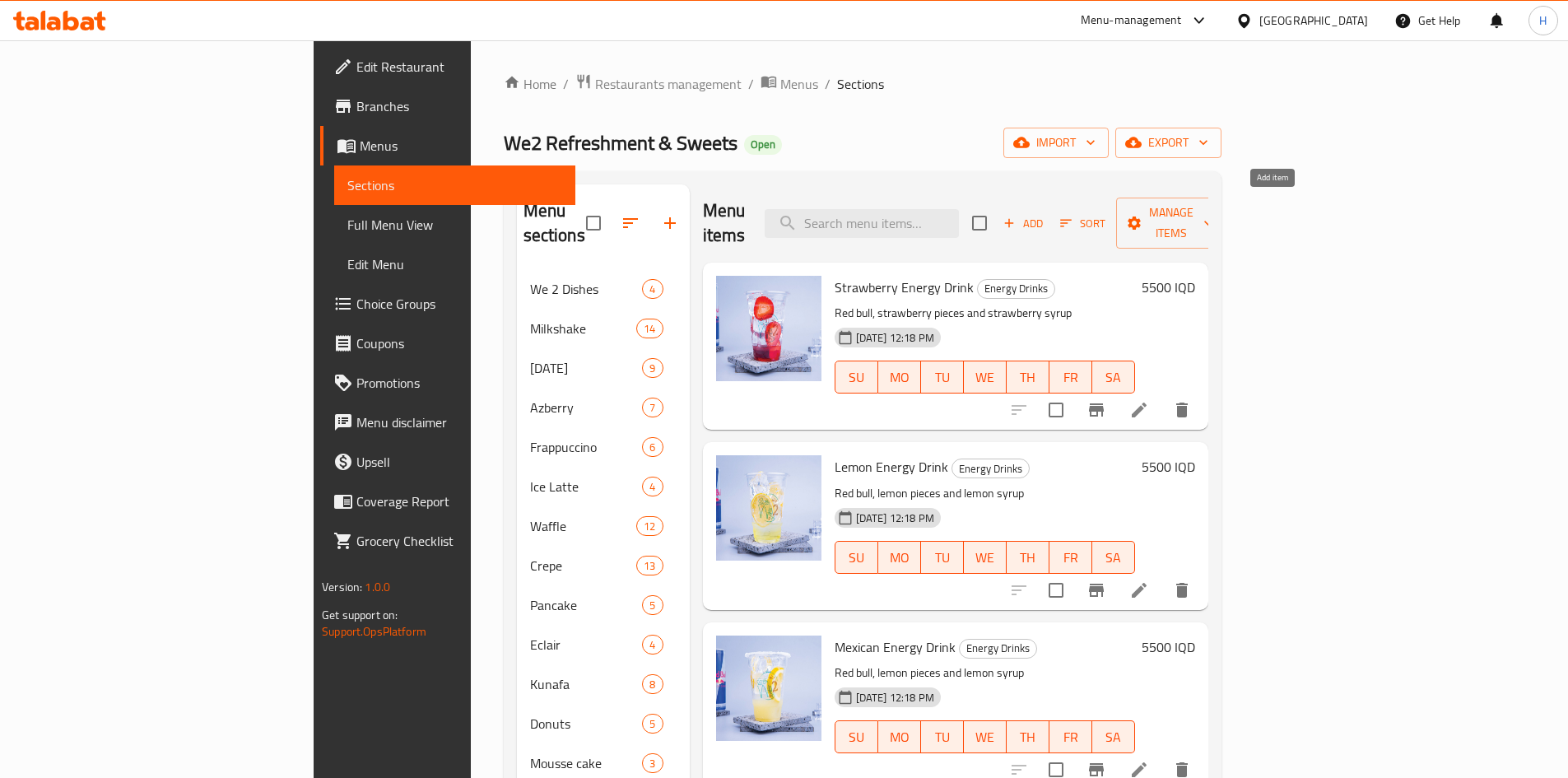
click at [1116, 213] on span "Sort" at bounding box center [1082, 224] width 67 height 26
click at [1045, 215] on span "Add" at bounding box center [1023, 223] width 45 height 19
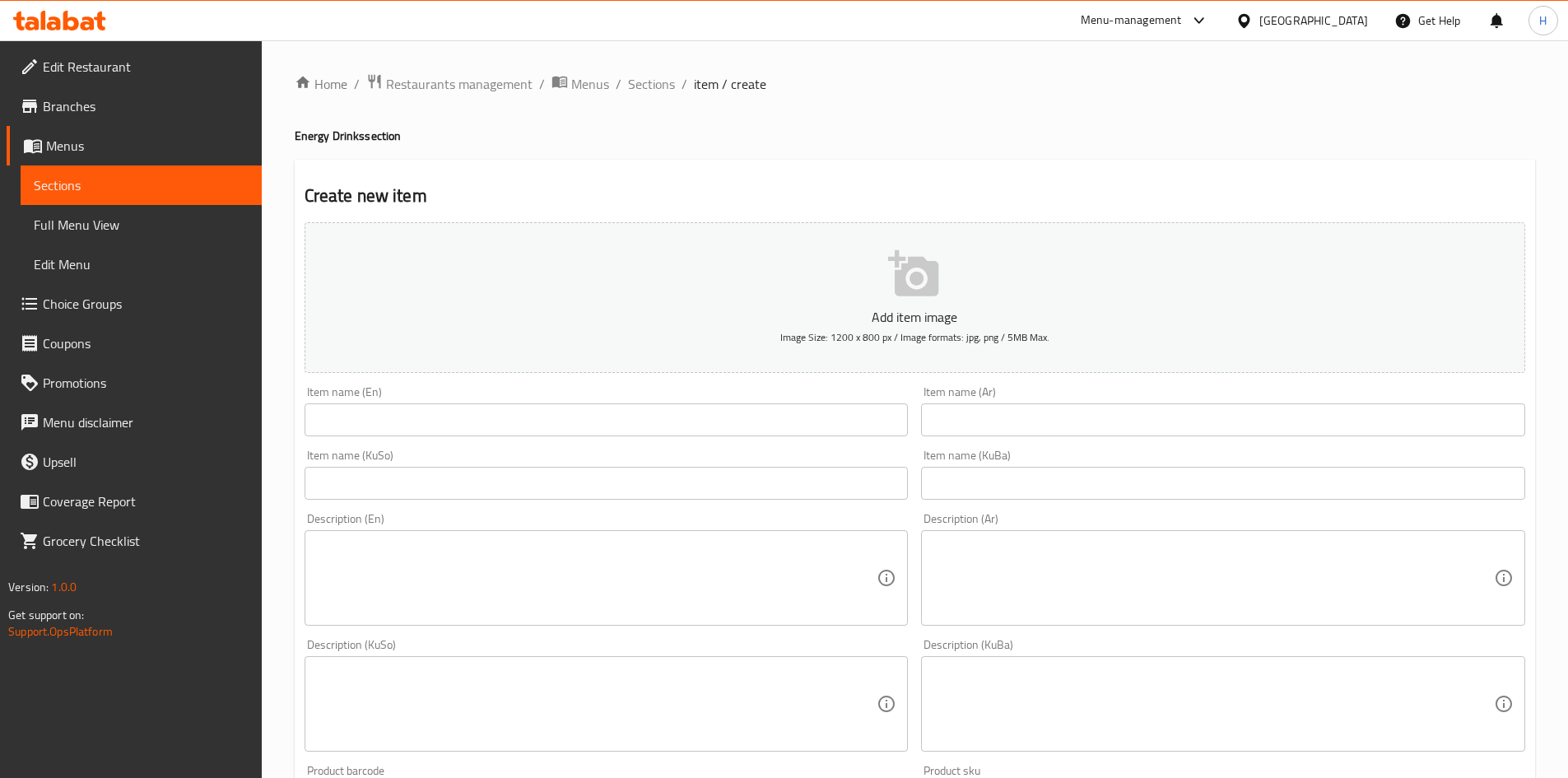
click at [1013, 426] on input "text" at bounding box center [1223, 419] width 604 height 33
paste input "مشروب طاقة ليمون و نعناع"
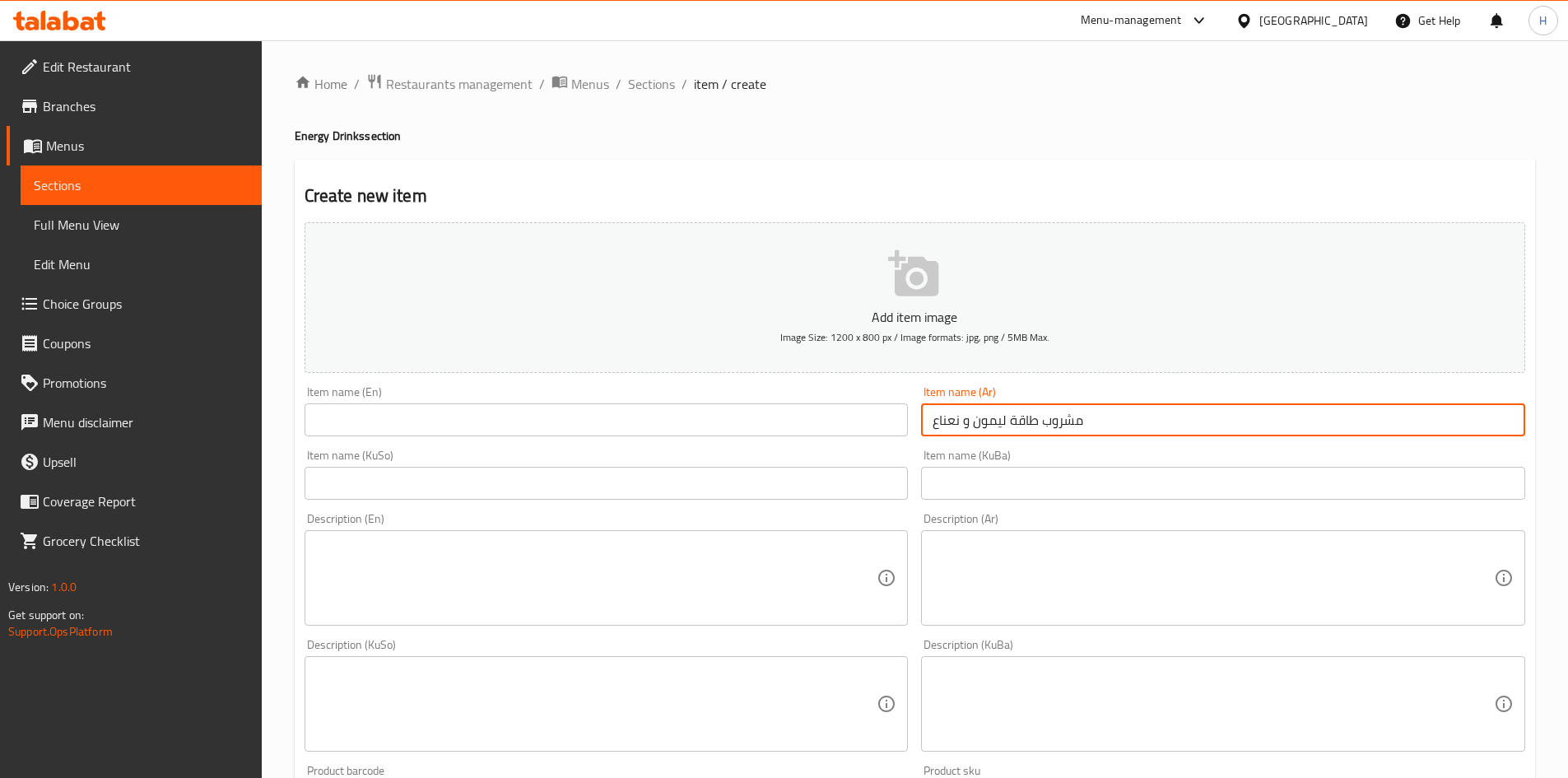
type input "مشروب طاقة ليمون و نعناع"
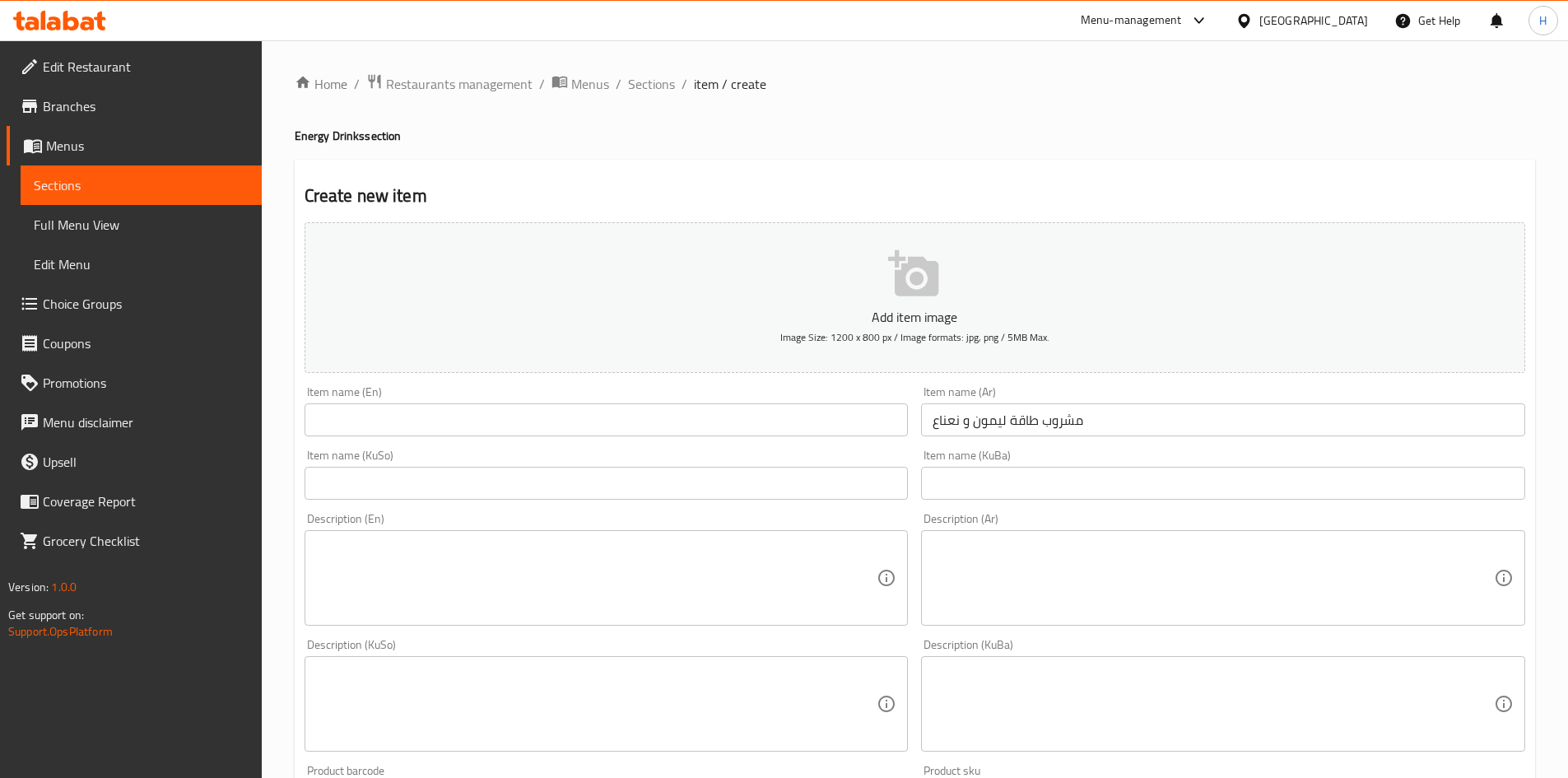
click at [575, 446] on div "Item name (KuSo) Item name (KuSo)" at bounding box center [607, 474] width 617 height 63
click at [574, 429] on input "text" at bounding box center [606, 419] width 604 height 33
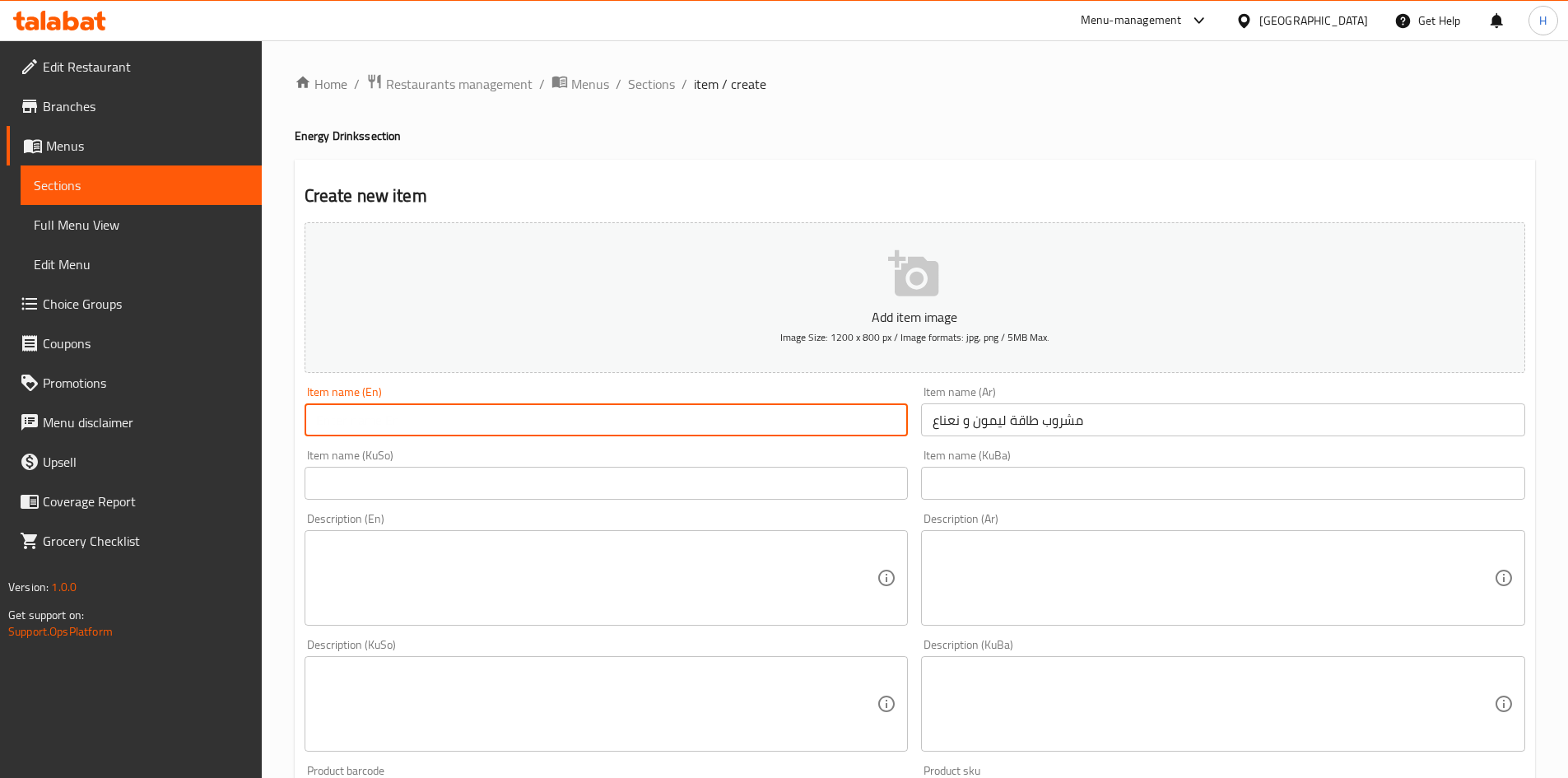
paste input "Lemon and Mint Energy Drink"
click at [357, 423] on input "Lemon and Mint Energy Drink" at bounding box center [606, 419] width 604 height 33
type input "Lemon And Mint Energy Drink"
click at [547, 470] on input "text" at bounding box center [606, 483] width 604 height 33
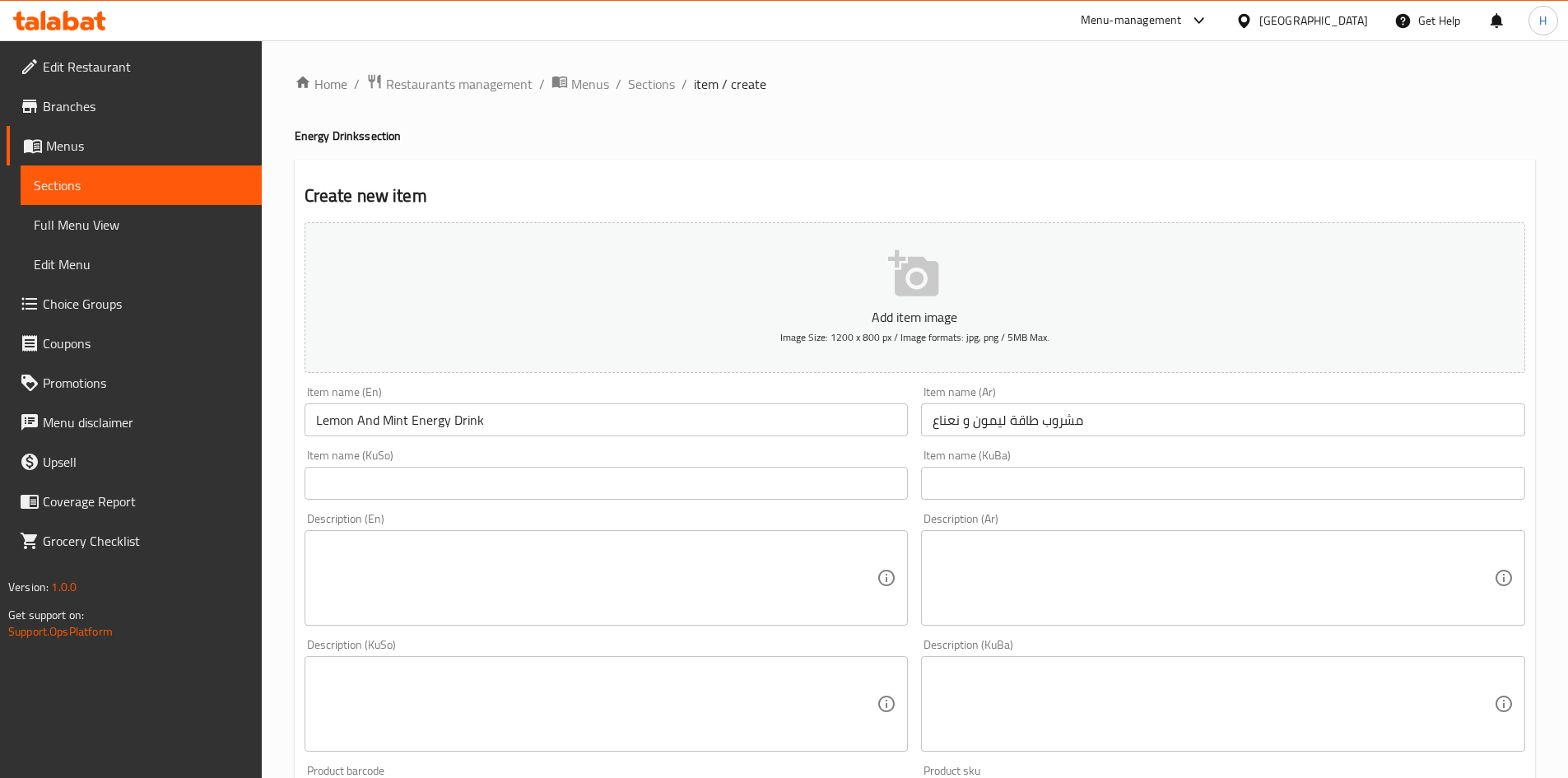
click at [1175, 606] on textarea at bounding box center [1213, 578] width 561 height 78
paste textarea "مشروب طاقة، سيروب ليمون، ليمون فريش، ورق نعناع فريش، ثلج"
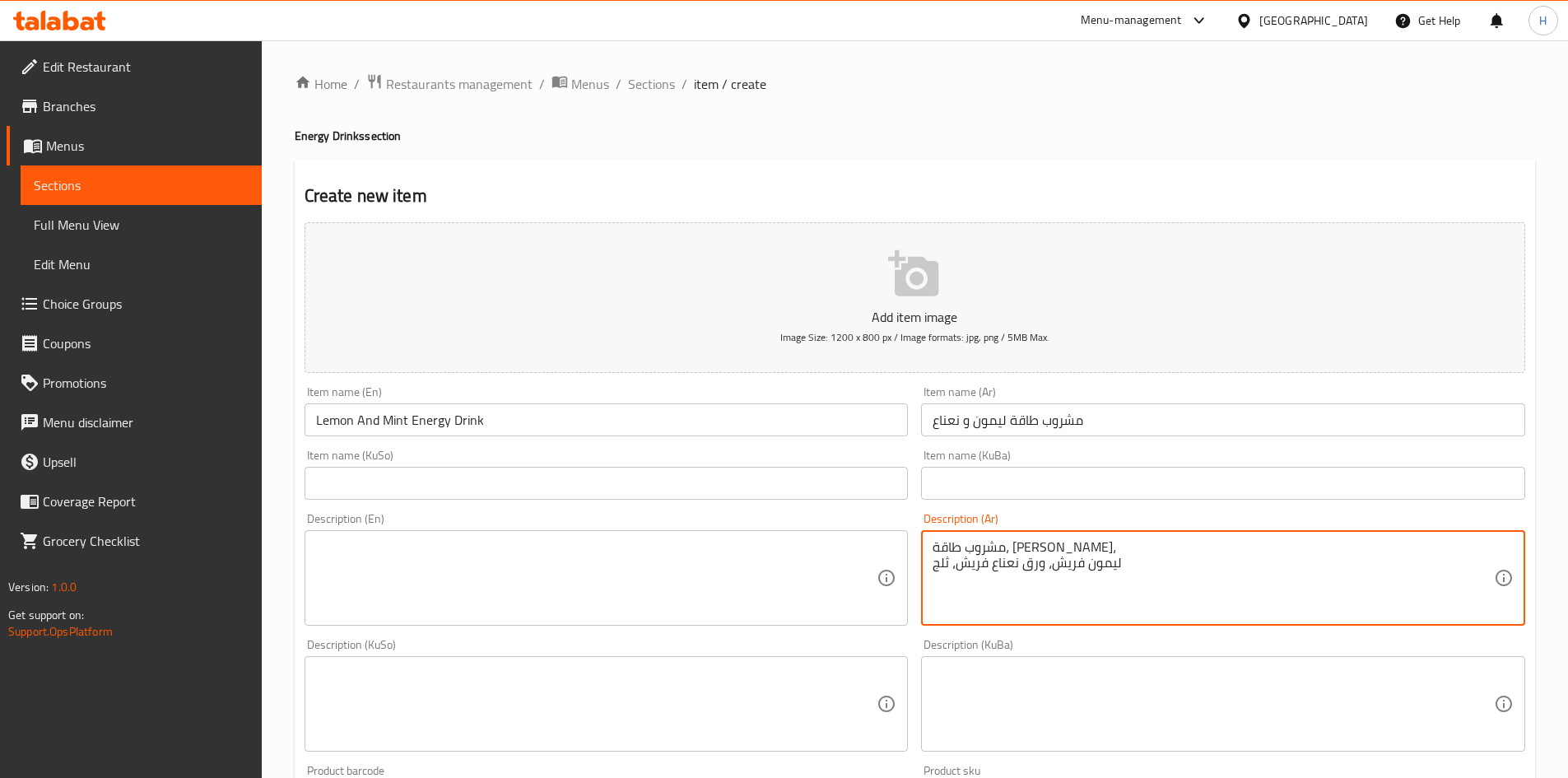
drag, startPoint x: 948, startPoint y: 562, endPoint x: 954, endPoint y: 570, distance: 10.0
click at [954, 570] on textarea "مشروب طاقة، سيروب ليمون، ليمون فريش، ورق نعناع فريش، ثلج" at bounding box center [1213, 578] width 561 height 78
click at [1043, 581] on textarea "مشروب طاقة، سيروب ليمون، ليمون فريش، ورق نعناع فريش وثلج" at bounding box center [1213, 578] width 561 height 78
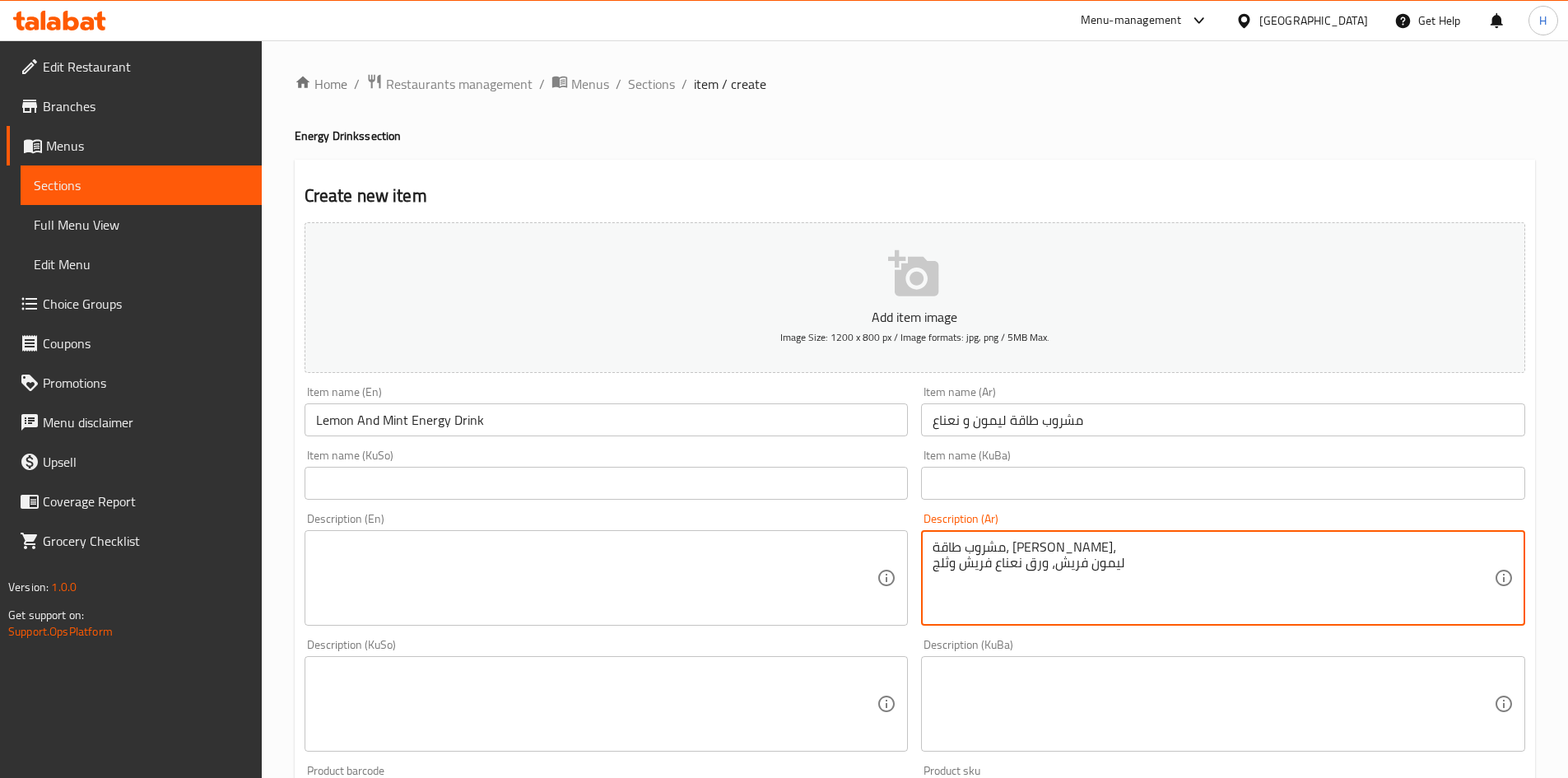
click at [1156, 575] on textarea "مشروب طاقة، سيروب ليمون، ليمون فريش، ورق نعناع فريش وثلج" at bounding box center [1213, 578] width 561 height 78
click at [1153, 561] on textarea "مشروب طاقة، سيروب ليمون، ليمون فريش، ورق نعناع فريش وثلج" at bounding box center [1213, 578] width 561 height 78
click at [1117, 545] on textarea "مشروب طاقة، سيروب ليمون، ليمون فريش، ورق نعناع فريش وثلج" at bounding box center [1213, 578] width 561 height 78
click at [933, 551] on textarea "مشروب طاقة، سيروب ليمون ليمون فريش، ورق نعناع فريش وثلج" at bounding box center [1213, 578] width 561 height 78
click at [930, 550] on div "مشروب طاقة، سيروب ليمون ليمون فريش، ورق نعناع فريش وثلج Description (Ar)" at bounding box center [1223, 578] width 604 height 96
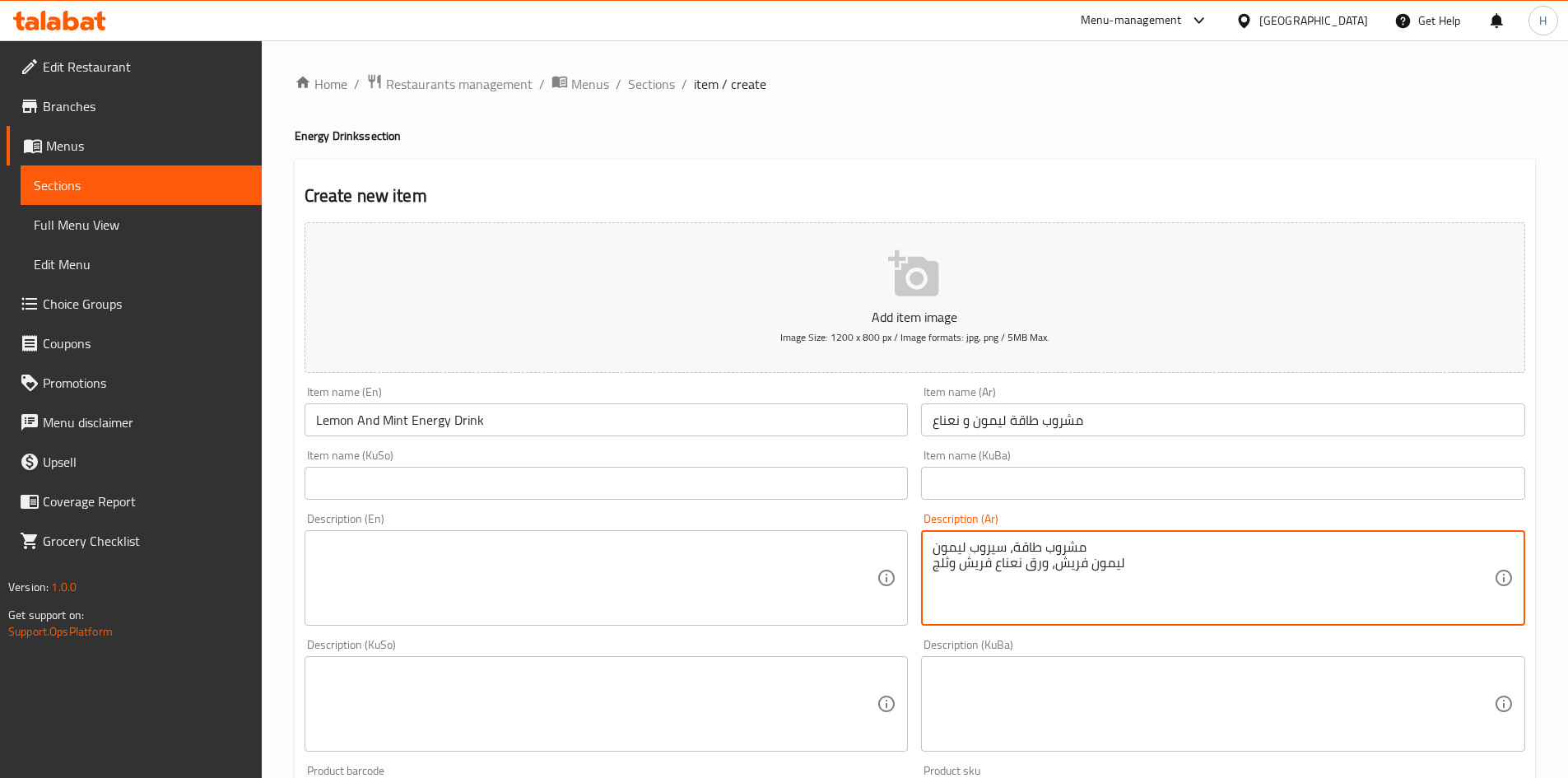
click at [934, 544] on textarea "مشروب طاقة، سيروب ليمون ليمون فريش، ورق نعناع فريش وثلج" at bounding box center [1213, 578] width 561 height 78
click at [1124, 564] on textarea "مشروب طاقة، سيروب ليمون ليمون فريش، ورق نعناع فريش وثلج" at bounding box center [1213, 578] width 561 height 78
click at [929, 565] on div "مشروب طاقة، سيروب ليمون ليمون فريش، ورق نعناع فريش وثلج Description (Ar)" at bounding box center [1223, 578] width 604 height 96
click at [936, 566] on textarea "مشروب طاقة، سيروب ليمون ليمون فريش، ورق نعناع فريش وثلج" at bounding box center [1213, 578] width 561 height 78
click at [1039, 586] on textarea "مشروب طاقة، سيروب ليمون ,ليمون فريش، ورق نعناع فريش وثلج" at bounding box center [1213, 578] width 561 height 78
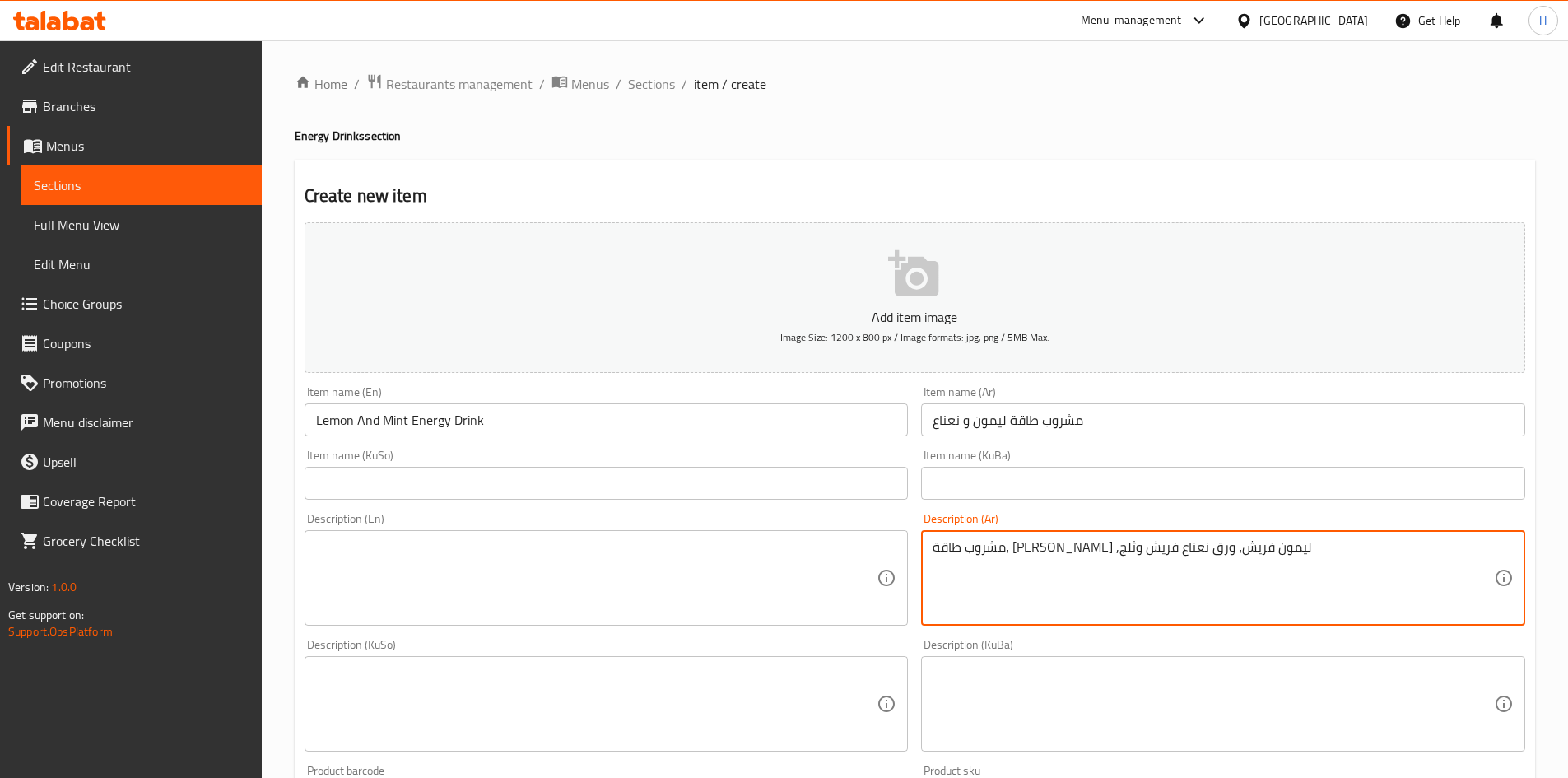
click at [1039, 586] on textarea "مشروب طاقة، سيروب ليمون ,ليمون فريش، ورق نعناع فريش وثلج" at bounding box center [1213, 578] width 561 height 78
type textarea "مشروب طاقة، سيروب ليمون ,ليمون فريش، ورق نعناع فريش وثلج"
click at [609, 567] on textarea at bounding box center [597, 578] width 561 height 78
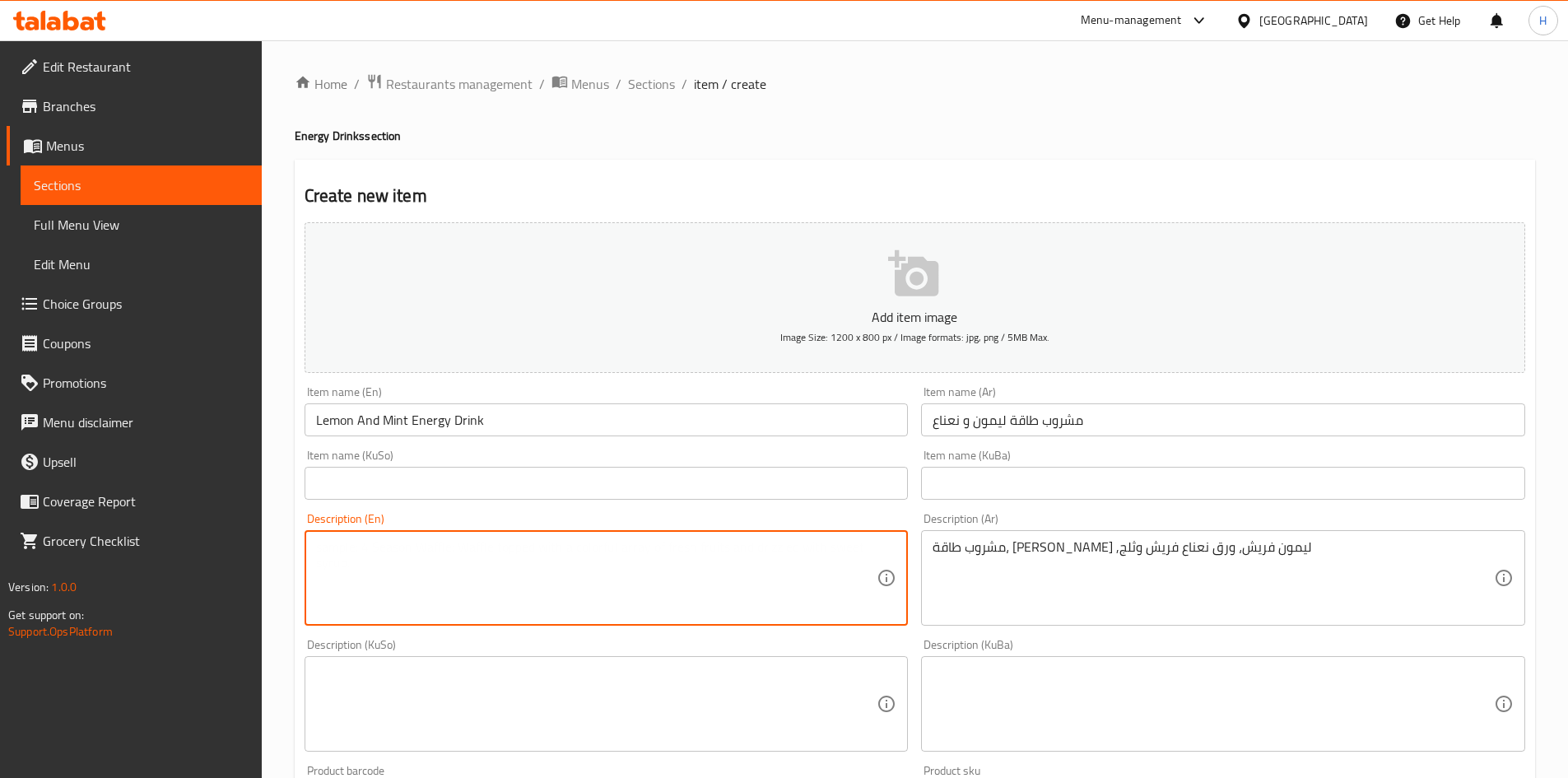
paste textarea "Energy drink, lemon syrup, fresh lemon, fresh mint leaves and ice"
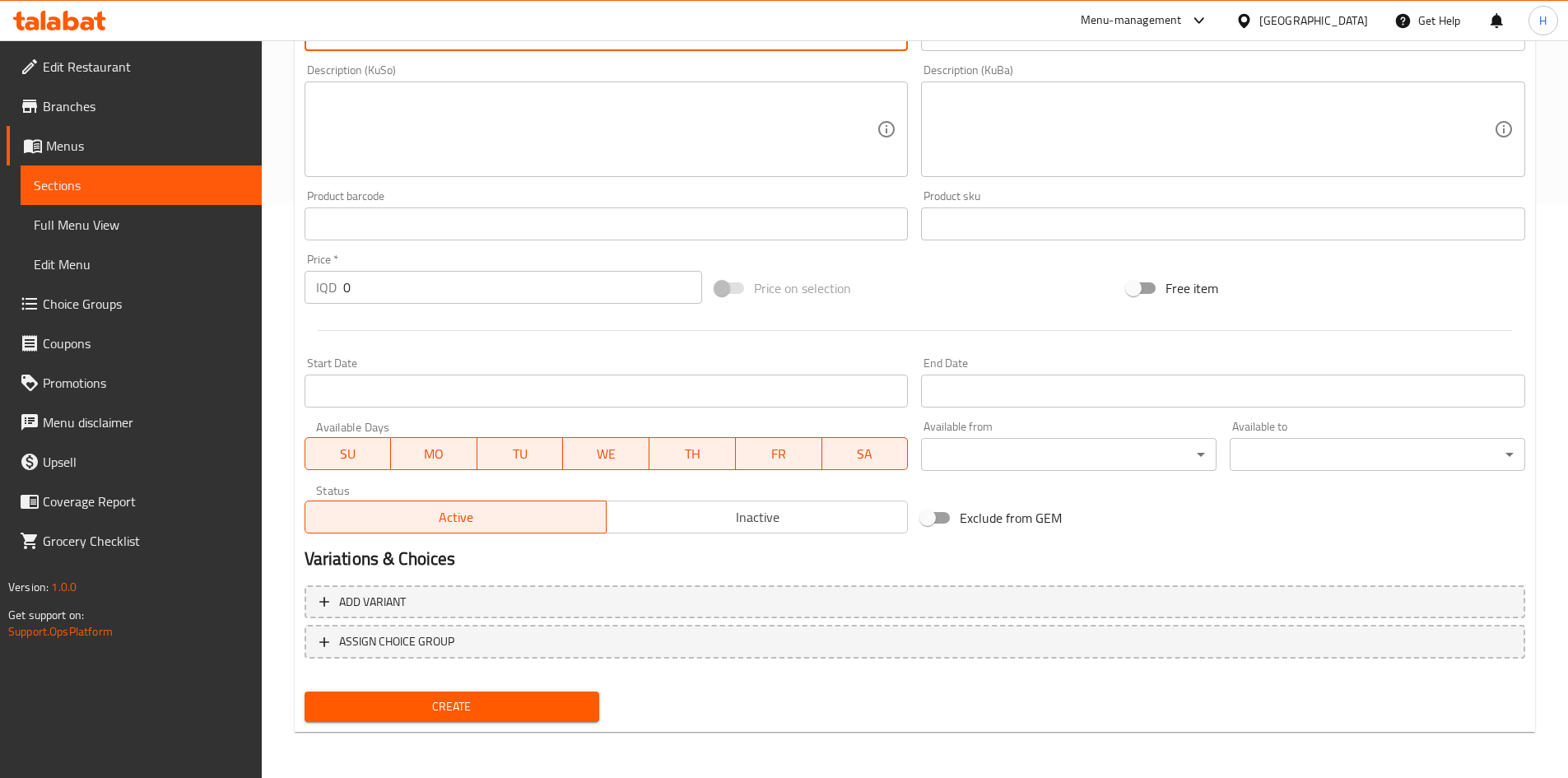
type textarea "Energy drink, lemon syrup, fresh lemon, fresh mint leaves and ice"
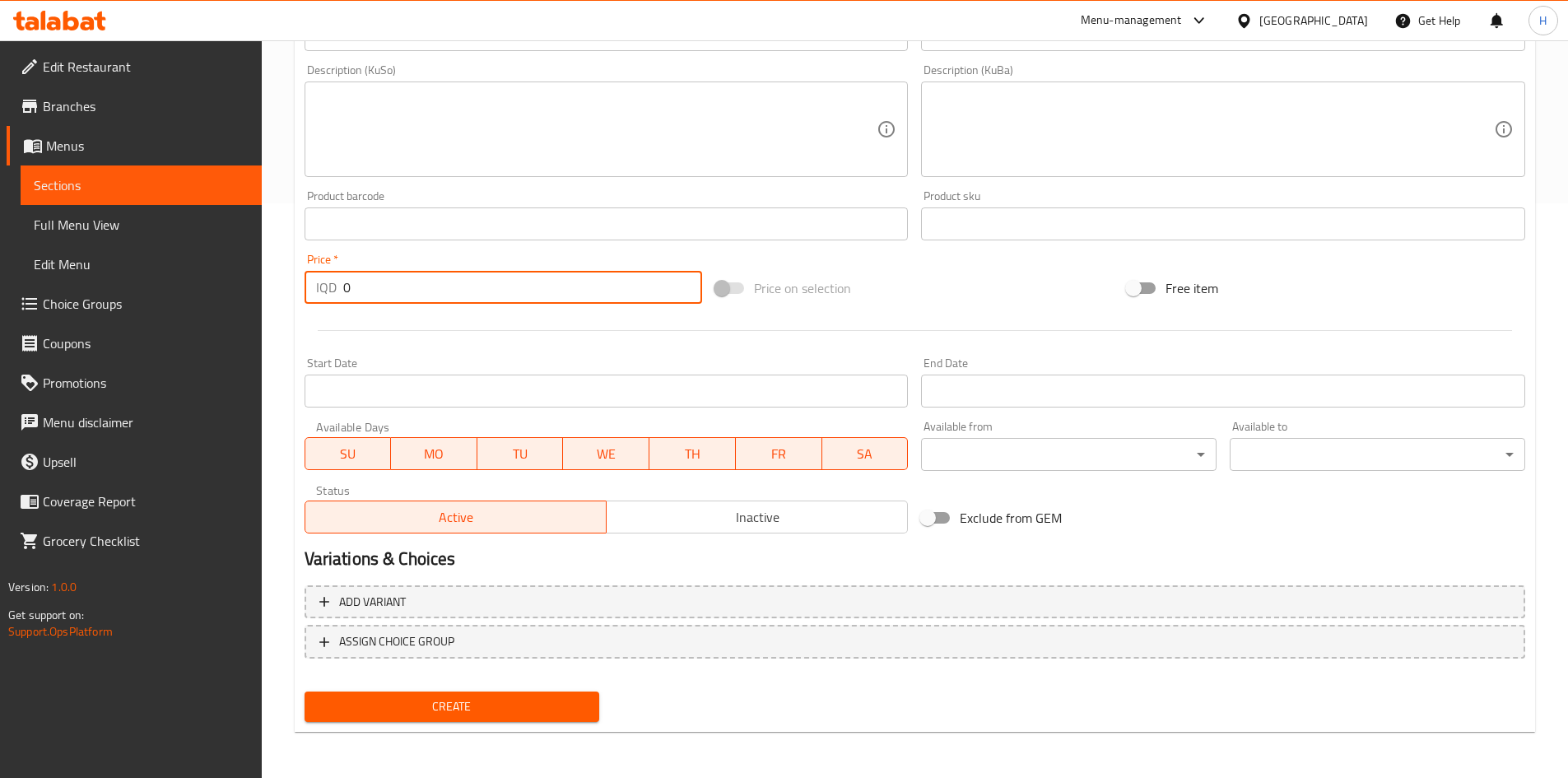
click at [378, 281] on input "0" at bounding box center [523, 287] width 359 height 33
type input "6000"
click at [560, 711] on span "Create" at bounding box center [452, 707] width 269 height 21
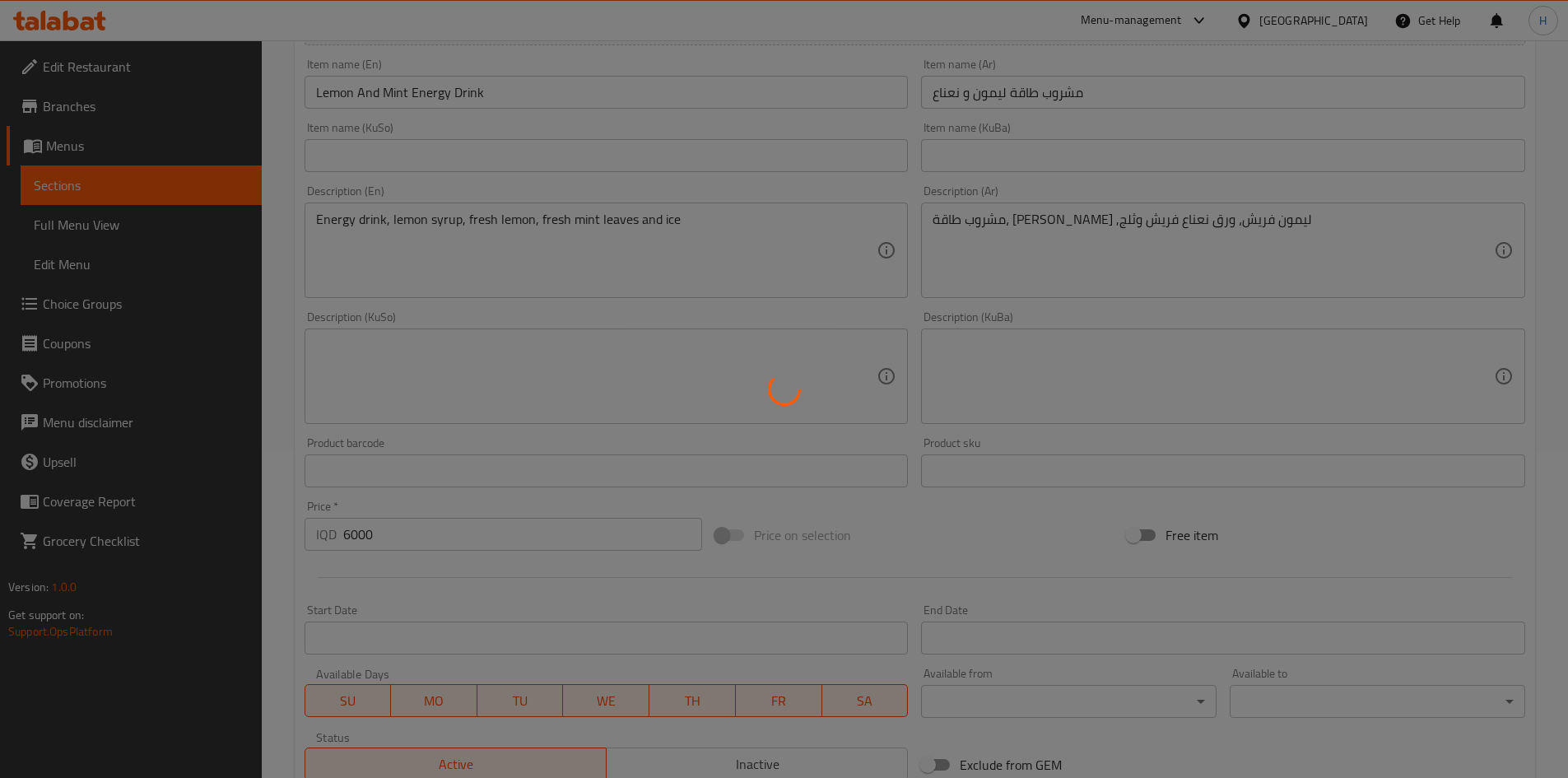
scroll to position [0, 0]
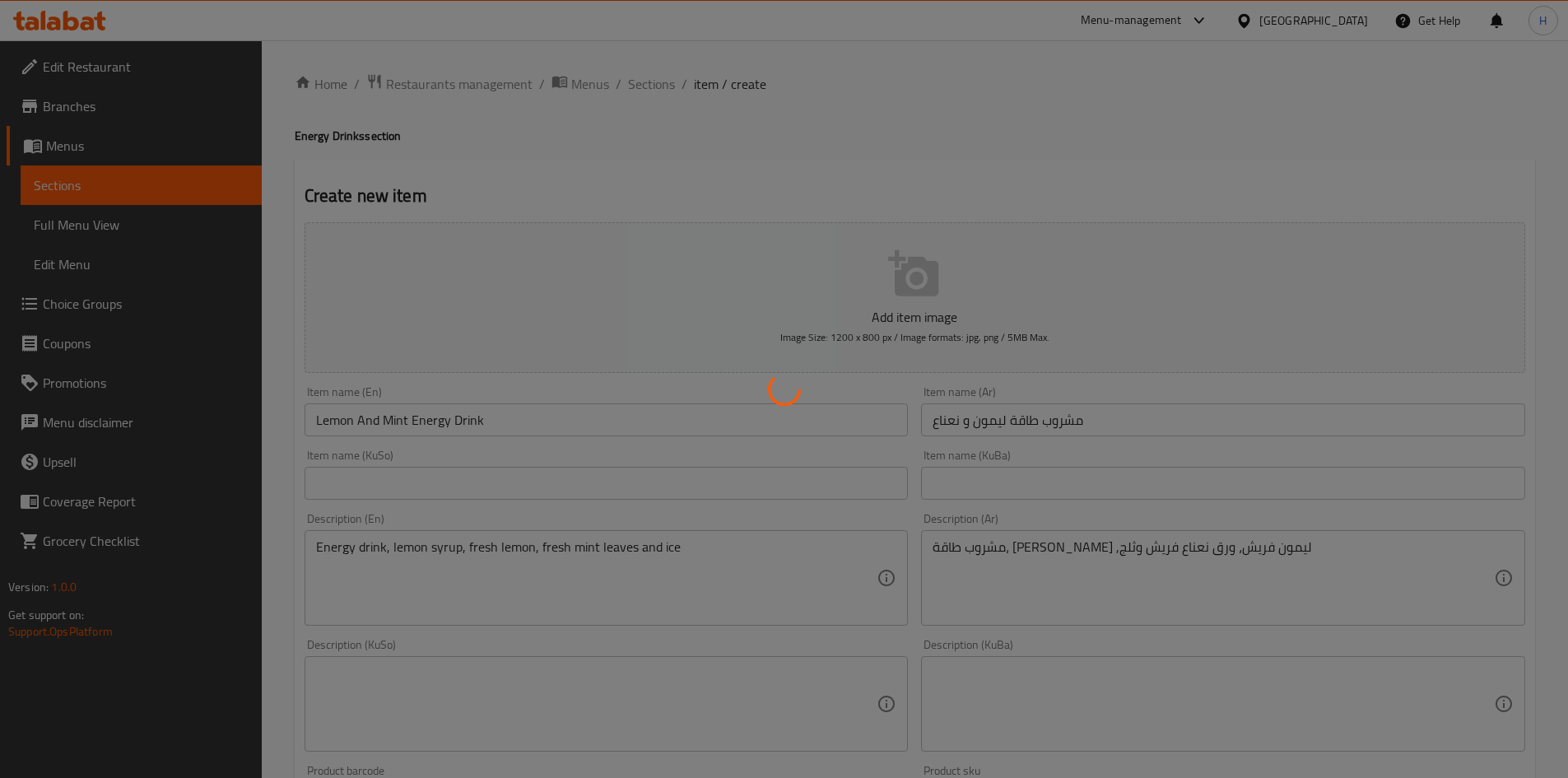
type input "0"
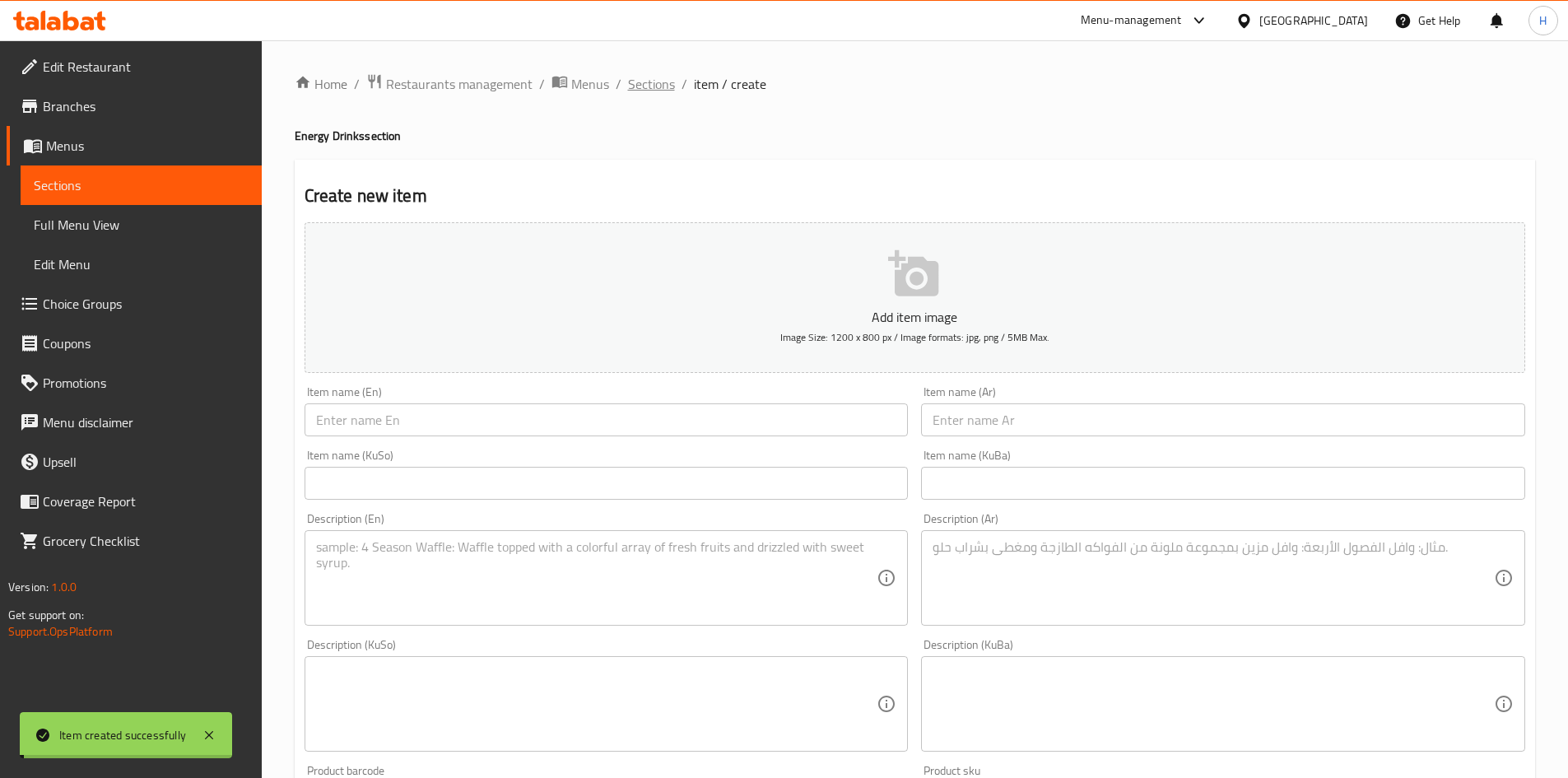
click at [650, 81] on span "Sections" at bounding box center [651, 84] width 47 height 20
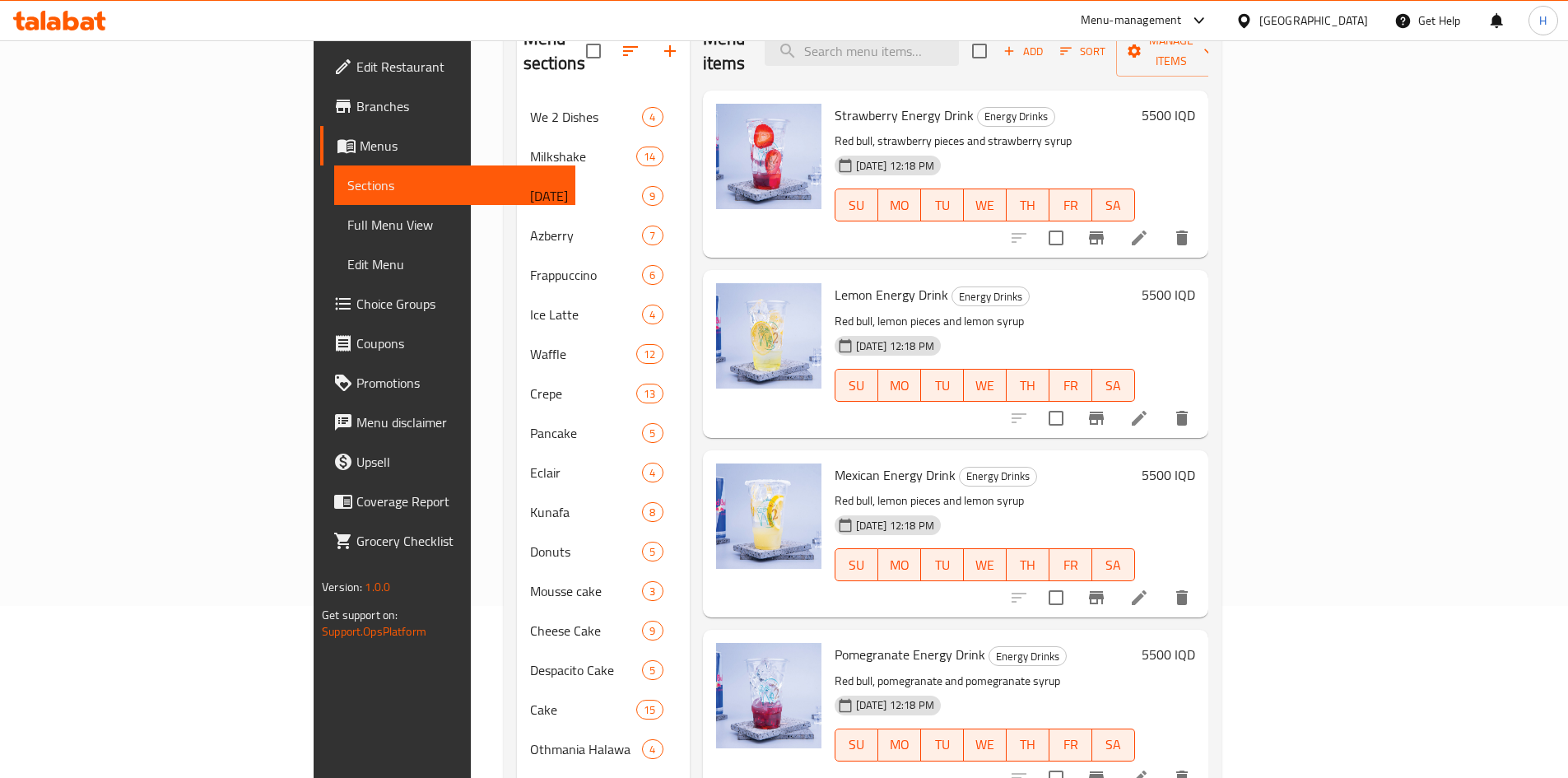
scroll to position [53, 0]
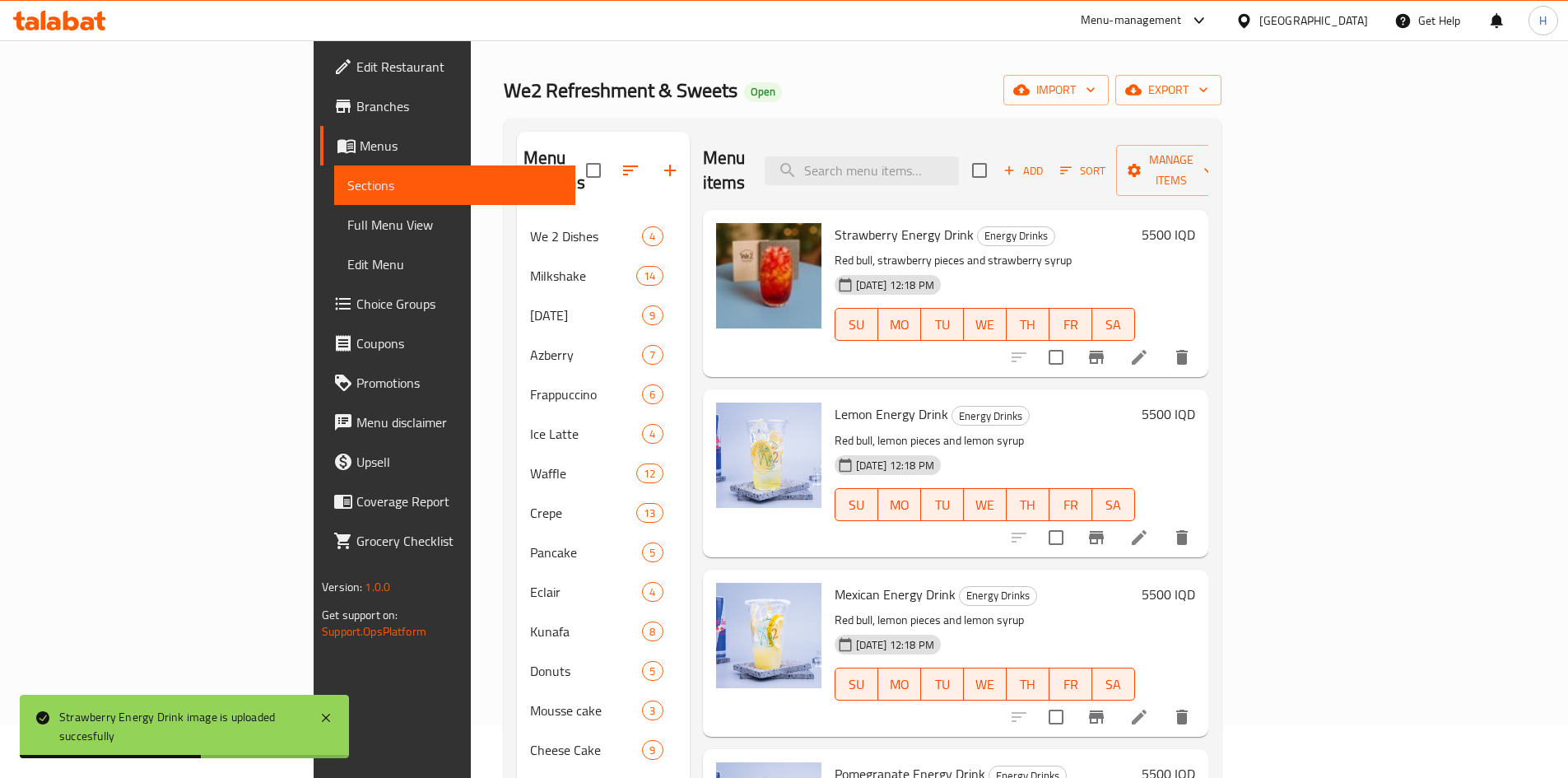
click at [1149, 348] on icon at bounding box center [1139, 358] width 20 height 20
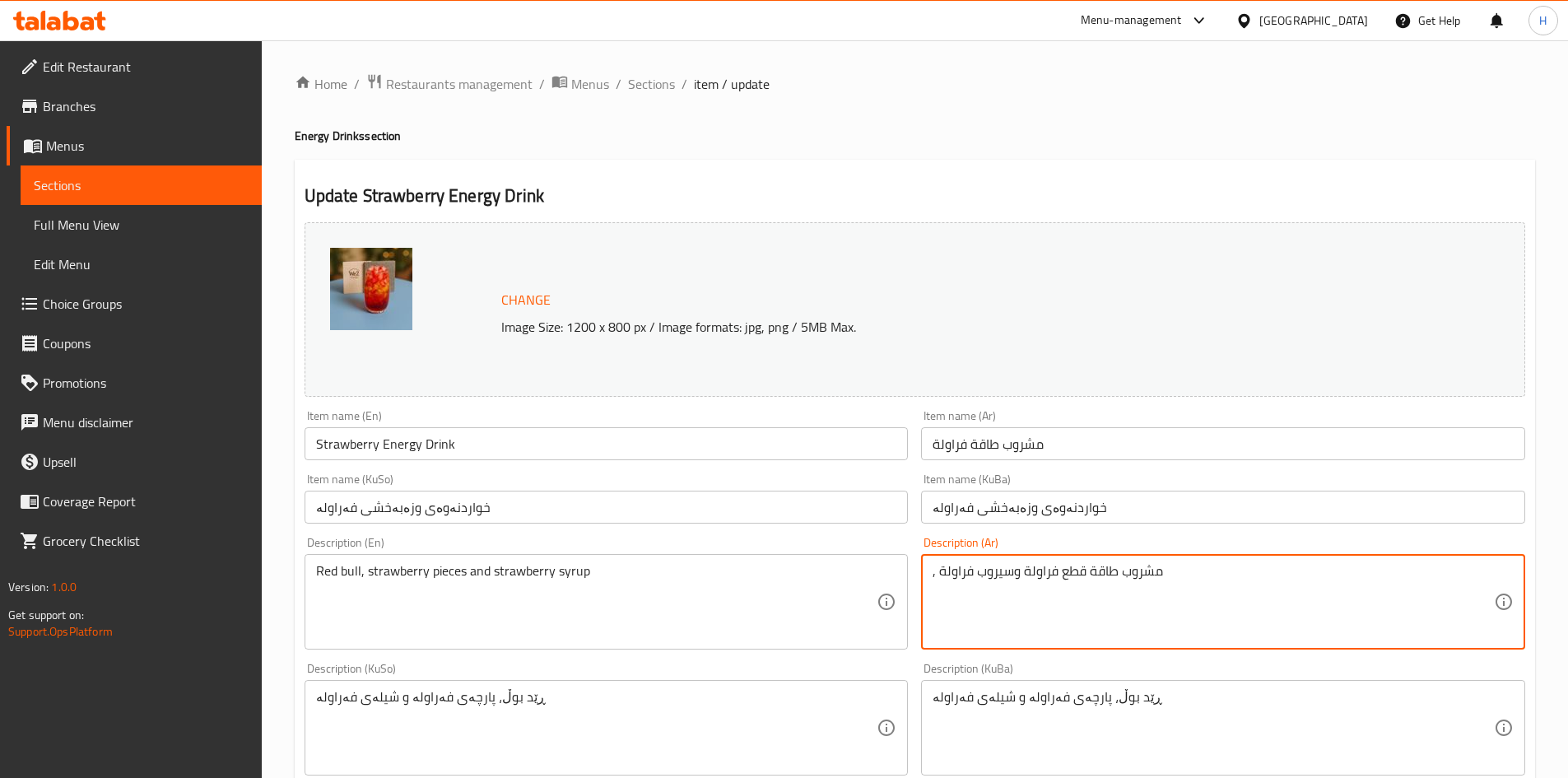
click at [1084, 575] on textarea ", مشروب طاقة قطع فراولة وسيروب فراولة" at bounding box center [1213, 602] width 561 height 78
paste textarea "مشروب طاقة، سيروب فراولة، قطع فراولة، ثلج"
click at [950, 575] on textarea "مشروب طاقة، سيروب فراولة، قطع فراولة، ثلج" at bounding box center [1213, 602] width 561 height 78
click at [1003, 569] on textarea "مشروب طاقة، سيروب فراولة، قطع فراولة و ثلج" at bounding box center [1213, 602] width 561 height 78
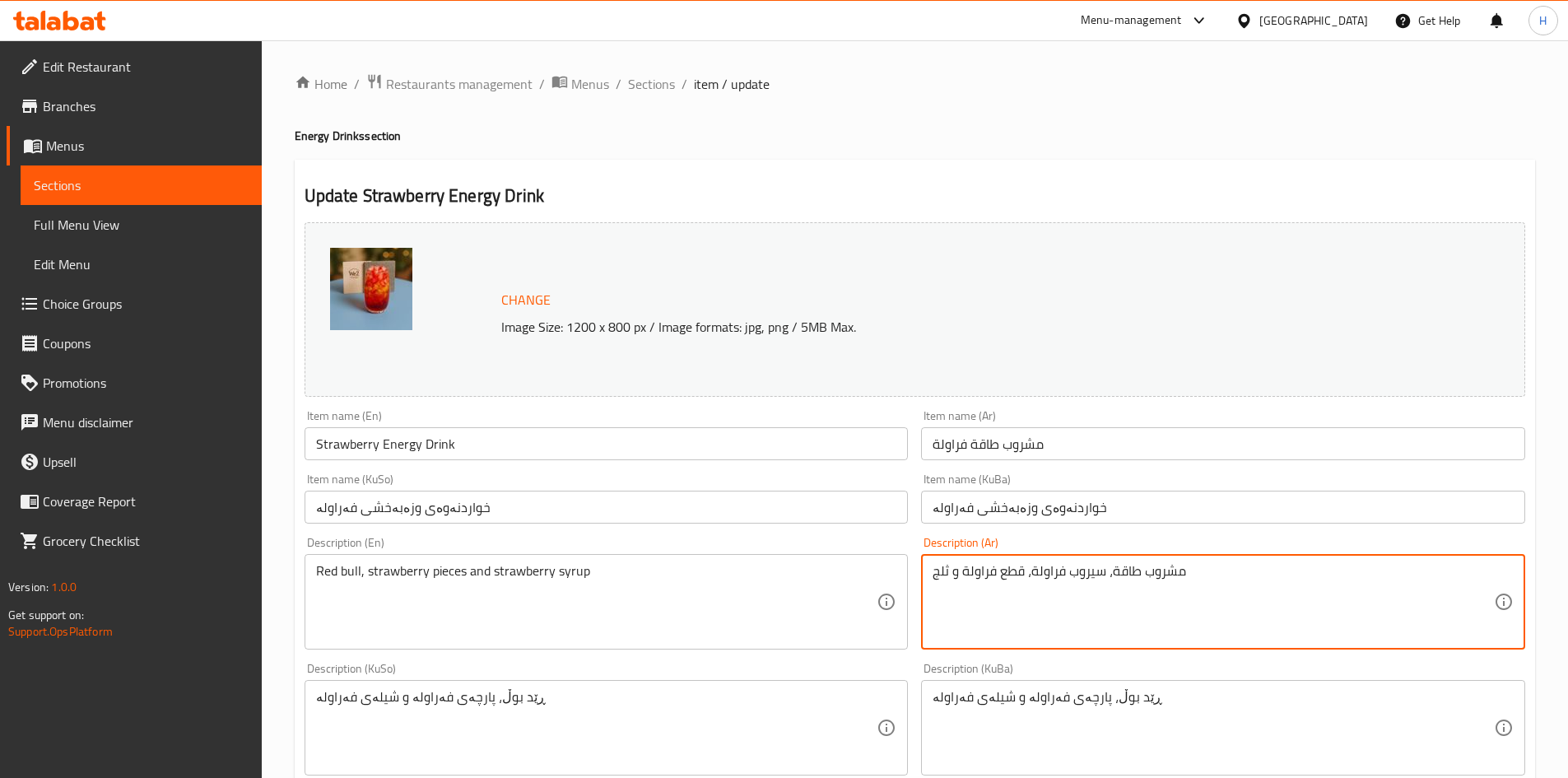
click at [1003, 569] on textarea "مشروب طاقة، سيروب فراولة، قطع فراولة و ثلج" at bounding box center [1213, 602] width 561 height 78
type textarea "مشروب طاقة، سيروب فراولة، قطع فراولة و ثلج"
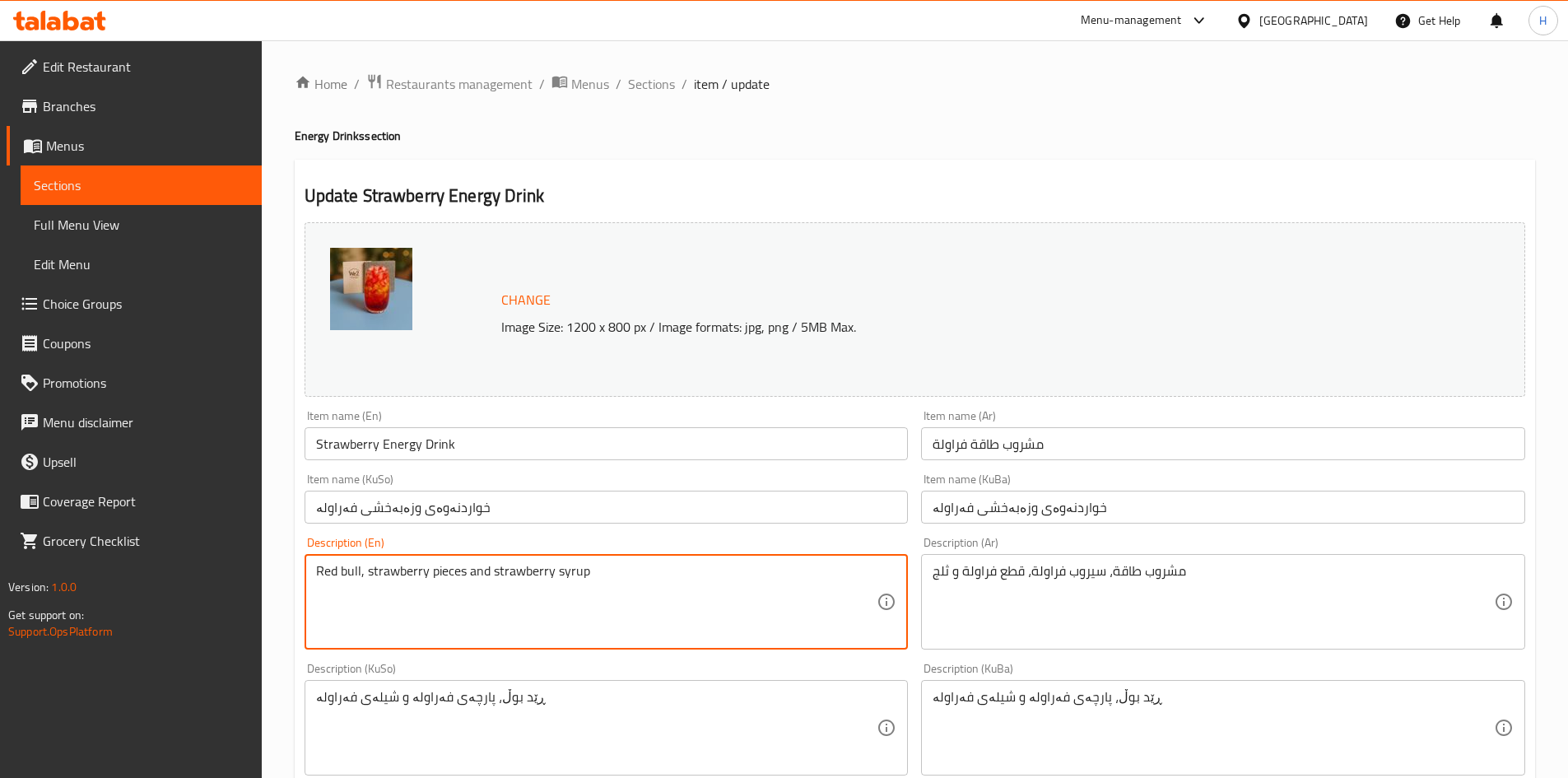
click at [381, 581] on textarea "Red bull, strawberry pieces and strawberry syrup" at bounding box center [597, 602] width 561 height 78
paste textarea "Energy drink, strawberry syrup, strawberry pieces and ice"
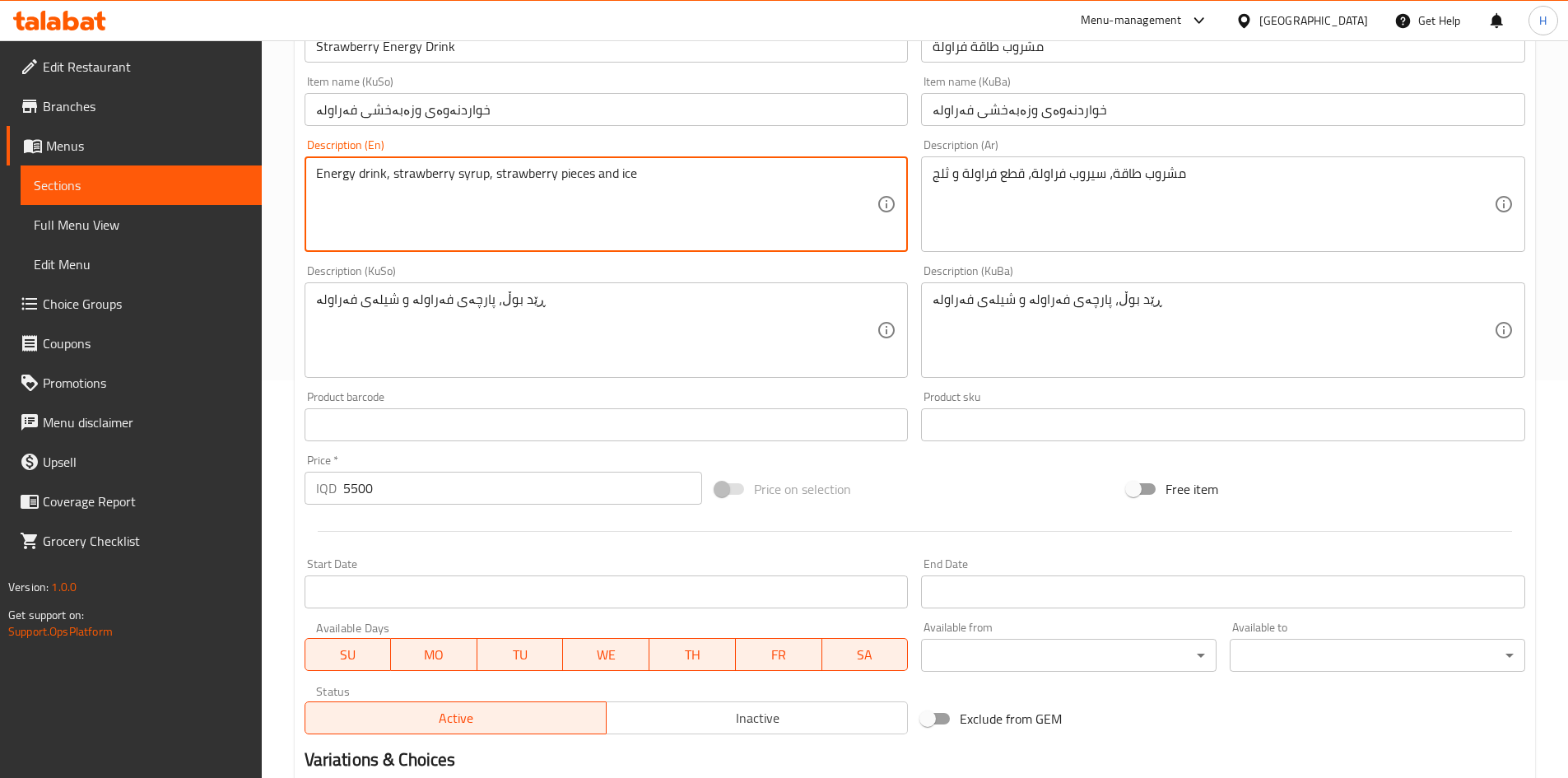
scroll to position [599, 0]
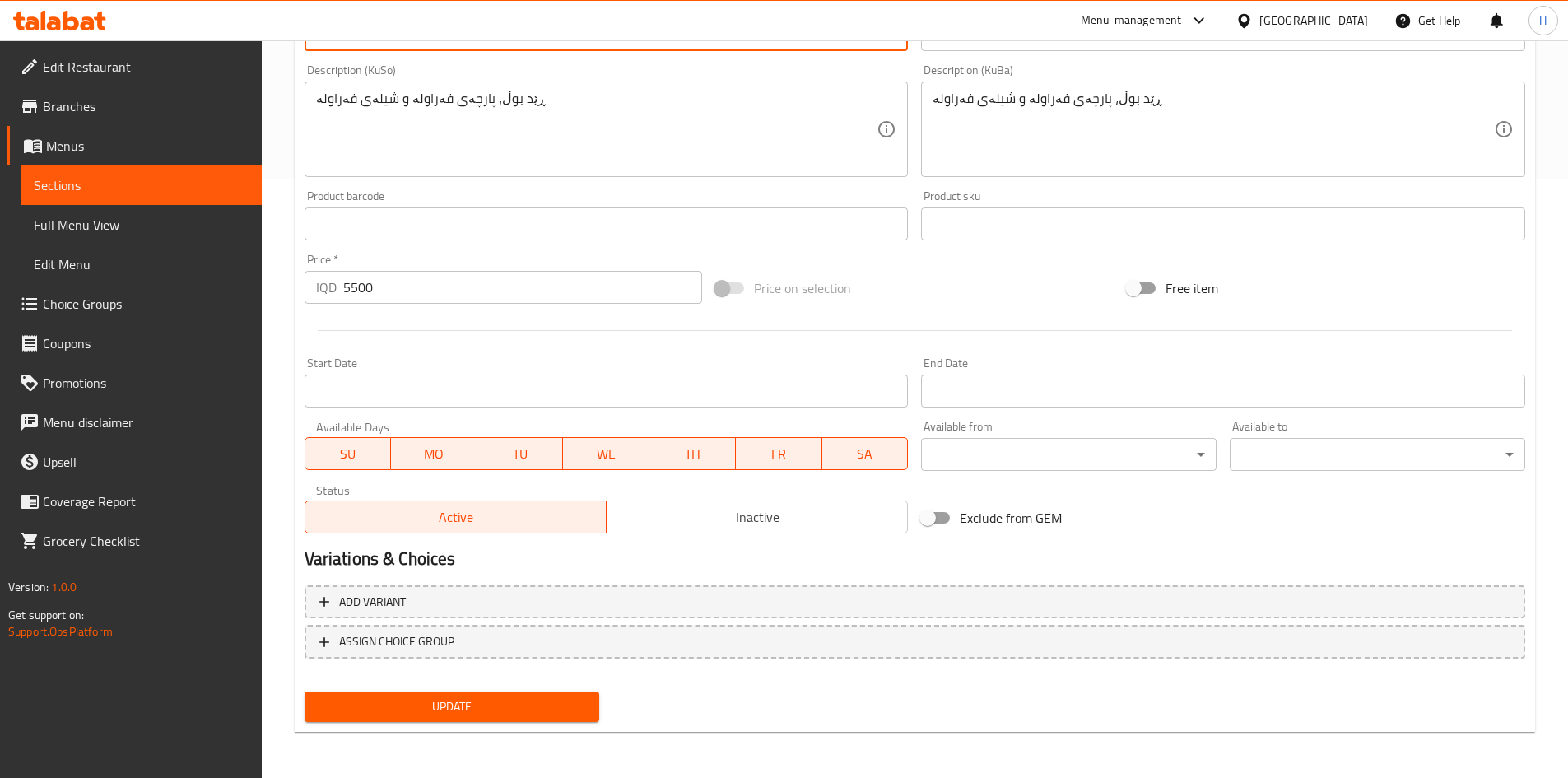
type textarea "Energy drink, strawberry syrup, strawberry pieces and ice"
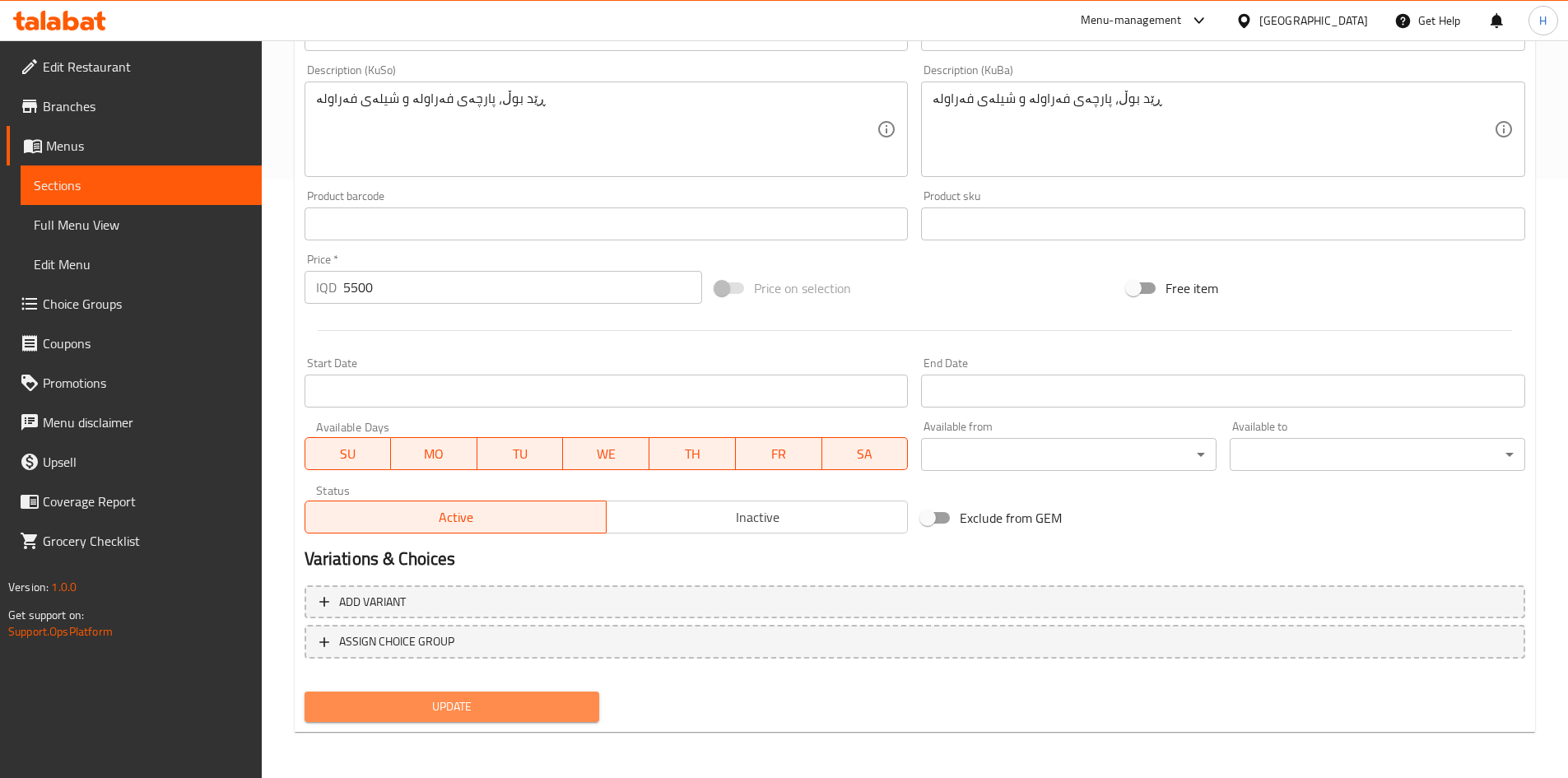
click at [523, 708] on span "Update" at bounding box center [452, 707] width 269 height 21
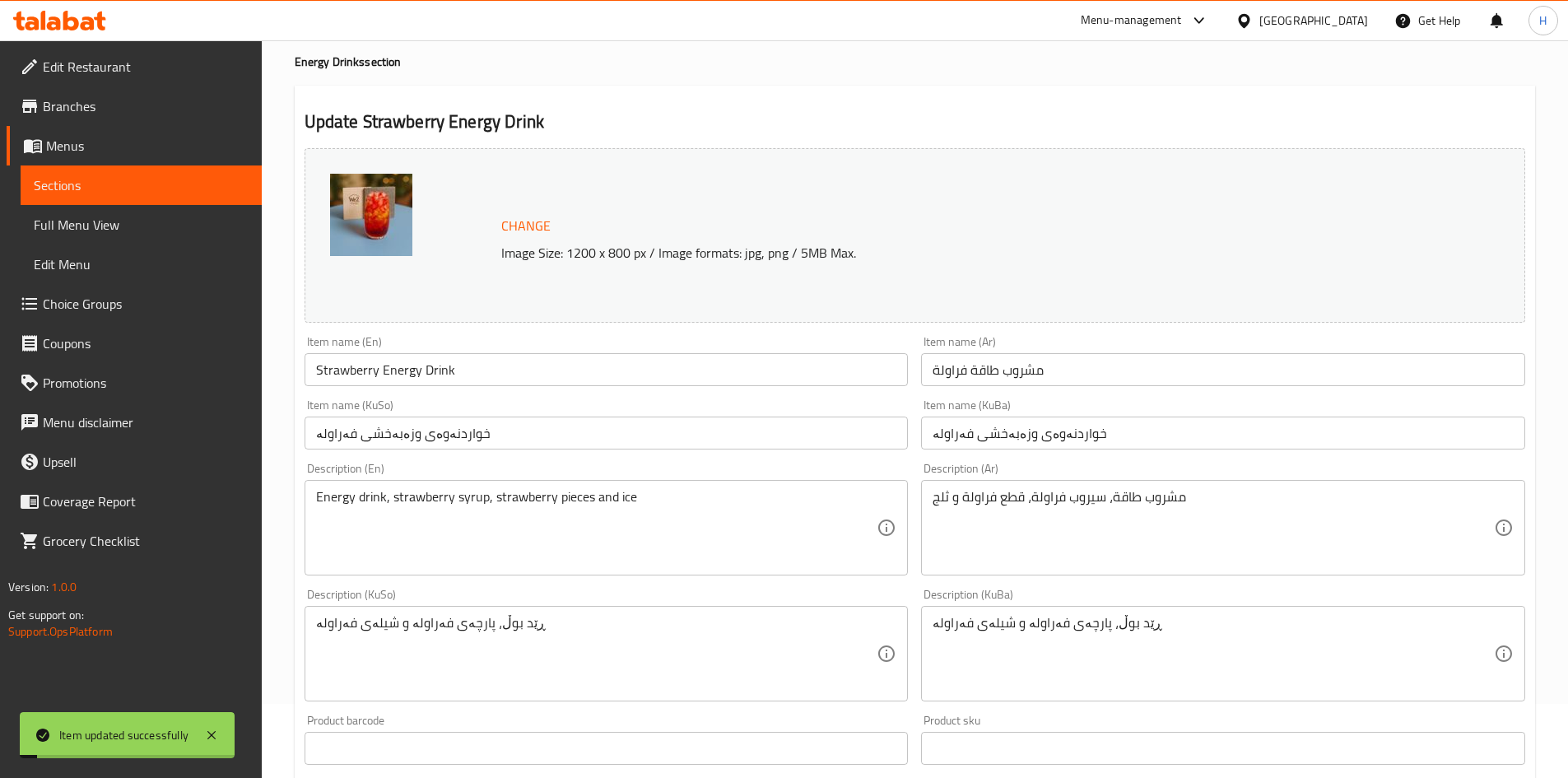
scroll to position [0, 0]
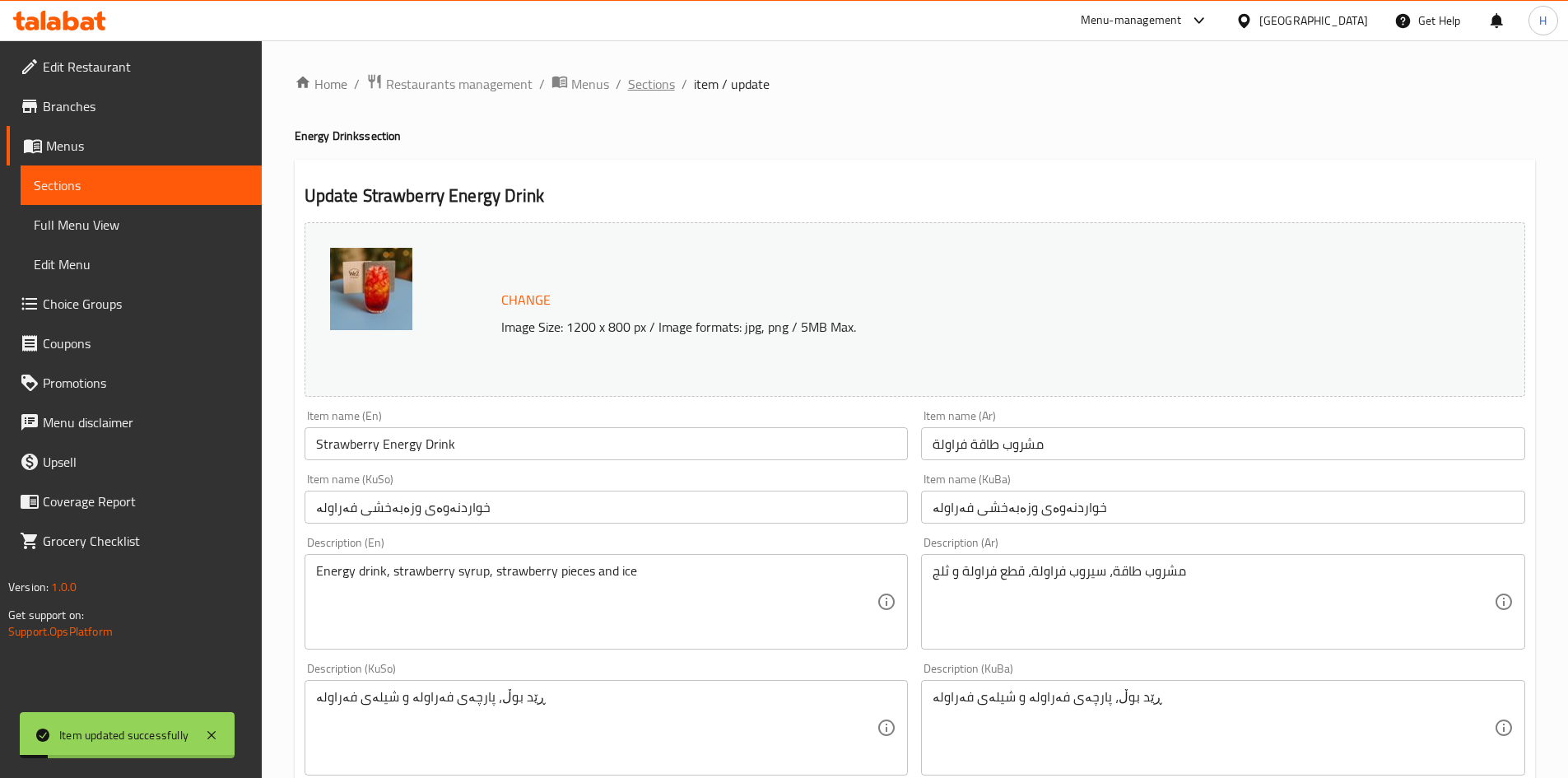
click at [640, 82] on span "Sections" at bounding box center [651, 84] width 47 height 20
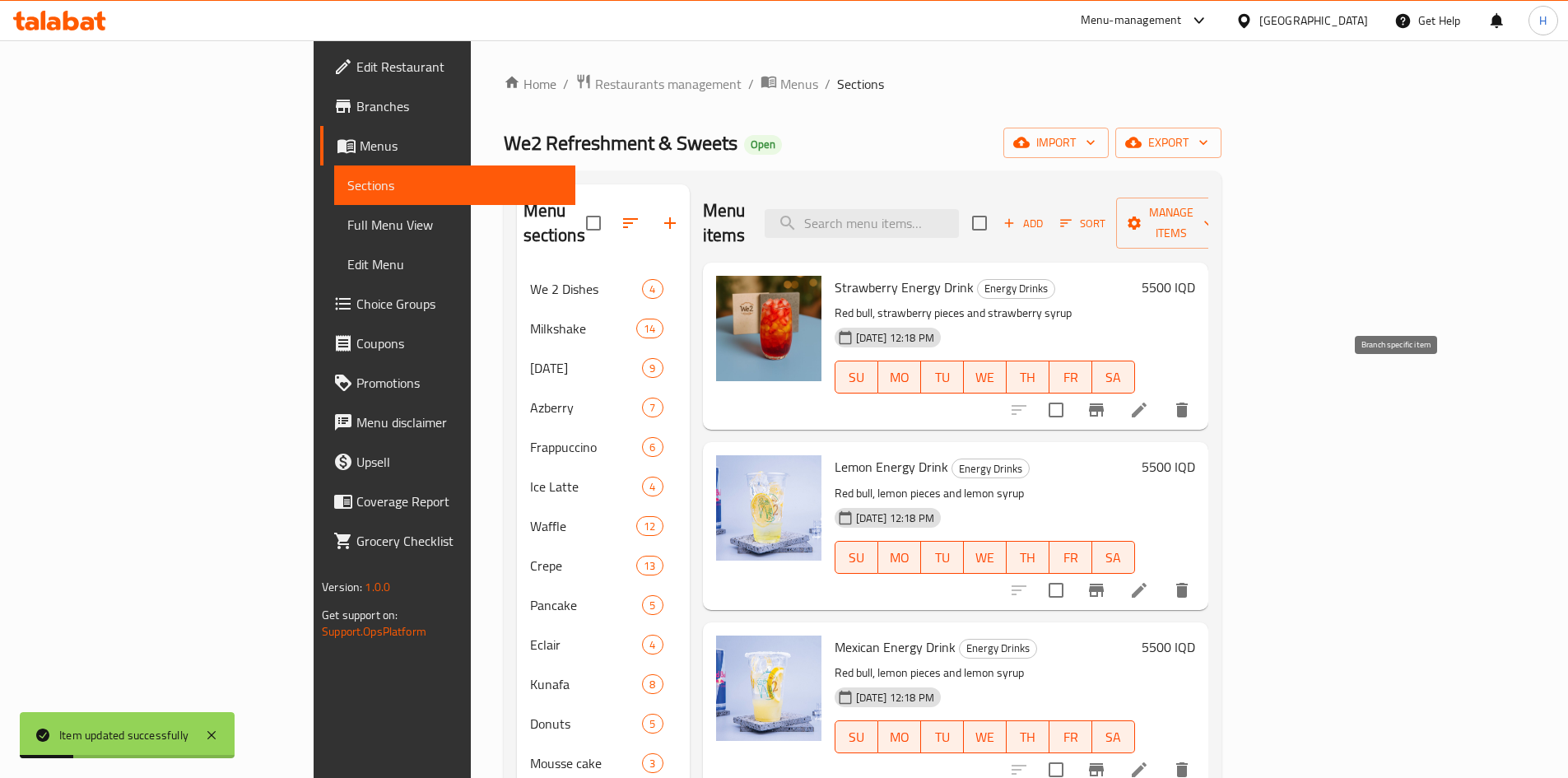
click at [1104, 403] on icon "Branch-specific-item" at bounding box center [1096, 409] width 15 height 13
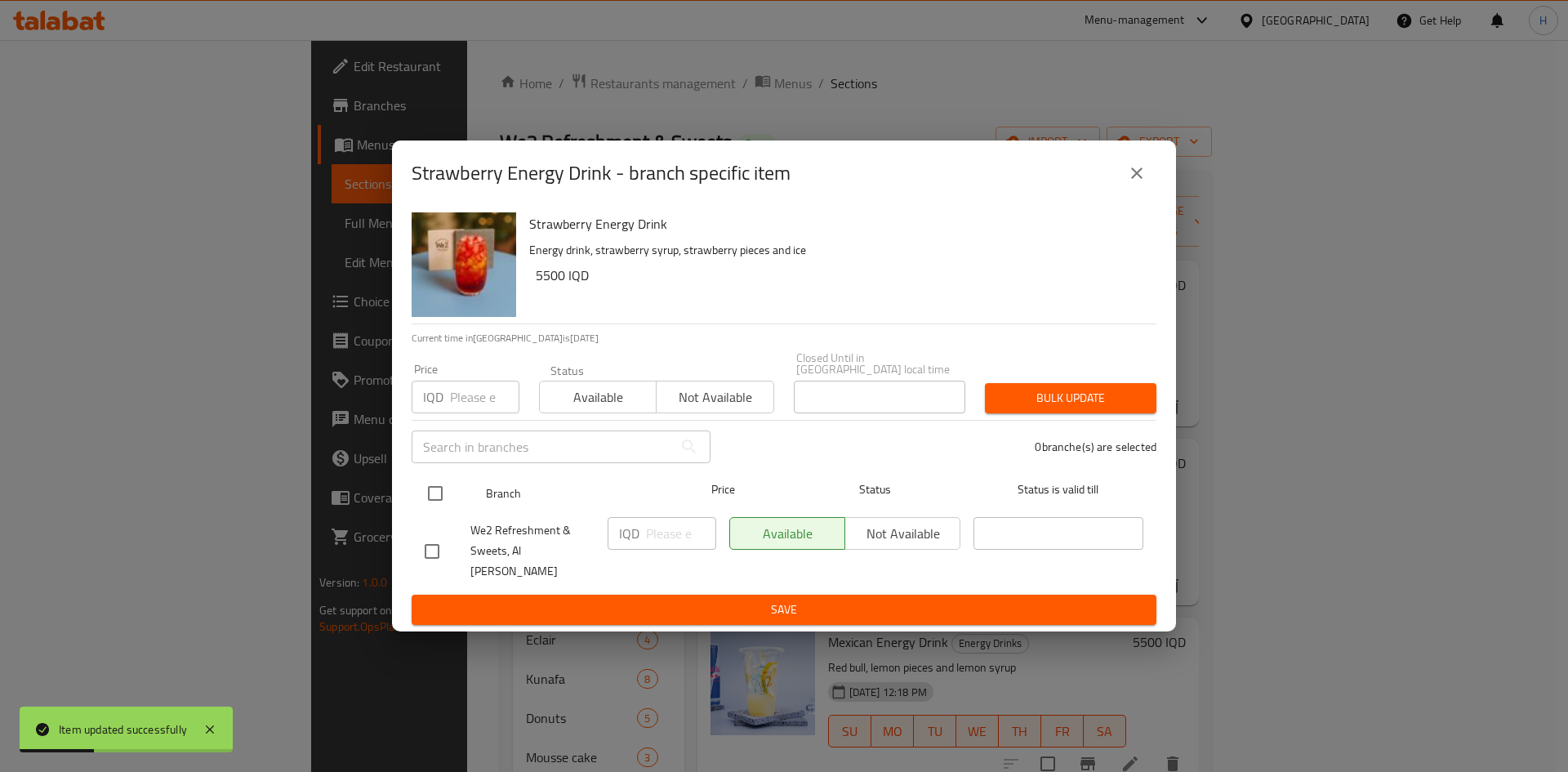
click at [445, 498] on input "checkbox" at bounding box center [435, 494] width 35 height 35
checkbox input "true"
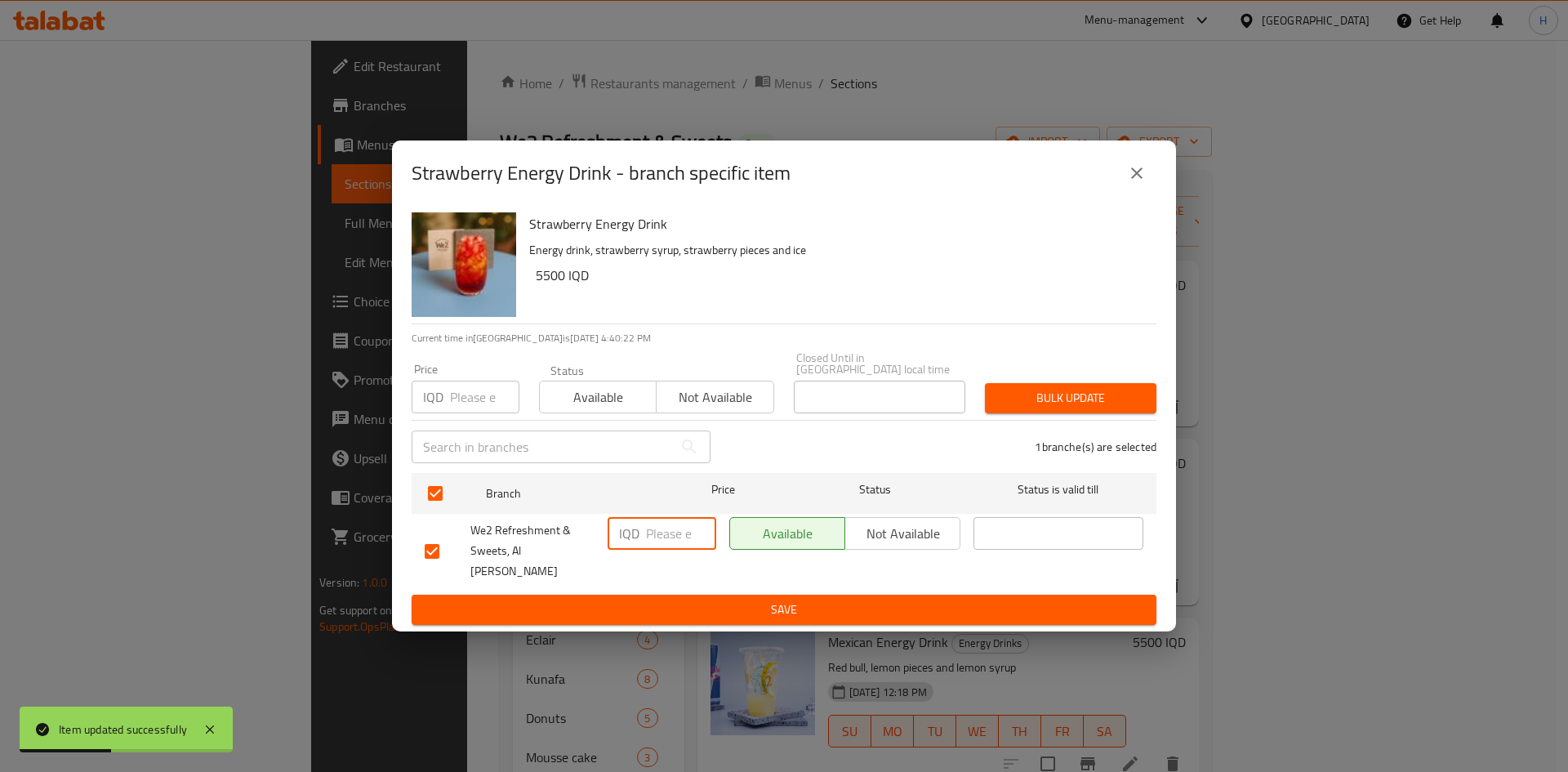
click at [676, 538] on input "number" at bounding box center [680, 533] width 70 height 33
type input "6000"
click at [677, 604] on span "Save" at bounding box center [784, 609] width 719 height 21
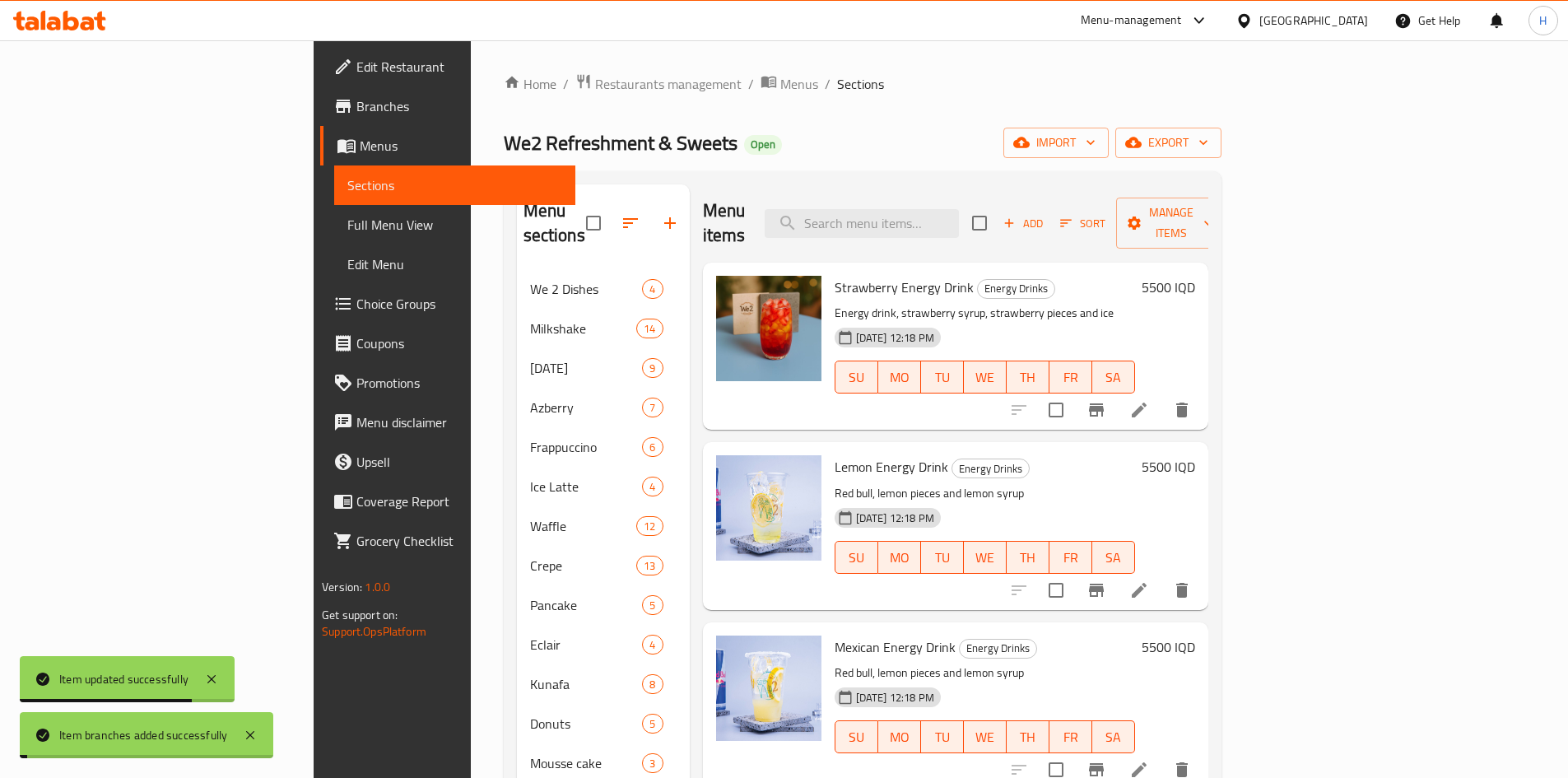
click at [1195, 276] on h6 "5500 IQD" at bounding box center [1169, 287] width 54 height 23
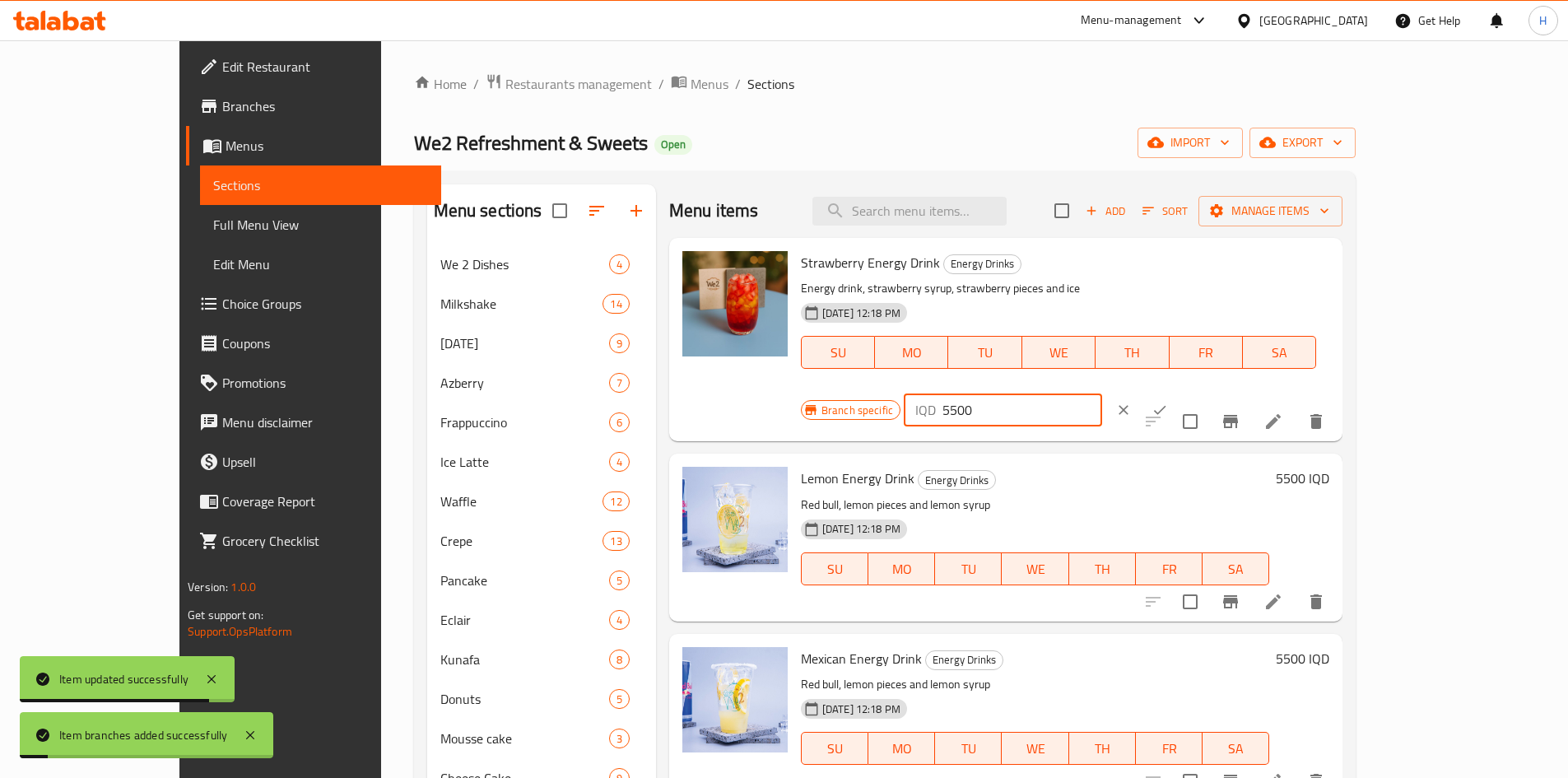
click at [1102, 393] on input "5500" at bounding box center [1022, 409] width 160 height 33
type input "6000"
click at [1168, 401] on icon "ok" at bounding box center [1160, 409] width 16 height 16
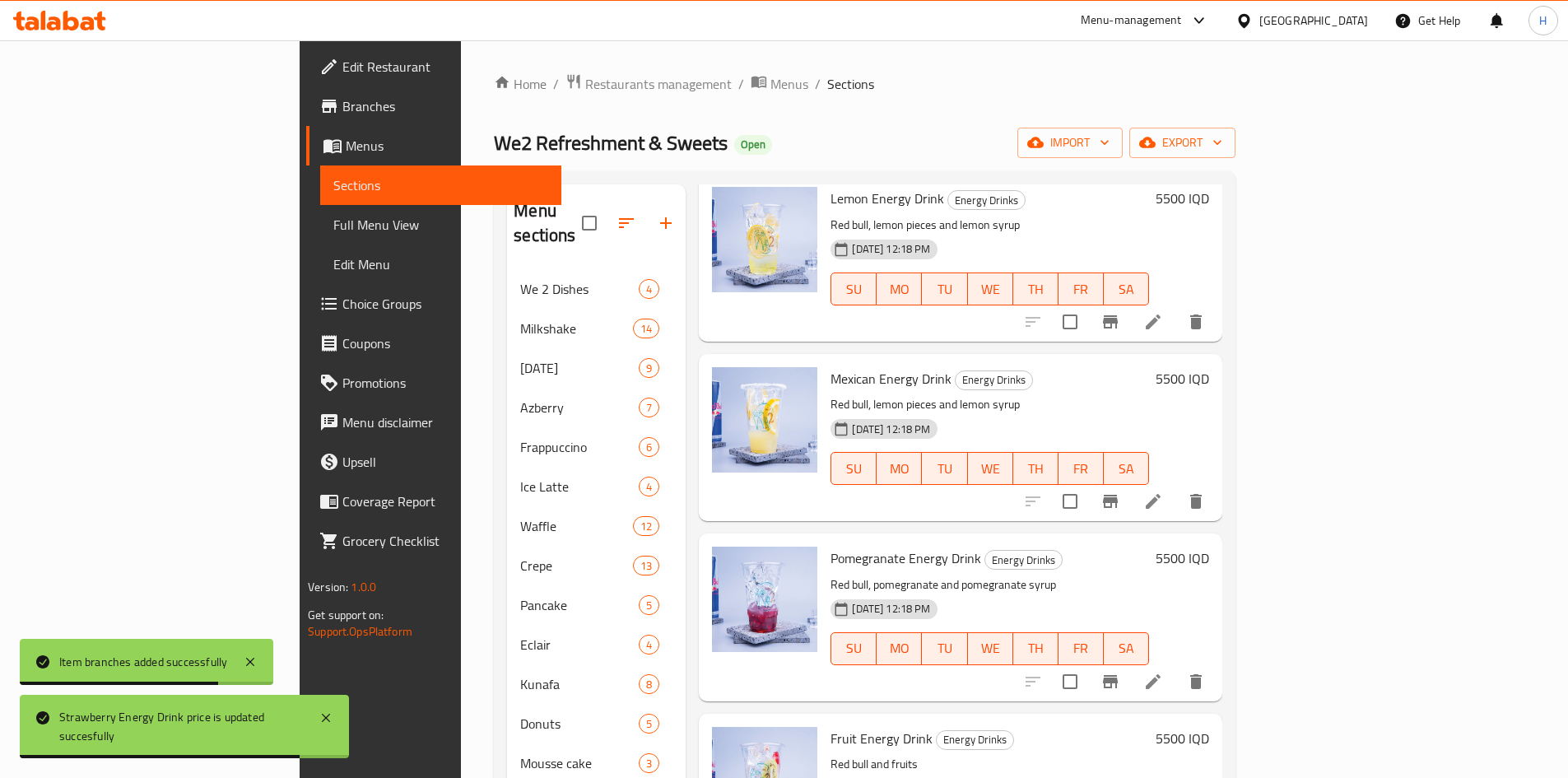
scroll to position [411, 0]
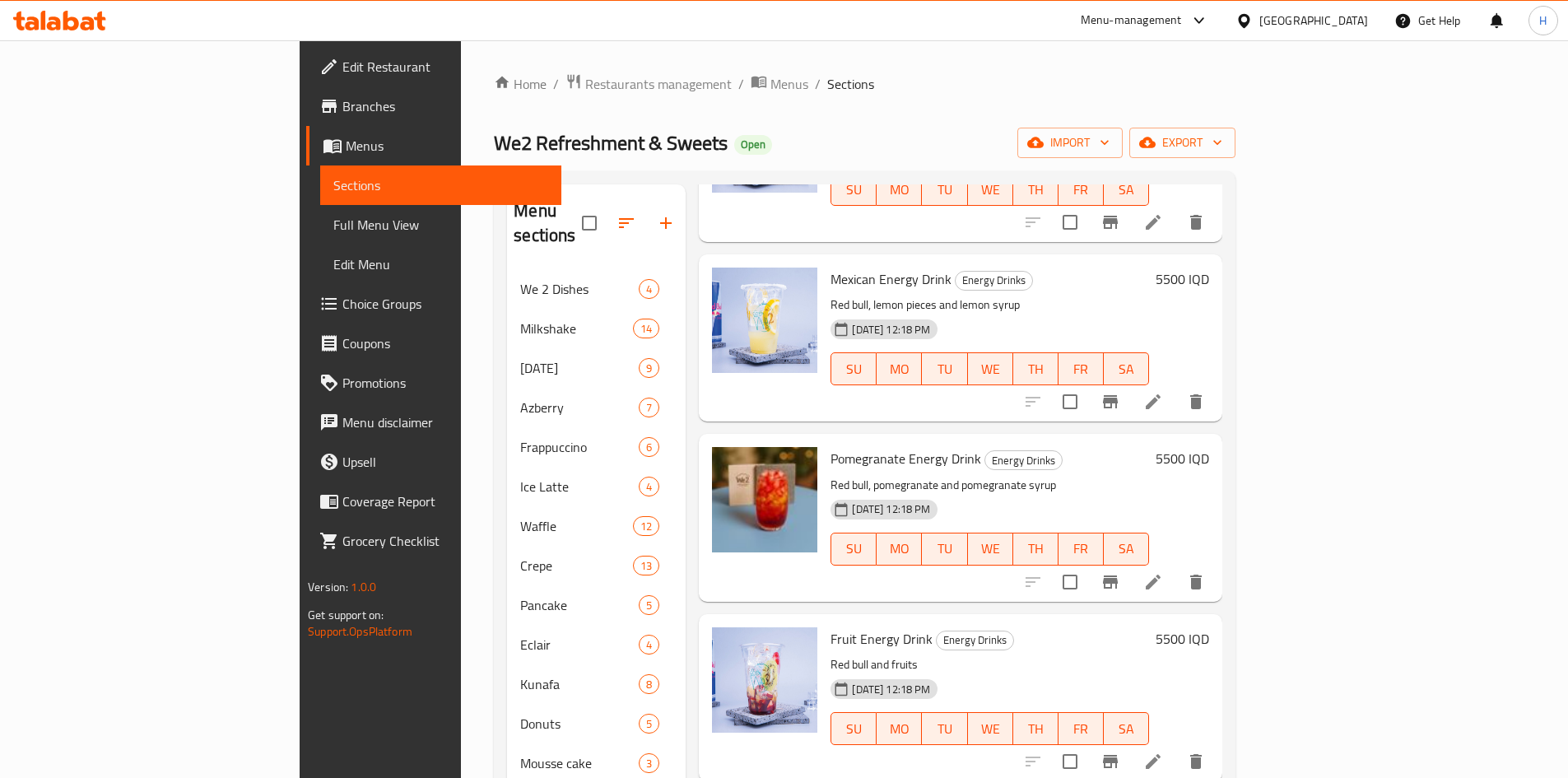
click at [1163, 572] on icon at bounding box center [1153, 582] width 20 height 20
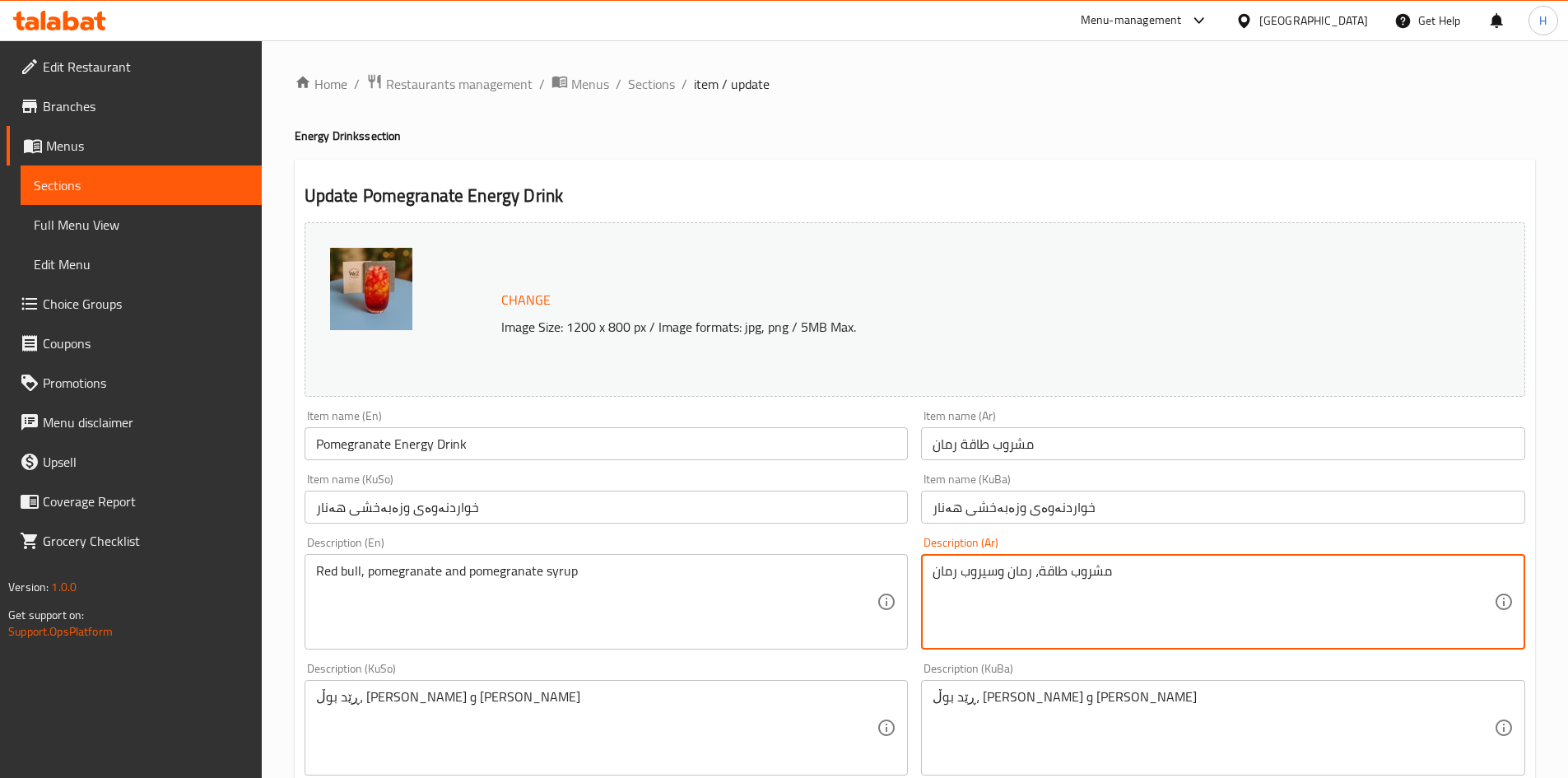
click at [1018, 617] on textarea "مشروب طاقة، رمان وسيروب رمان" at bounding box center [1213, 602] width 561 height 78
paste textarea "يروب رمان، ثلج"
click at [953, 576] on textarea "مشروب طاقة، سيروب رمان، ثلج" at bounding box center [1213, 602] width 561 height 78
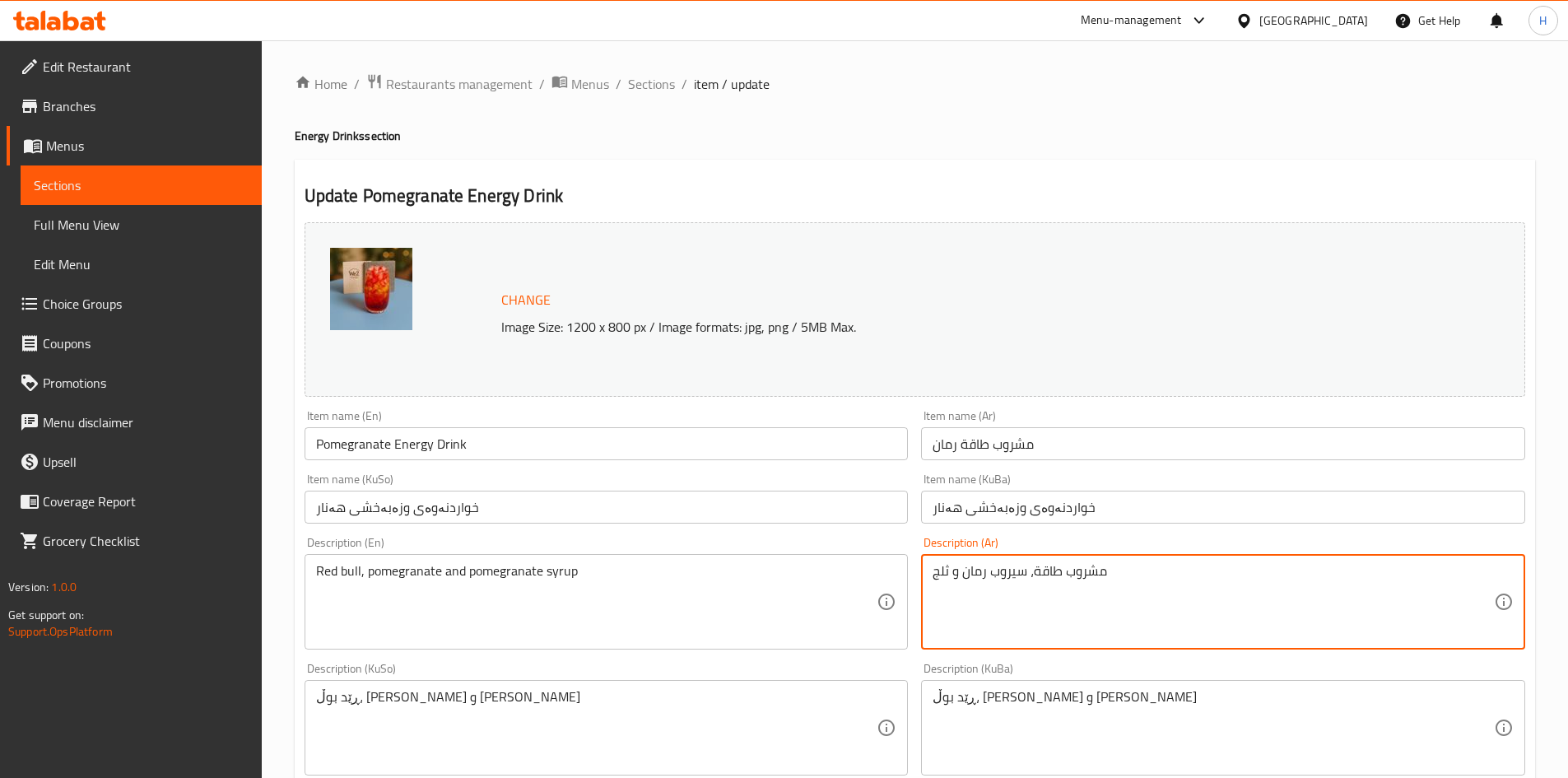
click at [946, 575] on textarea "مشروب طاقة، سيروب رمان و ثلج" at bounding box center [1213, 602] width 561 height 78
type textarea "مشروب طاقة، سيروب رمان و ثلج"
click at [403, 561] on div "Red bull, pomegranate and pomegranate syrup Description (En)" at bounding box center [606, 602] width 604 height 96
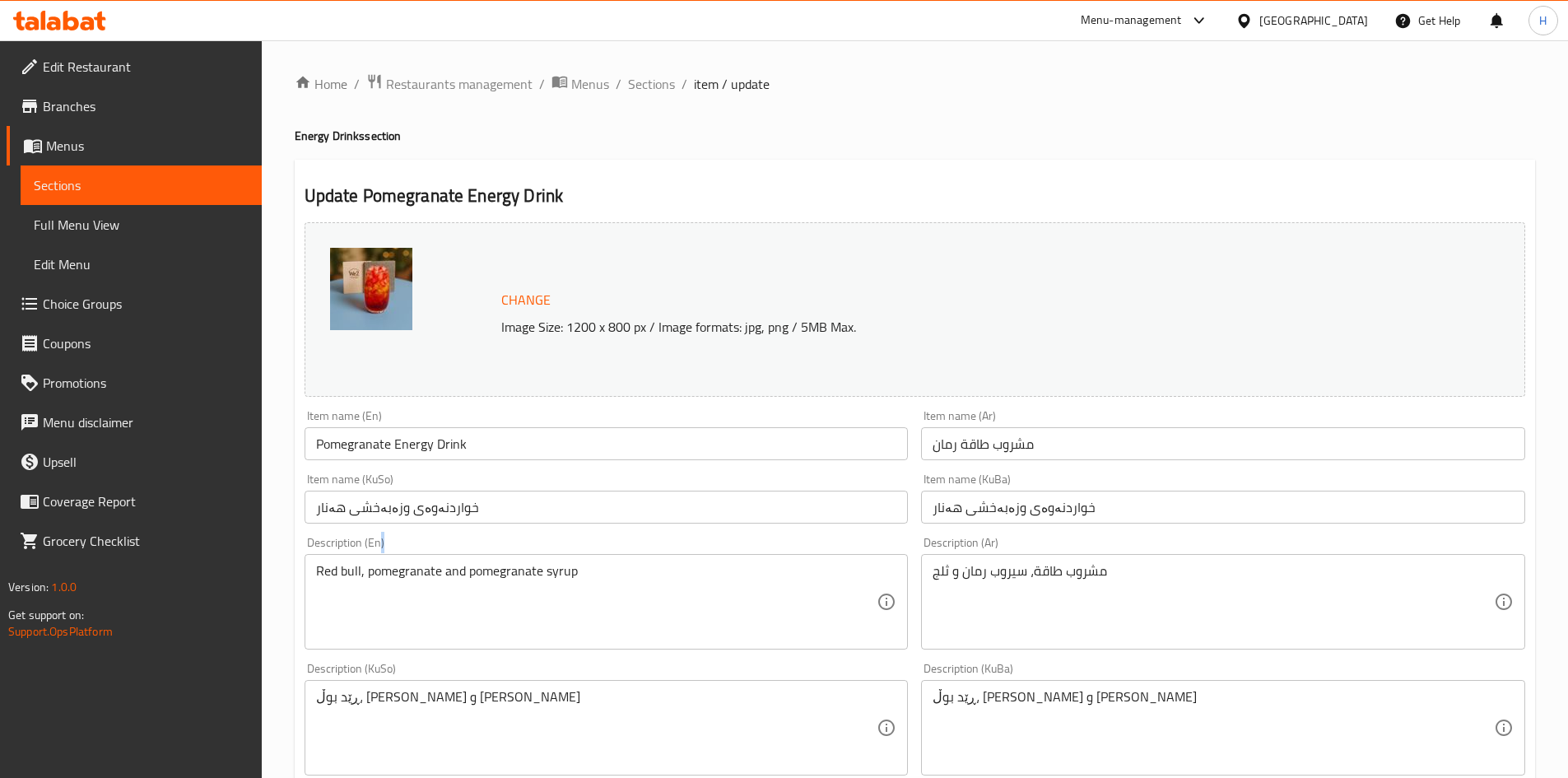
click at [403, 561] on div "Red bull, pomegranate and pomegranate syrup Description (En)" at bounding box center [606, 602] width 604 height 96
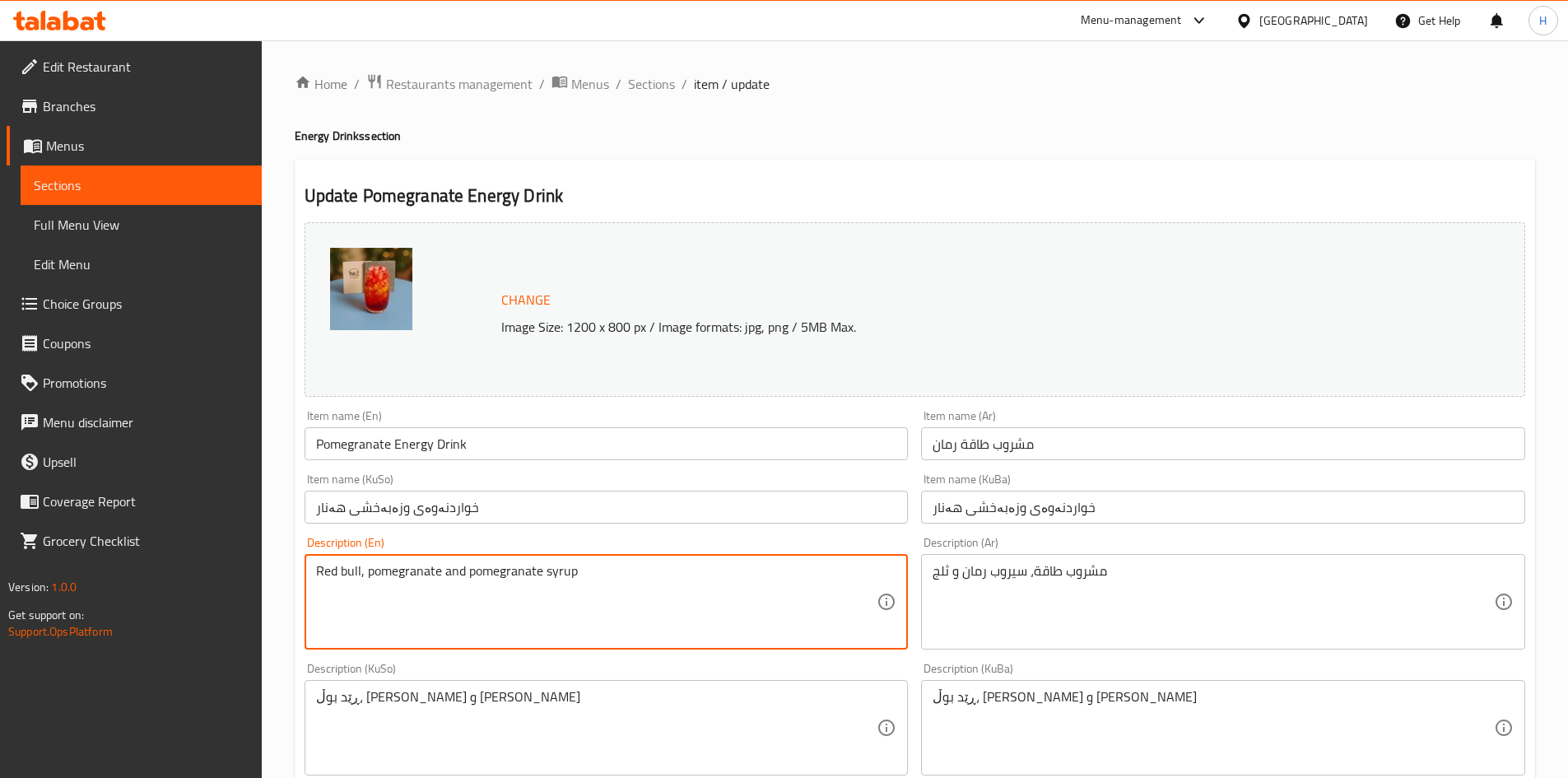
click at [399, 582] on textarea "Red bull, pomegranate and pomegranate syrup" at bounding box center [597, 602] width 561 height 78
paste textarea "Energy drink, pomegranate syrup and ice"
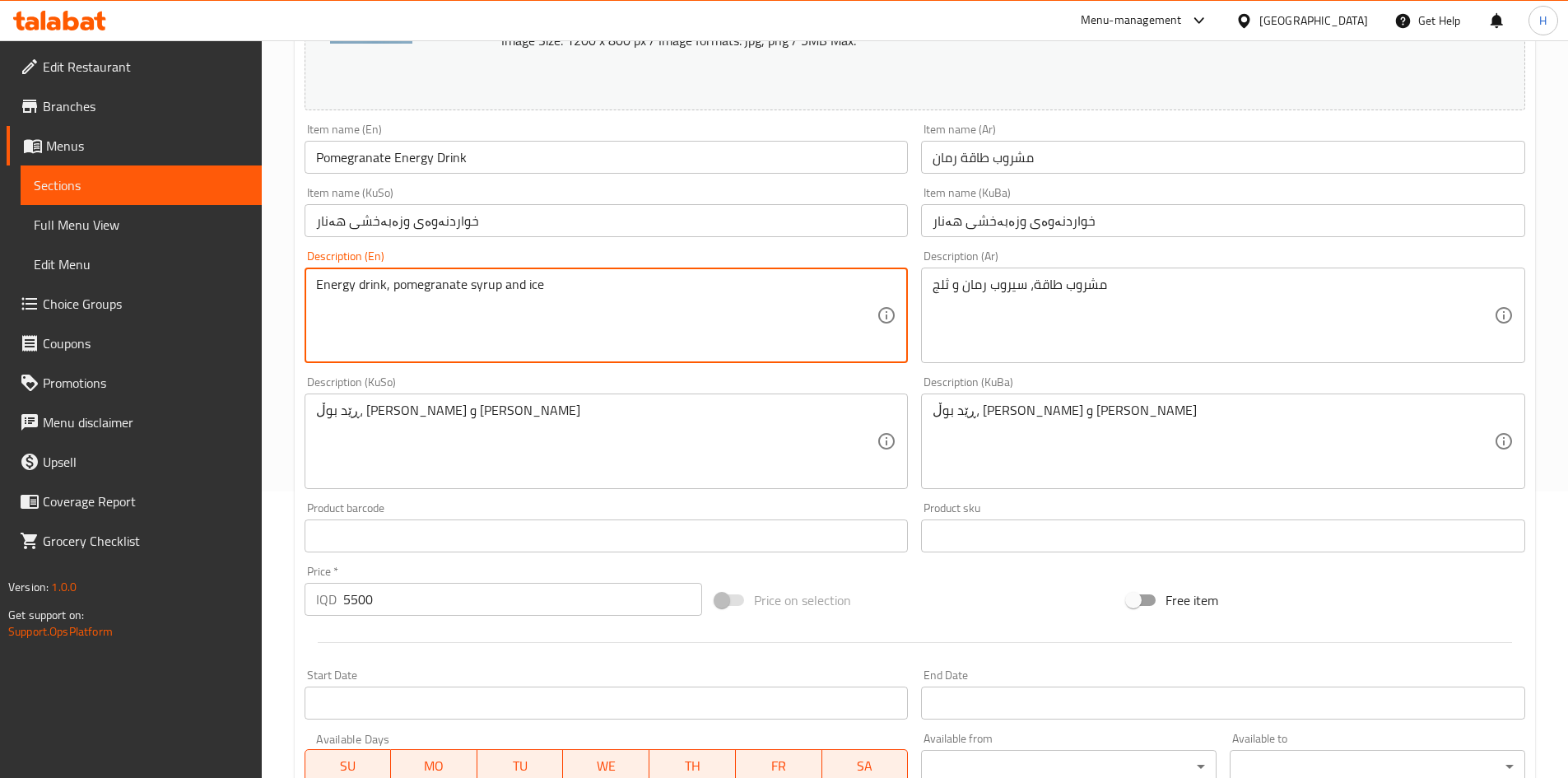
scroll to position [576, 0]
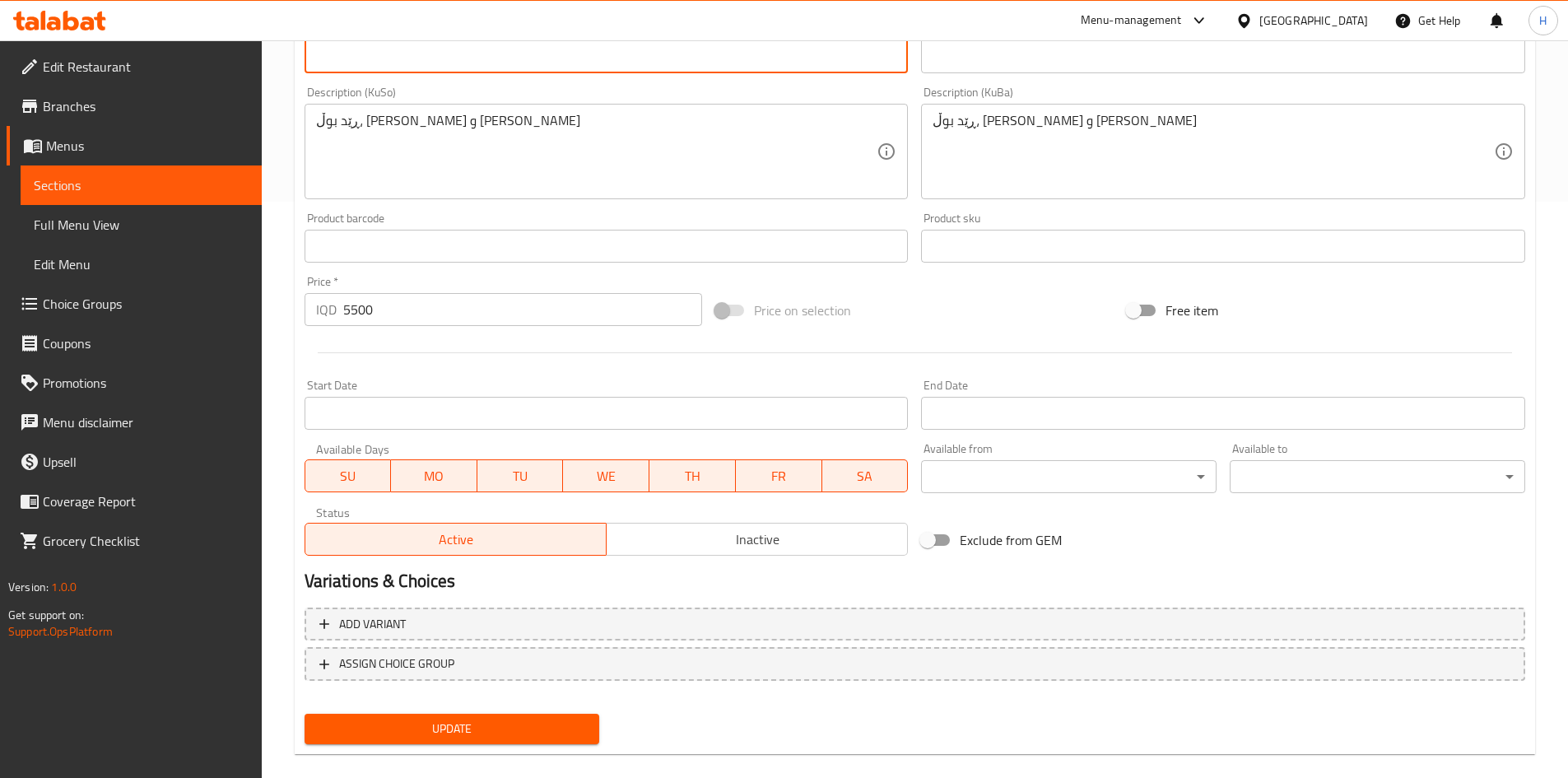
type textarea "Energy drink, pomegranate syrup and ice"
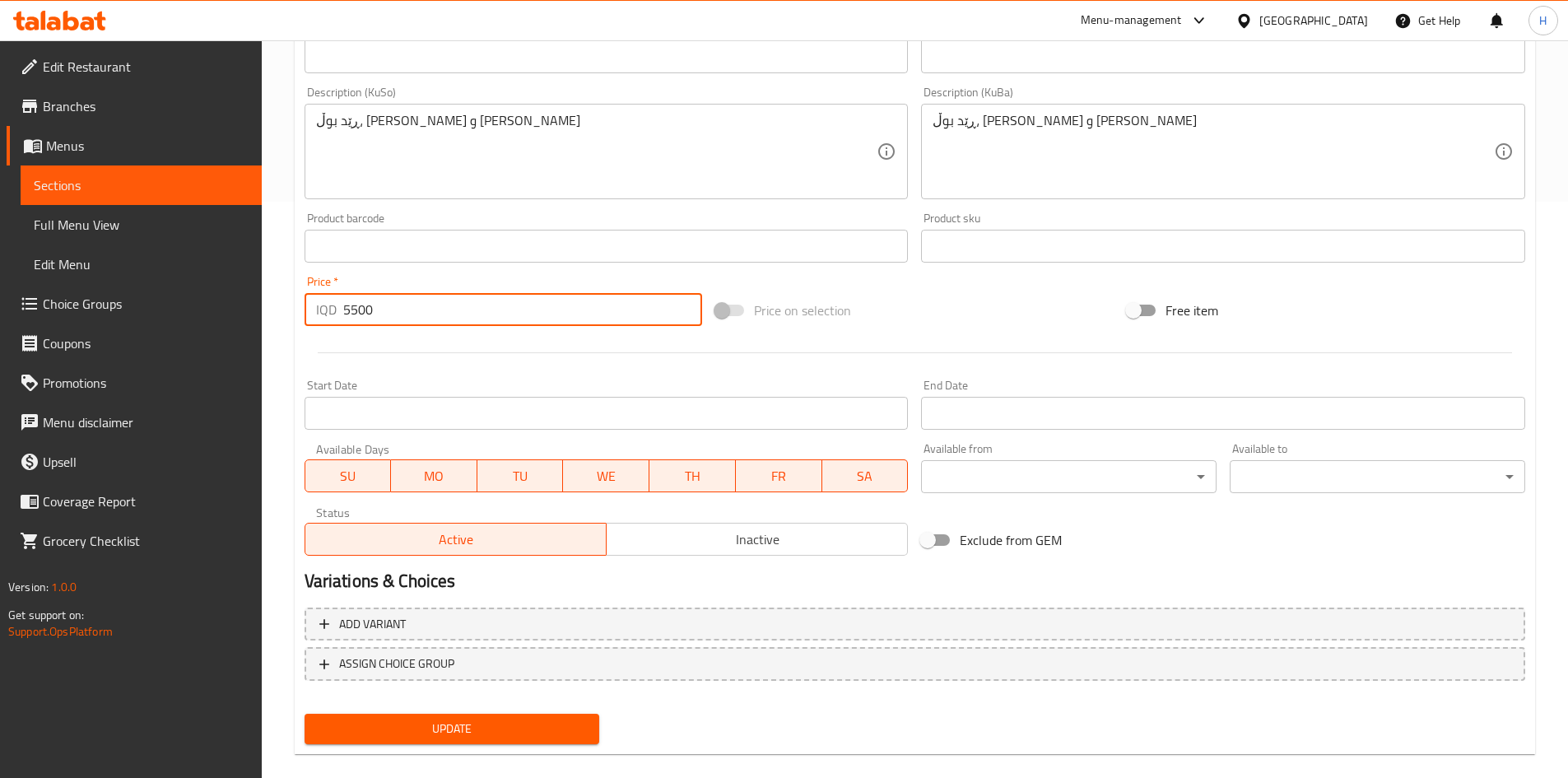
click at [397, 313] on input "5500" at bounding box center [523, 310] width 359 height 33
type input "6000"
click at [475, 734] on span "Update" at bounding box center [452, 729] width 269 height 21
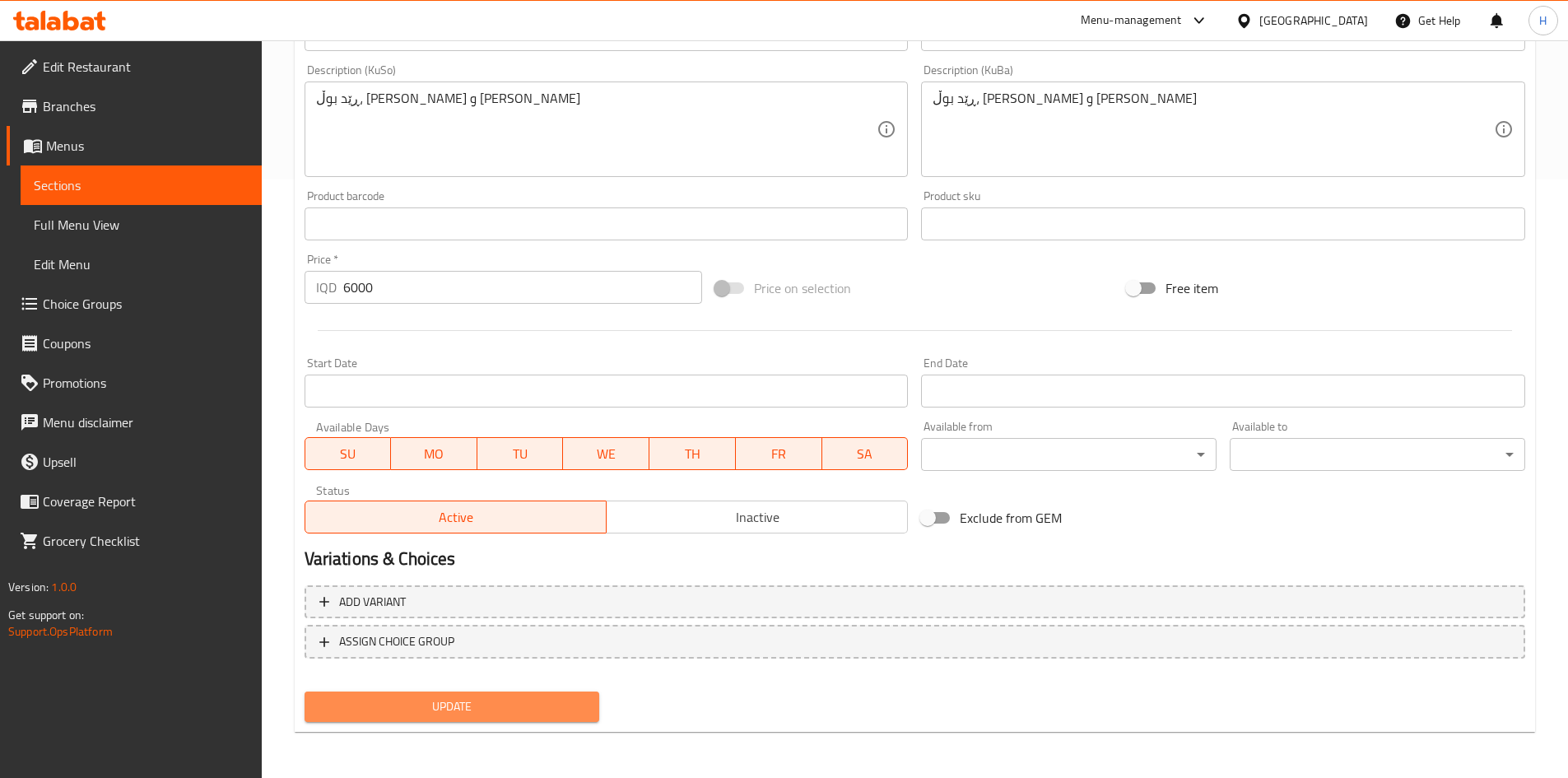
click at [472, 717] on span "Update" at bounding box center [452, 707] width 269 height 21
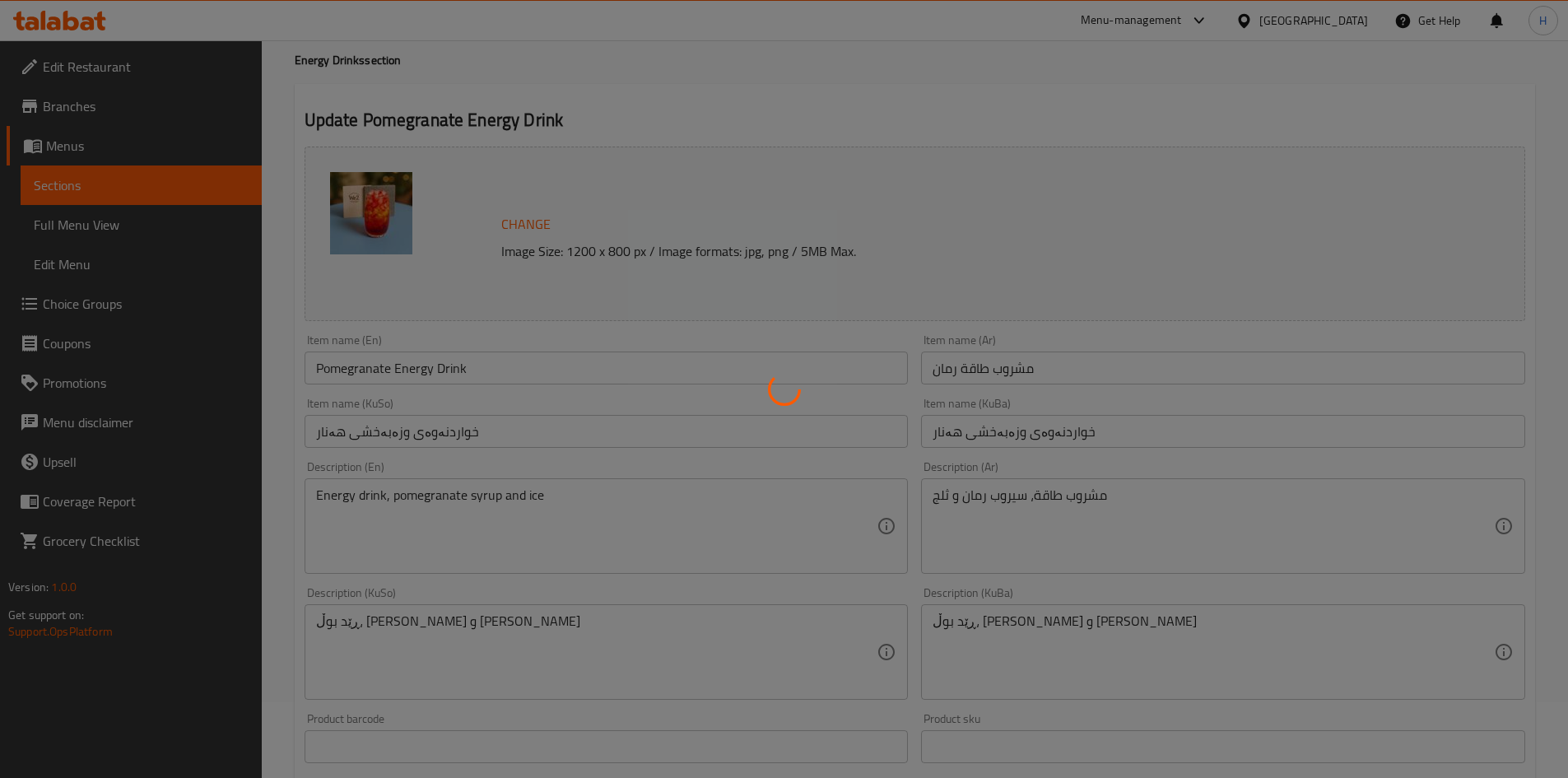
scroll to position [0, 0]
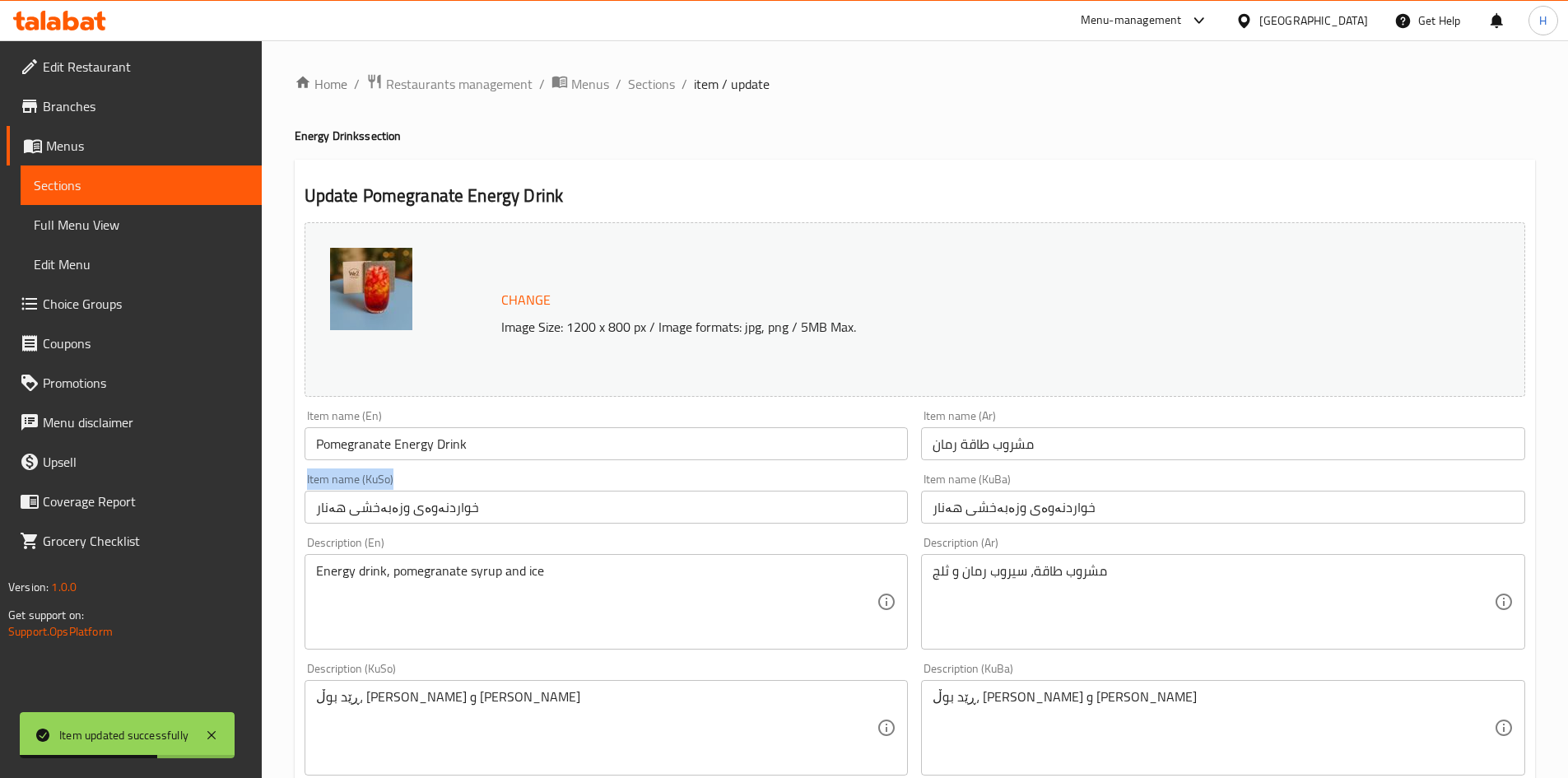
click at [746, 476] on div "Item name (KuSo) خواردنەوەی وزەبەخشی هەنار Item name (KuSo)" at bounding box center [607, 498] width 617 height 63
click at [655, 91] on span "Sections" at bounding box center [651, 84] width 47 height 20
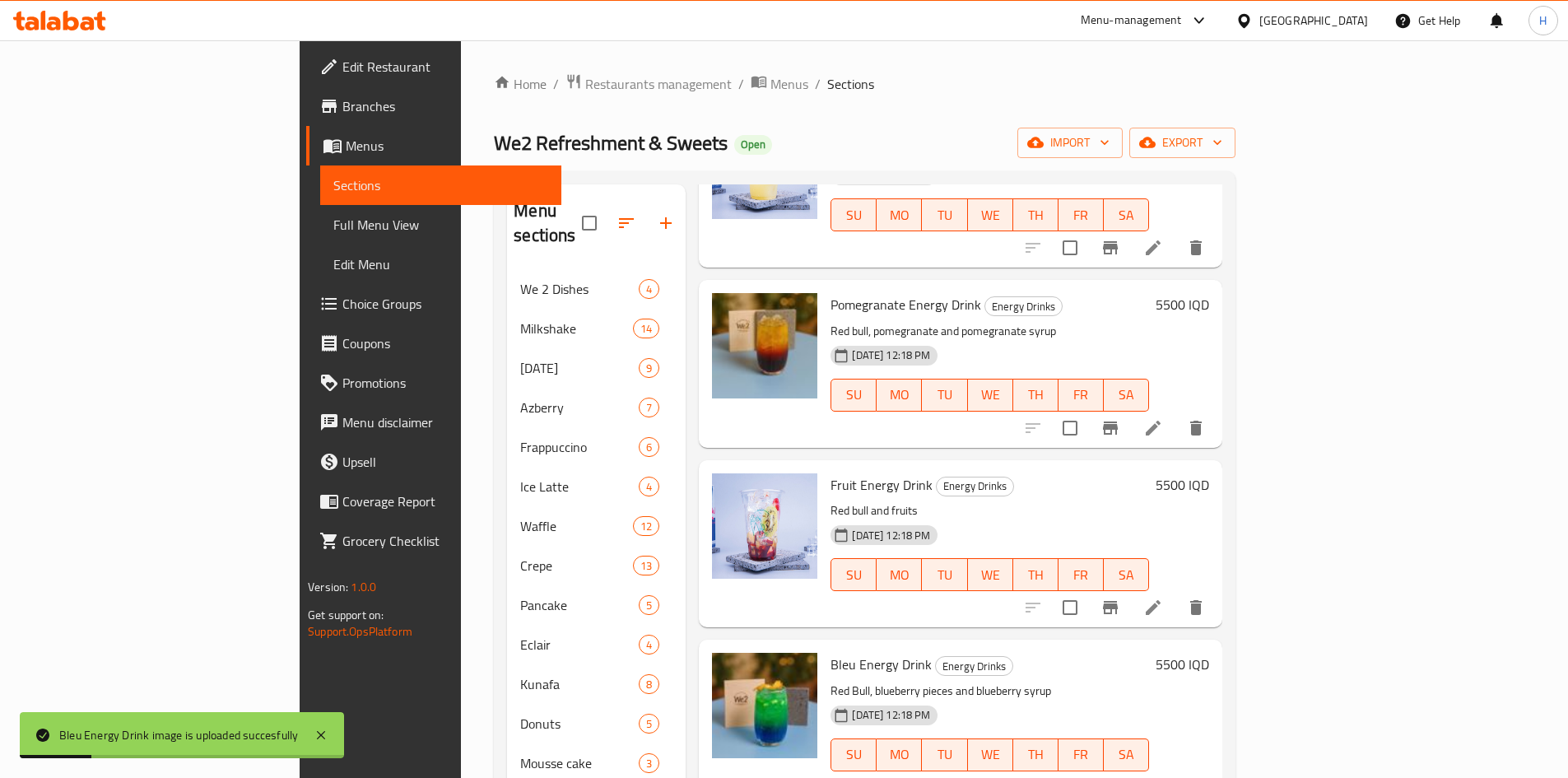
scroll to position [82, 0]
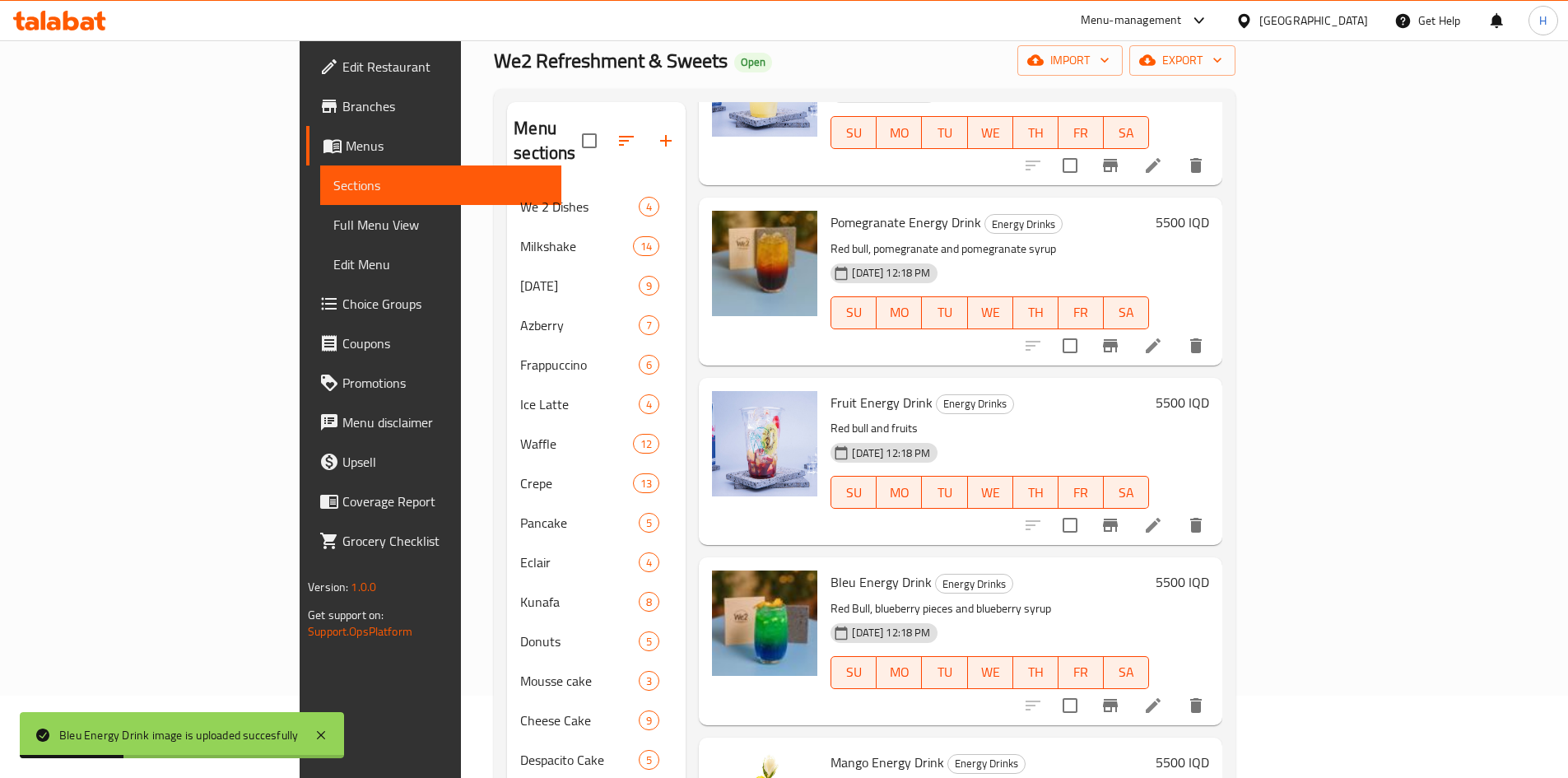
click at [1176, 691] on li at bounding box center [1153, 706] width 46 height 30
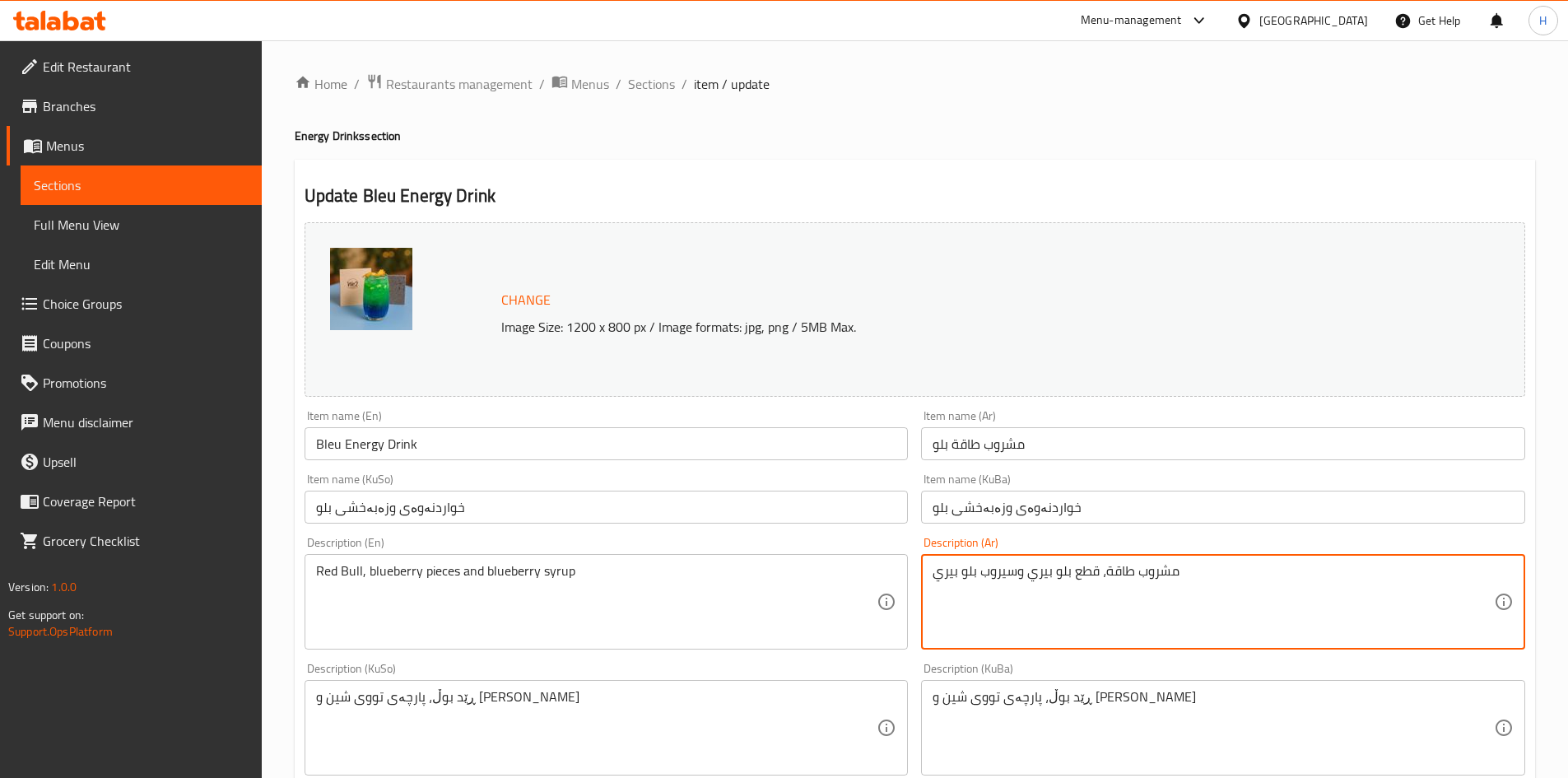
click at [1057, 599] on textarea "مشروب طاقة، قطع بلو بيري وسيروب بلو بيري" at bounding box center [1213, 602] width 561 height 78
paste textarea "سيروب مكس فواكه، قطع فواكه الموسم، ثلج"
drag, startPoint x: 950, startPoint y: 573, endPoint x: 956, endPoint y: 583, distance: 11.7
click at [956, 583] on textarea "مشروب طاقة، سيروب مكس فواكه، قطع فواكه الموسم، ثلج" at bounding box center [1213, 602] width 561 height 78
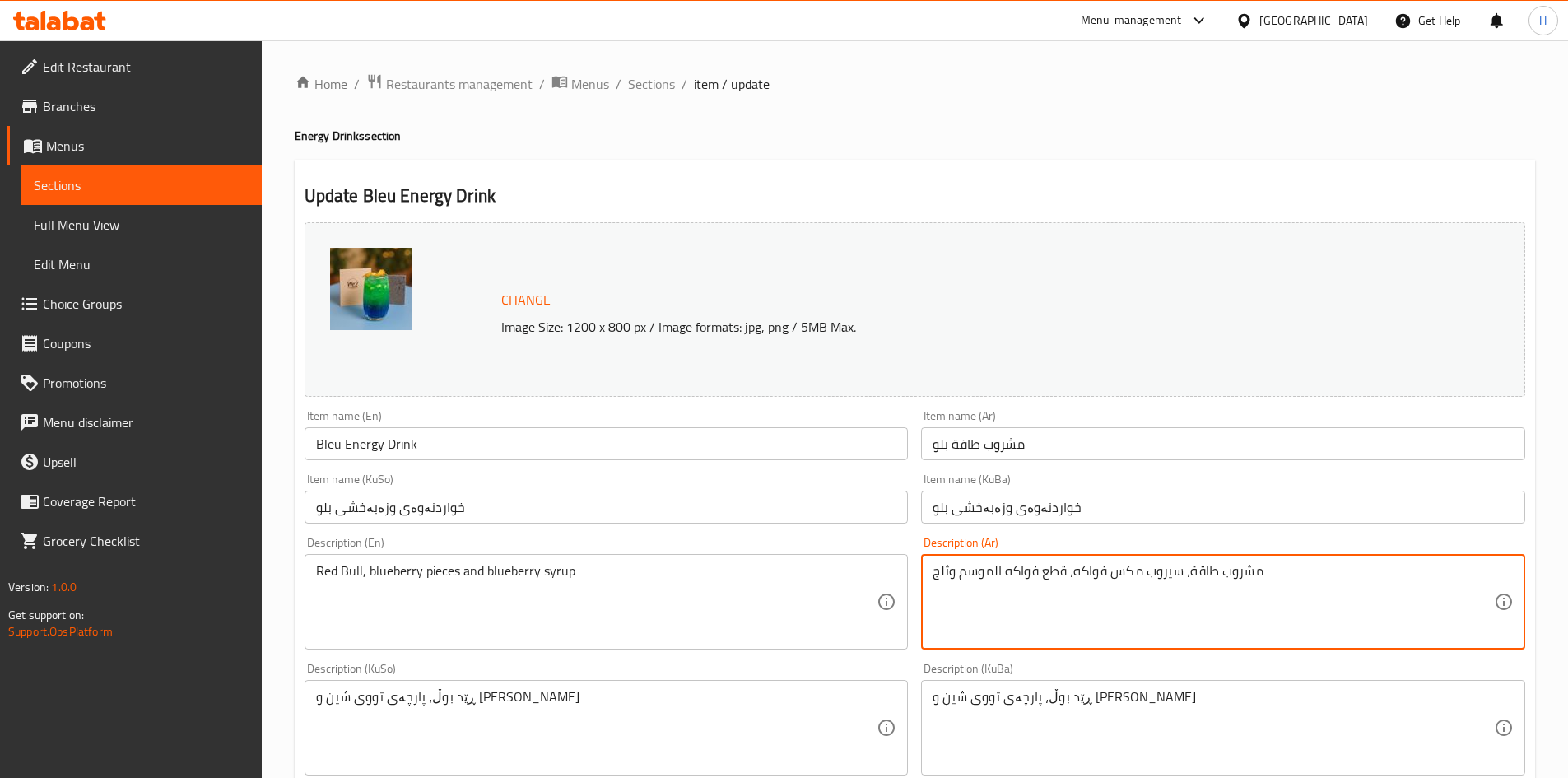
click at [962, 585] on textarea "مشروب طاقة، سيروب مكس فواكه، قطع فواكه الموسم وثلج" at bounding box center [1213, 602] width 561 height 78
type textarea "مشروب طاقة، سيروب مكس فواكه، قطع فواكه الموسم وثلج"
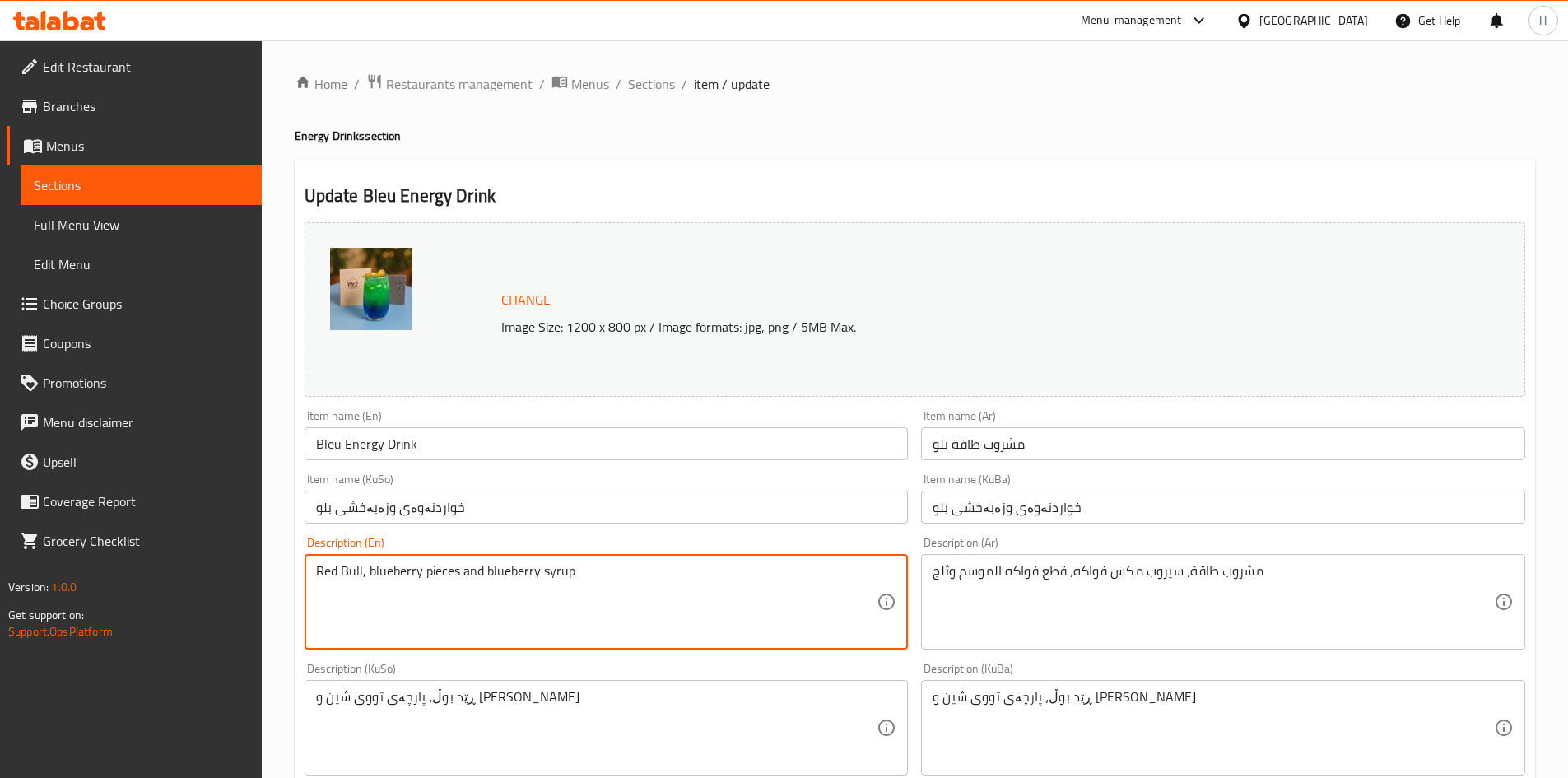
click at [499, 574] on textarea "Red Bull, blueberry pieces and blueberry syrup" at bounding box center [597, 602] width 561 height 78
paste textarea "Energy drink, mixed fruit syrup, seasonal fruit pieces and ice"
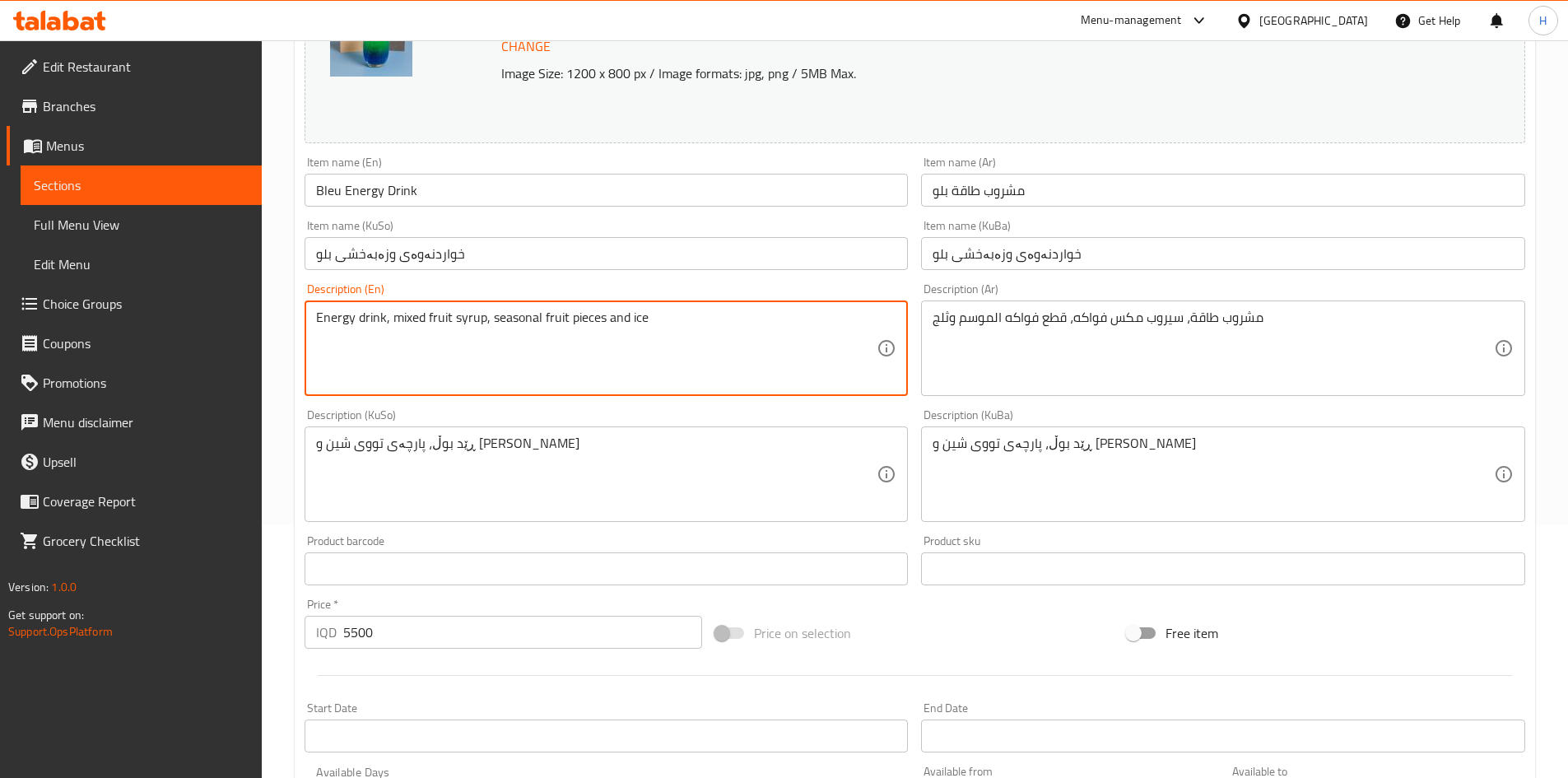
scroll to position [599, 0]
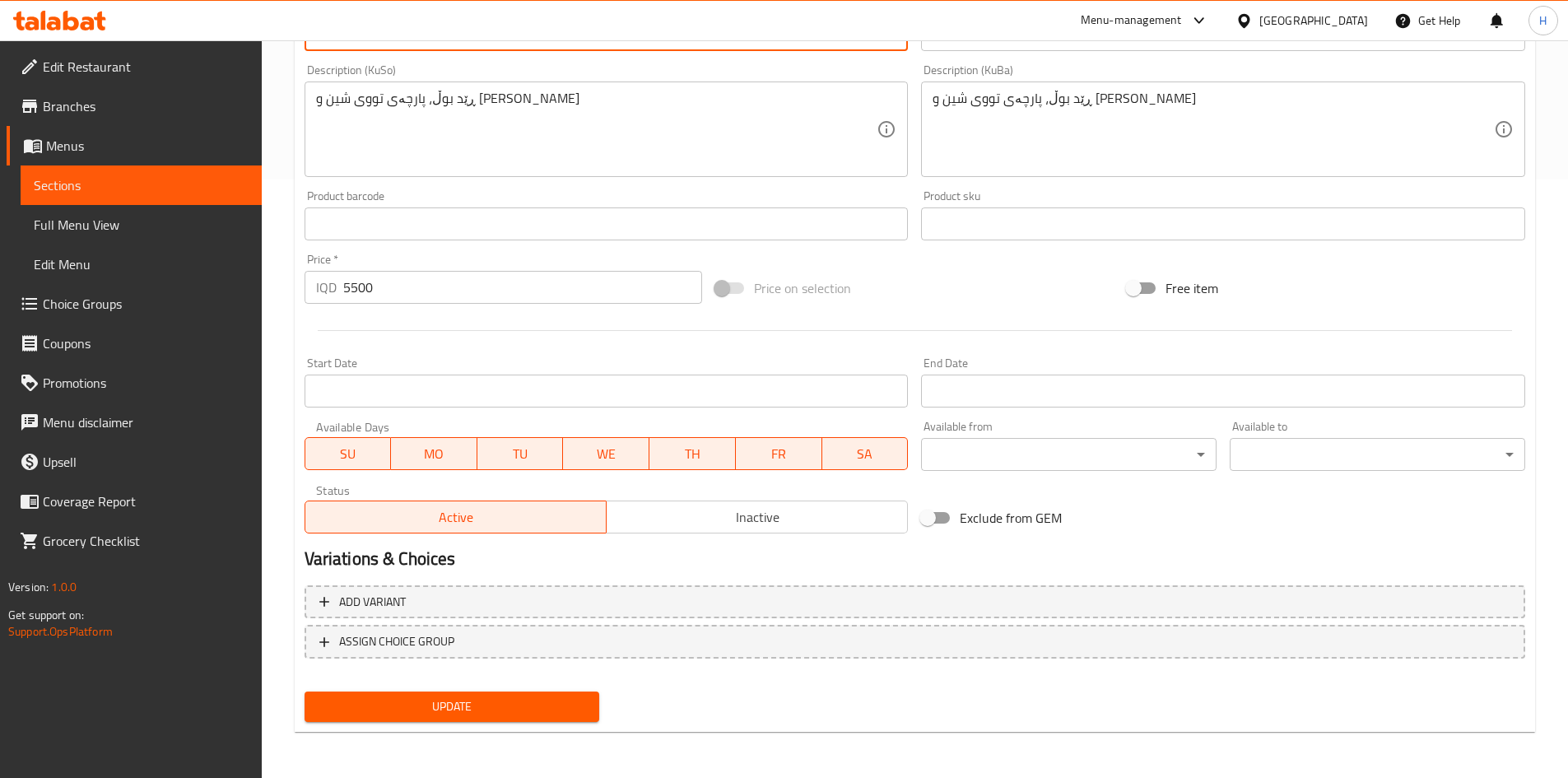
type textarea "Energy drink, mixed fruit syrup, seasonal fruit pieces and ice"
click at [404, 295] on input "5500" at bounding box center [523, 287] width 359 height 33
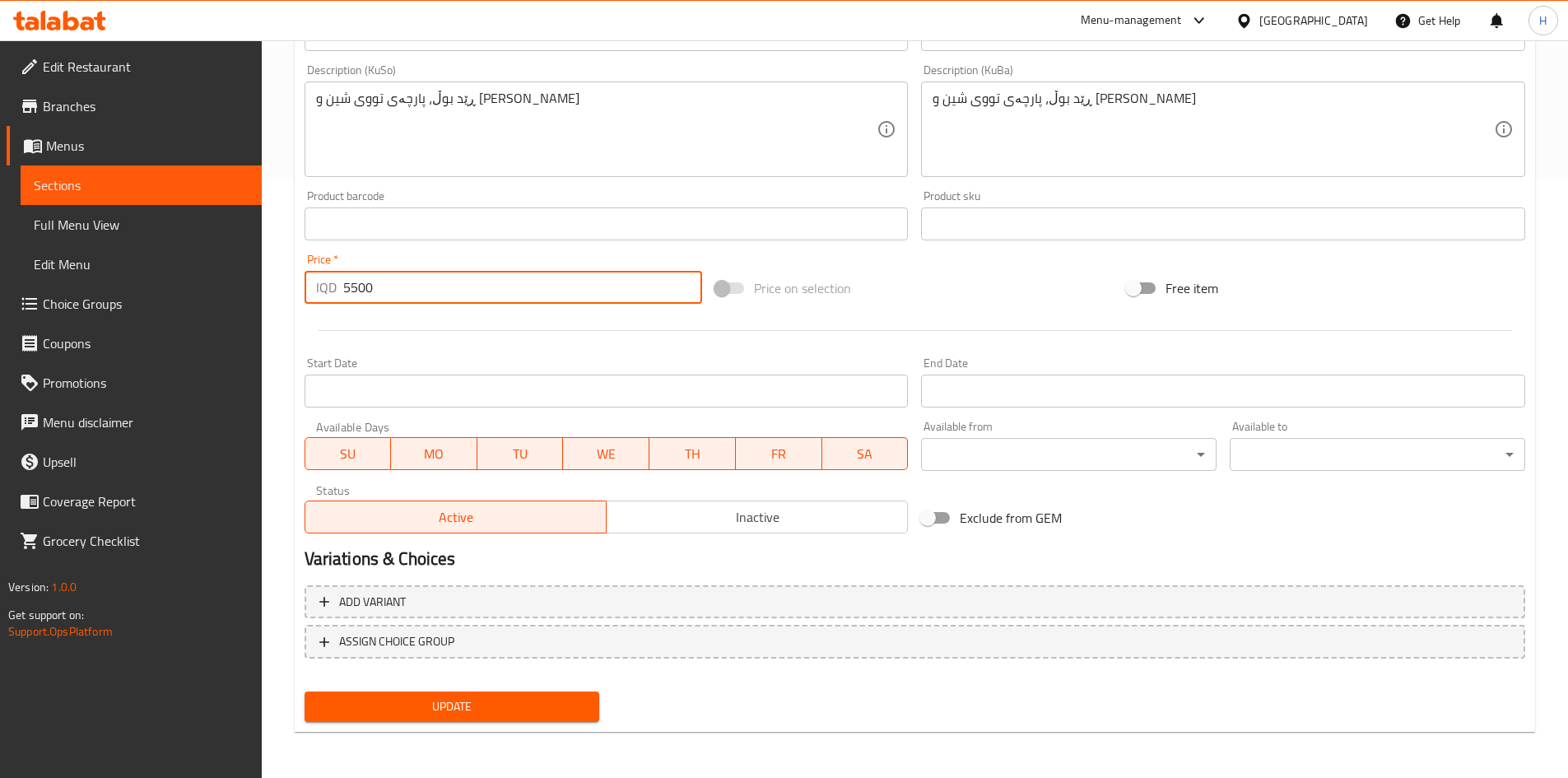
click at [404, 295] on input "5500" at bounding box center [523, 287] width 359 height 33
type input "6000"
click at [489, 709] on span "Update" at bounding box center [452, 707] width 269 height 21
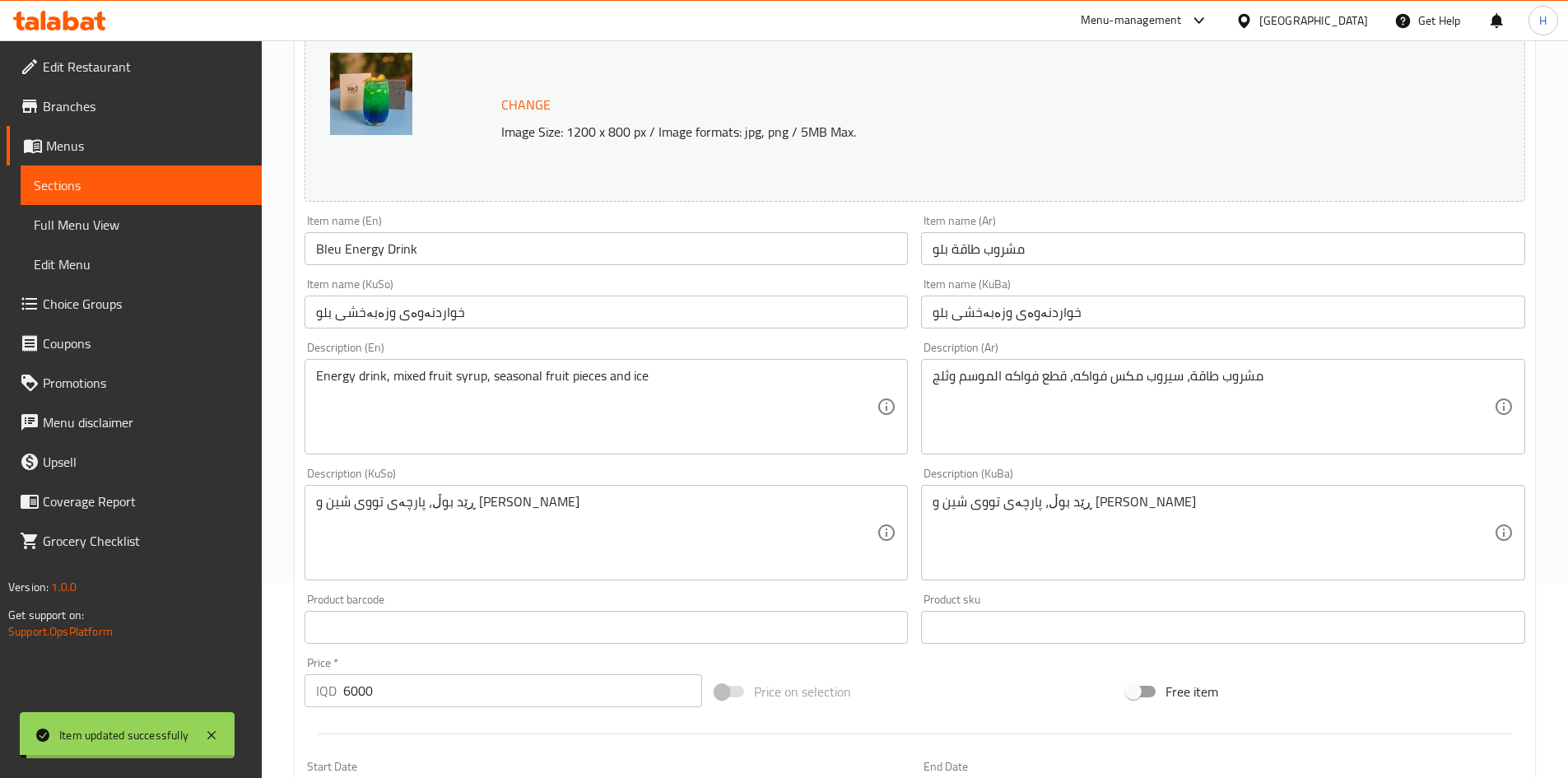
scroll to position [0, 0]
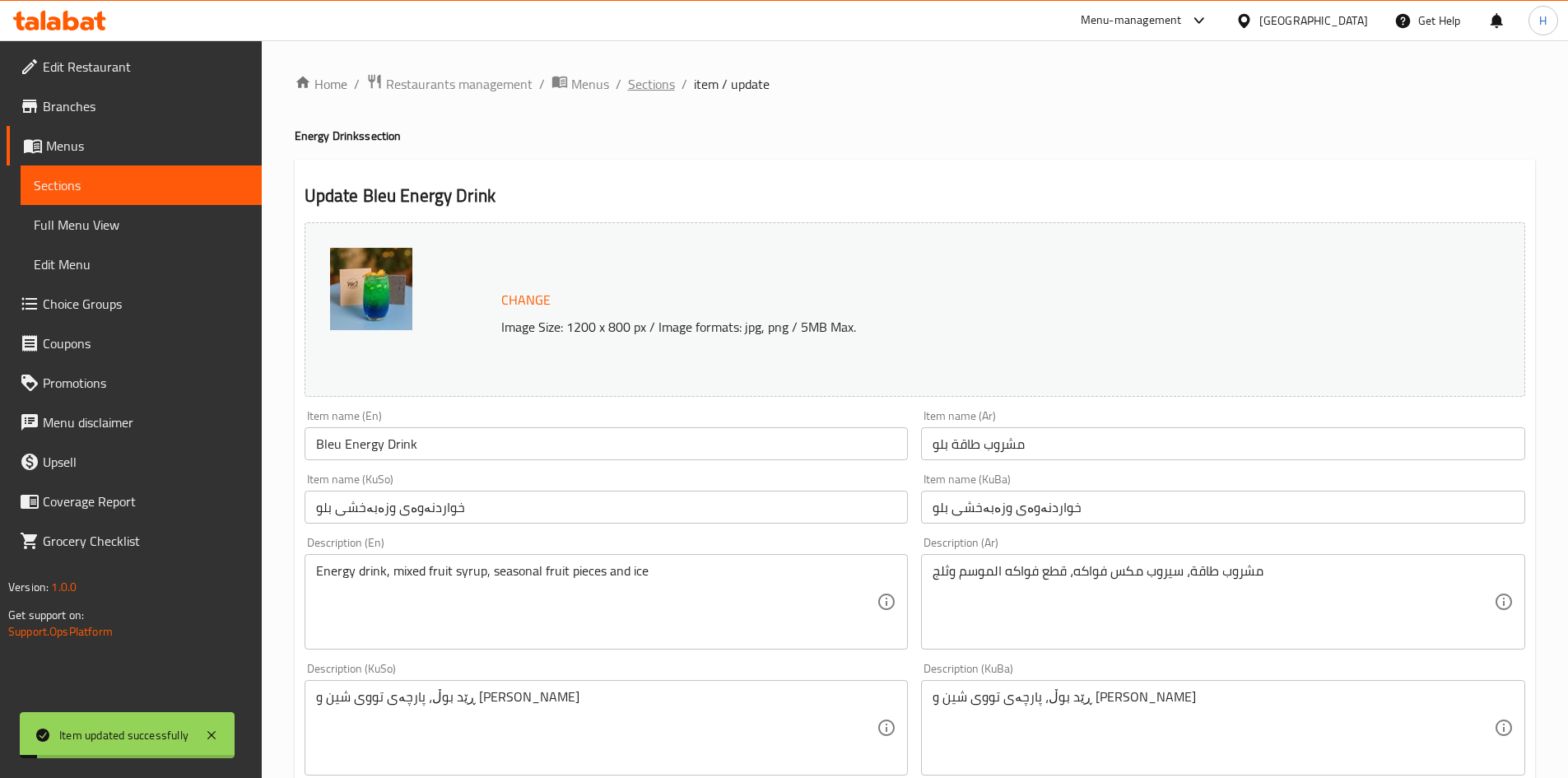
click at [636, 94] on span "Sections" at bounding box center [651, 84] width 47 height 20
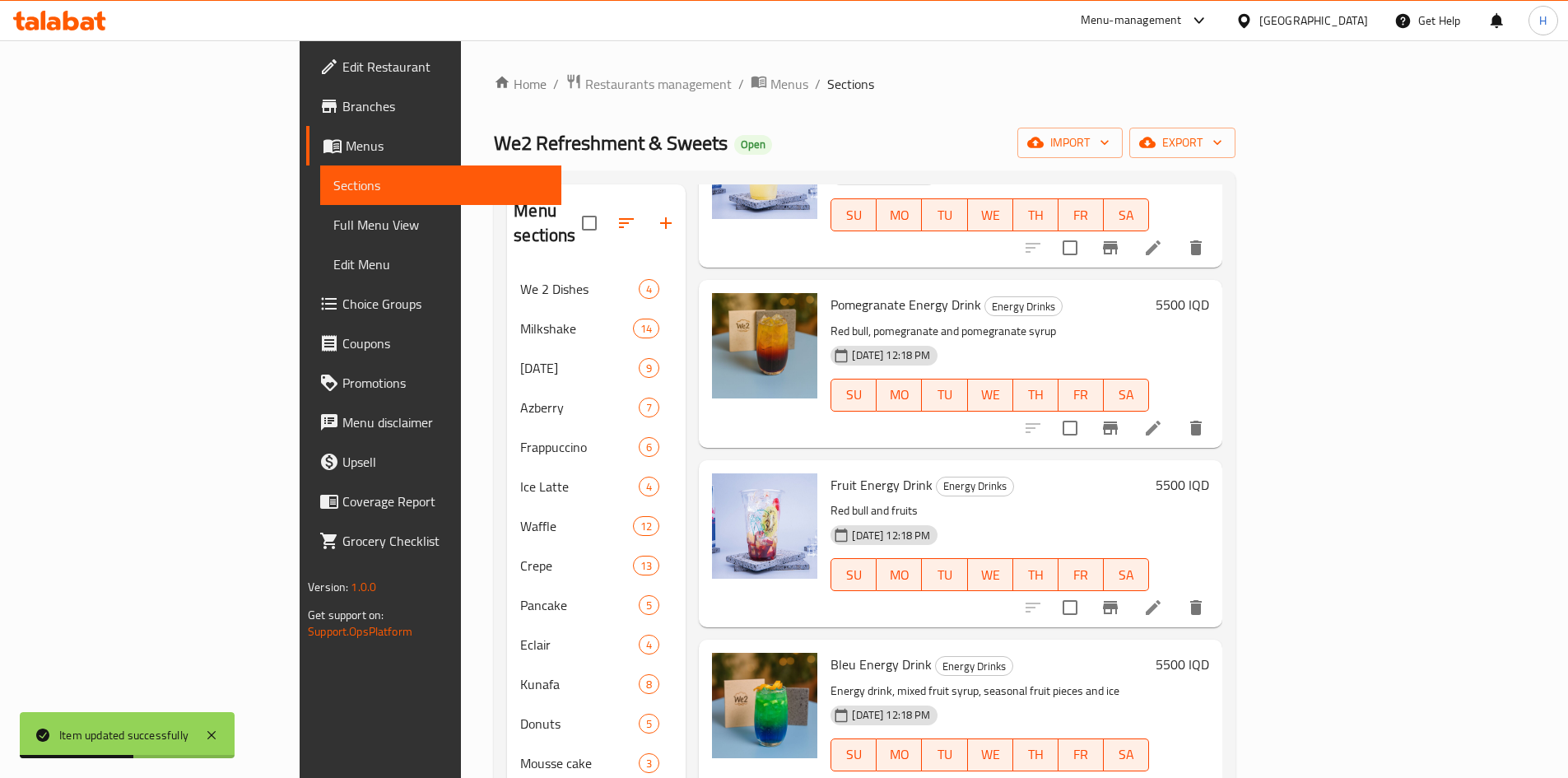
scroll to position [165, 0]
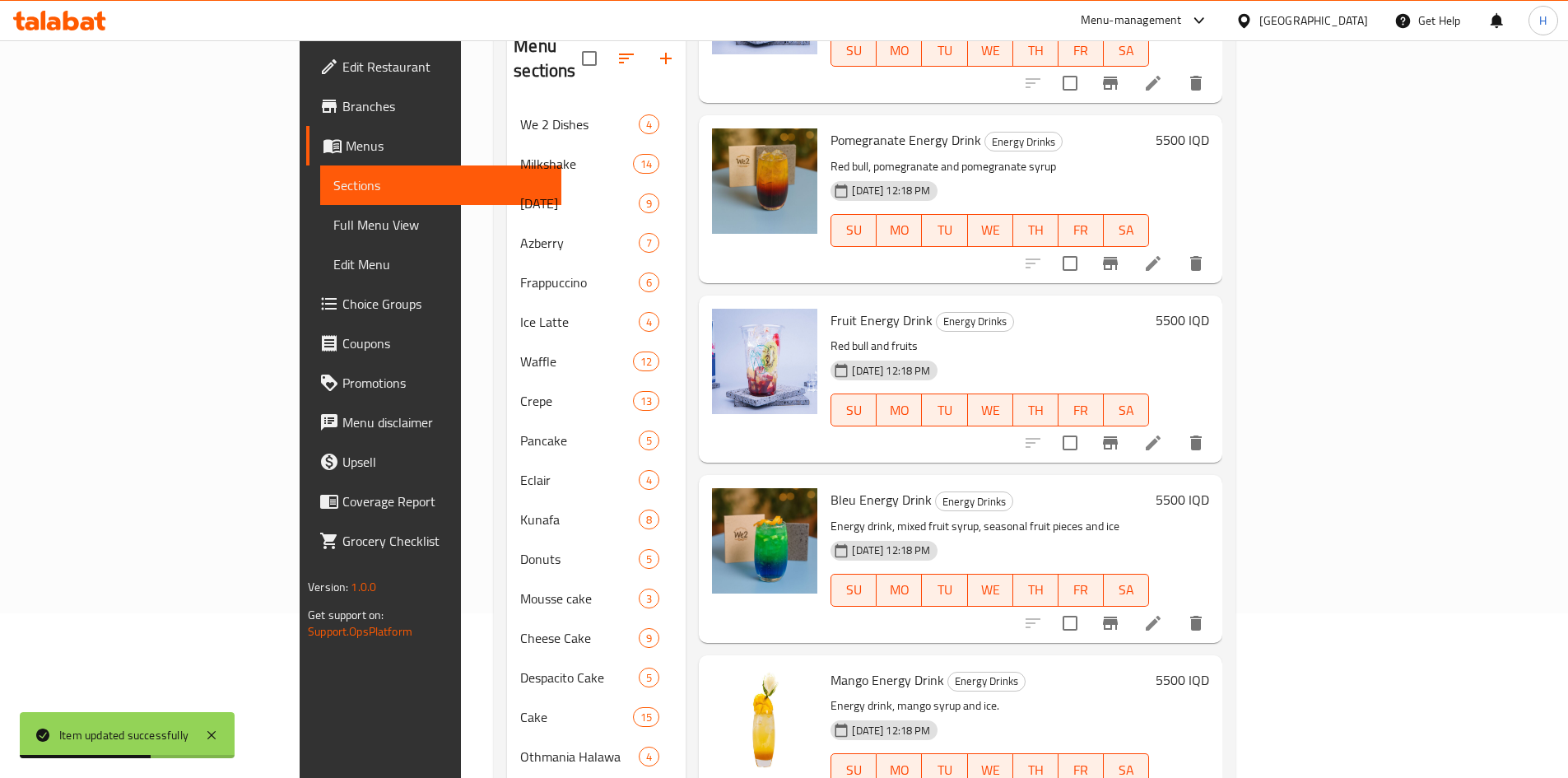
click at [1120, 613] on icon "Branch-specific-item" at bounding box center [1111, 623] width 20 height 20
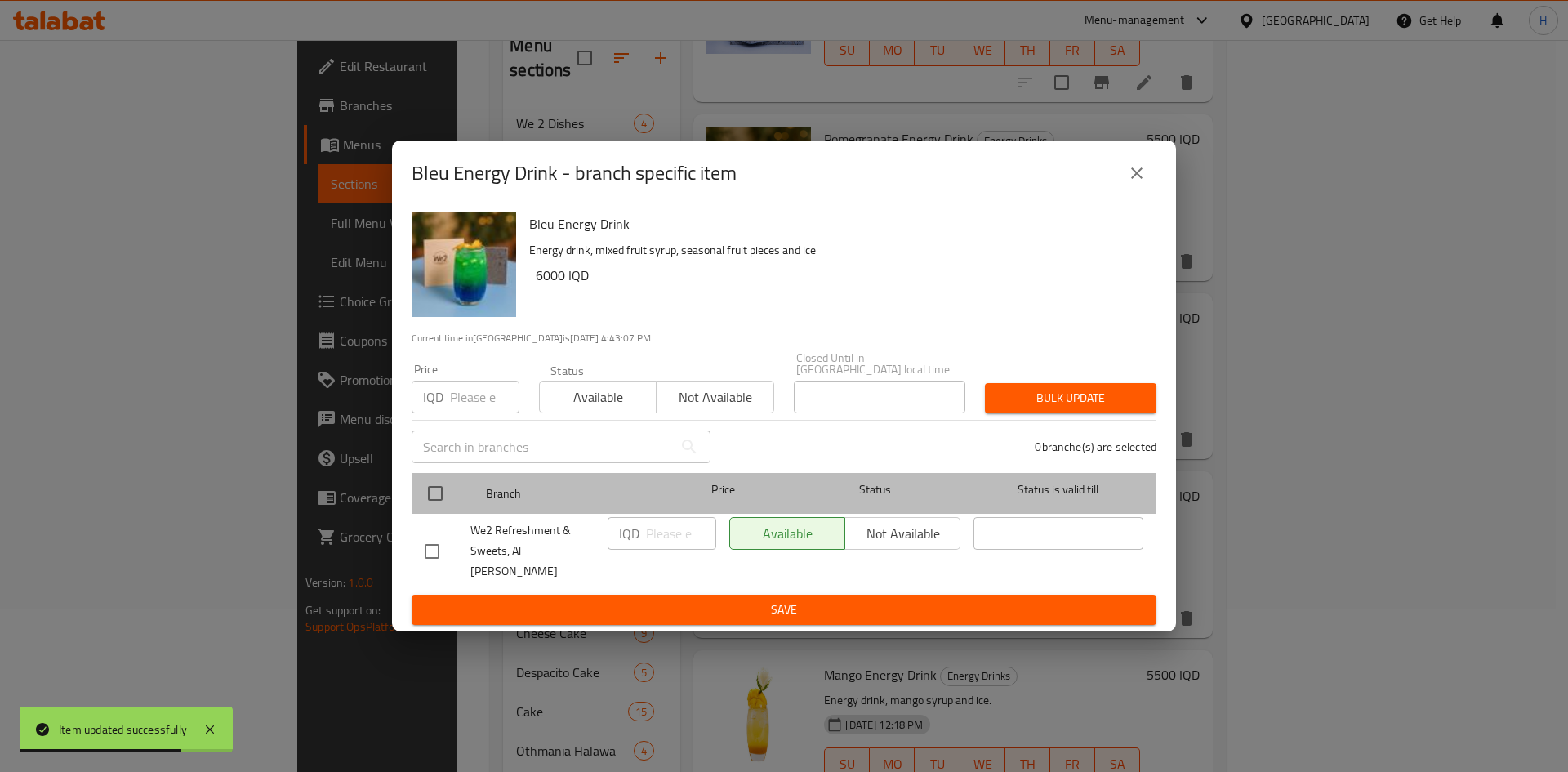
click at [456, 501] on div at bounding box center [449, 494] width 61 height 48
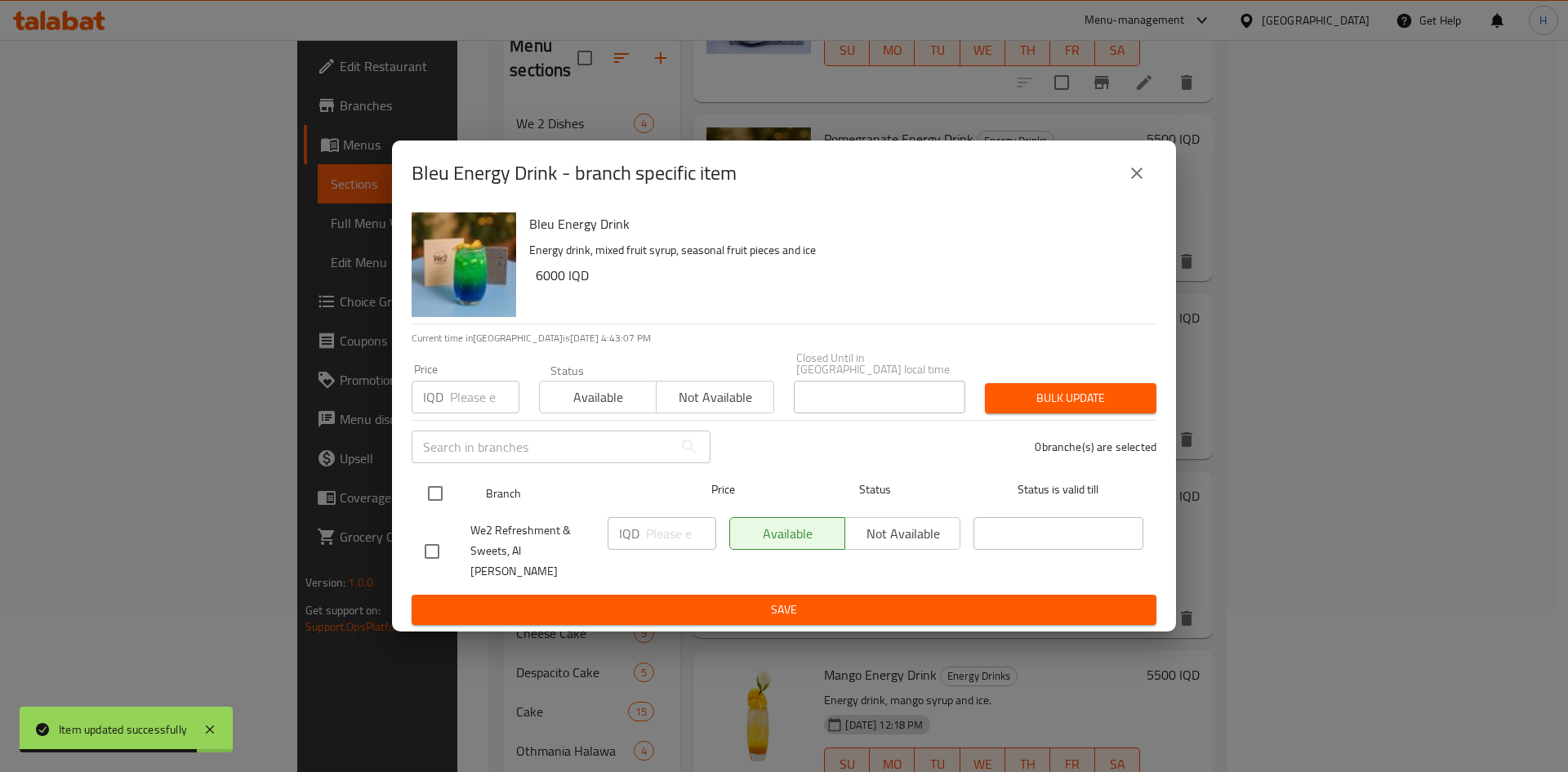
drag, startPoint x: 422, startPoint y: 504, endPoint x: 435, endPoint y: 505, distance: 13.0
click at [423, 502] on input "checkbox" at bounding box center [435, 494] width 35 height 35
checkbox input "true"
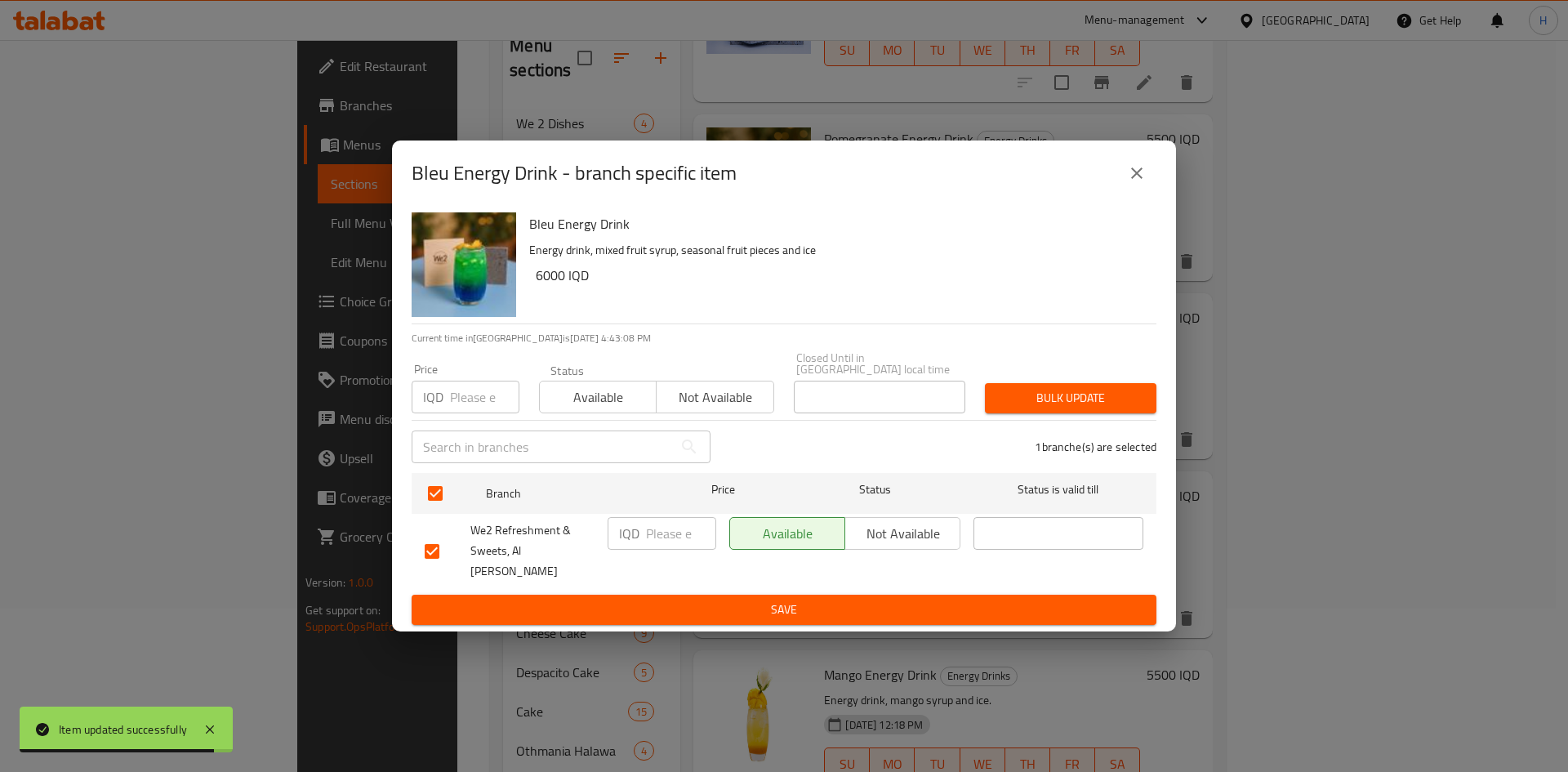
click at [669, 540] on input "number" at bounding box center [680, 533] width 70 height 33
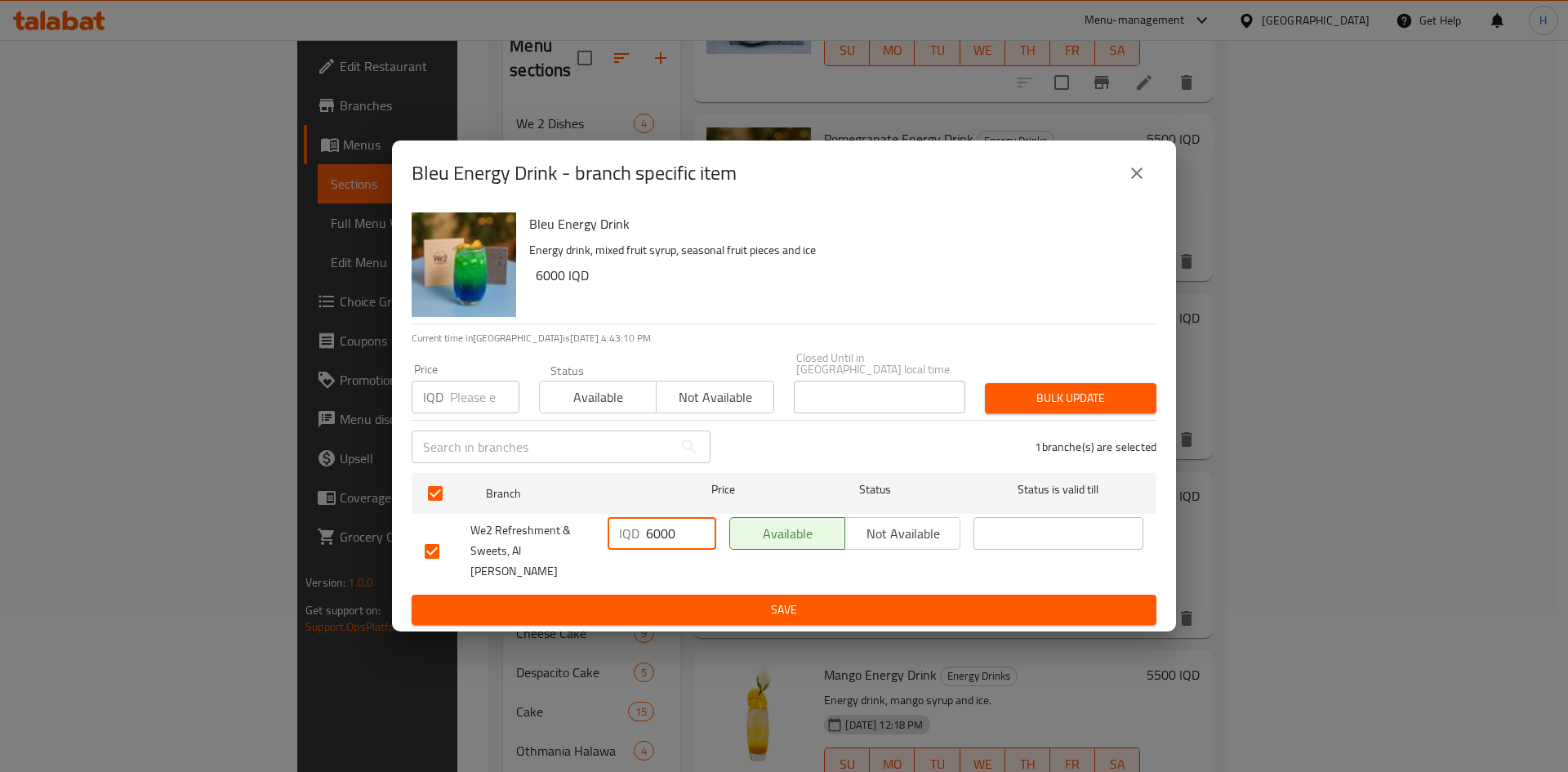
type input "6000"
click at [702, 605] on button "Save" at bounding box center [784, 609] width 745 height 31
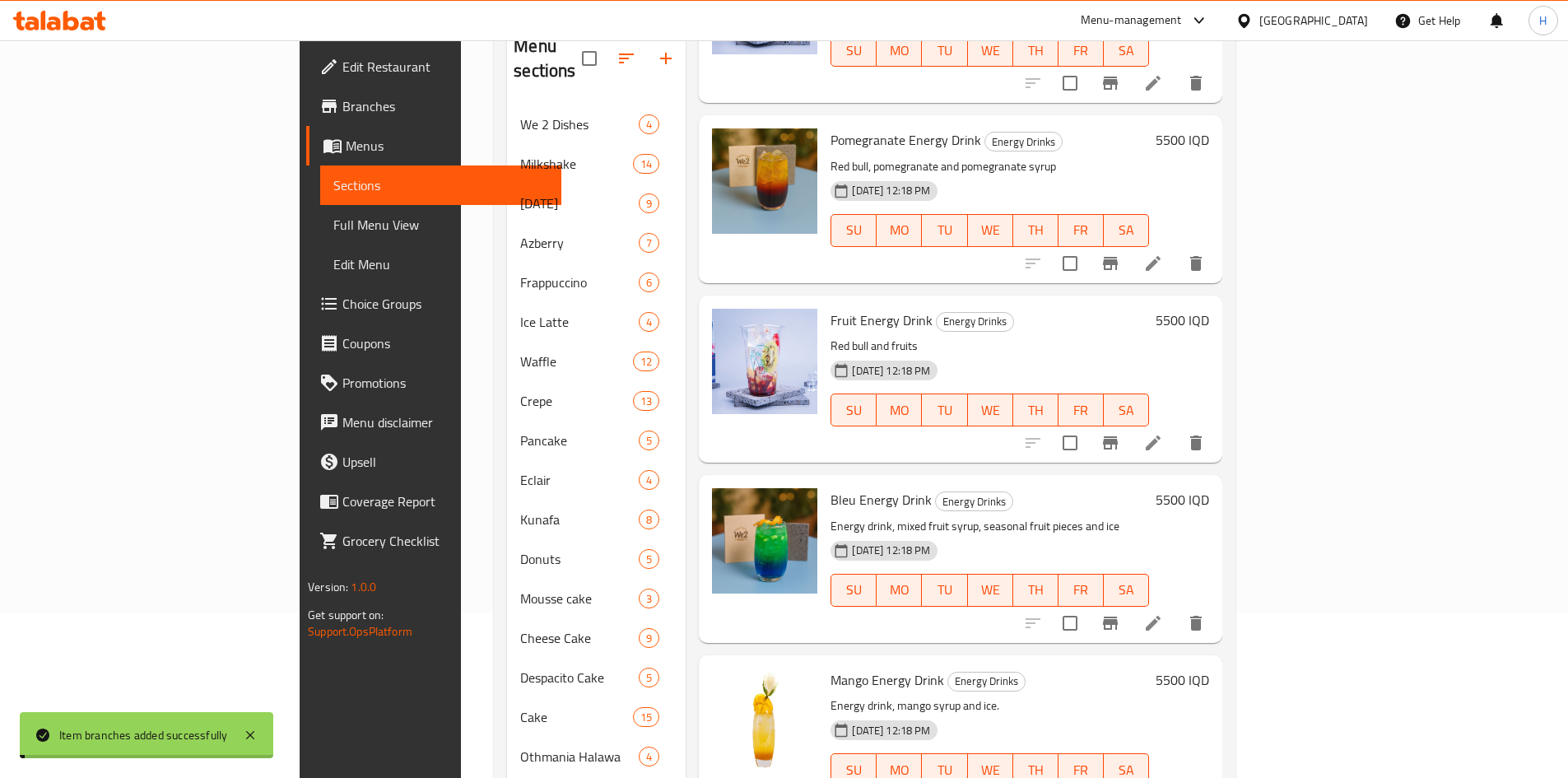
click at [1209, 488] on h6 "5500 IQD" at bounding box center [1183, 499] width 54 height 23
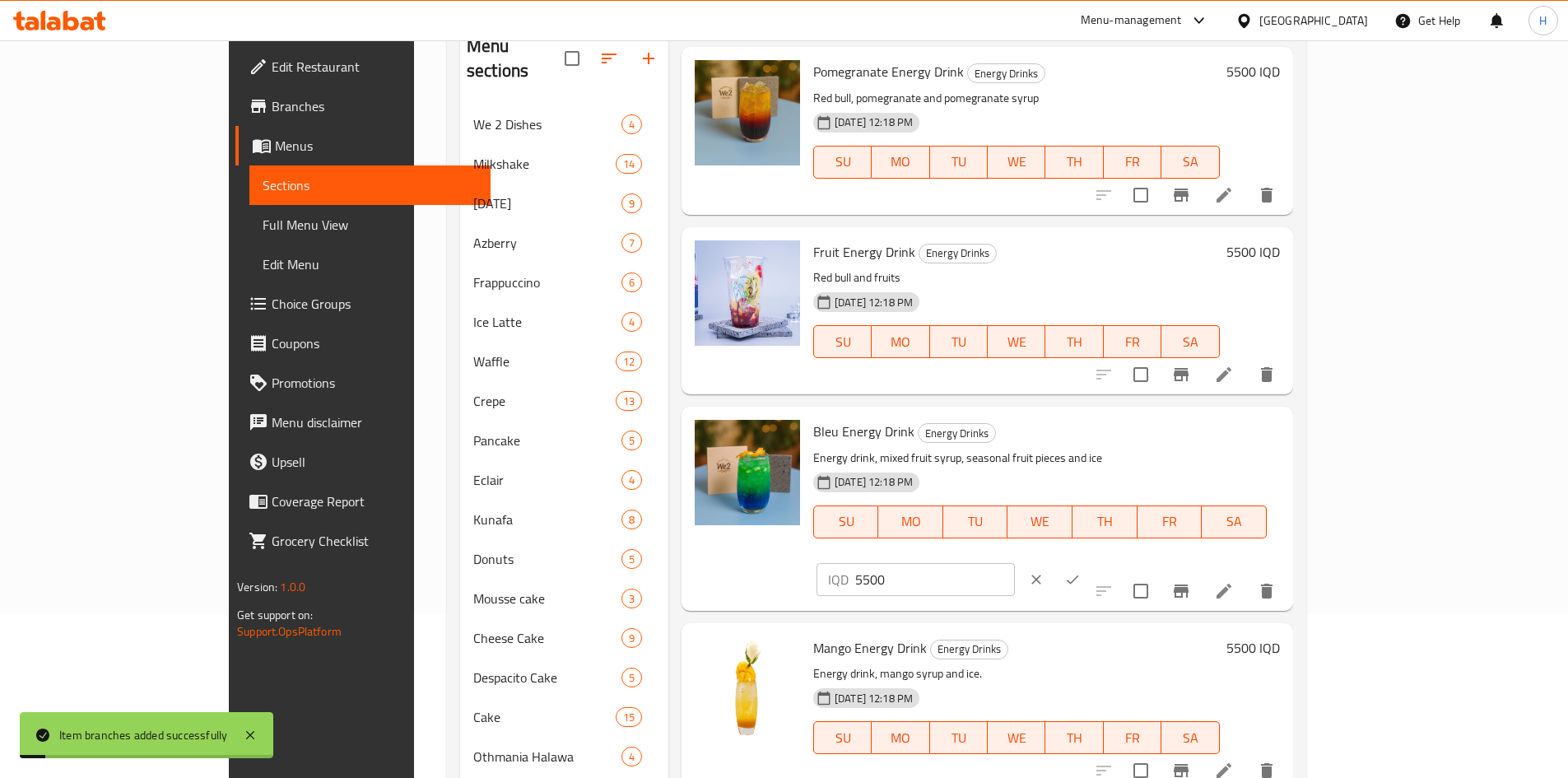
click at [1015, 563] on input "5500" at bounding box center [935, 579] width 160 height 33
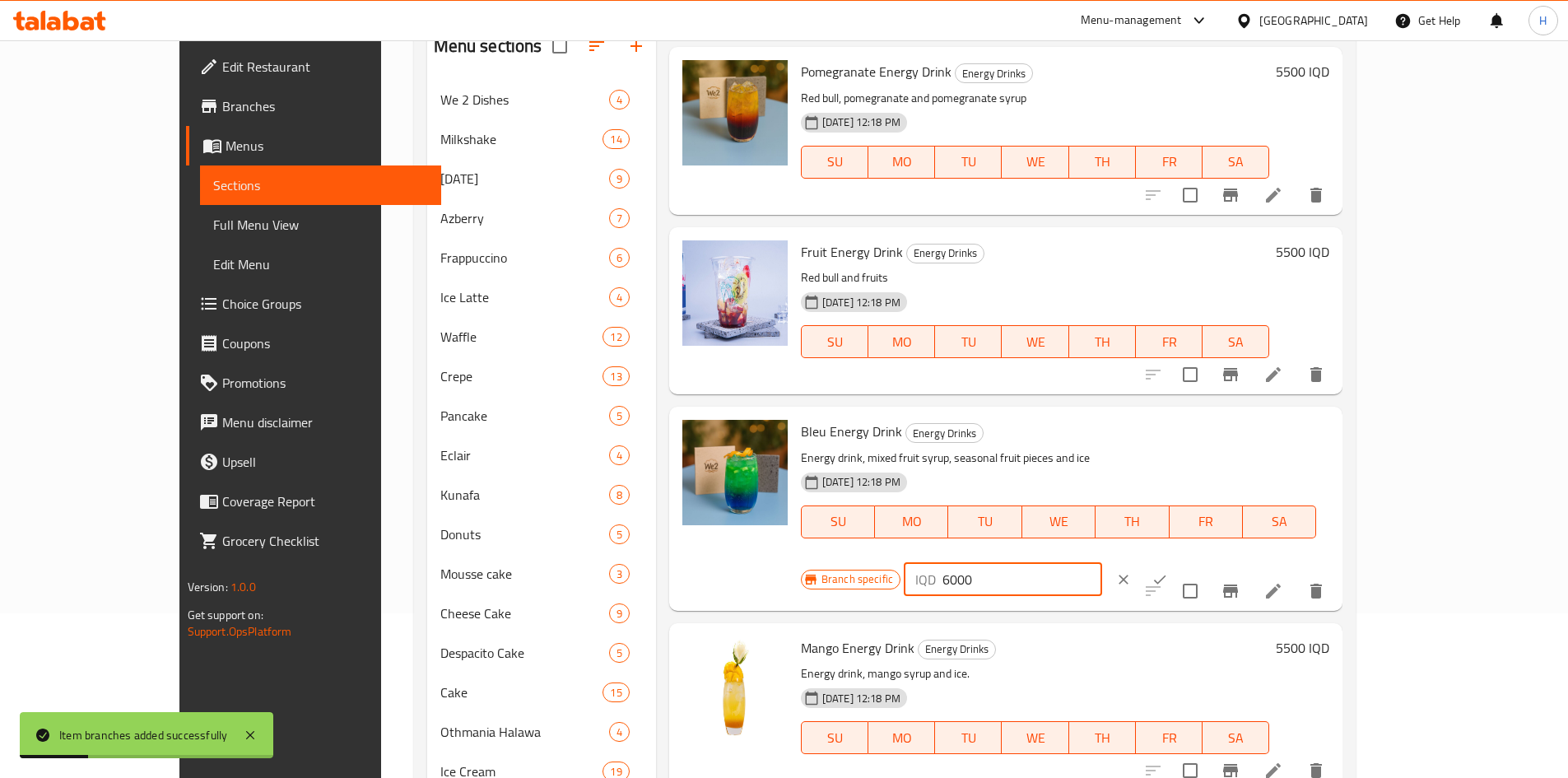
type input "6000"
click at [1168, 571] on icon "ok" at bounding box center [1160, 579] width 16 height 16
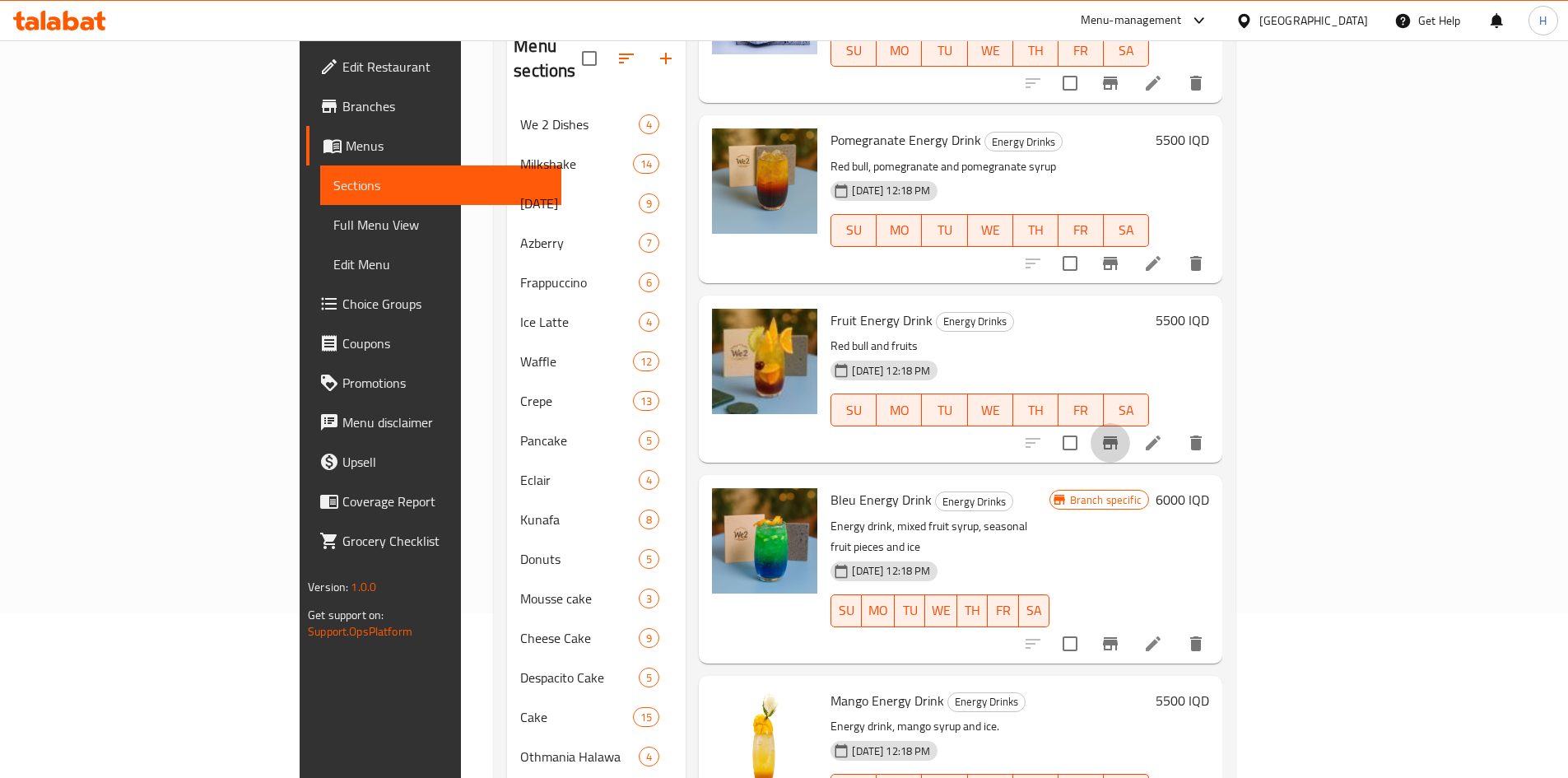
click at [1130, 423] on button "Branch-specific-item" at bounding box center [1111, 443] width 40 height 40
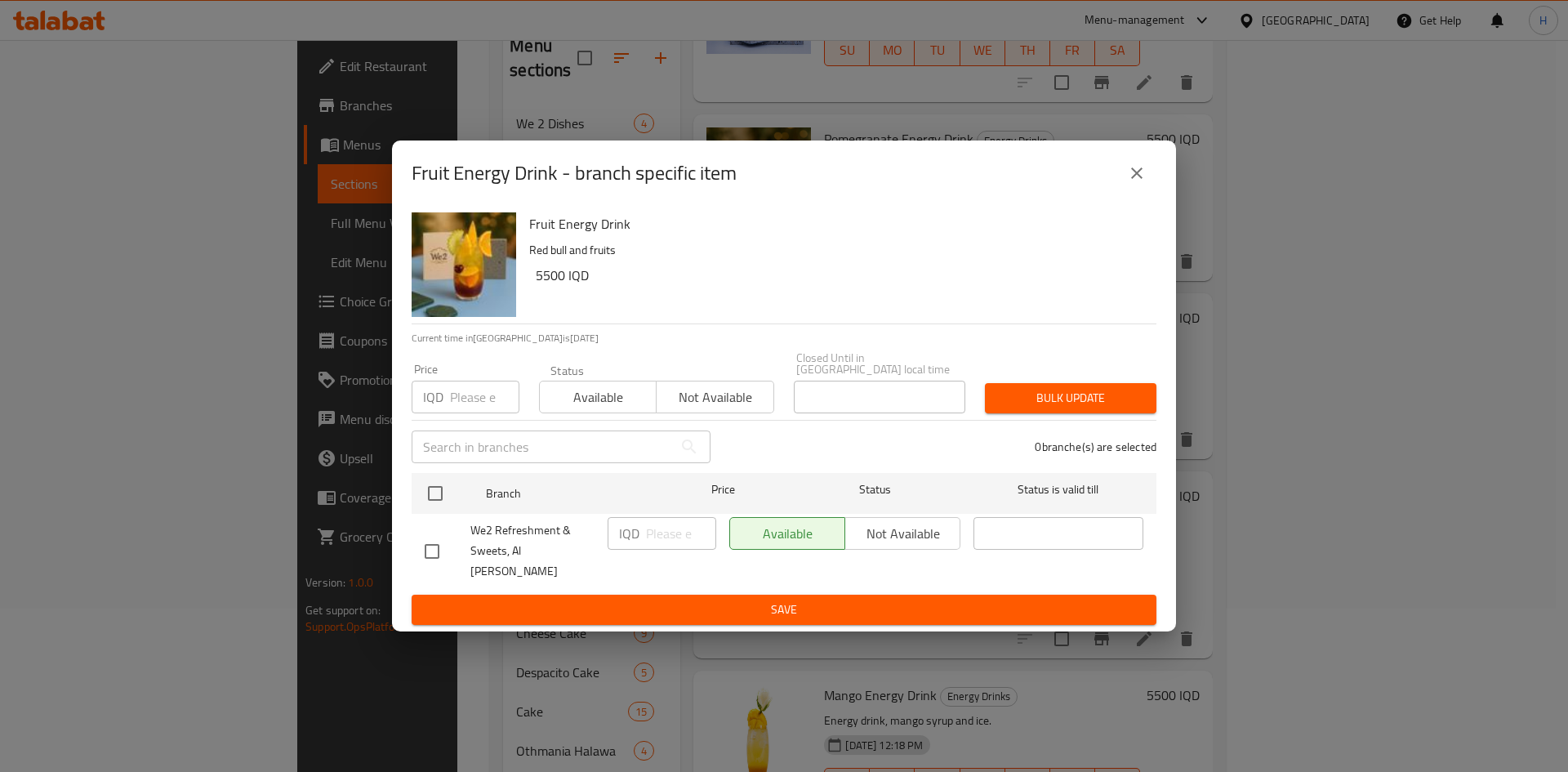
drag, startPoint x: 439, startPoint y: 498, endPoint x: 659, endPoint y: 548, distance: 225.6
click at [449, 499] on input "checkbox" at bounding box center [435, 494] width 35 height 35
checkbox input "true"
click at [655, 543] on input "number" at bounding box center [680, 533] width 70 height 33
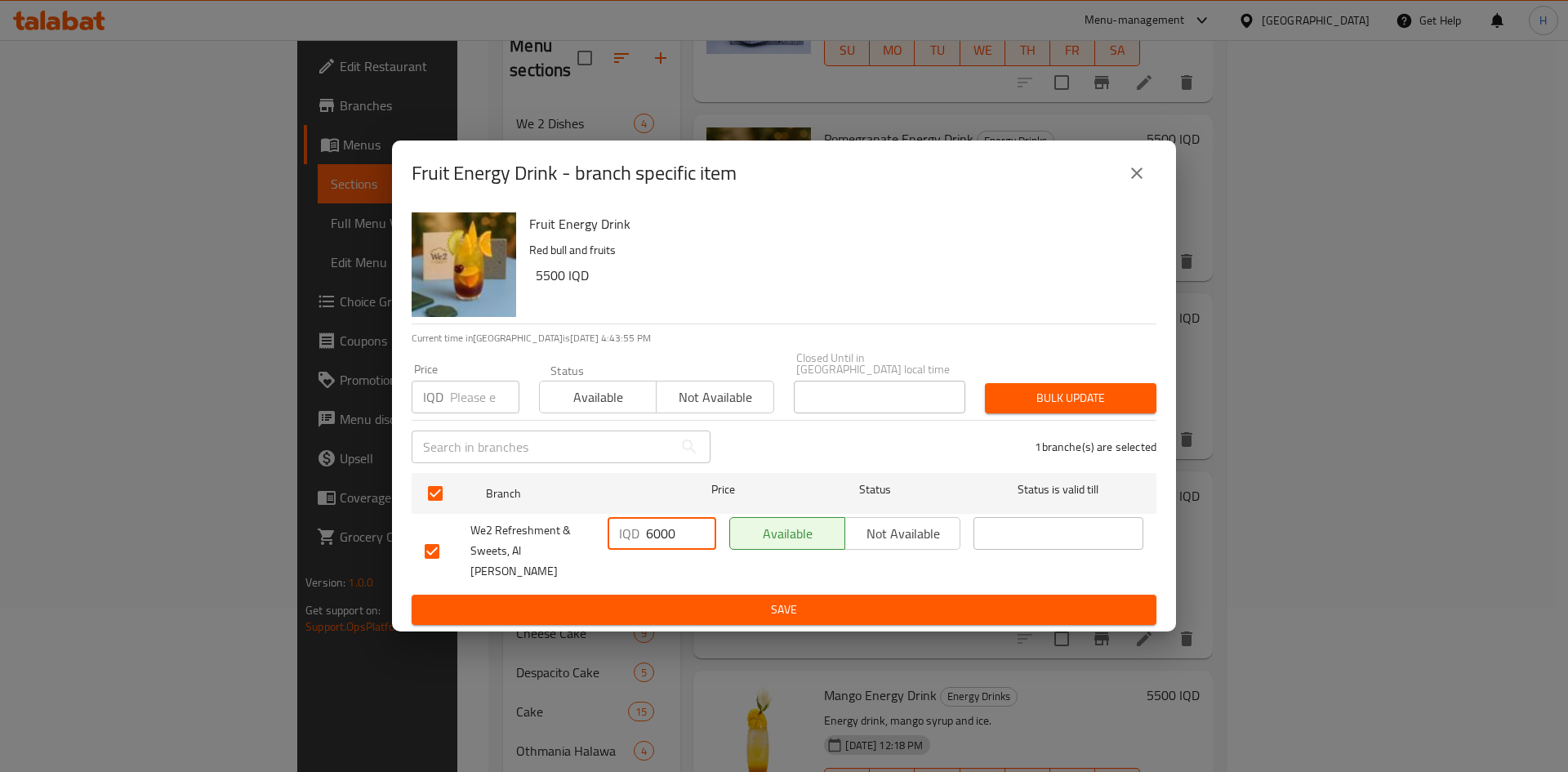
type input "6000"
click at [665, 576] on div "IQD 6000 ​" at bounding box center [662, 551] width 122 height 81
click at [665, 600] on span "Save" at bounding box center [784, 609] width 719 height 21
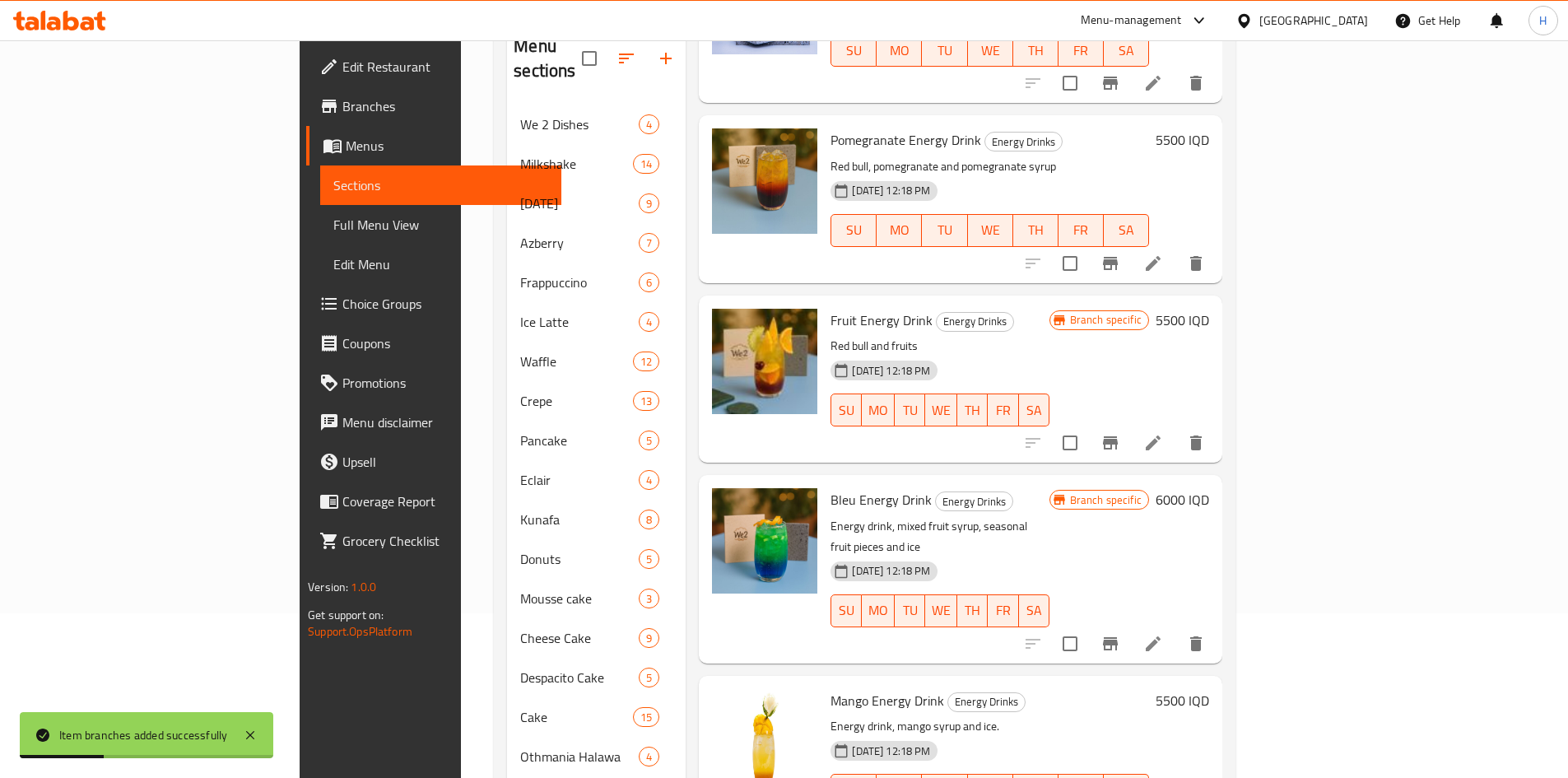
click at [1209, 309] on h6 "5500 IQD" at bounding box center [1183, 320] width 54 height 23
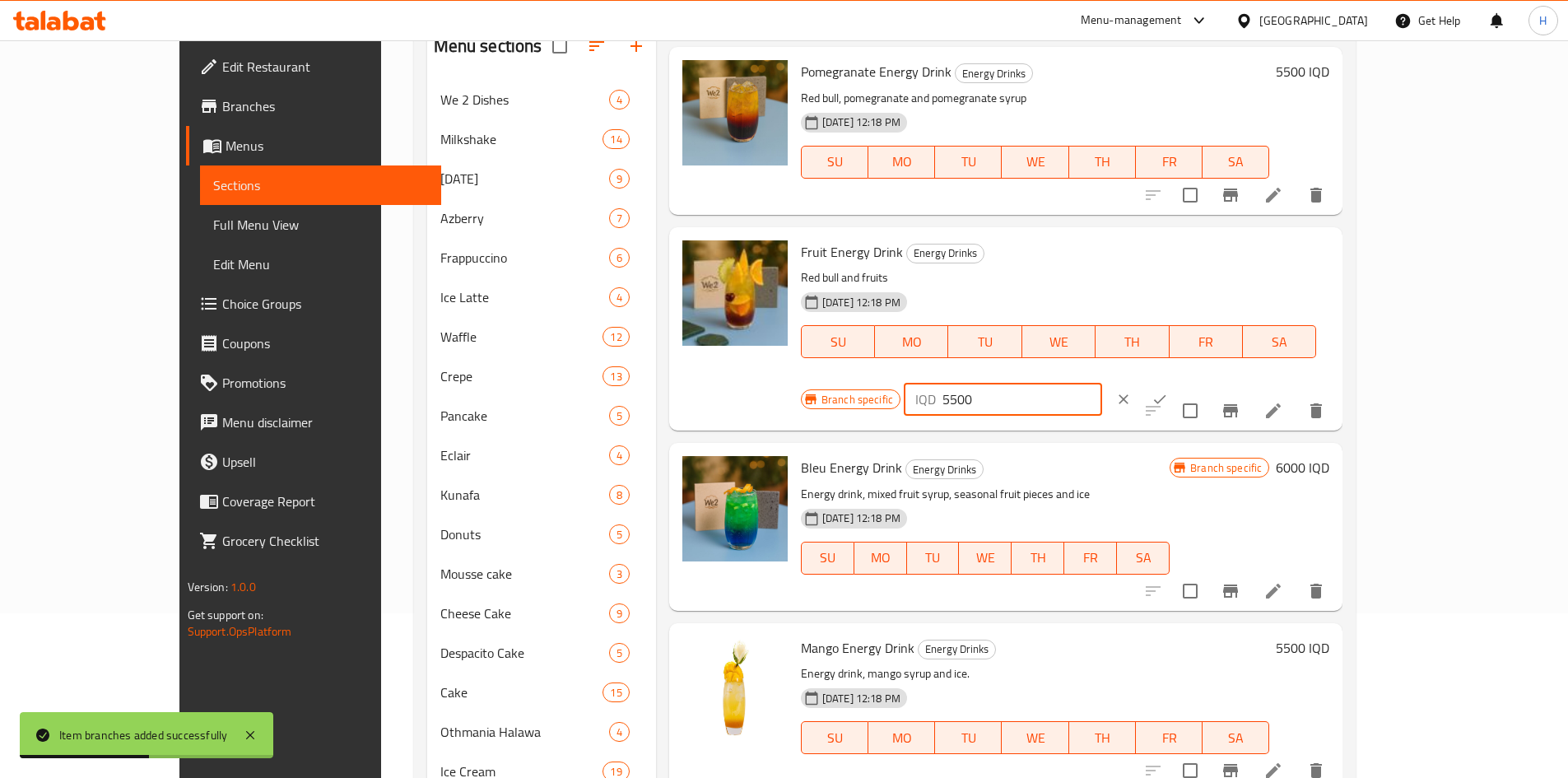
click at [1102, 383] on input "5500" at bounding box center [1022, 398] width 160 height 33
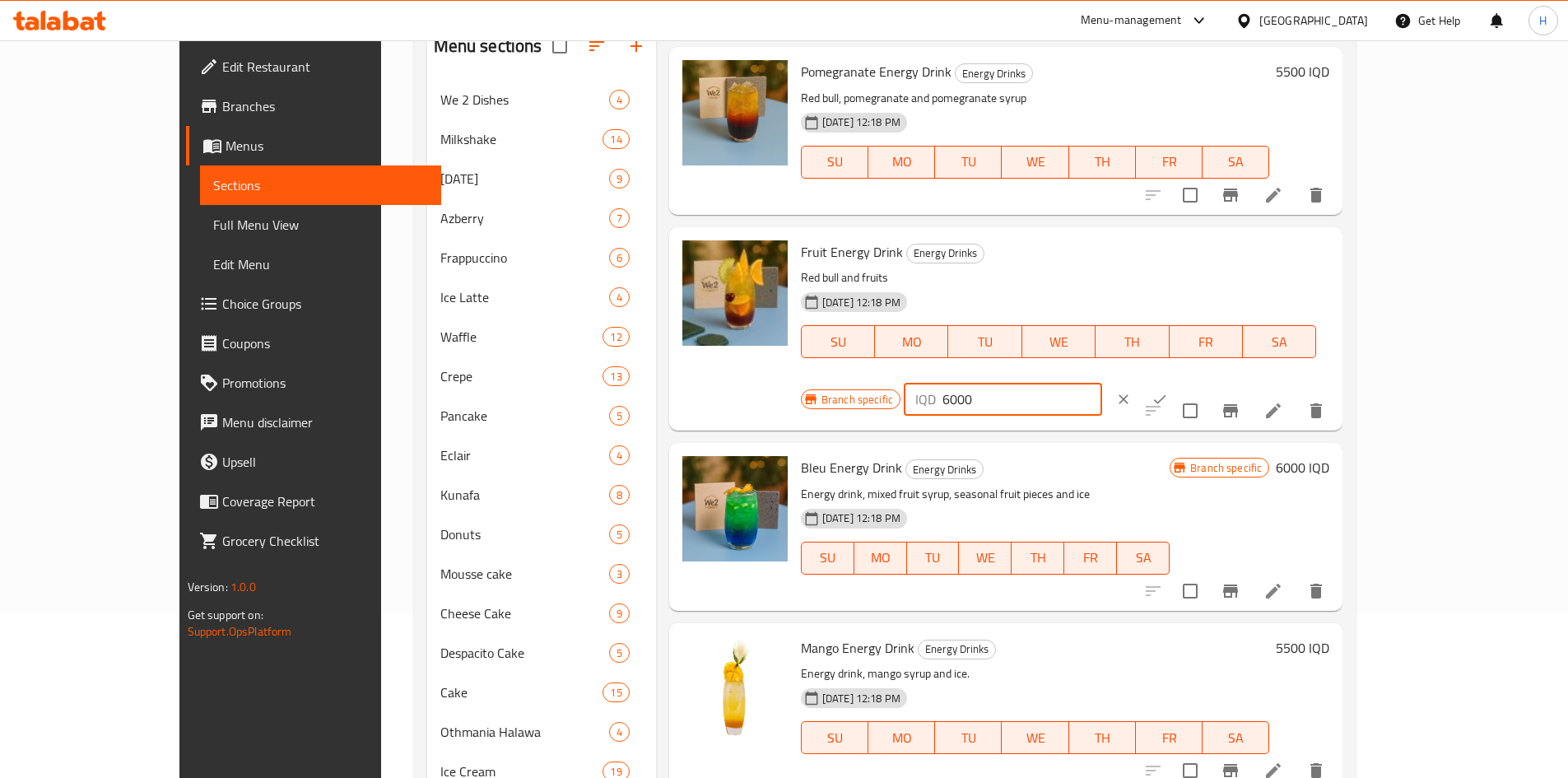
type input "6000"
click at [1168, 391] on icon "ok" at bounding box center [1160, 399] width 16 height 16
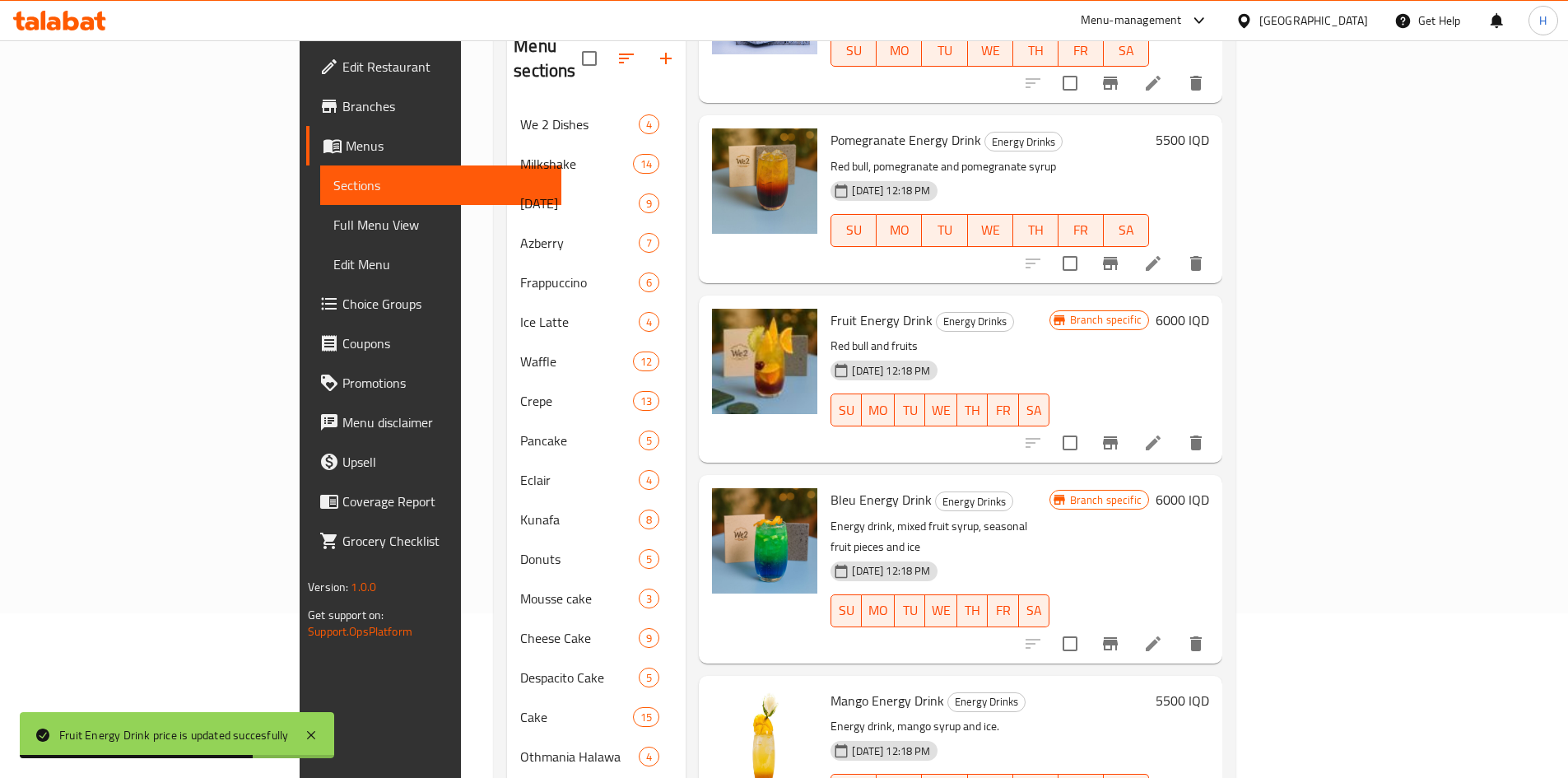
click at [830, 336] on p "Red bull and fruits" at bounding box center [939, 346] width 219 height 21
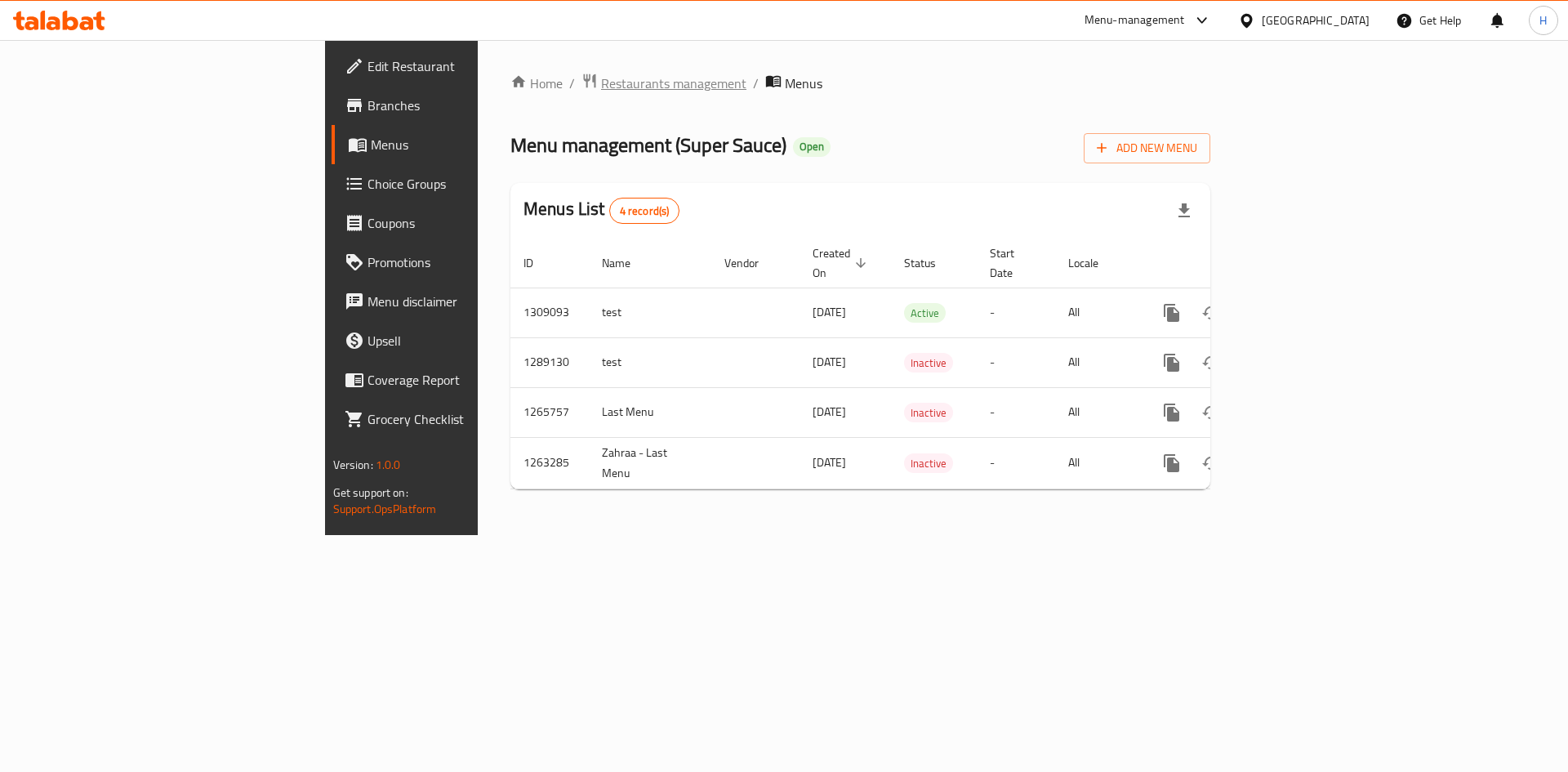
click at [477, 70] on div "Home / Restaurants management / Menus Menu management ( Super Sauce ) Open Add …" at bounding box center [860, 287] width 766 height 496
click at [601, 75] on span "Restaurants management" at bounding box center [674, 83] width 146 height 20
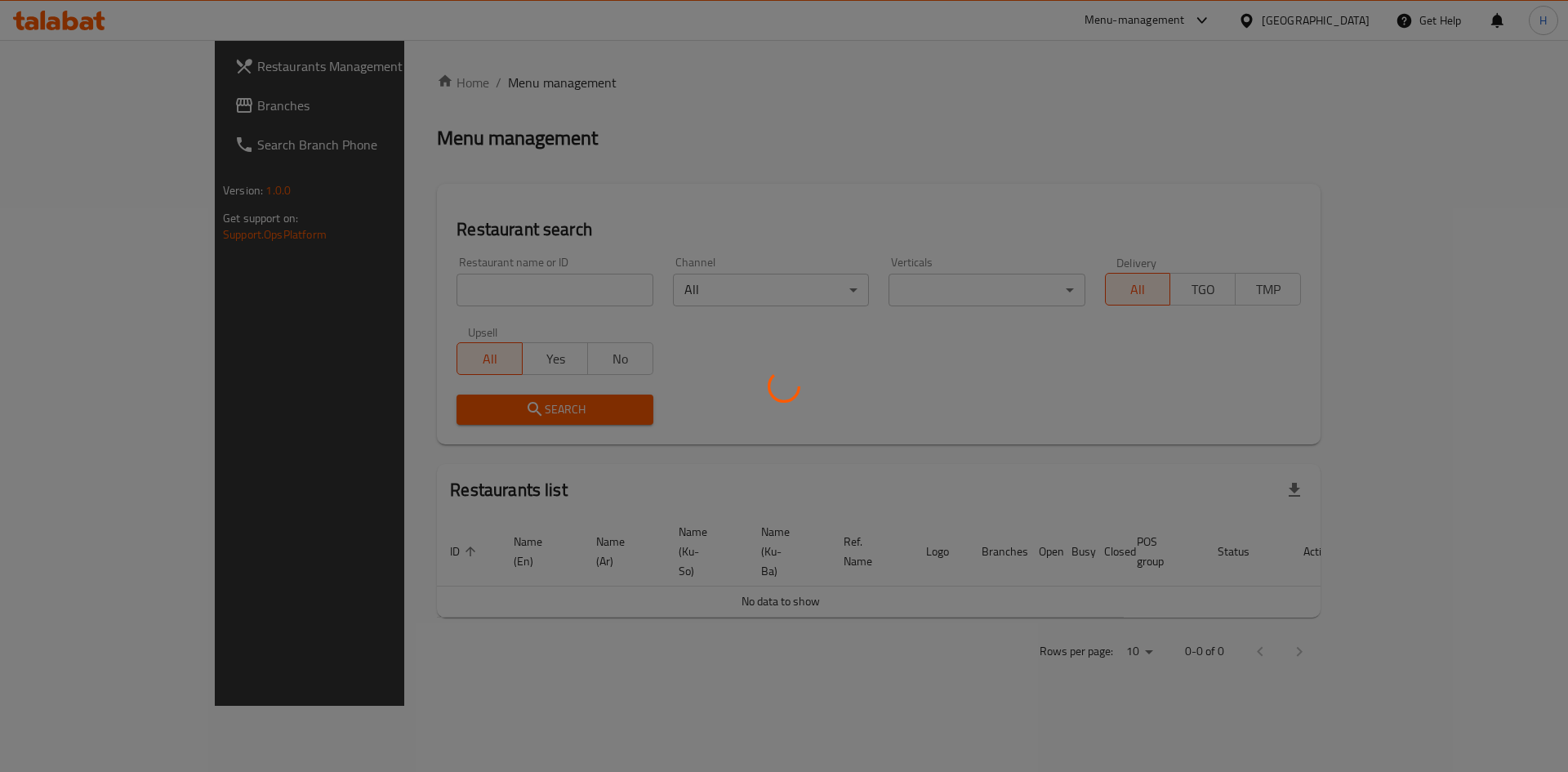
click at [465, 288] on div at bounding box center [784, 386] width 1568 height 772
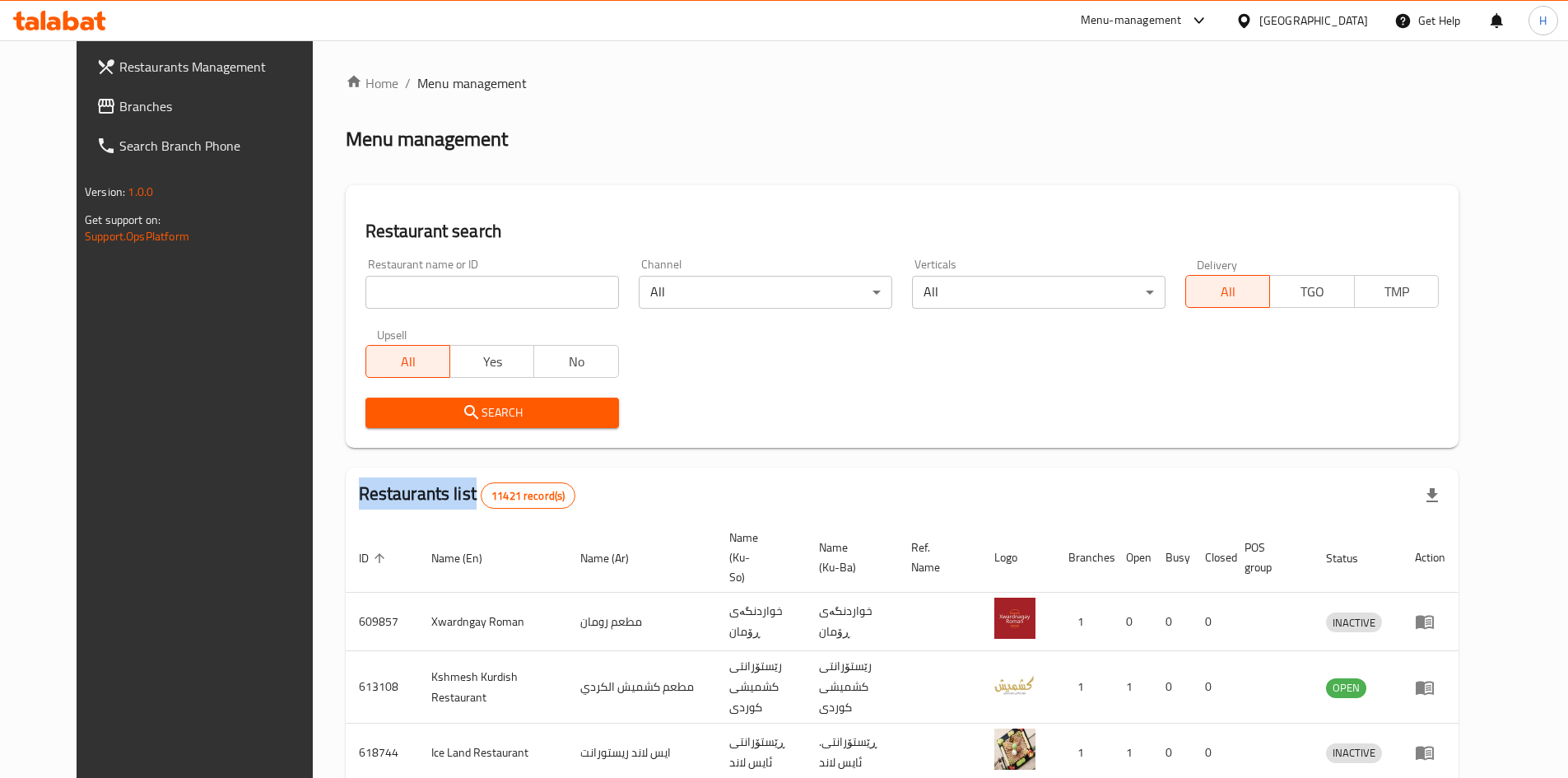
click at [468, 291] on div at bounding box center [784, 389] width 1568 height 778
click at [476, 289] on input "search" at bounding box center [492, 292] width 254 height 33
paste input "679708"
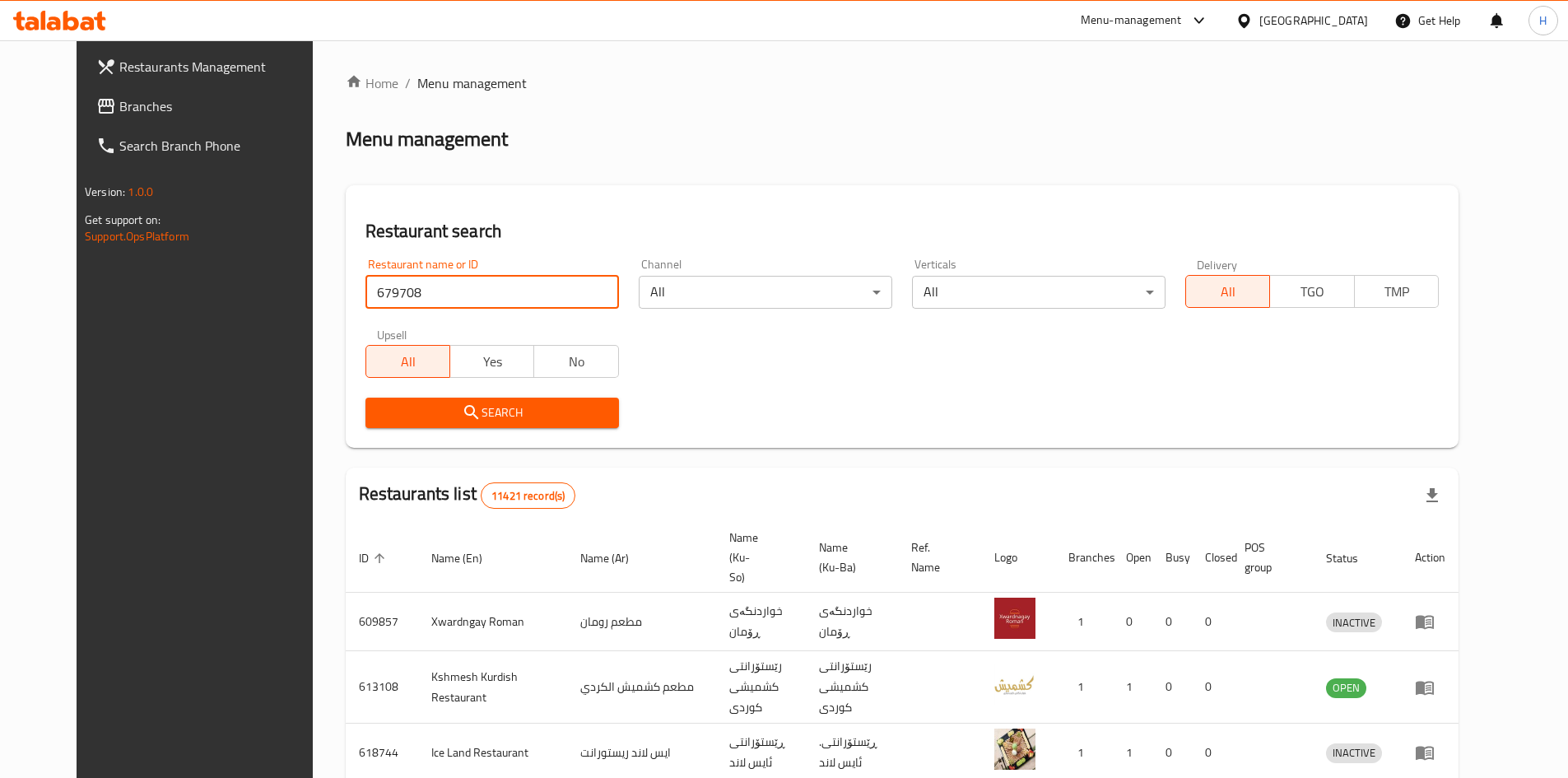
type input "679708"
click button "Search" at bounding box center [492, 412] width 254 height 31
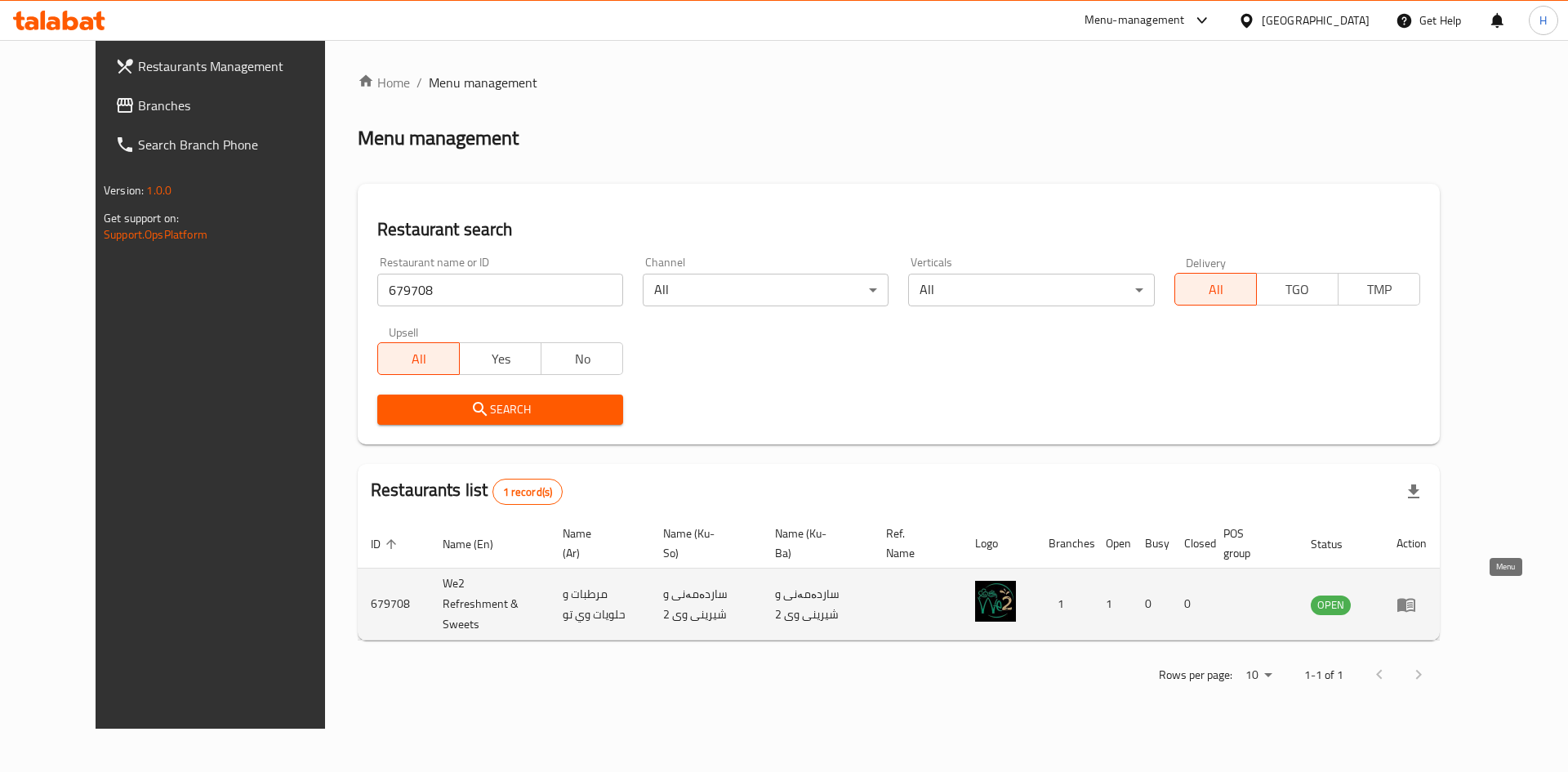
click at [1416, 605] on icon "enhanced table" at bounding box center [1407, 605] width 20 height 20
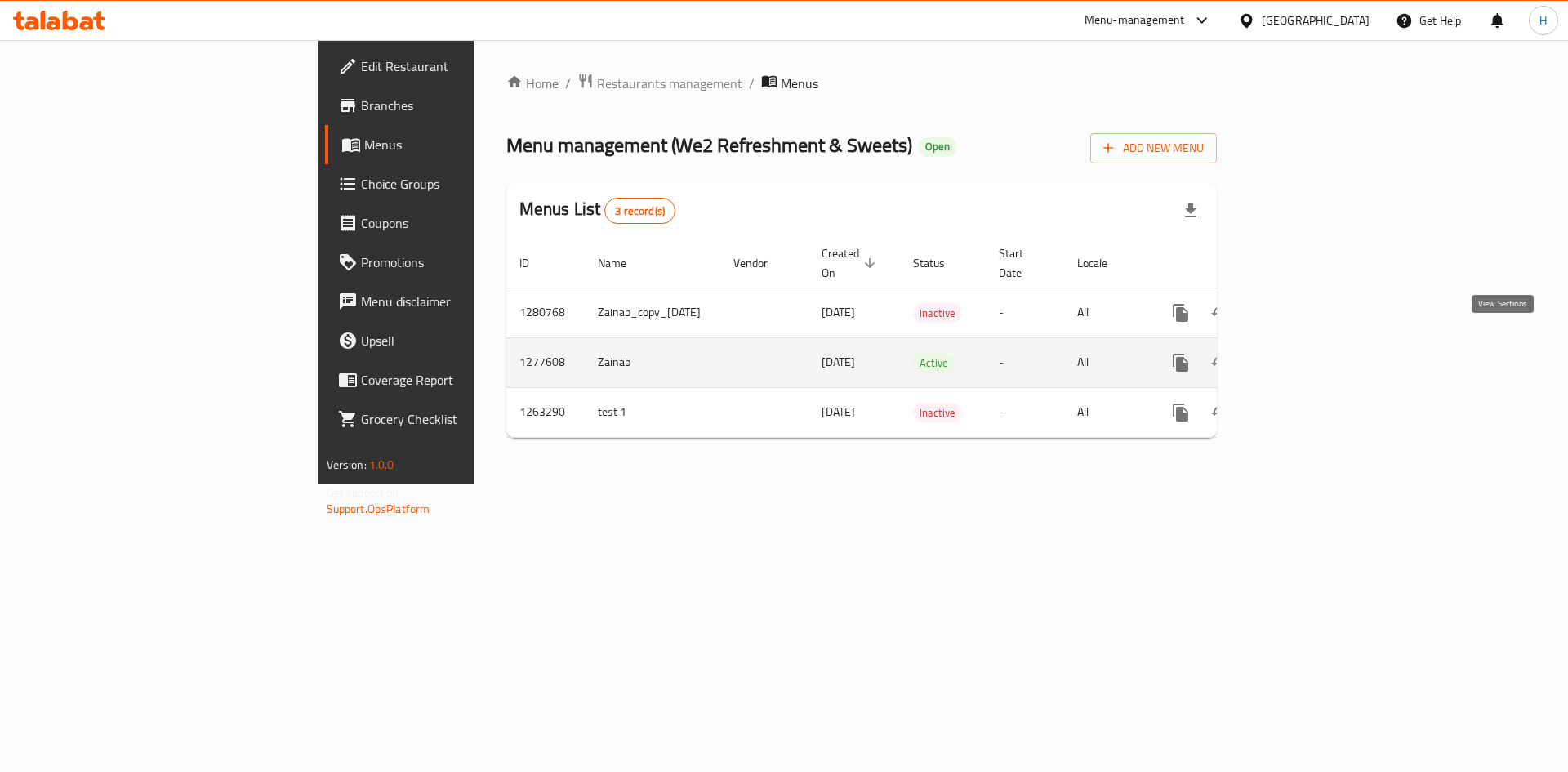
click at [1308, 353] on icon "enhanced table" at bounding box center [1299, 363] width 20 height 20
